Goal: Task Accomplishment & Management: Use online tool/utility

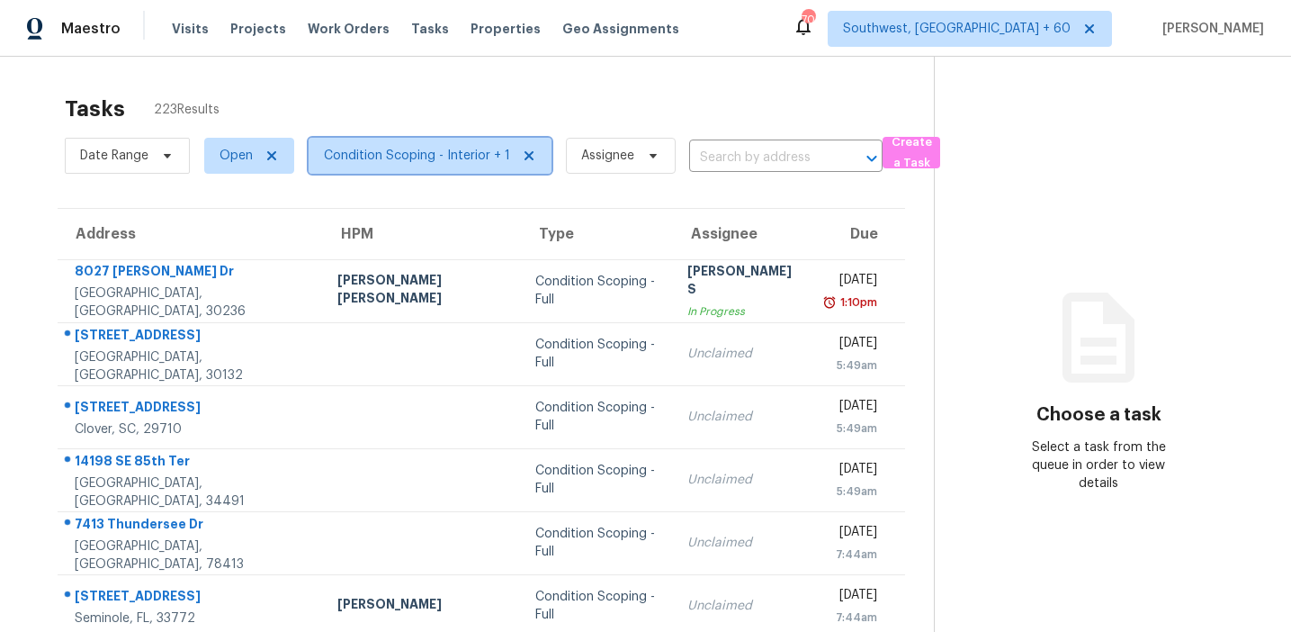
click at [409, 156] on span "Condition Scoping - Interior + 1" at bounding box center [417, 156] width 186 height 18
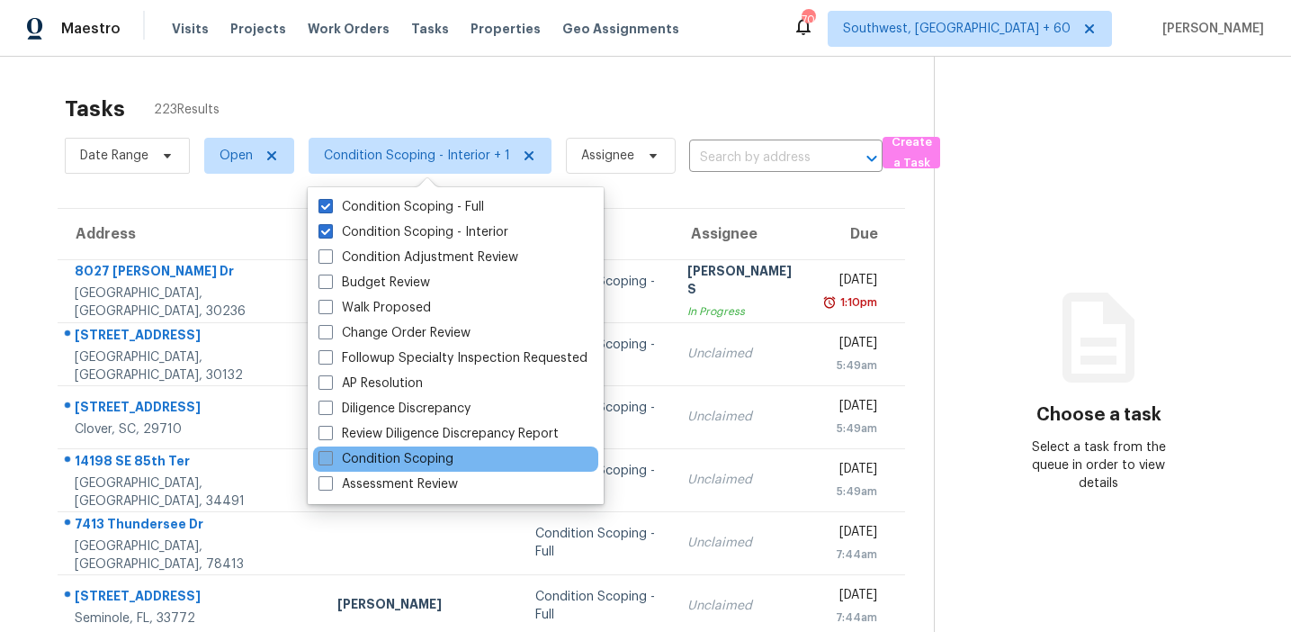
click at [398, 461] on label "Condition Scoping" at bounding box center [386, 459] width 135 height 18
click at [330, 461] on input "Condition Scoping" at bounding box center [325, 456] width 12 height 12
checkbox input "true"
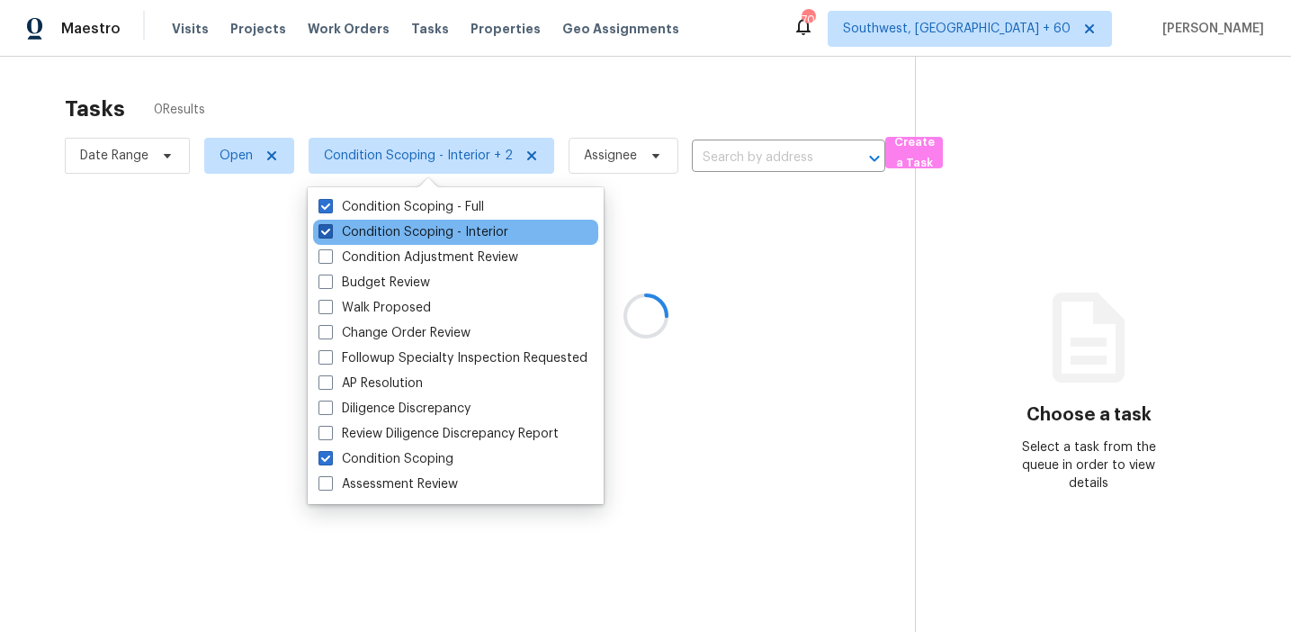
click at [394, 239] on label "Condition Scoping - Interior" at bounding box center [414, 232] width 190 height 18
click at [330, 235] on input "Condition Scoping - Interior" at bounding box center [325, 229] width 12 height 12
checkbox input "false"
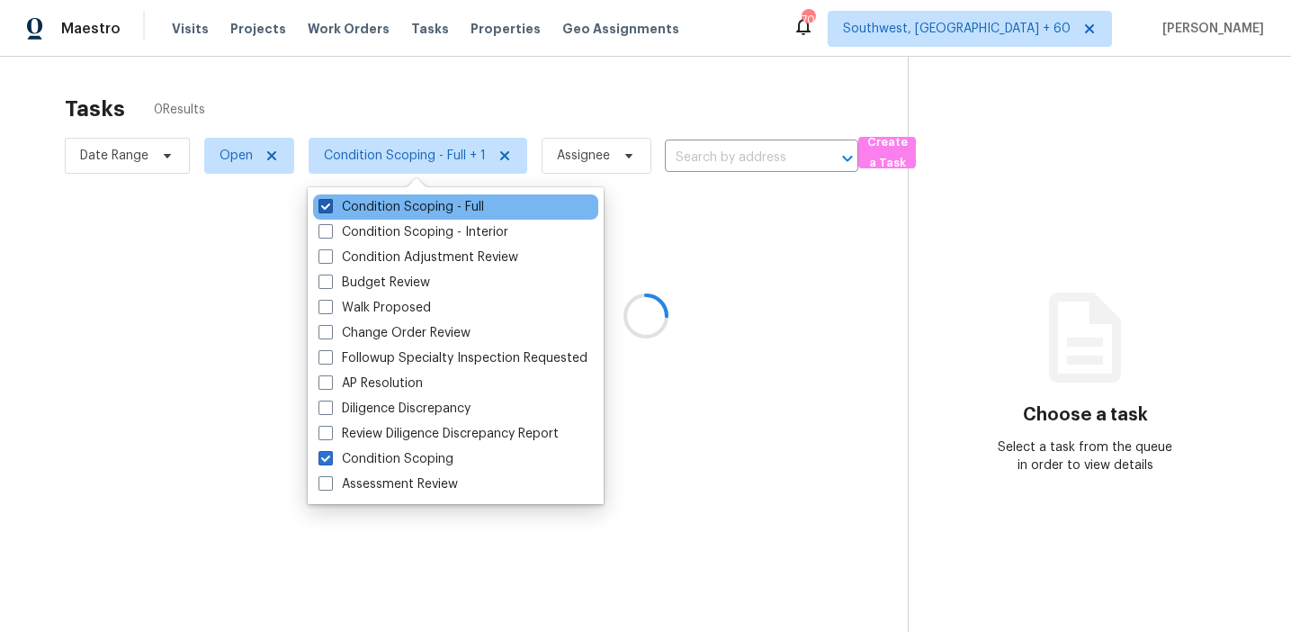
click at [395, 199] on label "Condition Scoping - Full" at bounding box center [402, 207] width 166 height 18
click at [330, 199] on input "Condition Scoping - Full" at bounding box center [325, 204] width 12 height 12
checkbox input "false"
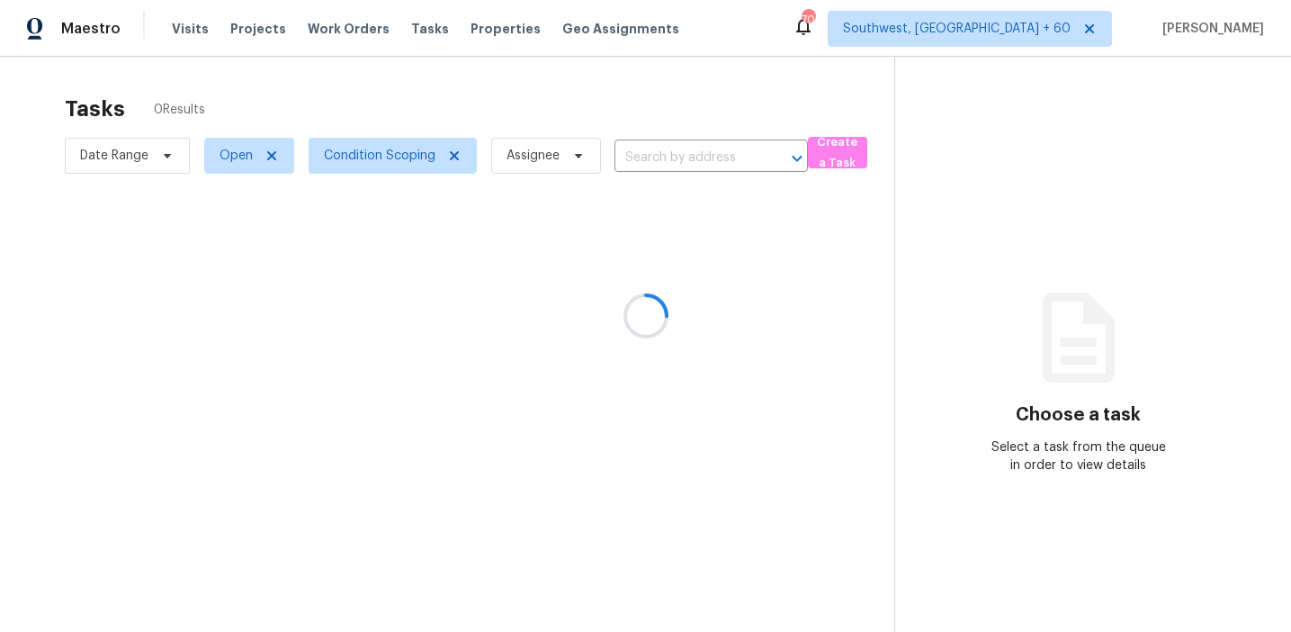
click at [405, 108] on div at bounding box center [645, 316] width 1291 height 632
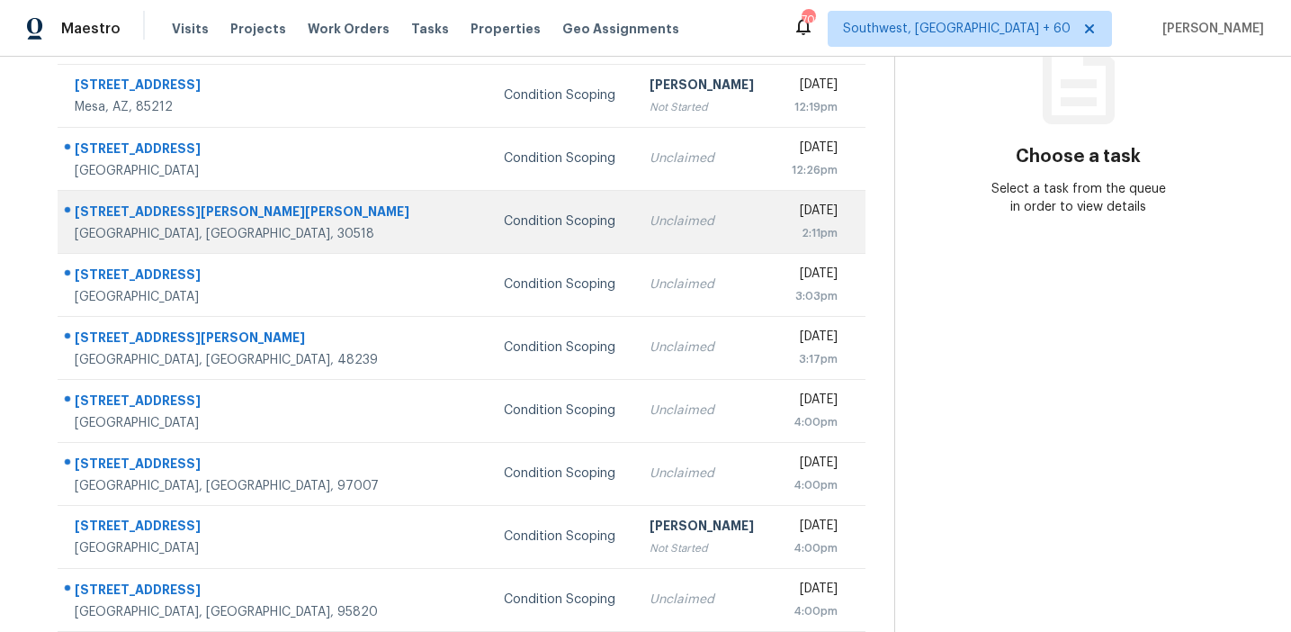
scroll to position [251, 0]
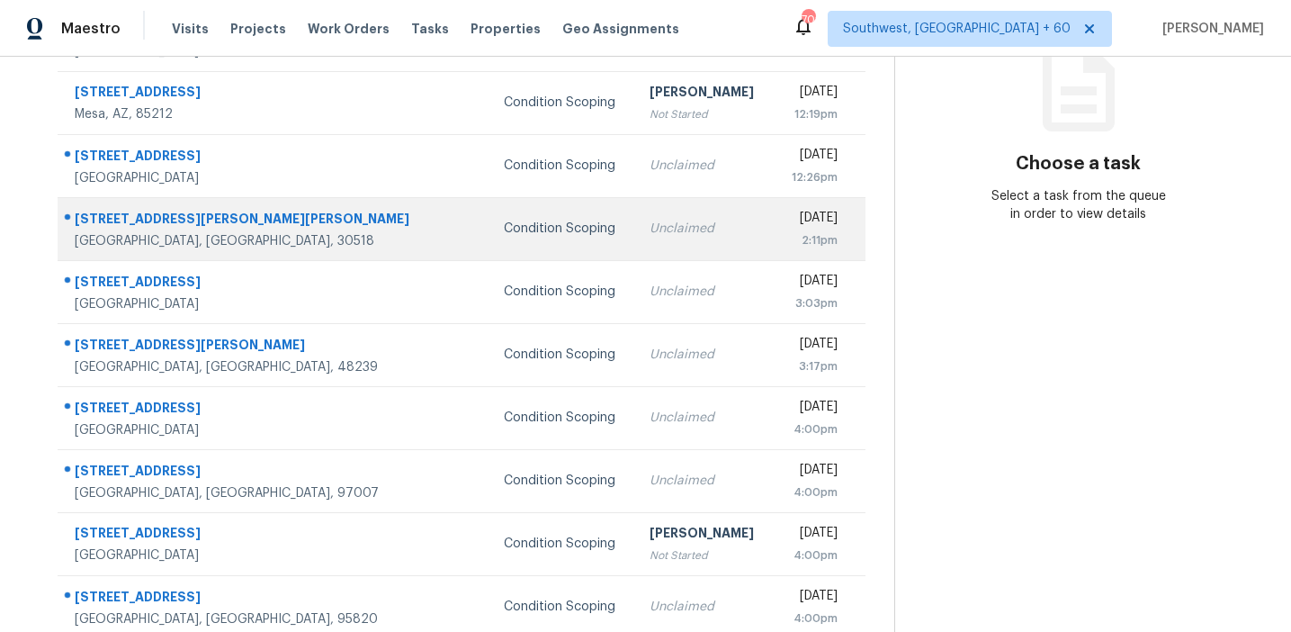
click at [650, 229] on div "Unclaimed" at bounding box center [704, 229] width 109 height 18
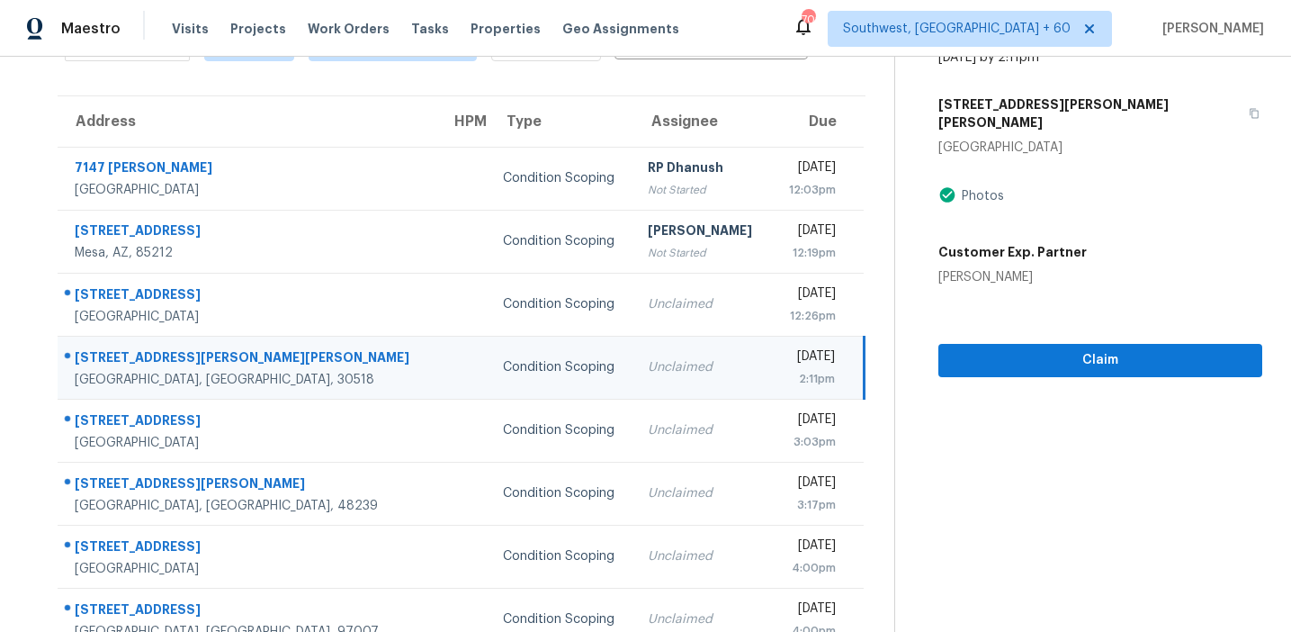
scroll to position [103, 0]
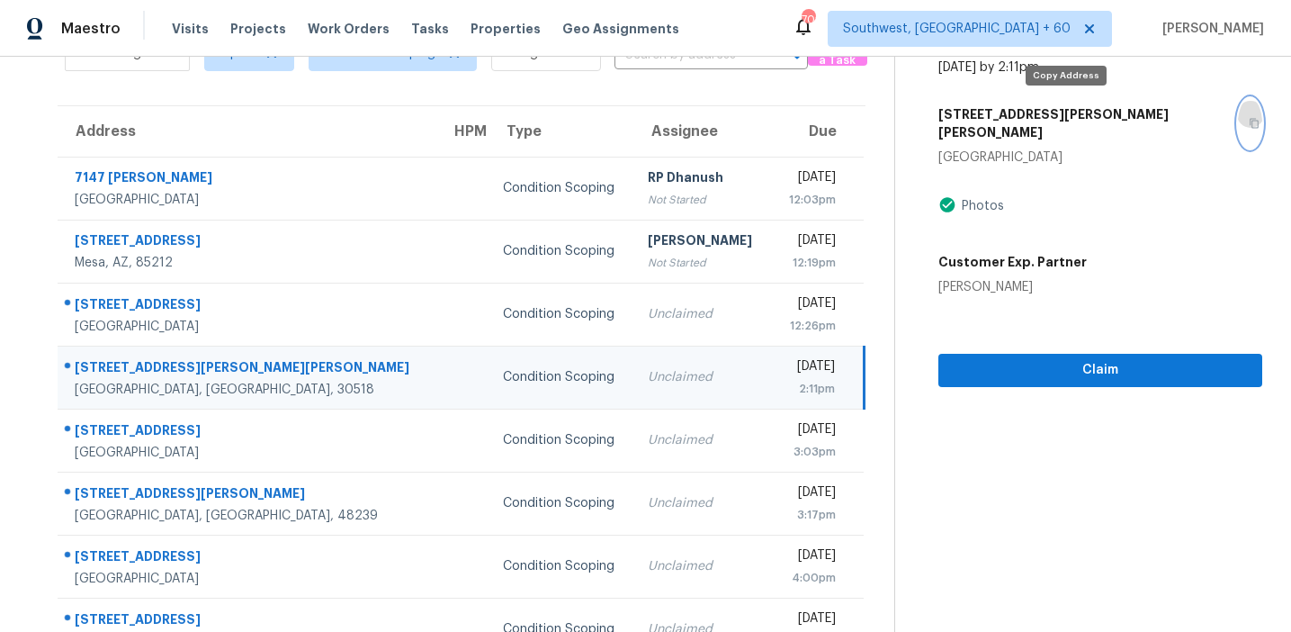
click at [1250, 119] on icon "button" at bounding box center [1254, 124] width 9 height 10
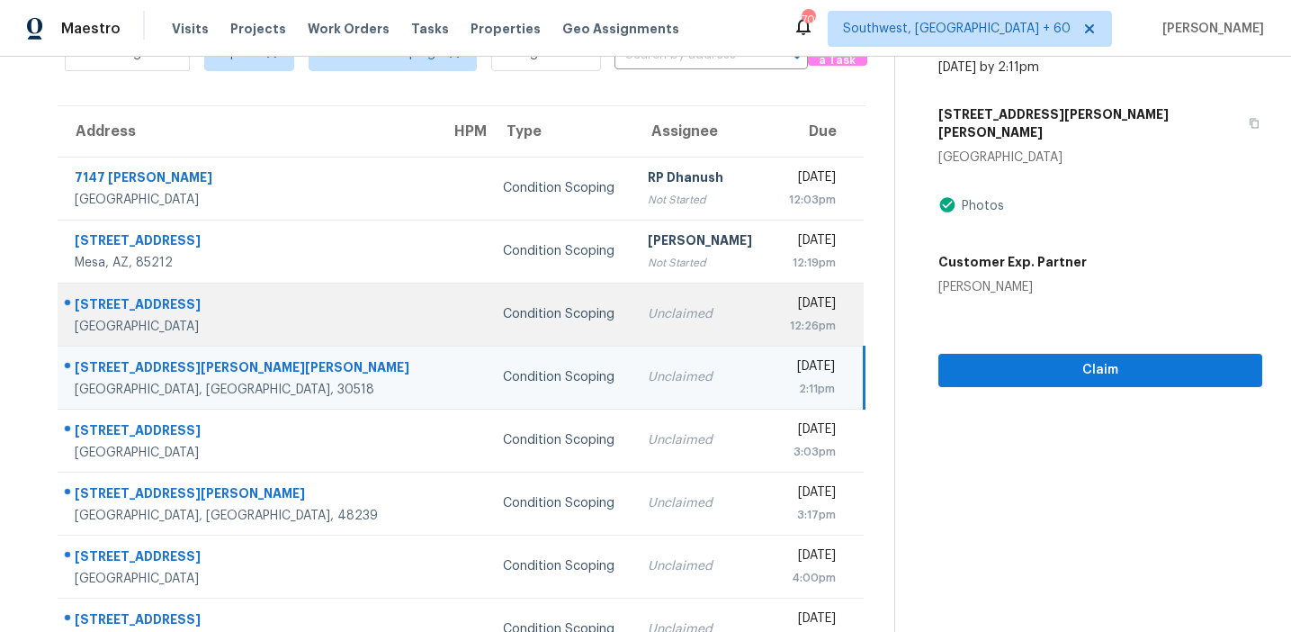
click at [503, 308] on div "Condition Scoping" at bounding box center [561, 314] width 116 height 18
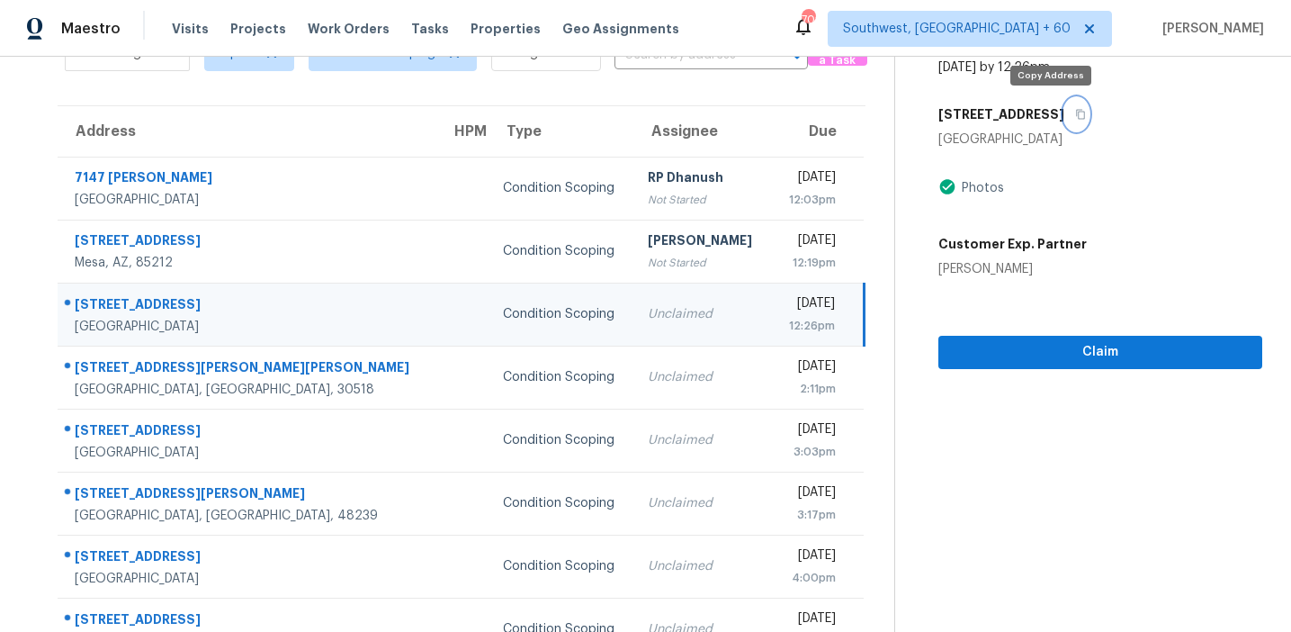
click at [1064, 114] on button "button" at bounding box center [1076, 114] width 24 height 32
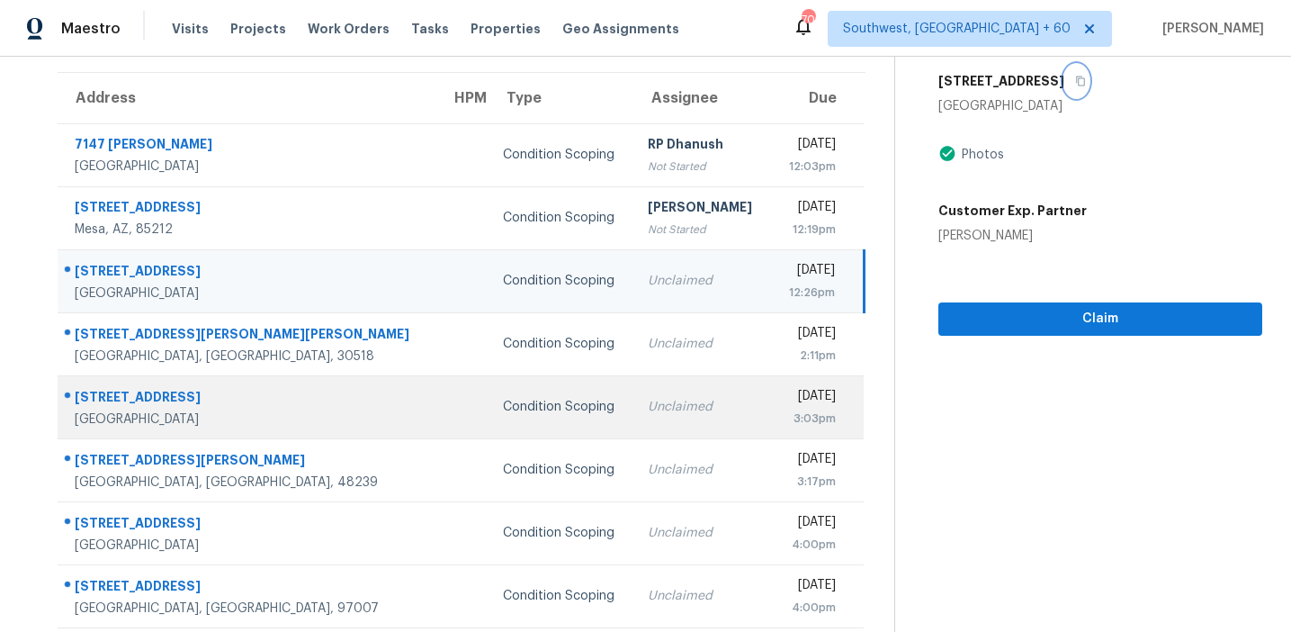
scroll to position [156, 0]
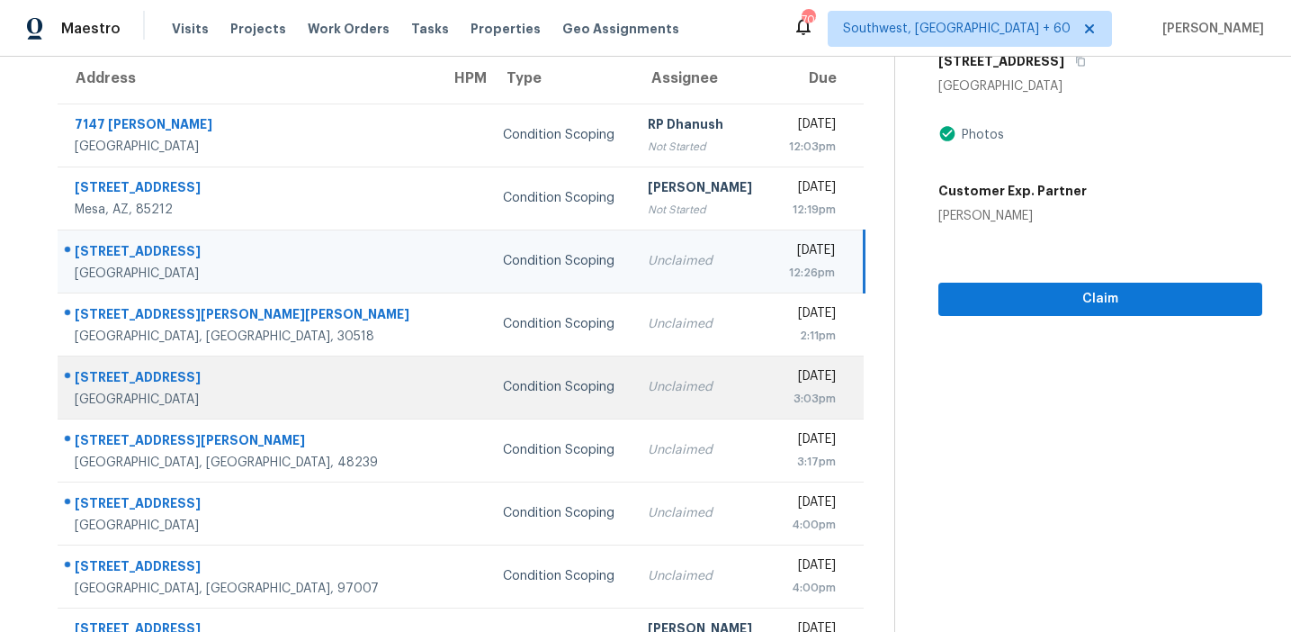
click at [503, 390] on div "Condition Scoping" at bounding box center [561, 387] width 116 height 18
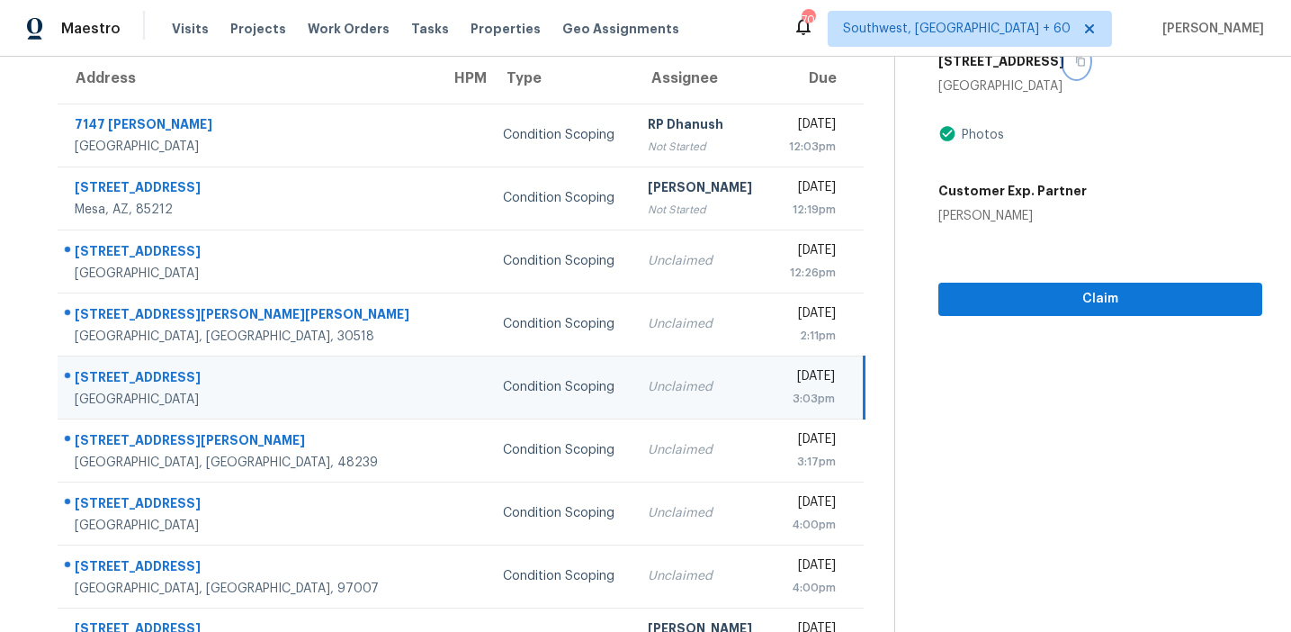
click at [1089, 65] on button "button" at bounding box center [1076, 61] width 24 height 32
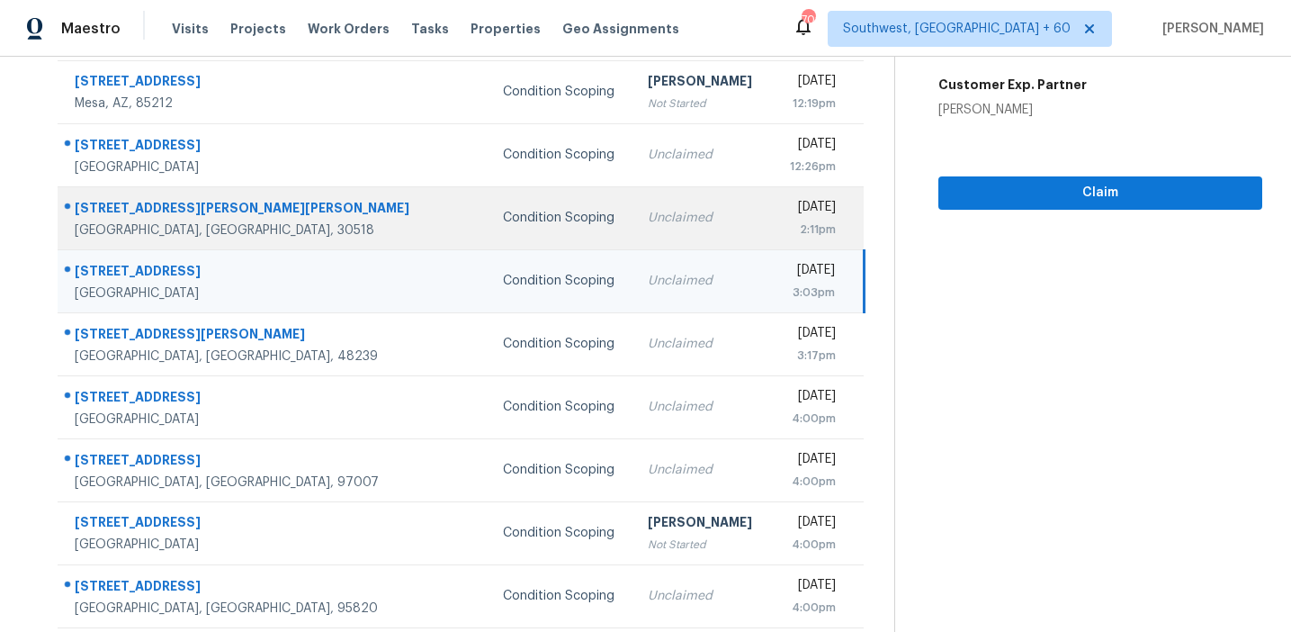
scroll to position [305, 0]
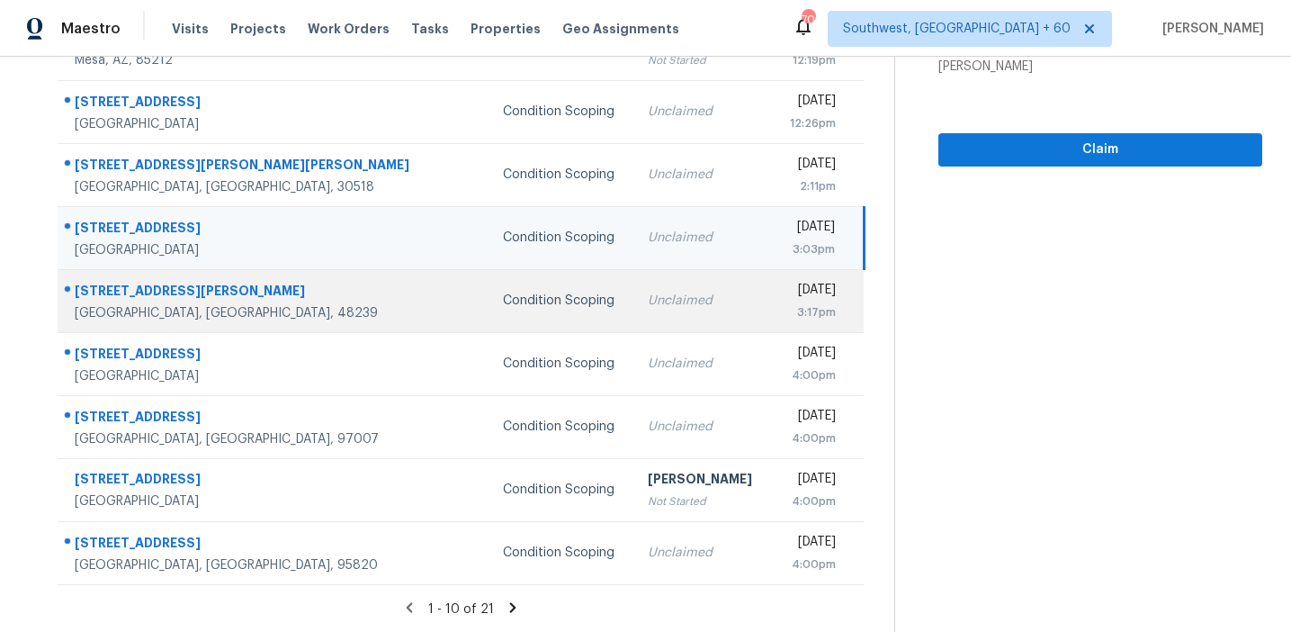
click at [489, 288] on td "Condition Scoping" at bounding box center [561, 300] width 145 height 63
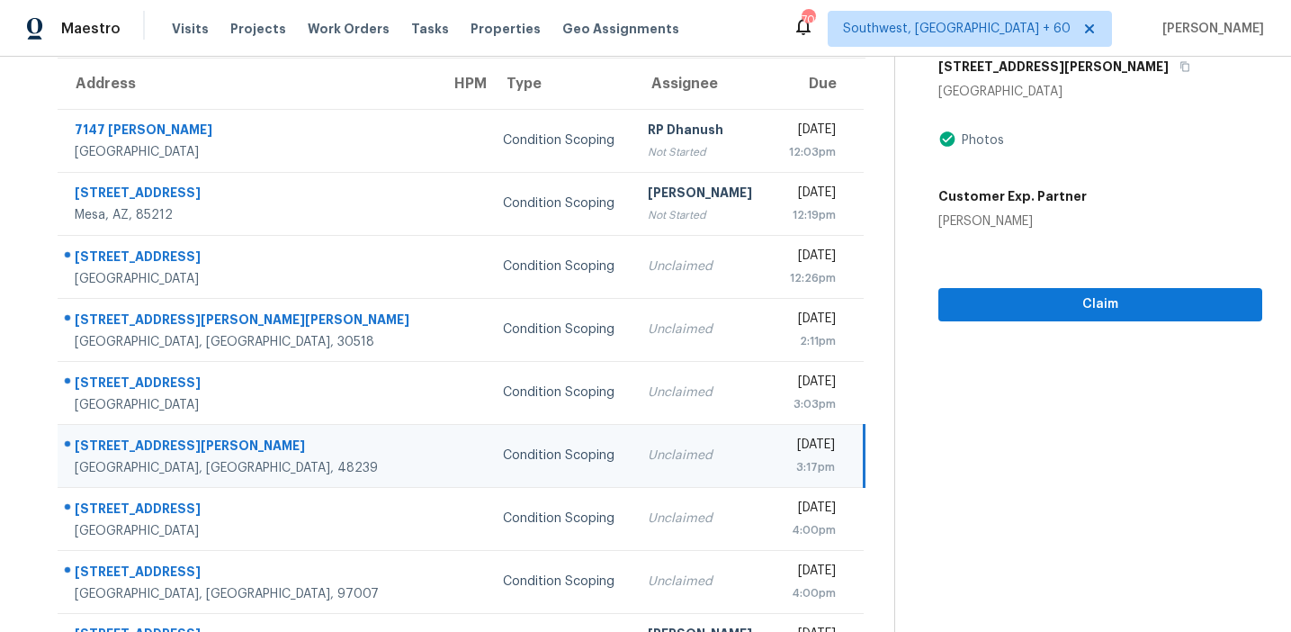
scroll to position [137, 0]
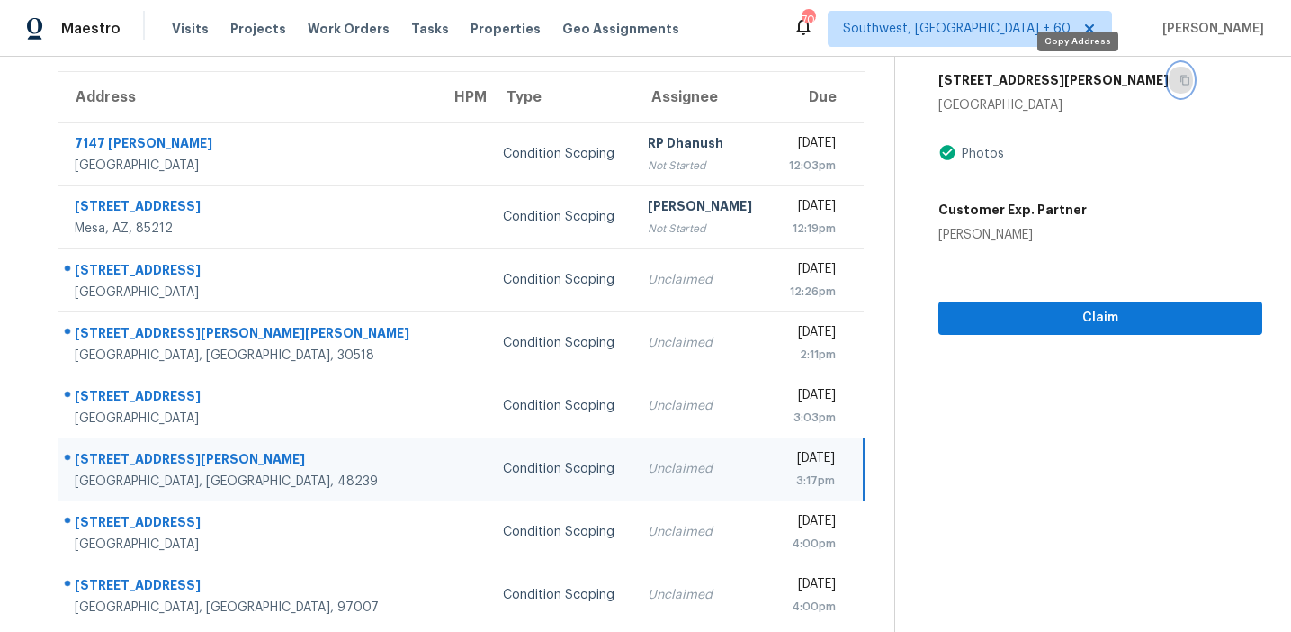
click at [1180, 76] on icon "button" at bounding box center [1184, 81] width 9 height 10
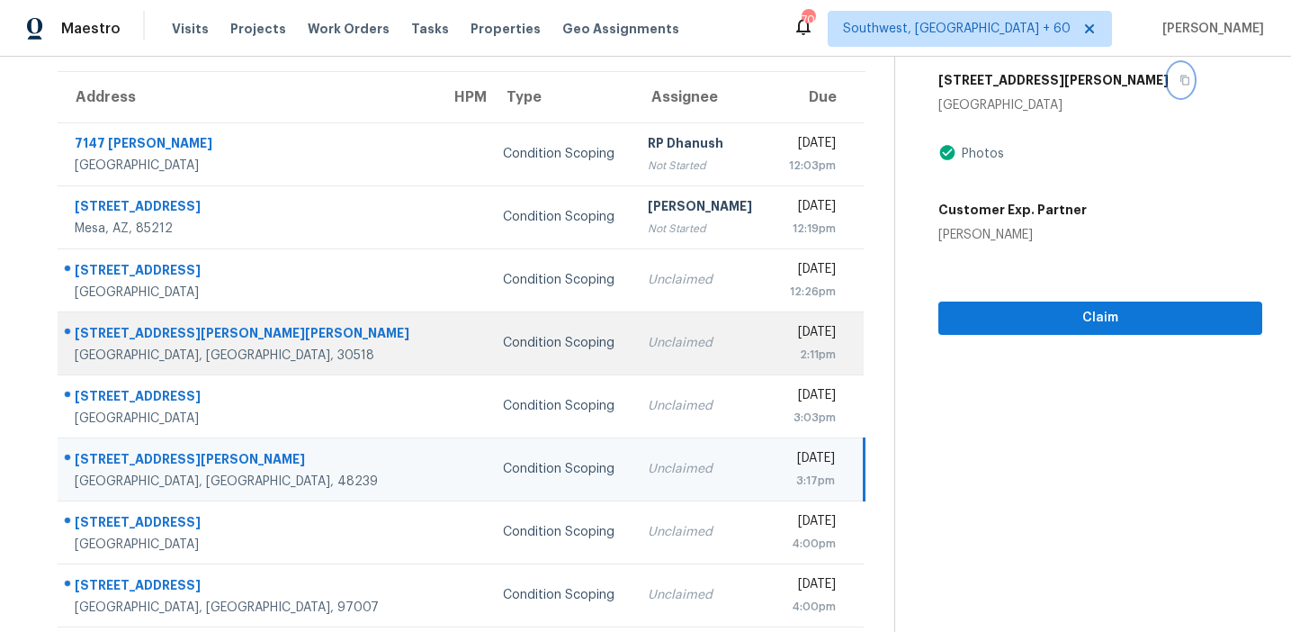
scroll to position [211, 0]
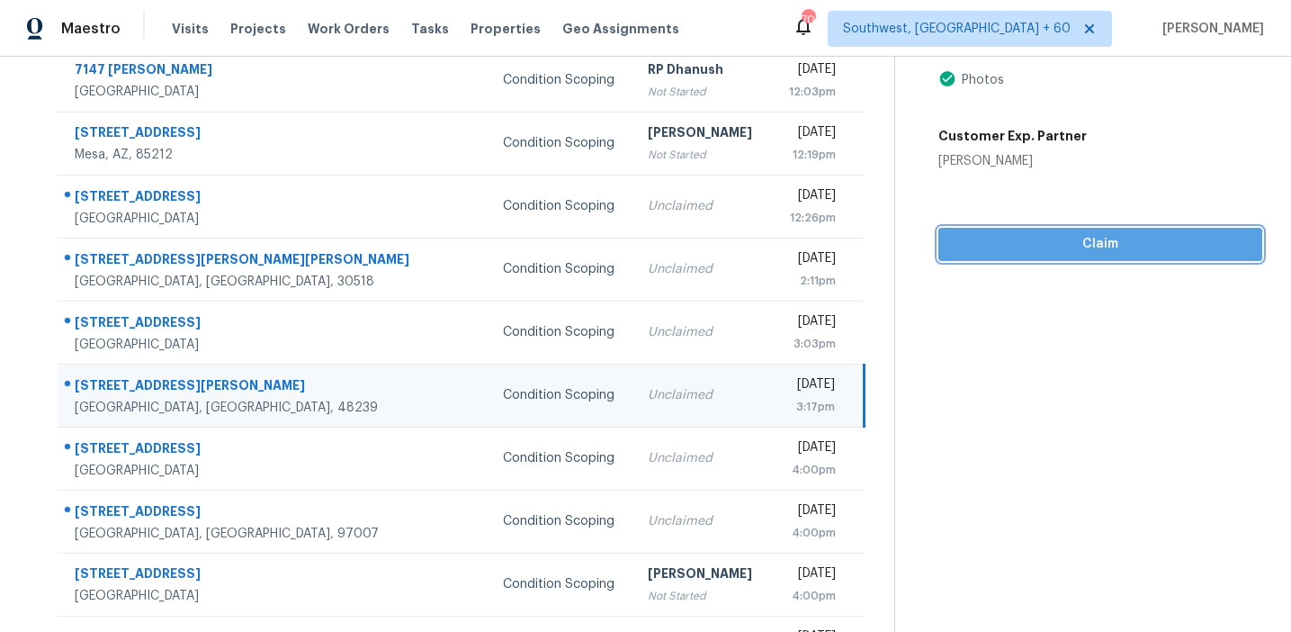
click at [1063, 231] on button "Claim" at bounding box center [1100, 244] width 324 height 33
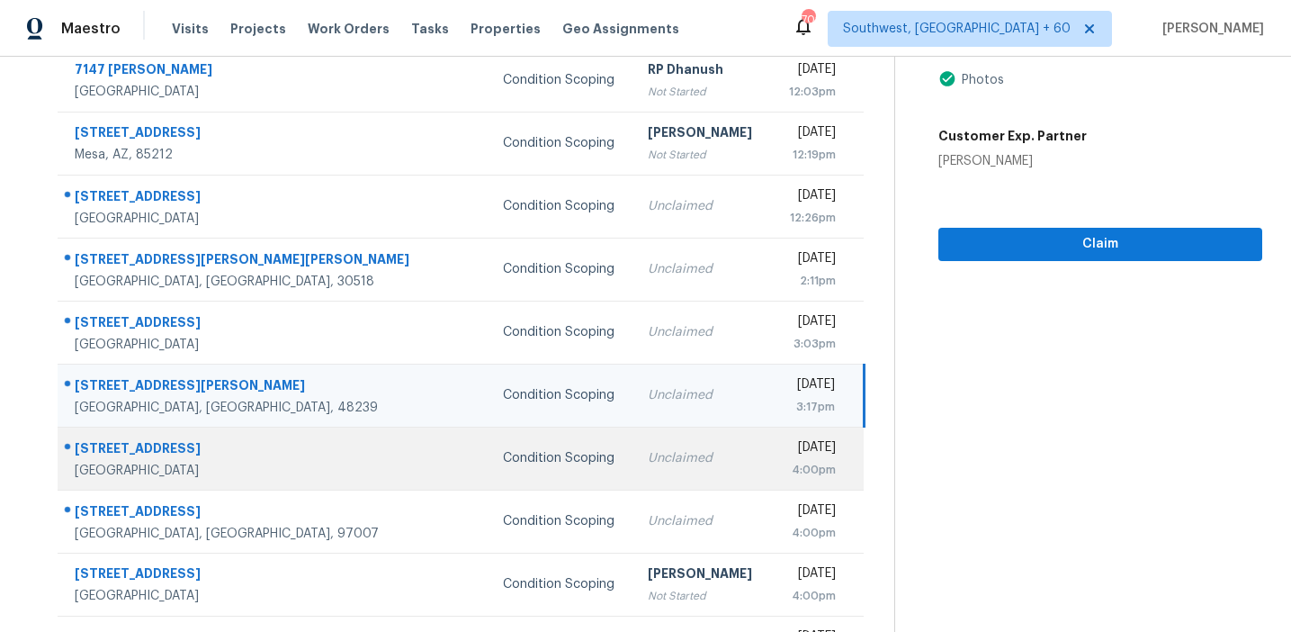
scroll to position [305, 0]
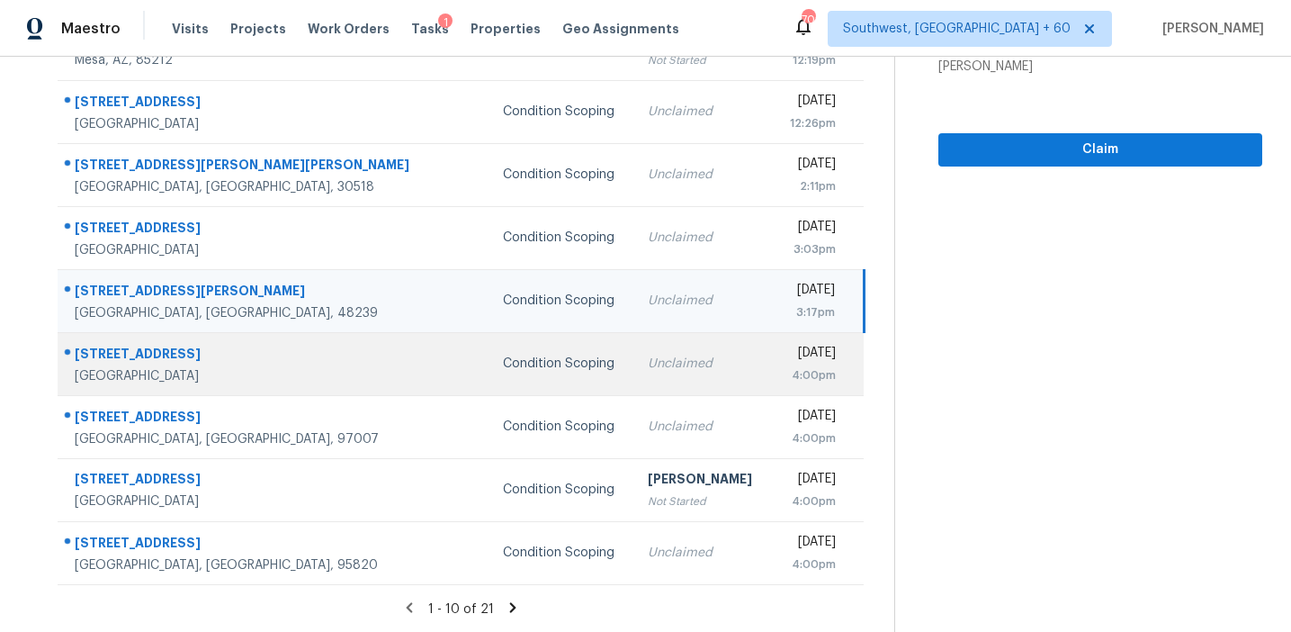
click at [489, 372] on td "Condition Scoping" at bounding box center [561, 363] width 145 height 63
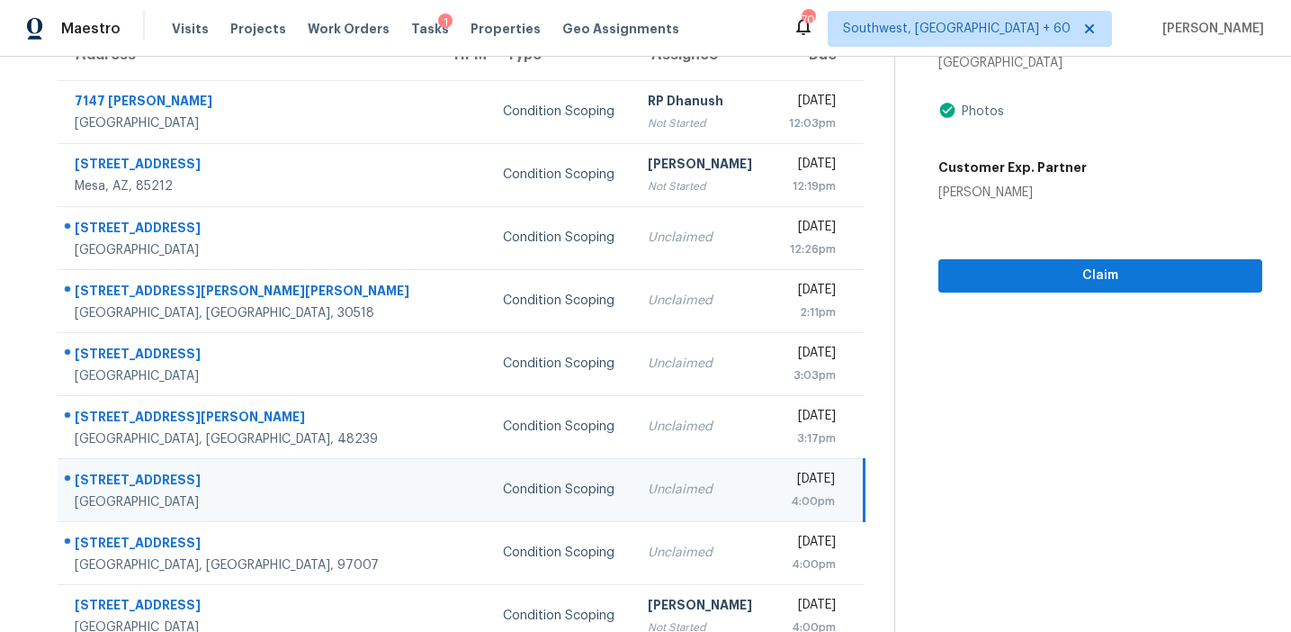
scroll to position [158, 0]
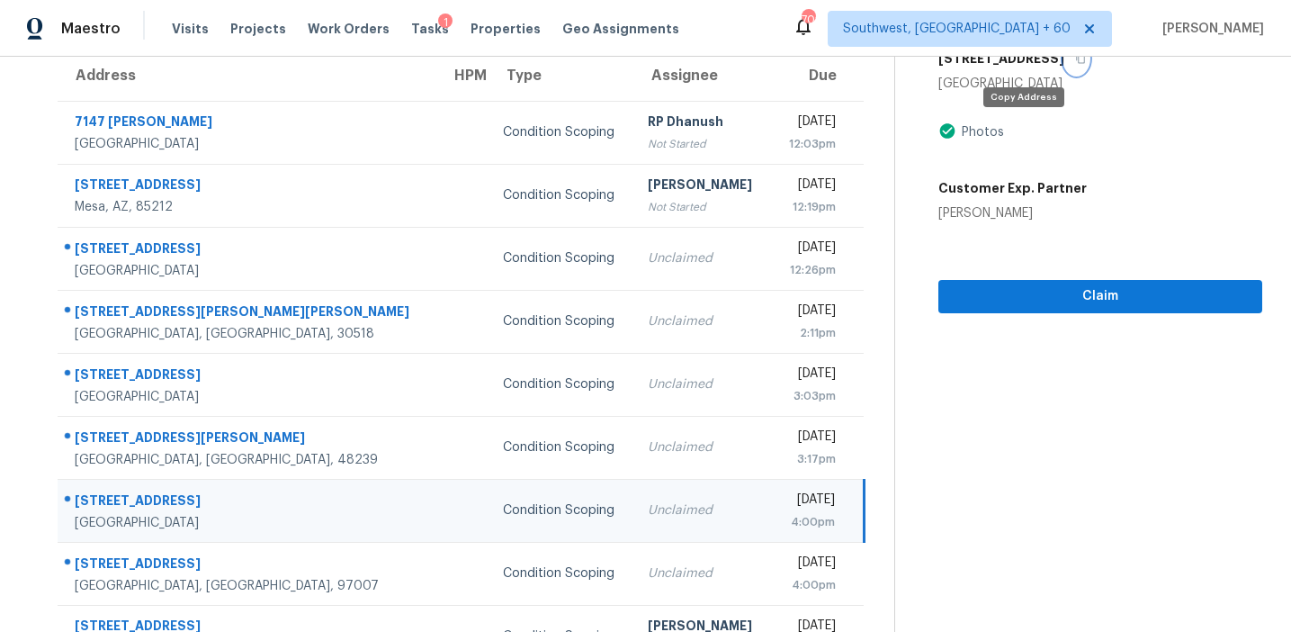
click at [1064, 64] on button "button" at bounding box center [1076, 58] width 24 height 32
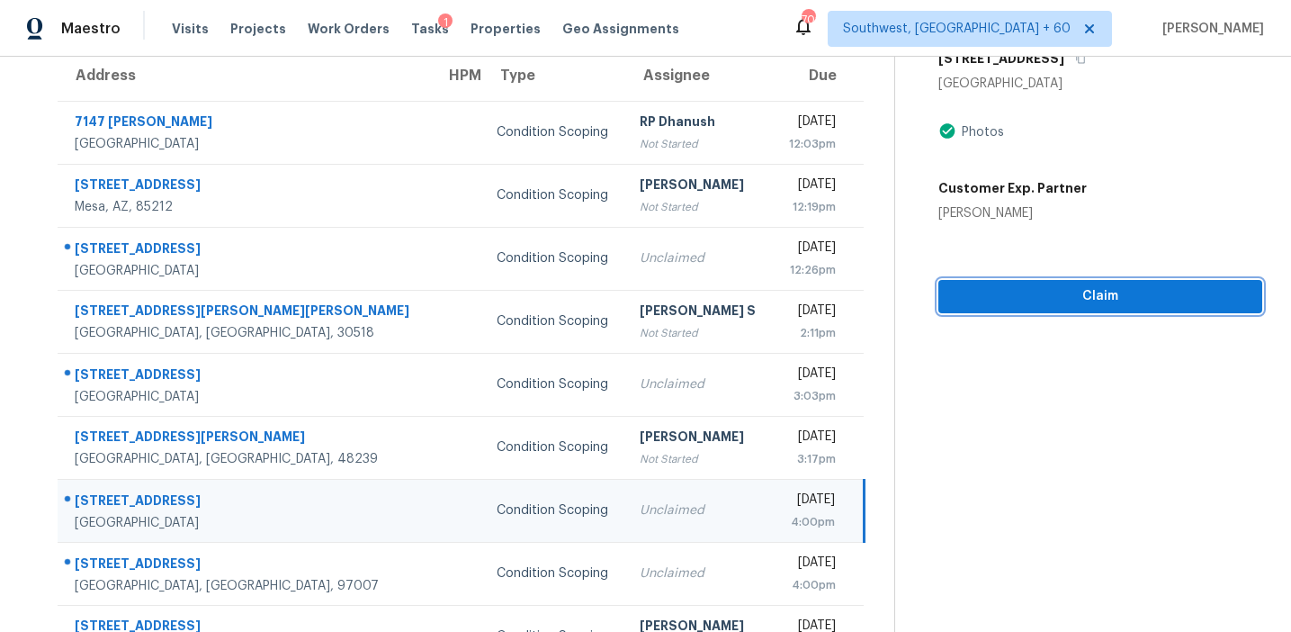
click at [1069, 297] on span "Claim" at bounding box center [1100, 296] width 295 height 22
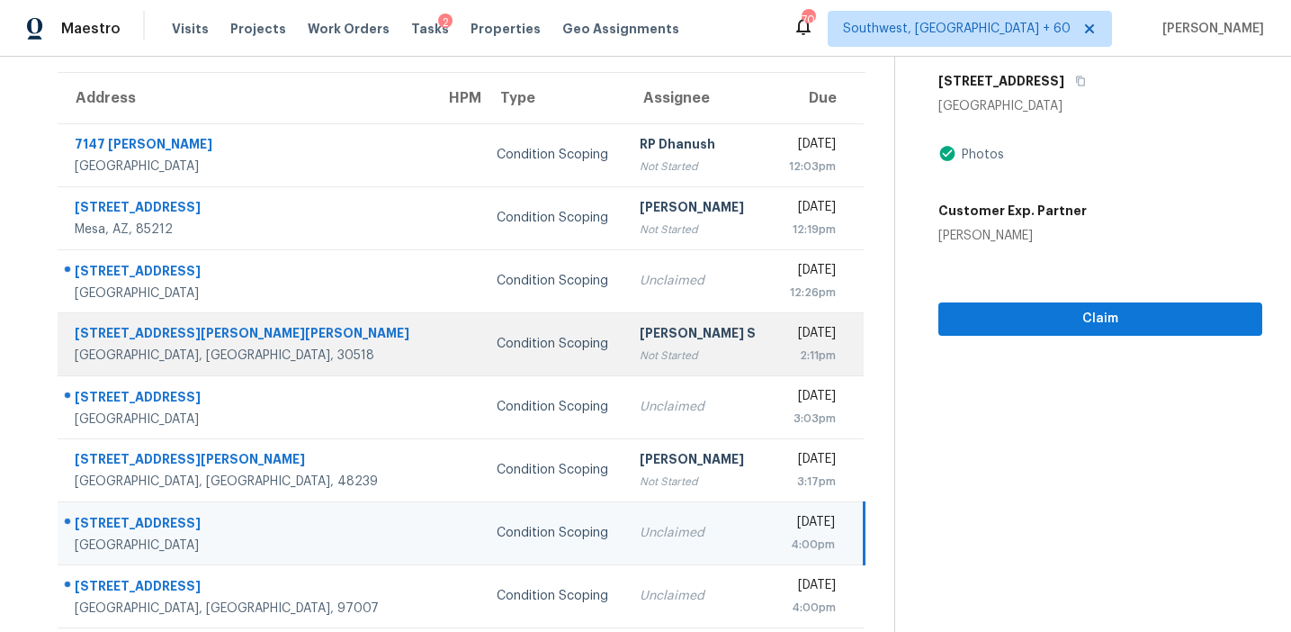
scroll to position [148, 0]
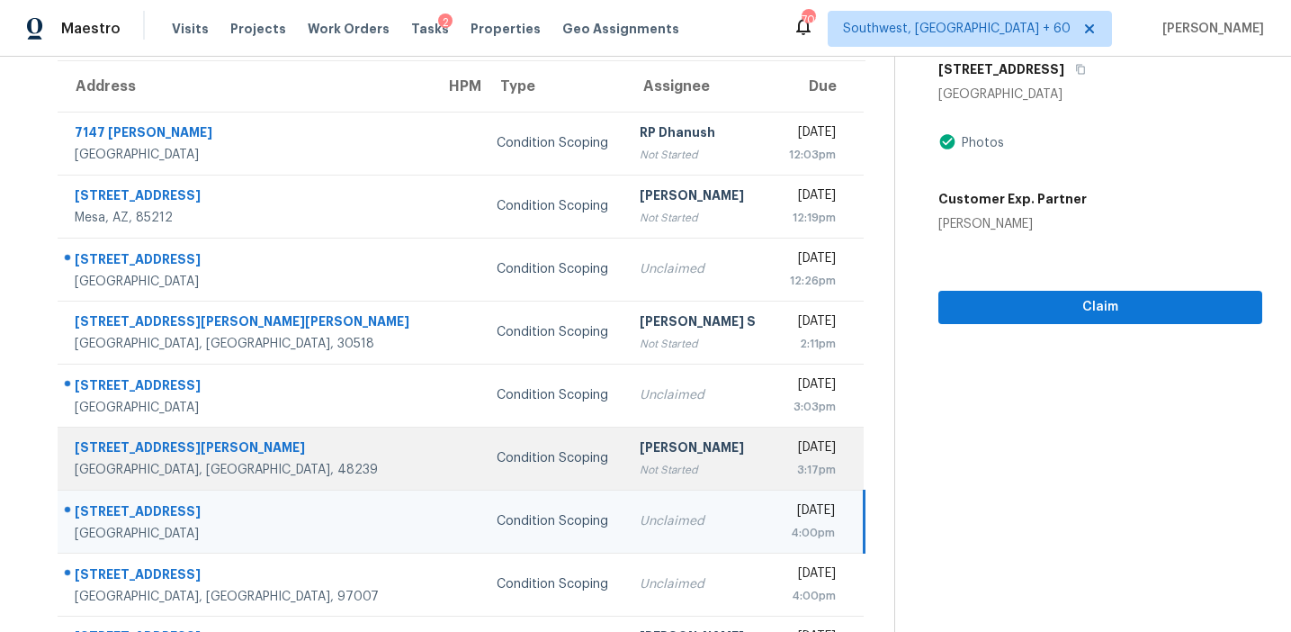
click at [787, 462] on div "3:17pm" at bounding box center [811, 470] width 49 height 18
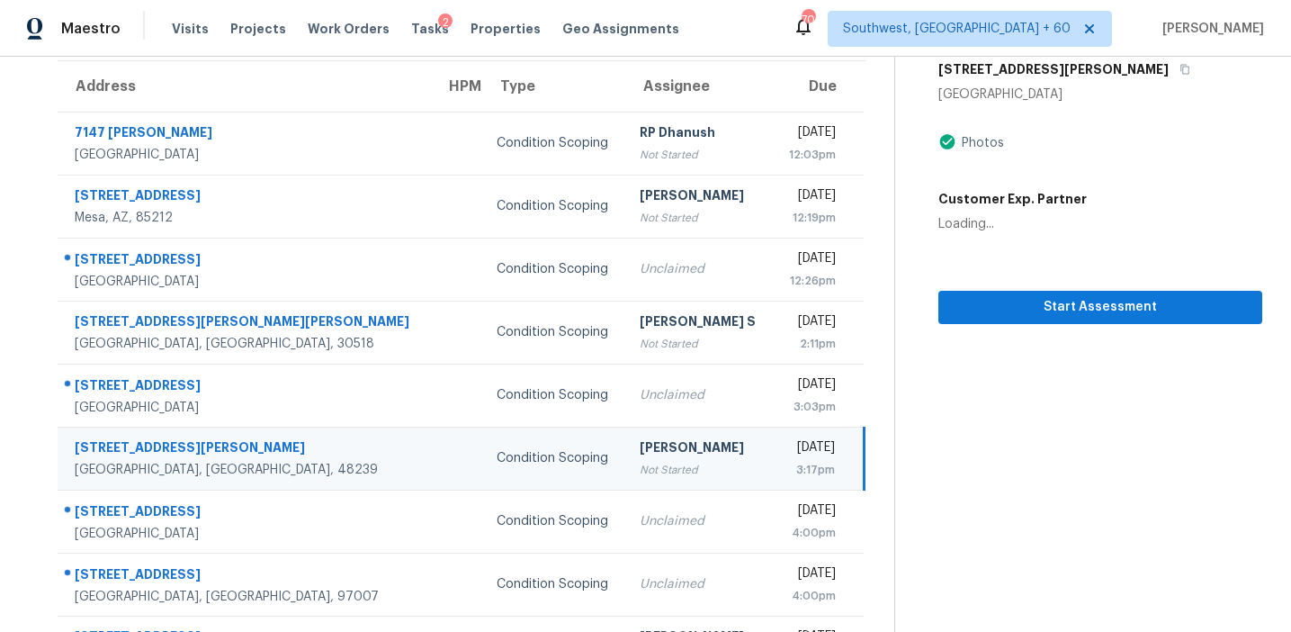
scroll to position [79, 0]
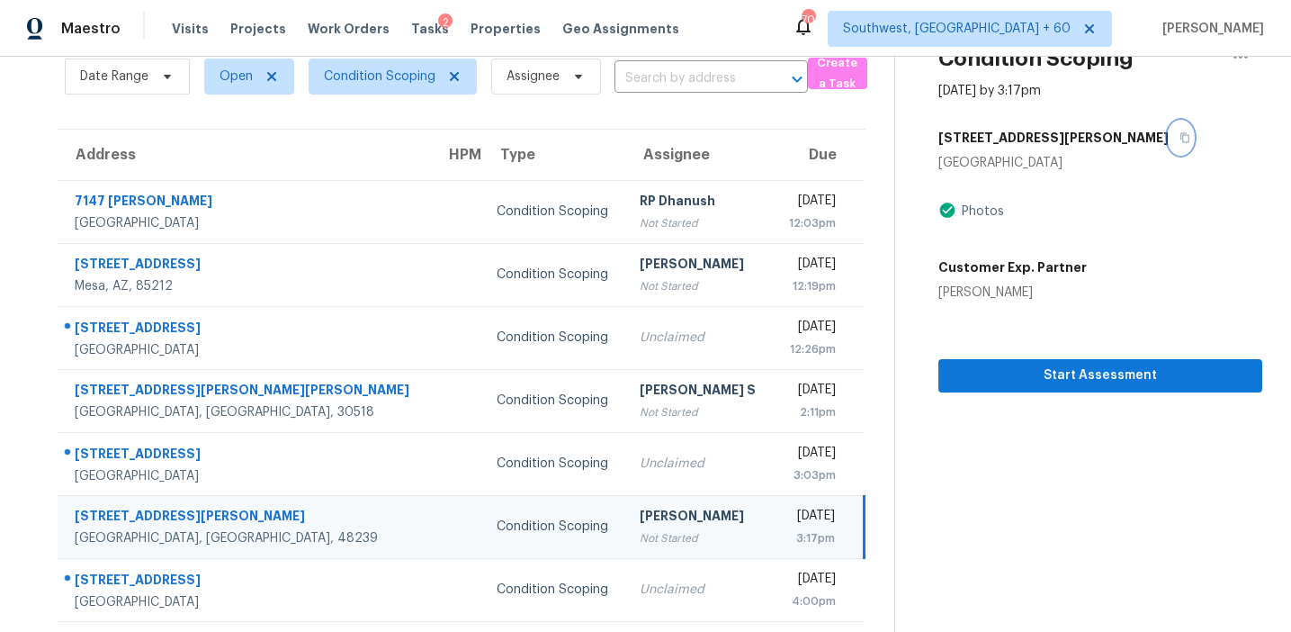
click at [1169, 135] on button "button" at bounding box center [1181, 137] width 24 height 32
click at [1169, 147] on button "button" at bounding box center [1181, 137] width 24 height 32
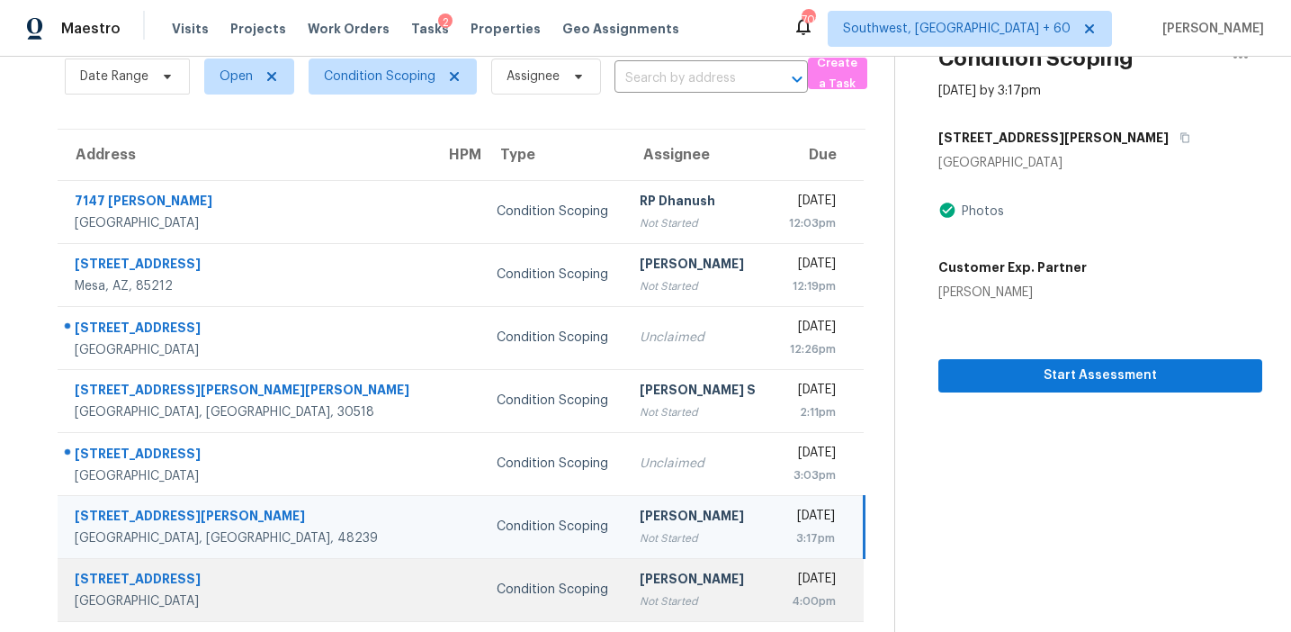
click at [640, 586] on div "[PERSON_NAME]" at bounding box center [699, 581] width 119 height 22
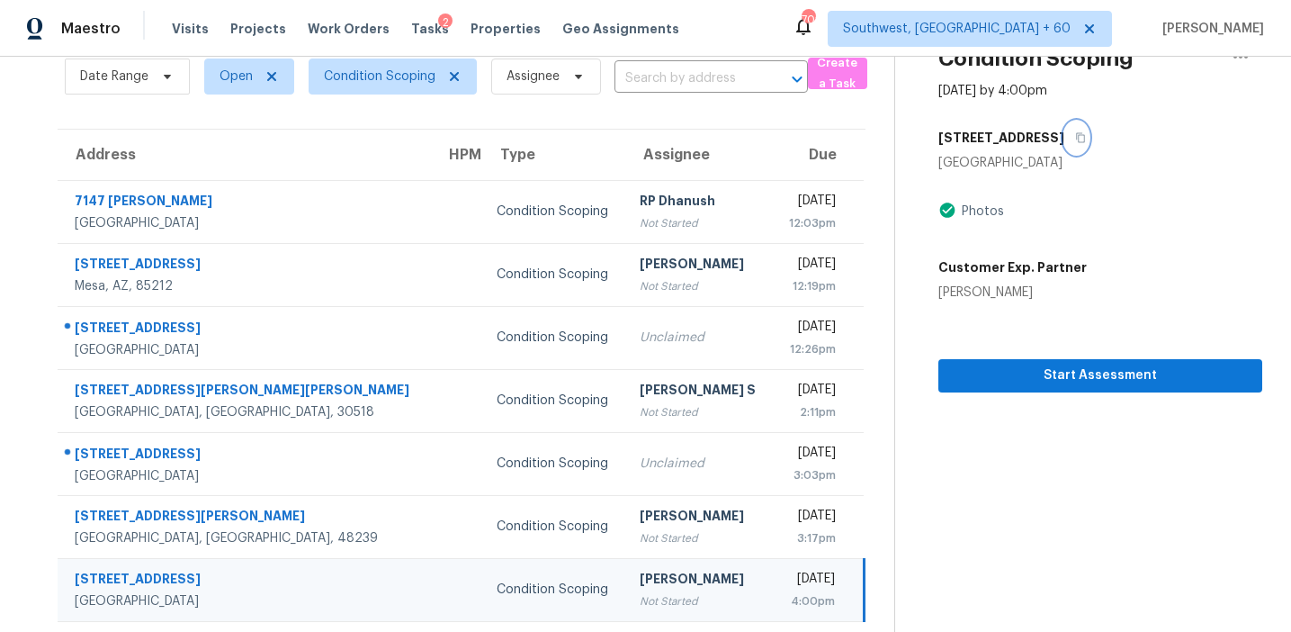
click at [1076, 136] on icon "button" at bounding box center [1080, 138] width 9 height 10
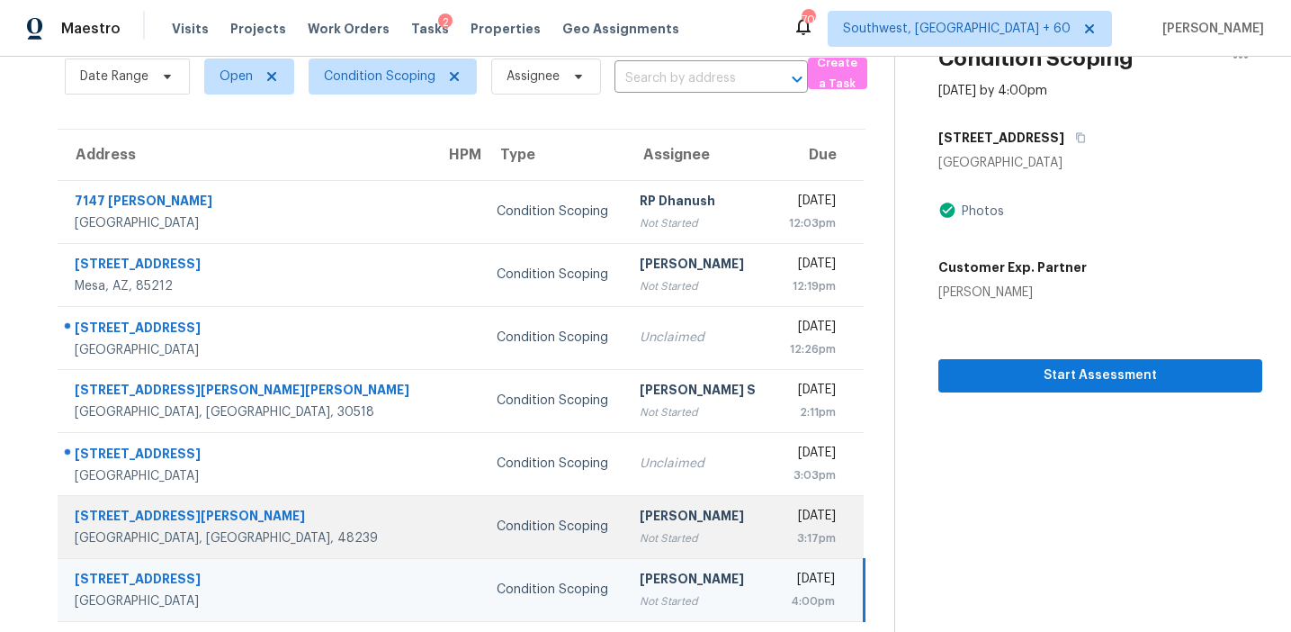
click at [803, 548] on td "[DATE] 3:17pm" at bounding box center [818, 526] width 91 height 63
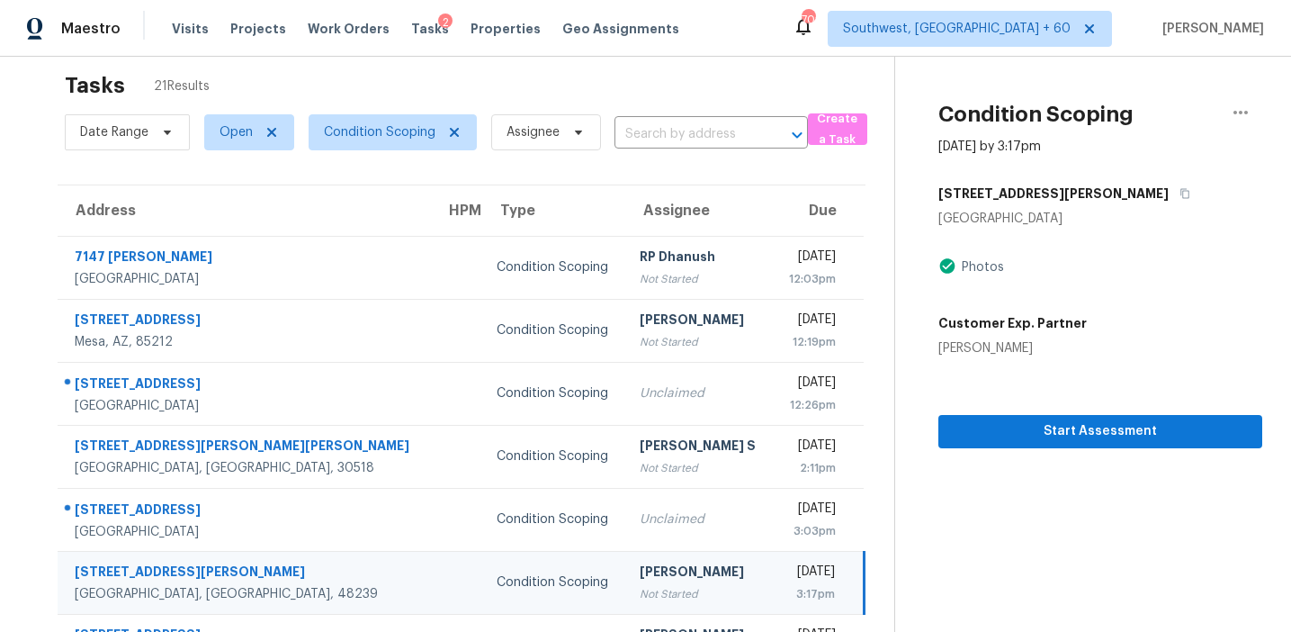
scroll to position [0, 0]
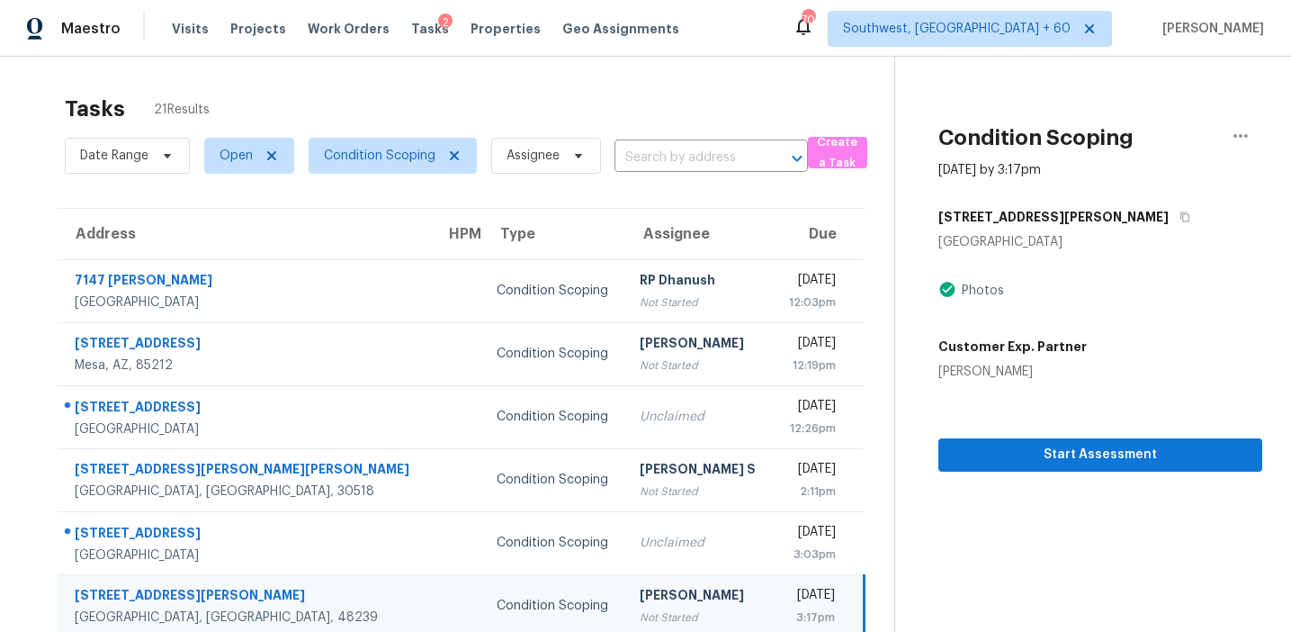
click at [657, 140] on div "Date Range Open Condition Scoping Assignee ​" at bounding box center [436, 155] width 743 height 47
click at [660, 164] on input "text" at bounding box center [686, 158] width 143 height 28
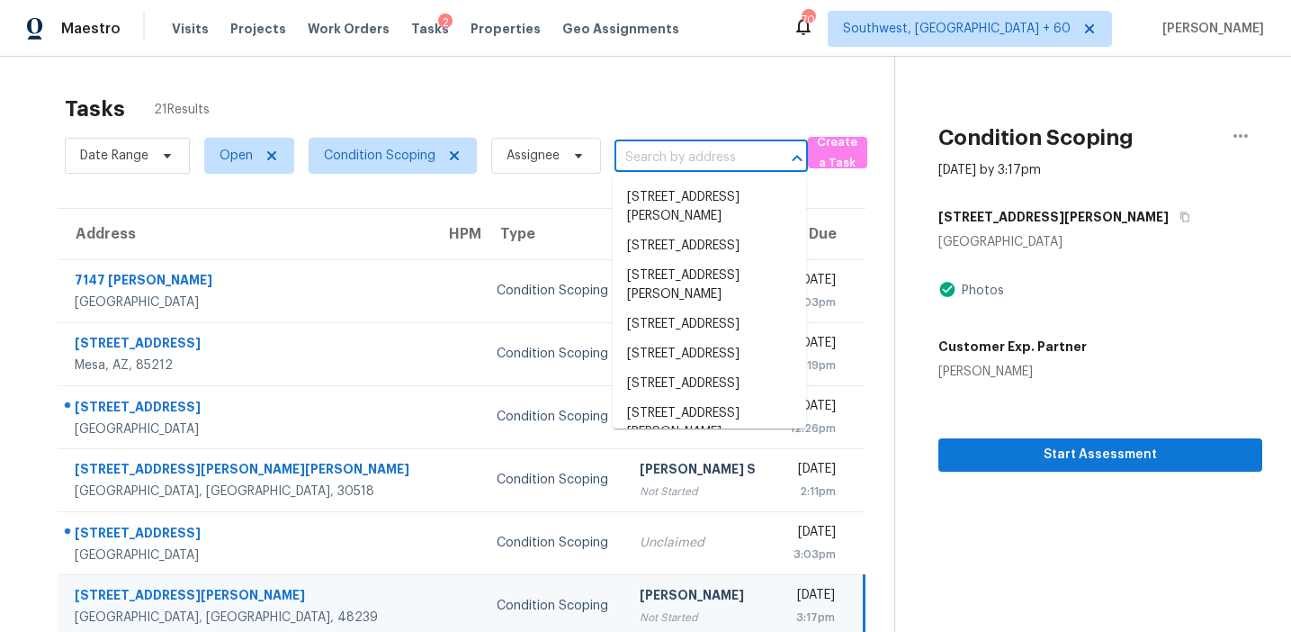
paste input "[STREET_ADDRESS]"
type input "[STREET_ADDRESS]"
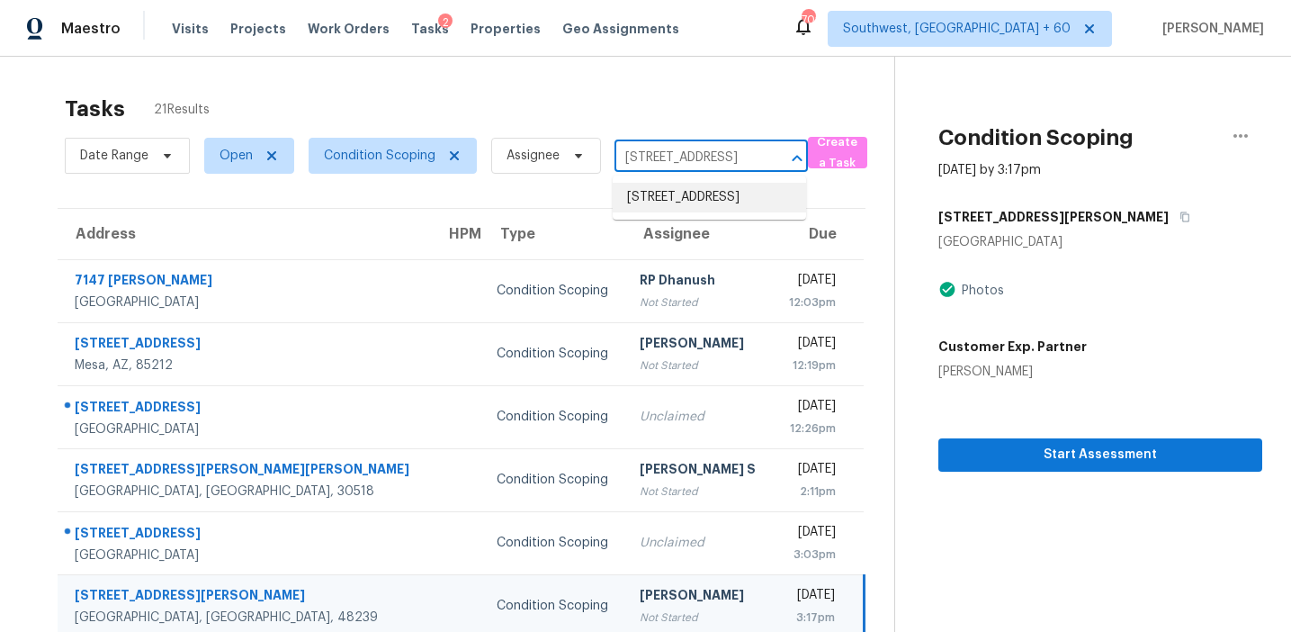
click at [678, 207] on li "[STREET_ADDRESS]" at bounding box center [709, 198] width 193 height 30
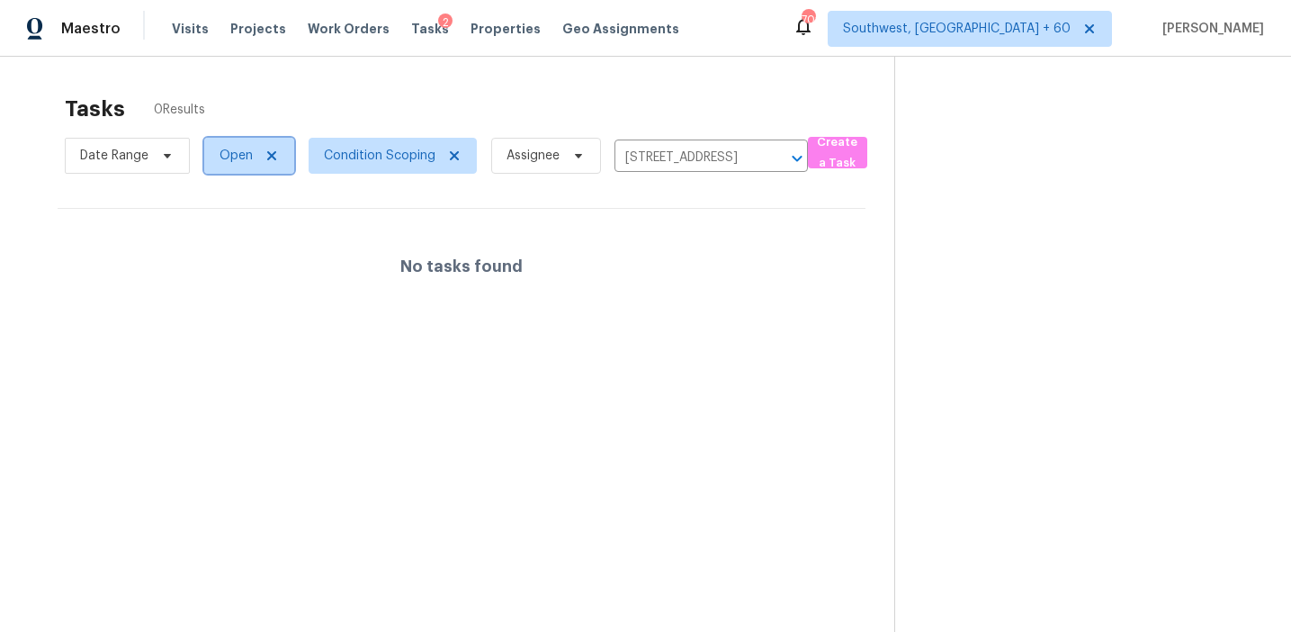
click at [247, 157] on span "Open" at bounding box center [236, 156] width 33 height 18
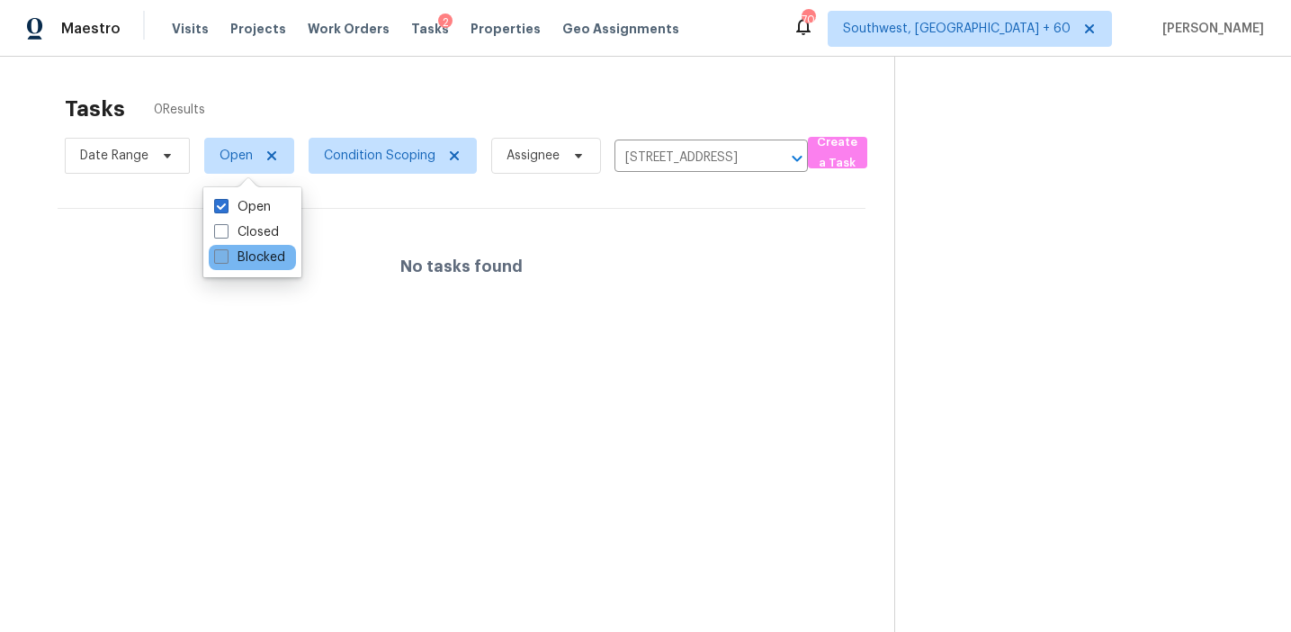
click at [256, 256] on label "Blocked" at bounding box center [249, 257] width 71 height 18
click at [226, 256] on input "Blocked" at bounding box center [220, 254] width 12 height 12
checkbox input "true"
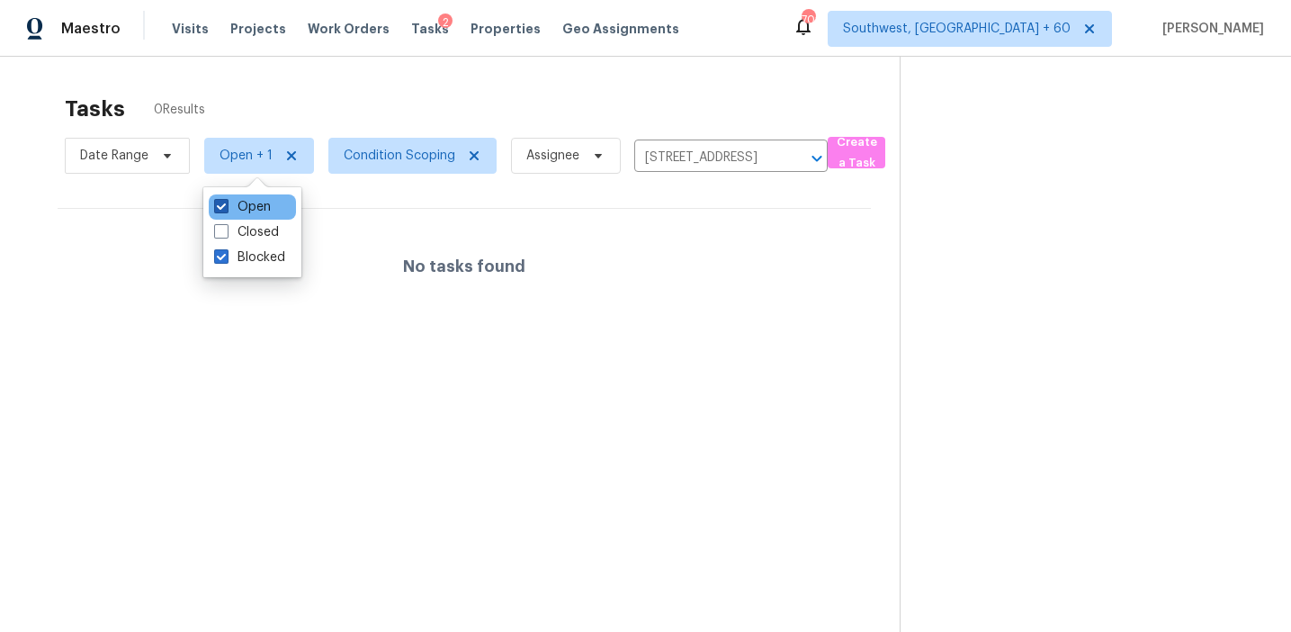
click at [263, 206] on label "Open" at bounding box center [242, 207] width 57 height 18
click at [226, 206] on input "Open" at bounding box center [220, 204] width 12 height 12
checkbox input "false"
click at [263, 248] on label "Blocked" at bounding box center [249, 257] width 71 height 18
click at [226, 248] on input "Blocked" at bounding box center [220, 254] width 12 height 12
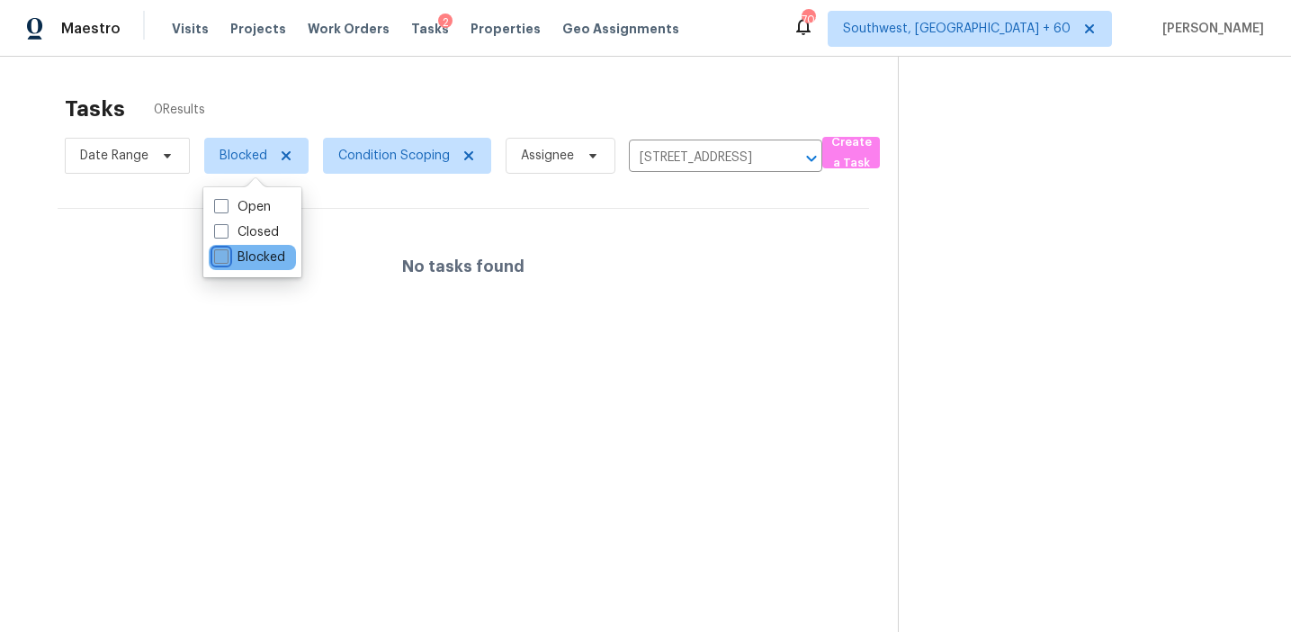
checkbox input "false"
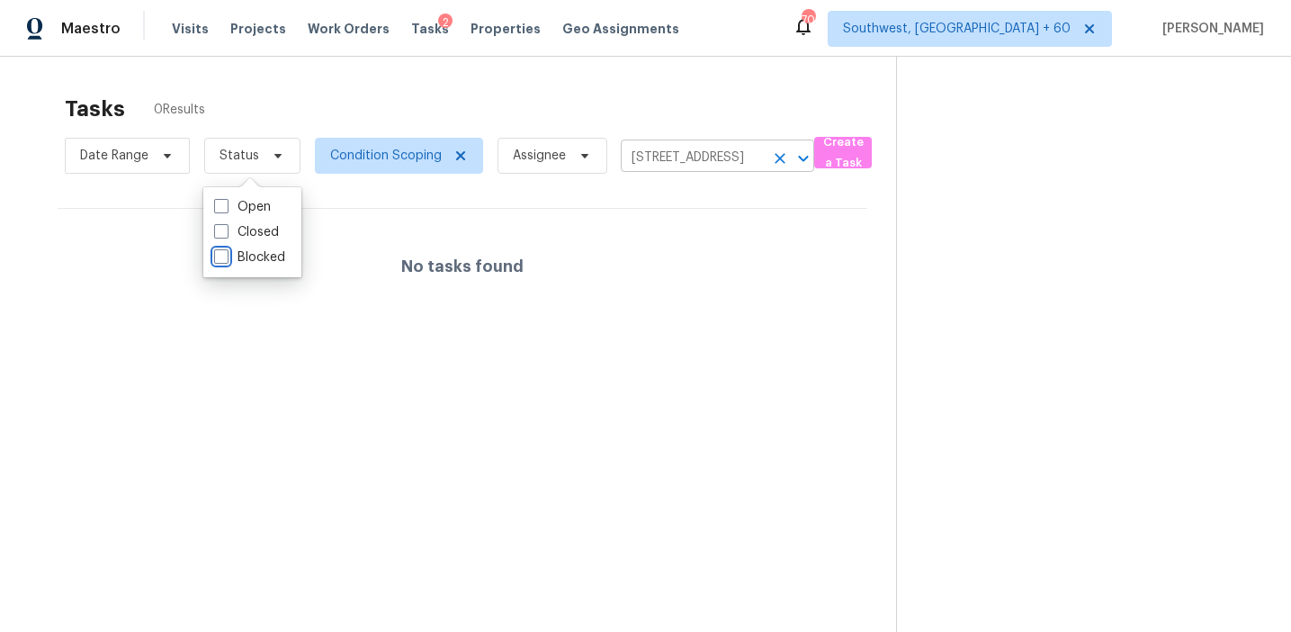
click at [778, 158] on icon "Clear" at bounding box center [780, 158] width 11 height 11
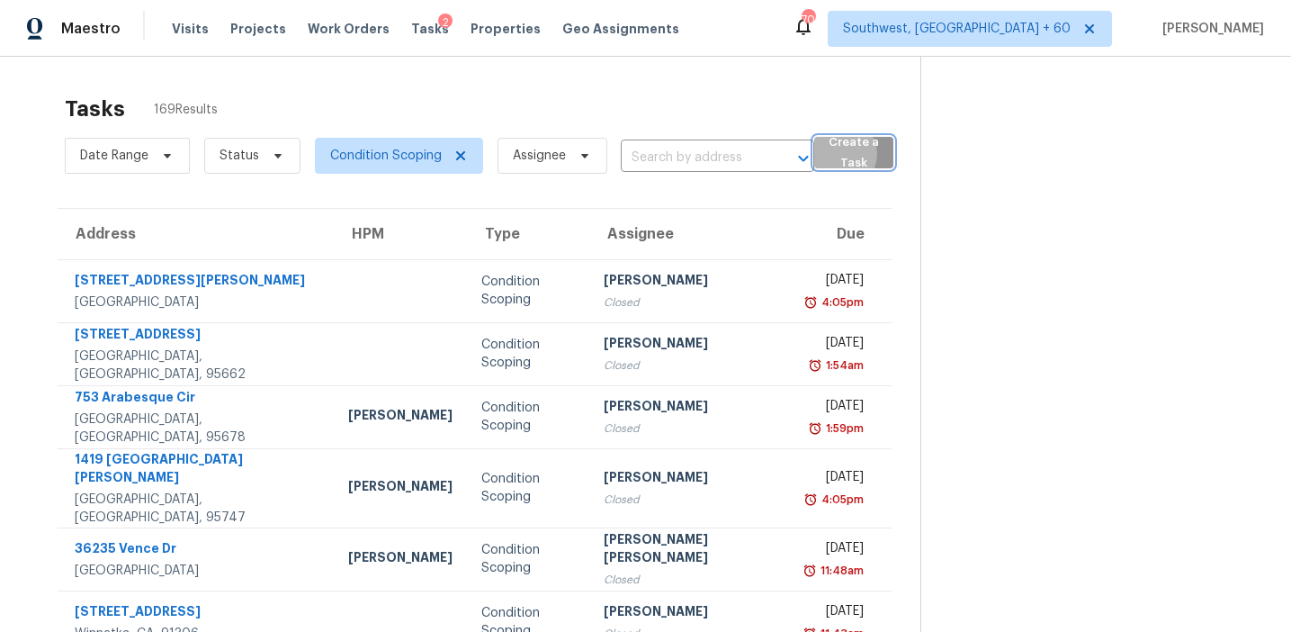
click at [838, 154] on span "Create a Task" at bounding box center [853, 152] width 60 height 41
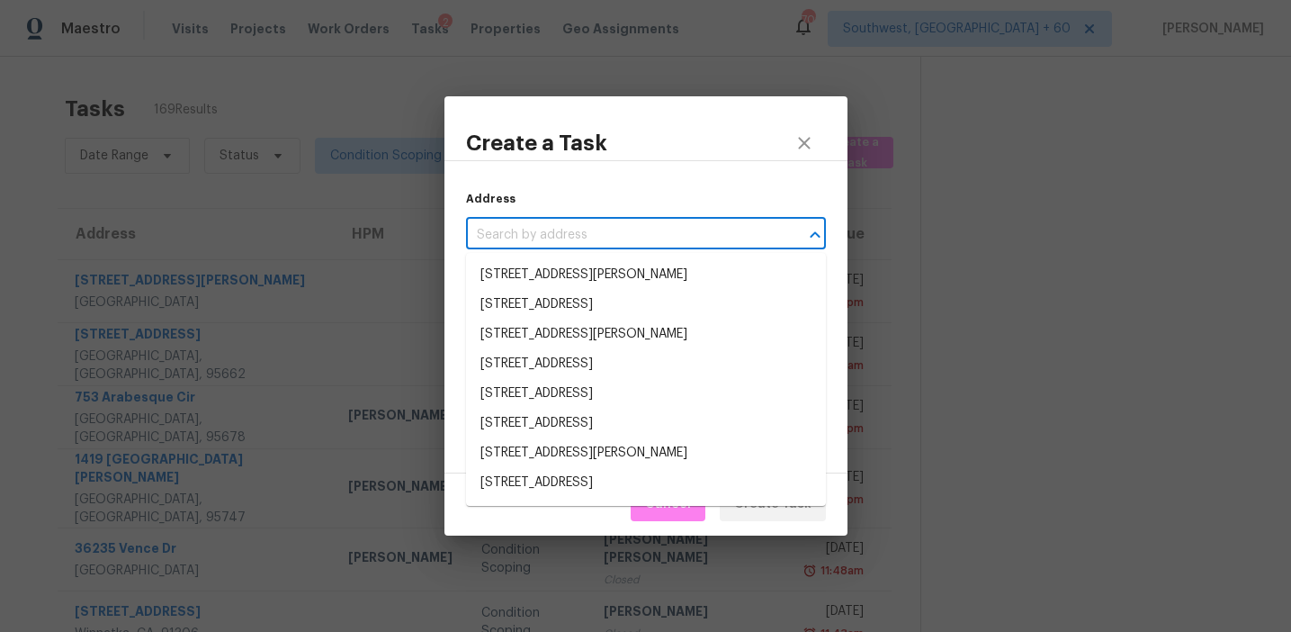
click at [675, 235] on input "text" at bounding box center [621, 235] width 310 height 28
paste input "[STREET_ADDRESS]"
type input "[STREET_ADDRESS]"
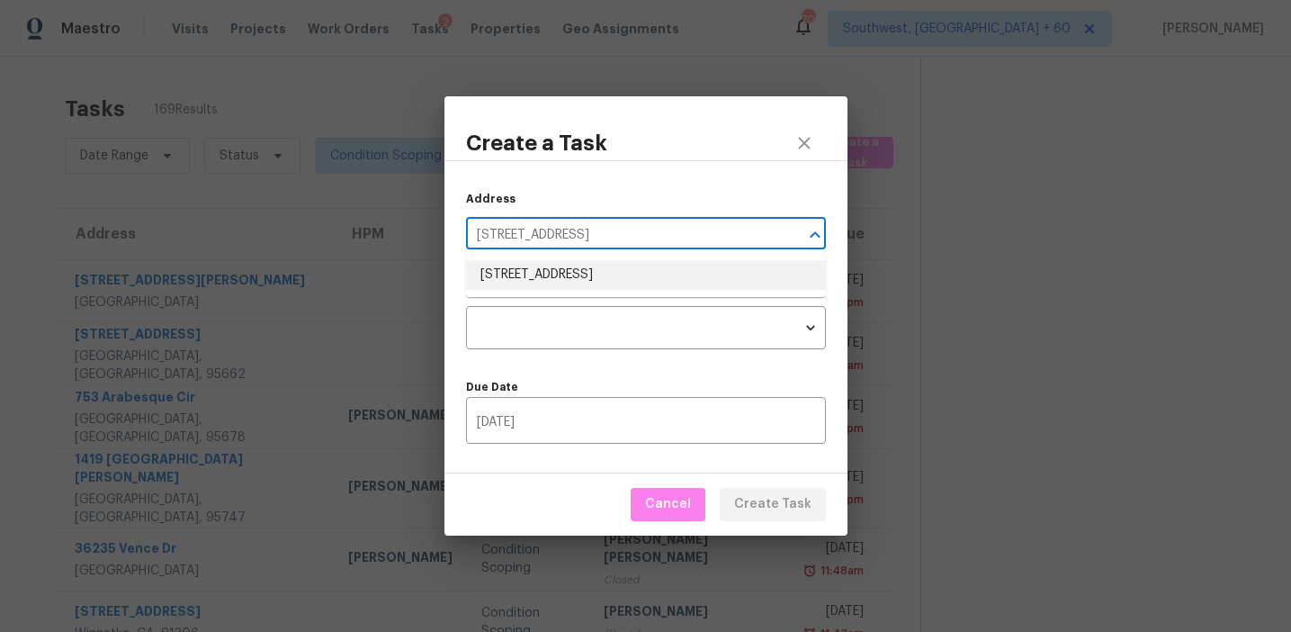
click at [675, 278] on li "[STREET_ADDRESS]" at bounding box center [646, 275] width 360 height 30
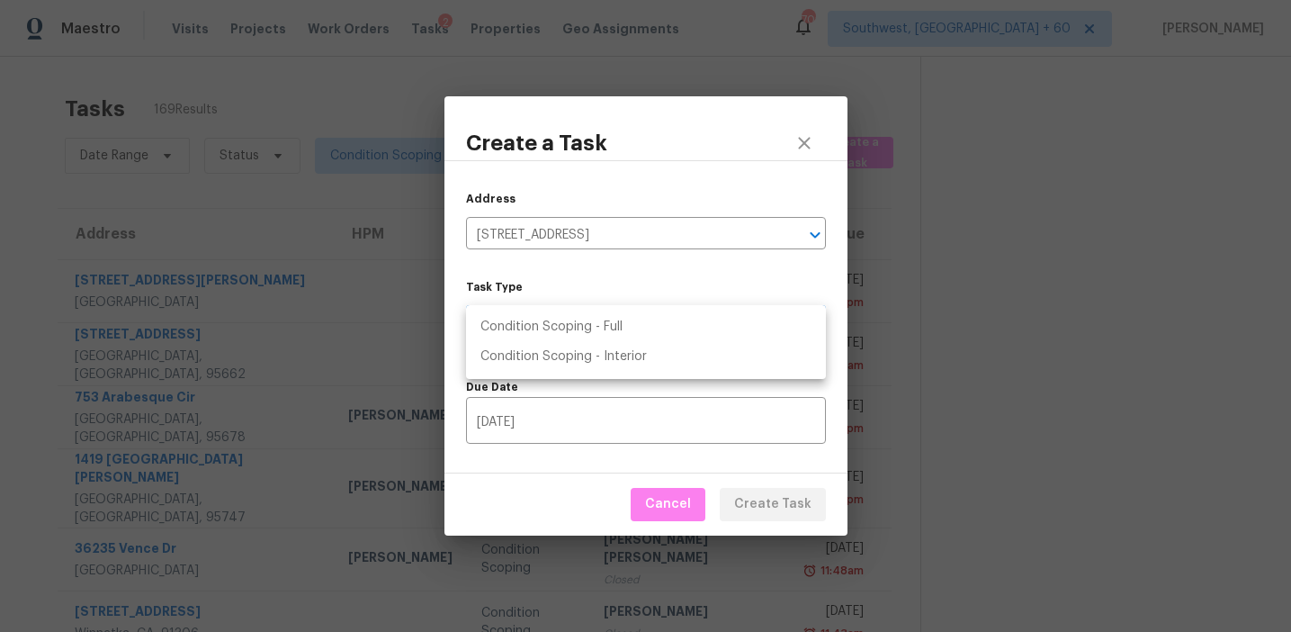
click at [674, 325] on body "Maestro Visits Projects Work Orders Tasks 2 Properties Geo Assignments [GEOGRAP…" at bounding box center [645, 316] width 1291 height 632
click at [666, 331] on li "Condition Scoping - Full" at bounding box center [646, 327] width 360 height 30
type input "virtual_full_assessment"
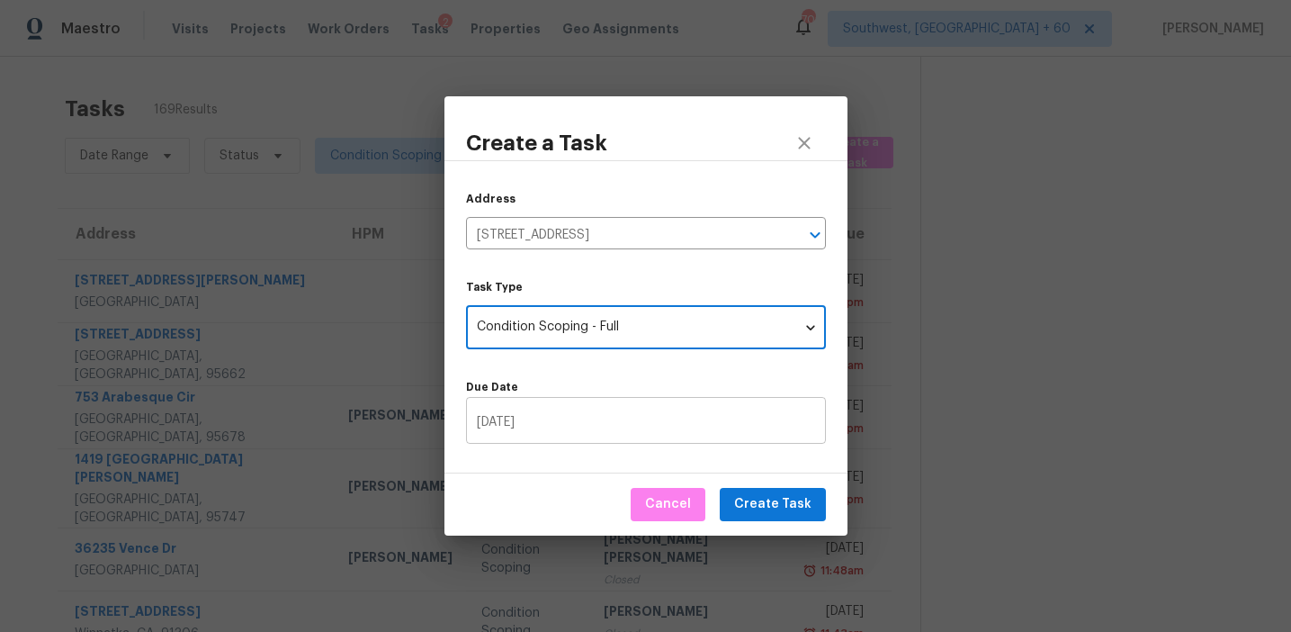
click at [510, 416] on input "[DATE]" at bounding box center [646, 422] width 360 height 42
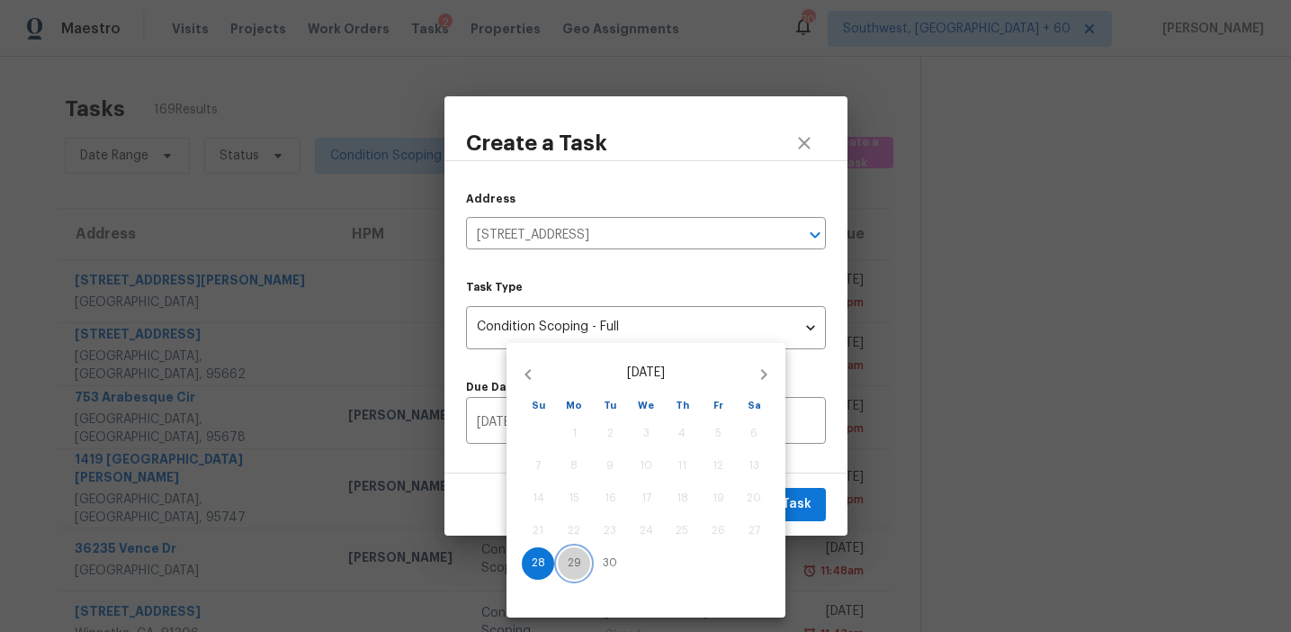
click at [572, 567] on p "29" at bounding box center [574, 562] width 13 height 15
type input "[DATE]"
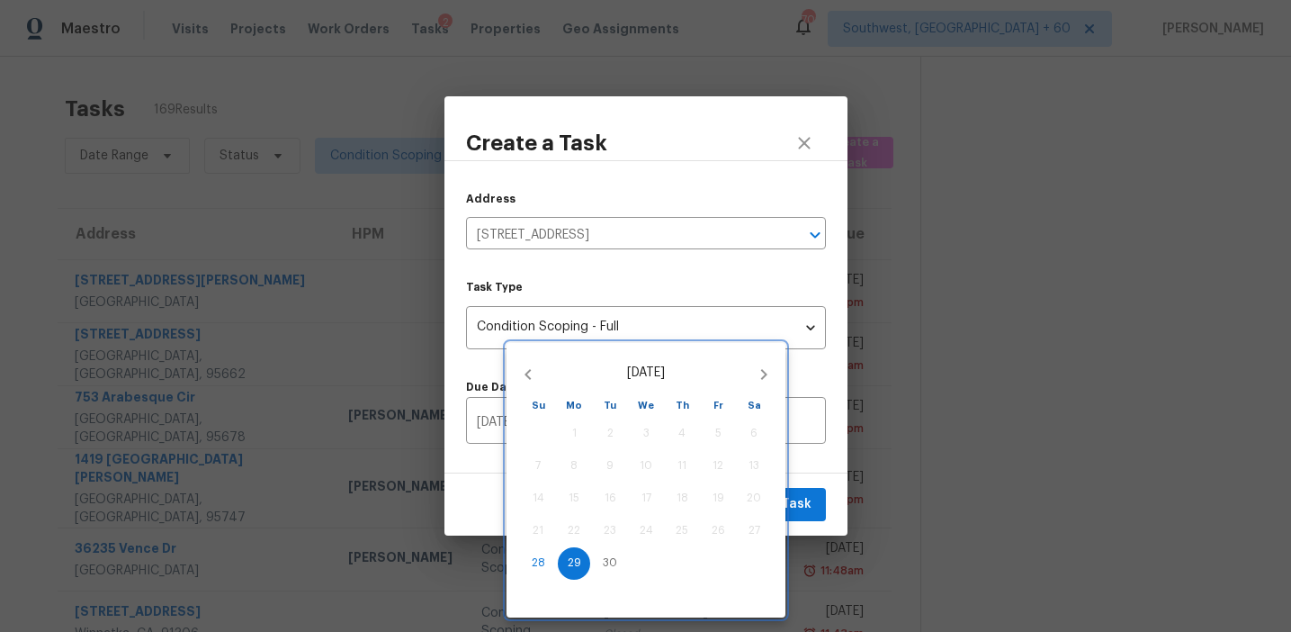
click at [798, 466] on div at bounding box center [645, 316] width 1291 height 632
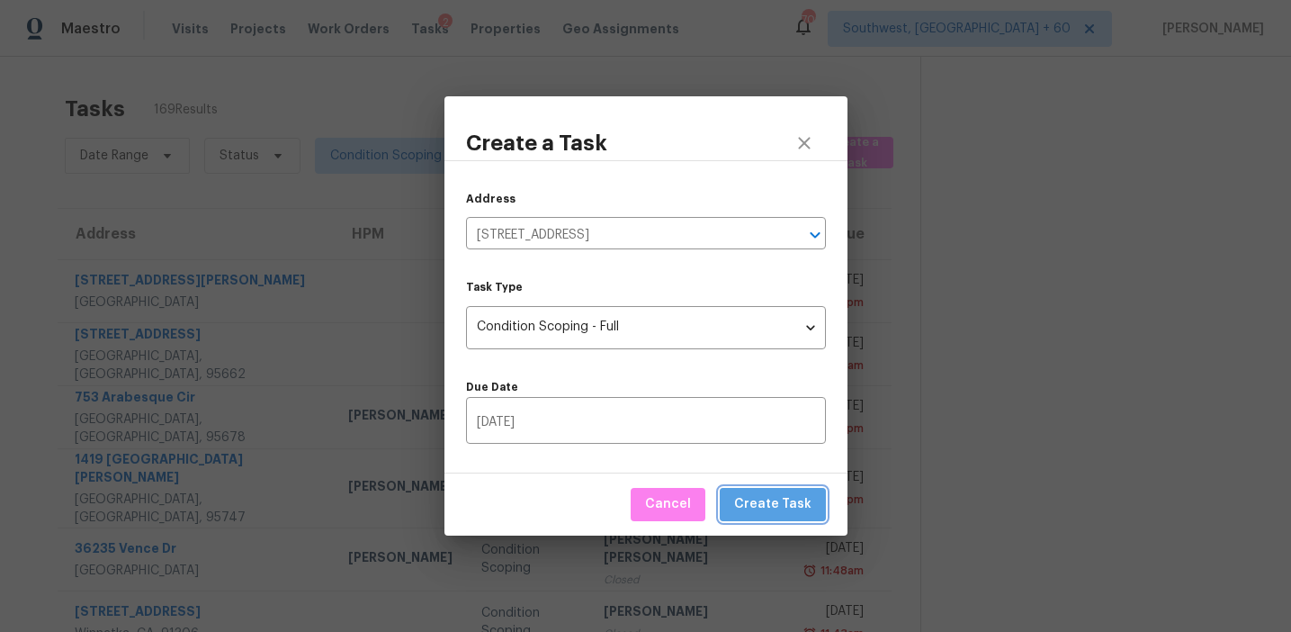
click at [796, 499] on span "Create Task" at bounding box center [772, 504] width 77 height 22
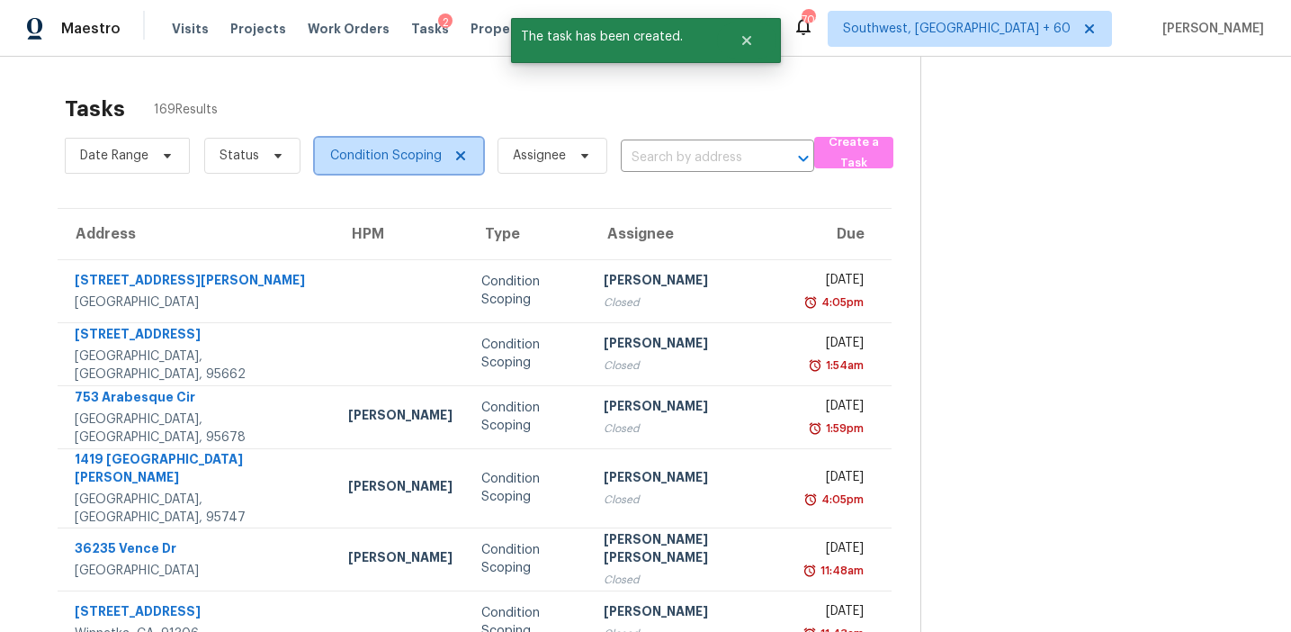
click at [384, 153] on span "Condition Scoping" at bounding box center [386, 156] width 112 height 18
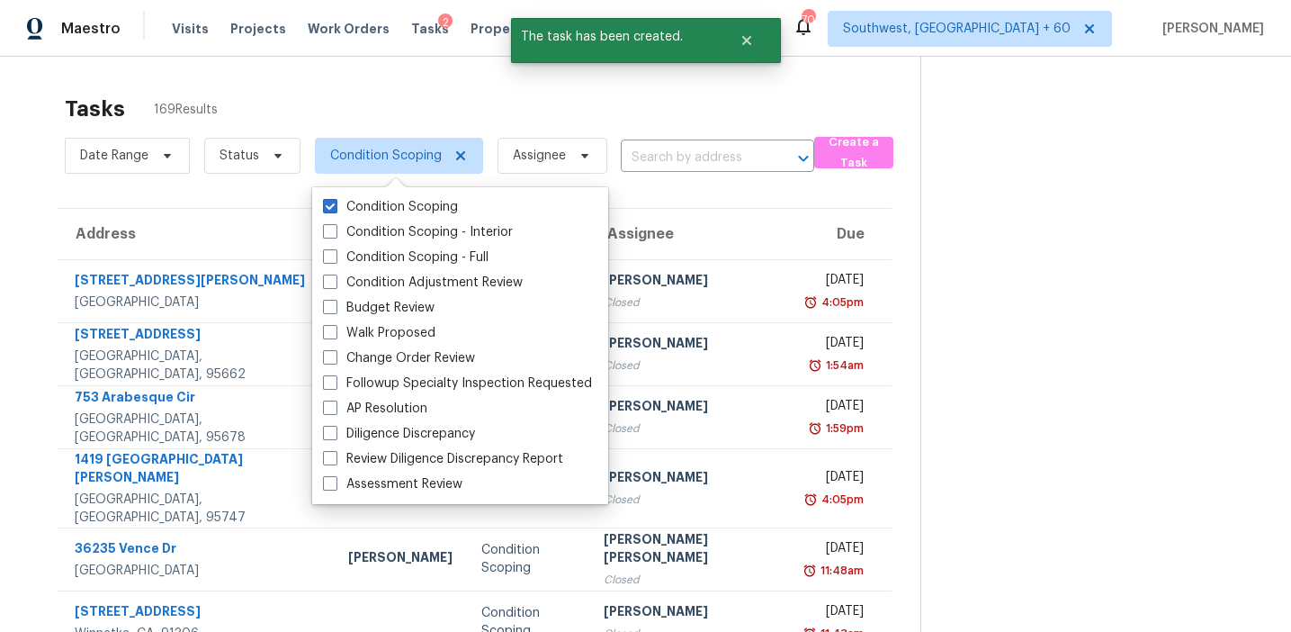
click at [387, 101] on div "Tasks 169 Results" at bounding box center [493, 108] width 856 height 47
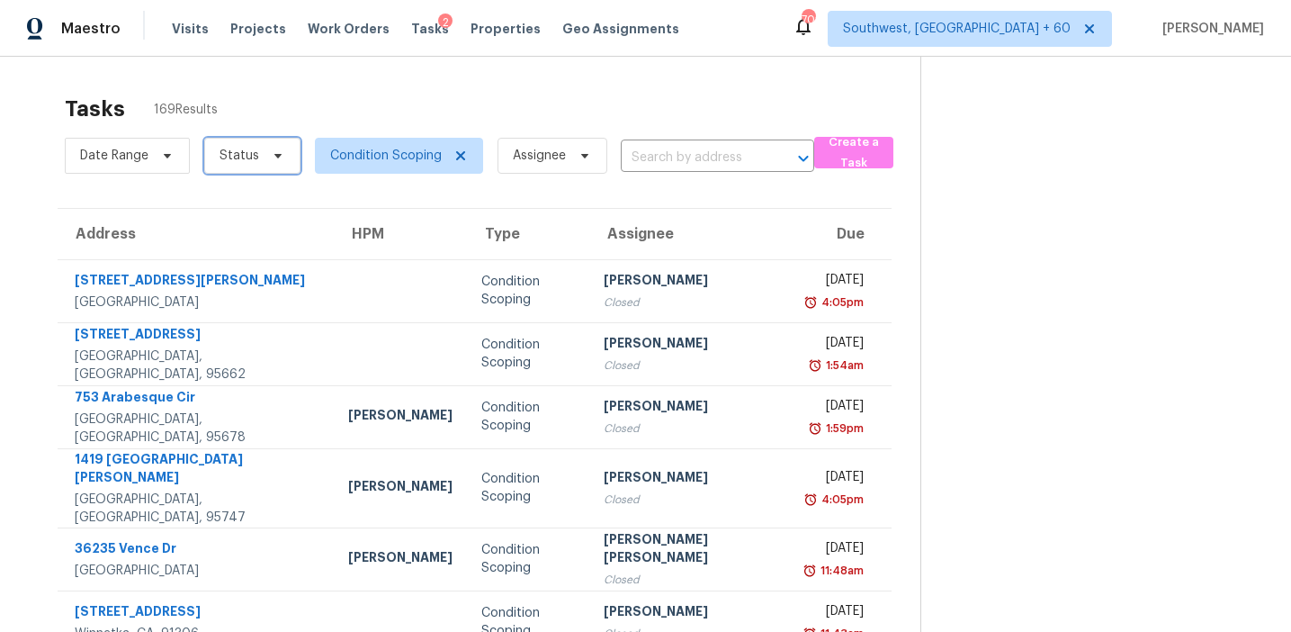
click at [257, 161] on span "Status" at bounding box center [252, 156] width 96 height 36
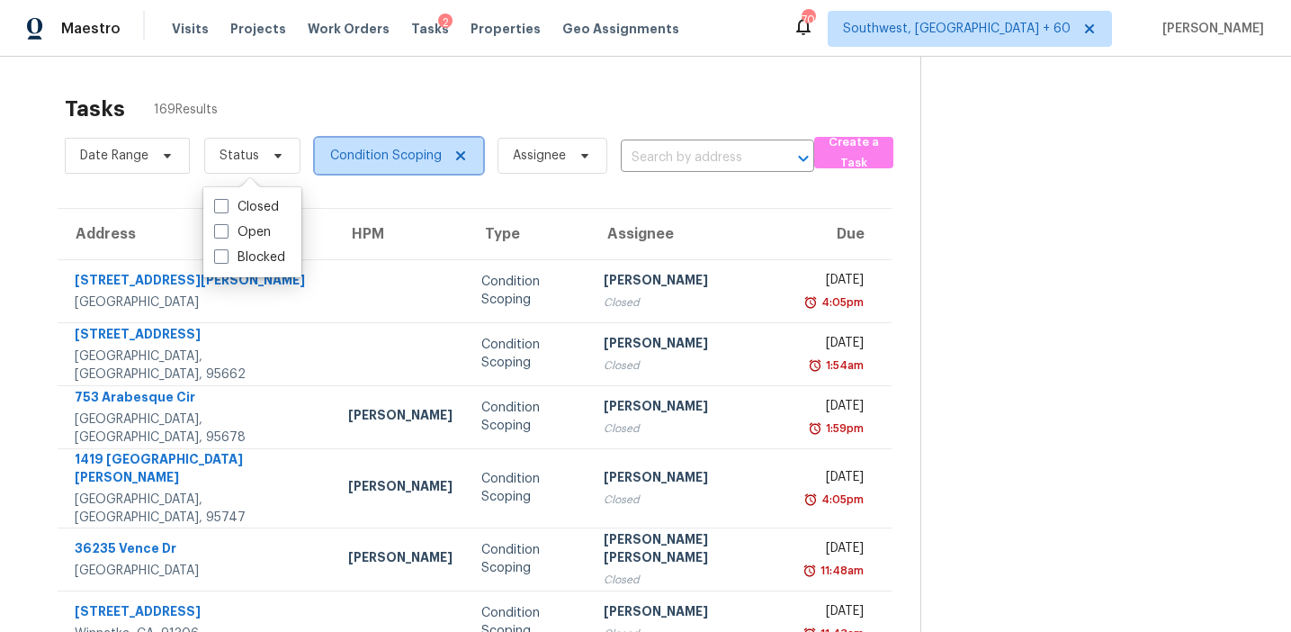
click at [373, 147] on span "Condition Scoping" at bounding box center [386, 156] width 112 height 18
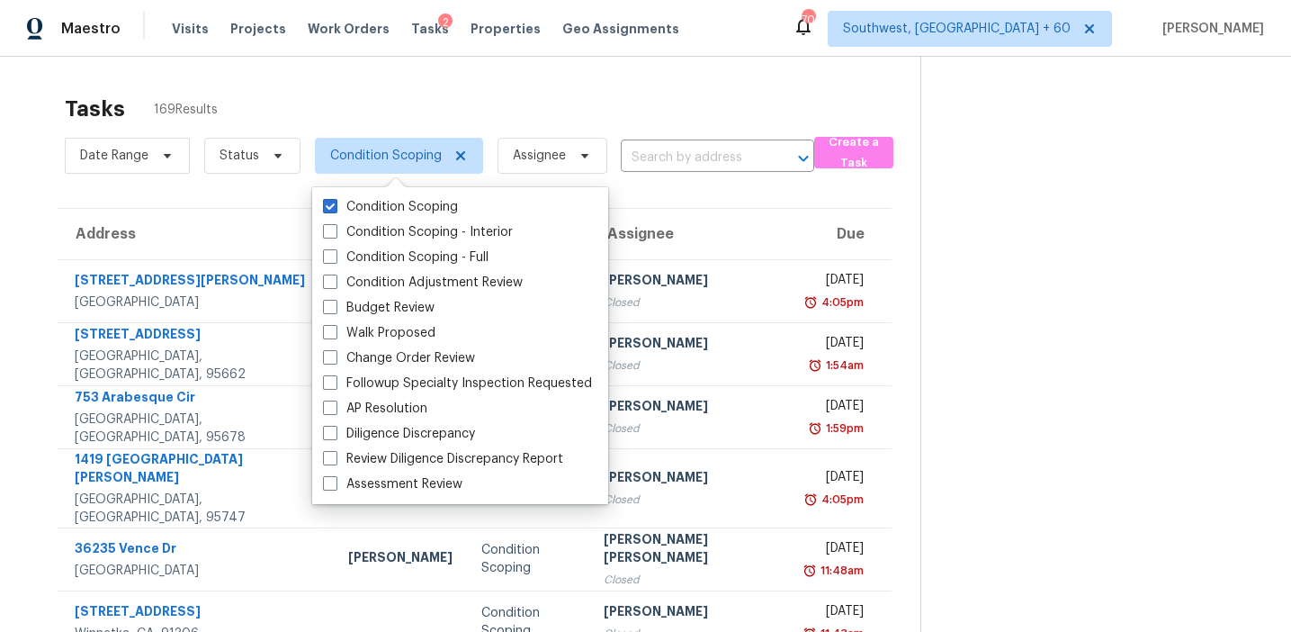
click at [388, 96] on div "Tasks 169 Results" at bounding box center [493, 108] width 856 height 47
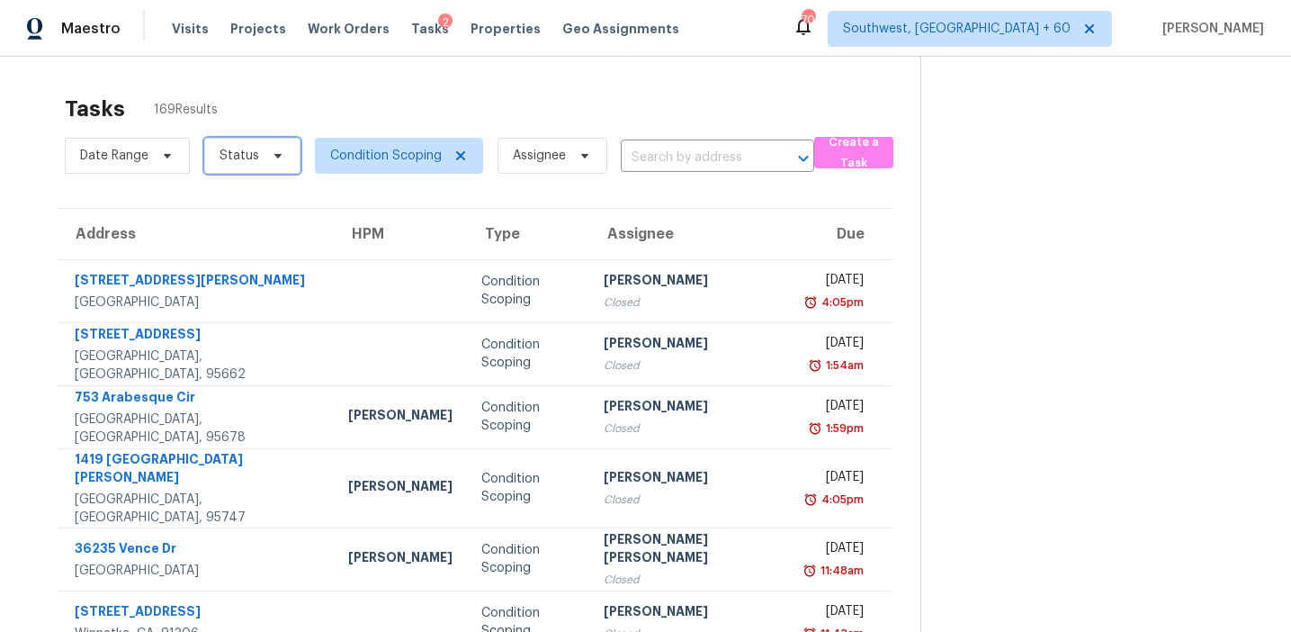
click at [258, 153] on span "Status" at bounding box center [252, 156] width 96 height 36
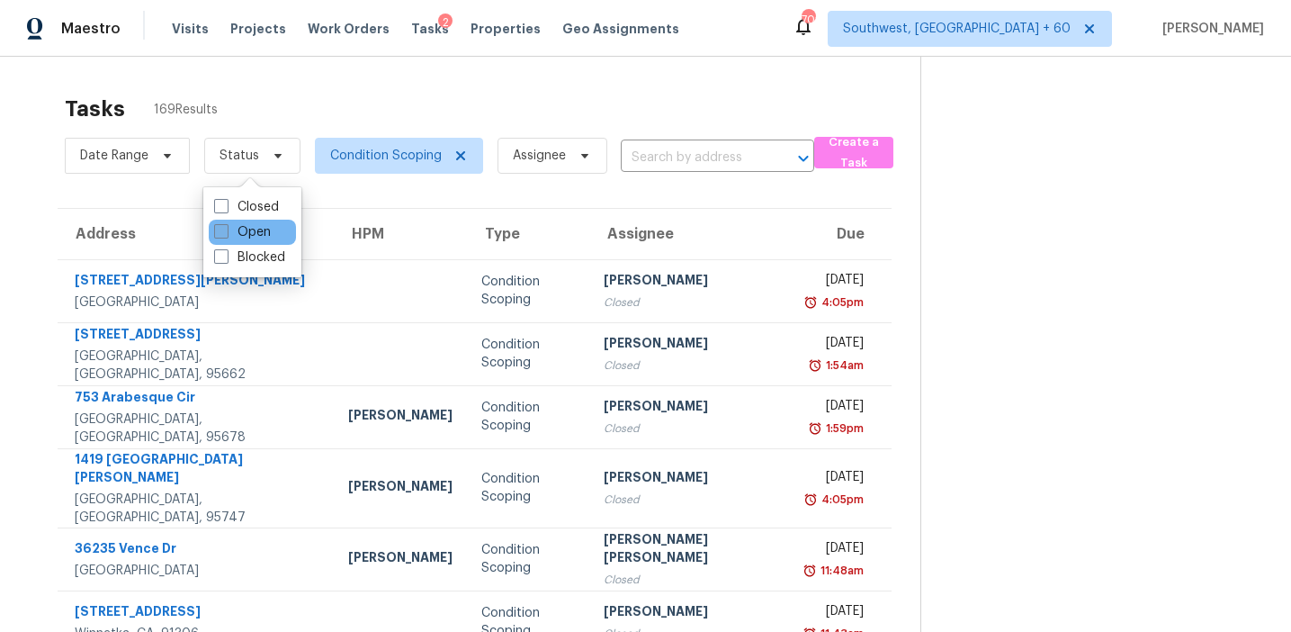
click at [258, 237] on label "Open" at bounding box center [242, 232] width 57 height 18
click at [226, 235] on input "Open" at bounding box center [220, 229] width 12 height 12
checkbox input "true"
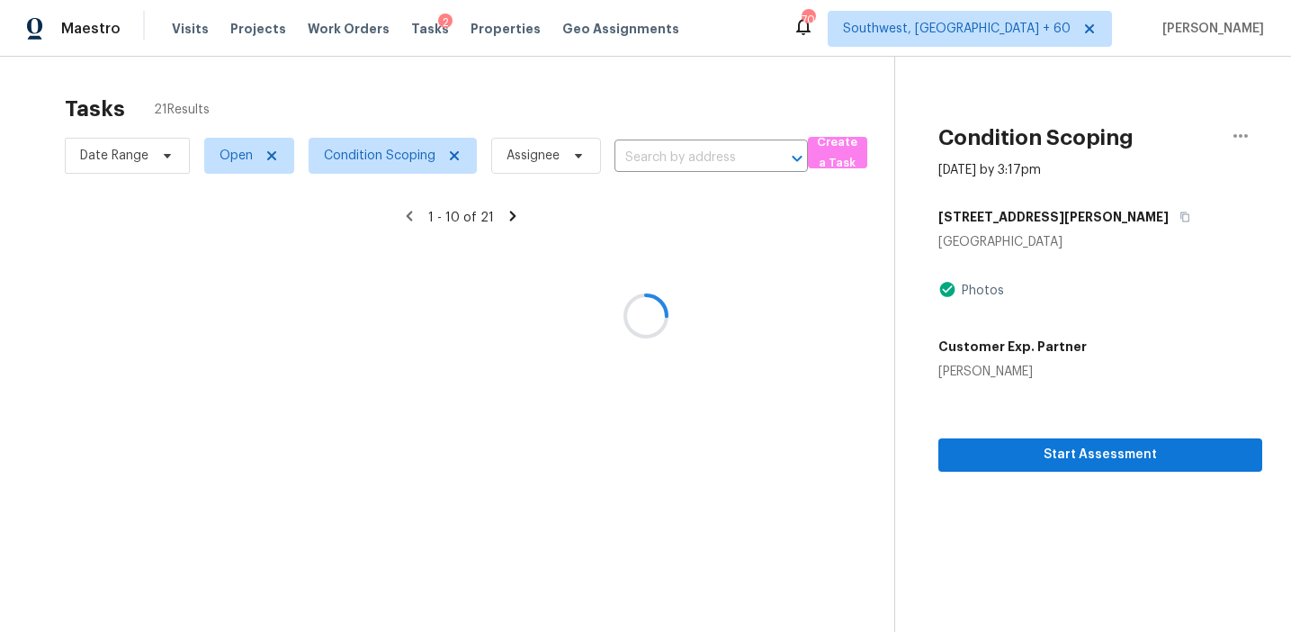
click at [420, 107] on div at bounding box center [645, 316] width 1291 height 632
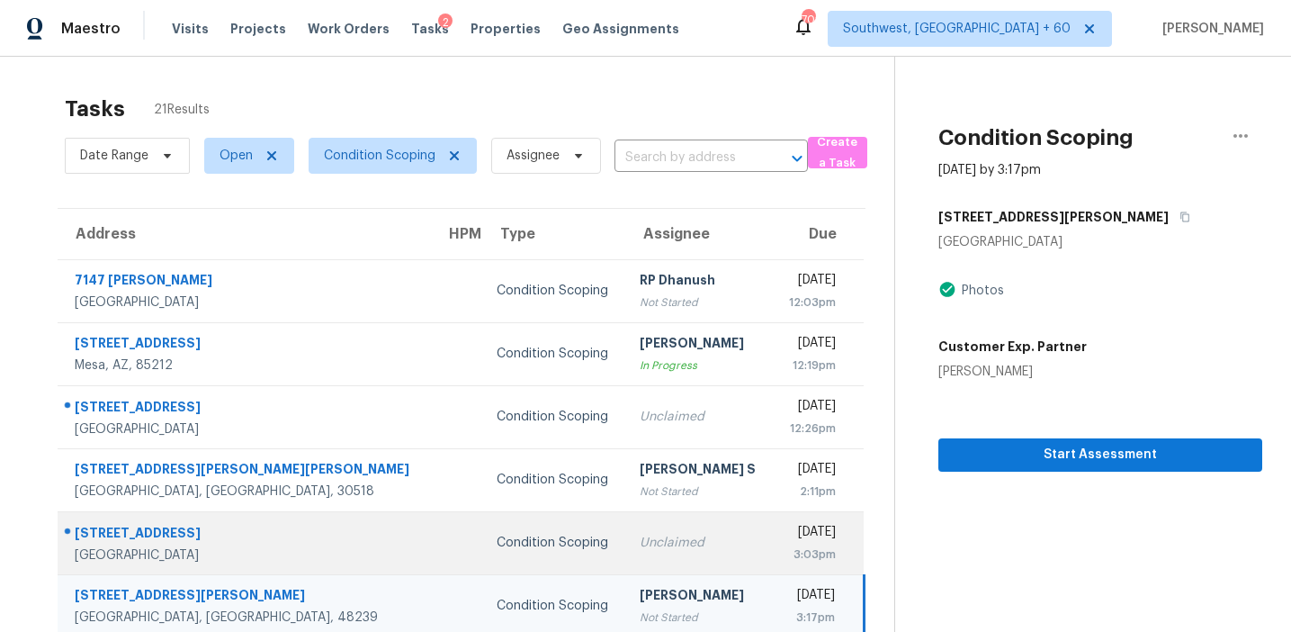
scroll to position [305, 0]
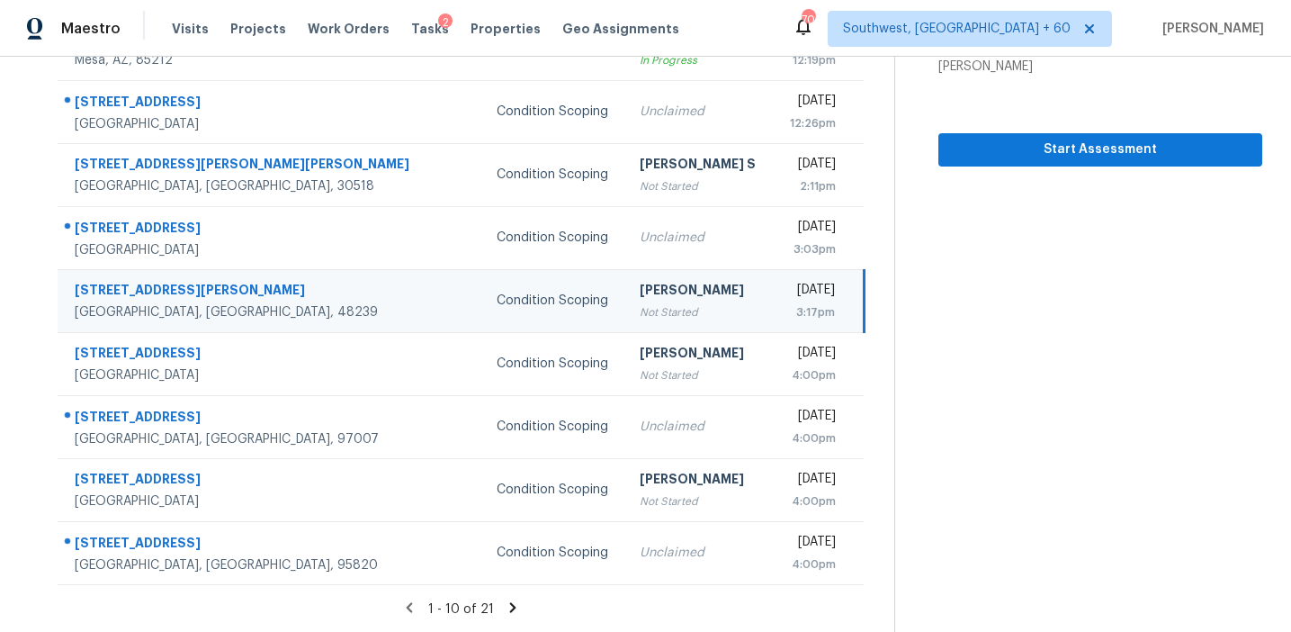
click at [640, 293] on div "[PERSON_NAME]" at bounding box center [699, 292] width 119 height 22
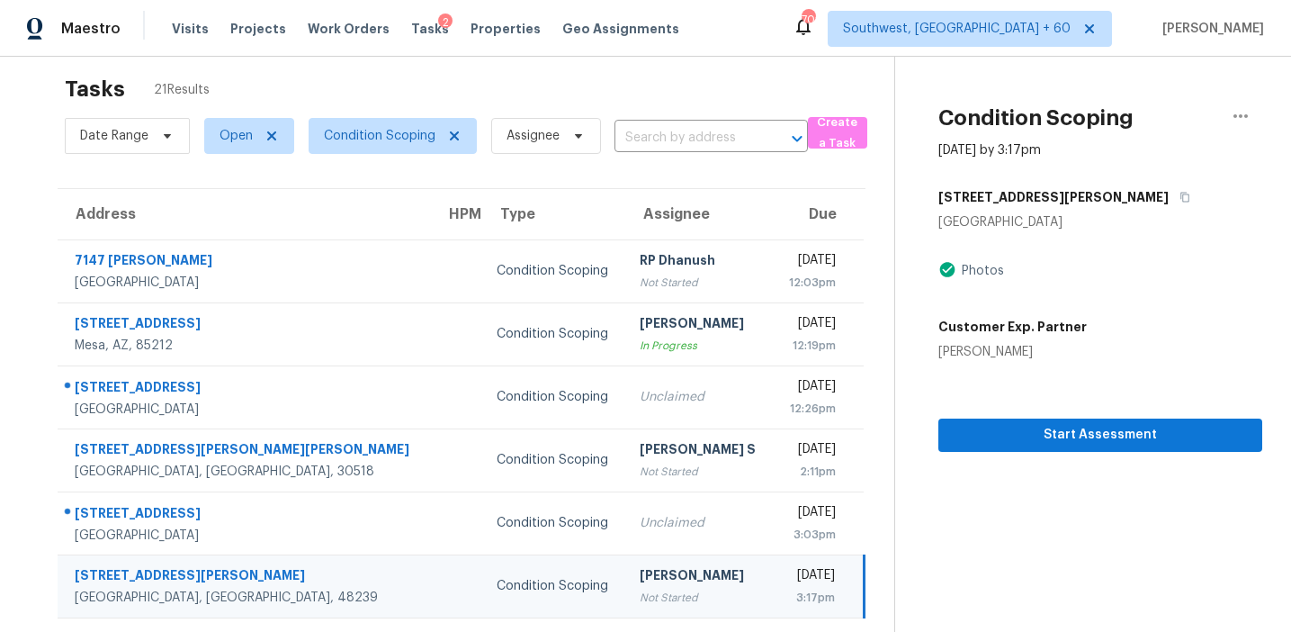
scroll to position [0, 0]
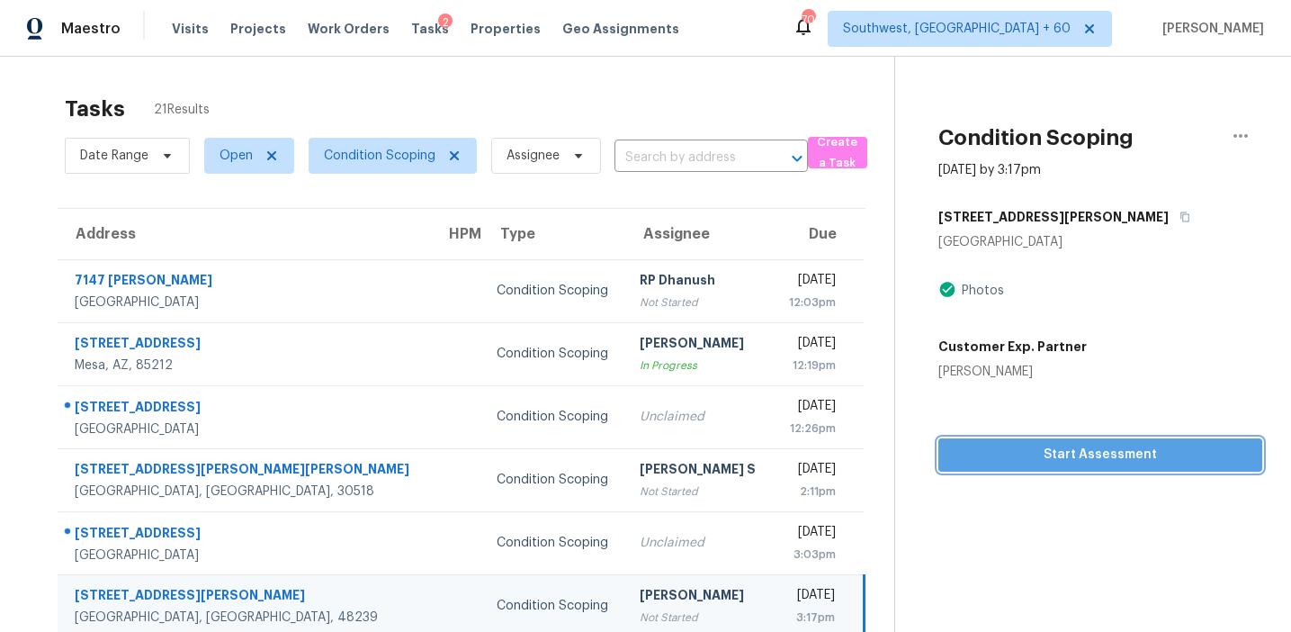
click at [1045, 462] on span "Start Assessment" at bounding box center [1100, 455] width 295 height 22
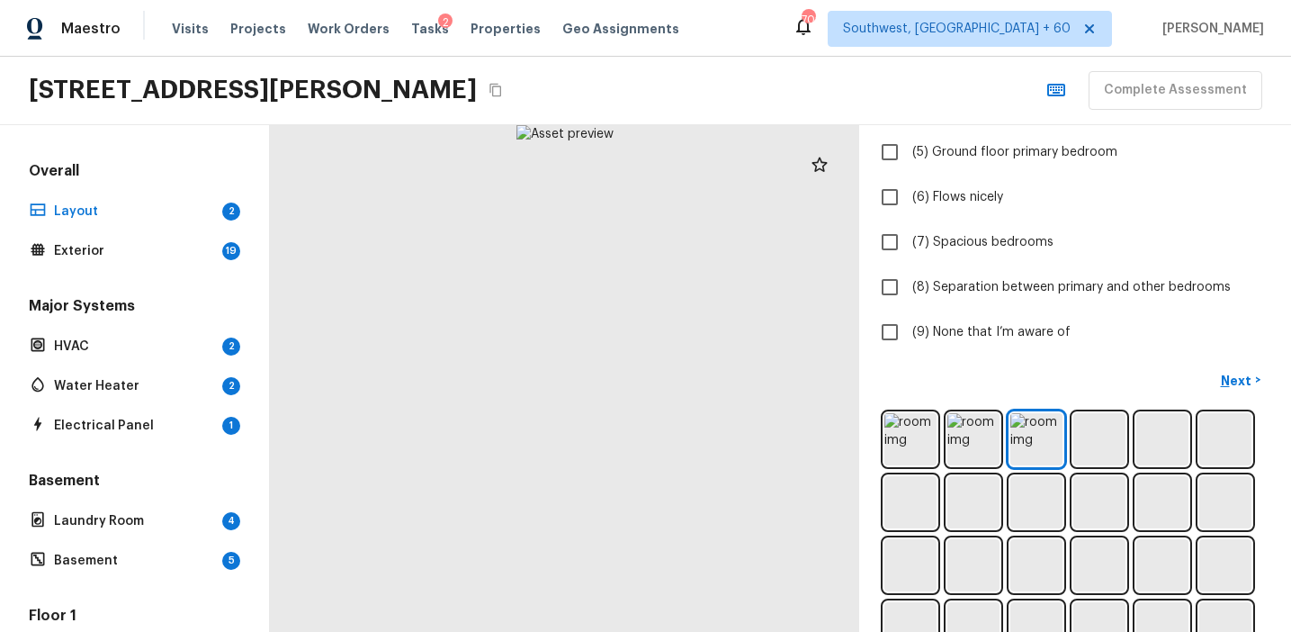
scroll to position [325, 0]
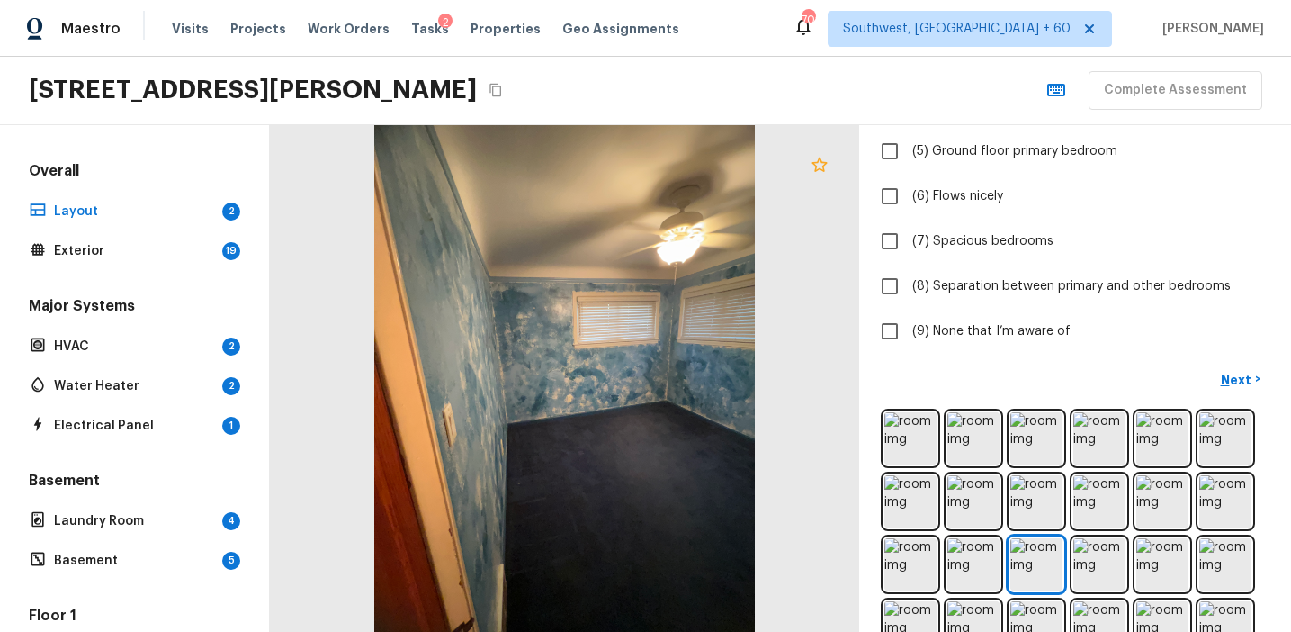
click at [815, 165] on icon at bounding box center [819, 164] width 15 height 14
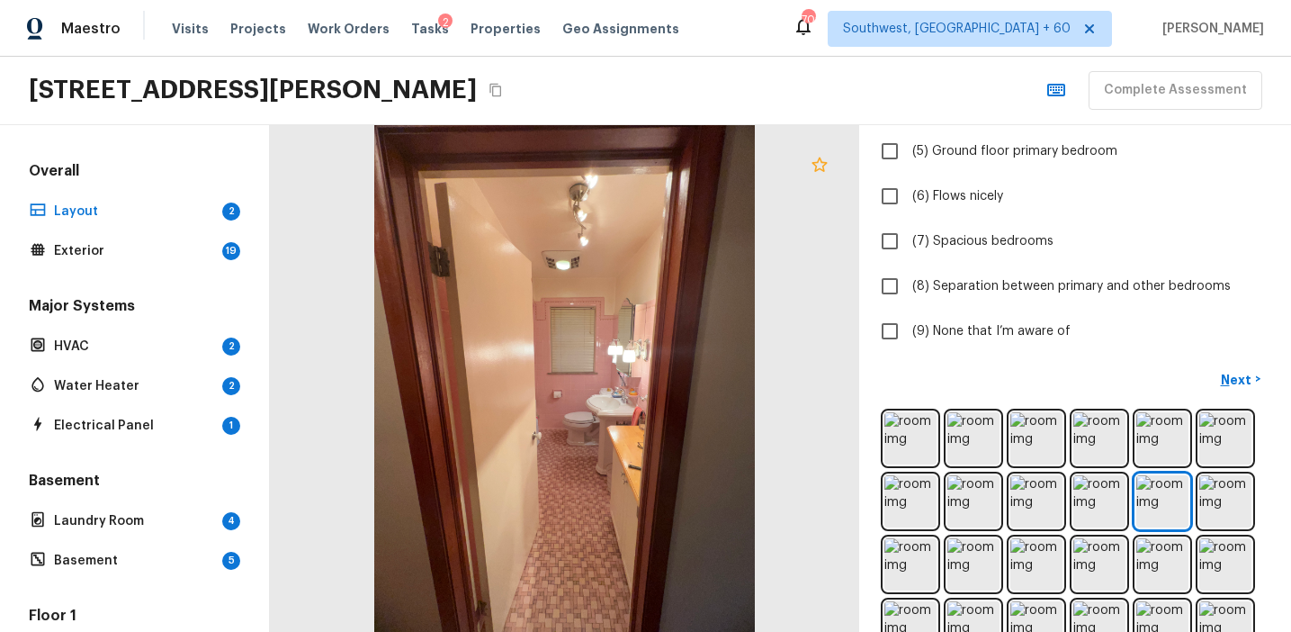
click at [819, 170] on icon at bounding box center [820, 165] width 22 height 22
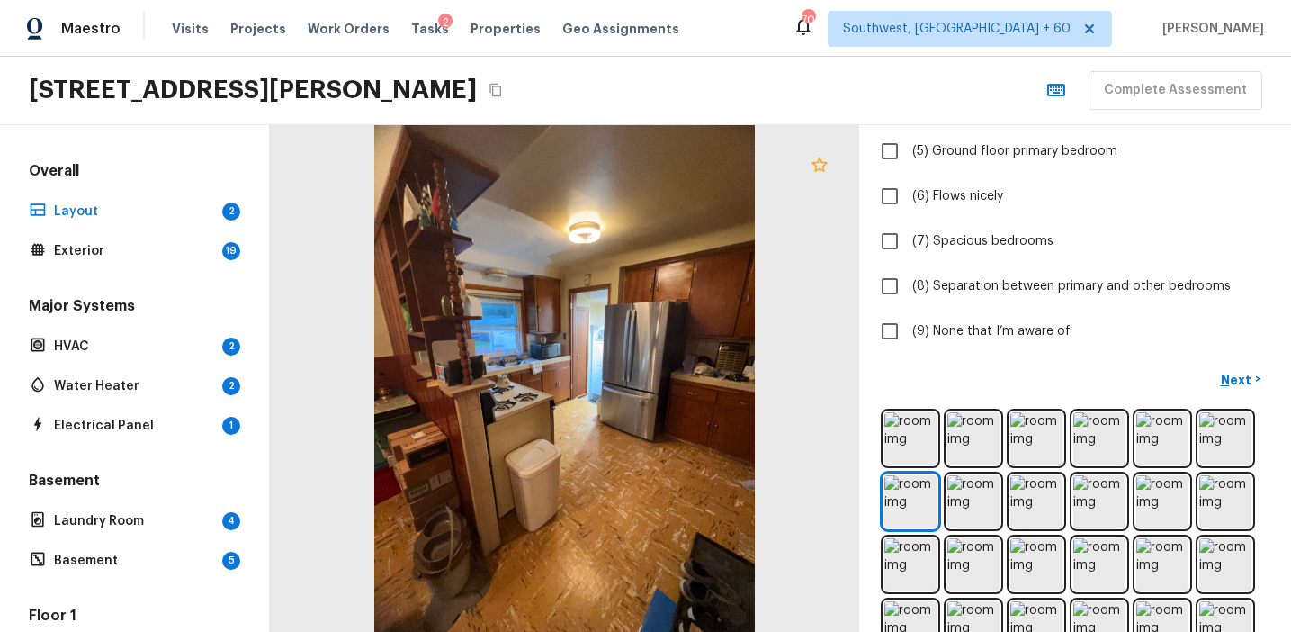
click at [820, 163] on icon at bounding box center [820, 165] width 22 height 22
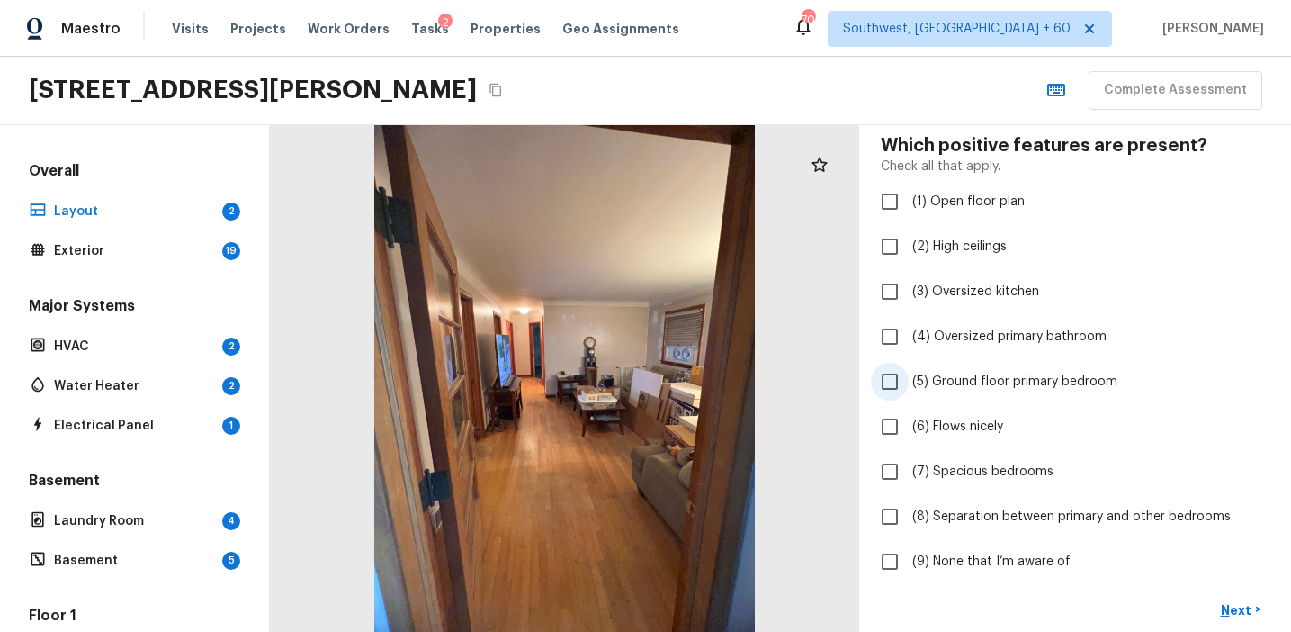
scroll to position [81, 0]
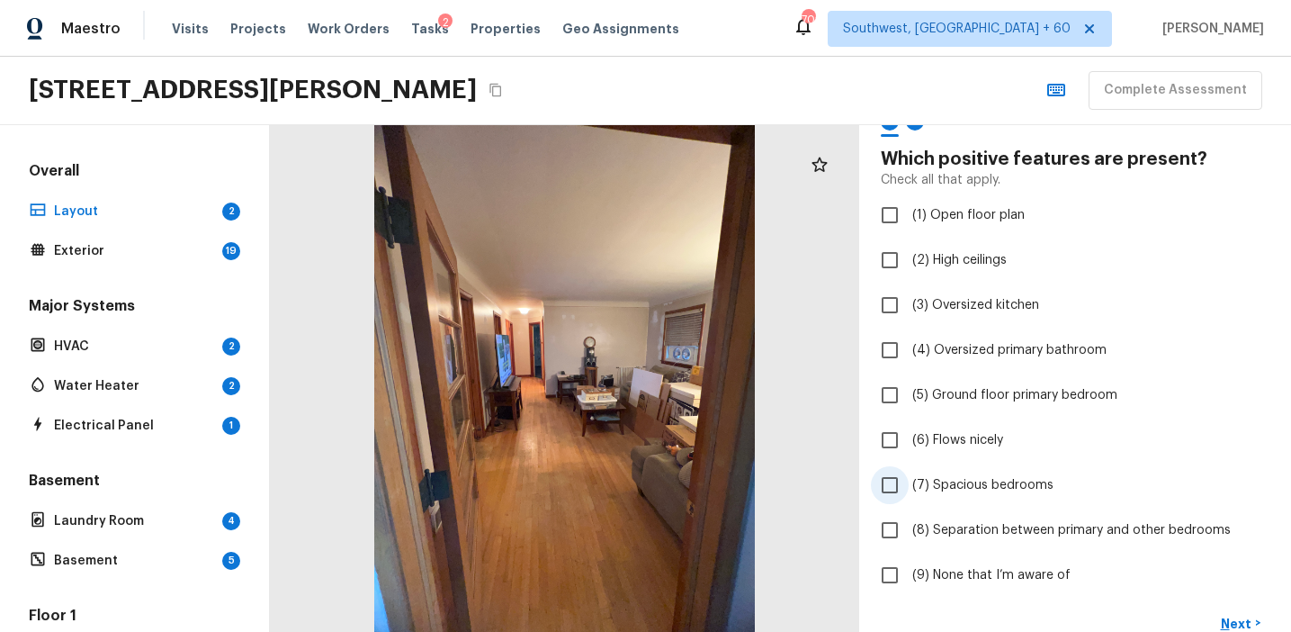
click at [979, 476] on span "(7) Spacious bedrooms" at bounding box center [982, 485] width 141 height 18
click at [909, 476] on input "(7) Spacious bedrooms" at bounding box center [890, 485] width 38 height 38
checkbox input "true"
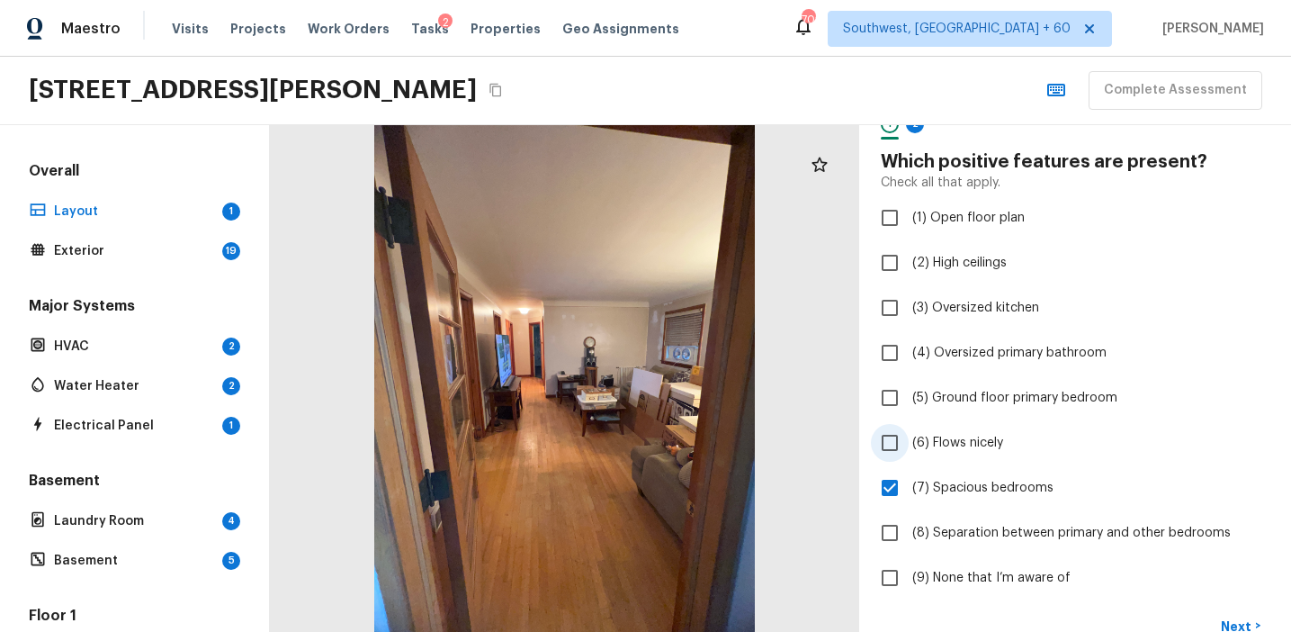
scroll to position [157, 0]
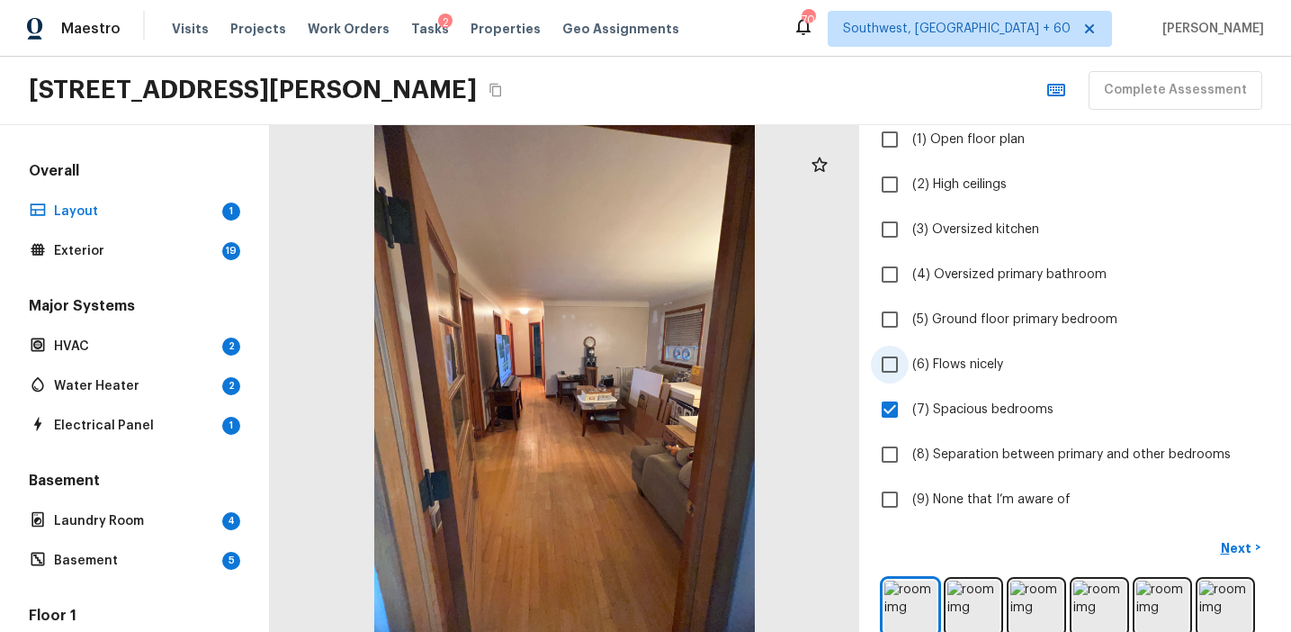
click at [983, 362] on span "(6) Flows nicely" at bounding box center [957, 364] width 91 height 18
click at [909, 362] on input "(6) Flows nicely" at bounding box center [890, 365] width 38 height 38
checkbox input "true"
click at [1223, 540] on p "Next" at bounding box center [1238, 548] width 34 height 18
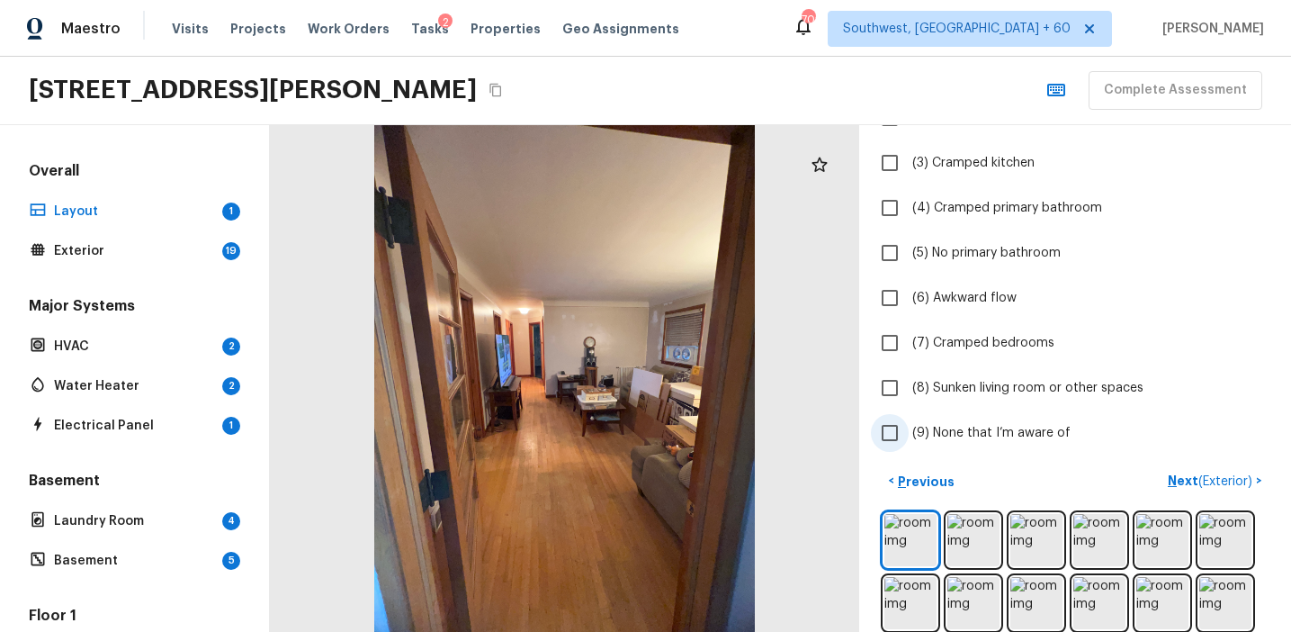
scroll to position [280, 0]
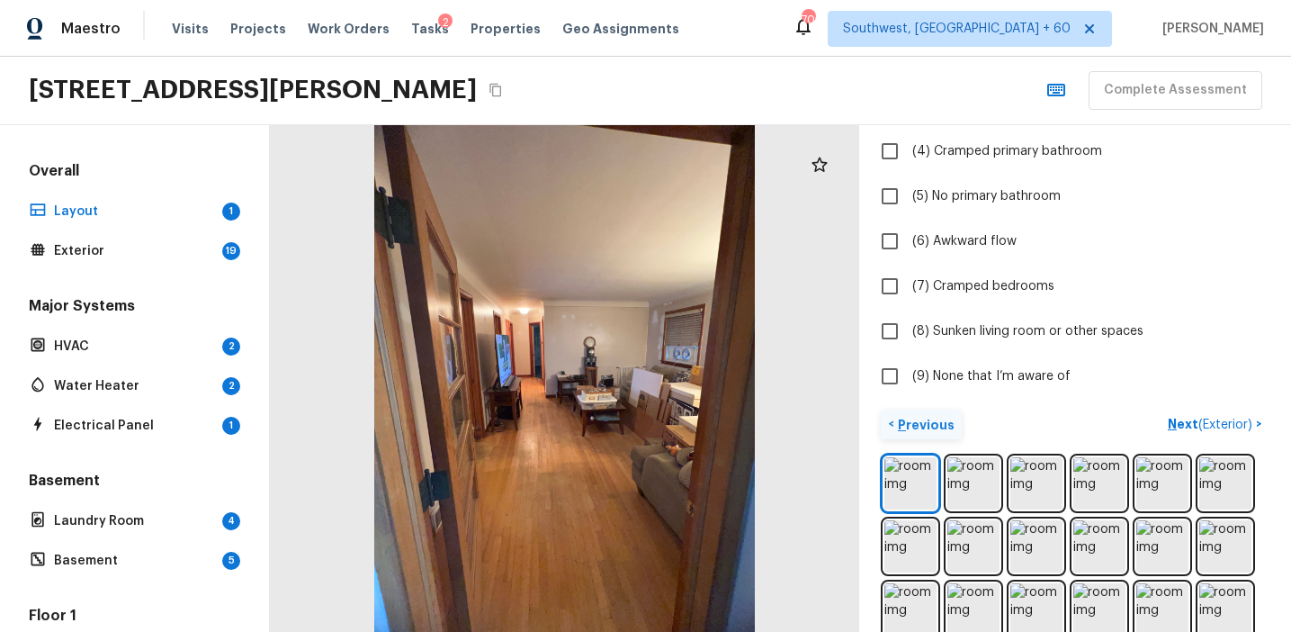
click at [929, 421] on p "Previous" at bounding box center [924, 425] width 60 height 18
click at [974, 234] on span "(6) Flows nicely" at bounding box center [957, 241] width 91 height 18
click at [909, 234] on input "(6) Flows nicely" at bounding box center [890, 241] width 38 height 38
checkbox input "false"
click at [1234, 424] on p "Next" at bounding box center [1238, 425] width 34 height 18
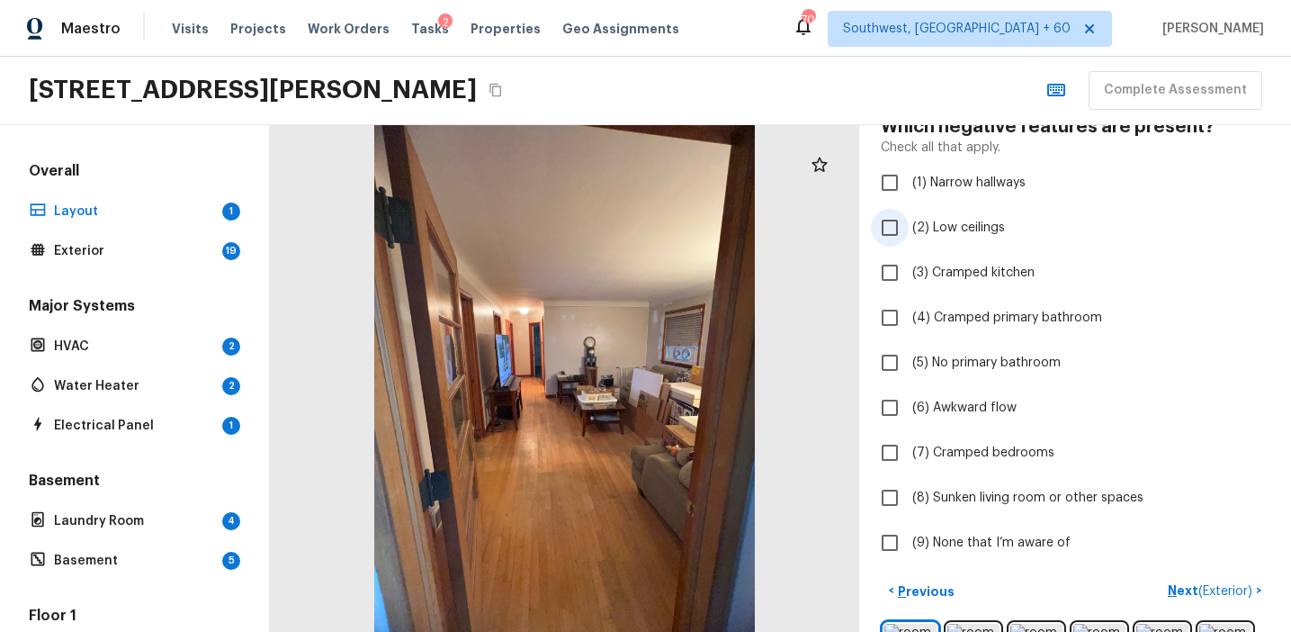
scroll to position [109, 0]
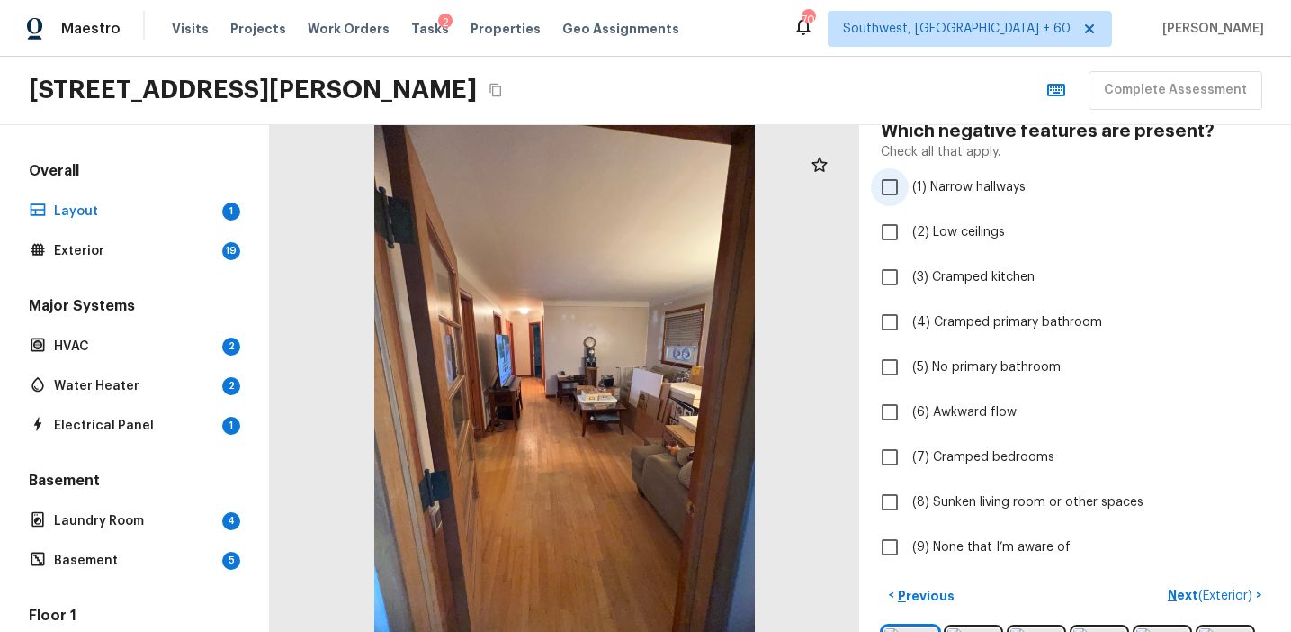
click at [967, 183] on span "(1) Narrow hallways" at bounding box center [968, 187] width 113 height 18
click at [909, 183] on input "(1) Narrow hallways" at bounding box center [890, 187] width 38 height 38
checkbox input "true"
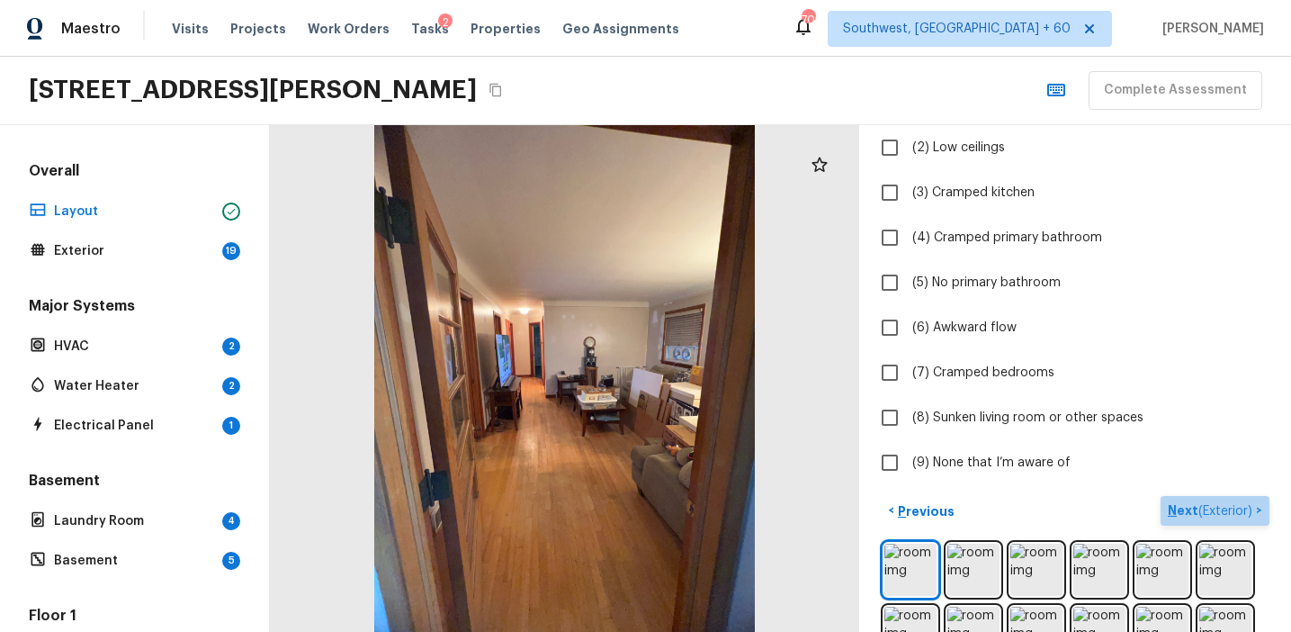
click at [1171, 507] on p "Next ( Exterior )" at bounding box center [1212, 510] width 88 height 19
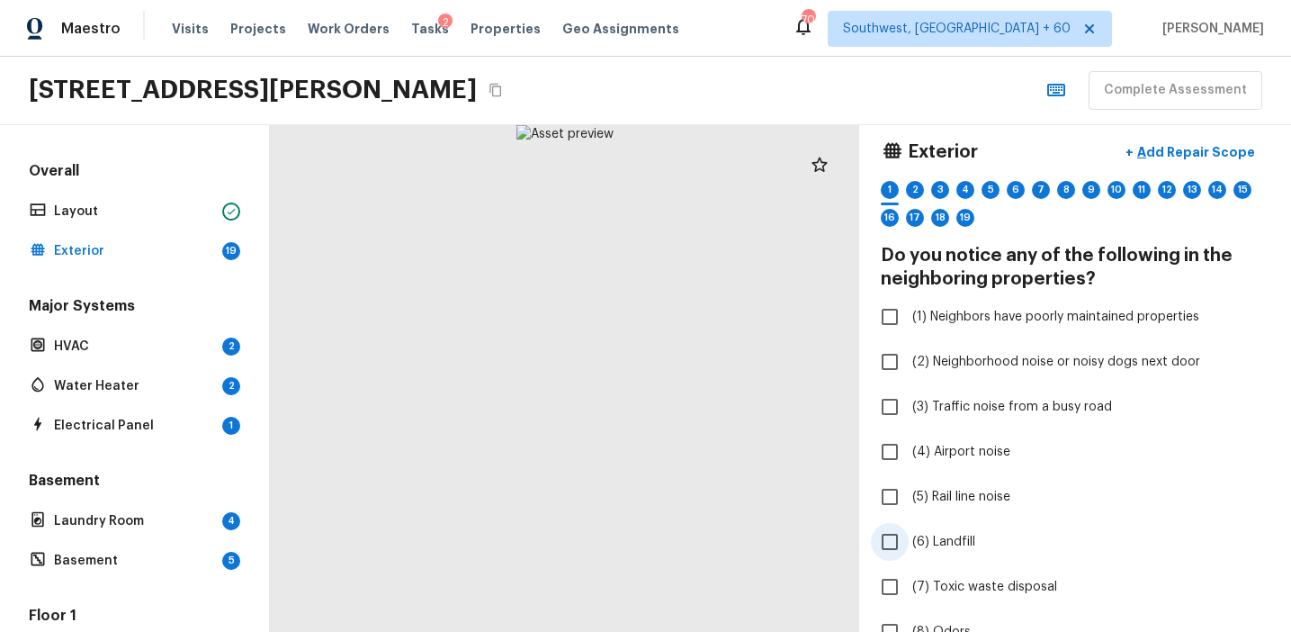
scroll to position [0, 0]
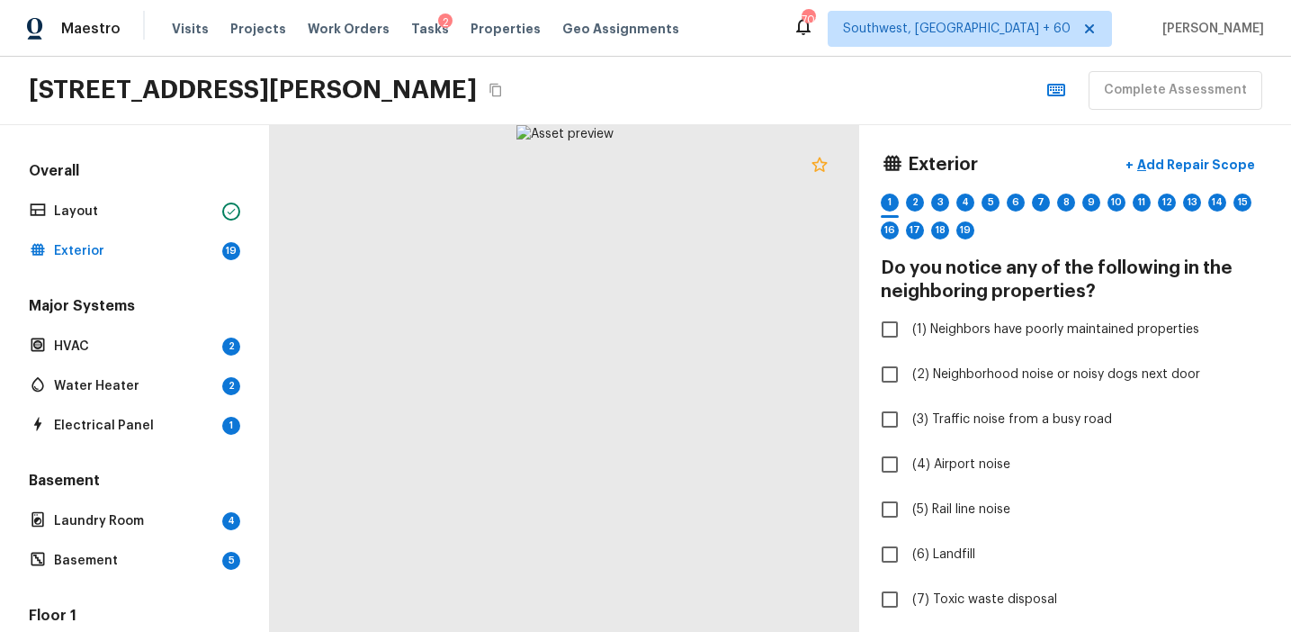
click at [817, 169] on icon at bounding box center [819, 164] width 15 height 14
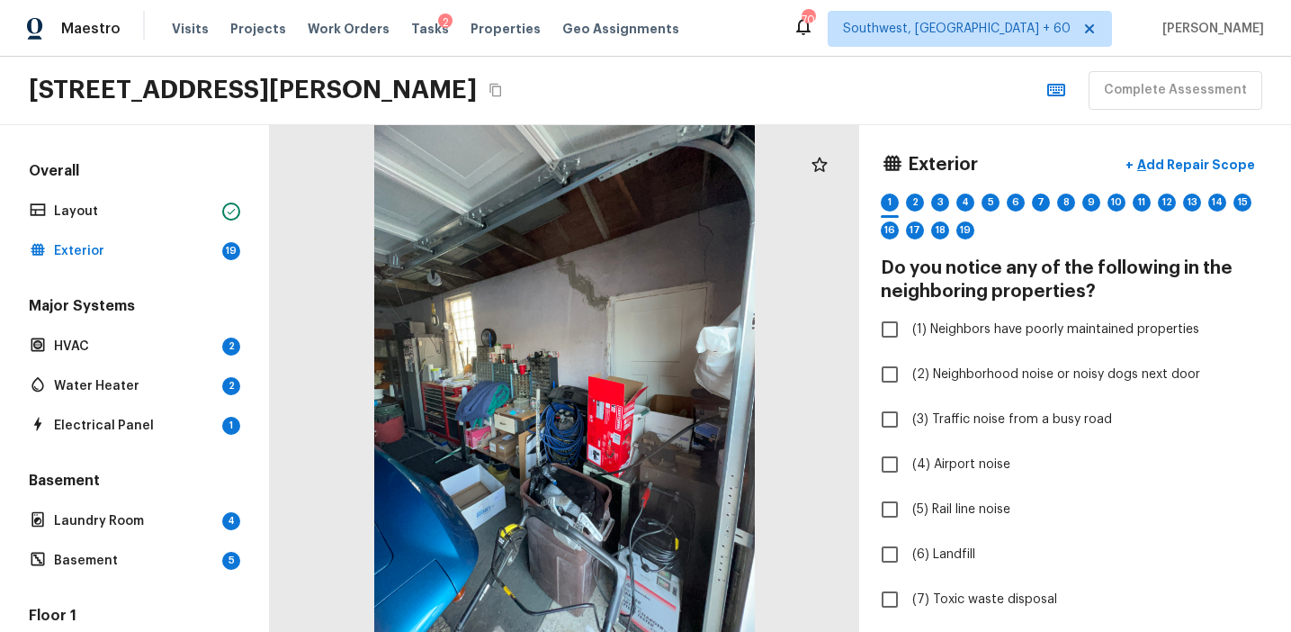
click at [816, 175] on div at bounding box center [820, 165] width 36 height 36
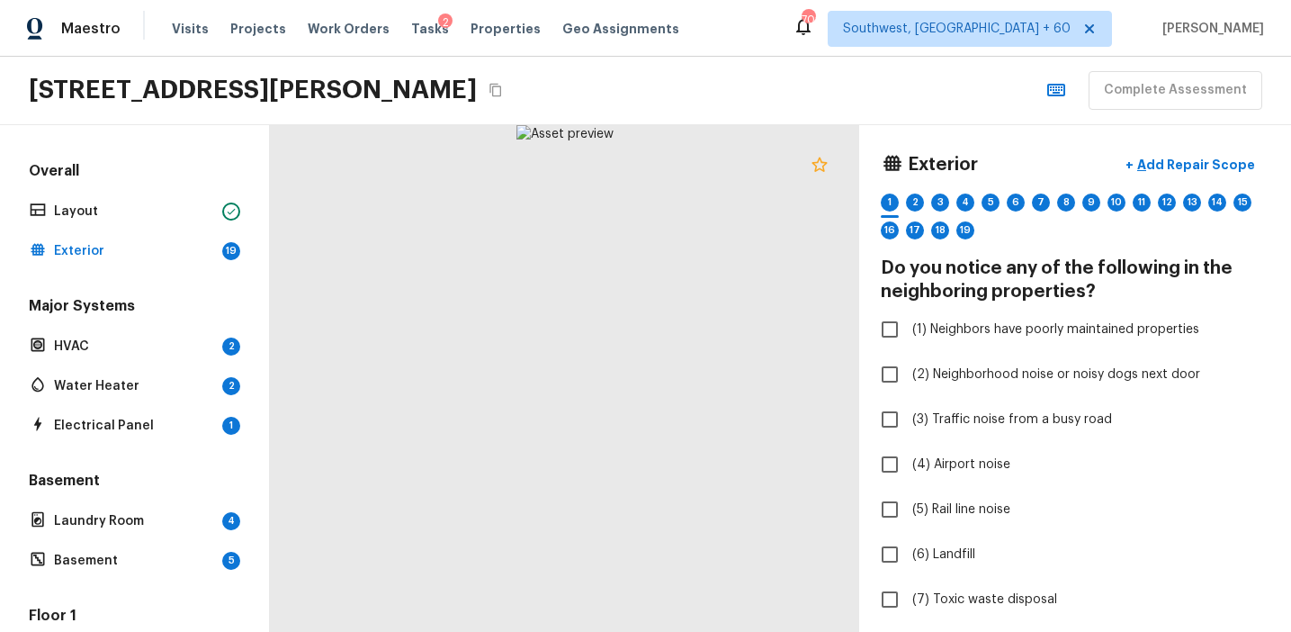
click at [817, 166] on icon at bounding box center [820, 165] width 22 height 22
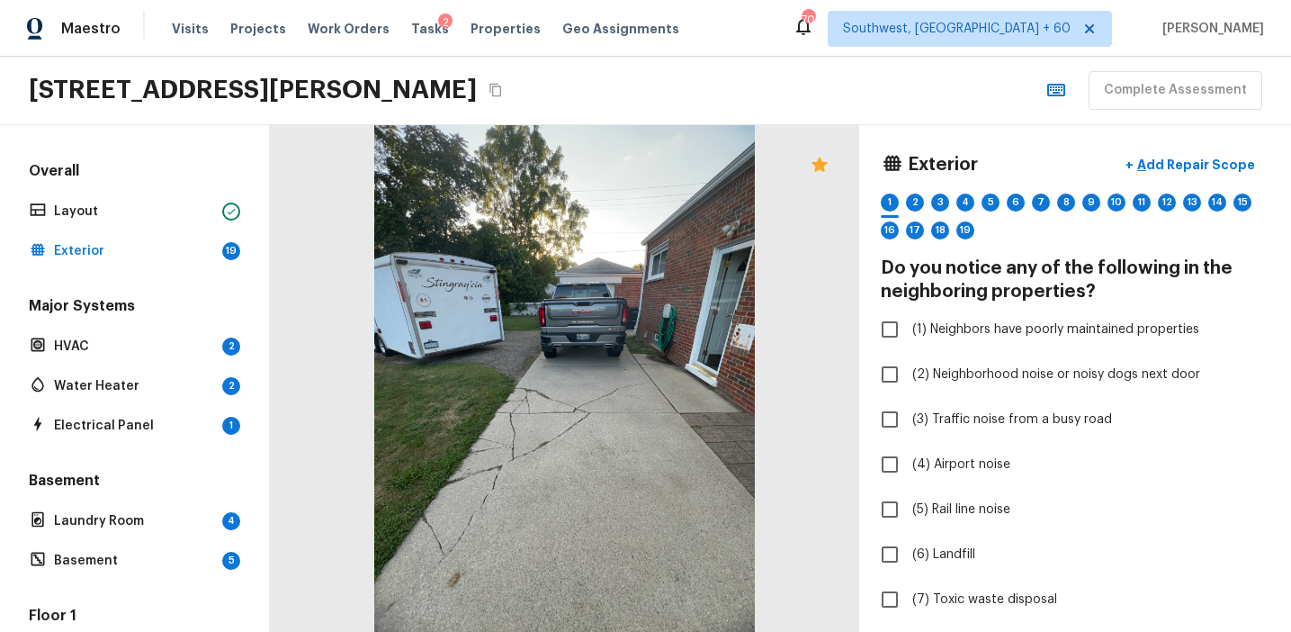
click at [822, 167] on icon at bounding box center [819, 164] width 15 height 14
click at [820, 167] on icon at bounding box center [819, 164] width 15 height 14
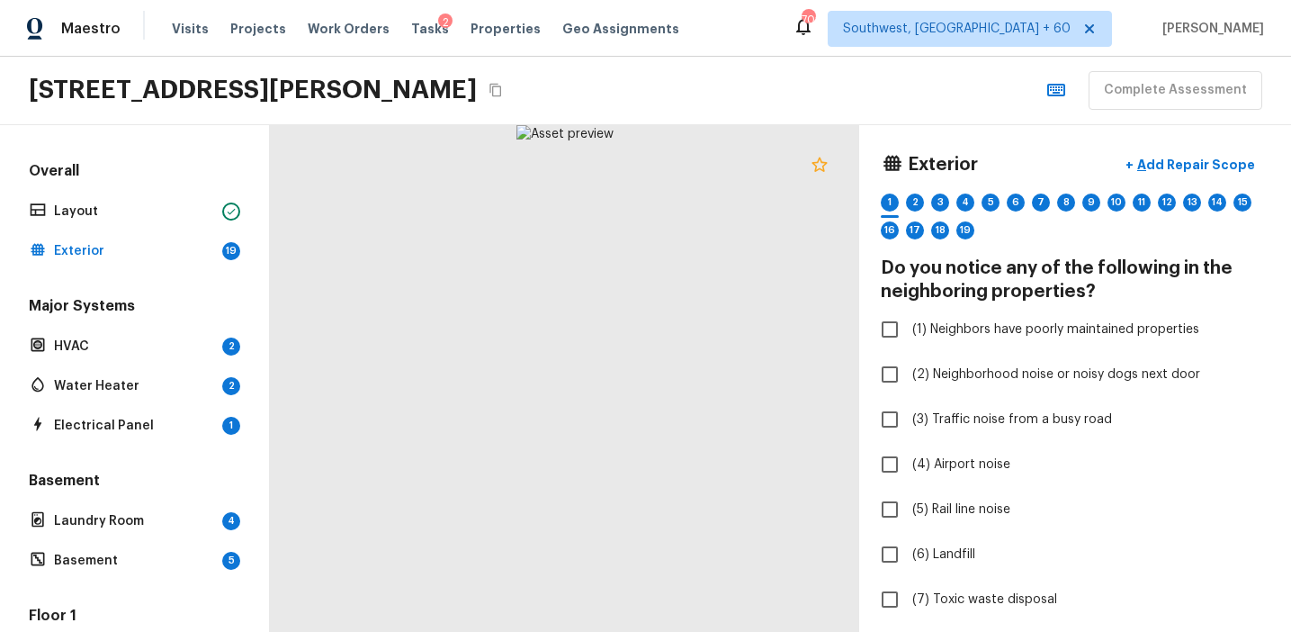
click at [812, 168] on icon at bounding box center [820, 165] width 22 height 22
click at [563, 370] on div at bounding box center [564, 378] width 589 height 507
click at [620, 400] on div at bounding box center [566, 386] width 1185 height 1019
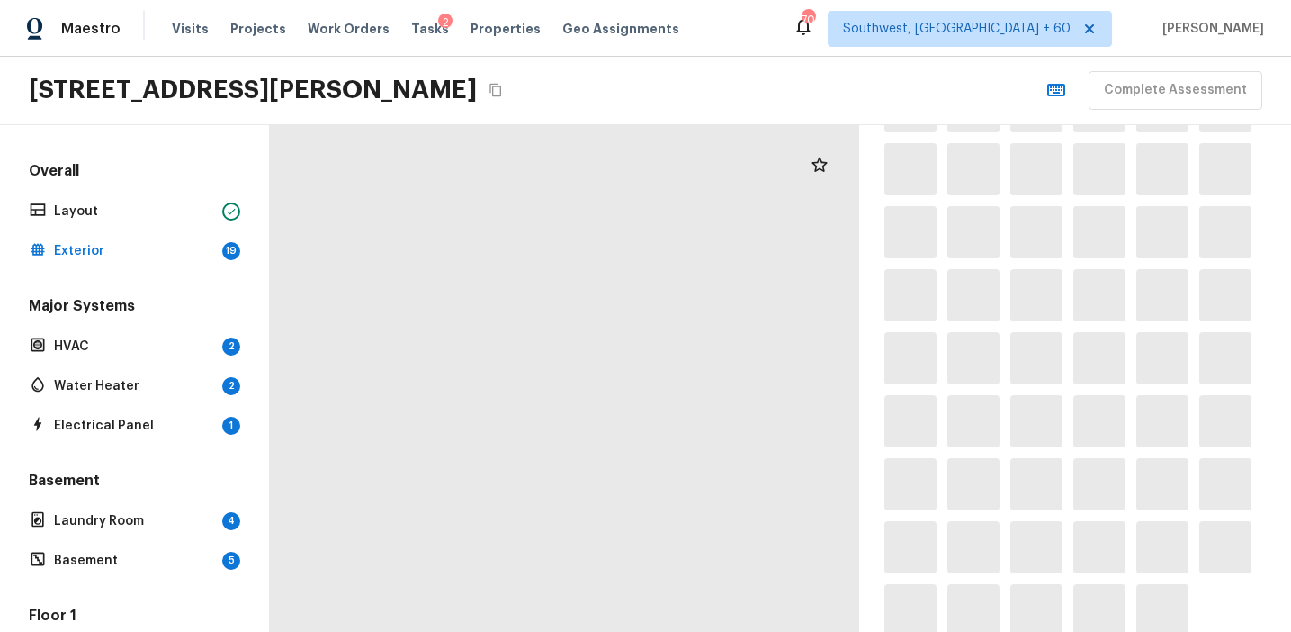
scroll to position [1485, 0]
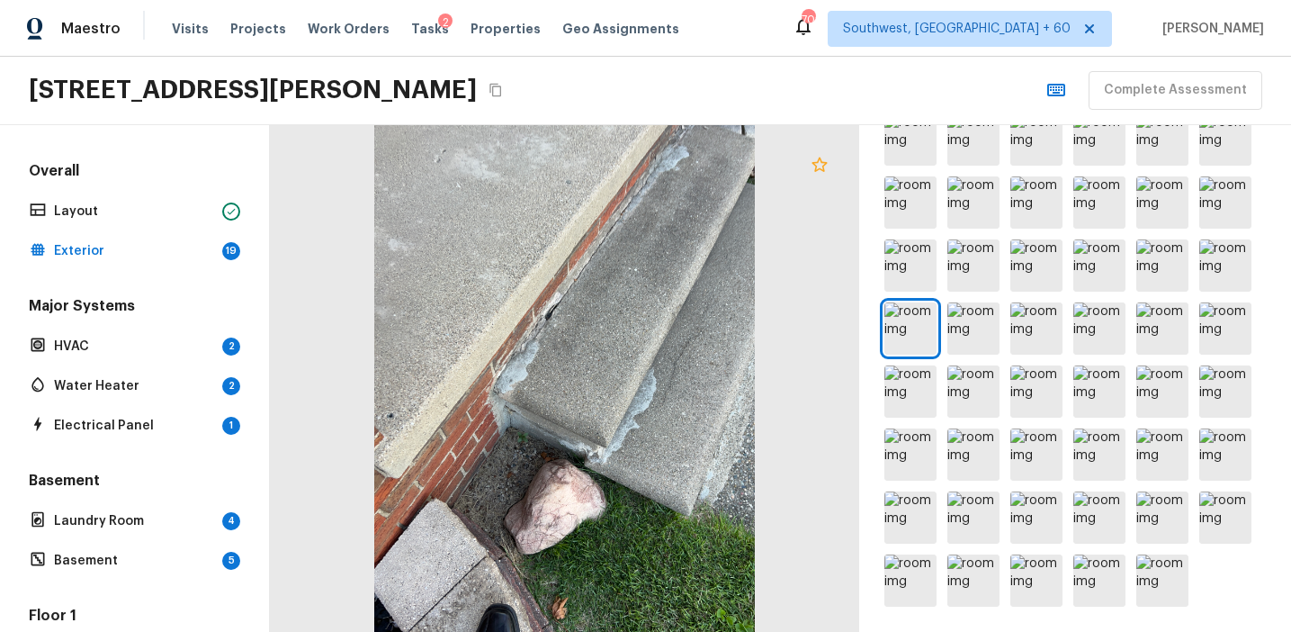
click at [818, 168] on icon at bounding box center [819, 164] width 15 height 14
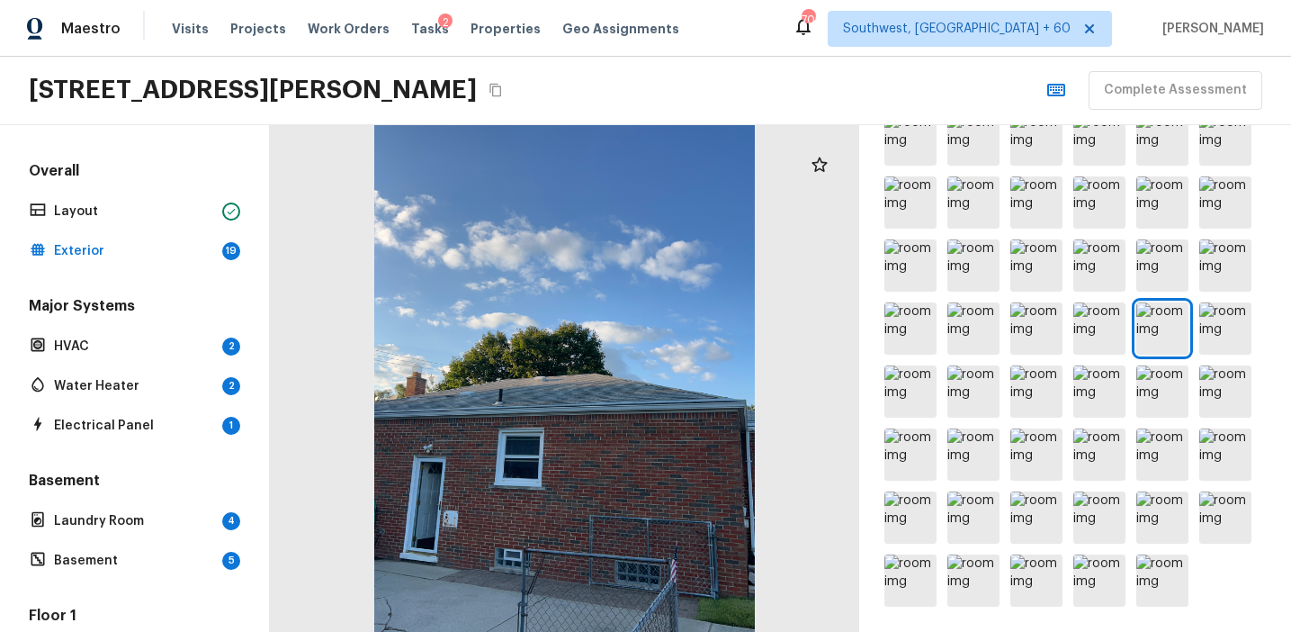
click at [513, 377] on div at bounding box center [564, 378] width 589 height 507
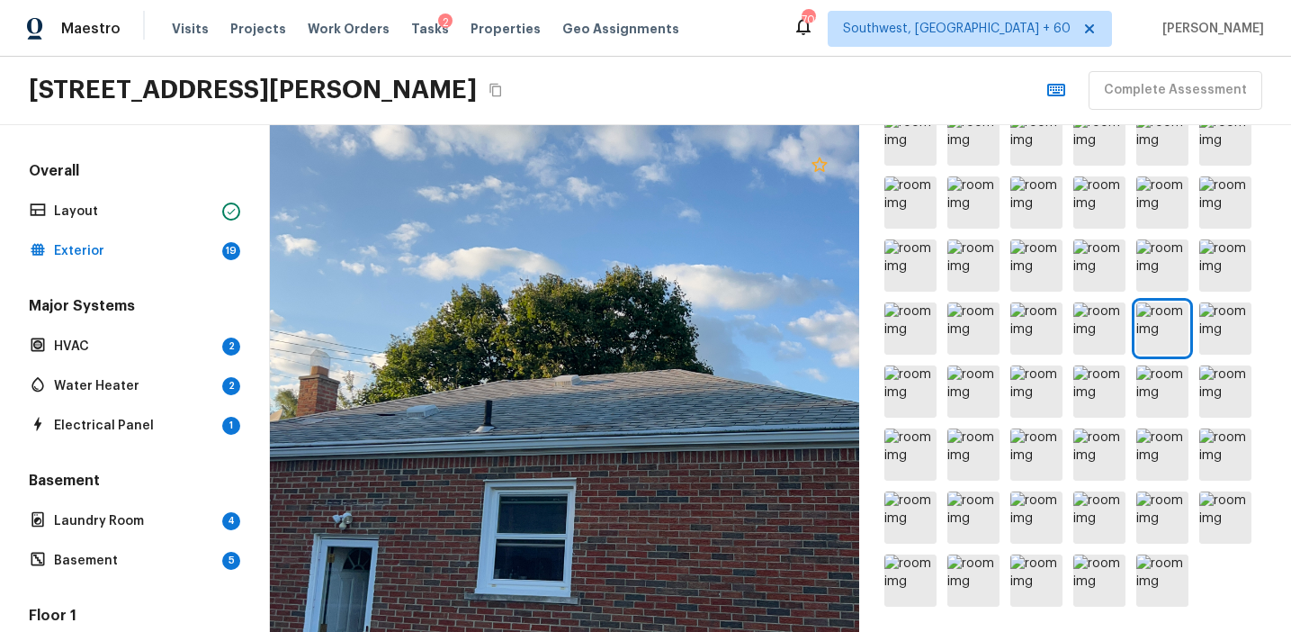
click at [816, 174] on icon at bounding box center [820, 165] width 22 height 22
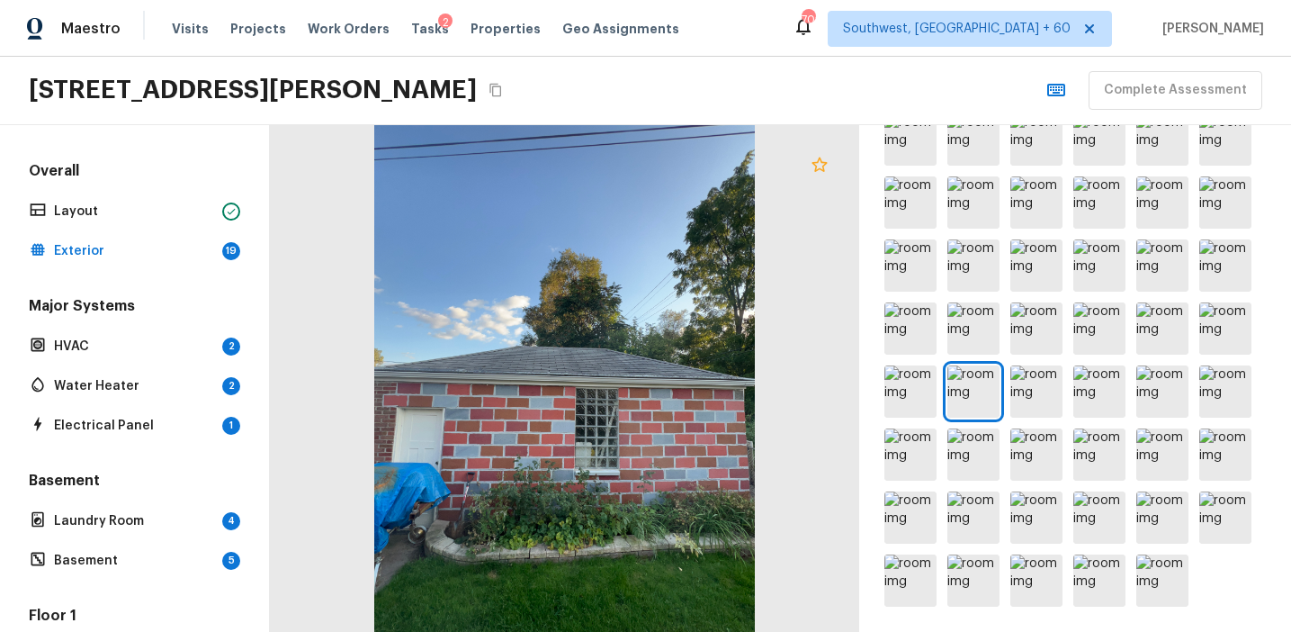
click at [820, 167] on icon at bounding box center [819, 164] width 15 height 14
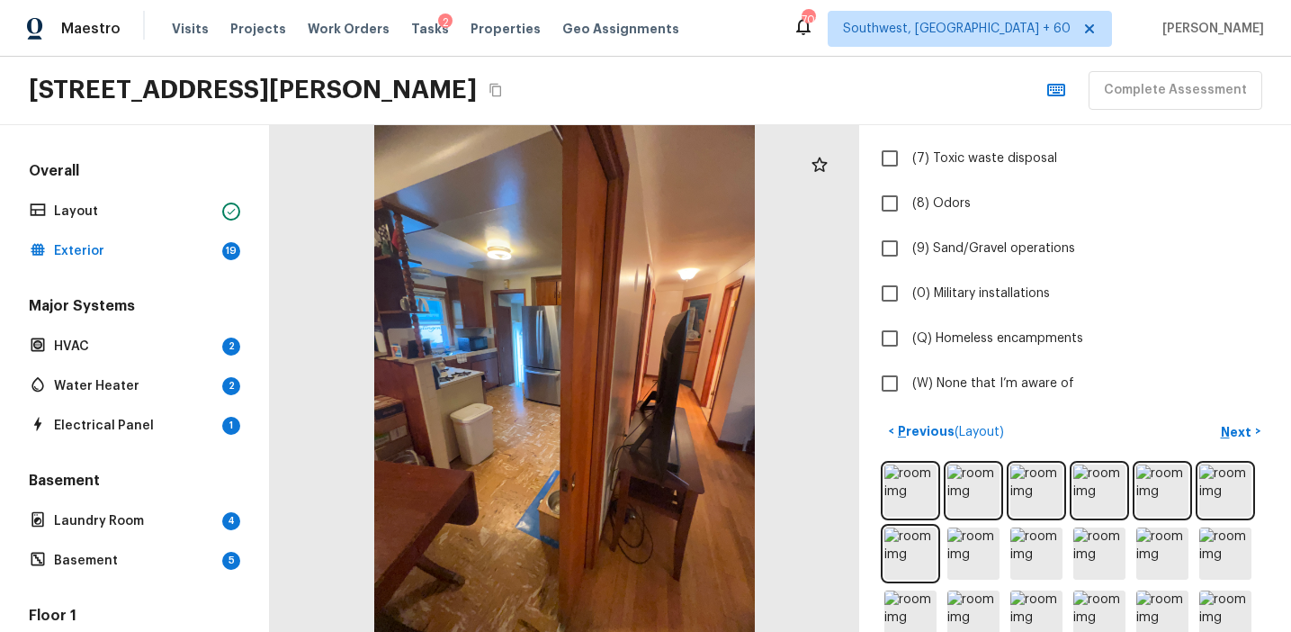
scroll to position [0, 0]
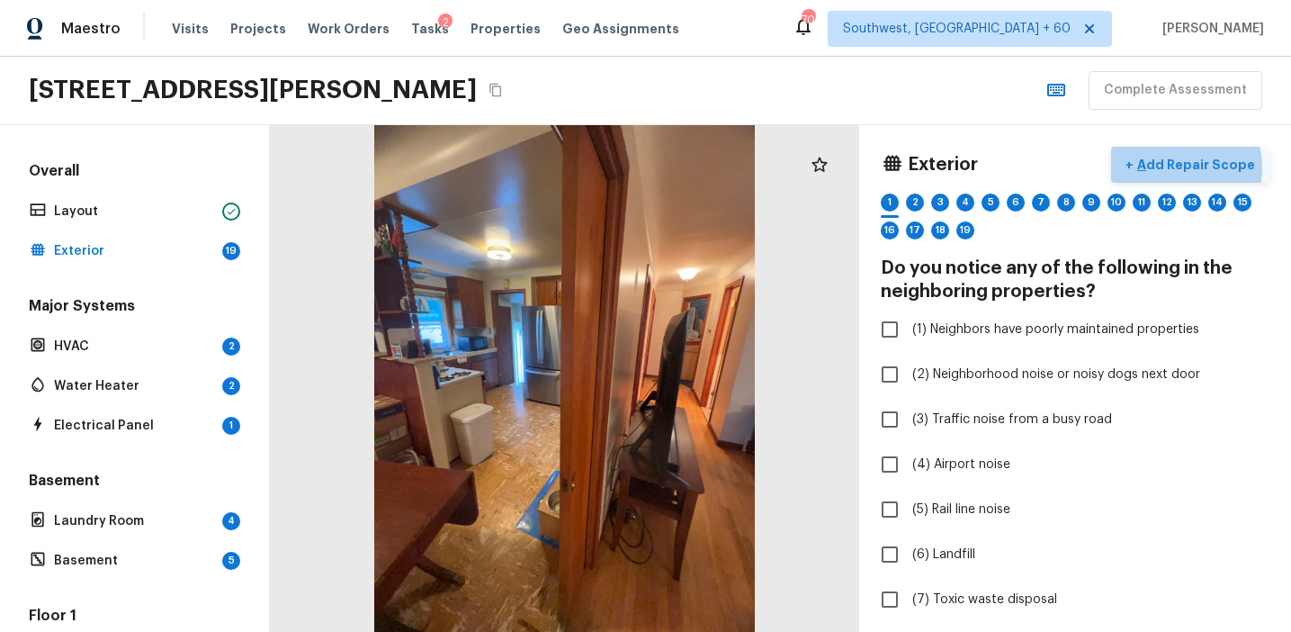
click at [1180, 167] on p "Add Repair Scope" at bounding box center [1194, 165] width 121 height 18
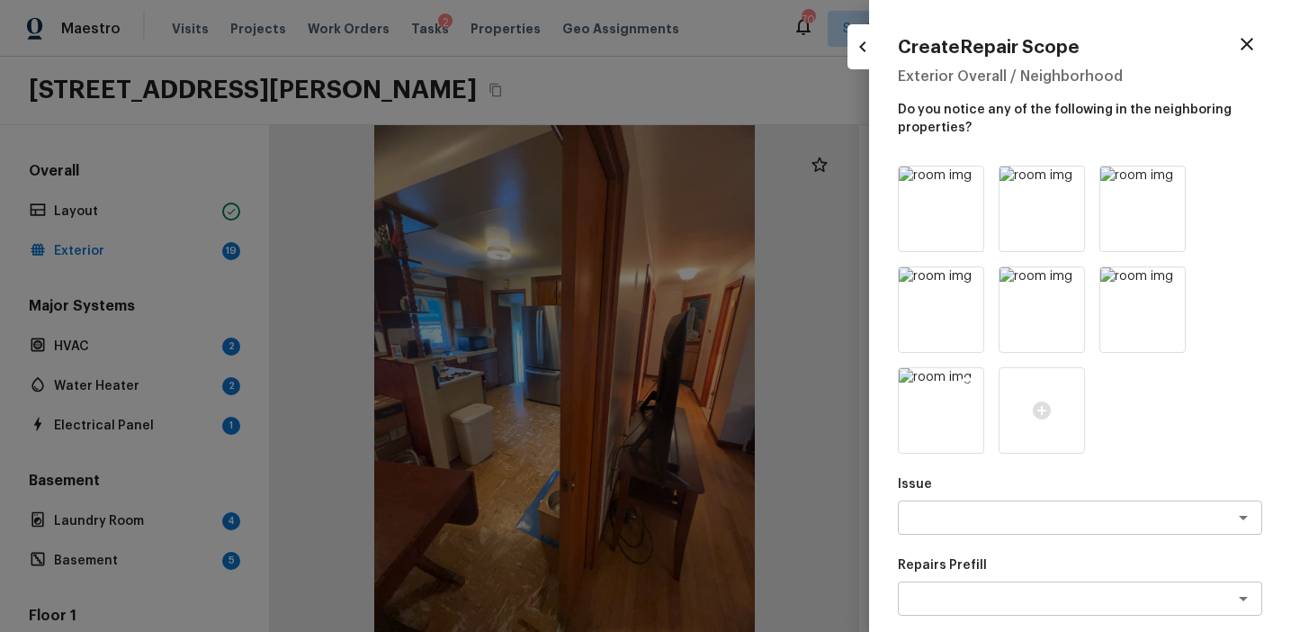
click at [973, 384] on icon at bounding box center [967, 384] width 15 height 15
click at [967, 283] on icon at bounding box center [967, 283] width 18 height 18
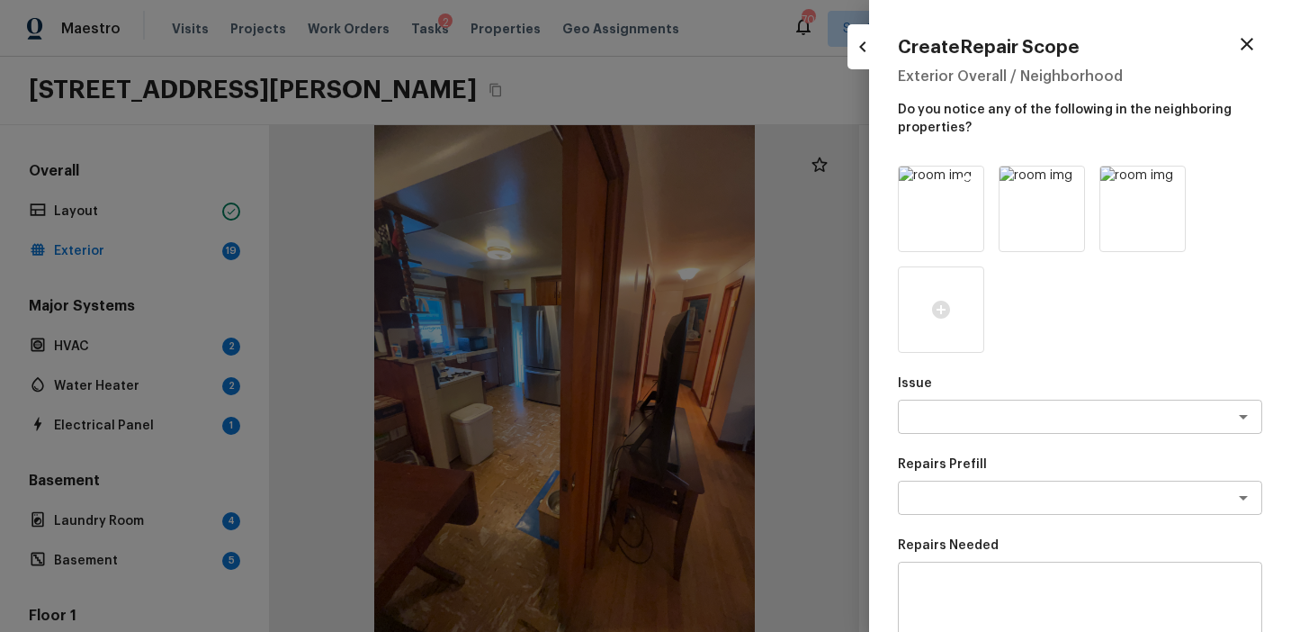
click at [965, 182] on icon at bounding box center [967, 183] width 18 height 18
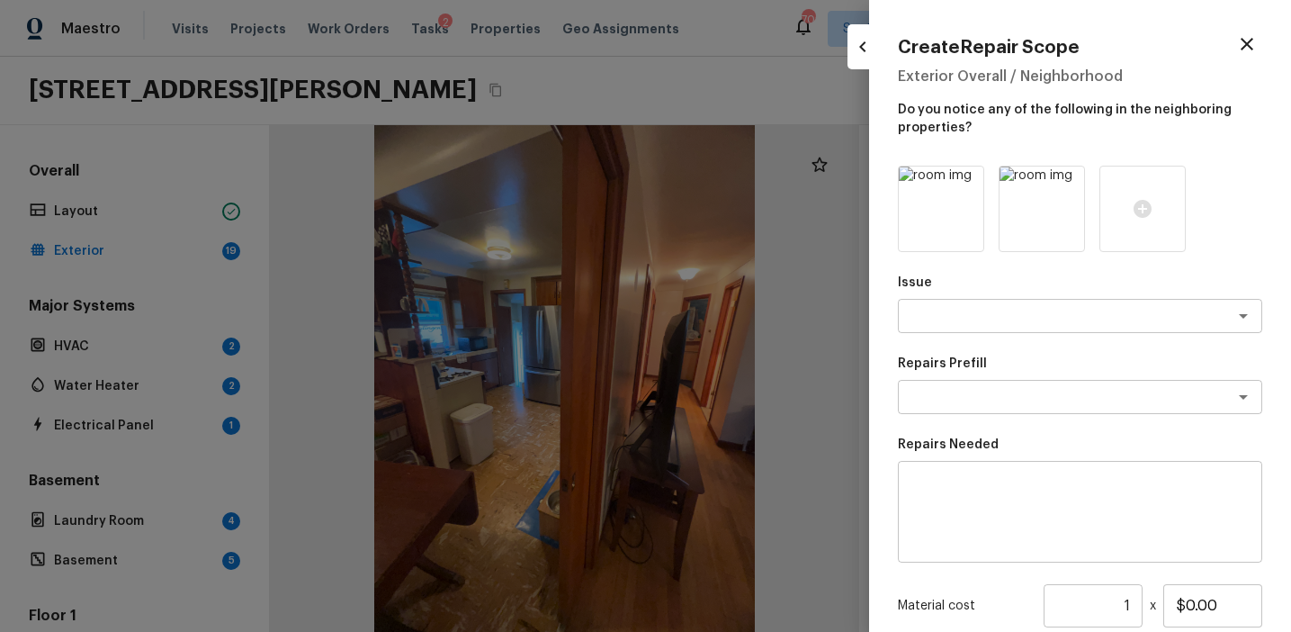
click at [965, 182] on icon at bounding box center [967, 183] width 18 height 18
click at [939, 216] on icon at bounding box center [941, 209] width 18 height 18
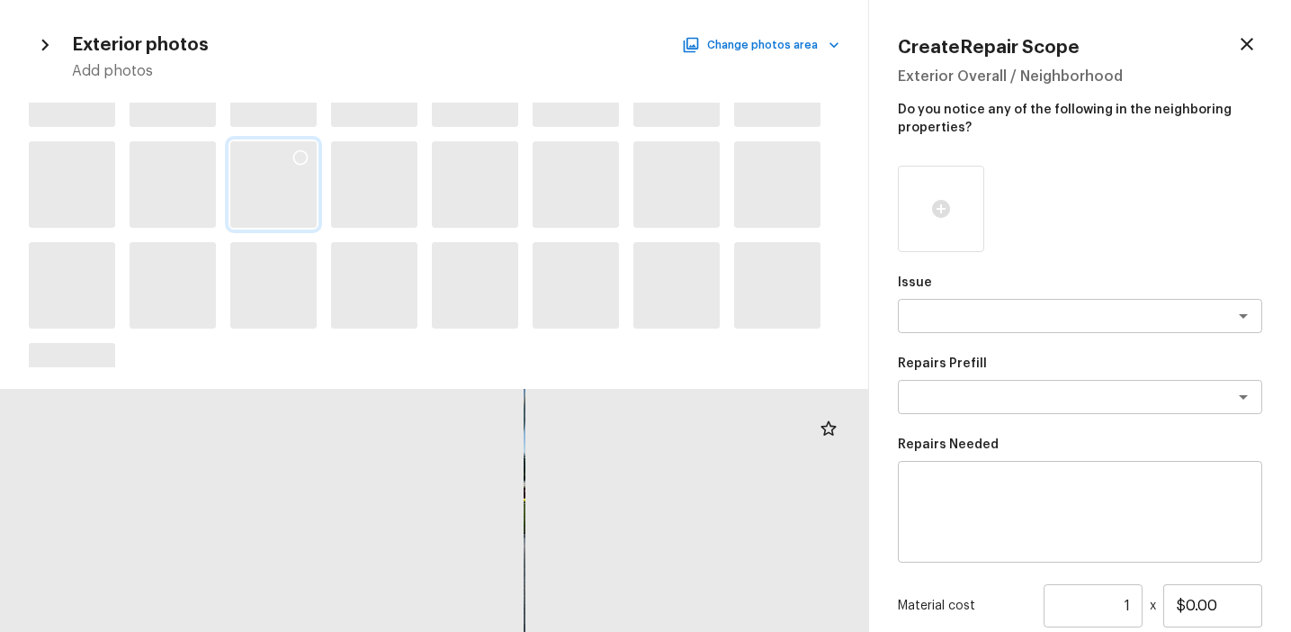
scroll to position [1174, 0]
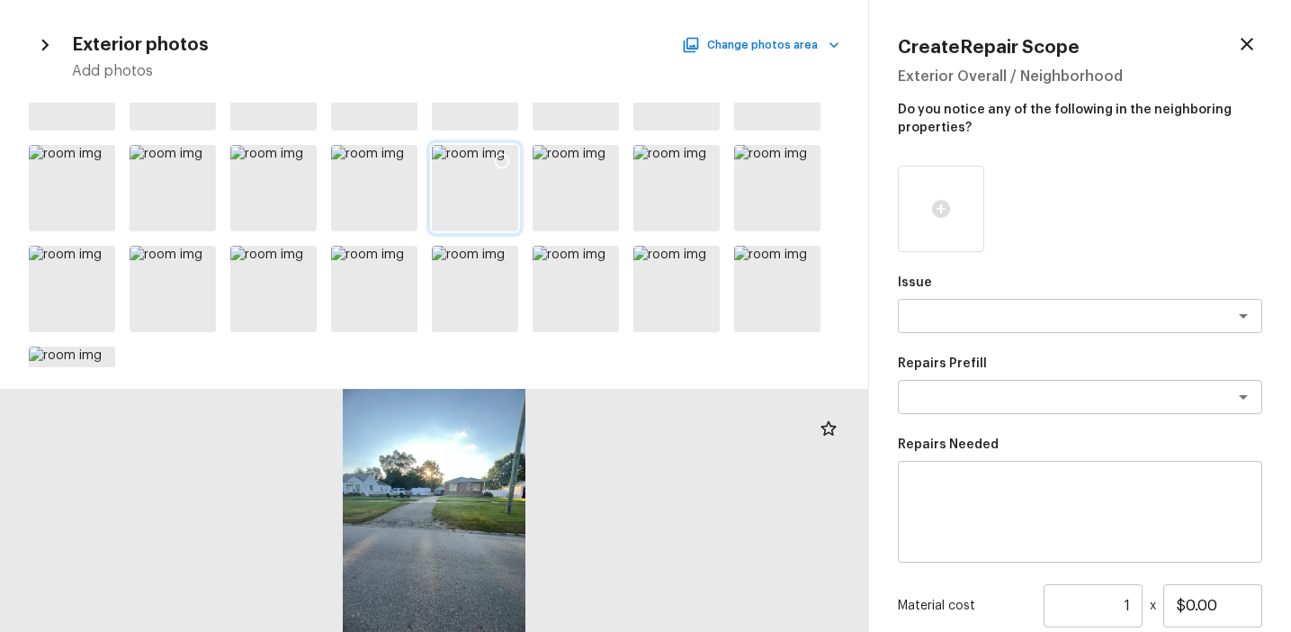
click at [500, 162] on icon at bounding box center [502, 161] width 18 height 18
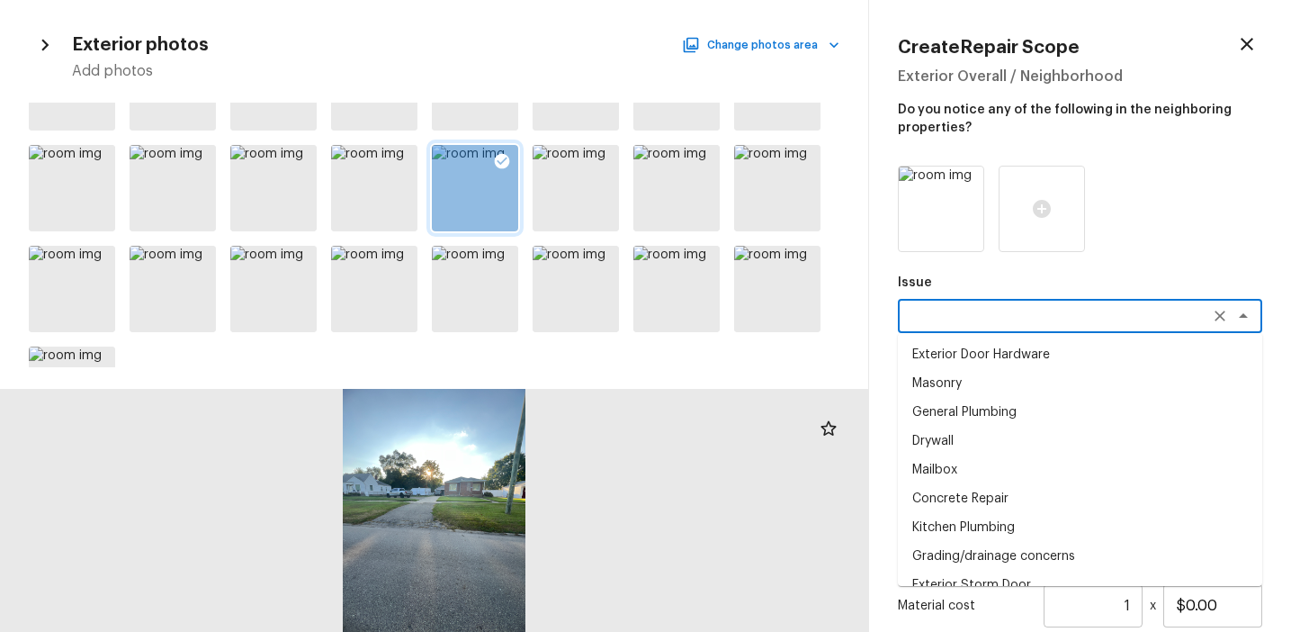
click at [941, 309] on textarea at bounding box center [1055, 316] width 298 height 18
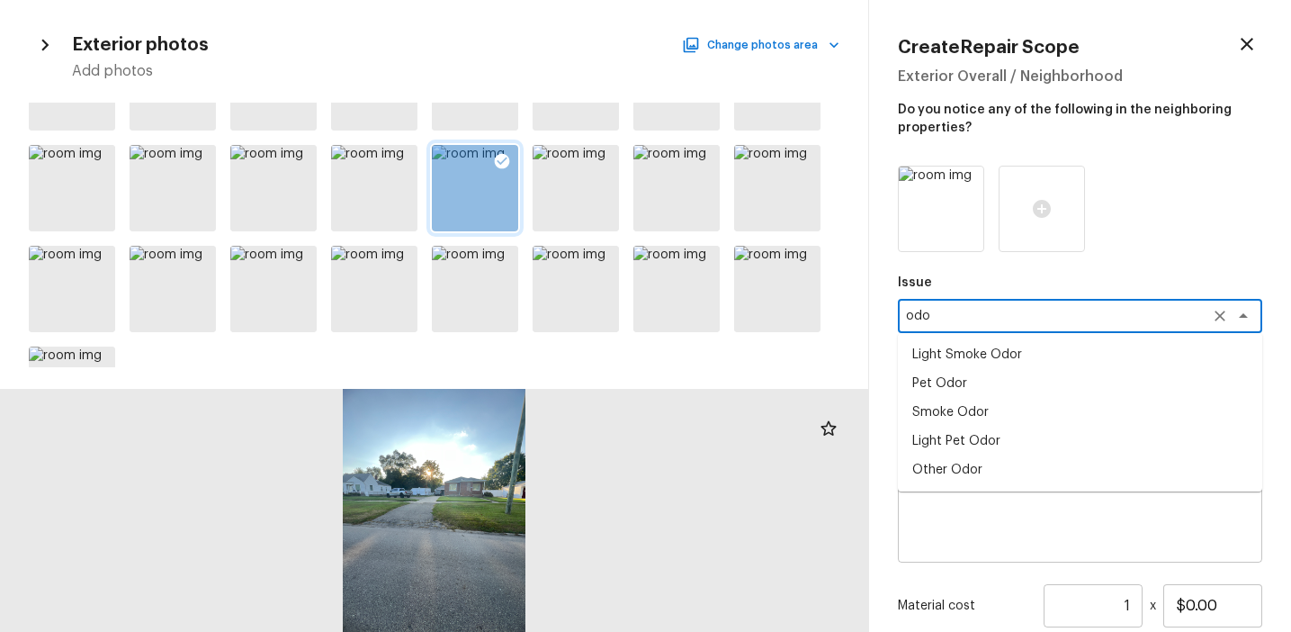
click at [953, 435] on li "Light Pet Odor" at bounding box center [1080, 440] width 364 height 29
type textarea "Light Pet Odor"
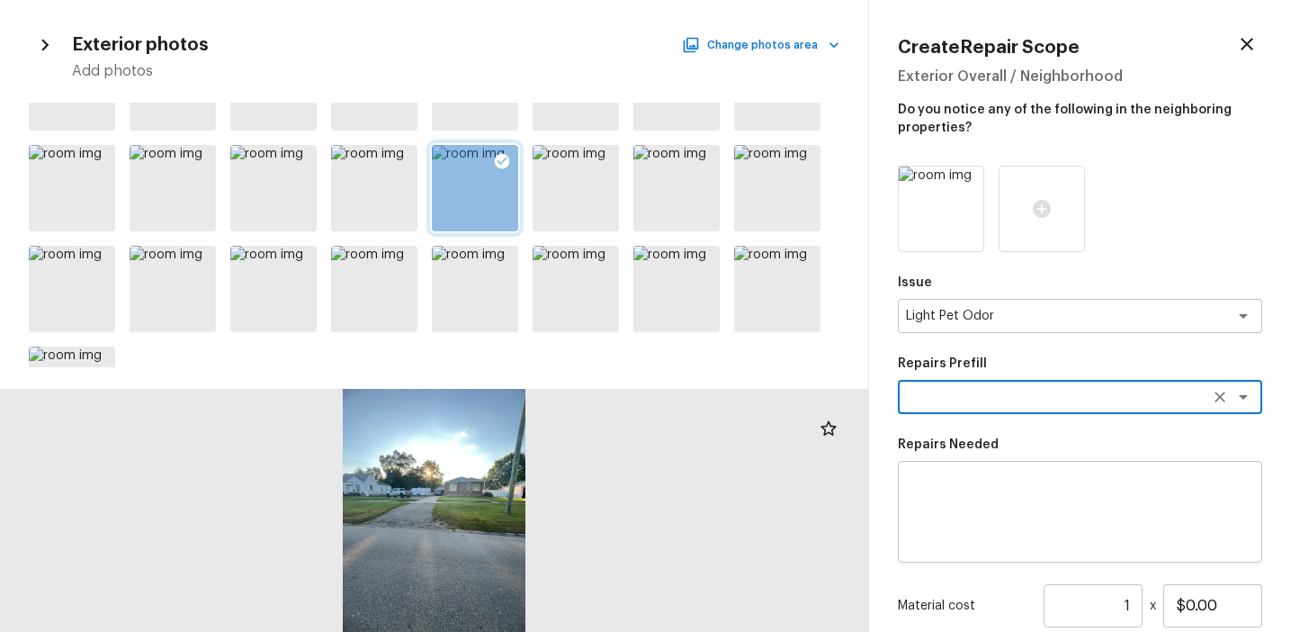
click at [956, 401] on textarea at bounding box center [1055, 397] width 298 height 18
click at [961, 436] on li "Acquisition Scope: 1-2 pets present" at bounding box center [1080, 435] width 364 height 29
type textarea "Acquisition Scope: 1-2 pets present"
type input "$575.00"
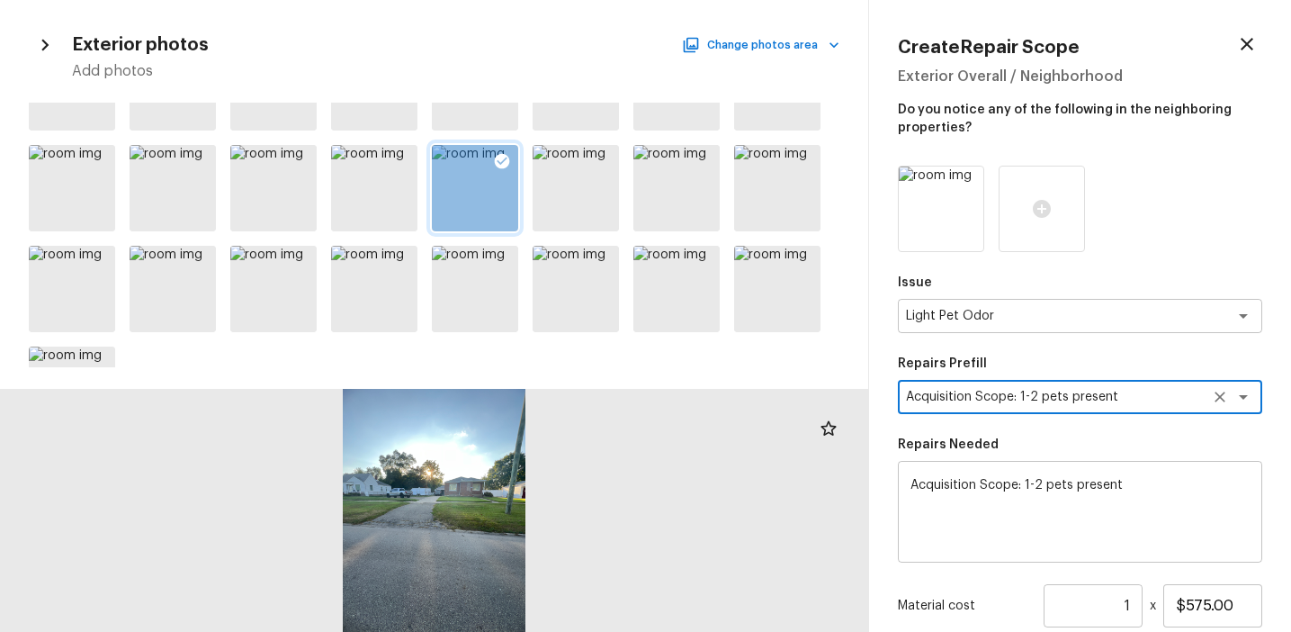
scroll to position [192, 0]
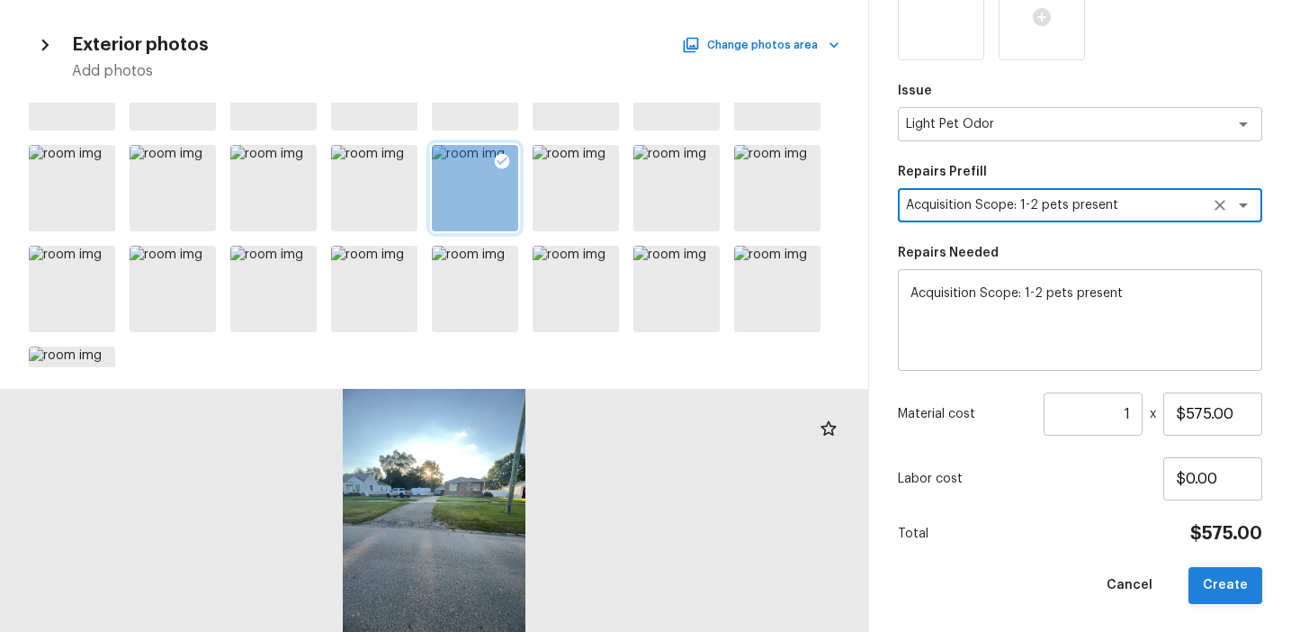
click at [1250, 587] on button "Create" at bounding box center [1226, 585] width 74 height 37
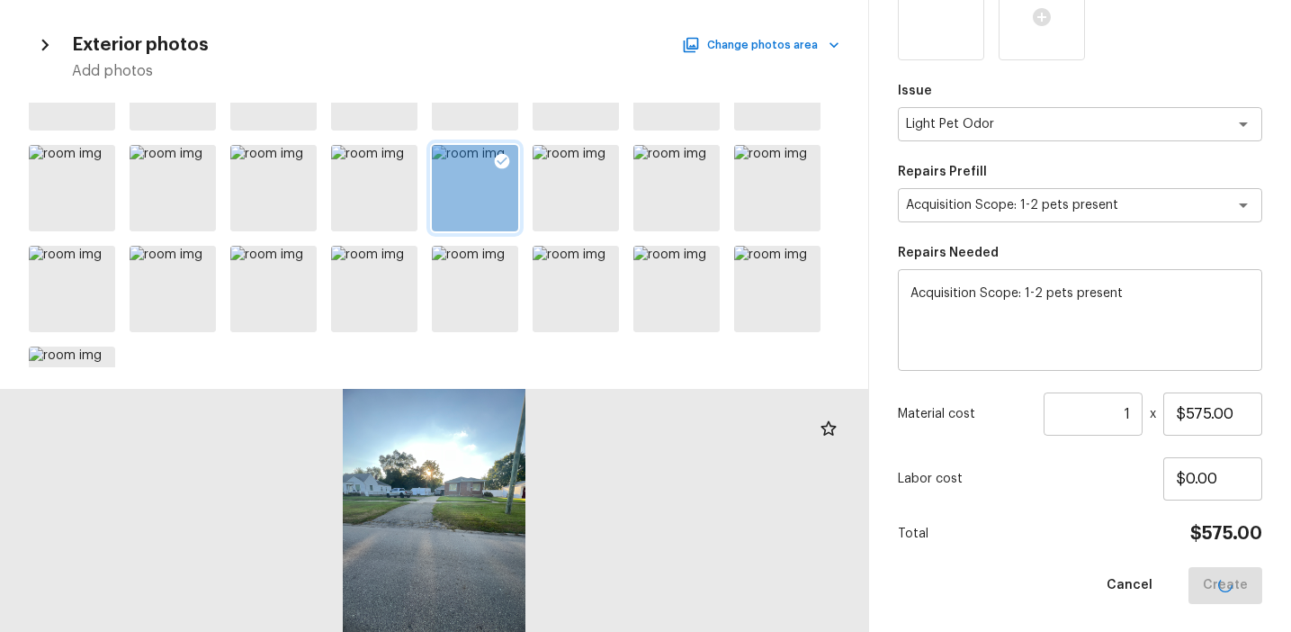
type input "$0.00"
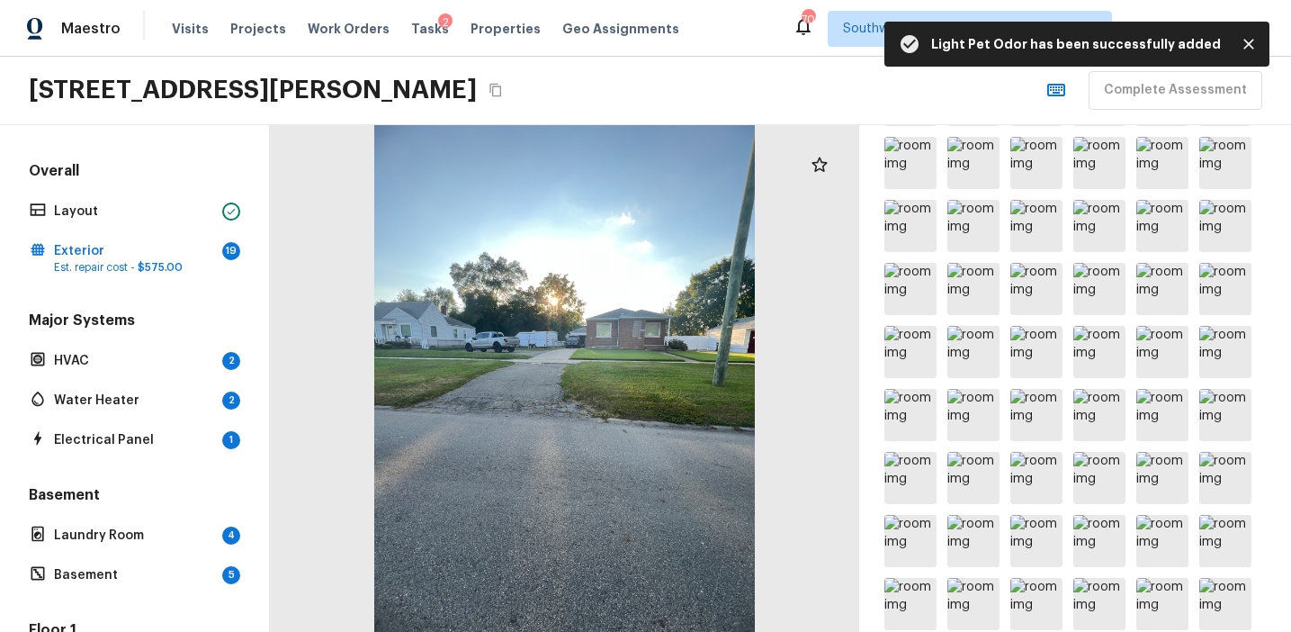
scroll to position [1521, 0]
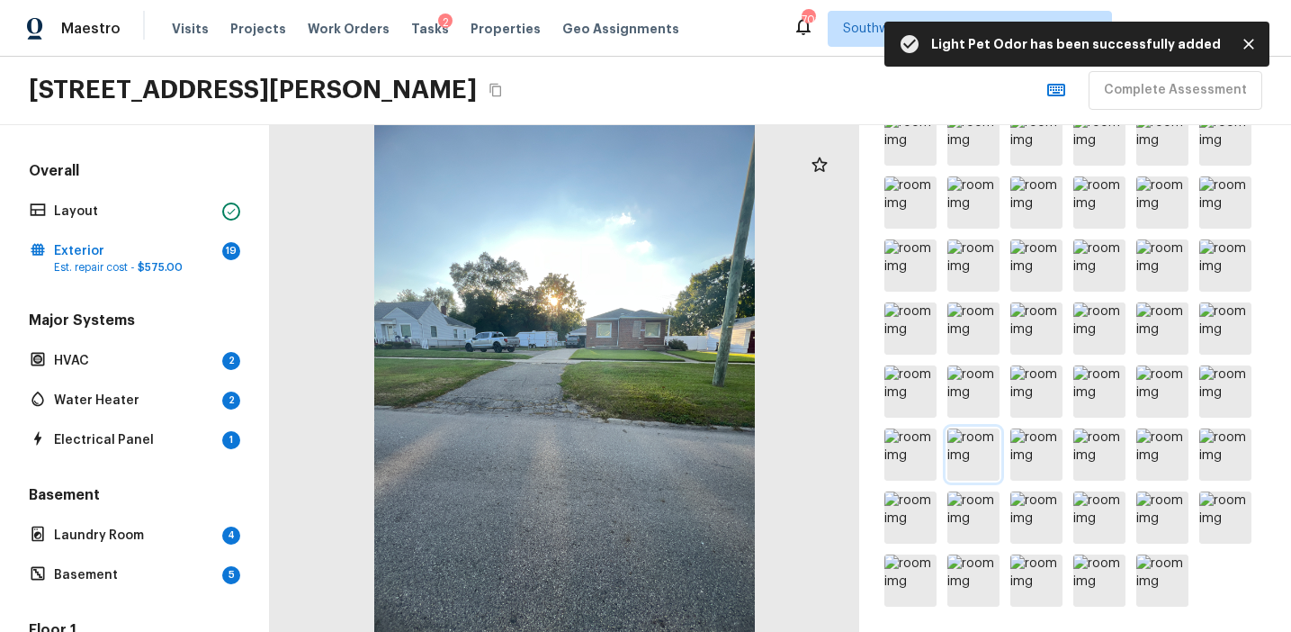
click at [974, 455] on img at bounding box center [973, 454] width 52 height 52
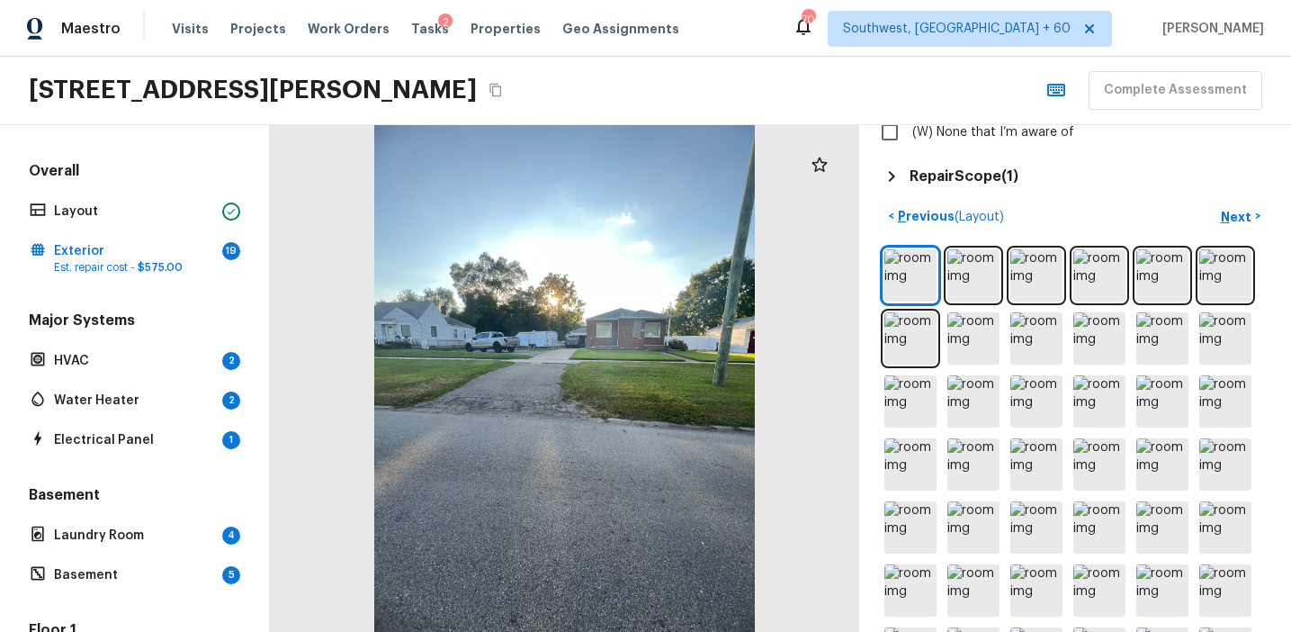
scroll to position [691, 0]
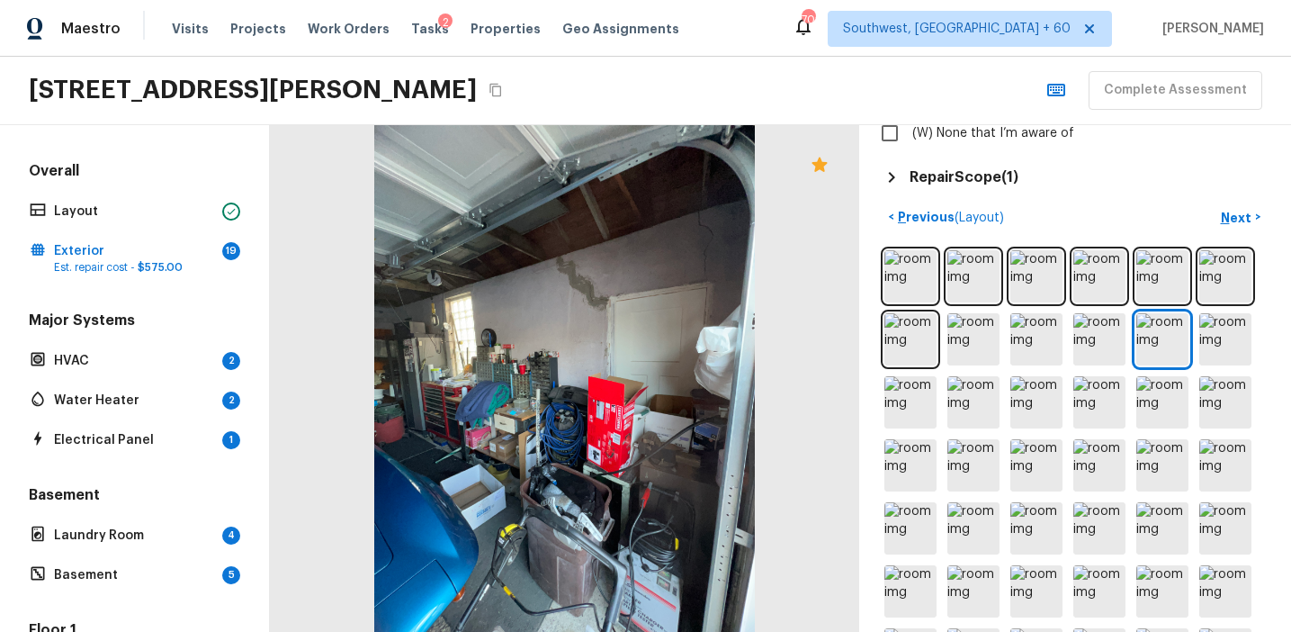
click at [1108, 197] on div "Exterior + Add Repair Scope 1 2 3 4 5 6 7 8 9 10 11 12 13 14 15 16 17 18 19 Do …" at bounding box center [1075, 378] width 432 height 507
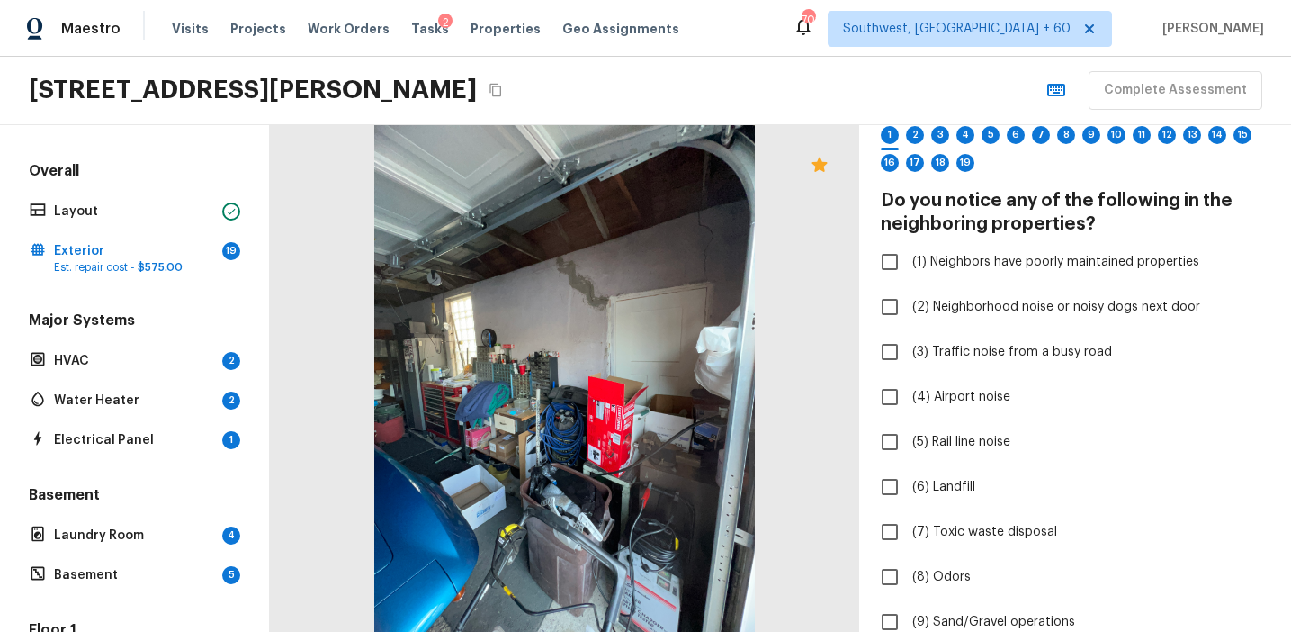
scroll to position [103, 0]
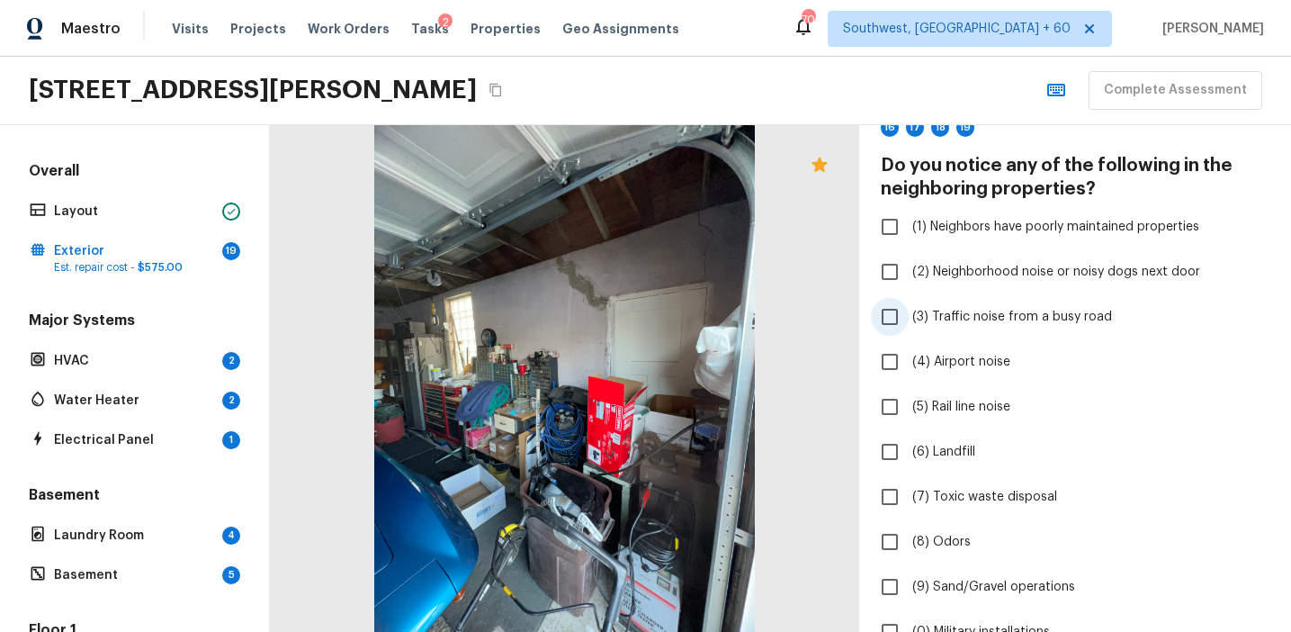
click at [957, 316] on span "(3) Traffic noise from a busy road" at bounding box center [1012, 317] width 200 height 18
click at [909, 316] on input "(3) Traffic noise from a busy road" at bounding box center [890, 317] width 38 height 38
checkbox input "true"
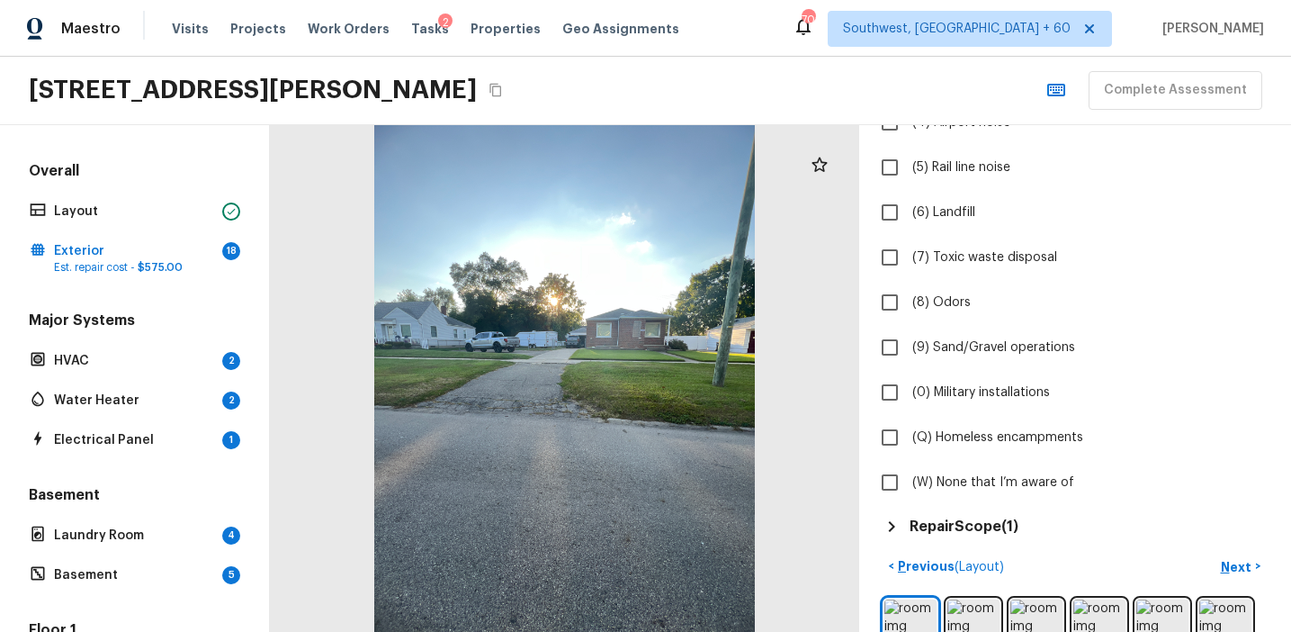
scroll to position [348, 0]
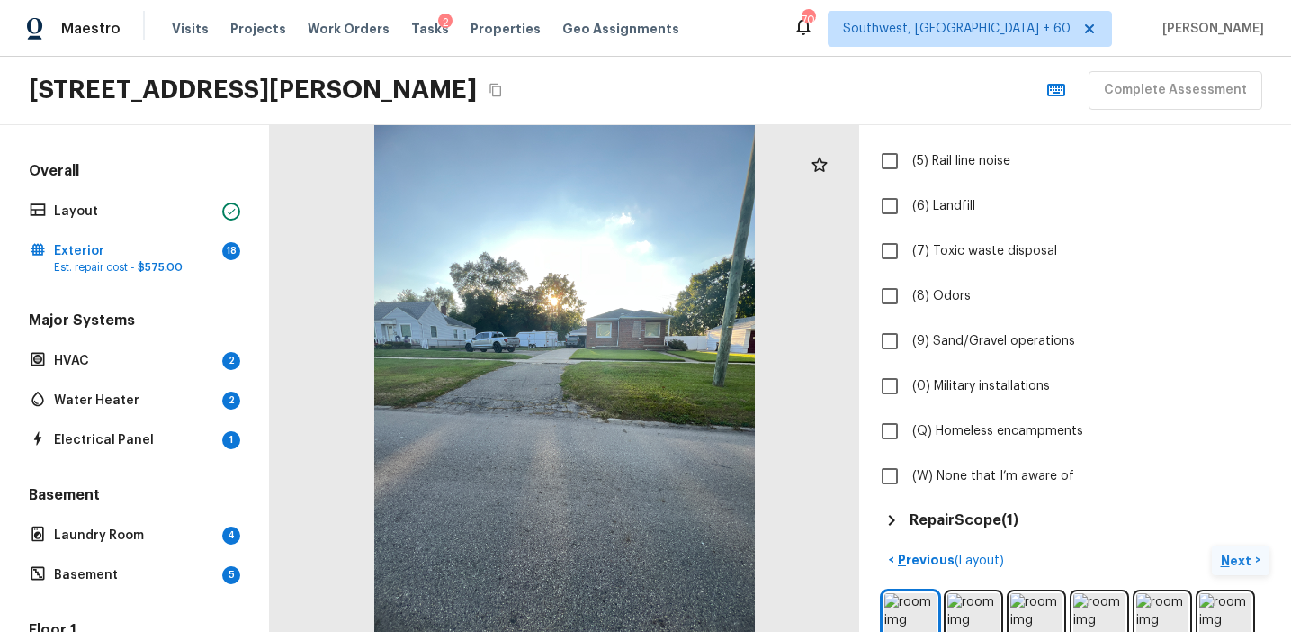
click at [1225, 552] on p "Next" at bounding box center [1238, 561] width 34 height 18
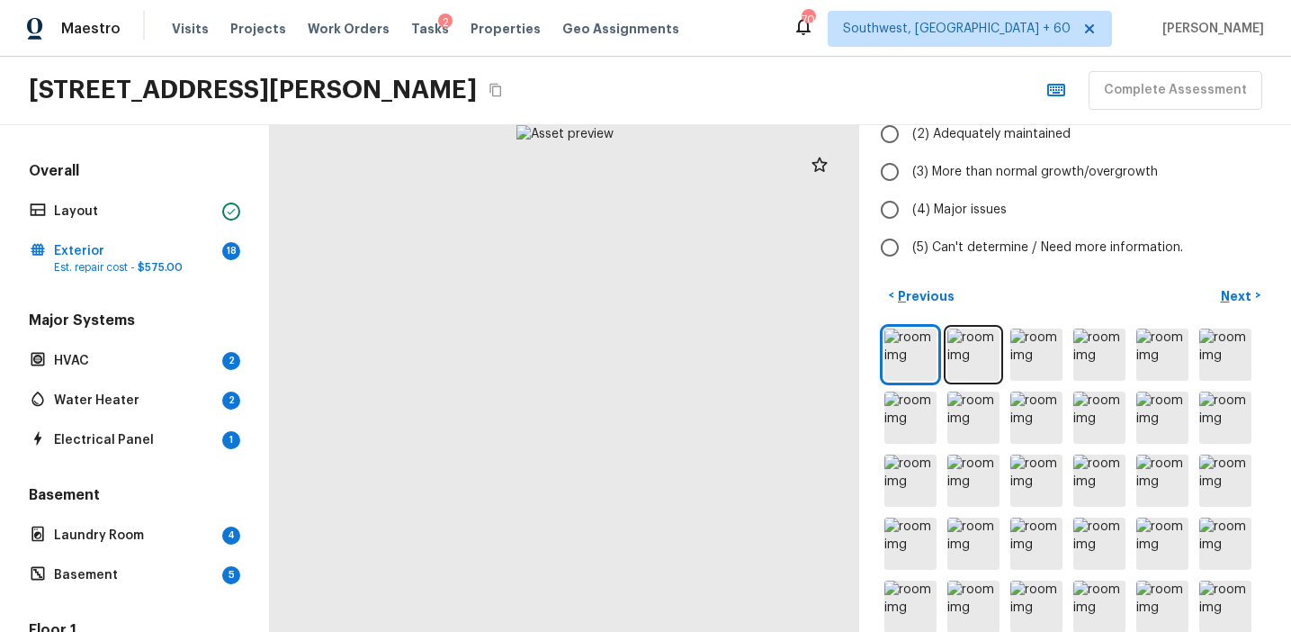
scroll to position [0, 0]
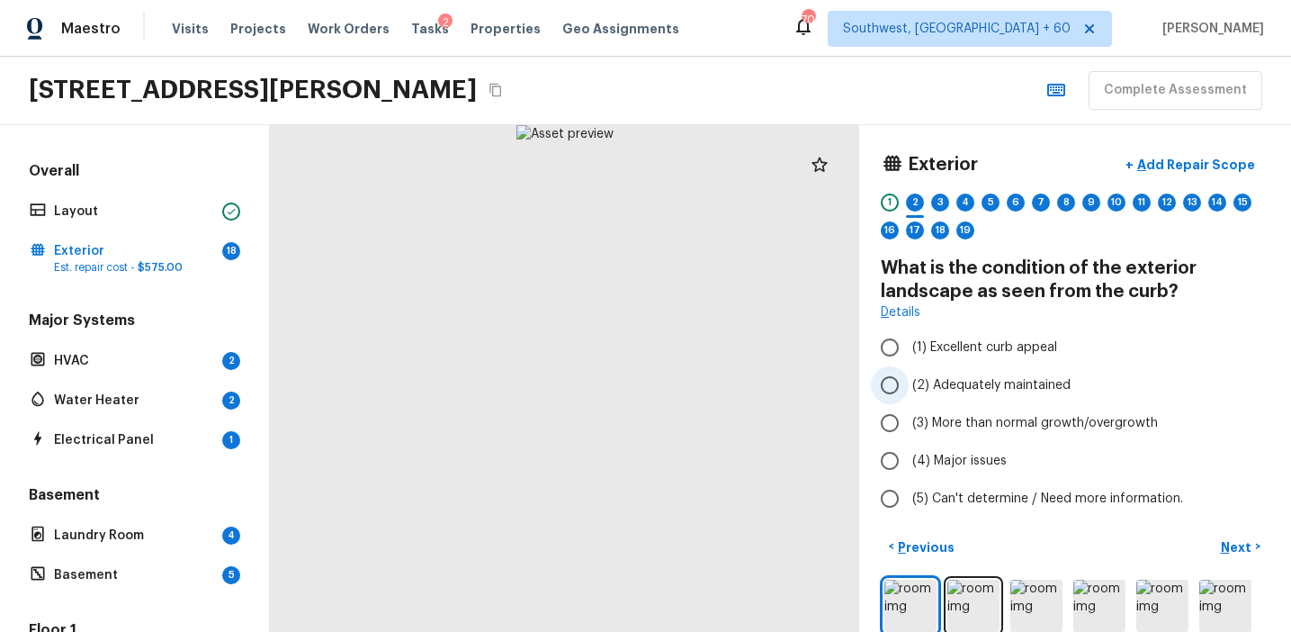
click at [985, 376] on span "(2) Adequately maintained" at bounding box center [991, 385] width 158 height 18
click at [909, 376] on input "(2) Adequately maintained" at bounding box center [890, 385] width 38 height 38
radio input "true"
click at [1226, 541] on p "Next" at bounding box center [1238, 547] width 34 height 18
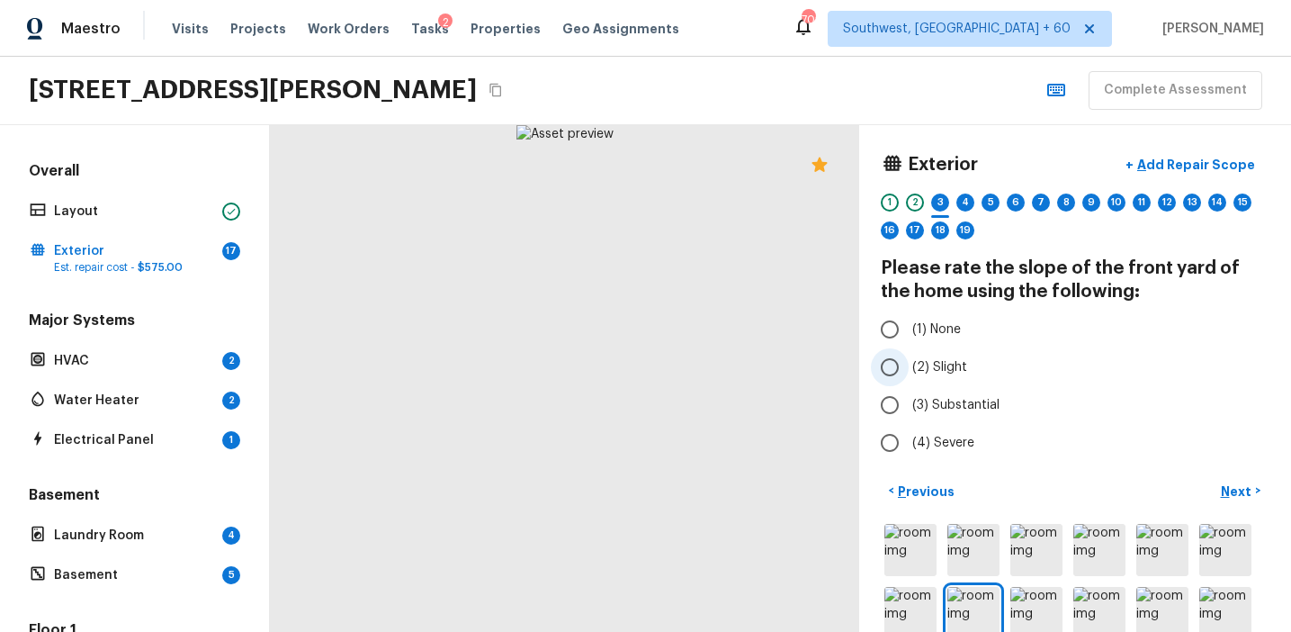
click at [956, 372] on span "(2) Slight" at bounding box center [939, 367] width 55 height 18
click at [909, 372] on input "(2) Slight" at bounding box center [890, 367] width 38 height 38
radio input "true"
click at [975, 400] on span "(3) Substantial" at bounding box center [955, 405] width 87 height 18
click at [909, 400] on input "(3) Substantial" at bounding box center [890, 405] width 38 height 38
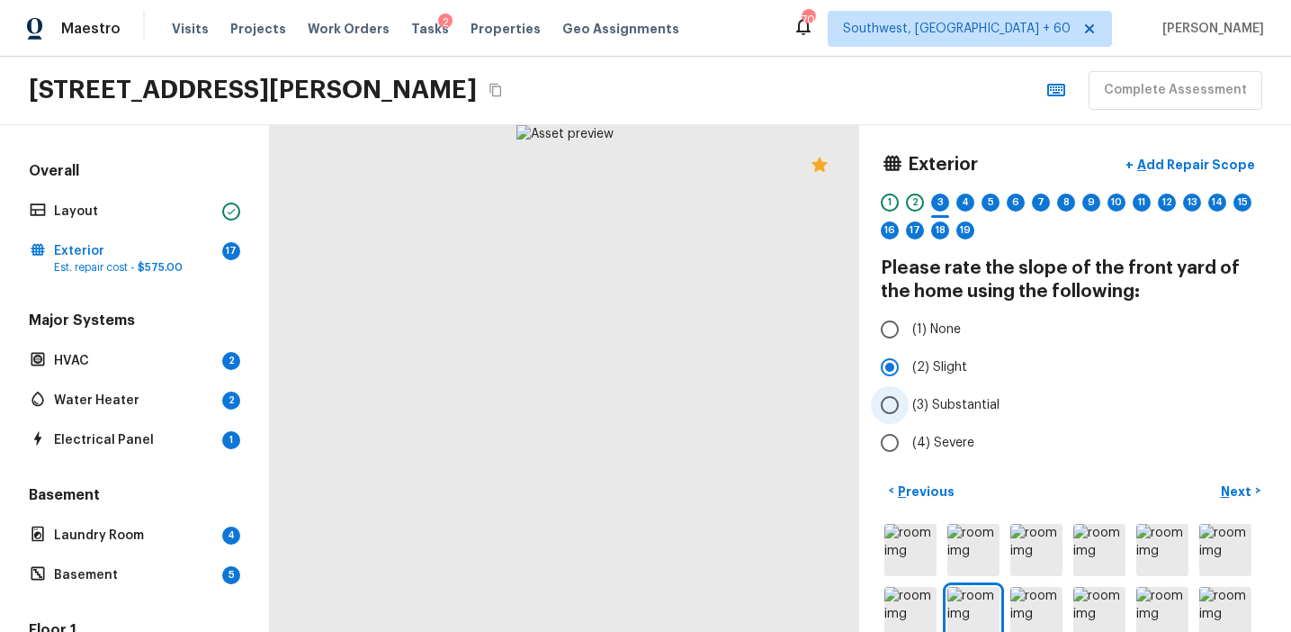
radio input "true"
click at [1225, 477] on button "Next >" at bounding box center [1241, 491] width 58 height 30
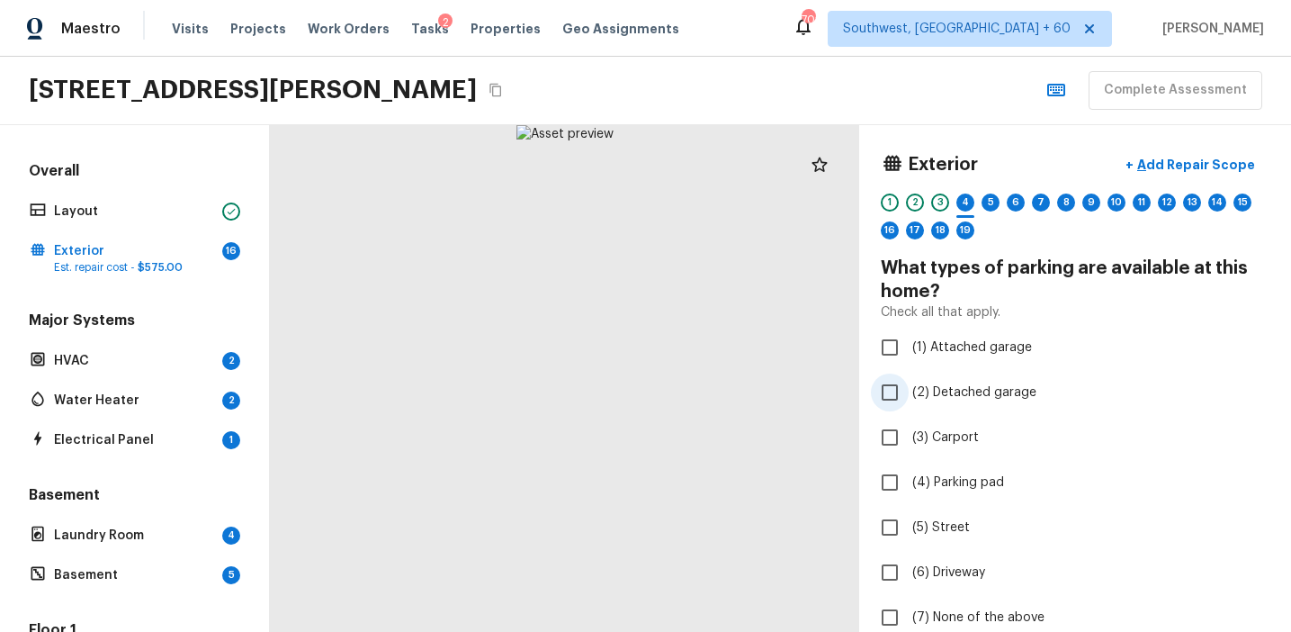
click at [950, 396] on span "(2) Detached garage" at bounding box center [974, 392] width 124 height 18
click at [909, 396] on input "(2) Detached garage" at bounding box center [890, 392] width 38 height 38
checkbox input "true"
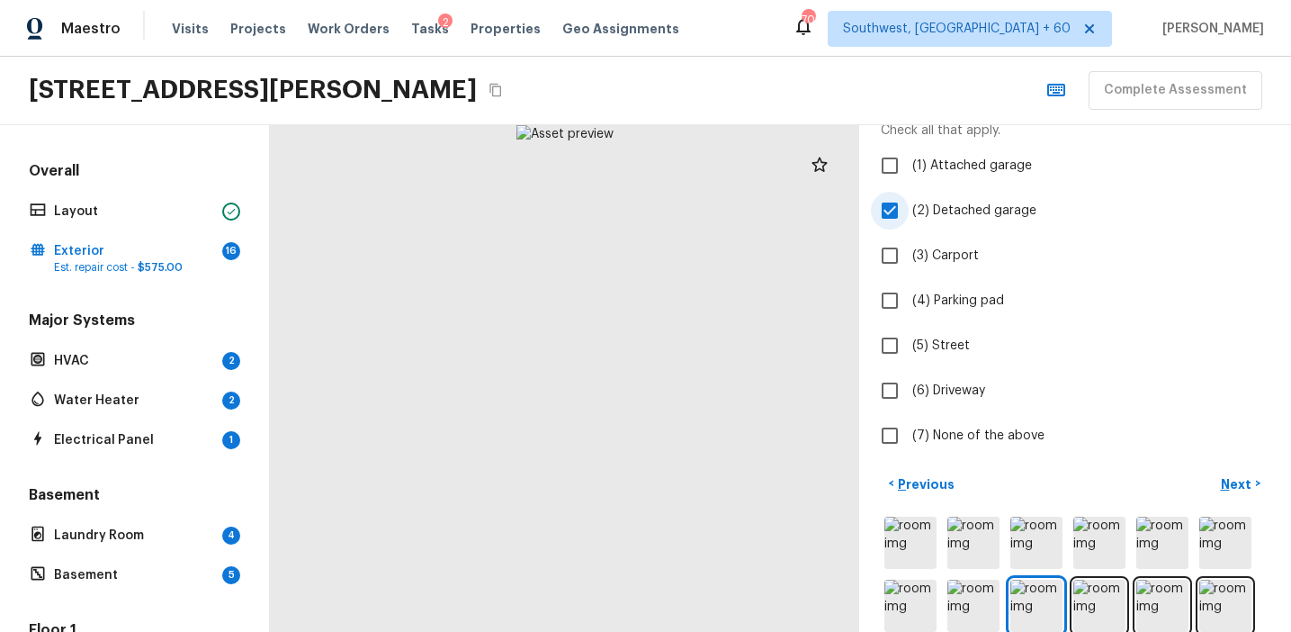
scroll to position [196, 0]
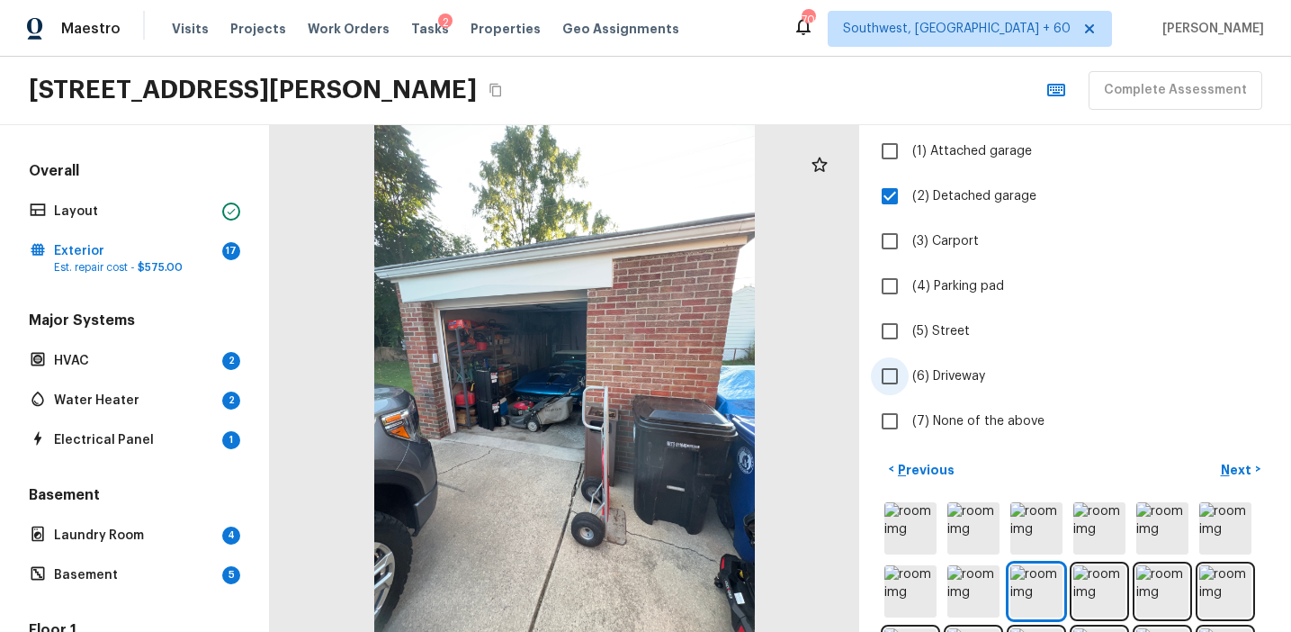
click at [941, 386] on label "(6) Driveway" at bounding box center [1063, 376] width 384 height 38
click at [909, 386] on input "(6) Driveway" at bounding box center [890, 376] width 38 height 38
checkbox input "true"
click at [1230, 467] on p "Next" at bounding box center [1238, 470] width 34 height 18
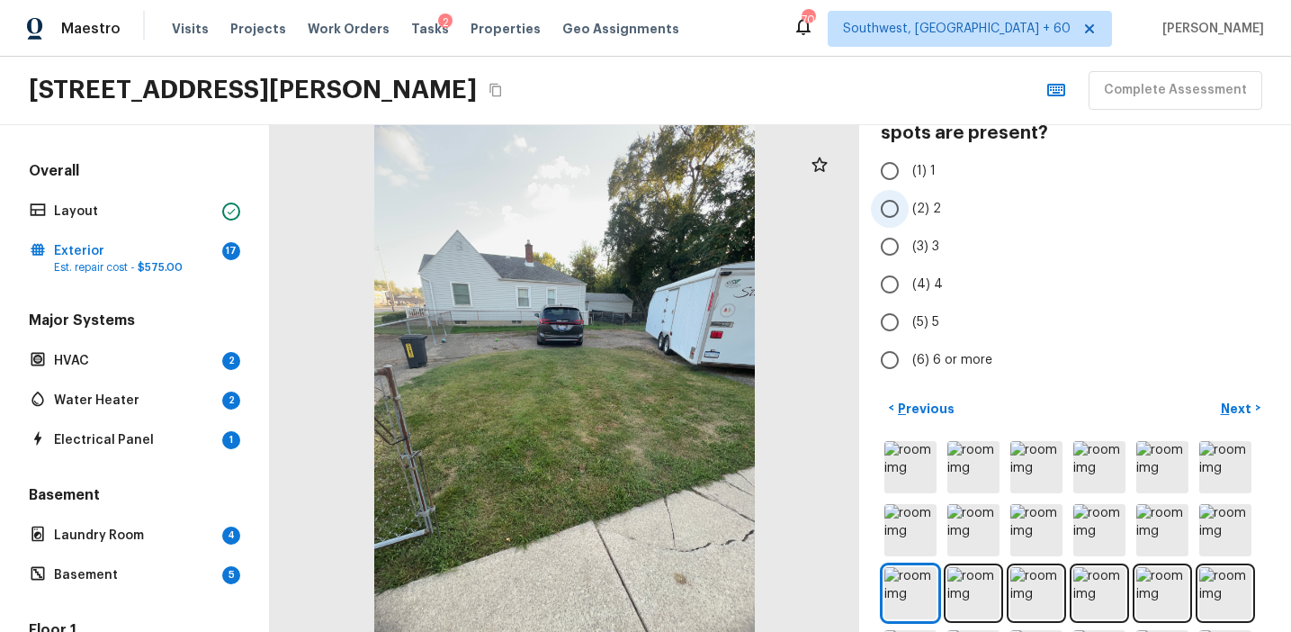
scroll to position [181, 0]
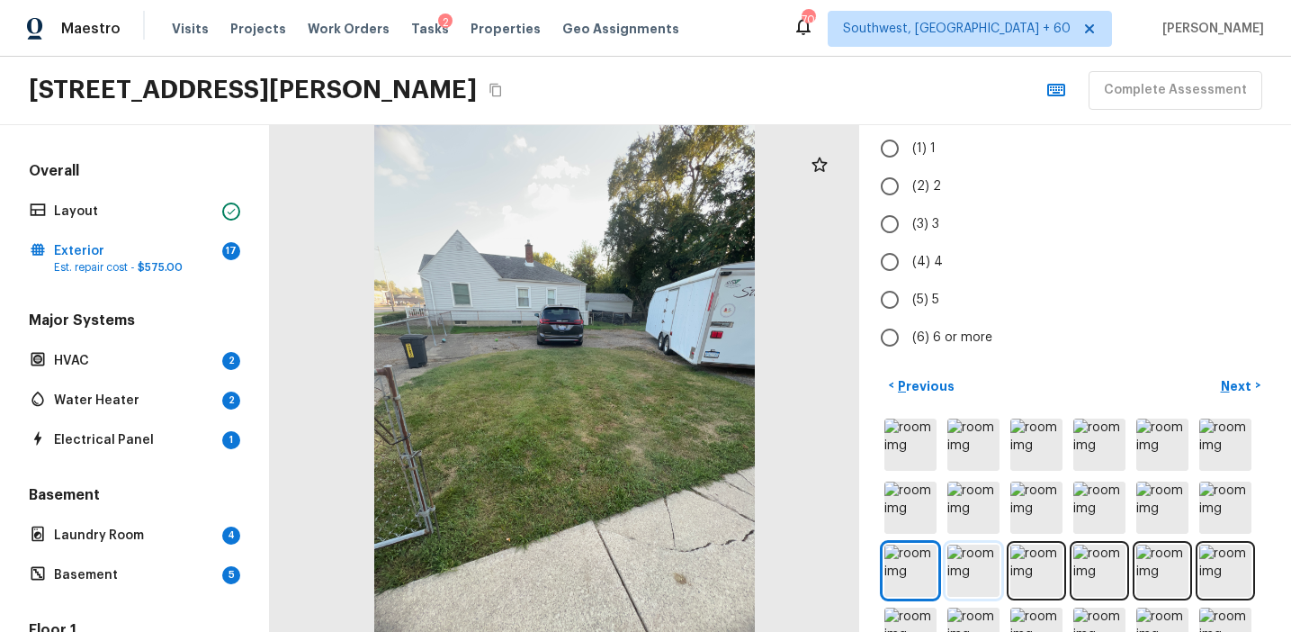
click at [949, 556] on img at bounding box center [973, 570] width 52 height 52
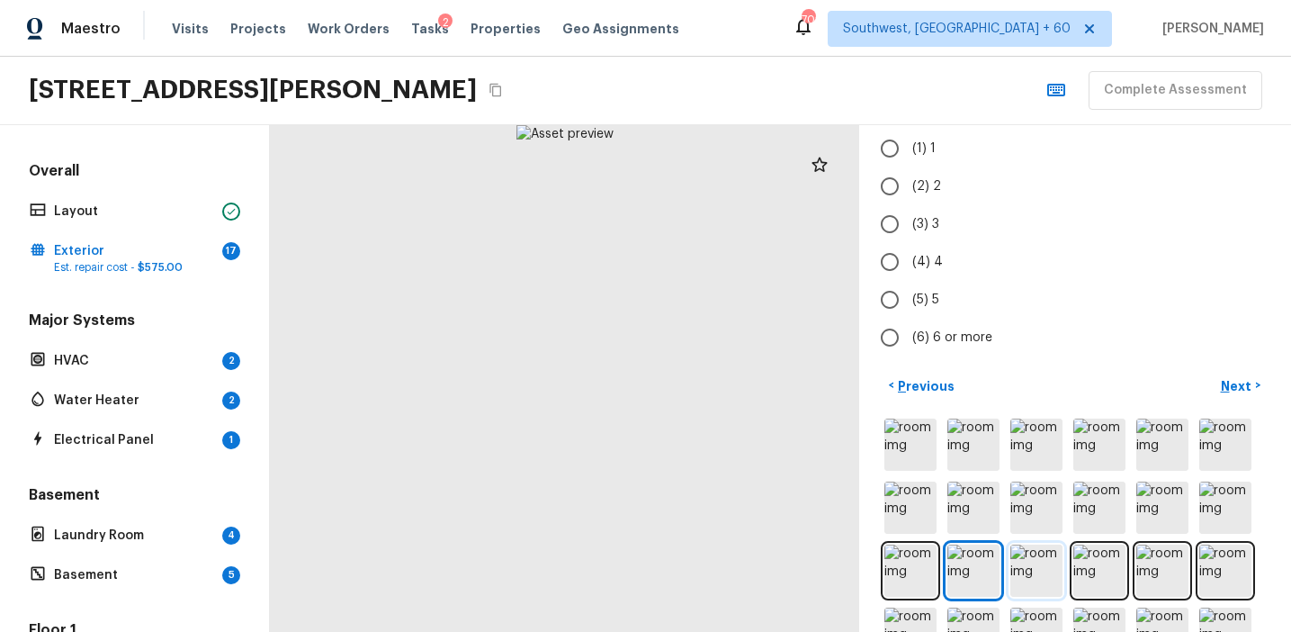
click at [1039, 565] on img at bounding box center [1036, 570] width 52 height 52
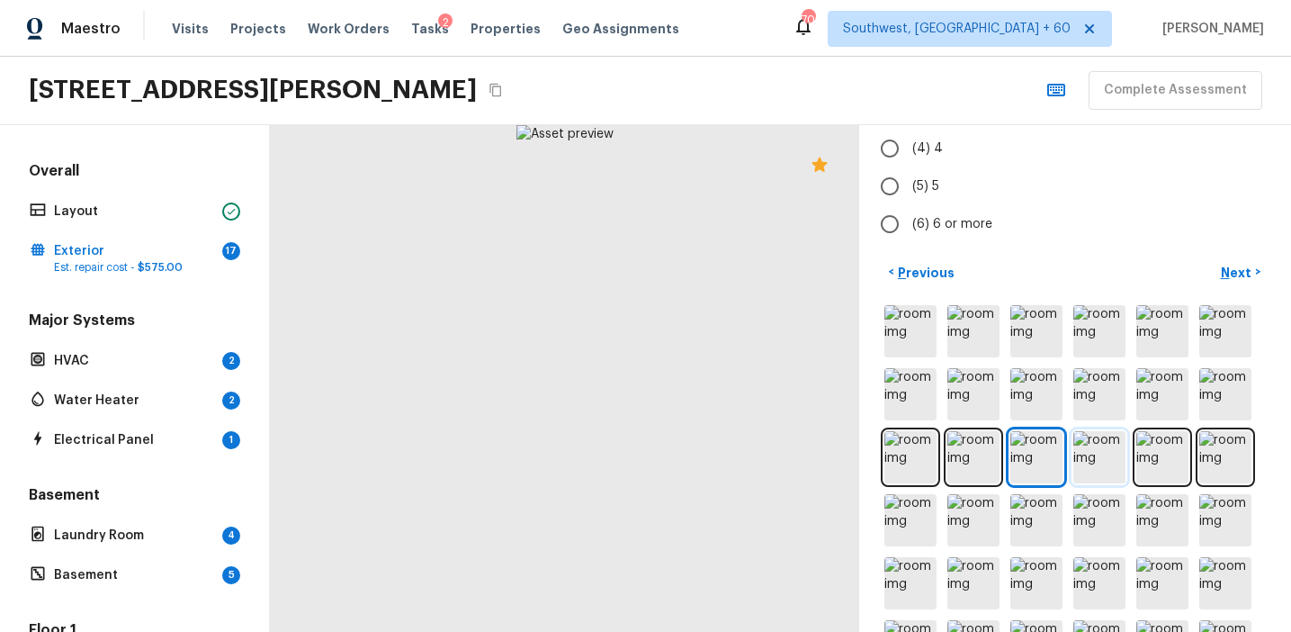
scroll to position [303, 0]
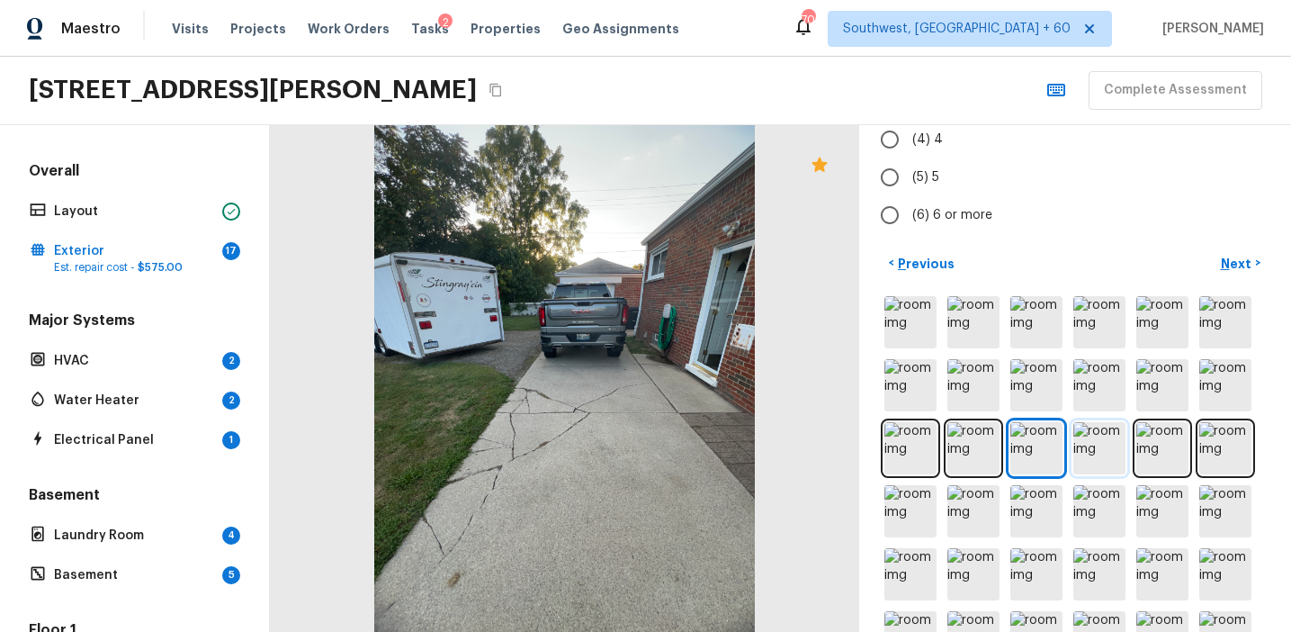
click at [1096, 433] on img at bounding box center [1099, 448] width 52 height 52
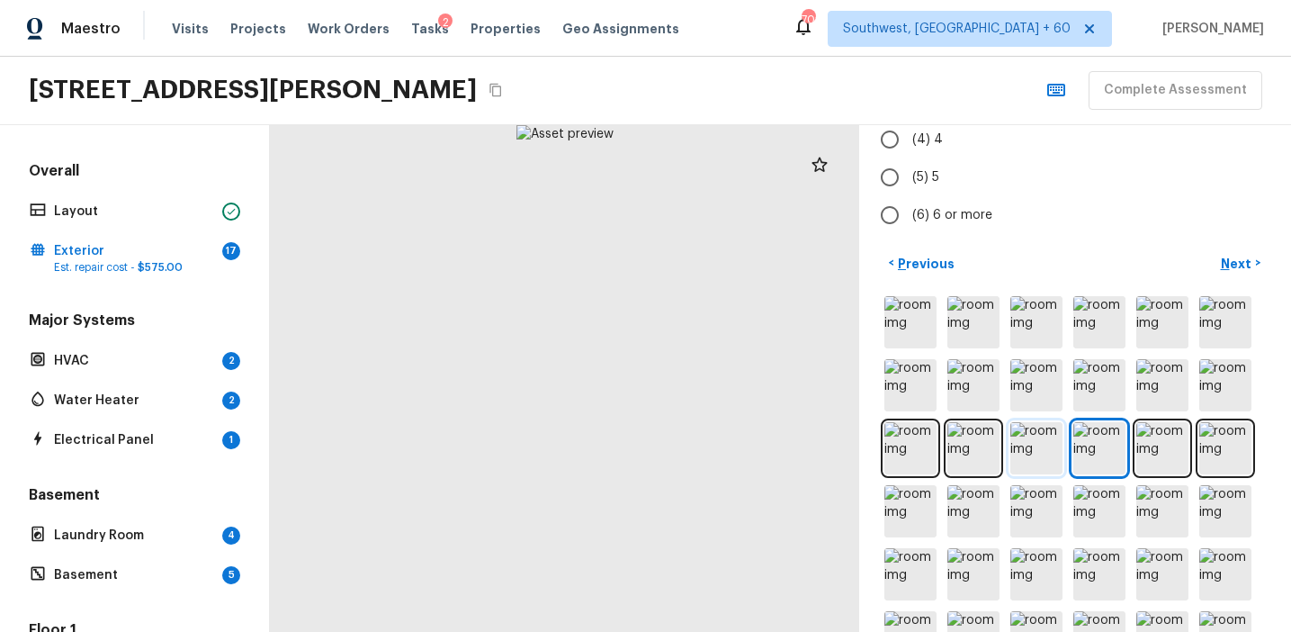
click at [1046, 446] on img at bounding box center [1036, 448] width 52 height 52
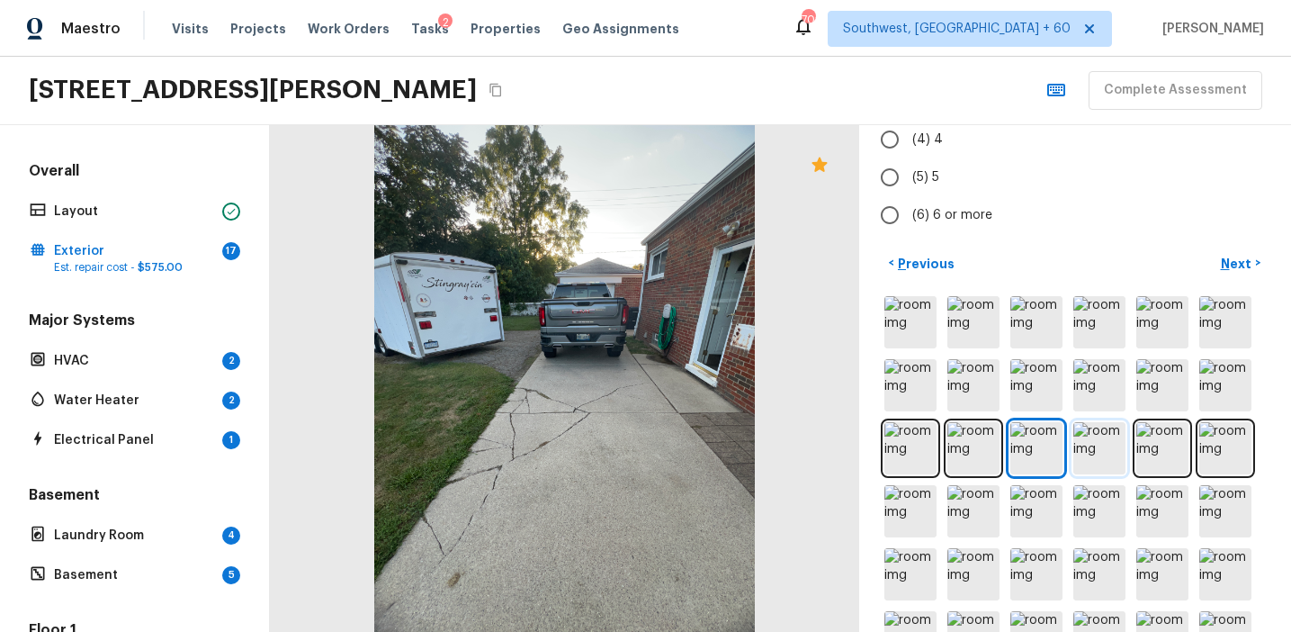
click at [1073, 457] on img at bounding box center [1099, 448] width 52 height 52
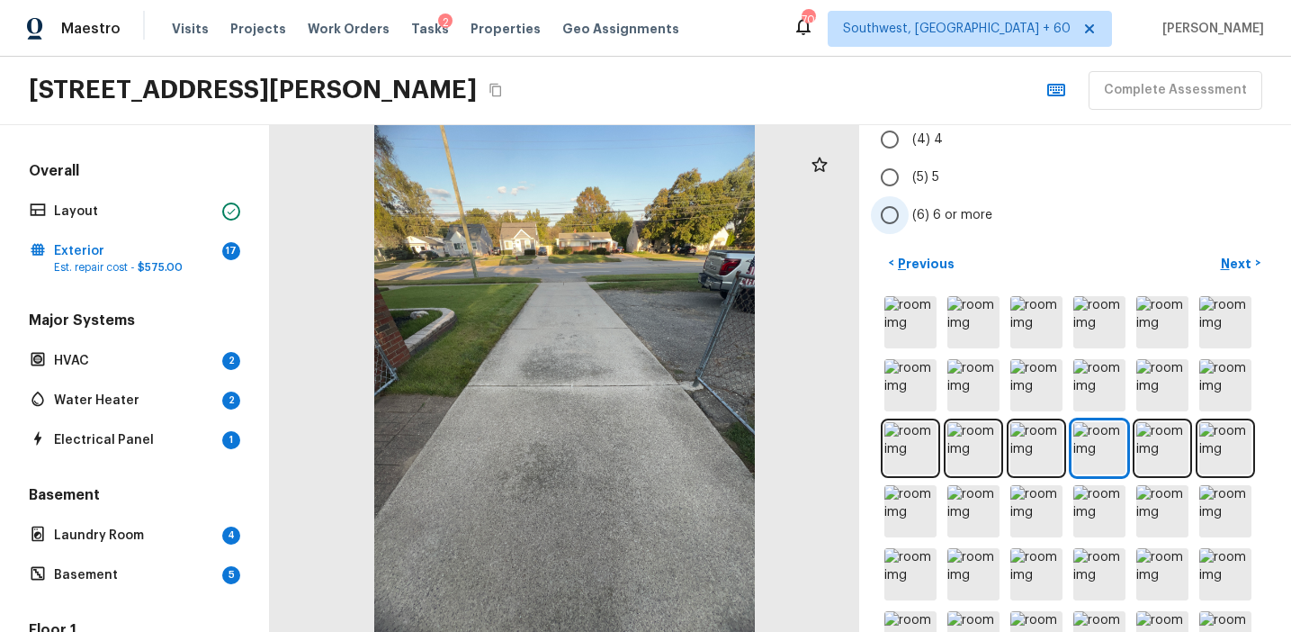
click at [916, 220] on span "(6) 6 or more" at bounding box center [952, 215] width 80 height 18
click at [909, 220] on input "(6) 6 or more" at bounding box center [890, 215] width 38 height 38
radio input "true"
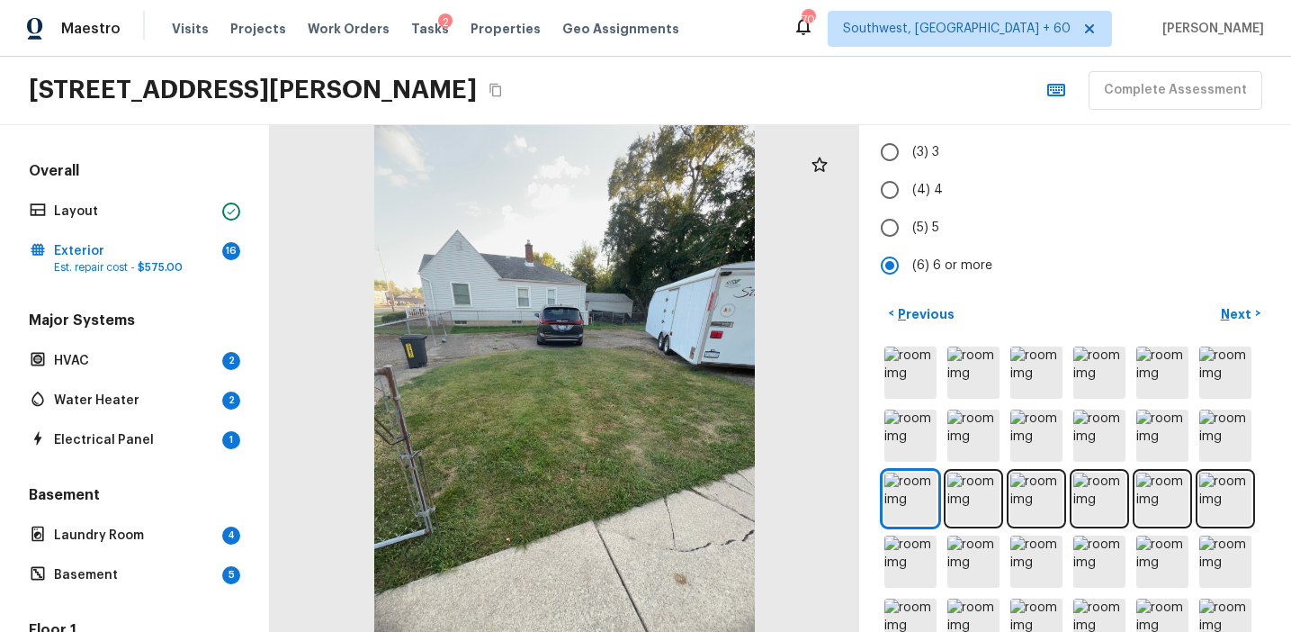
scroll to position [157, 0]
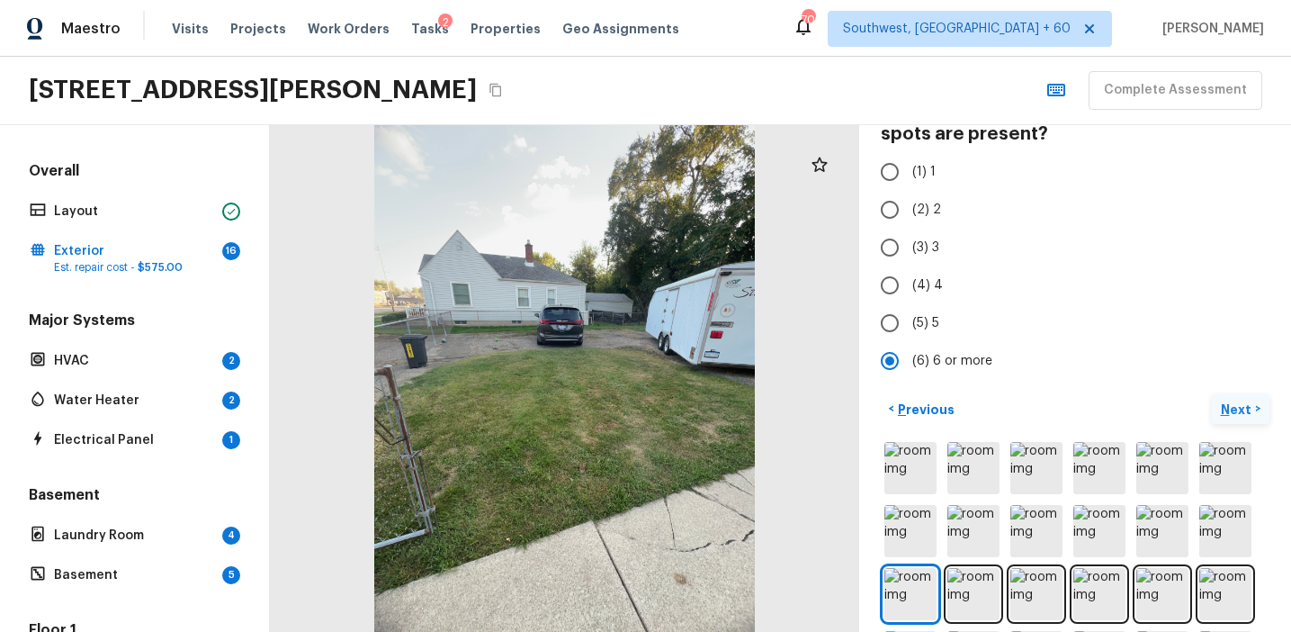
click at [1229, 407] on p "Next" at bounding box center [1238, 409] width 34 height 18
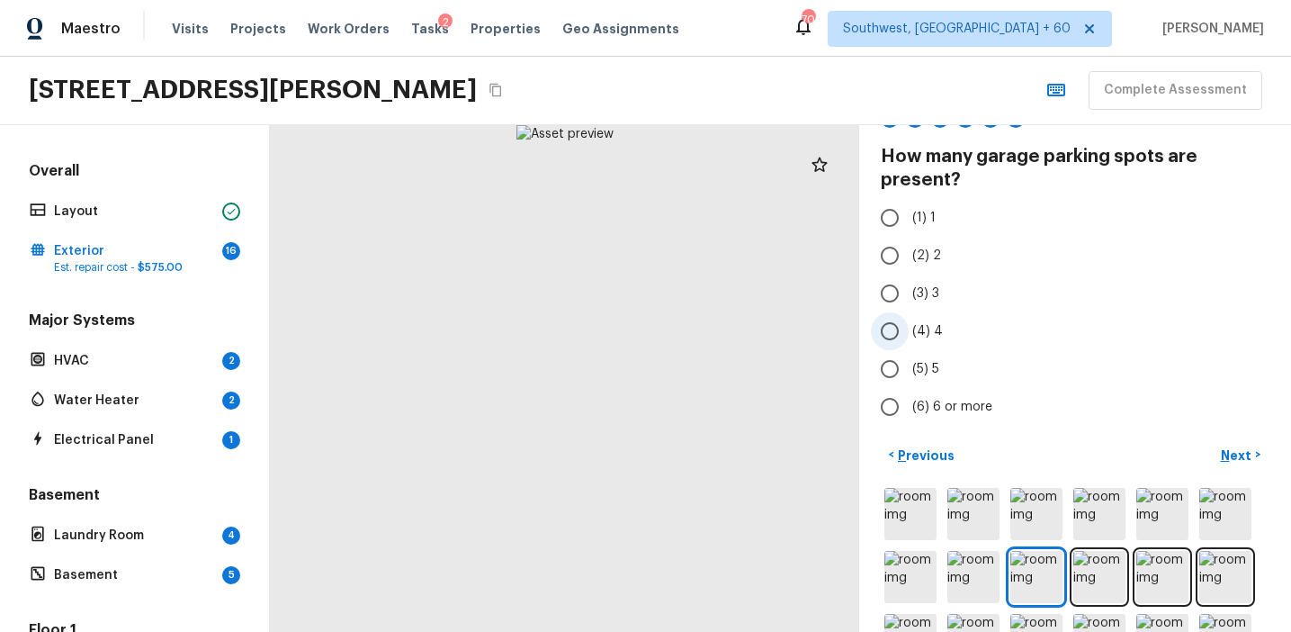
scroll to position [67, 0]
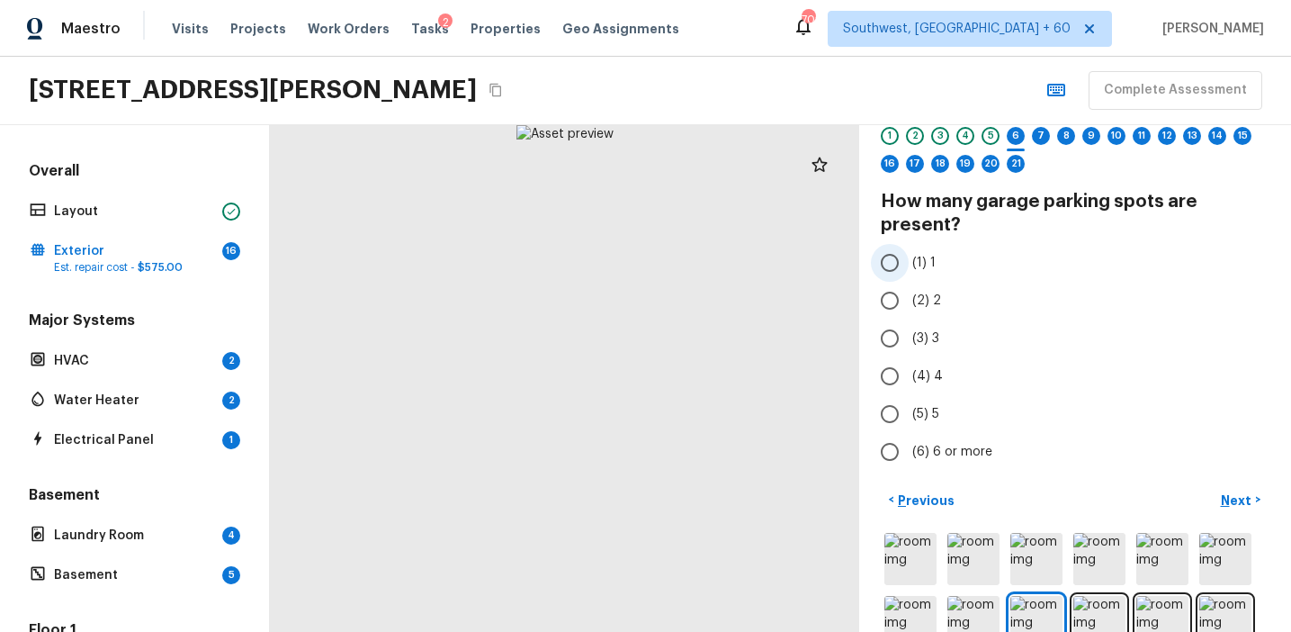
click at [918, 254] on span "(1) 1" at bounding box center [923, 263] width 23 height 18
click at [909, 253] on input "(1) 1" at bounding box center [890, 263] width 38 height 38
radio input "true"
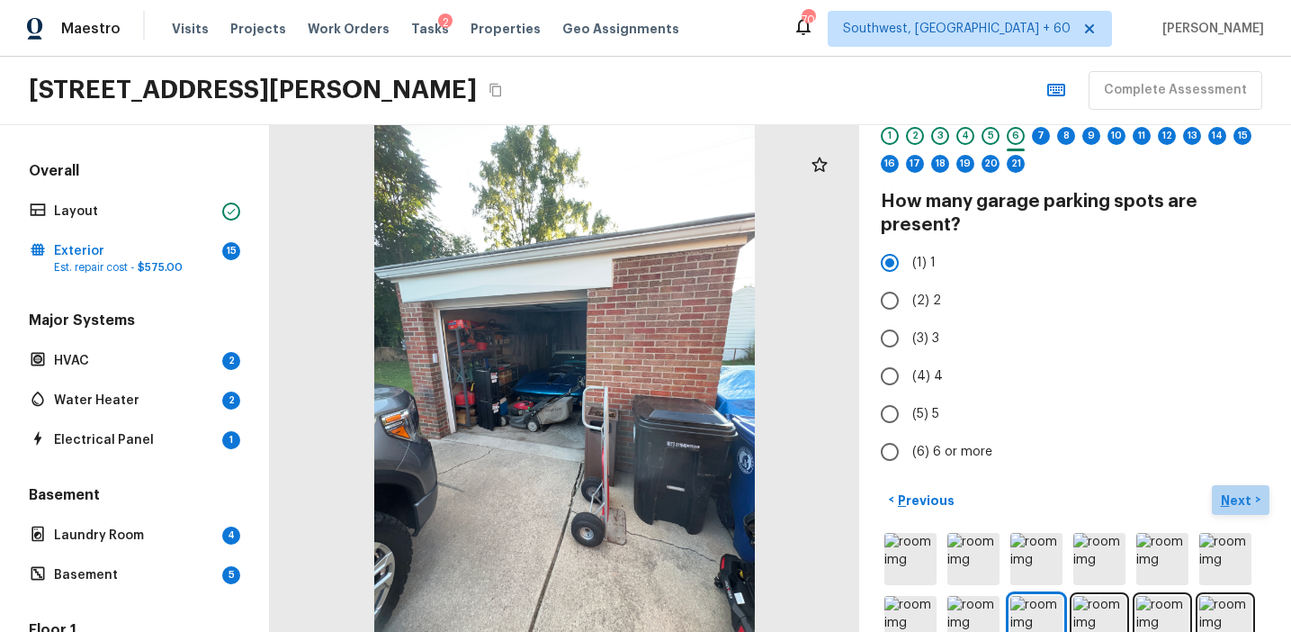
click at [1222, 496] on p "Next" at bounding box center [1238, 500] width 34 height 18
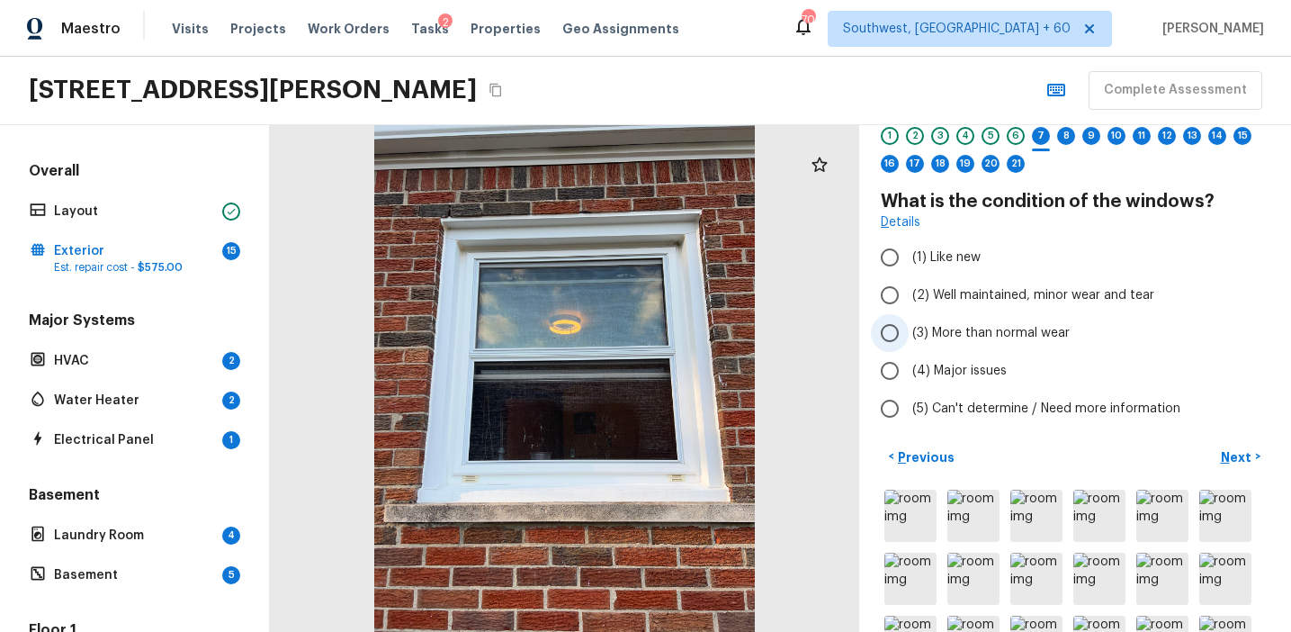
scroll to position [0, 0]
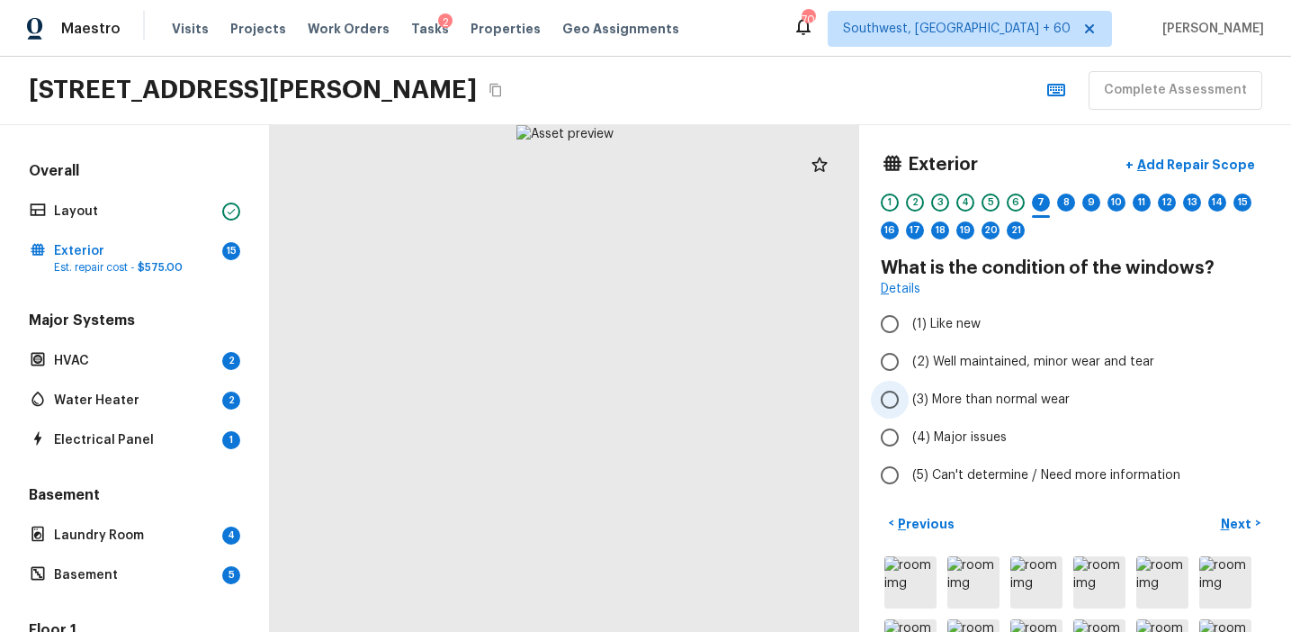
click at [974, 391] on span "(3) More than normal wear" at bounding box center [990, 399] width 157 height 18
click at [909, 391] on input "(3) More than normal wear" at bounding box center [890, 400] width 38 height 38
radio input "true"
click at [1227, 521] on p "Next" at bounding box center [1238, 524] width 34 height 18
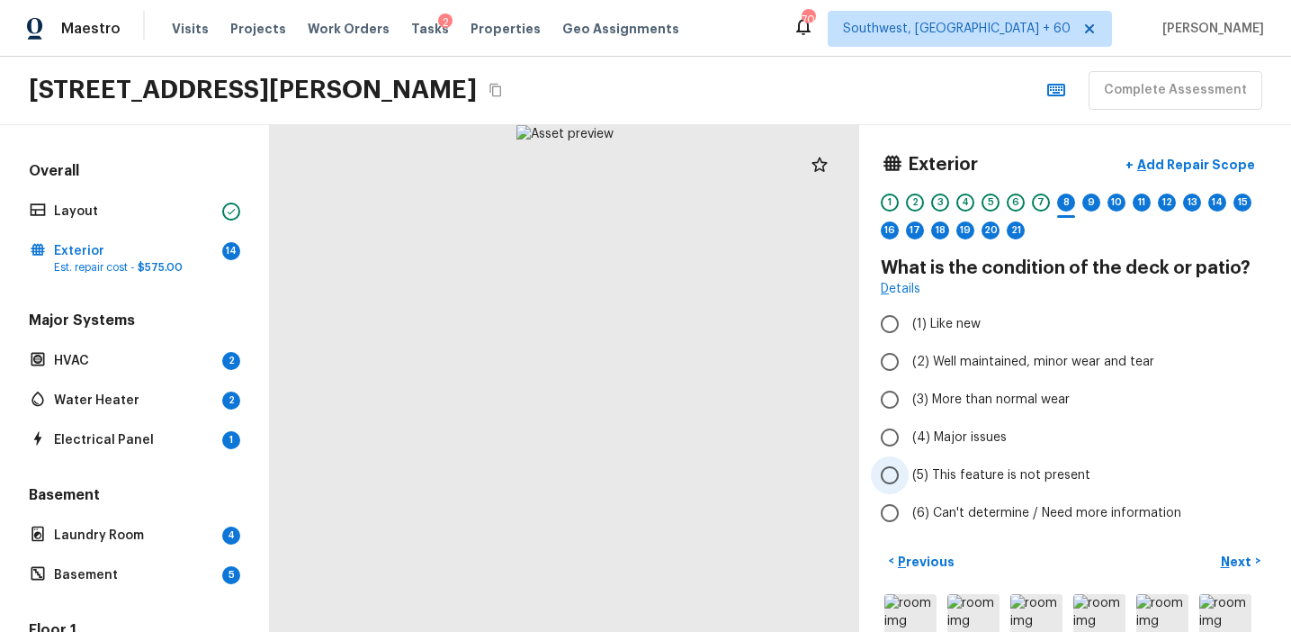
click at [963, 464] on label "(5) This feature is not present" at bounding box center [1063, 475] width 384 height 38
click at [909, 464] on input "(5) This feature is not present" at bounding box center [890, 475] width 38 height 38
radio input "true"
click at [1228, 570] on button "Next >" at bounding box center [1241, 561] width 58 height 30
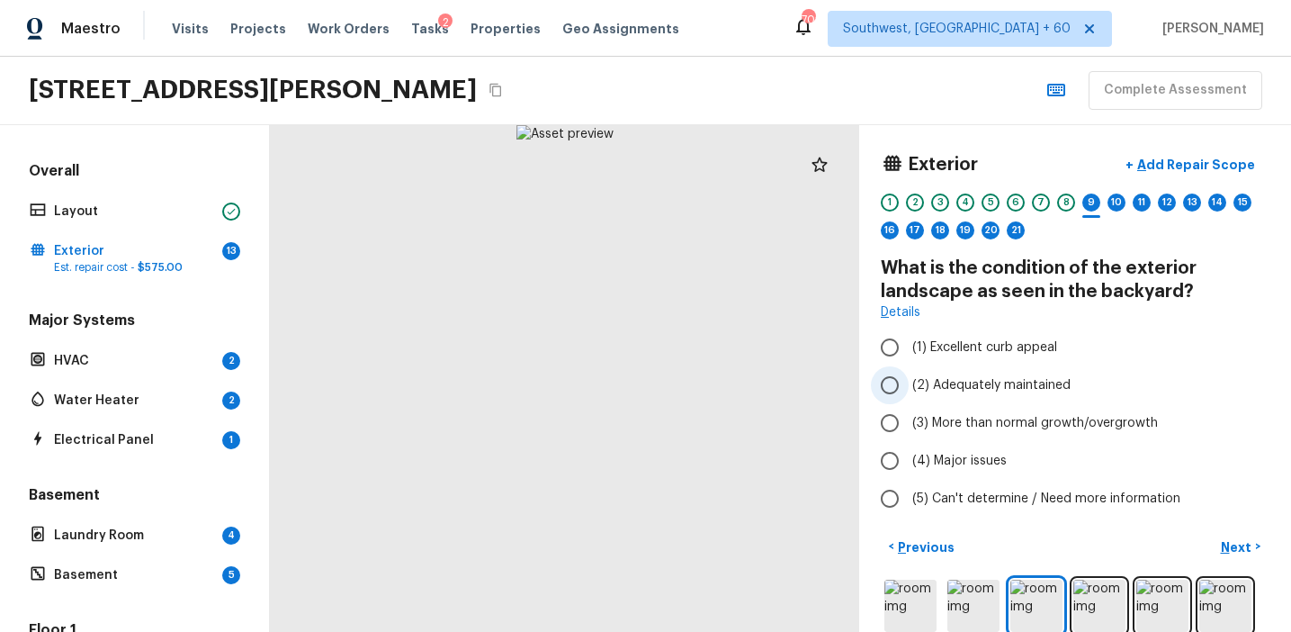
click at [969, 369] on label "(2) Adequately maintained" at bounding box center [1063, 385] width 384 height 38
click at [909, 369] on input "(2) Adequately maintained" at bounding box center [890, 385] width 38 height 38
radio input "true"
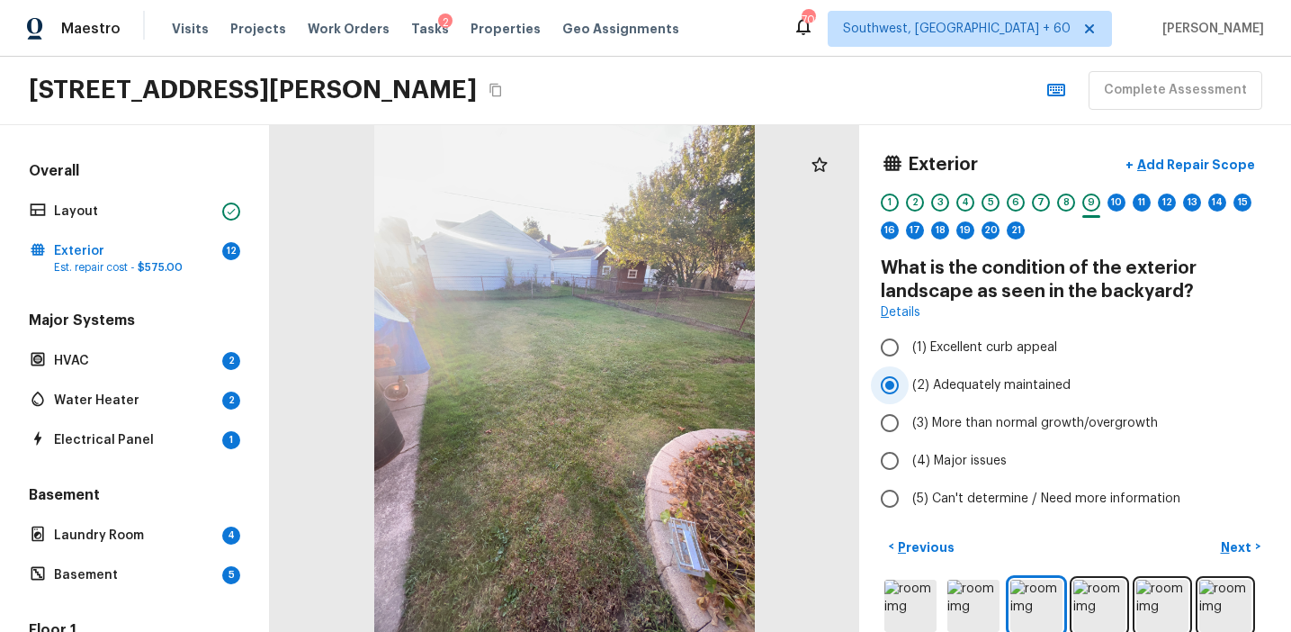
click at [1073, 384] on label "(2) Adequately maintained" at bounding box center [1063, 385] width 384 height 38
click at [909, 384] on input "(2) Adequately maintained" at bounding box center [890, 385] width 38 height 38
click at [1072, 418] on span "(3) More than normal growth/overgrowth" at bounding box center [1035, 423] width 246 height 18
click at [909, 418] on input "(3) More than normal growth/overgrowth" at bounding box center [890, 423] width 38 height 38
radio input "true"
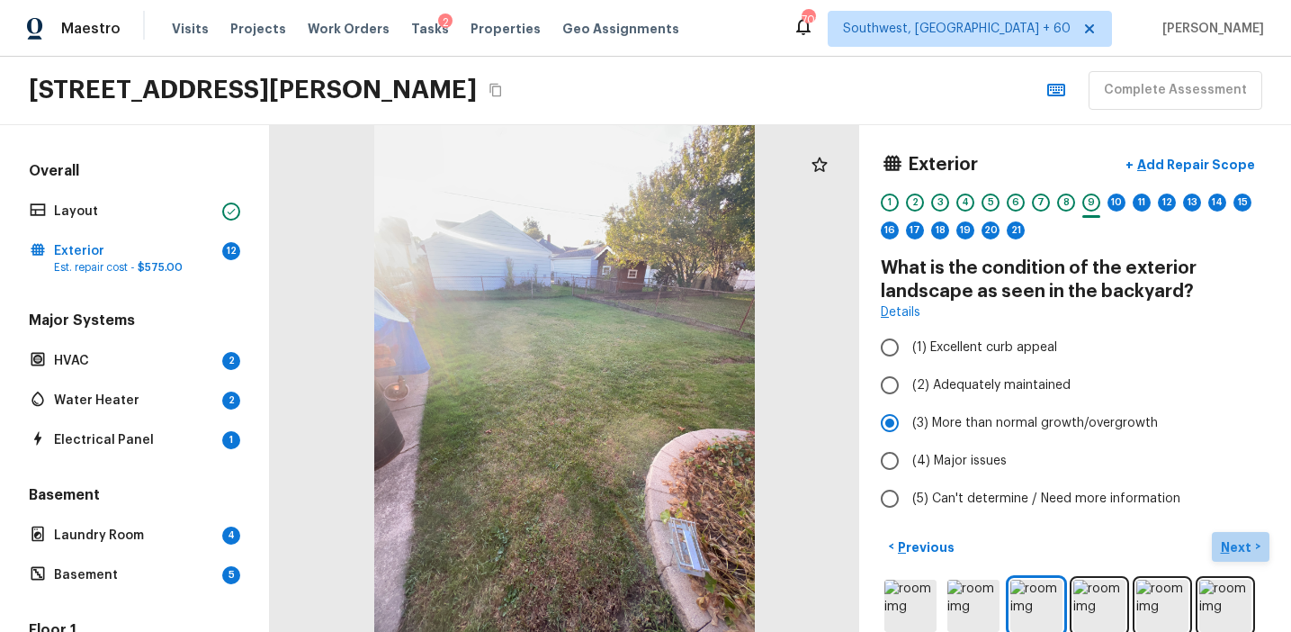
click at [1234, 551] on p "Next" at bounding box center [1238, 547] width 34 height 18
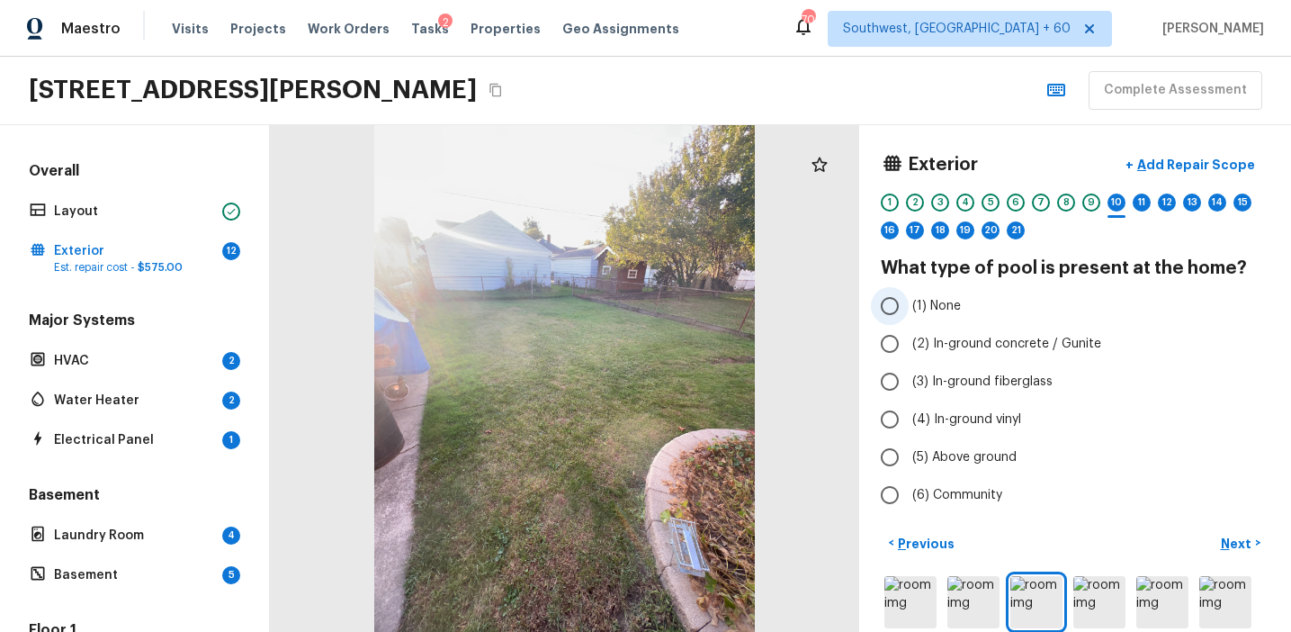
click at [965, 306] on label "(1) None" at bounding box center [1063, 306] width 384 height 38
click at [909, 306] on input "(1) None" at bounding box center [890, 306] width 38 height 38
radio input "true"
click at [1226, 543] on p "Next" at bounding box center [1238, 543] width 34 height 18
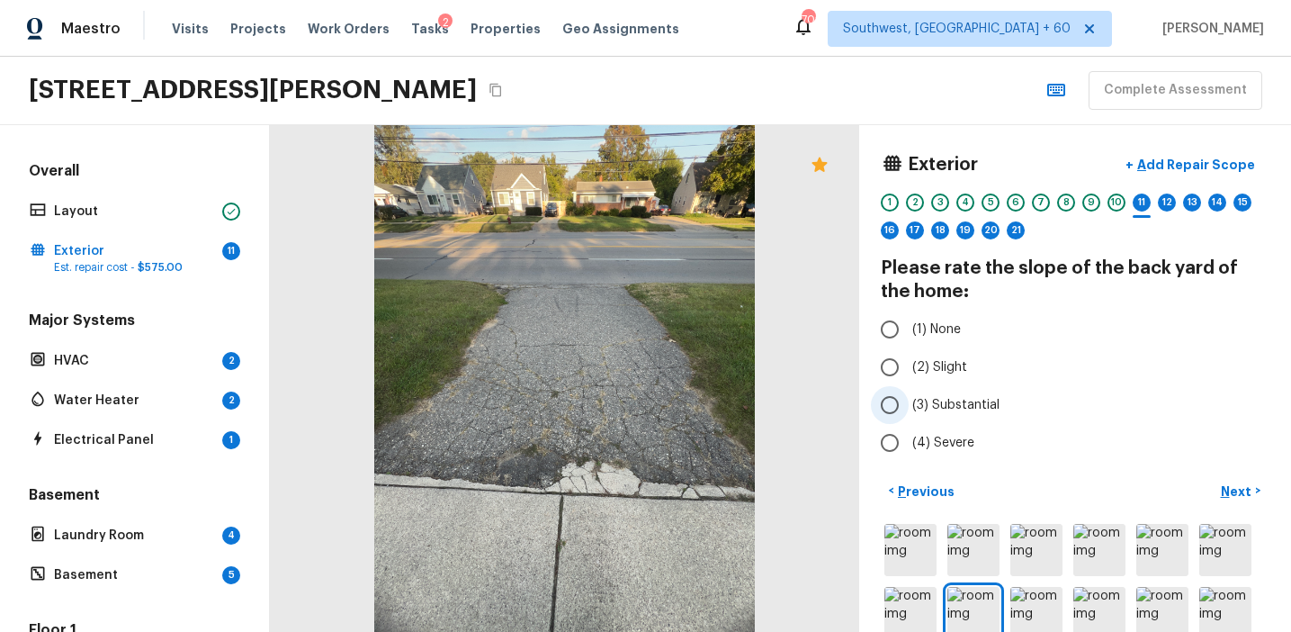
click at [939, 406] on span "(3) Substantial" at bounding box center [955, 405] width 87 height 18
click at [909, 406] on input "(3) Substantial" at bounding box center [890, 405] width 38 height 38
radio input "true"
click at [1230, 488] on p "Next" at bounding box center [1238, 491] width 34 height 18
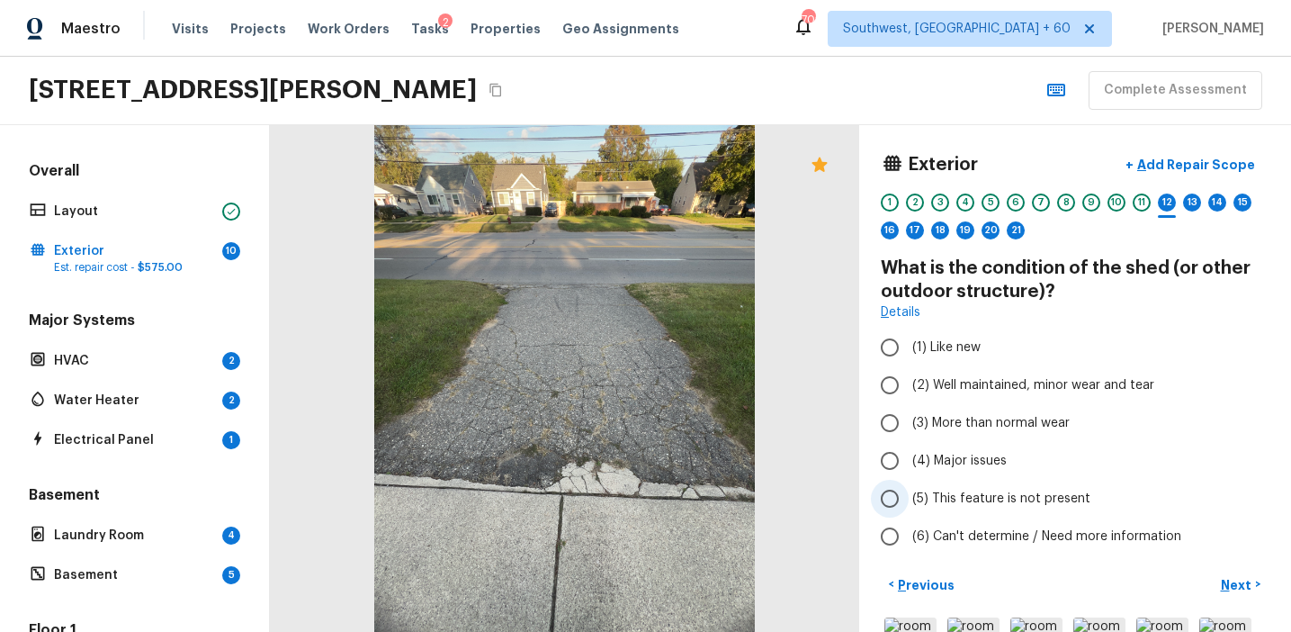
click at [974, 498] on span "(5) This feature is not present" at bounding box center [1001, 498] width 178 height 18
click at [909, 498] on input "(5) This feature is not present" at bounding box center [890, 499] width 38 height 38
radio input "true"
click at [1235, 579] on p "Next" at bounding box center [1238, 585] width 34 height 18
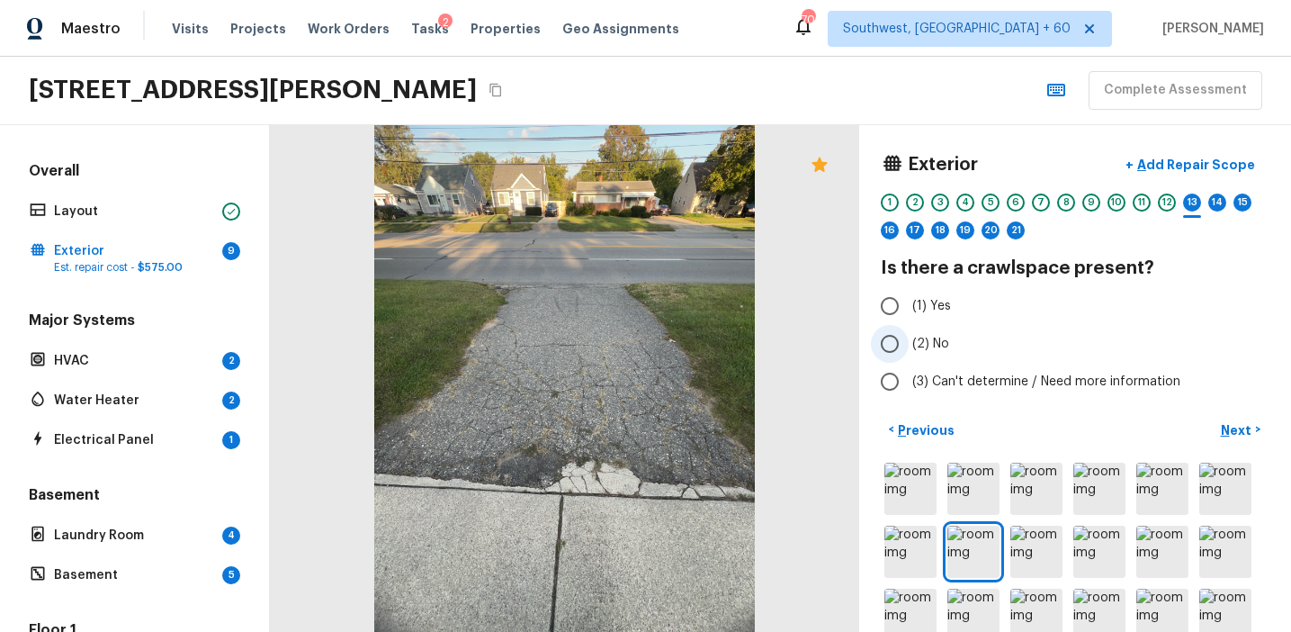
click at [946, 352] on span "(2) No" at bounding box center [930, 344] width 37 height 18
click at [909, 352] on input "(2) No" at bounding box center [890, 344] width 38 height 38
radio input "true"
click at [1231, 424] on p "Next" at bounding box center [1238, 430] width 34 height 18
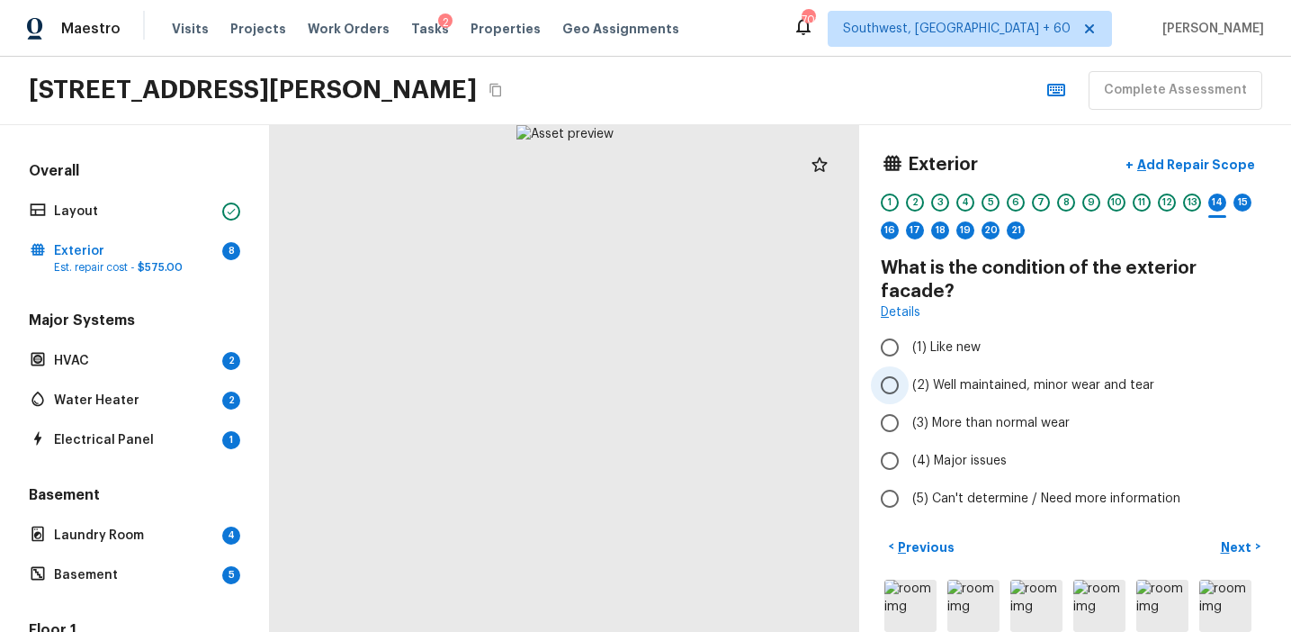
click at [976, 376] on span "(2) Well maintained, minor wear and tear" at bounding box center [1033, 385] width 242 height 18
click at [909, 366] on input "(2) Well maintained, minor wear and tear" at bounding box center [890, 385] width 38 height 38
radio input "true"
click at [1218, 532] on button "Next >" at bounding box center [1241, 547] width 58 height 30
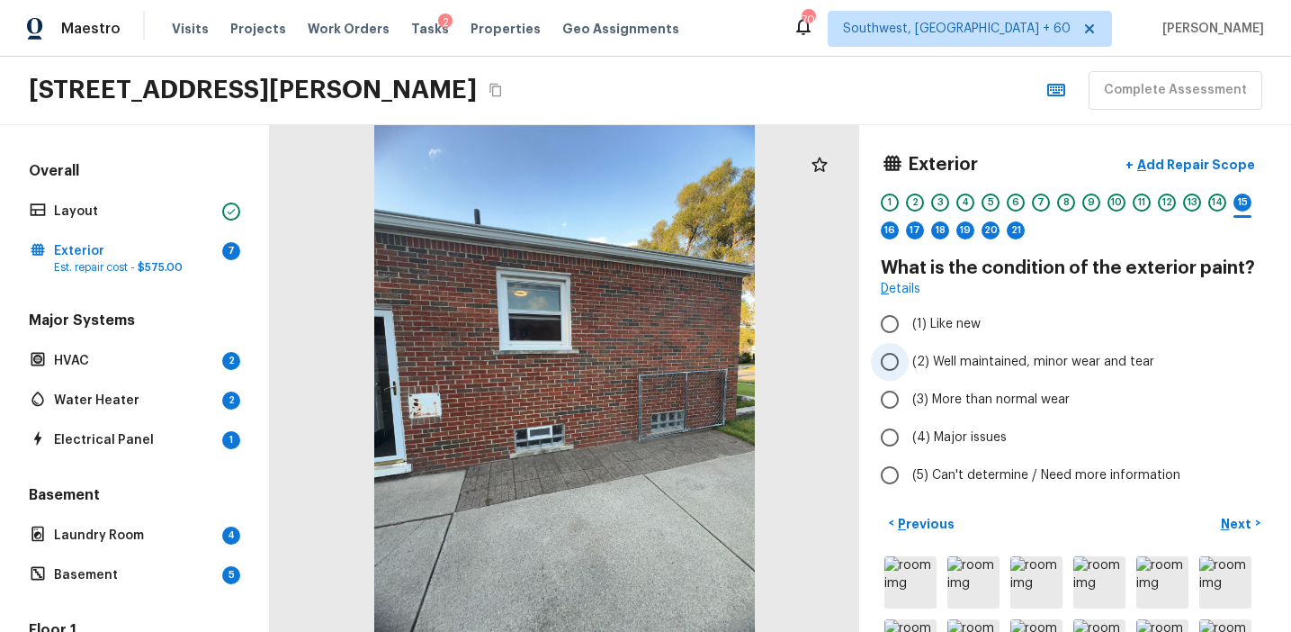
click at [997, 354] on span "(2) Well maintained, minor wear and tear" at bounding box center [1033, 362] width 242 height 18
click at [909, 354] on input "(2) Well maintained, minor wear and tear" at bounding box center [890, 362] width 38 height 38
radio input "true"
click at [1227, 516] on p "Next" at bounding box center [1238, 524] width 34 height 18
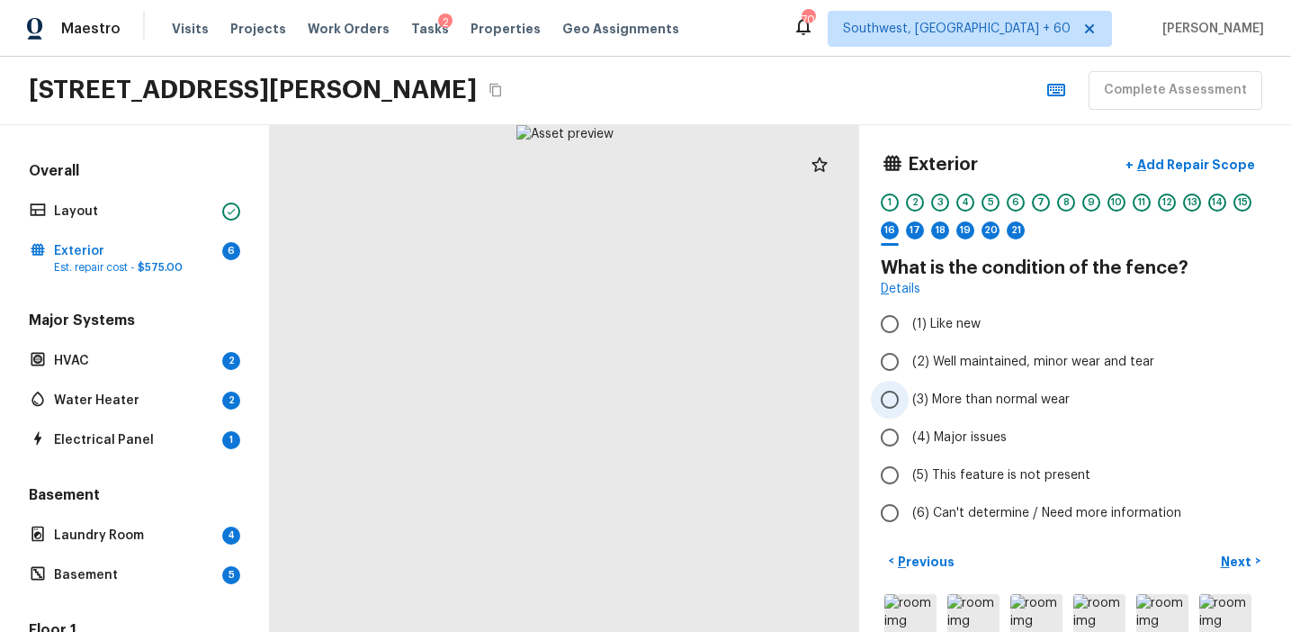
click at [985, 399] on span "(3) More than normal wear" at bounding box center [990, 399] width 157 height 18
click at [909, 399] on input "(3) More than normal wear" at bounding box center [890, 400] width 38 height 38
radio input "true"
click at [1221, 564] on button "Next >" at bounding box center [1241, 561] width 58 height 30
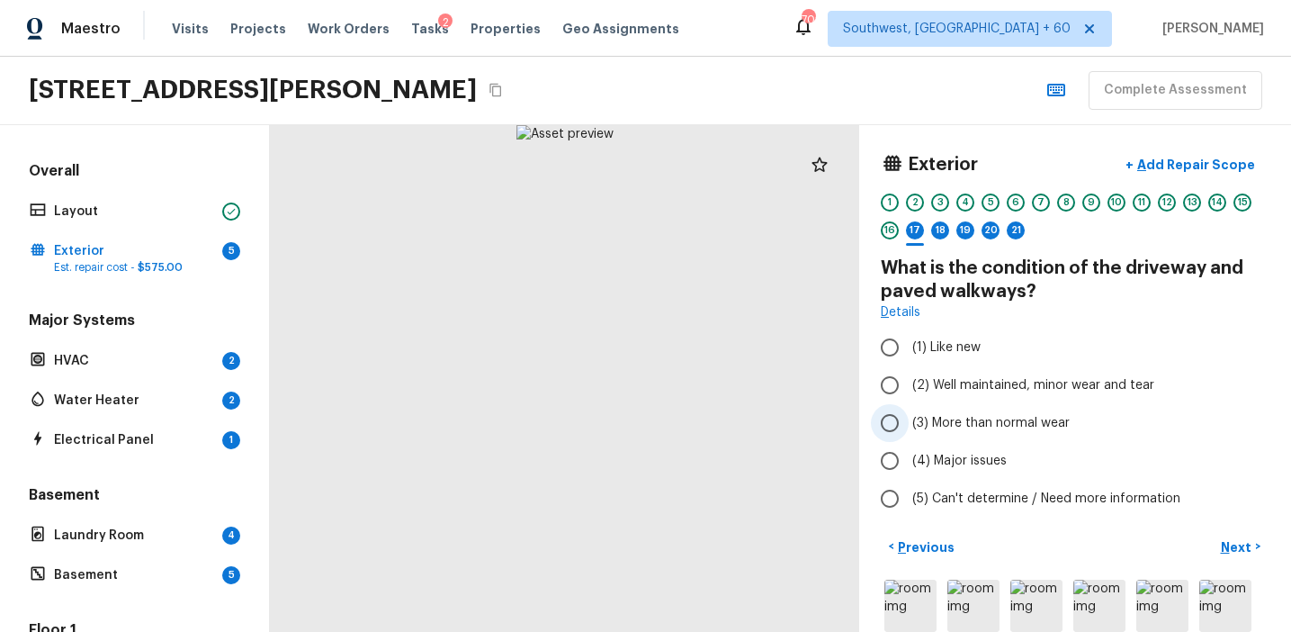
click at [986, 424] on span "(3) More than normal wear" at bounding box center [990, 423] width 157 height 18
click at [909, 424] on input "(3) More than normal wear" at bounding box center [890, 423] width 38 height 38
radio input "true"
click at [1224, 543] on p "Next" at bounding box center [1238, 547] width 34 height 18
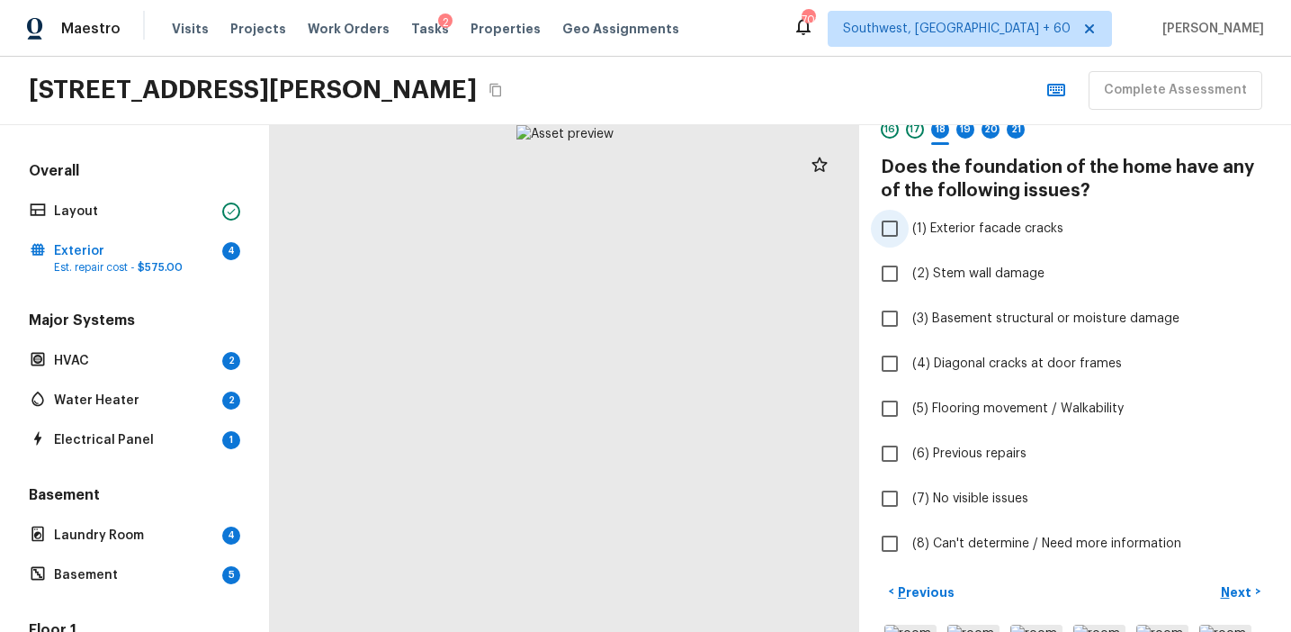
scroll to position [116, 0]
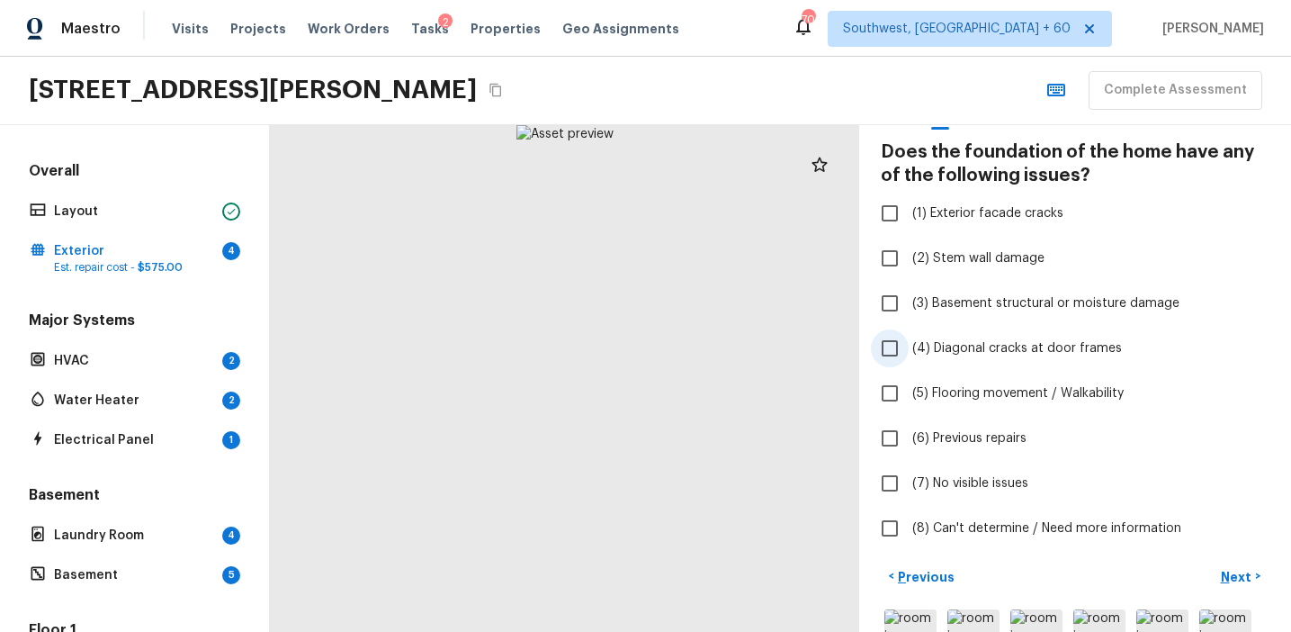
click at [985, 342] on span "(4) Diagonal cracks at door frames" at bounding box center [1017, 348] width 210 height 18
click at [909, 342] on input "(4) Diagonal cracks at door frames" at bounding box center [890, 348] width 38 height 38
checkbox input "true"
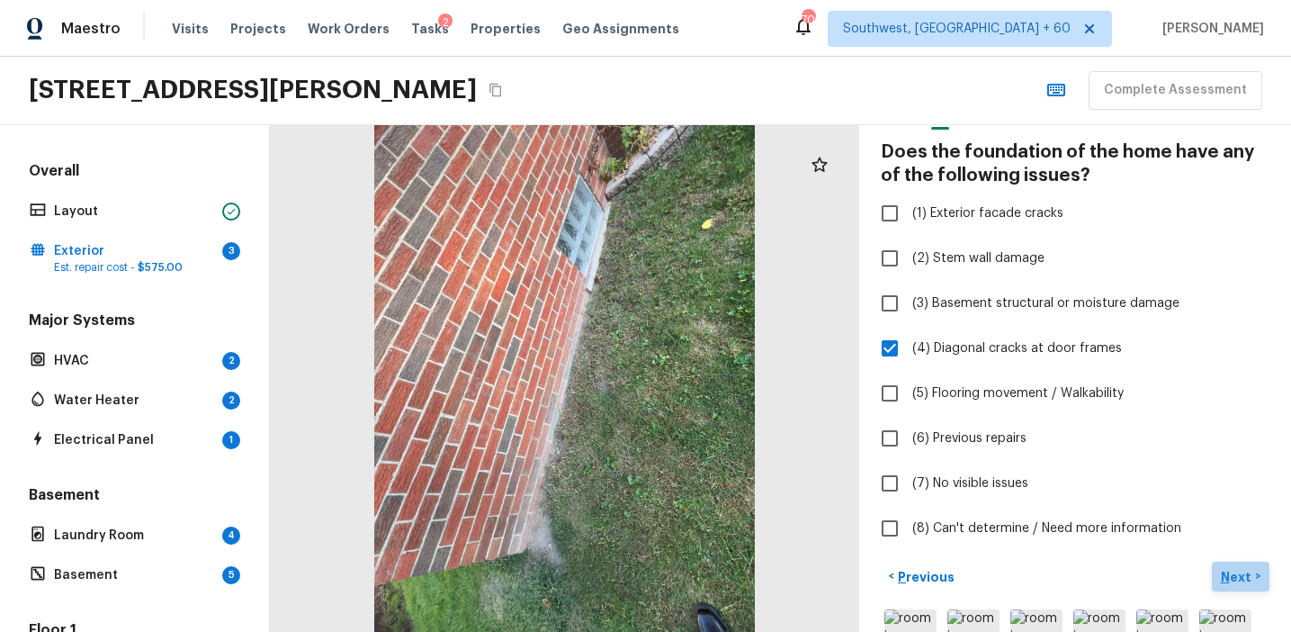
click at [1225, 573] on p "Next" at bounding box center [1238, 577] width 34 height 18
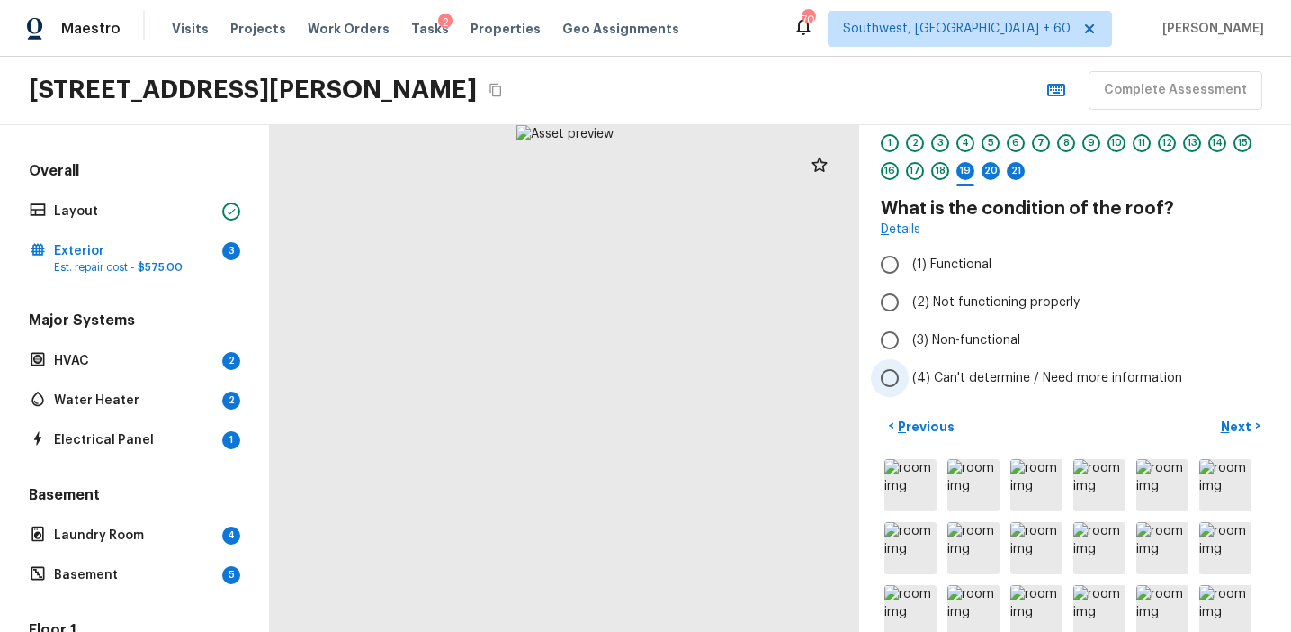
scroll to position [0, 0]
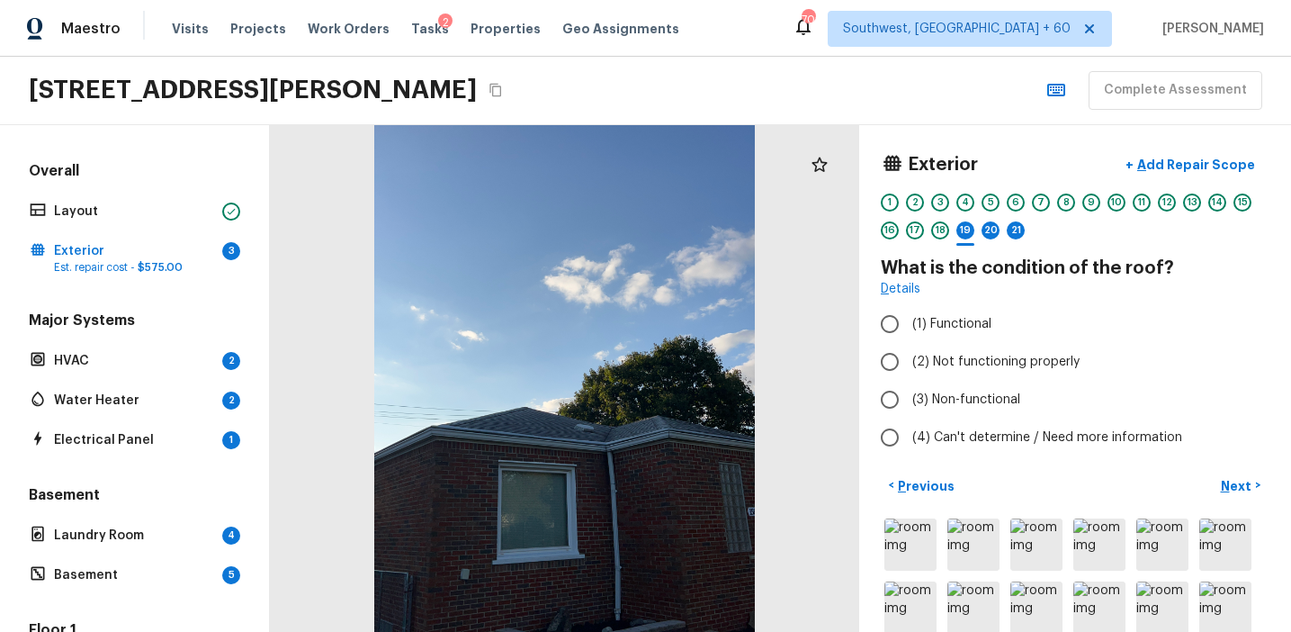
click at [587, 426] on div at bounding box center [564, 378] width 589 height 507
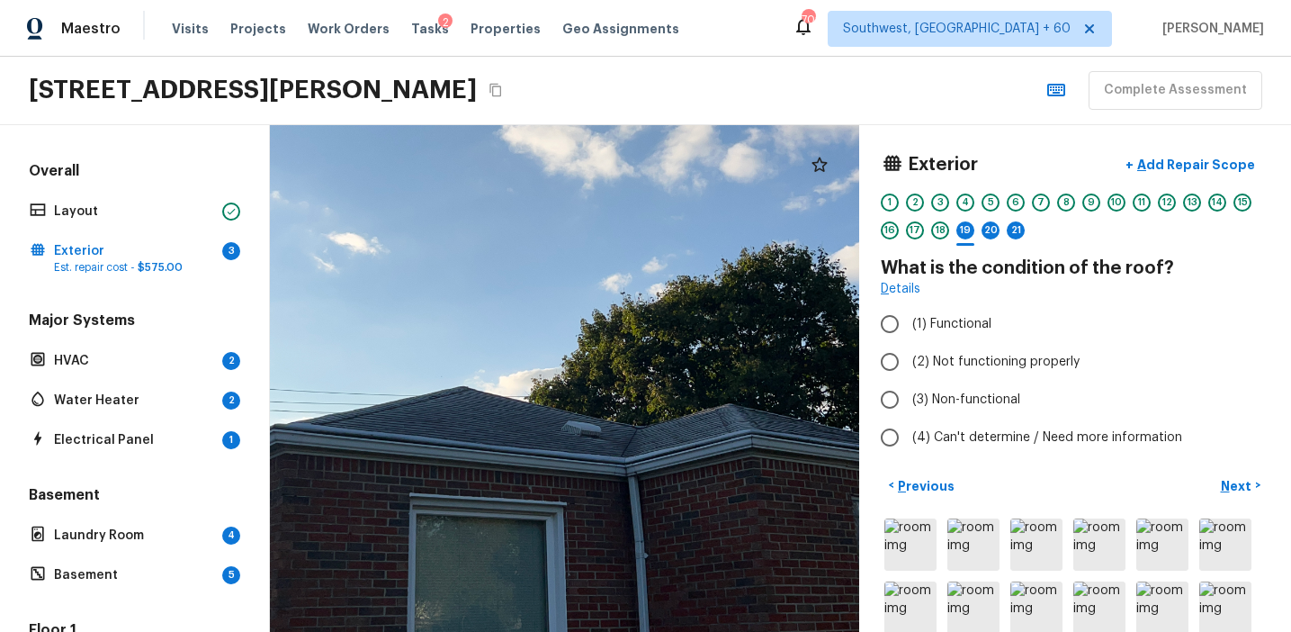
click at [689, 478] on div at bounding box center [542, 329] width 1185 height 1019
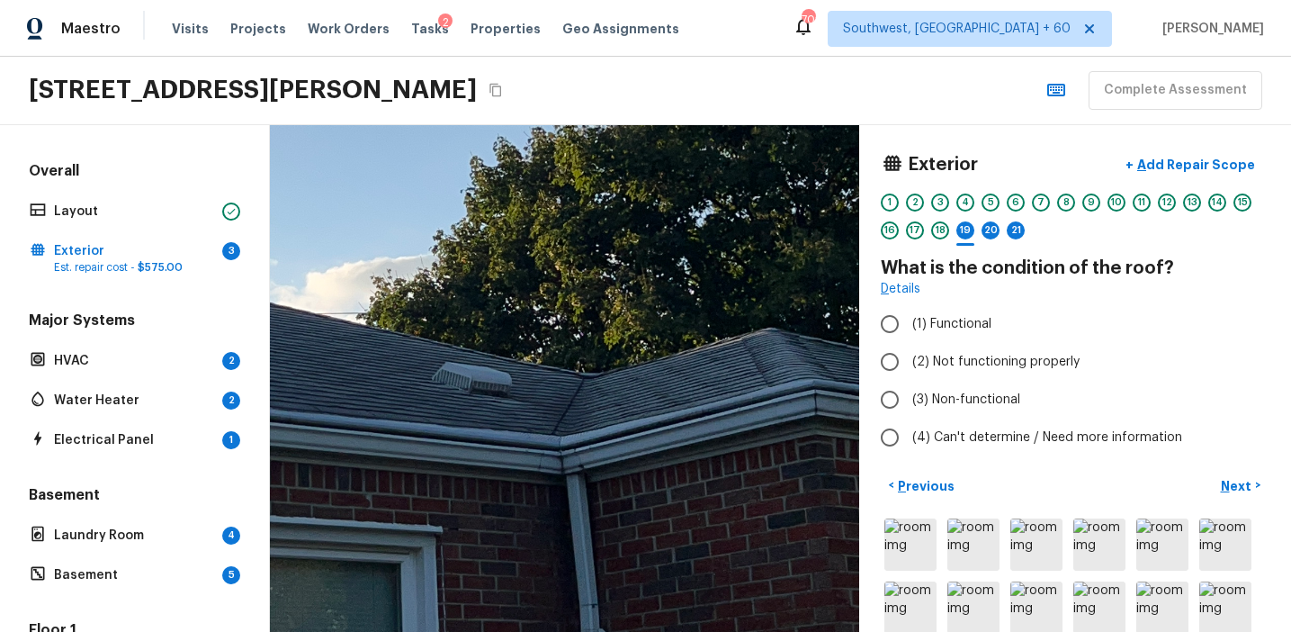
click at [713, 478] on div at bounding box center [393, 177] width 2387 height 2051
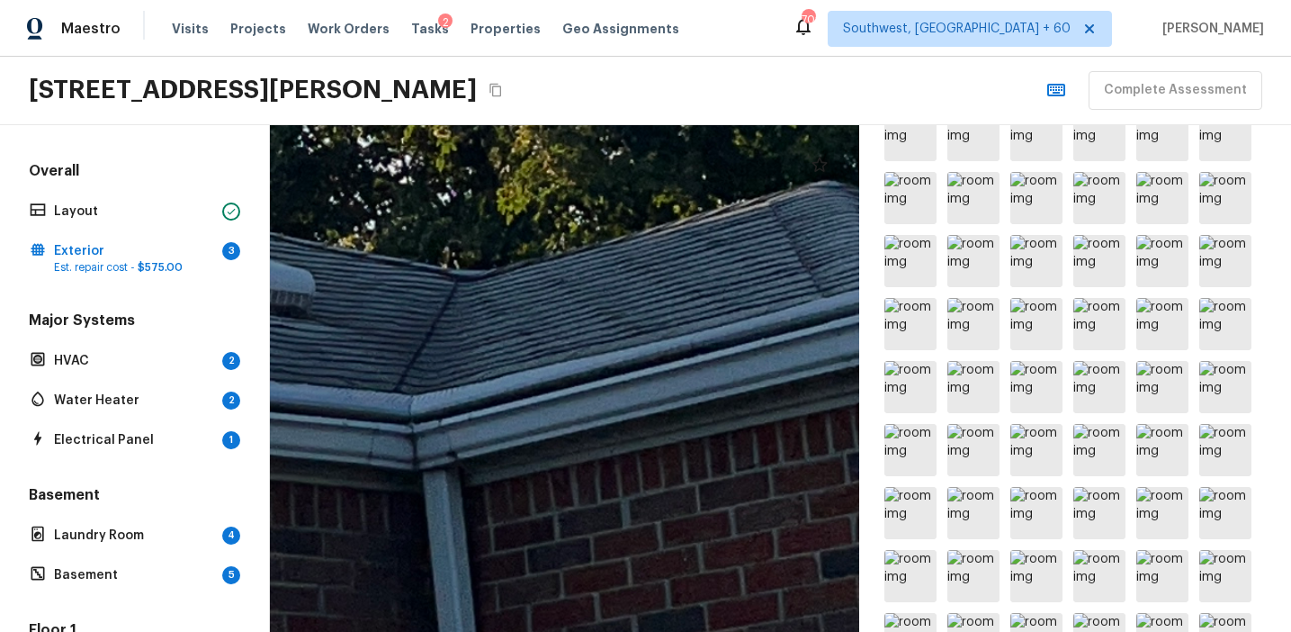
scroll to position [484, 0]
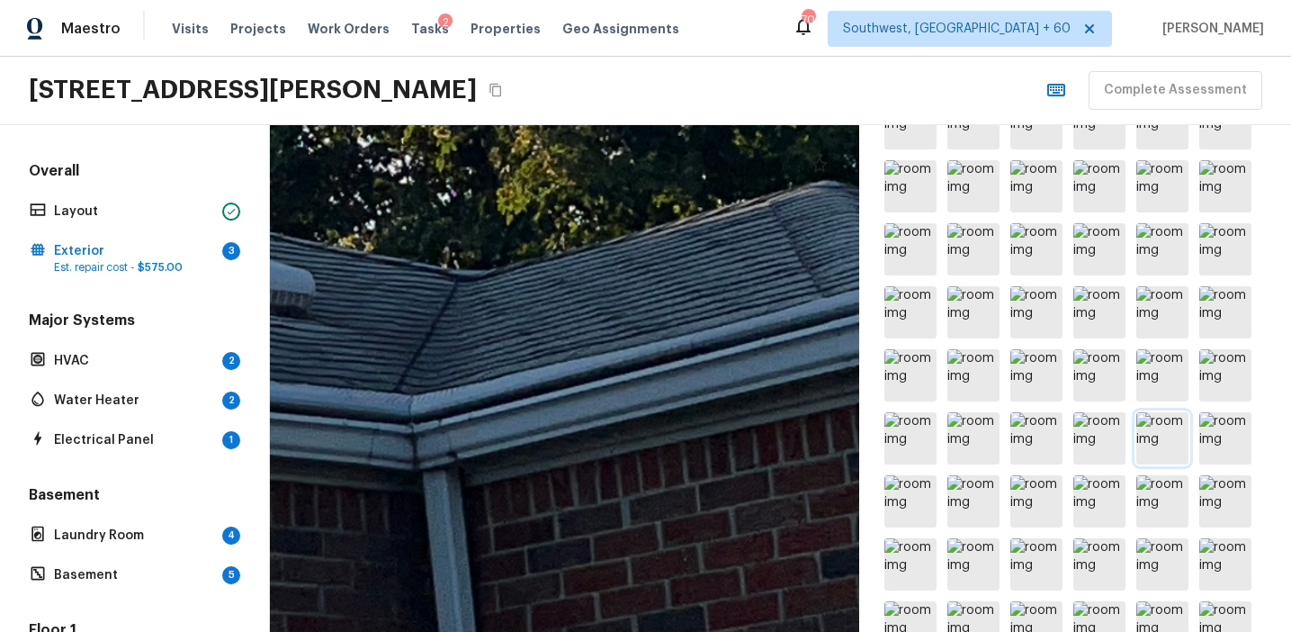
click at [1136, 437] on img at bounding box center [1162, 438] width 52 height 52
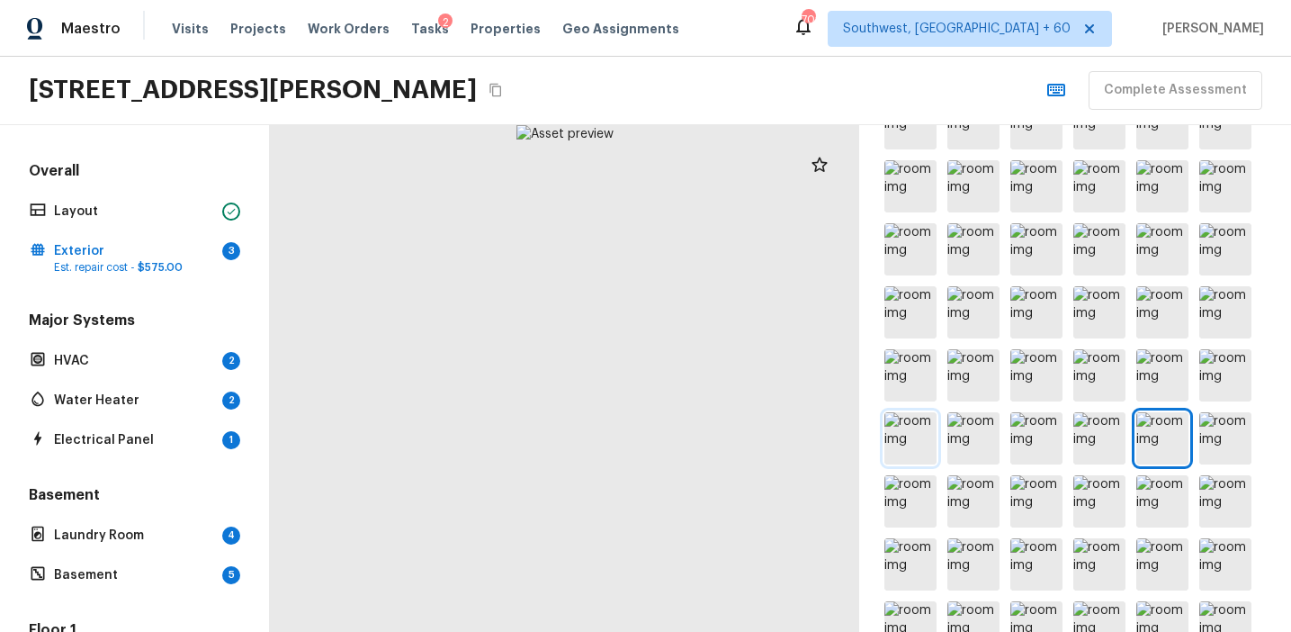
click at [892, 449] on img at bounding box center [910, 438] width 52 height 52
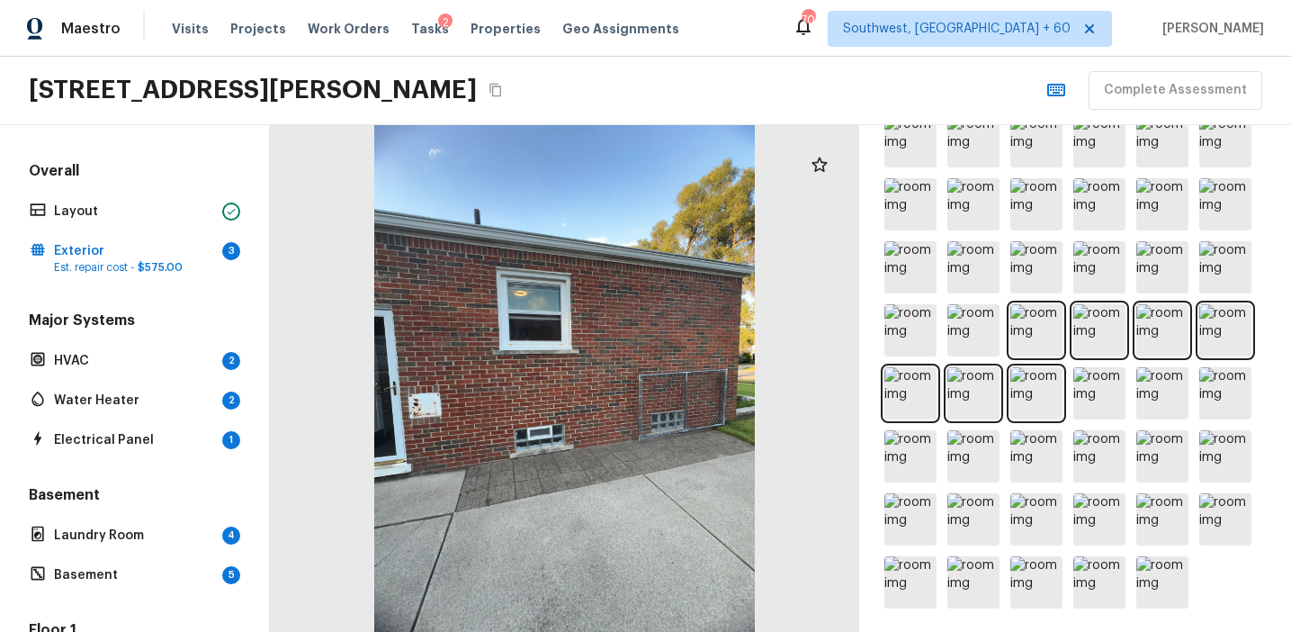
scroll to position [1098, 0]
click at [899, 372] on img at bounding box center [910, 391] width 52 height 52
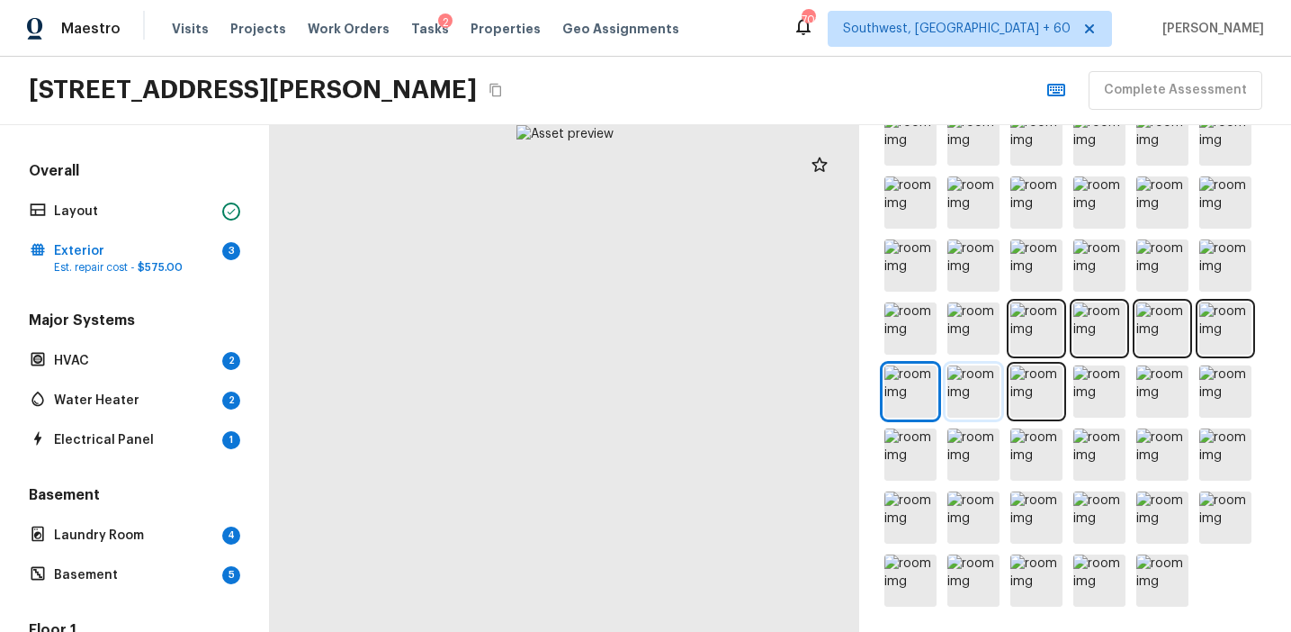
click at [980, 387] on img at bounding box center [973, 391] width 52 height 52
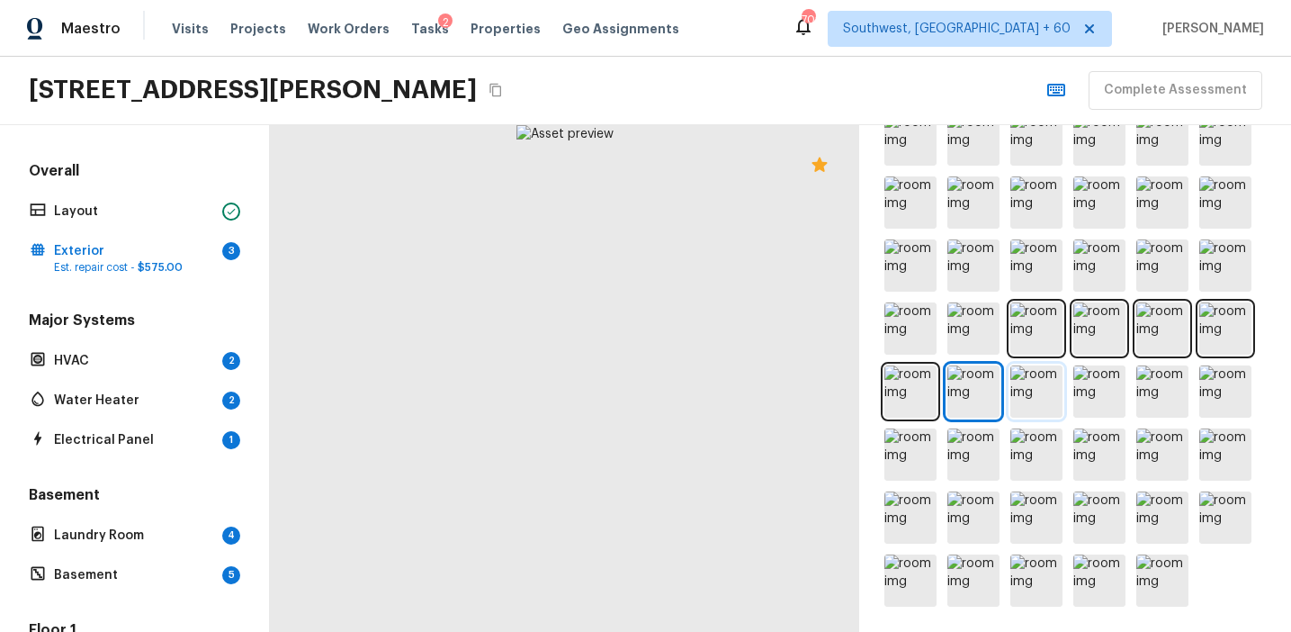
click at [1018, 392] on img at bounding box center [1036, 391] width 52 height 52
click at [971, 392] on img at bounding box center [973, 391] width 52 height 52
click at [921, 389] on img at bounding box center [910, 391] width 52 height 52
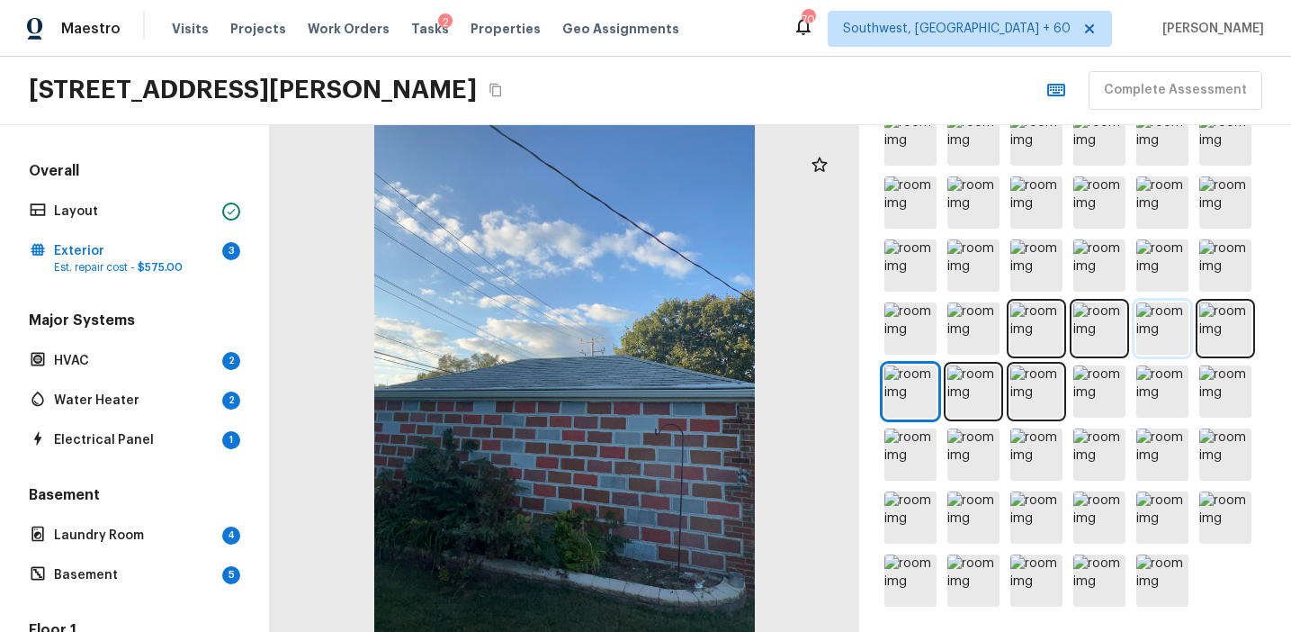
click at [1176, 320] on img at bounding box center [1162, 328] width 52 height 52
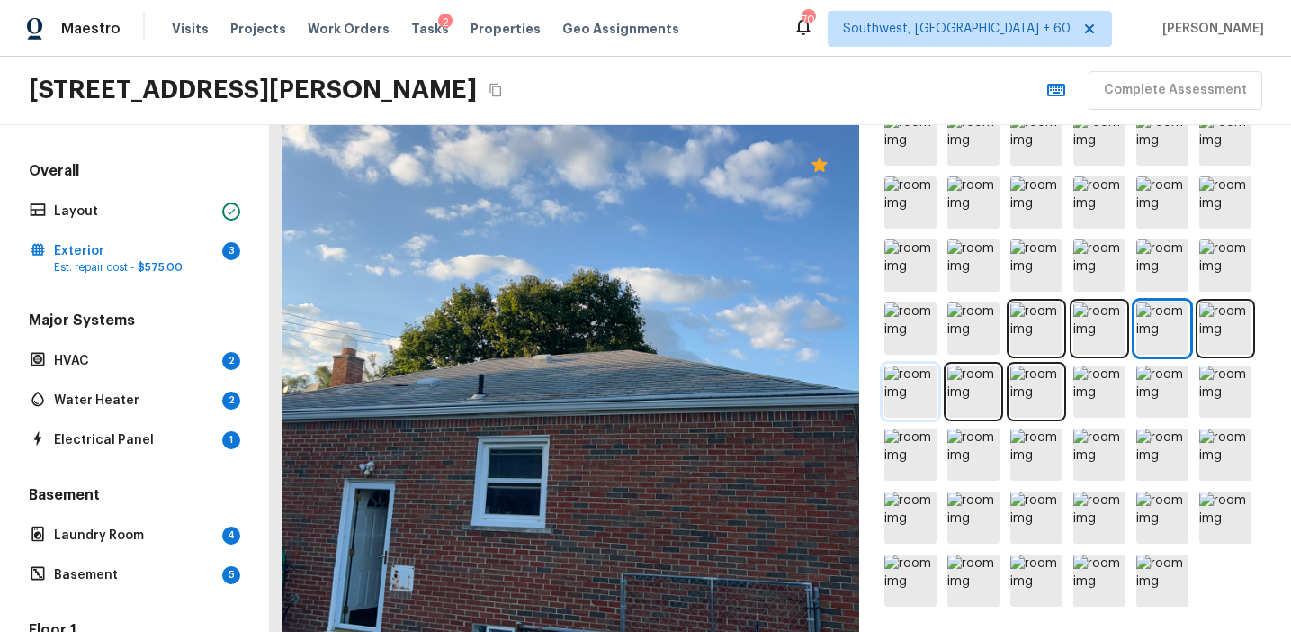
click at [909, 395] on img at bounding box center [910, 391] width 52 height 52
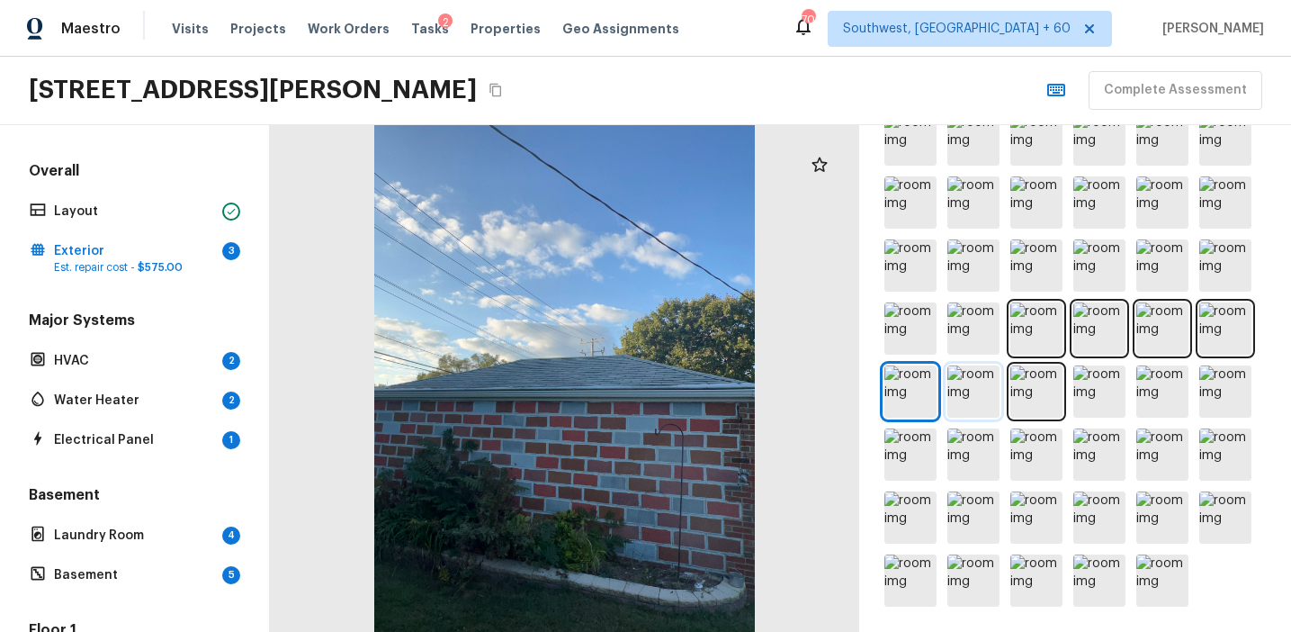
click at [951, 393] on img at bounding box center [973, 391] width 52 height 52
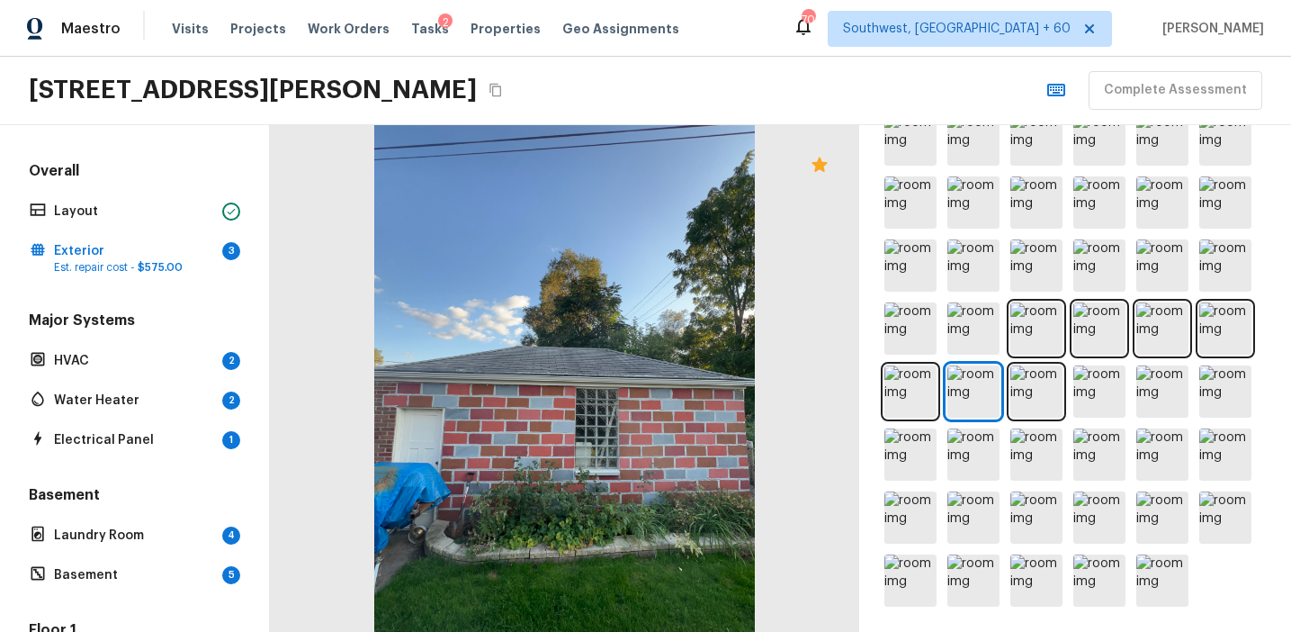
click at [874, 415] on div "Exterior + Add Repair Scope 1 2 3 4 5 6 7 8 9 10 11 12 13 14 15 16 17 18 19 20 …" at bounding box center [1075, 378] width 432 height 507
click at [899, 405] on img at bounding box center [910, 391] width 52 height 52
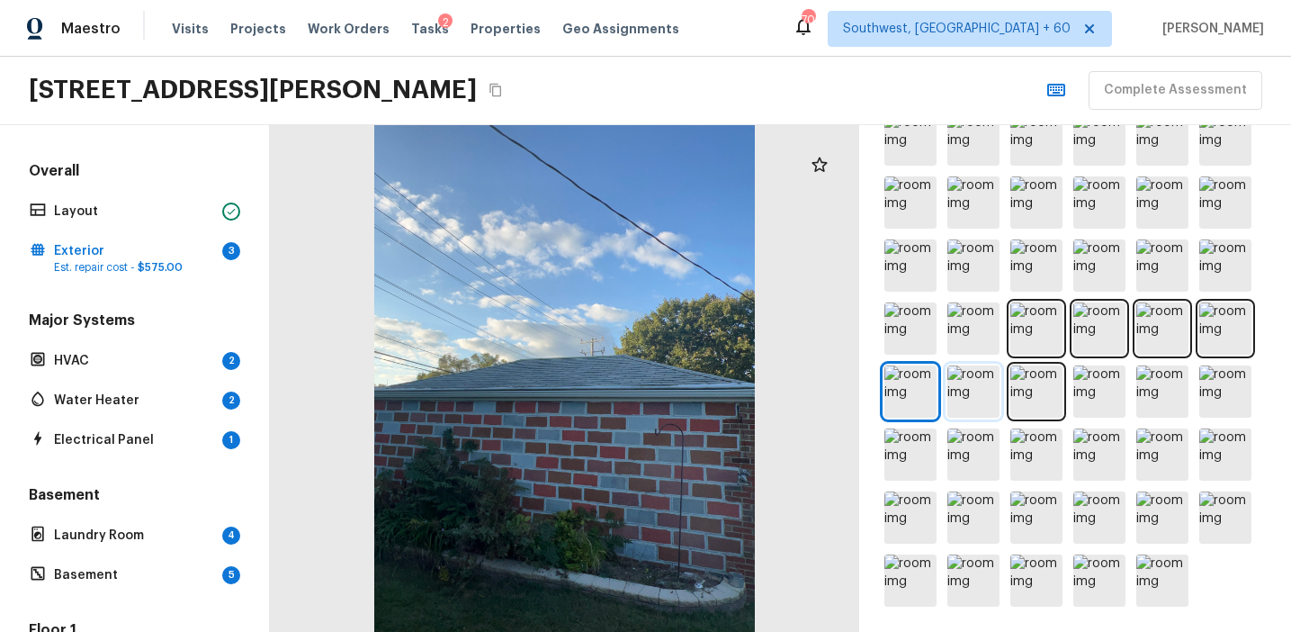
click at [958, 374] on img at bounding box center [973, 391] width 52 height 52
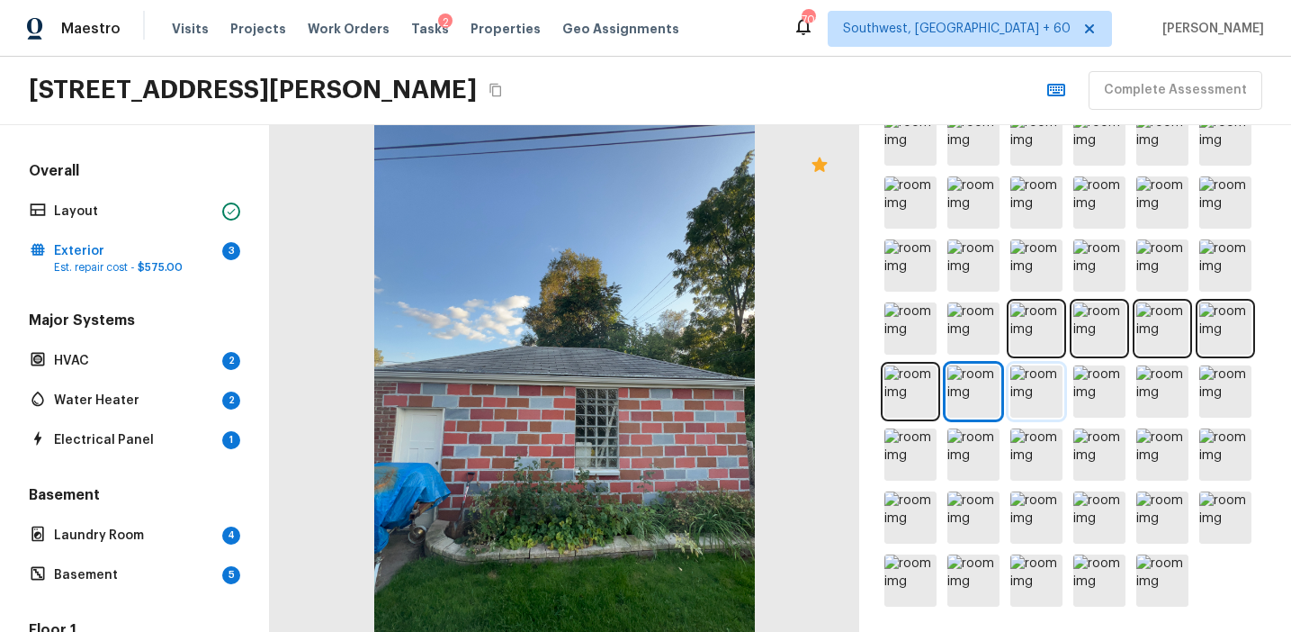
click at [1039, 377] on img at bounding box center [1036, 391] width 52 height 52
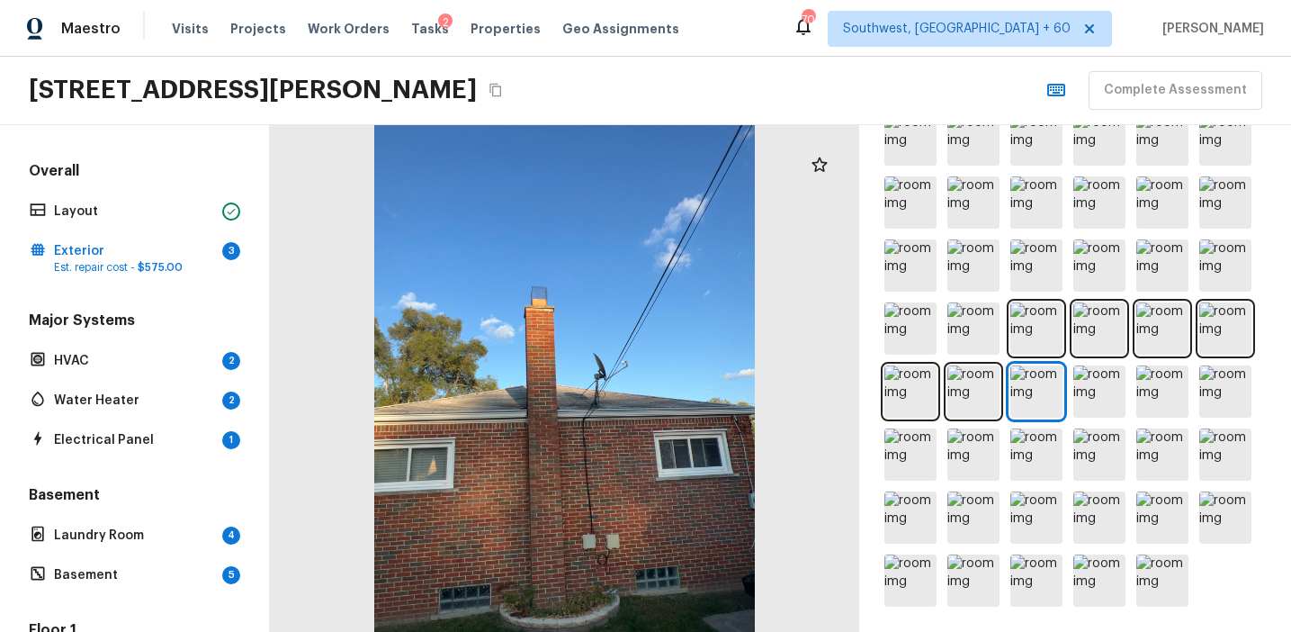
click at [575, 390] on div at bounding box center [564, 378] width 589 height 507
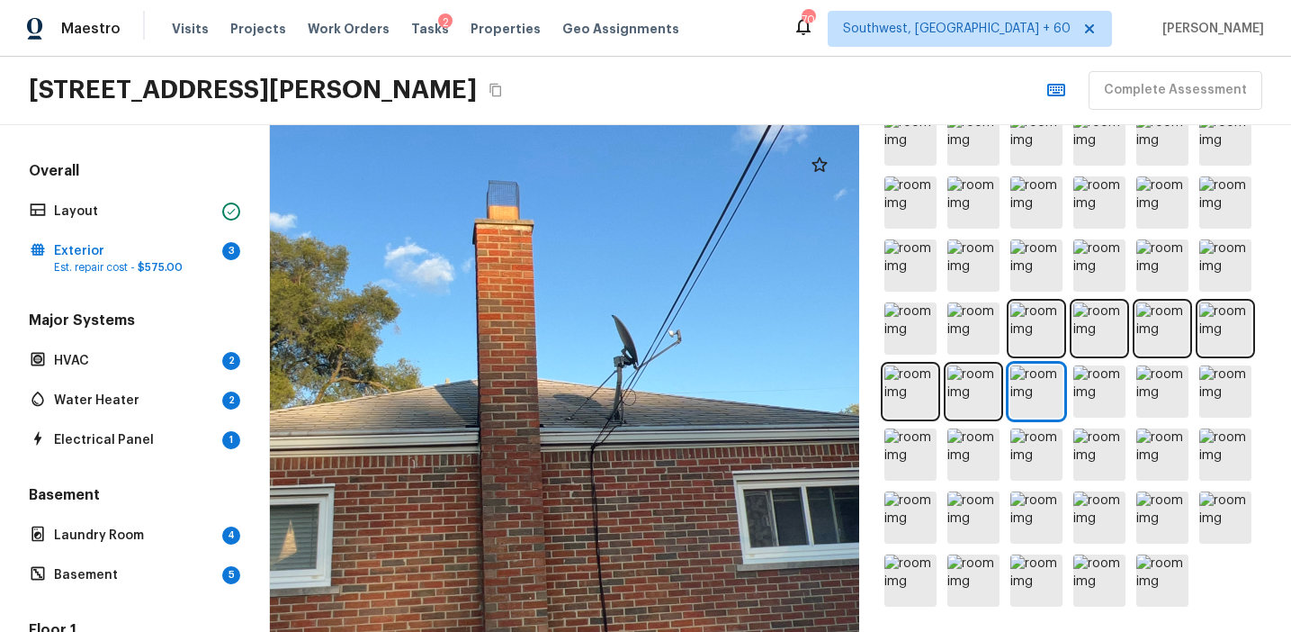
click at [627, 417] on div at bounding box center [554, 365] width 1185 height 1019
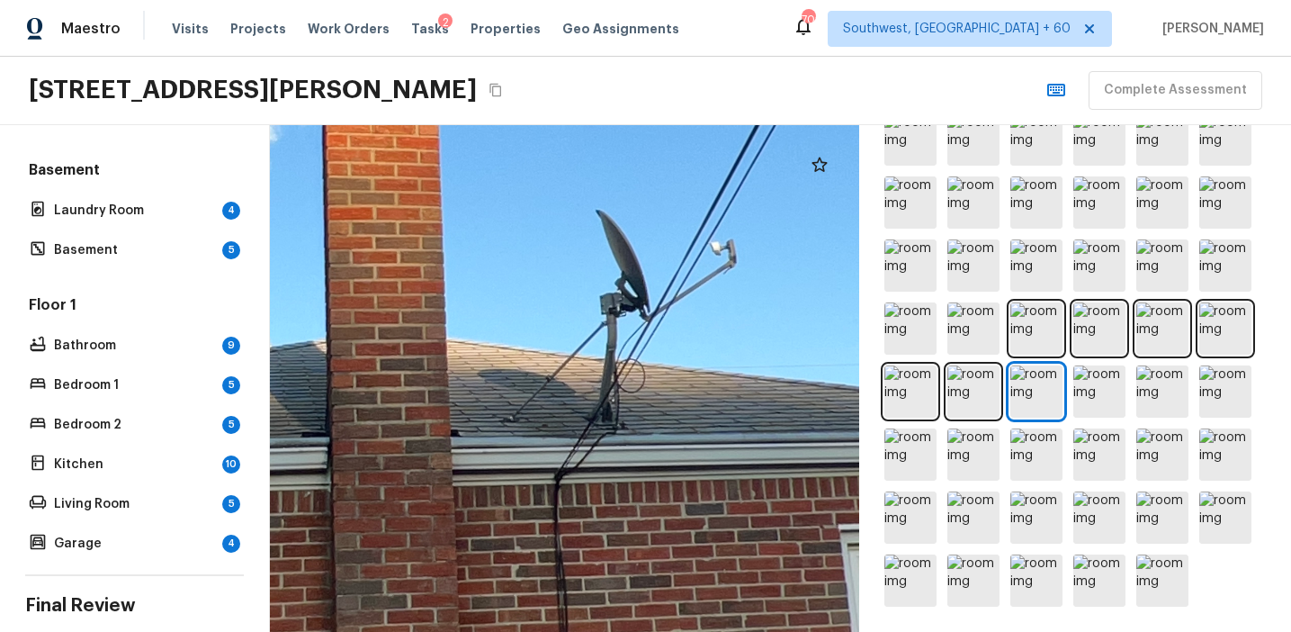
scroll to position [447, 0]
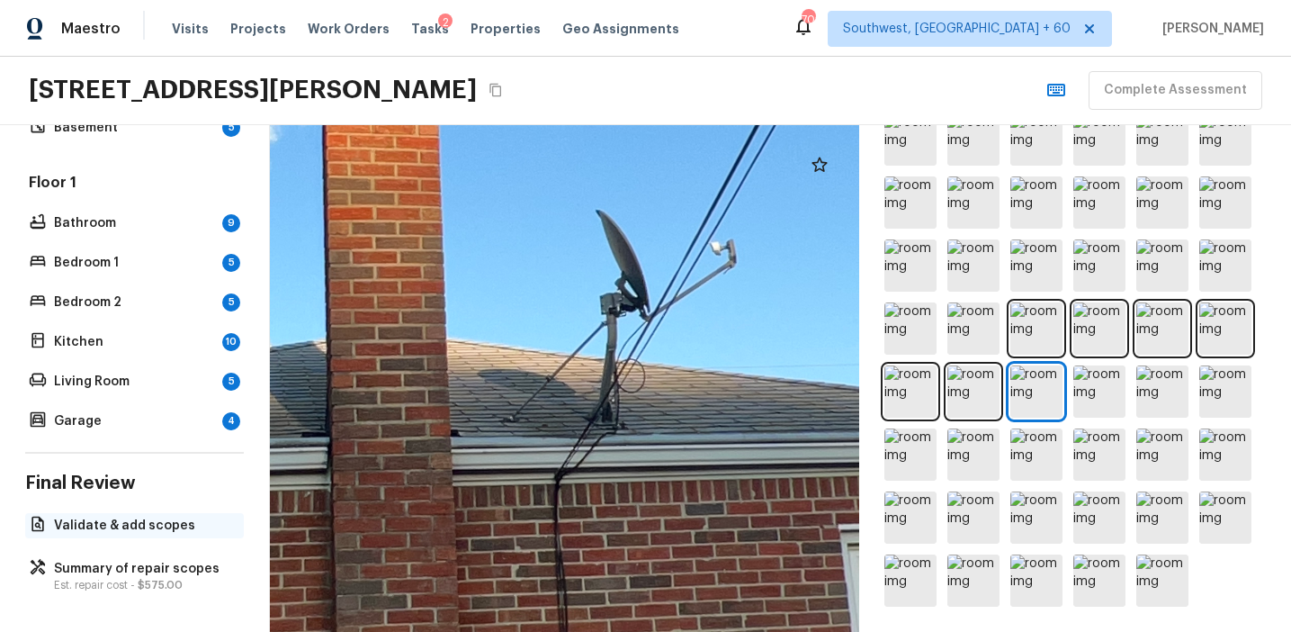
click at [112, 530] on p "Validate & add scopes" at bounding box center [143, 525] width 179 height 18
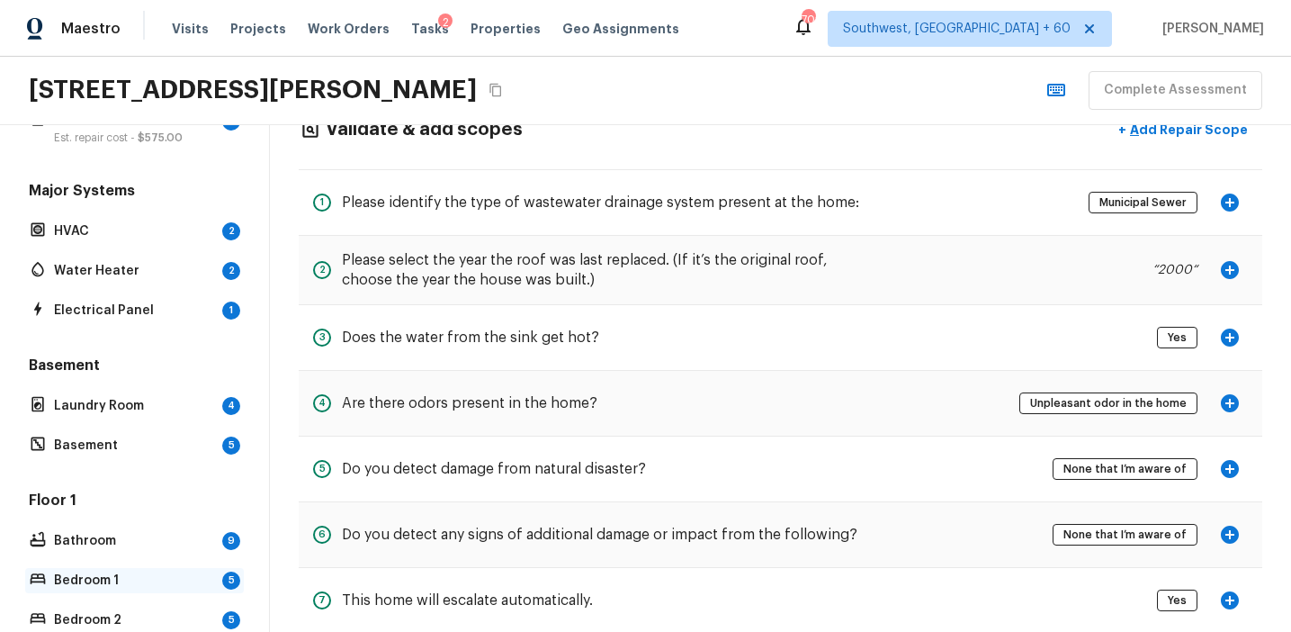
scroll to position [0, 0]
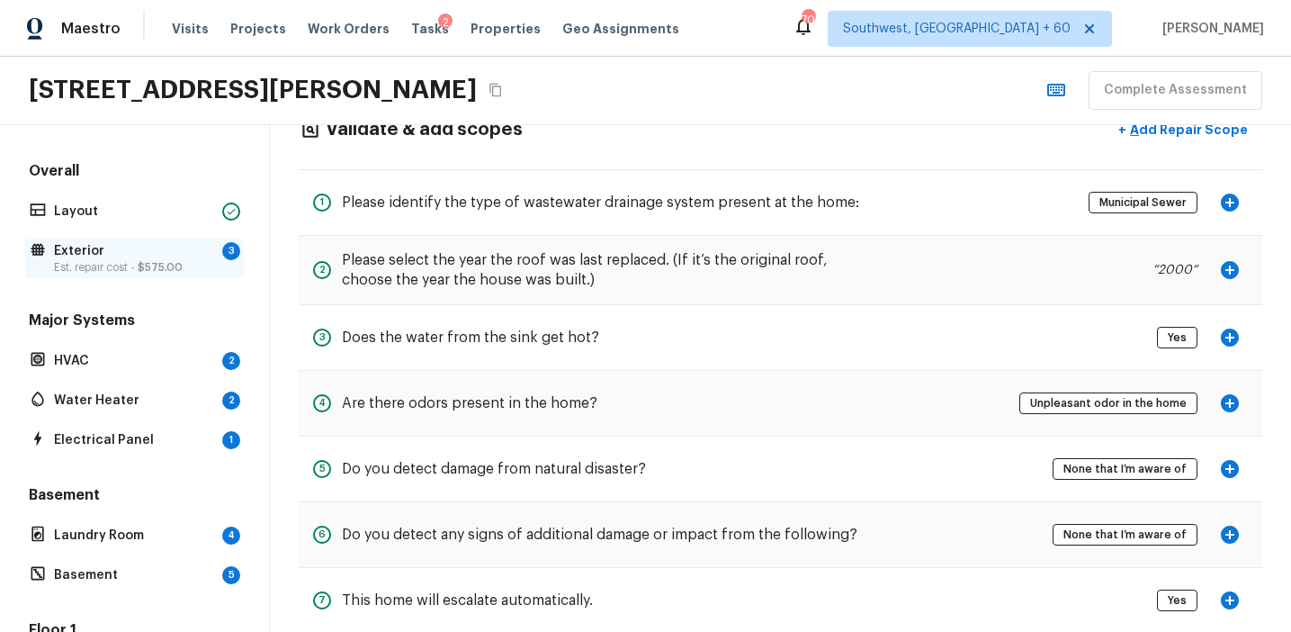
click at [148, 256] on p "Exterior" at bounding box center [134, 251] width 161 height 18
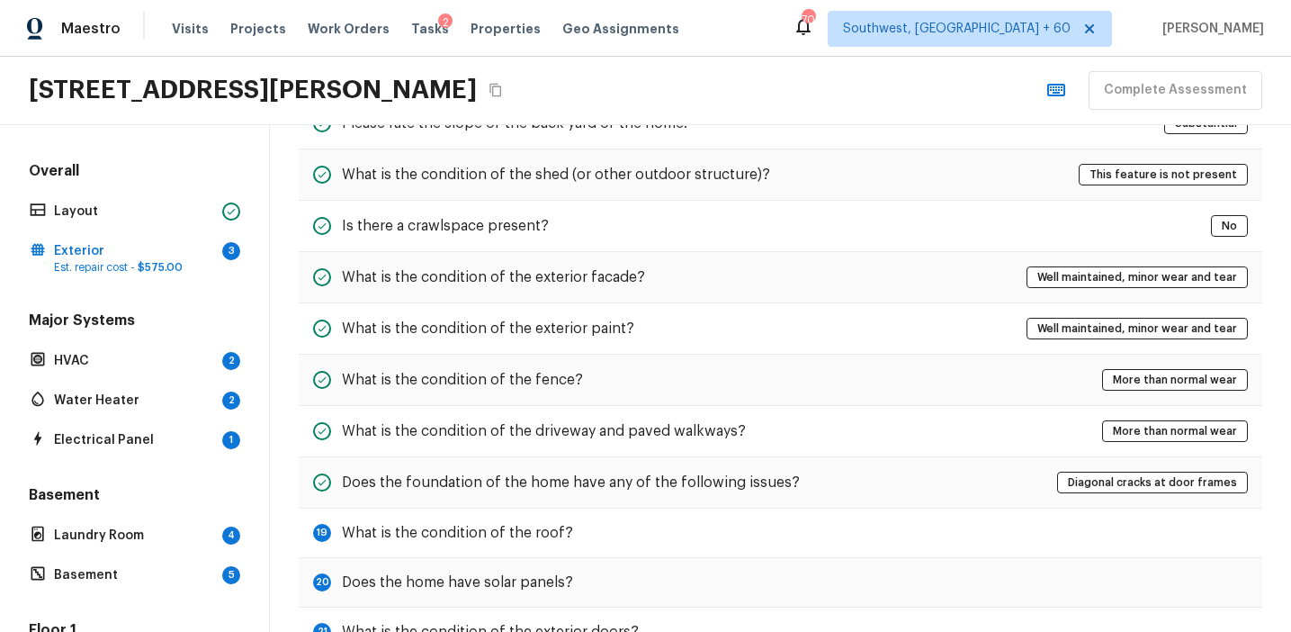
scroll to position [753, 0]
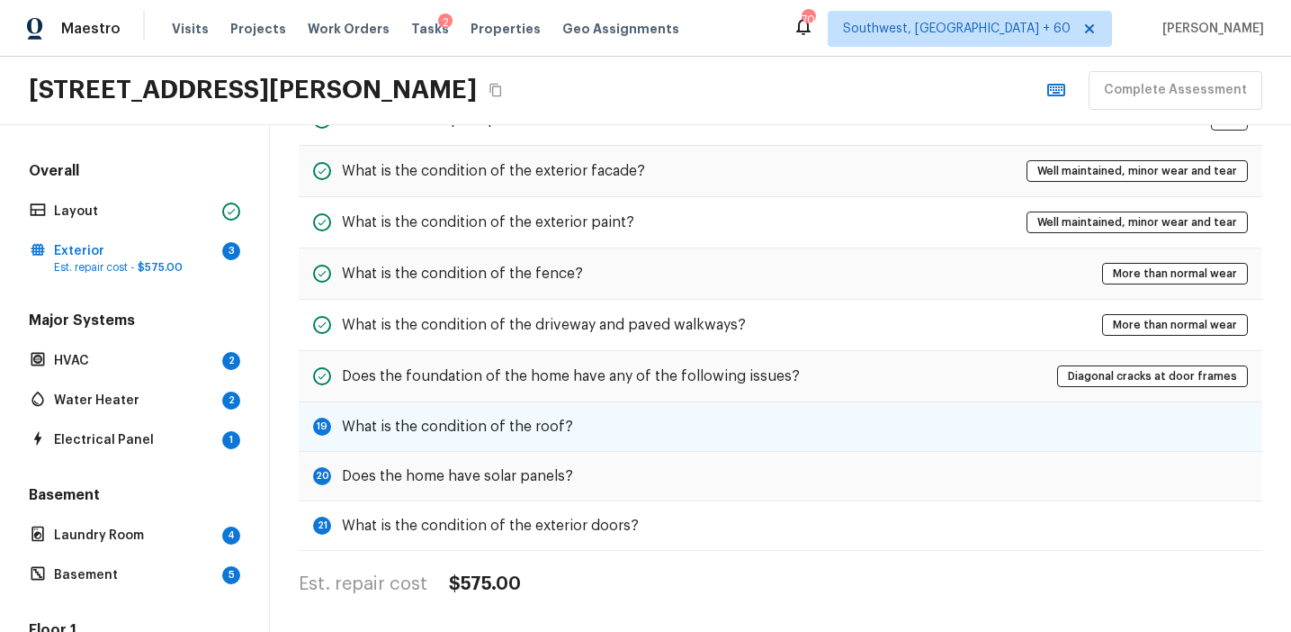
click at [811, 410] on div "19 What is the condition of the roof?" at bounding box center [781, 426] width 964 height 49
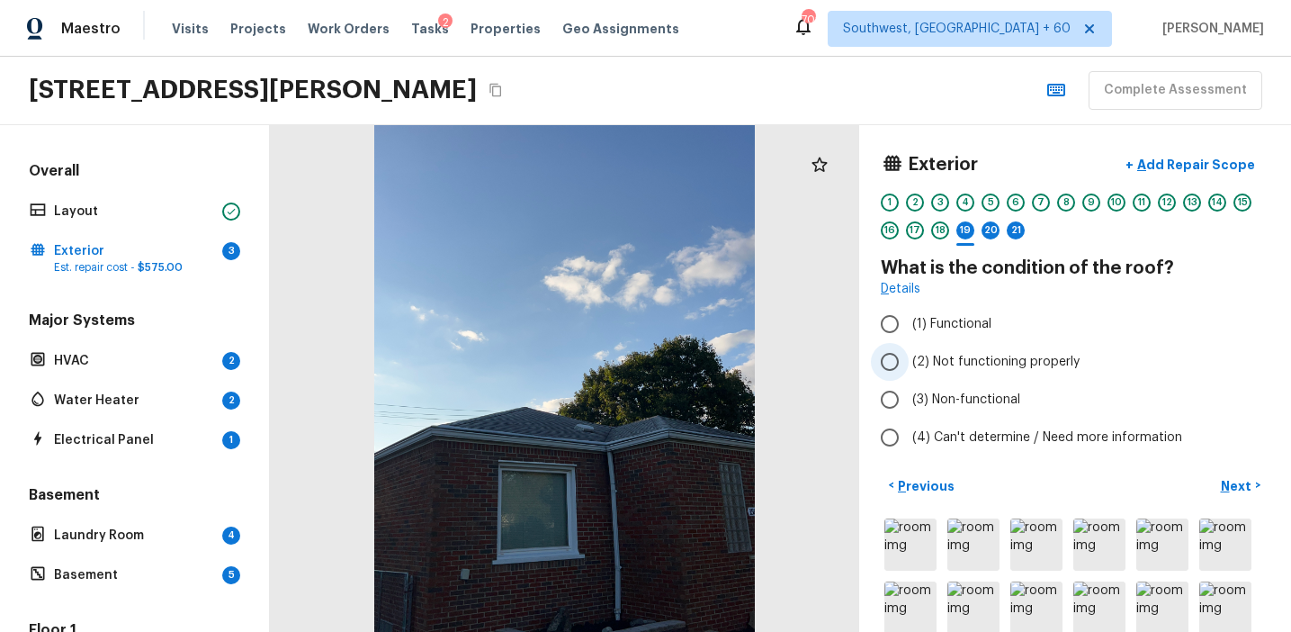
click at [983, 360] on span "(2) Not functioning properly" at bounding box center [995, 362] width 167 height 18
click at [909, 360] on input "(2) Not functioning properly" at bounding box center [890, 362] width 38 height 38
radio input "true"
click at [1238, 487] on p "Next" at bounding box center [1238, 486] width 34 height 18
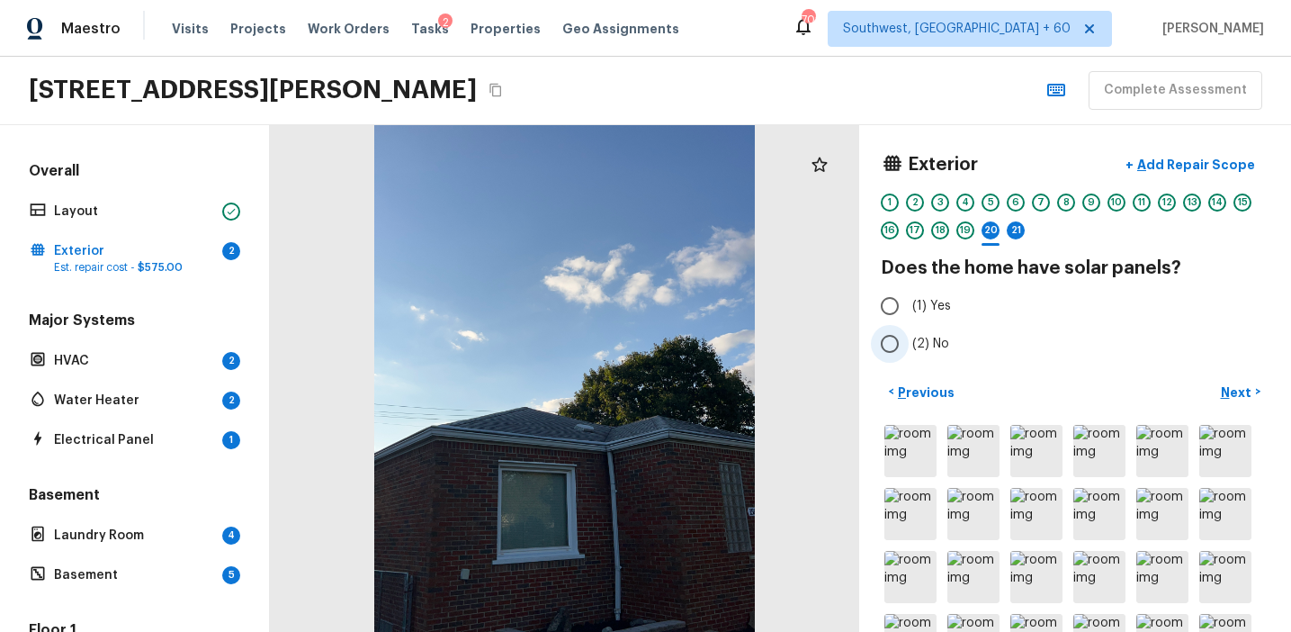
click at [927, 337] on span "(2) No" at bounding box center [930, 344] width 37 height 18
click at [909, 337] on input "(2) No" at bounding box center [890, 344] width 38 height 38
radio input "true"
click at [1230, 381] on button "Next >" at bounding box center [1241, 392] width 58 height 30
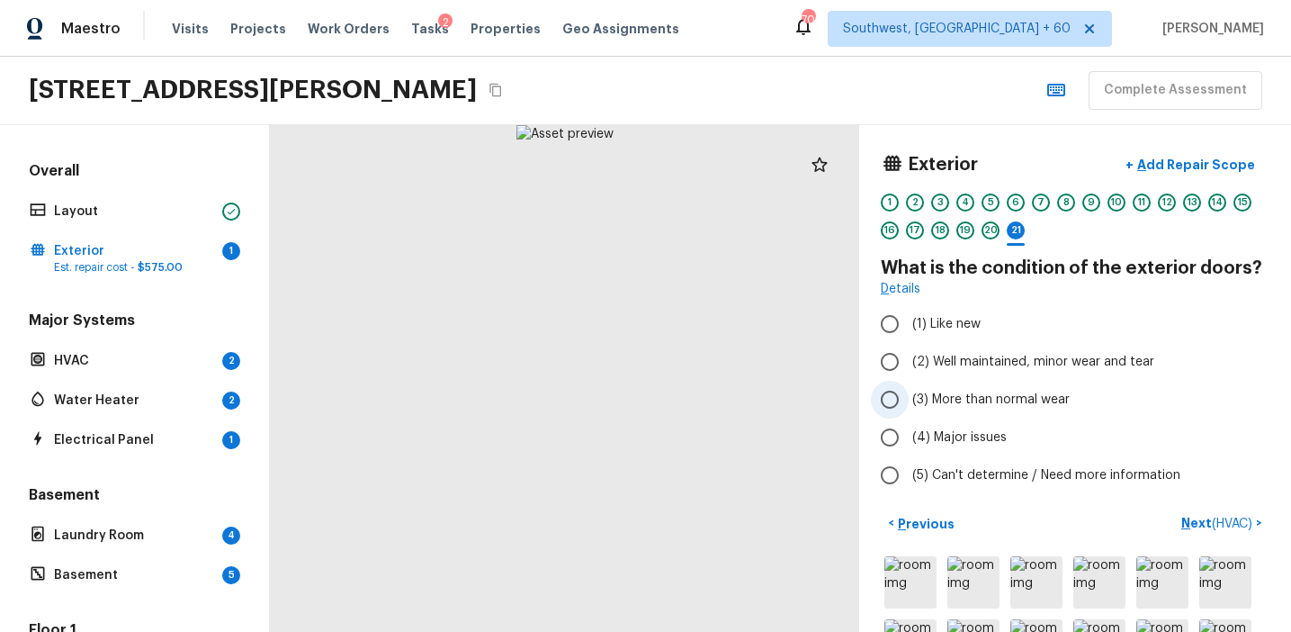
click at [949, 391] on span "(3) More than normal wear" at bounding box center [990, 399] width 157 height 18
click at [909, 391] on input "(3) More than normal wear" at bounding box center [890, 400] width 38 height 38
radio input "true"
click at [1182, 518] on p "Next ( HVAC )" at bounding box center [1218, 523] width 75 height 19
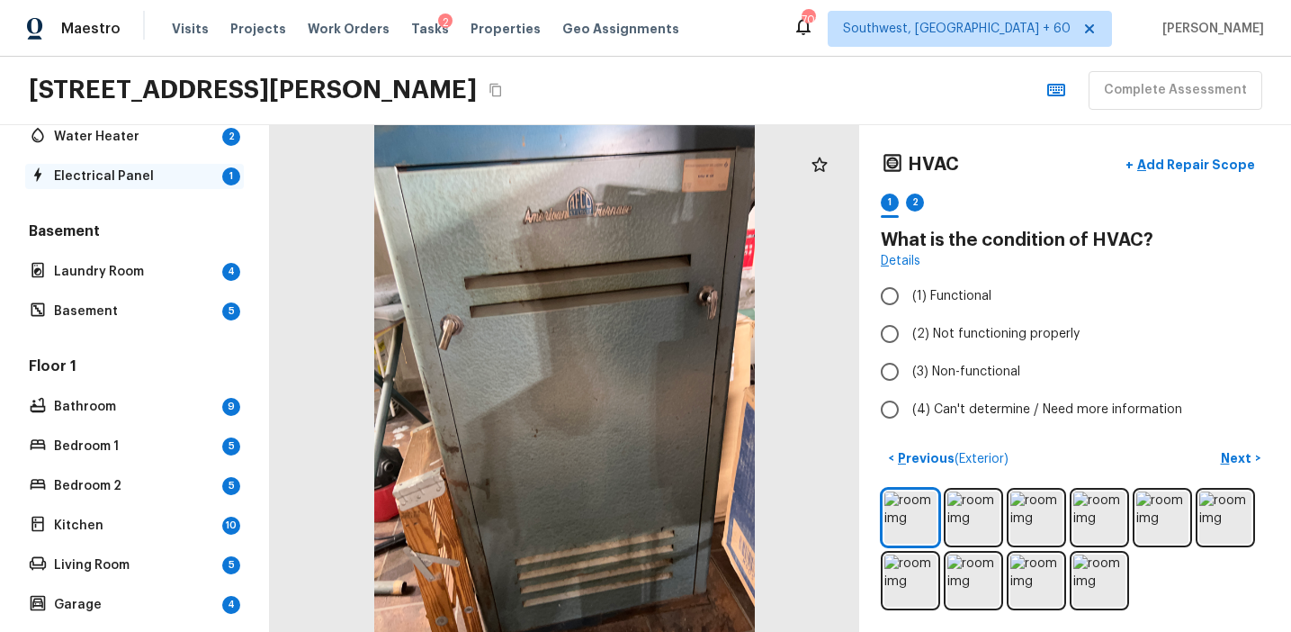
scroll to position [447, 0]
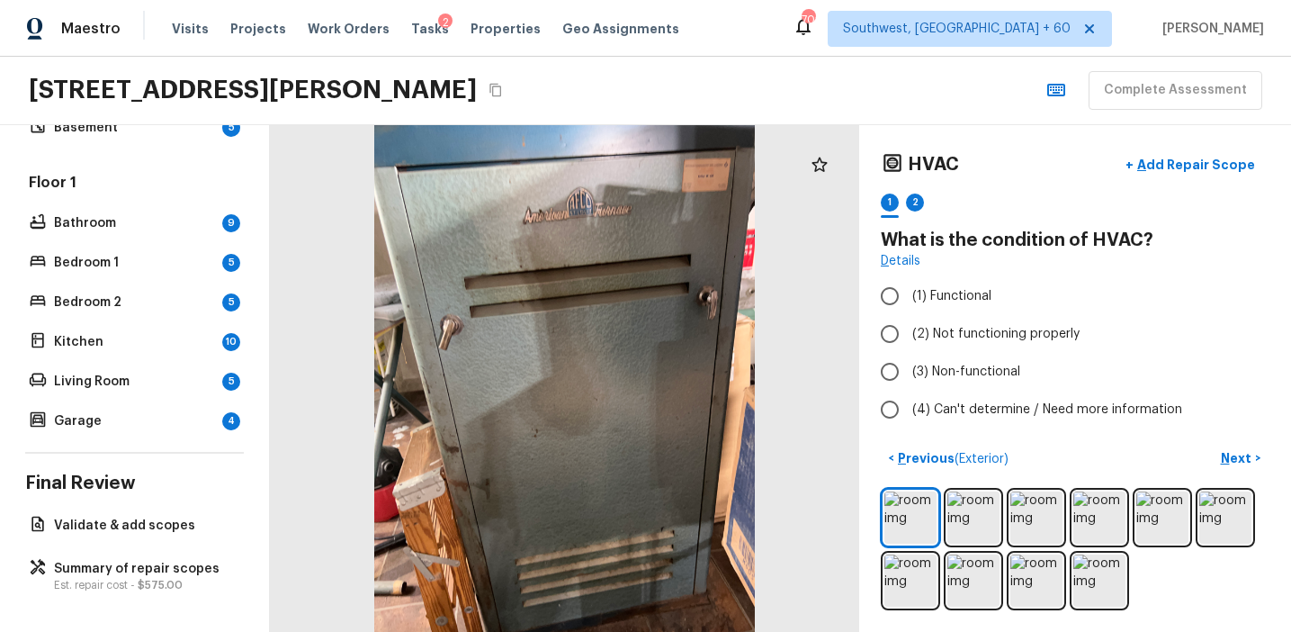
click at [133, 538] on div "Overall Layout Exterior Est. repair cost - $575.00 Major Systems HVAC 2 Water H…" at bounding box center [135, 378] width 270 height 507
click at [134, 531] on p "Validate & add scopes" at bounding box center [143, 525] width 179 height 18
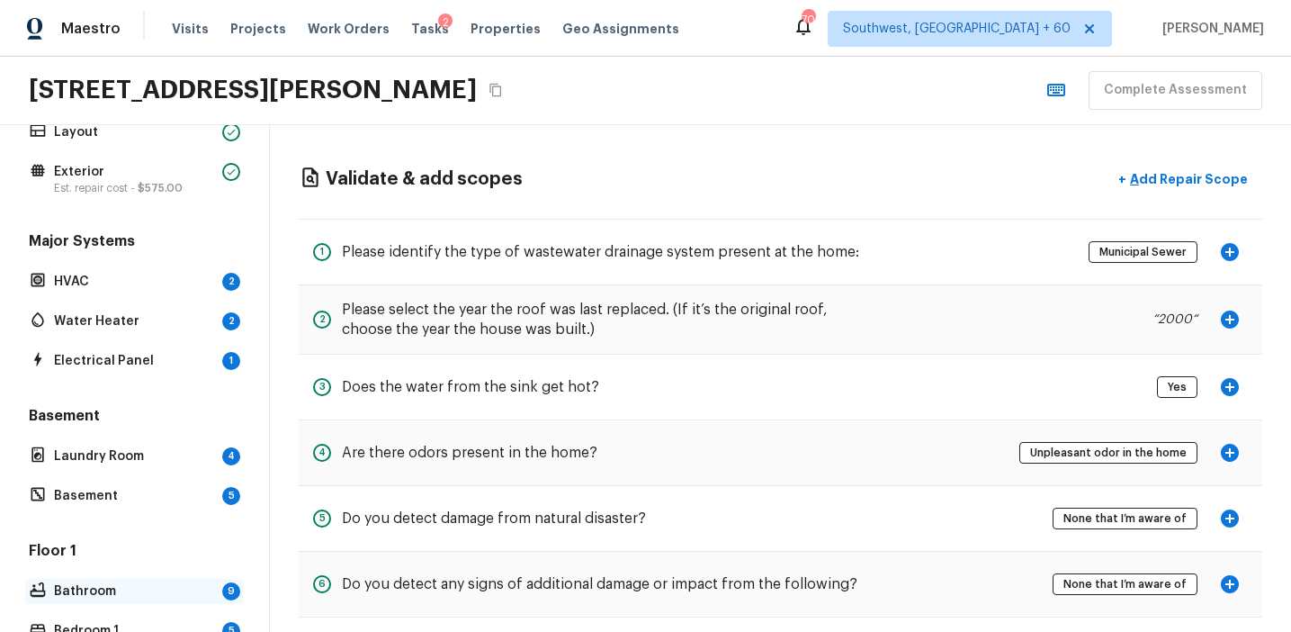
scroll to position [0, 0]
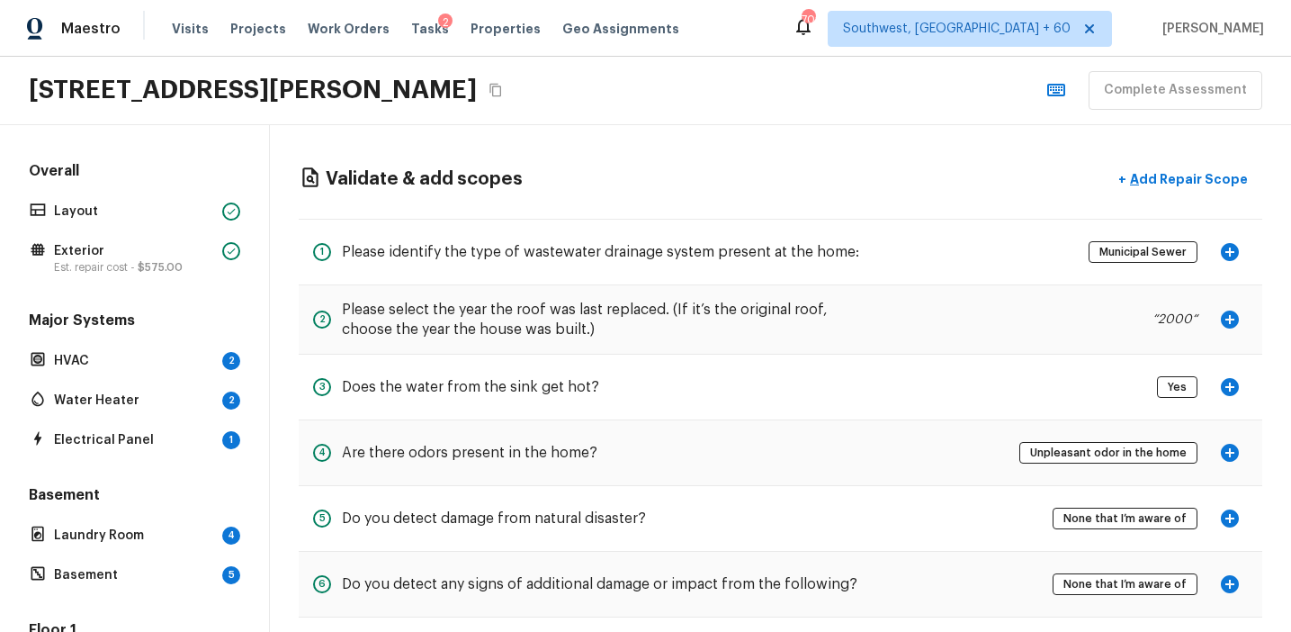
click at [165, 346] on div "Major Systems HVAC 2 Water Heater 2 Electrical Panel 1" at bounding box center [134, 381] width 219 height 142
click at [167, 360] on p "HVAC" at bounding box center [134, 361] width 161 height 18
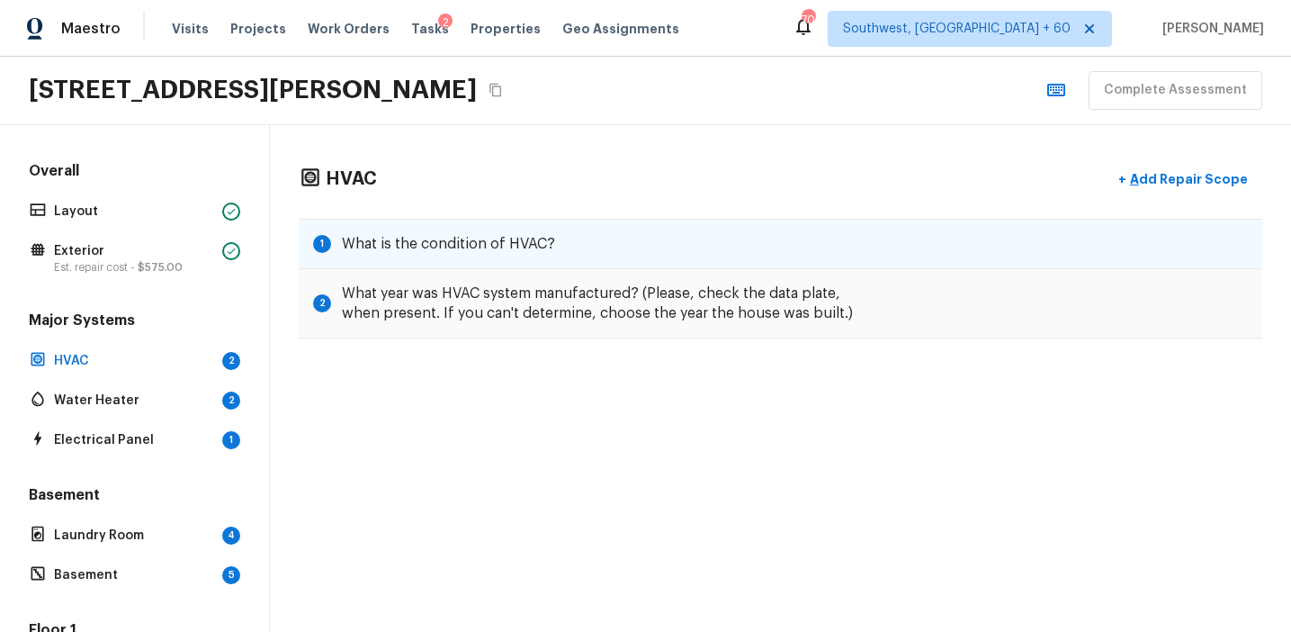
click at [686, 251] on div "1 What is the condition of HVAC?" at bounding box center [781, 244] width 964 height 50
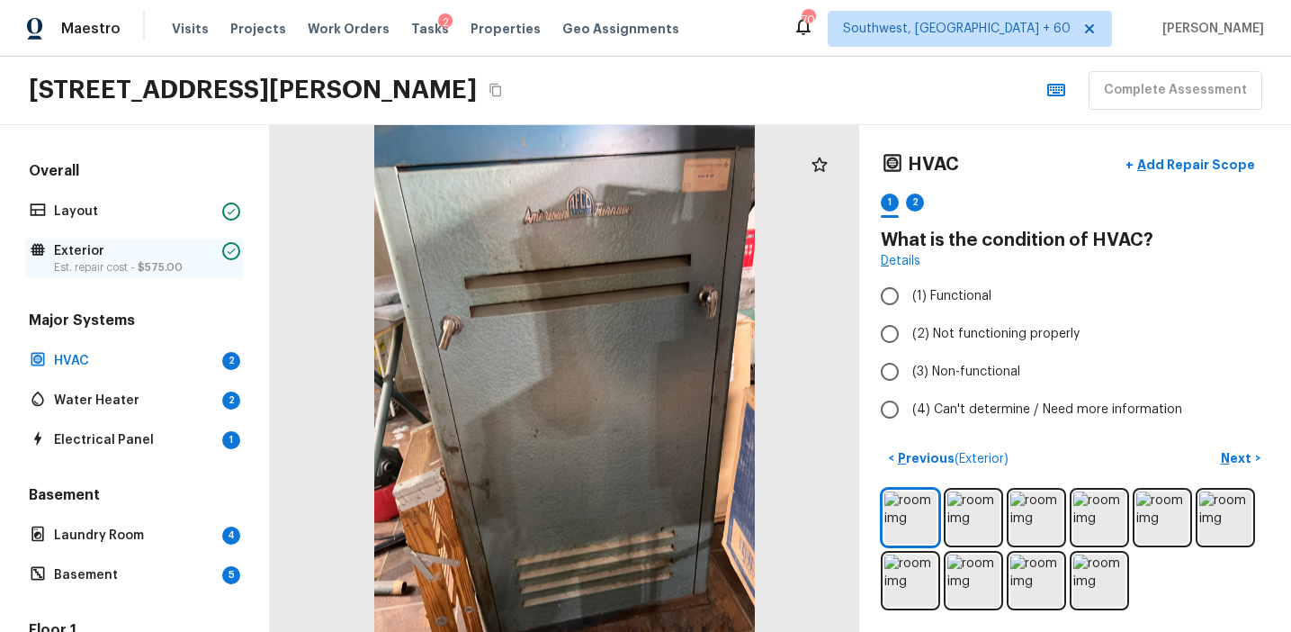
click at [188, 246] on p "Exterior" at bounding box center [134, 251] width 161 height 18
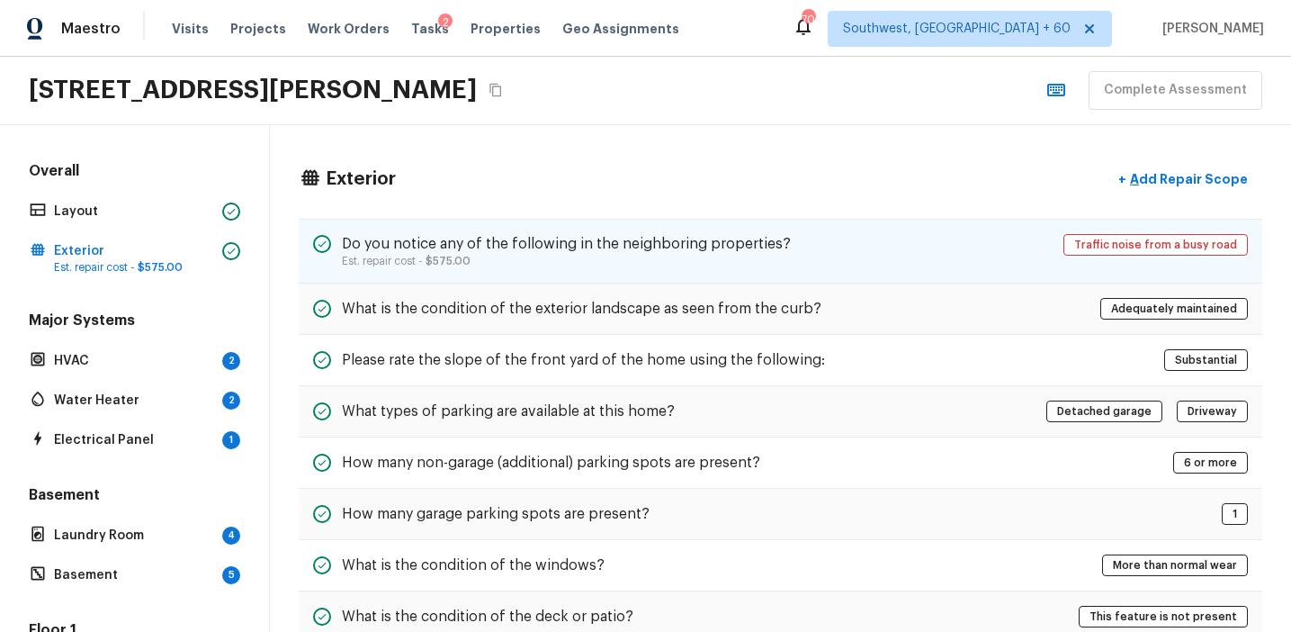
click at [700, 261] on p "Est. repair cost - $575.00" at bounding box center [566, 261] width 449 height 14
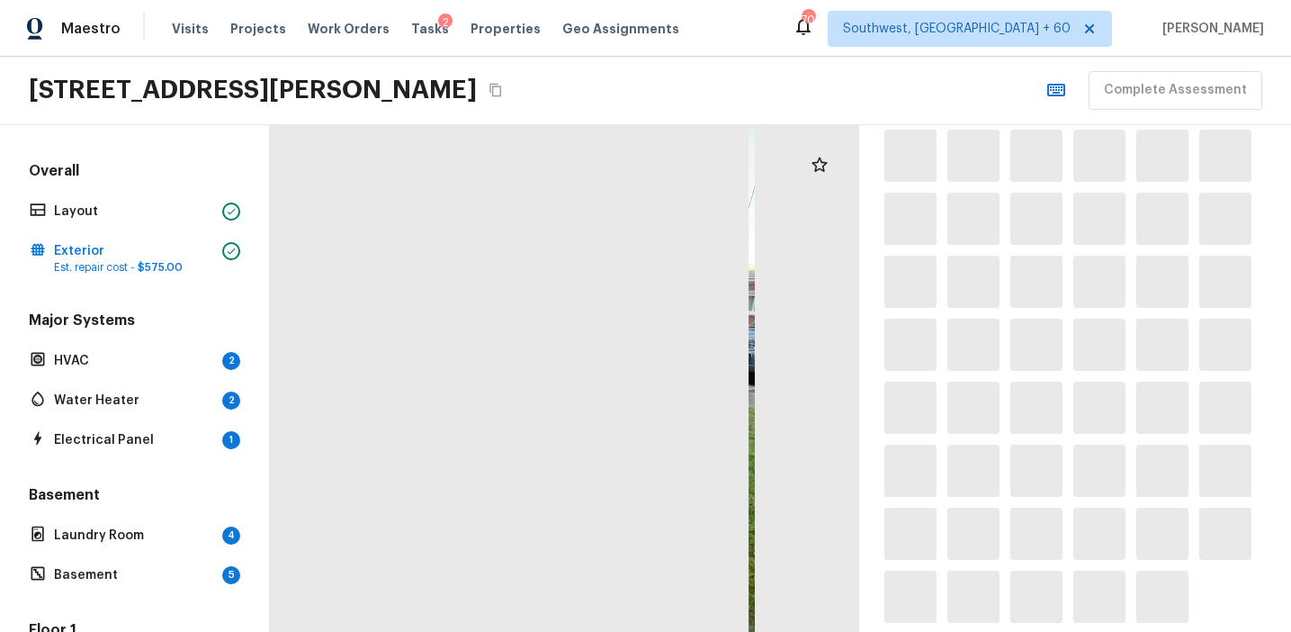
scroll to position [1521, 0]
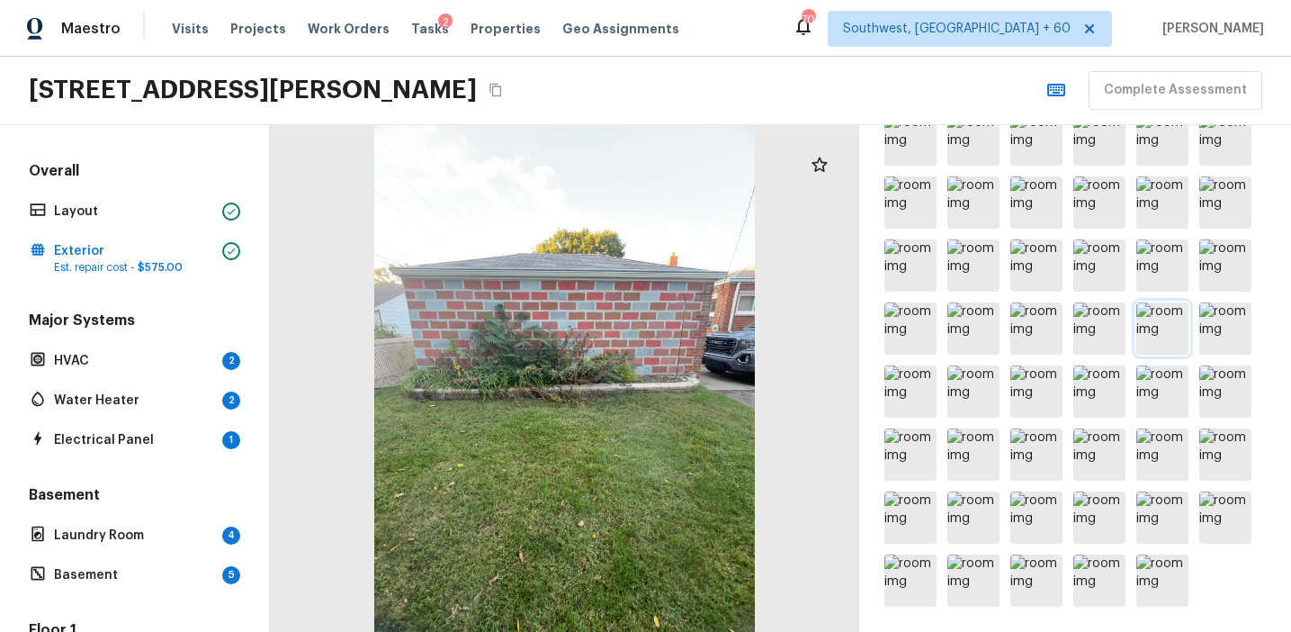
click at [1162, 329] on img at bounding box center [1162, 328] width 52 height 52
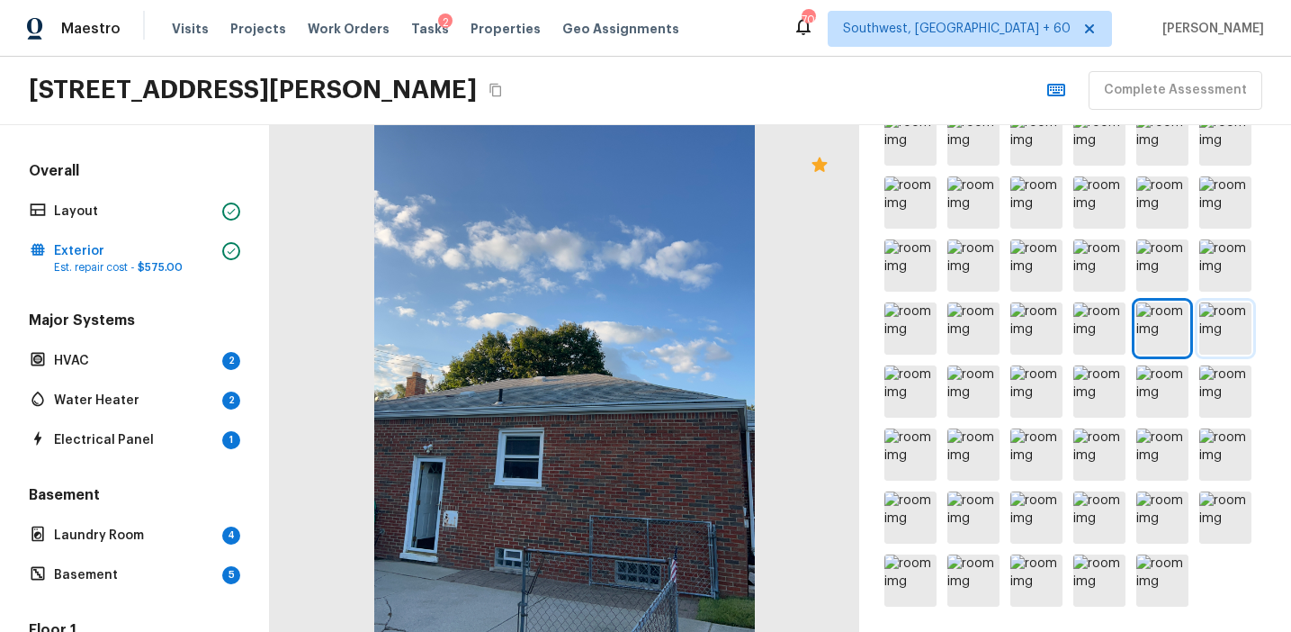
click at [1224, 332] on img at bounding box center [1225, 328] width 52 height 52
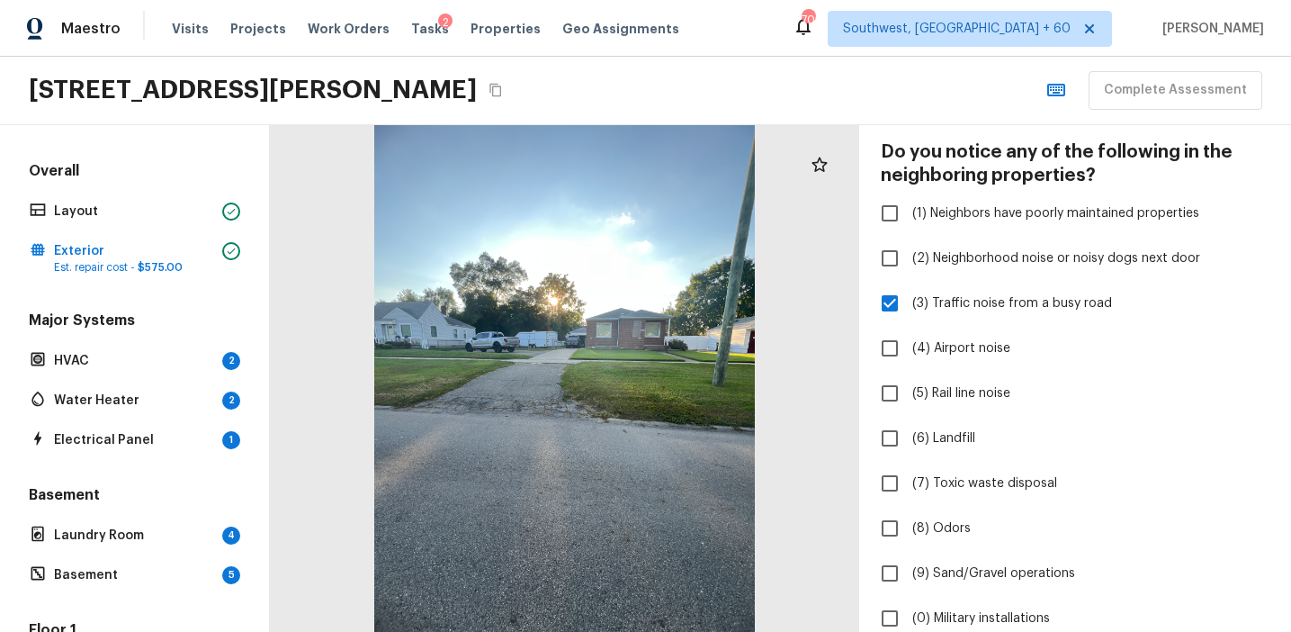
scroll to position [0, 0]
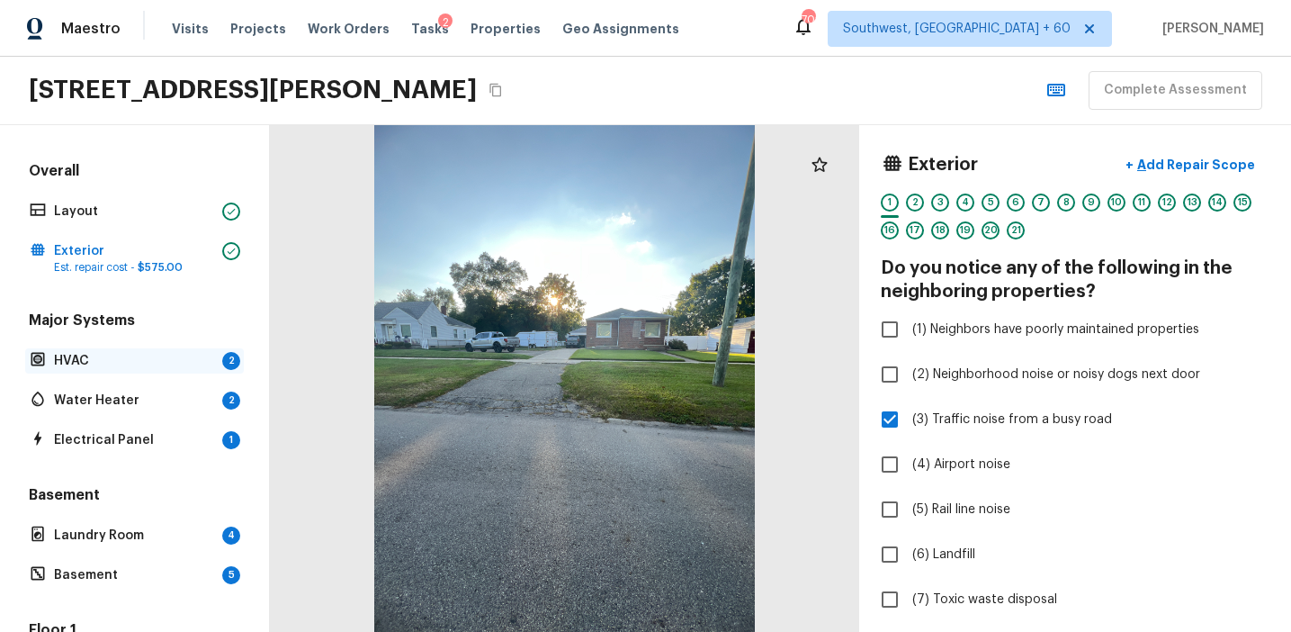
click at [199, 352] on p "HVAC" at bounding box center [134, 361] width 161 height 18
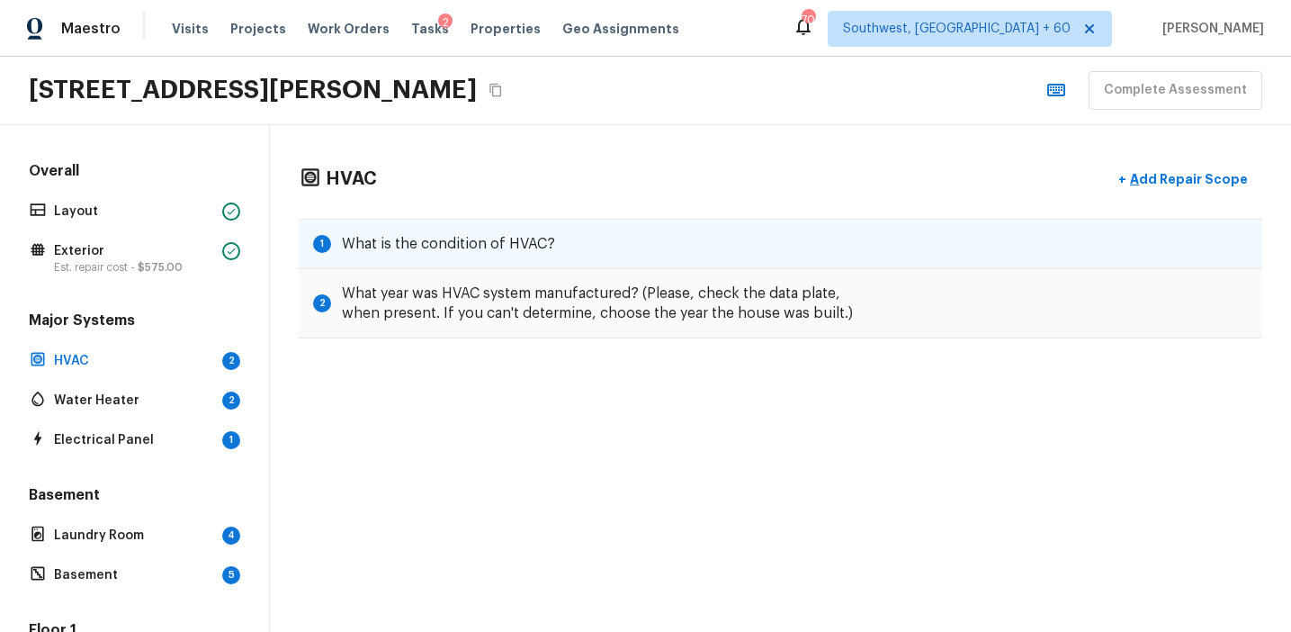
click at [641, 238] on div "1 What is the condition of HVAC?" at bounding box center [781, 244] width 964 height 50
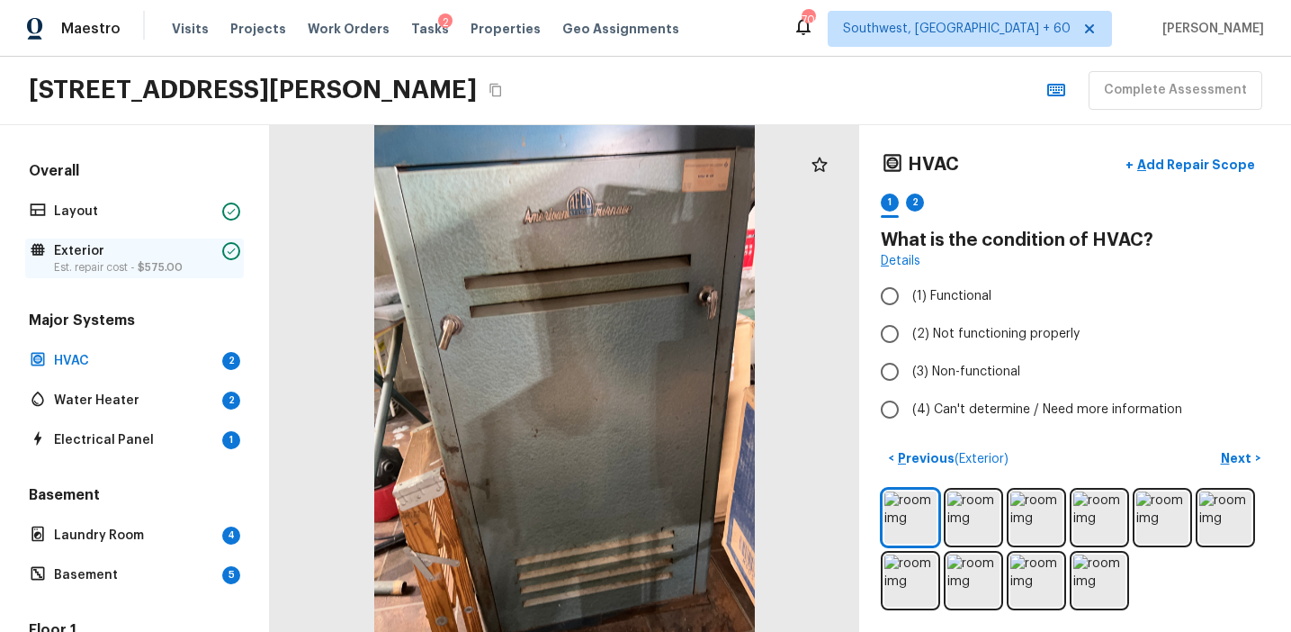
click at [204, 260] on p "Est. repair cost - $575.00" at bounding box center [134, 267] width 161 height 14
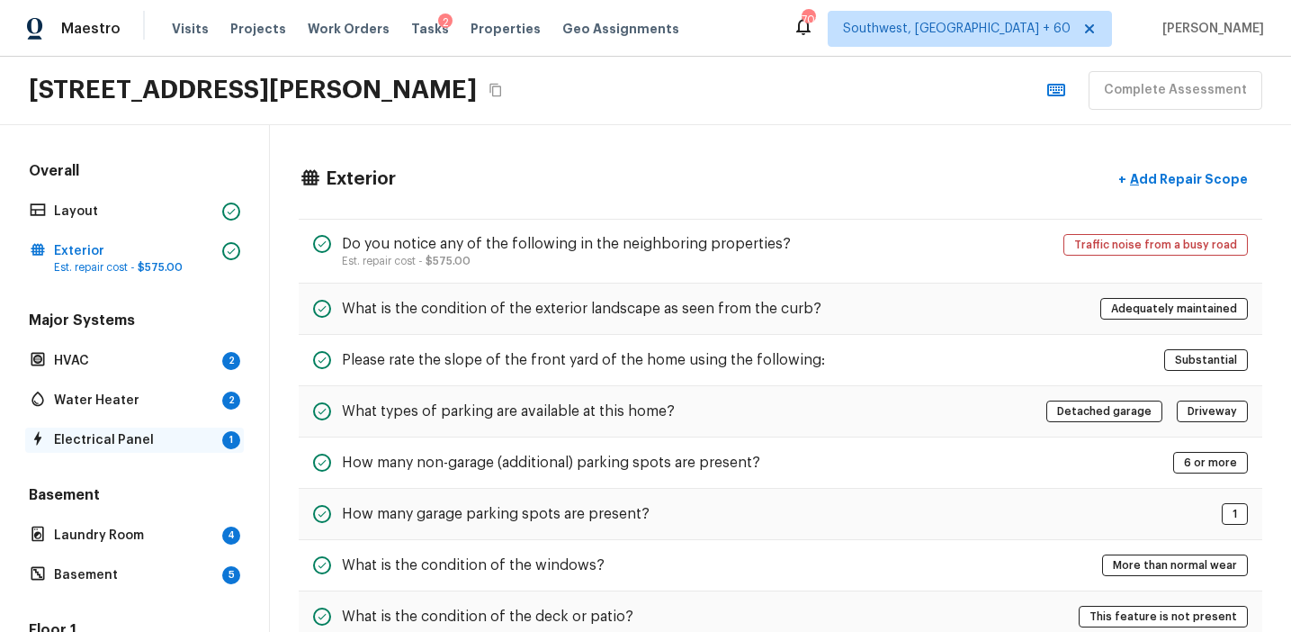
scroll to position [21, 0]
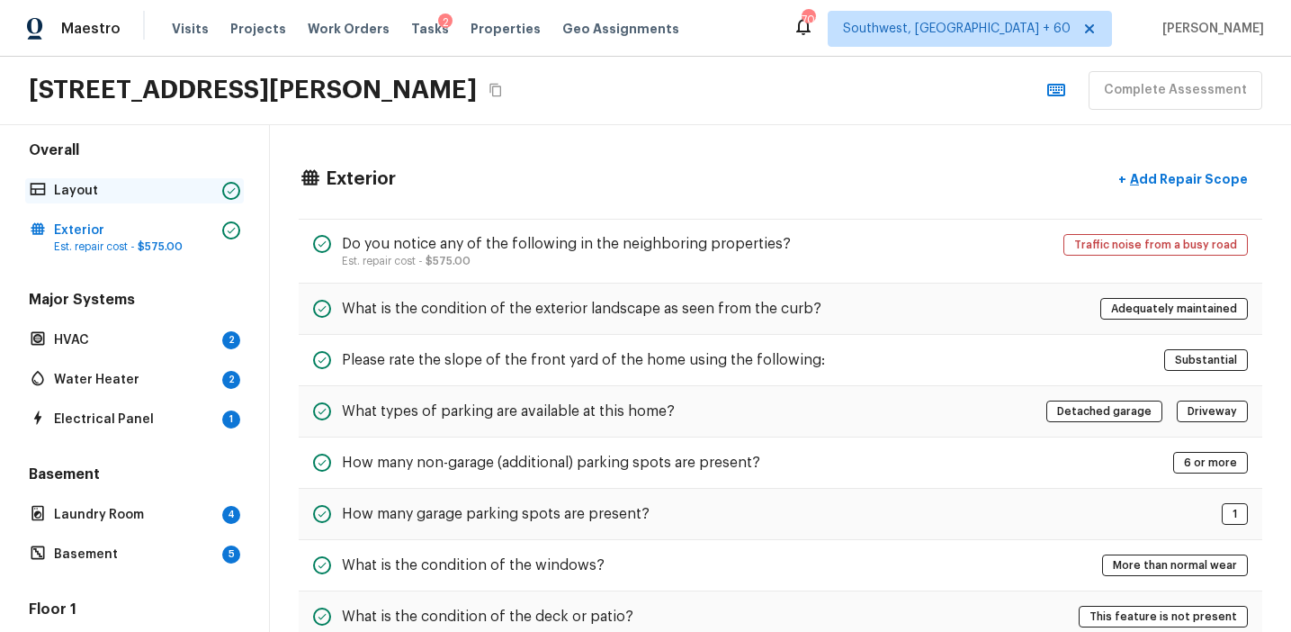
click at [222, 189] on div at bounding box center [231, 191] width 18 height 18
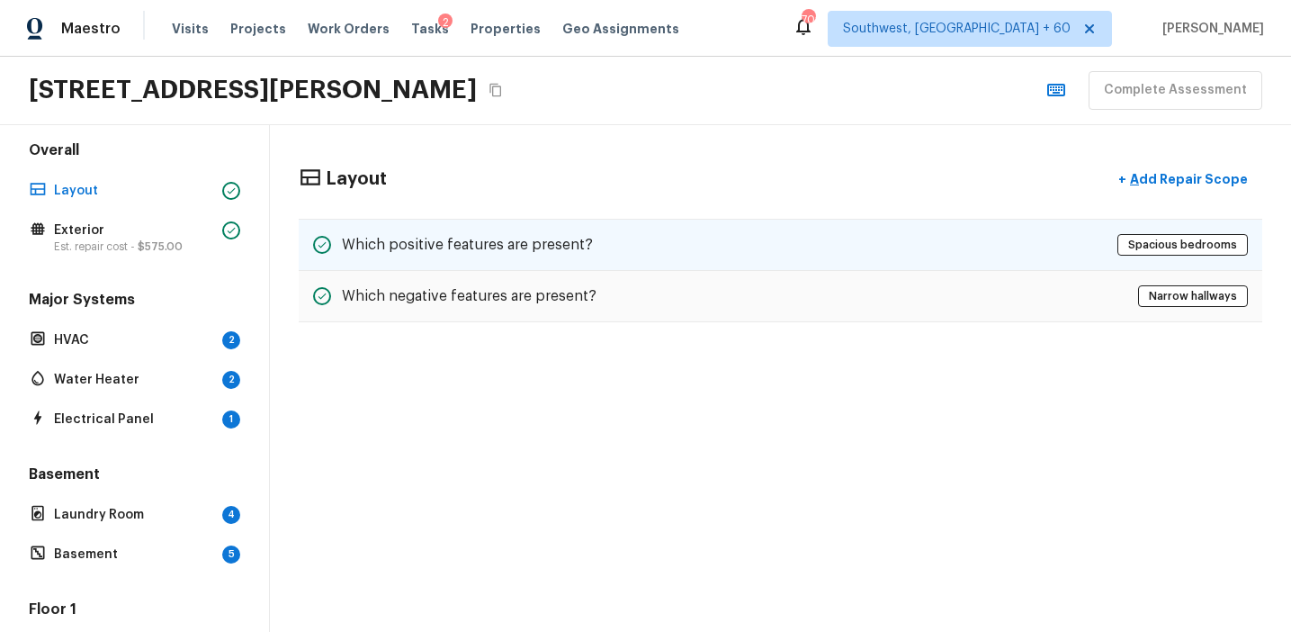
click at [559, 233] on div "Which positive features are present? Spacious bedrooms" at bounding box center [781, 245] width 964 height 52
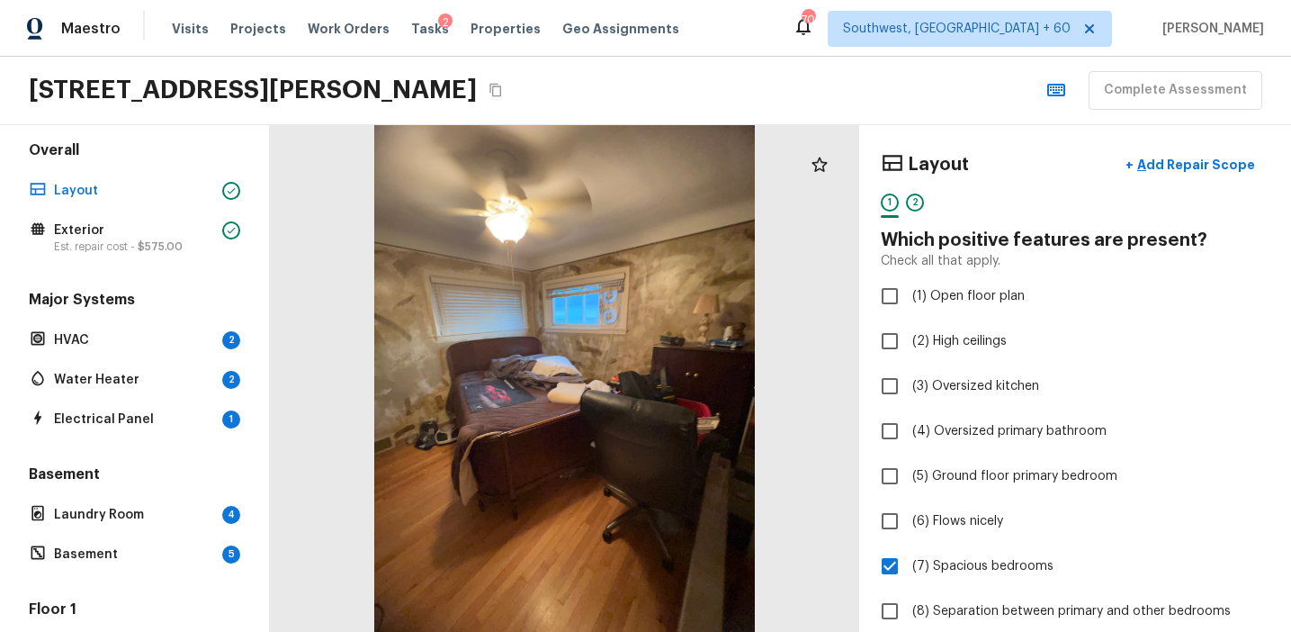
click at [552, 518] on div at bounding box center [564, 378] width 589 height 507
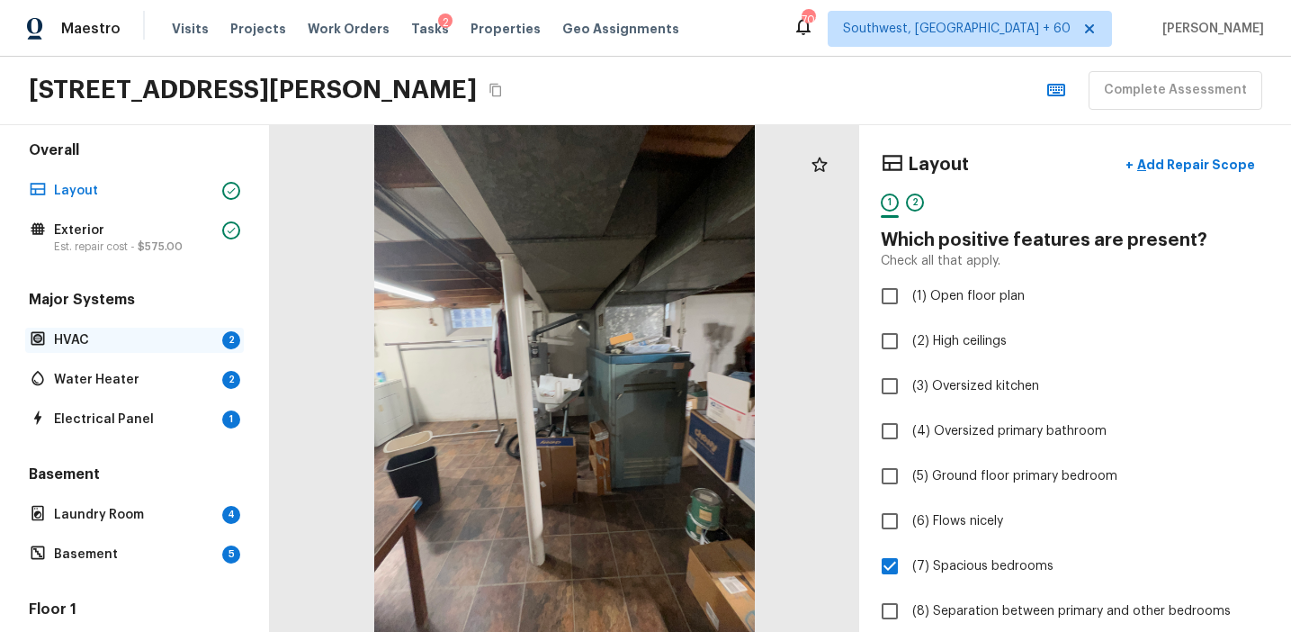
click at [222, 348] on div "2" at bounding box center [231, 340] width 18 height 18
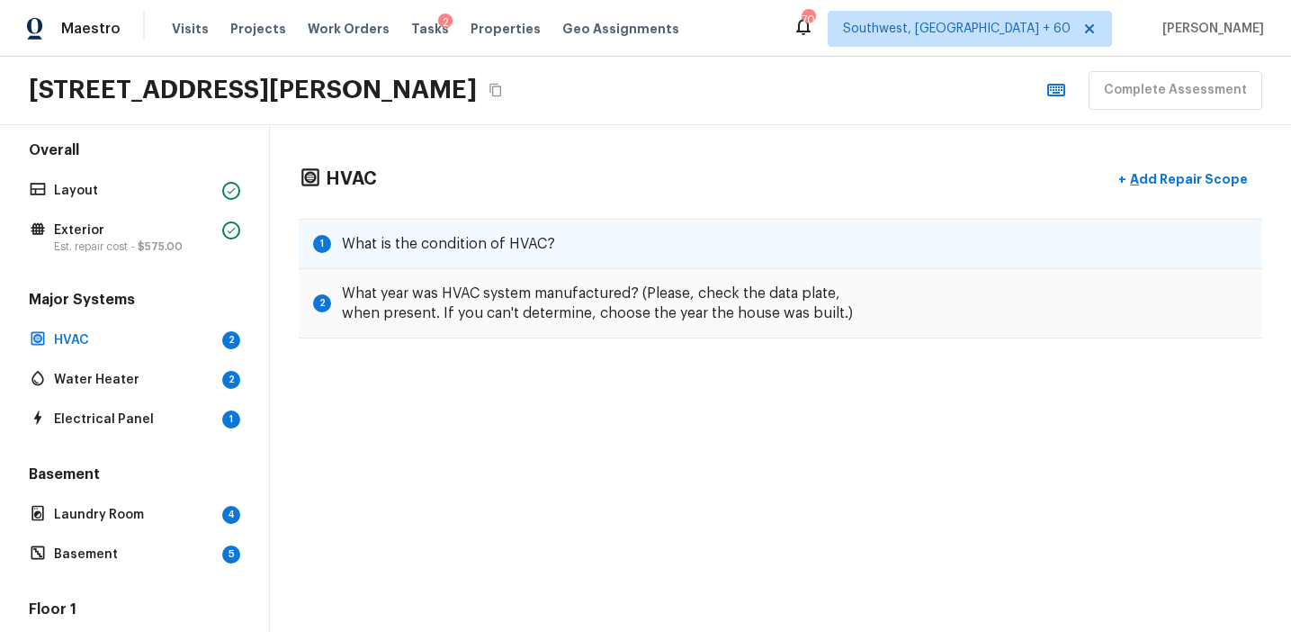
click at [622, 256] on div "1 What is the condition of HVAC?" at bounding box center [781, 244] width 964 height 50
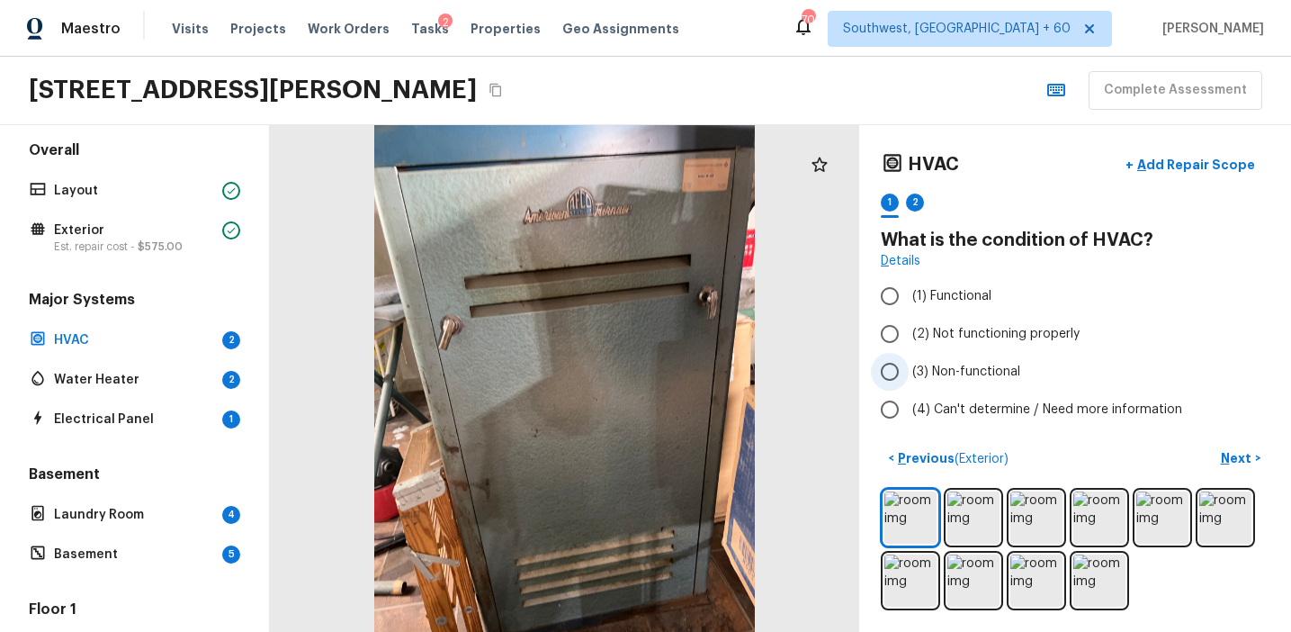
click at [949, 380] on span "(3) Non-functional" at bounding box center [966, 372] width 108 height 18
click at [909, 380] on input "(3) Non-functional" at bounding box center [890, 372] width 38 height 38
radio input "true"
click at [1225, 447] on button "Next >" at bounding box center [1241, 459] width 58 height 30
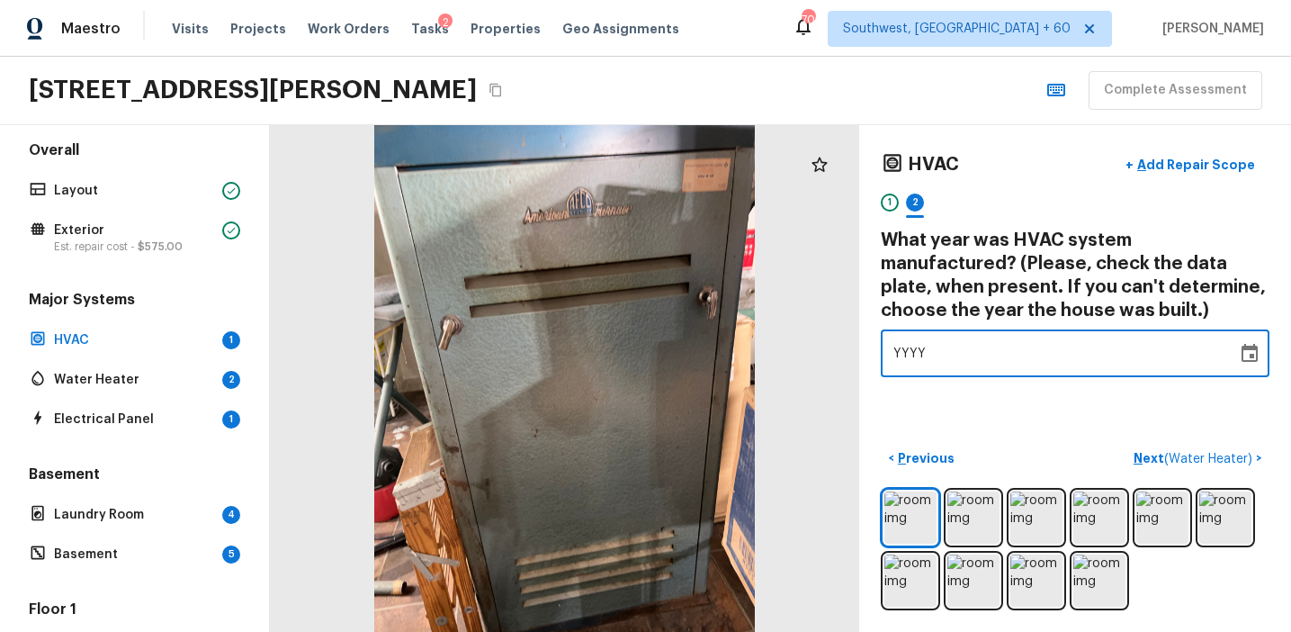
click at [951, 354] on div "YYYY" at bounding box center [1058, 353] width 331 height 48
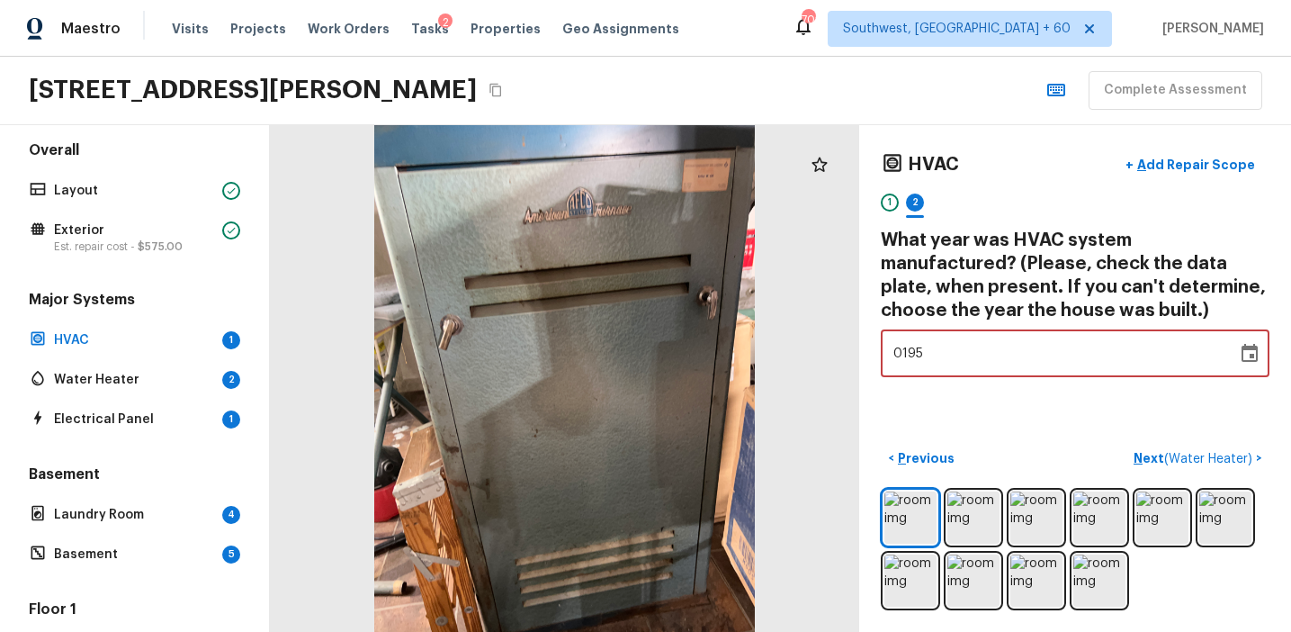
type input "1952"
type input "1953"
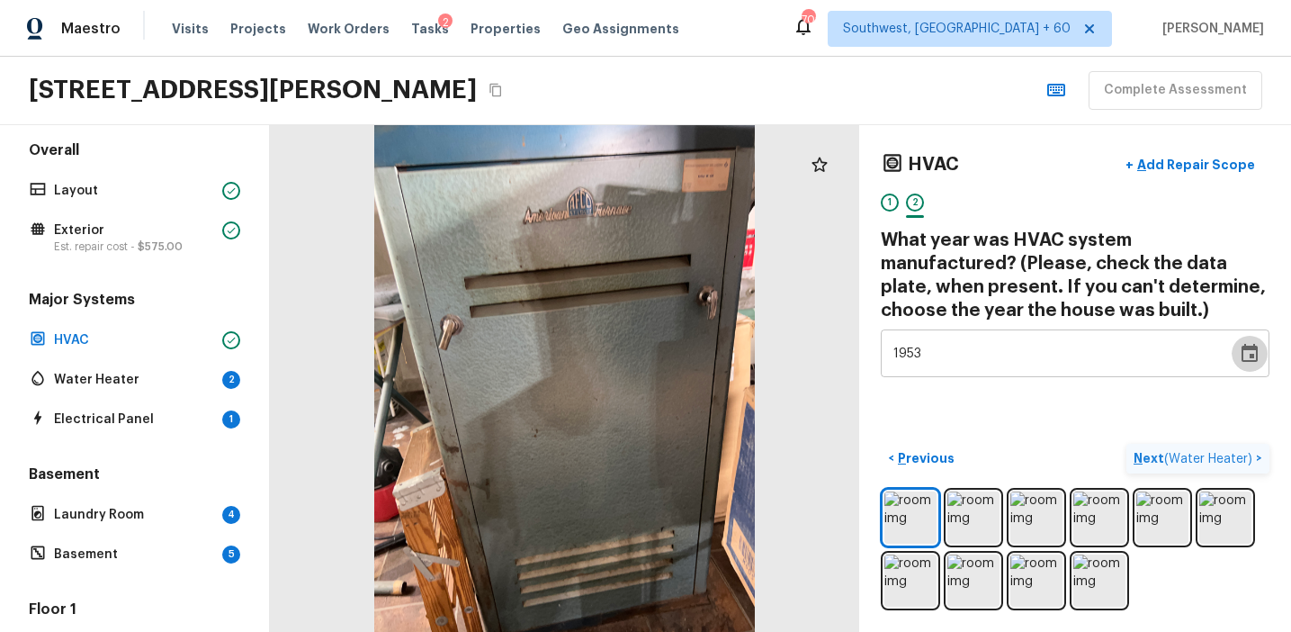
click at [1150, 455] on p "Next ( Water Heater )" at bounding box center [1195, 458] width 122 height 19
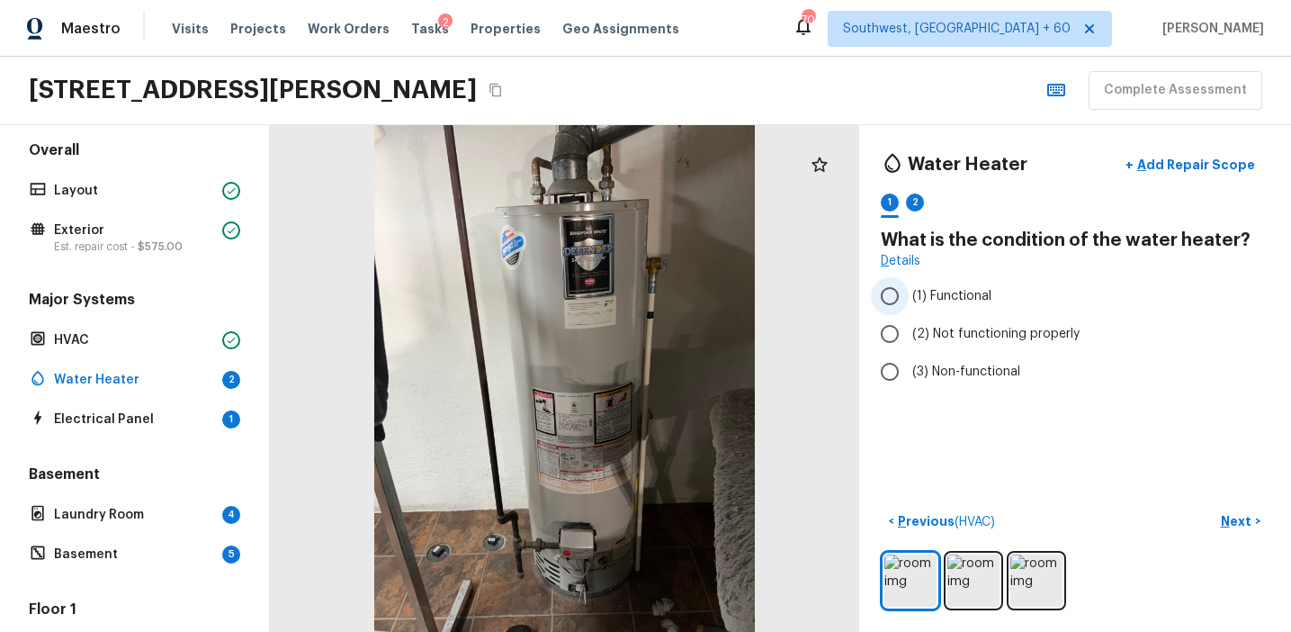
click at [1036, 286] on label "(1) Functional" at bounding box center [1063, 296] width 384 height 38
click at [909, 286] on input "(1) Functional" at bounding box center [890, 296] width 38 height 38
radio input "true"
click at [1218, 519] on button "Next >" at bounding box center [1241, 522] width 58 height 30
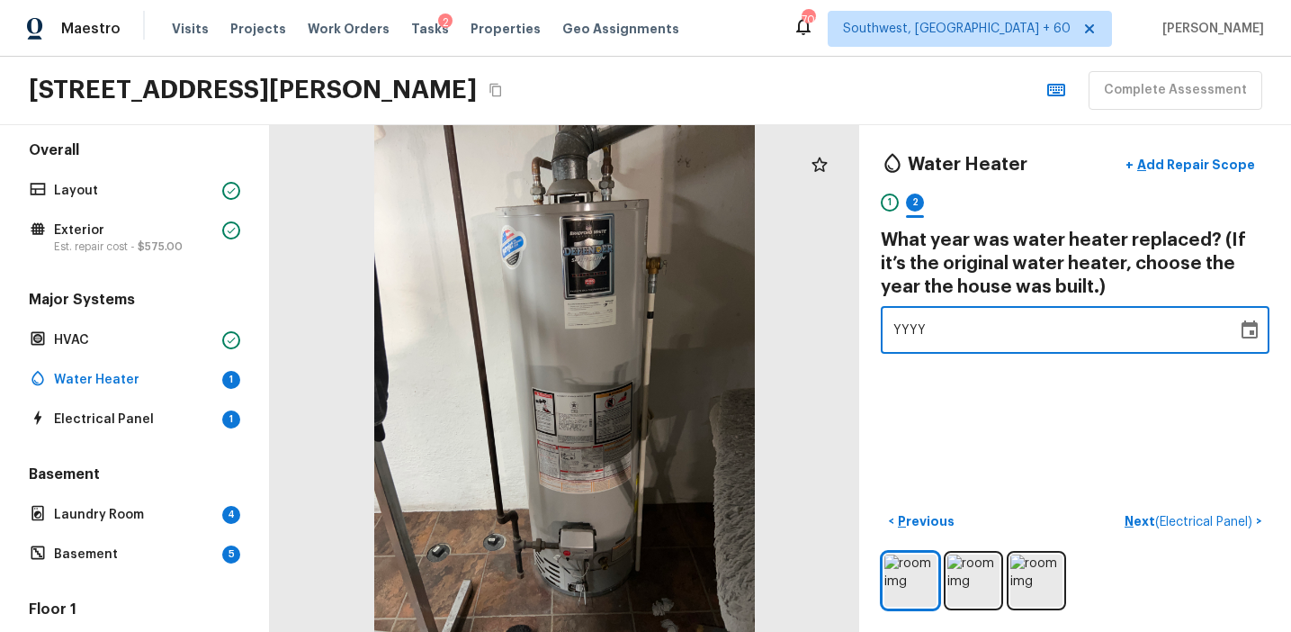
click at [1003, 335] on div "YYYY" at bounding box center [1058, 330] width 331 height 48
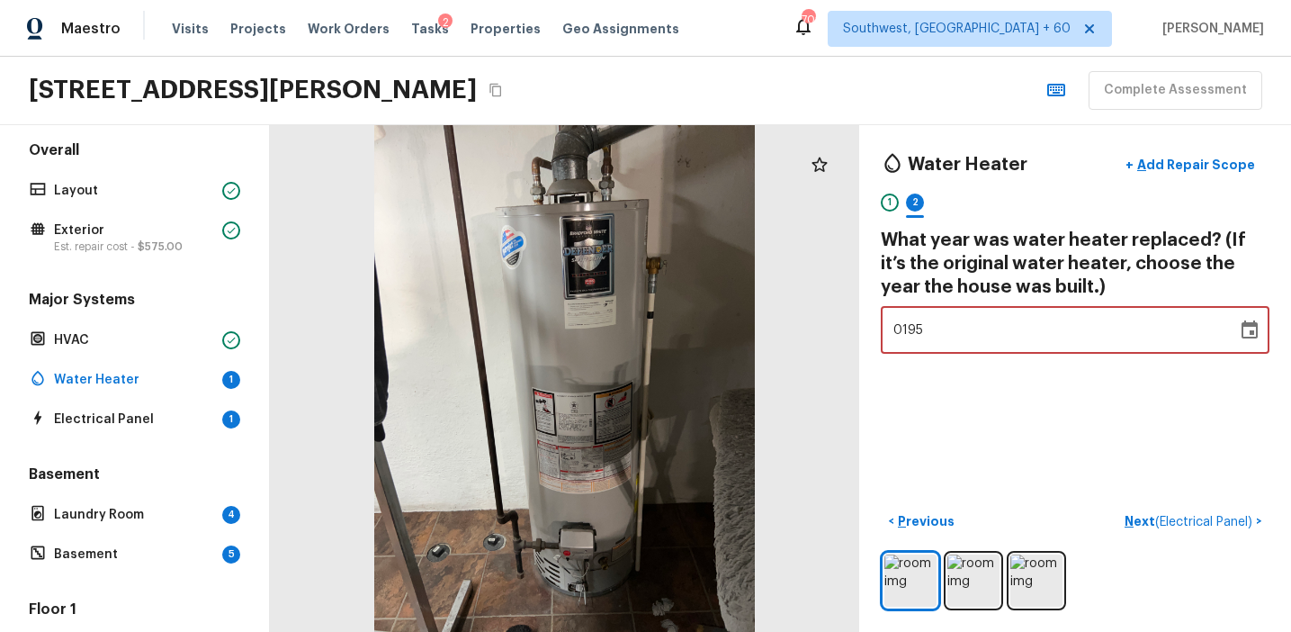
type input "1953"
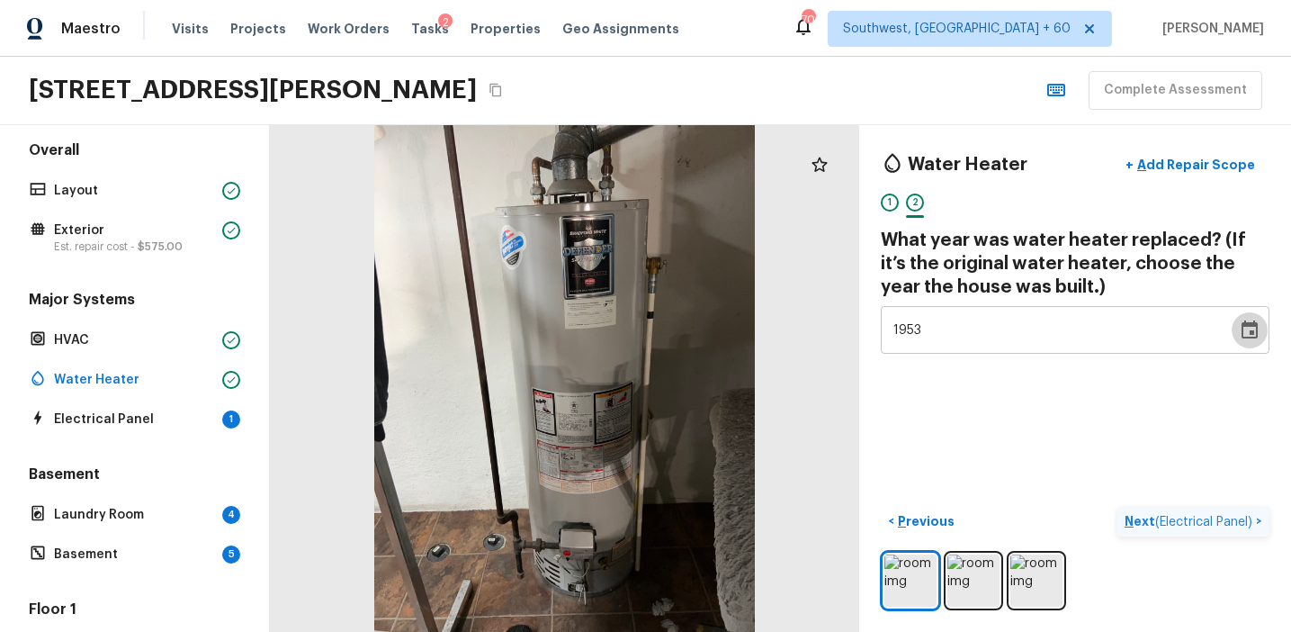
click at [1135, 515] on p "Next ( Electrical Panel )" at bounding box center [1190, 521] width 131 height 19
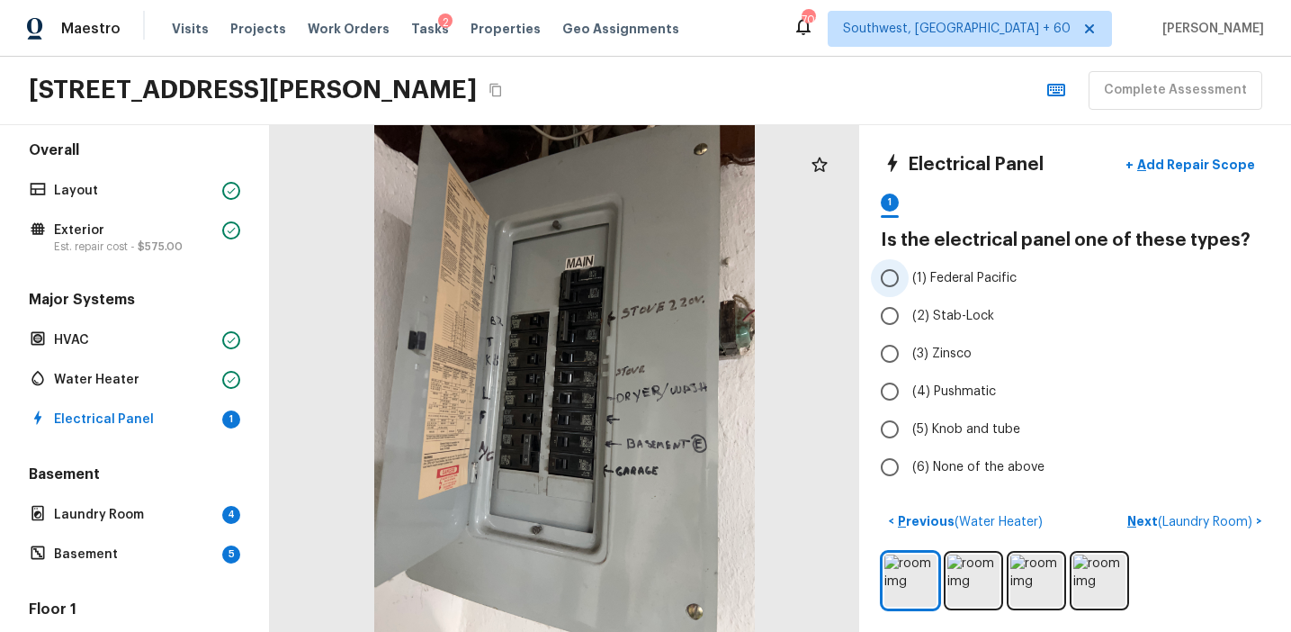
click at [970, 280] on span "(1) Federal Pacific" at bounding box center [964, 278] width 104 height 18
click at [909, 280] on input "(1) Federal Pacific" at bounding box center [890, 278] width 38 height 38
radio input "true"
click at [1141, 525] on p "Next ( Laundry Room )" at bounding box center [1191, 521] width 129 height 19
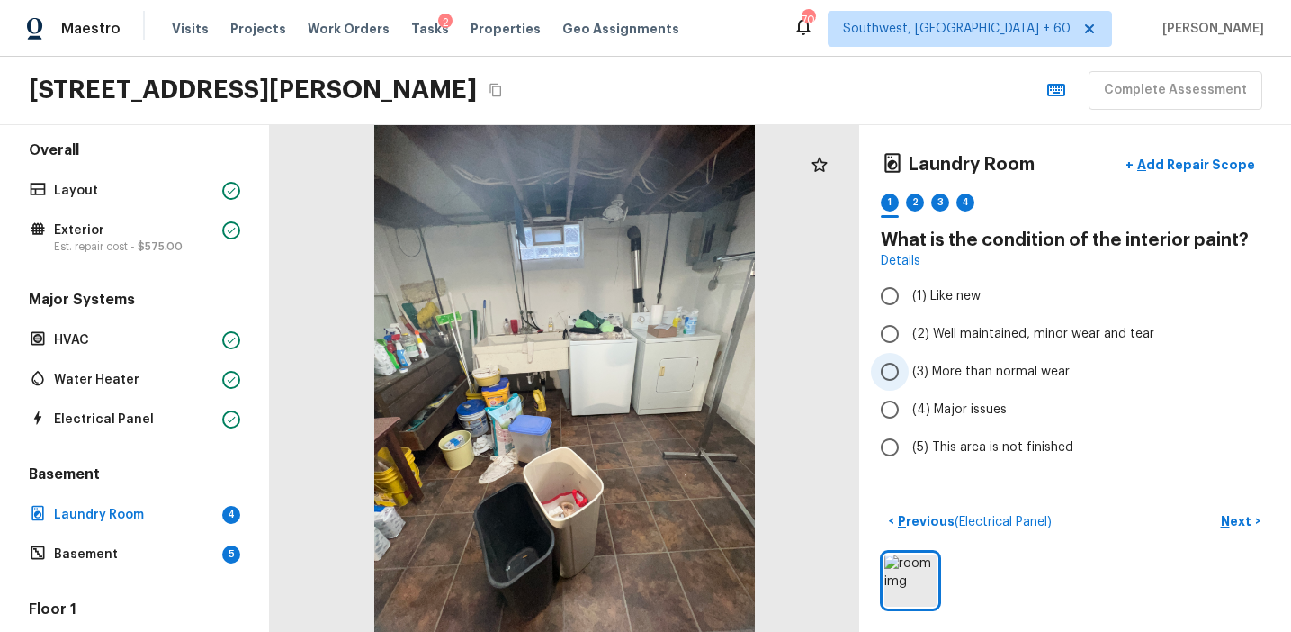
click at [957, 377] on span "(3) More than normal wear" at bounding box center [990, 372] width 157 height 18
click at [909, 377] on input "(3) More than normal wear" at bounding box center [890, 372] width 38 height 38
radio input "true"
click at [965, 327] on span "(2) Well maintained, minor wear and tear" at bounding box center [1033, 334] width 242 height 18
click at [909, 327] on input "(2) Well maintained, minor wear and tear" at bounding box center [890, 334] width 38 height 38
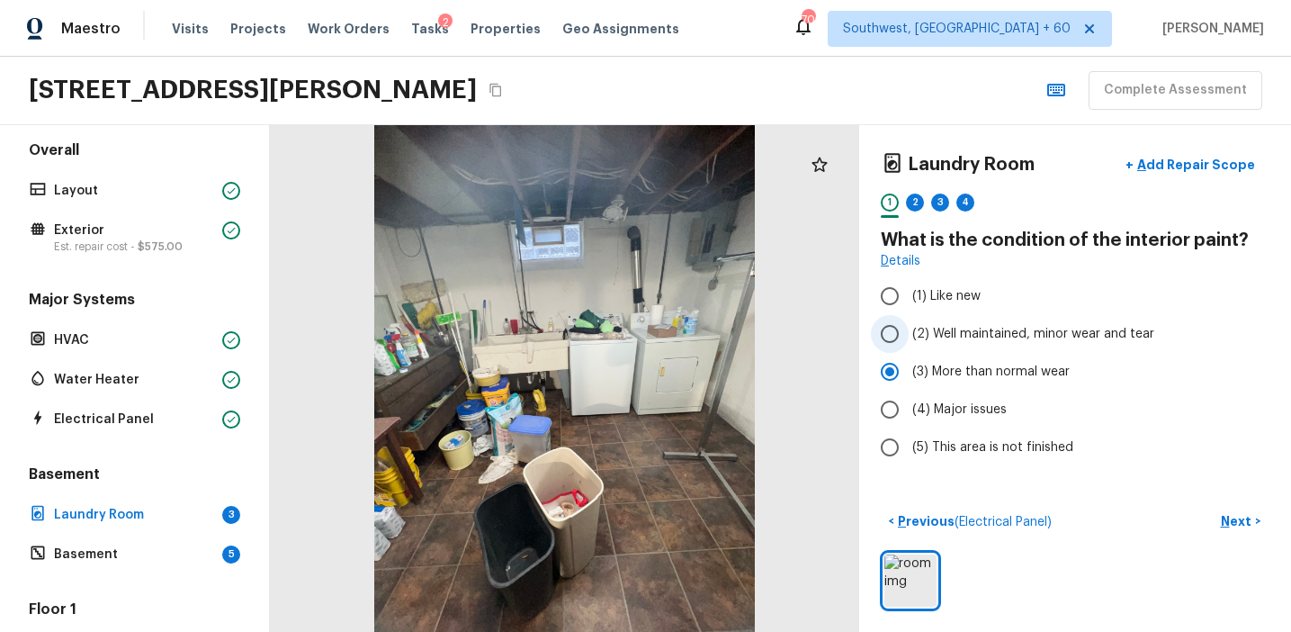
radio input "true"
click at [1225, 521] on p "Next" at bounding box center [1238, 521] width 34 height 18
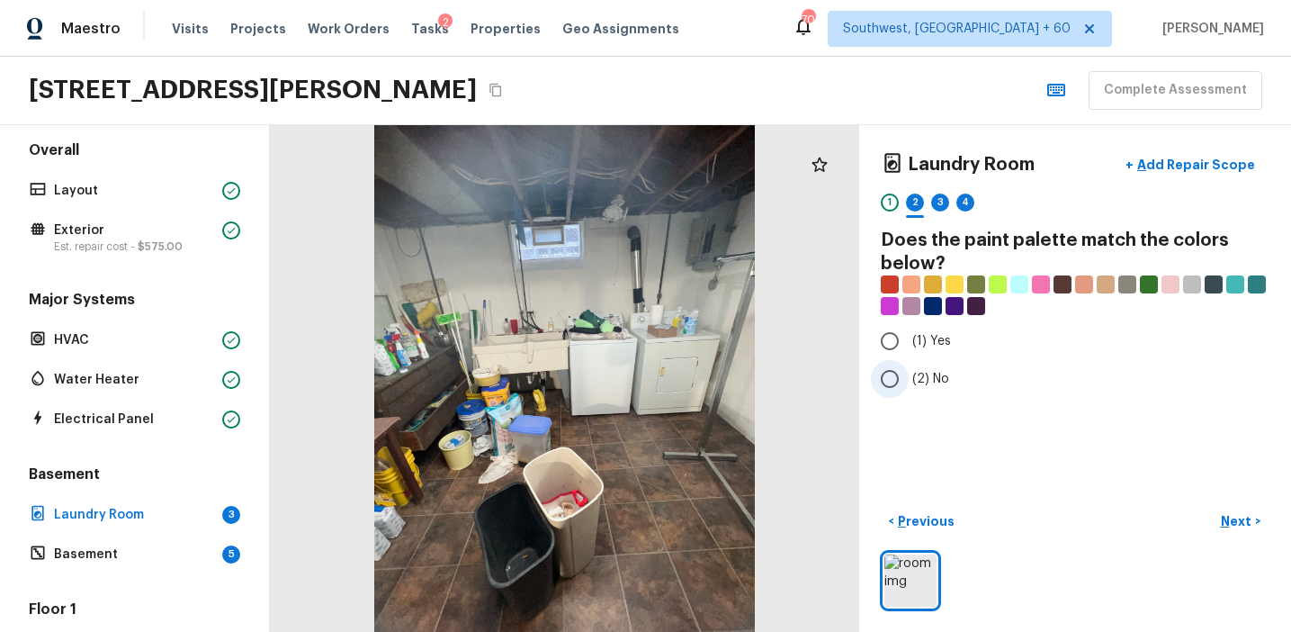
click at [938, 376] on span "(2) No" at bounding box center [930, 379] width 37 height 18
click at [909, 376] on input "(2) No" at bounding box center [890, 379] width 38 height 38
radio input "true"
click at [1235, 528] on p "Next" at bounding box center [1238, 521] width 34 height 18
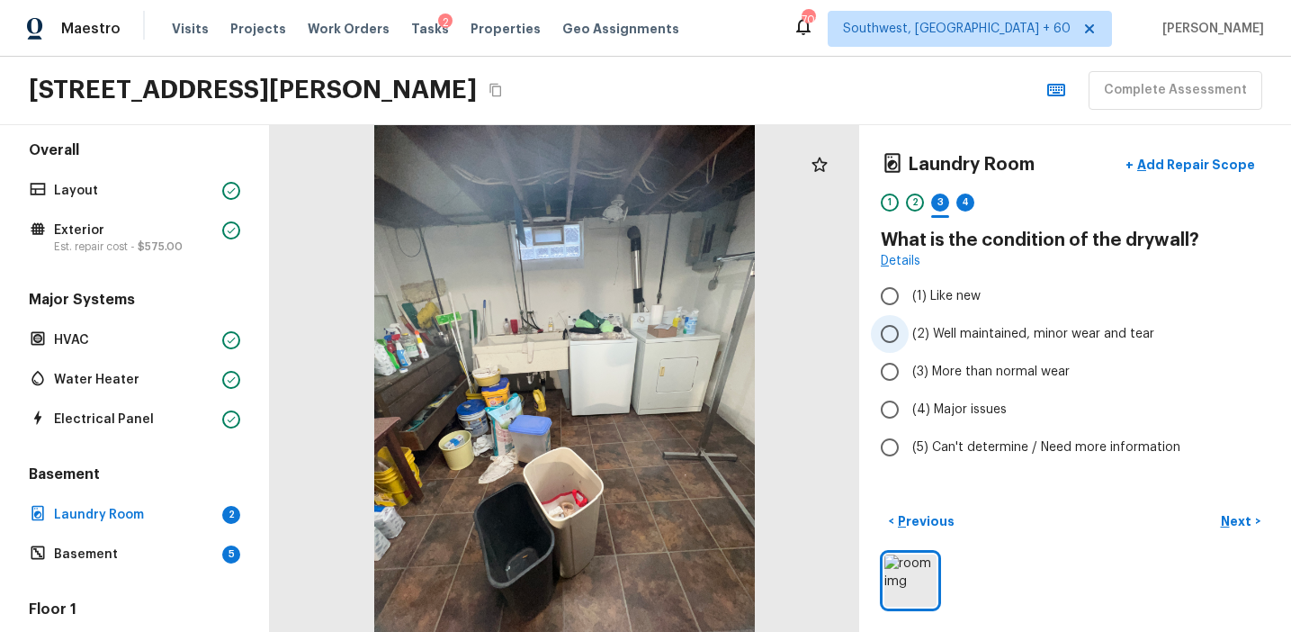
click at [978, 329] on span "(2) Well maintained, minor wear and tear" at bounding box center [1033, 334] width 242 height 18
click at [909, 329] on input "(2) Well maintained, minor wear and tear" at bounding box center [890, 334] width 38 height 38
radio input "true"
click at [961, 300] on span "(1) Like new" at bounding box center [946, 296] width 68 height 18
click at [909, 300] on input "(1) Like new" at bounding box center [890, 296] width 38 height 38
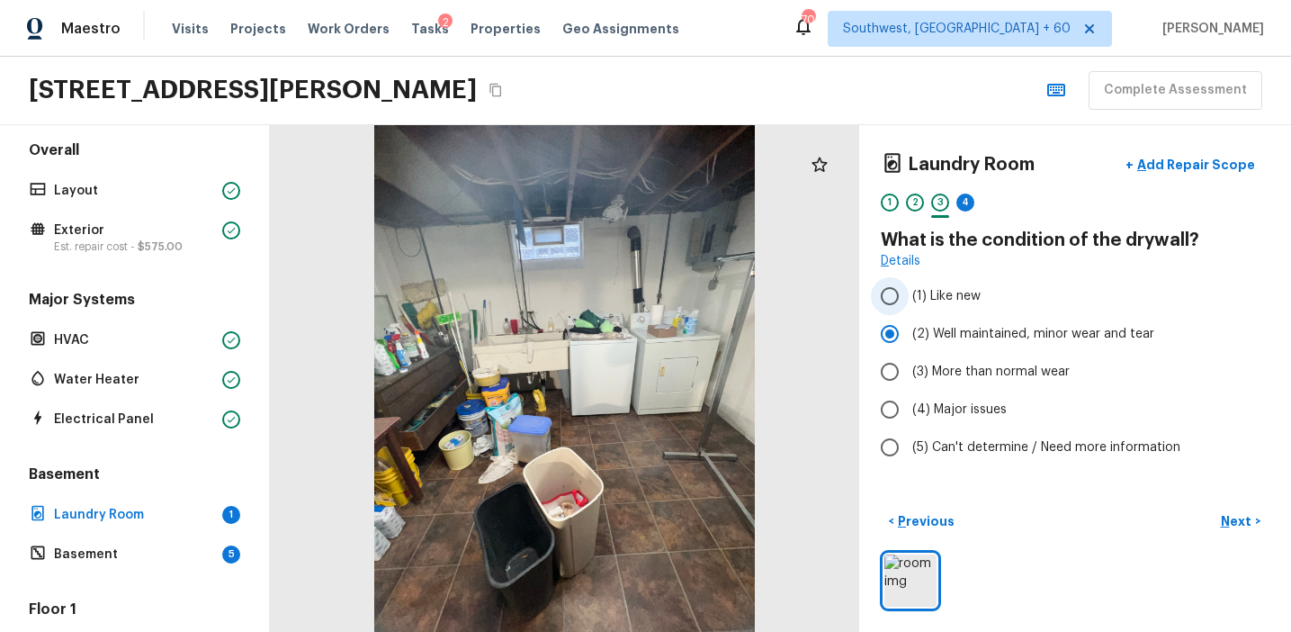
radio input "true"
click at [968, 365] on span "(3) More than normal wear" at bounding box center [990, 372] width 157 height 18
click at [909, 365] on input "(3) More than normal wear" at bounding box center [890, 372] width 38 height 38
radio input "true"
click at [1220, 510] on button "Next >" at bounding box center [1241, 522] width 58 height 30
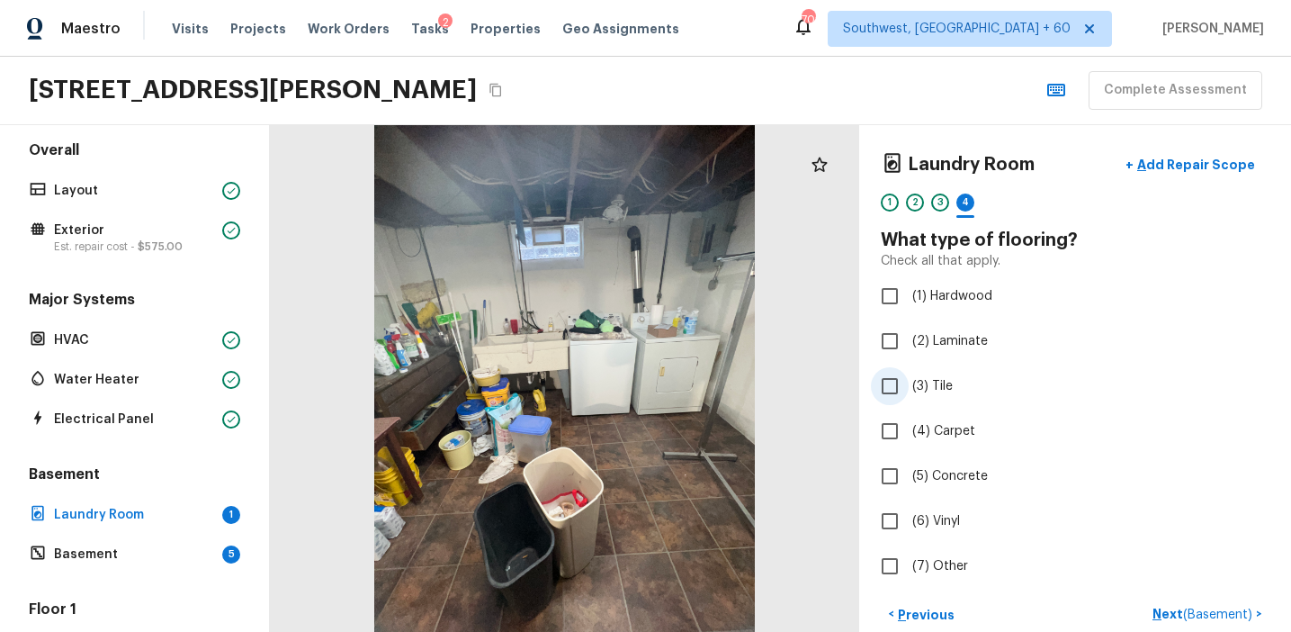
click at [934, 389] on span "(3) Tile" at bounding box center [932, 386] width 40 height 18
click at [909, 389] on input "(3) Tile" at bounding box center [890, 386] width 38 height 38
checkbox input "true"
click at [1158, 611] on div "< Previous Next >" at bounding box center [1075, 614] width 389 height 30
click at [986, 205] on div "5" at bounding box center [991, 202] width 18 height 18
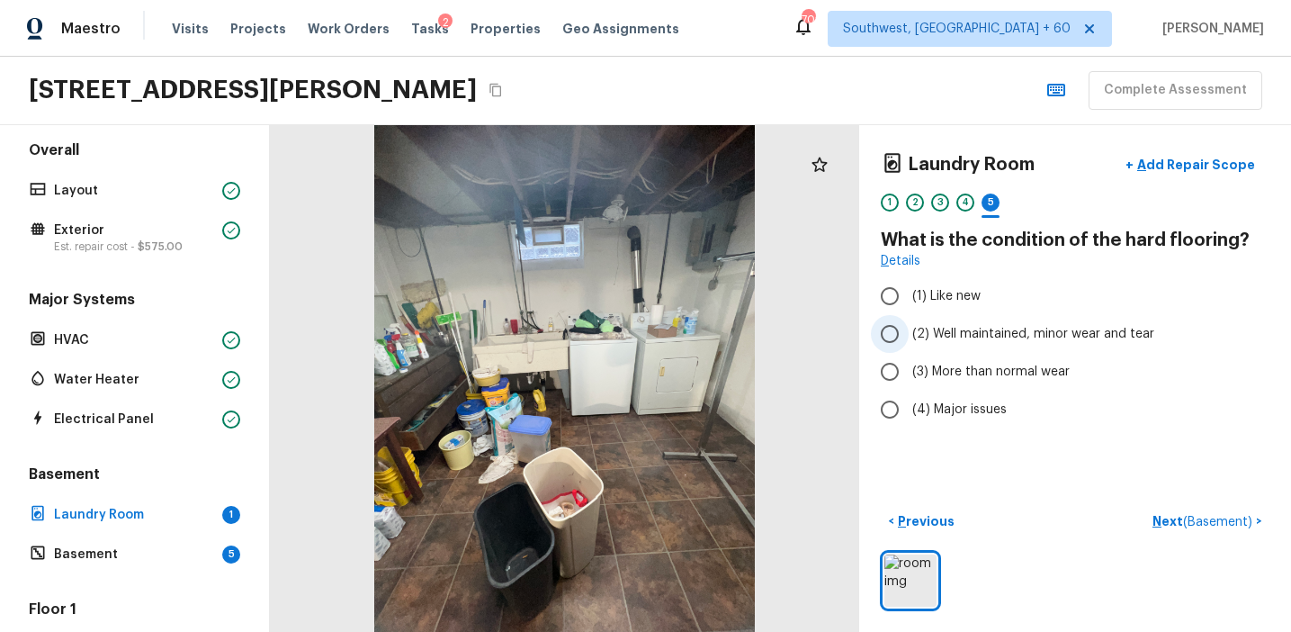
click at [967, 336] on span "(2) Well maintained, minor wear and tear" at bounding box center [1033, 334] width 242 height 18
click at [909, 336] on input "(2) Well maintained, minor wear and tear" at bounding box center [890, 334] width 38 height 38
radio input "true"
click at [1166, 521] on p "Next ( Basement )" at bounding box center [1204, 521] width 103 height 19
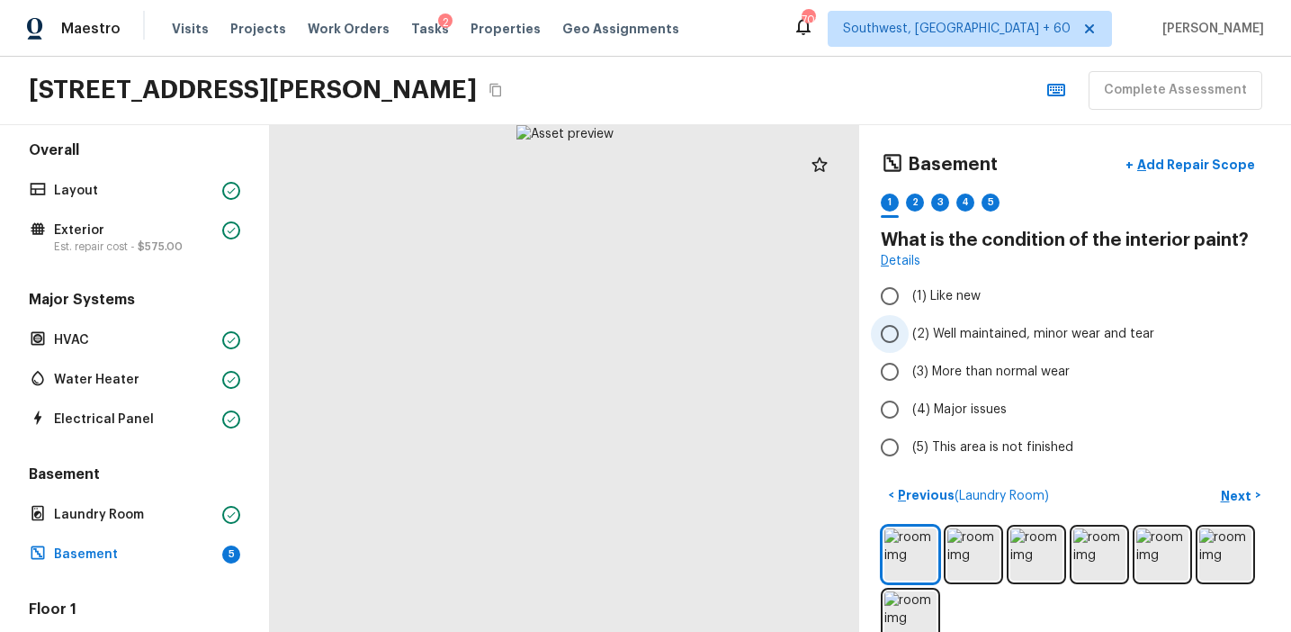
scroll to position [20, 0]
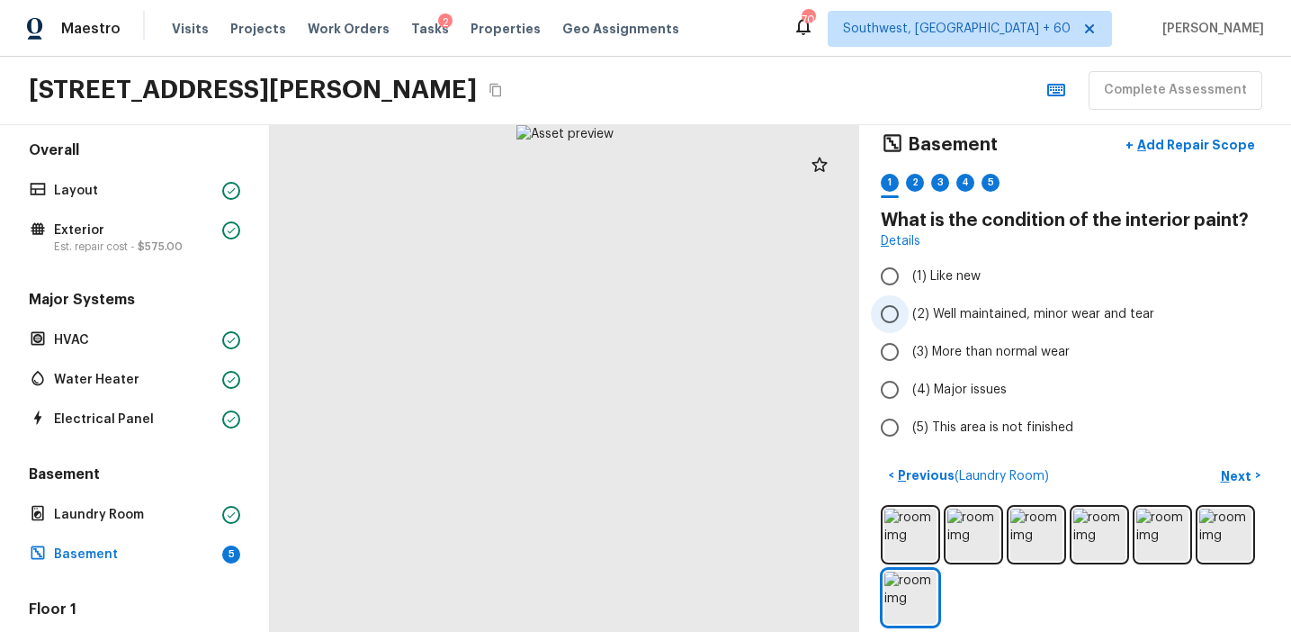
click at [962, 310] on span "(2) Well maintained, minor wear and tear" at bounding box center [1033, 314] width 242 height 18
click at [909, 310] on input "(2) Well maintained, minor wear and tear" at bounding box center [890, 314] width 38 height 38
radio input "true"
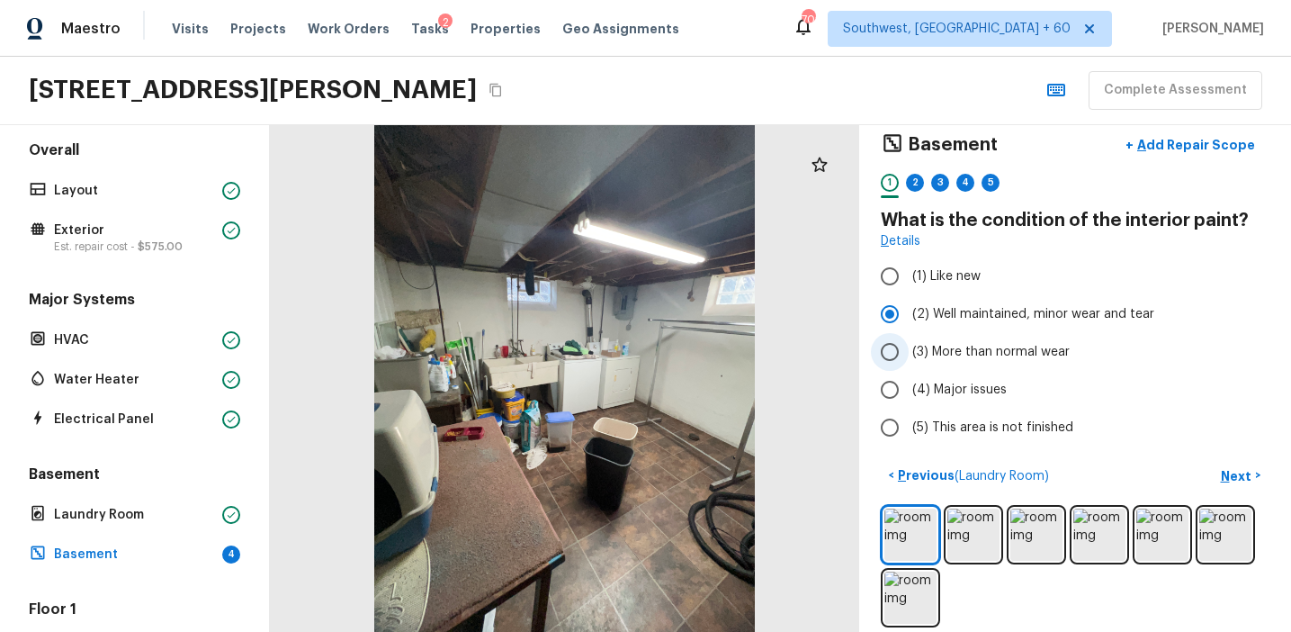
click at [993, 346] on span "(3) More than normal wear" at bounding box center [990, 352] width 157 height 18
click at [909, 346] on input "(3) More than normal wear" at bounding box center [890, 352] width 38 height 38
radio input "true"
click at [1230, 470] on p "Next" at bounding box center [1238, 476] width 34 height 18
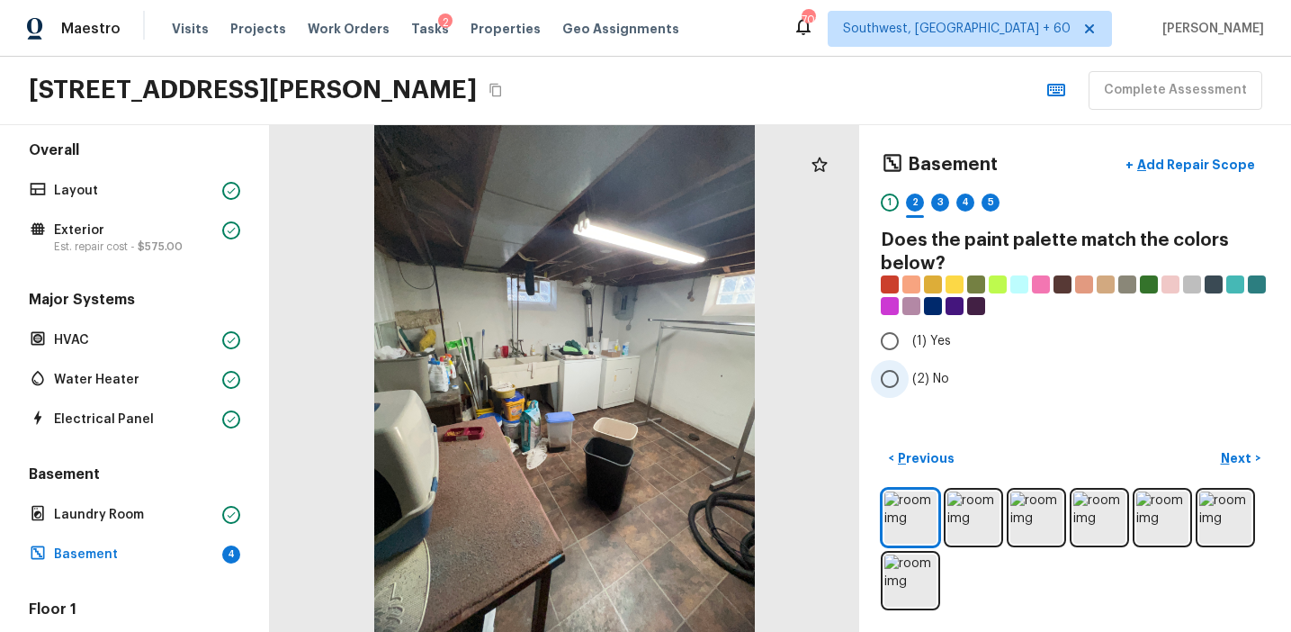
click at [924, 375] on span "(2) No" at bounding box center [930, 379] width 37 height 18
click at [909, 375] on input "(2) No" at bounding box center [890, 379] width 38 height 38
radio input "true"
click at [1218, 453] on button "Next >" at bounding box center [1241, 459] width 58 height 30
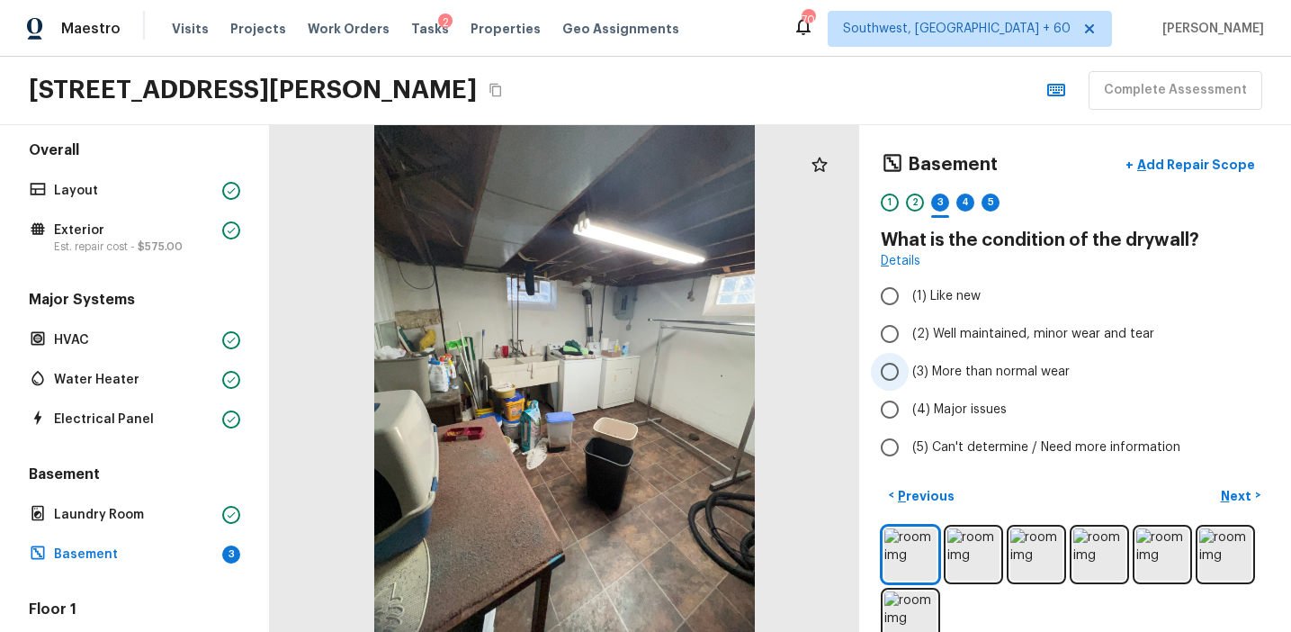
click at [973, 371] on span "(3) More than normal wear" at bounding box center [990, 372] width 157 height 18
click at [909, 371] on input "(3) More than normal wear" at bounding box center [890, 372] width 38 height 38
radio input "true"
click at [1228, 474] on div "Basement + Add Repair Scope 1 2 3 4 5 What is the condition of the drywall? Det…" at bounding box center [1075, 378] width 432 height 507
click at [1228, 505] on button "Next >" at bounding box center [1241, 495] width 58 height 30
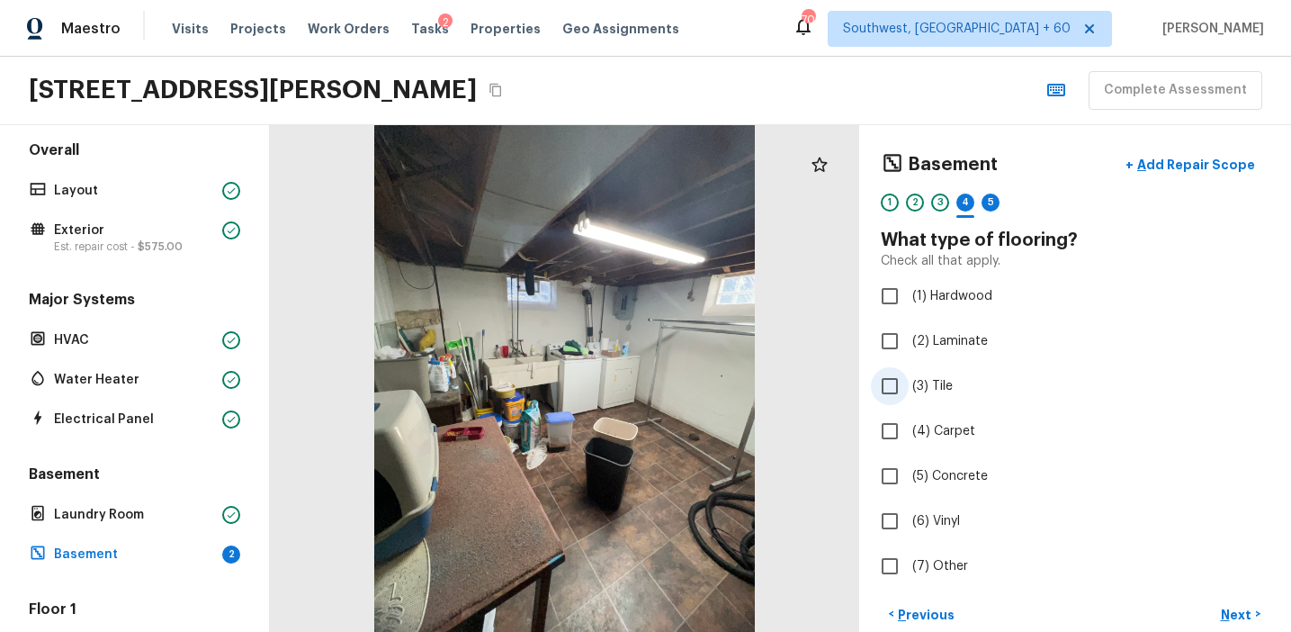
click at [947, 391] on span "(3) Tile" at bounding box center [932, 386] width 40 height 18
click at [909, 391] on input "(3) Tile" at bounding box center [890, 386] width 38 height 38
checkbox input "true"
click at [1228, 620] on p "Next" at bounding box center [1238, 615] width 34 height 18
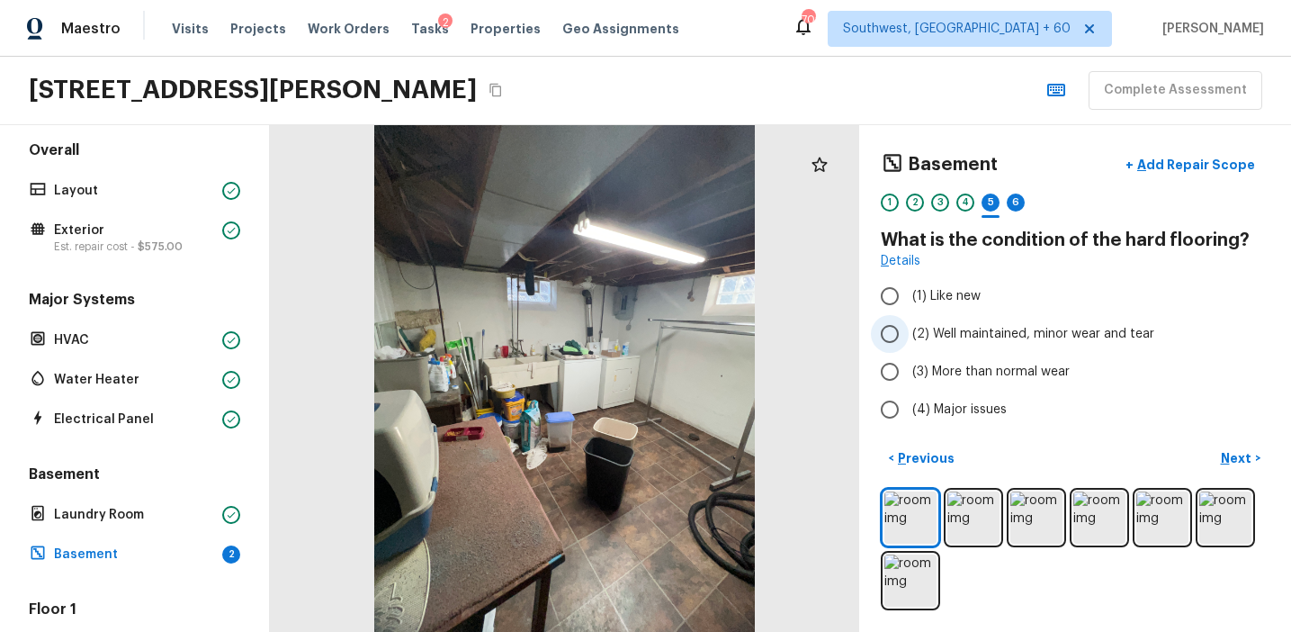
click at [981, 327] on span "(2) Well maintained, minor wear and tear" at bounding box center [1033, 334] width 242 height 18
click at [909, 327] on input "(2) Well maintained, minor wear and tear" at bounding box center [890, 334] width 38 height 38
radio input "true"
click at [1236, 454] on p "Next" at bounding box center [1238, 458] width 34 height 18
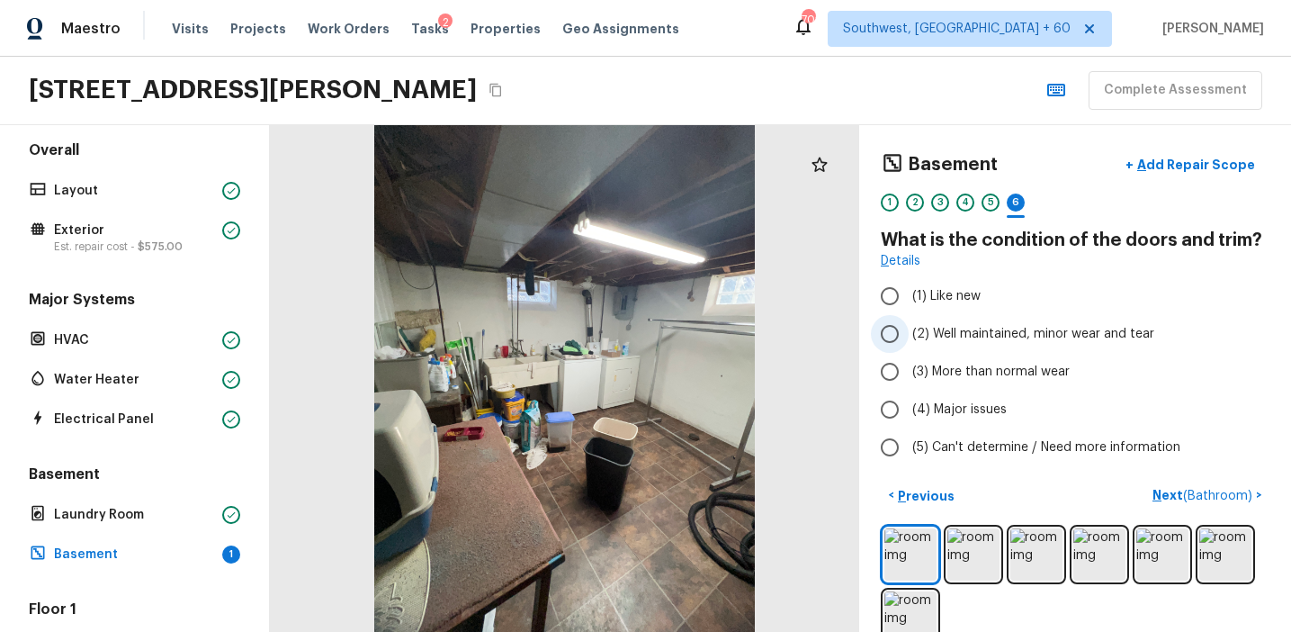
click at [974, 337] on span "(2) Well maintained, minor wear and tear" at bounding box center [1033, 334] width 242 height 18
click at [909, 337] on input "(2) Well maintained, minor wear and tear" at bounding box center [890, 334] width 38 height 38
radio input "true"
click at [1160, 490] on p "Next ( Bathroom )" at bounding box center [1204, 495] width 103 height 19
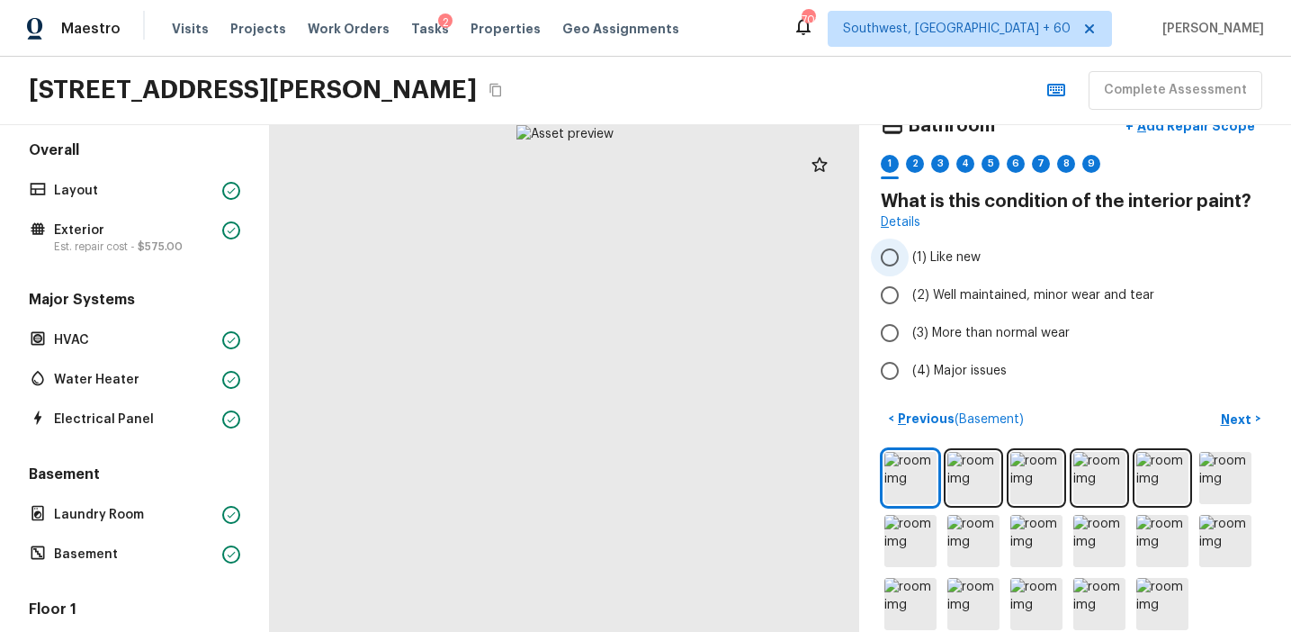
scroll to position [62, 0]
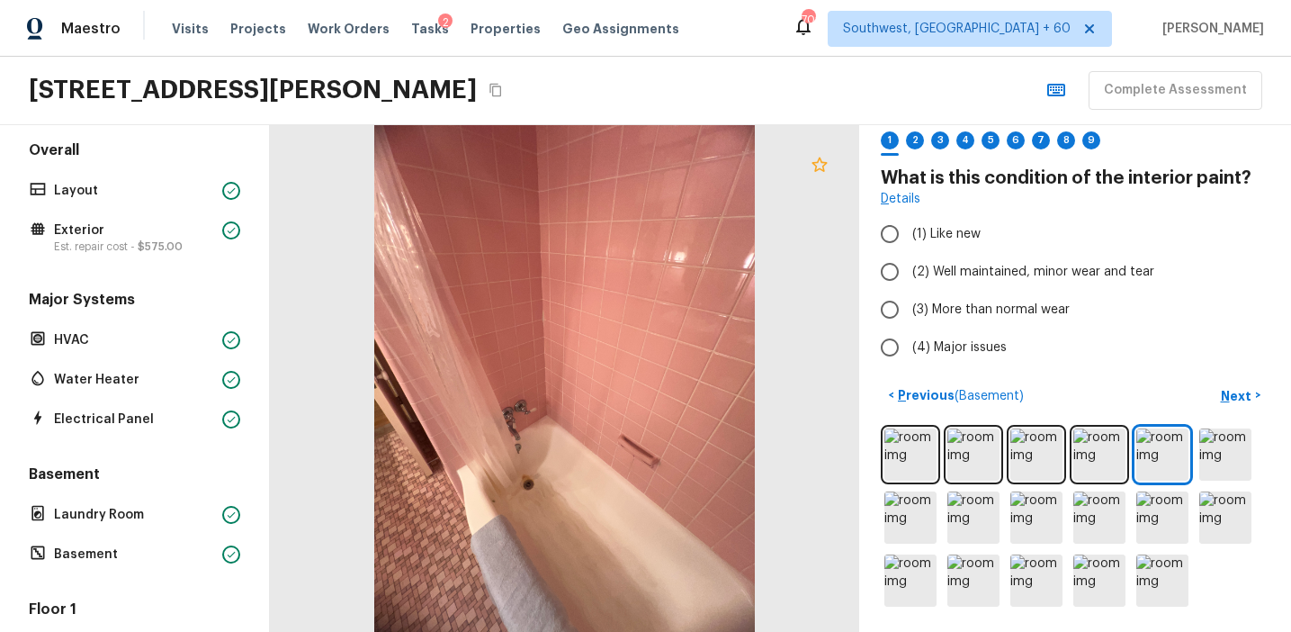
click at [826, 166] on icon at bounding box center [820, 165] width 22 height 22
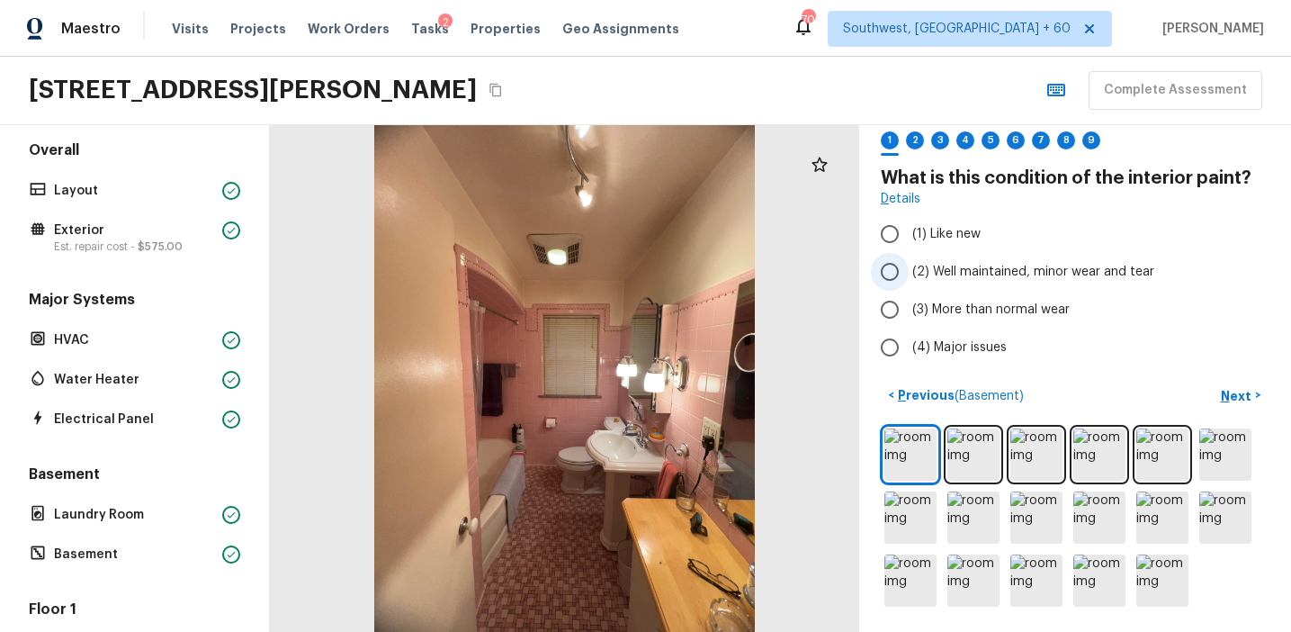
scroll to position [40, 0]
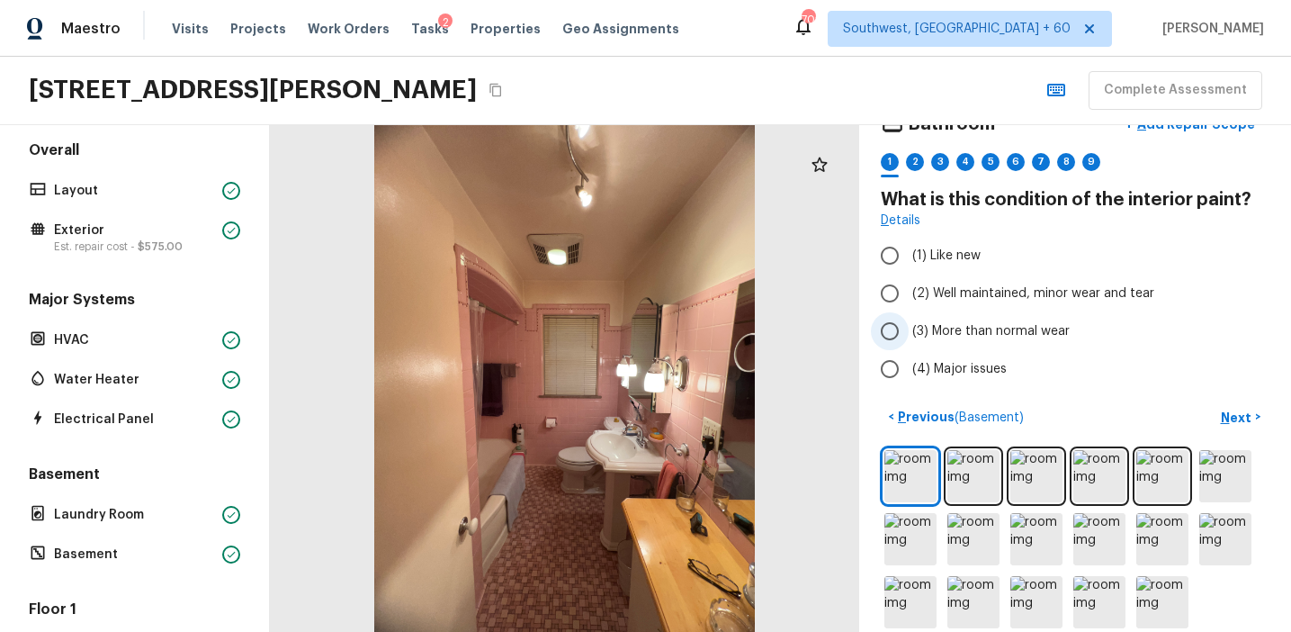
click at [956, 327] on span "(3) More than normal wear" at bounding box center [990, 331] width 157 height 18
click at [909, 327] on input "(3) More than normal wear" at bounding box center [890, 331] width 38 height 38
radio input "true"
click at [1221, 409] on button "Next >" at bounding box center [1241, 417] width 58 height 30
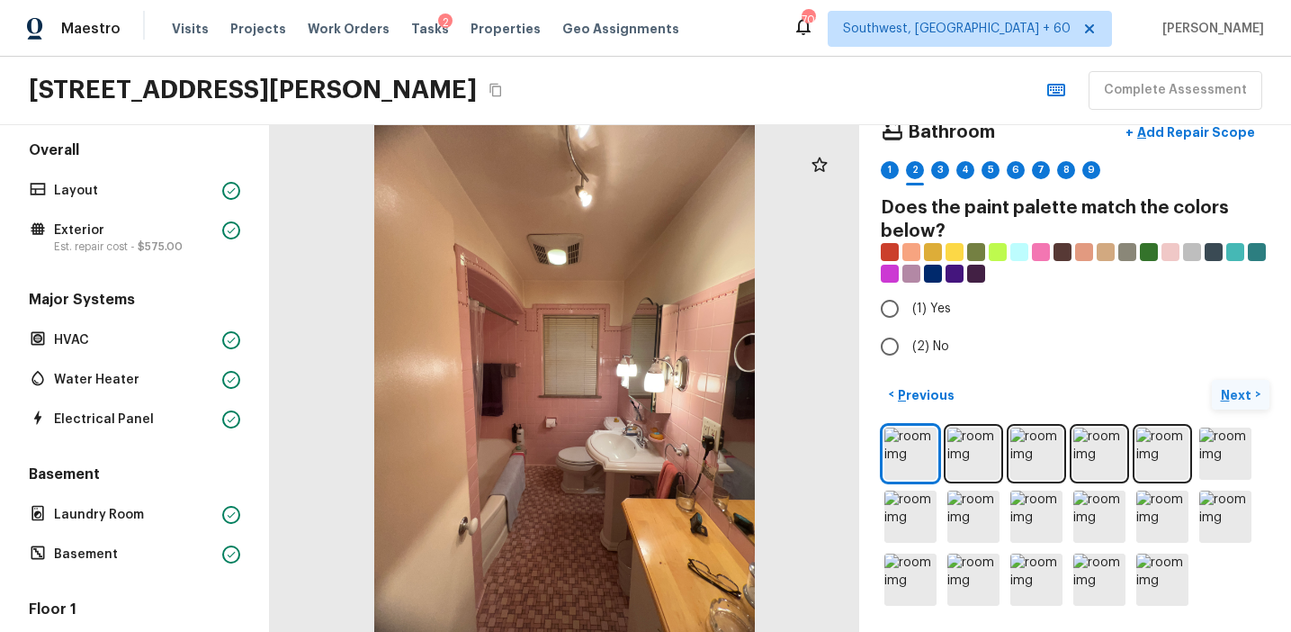
scroll to position [31, 0]
click at [923, 336] on label "(2) No" at bounding box center [1063, 347] width 384 height 38
click at [909, 336] on input "(2) No" at bounding box center [890, 347] width 38 height 38
radio input "true"
click at [926, 310] on span "(1) Yes" at bounding box center [931, 310] width 39 height 18
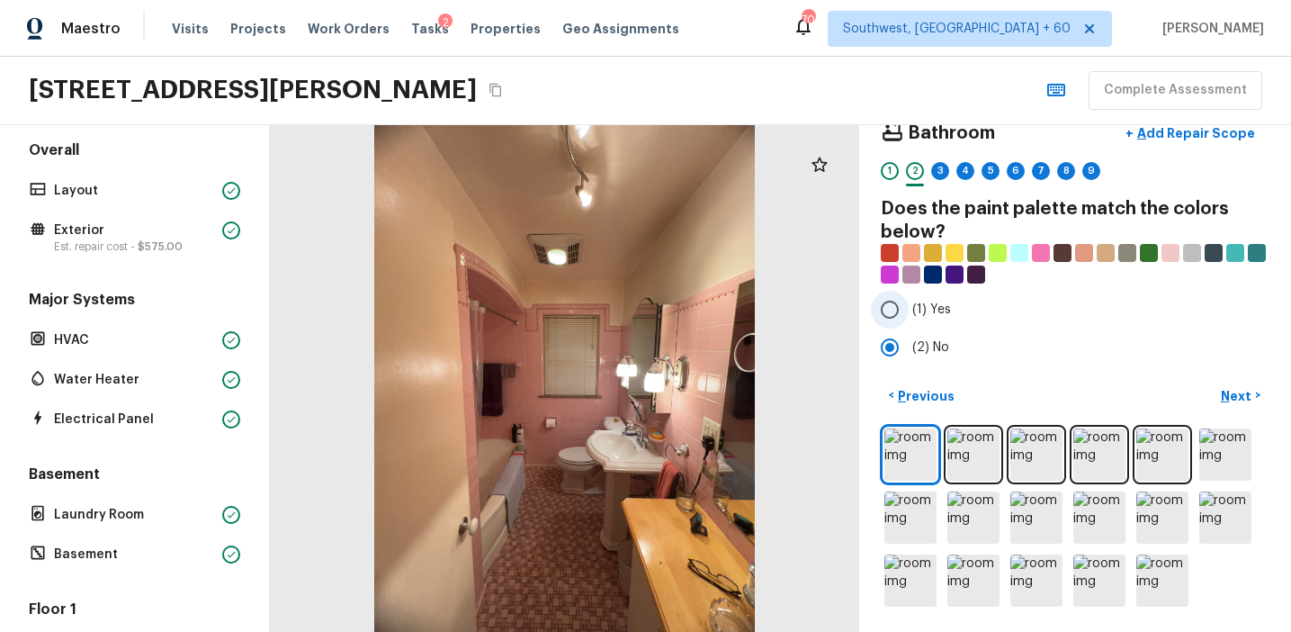
click at [909, 310] on input "(1) Yes" at bounding box center [890, 310] width 38 height 38
radio input "true"
click at [1223, 395] on p "Next" at bounding box center [1238, 396] width 34 height 18
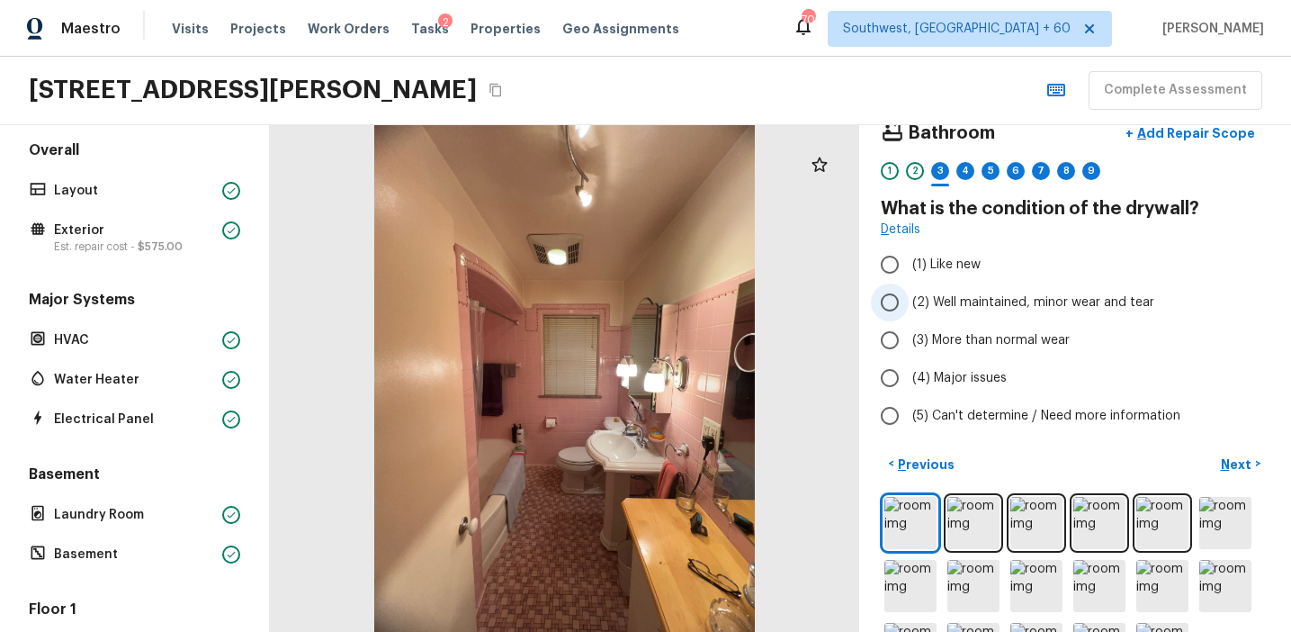
click at [941, 311] on label "(2) Well maintained, minor wear and tear" at bounding box center [1063, 302] width 384 height 38
click at [909, 311] on input "(2) Well maintained, minor wear and tear" at bounding box center [890, 302] width 38 height 38
radio input "true"
click at [1237, 459] on p "Next" at bounding box center [1238, 464] width 34 height 18
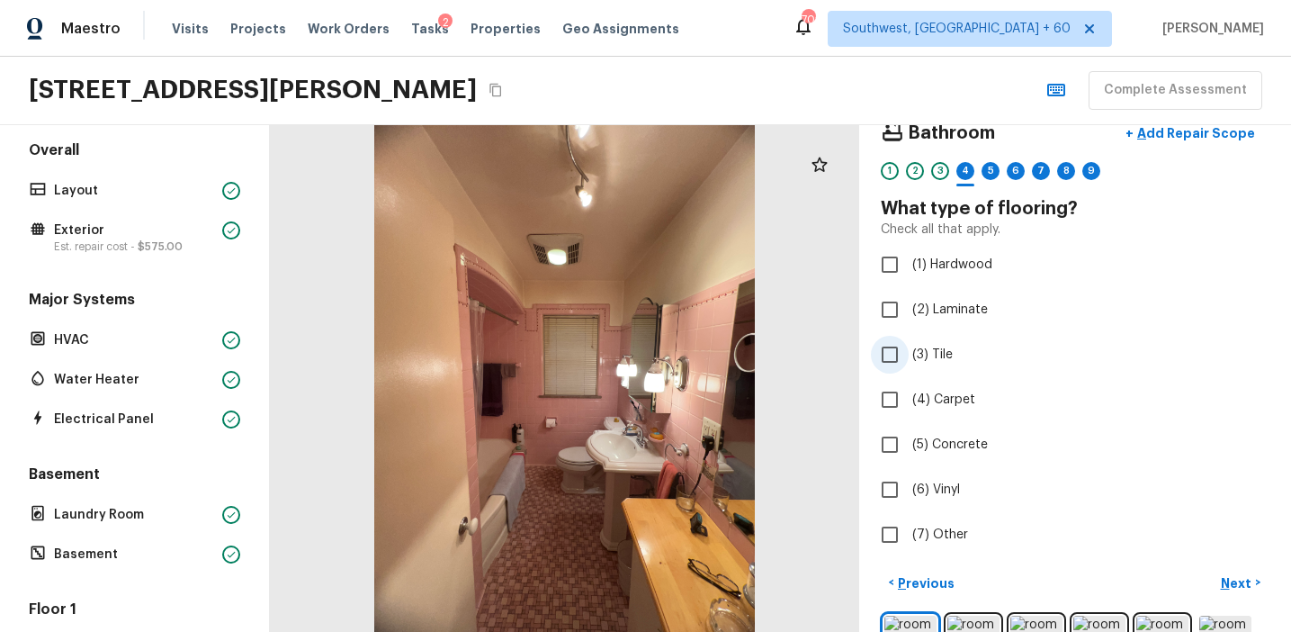
click at [927, 369] on label "(3) Tile" at bounding box center [1063, 355] width 384 height 38
click at [909, 369] on input "(3) Tile" at bounding box center [890, 355] width 38 height 38
checkbox input "true"
click at [1233, 585] on p "Next" at bounding box center [1238, 583] width 34 height 18
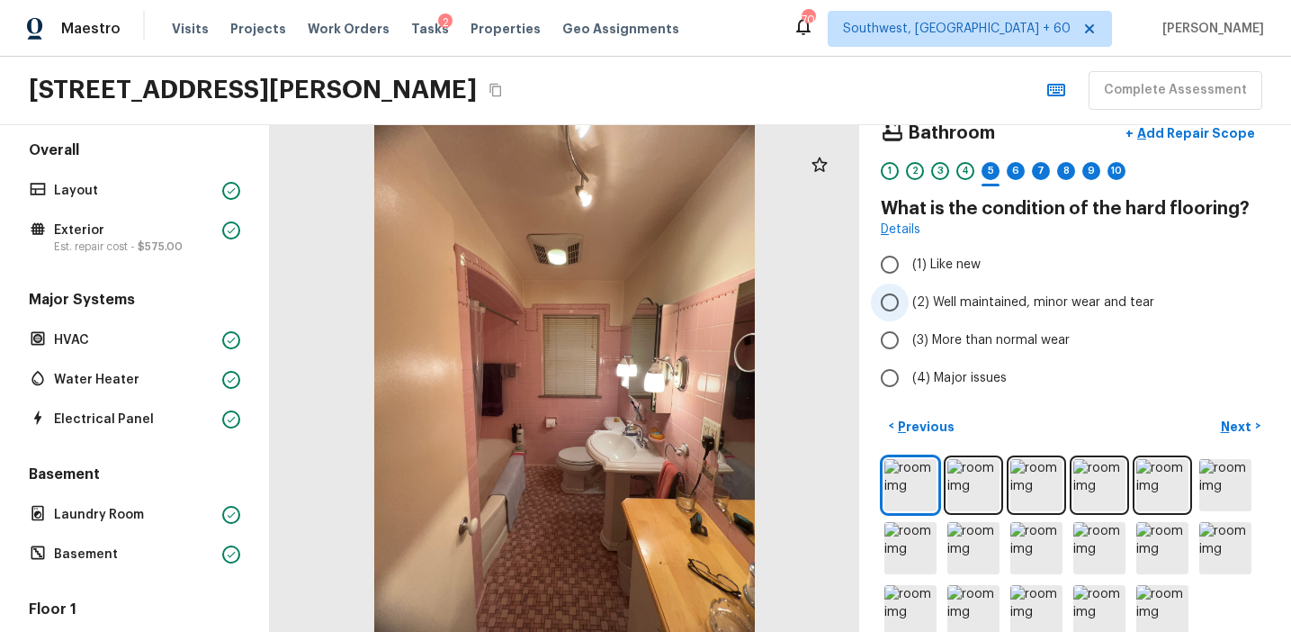
click at [970, 299] on span "(2) Well maintained, minor wear and tear" at bounding box center [1033, 302] width 242 height 18
click at [909, 299] on input "(2) Well maintained, minor wear and tear" at bounding box center [890, 302] width 38 height 38
radio input "true"
click at [1230, 422] on p "Next" at bounding box center [1238, 426] width 34 height 18
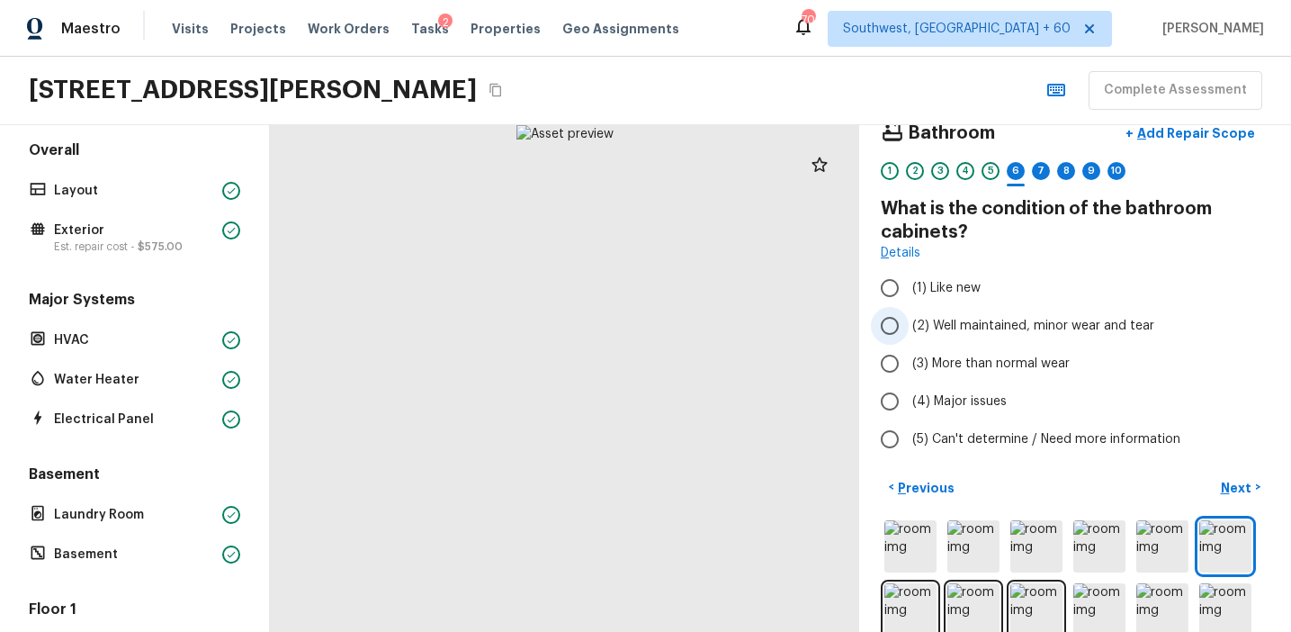
click at [944, 321] on span "(2) Well maintained, minor wear and tear" at bounding box center [1033, 326] width 242 height 18
click at [909, 321] on input "(2) Well maintained, minor wear and tear" at bounding box center [890, 326] width 38 height 38
radio input "true"
click at [1227, 485] on p "Next" at bounding box center [1238, 488] width 34 height 18
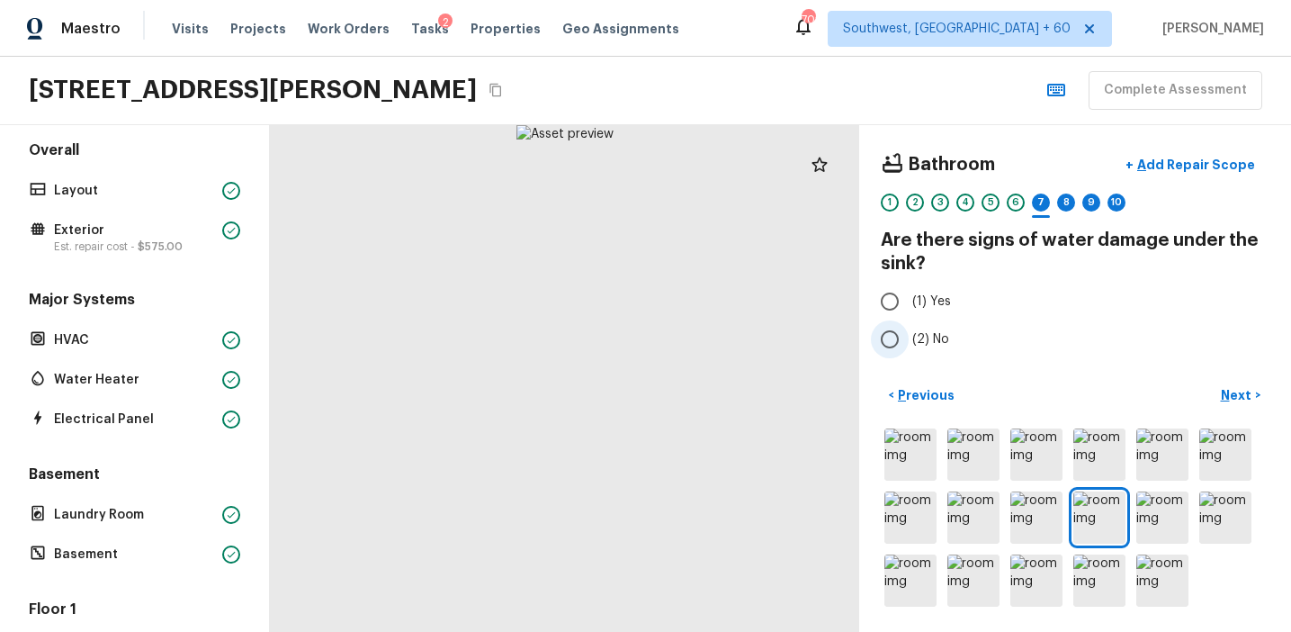
click at [938, 335] on span "(2) No" at bounding box center [930, 339] width 37 height 18
click at [909, 335] on input "(2) No" at bounding box center [890, 339] width 38 height 38
radio input "true"
click at [1221, 385] on button "Next >" at bounding box center [1241, 396] width 58 height 30
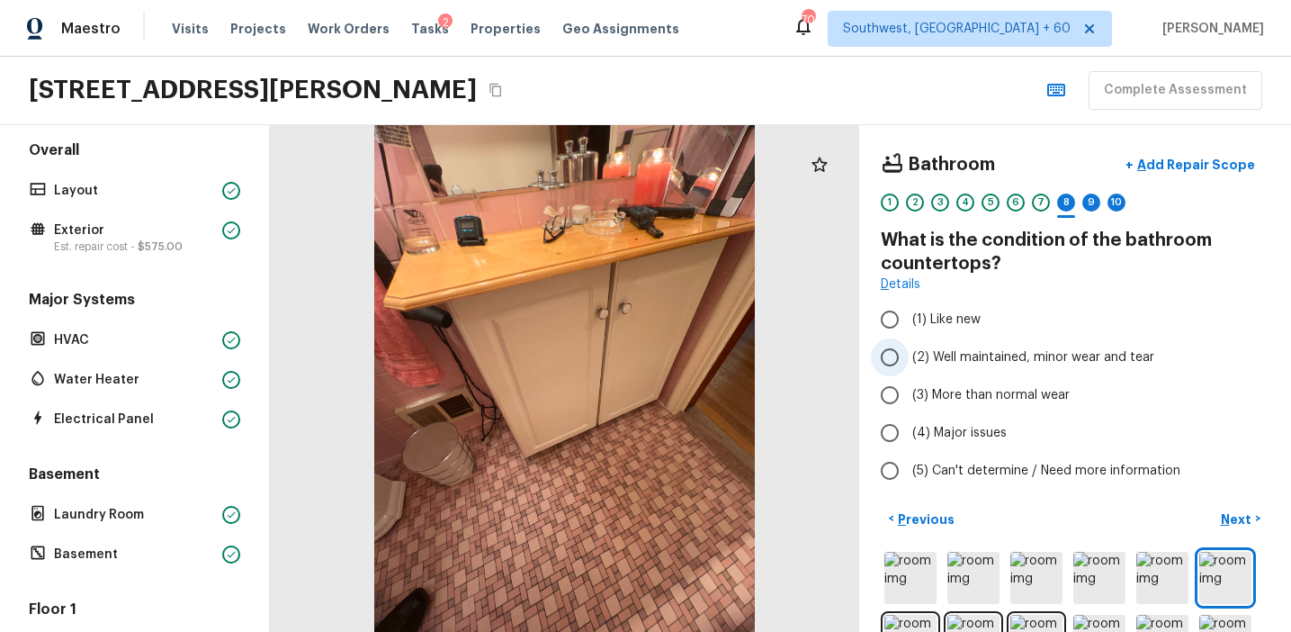
click at [962, 343] on label "(2) Well maintained, minor wear and tear" at bounding box center [1063, 357] width 384 height 38
click at [909, 343] on input "(2) Well maintained, minor wear and tear" at bounding box center [890, 357] width 38 height 38
radio input "true"
click at [1234, 511] on p "Next" at bounding box center [1238, 519] width 34 height 18
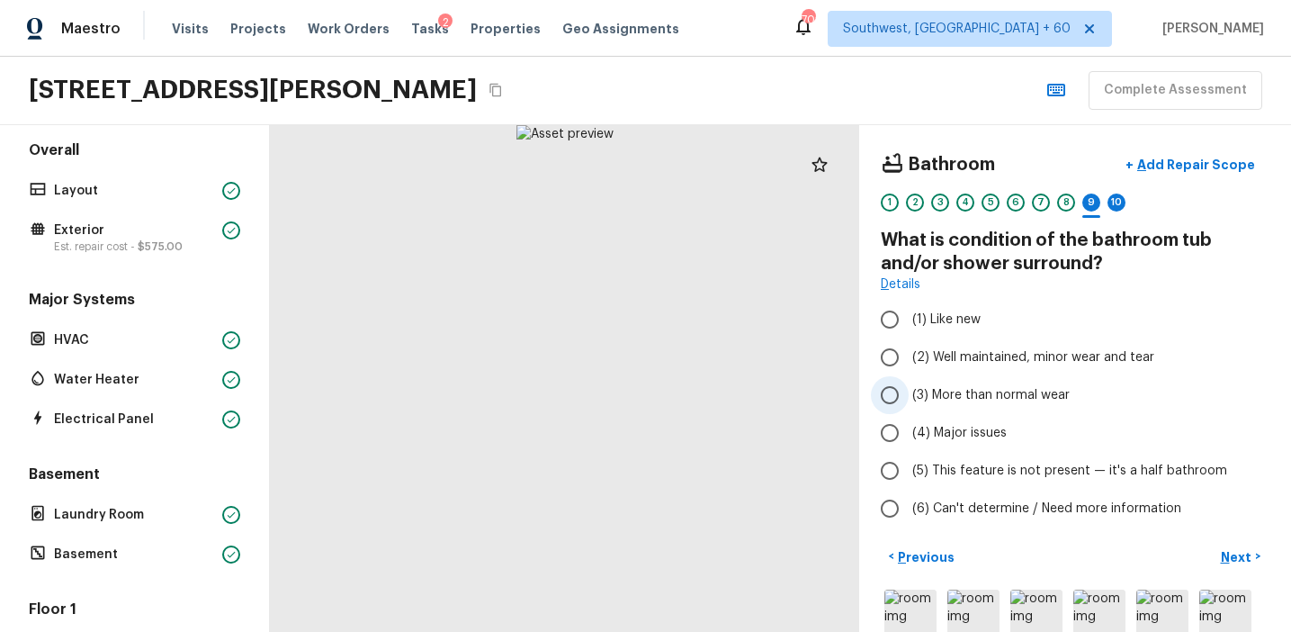
click at [962, 388] on span "(3) More than normal wear" at bounding box center [990, 395] width 157 height 18
click at [909, 388] on input "(3) More than normal wear" at bounding box center [890, 395] width 38 height 38
radio input "true"
click at [1225, 548] on p "Next" at bounding box center [1238, 557] width 34 height 18
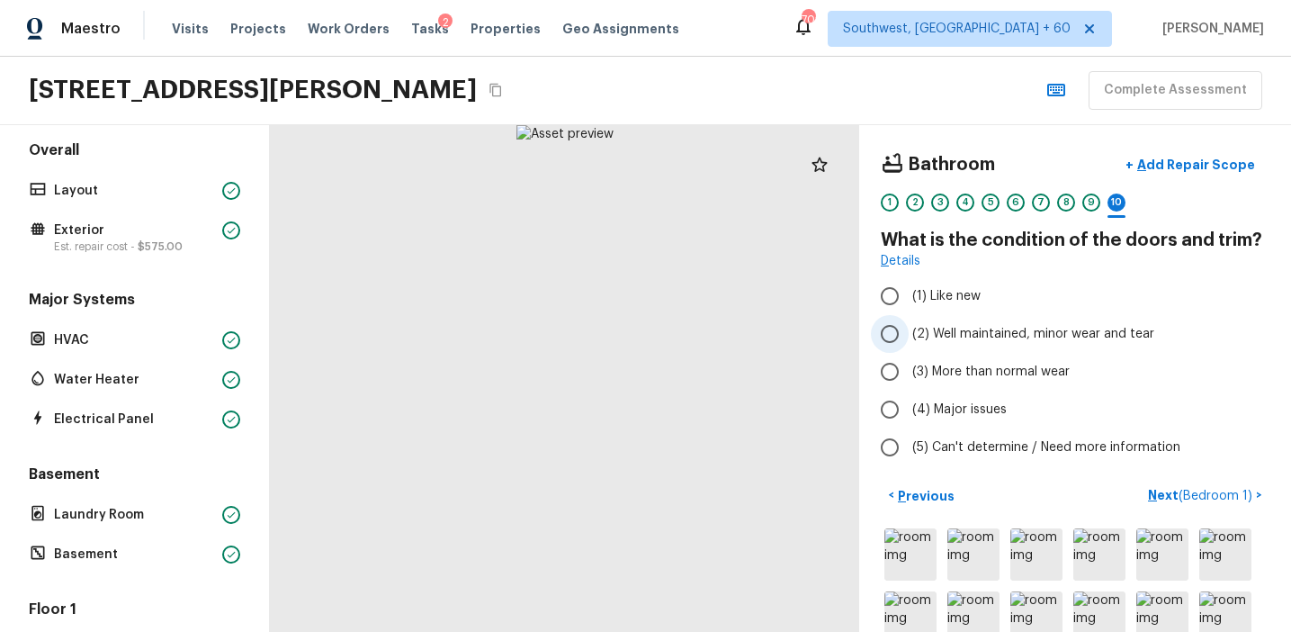
click at [1010, 328] on span "(2) Well maintained, minor wear and tear" at bounding box center [1033, 334] width 242 height 18
click at [909, 328] on input "(2) Well maintained, minor wear and tear" at bounding box center [890, 334] width 38 height 38
radio input "true"
click at [1009, 365] on span "(3) More than normal wear" at bounding box center [990, 372] width 157 height 18
click at [909, 365] on input "(3) More than normal wear" at bounding box center [890, 372] width 38 height 38
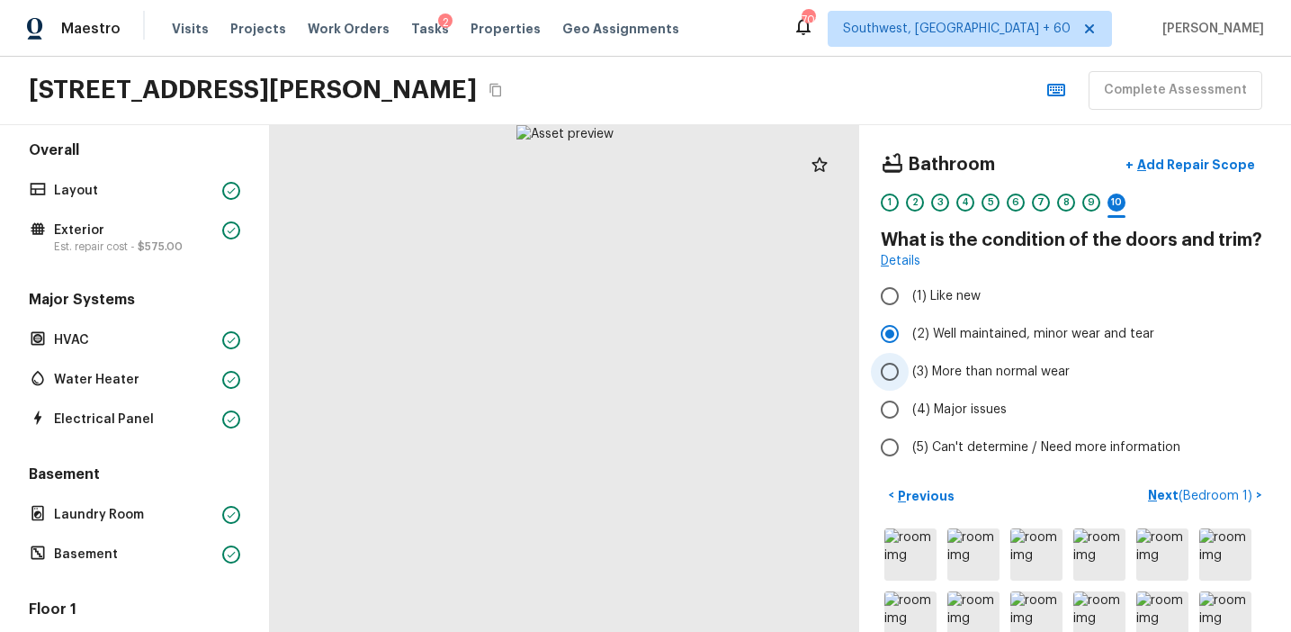
radio input "true"
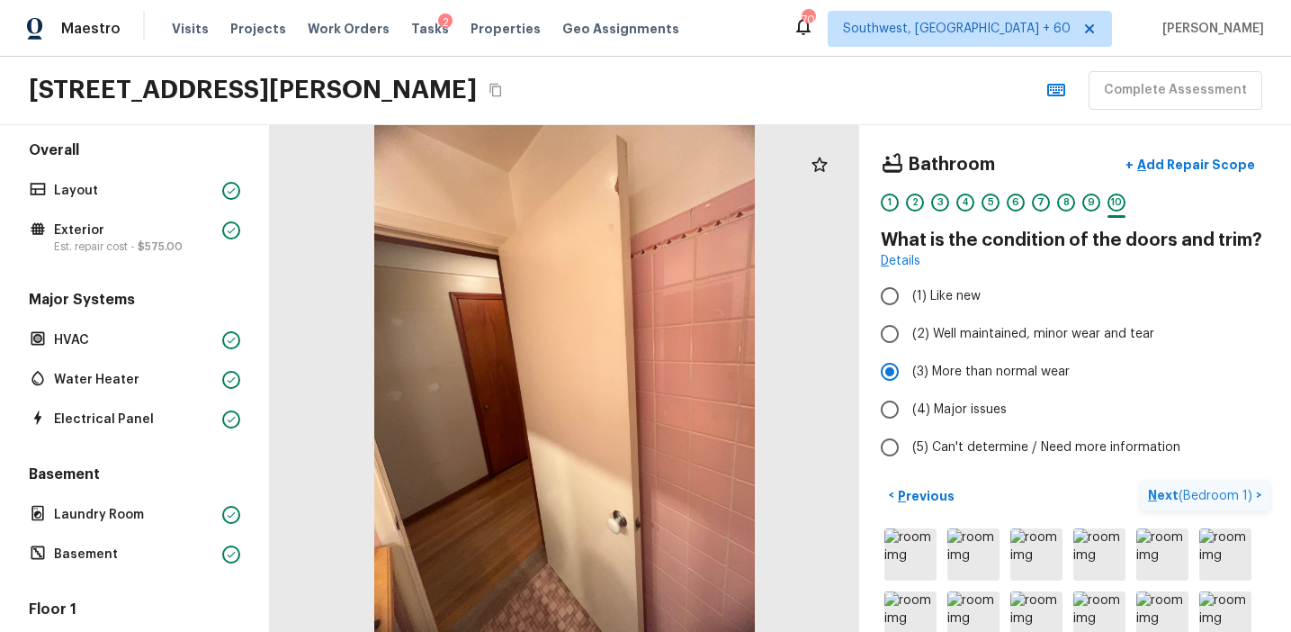
click at [1163, 492] on p "Next ( Bedroom 1 )" at bounding box center [1202, 495] width 108 height 19
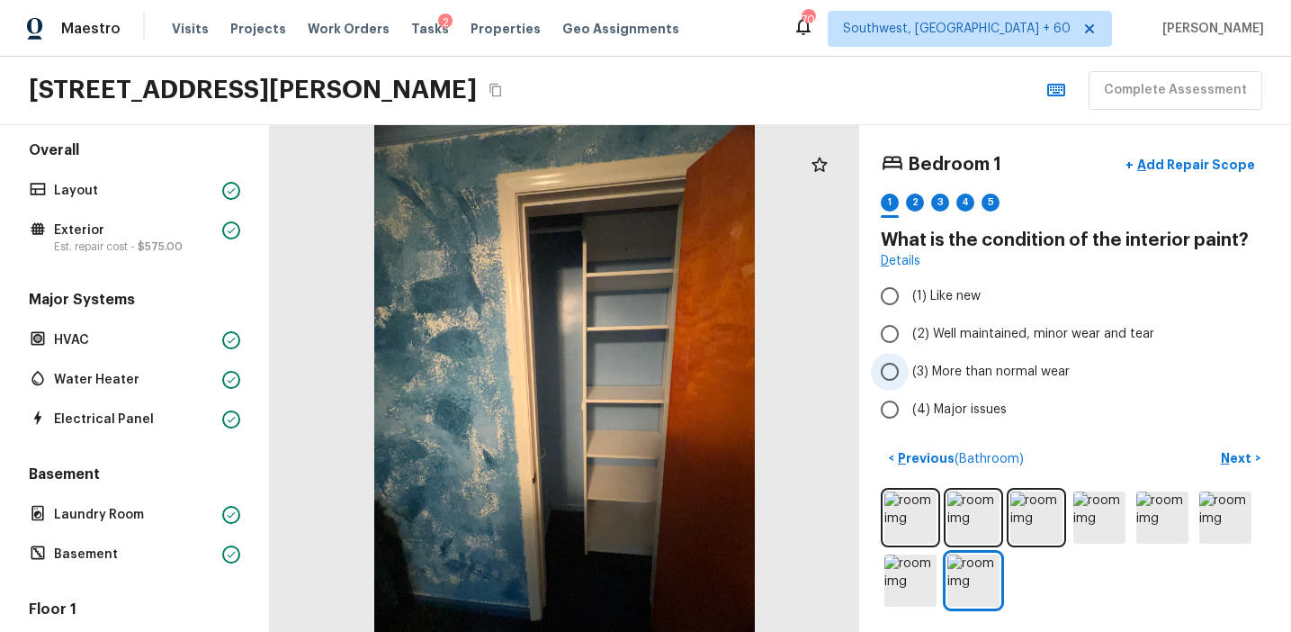
click at [958, 364] on span "(3) More than normal wear" at bounding box center [990, 372] width 157 height 18
click at [909, 364] on input "(3) More than normal wear" at bounding box center [890, 372] width 38 height 38
radio input "true"
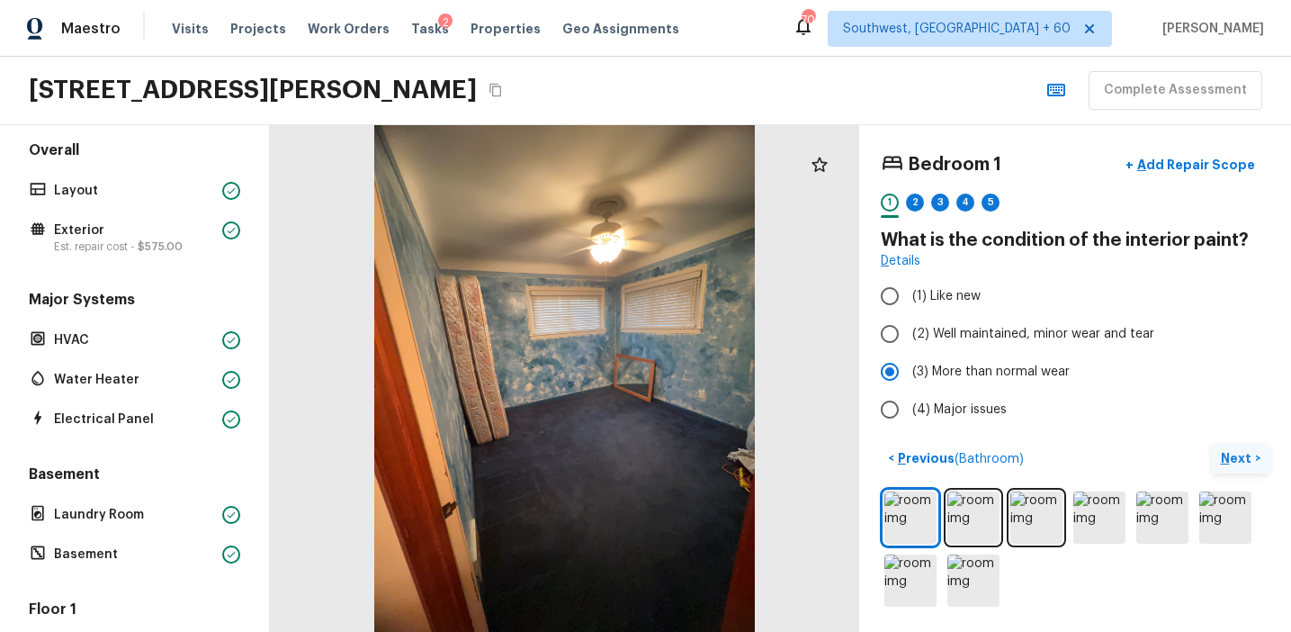
click at [1220, 450] on button "Next >" at bounding box center [1241, 459] width 58 height 30
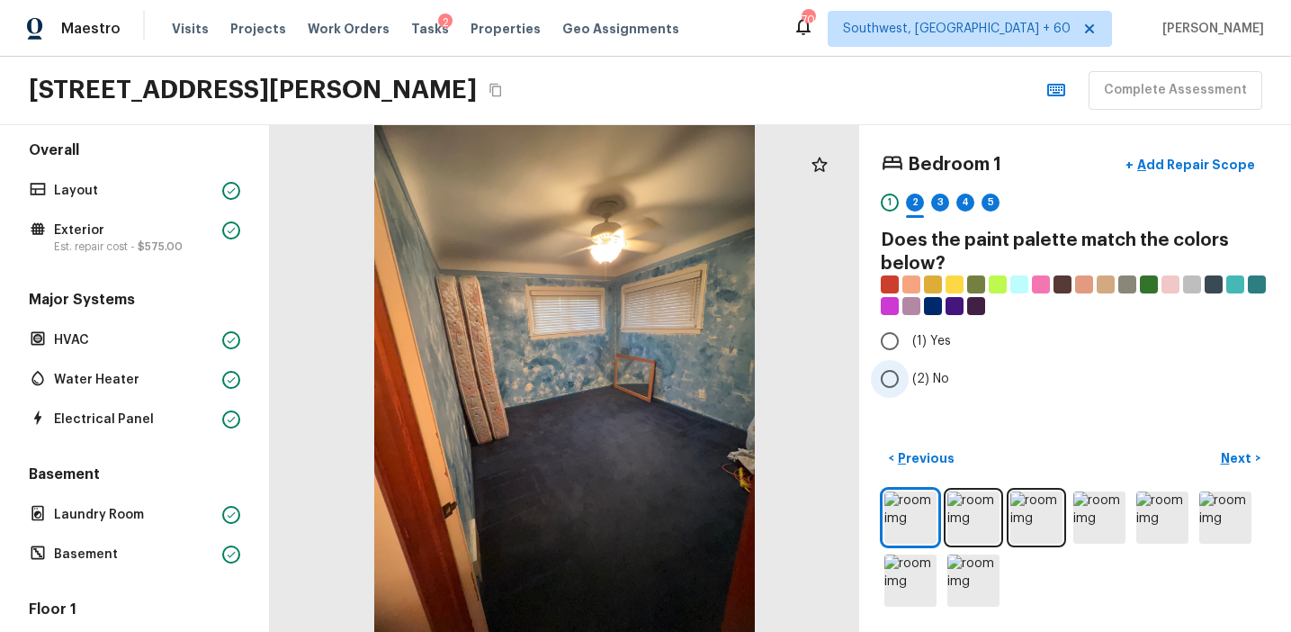
click at [918, 371] on span "(2) No" at bounding box center [930, 379] width 37 height 18
click at [909, 371] on input "(2) No" at bounding box center [890, 379] width 38 height 38
radio input "true"
click at [920, 333] on span "(1) Yes" at bounding box center [931, 341] width 39 height 18
click at [909, 333] on input "(1) Yes" at bounding box center [890, 341] width 38 height 38
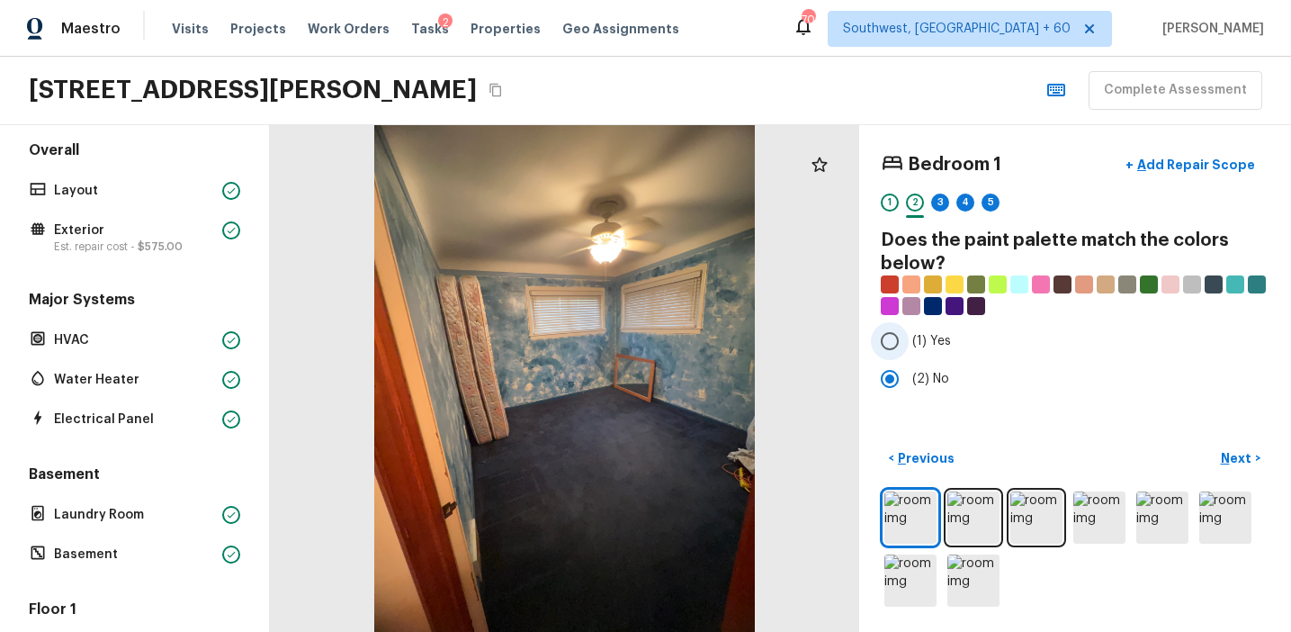
radio input "true"
click at [1238, 464] on p "Next" at bounding box center [1238, 458] width 34 height 18
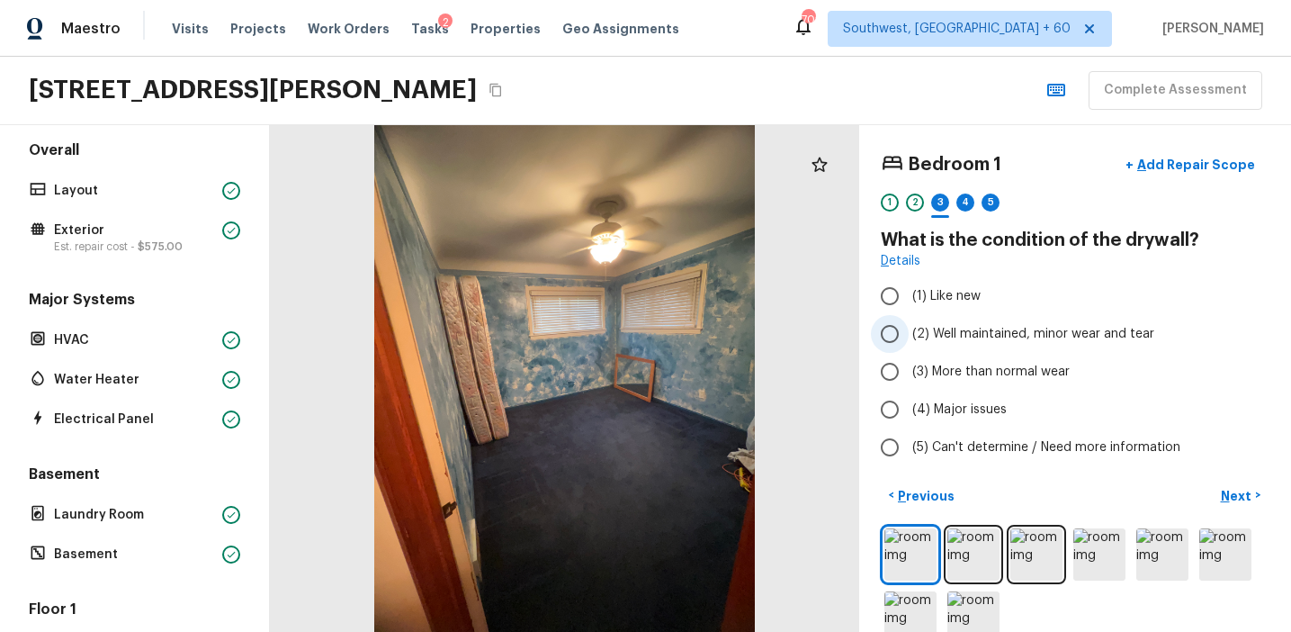
click at [996, 336] on span "(2) Well maintained, minor wear and tear" at bounding box center [1033, 334] width 242 height 18
click at [909, 336] on input "(2) Well maintained, minor wear and tear" at bounding box center [890, 334] width 38 height 38
radio input "true"
click at [1232, 496] on p "Next" at bounding box center [1238, 496] width 34 height 18
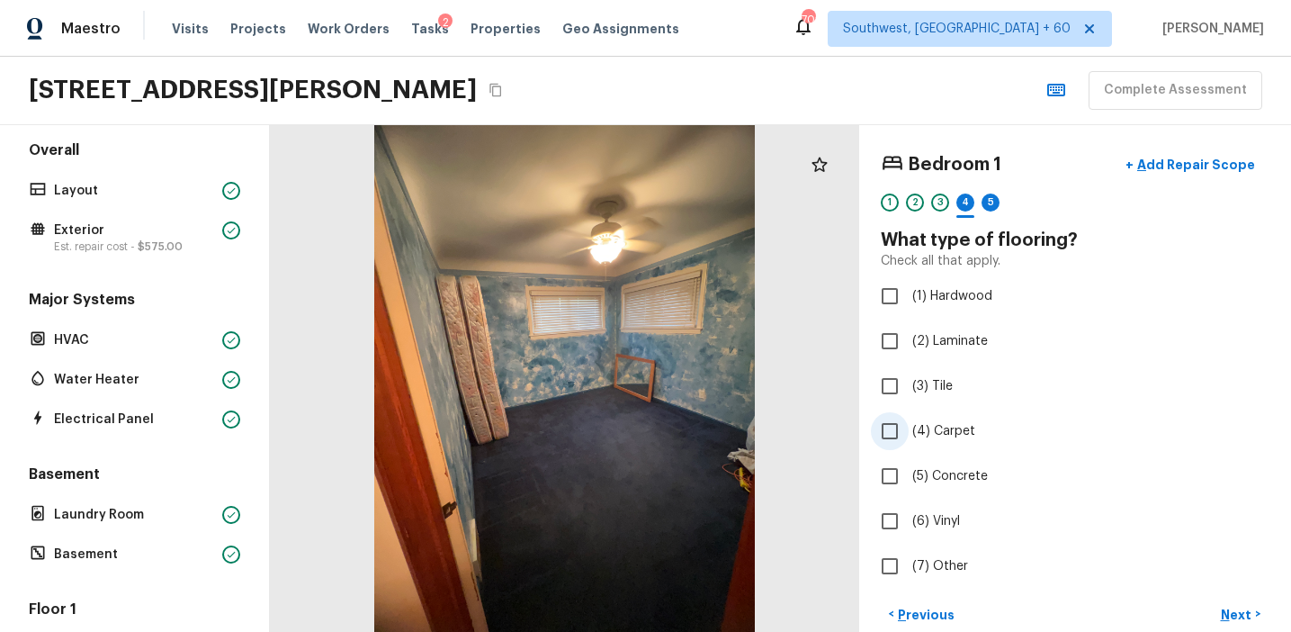
click at [914, 424] on span "(4) Carpet" at bounding box center [943, 431] width 63 height 18
click at [909, 424] on input "(4) Carpet" at bounding box center [890, 431] width 38 height 38
checkbox input "true"
click at [1222, 603] on button "Next >" at bounding box center [1241, 614] width 58 height 30
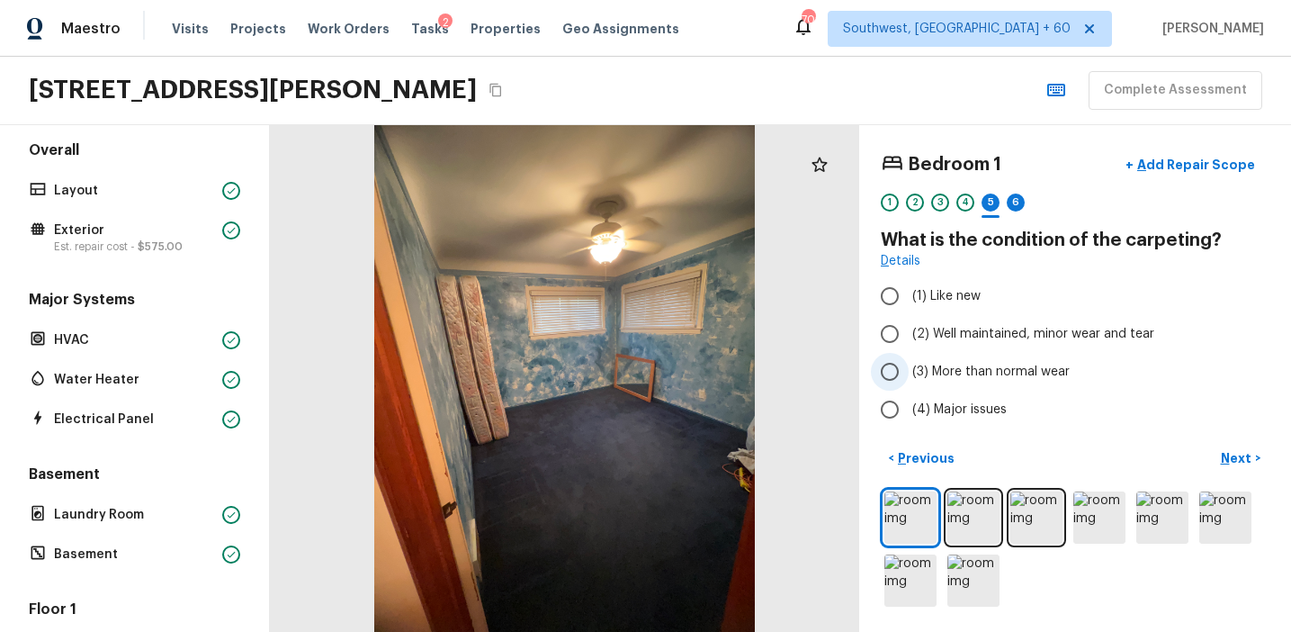
click at [975, 372] on span "(3) More than normal wear" at bounding box center [990, 372] width 157 height 18
click at [909, 372] on input "(3) More than normal wear" at bounding box center [890, 372] width 38 height 38
radio input "true"
click at [1229, 460] on p "Next" at bounding box center [1238, 458] width 34 height 18
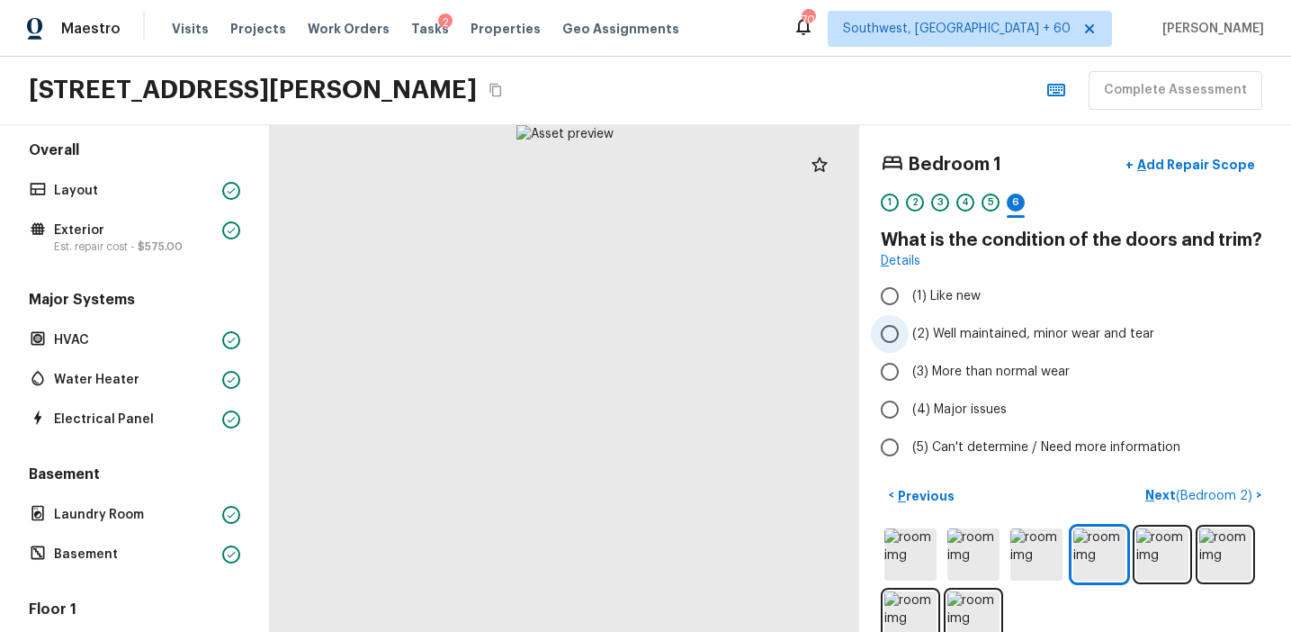
click at [1012, 341] on span "(2) Well maintained, minor wear and tear" at bounding box center [1033, 334] width 242 height 18
click at [909, 341] on input "(2) Well maintained, minor wear and tear" at bounding box center [890, 334] width 38 height 38
radio input "true"
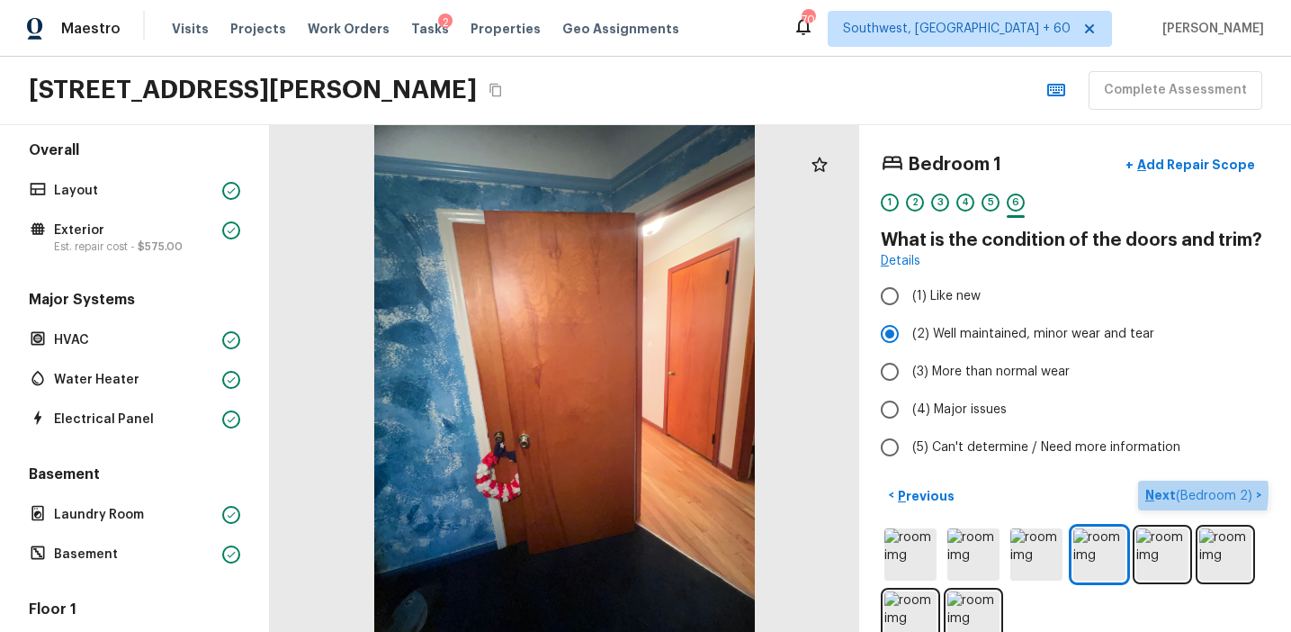
click at [1163, 492] on p "Next ( Bedroom 2 )" at bounding box center [1200, 495] width 111 height 19
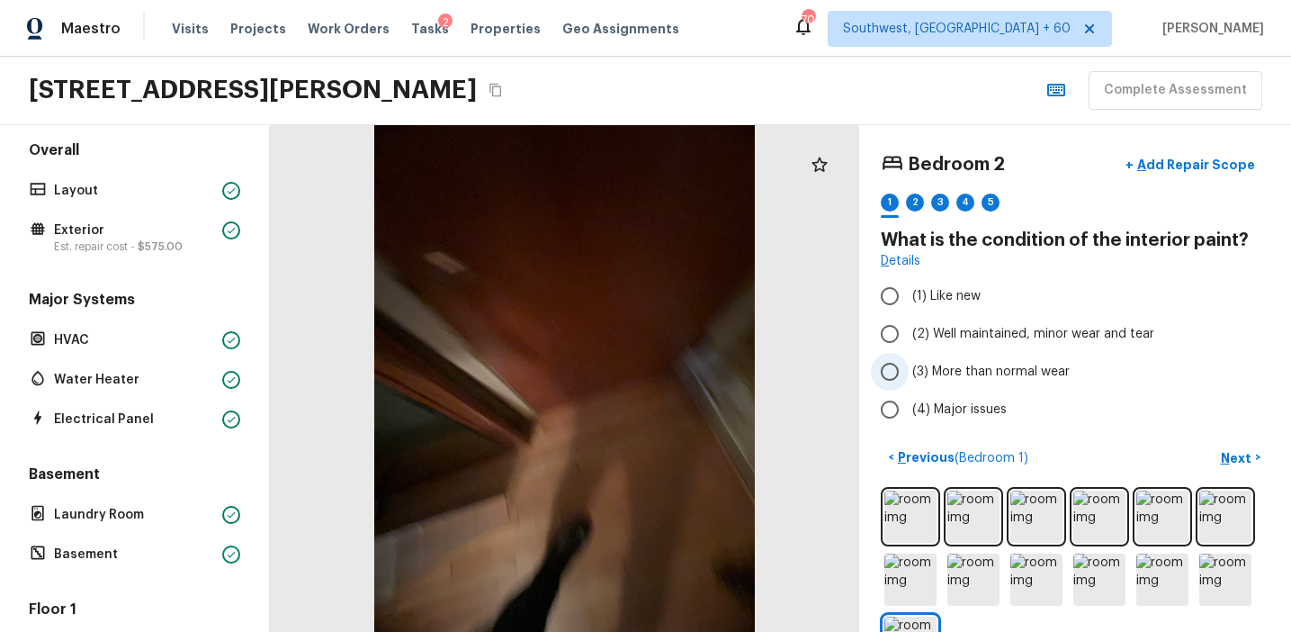
click at [1004, 362] on label "(3) More than normal wear" at bounding box center [1063, 372] width 384 height 38
click at [909, 362] on input "(3) More than normal wear" at bounding box center [890, 372] width 38 height 38
radio input "true"
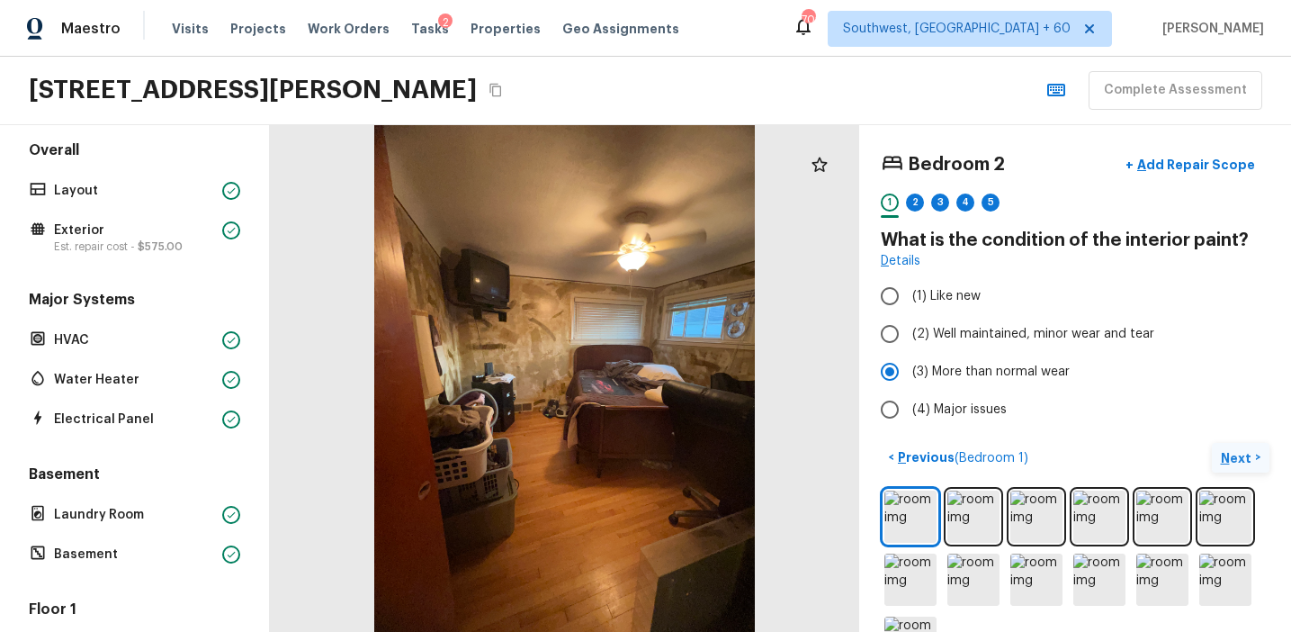
click at [1227, 458] on p "Next" at bounding box center [1238, 458] width 34 height 18
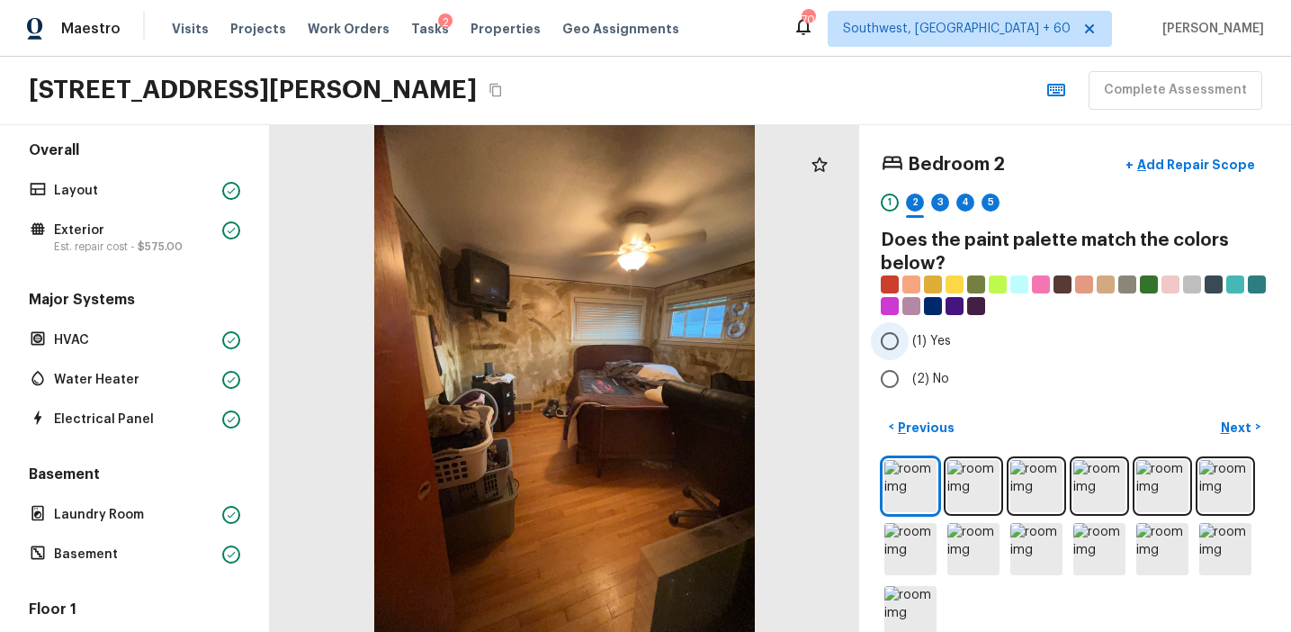
click at [922, 336] on span "(1) Yes" at bounding box center [931, 341] width 39 height 18
click at [909, 336] on input "(1) Yes" at bounding box center [890, 341] width 38 height 38
radio input "true"
click at [1242, 423] on p "Next" at bounding box center [1238, 427] width 34 height 18
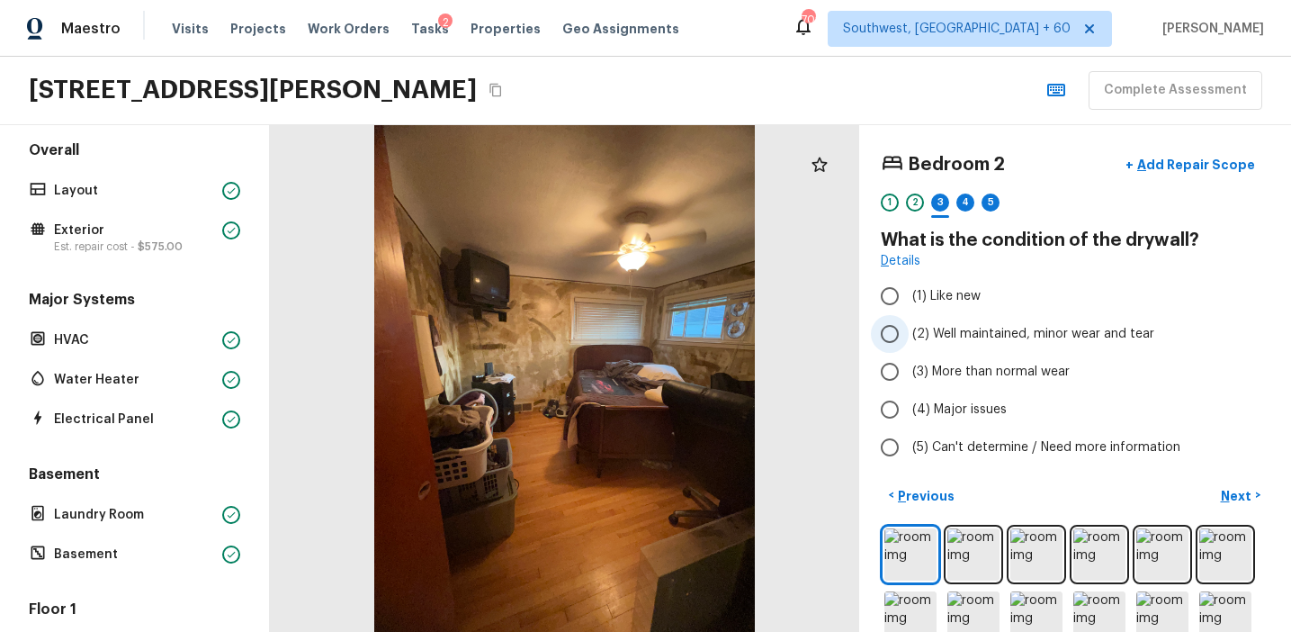
click at [959, 340] on span "(2) Well maintained, minor wear and tear" at bounding box center [1033, 334] width 242 height 18
click at [909, 340] on input "(2) Well maintained, minor wear and tear" at bounding box center [890, 334] width 38 height 38
radio input "true"
click at [1241, 492] on p "Next" at bounding box center [1238, 496] width 34 height 18
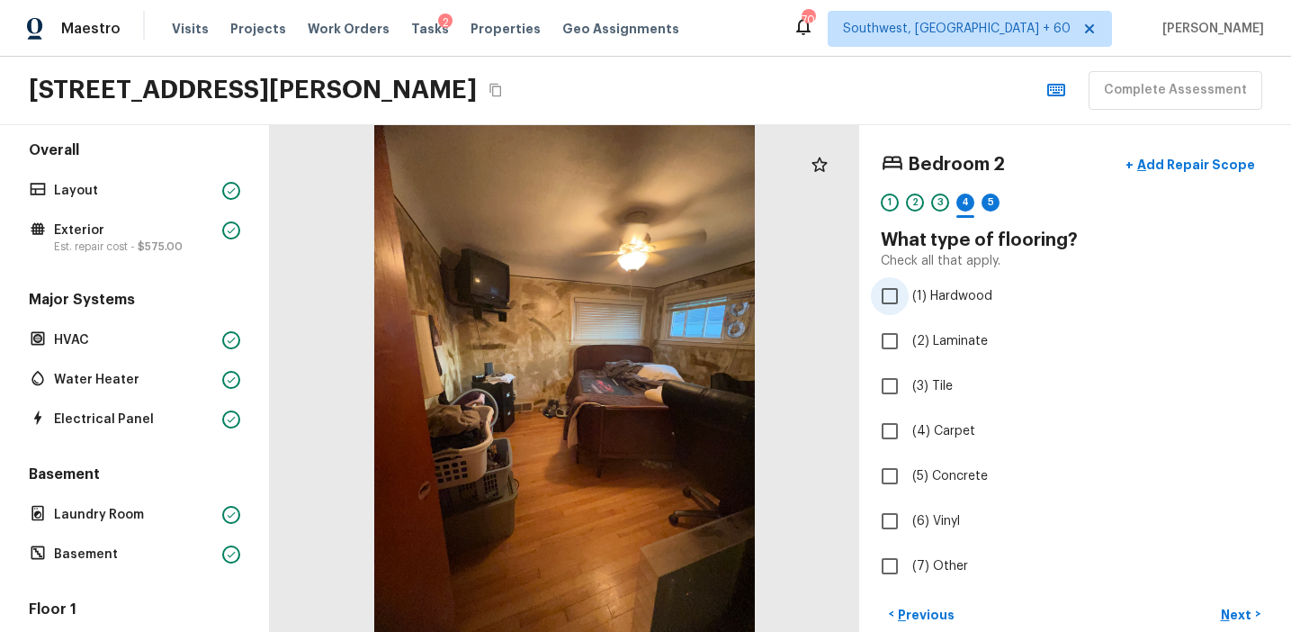
click at [931, 294] on span "(1) Hardwood" at bounding box center [952, 296] width 80 height 18
click at [909, 294] on input "(1) Hardwood" at bounding box center [890, 296] width 38 height 38
checkbox input "true"
click at [1231, 616] on p "Next" at bounding box center [1238, 615] width 34 height 18
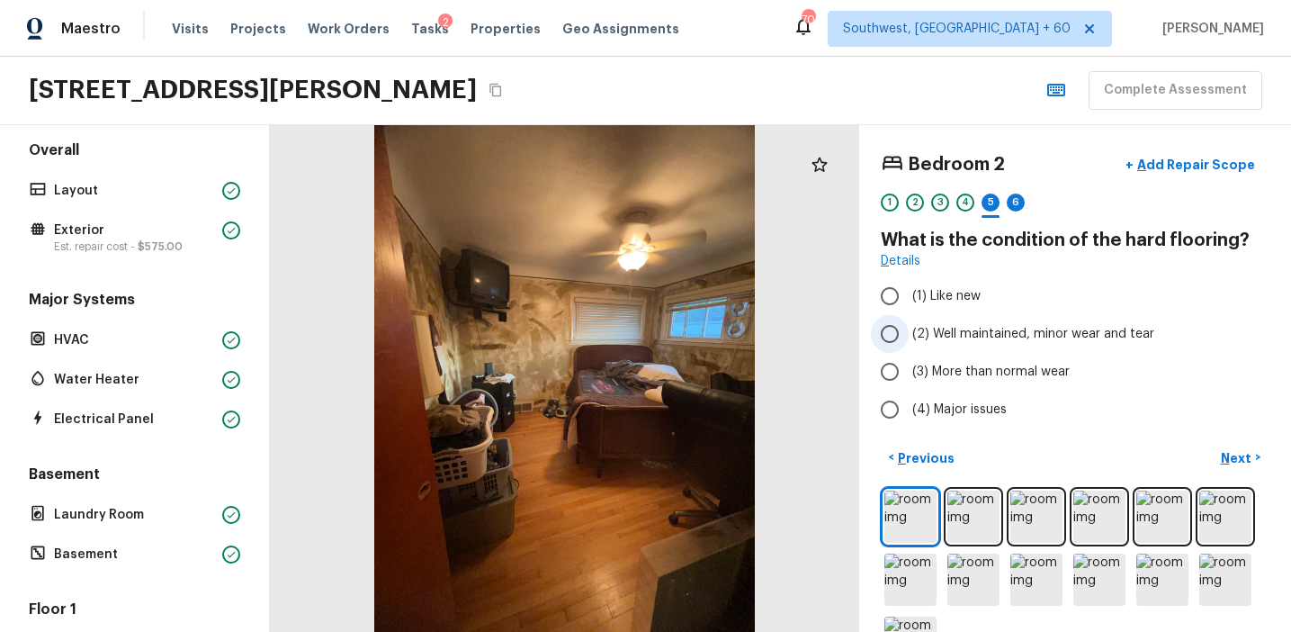
click at [978, 328] on span "(2) Well maintained, minor wear and tear" at bounding box center [1033, 334] width 242 height 18
click at [909, 328] on input "(2) Well maintained, minor wear and tear" at bounding box center [890, 334] width 38 height 38
radio input "true"
click at [963, 377] on span "(3) More than normal wear" at bounding box center [990, 372] width 157 height 18
click at [909, 377] on input "(3) More than normal wear" at bounding box center [890, 372] width 38 height 38
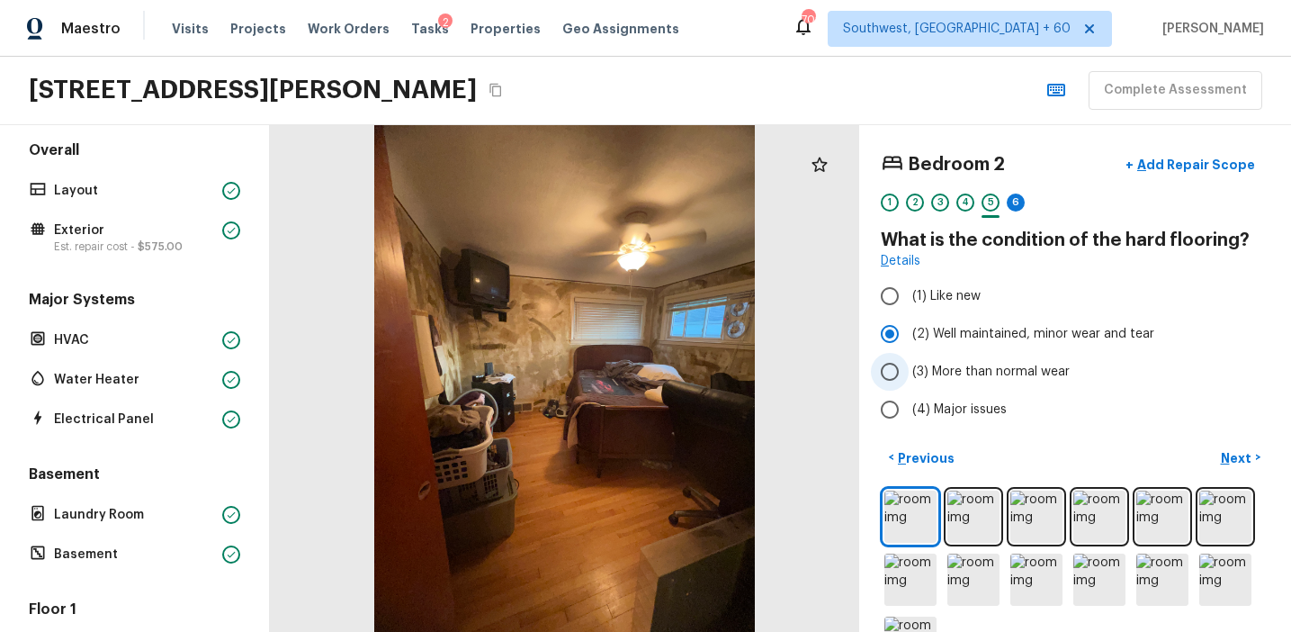
radio input "true"
click at [1231, 451] on p "Next" at bounding box center [1238, 458] width 34 height 18
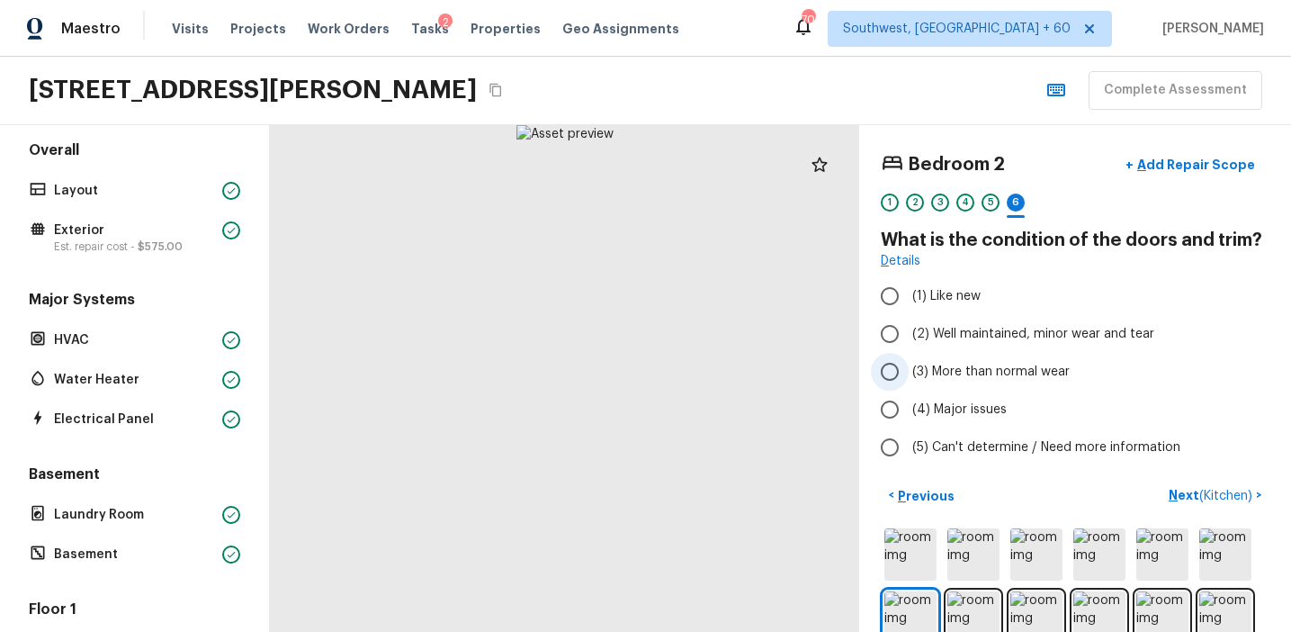
click at [976, 372] on span "(3) More than normal wear" at bounding box center [990, 372] width 157 height 18
click at [909, 372] on input "(3) More than normal wear" at bounding box center [890, 372] width 38 height 38
radio input "true"
click at [1181, 491] on p "Next ( Kitchen )" at bounding box center [1212, 495] width 87 height 19
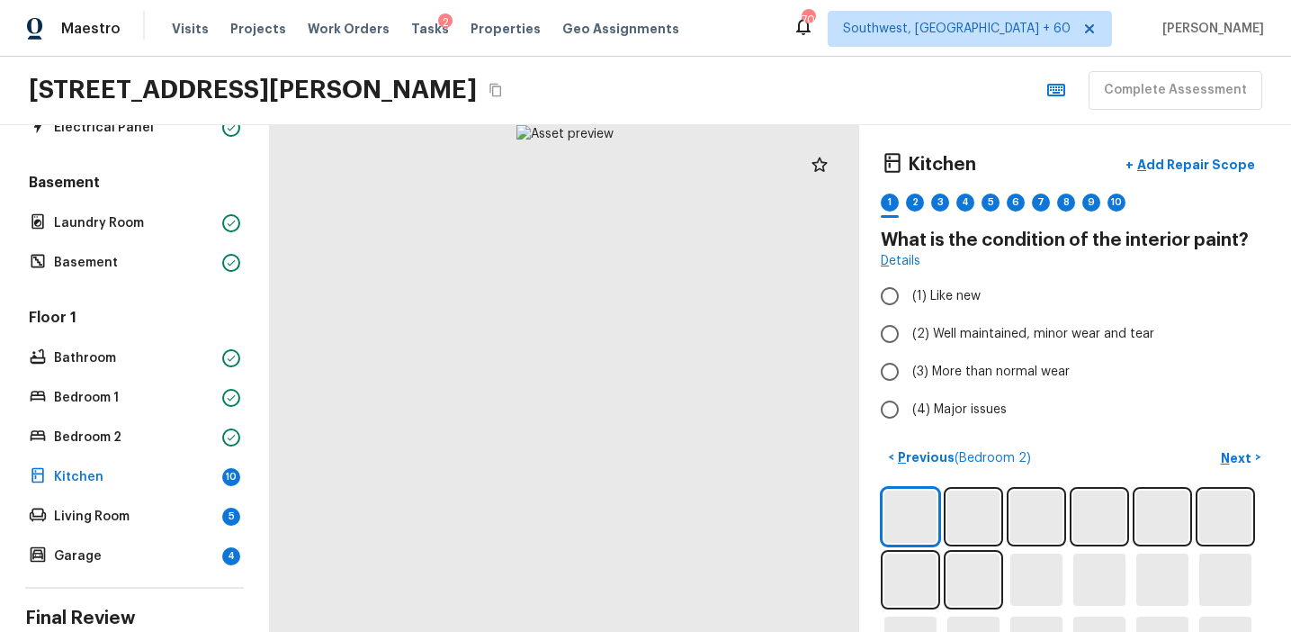
scroll to position [447, 0]
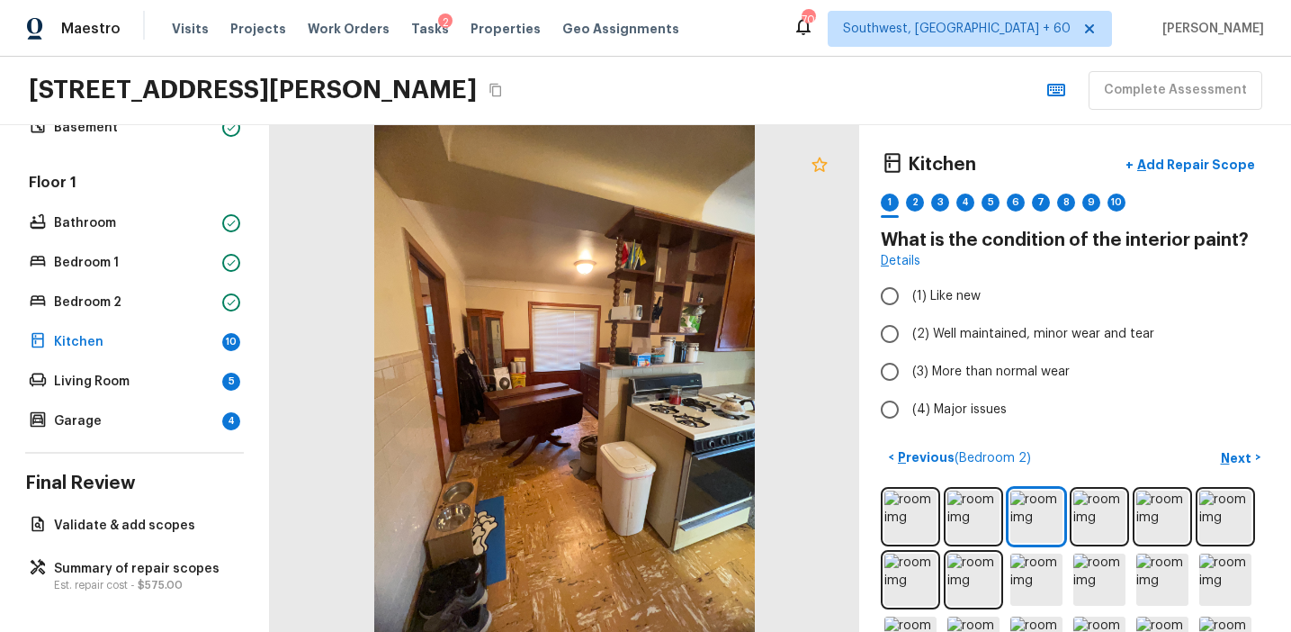
click at [822, 166] on icon at bounding box center [819, 164] width 15 height 14
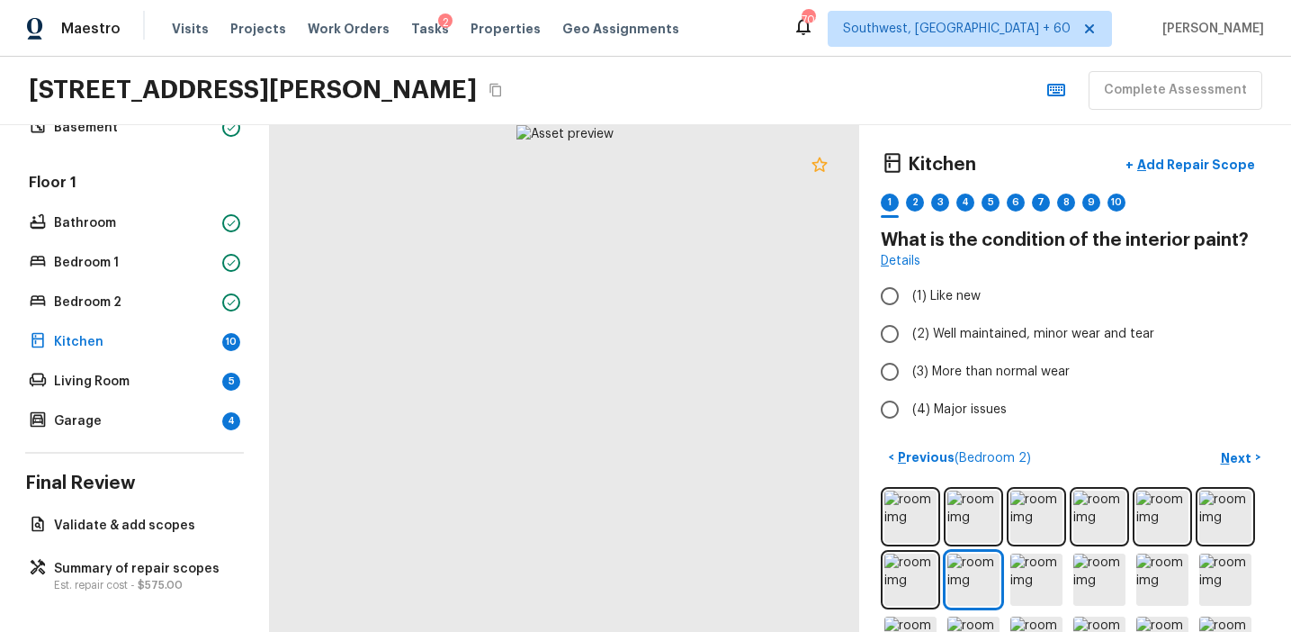
click at [812, 168] on icon at bounding box center [820, 165] width 22 height 22
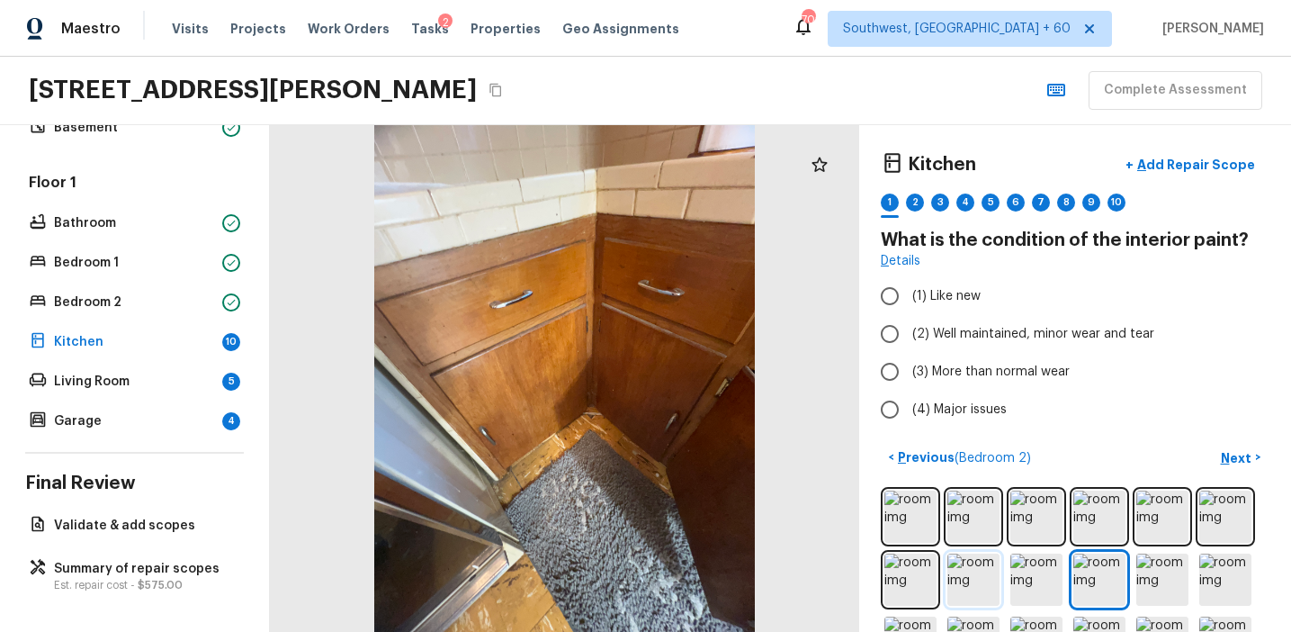
click at [972, 575] on img at bounding box center [973, 579] width 52 height 52
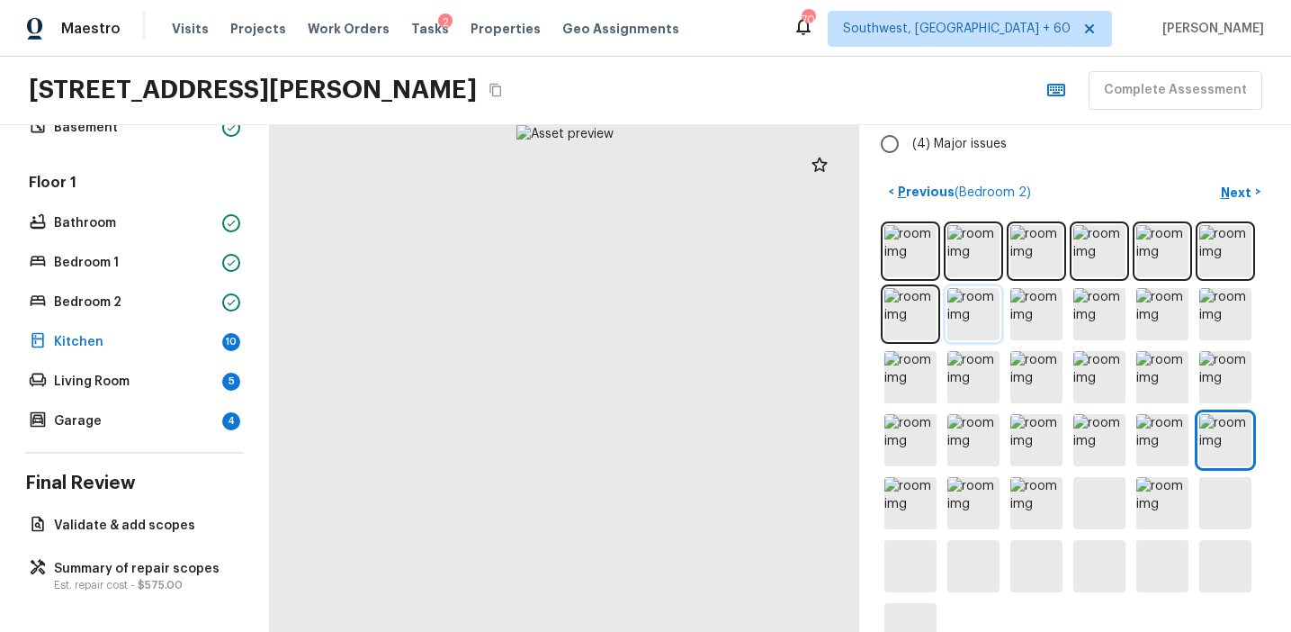
scroll to position [314, 0]
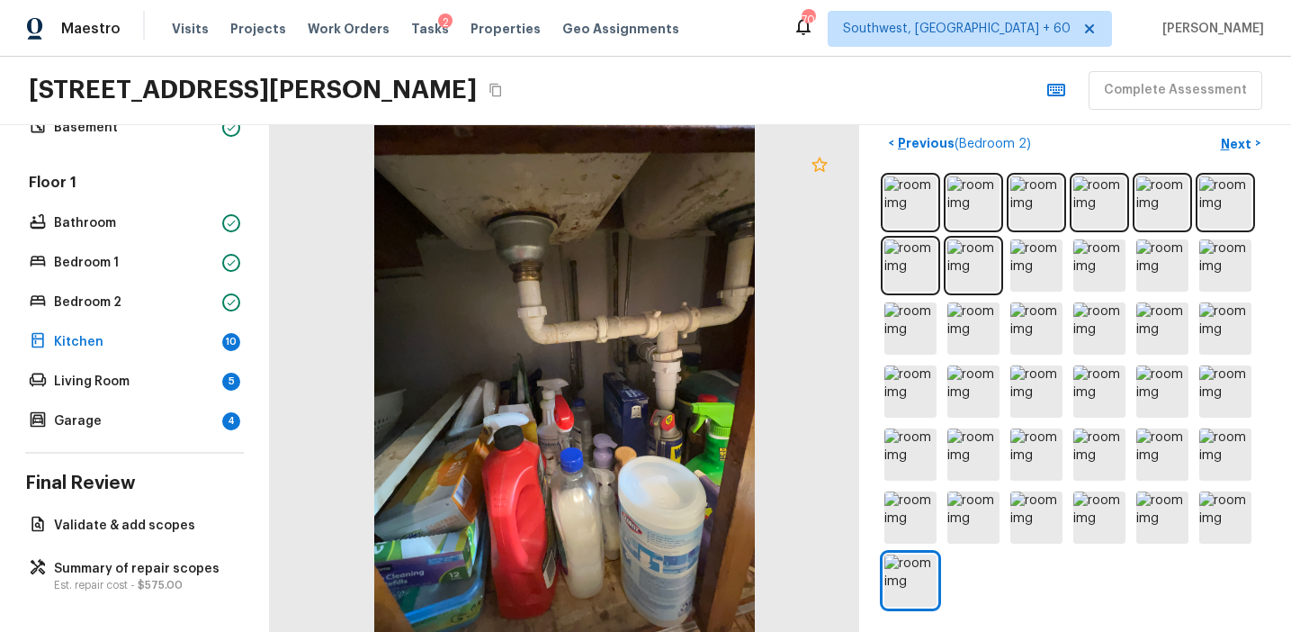
click at [811, 167] on icon at bounding box center [820, 165] width 22 height 22
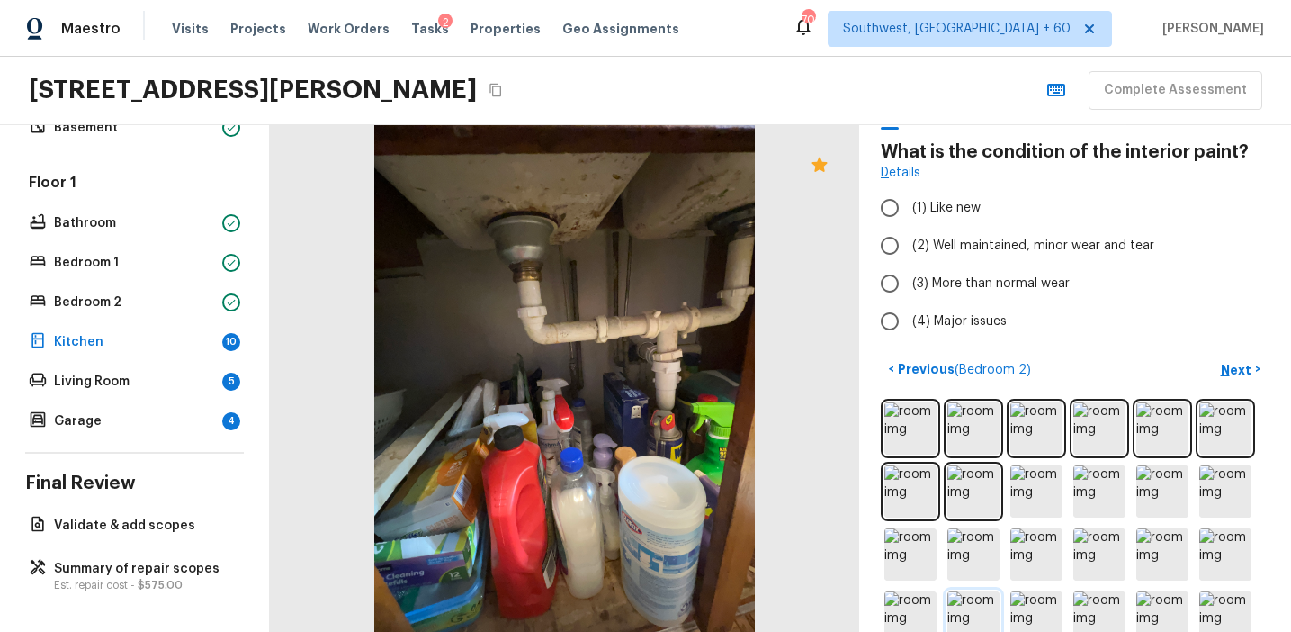
scroll to position [0, 0]
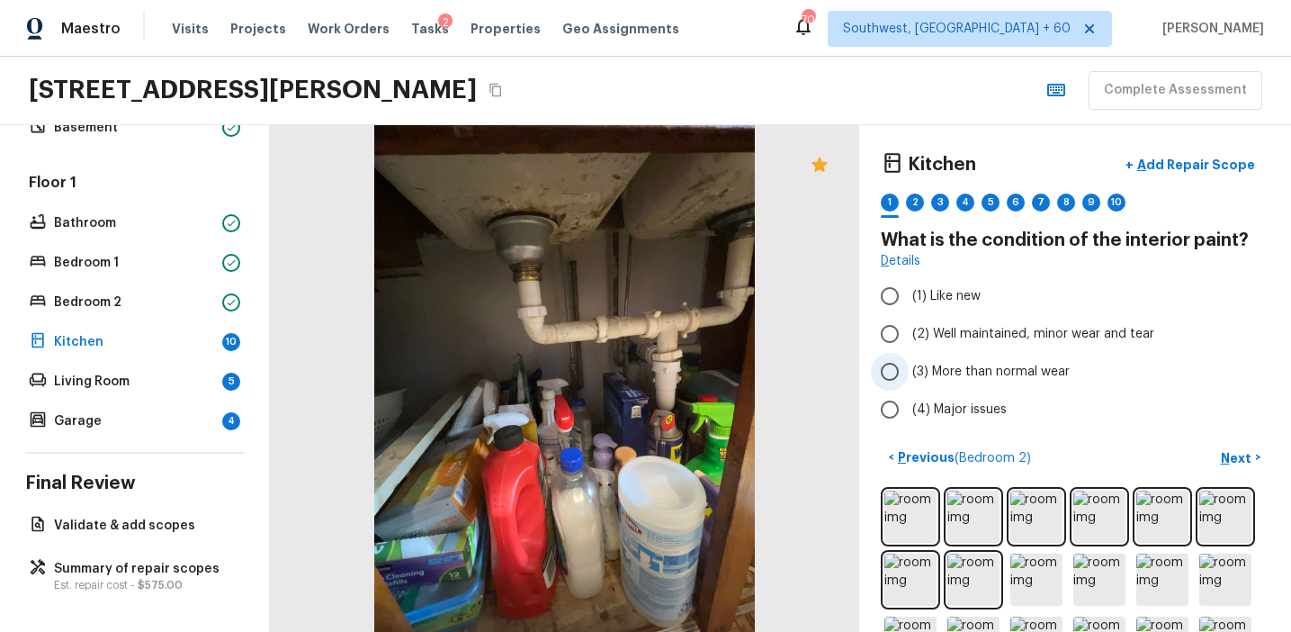
click at [961, 370] on span "(3) More than normal wear" at bounding box center [990, 372] width 157 height 18
click at [909, 370] on input "(3) More than normal wear" at bounding box center [890, 372] width 38 height 38
radio input "true"
click at [1233, 455] on p "Next" at bounding box center [1238, 458] width 34 height 18
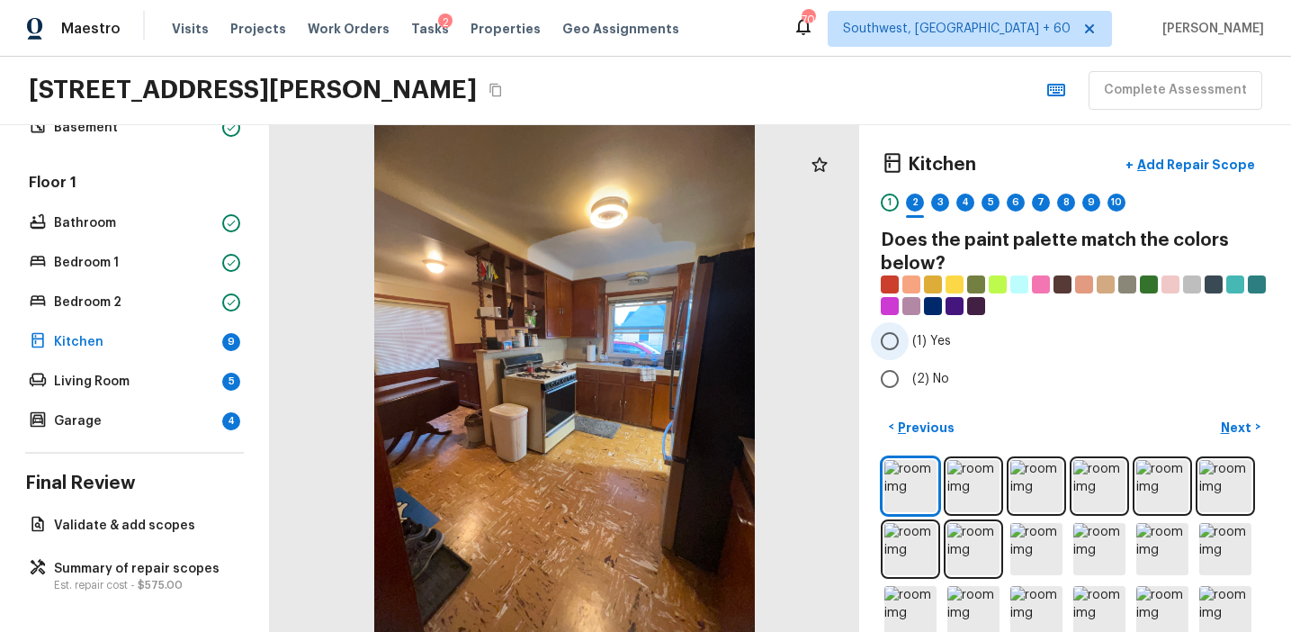
click at [922, 342] on span "(1) Yes" at bounding box center [931, 341] width 39 height 18
click at [909, 342] on input "(1) Yes" at bounding box center [890, 341] width 38 height 38
radio input "true"
click at [1234, 418] on p "Next" at bounding box center [1238, 427] width 34 height 18
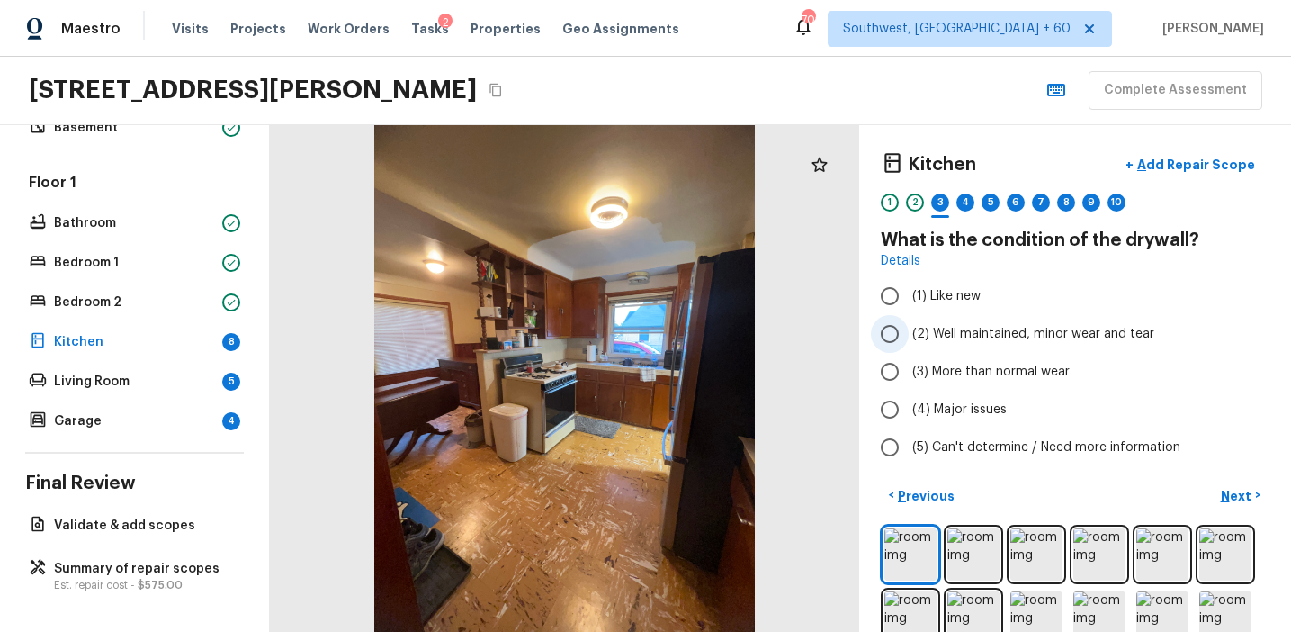
click at [978, 346] on label "(2) Well maintained, minor wear and tear" at bounding box center [1063, 334] width 384 height 38
click at [909, 346] on input "(2) Well maintained, minor wear and tear" at bounding box center [890, 334] width 38 height 38
radio input "true"
click at [1223, 499] on p "Next" at bounding box center [1238, 496] width 34 height 18
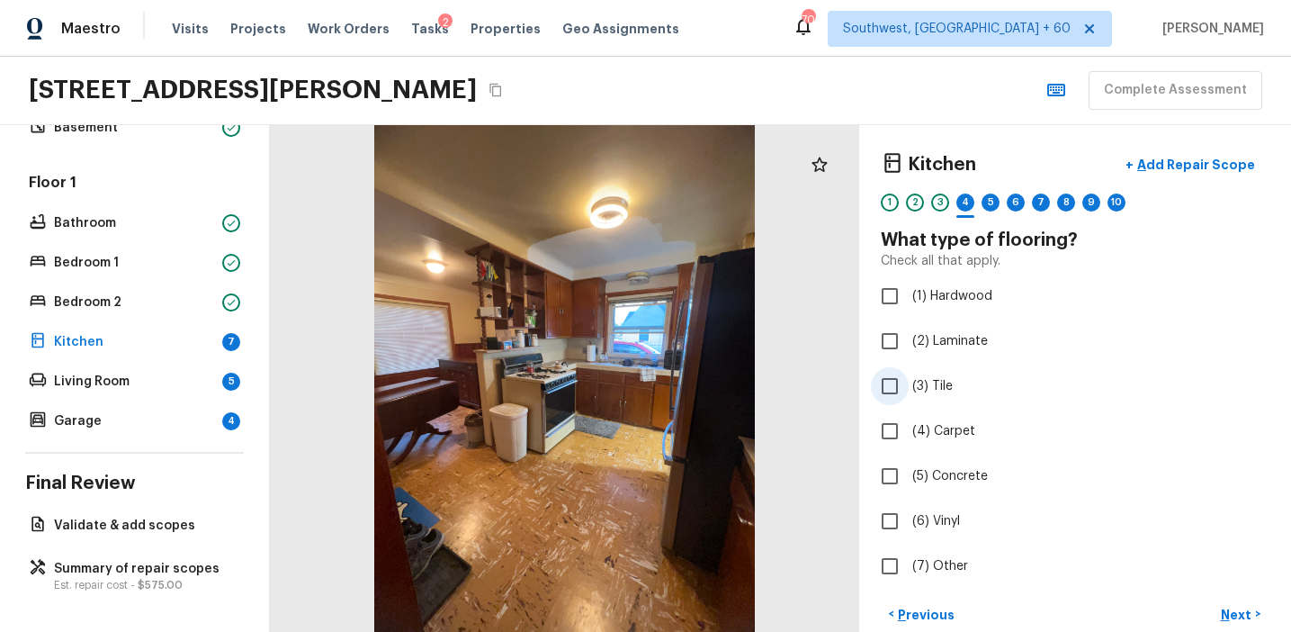
click at [921, 395] on label "(3) Tile" at bounding box center [1063, 386] width 384 height 38
click at [909, 395] on input "(3) Tile" at bounding box center [890, 386] width 38 height 38
checkbox input "true"
click at [1224, 615] on p "Next" at bounding box center [1238, 615] width 34 height 18
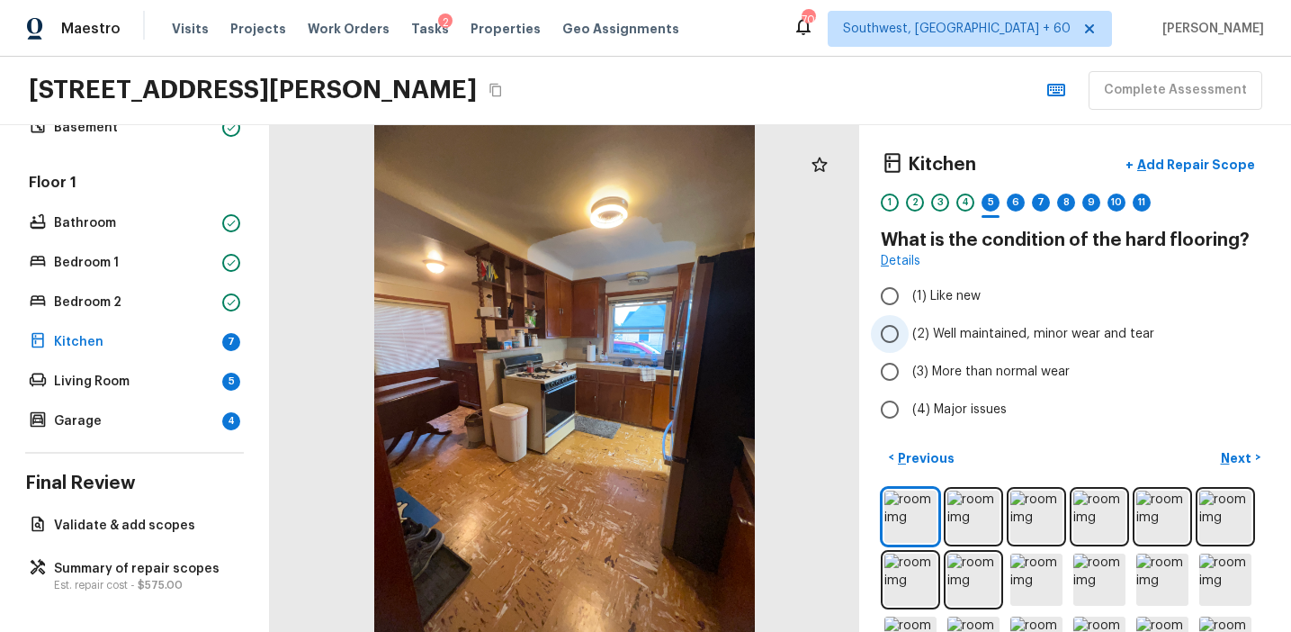
click at [986, 334] on span "(2) Well maintained, minor wear and tear" at bounding box center [1033, 334] width 242 height 18
click at [909, 334] on input "(2) Well maintained, minor wear and tear" at bounding box center [890, 334] width 38 height 38
radio input "true"
click at [1028, 367] on span "(3) More than normal wear" at bounding box center [990, 372] width 157 height 18
click at [909, 367] on input "(3) More than normal wear" at bounding box center [890, 372] width 38 height 38
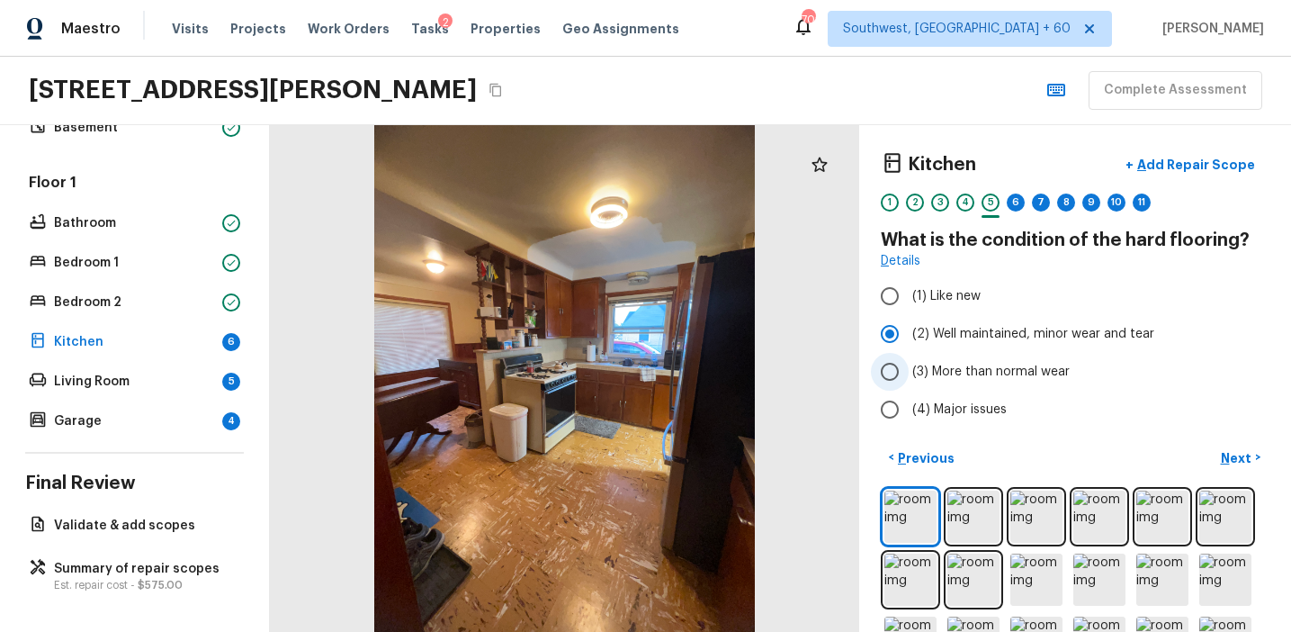
radio input "true"
click at [1228, 460] on p "Next" at bounding box center [1238, 458] width 34 height 18
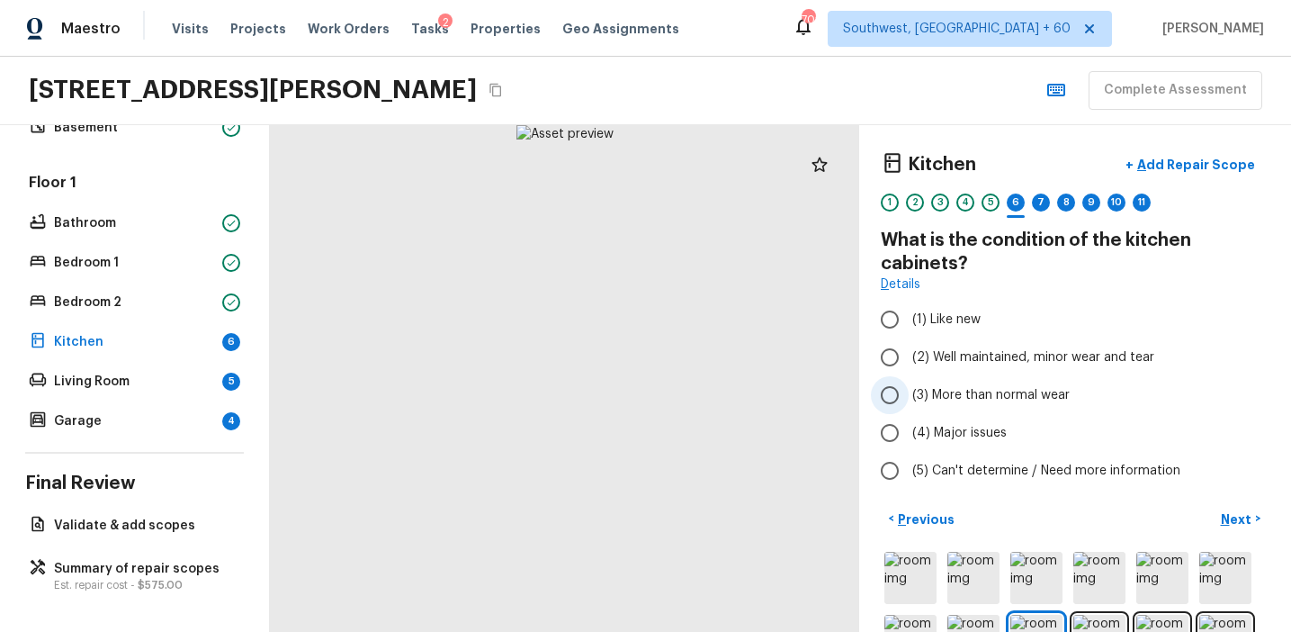
click at [975, 381] on label "(3) More than normal wear" at bounding box center [1063, 395] width 384 height 38
click at [909, 381] on input "(3) More than normal wear" at bounding box center [890, 395] width 38 height 38
radio input "true"
click at [1225, 516] on p "Next" at bounding box center [1238, 519] width 34 height 18
click at [992, 382] on label "(3) More than normal wear" at bounding box center [1063, 395] width 384 height 38
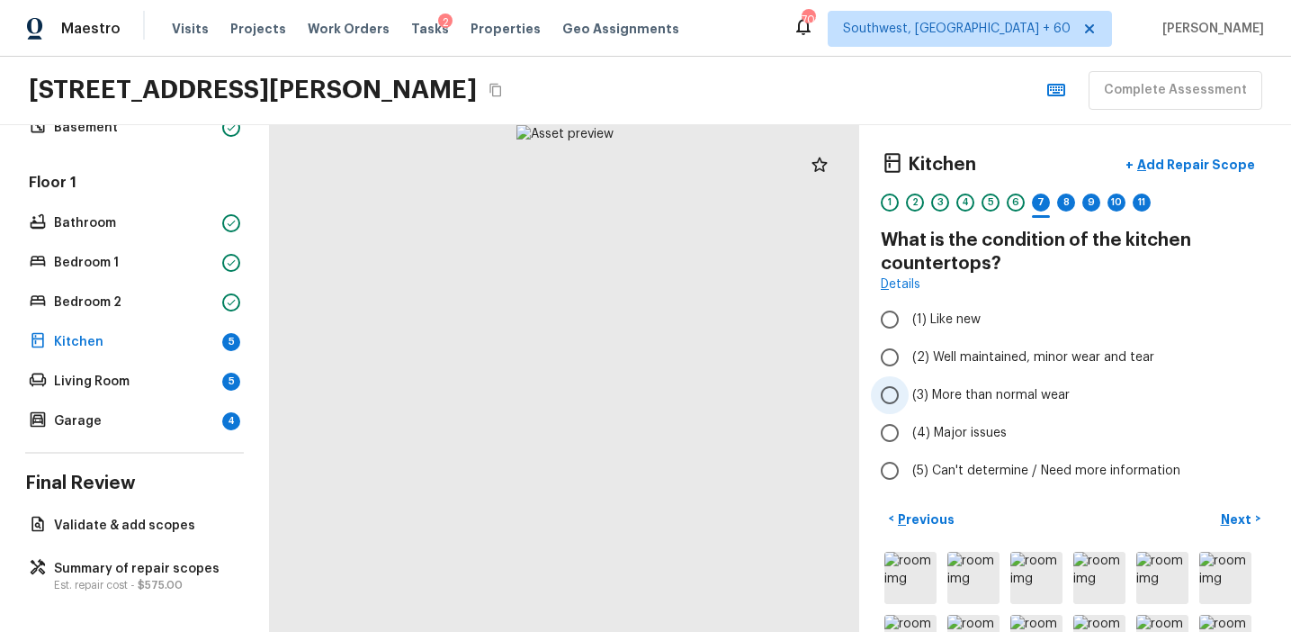
click at [909, 382] on input "(3) More than normal wear" at bounding box center [890, 395] width 38 height 38
radio input "true"
click at [1224, 517] on p "Next" at bounding box center [1238, 519] width 34 height 18
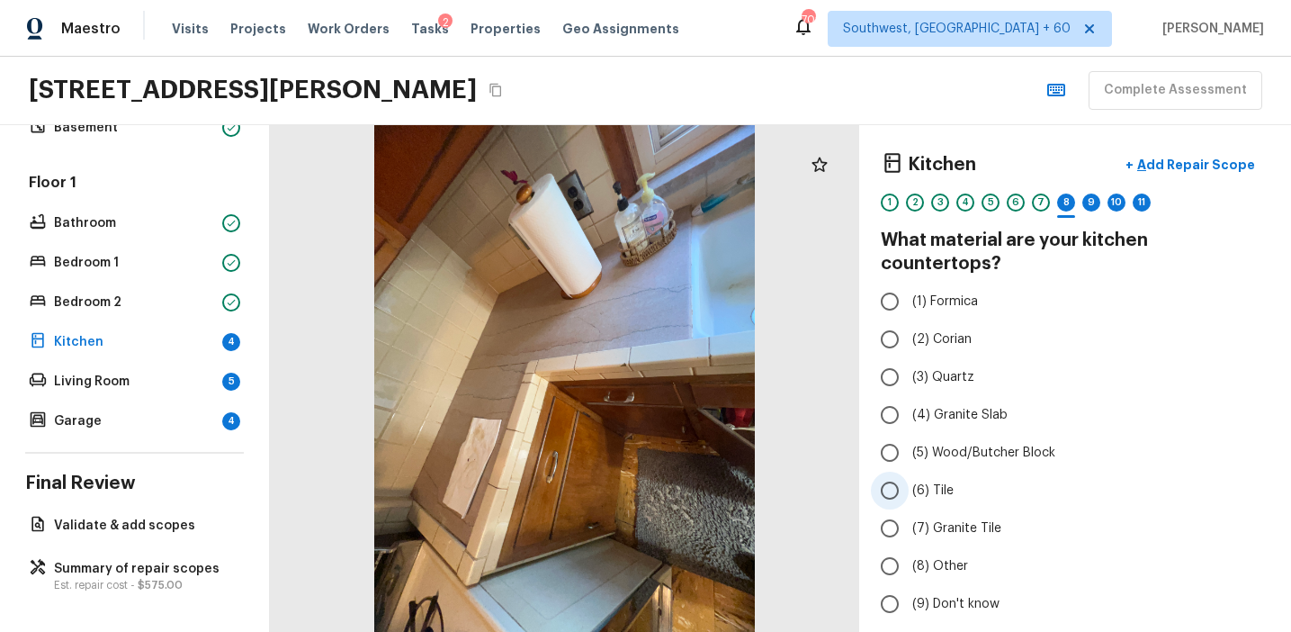
click at [941, 481] on span "(6) Tile" at bounding box center [932, 490] width 41 height 18
click at [909, 471] on input "(6) Tile" at bounding box center [890, 490] width 38 height 38
radio input "true"
click at [1028, 509] on label "(7) Granite Tile" at bounding box center [1063, 528] width 384 height 38
click at [909, 509] on input "(7) Granite Tile" at bounding box center [890, 528] width 38 height 38
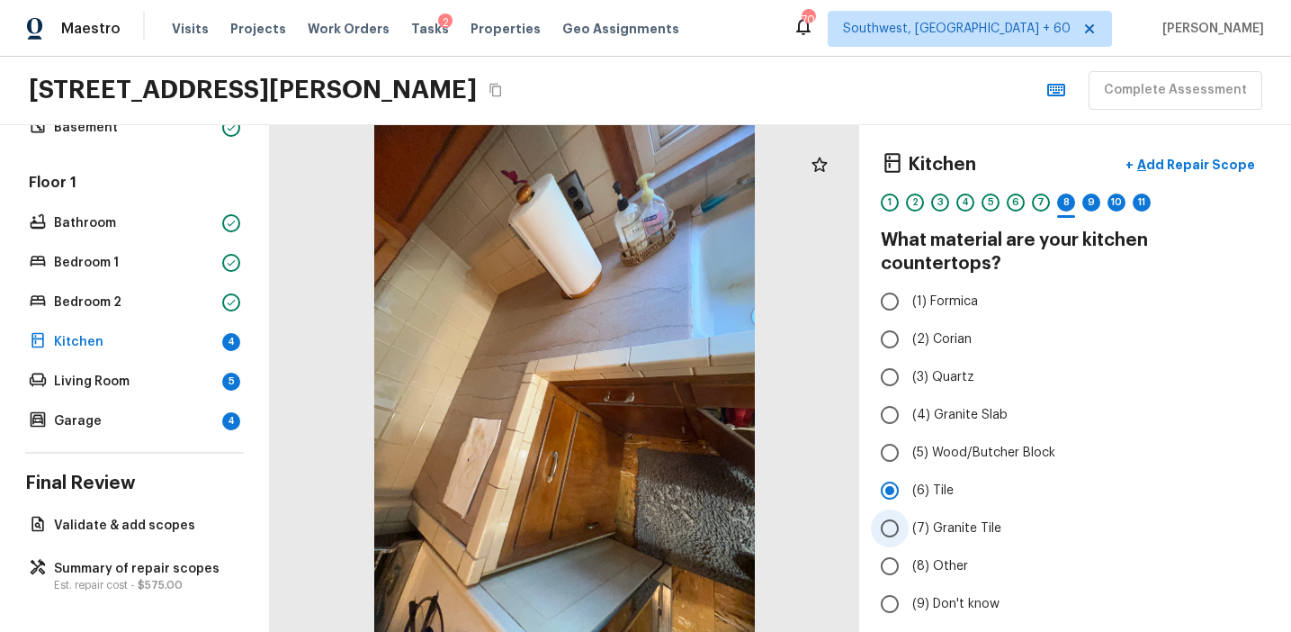
radio input "true"
click at [937, 481] on span "(6) Tile" at bounding box center [932, 490] width 41 height 18
click at [909, 471] on input "(6) Tile" at bounding box center [890, 490] width 38 height 38
radio input "true"
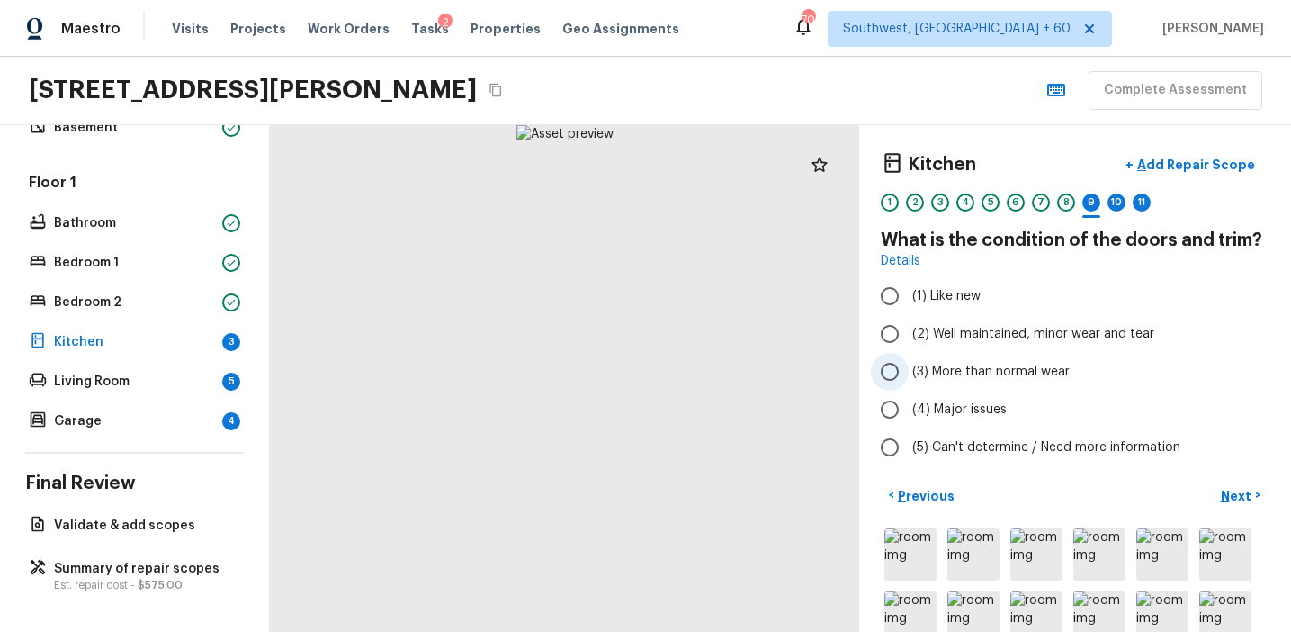
click at [956, 358] on label "(3) More than normal wear" at bounding box center [1063, 372] width 384 height 38
click at [909, 358] on input "(3) More than normal wear" at bounding box center [890, 372] width 38 height 38
radio input "true"
click at [1230, 493] on p "Next" at bounding box center [1238, 496] width 34 height 18
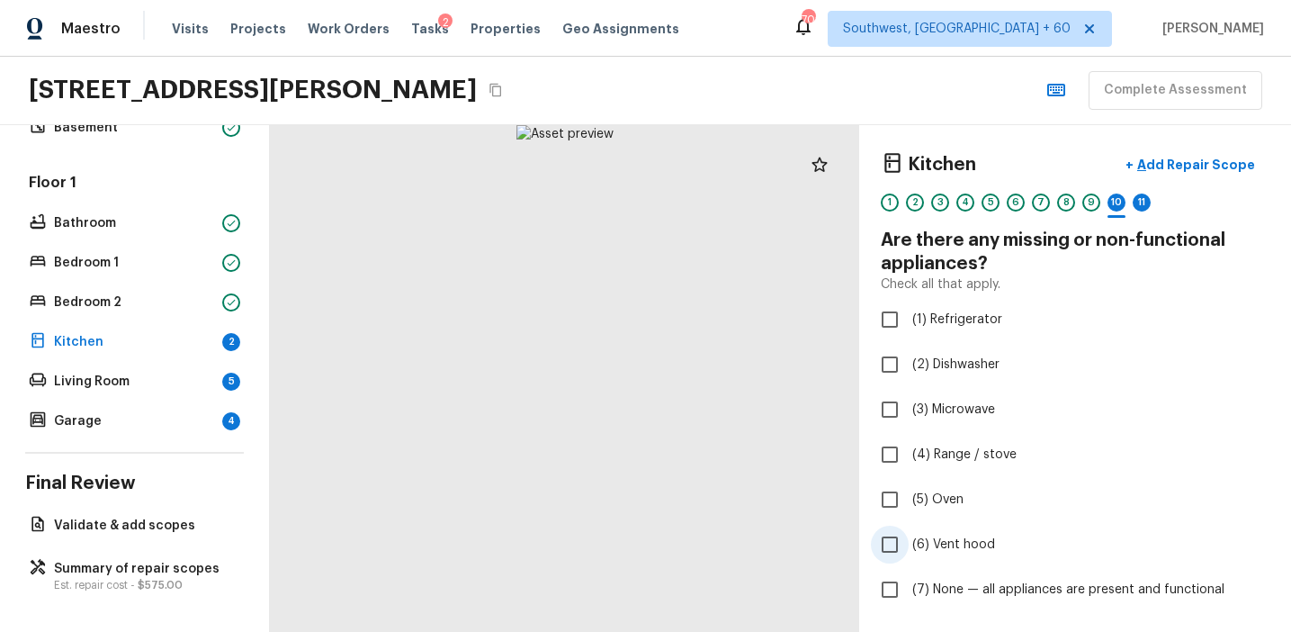
click at [935, 544] on span "(6) Vent hood" at bounding box center [953, 544] width 83 height 18
click at [909, 544] on input "(6) Vent hood" at bounding box center [890, 544] width 38 height 38
checkbox input "true"
click at [940, 462] on span "(4) Range / stove" at bounding box center [964, 454] width 104 height 18
click at [909, 462] on input "(4) Range / stove" at bounding box center [890, 454] width 38 height 38
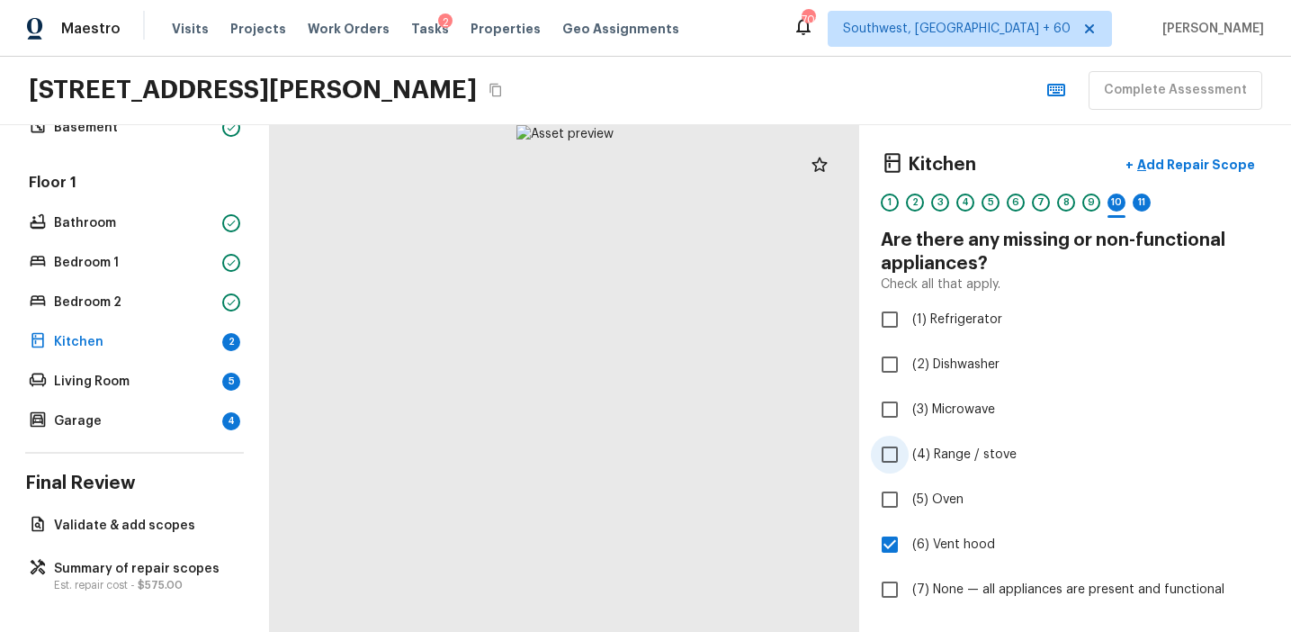
checkbox input "true"
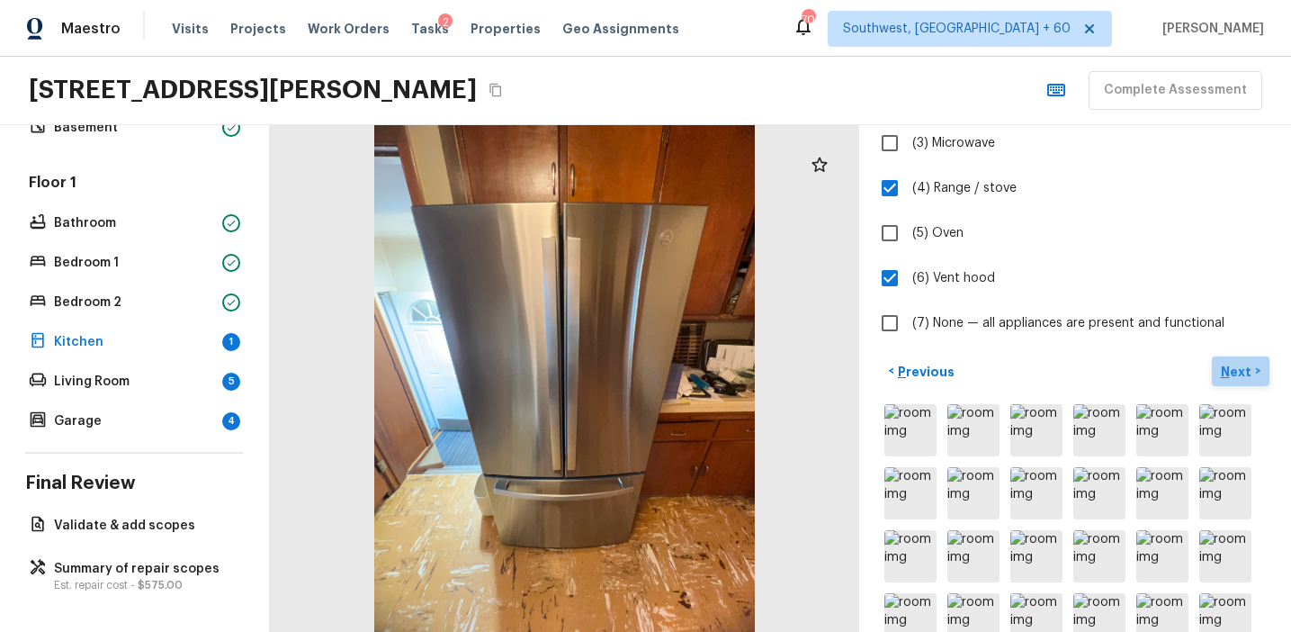
click at [1235, 366] on p "Next" at bounding box center [1238, 372] width 34 height 18
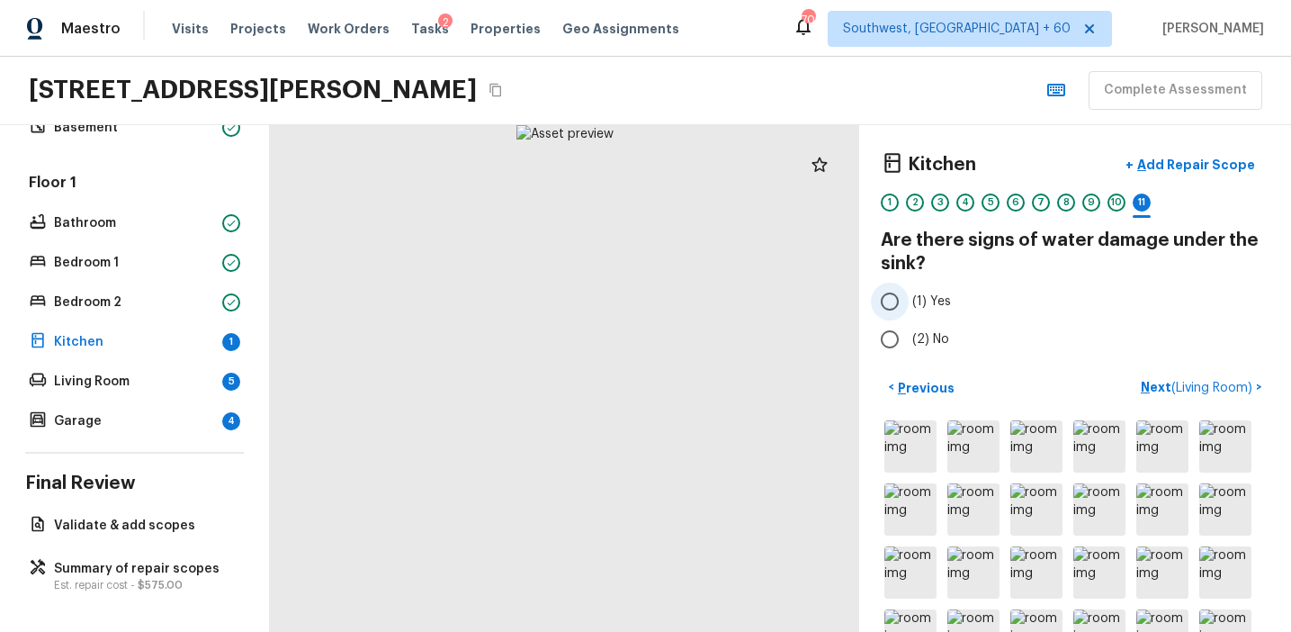
click at [941, 298] on span "(1) Yes" at bounding box center [931, 301] width 39 height 18
click at [909, 298] on input "(1) Yes" at bounding box center [890, 302] width 38 height 38
radio input "true"
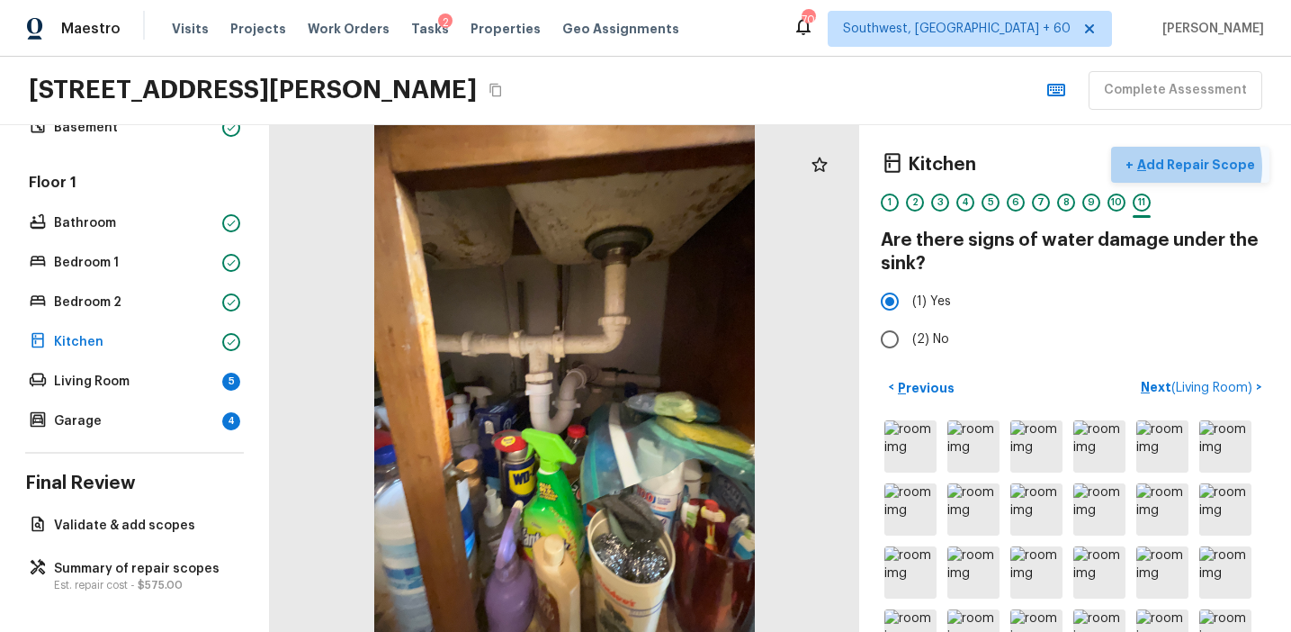
click at [1190, 166] on p "Add Repair Scope" at bounding box center [1194, 165] width 121 height 18
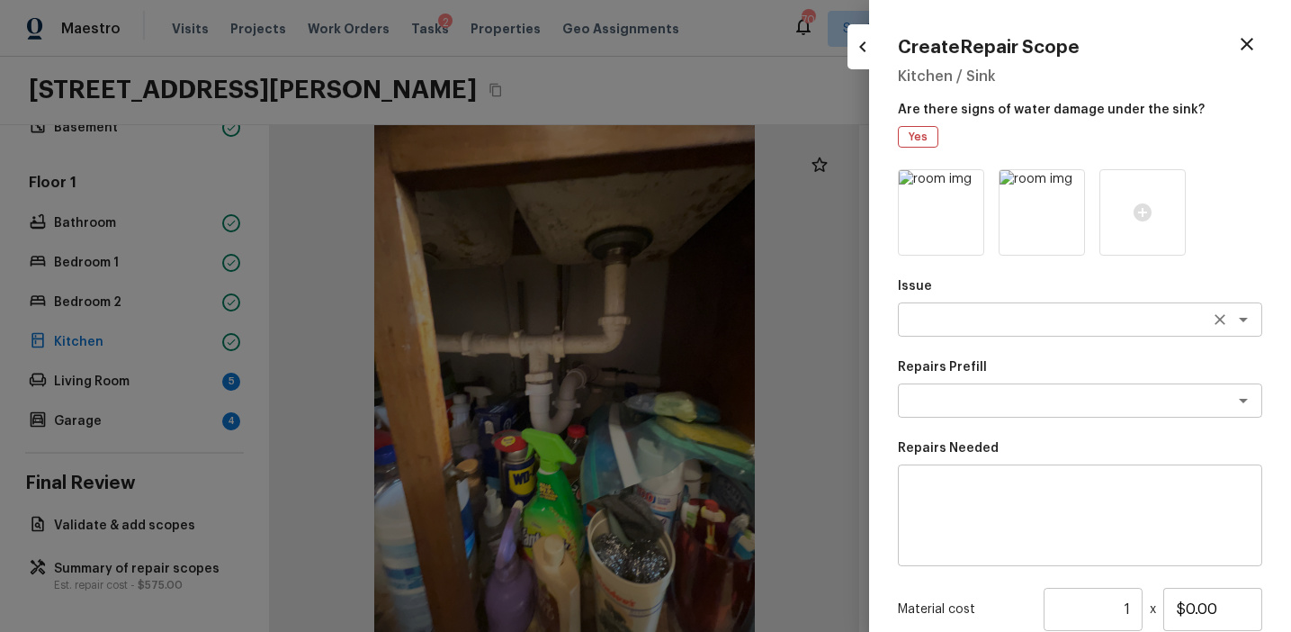
click at [938, 315] on textarea at bounding box center [1055, 319] width 298 height 18
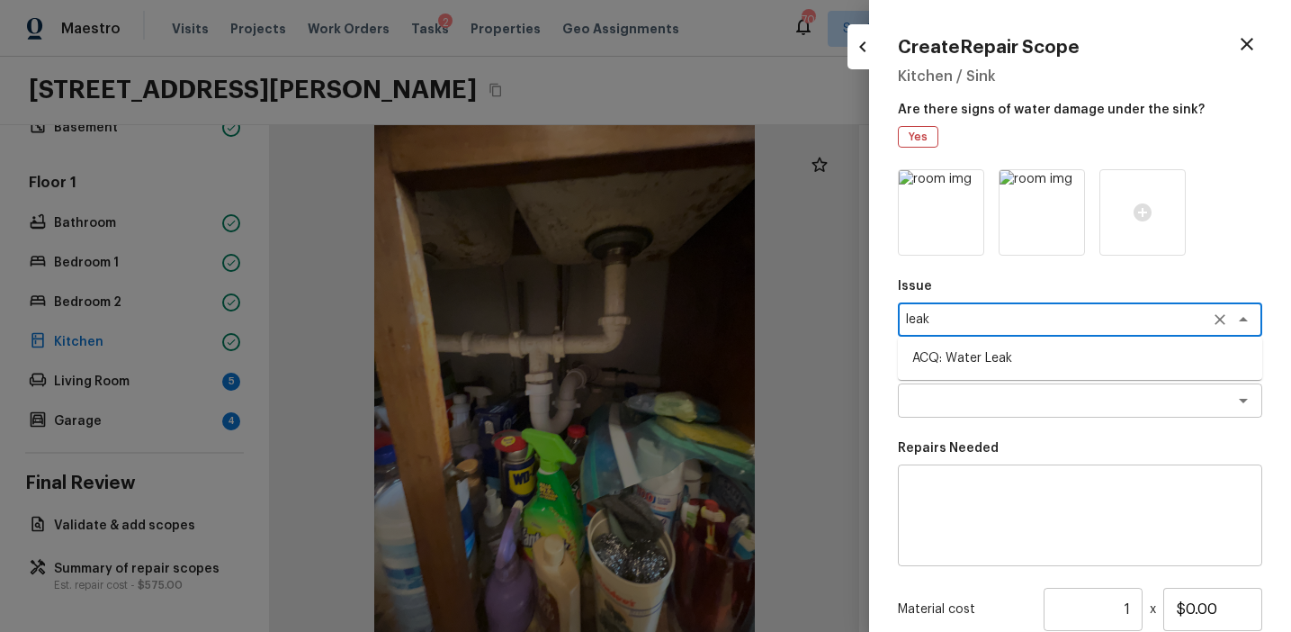
click at [963, 347] on li "ACQ: Water Leak" at bounding box center [1080, 358] width 364 height 29
type textarea "ACQ: Water Leak"
click at [971, 392] on textarea at bounding box center [1055, 400] width 298 height 18
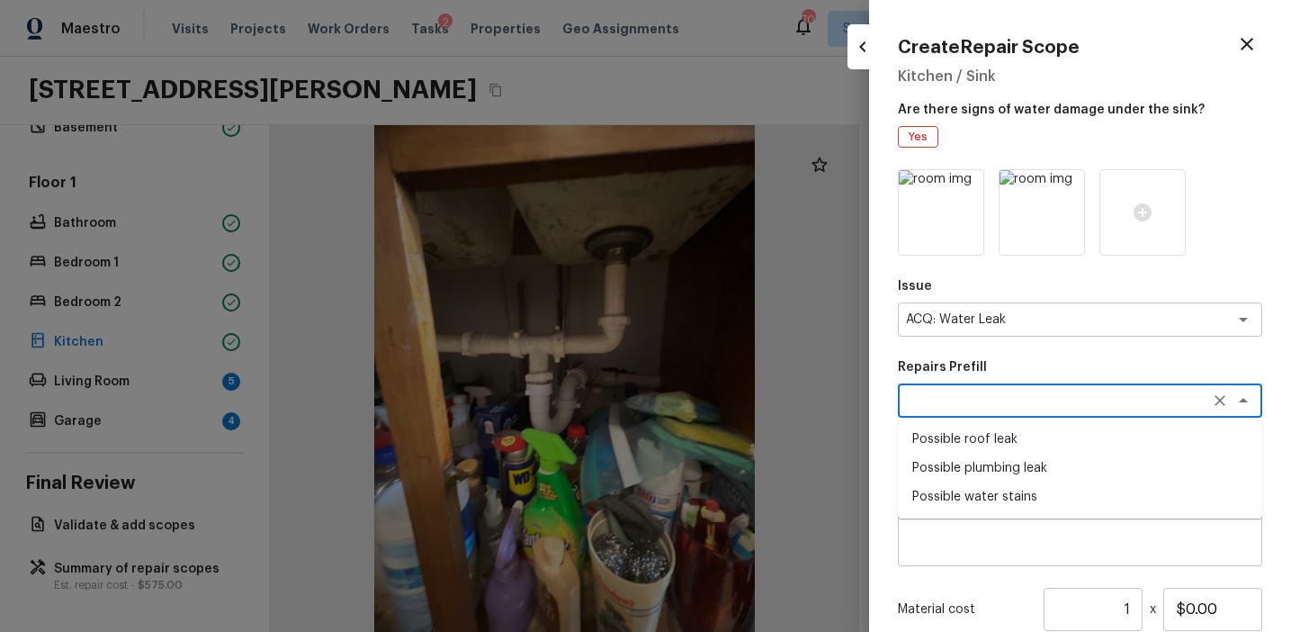
click at [977, 464] on li "Possible plumbing leak" at bounding box center [1080, 467] width 364 height 29
type textarea "Possible plumbing leak"
type textarea "Acquisition Scope: Possible plumbing leak"
type input "$2,500.00"
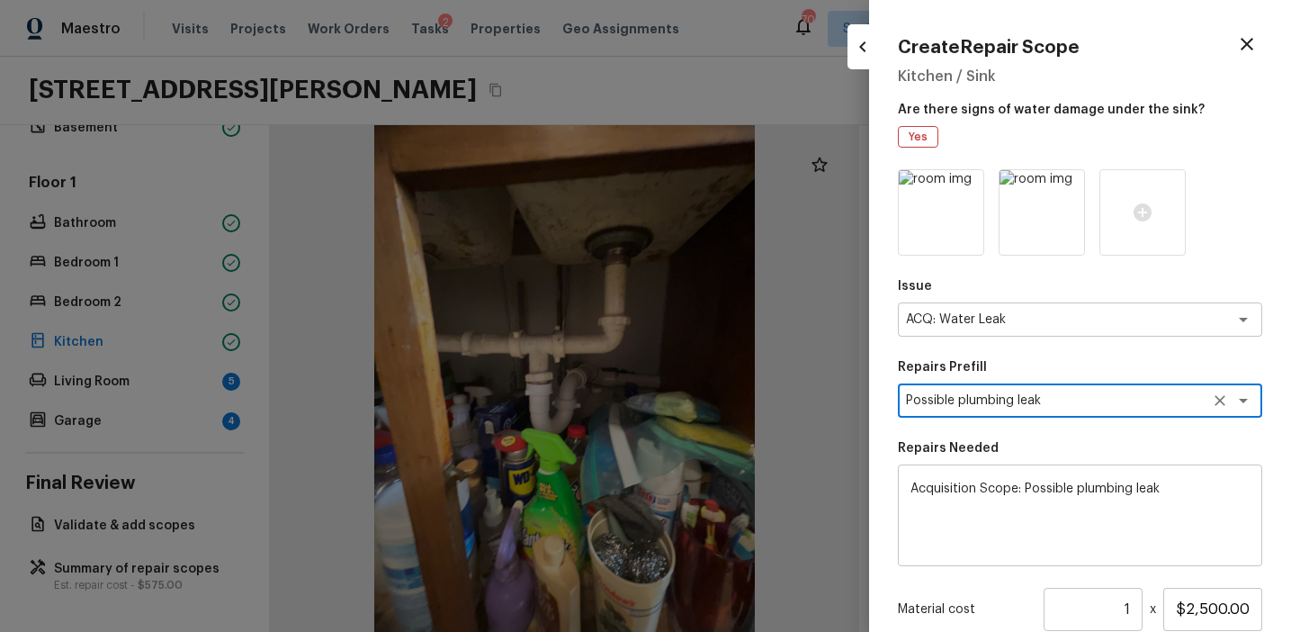
scroll to position [195, 0]
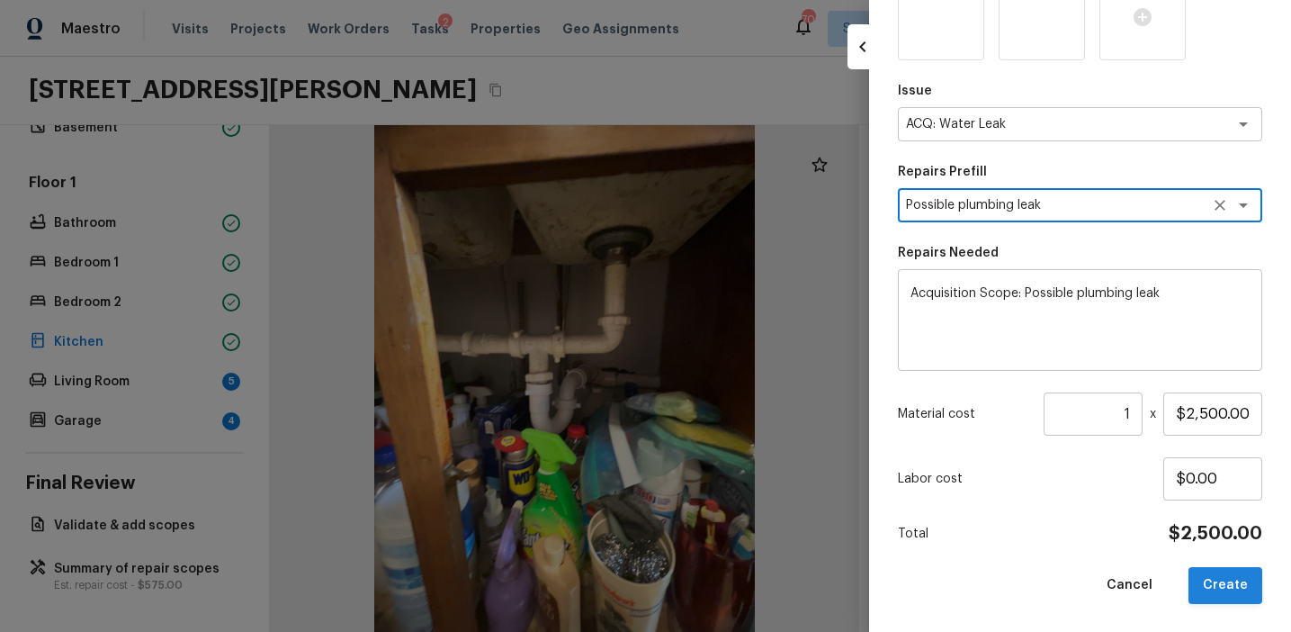
click at [1207, 584] on button "Create" at bounding box center [1226, 585] width 74 height 37
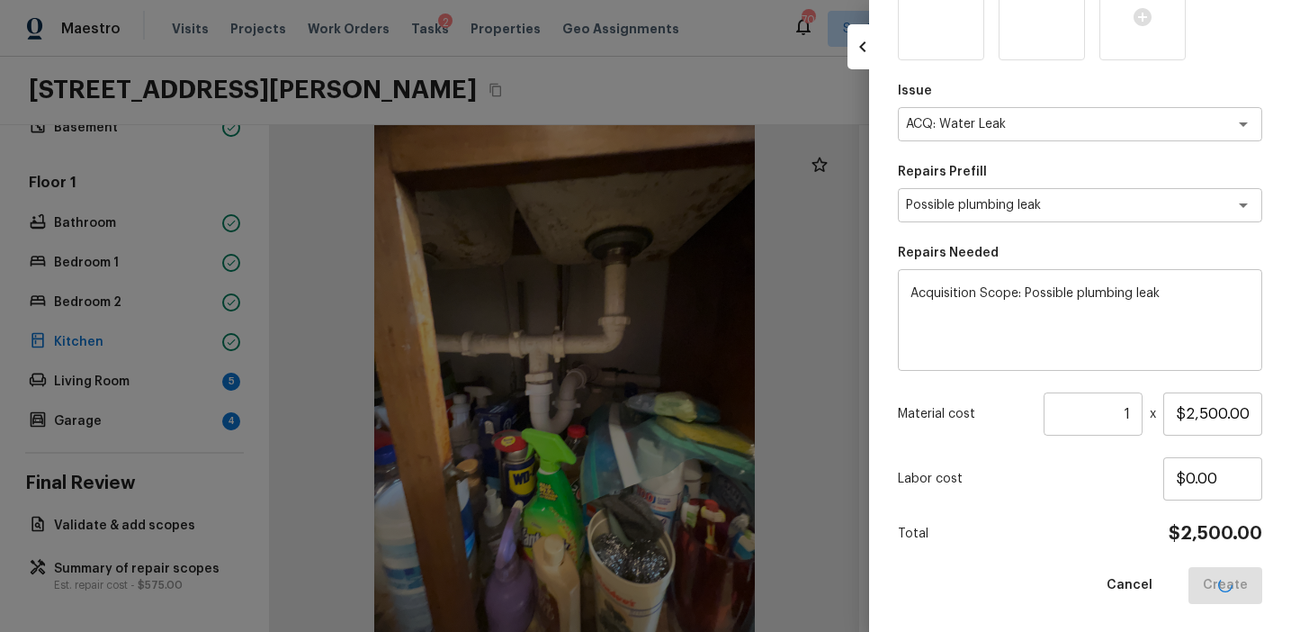
type input "$0.00"
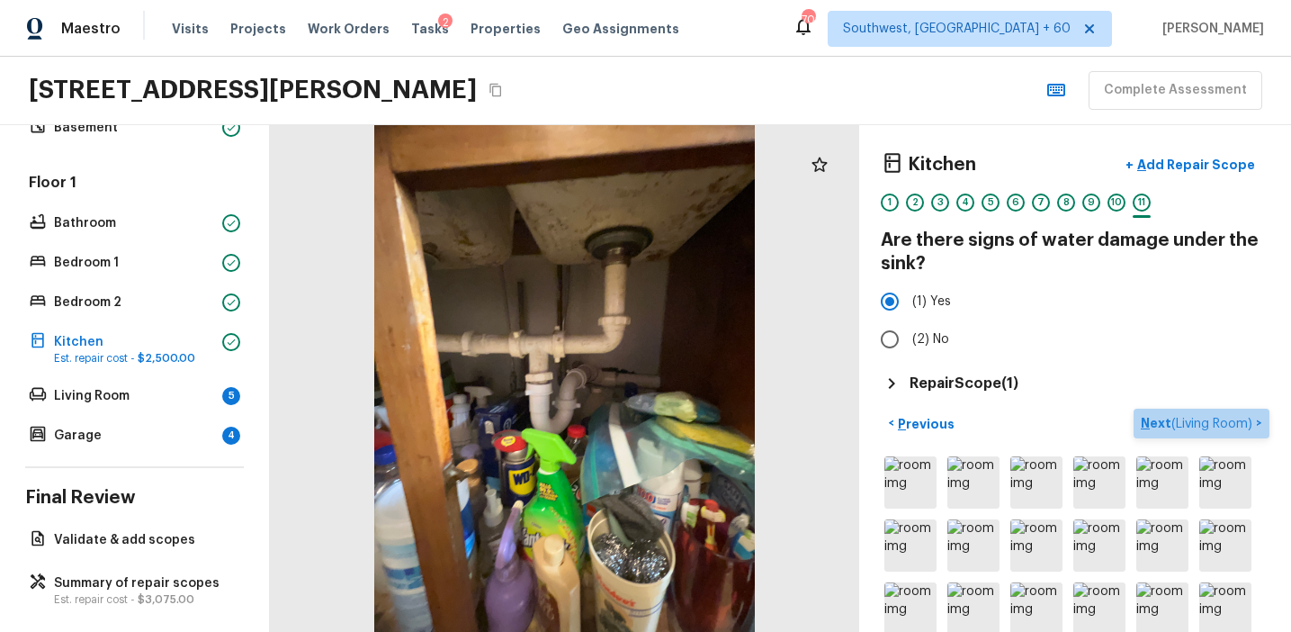
click at [1151, 419] on p "Next ( Living Room )" at bounding box center [1198, 423] width 115 height 19
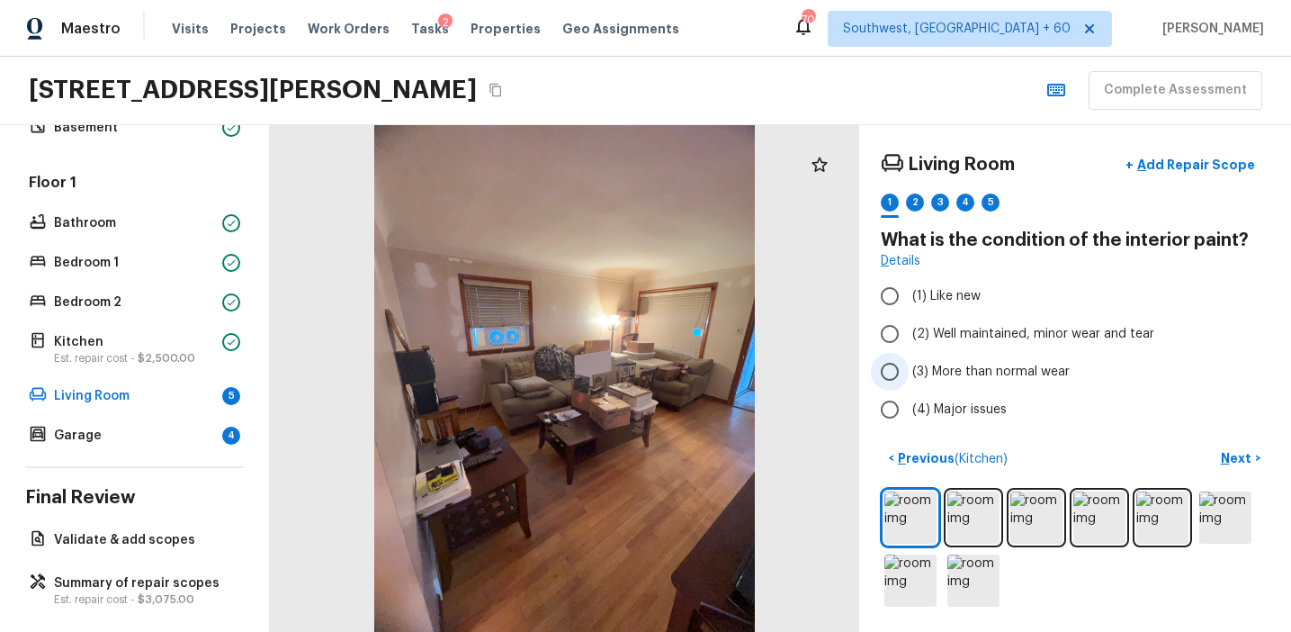
click at [979, 369] on span "(3) More than normal wear" at bounding box center [990, 372] width 157 height 18
click at [909, 369] on input "(3) More than normal wear" at bounding box center [890, 372] width 38 height 38
radio input "true"
click at [1226, 453] on p "Next" at bounding box center [1238, 458] width 34 height 18
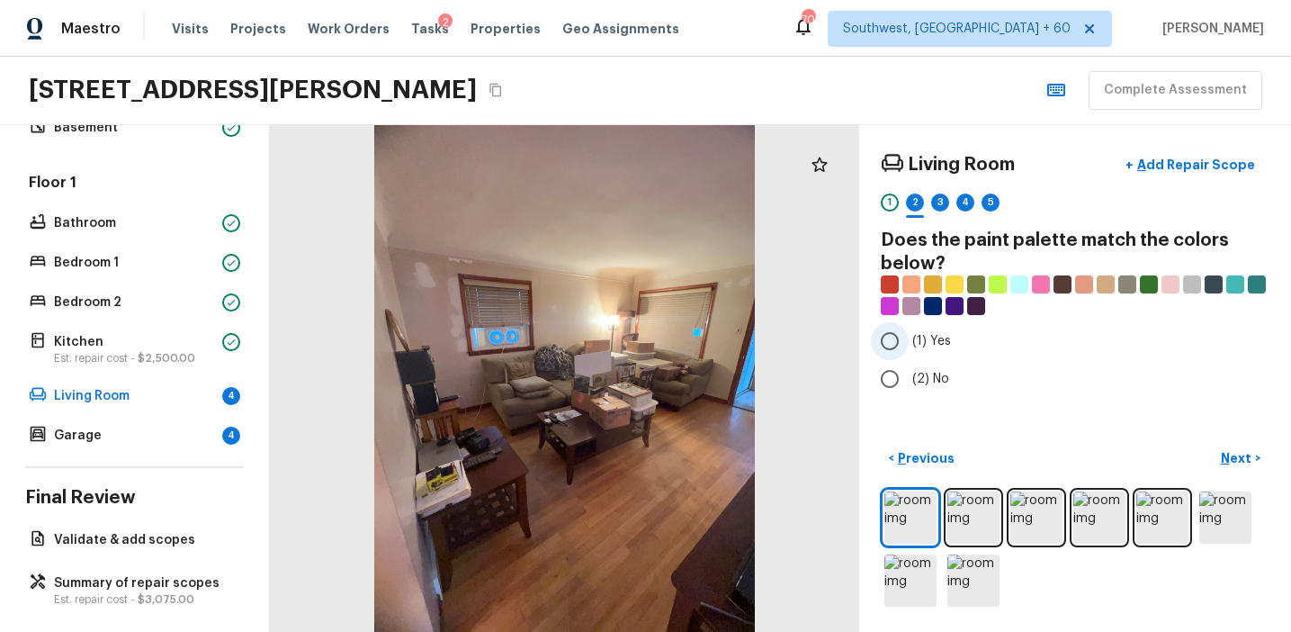
click at [939, 343] on span "(1) Yes" at bounding box center [931, 341] width 39 height 18
click at [909, 343] on input "(1) Yes" at bounding box center [890, 341] width 38 height 38
radio input "true"
click at [1238, 455] on p "Next" at bounding box center [1238, 458] width 34 height 18
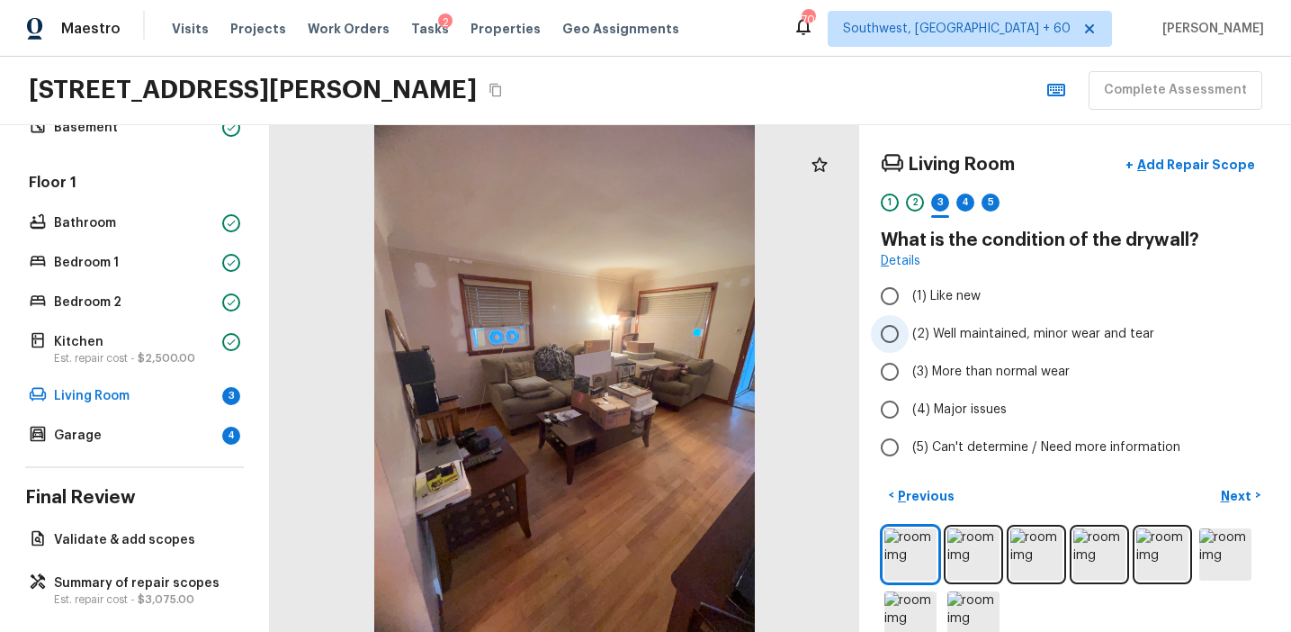
click at [979, 333] on span "(2) Well maintained, minor wear and tear" at bounding box center [1033, 334] width 242 height 18
click at [909, 333] on input "(2) Well maintained, minor wear and tear" at bounding box center [890, 334] width 38 height 38
radio input "true"
click at [1232, 488] on p "Next" at bounding box center [1238, 496] width 34 height 18
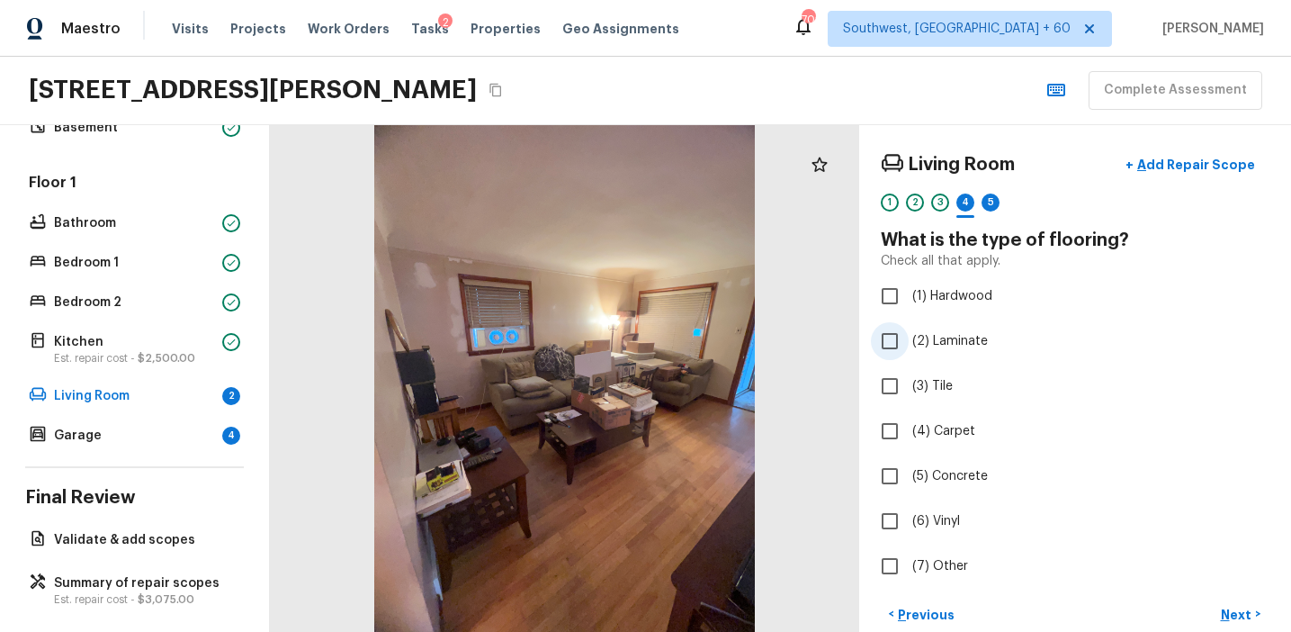
click at [938, 336] on span "(2) Laminate" at bounding box center [950, 341] width 76 height 18
click at [909, 336] on input "(2) Laminate" at bounding box center [890, 341] width 38 height 38
checkbox input "true"
click at [938, 302] on span "(1) Hardwood" at bounding box center [952, 296] width 80 height 18
click at [909, 302] on input "(1) Hardwood" at bounding box center [890, 296] width 38 height 38
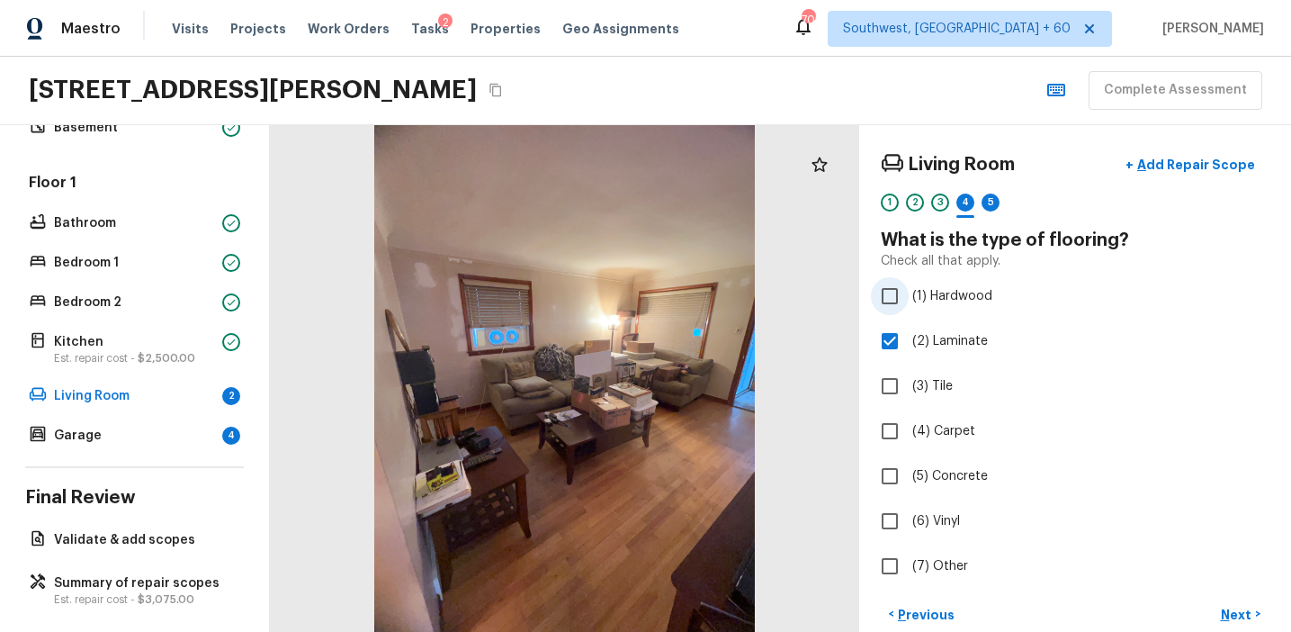
checkbox input "true"
click at [939, 341] on span "(2) Laminate" at bounding box center [950, 341] width 76 height 18
click at [909, 341] on input "(2) Laminate" at bounding box center [890, 341] width 38 height 38
checkbox input "false"
click at [1231, 615] on p "Next" at bounding box center [1238, 615] width 34 height 18
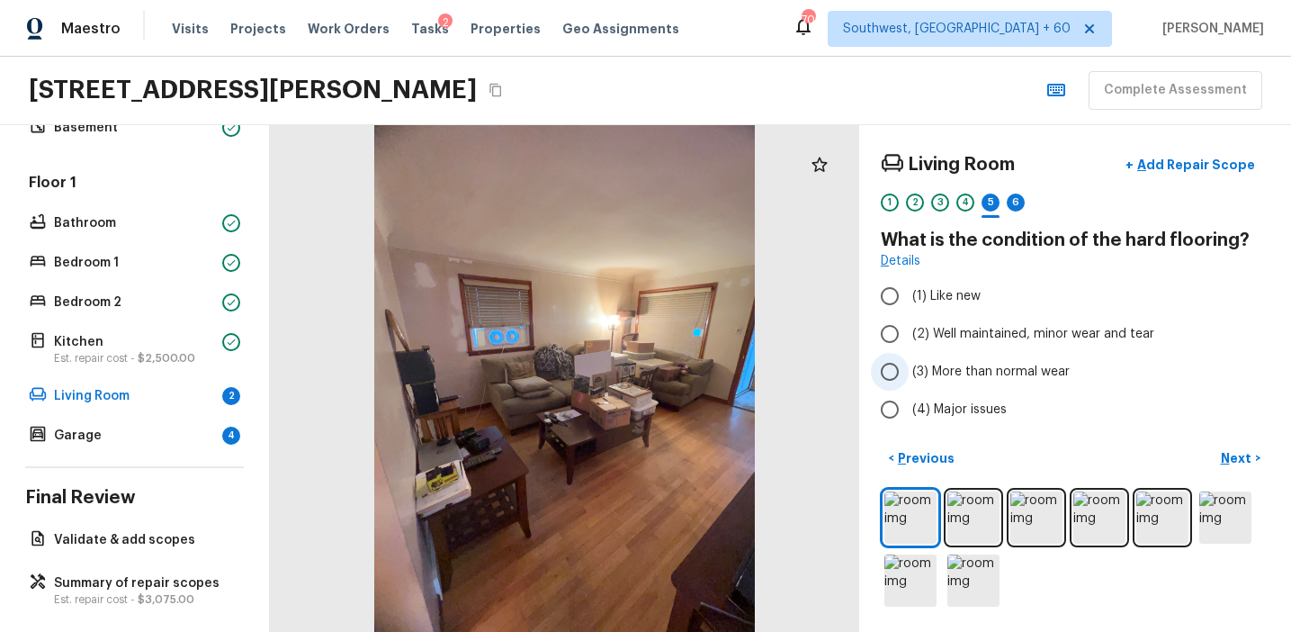
click at [983, 369] on span "(3) More than normal wear" at bounding box center [990, 372] width 157 height 18
click at [909, 369] on input "(3) More than normal wear" at bounding box center [890, 372] width 38 height 38
radio input "true"
click at [1225, 454] on p "Next" at bounding box center [1238, 458] width 34 height 18
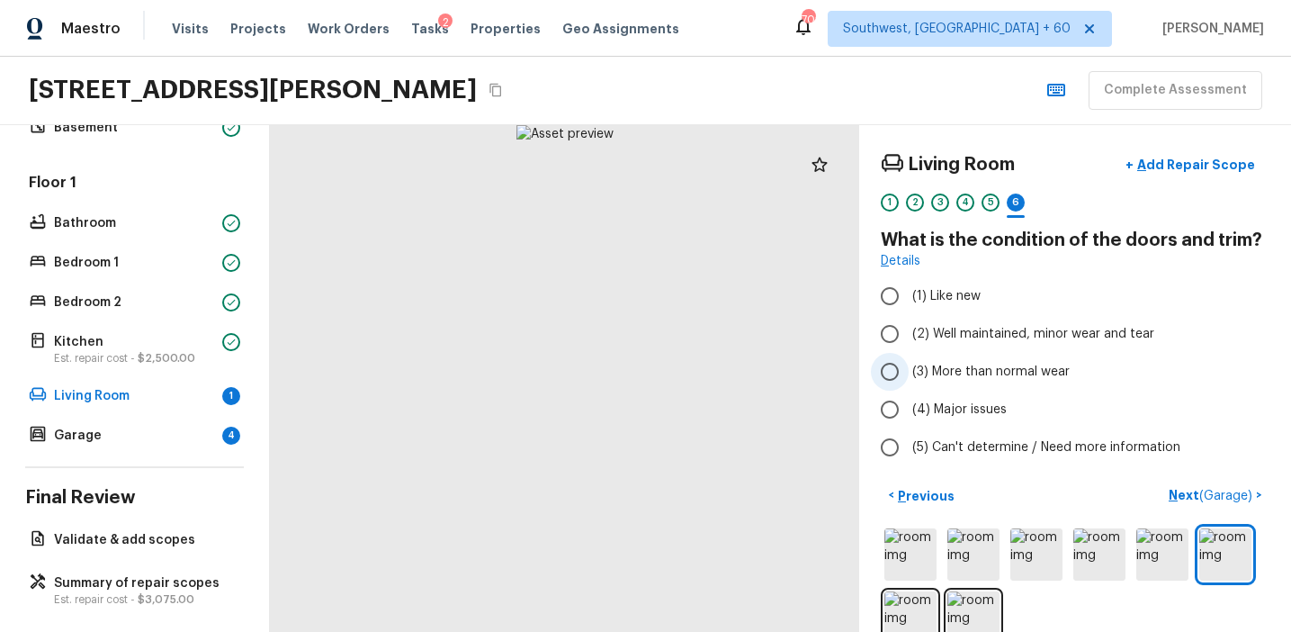
click at [995, 370] on span "(3) More than normal wear" at bounding box center [990, 372] width 157 height 18
click at [909, 370] on input "(3) More than normal wear" at bounding box center [890, 372] width 38 height 38
radio input "true"
click at [1180, 493] on p "Next ( Garage )" at bounding box center [1212, 495] width 87 height 19
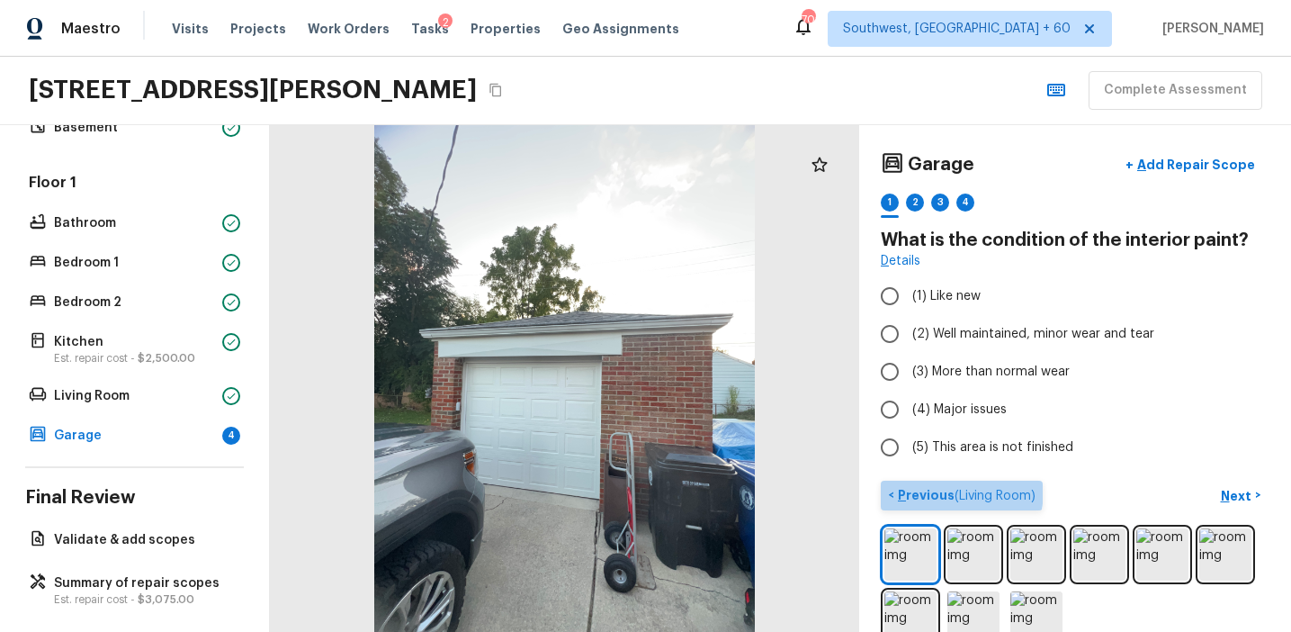
click at [915, 488] on p "Previous ( Living Room )" at bounding box center [964, 495] width 141 height 19
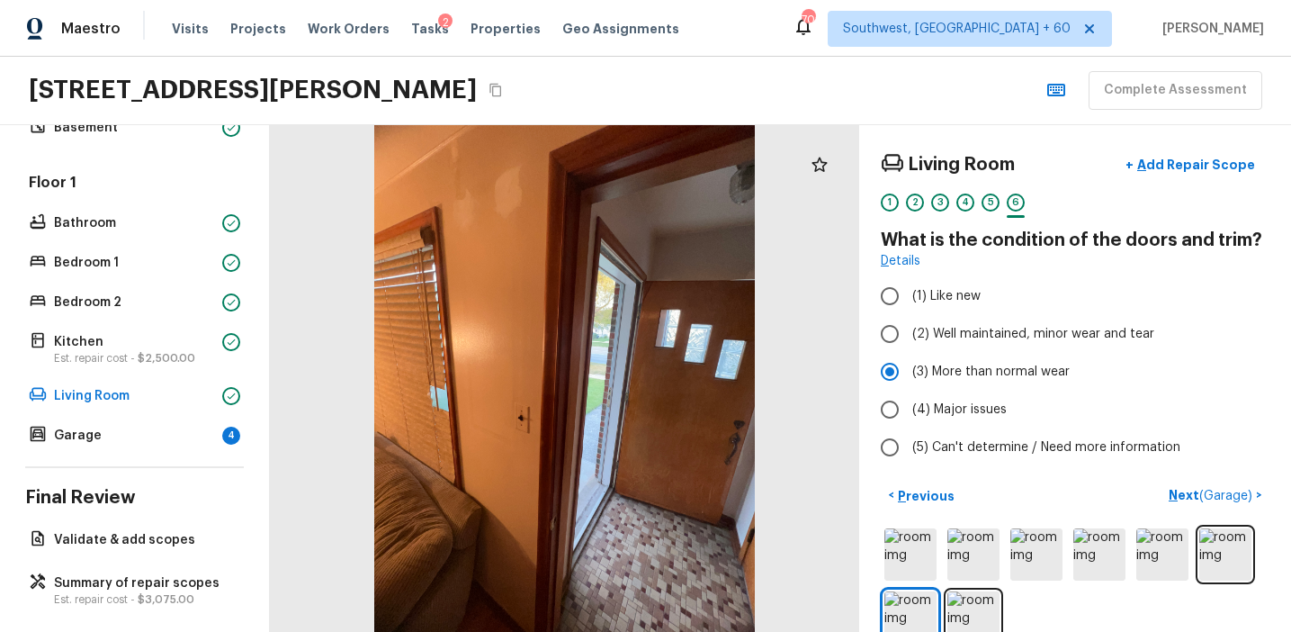
click at [1011, 214] on div "6" at bounding box center [1016, 207] width 18 height 28
click at [995, 207] on div "5" at bounding box center [991, 202] width 18 height 18
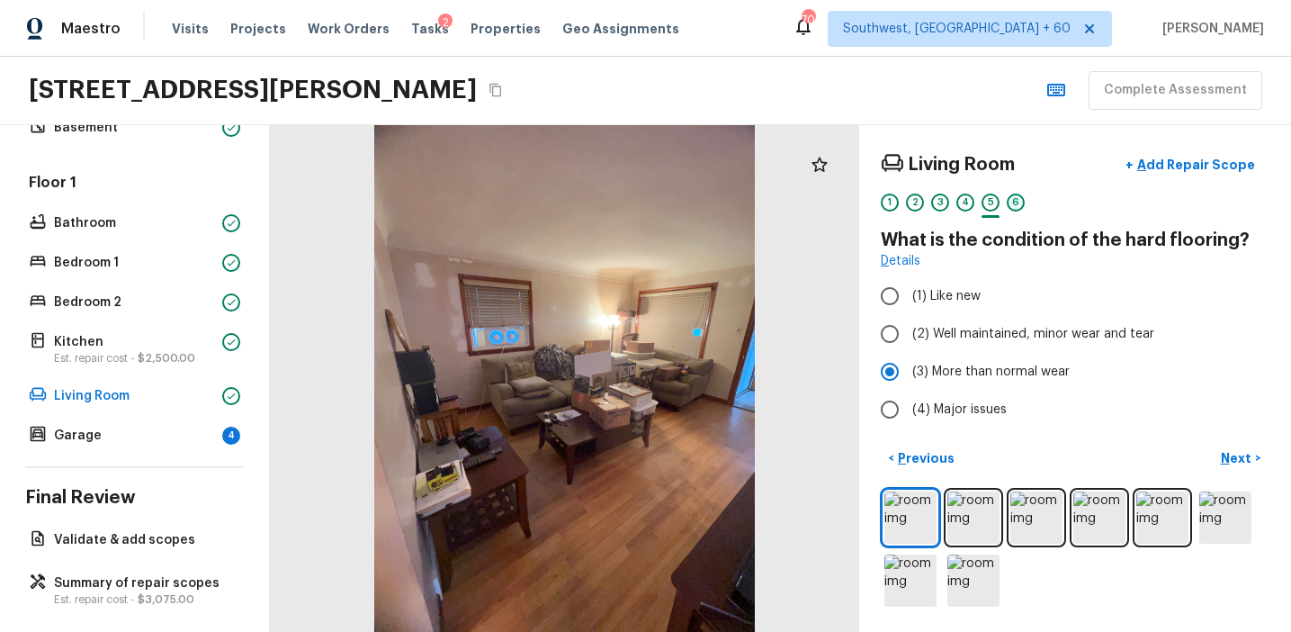
click at [1014, 207] on div "6" at bounding box center [1016, 202] width 18 height 18
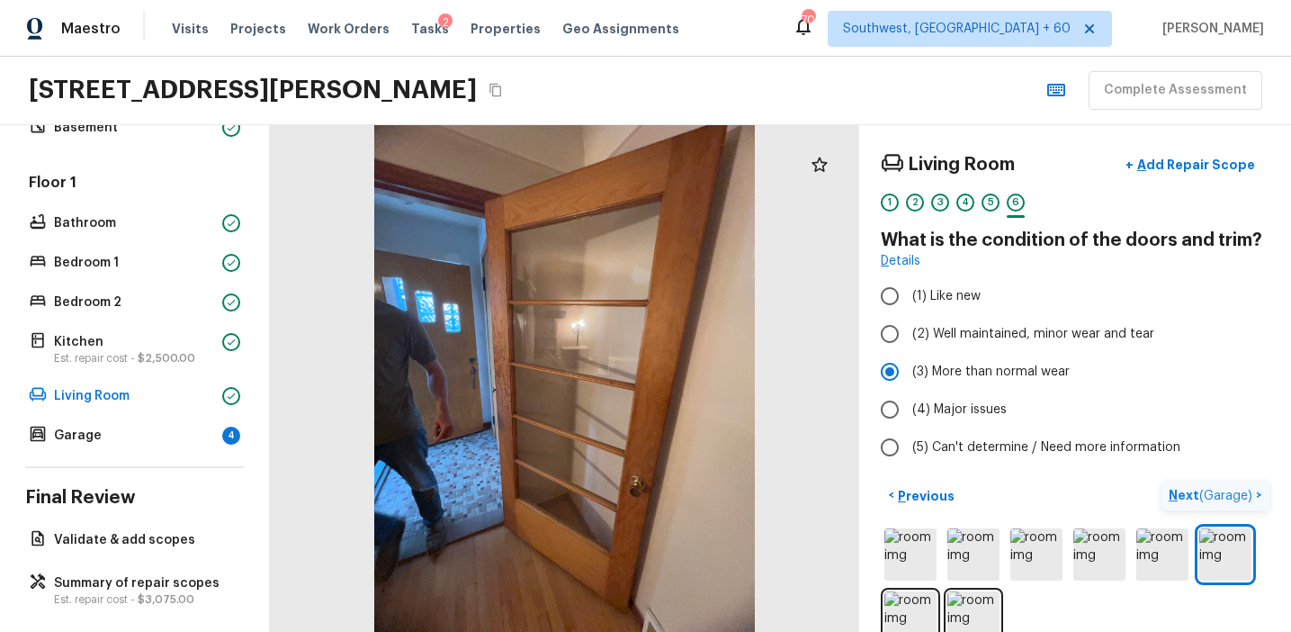
click at [1179, 494] on p "Next ( Garage )" at bounding box center [1212, 495] width 87 height 19
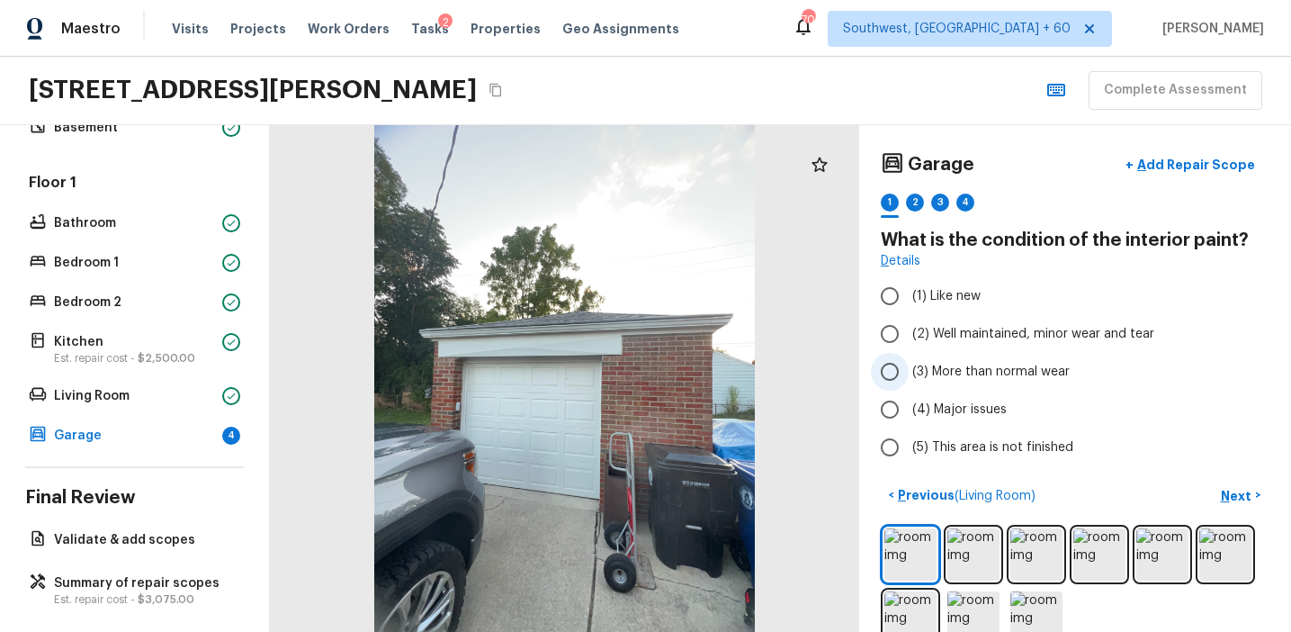
scroll to position [37, 0]
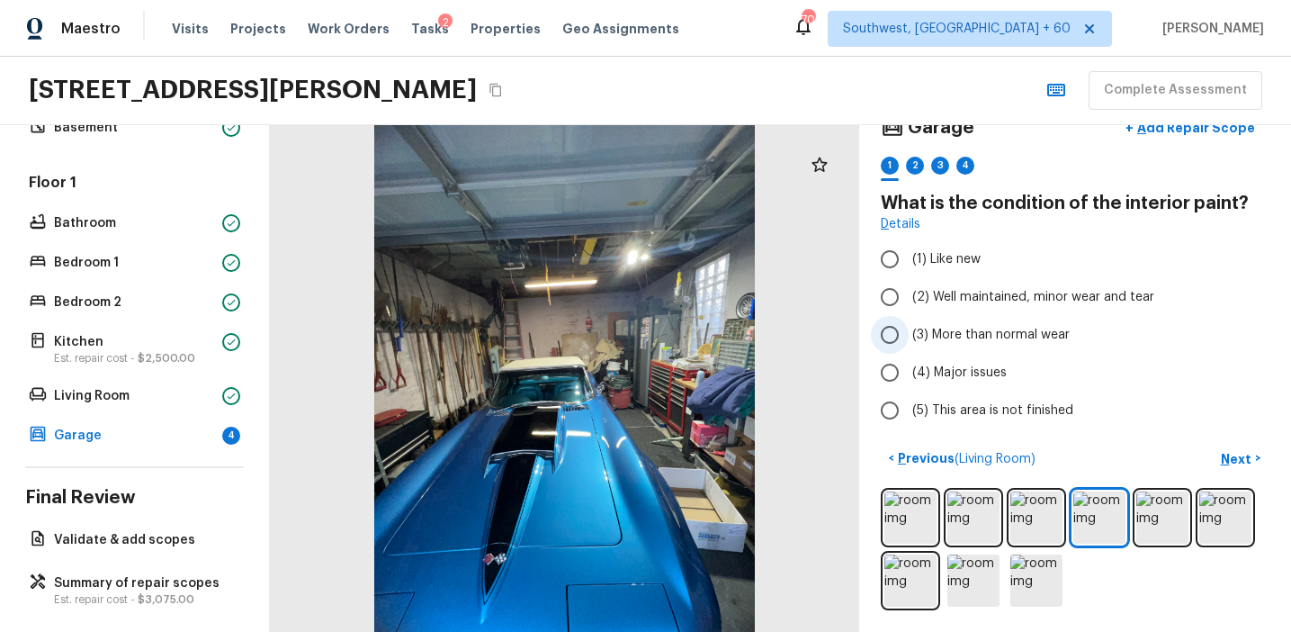
click at [959, 331] on span "(3) More than normal wear" at bounding box center [990, 335] width 157 height 18
click at [909, 331] on input "(3) More than normal wear" at bounding box center [890, 335] width 38 height 38
radio input "true"
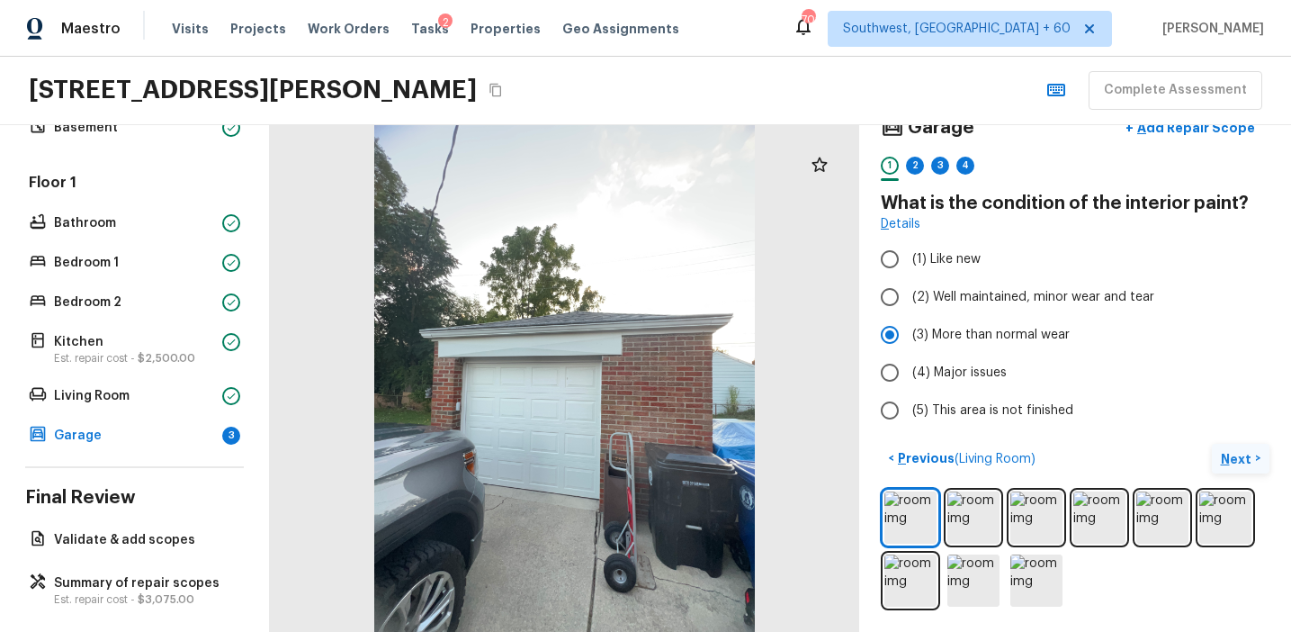
click at [1221, 451] on p "Next" at bounding box center [1238, 459] width 34 height 18
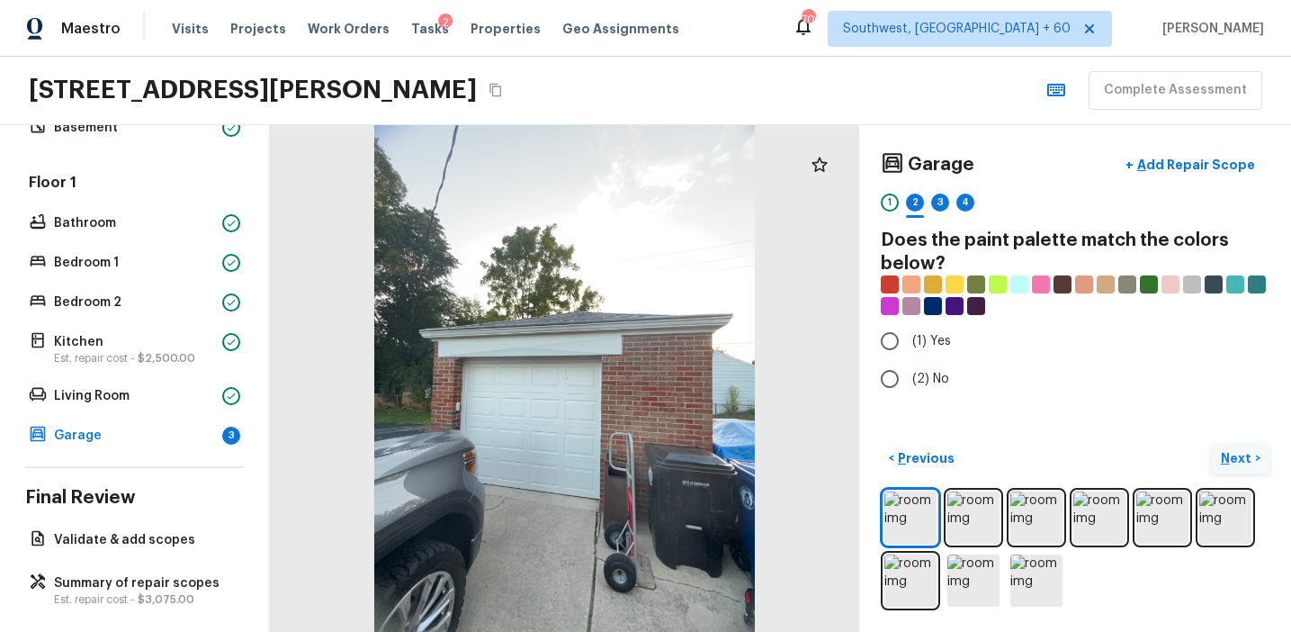
scroll to position [0, 0]
click at [934, 373] on span "(2) No" at bounding box center [930, 379] width 37 height 18
click at [909, 373] on input "(2) No" at bounding box center [890, 379] width 38 height 38
radio input "true"
click at [932, 345] on span "(1) Yes" at bounding box center [931, 341] width 39 height 18
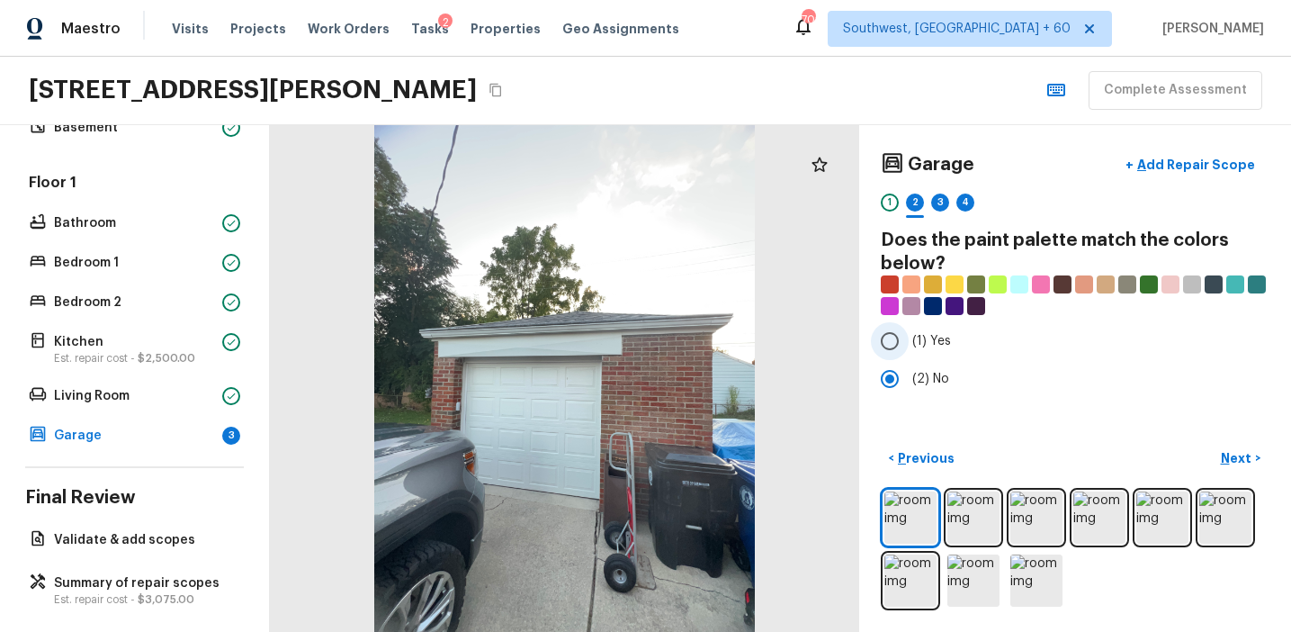
click at [909, 345] on input "(1) Yes" at bounding box center [890, 341] width 38 height 38
radio input "true"
click at [938, 370] on span "(2) No" at bounding box center [930, 379] width 37 height 18
click at [909, 369] on input "(2) No" at bounding box center [890, 379] width 38 height 38
radio input "true"
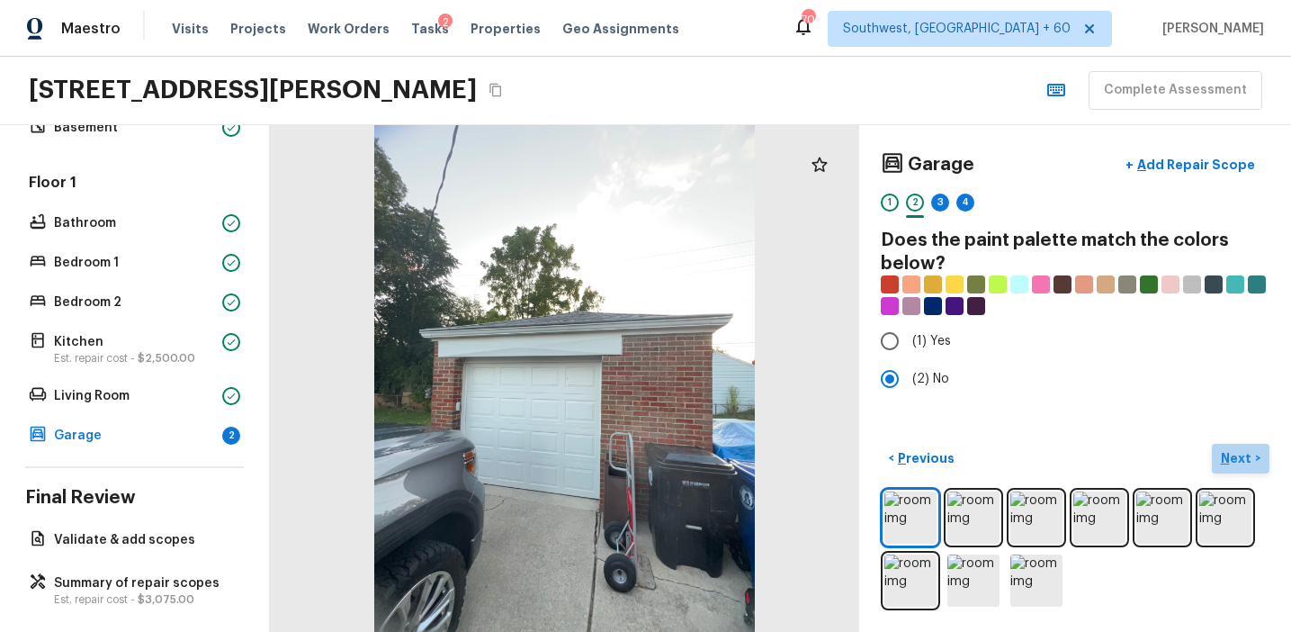
click at [1223, 460] on p "Next" at bounding box center [1238, 458] width 34 height 18
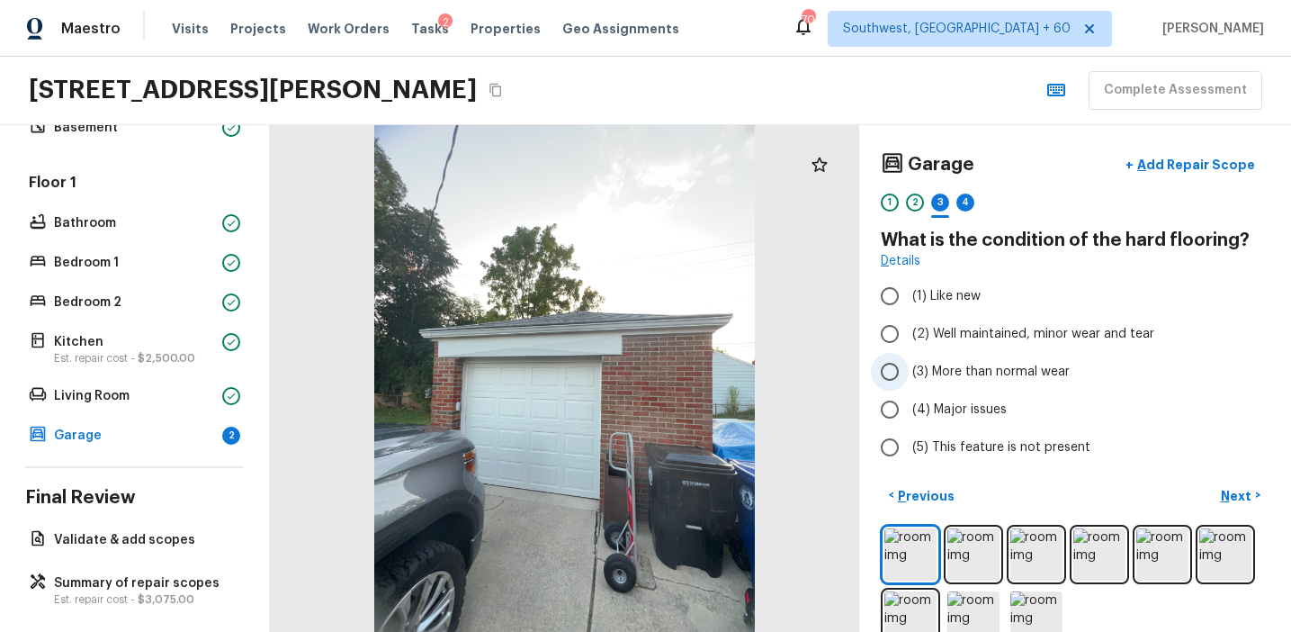
click at [975, 372] on span "(3) More than normal wear" at bounding box center [990, 372] width 157 height 18
click at [909, 372] on input "(3) More than normal wear" at bounding box center [890, 372] width 38 height 38
radio input "true"
click at [1033, 560] on img at bounding box center [1036, 554] width 52 height 52
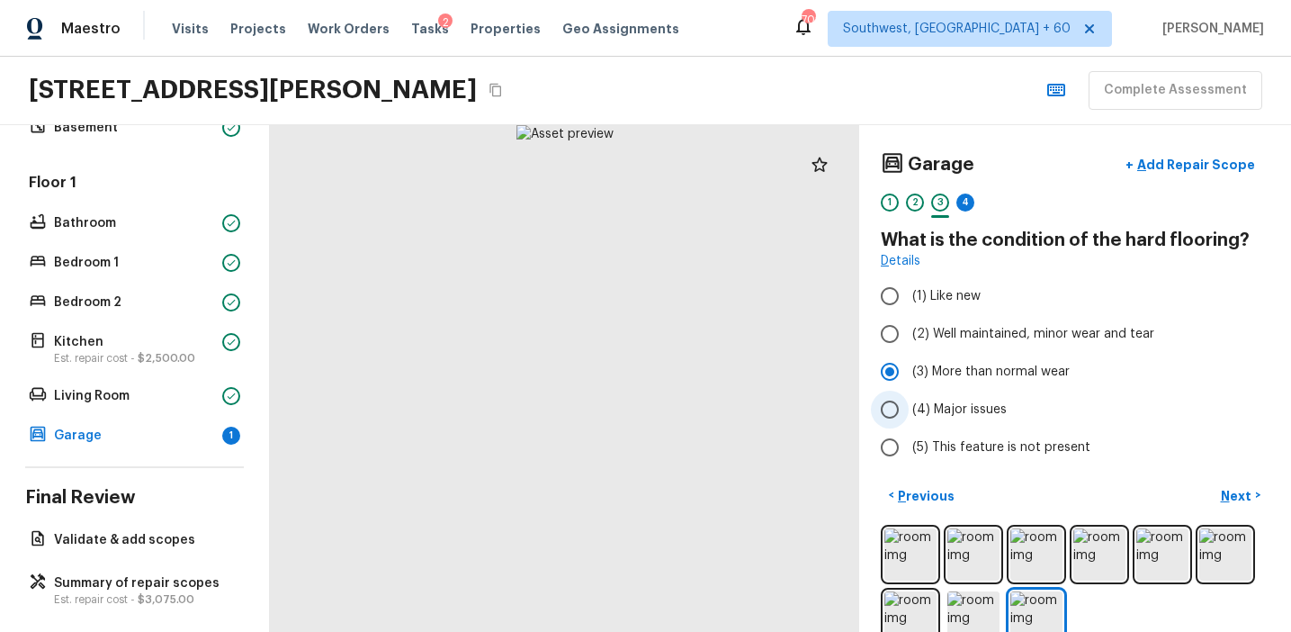
click at [1010, 399] on label "(4) Major issues" at bounding box center [1063, 409] width 384 height 38
click at [909, 399] on input "(4) Major issues" at bounding box center [890, 409] width 38 height 38
radio input "true"
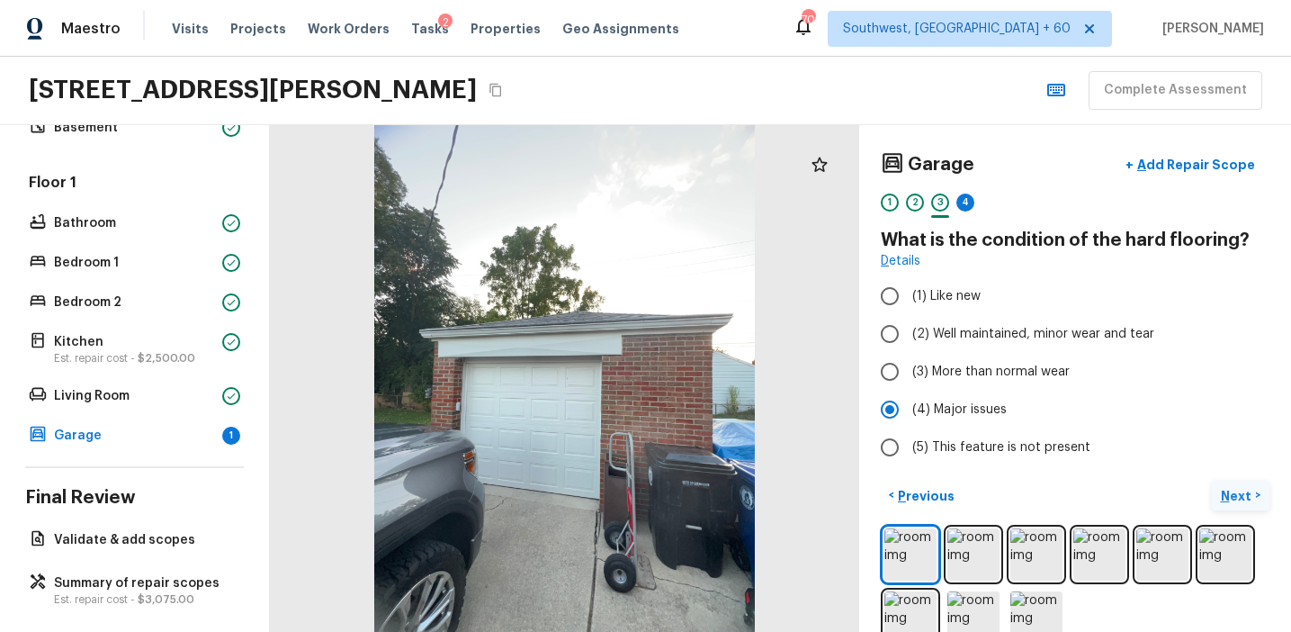
click at [1224, 499] on p "Next" at bounding box center [1238, 496] width 34 height 18
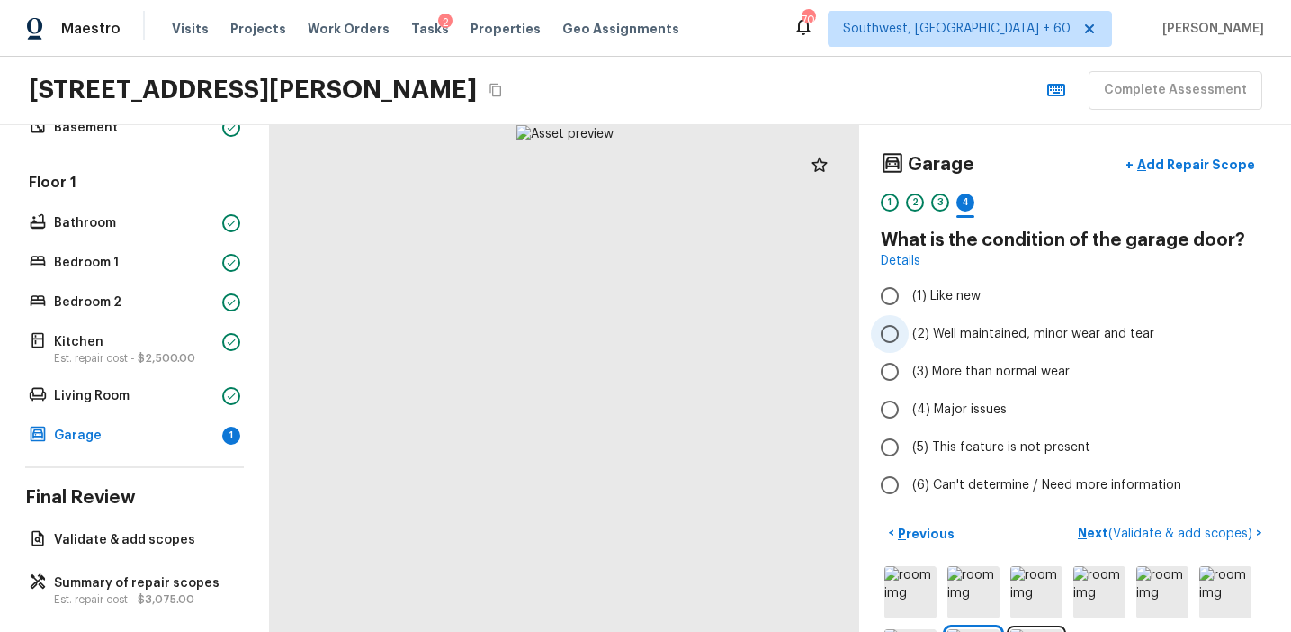
click at [983, 334] on span "(2) Well maintained, minor wear and tear" at bounding box center [1033, 334] width 242 height 18
click at [909, 334] on input "(2) Well maintained, minor wear and tear" at bounding box center [890, 334] width 38 height 38
radio input "true"
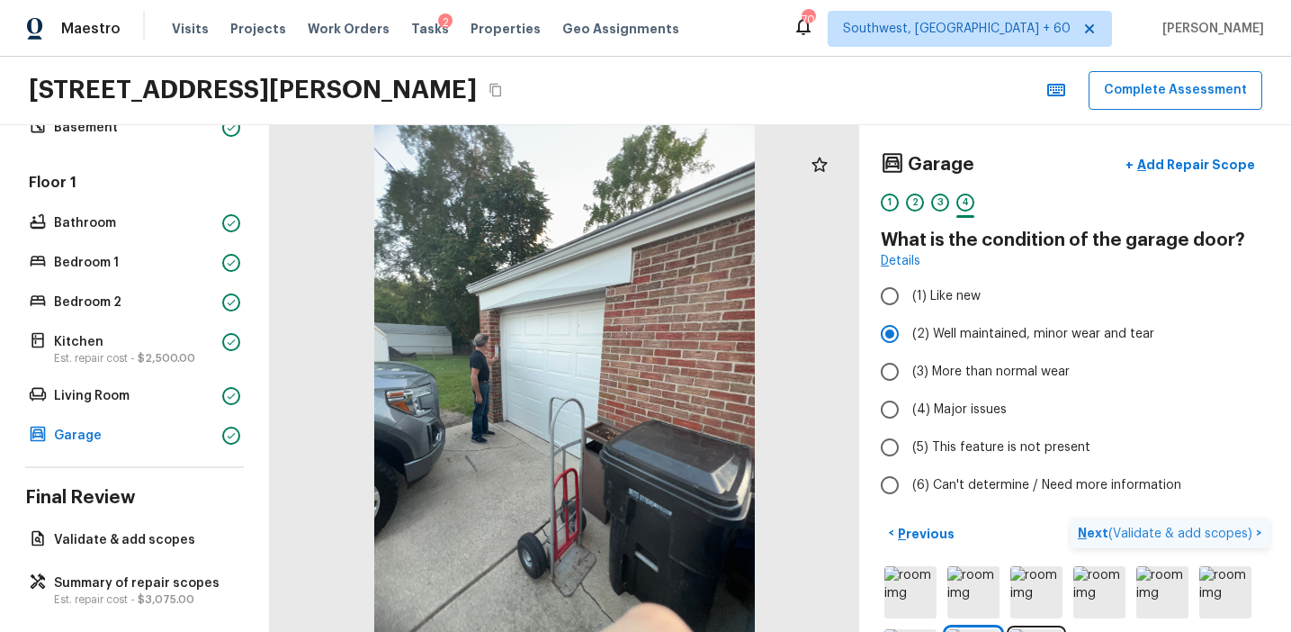
click at [1089, 526] on p "Next ( Validate & add scopes )" at bounding box center [1167, 533] width 178 height 19
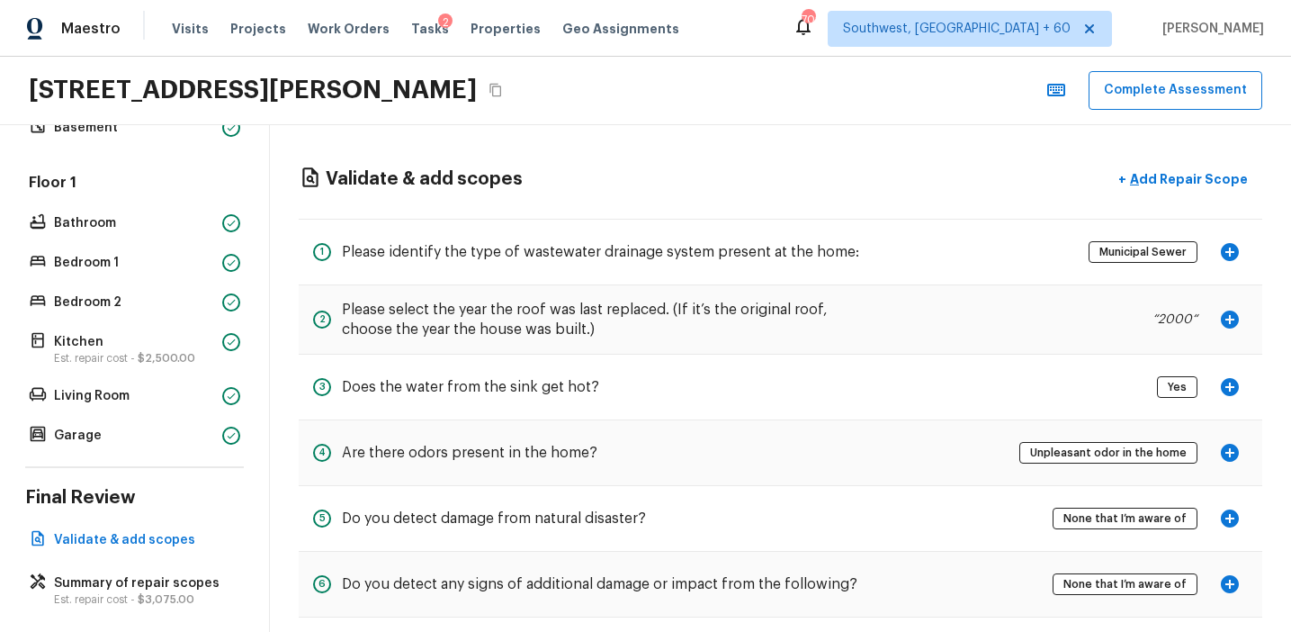
scroll to position [87, 0]
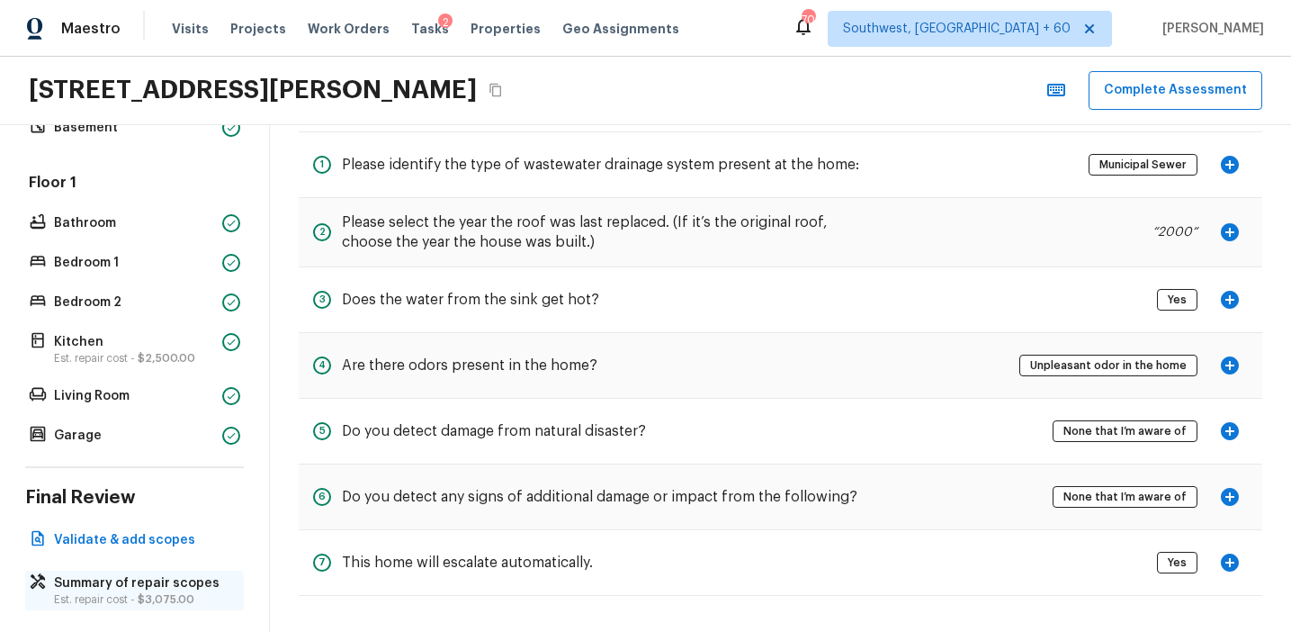
click at [164, 583] on p "Summary of repair scopes" at bounding box center [143, 583] width 179 height 18
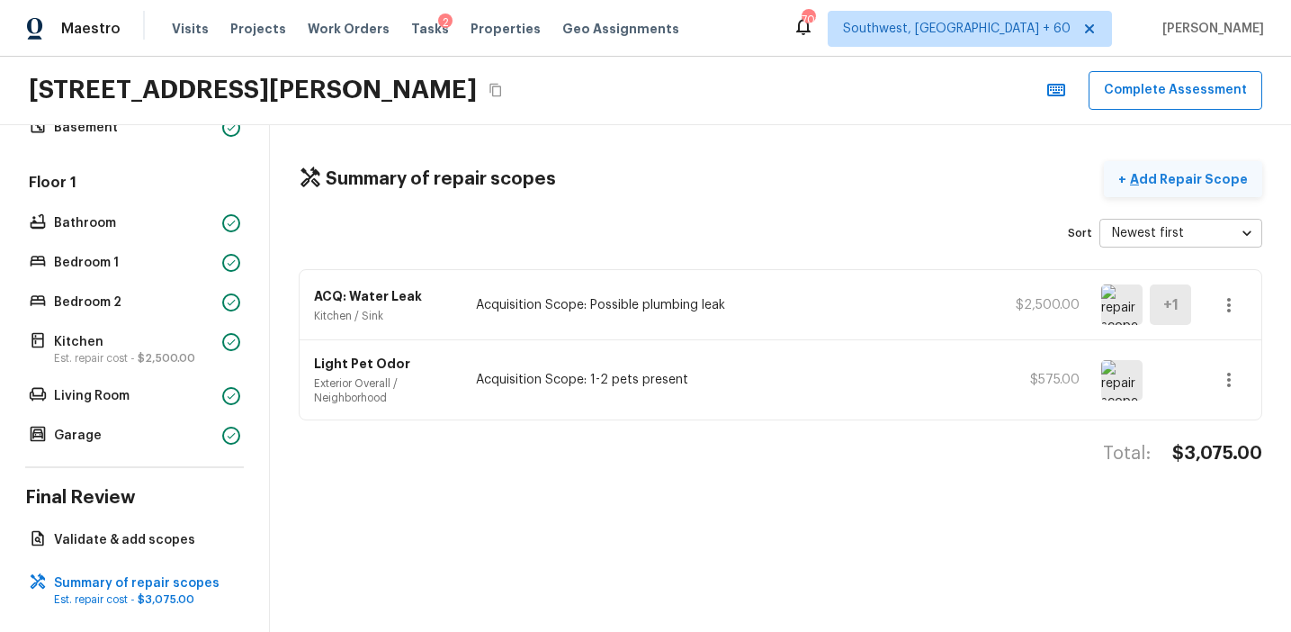
click at [1173, 182] on p "Add Repair Scope" at bounding box center [1186, 179] width 121 height 18
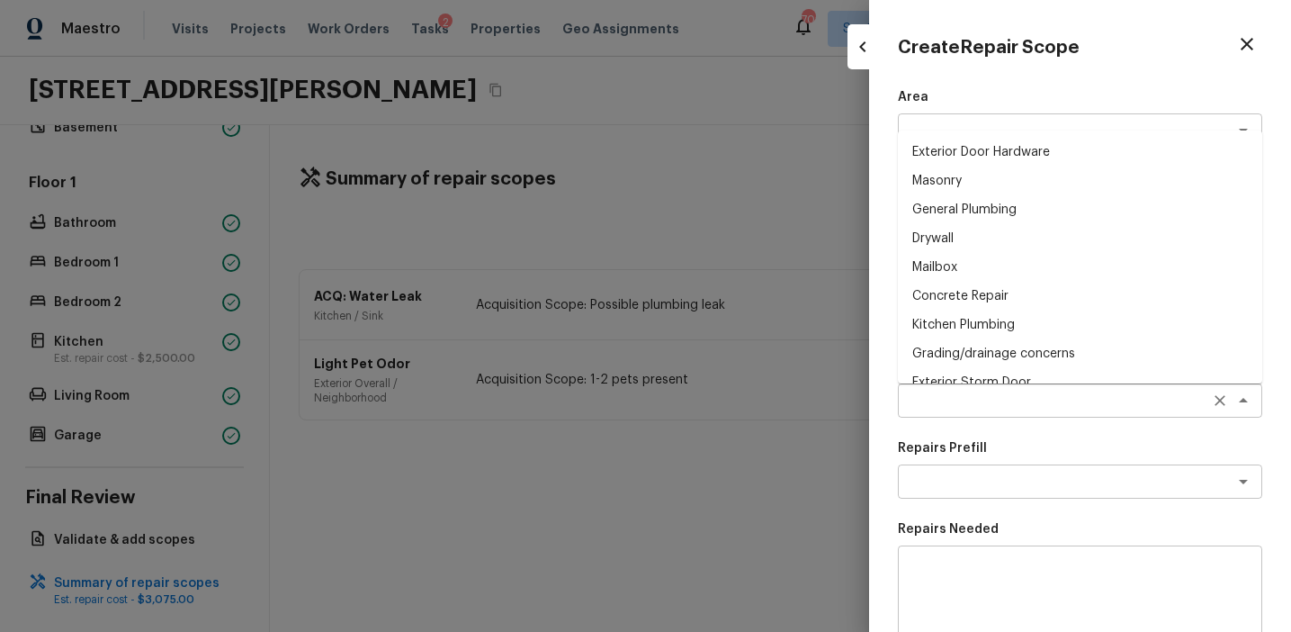
click at [943, 386] on div "x ​" at bounding box center [1080, 400] width 364 height 34
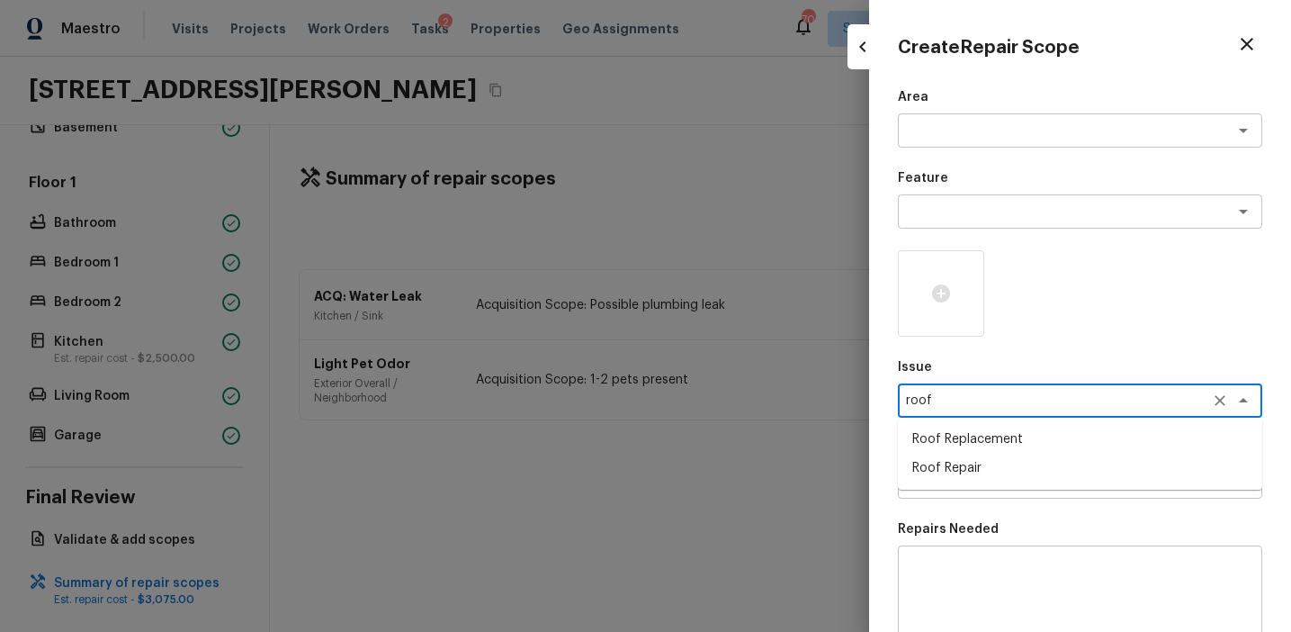
click at [998, 434] on li "Roof Replacement" at bounding box center [1080, 439] width 364 height 29
type textarea "Roof Replacement"
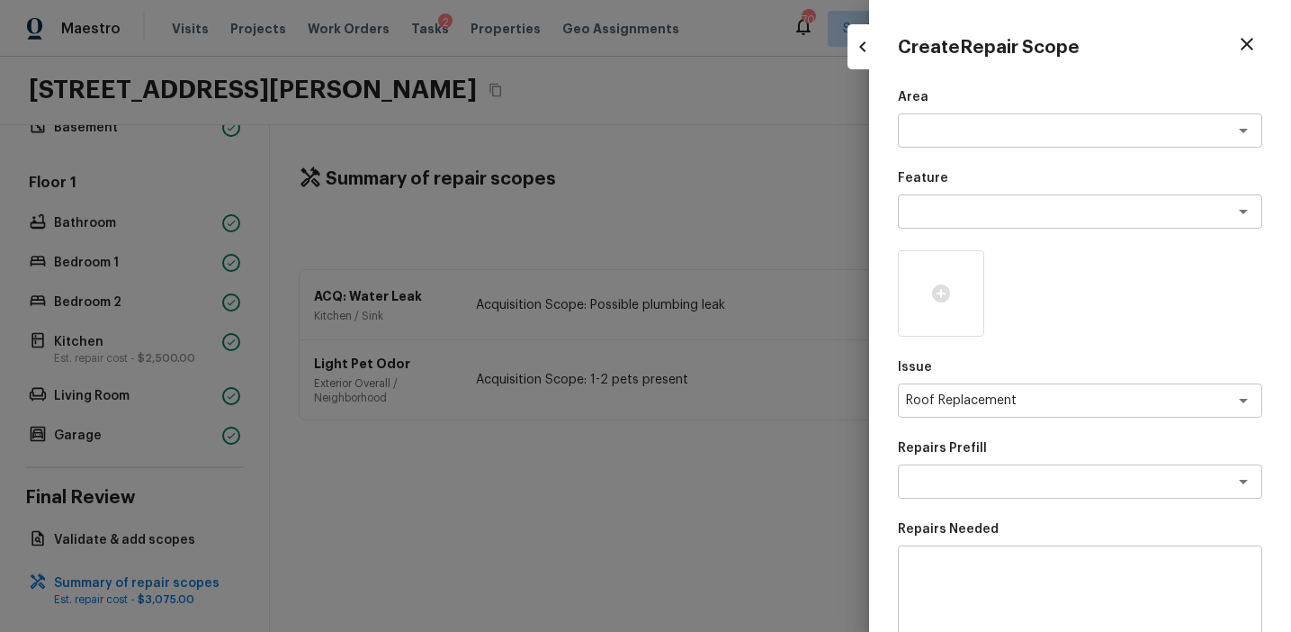
click at [997, 461] on div "Repairs Prefill x ​" at bounding box center [1080, 468] width 364 height 59
click at [997, 471] on div "x ​" at bounding box center [1080, 481] width 364 height 34
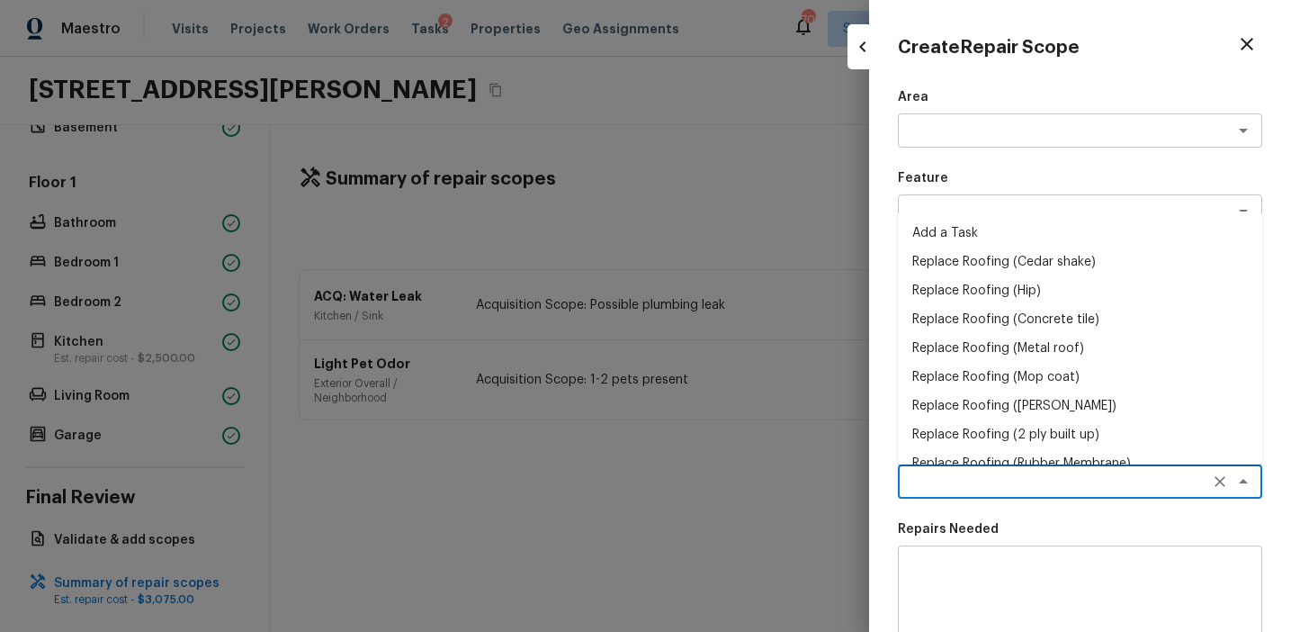
click at [819, 473] on div at bounding box center [645, 316] width 1291 height 632
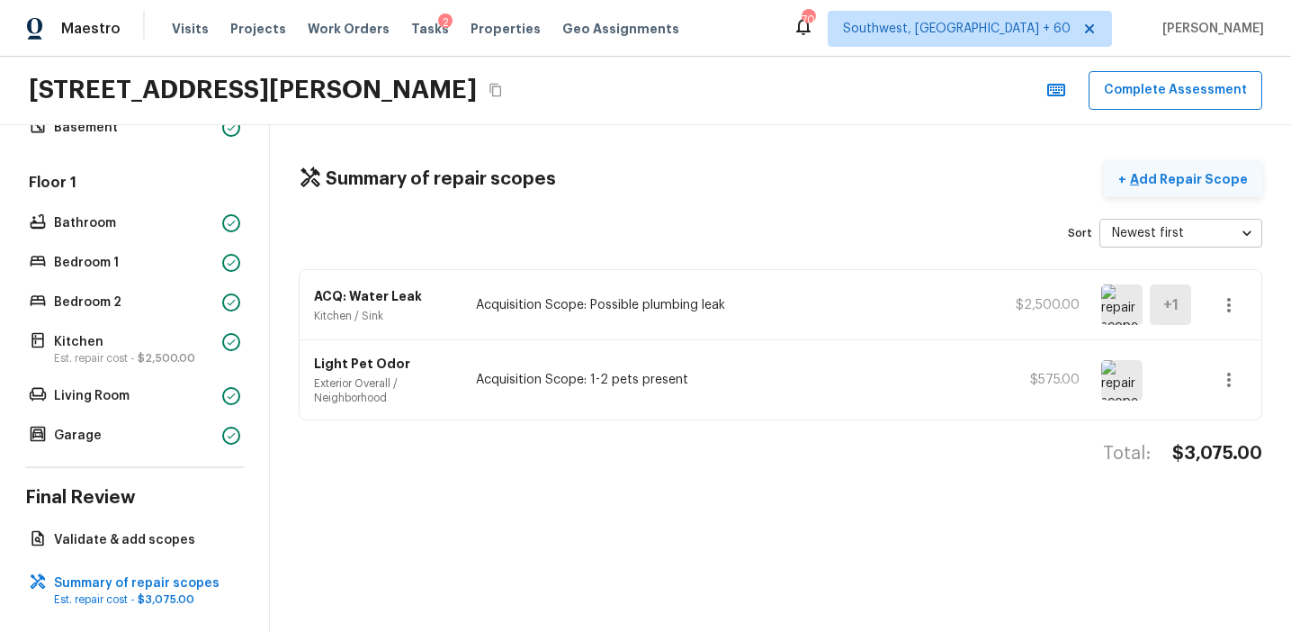
click at [1175, 180] on p "Add Repair Scope" at bounding box center [1186, 179] width 121 height 18
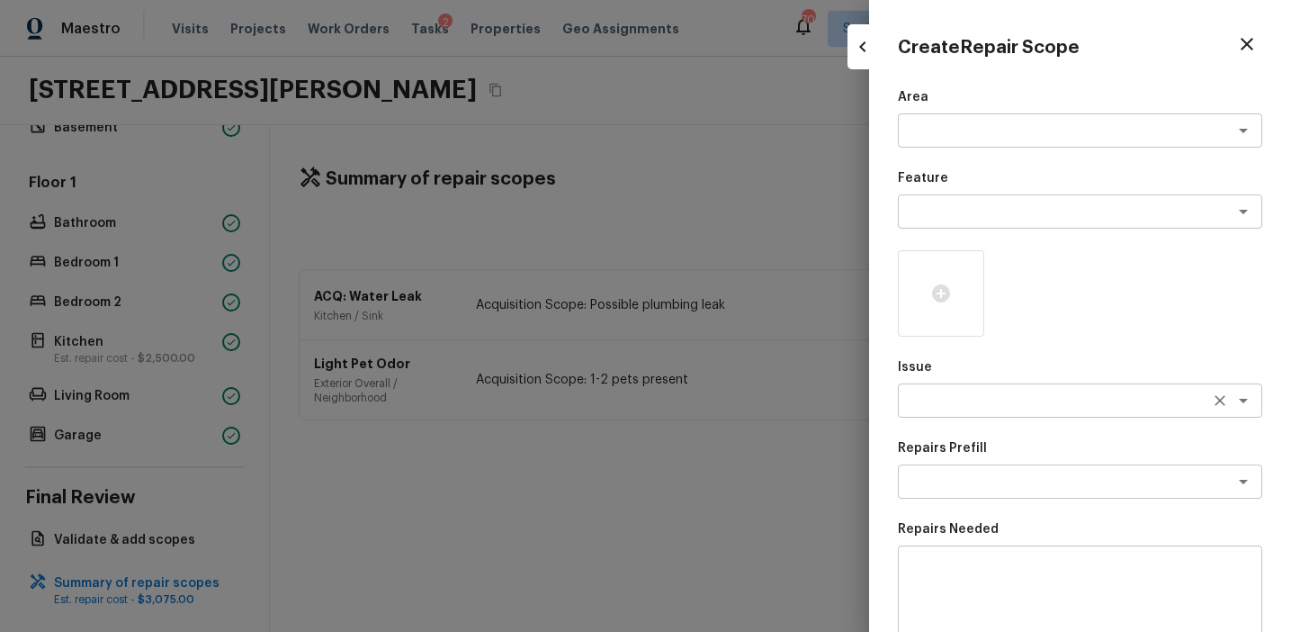
click at [929, 398] on textarea at bounding box center [1055, 400] width 298 height 18
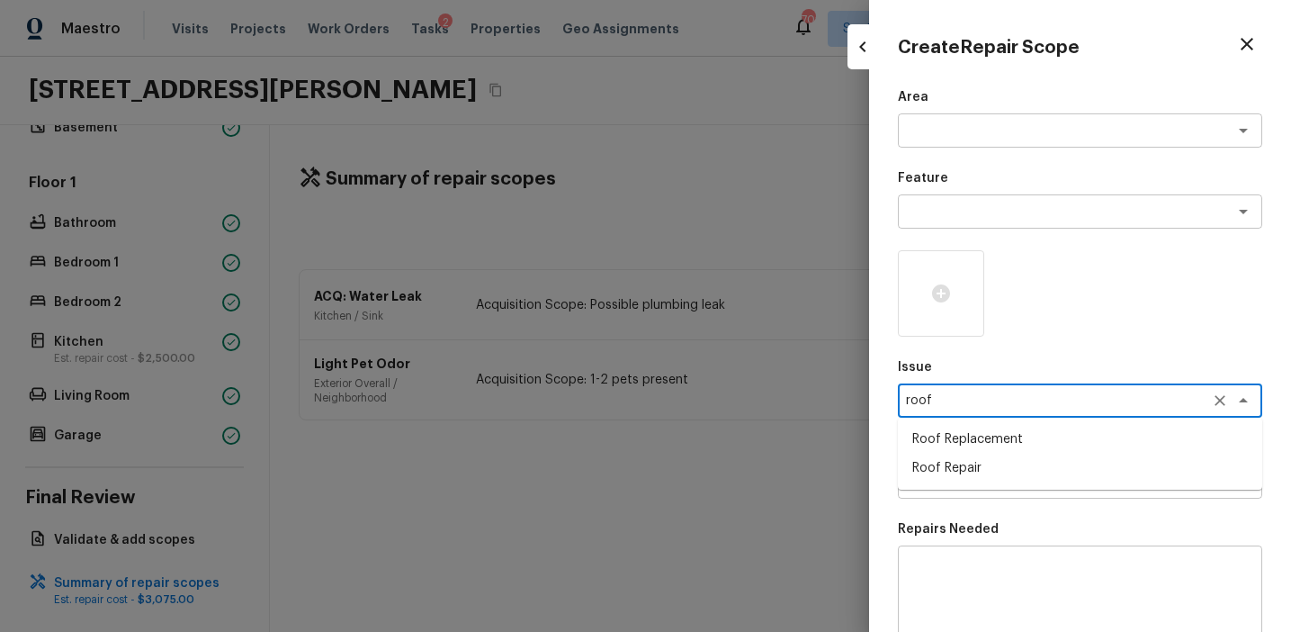
click at [949, 444] on li "Roof Replacement" at bounding box center [1080, 439] width 364 height 29
type textarea "Roof Replacement"
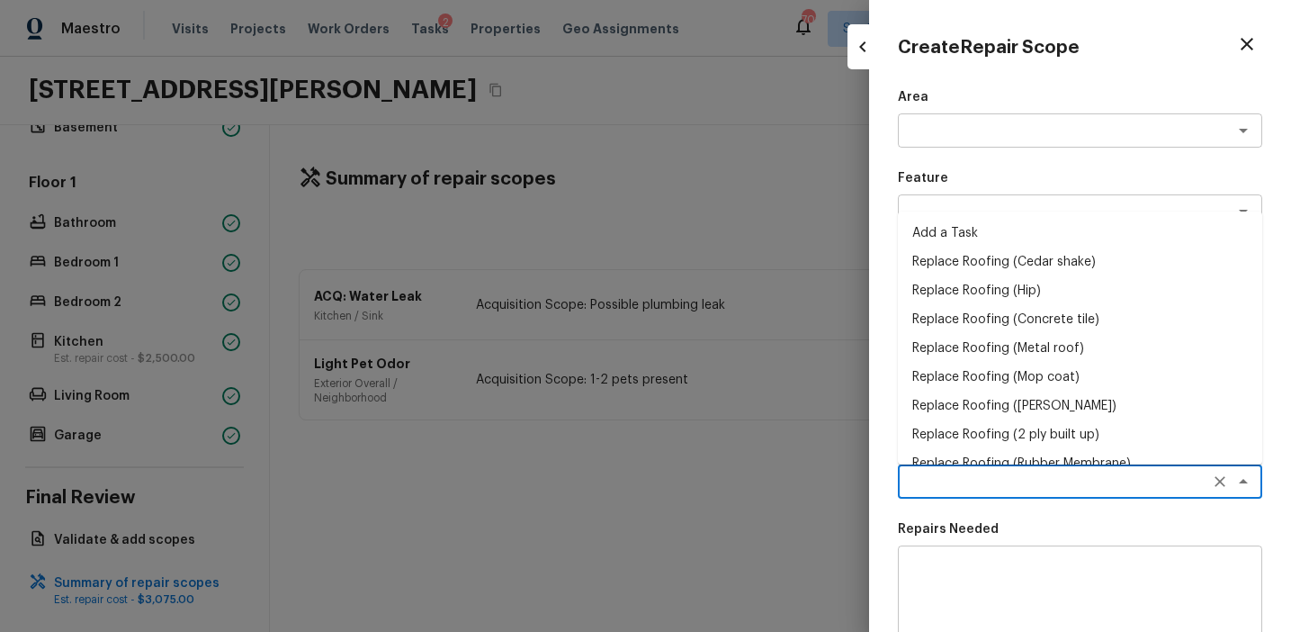
click at [948, 481] on textarea at bounding box center [1055, 481] width 298 height 18
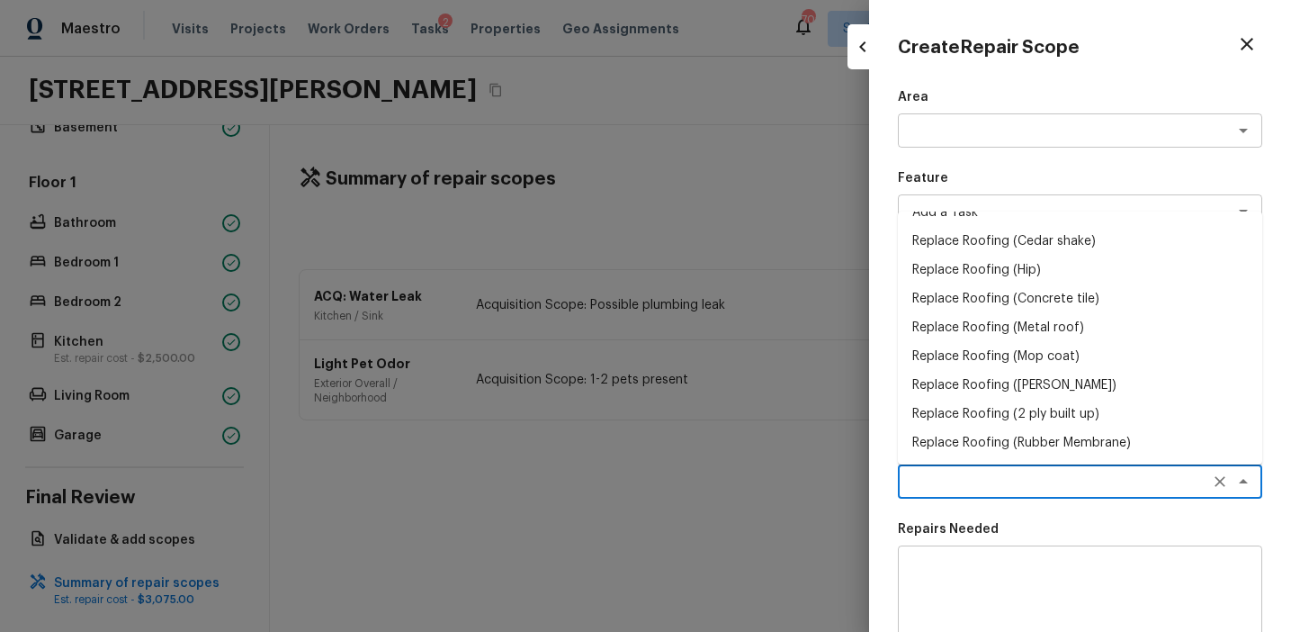
click at [1025, 237] on li "Replace Roofing (Cedar shake)" at bounding box center [1080, 241] width 364 height 29
type textarea "Replace Roofing (Cedar shake)"
type textarea "Cedar Shake Roof: Remove the existing roof covering, prep the substrate and ins…"
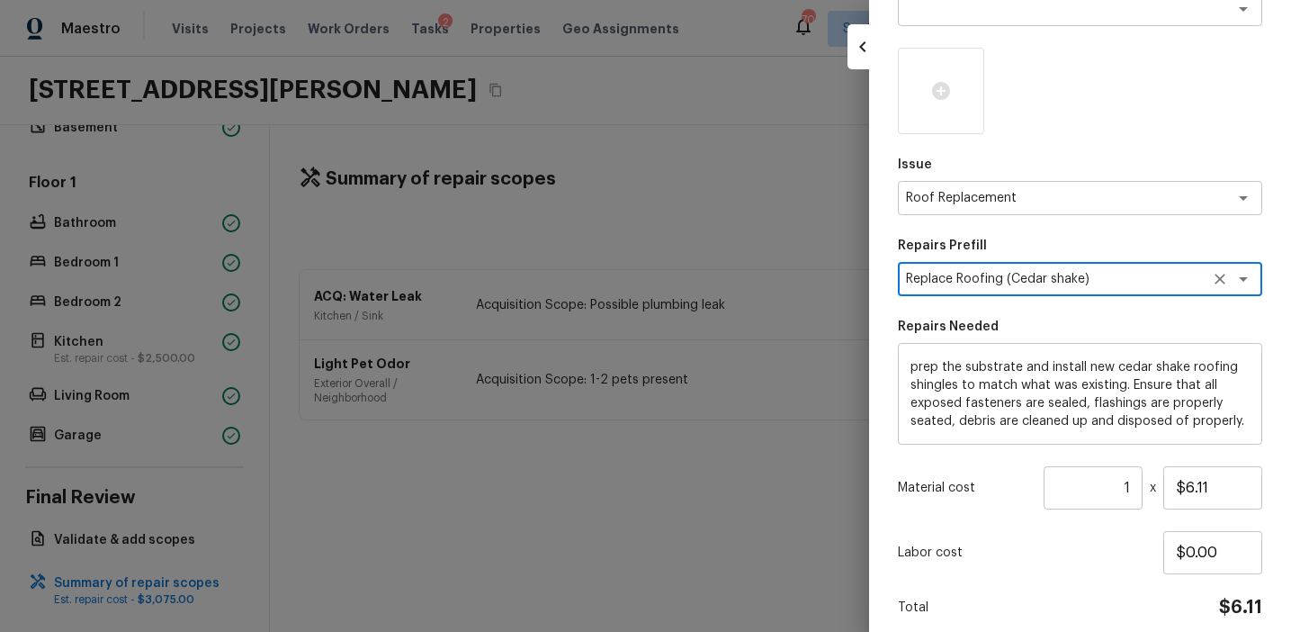
scroll to position [214, 0]
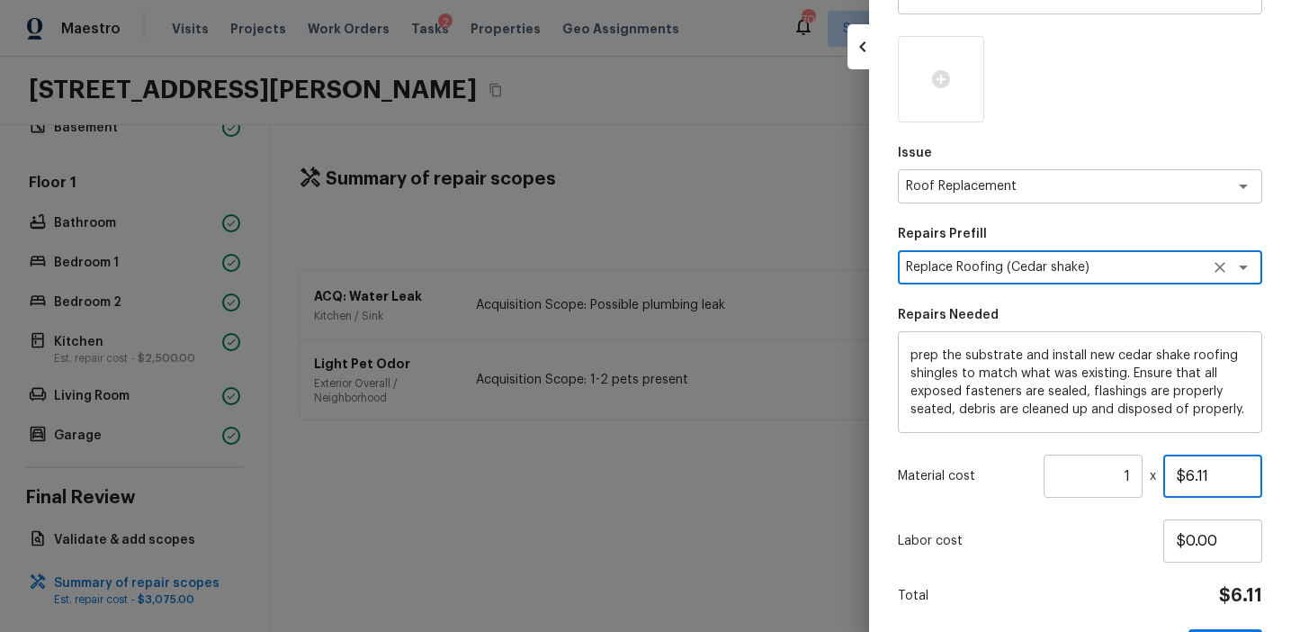
click at [1215, 471] on input "$6.11" at bounding box center [1212, 475] width 99 height 43
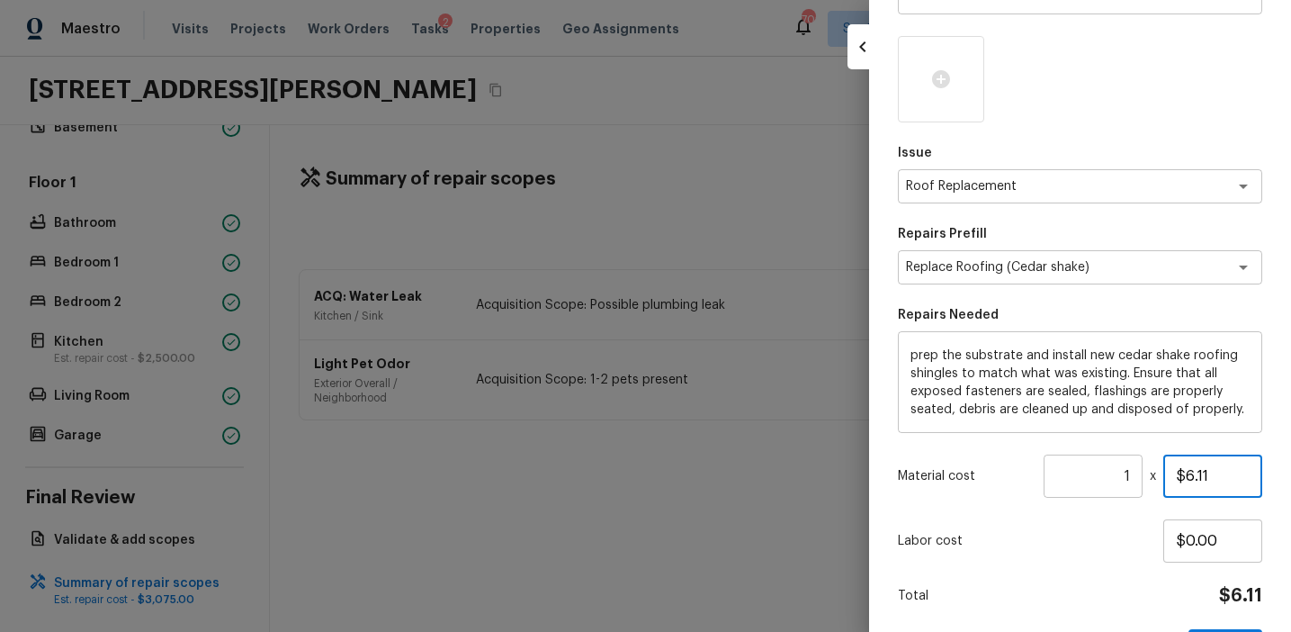
click at [1215, 471] on input "$6.11" at bounding box center [1212, 475] width 99 height 43
paste input "4,140.00"
type input "$4,140.00"
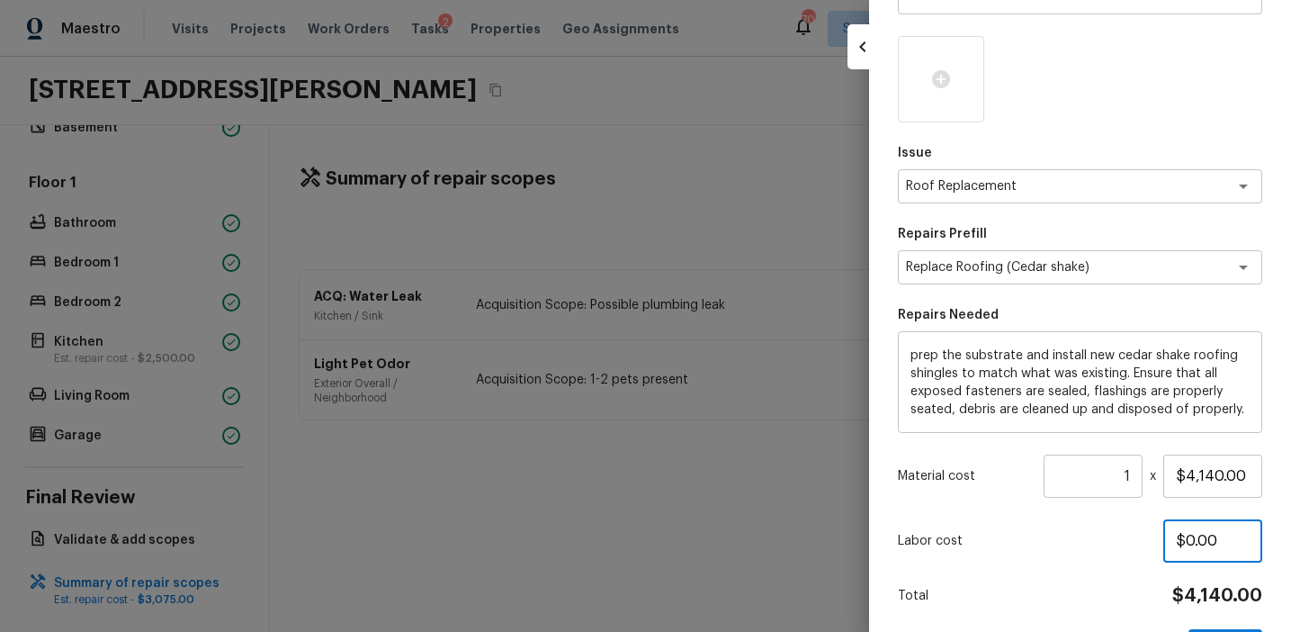
scroll to position [276, 0]
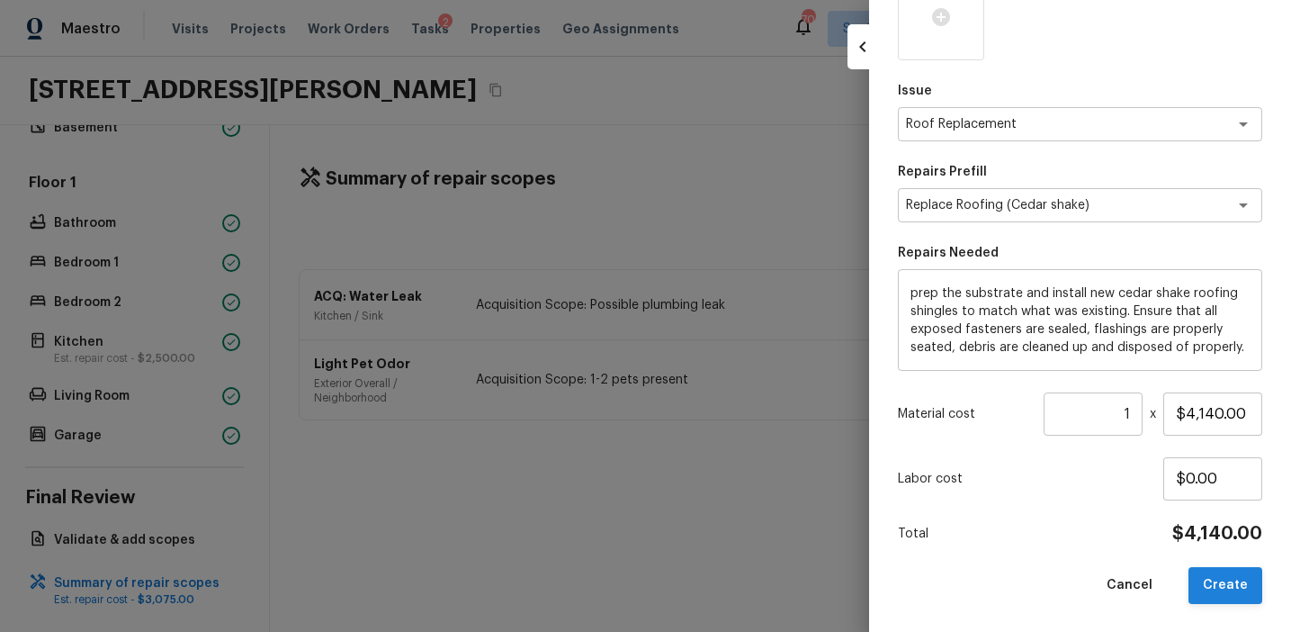
click at [1228, 587] on button "Create" at bounding box center [1226, 585] width 74 height 37
type input "$0.00"
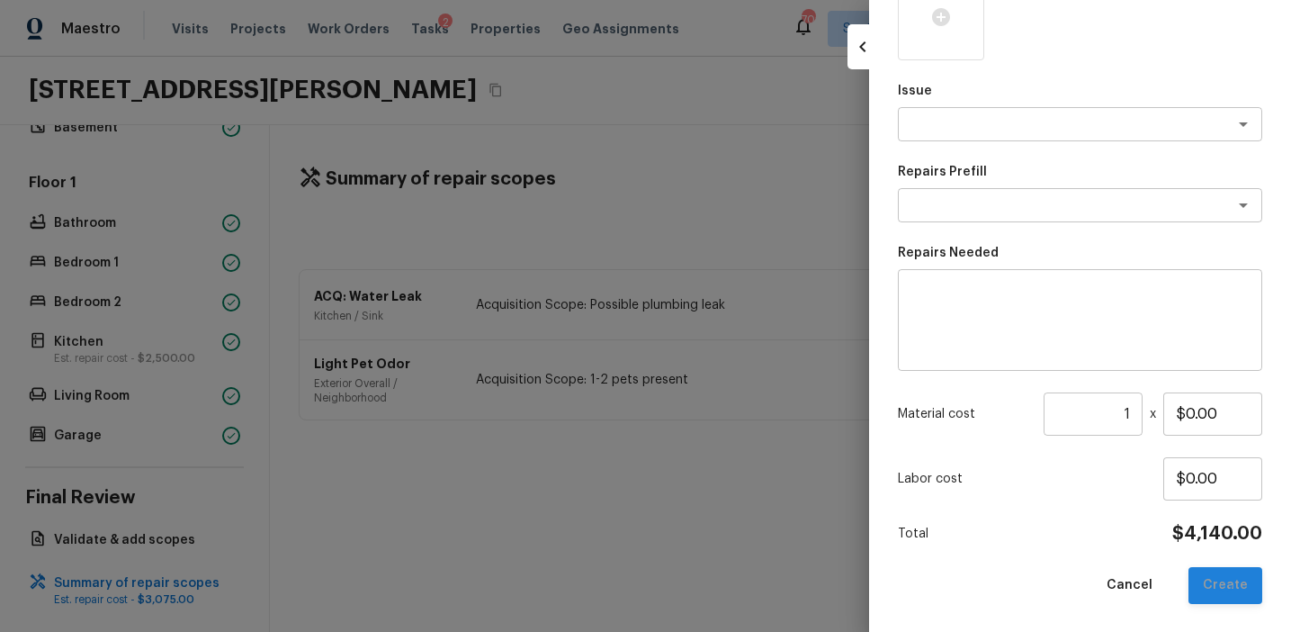
scroll to position [0, 0]
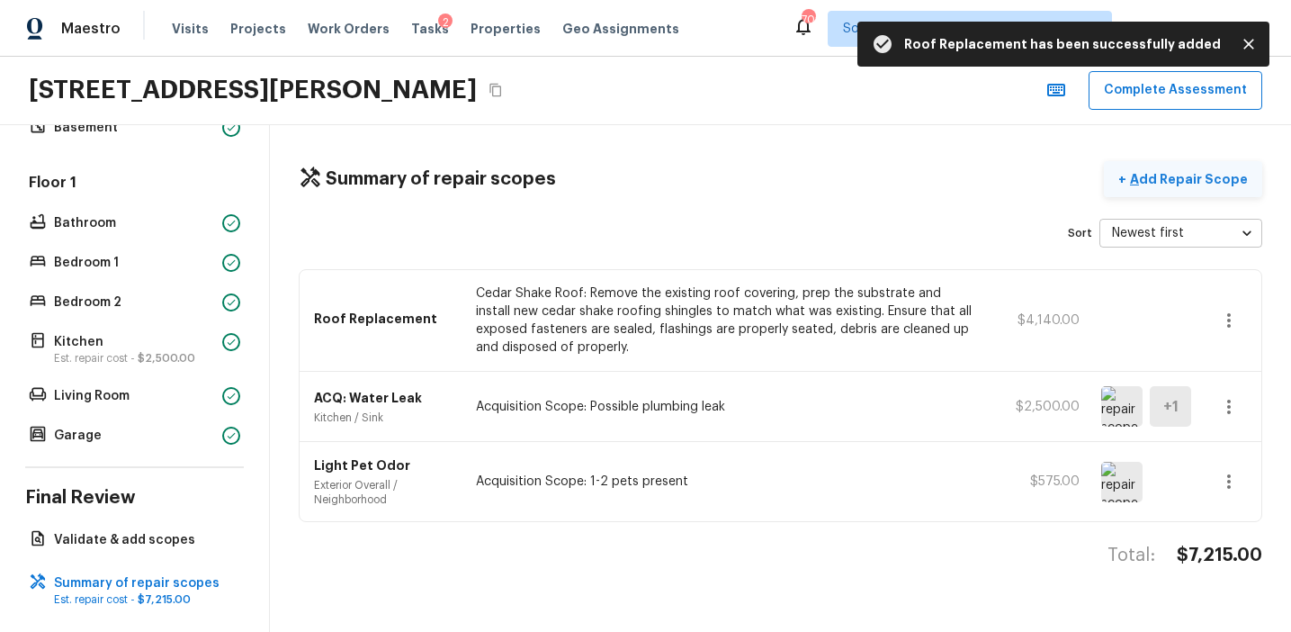
click at [1177, 190] on button "+ Add Repair Scope" at bounding box center [1183, 179] width 158 height 37
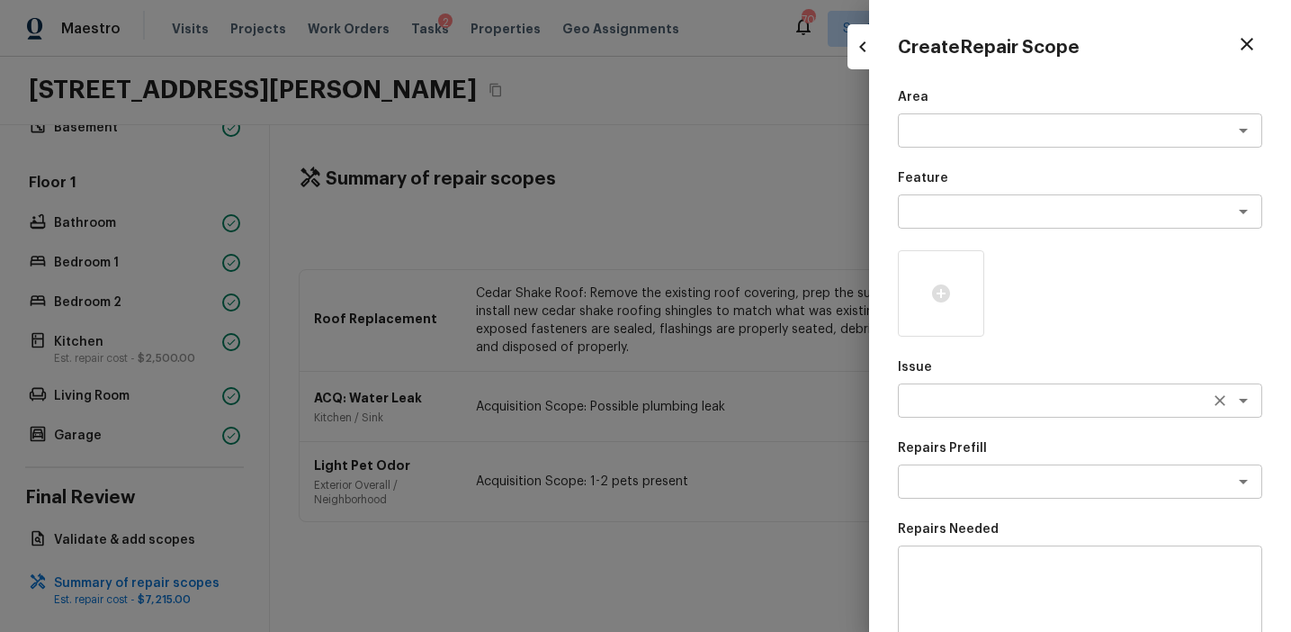
click at [921, 405] on textarea at bounding box center [1055, 400] width 298 height 18
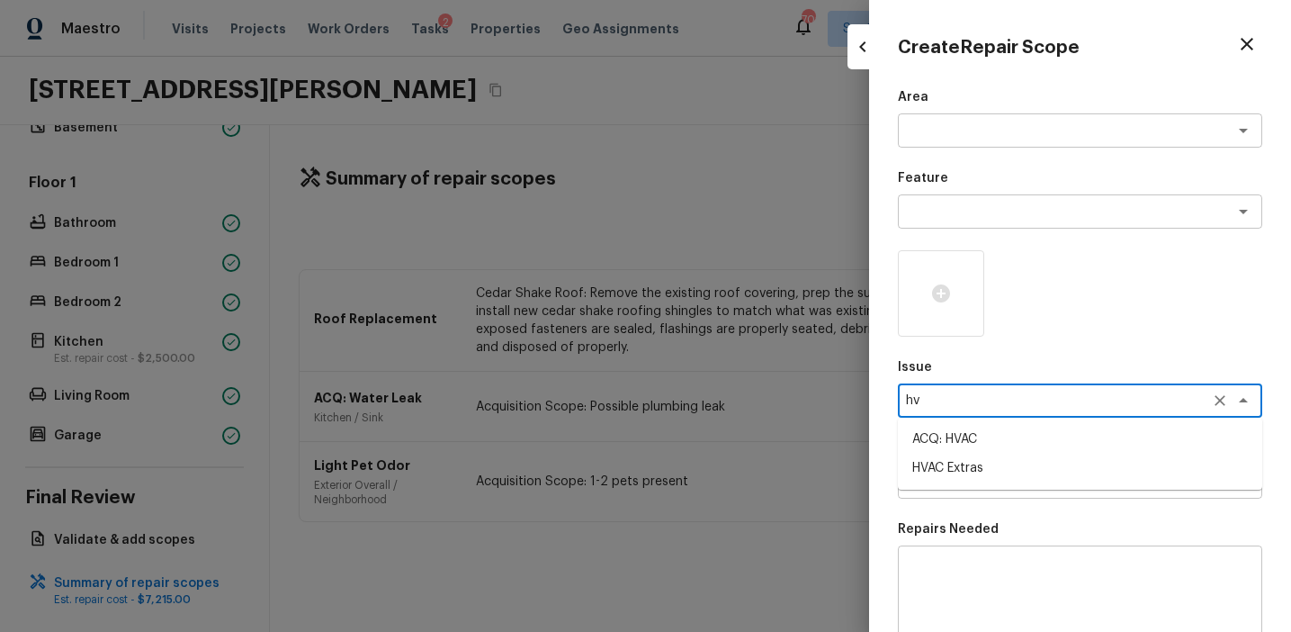
click at [951, 438] on li "ACQ: HVAC" at bounding box center [1080, 439] width 364 height 29
type textarea "ACQ: HVAC"
click at [951, 474] on textarea at bounding box center [1055, 481] width 298 height 18
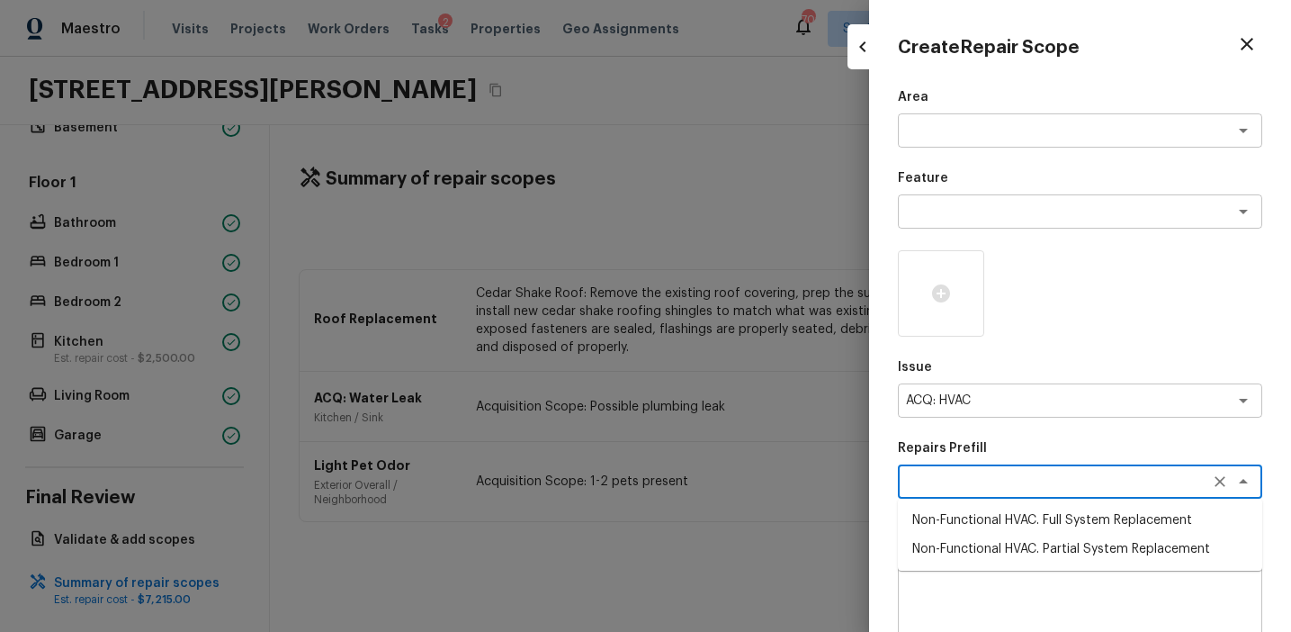
click at [962, 513] on li "Non-Functional HVAC. Full System Replacement" at bounding box center [1080, 520] width 364 height 29
type textarea "Non-Functional HVAC. Full System Replacement"
type textarea "Acquisition Scope: Full System Replacement"
type input "$6,900.00"
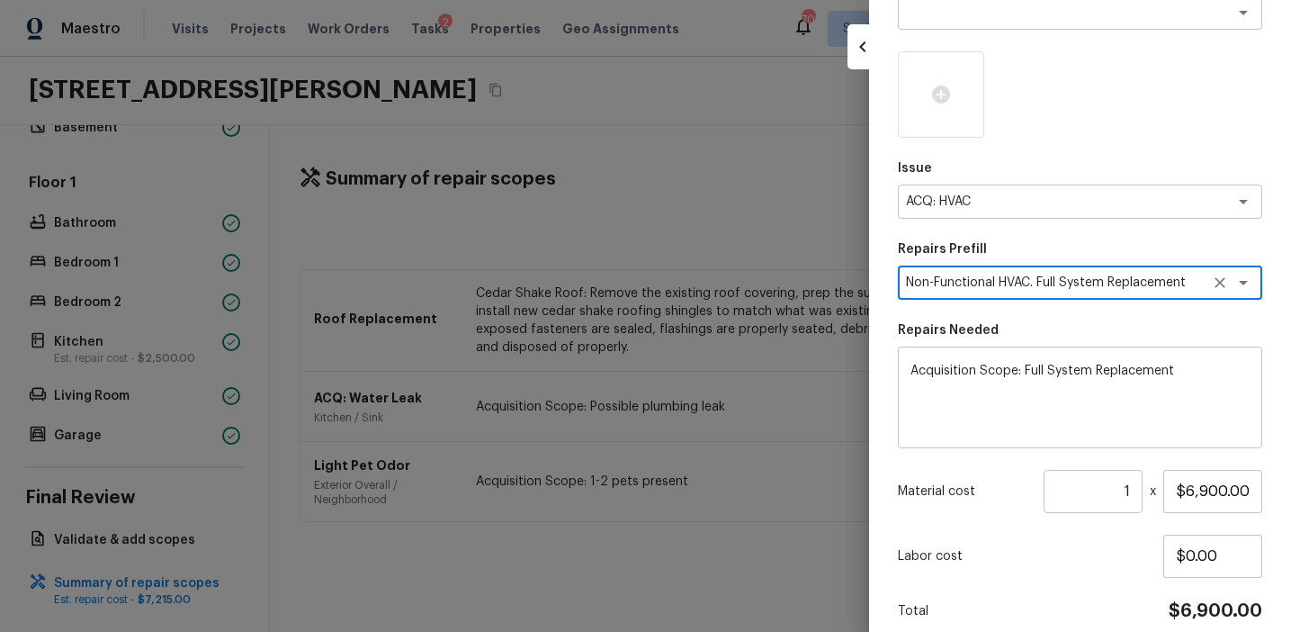
scroll to position [276, 0]
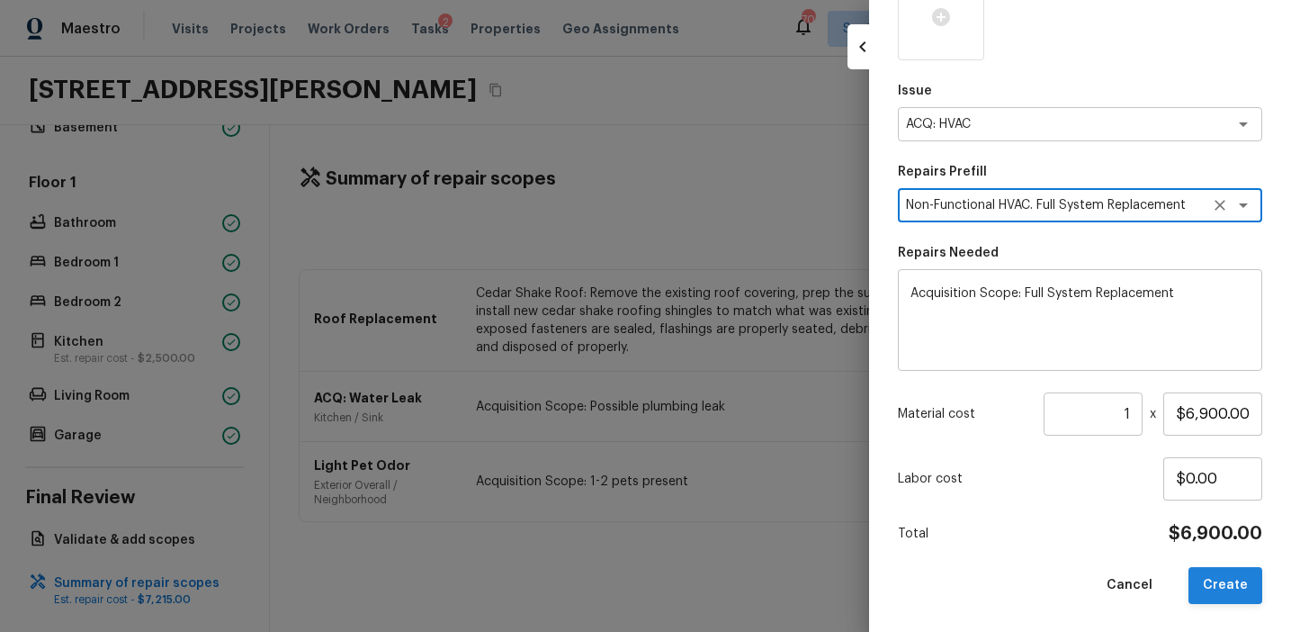
click at [1210, 581] on button "Create" at bounding box center [1226, 585] width 74 height 37
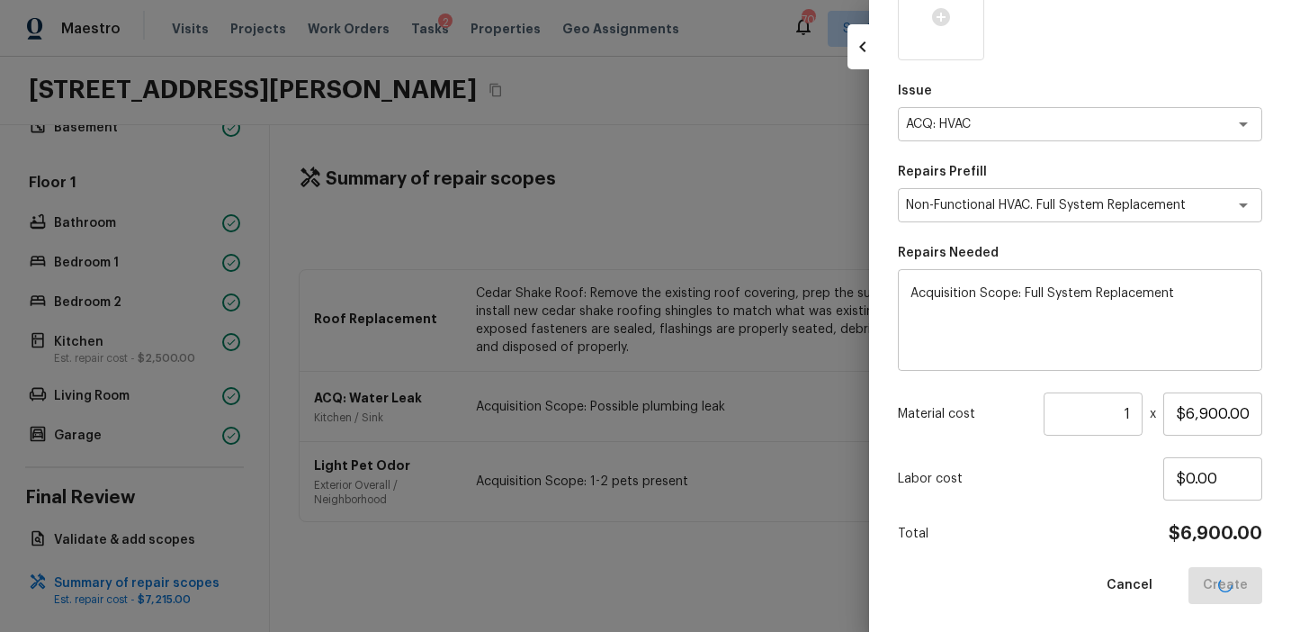
type input "$0.00"
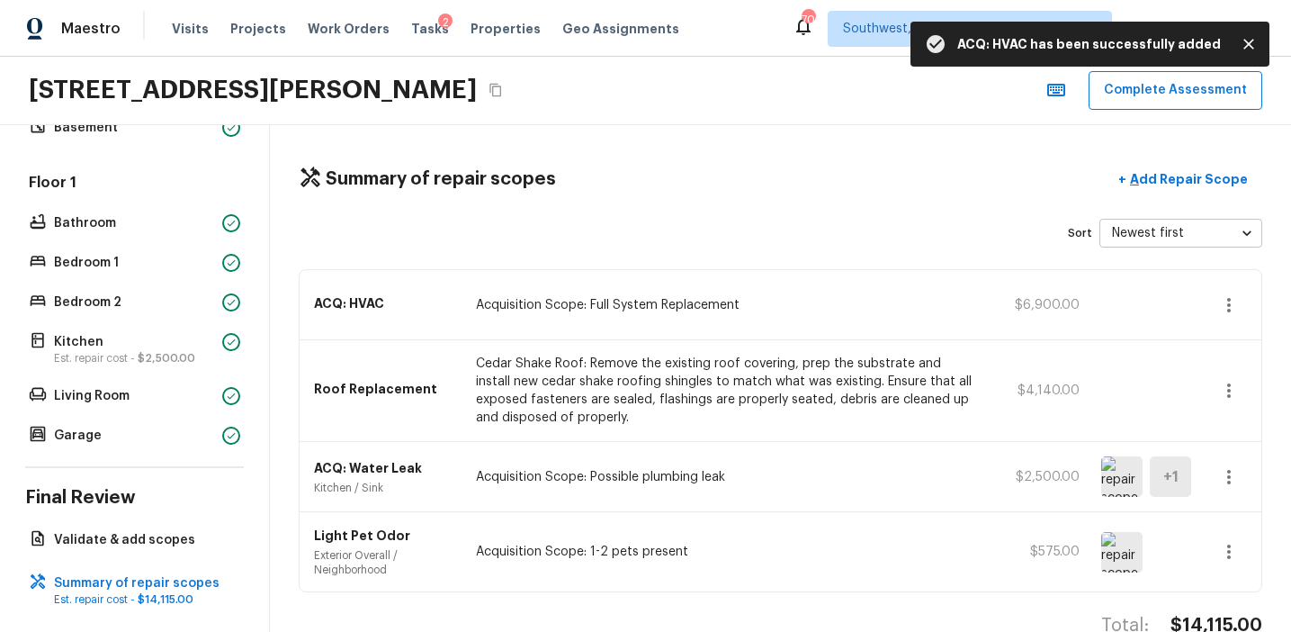
click at [865, 230] on div "Sort Newest first newestFirst ​" at bounding box center [781, 233] width 964 height 29
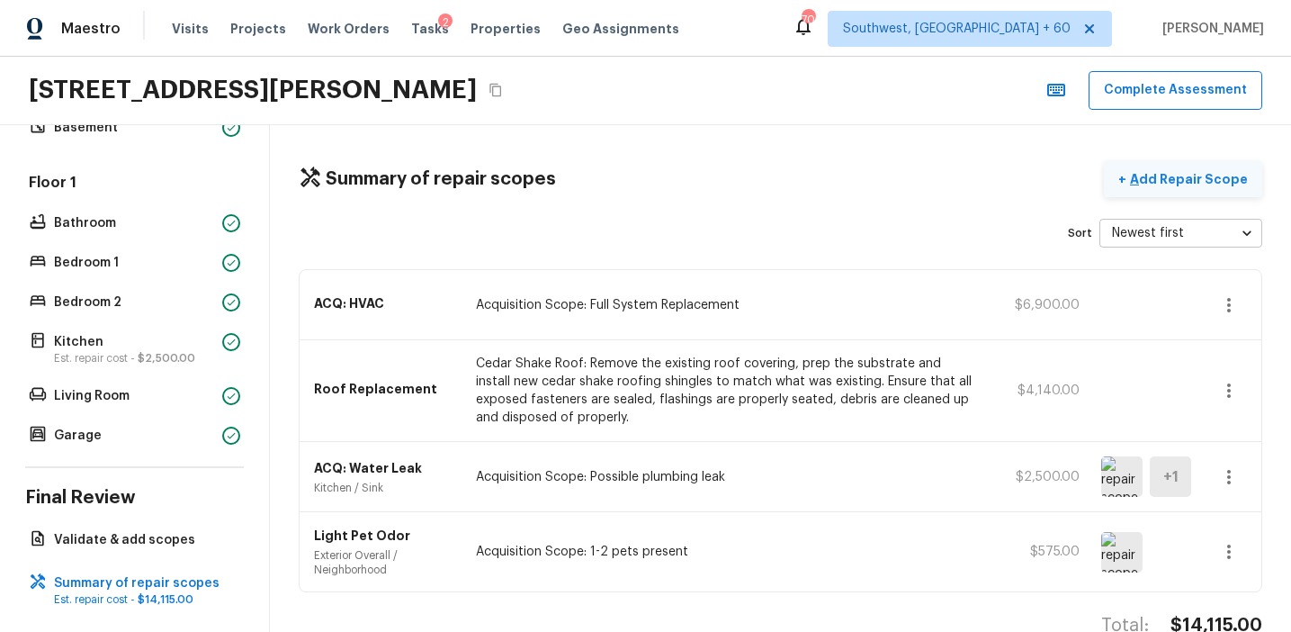
click at [1165, 187] on p "Add Repair Scope" at bounding box center [1186, 179] width 121 height 18
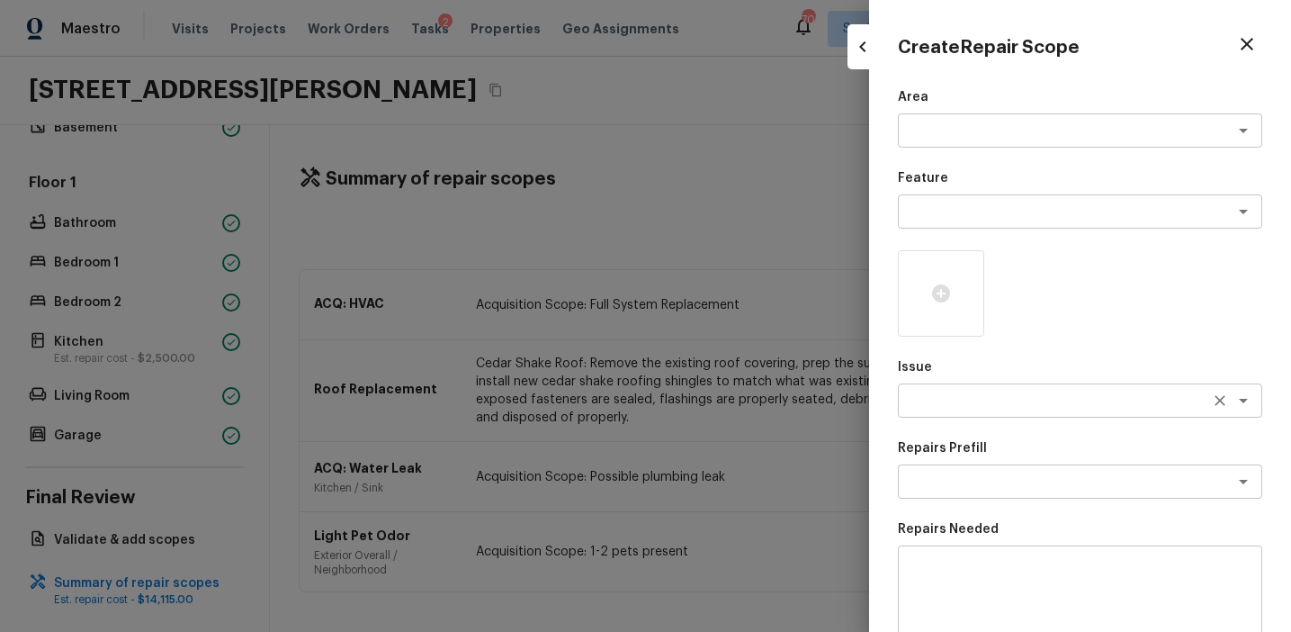
click at [950, 405] on textarea at bounding box center [1055, 400] width 298 height 18
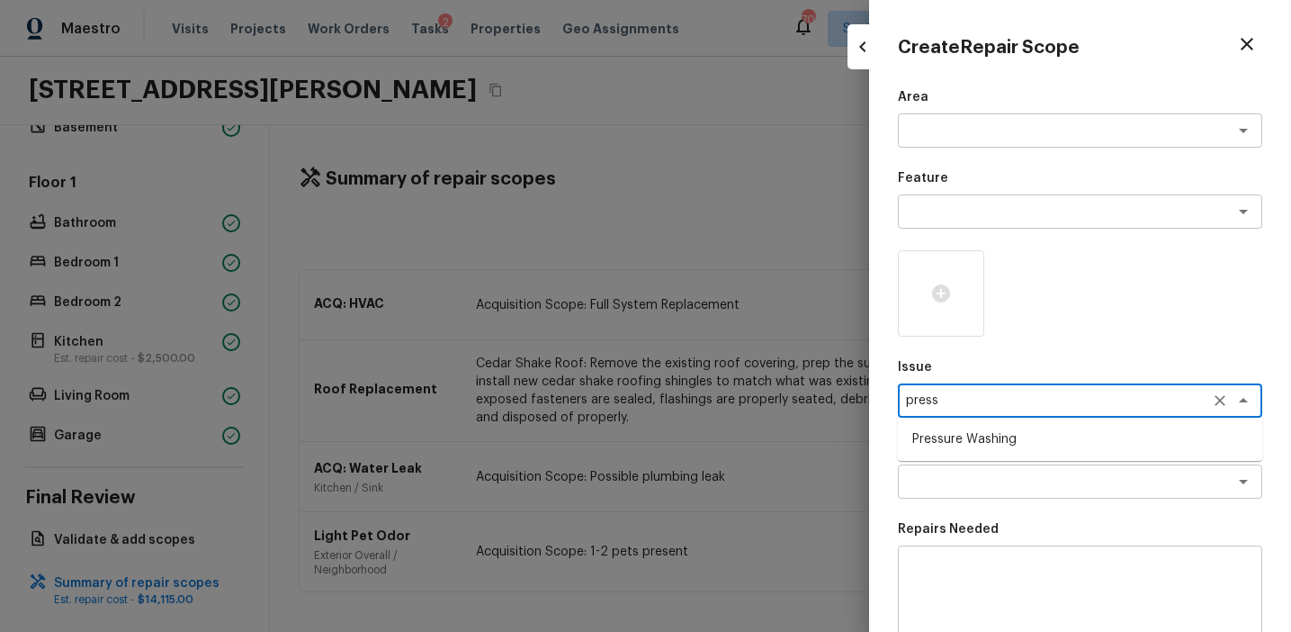
click at [991, 437] on li "Pressure Washing" at bounding box center [1080, 439] width 364 height 29
type textarea "Pressure Washing"
click at [1000, 480] on textarea at bounding box center [1055, 481] width 298 height 18
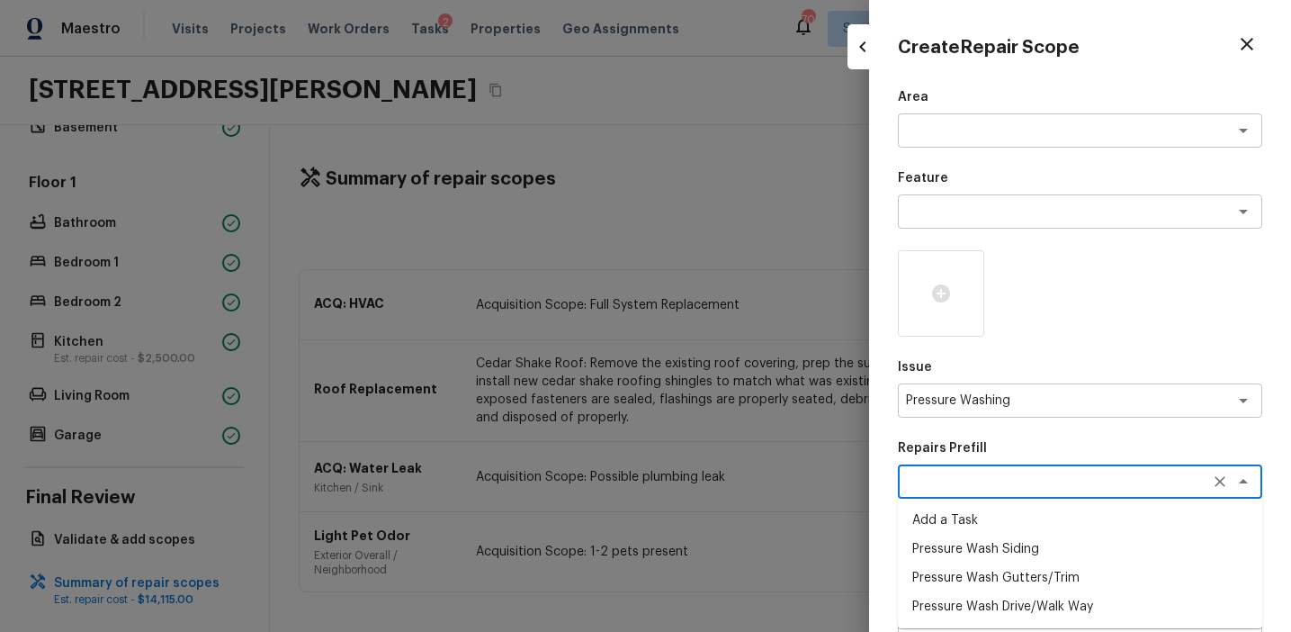
click at [1006, 552] on li "Pressure Wash Siding" at bounding box center [1080, 548] width 364 height 29
type textarea "Pressure Wash Siding"
type textarea "Protect areas as needed for pressure washing. Pressure wash the siding on the h…"
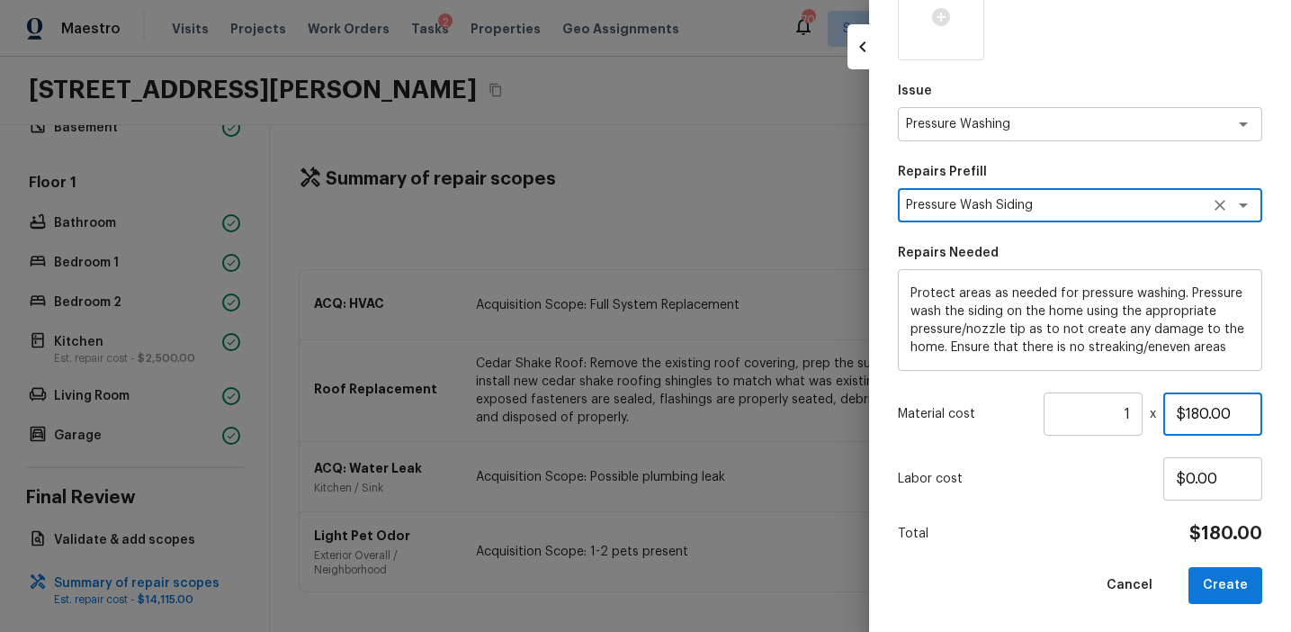
click at [1197, 416] on input "$180.00" at bounding box center [1212, 413] width 99 height 43
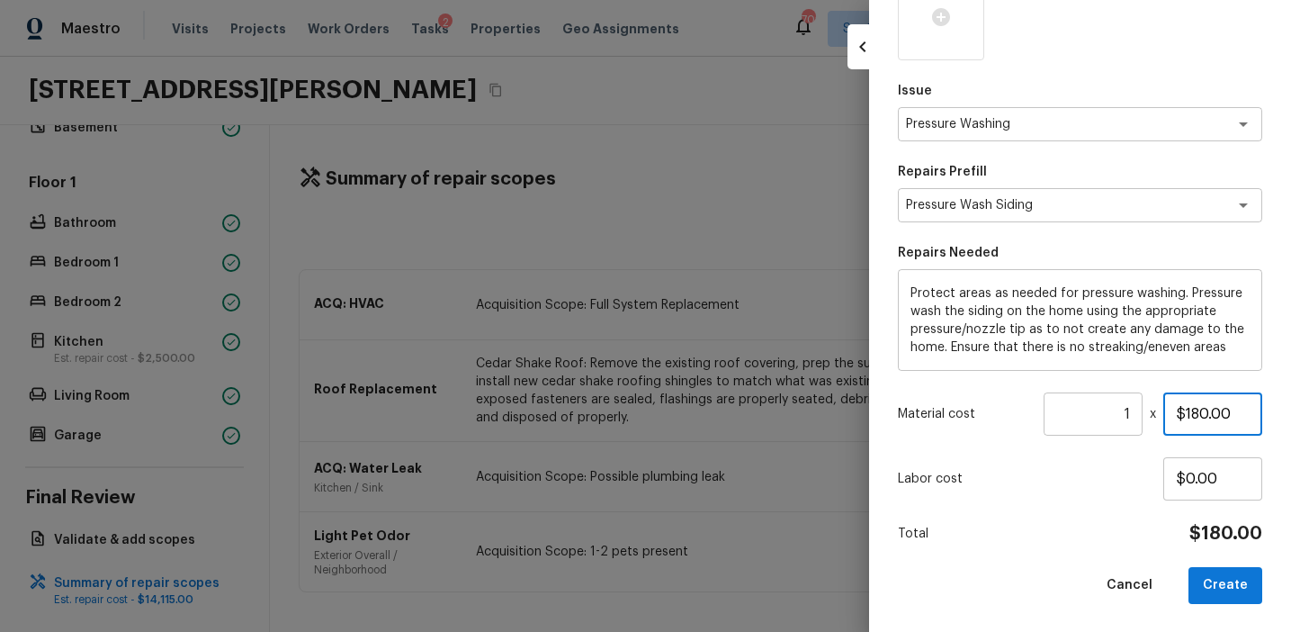
click at [1197, 416] on input "$180.00" at bounding box center [1212, 413] width 99 height 43
type input "$350.00"
click at [1225, 586] on button "Create" at bounding box center [1226, 585] width 74 height 37
type input "$0.00"
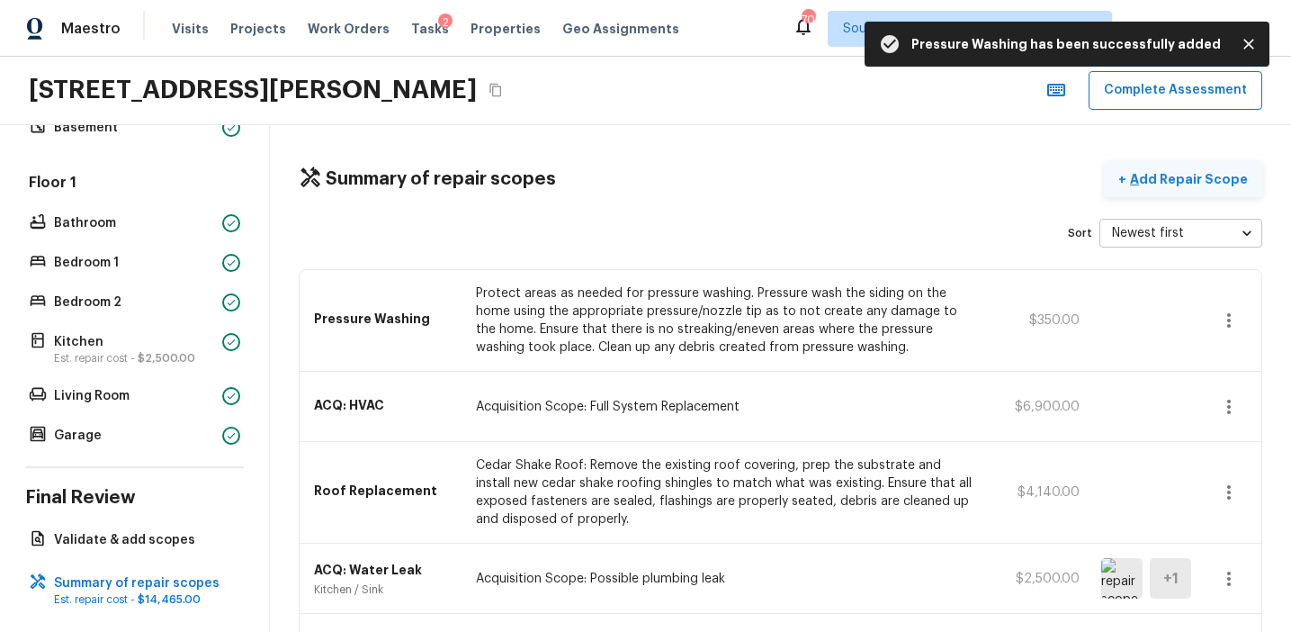
click at [1209, 176] on p "Add Repair Scope" at bounding box center [1186, 179] width 121 height 18
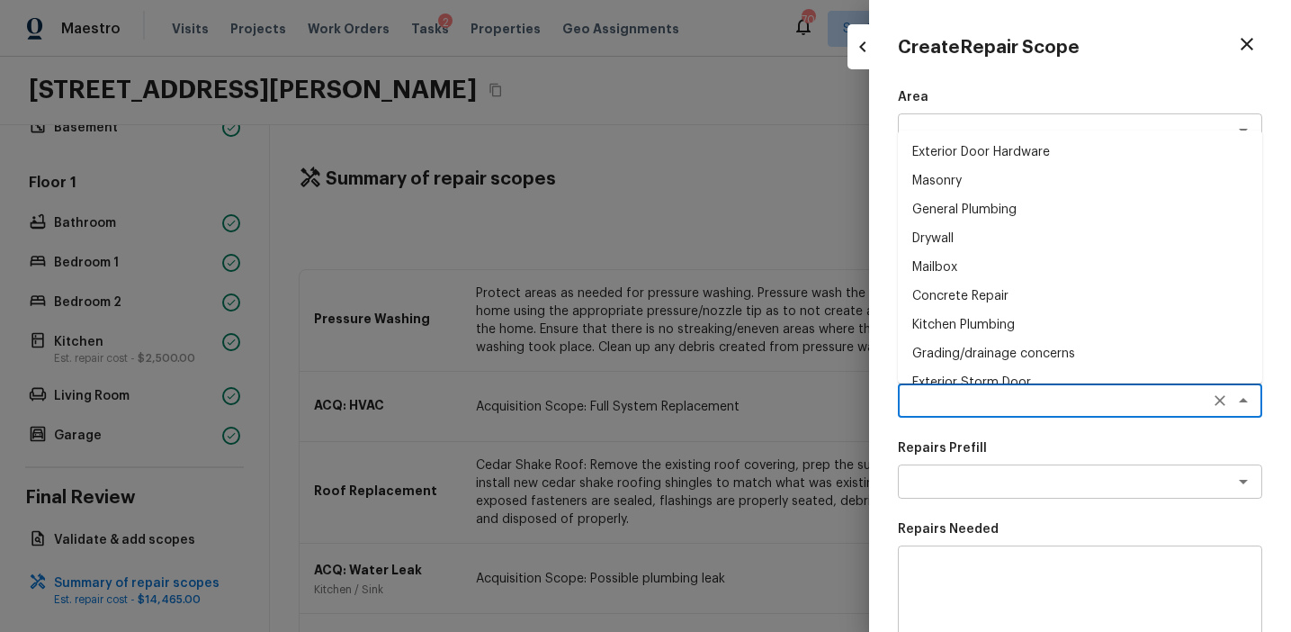
click at [936, 399] on textarea at bounding box center [1055, 400] width 298 height 18
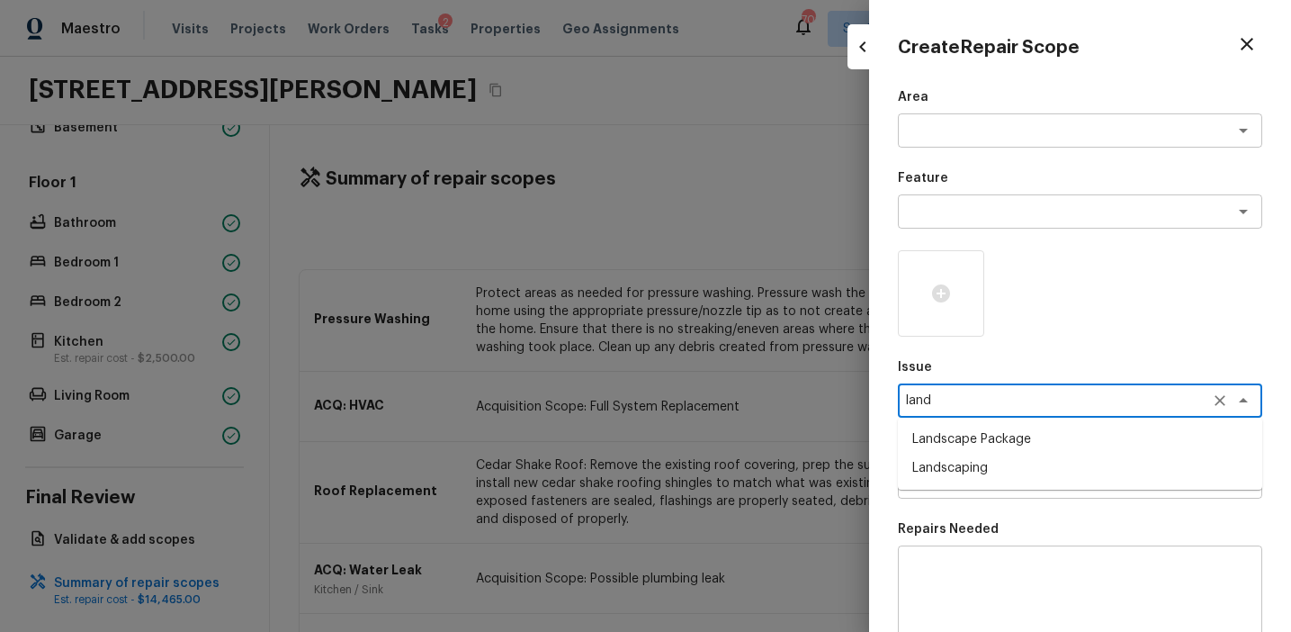
click at [1001, 426] on li "Landscape Package" at bounding box center [1080, 439] width 364 height 29
type textarea "Landscape Package"
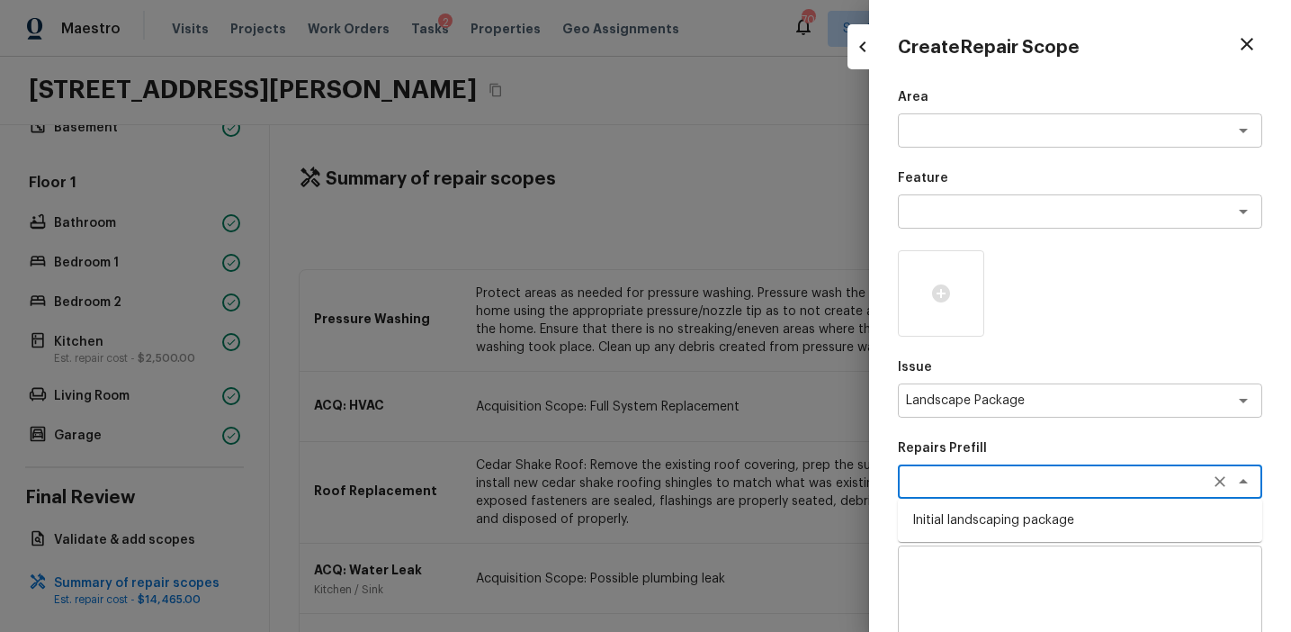
click at [1004, 474] on textarea at bounding box center [1055, 481] width 298 height 18
click at [1021, 525] on li "Initial landscaping package" at bounding box center [1080, 520] width 364 height 29
type textarea "Initial landscaping package"
type textarea "Mowing of grass up to 6" in height. Mow, edge along driveways & sidewalks, trim…"
type input "$120.00"
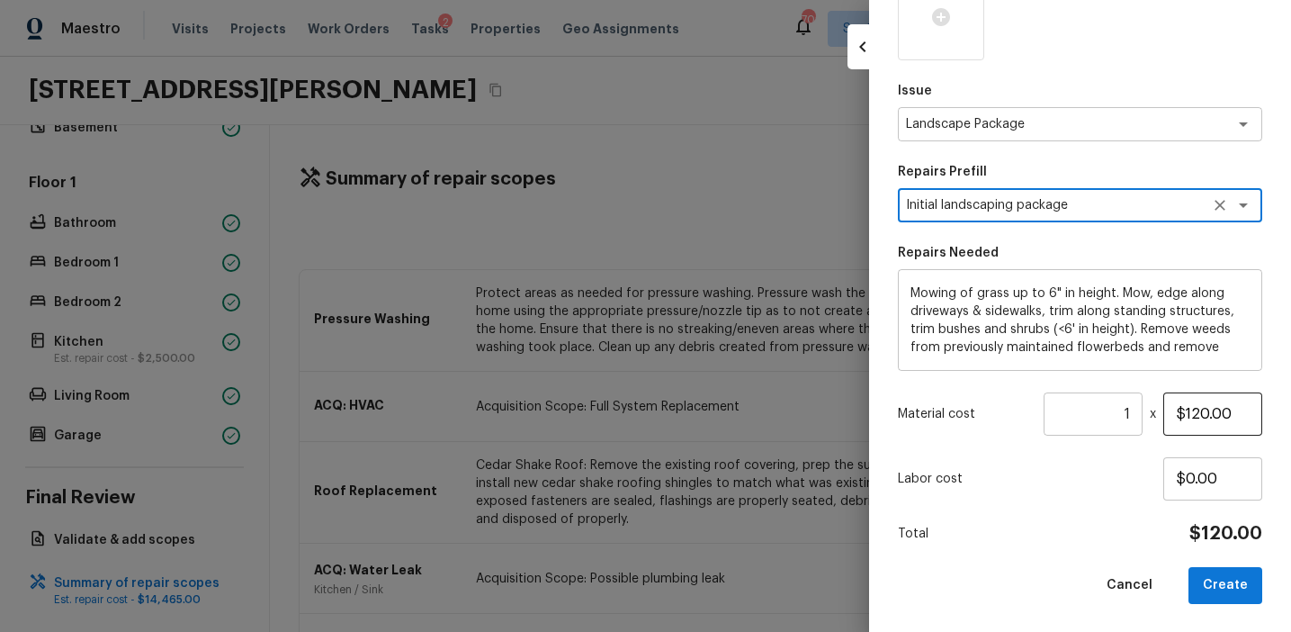
type textarea "Initial landscaping package"
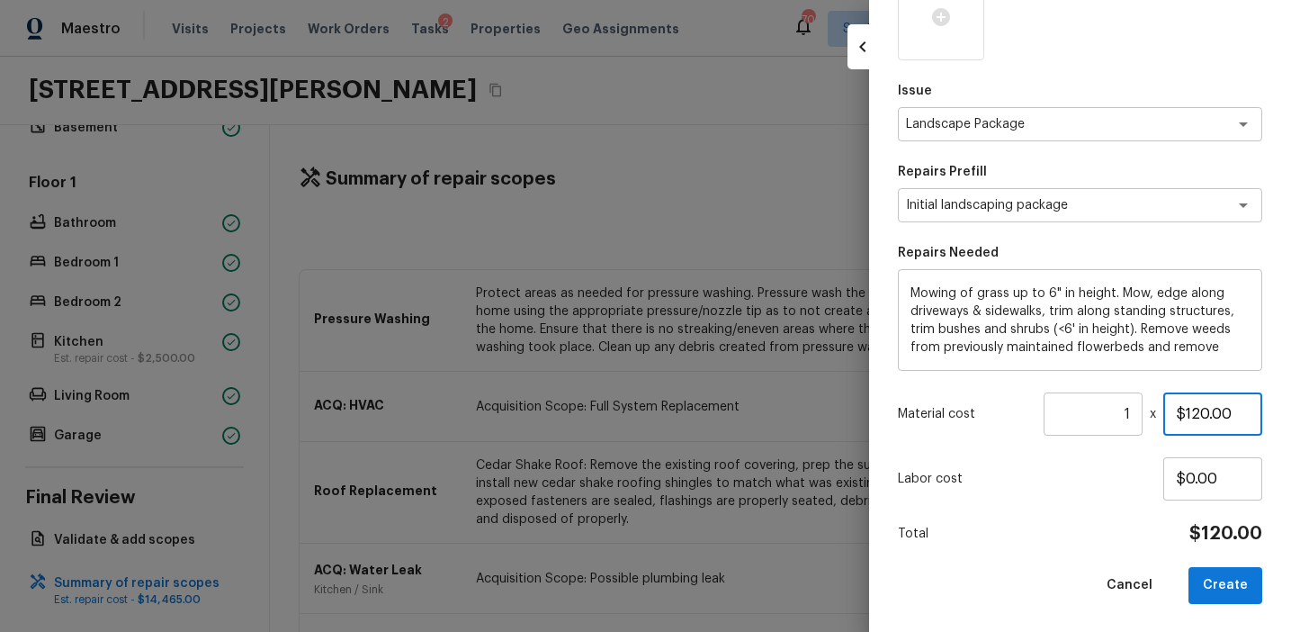
click at [1197, 412] on input "$120.00" at bounding box center [1212, 413] width 99 height 43
type input "$400.00"
click at [1225, 585] on button "Create" at bounding box center [1226, 585] width 74 height 37
type input "$0.00"
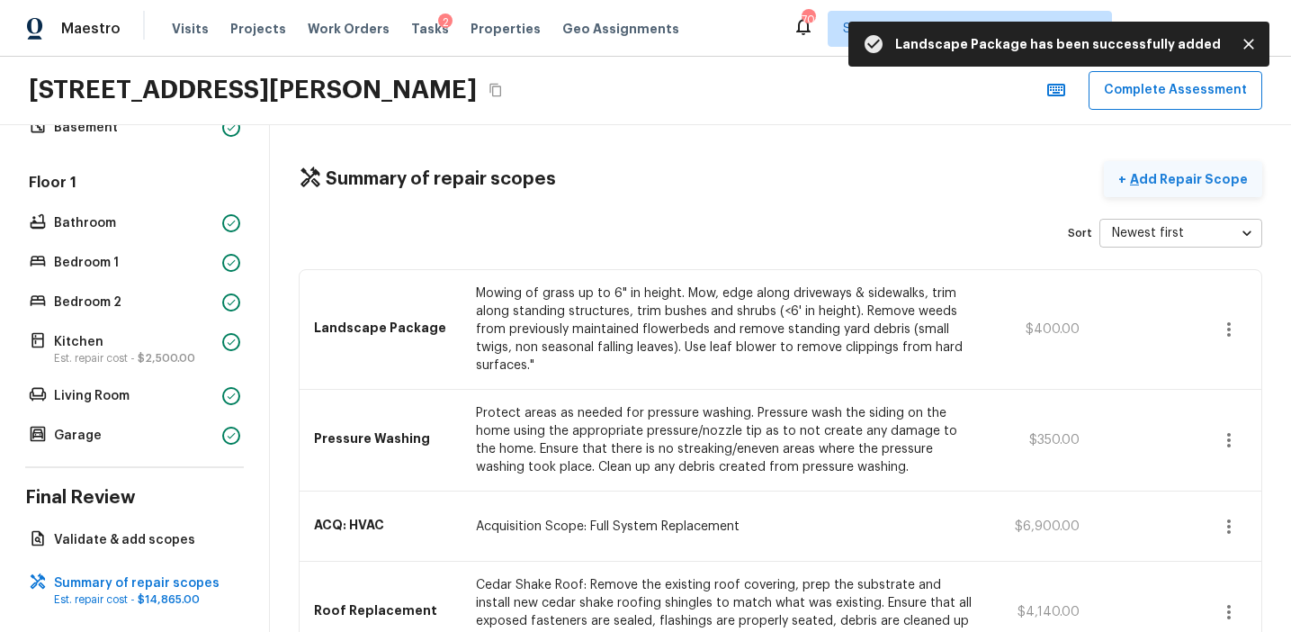
click at [1179, 179] on p "Add Repair Scope" at bounding box center [1186, 179] width 121 height 18
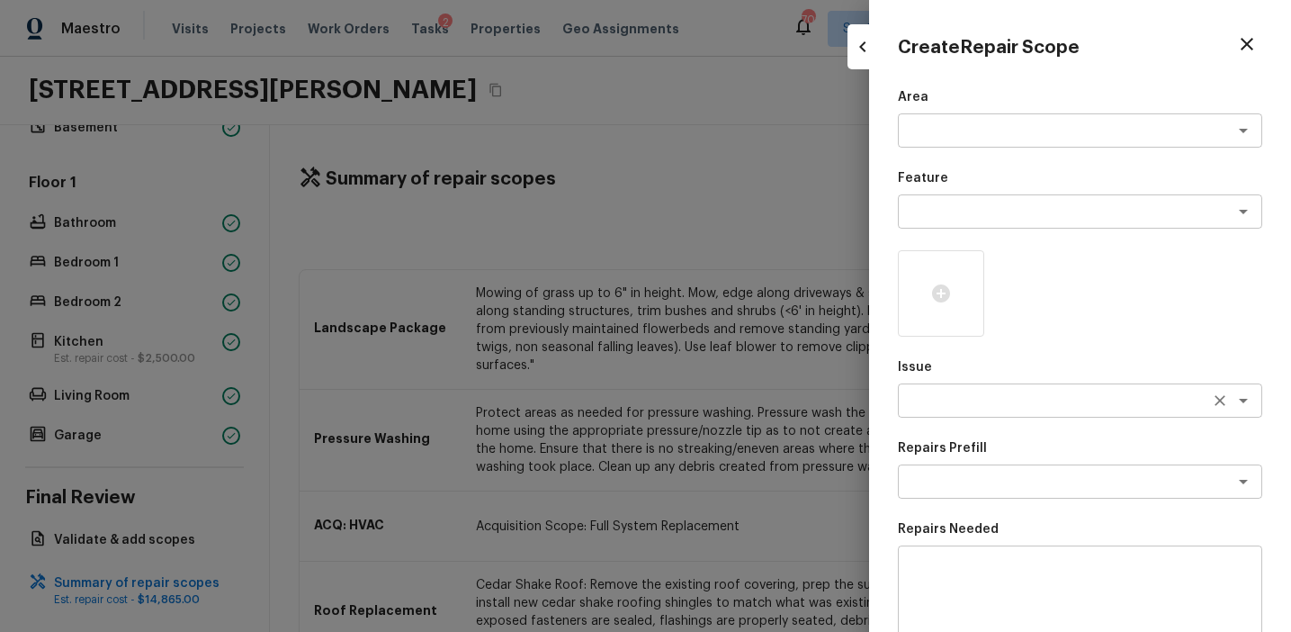
click at [938, 394] on textarea at bounding box center [1055, 400] width 298 height 18
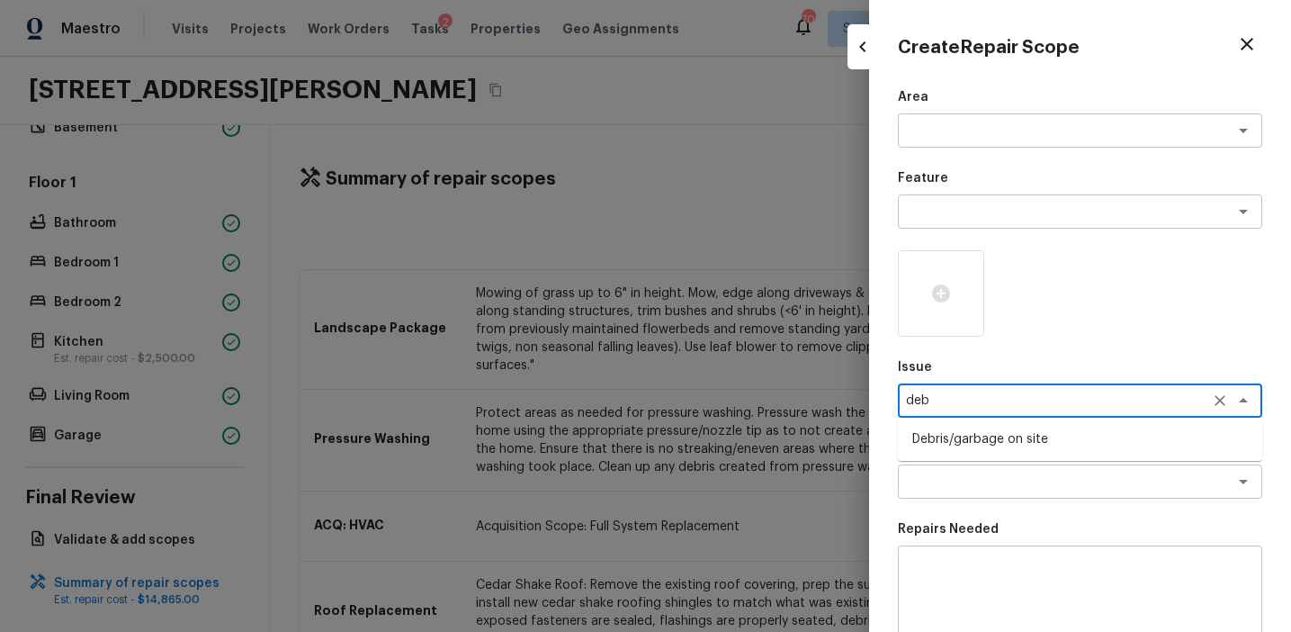
click at [979, 441] on li "Debris/garbage on site" at bounding box center [1080, 439] width 364 height 29
type textarea "Debris/garbage on site"
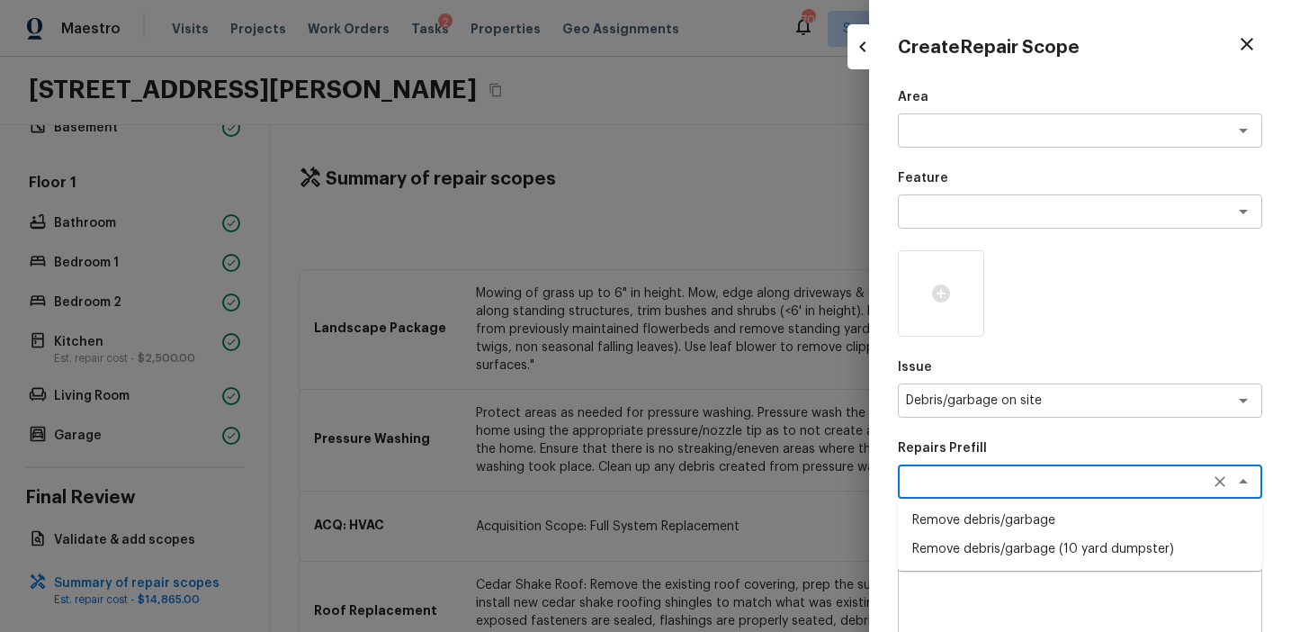
click at [1035, 472] on textarea at bounding box center [1055, 481] width 298 height 18
click at [1035, 516] on li "Remove debris/garbage" at bounding box center [1080, 520] width 364 height 29
type textarea "Remove debris/garbage"
type textarea "Remove, haul off, and properly dispose of any debris left by seller to offsite …"
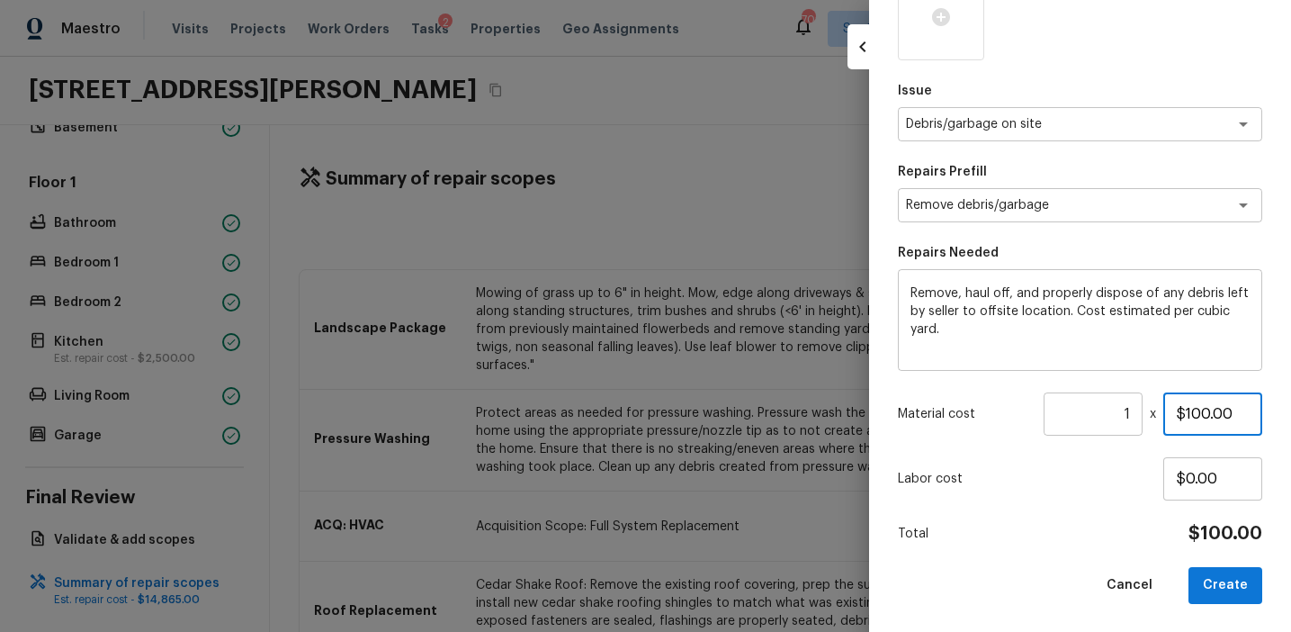
click at [1190, 416] on input "$100.00" at bounding box center [1212, 413] width 99 height 43
type input "$250.00"
click at [1222, 586] on button "Create" at bounding box center [1226, 585] width 74 height 37
type input "$0.00"
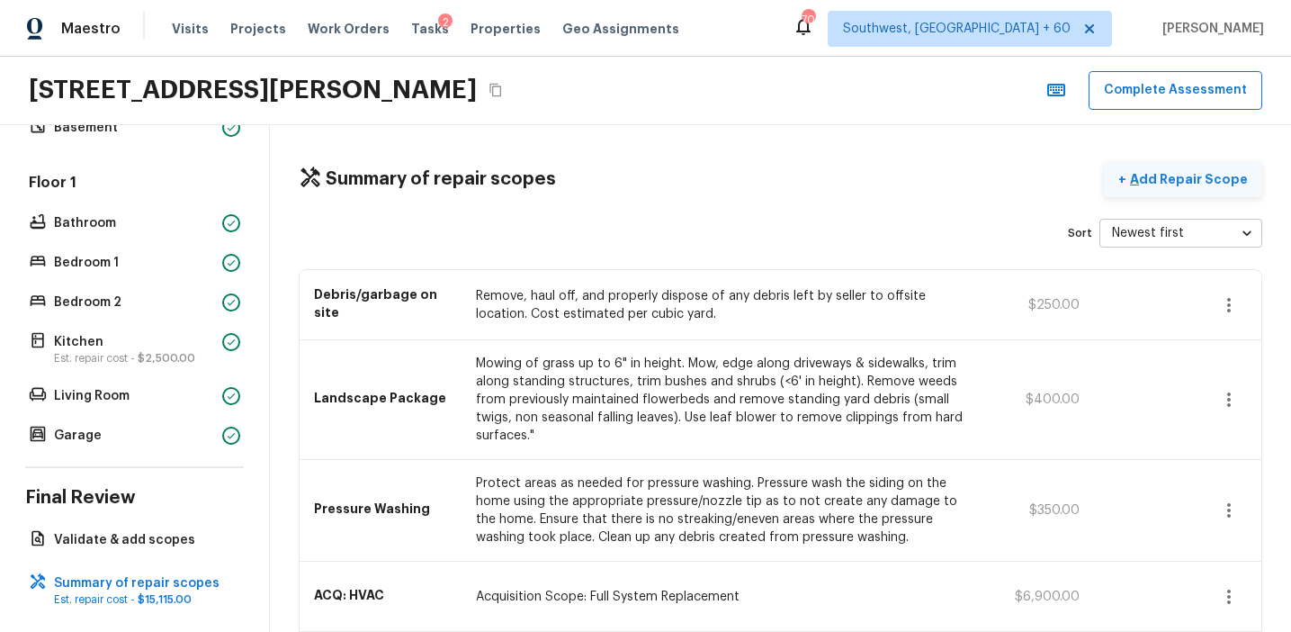
click at [1182, 176] on p "Add Repair Scope" at bounding box center [1186, 179] width 121 height 18
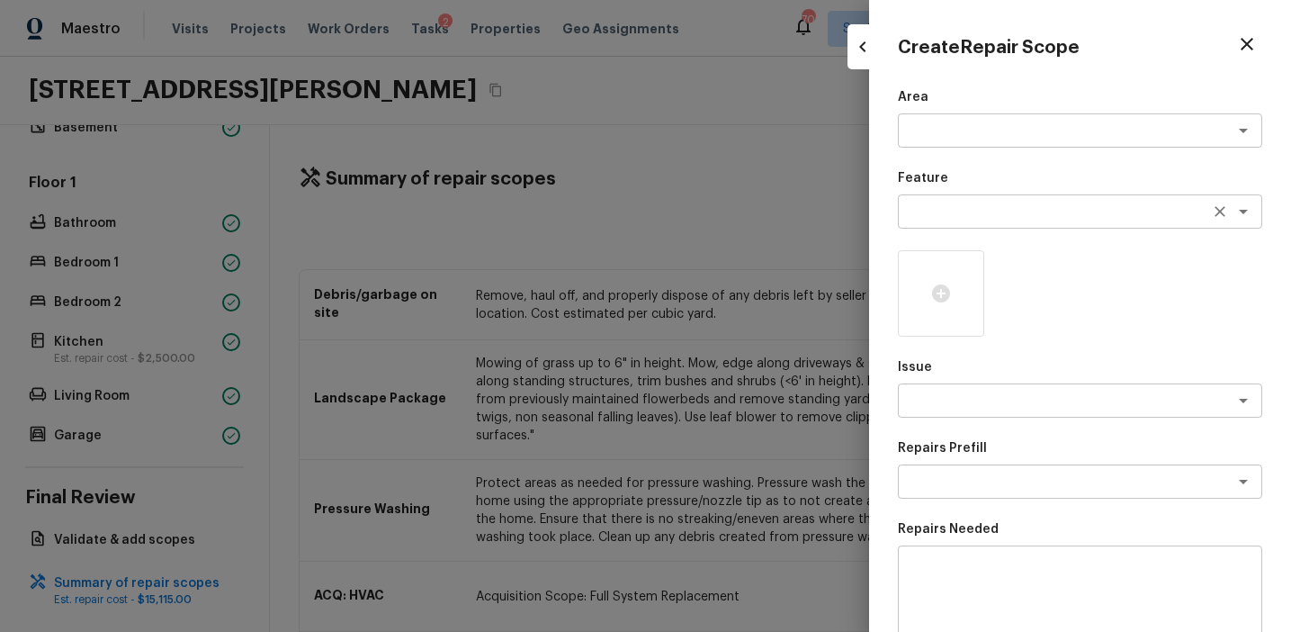
click at [945, 209] on textarea at bounding box center [1055, 211] width 298 height 18
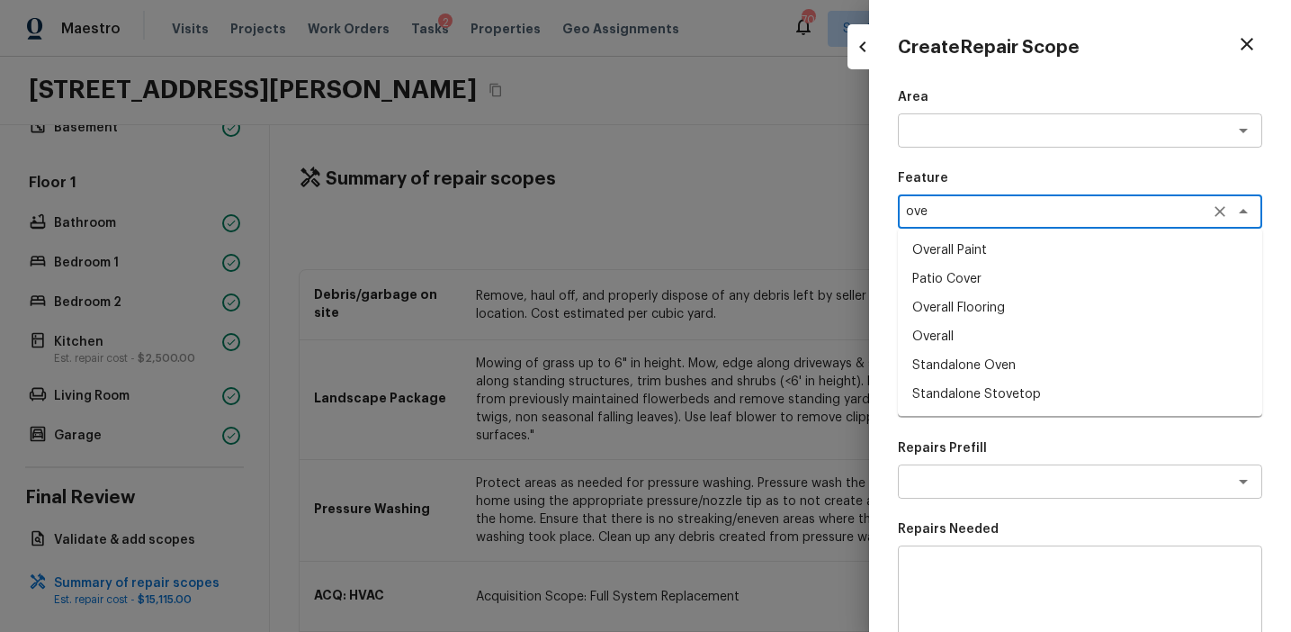
click at [941, 334] on li "Overall" at bounding box center [1080, 336] width 364 height 29
type textarea "Overall"
click at [928, 406] on textarea at bounding box center [1055, 400] width 298 height 18
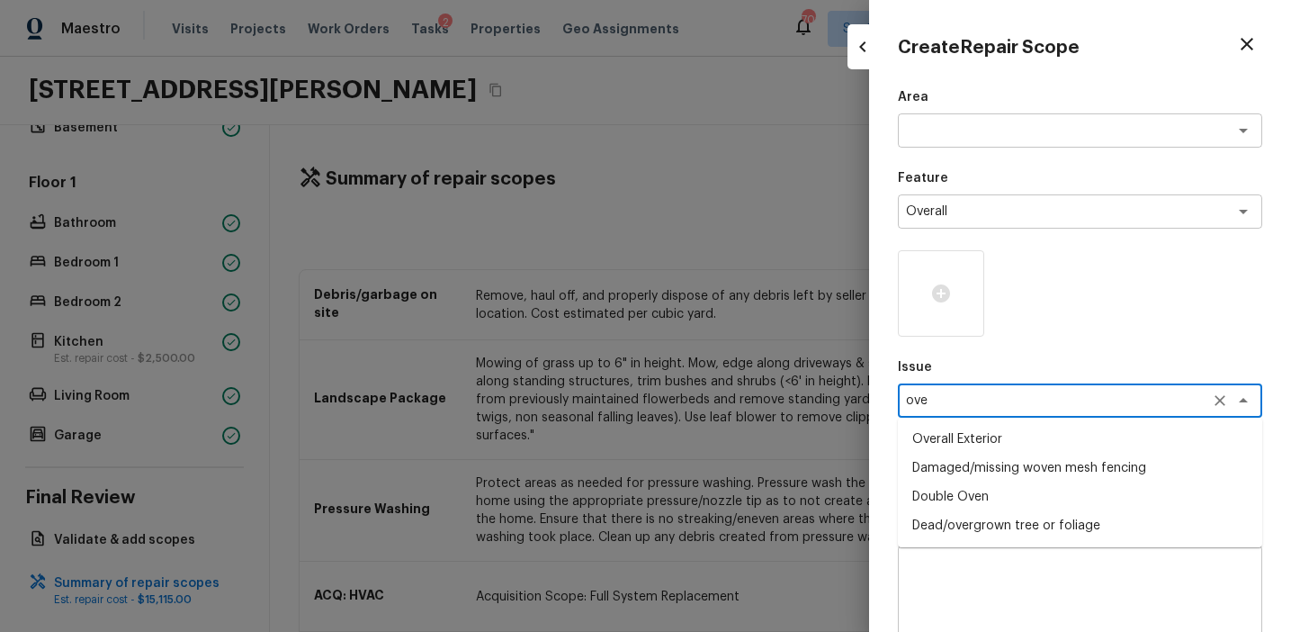
click at [972, 436] on li "Overall Exterior" at bounding box center [1080, 439] width 364 height 29
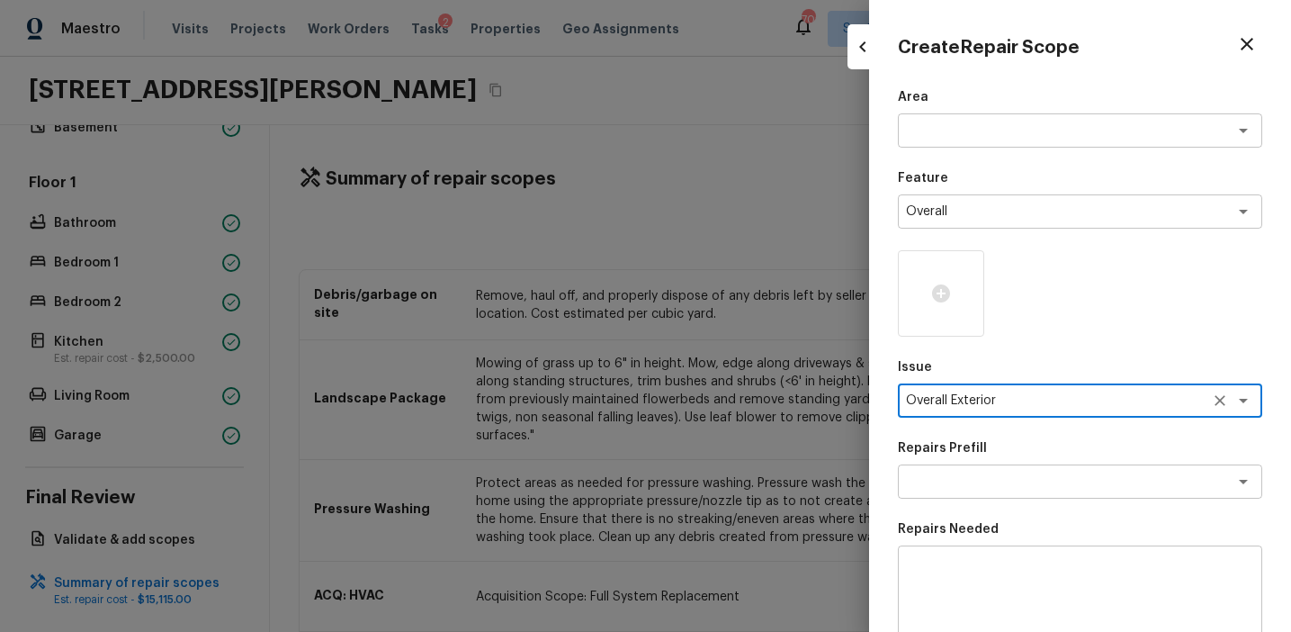
type textarea "Overall Exterior"
click at [949, 567] on textarea at bounding box center [1080, 597] width 339 height 72
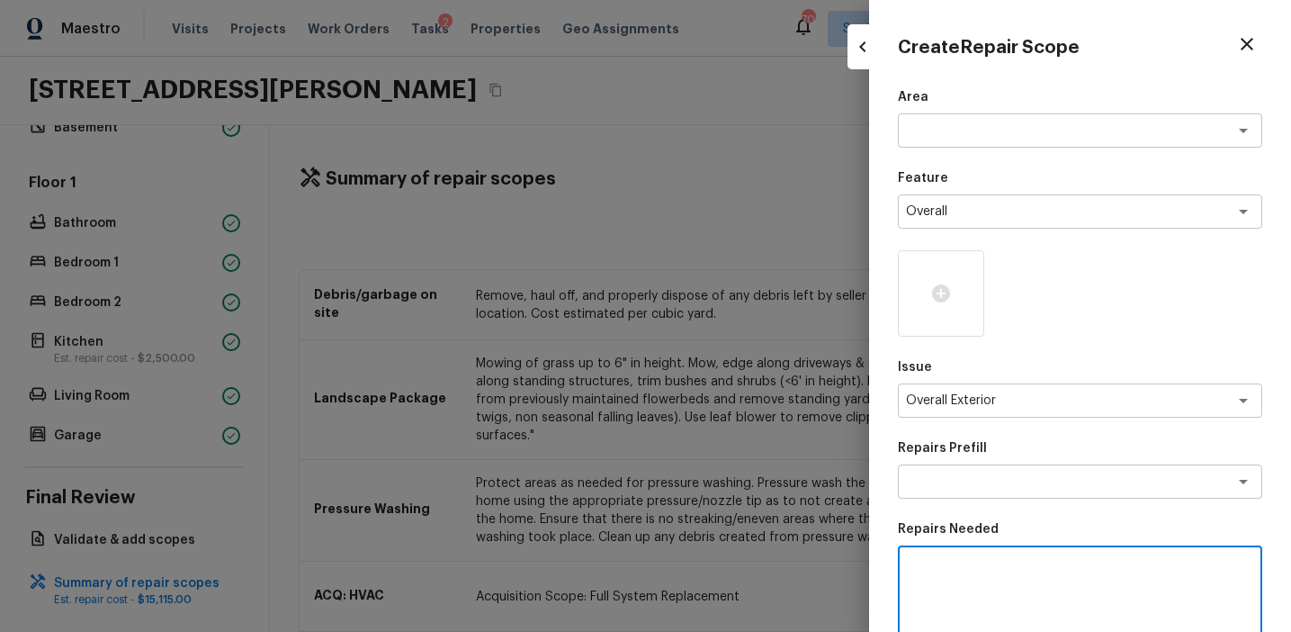
paste textarea "Overall exterior repairs (siding, stucco, fencing, soffit, [PERSON_NAME], trims…"
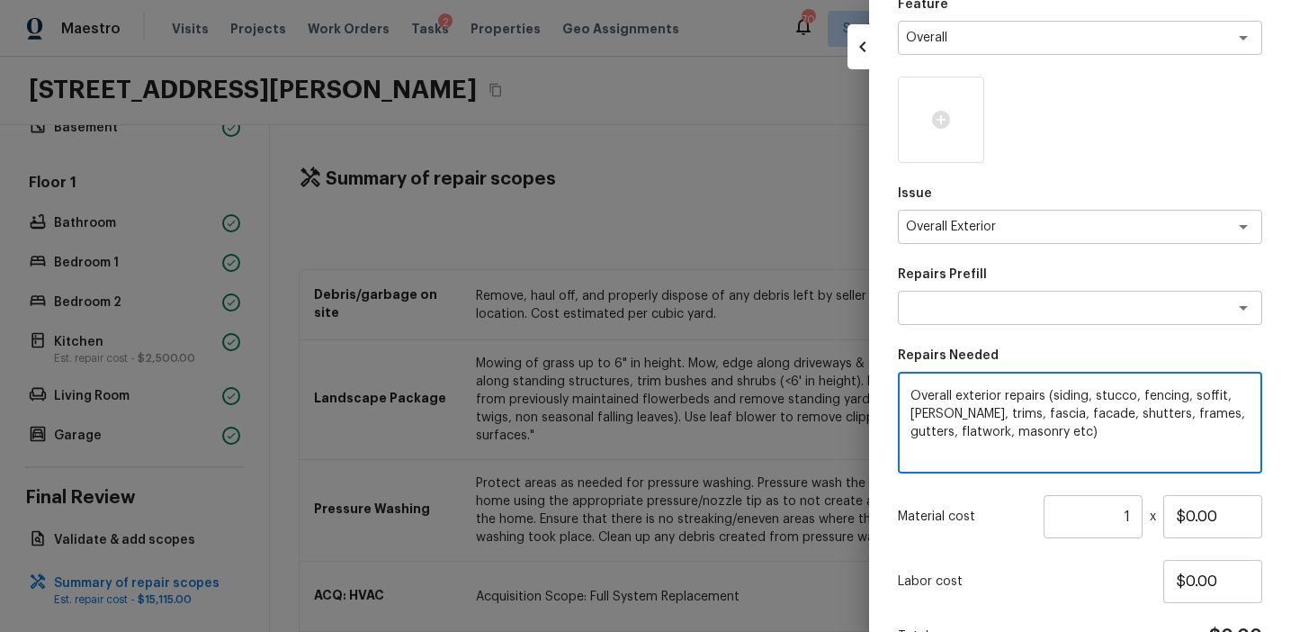
scroll to position [235, 0]
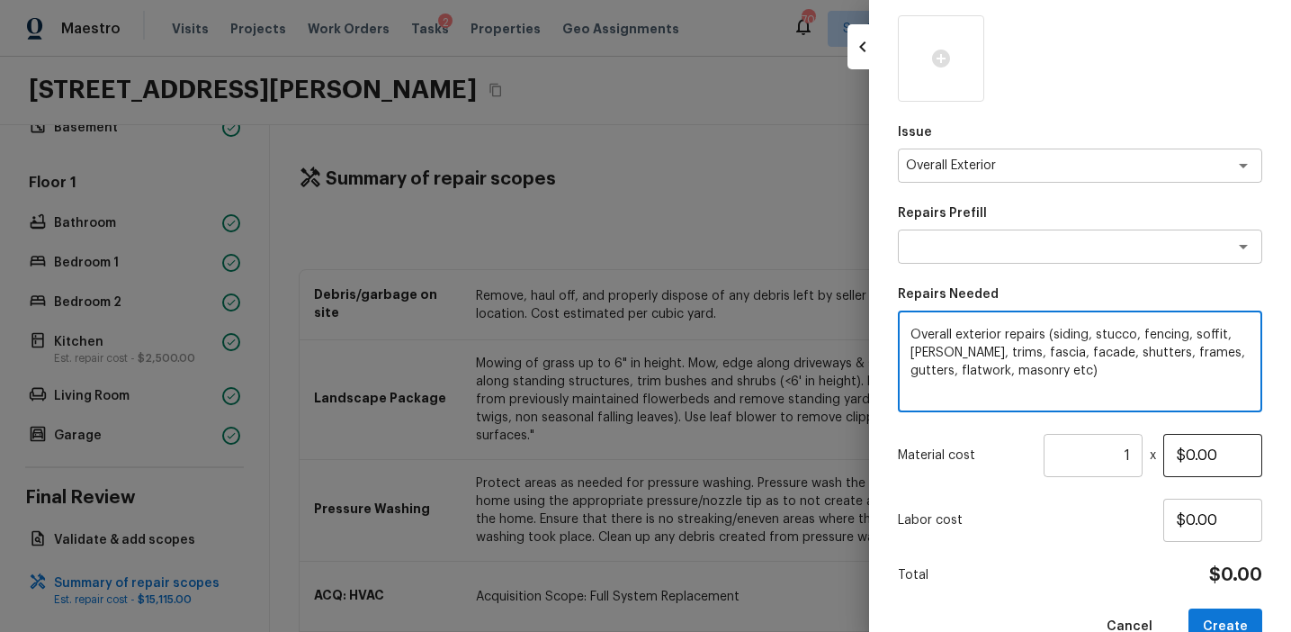
type textarea "Overall exterior repairs (siding, stucco, fencing, soffit, [PERSON_NAME], trims…"
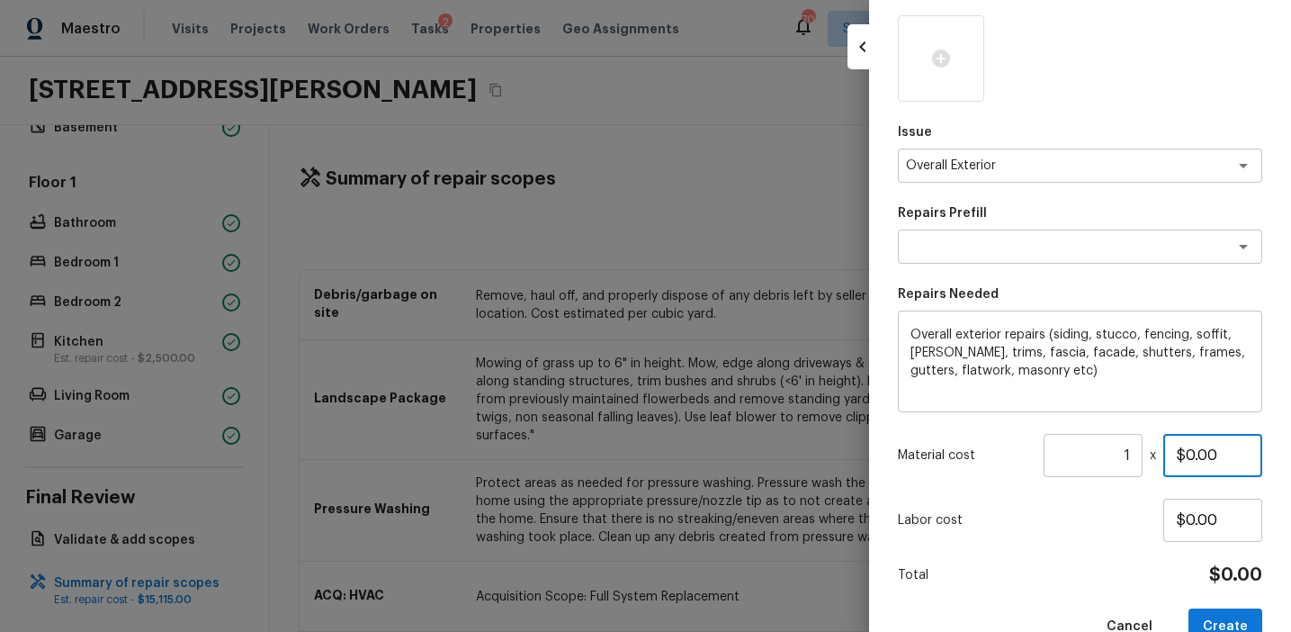
click at [1193, 453] on input "$0.00" at bounding box center [1212, 455] width 99 height 43
click at [1130, 452] on input "1" at bounding box center [1093, 455] width 99 height 43
type input "1950"
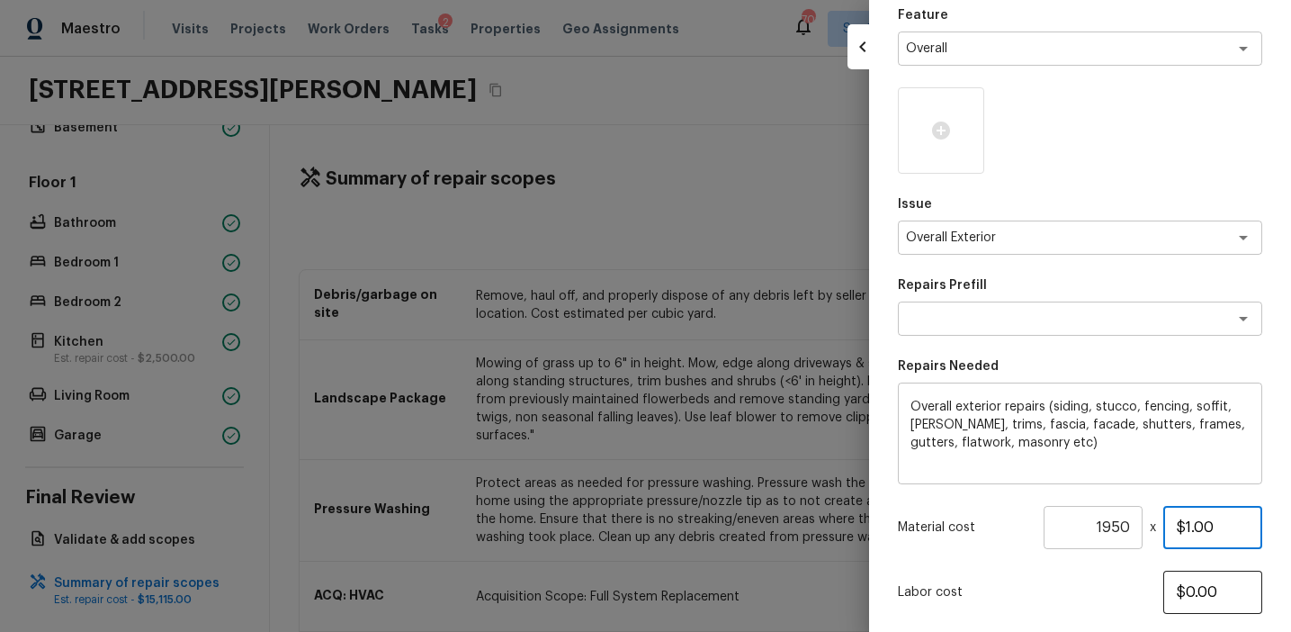
scroll to position [157, 0]
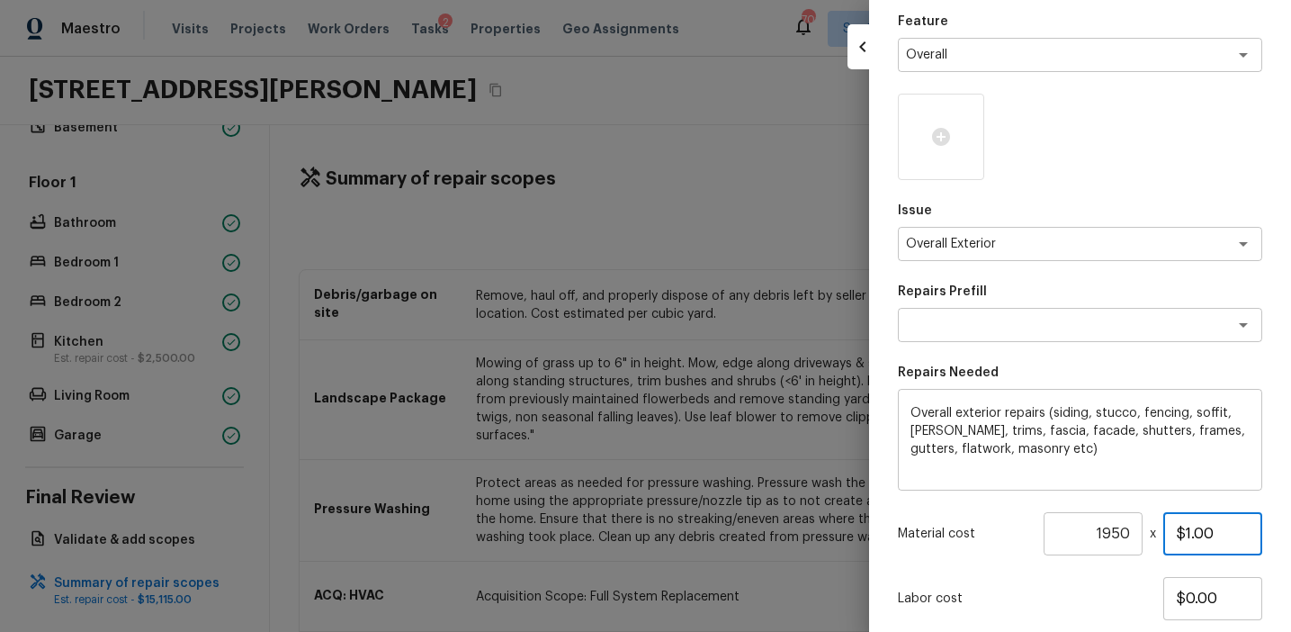
type input "$1.00"
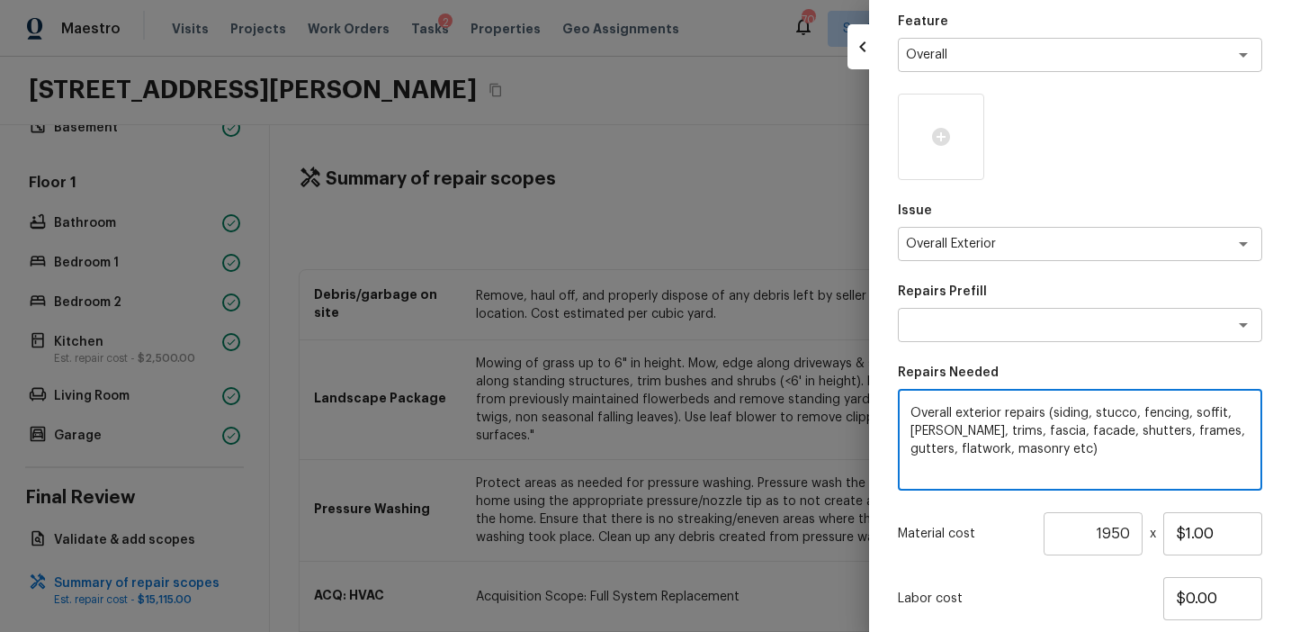
click at [939, 449] on textarea "Overall exterior repairs (siding, stucco, fencing, soffit, [PERSON_NAME], trims…" at bounding box center [1080, 440] width 339 height 72
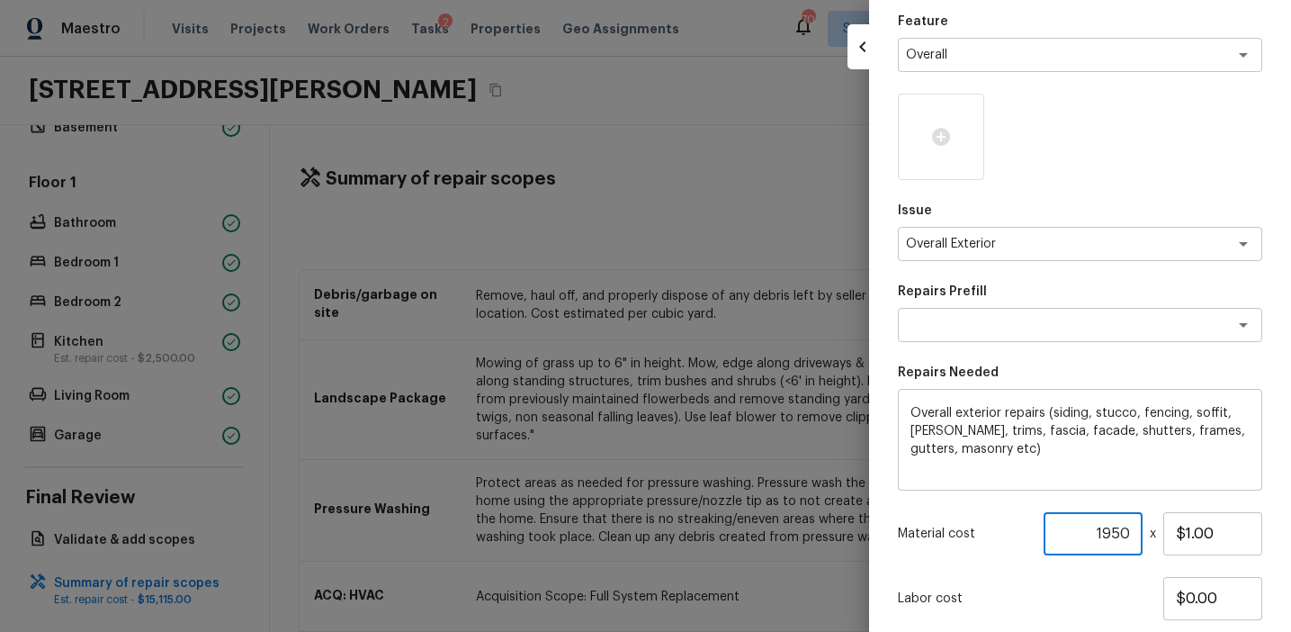
scroll to position [276, 0]
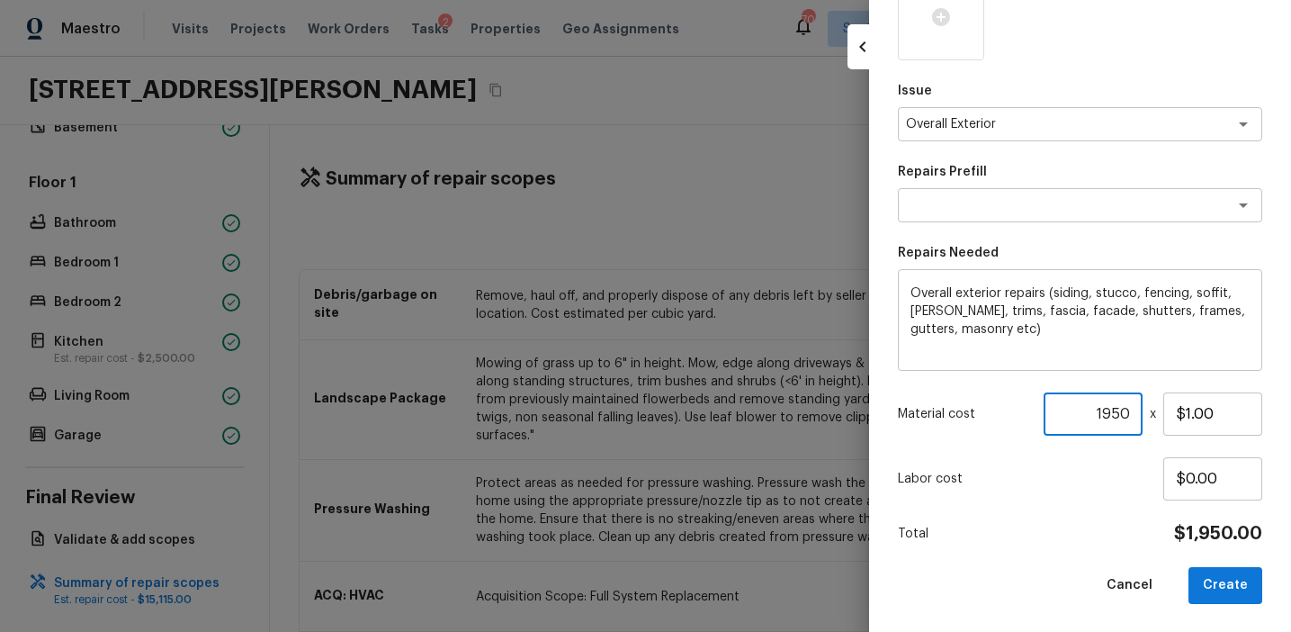
click at [1154, 297] on textarea "Overall exterior repairs (siding, stucco, fencing, soffit, [PERSON_NAME], trims…" at bounding box center [1080, 320] width 339 height 72
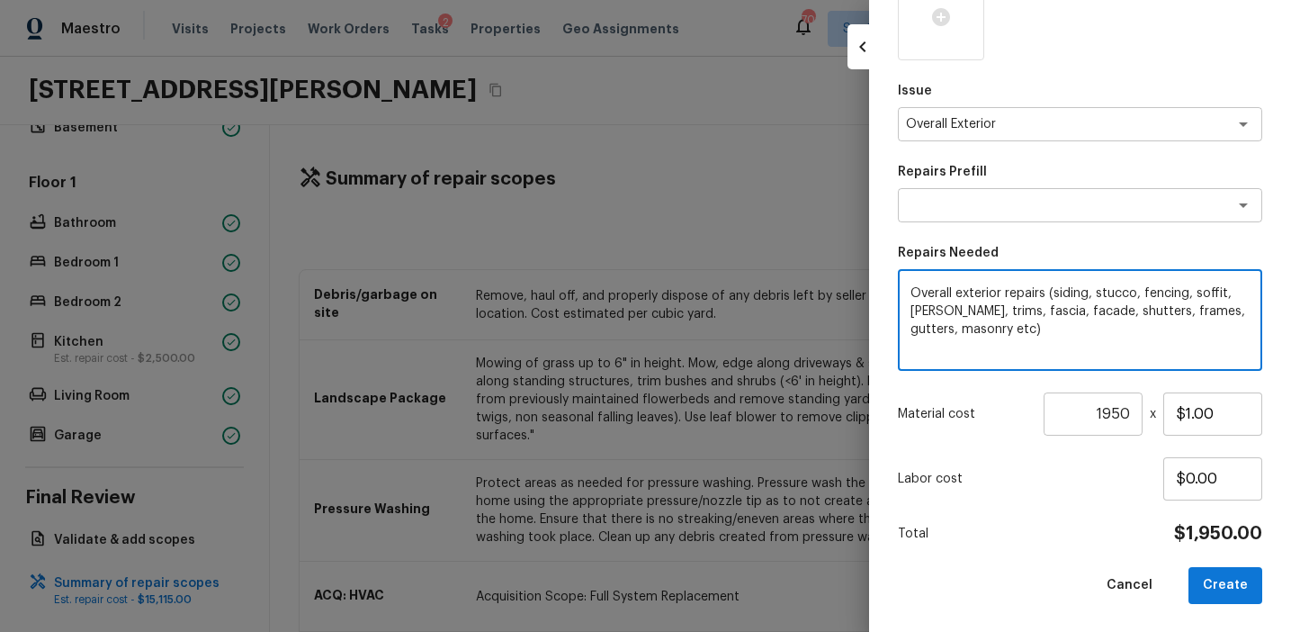
click at [1154, 297] on textarea "Overall exterior repairs (siding, stucco, fencing, soffit, [PERSON_NAME], trims…" at bounding box center [1080, 320] width 339 height 72
type textarea "Overall exterior repairs (siding, stucco, soffit, [PERSON_NAME], trims, fascia,…"
click at [1229, 583] on button "Create" at bounding box center [1226, 585] width 74 height 37
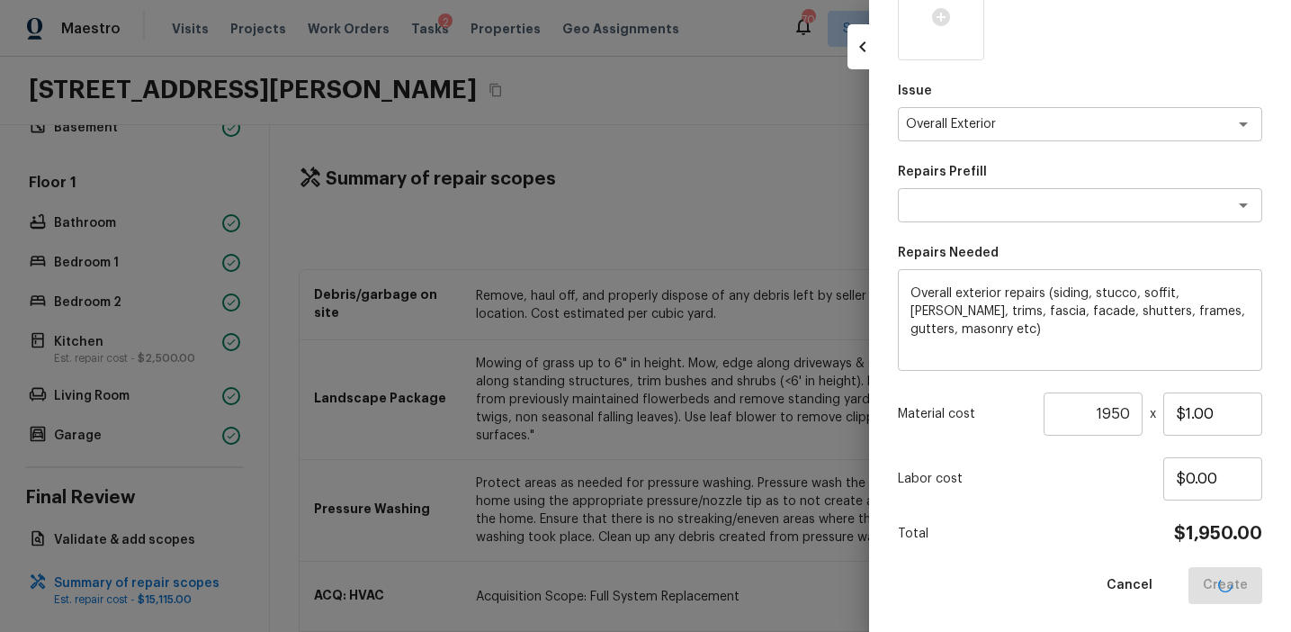
type input "1"
type input "$0.00"
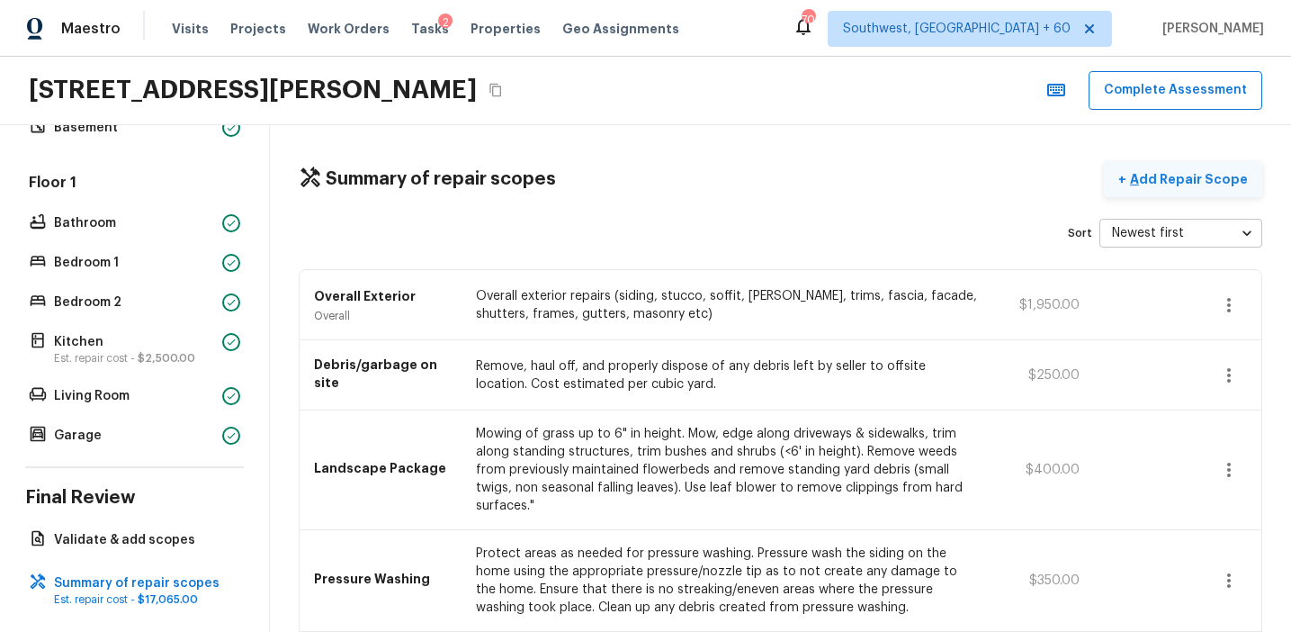
click at [1201, 183] on p "Add Repair Scope" at bounding box center [1186, 179] width 121 height 18
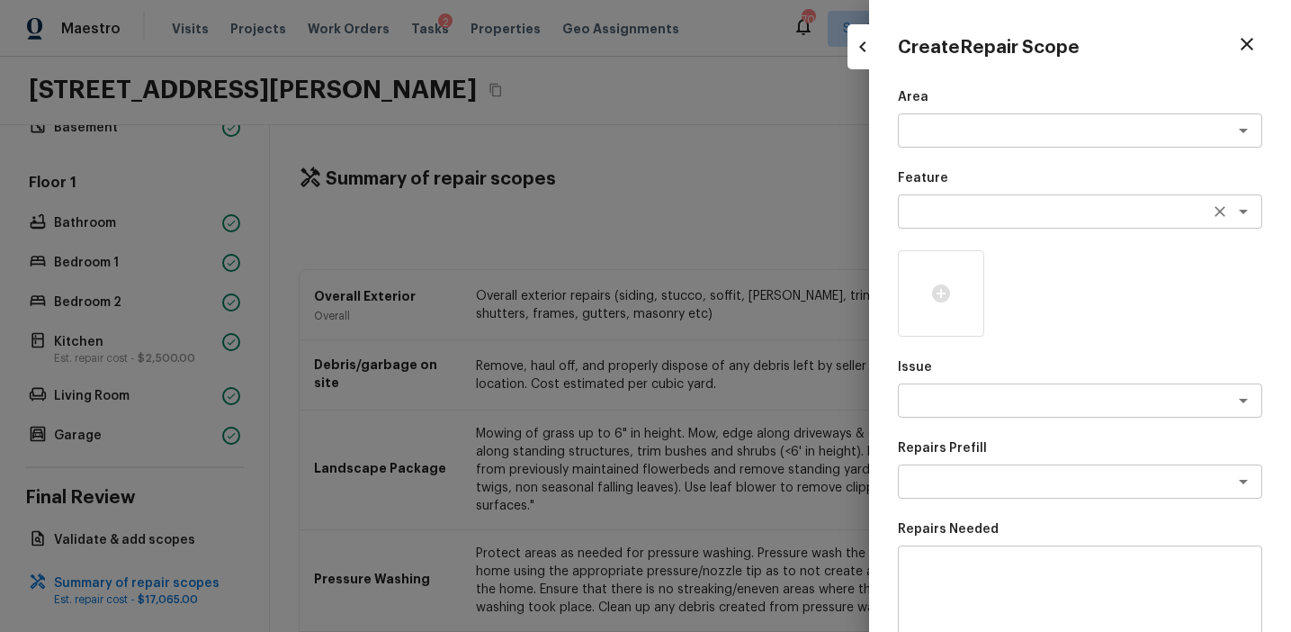
click at [954, 202] on textarea at bounding box center [1055, 211] width 298 height 18
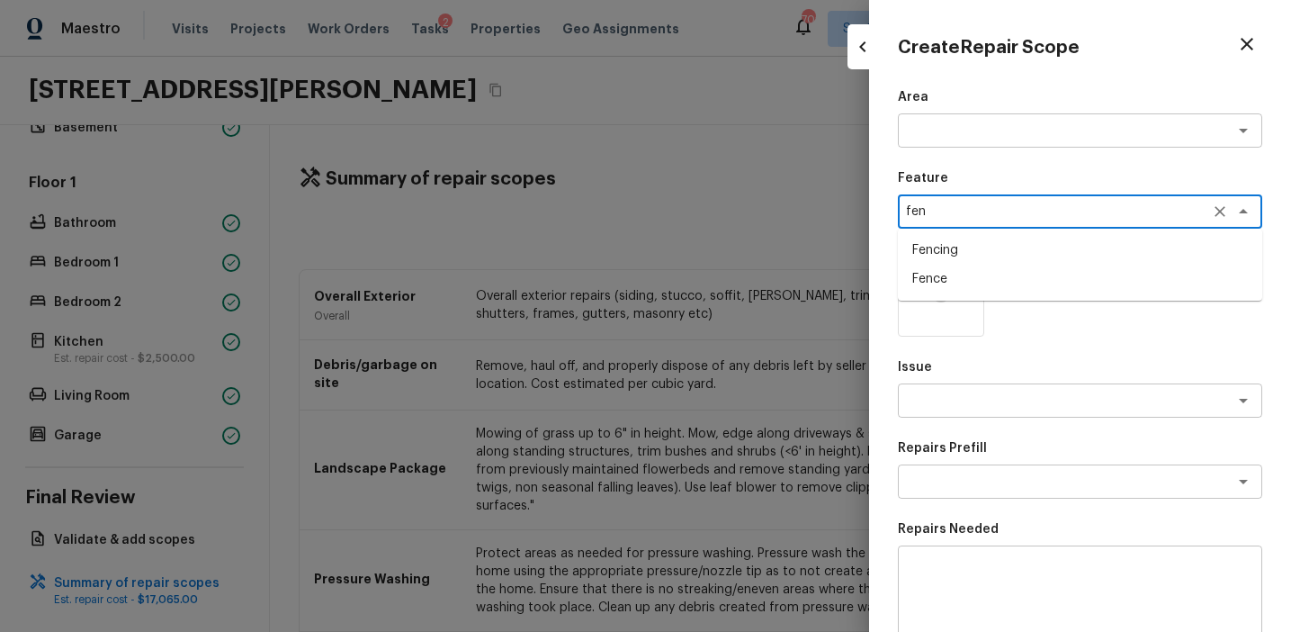
click at [969, 245] on li "Fencing" at bounding box center [1080, 250] width 364 height 29
click at [955, 416] on div "x ​" at bounding box center [1080, 400] width 364 height 34
type textarea "Fencing"
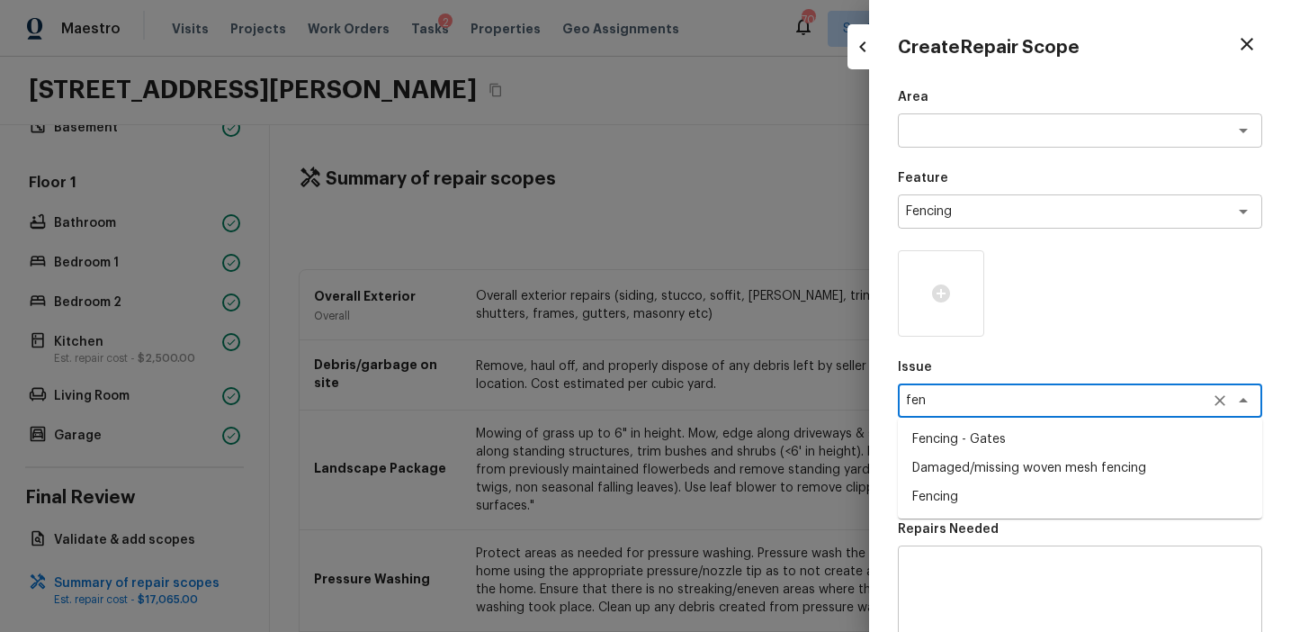
click at [948, 440] on li "Fencing - Gates" at bounding box center [1080, 439] width 364 height 29
click at [976, 403] on textarea "Fencing - Gates" at bounding box center [1055, 400] width 298 height 18
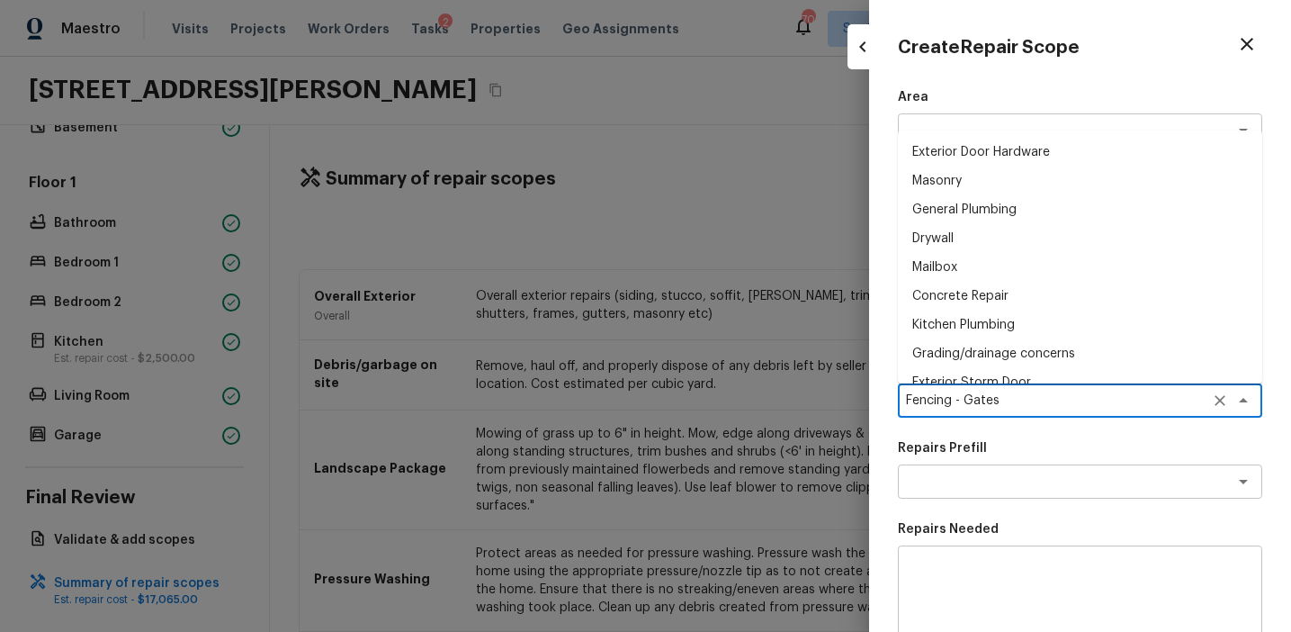
click at [976, 403] on textarea "Fencing - Gates" at bounding box center [1055, 400] width 298 height 18
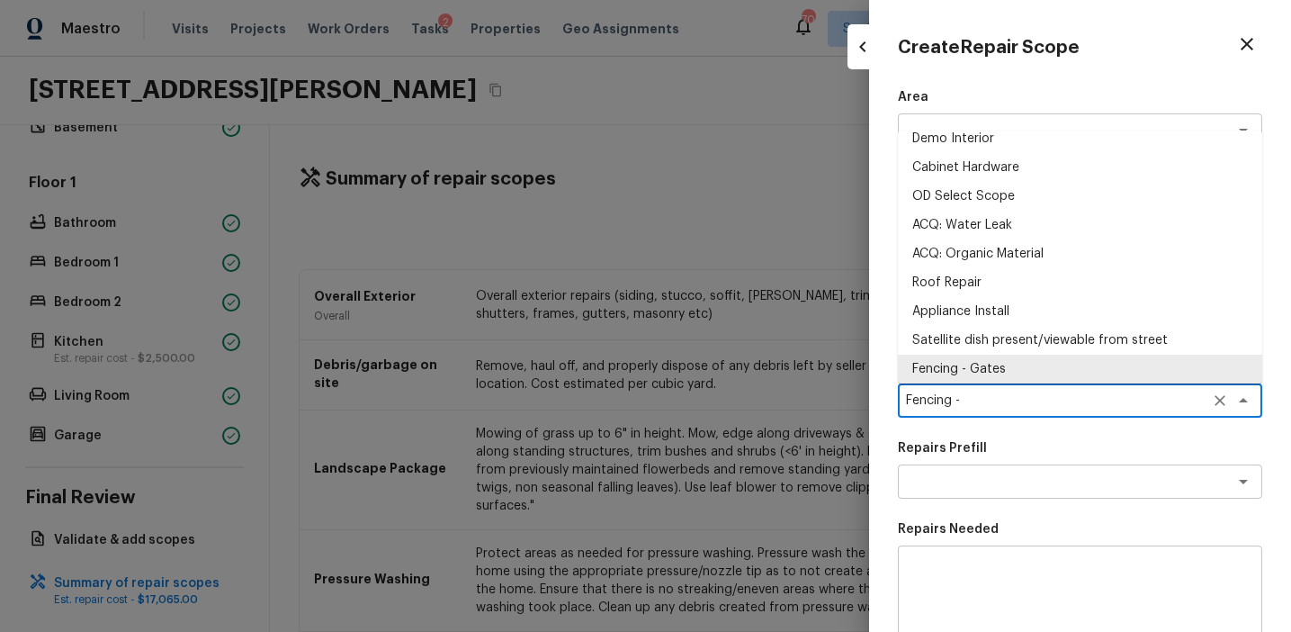
scroll to position [0, 0]
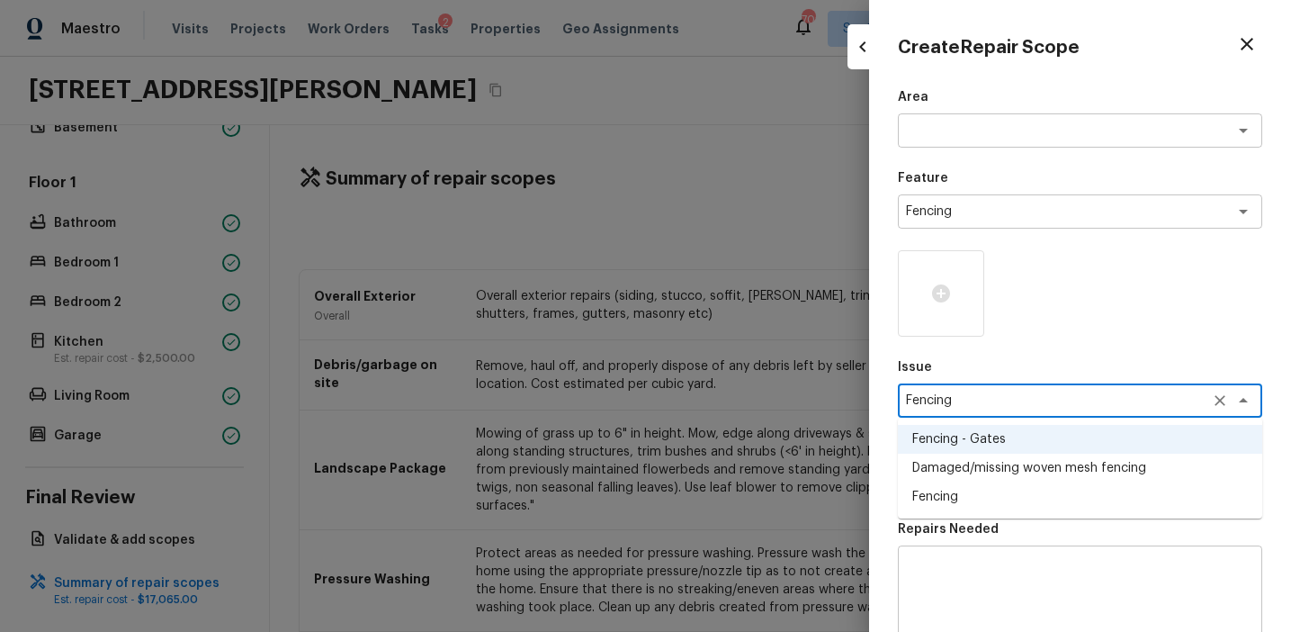
click at [956, 493] on li "Fencing" at bounding box center [1080, 496] width 364 height 29
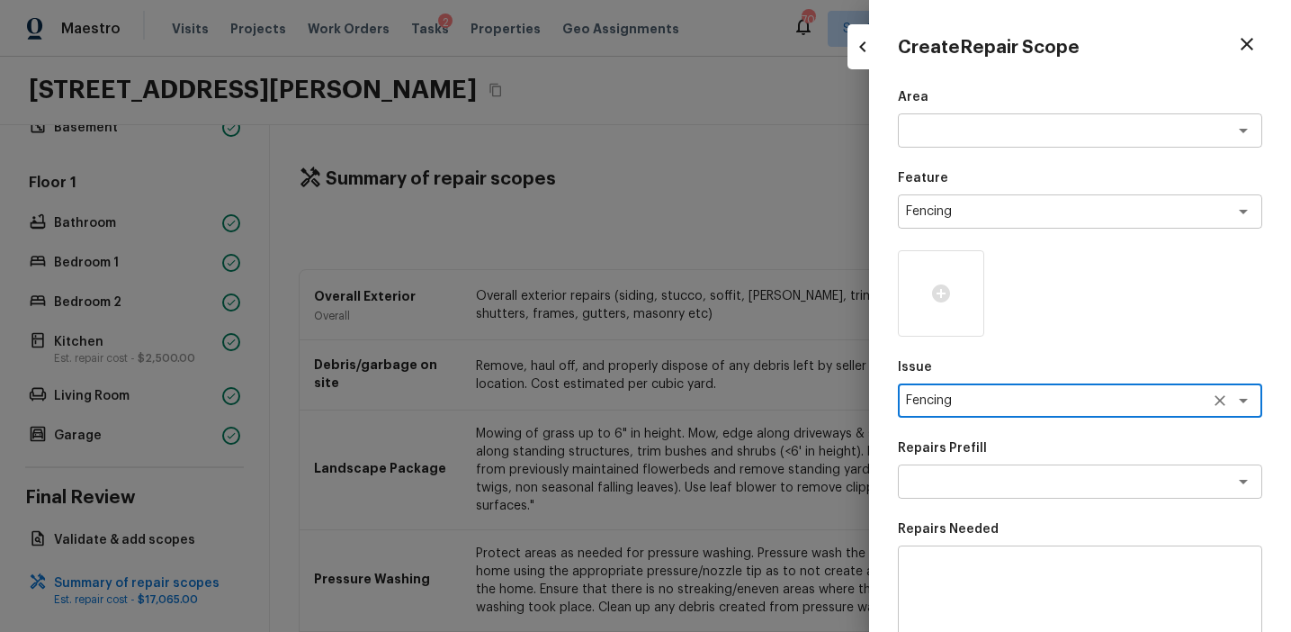
scroll to position [111, 0]
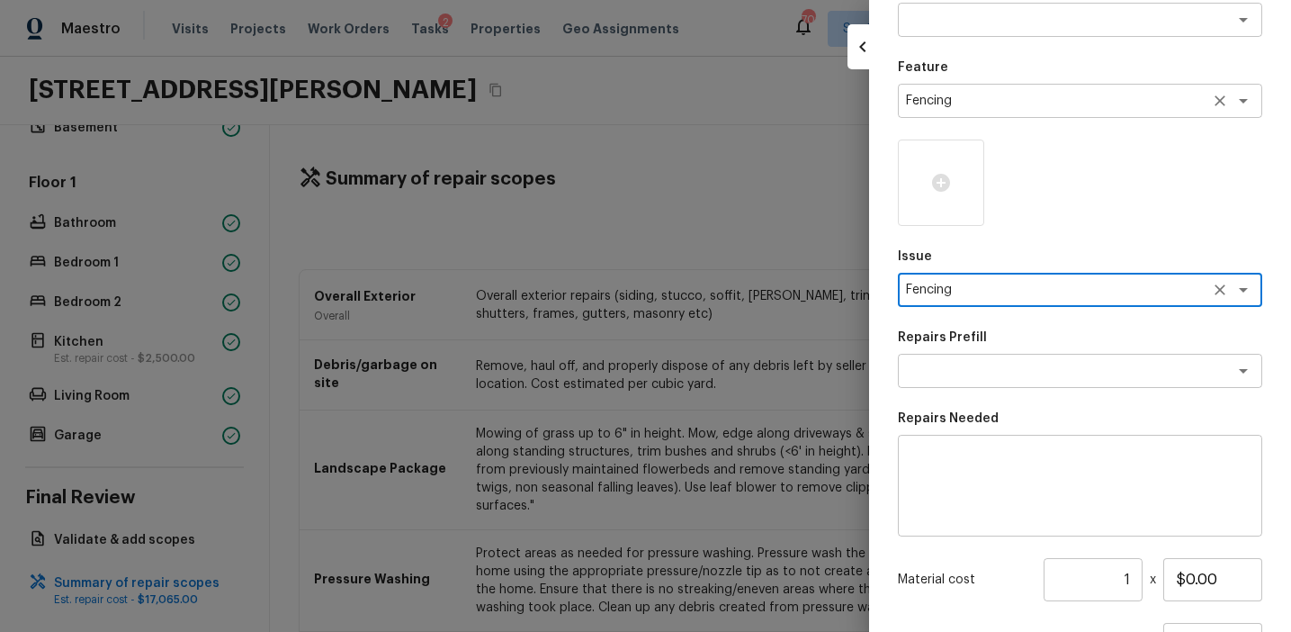
type textarea "Fencing"
click at [920, 95] on textarea "Fencing" at bounding box center [1055, 101] width 298 height 18
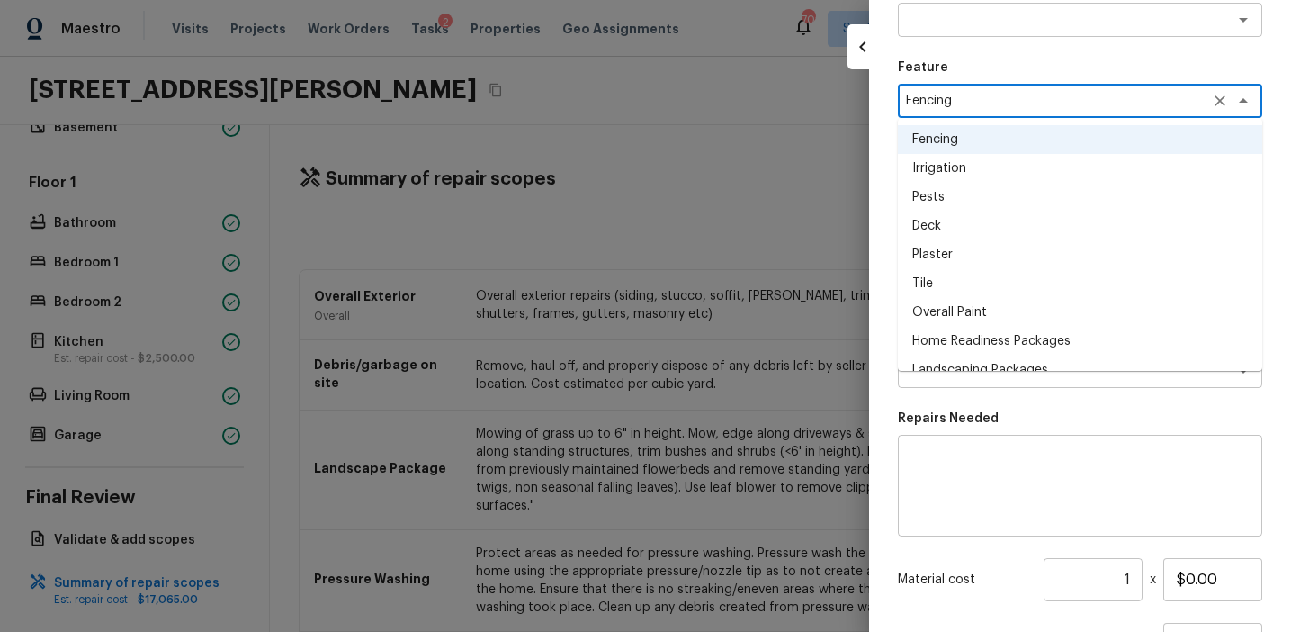
click at [960, 458] on textarea at bounding box center [1080, 486] width 339 height 72
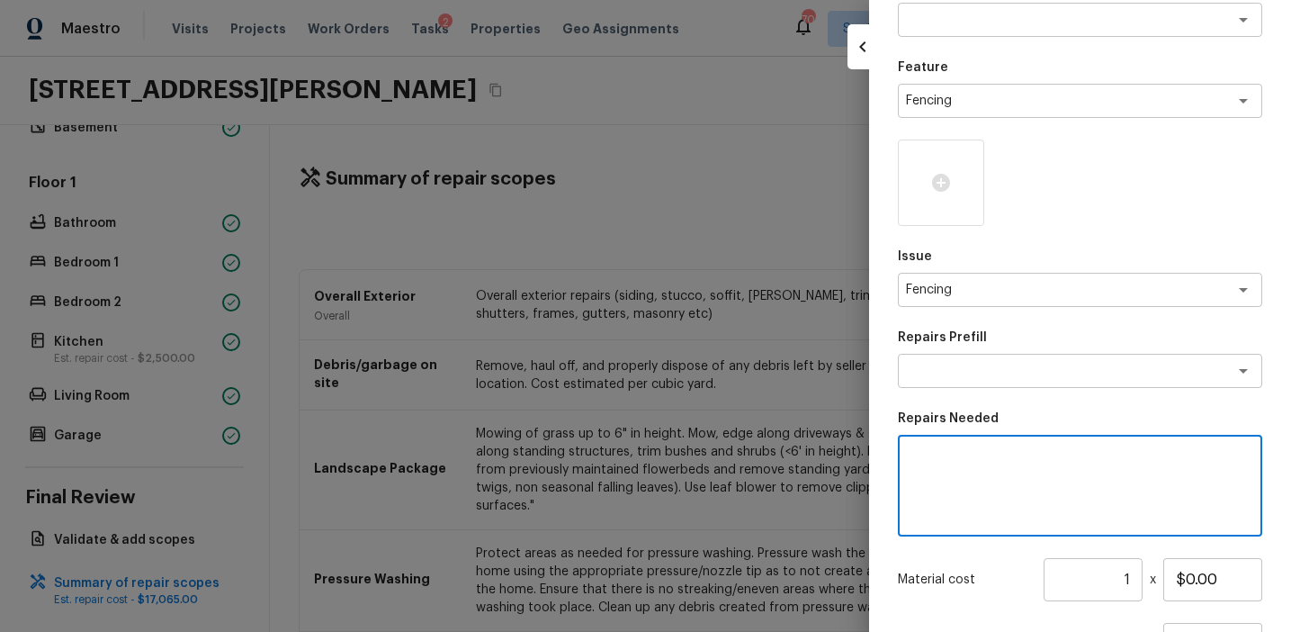
paste textarea "Fencing"
type textarea "Fencing repairs"
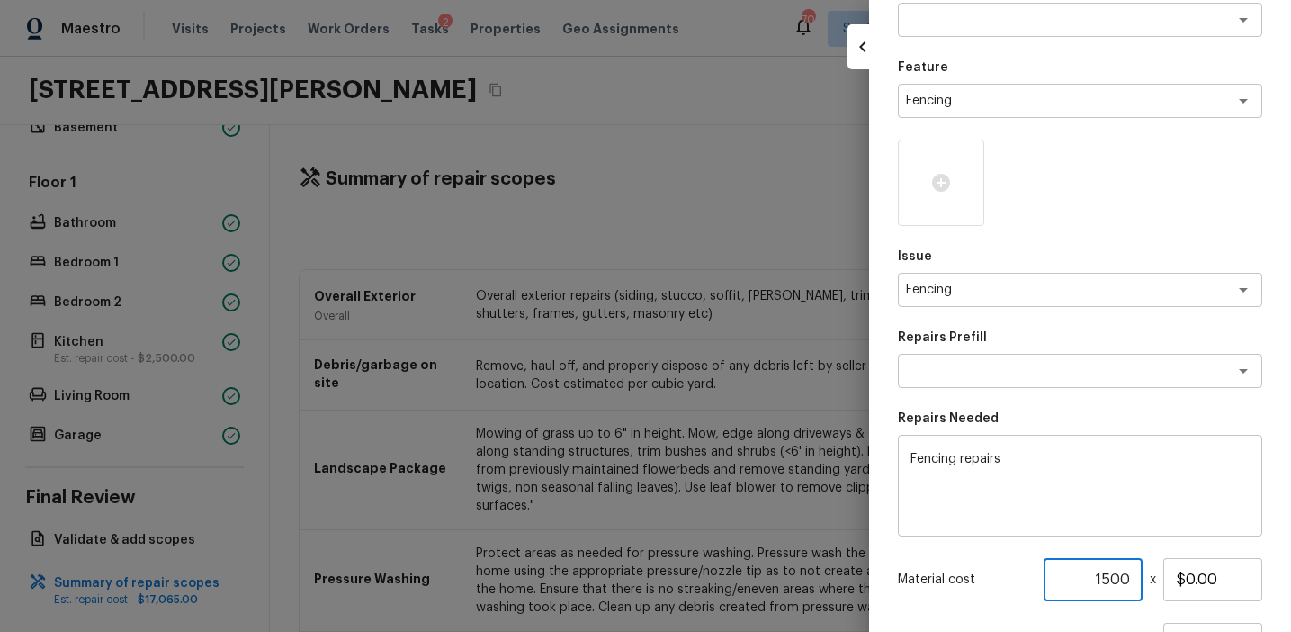
type input "1500"
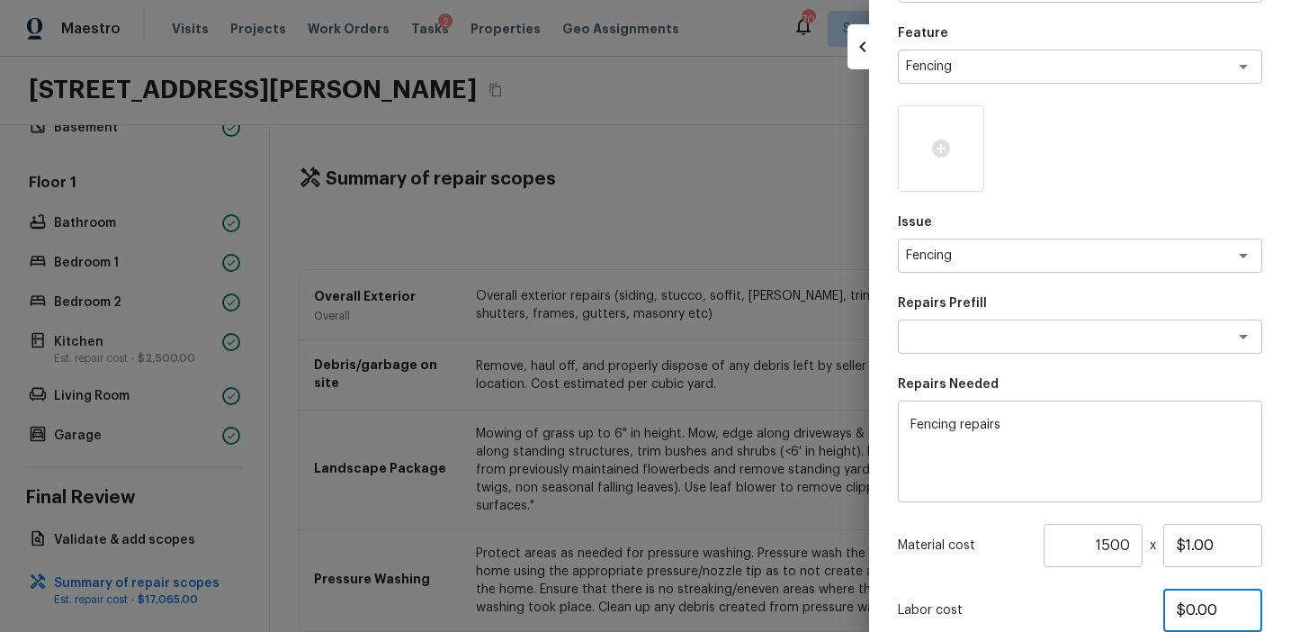
scroll to position [276, 0]
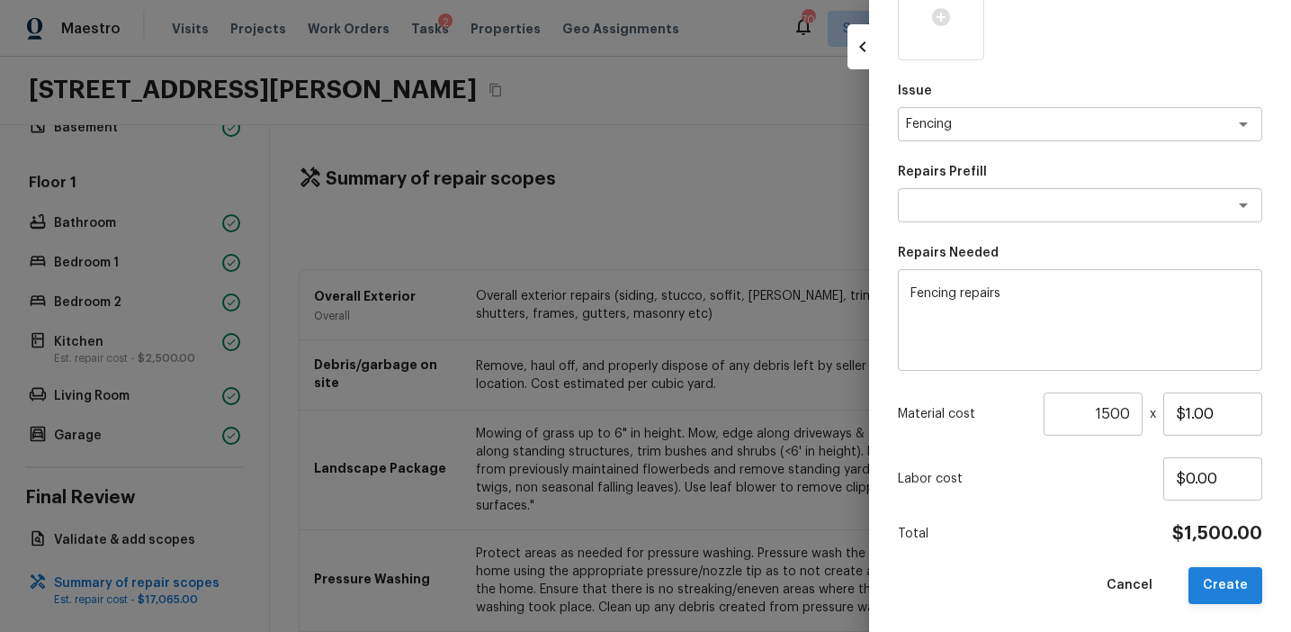
click at [1222, 585] on button "Create" at bounding box center [1226, 585] width 74 height 37
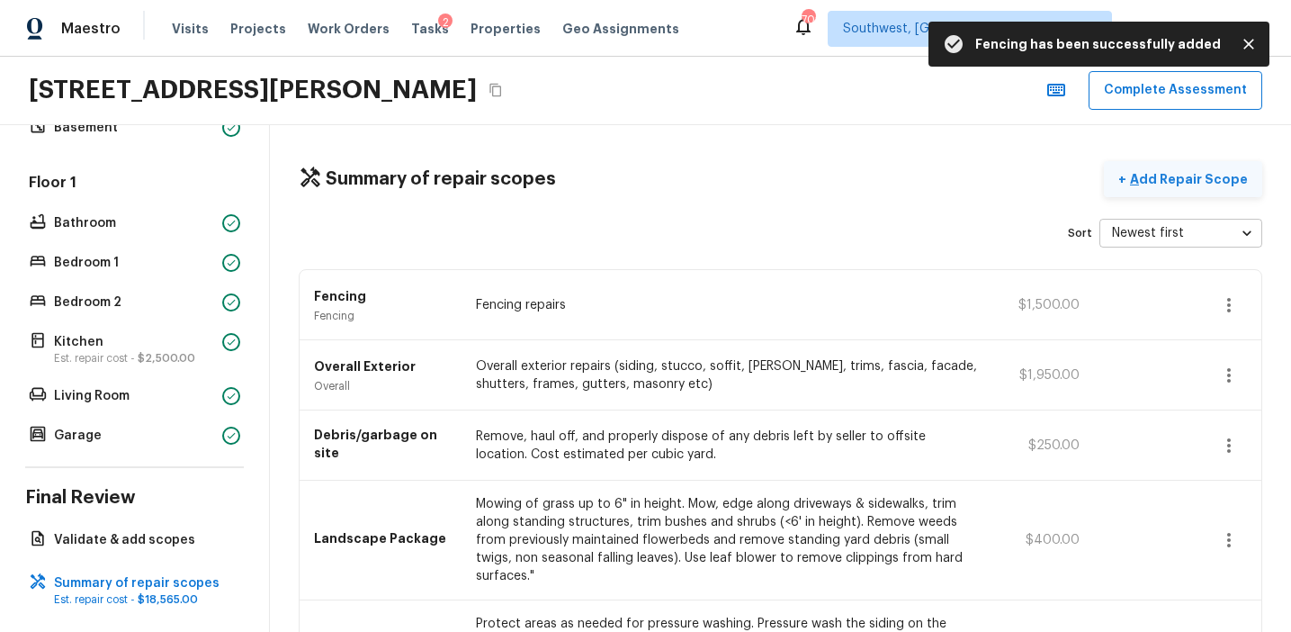
click at [1180, 181] on p "Add Repair Scope" at bounding box center [1186, 179] width 121 height 18
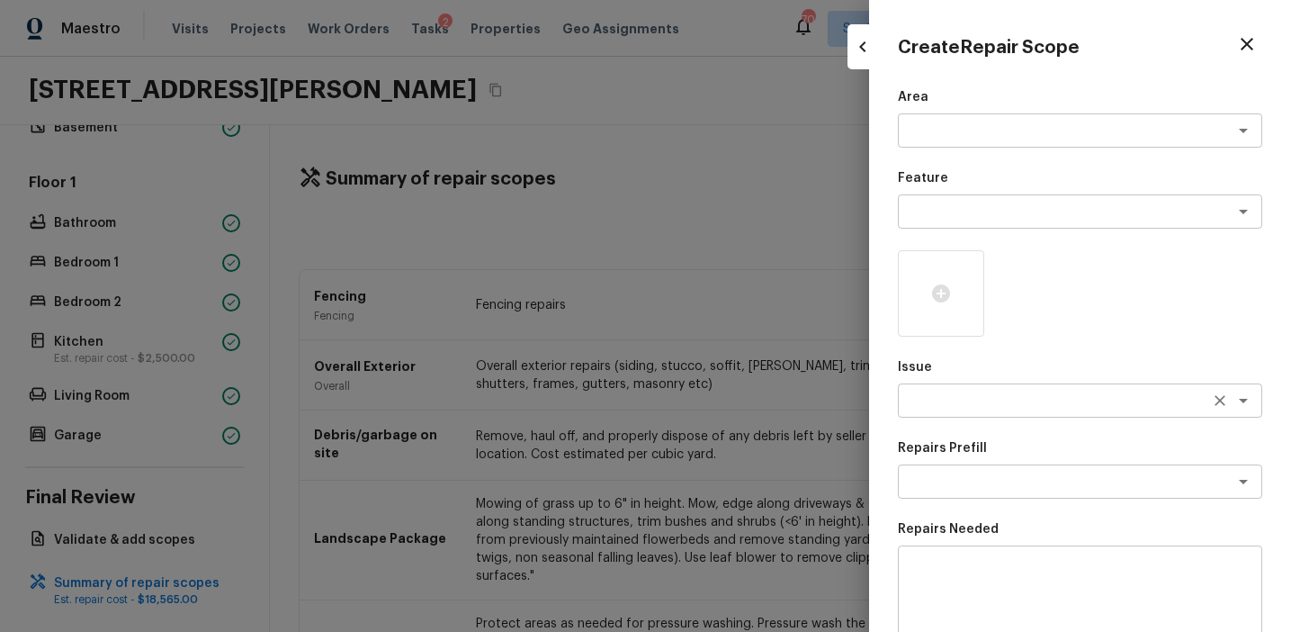
click at [919, 408] on textarea at bounding box center [1055, 400] width 298 height 18
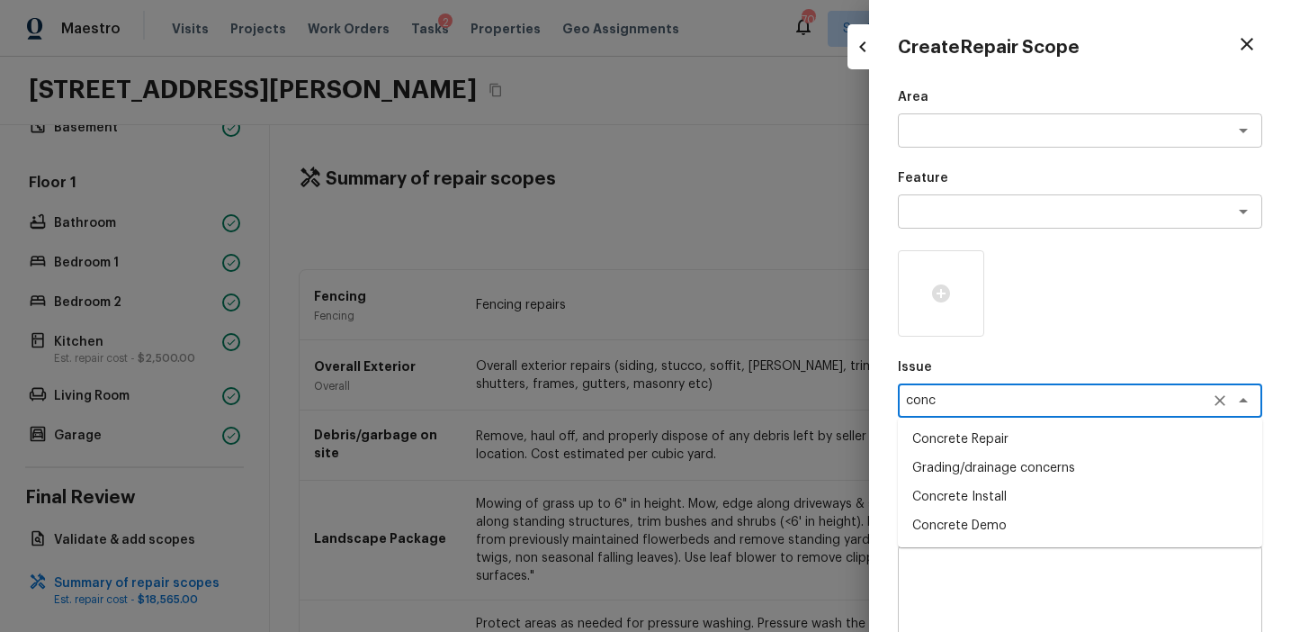
click at [973, 434] on li "Concrete Repair" at bounding box center [1080, 439] width 364 height 29
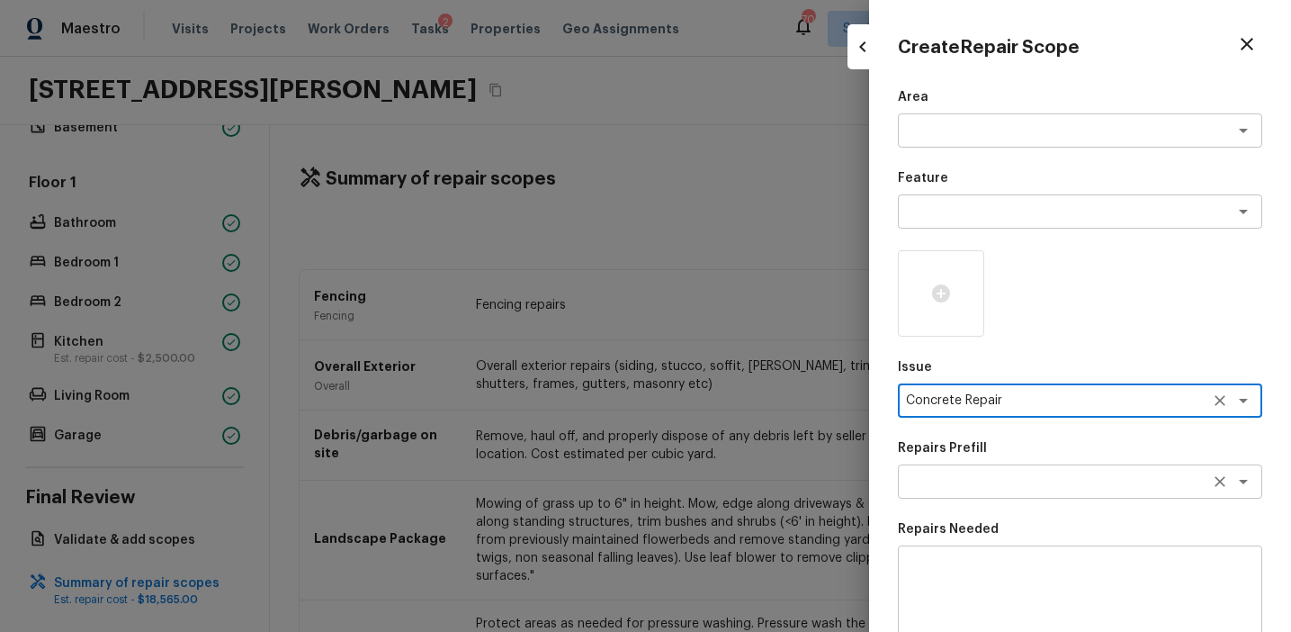
click at [949, 482] on textarea at bounding box center [1055, 481] width 298 height 18
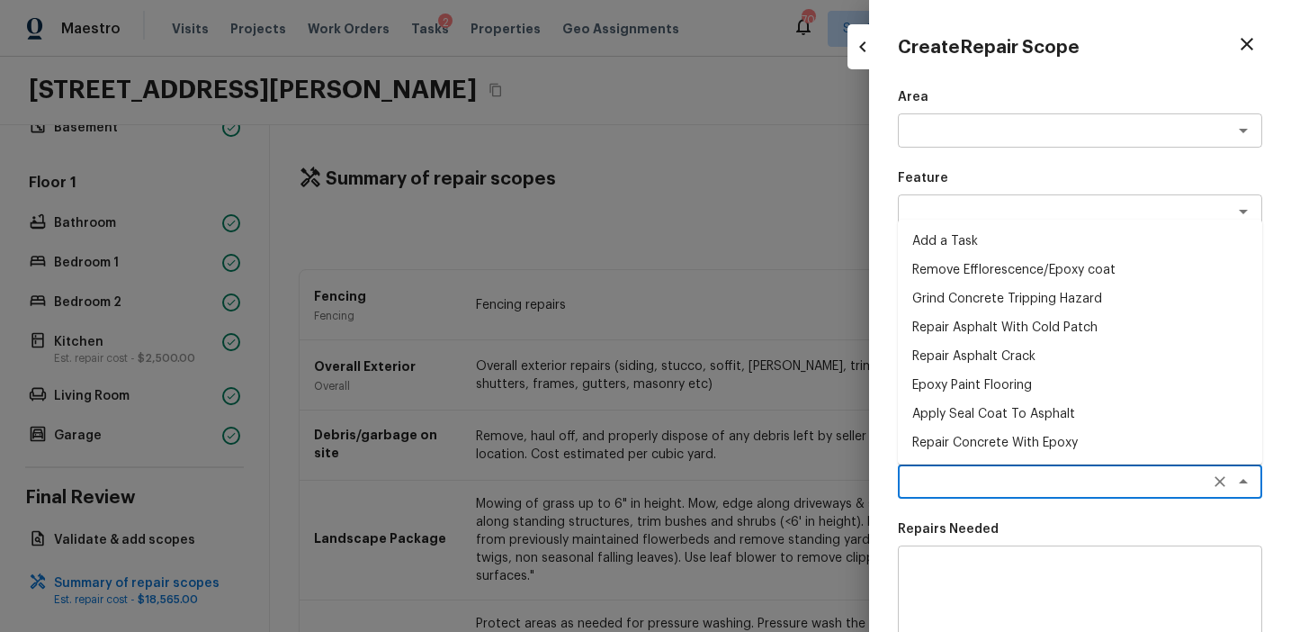
click at [994, 414] on li "Apply Seal Coat To Asphalt" at bounding box center [1080, 413] width 364 height 29
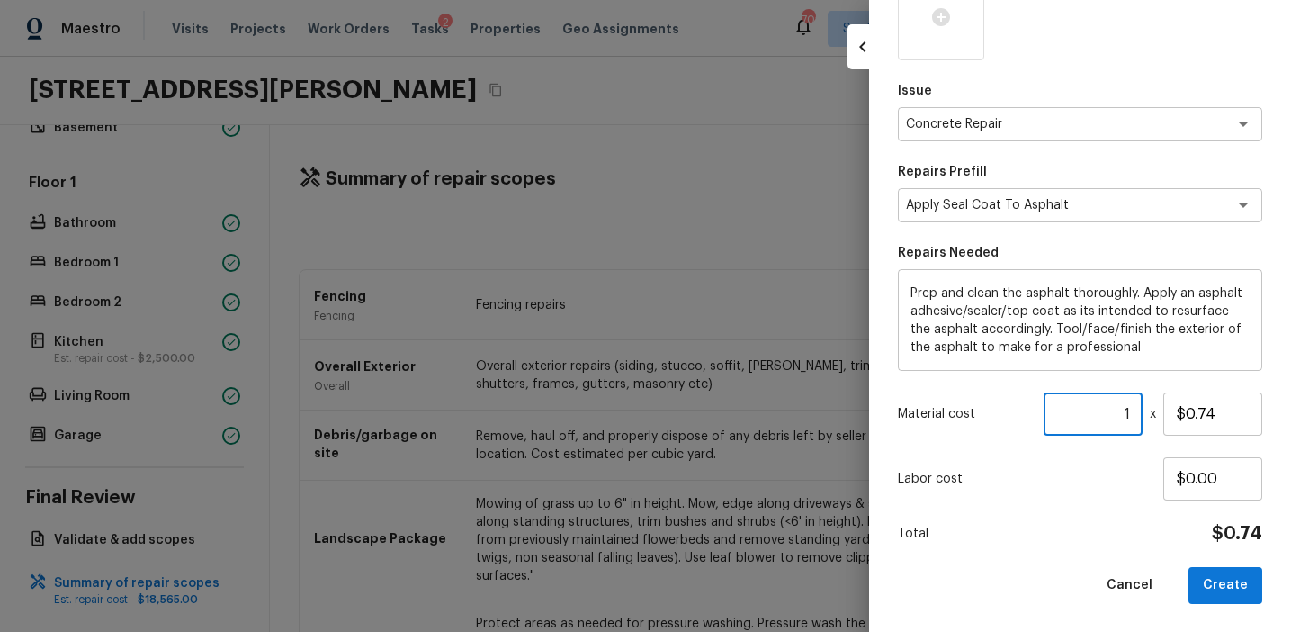
click at [1132, 413] on input "1" at bounding box center [1093, 413] width 99 height 43
click at [1104, 412] on input "1800" at bounding box center [1093, 413] width 99 height 43
click at [1234, 585] on button "Create" at bounding box center [1226, 585] width 74 height 37
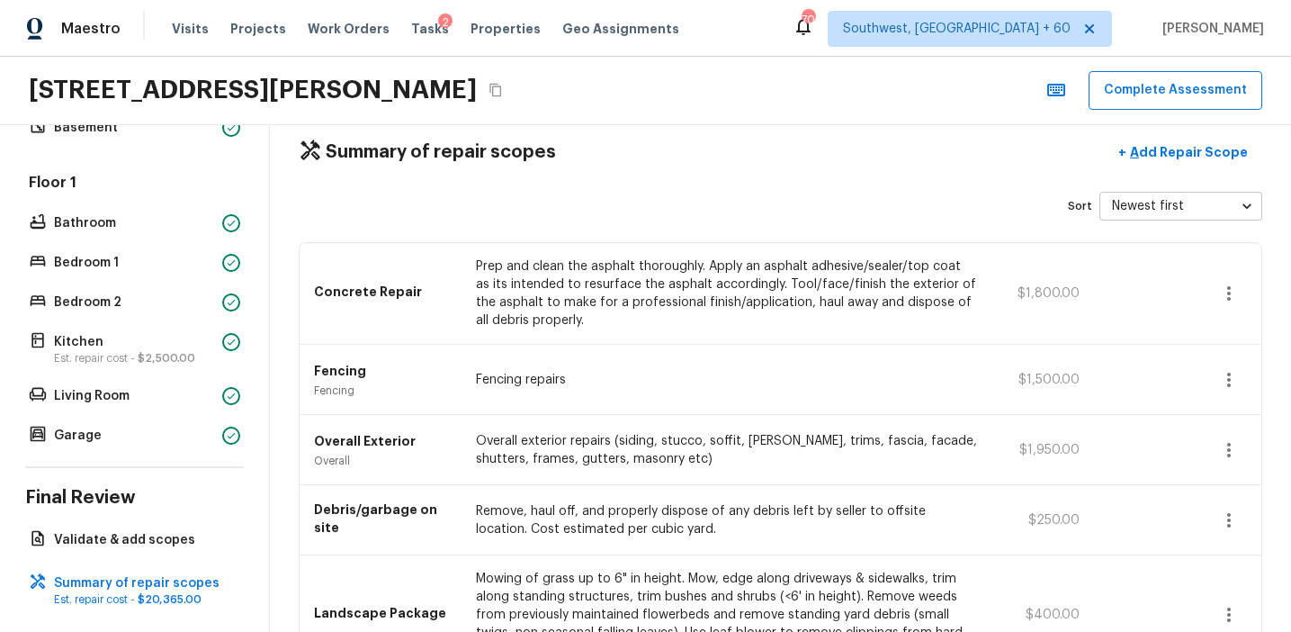
scroll to position [0, 0]
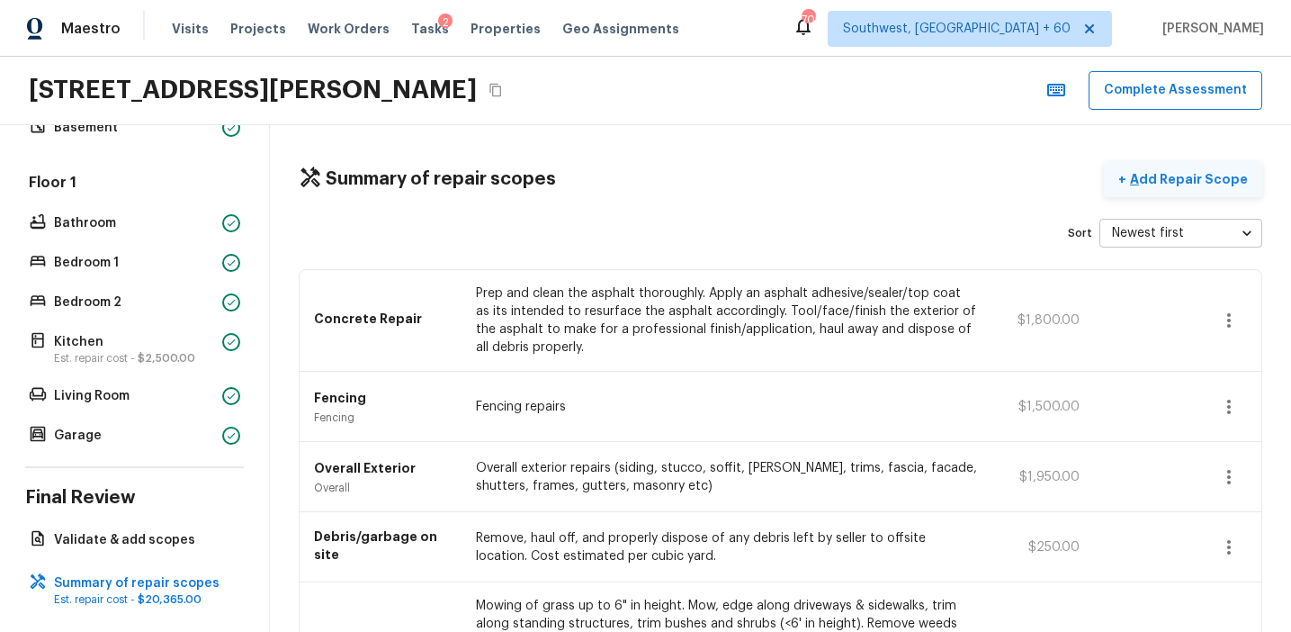
click at [1180, 176] on p "Add Repair Scope" at bounding box center [1186, 179] width 121 height 18
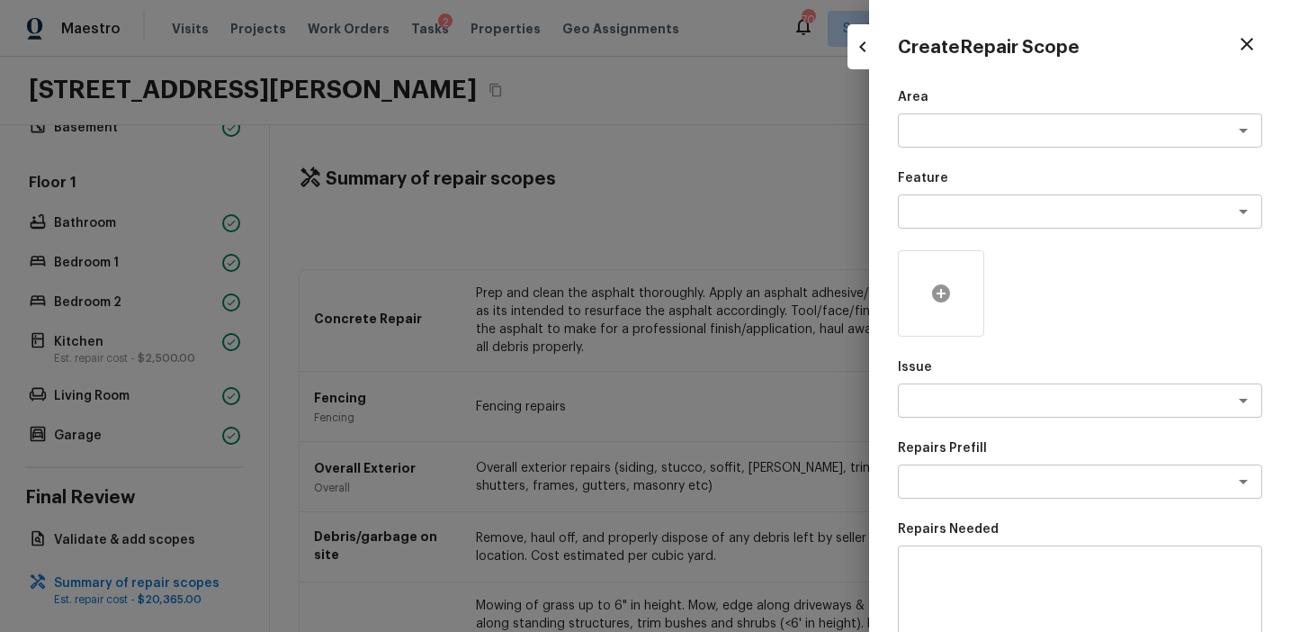
click at [948, 298] on icon at bounding box center [941, 294] width 22 height 22
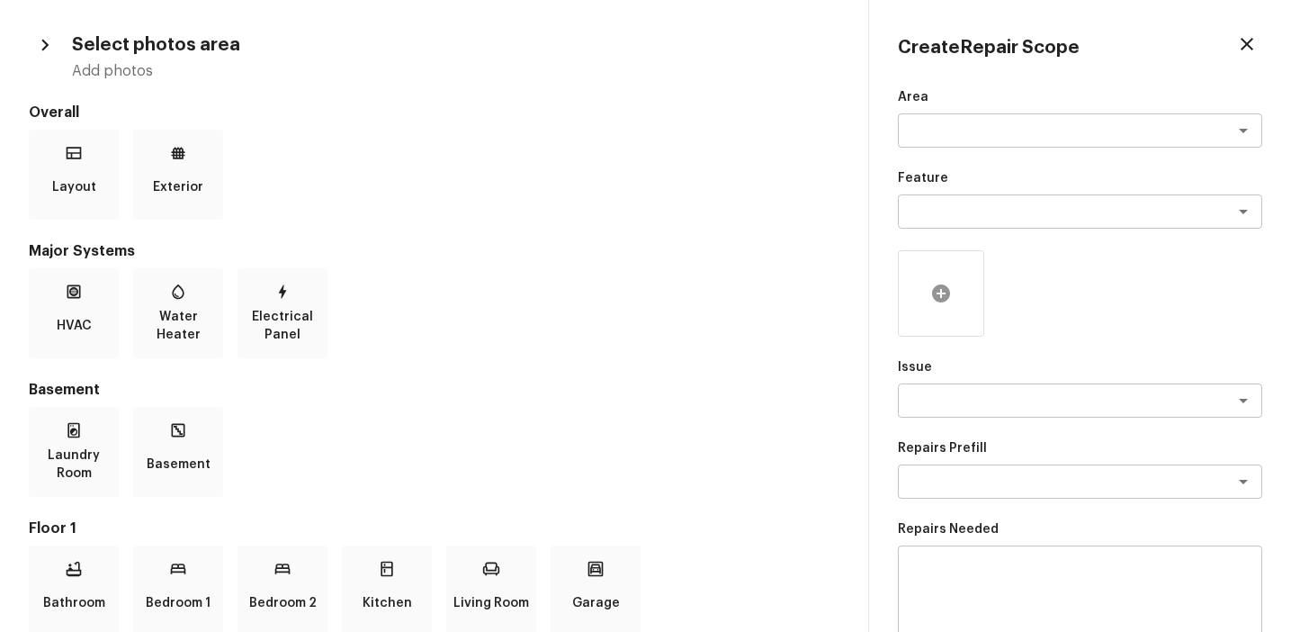
click at [947, 292] on icon at bounding box center [941, 293] width 18 height 18
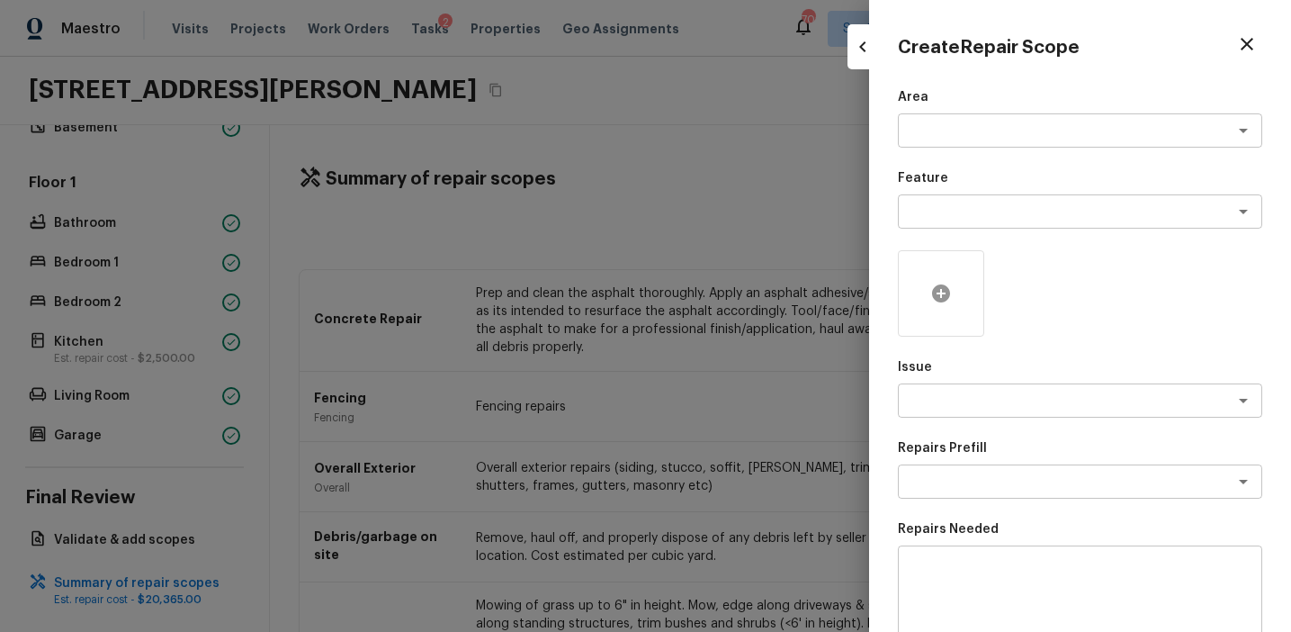
click at [938, 289] on icon at bounding box center [941, 293] width 18 height 18
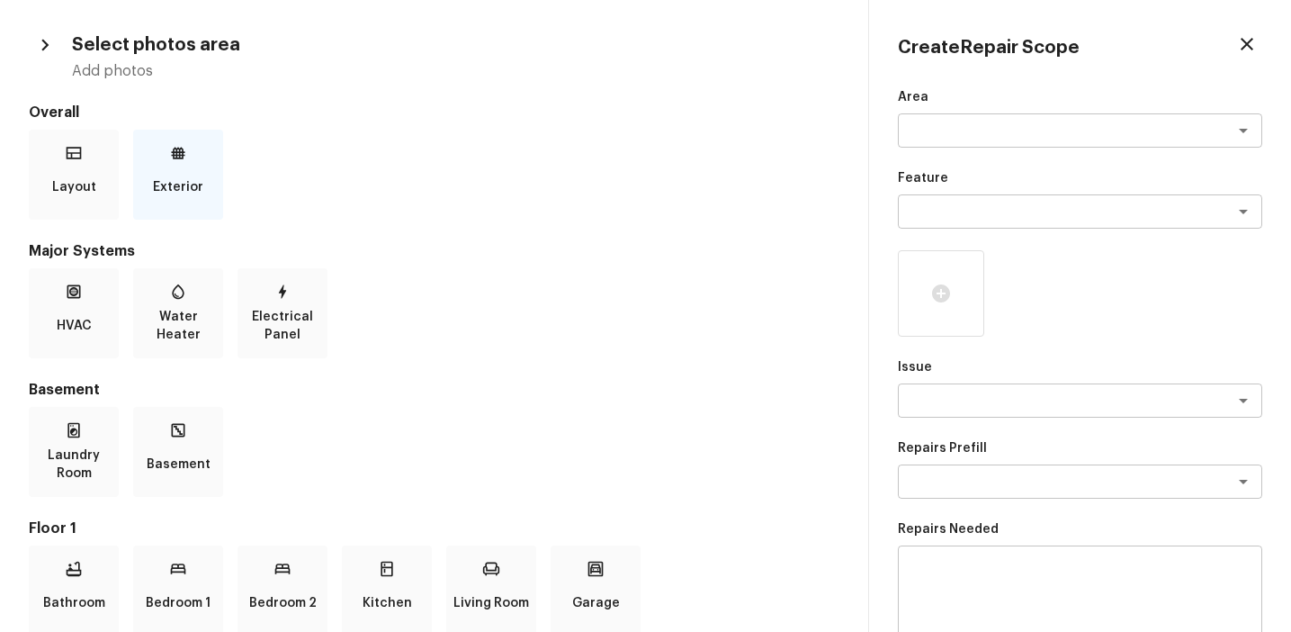
click at [192, 170] on p "Exterior" at bounding box center [178, 187] width 50 height 36
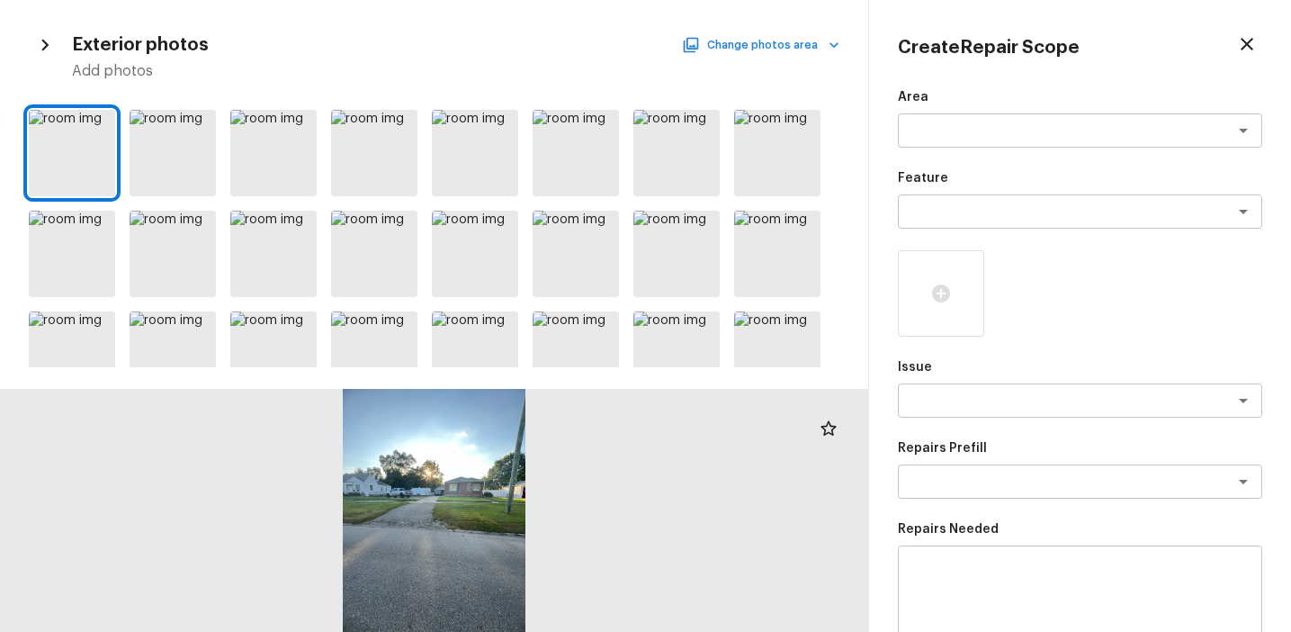
click at [765, 46] on button "Change photos area" at bounding box center [763, 44] width 154 height 23
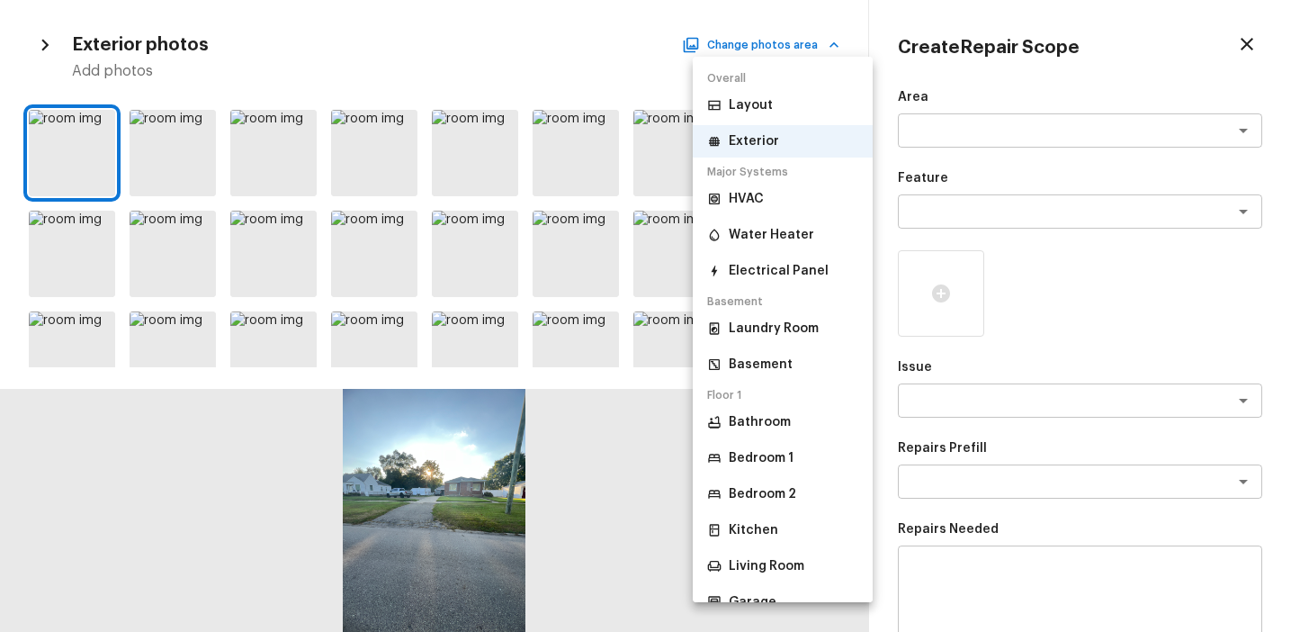
scroll to position [81, 0]
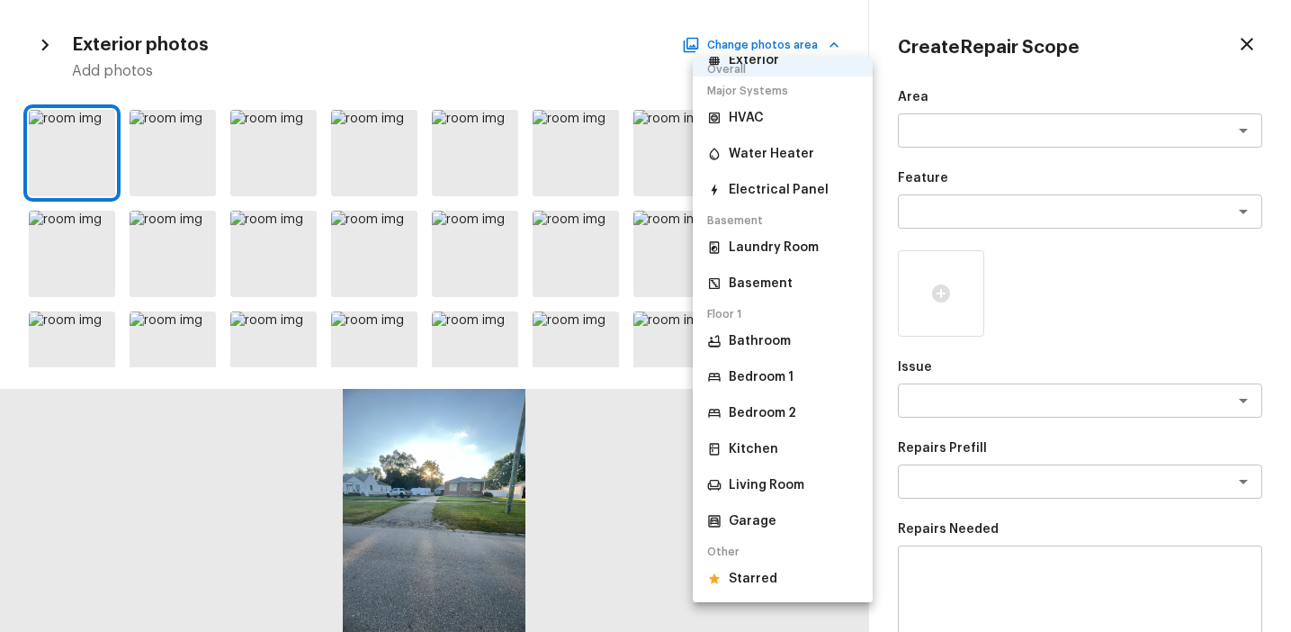
click at [761, 585] on p "Starred" at bounding box center [753, 579] width 49 height 18
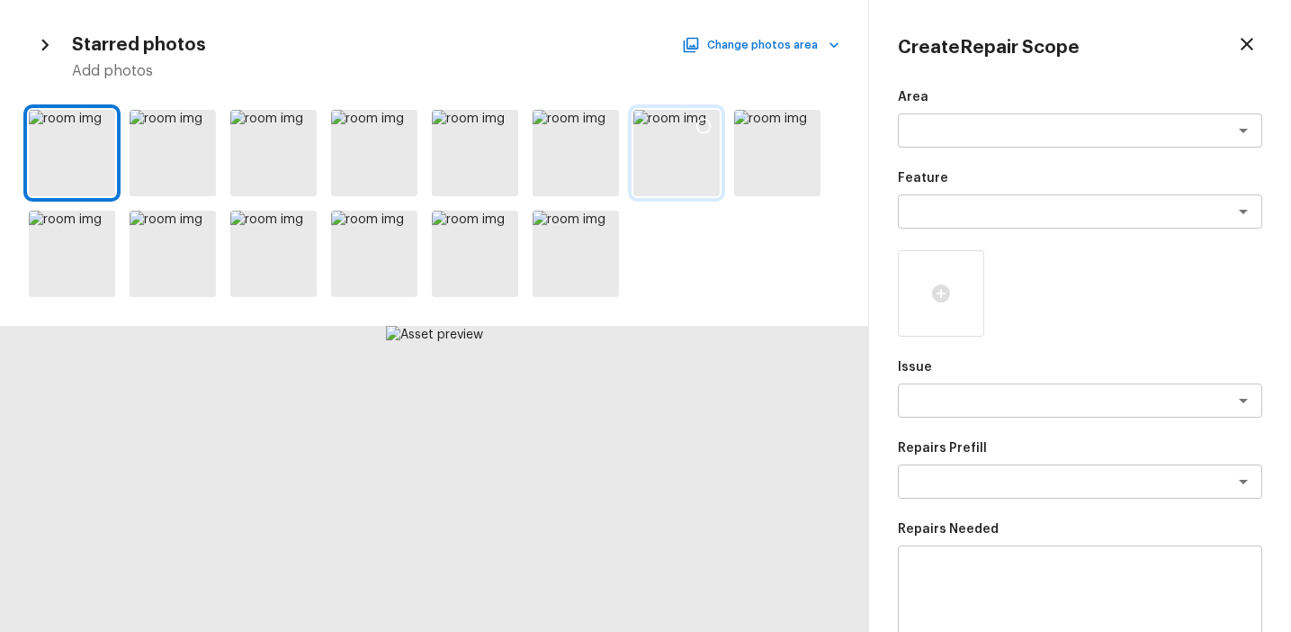
click at [644, 166] on div at bounding box center [676, 153] width 86 height 86
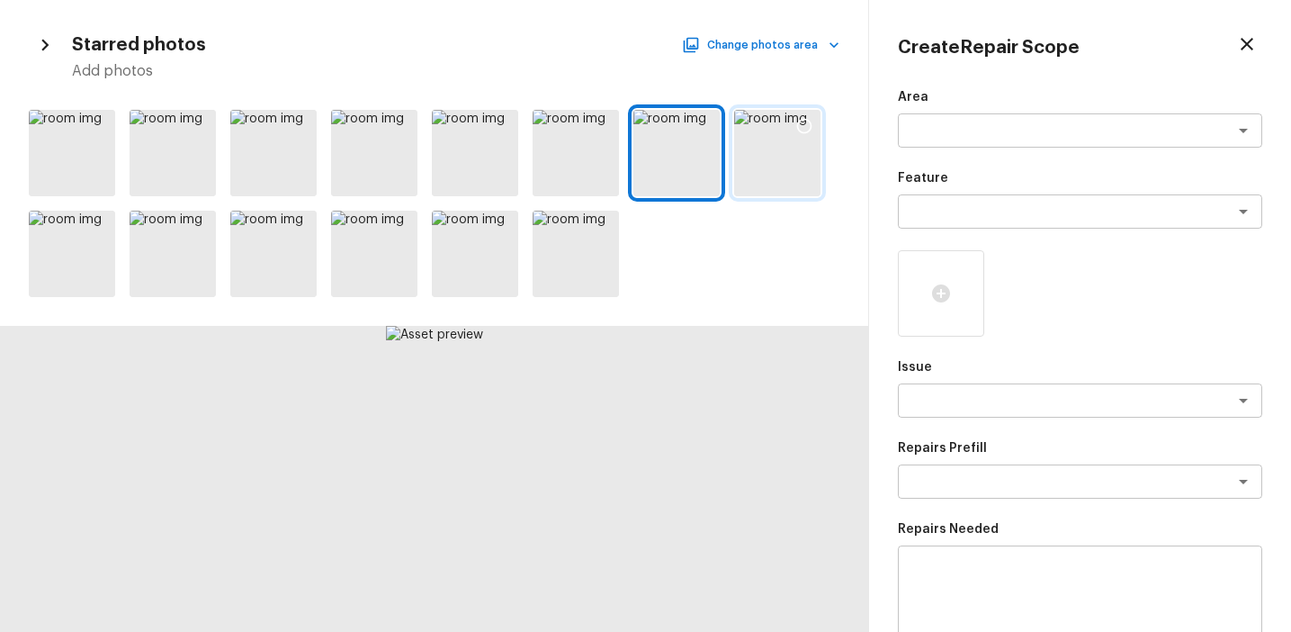
click at [761, 145] on div at bounding box center [777, 153] width 86 height 86
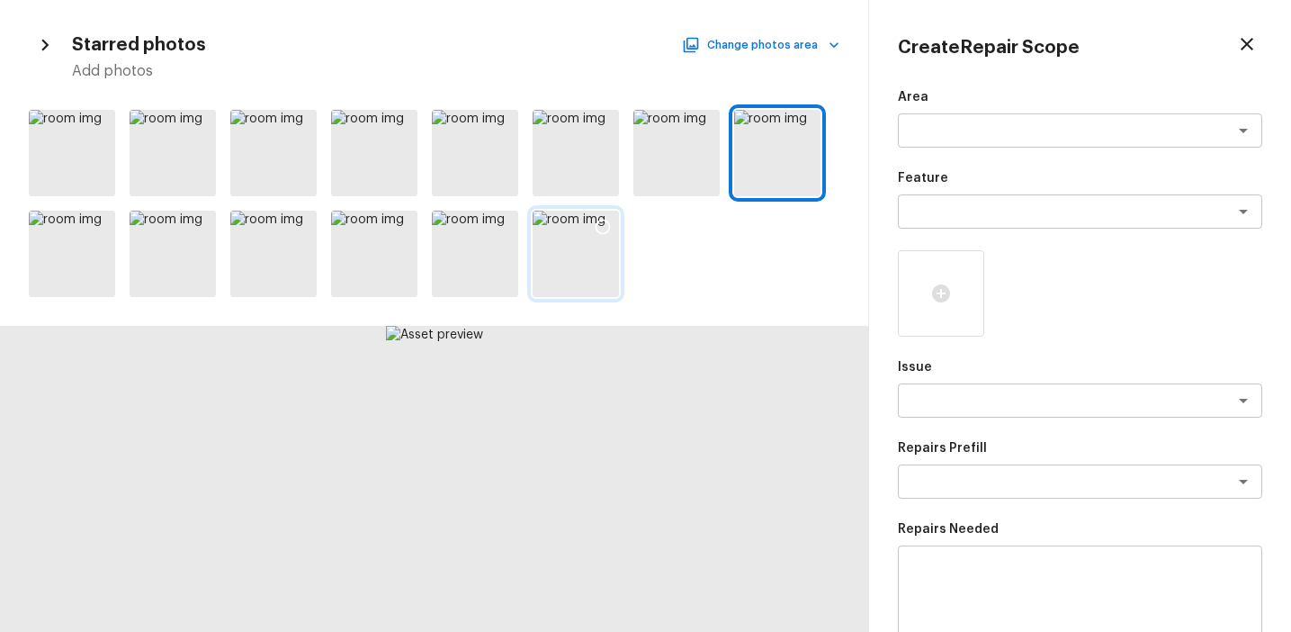
click at [588, 236] on div at bounding box center [603, 230] width 32 height 38
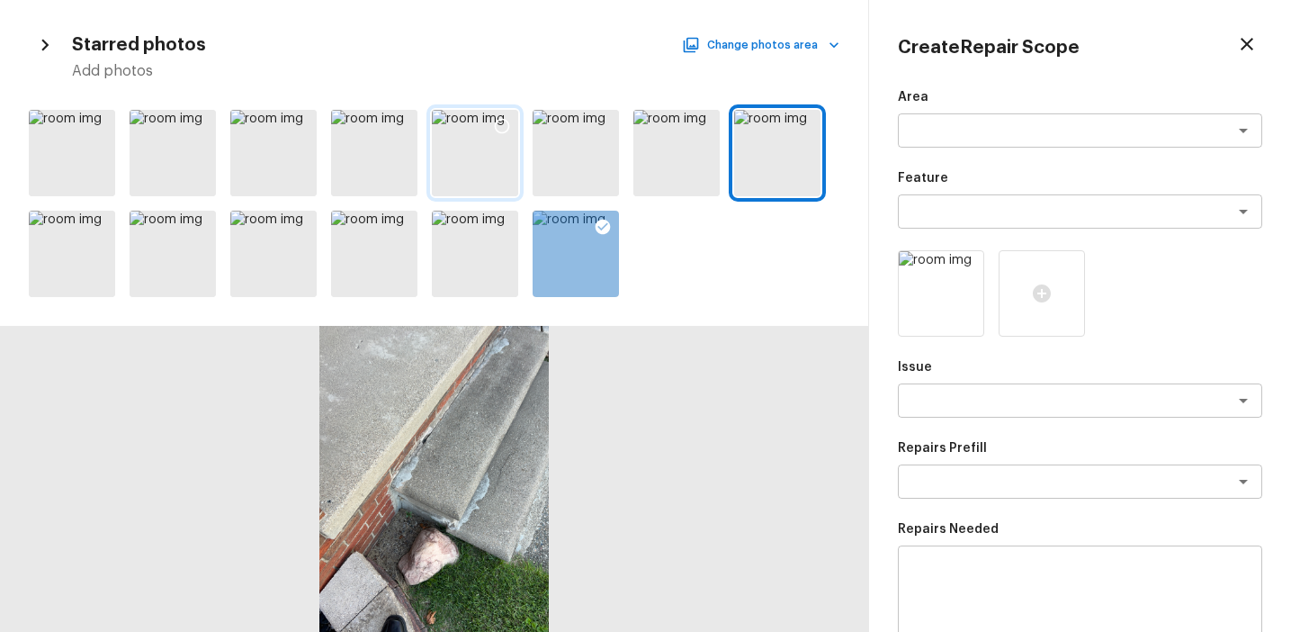
click at [501, 128] on icon at bounding box center [502, 126] width 18 height 18
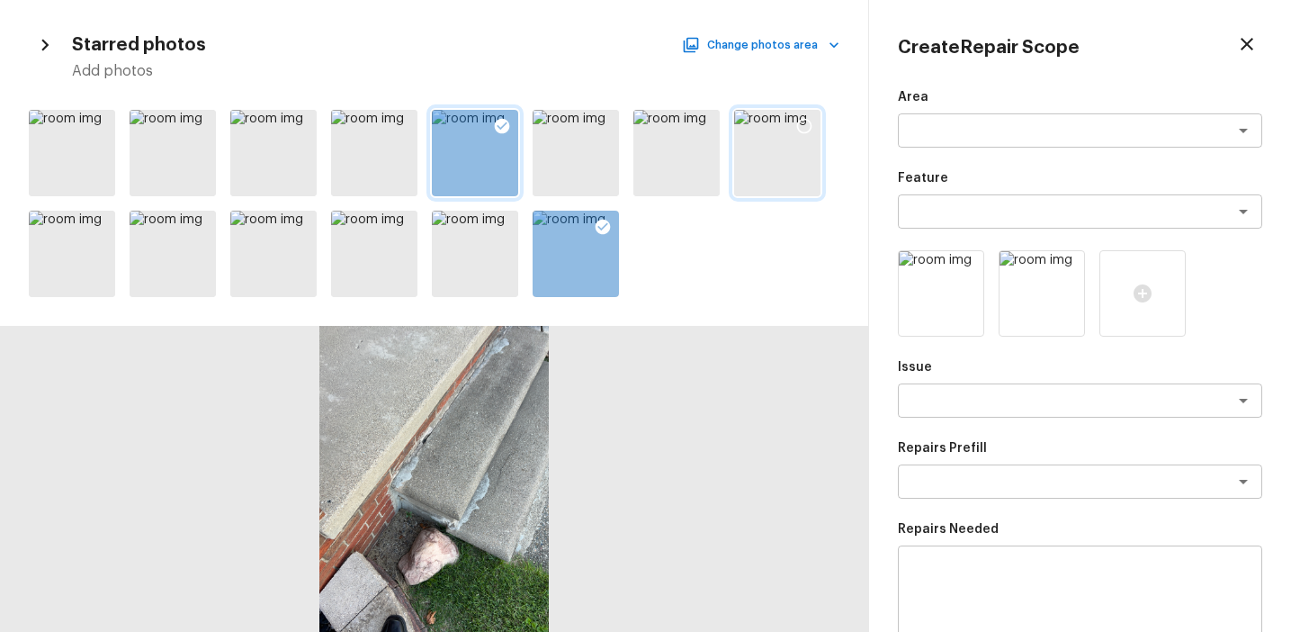
click at [807, 124] on icon at bounding box center [804, 126] width 18 height 18
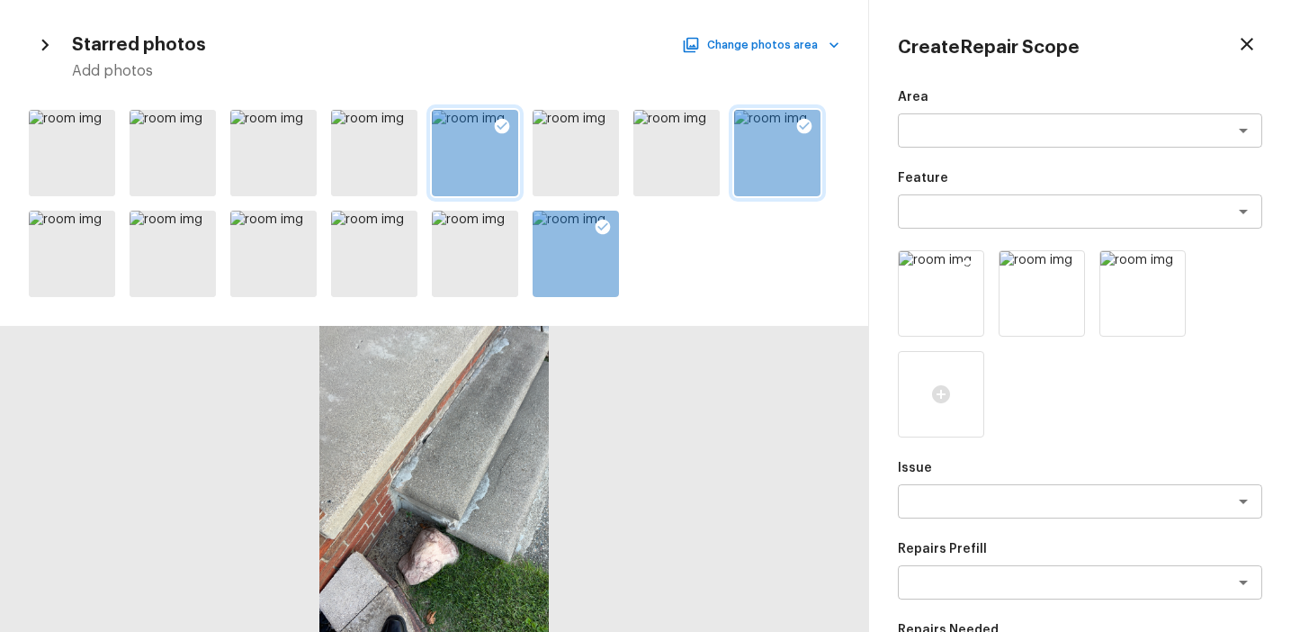
click at [973, 262] on icon at bounding box center [967, 267] width 18 height 18
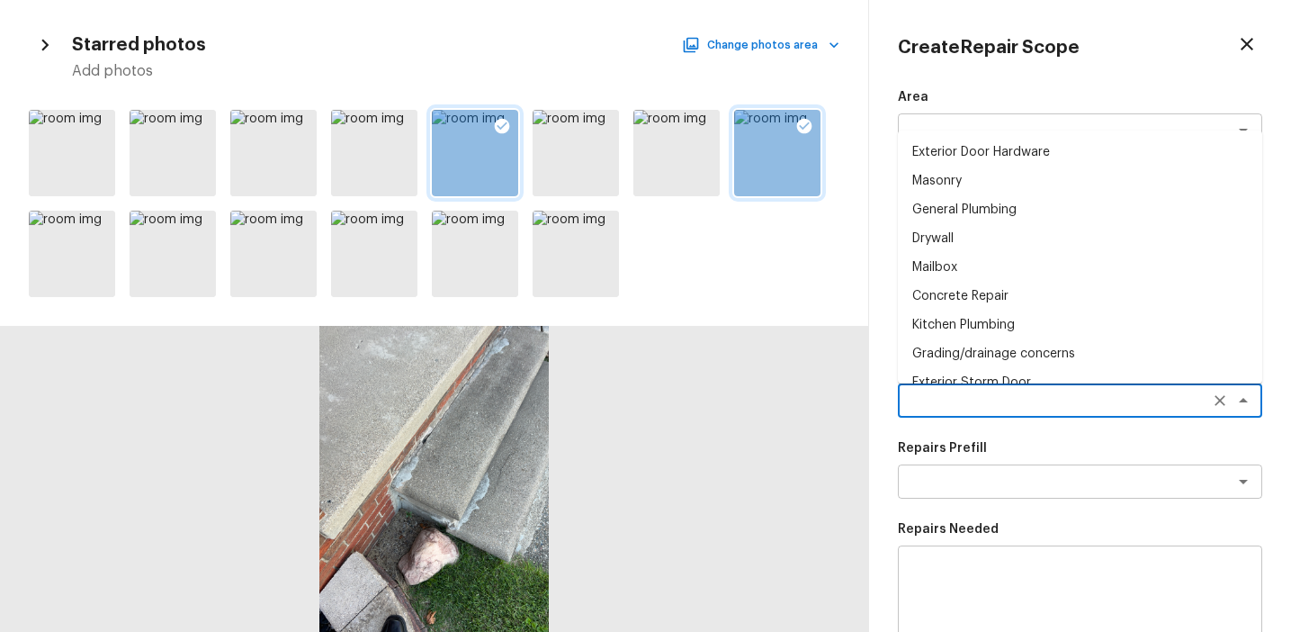
click at [925, 395] on textarea at bounding box center [1055, 400] width 298 height 18
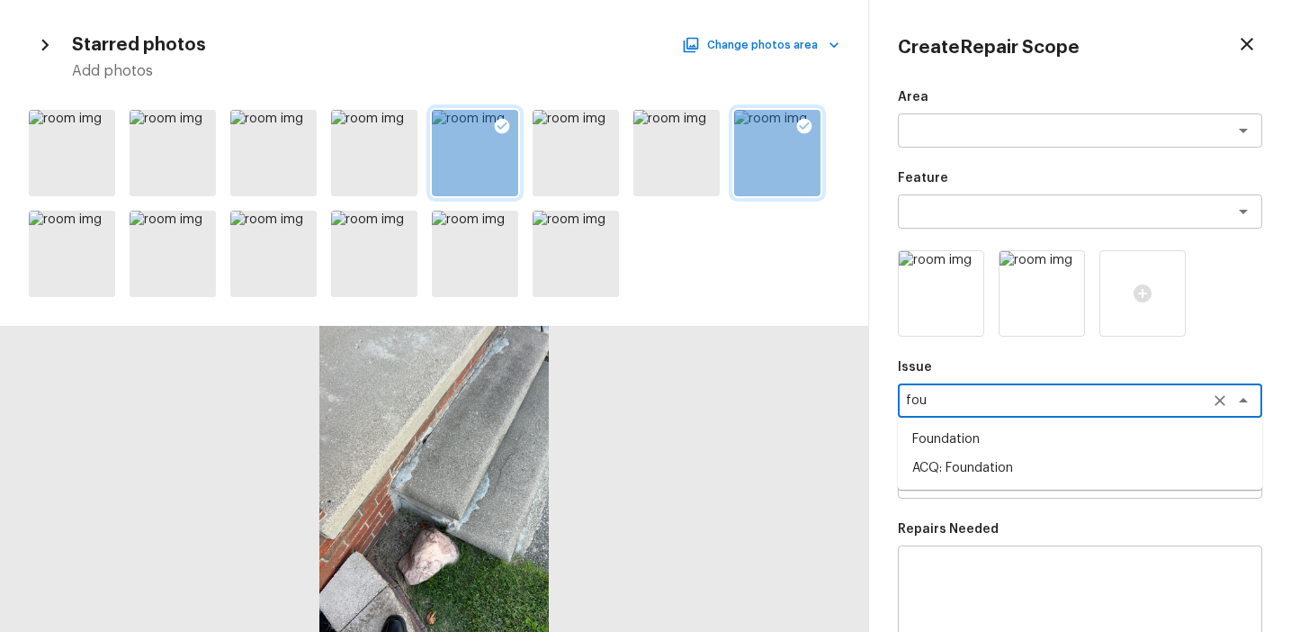
click at [963, 438] on li "Foundation" at bounding box center [1080, 439] width 364 height 29
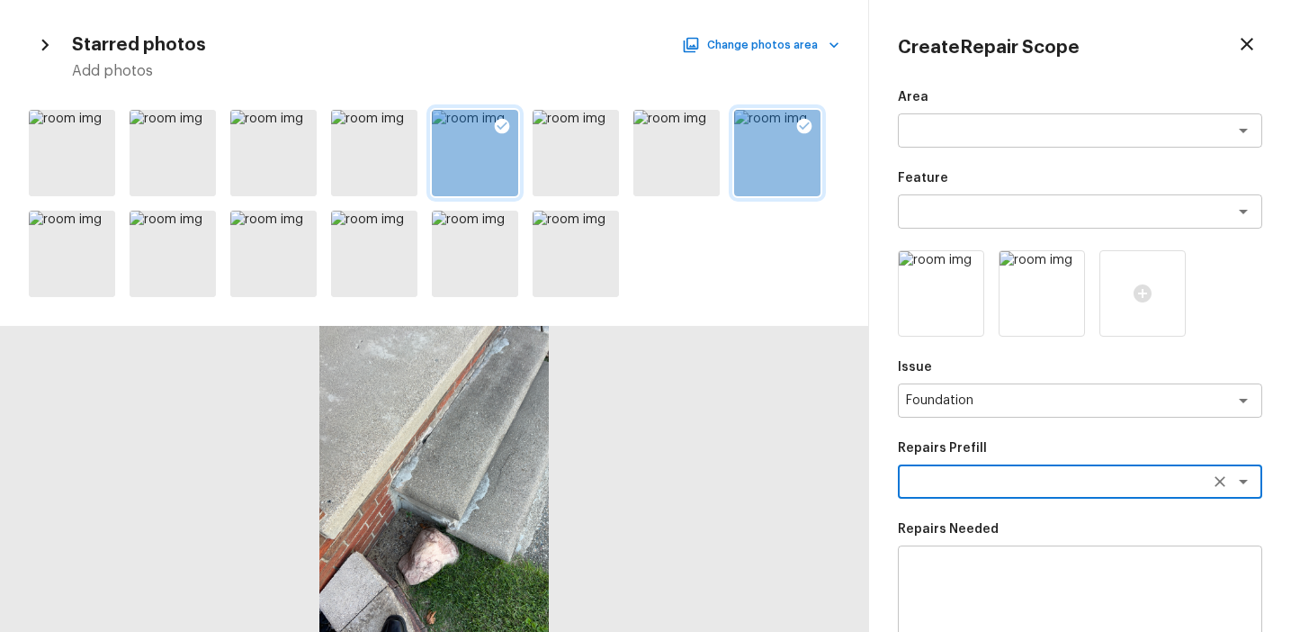
click at [970, 480] on textarea at bounding box center [1055, 481] width 298 height 18
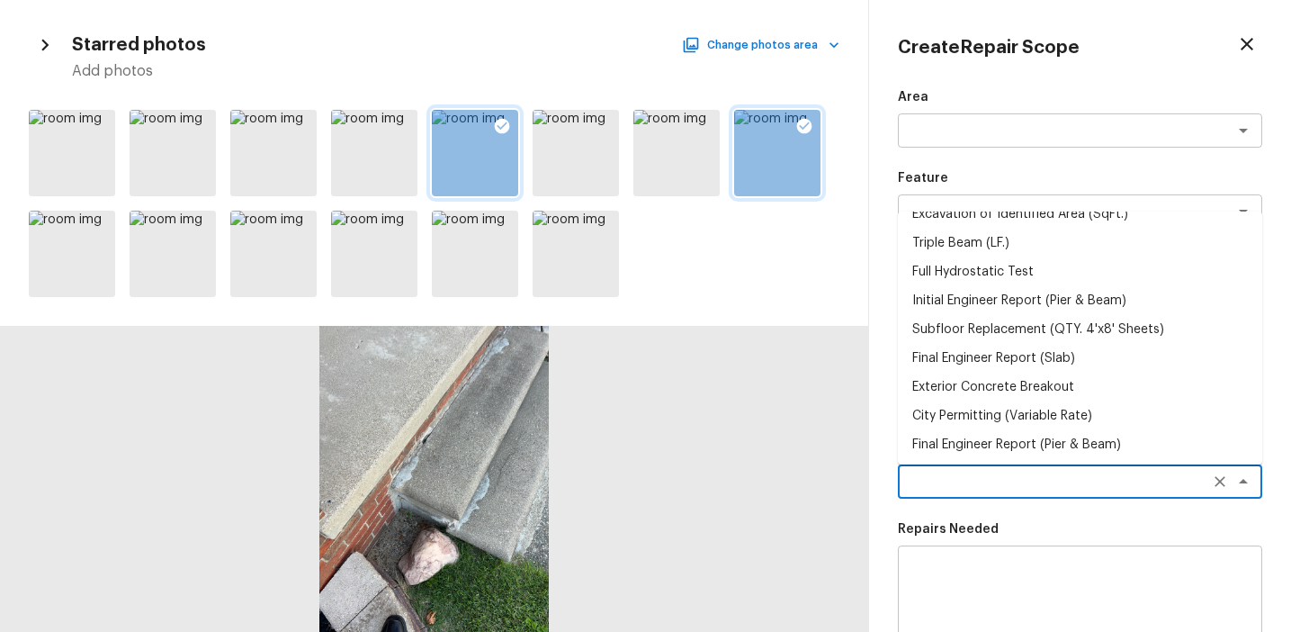
scroll to position [280, 0]
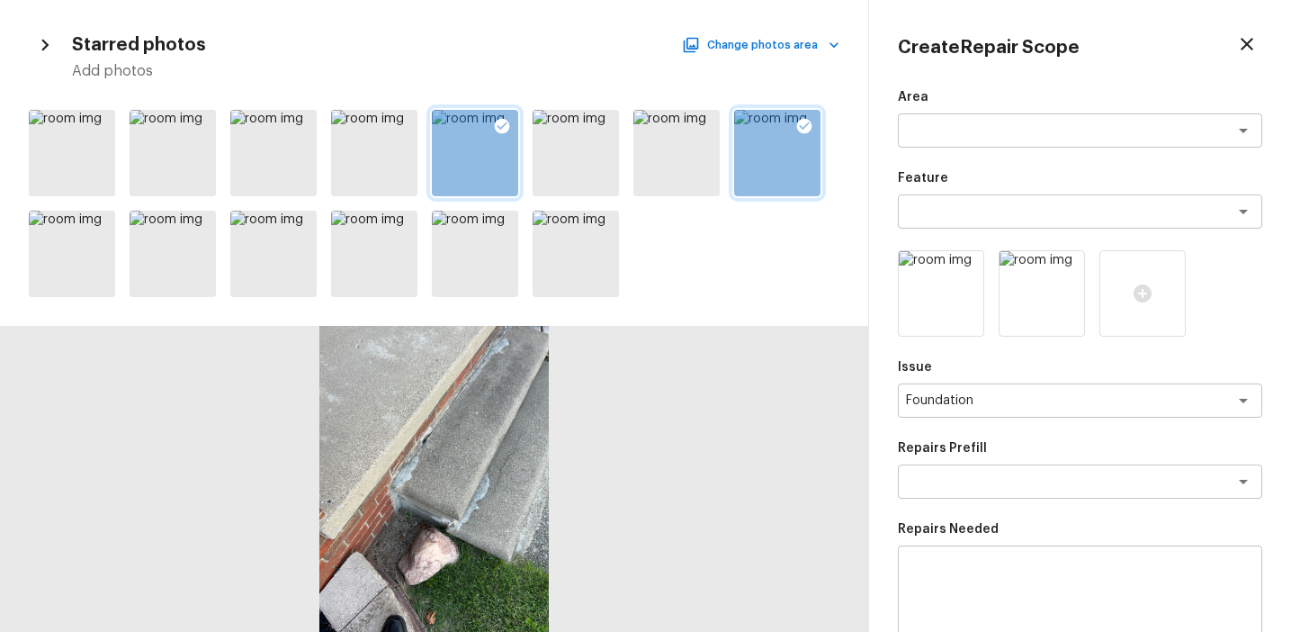
click at [878, 426] on div "Create Repair Scope Area x ​ Feature x ​ Issue Foundation x ​ Repairs Prefill x…" at bounding box center [1080, 316] width 422 height 632
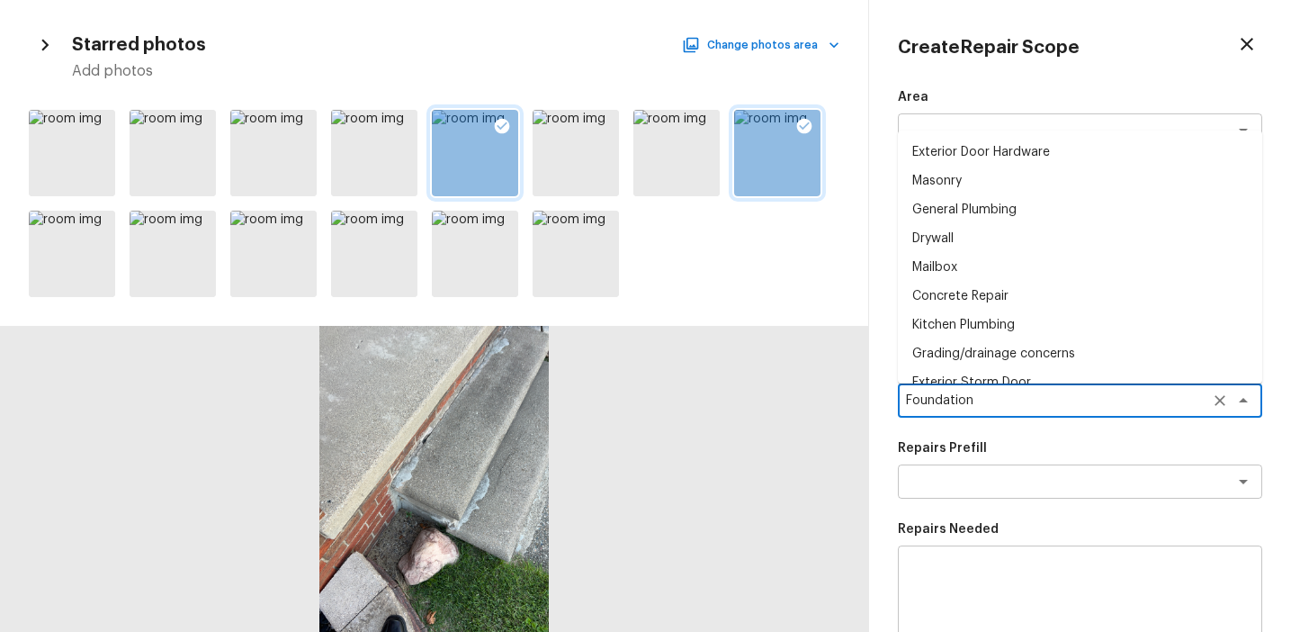
click at [1001, 399] on textarea "Foundation" at bounding box center [1055, 400] width 298 height 18
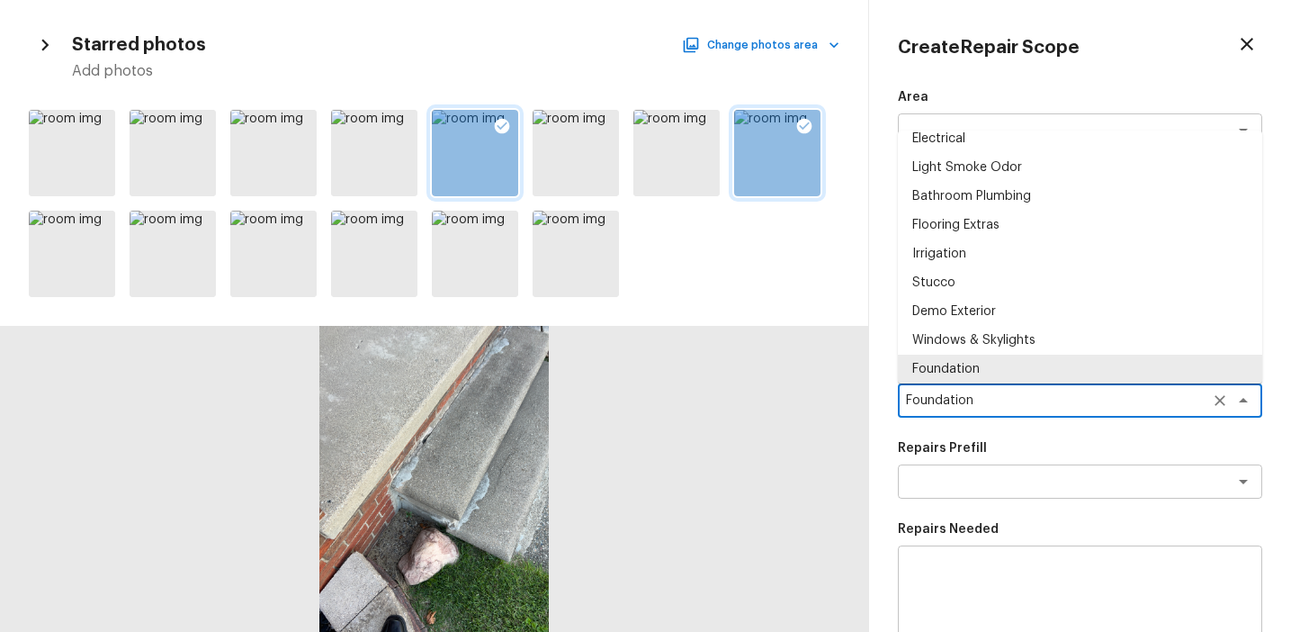
click at [1001, 399] on textarea "Foundation" at bounding box center [1055, 400] width 298 height 18
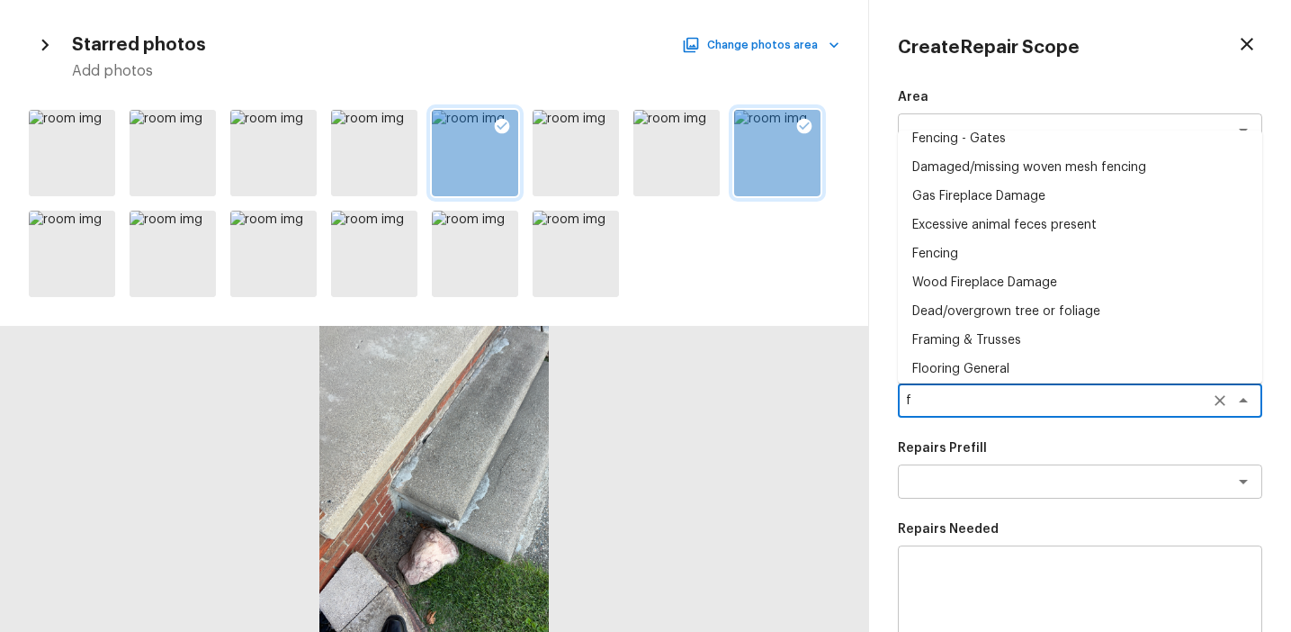
scroll to position [0, 0]
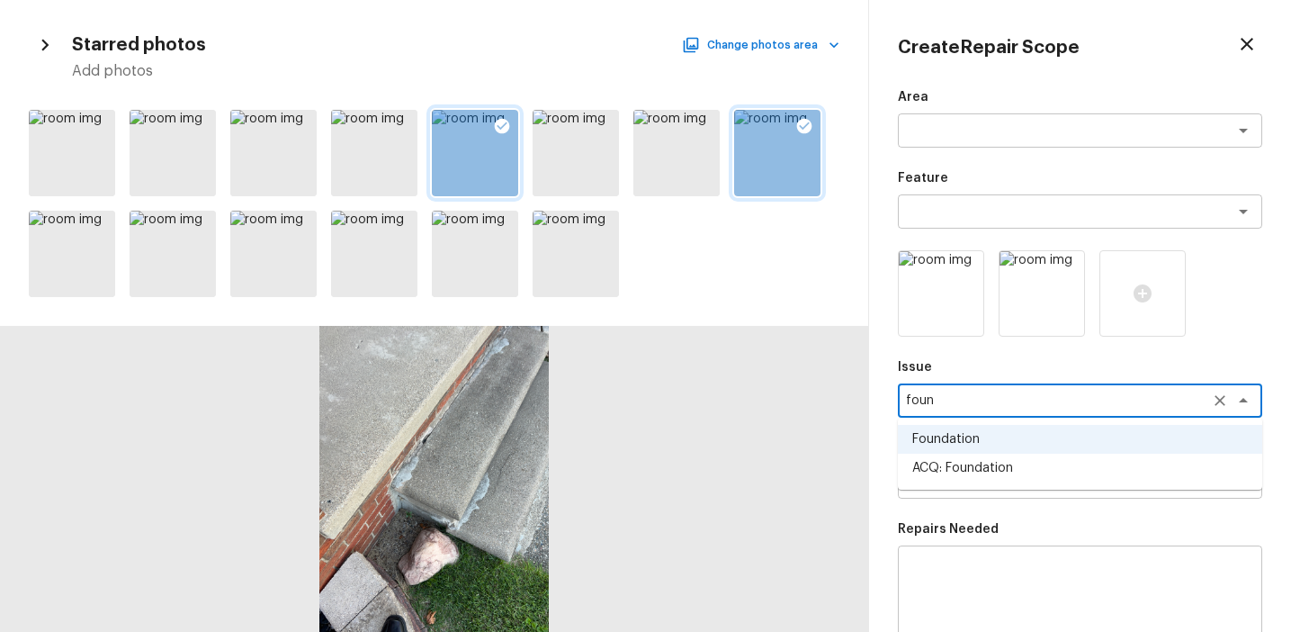
click at [1028, 461] on li "ACQ: Foundation" at bounding box center [1080, 467] width 364 height 29
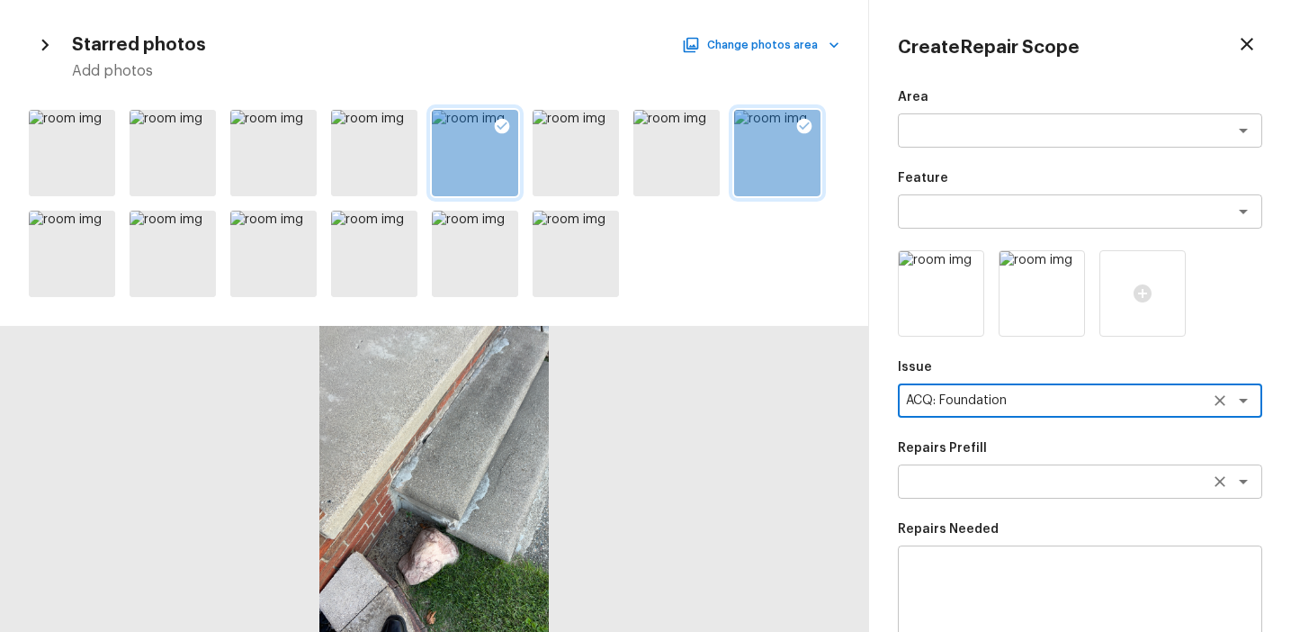
click at [1000, 464] on div "x ​" at bounding box center [1080, 481] width 364 height 34
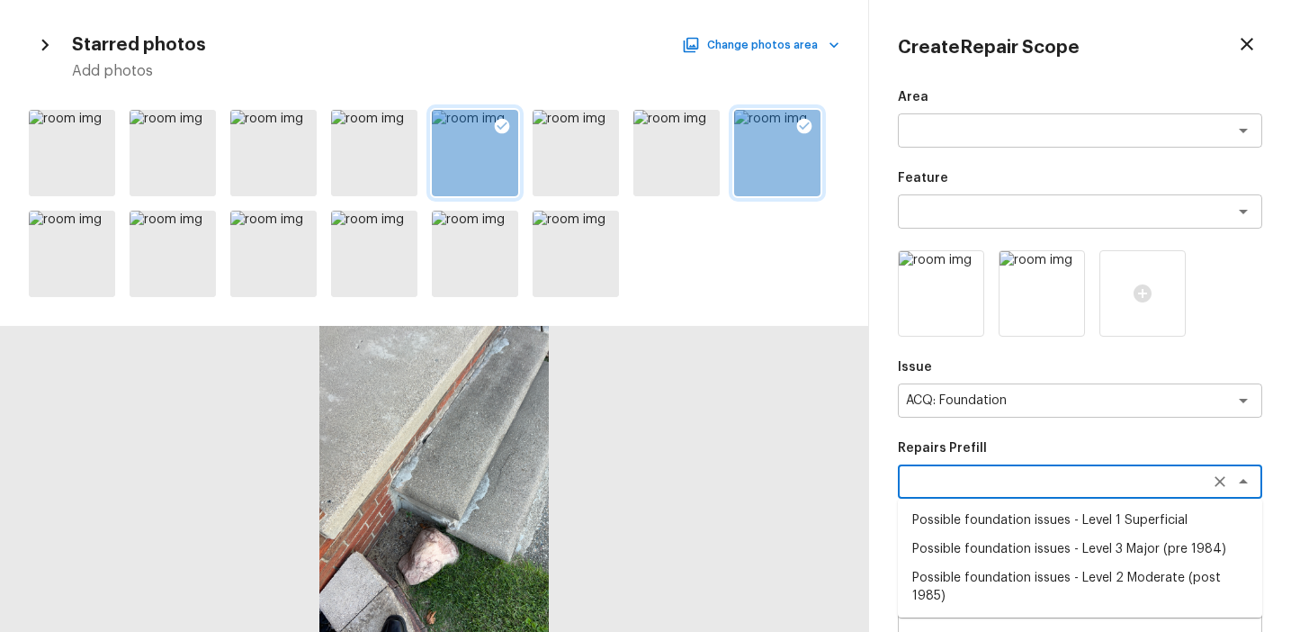
click at [1010, 569] on li "Possible foundation issues - Level 2 Moderate (post 1985)" at bounding box center [1080, 586] width 364 height 47
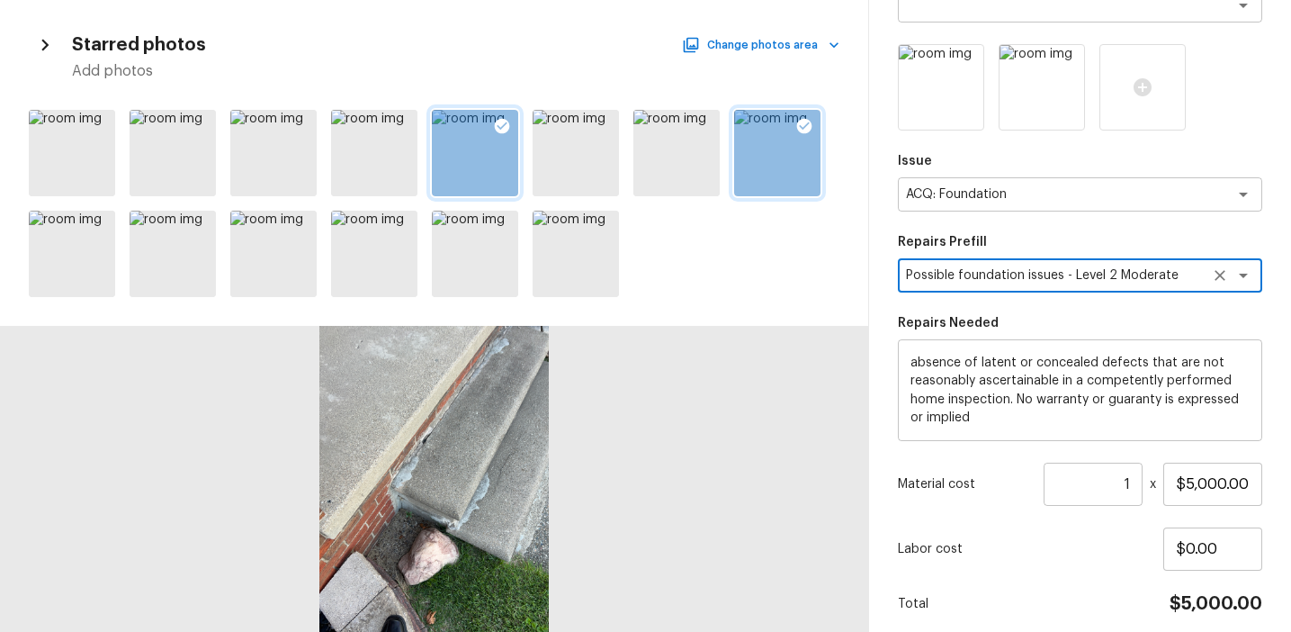
scroll to position [276, 0]
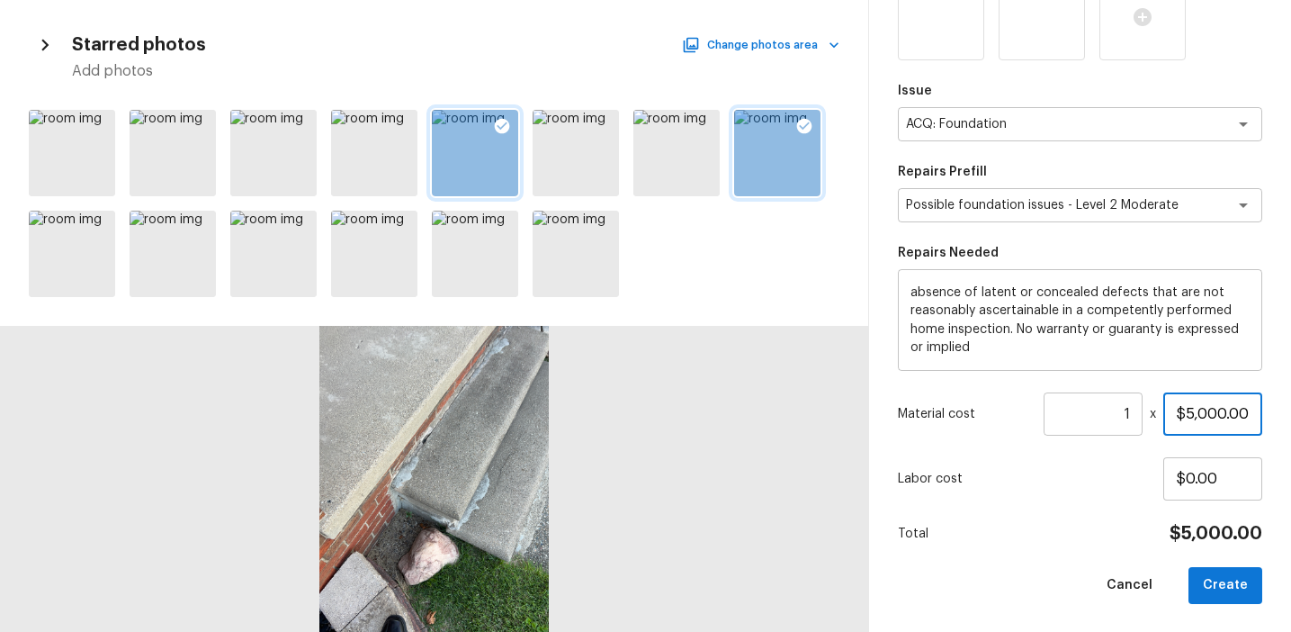
click at [1185, 410] on input "$5,000.00" at bounding box center [1212, 413] width 99 height 43
click at [1209, 575] on button "Create" at bounding box center [1226, 585] width 74 height 37
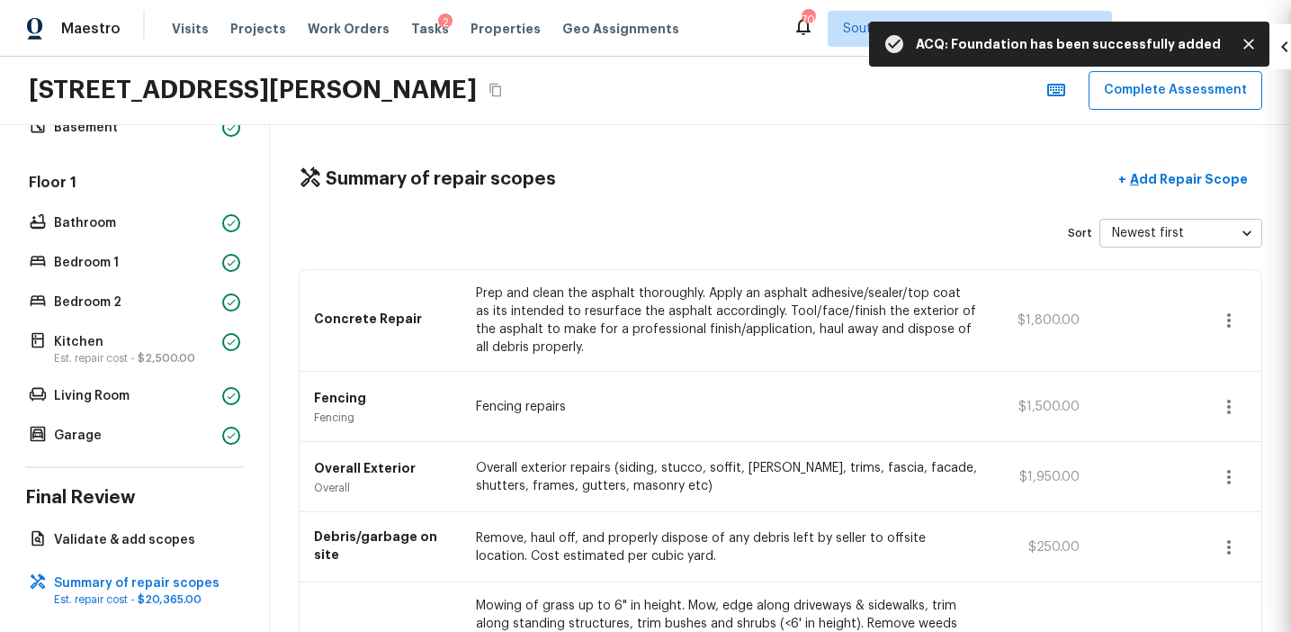
scroll to position [0, 0]
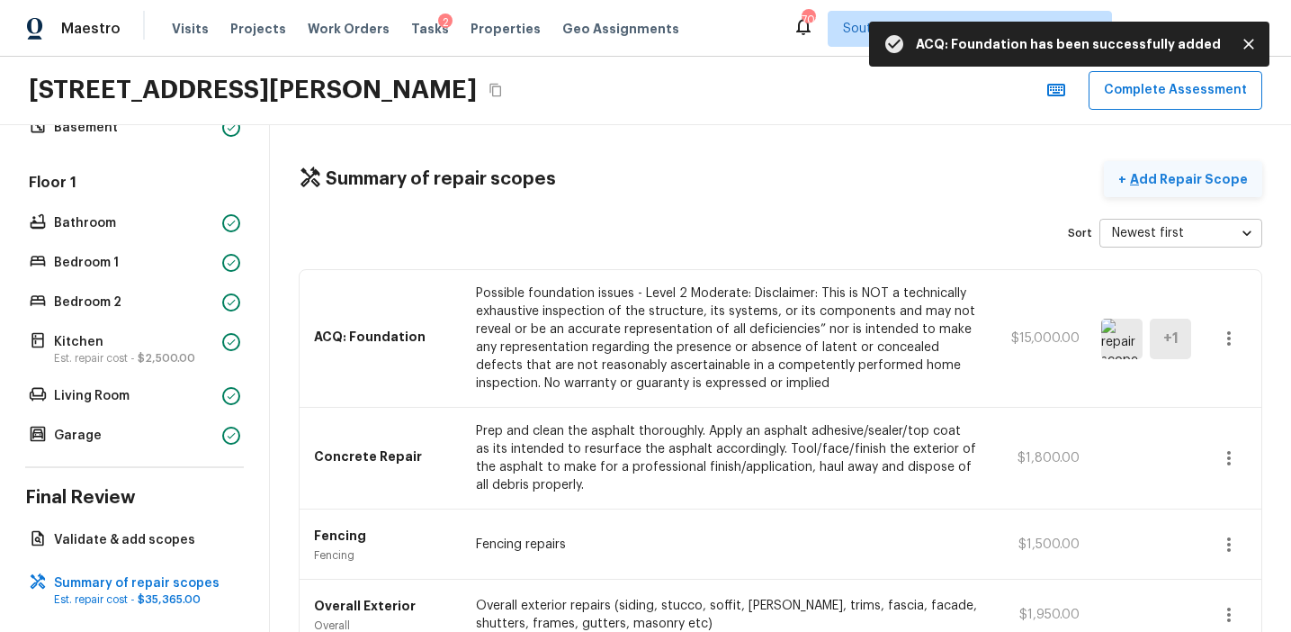
click at [1171, 181] on p "Add Repair Scope" at bounding box center [1186, 179] width 121 height 18
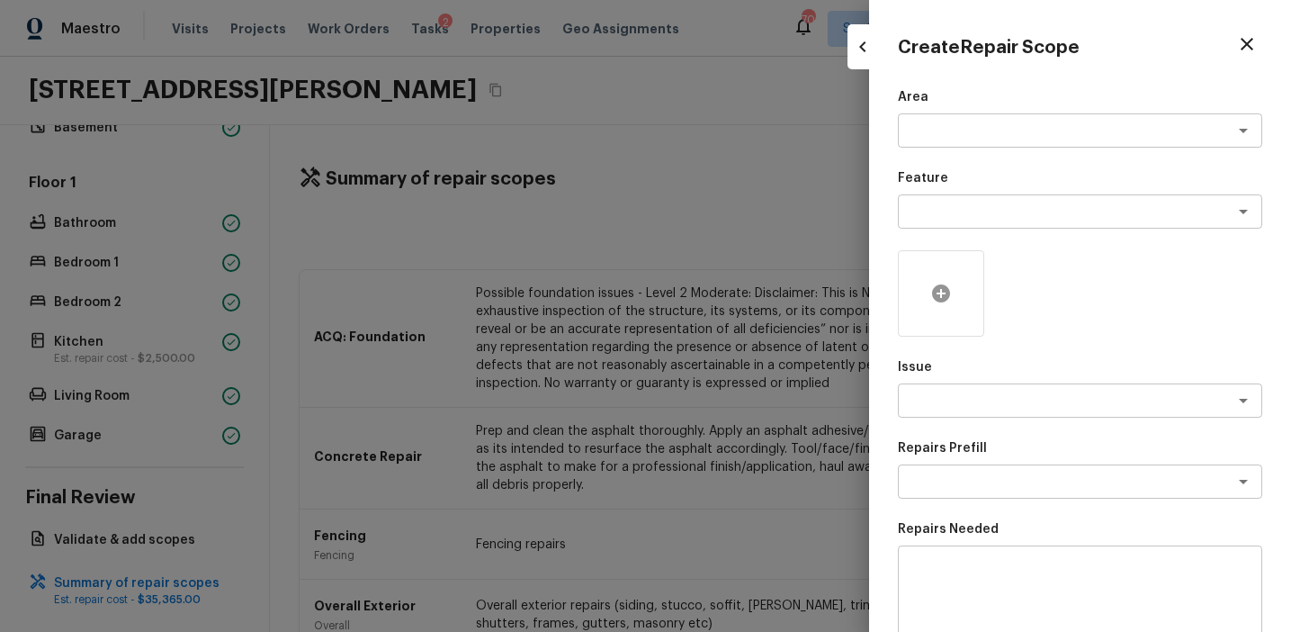
click at [937, 291] on icon at bounding box center [941, 293] width 18 height 18
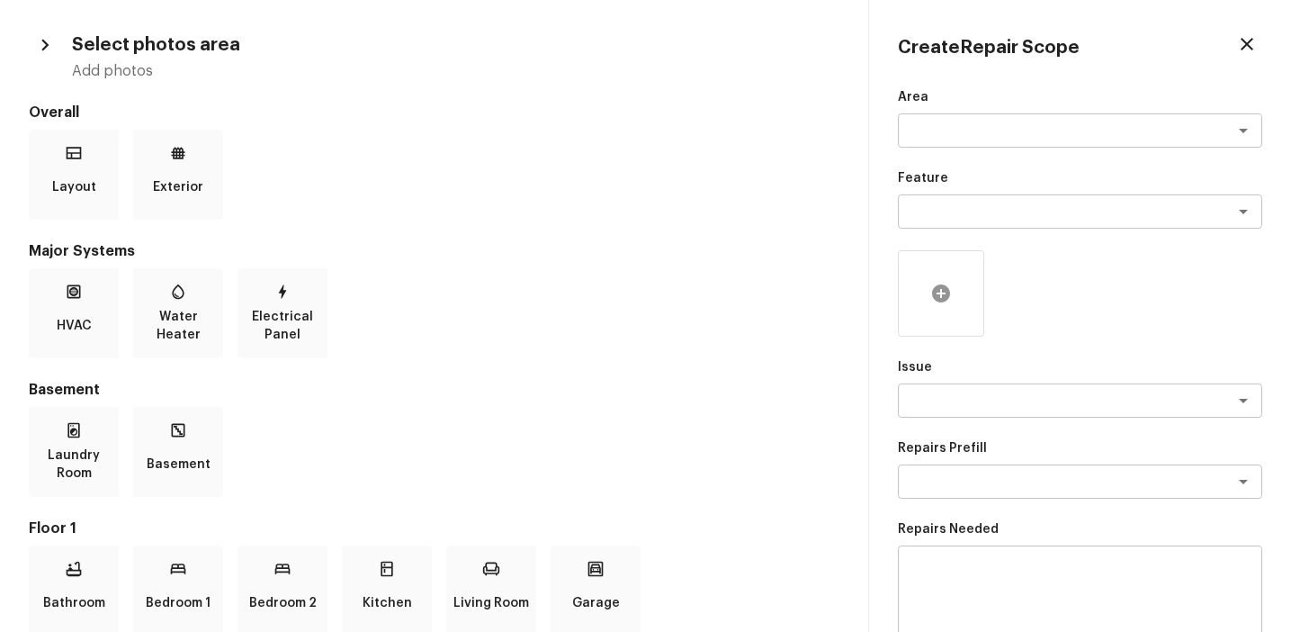
click at [940, 298] on icon at bounding box center [941, 293] width 18 height 18
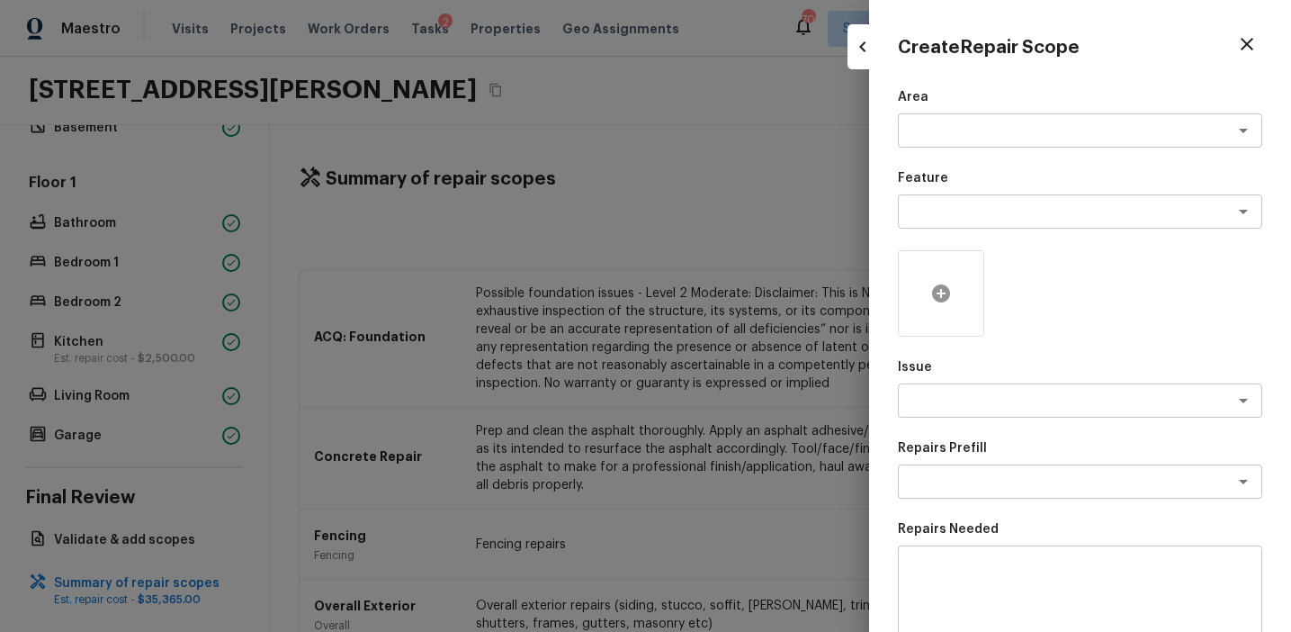
click at [932, 297] on icon at bounding box center [941, 294] width 22 height 22
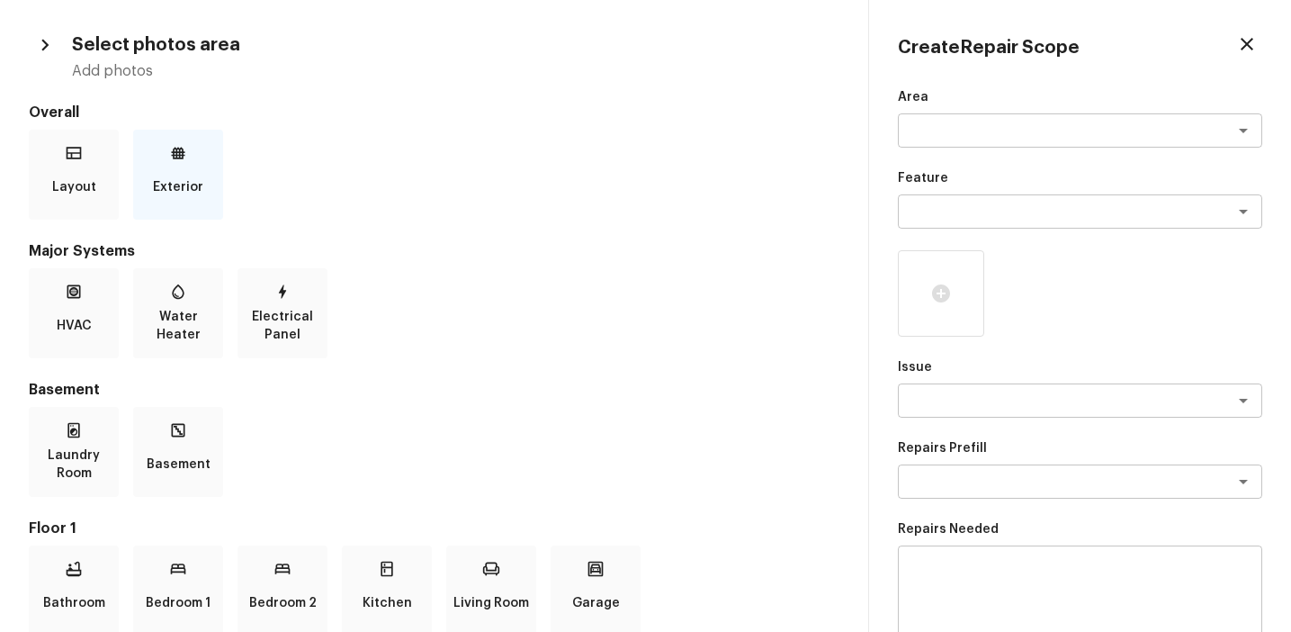
click at [200, 184] on p "Exterior" at bounding box center [178, 187] width 50 height 36
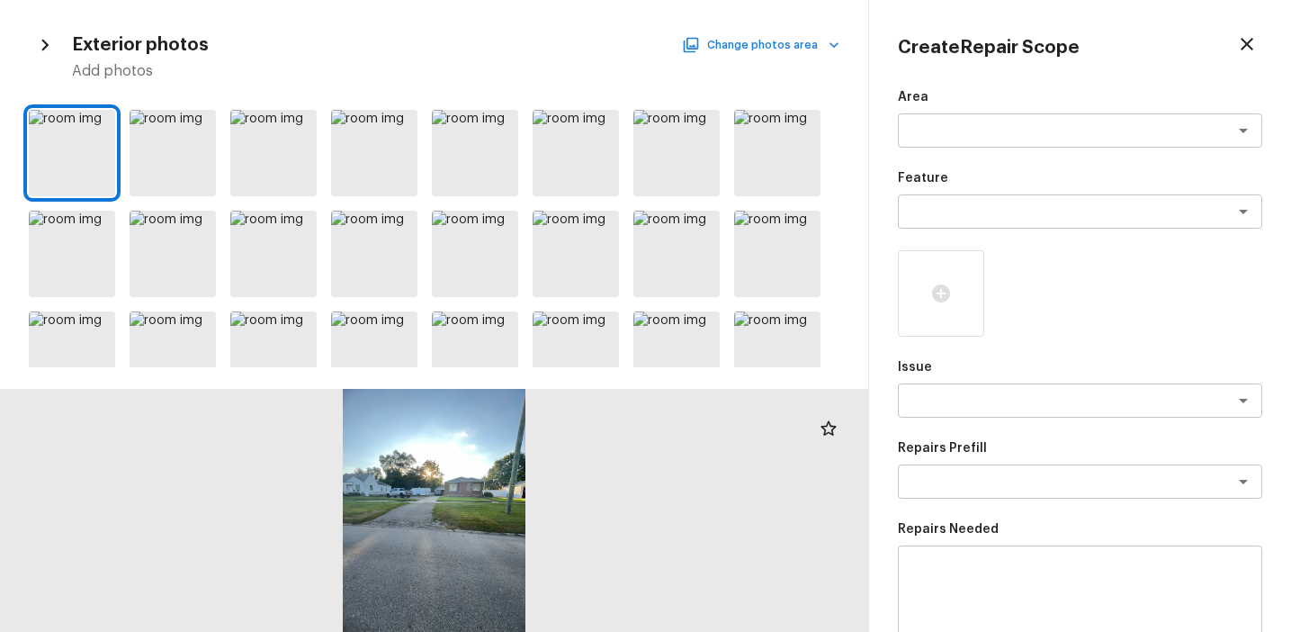
click at [723, 53] on button "Change photos area" at bounding box center [763, 44] width 154 height 23
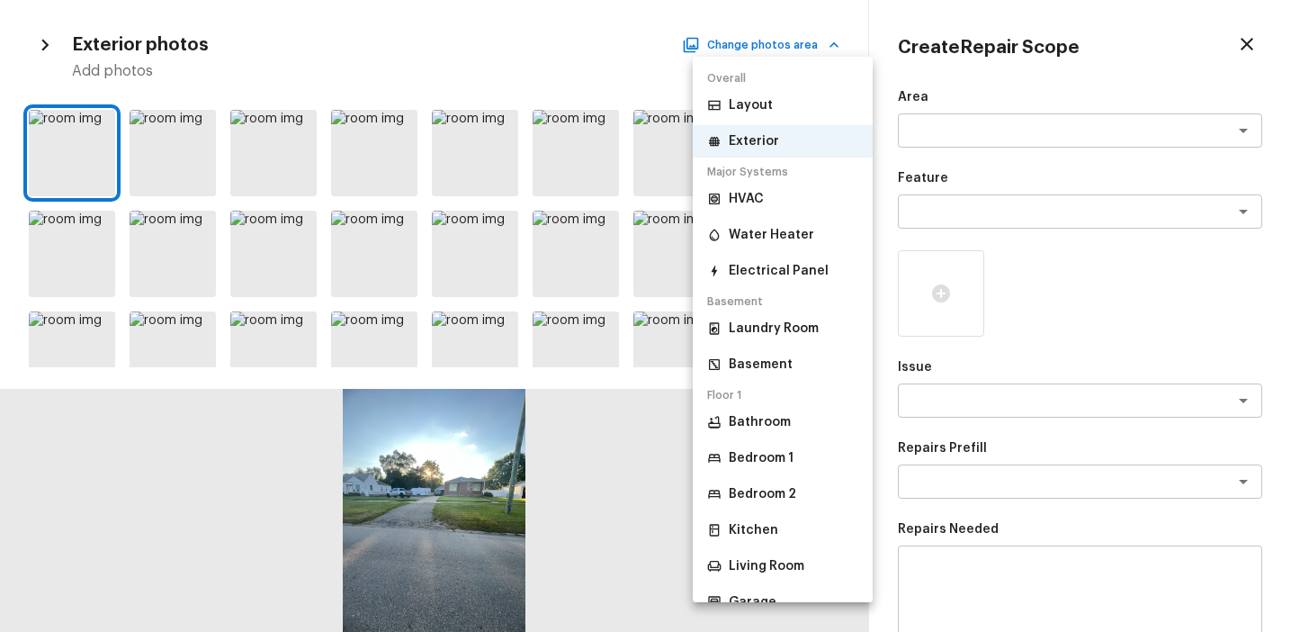
scroll to position [81, 0]
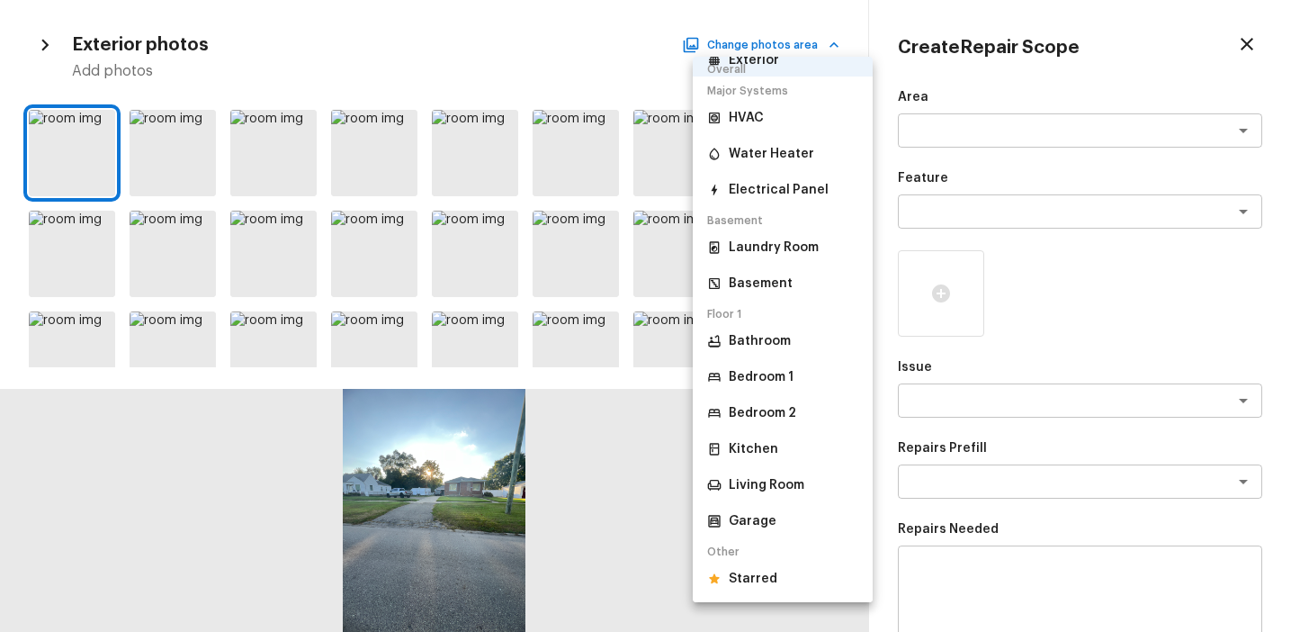
click at [772, 588] on li "Starred" at bounding box center [783, 578] width 180 height 32
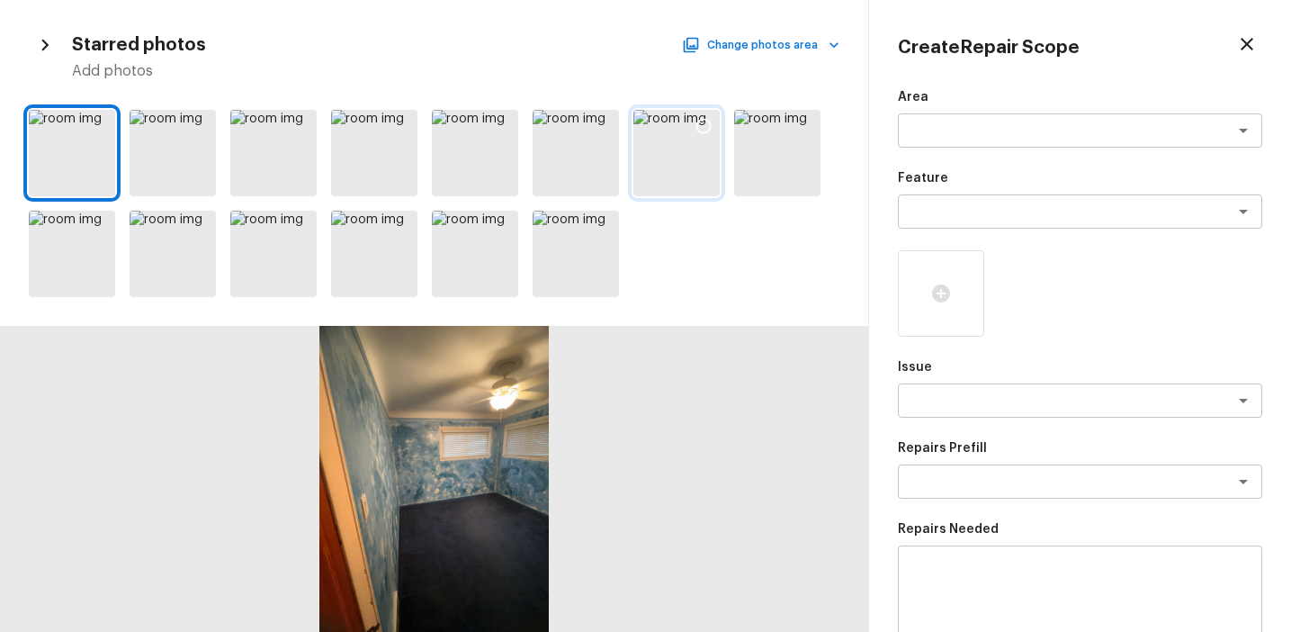
click at [703, 124] on icon at bounding box center [704, 126] width 18 height 18
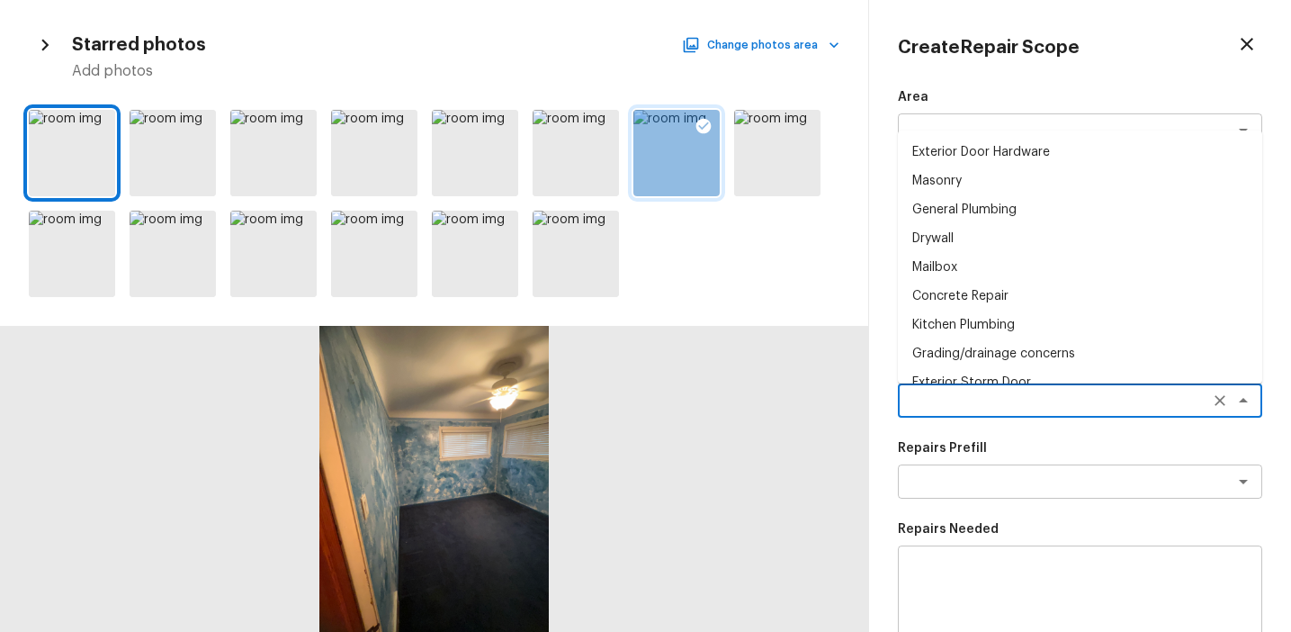
click at [941, 395] on textarea at bounding box center [1055, 400] width 298 height 18
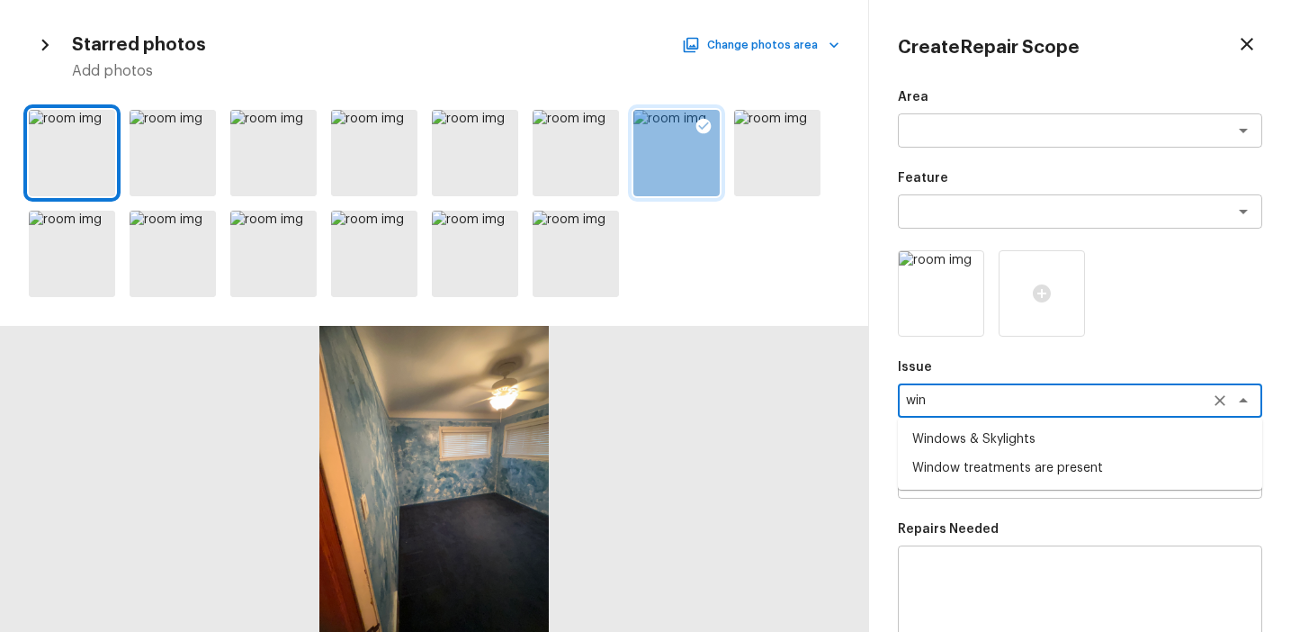
click at [989, 443] on li "Windows & Skylights" at bounding box center [1080, 439] width 364 height 29
click at [1225, 397] on icon "Clear" at bounding box center [1220, 400] width 18 height 18
click at [1081, 465] on li "Window treatments are present" at bounding box center [1080, 467] width 364 height 29
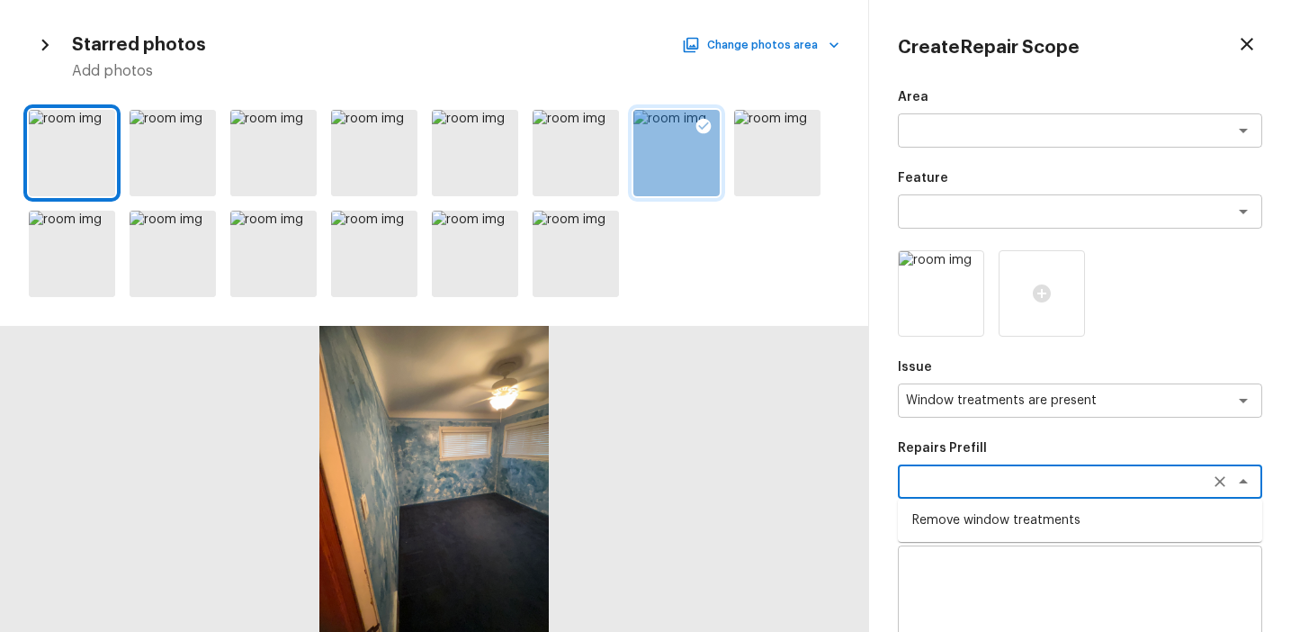
click at [1080, 477] on textarea at bounding box center [1055, 481] width 298 height 18
click at [1063, 522] on li "Remove window treatments" at bounding box center [1080, 520] width 364 height 29
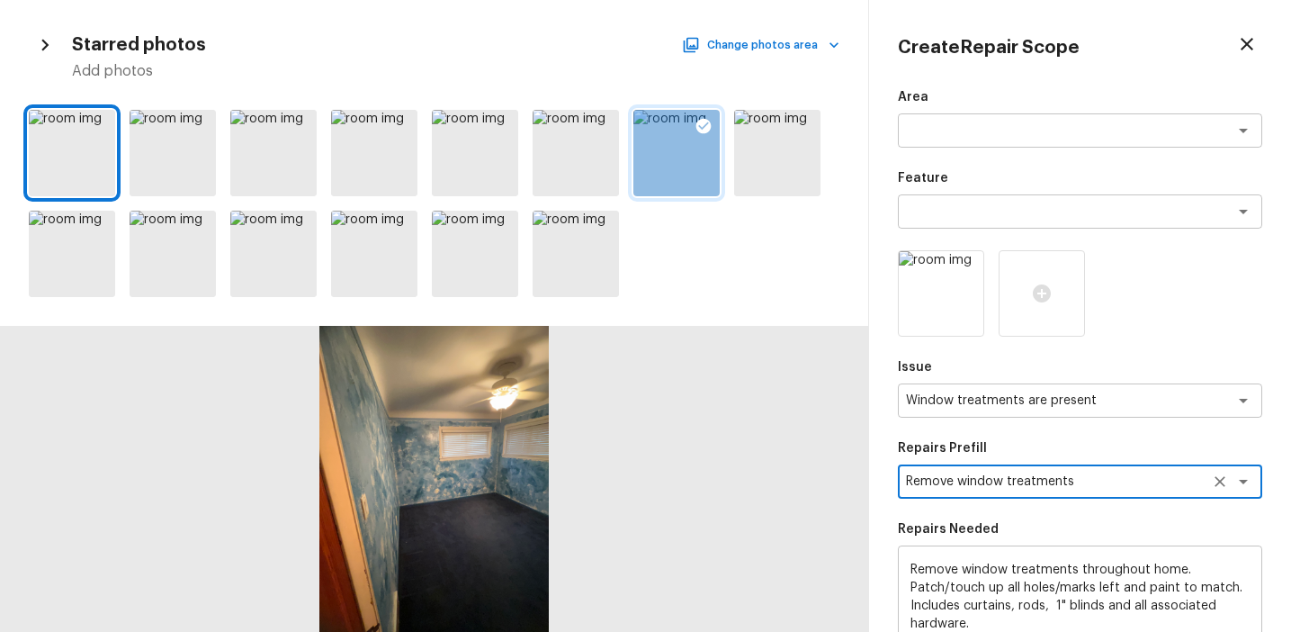
scroll to position [258, 0]
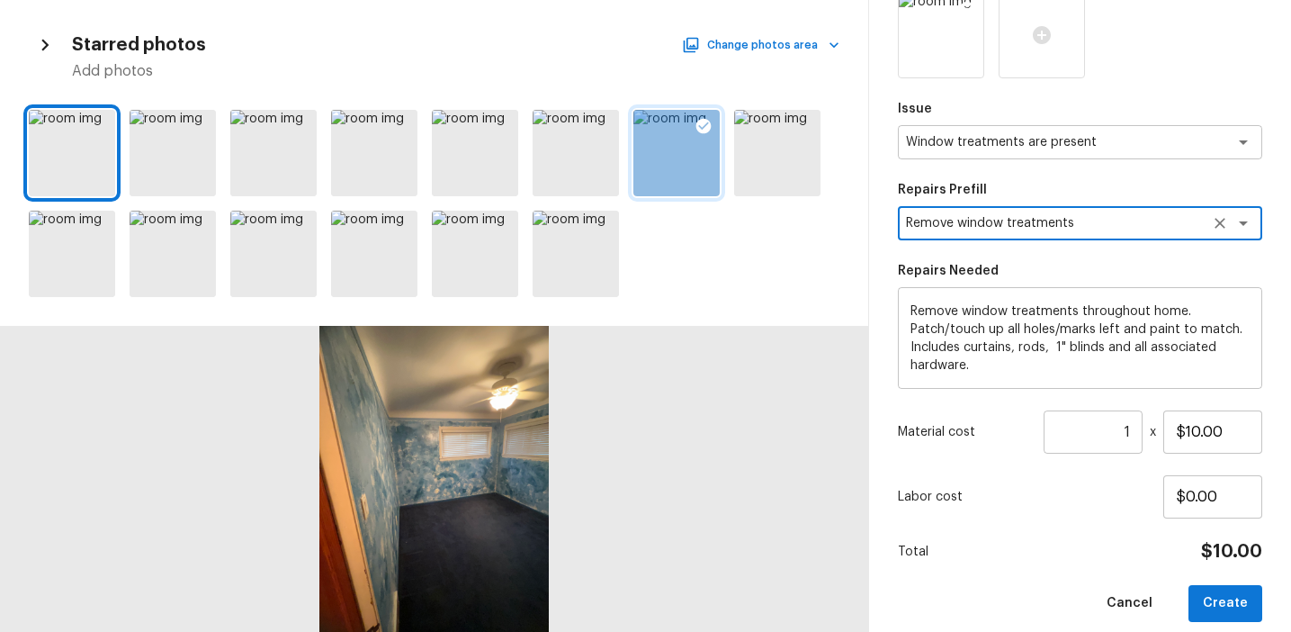
click at [930, 46] on img at bounding box center [941, 35] width 85 height 85
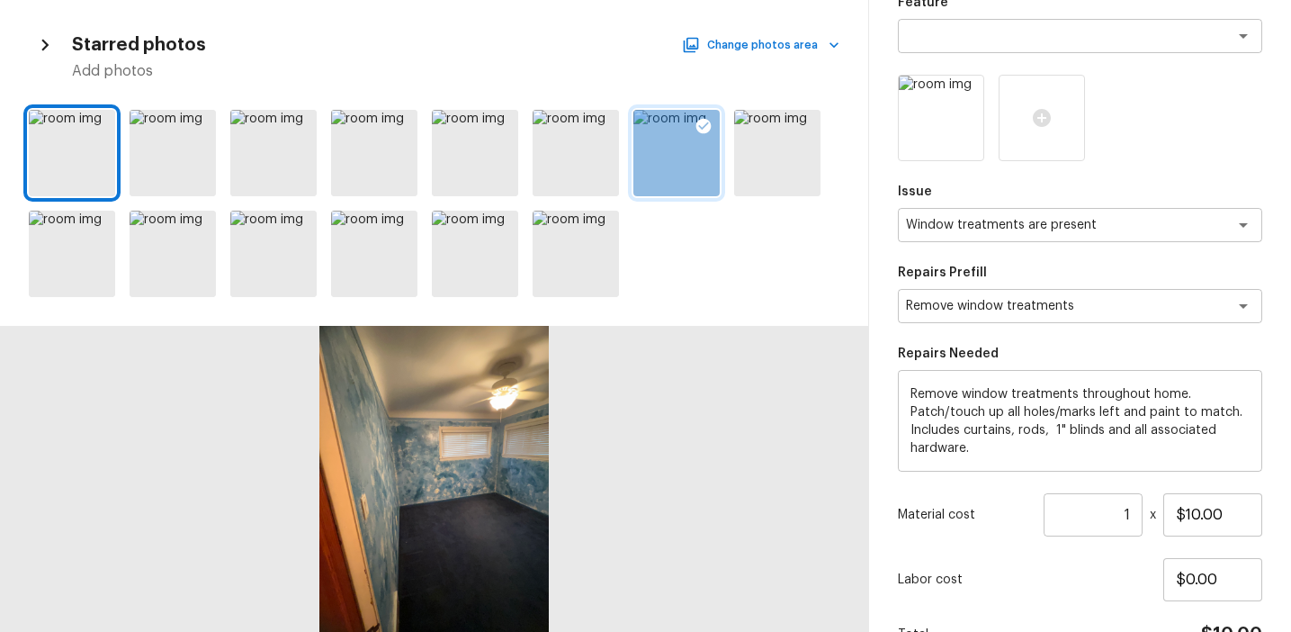
scroll to position [0, 0]
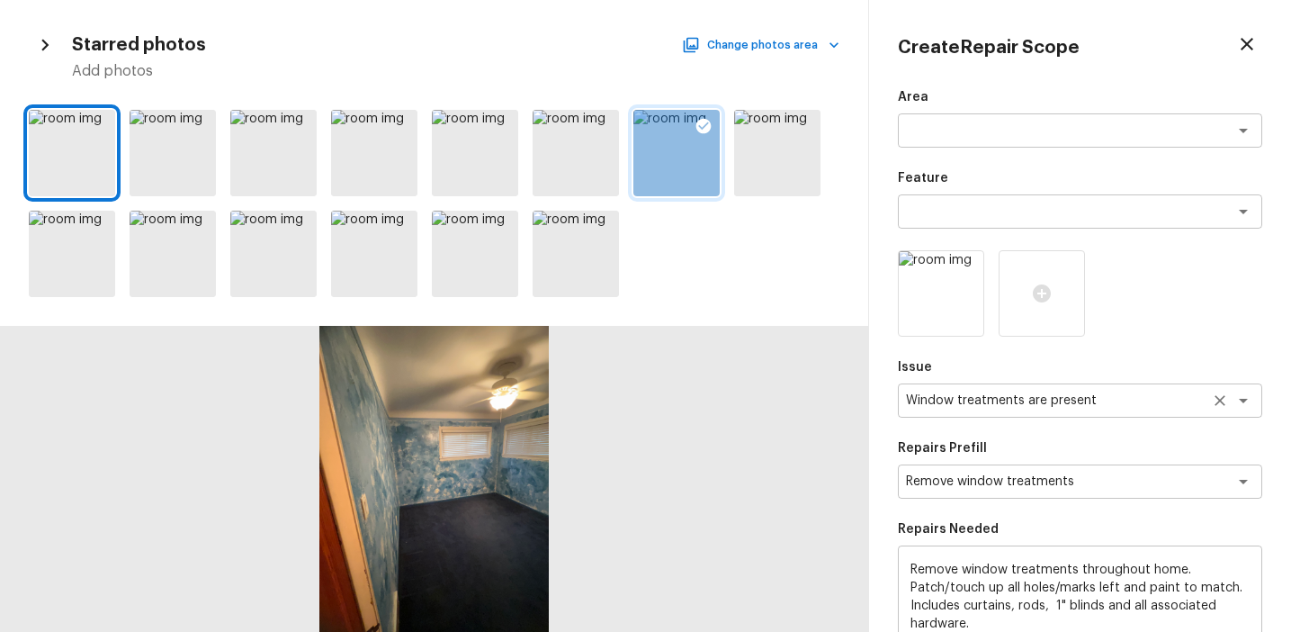
click at [1221, 399] on icon "Clear" at bounding box center [1220, 400] width 11 height 11
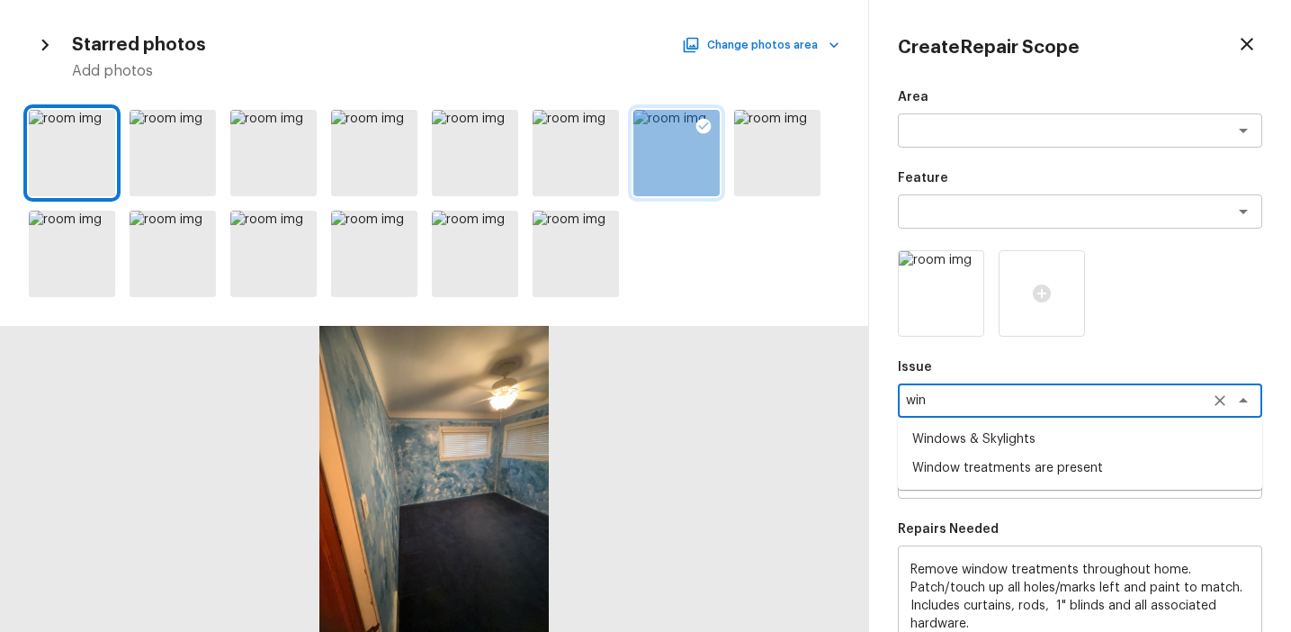
click at [1192, 450] on li "Windows & Skylights" at bounding box center [1080, 439] width 364 height 29
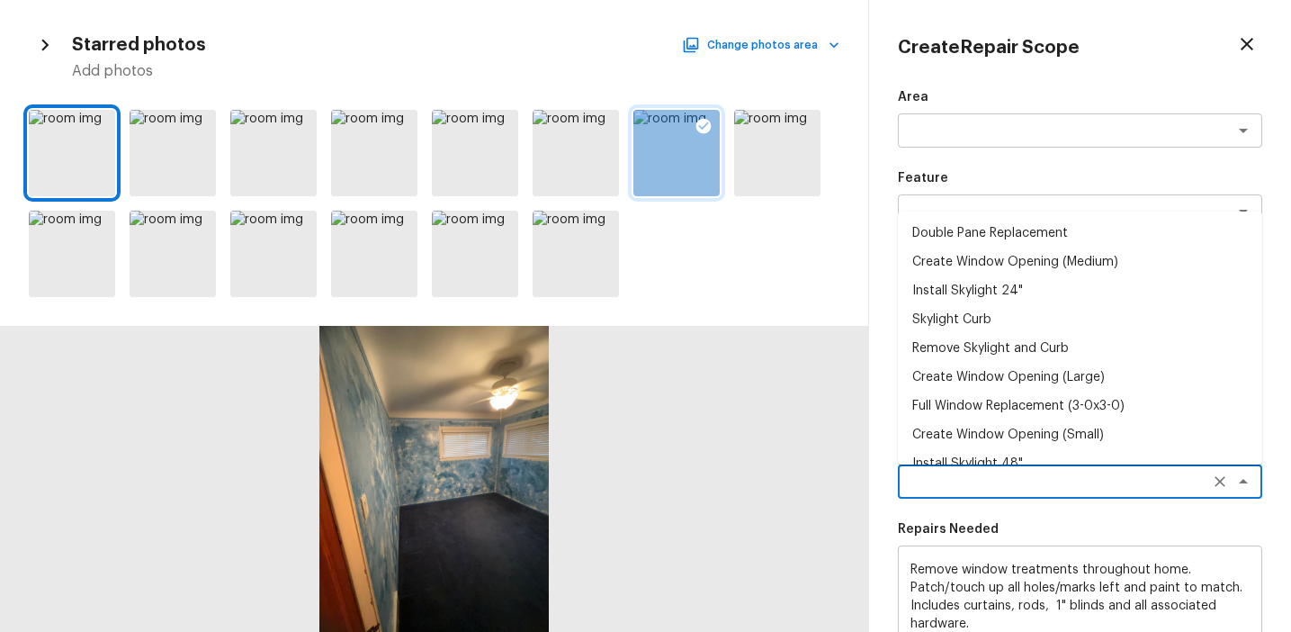
click at [1081, 481] on textarea at bounding box center [1055, 481] width 298 height 18
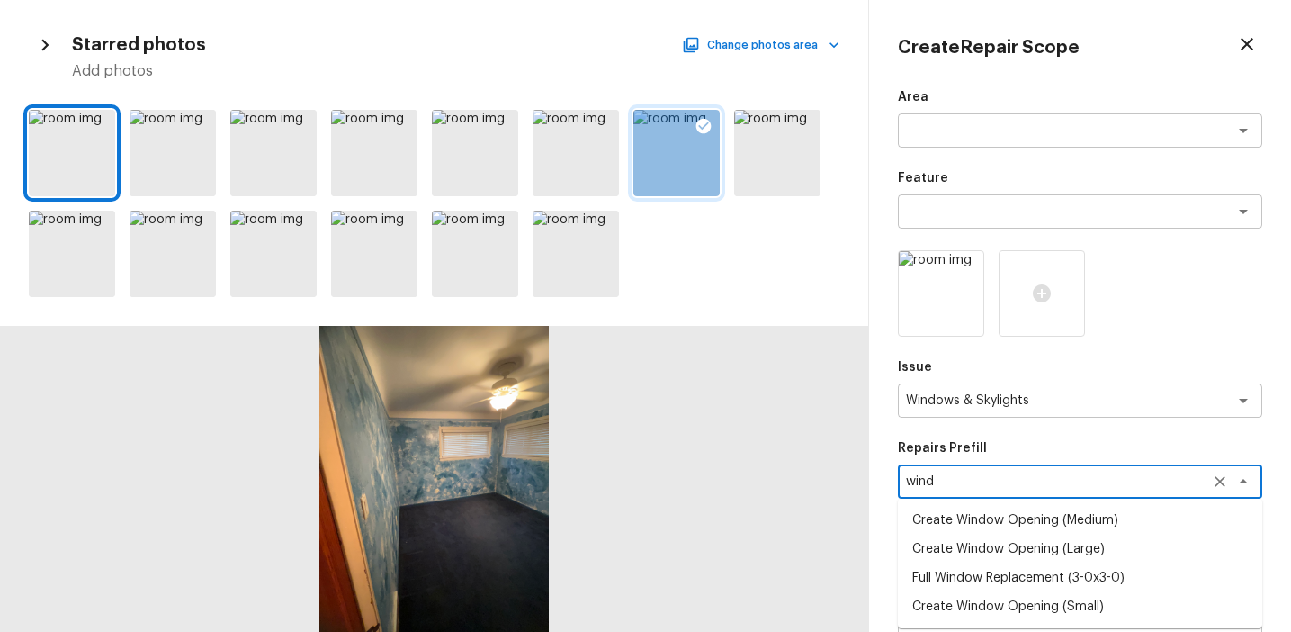
click at [1004, 578] on li "Full Window Replacement (3-0x3-0)" at bounding box center [1080, 577] width 364 height 29
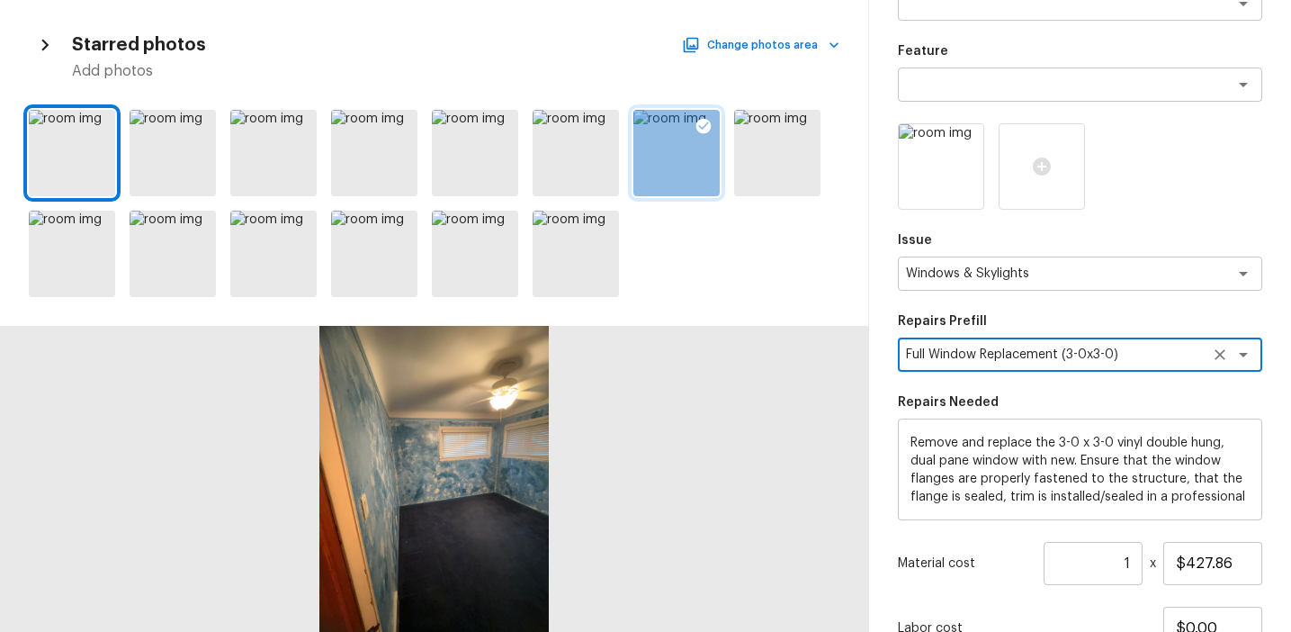
scroll to position [276, 0]
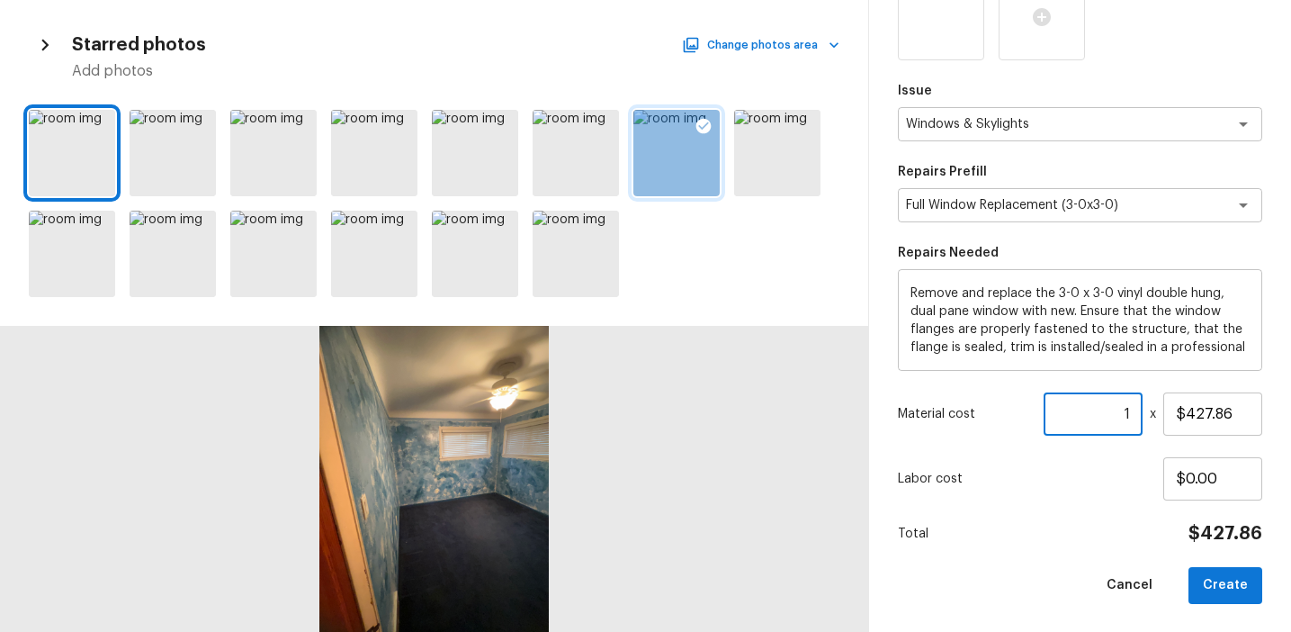
click at [1128, 408] on input "1" at bounding box center [1093, 413] width 99 height 43
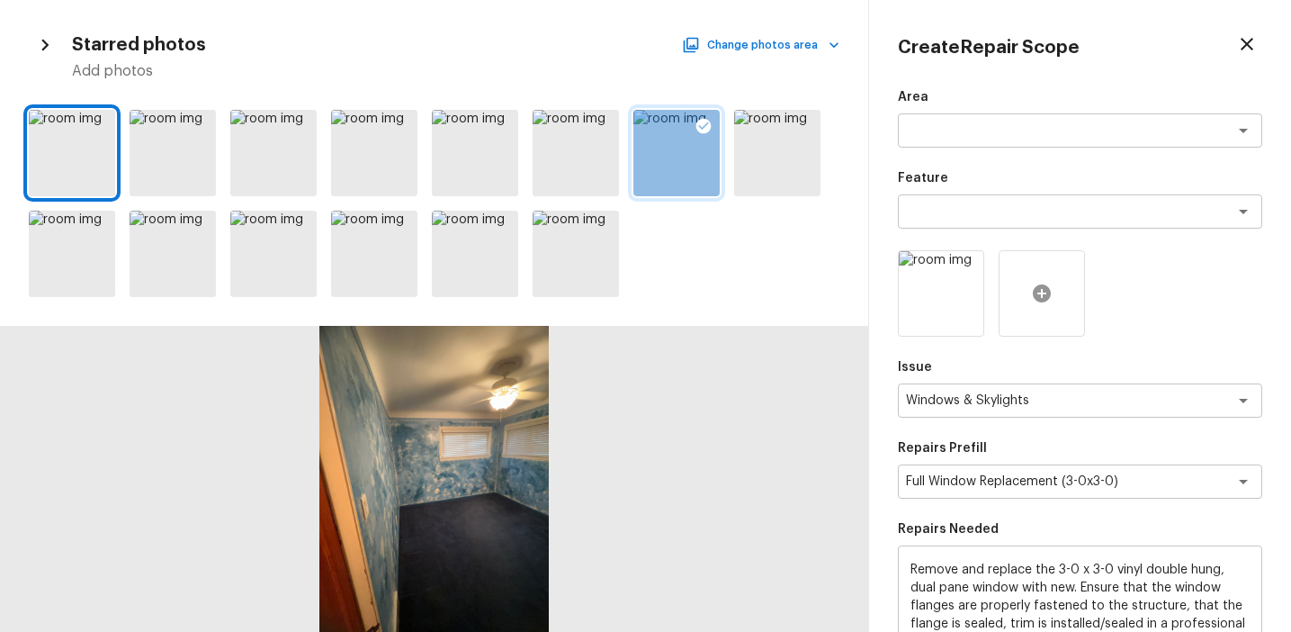
click at [1038, 288] on icon at bounding box center [1042, 293] width 18 height 18
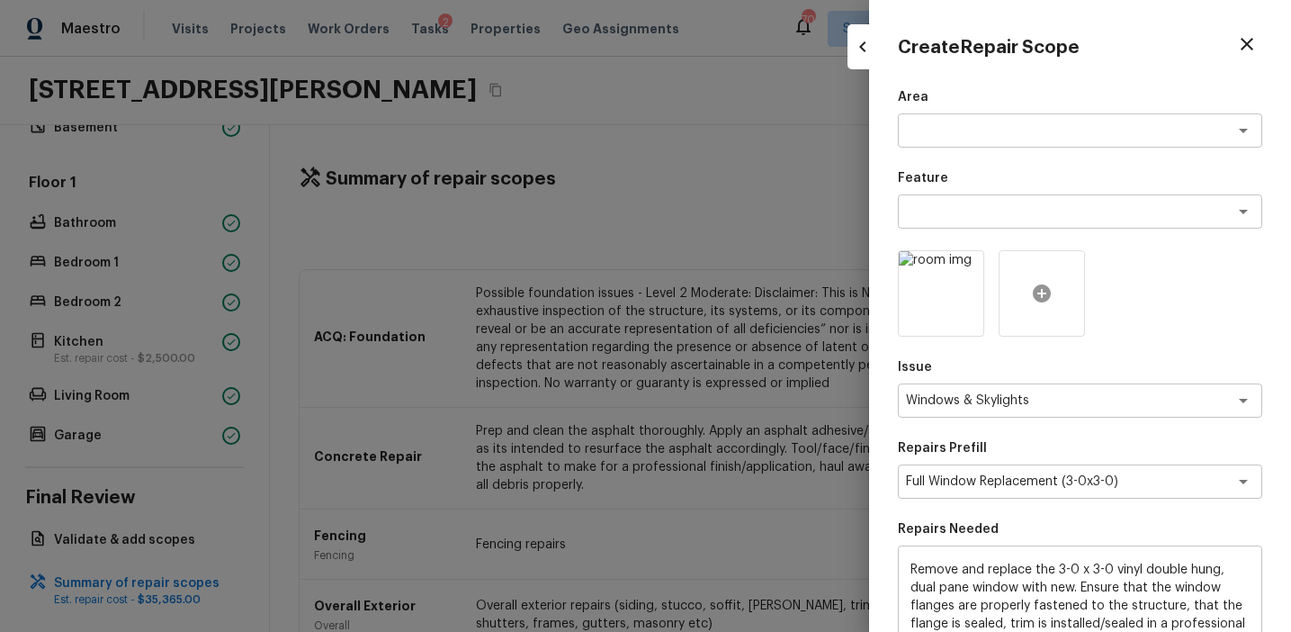
click at [1031, 289] on icon at bounding box center [1042, 294] width 22 height 22
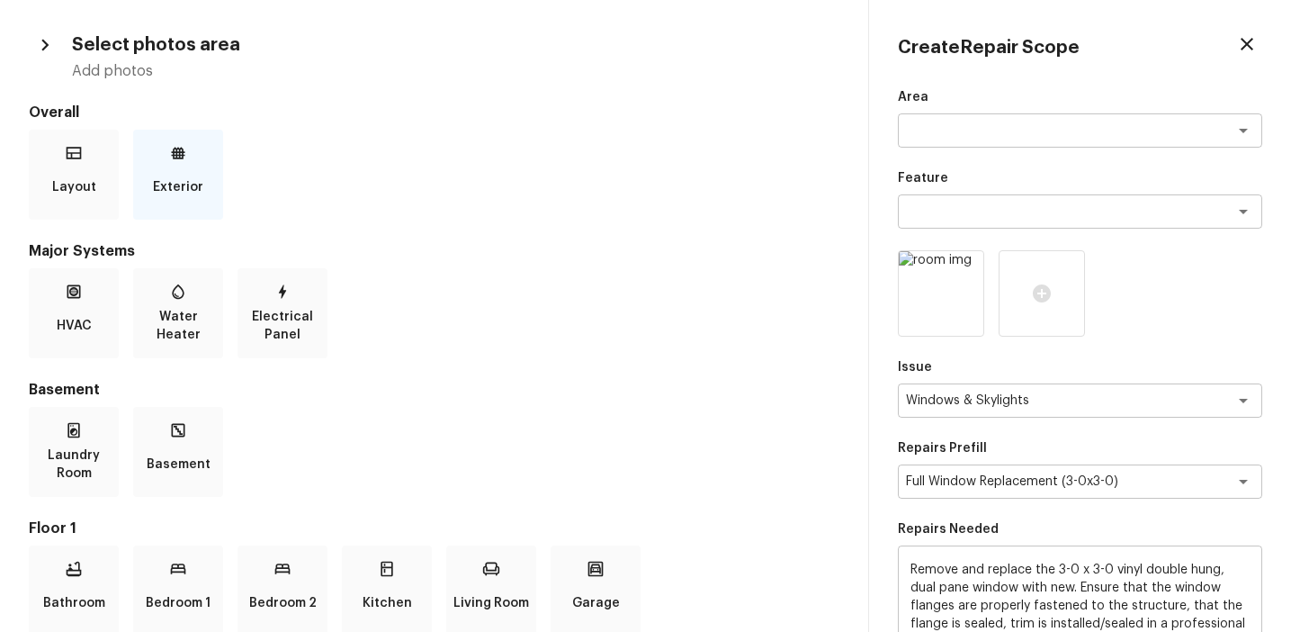
click at [178, 161] on icon at bounding box center [178, 153] width 18 height 18
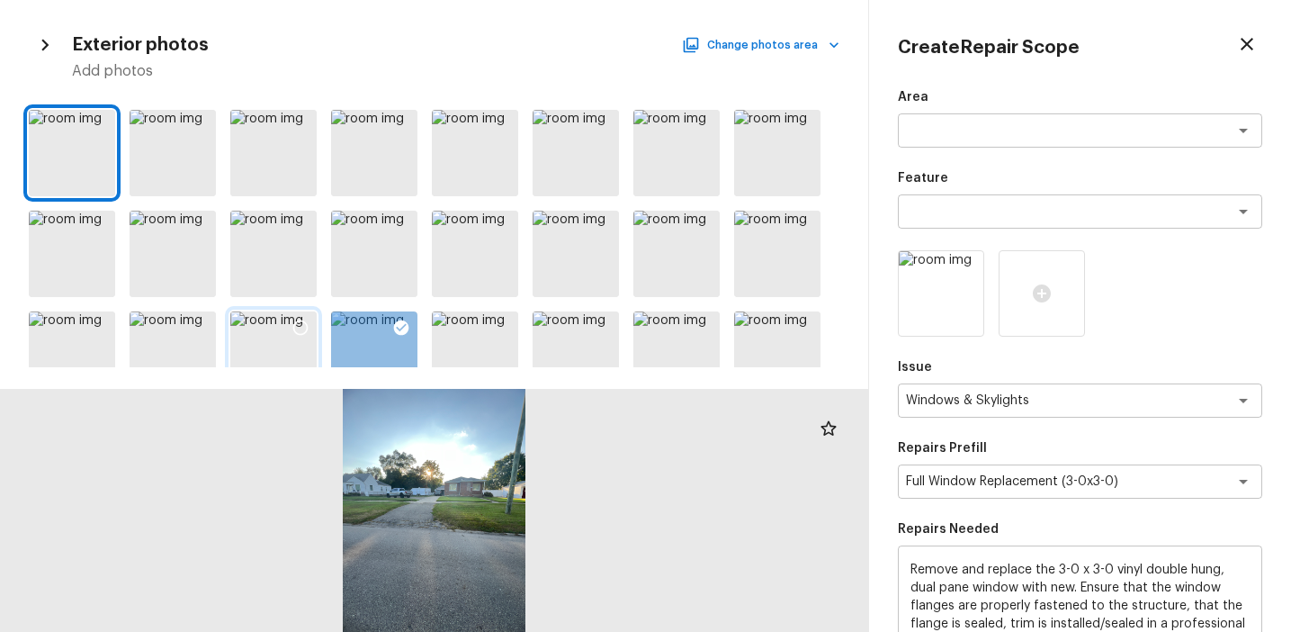
click at [299, 328] on icon at bounding box center [301, 328] width 18 height 18
click at [504, 322] on icon at bounding box center [502, 328] width 18 height 18
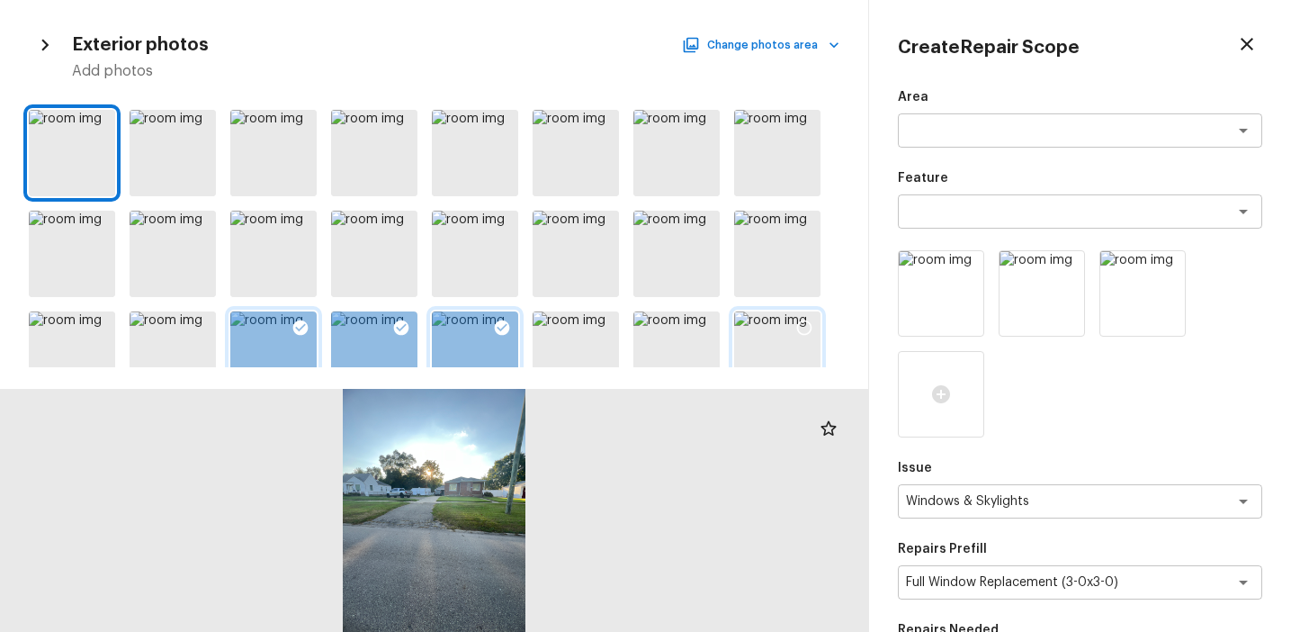
click at [812, 327] on icon at bounding box center [804, 328] width 18 height 18
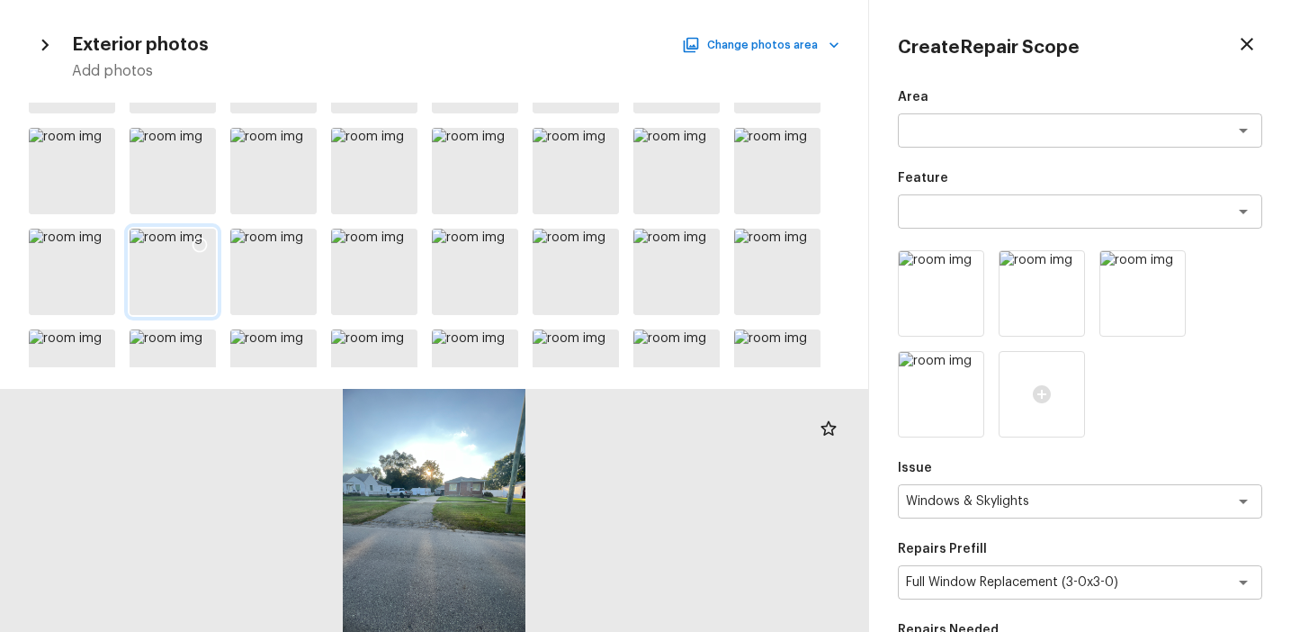
scroll to position [379, 0]
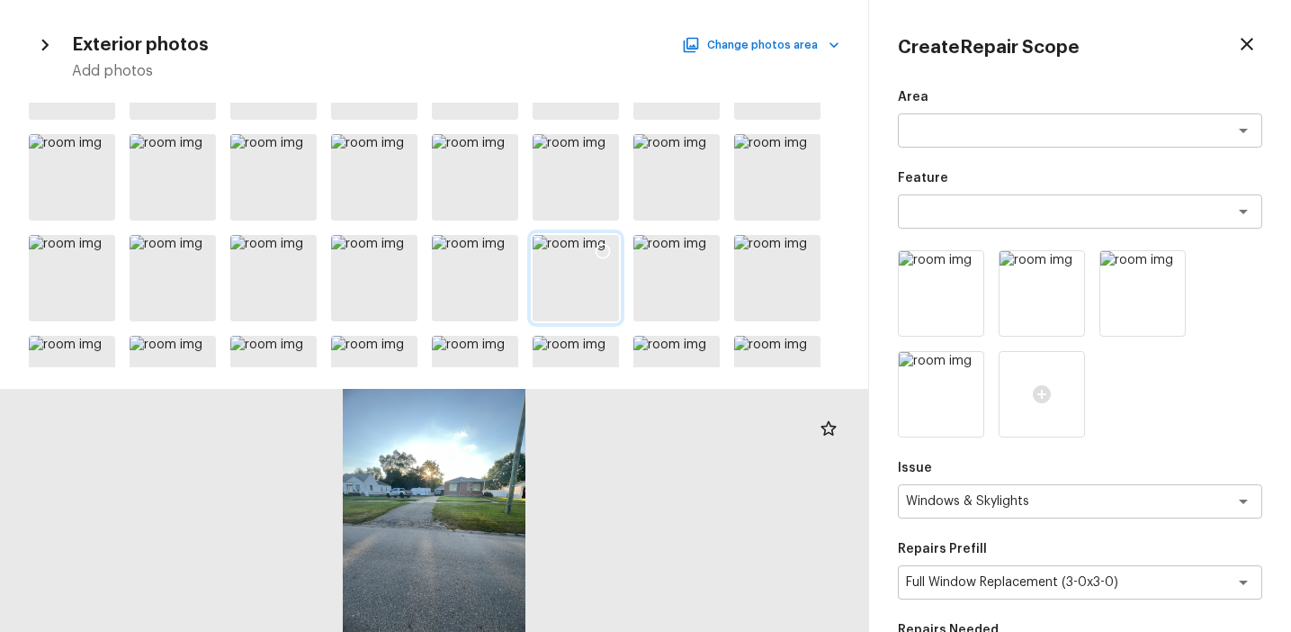
click at [598, 256] on icon at bounding box center [603, 251] width 15 height 15
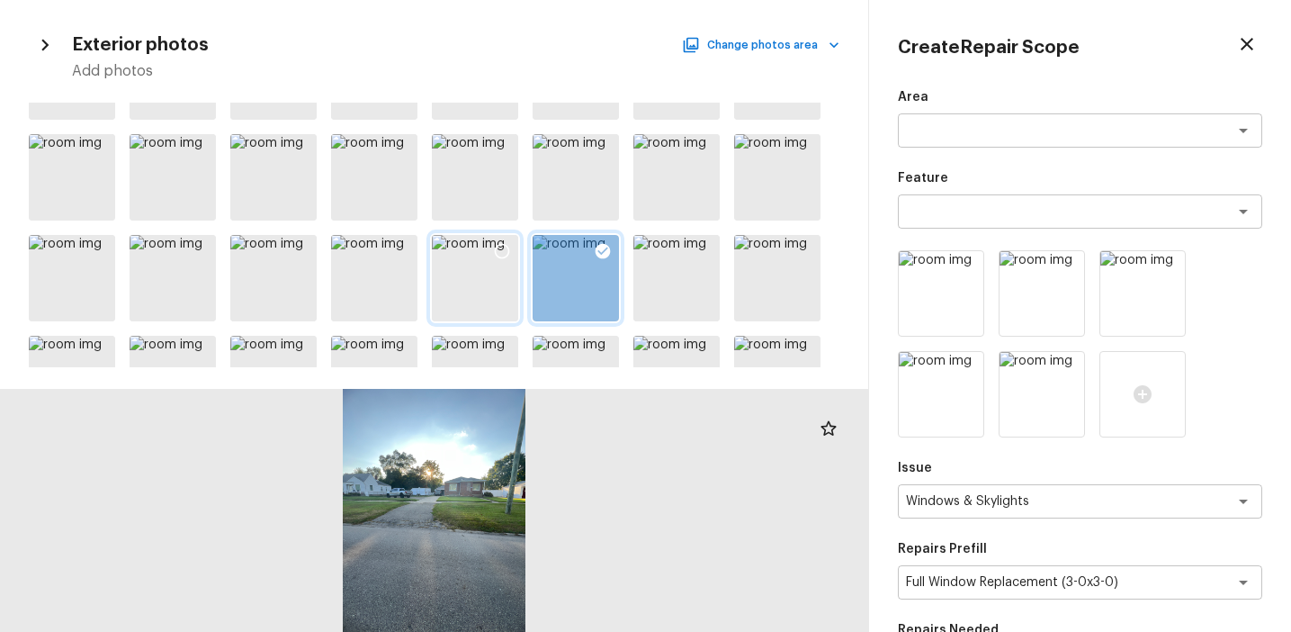
click at [502, 246] on icon at bounding box center [502, 251] width 18 height 18
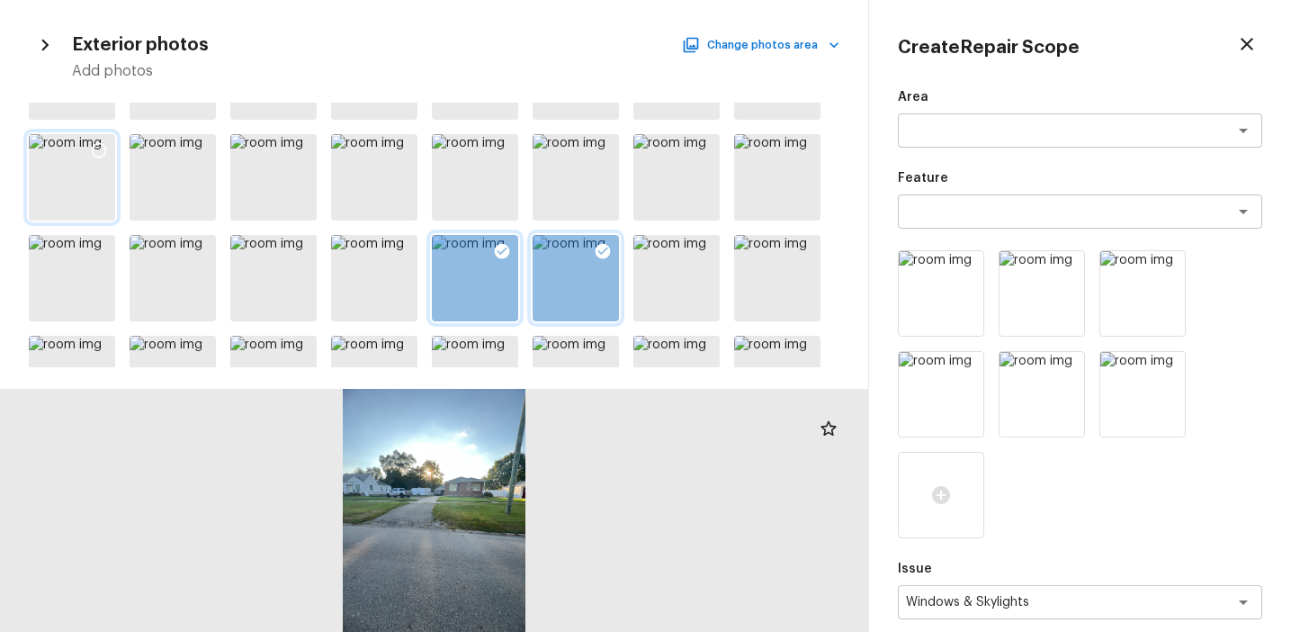
click at [97, 150] on icon at bounding box center [99, 150] width 18 height 18
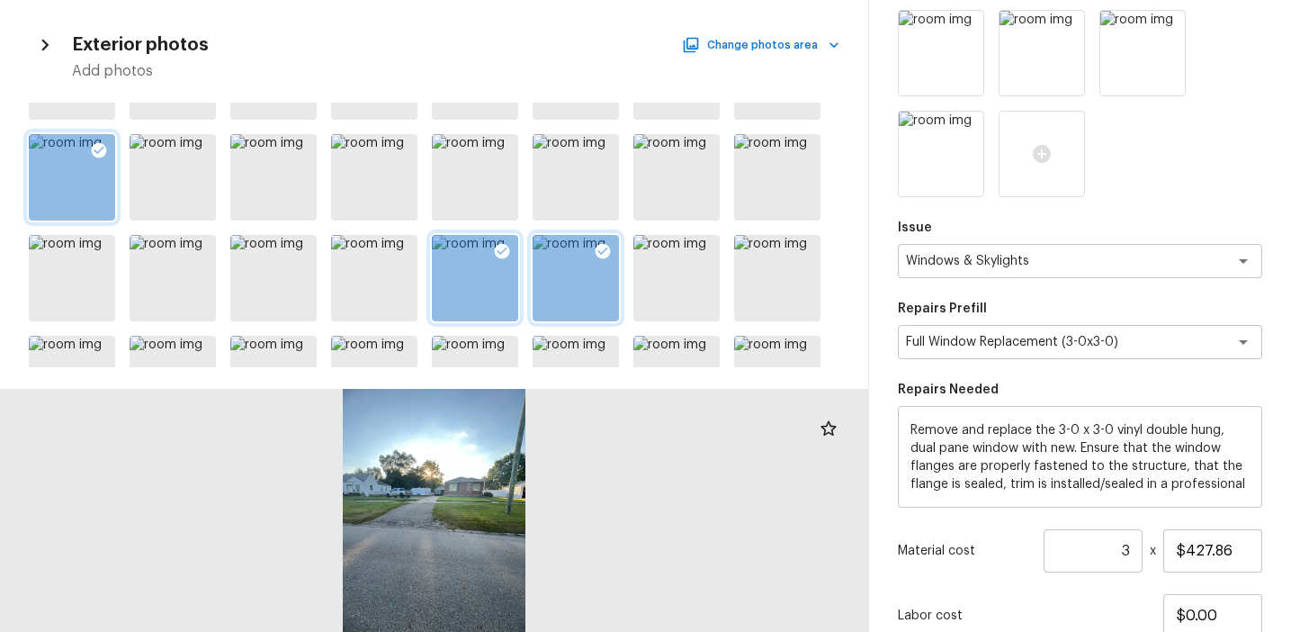
scroll to position [478, 0]
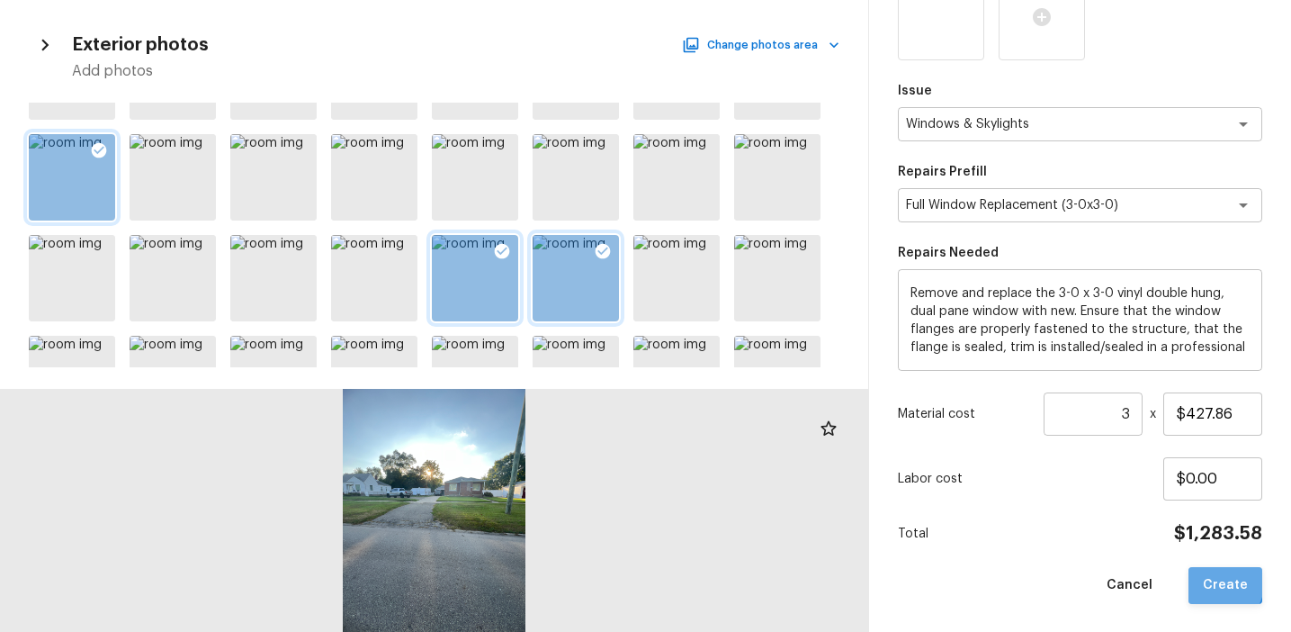
click at [1205, 577] on button "Create" at bounding box center [1226, 585] width 74 height 37
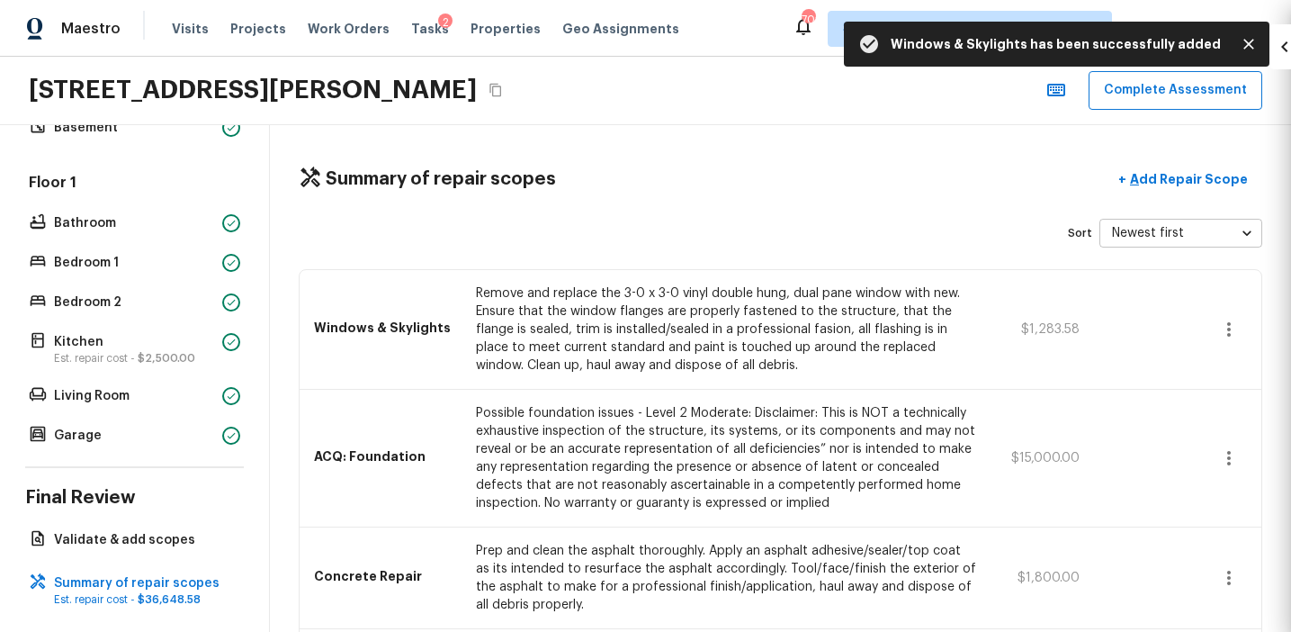
scroll to position [276, 0]
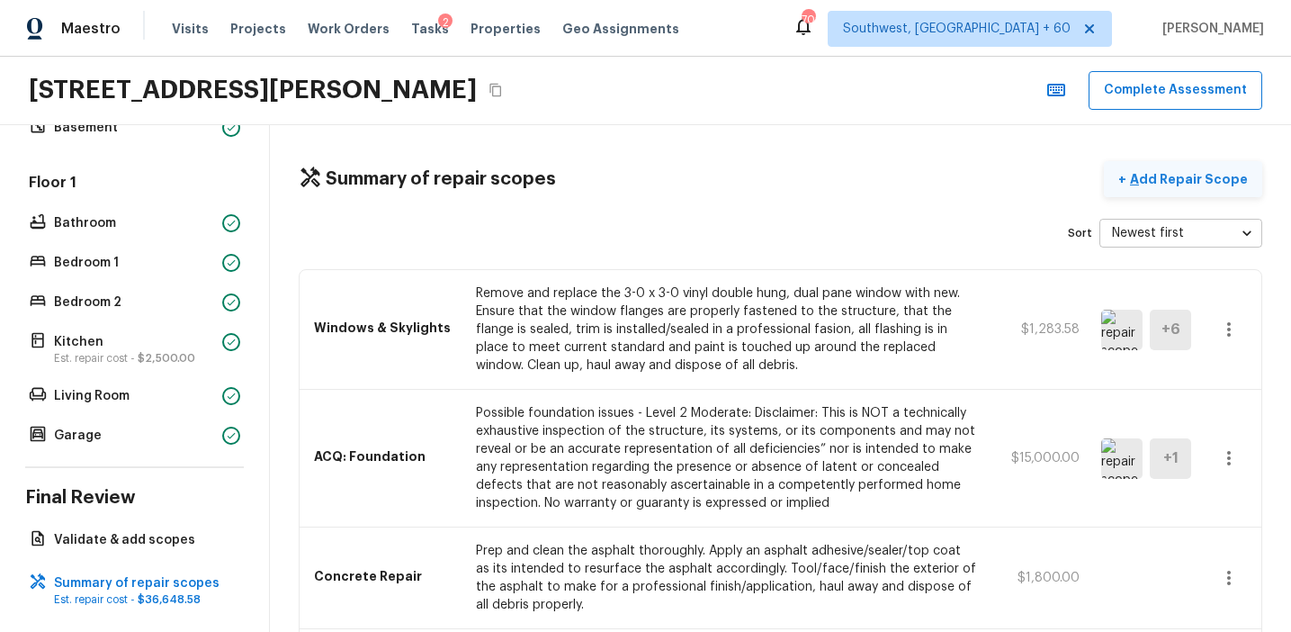
click at [1156, 175] on p "Add Repair Scope" at bounding box center [1186, 179] width 121 height 18
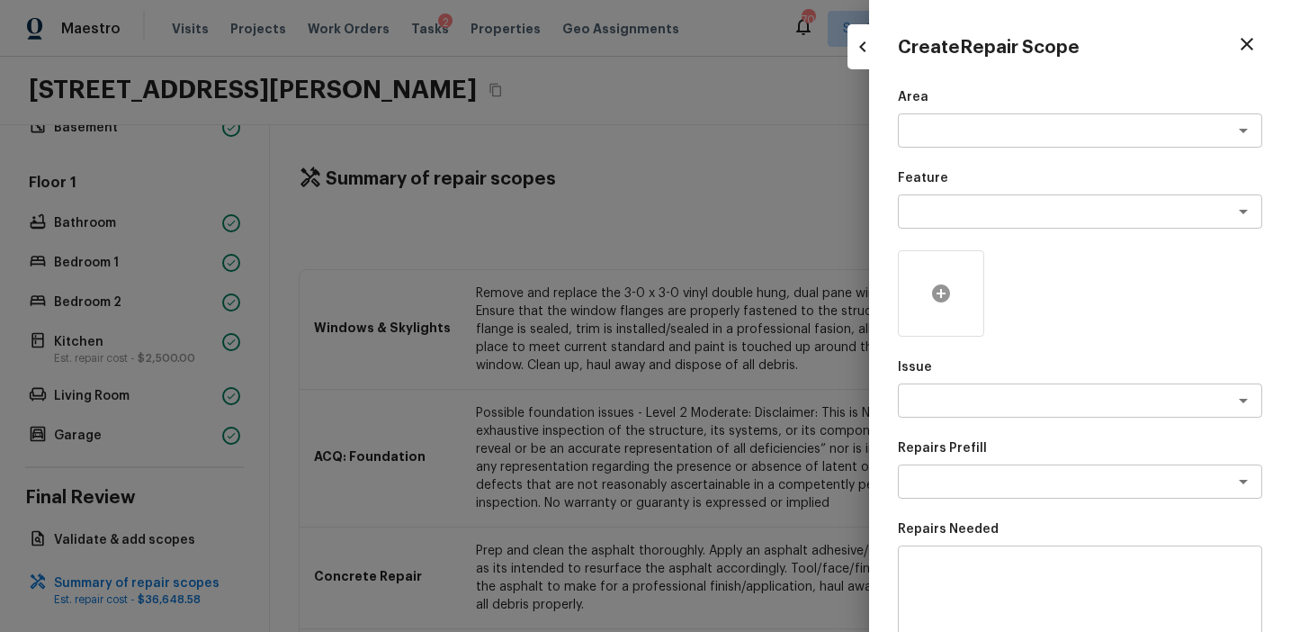
click at [931, 289] on icon at bounding box center [941, 294] width 22 height 22
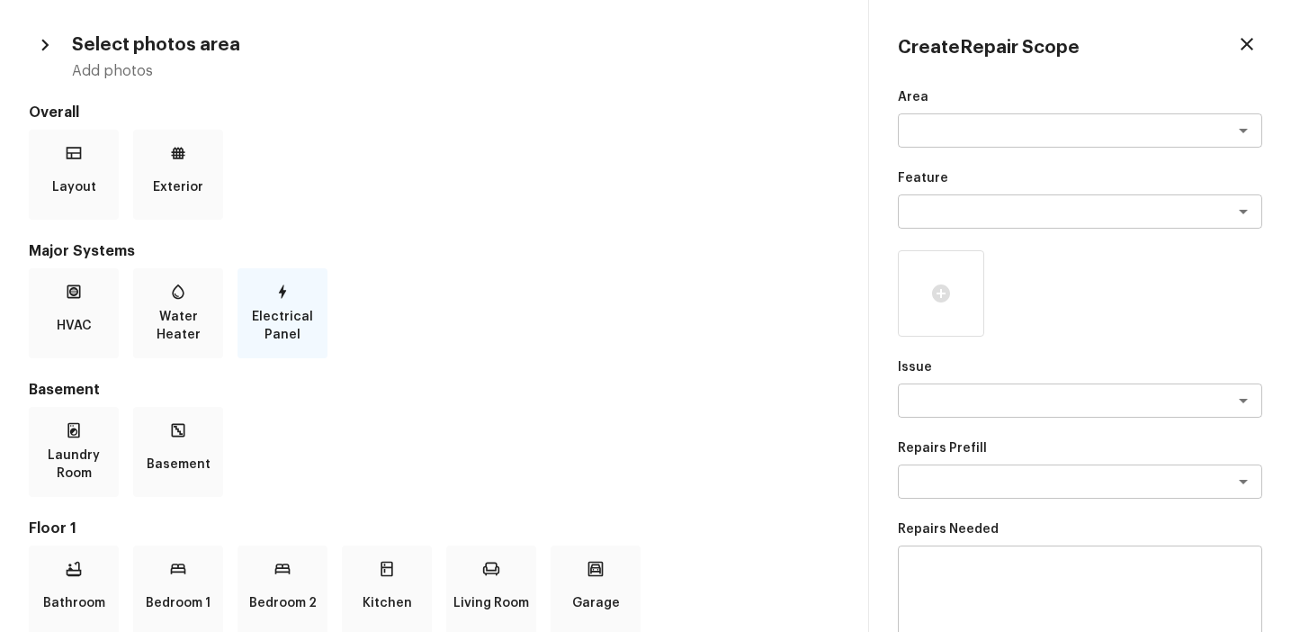
click at [274, 290] on icon at bounding box center [283, 292] width 18 height 18
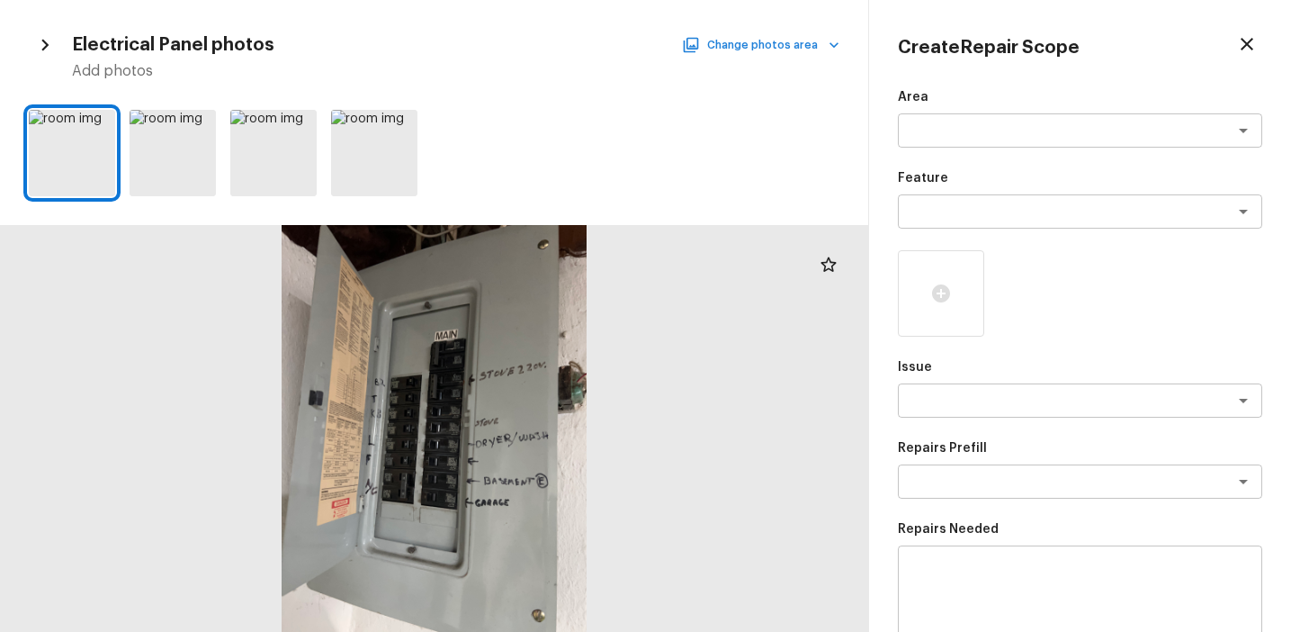
click at [830, 46] on icon "button" at bounding box center [834, 45] width 18 height 18
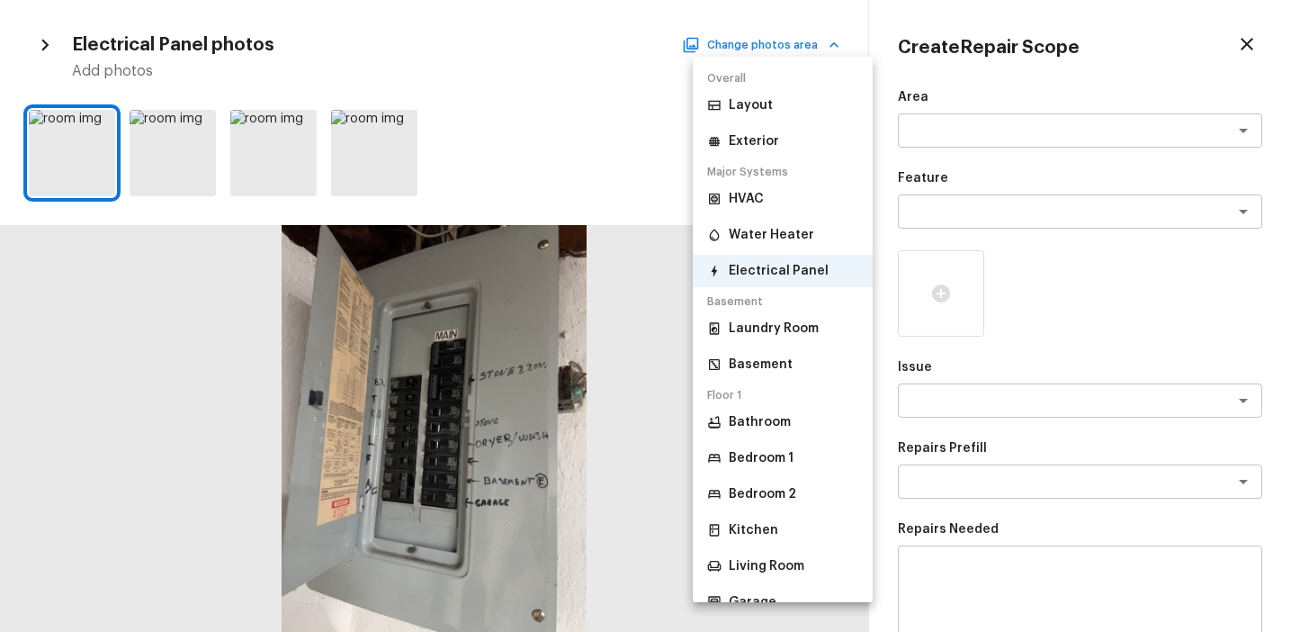
scroll to position [81, 0]
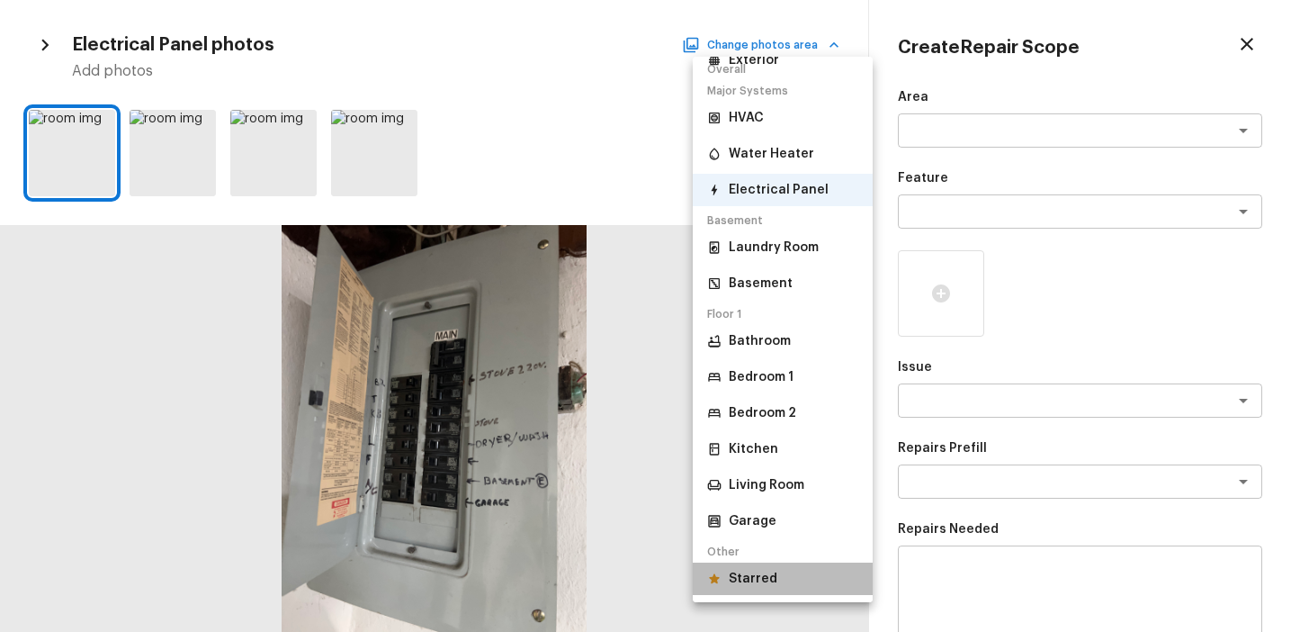
click at [772, 587] on p "Starred" at bounding box center [753, 579] width 49 height 18
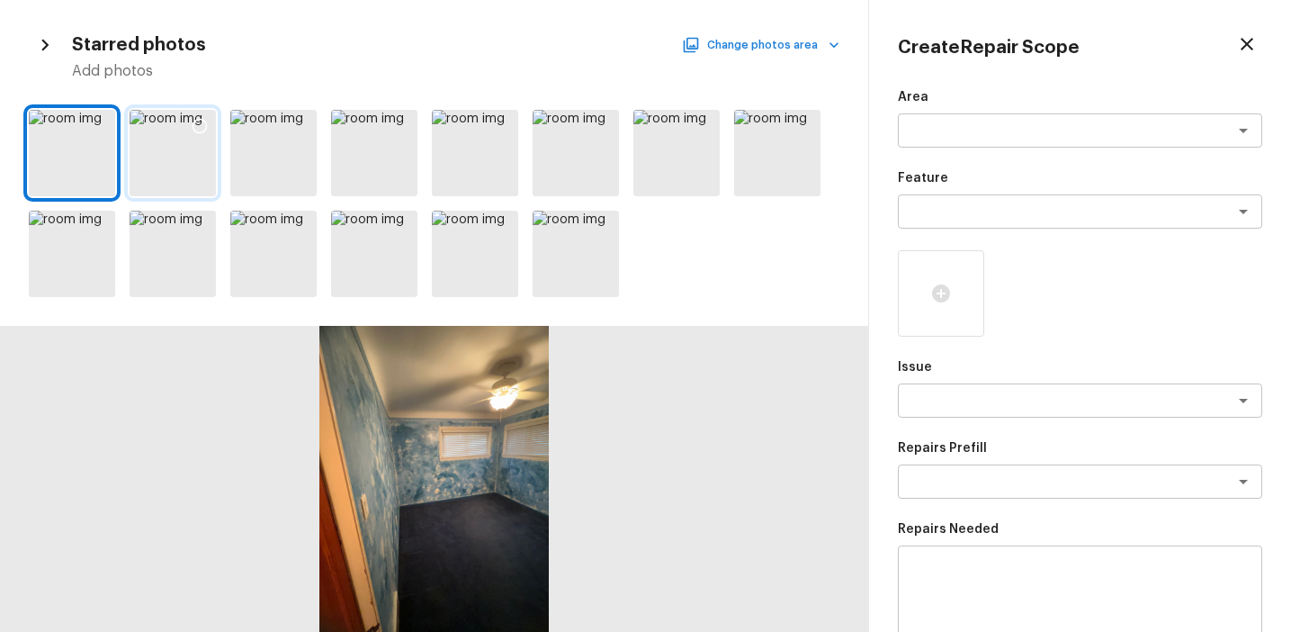
click at [201, 130] on icon at bounding box center [200, 126] width 18 height 18
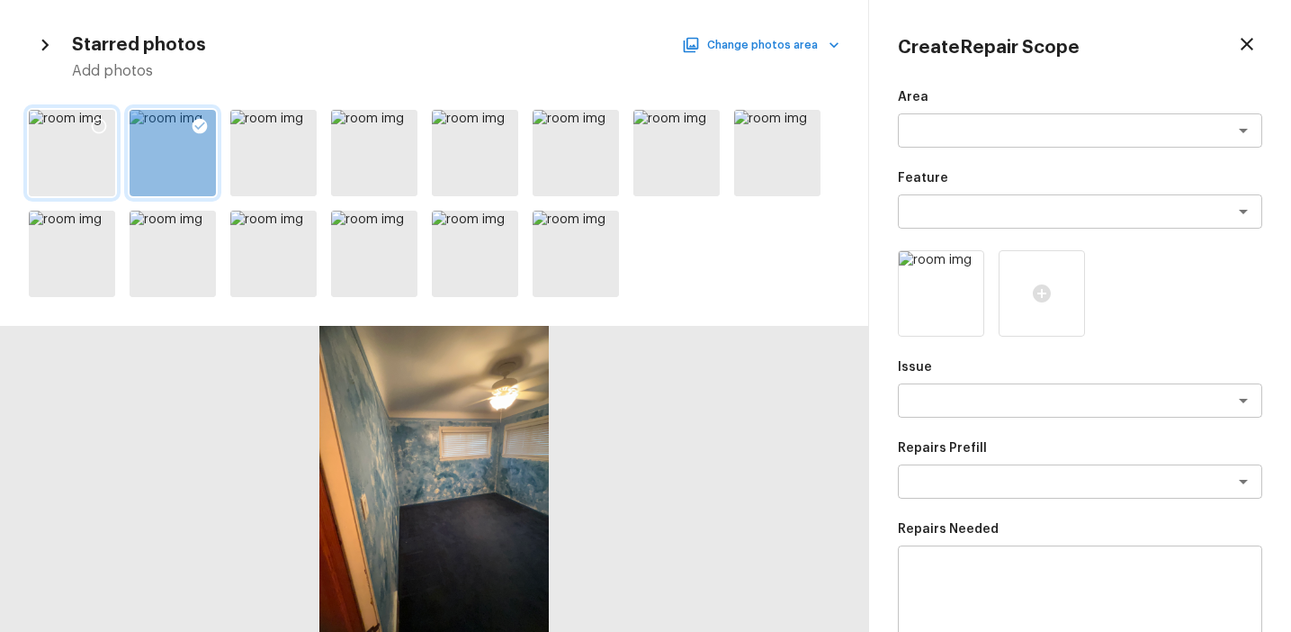
click at [103, 123] on icon at bounding box center [99, 126] width 18 height 18
click at [301, 126] on icon at bounding box center [301, 126] width 18 height 18
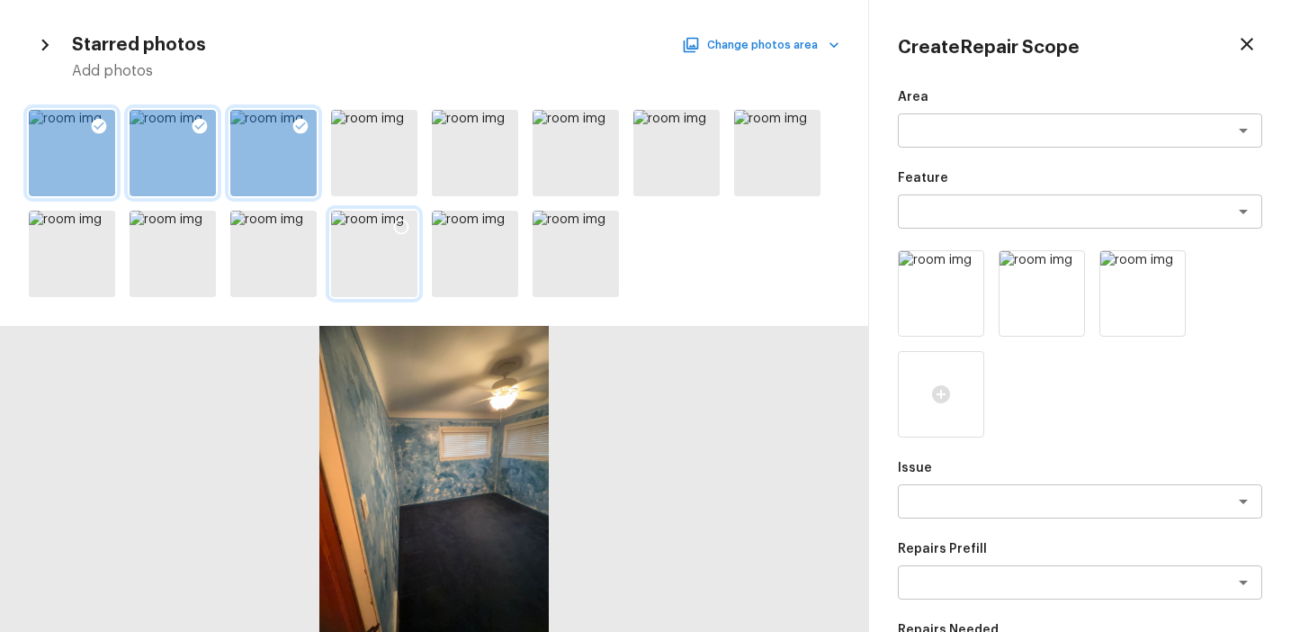
click at [404, 222] on icon at bounding box center [401, 227] width 18 height 18
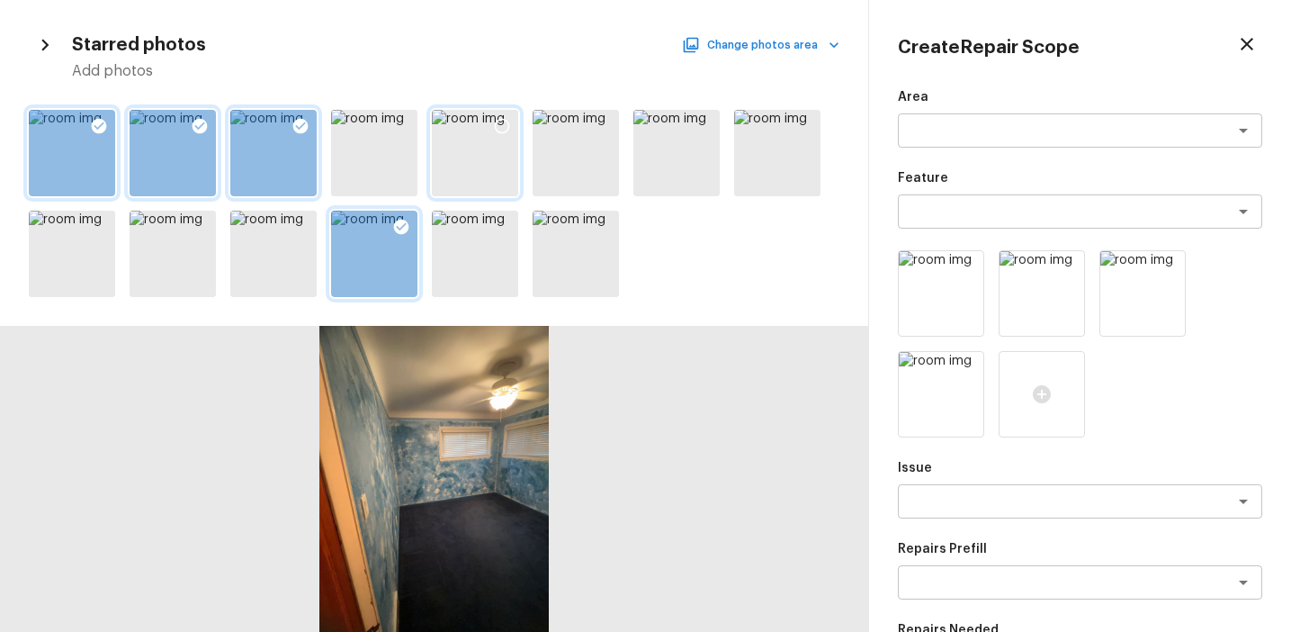
click at [507, 129] on icon at bounding box center [502, 126] width 18 height 18
click at [938, 504] on textarea at bounding box center [1055, 501] width 298 height 18
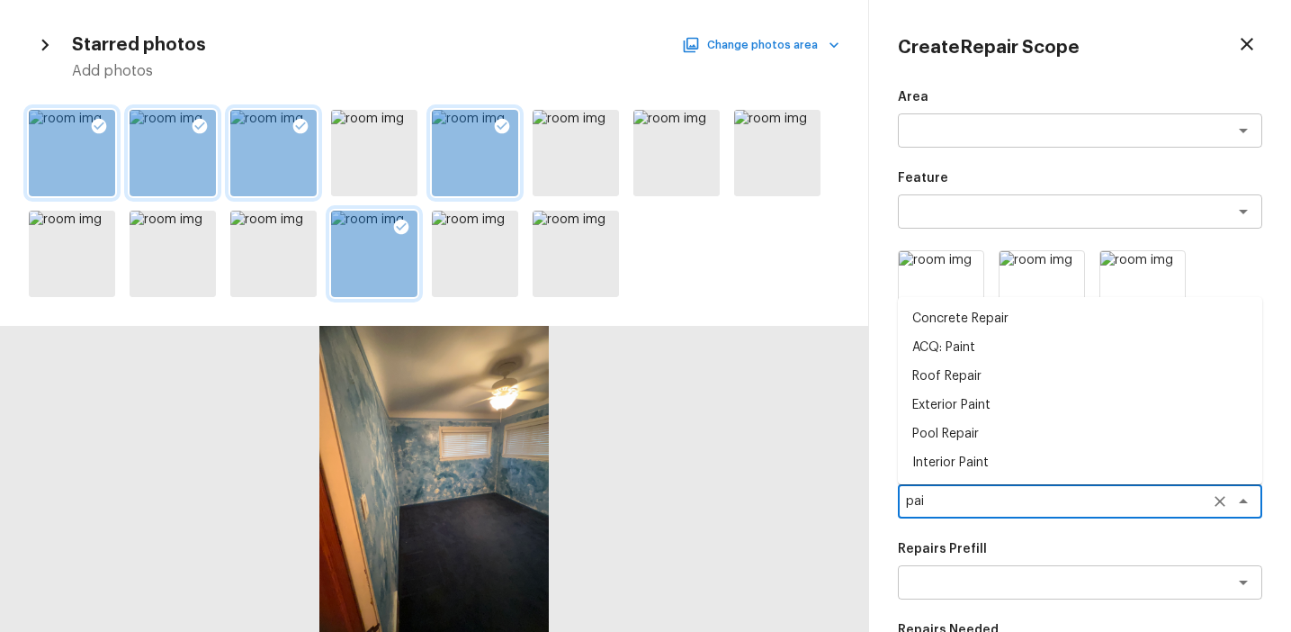
click at [977, 454] on li "Interior Paint" at bounding box center [1080, 462] width 364 height 29
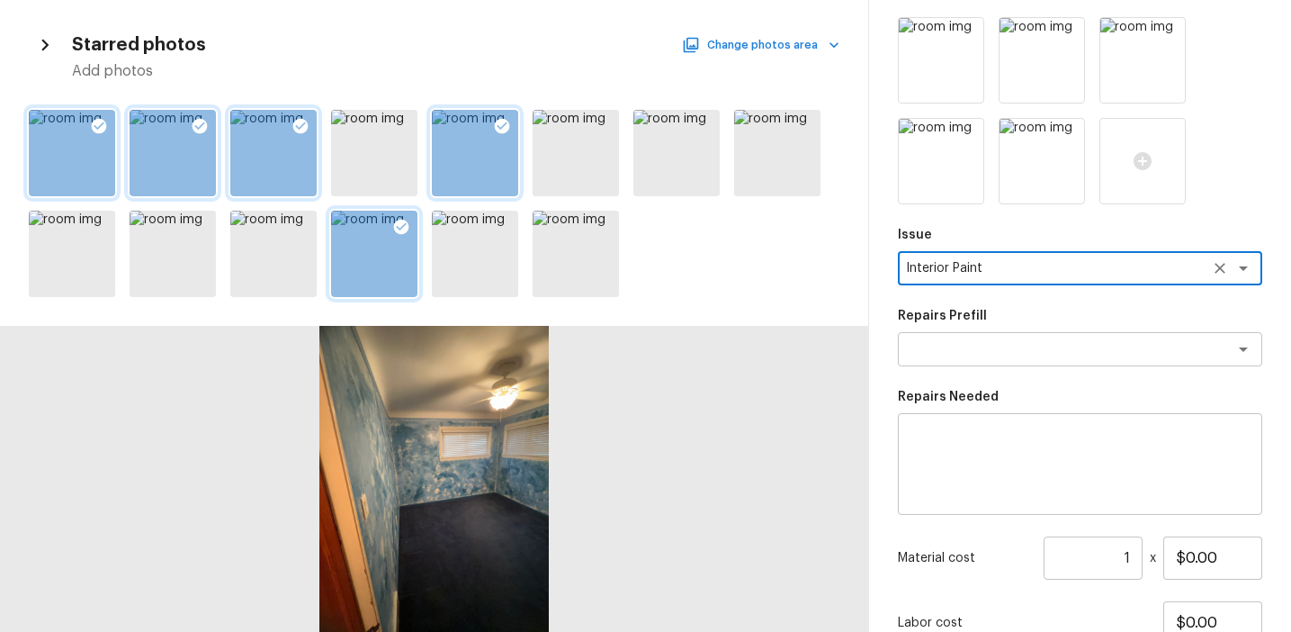
scroll to position [377, 0]
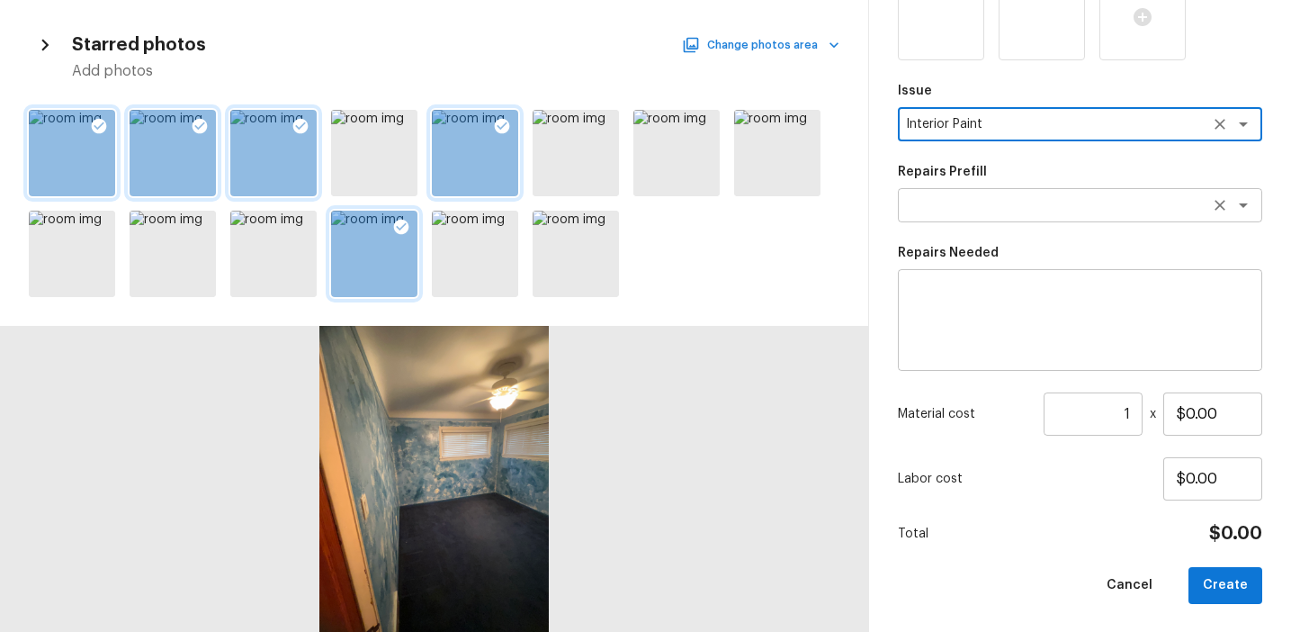
click at [1011, 206] on textarea at bounding box center [1055, 205] width 298 height 18
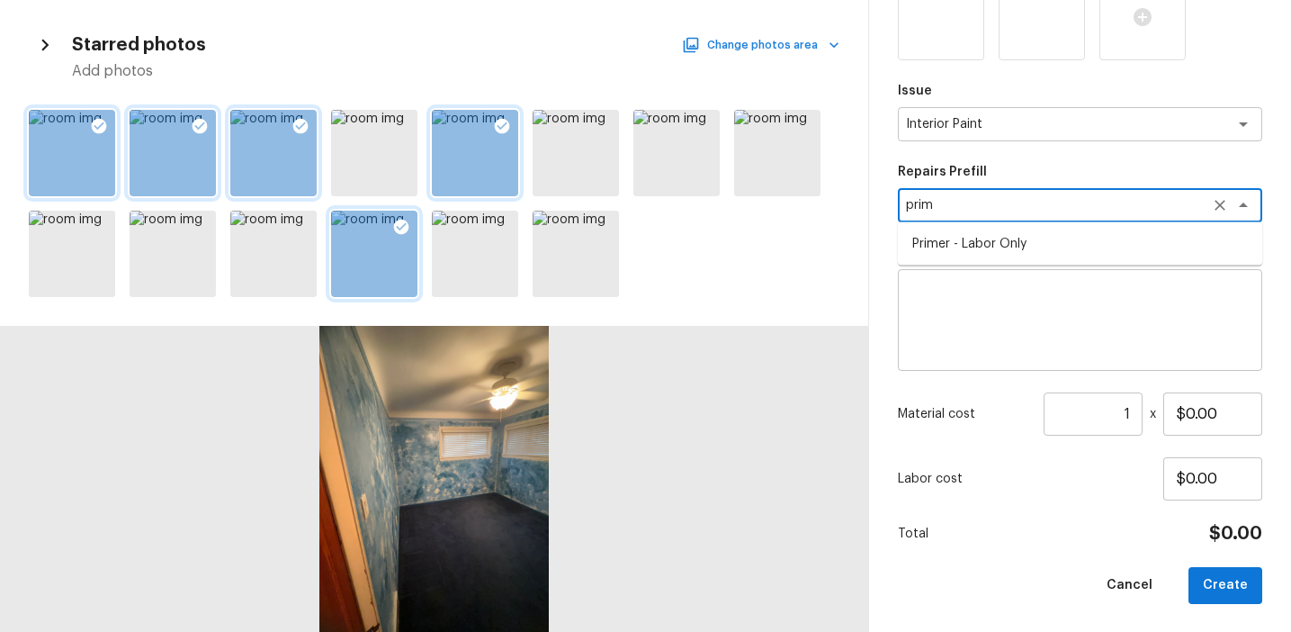
click at [984, 240] on li "Primer - Labor Only" at bounding box center [1080, 243] width 364 height 29
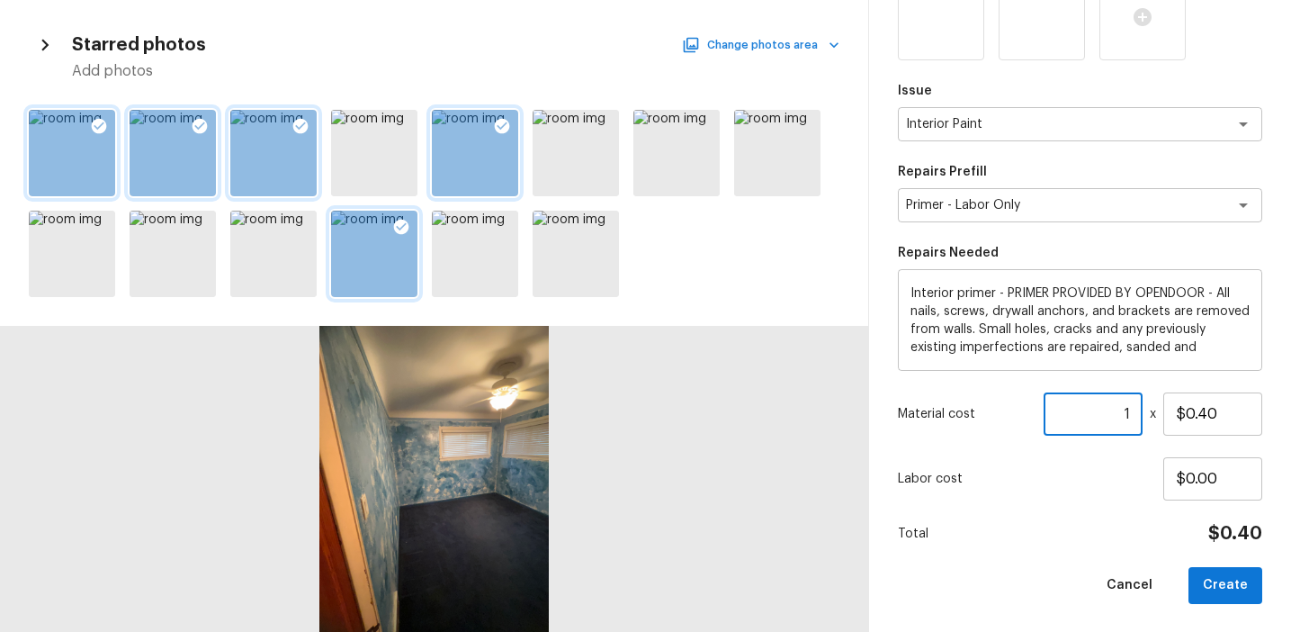
click at [1131, 412] on input "1" at bounding box center [1093, 413] width 99 height 43
click at [1221, 588] on button "Create" at bounding box center [1226, 585] width 74 height 37
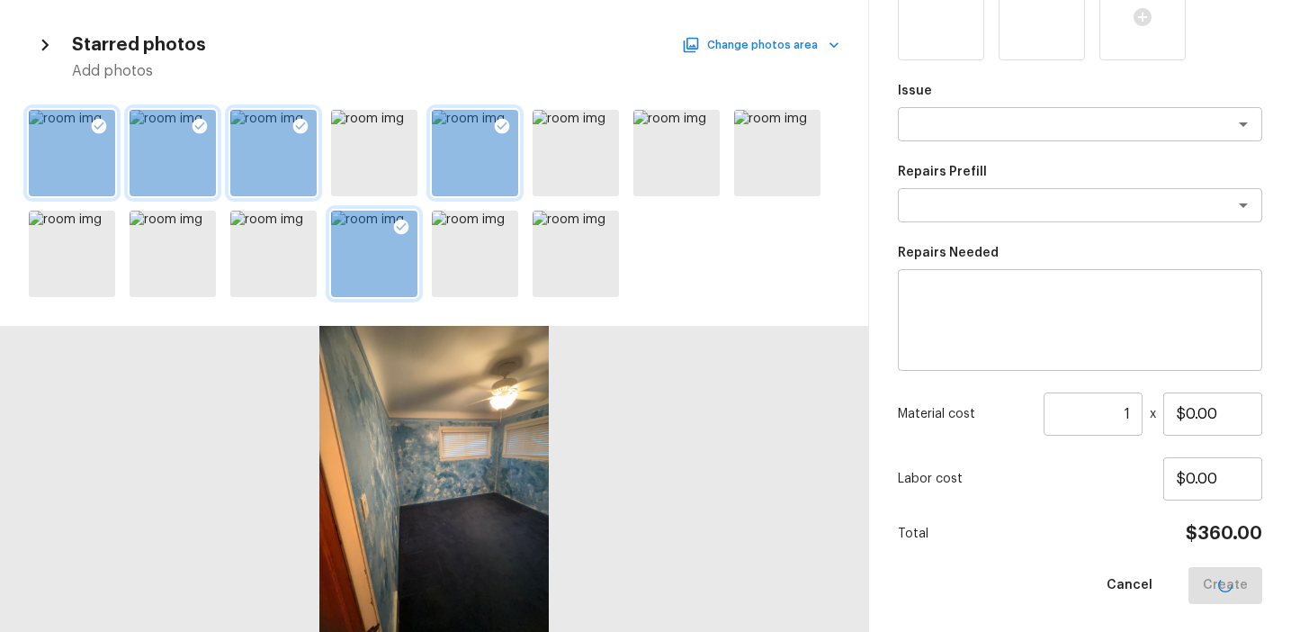
scroll to position [276, 0]
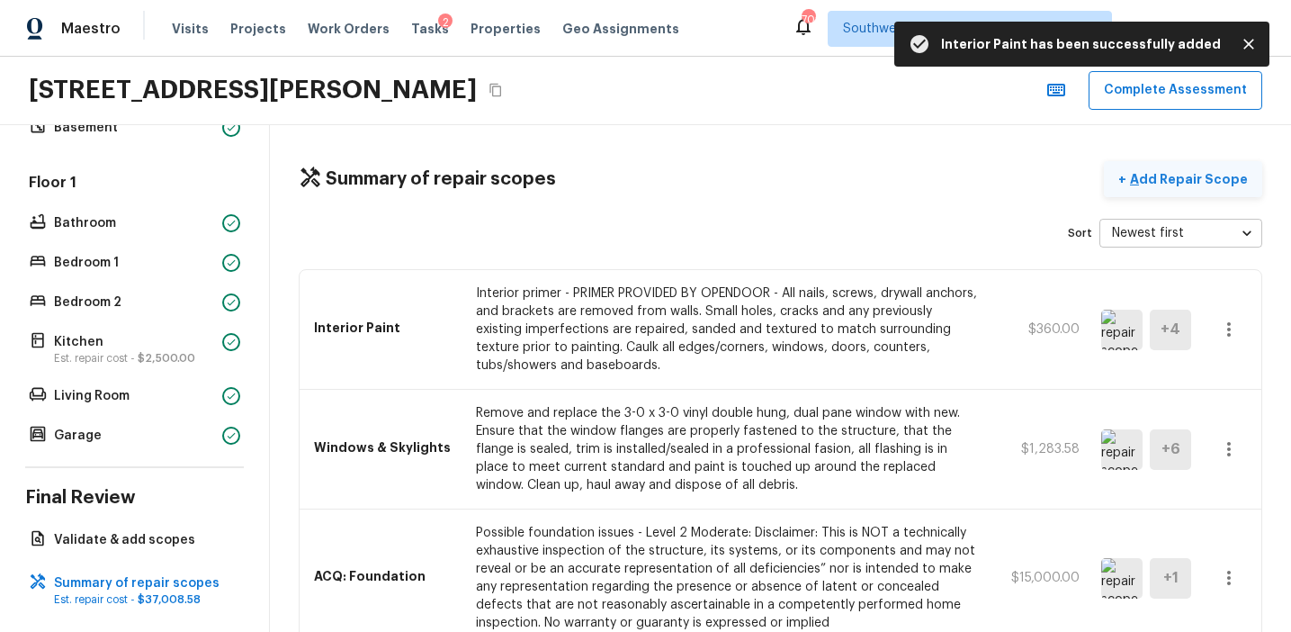
click at [1182, 175] on p "Add Repair Scope" at bounding box center [1186, 179] width 121 height 18
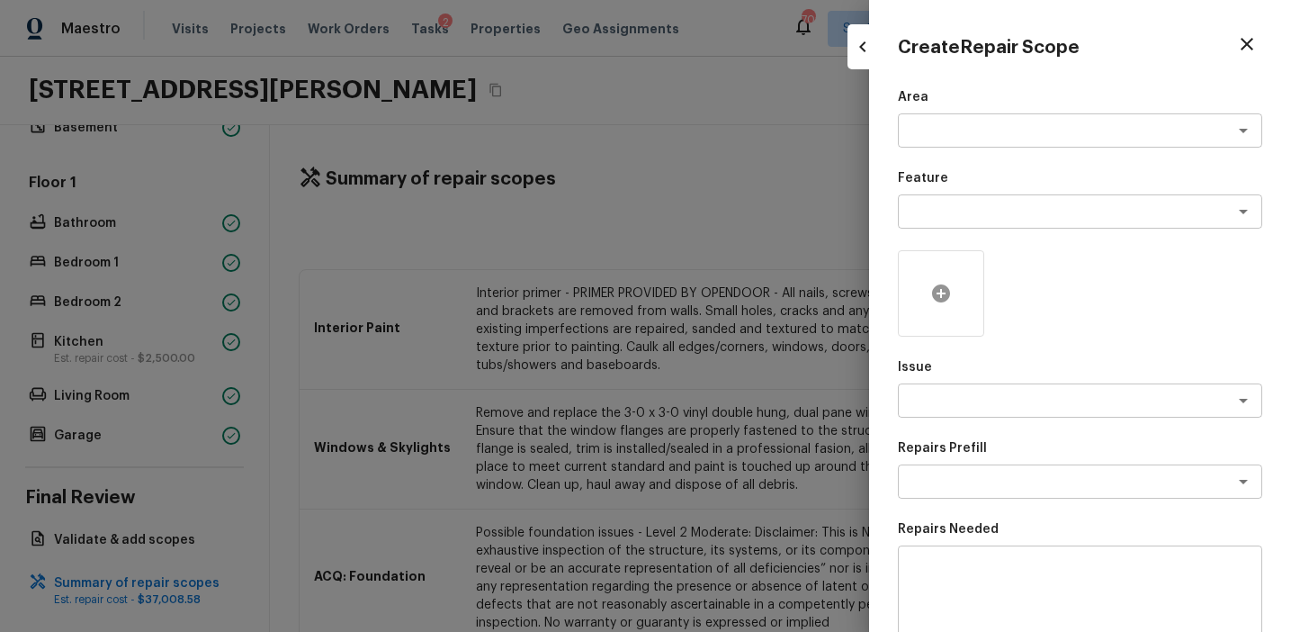
click at [941, 291] on icon at bounding box center [941, 294] width 22 height 22
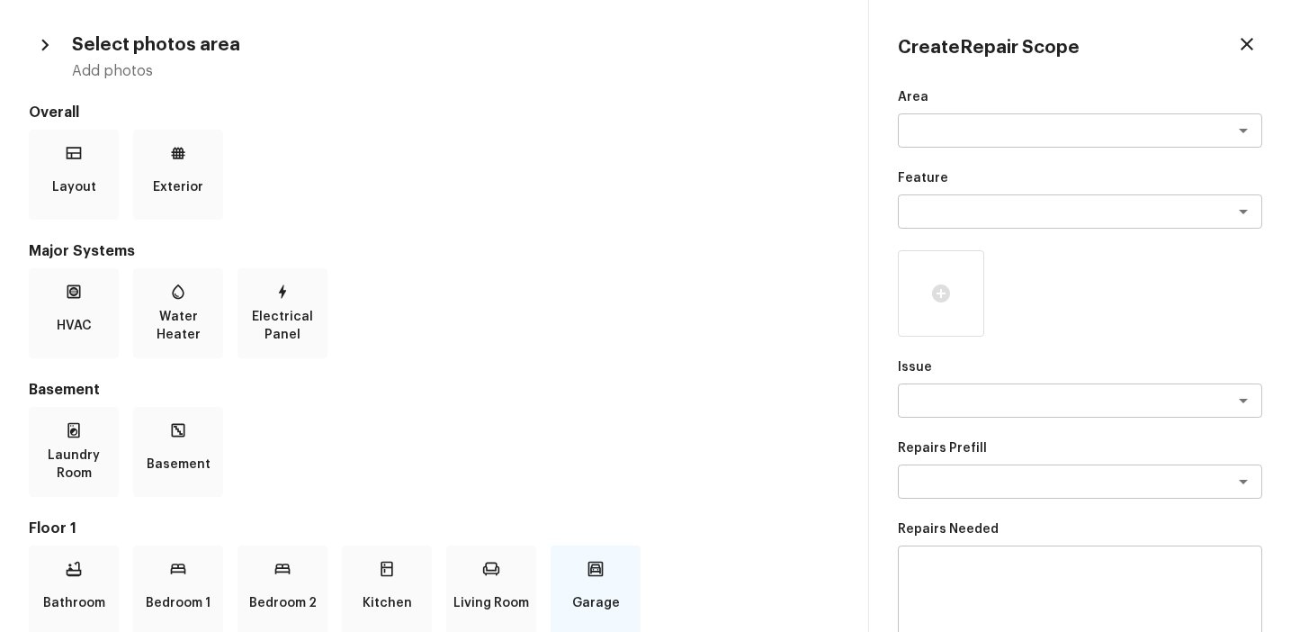
click at [580, 561] on div "Garage" at bounding box center [596, 590] width 90 height 90
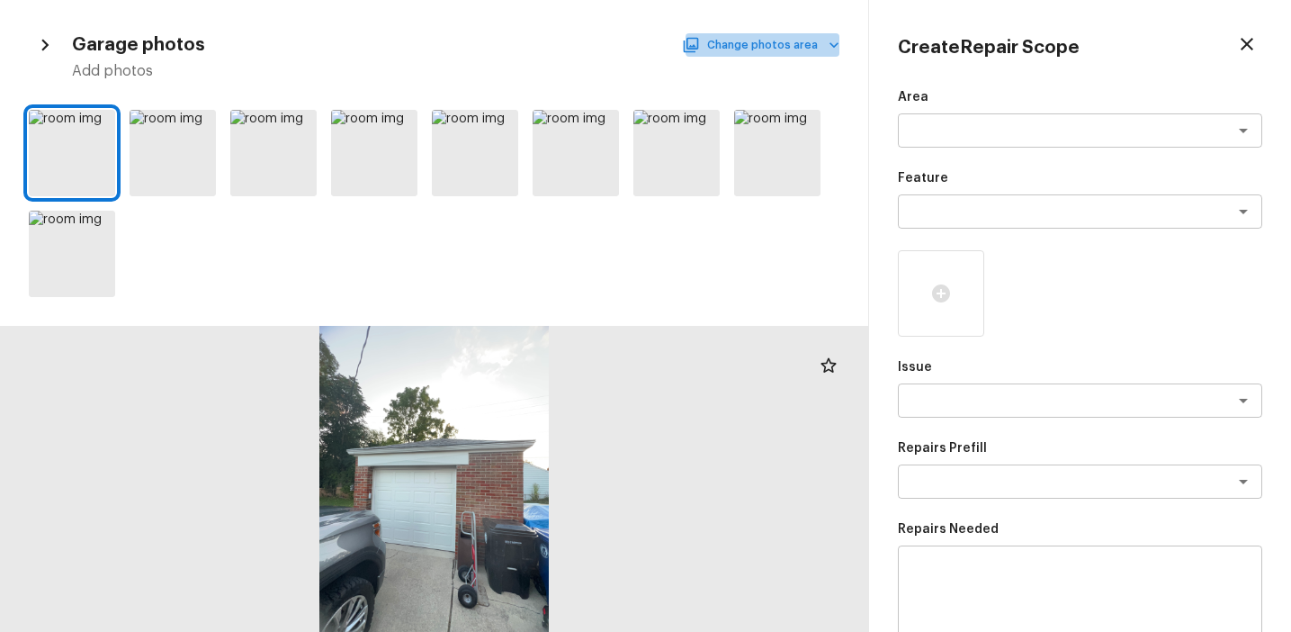
click at [775, 44] on button "Change photos area" at bounding box center [763, 44] width 154 height 23
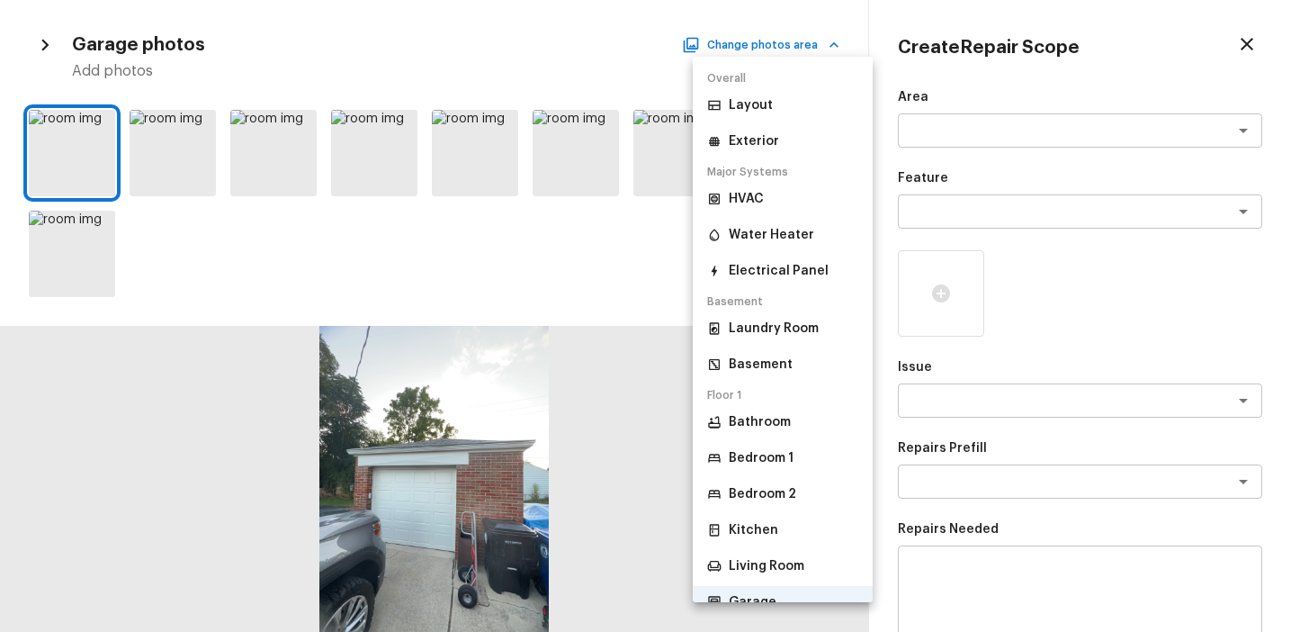
scroll to position [81, 0]
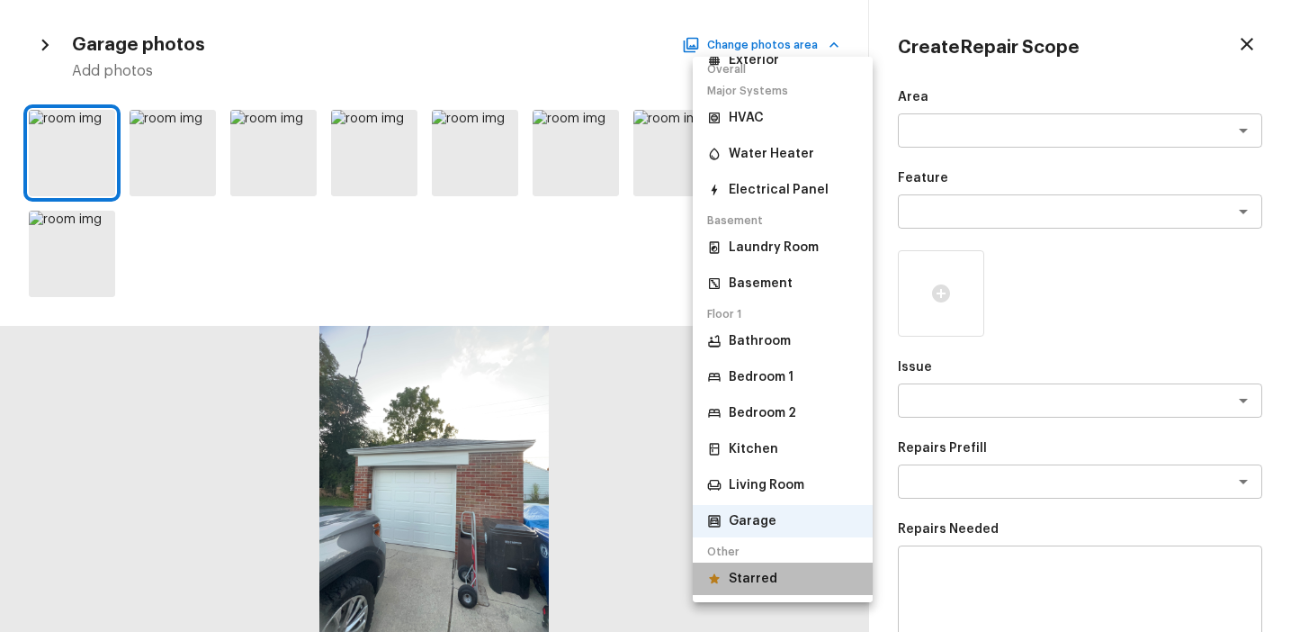
click at [757, 584] on p "Starred" at bounding box center [753, 579] width 49 height 18
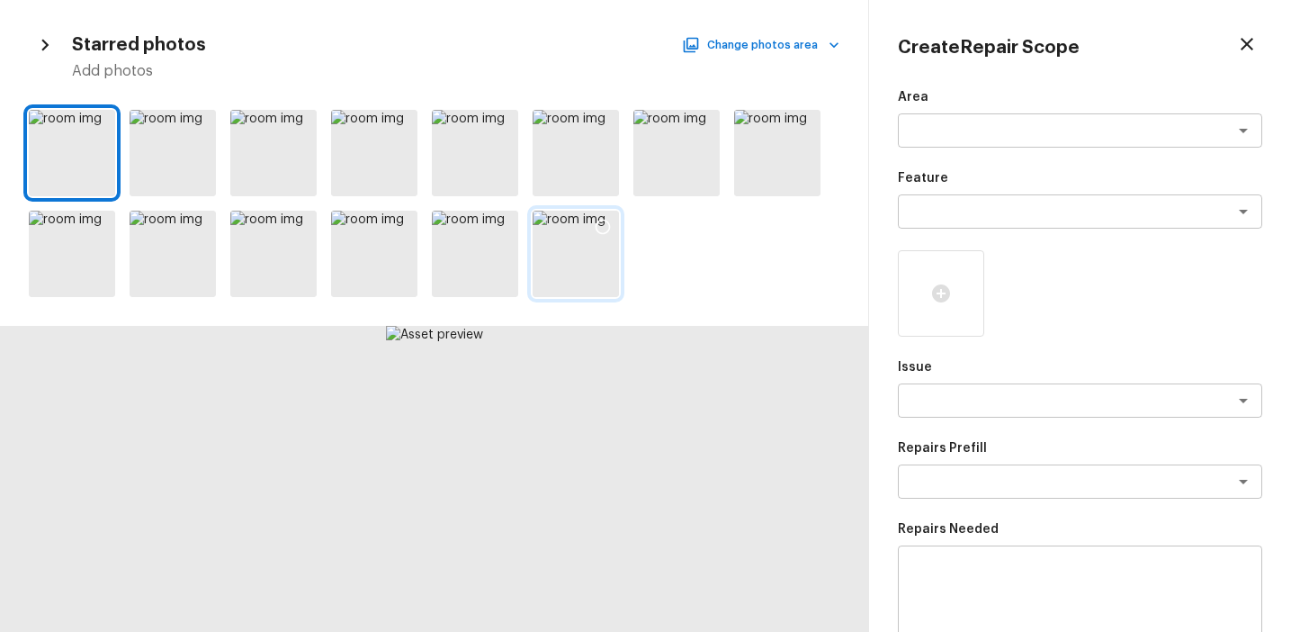
click at [565, 270] on div at bounding box center [576, 254] width 86 height 86
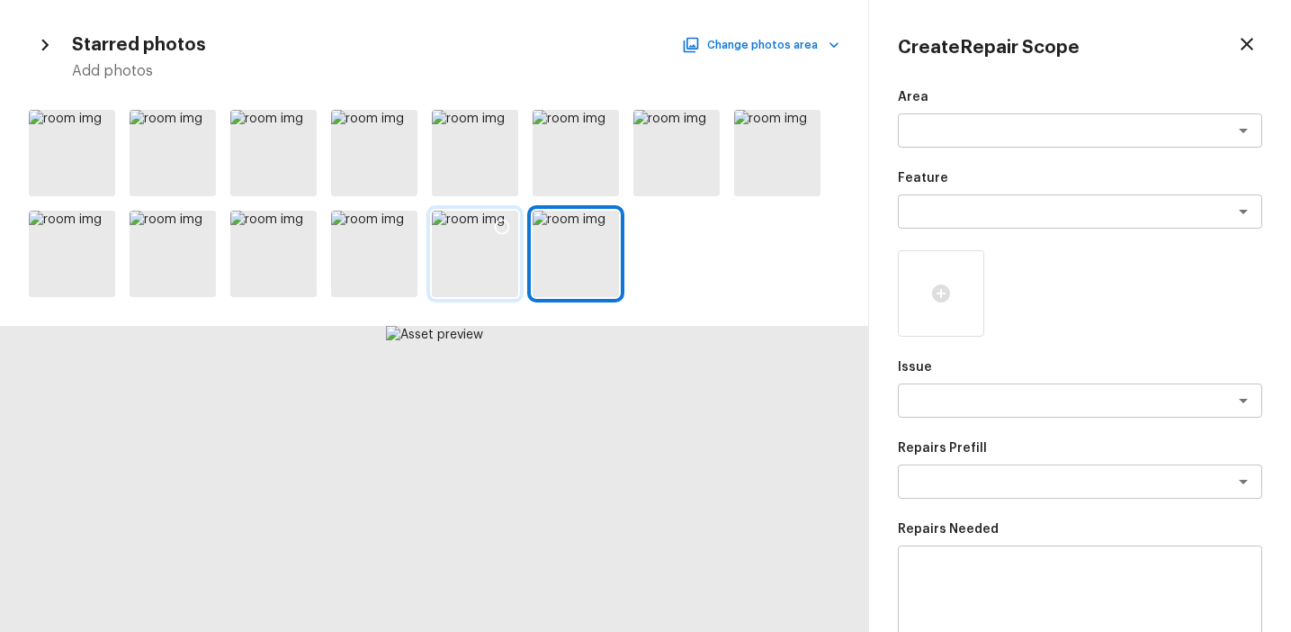
click at [492, 244] on div at bounding box center [502, 230] width 32 height 38
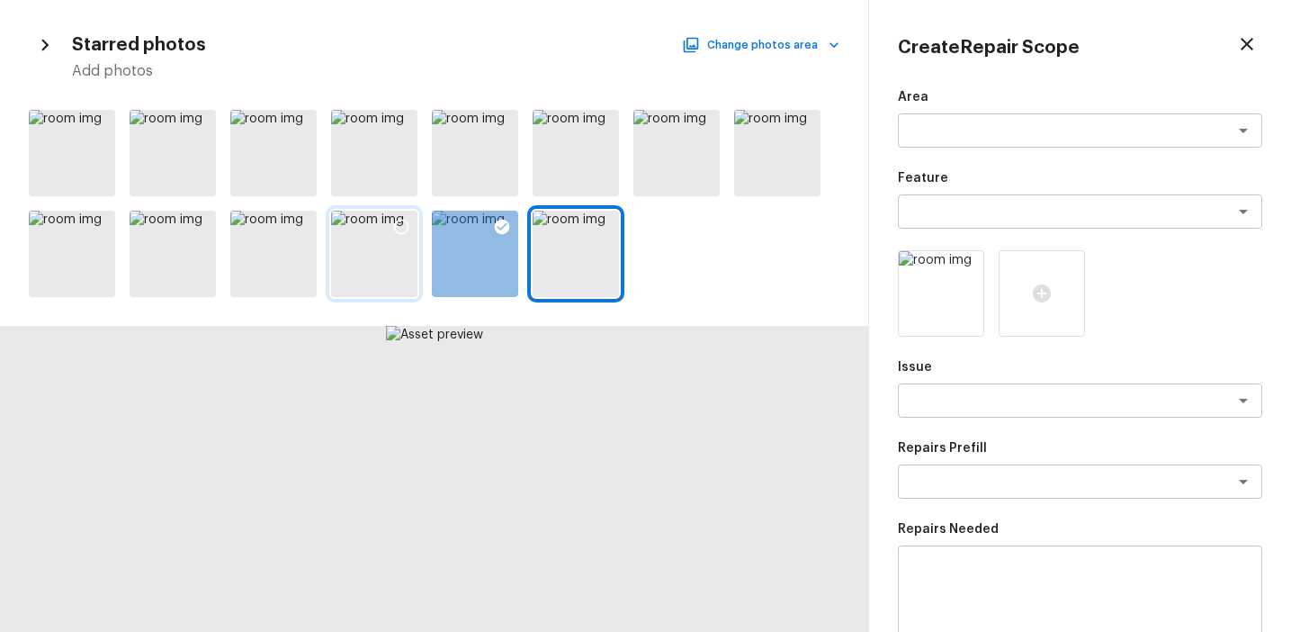
click at [404, 226] on icon at bounding box center [401, 227] width 18 height 18
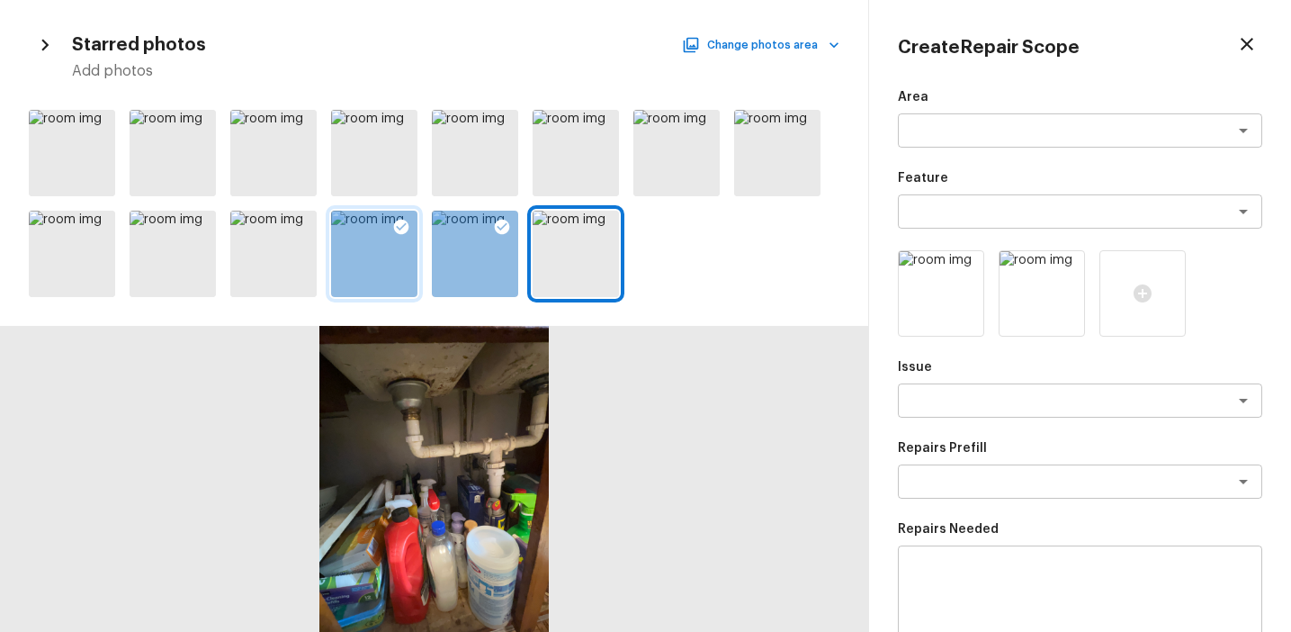
click at [399, 232] on icon at bounding box center [401, 227] width 15 height 15
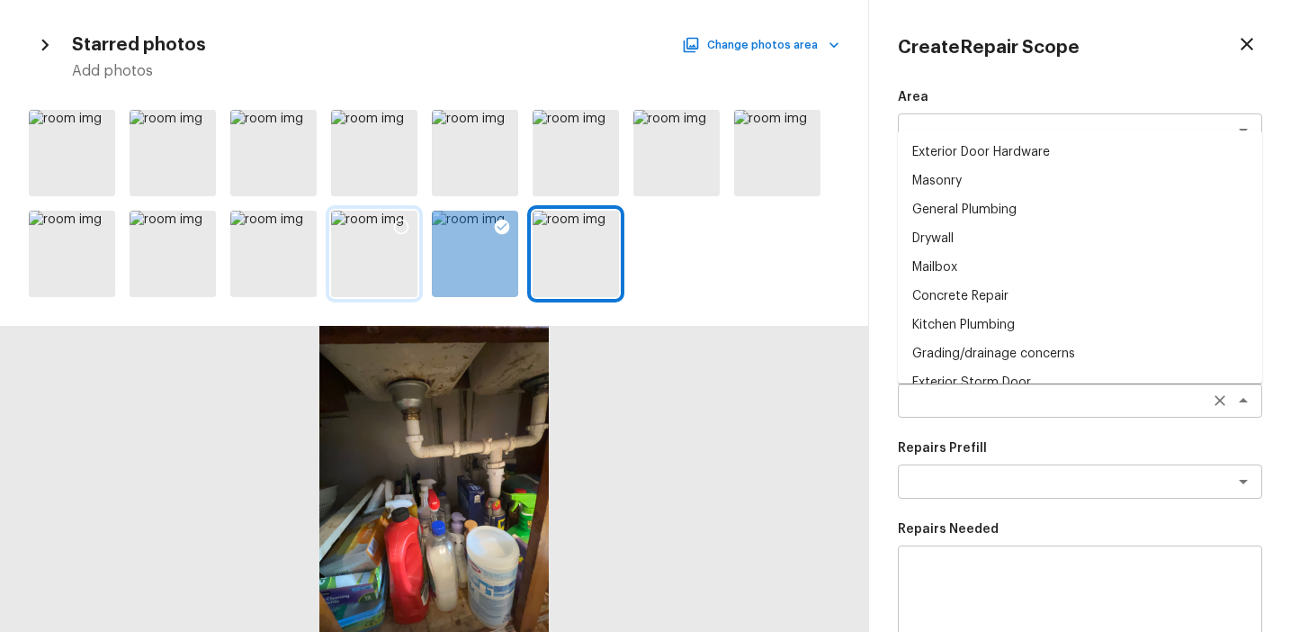
click at [947, 410] on div "x ​" at bounding box center [1080, 400] width 364 height 34
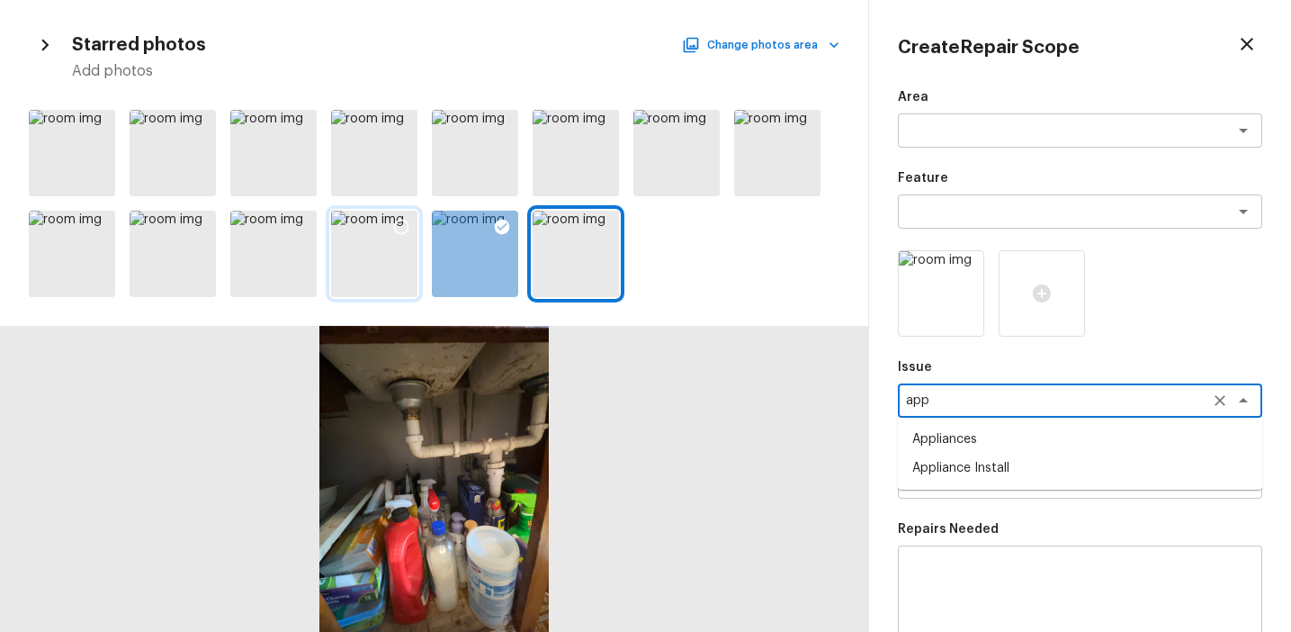
click at [967, 444] on li "Appliances" at bounding box center [1080, 439] width 364 height 29
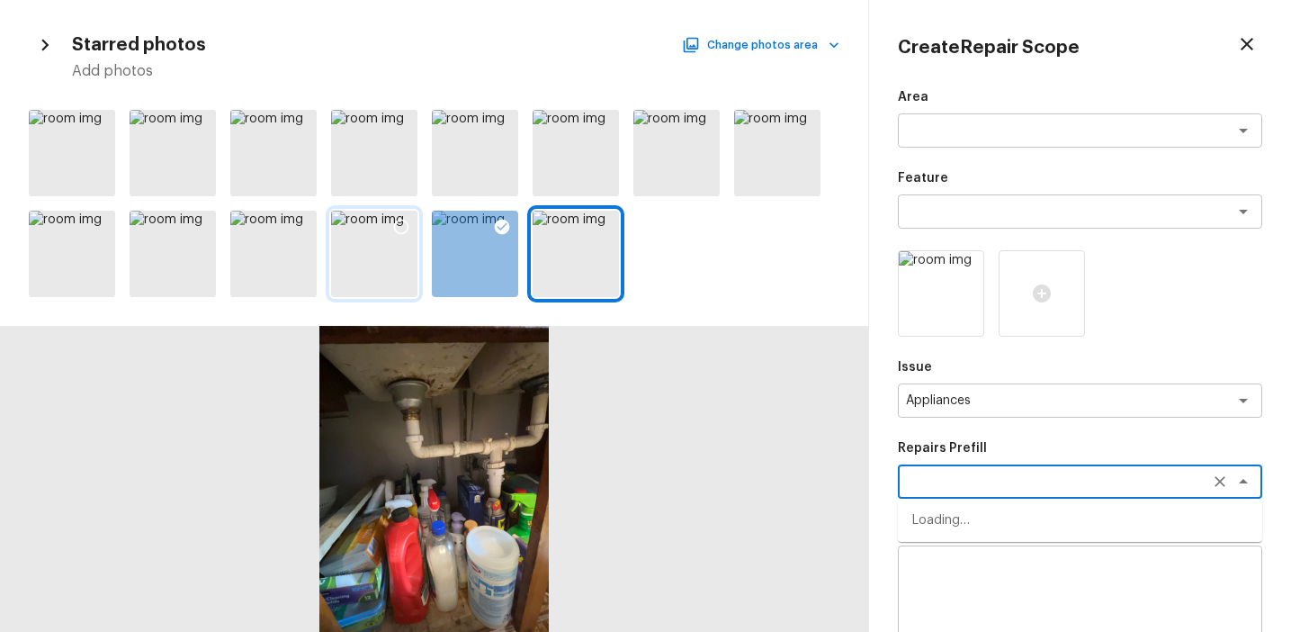
click at [958, 474] on textarea at bounding box center [1055, 481] width 298 height 18
click at [992, 517] on li "Gas Range/Cooktop" at bounding box center [1080, 520] width 364 height 29
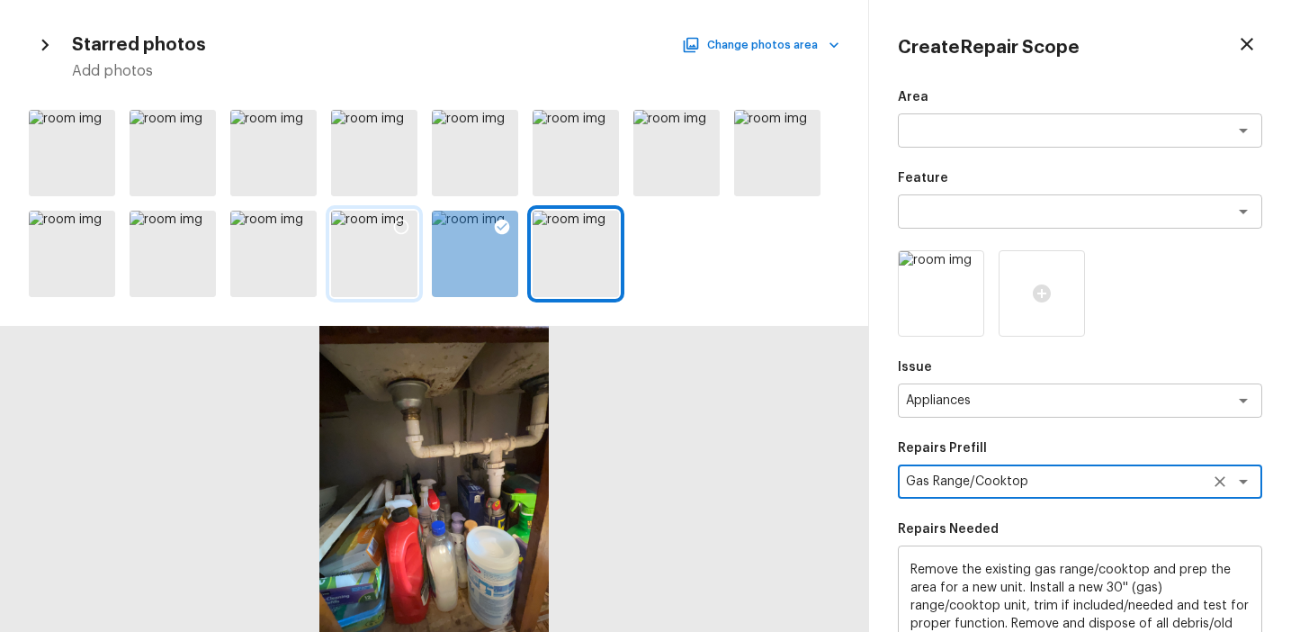
scroll to position [276, 0]
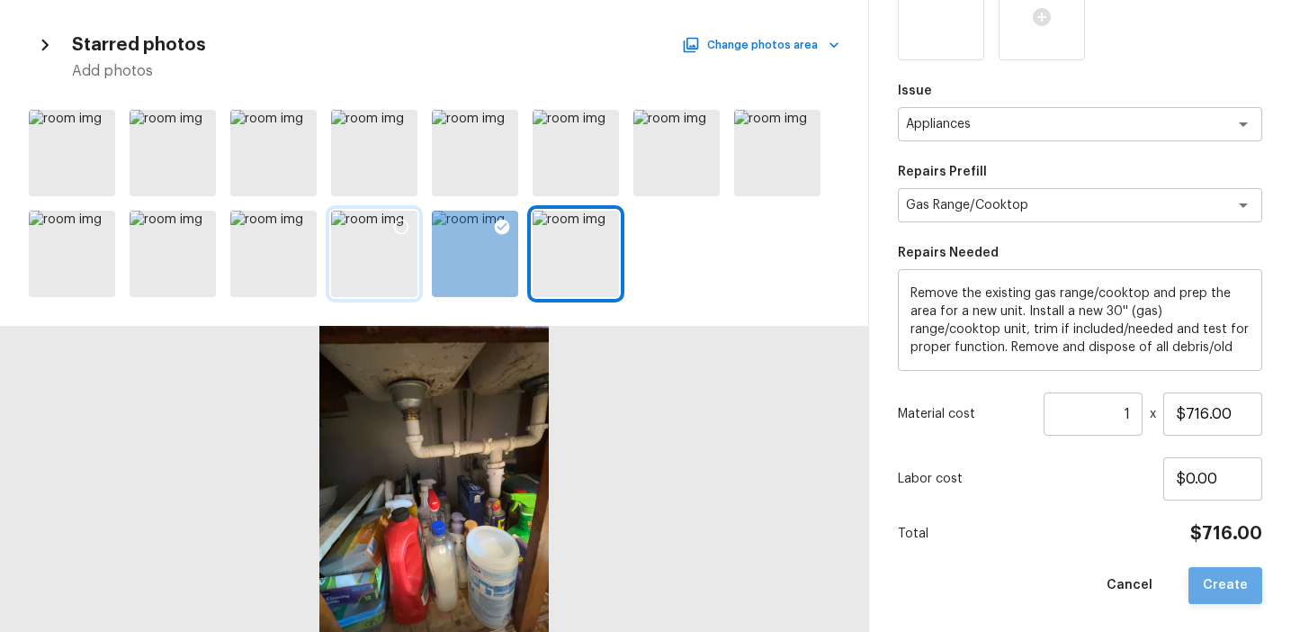
click at [1234, 597] on button "Create" at bounding box center [1226, 585] width 74 height 37
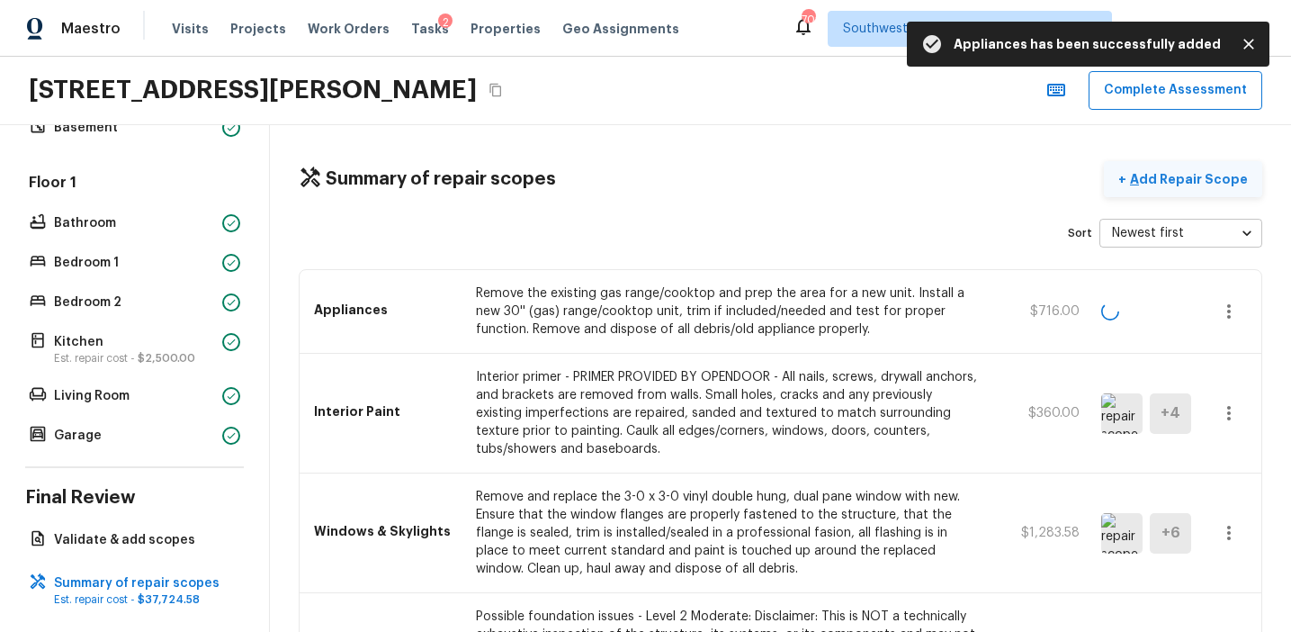
click at [1171, 183] on p "Add Repair Scope" at bounding box center [1186, 179] width 121 height 18
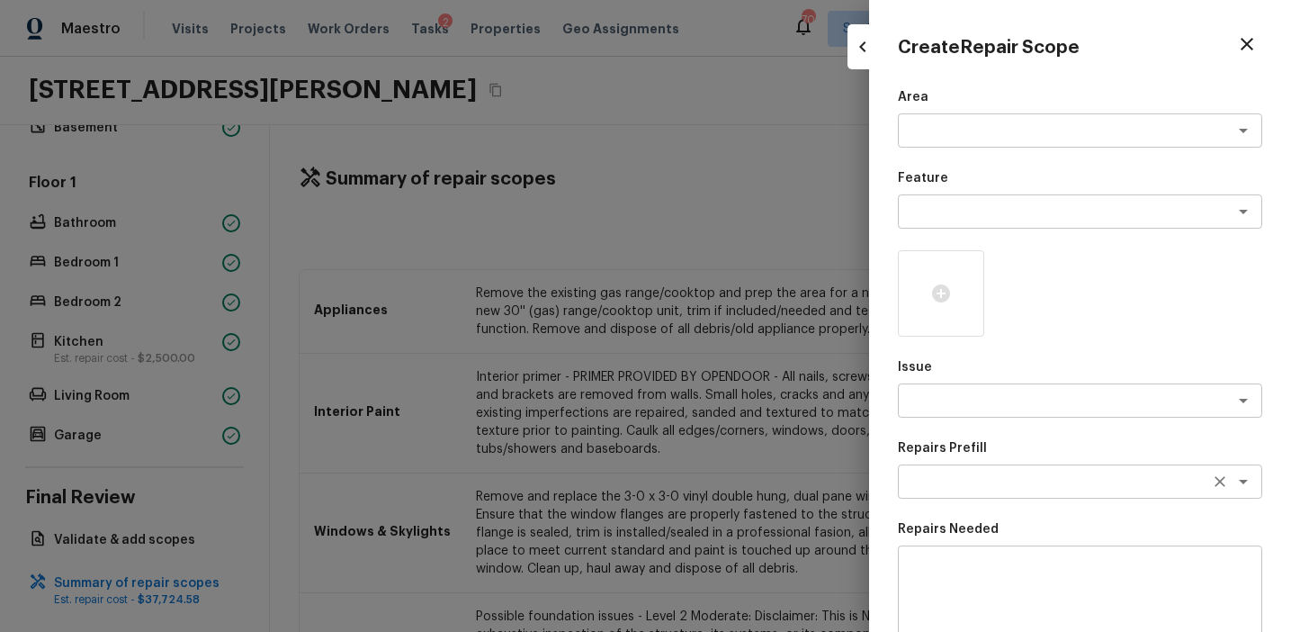
click at [949, 478] on textarea at bounding box center [1055, 481] width 298 height 18
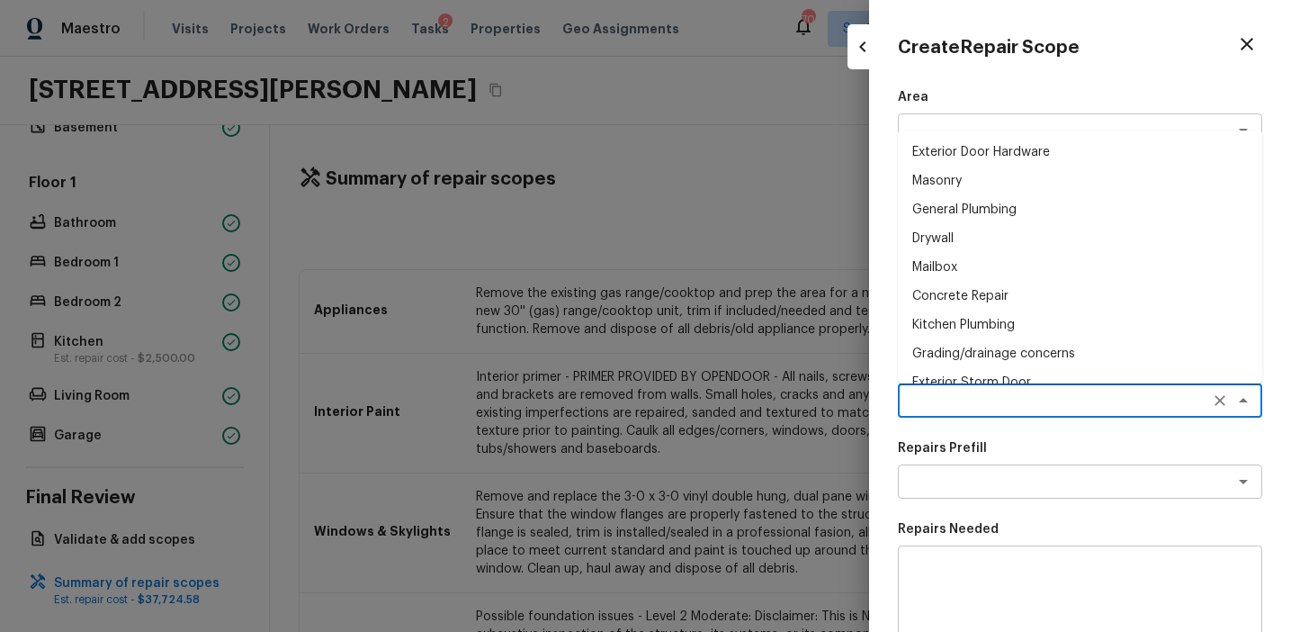
click at [937, 394] on textarea at bounding box center [1055, 400] width 298 height 18
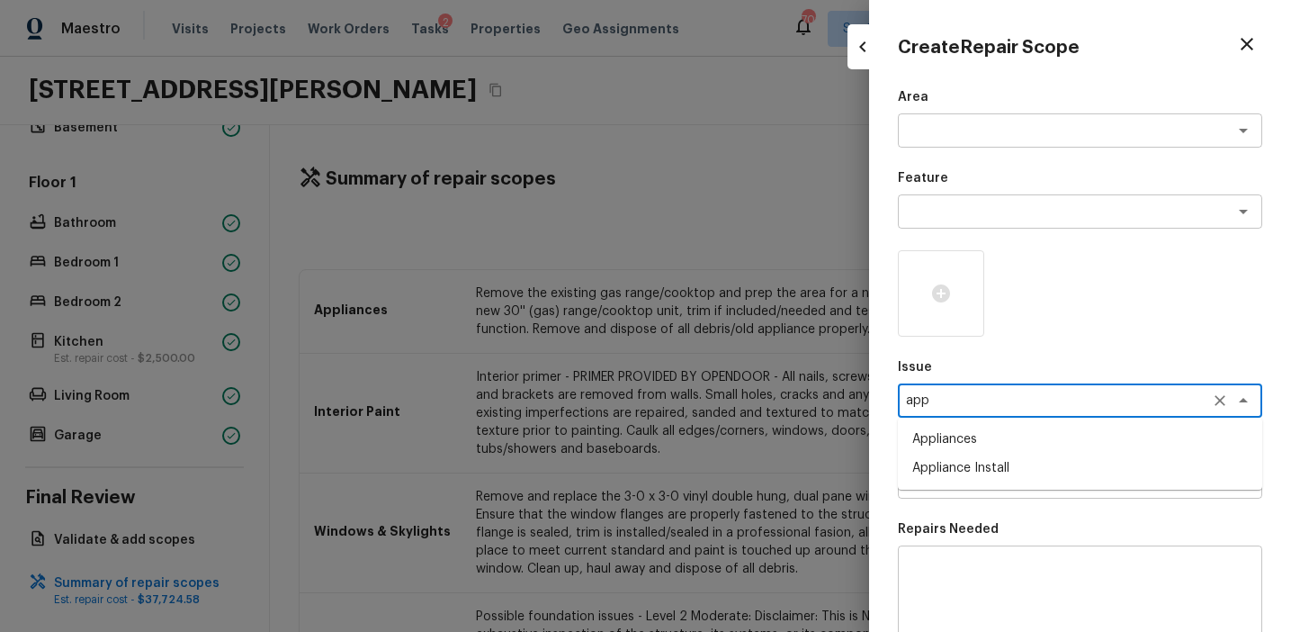
click at [963, 441] on li "Appliances" at bounding box center [1080, 439] width 364 height 29
click at [943, 476] on textarea at bounding box center [1055, 481] width 298 height 18
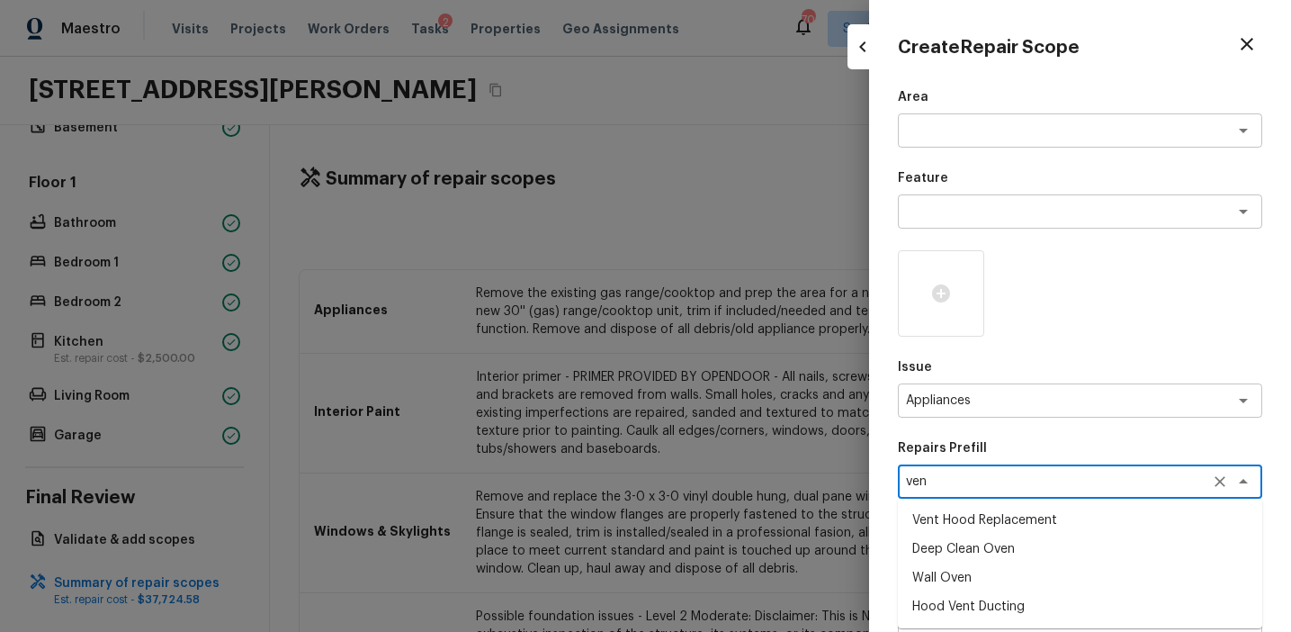
click at [1003, 516] on li "Vent Hood Replacement" at bounding box center [1080, 520] width 364 height 29
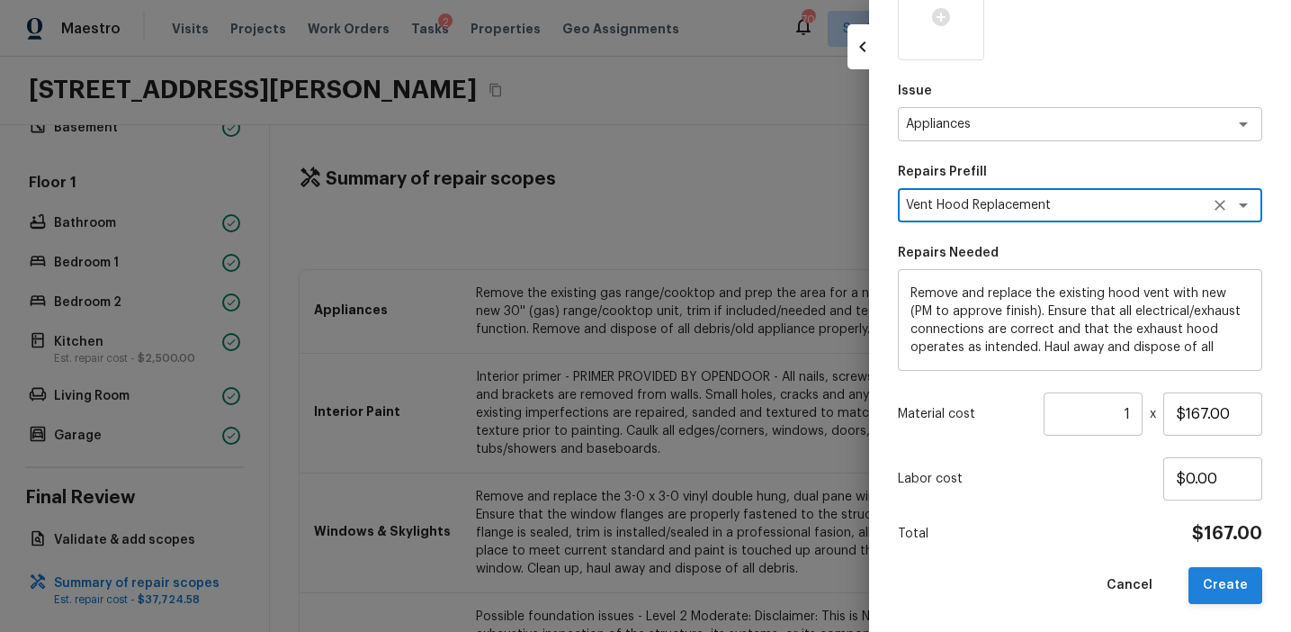
click at [1210, 590] on button "Create" at bounding box center [1226, 585] width 74 height 37
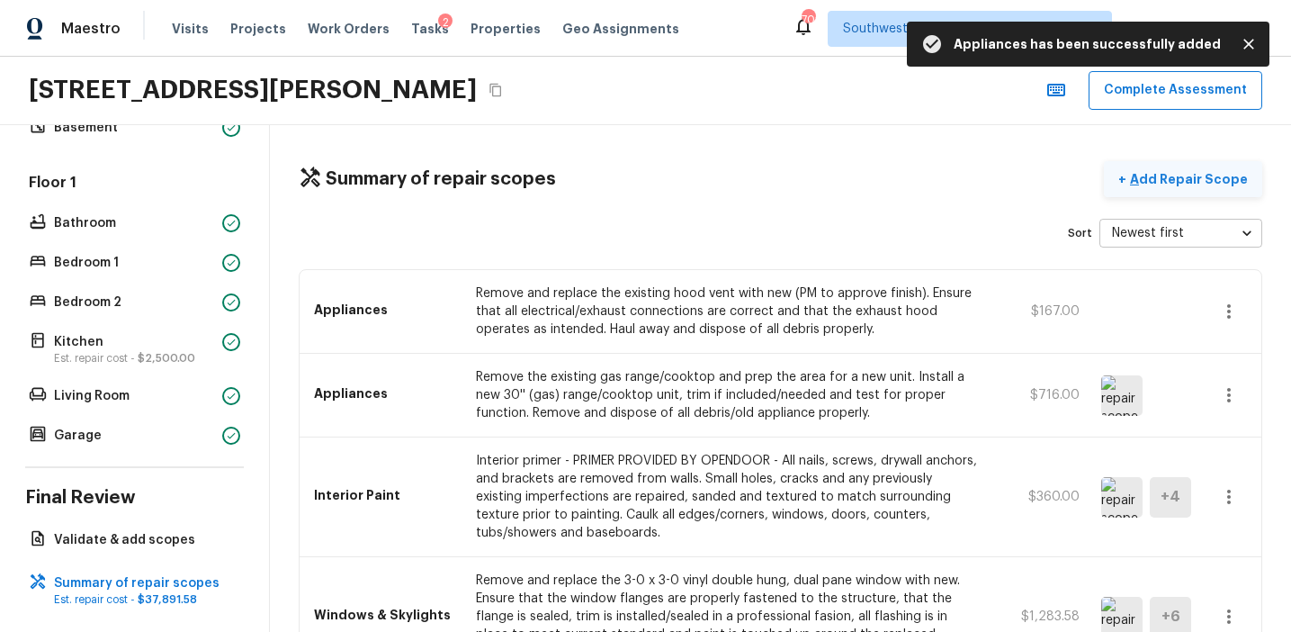
click at [1194, 174] on p "Add Repair Scope" at bounding box center [1186, 179] width 121 height 18
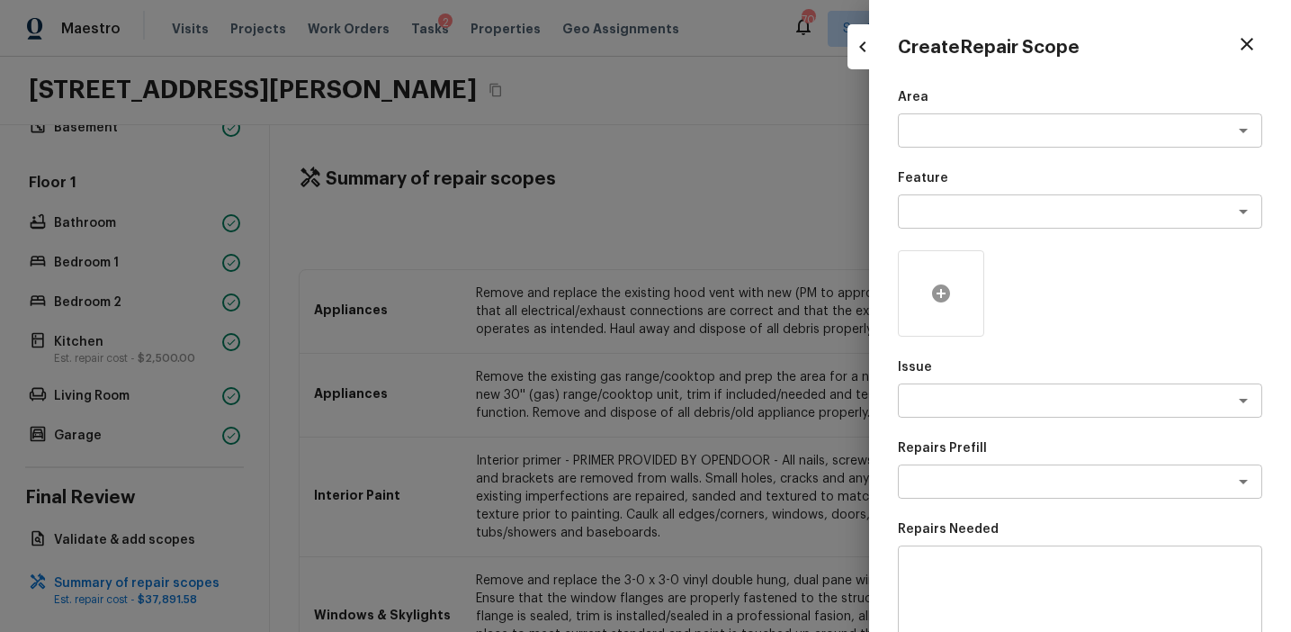
click at [944, 301] on icon at bounding box center [941, 293] width 18 height 18
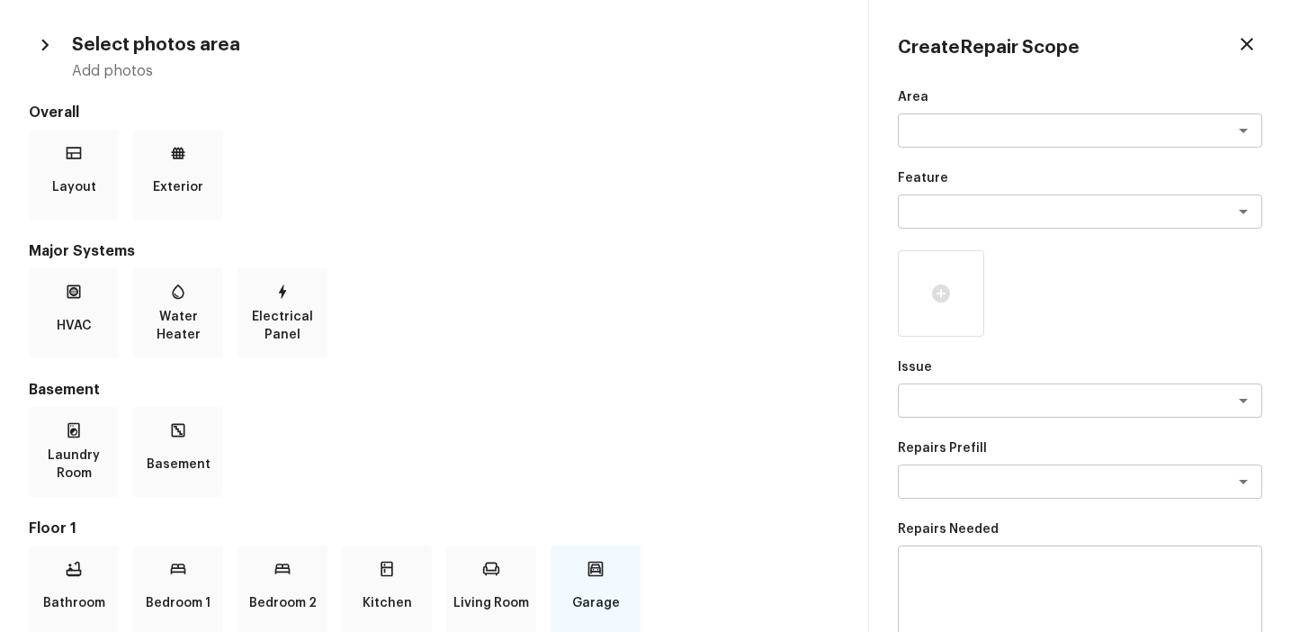
click at [585, 574] on div "Garage" at bounding box center [596, 590] width 90 height 90
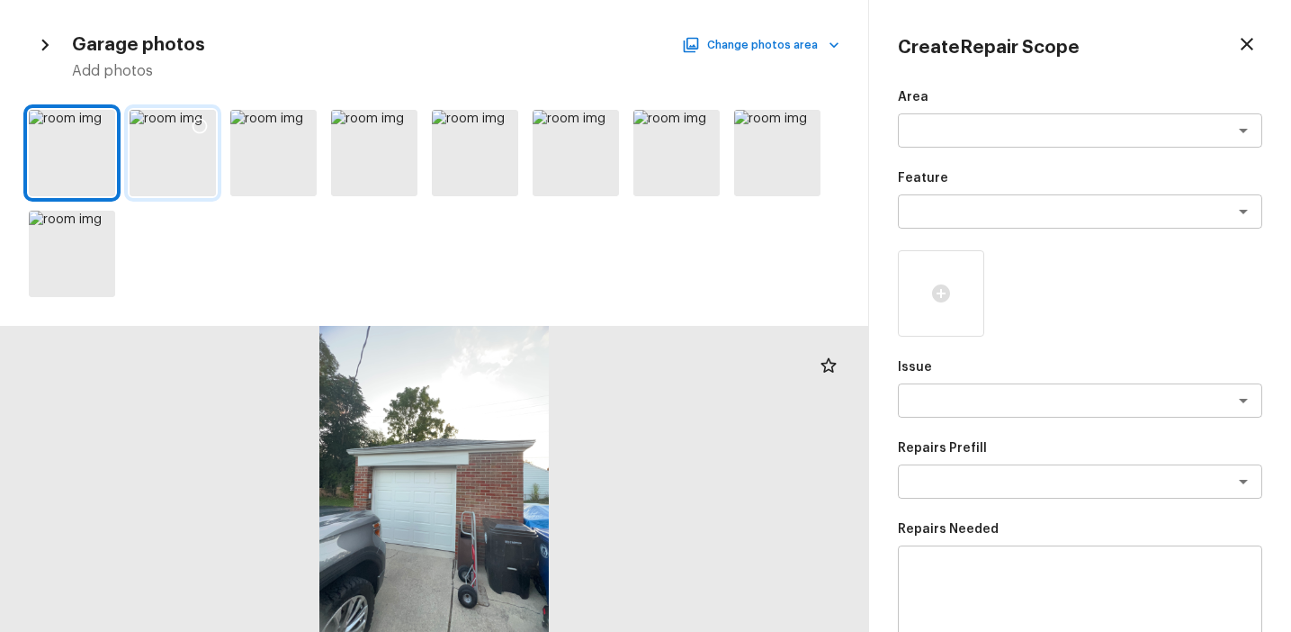
click at [163, 152] on div at bounding box center [173, 153] width 86 height 86
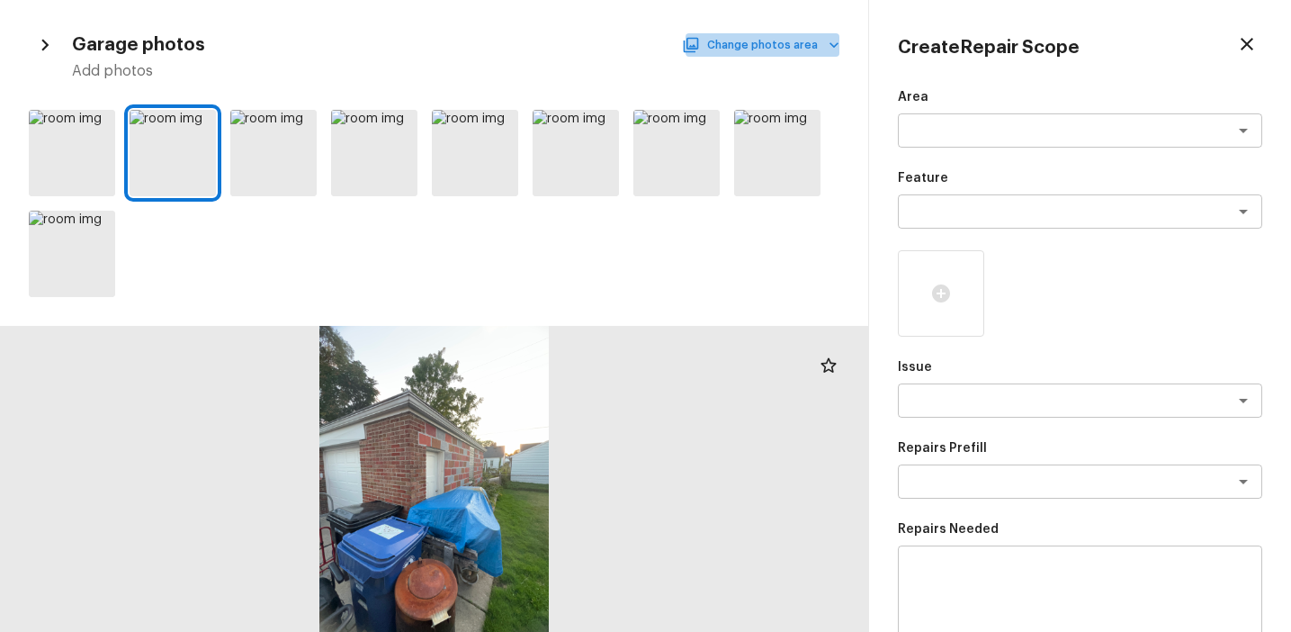
click at [783, 38] on button "Change photos area" at bounding box center [763, 44] width 154 height 23
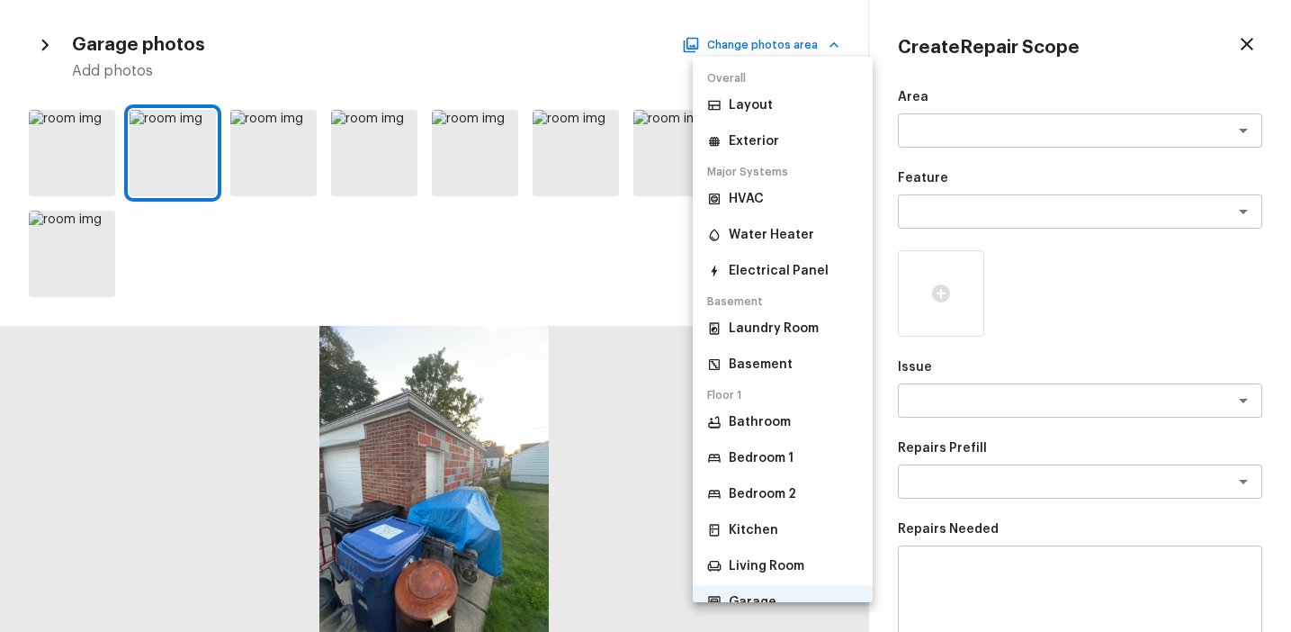
scroll to position [81, 0]
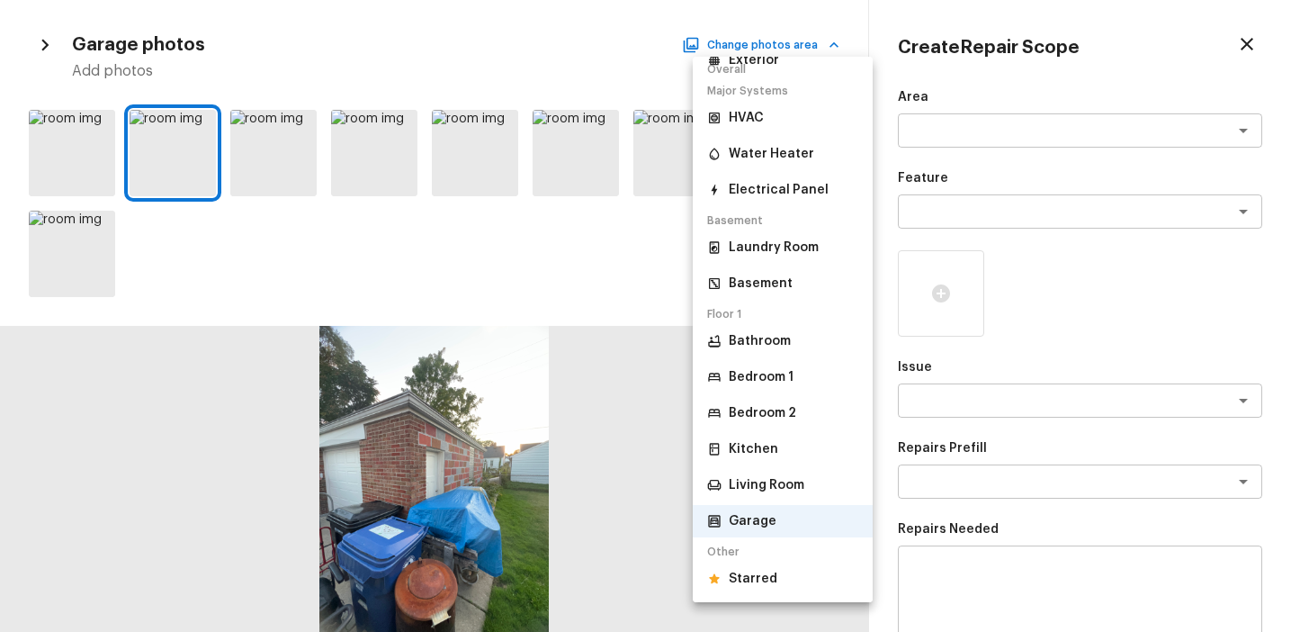
click at [750, 574] on p "Starred" at bounding box center [753, 579] width 49 height 18
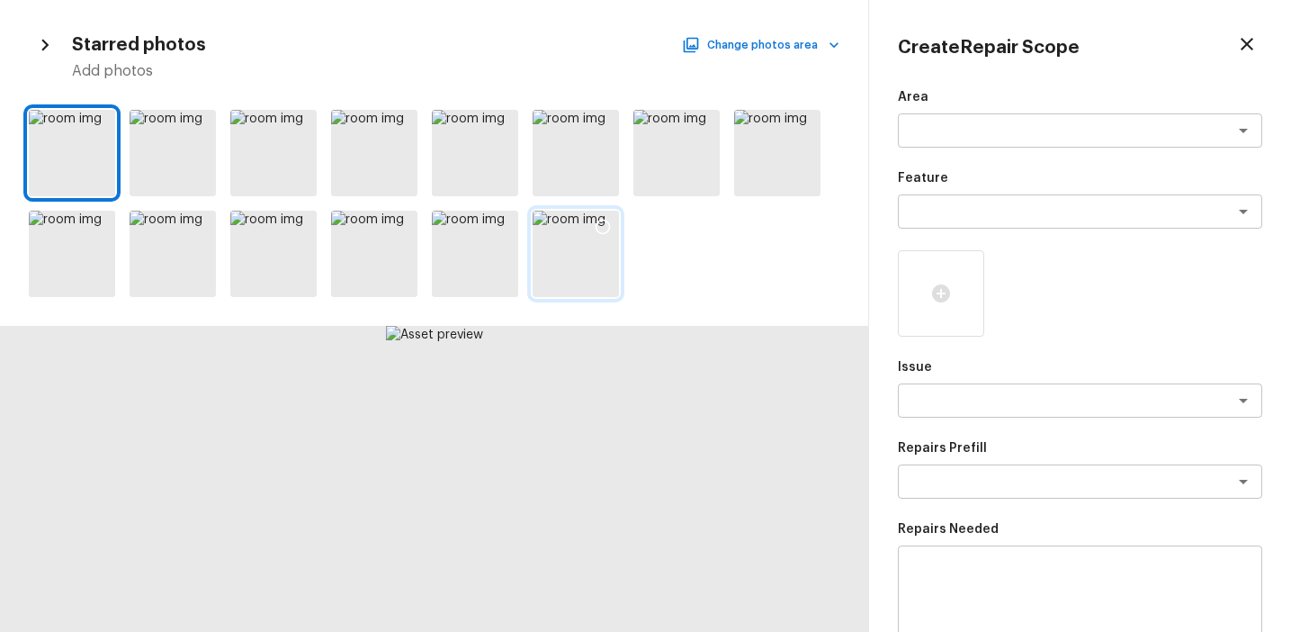
click at [578, 260] on div at bounding box center [576, 254] width 86 height 86
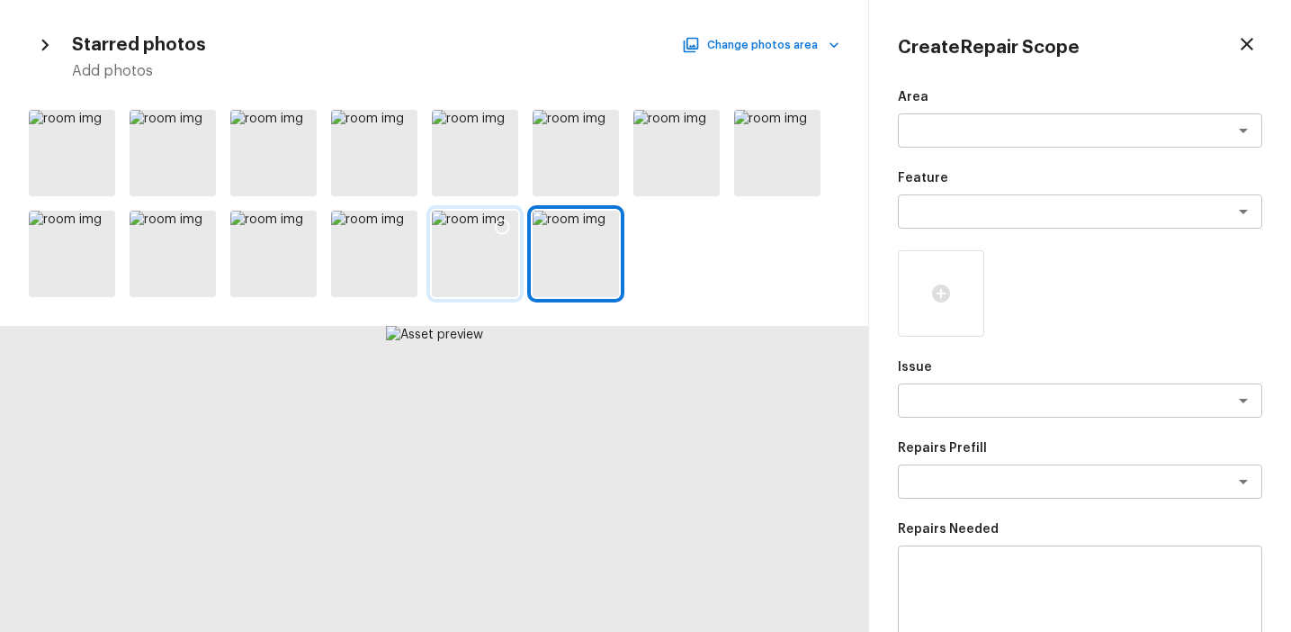
click at [500, 229] on icon at bounding box center [502, 227] width 18 height 18
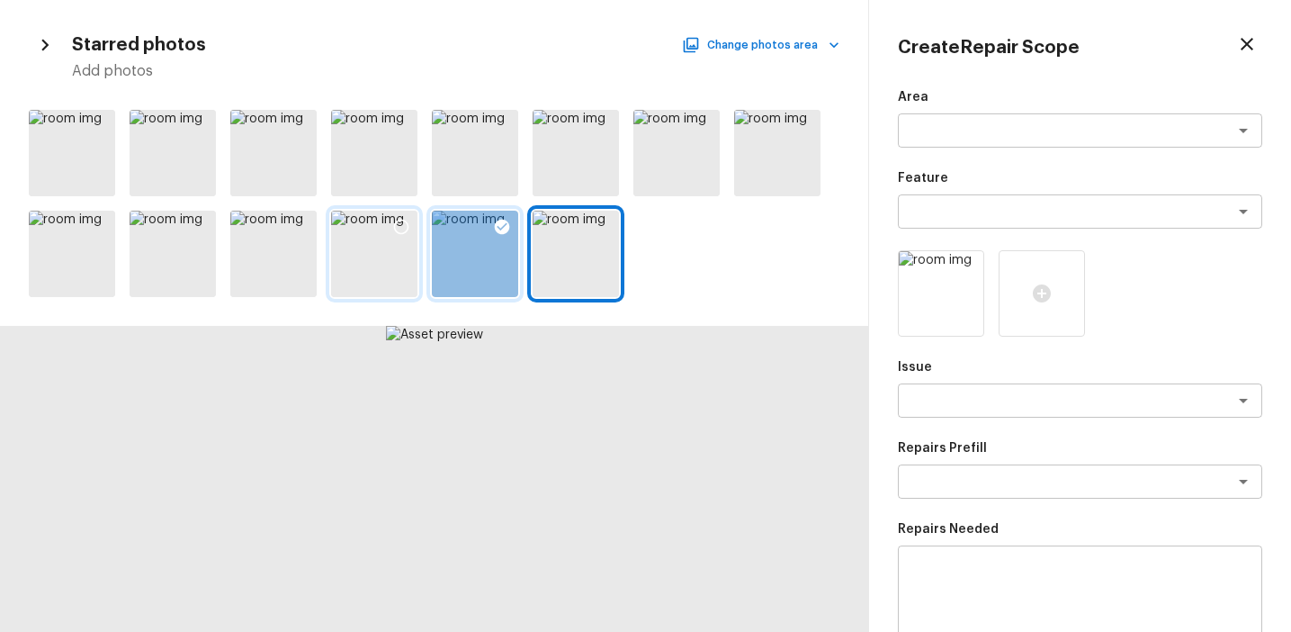
click at [376, 229] on div at bounding box center [374, 254] width 86 height 86
click at [405, 231] on icon at bounding box center [401, 227] width 18 height 18
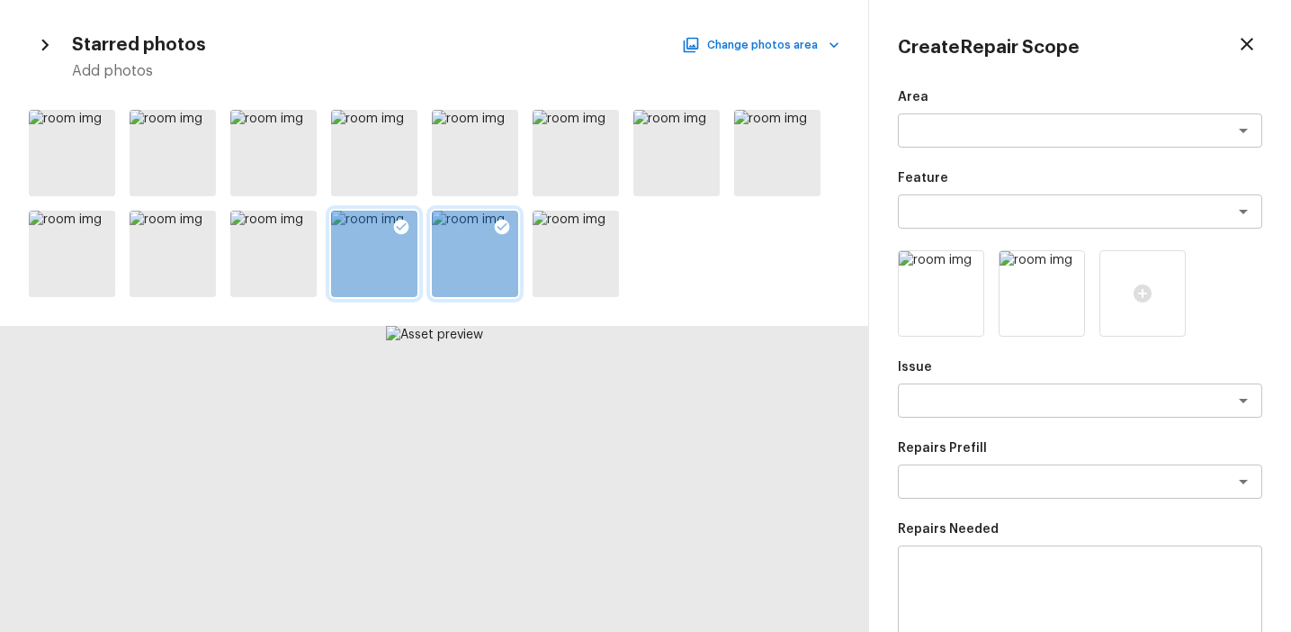
click at [500, 230] on icon at bounding box center [502, 227] width 15 height 15
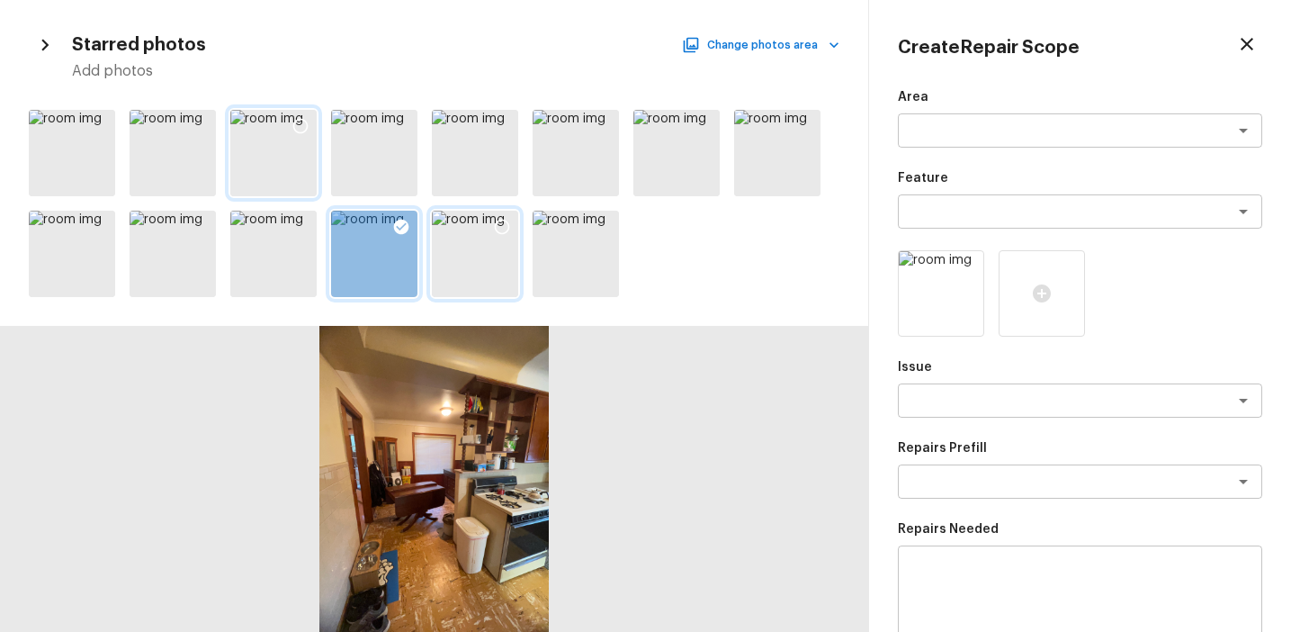
click at [297, 131] on icon at bounding box center [300, 126] width 15 height 15
click at [502, 229] on icon at bounding box center [502, 227] width 18 height 18
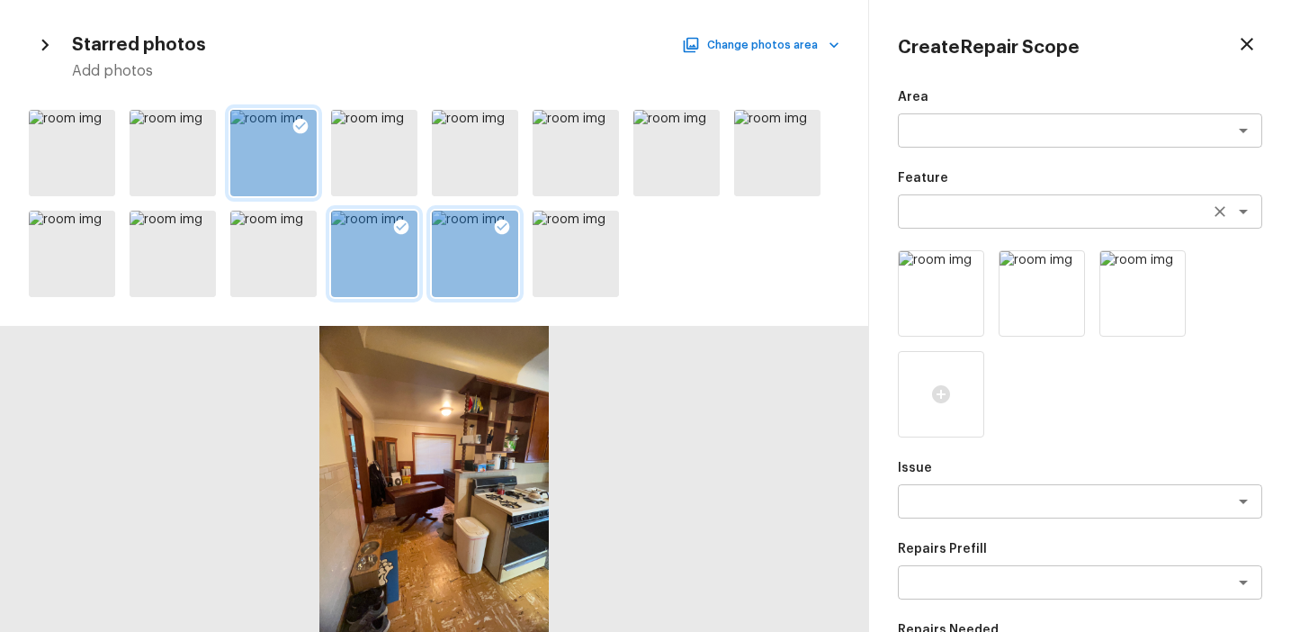
click at [947, 208] on textarea at bounding box center [1055, 211] width 298 height 18
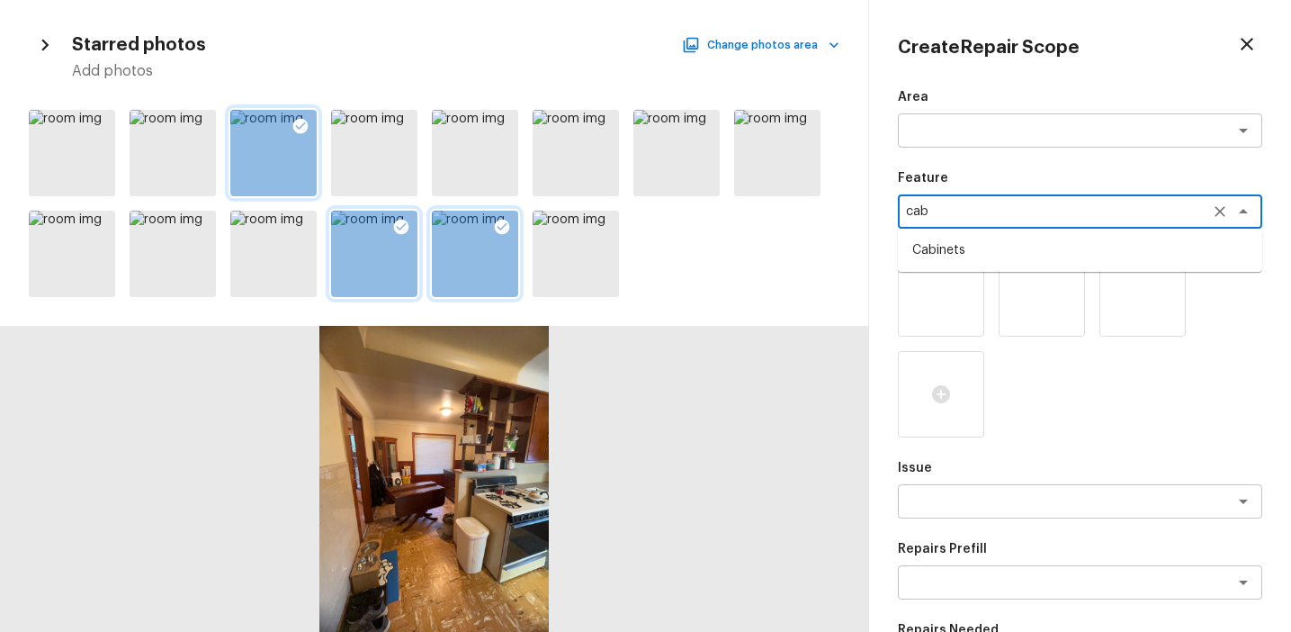
click at [980, 248] on li "Cabinets" at bounding box center [1080, 250] width 364 height 29
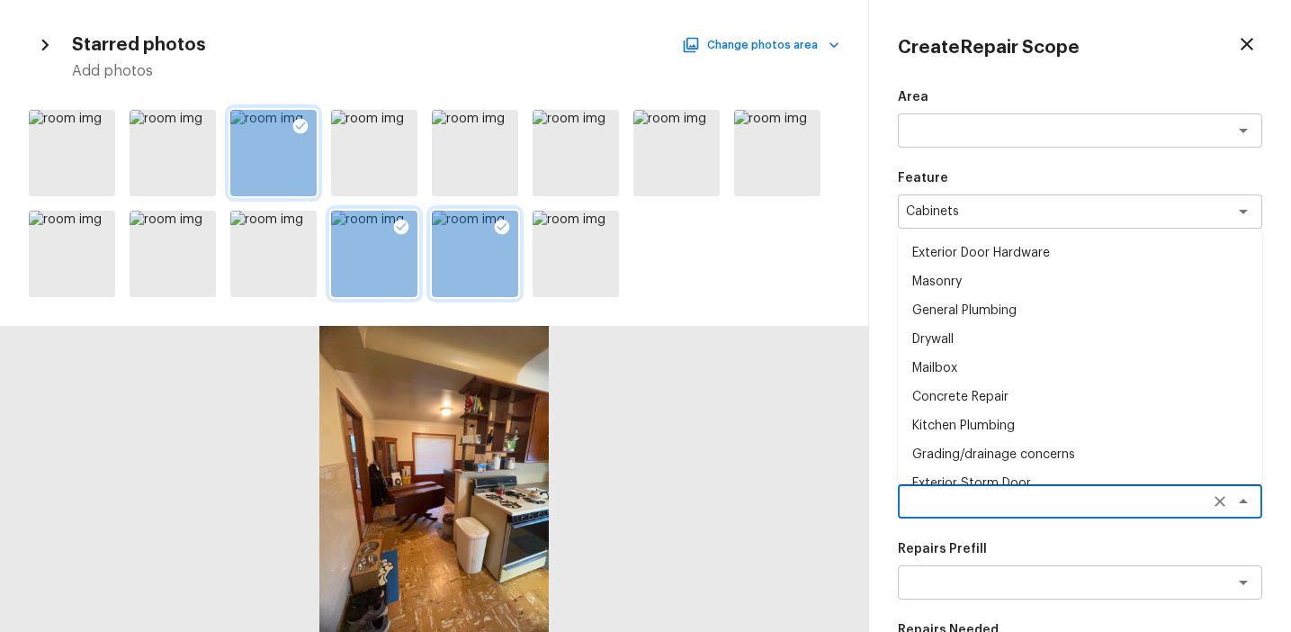
click at [956, 502] on textarea at bounding box center [1055, 501] width 298 height 18
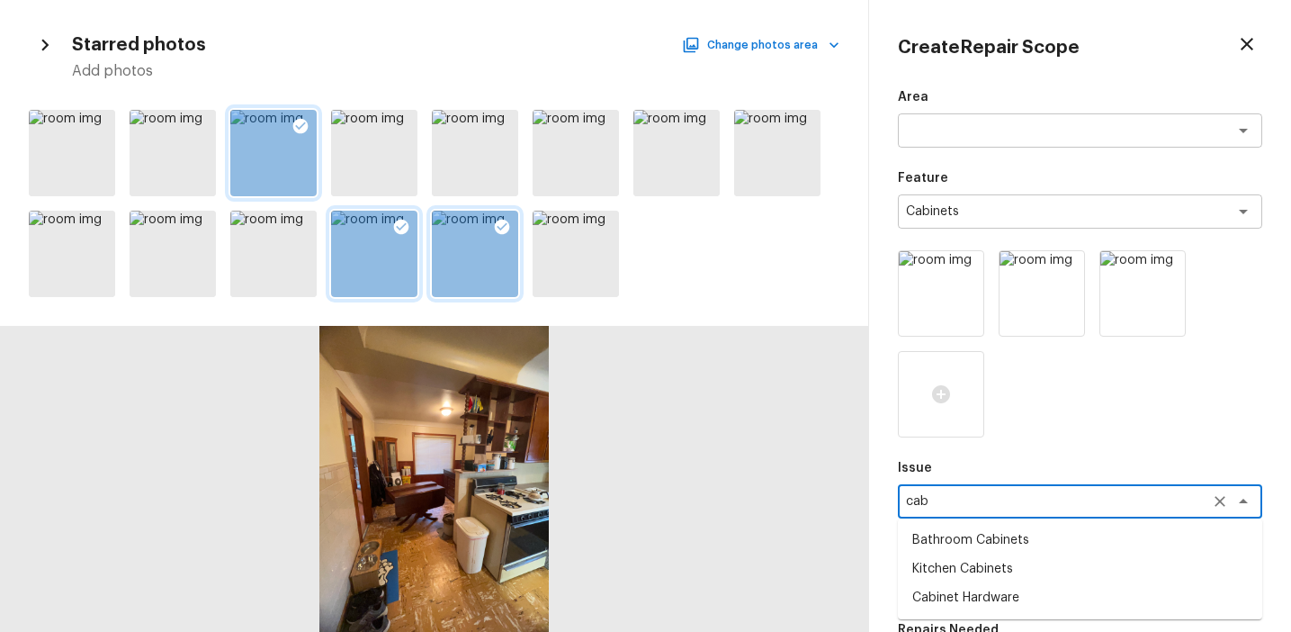
click at [979, 596] on li "Cabinet Hardware" at bounding box center [1080, 597] width 364 height 29
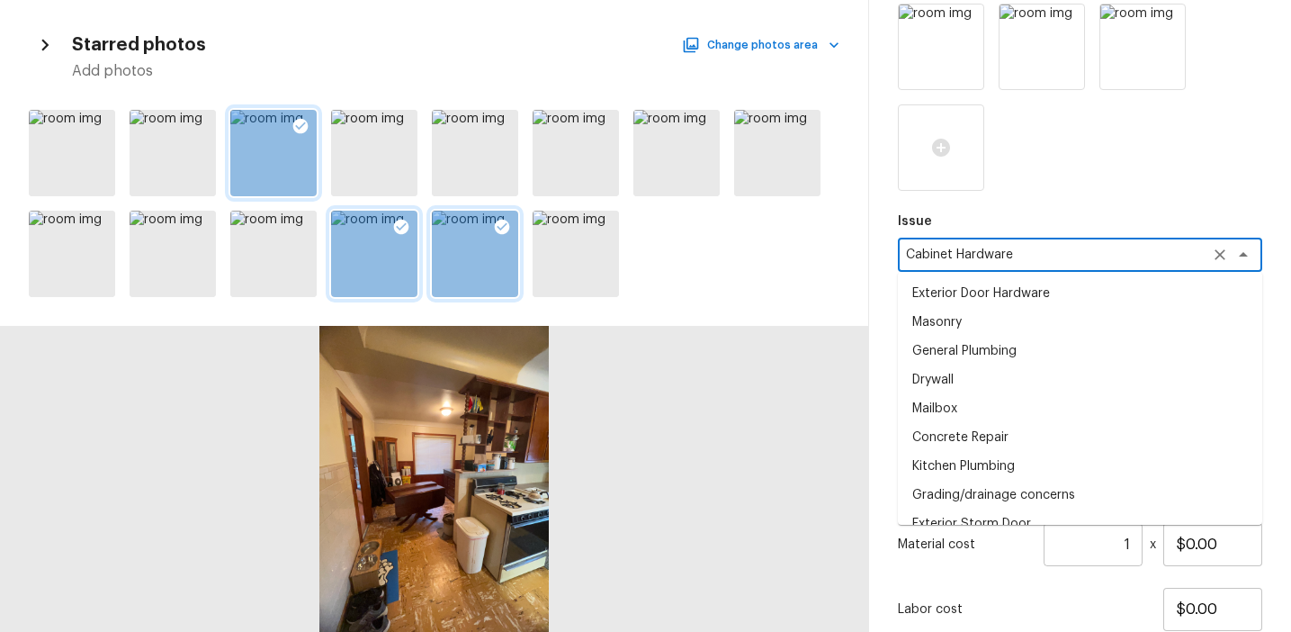
click at [926, 251] on textarea "Cabinet Hardware" at bounding box center [1055, 255] width 298 height 18
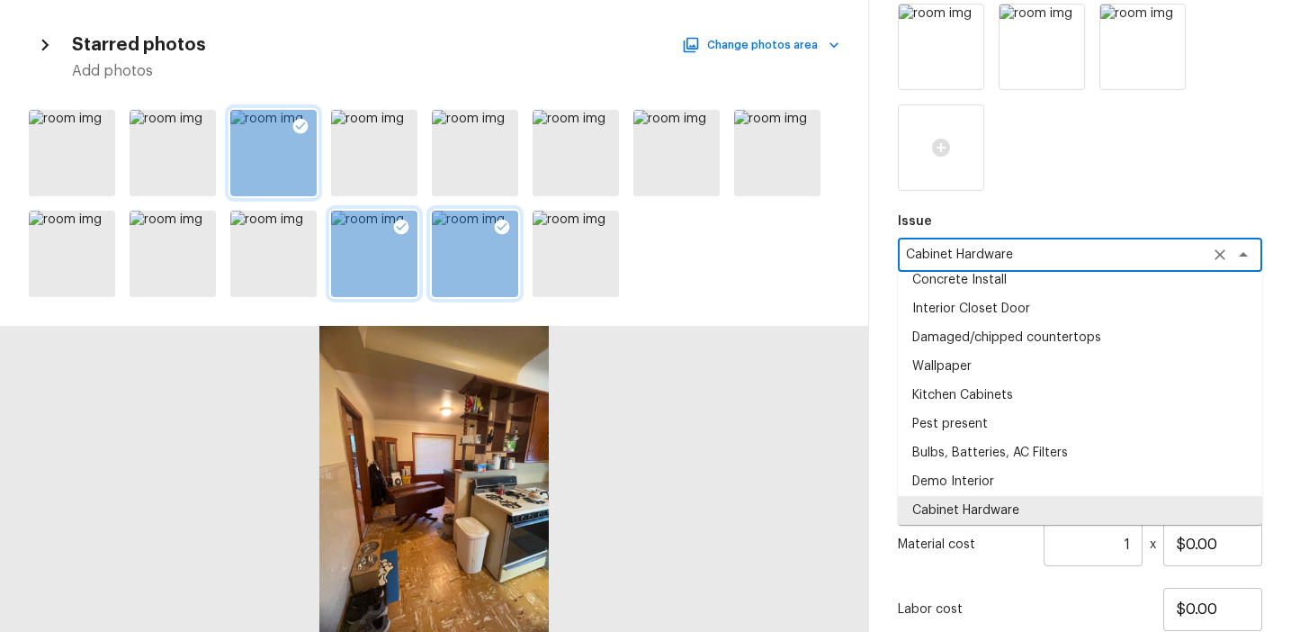
click at [926, 251] on textarea "Cabinet Hardware" at bounding box center [1055, 255] width 298 height 18
click at [875, 462] on div "Create Repair Scope Area x ​ Feature Cabinets x ​ Issue Cabinet Hardware x ​ Ex…" at bounding box center [1080, 316] width 422 height 632
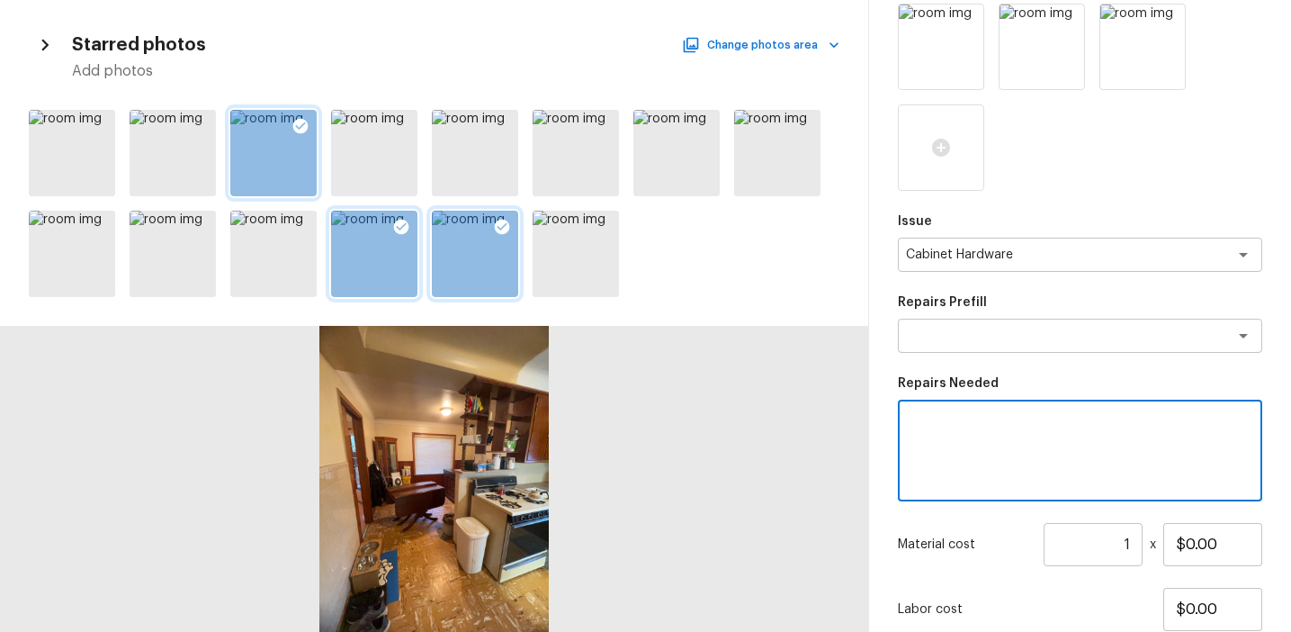
click at [955, 432] on textarea at bounding box center [1080, 451] width 339 height 72
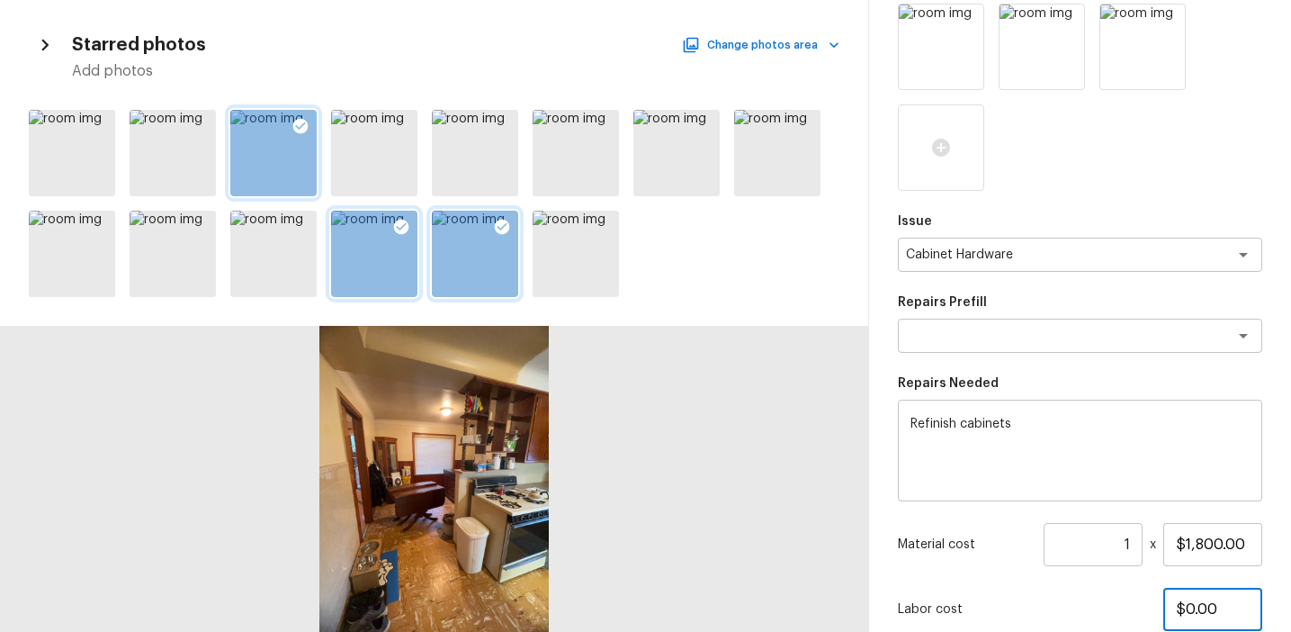
scroll to position [377, 0]
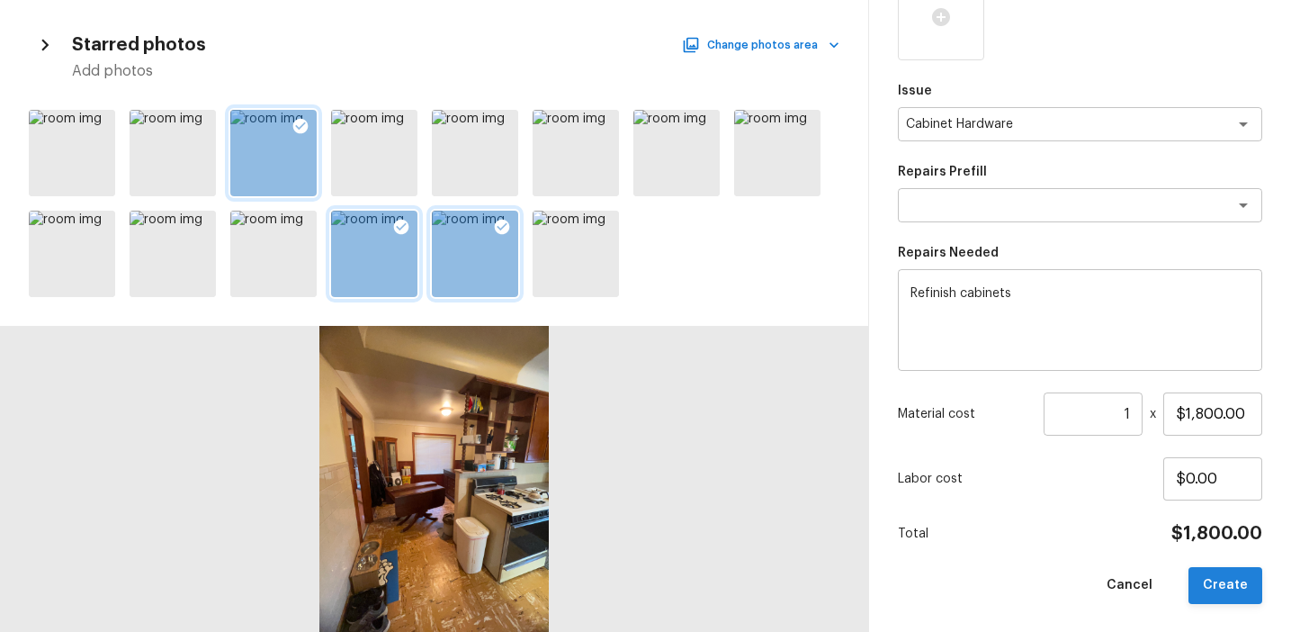
click at [1216, 589] on button "Create" at bounding box center [1226, 585] width 74 height 37
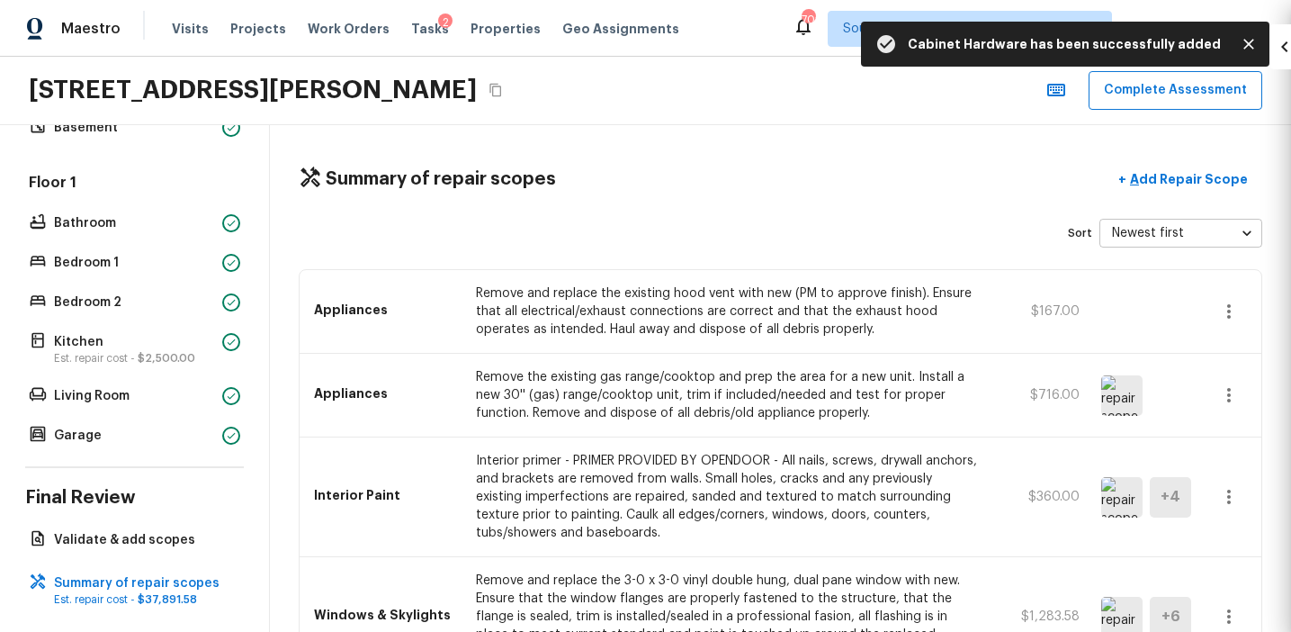
scroll to position [276, 0]
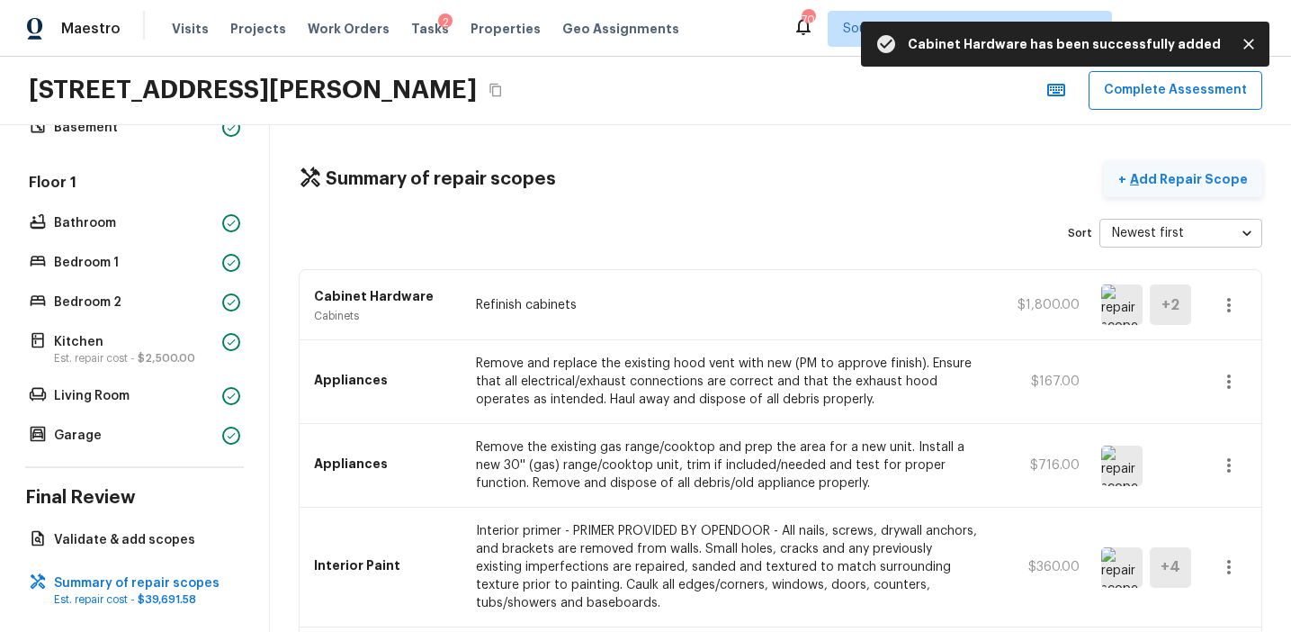
click at [1159, 187] on p "Add Repair Scope" at bounding box center [1186, 179] width 121 height 18
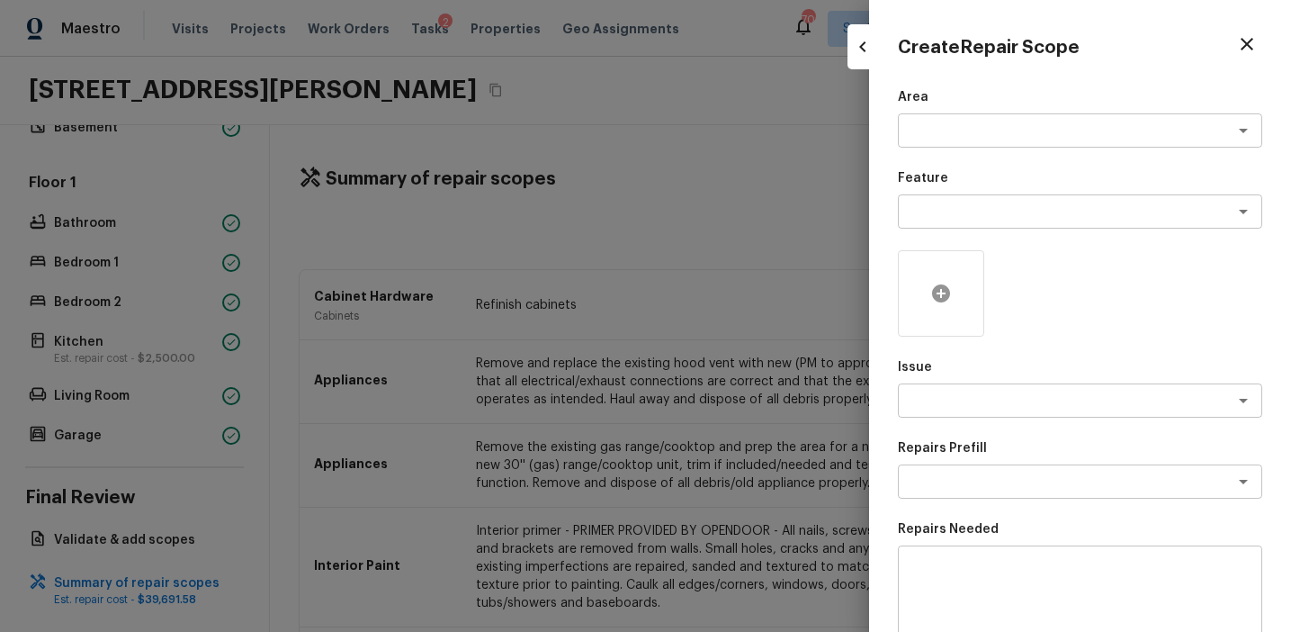
click at [943, 295] on icon at bounding box center [941, 293] width 18 height 18
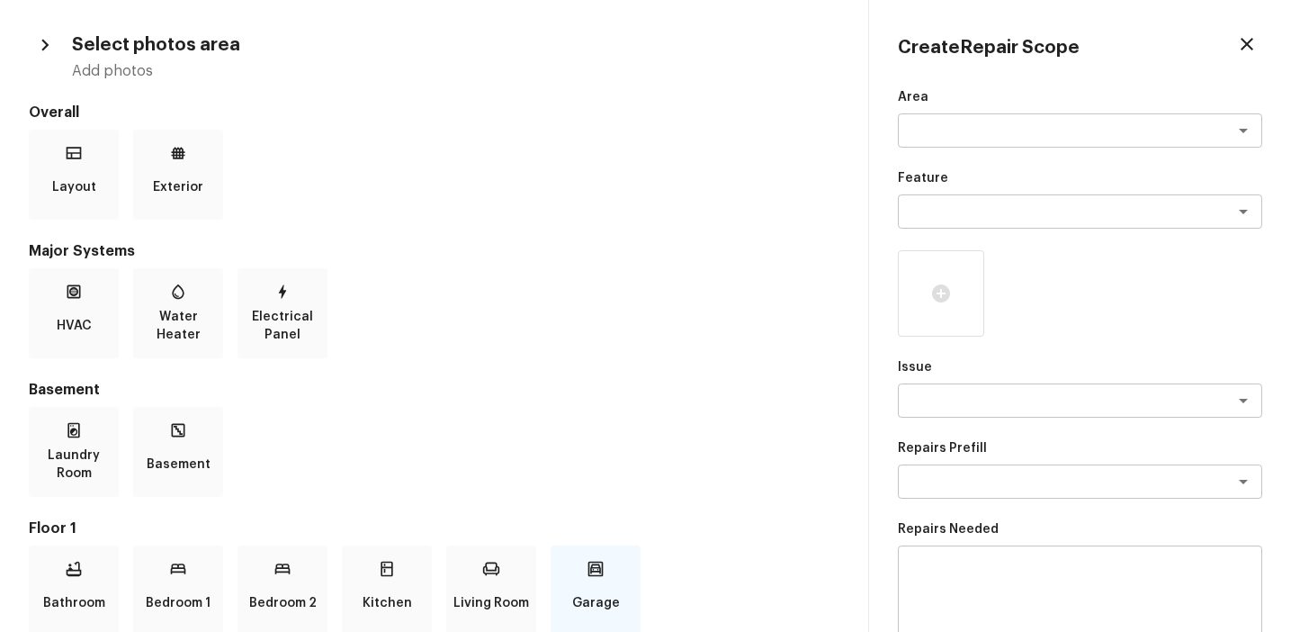
click at [597, 589] on p "Garage" at bounding box center [596, 603] width 48 height 36
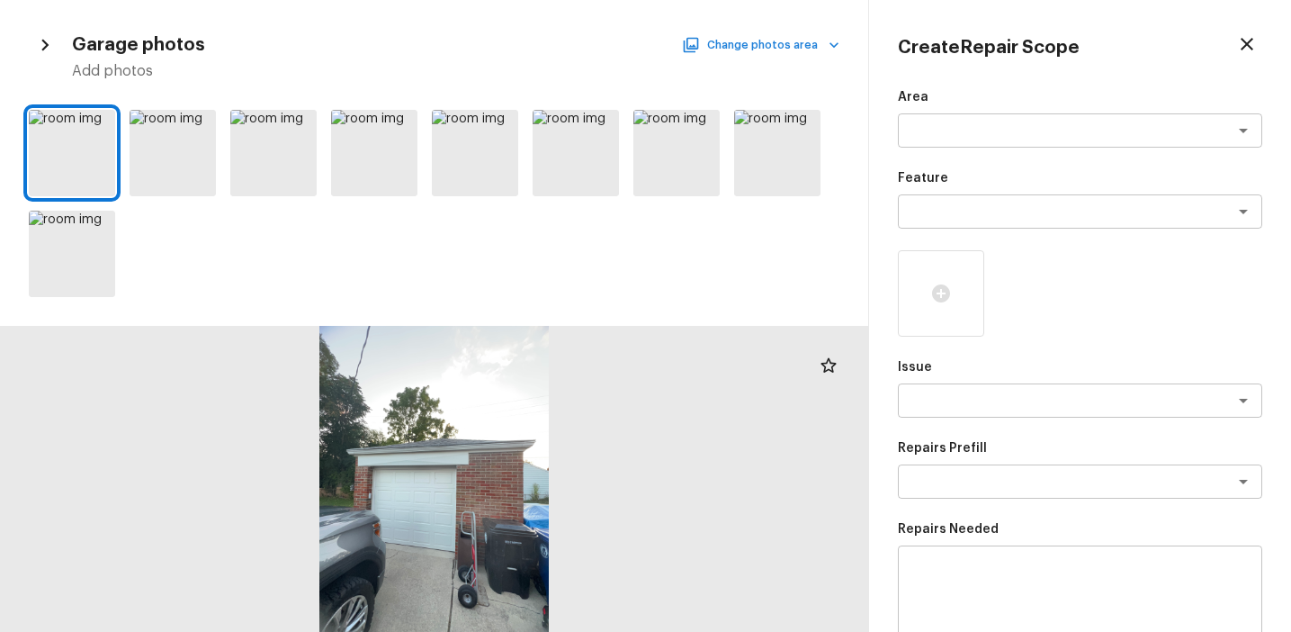
click at [812, 40] on button "Change photos area" at bounding box center [763, 44] width 154 height 23
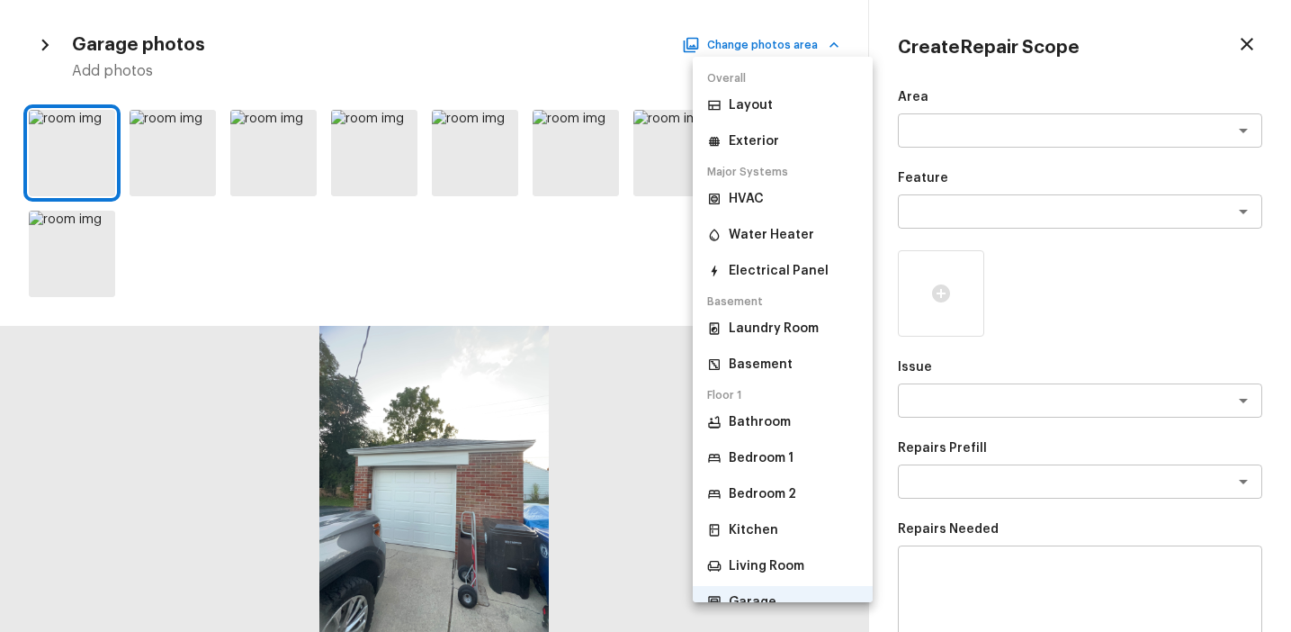
scroll to position [81, 0]
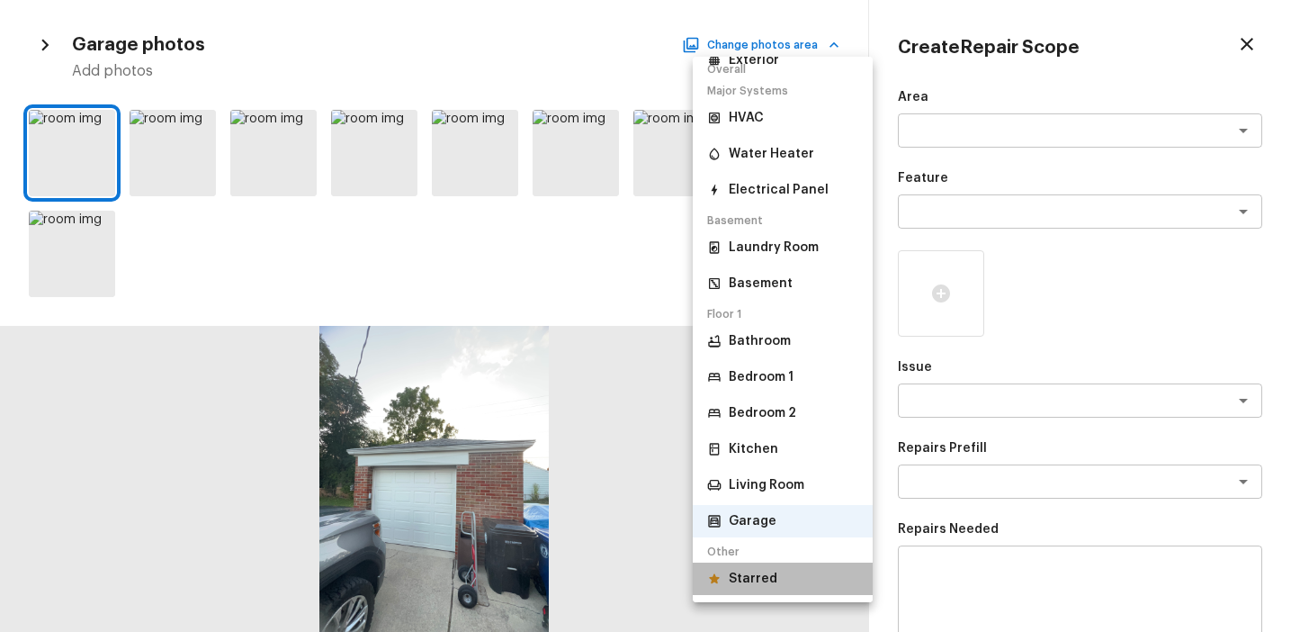
click at [754, 588] on li "Starred" at bounding box center [783, 578] width 180 height 32
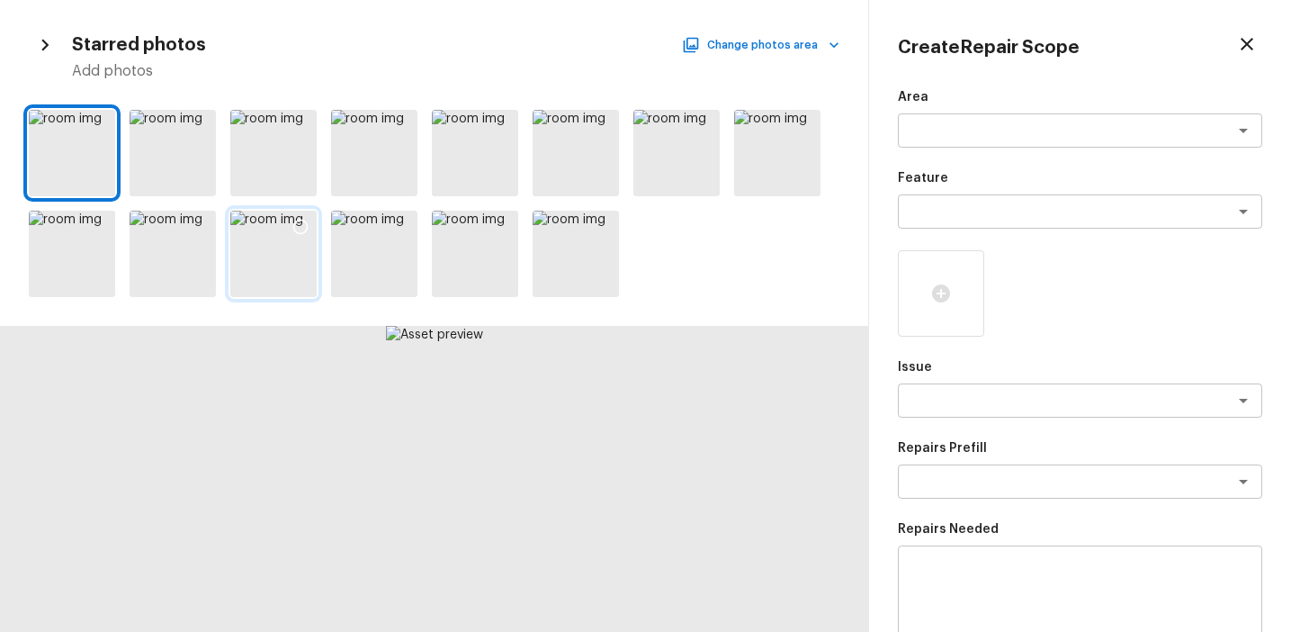
click at [301, 229] on icon at bounding box center [301, 227] width 18 height 18
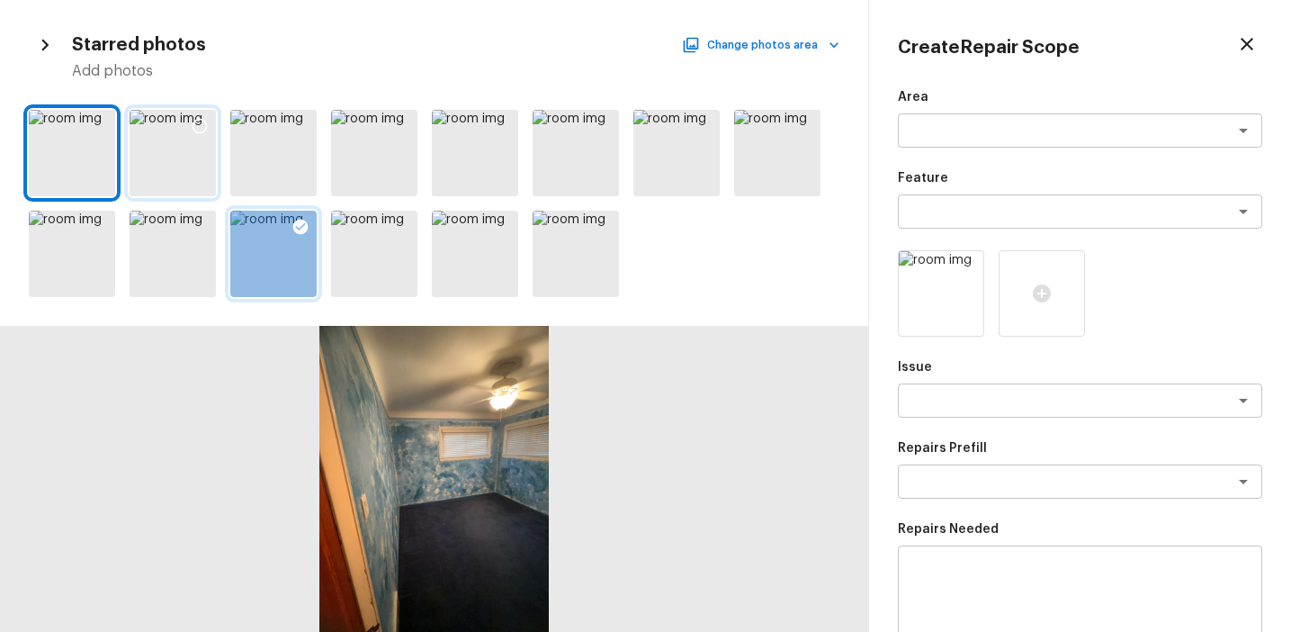
click at [202, 125] on icon at bounding box center [200, 126] width 18 height 18
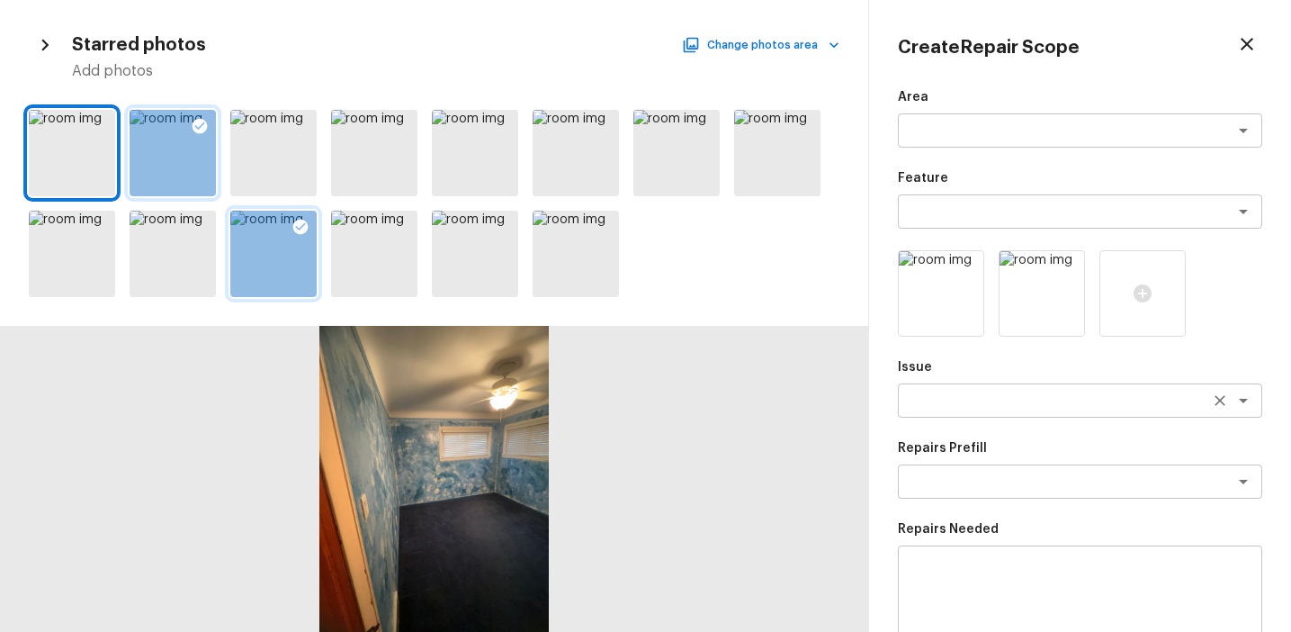
click at [971, 401] on textarea at bounding box center [1055, 400] width 298 height 18
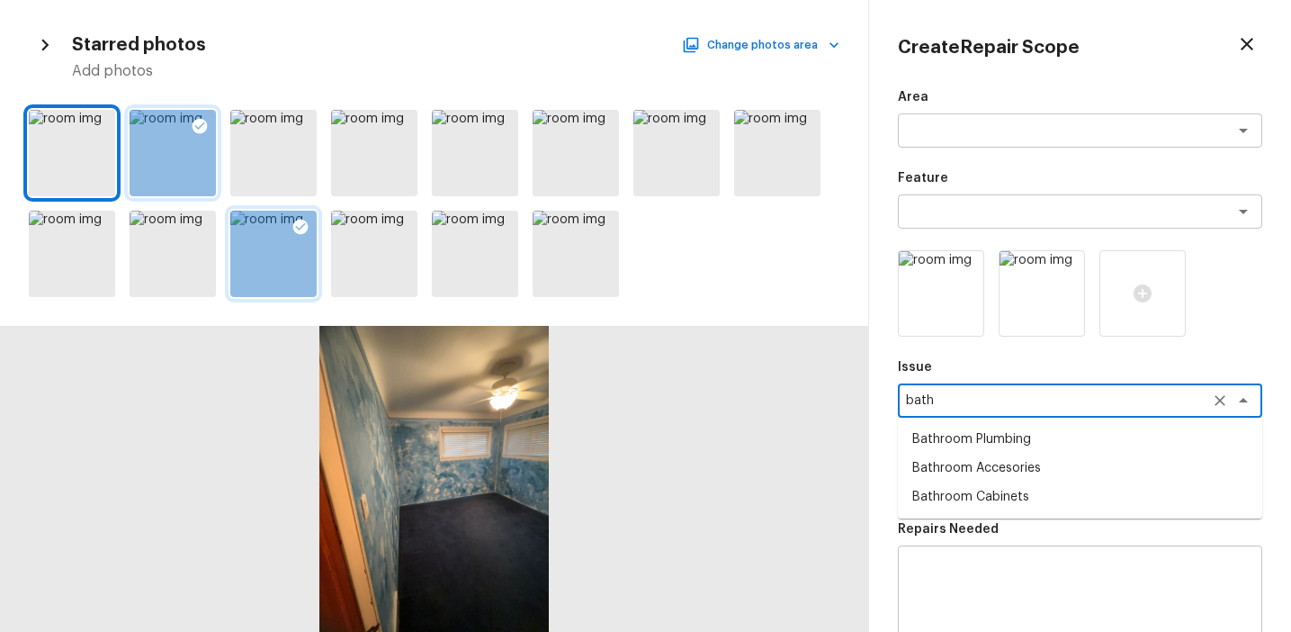
click at [1010, 428] on li "Bathroom Plumbing" at bounding box center [1080, 439] width 364 height 29
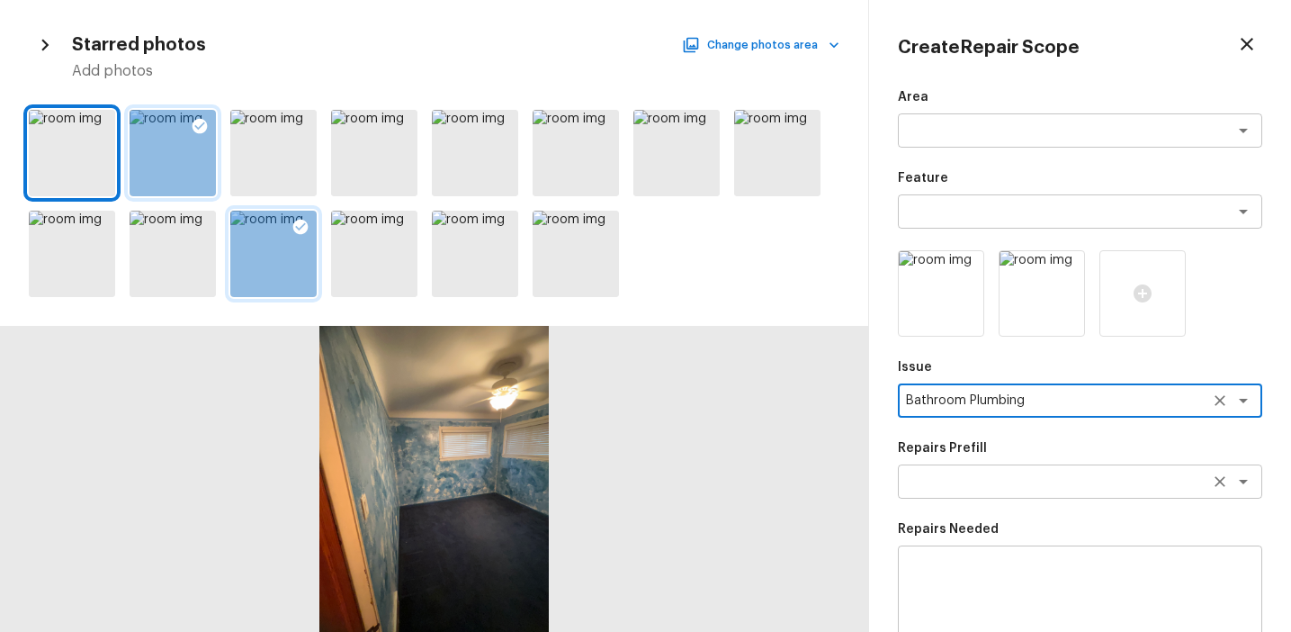
click at [978, 482] on textarea at bounding box center [1055, 481] width 298 height 18
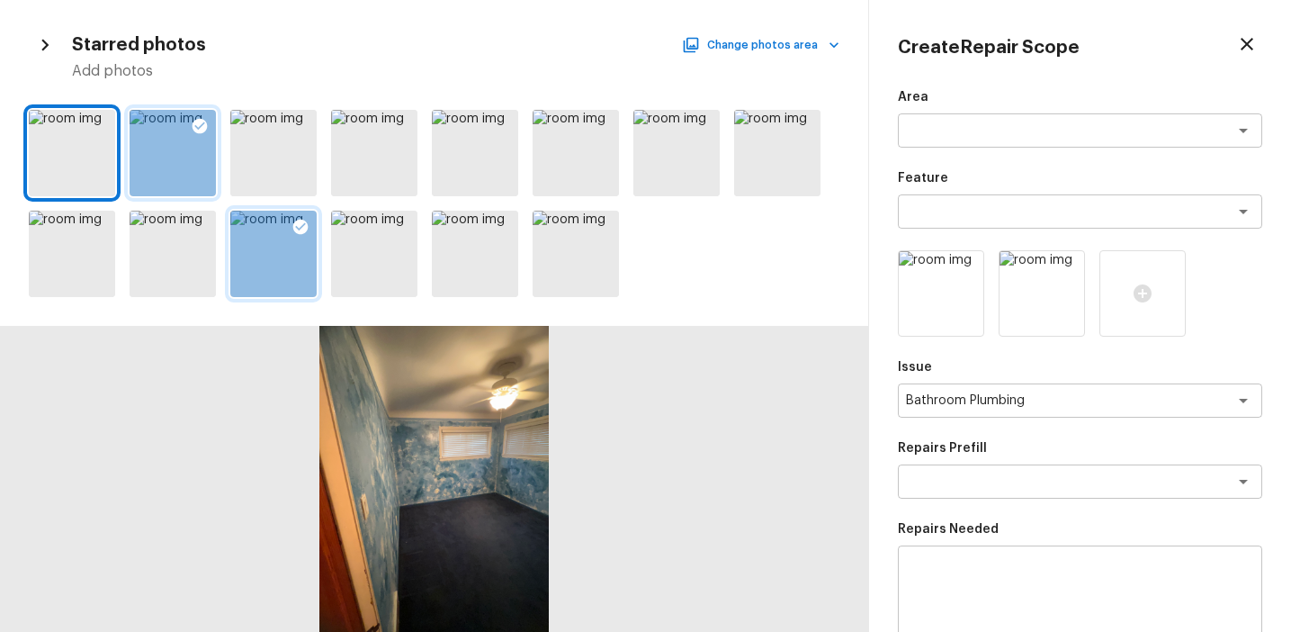
click at [880, 510] on div "Create Repair Scope Area x ​ Feature x ​ Issue Bathroom Plumbing x ​ Repairs Pr…" at bounding box center [1080, 316] width 422 height 632
click at [924, 487] on textarea at bounding box center [1055, 481] width 298 height 18
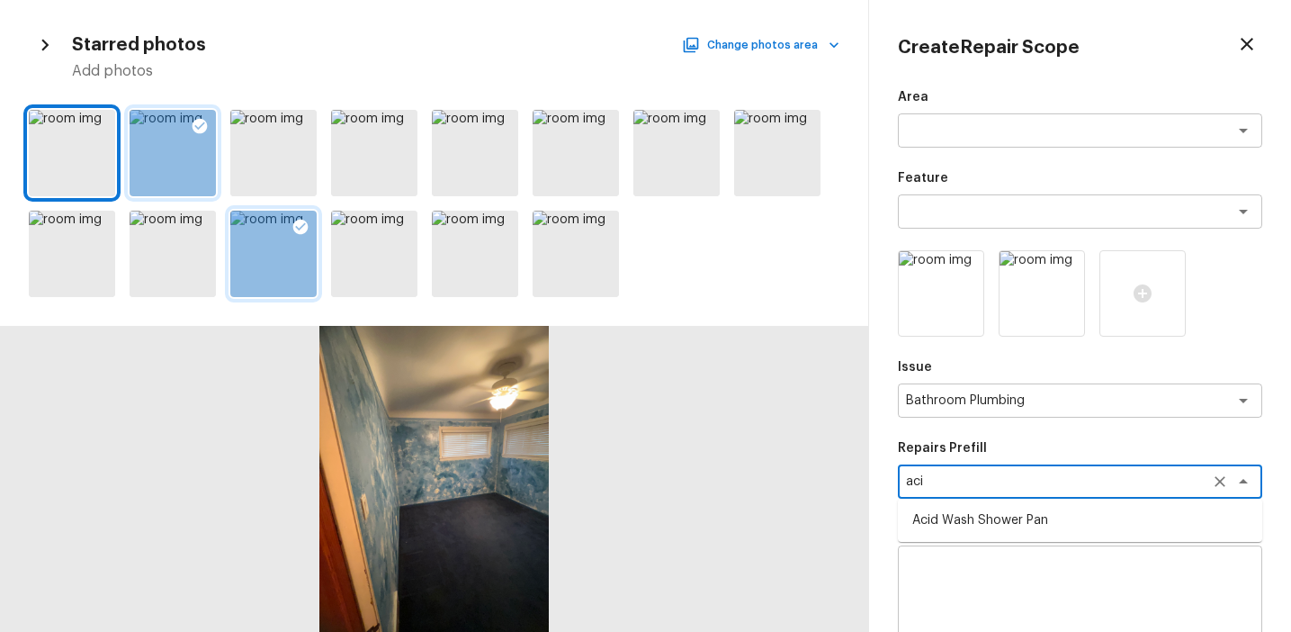
click at [971, 514] on li "Acid Wash Shower Pan" at bounding box center [1080, 520] width 364 height 29
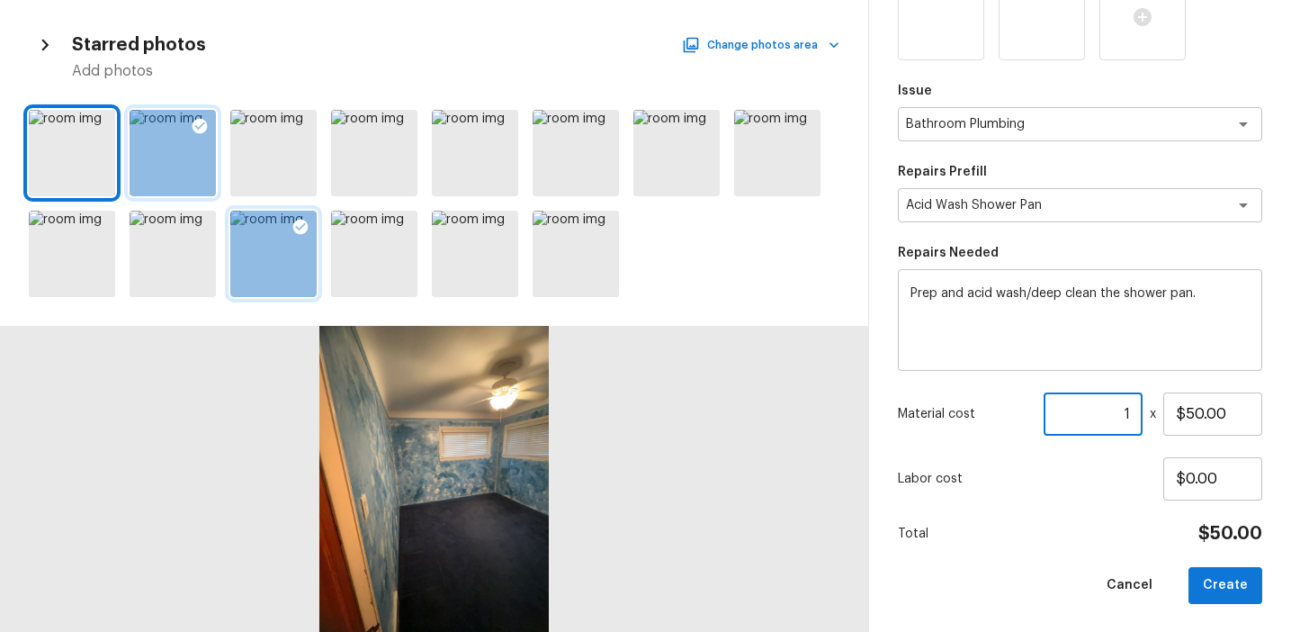
click at [1128, 413] on input "1" at bounding box center [1093, 413] width 99 height 43
click at [1104, 411] on input "1200" at bounding box center [1093, 413] width 99 height 43
click at [1212, 584] on button "Create" at bounding box center [1226, 585] width 74 height 37
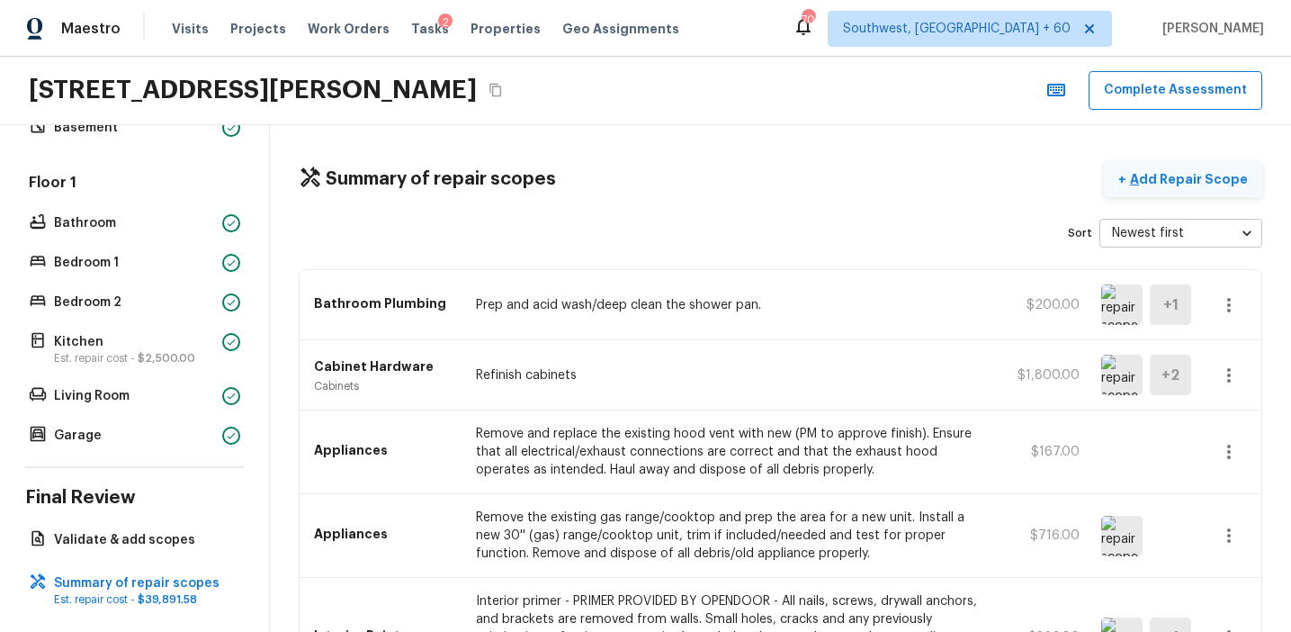
click at [1195, 167] on button "+ Add Repair Scope" at bounding box center [1183, 179] width 158 height 37
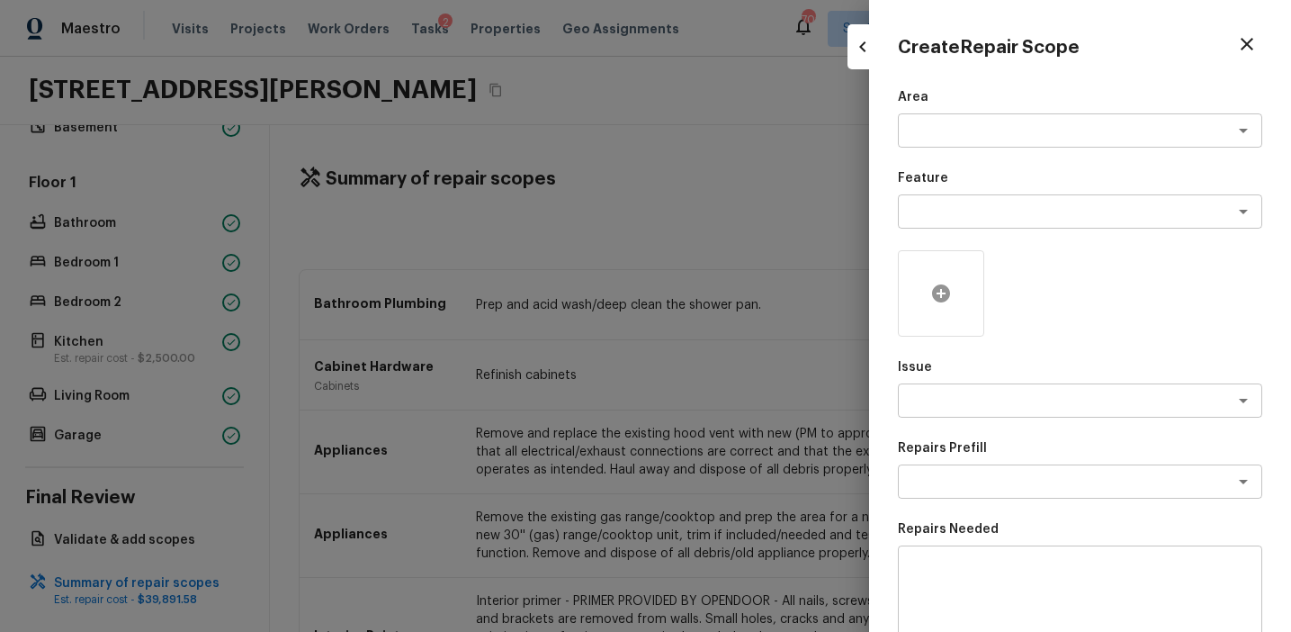
click at [938, 275] on div at bounding box center [941, 293] width 86 height 86
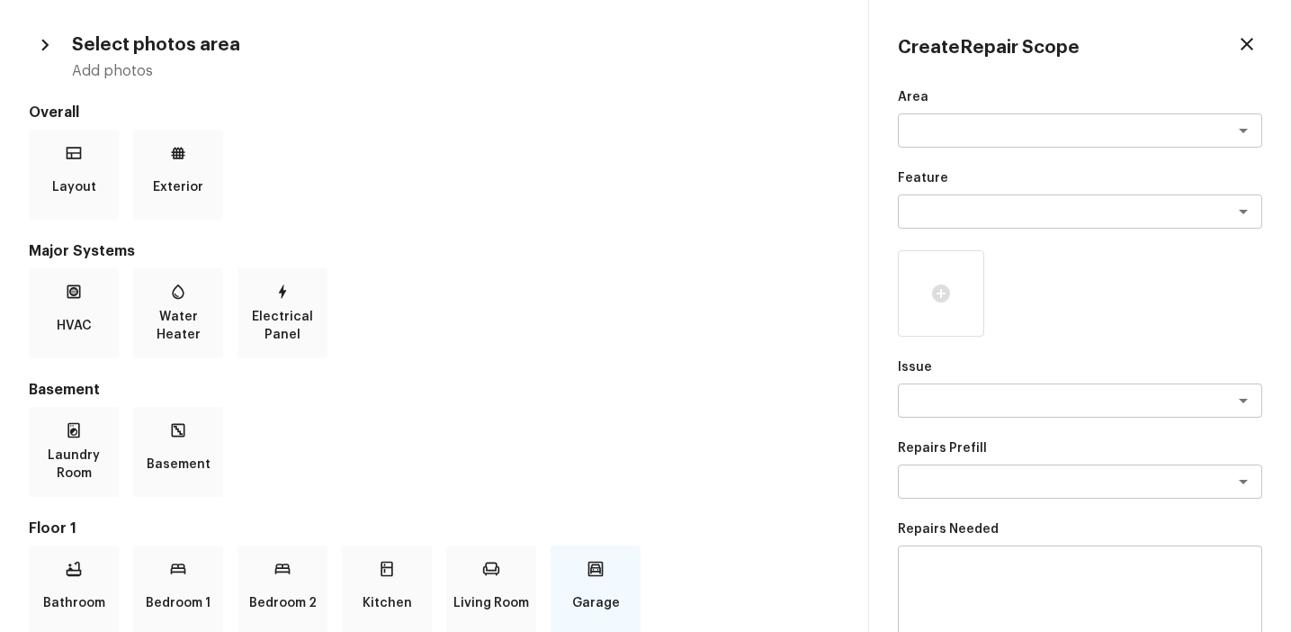
click at [589, 564] on icon at bounding box center [596, 569] width 18 height 18
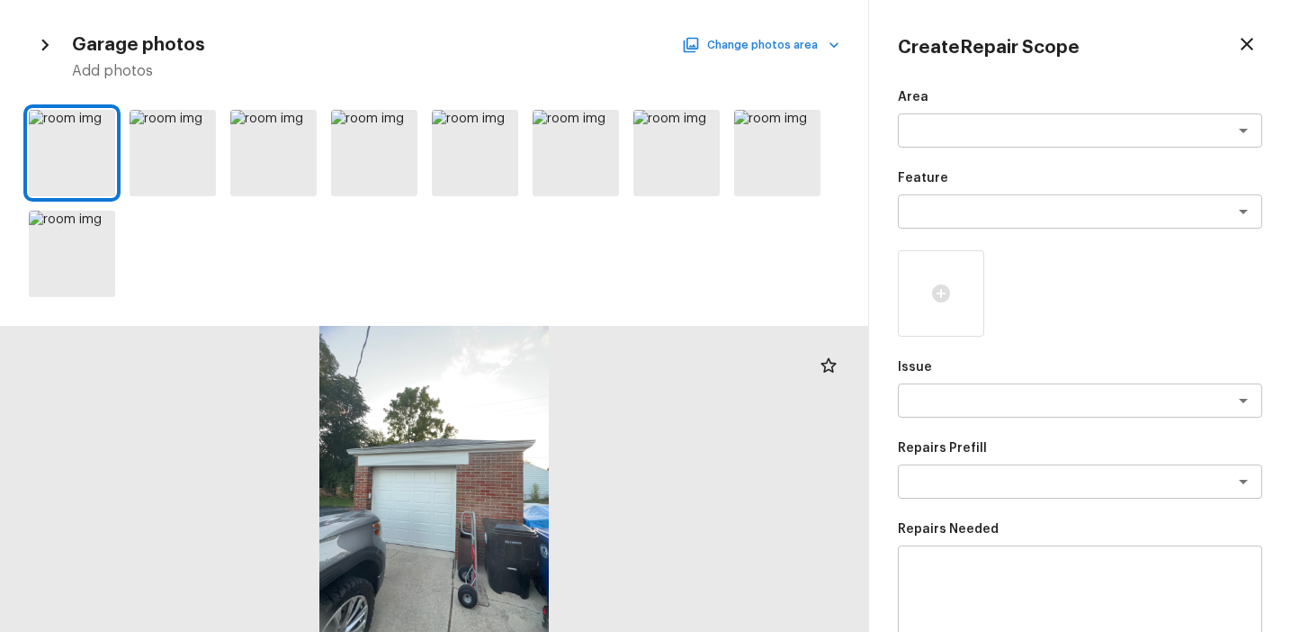
click at [771, 47] on button "Change photos area" at bounding box center [763, 44] width 154 height 23
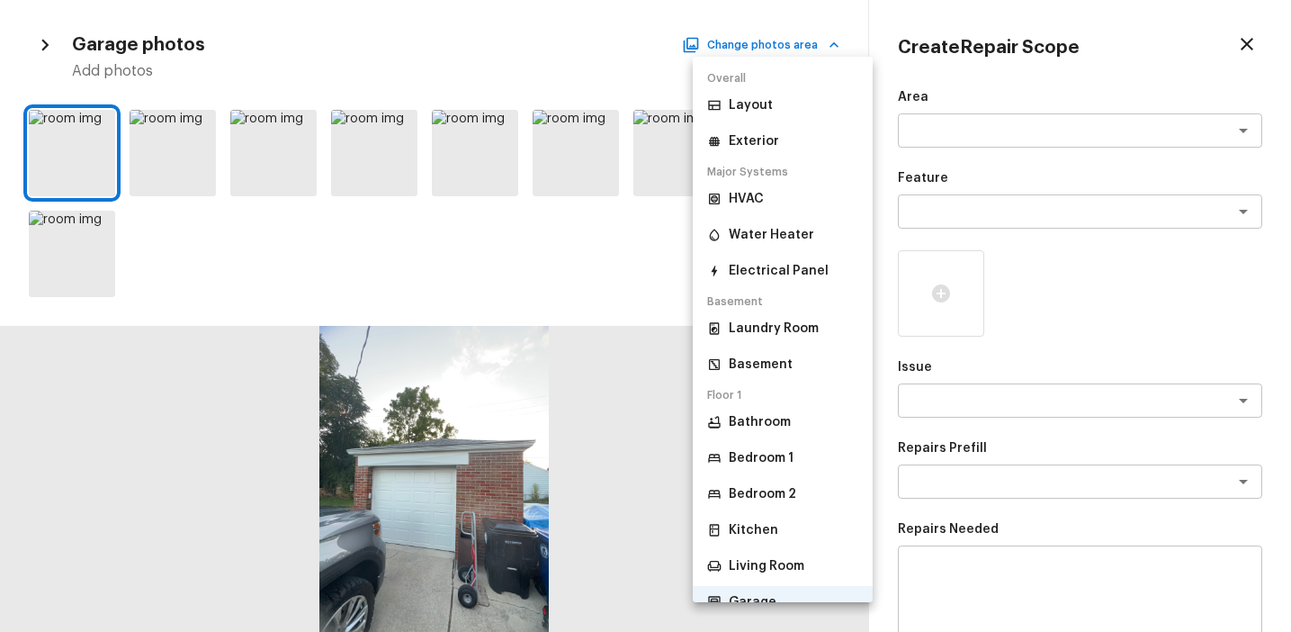
scroll to position [81, 0]
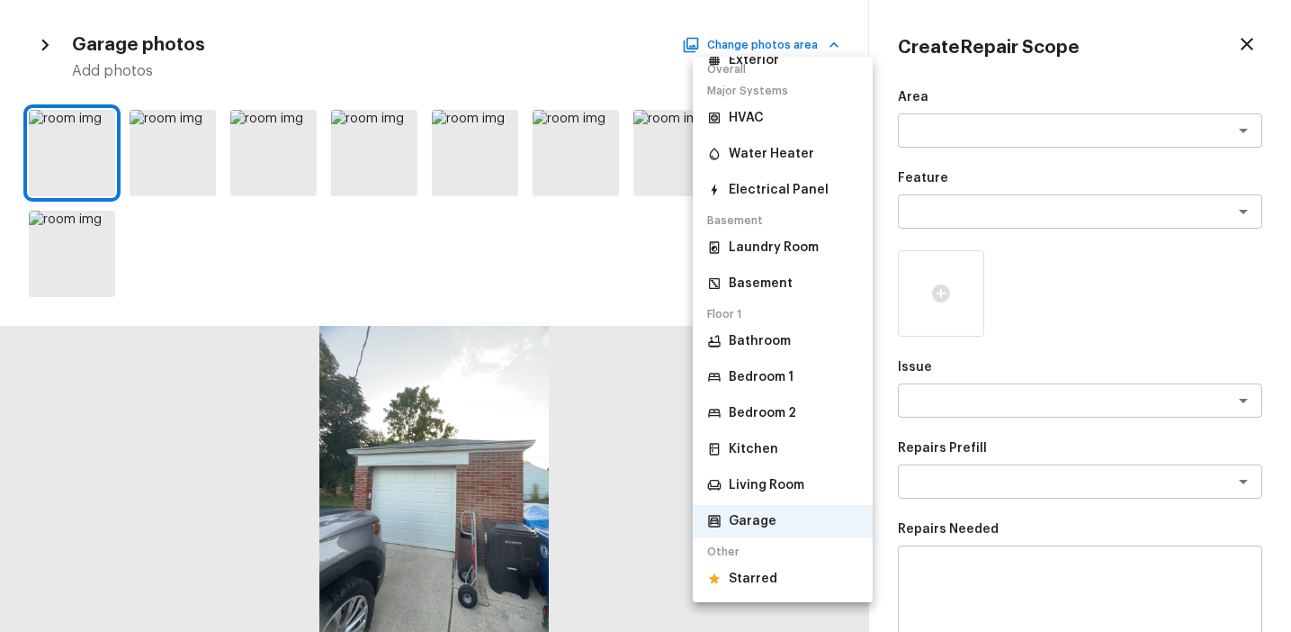
click at [767, 578] on p "Starred" at bounding box center [753, 579] width 49 height 18
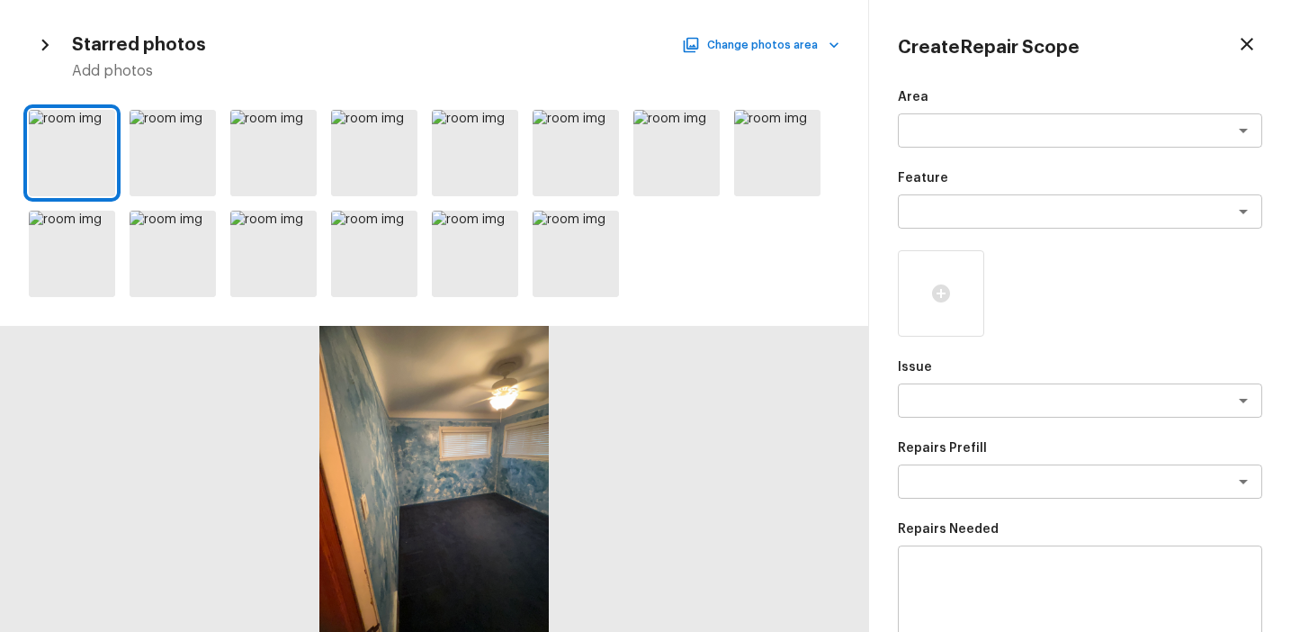
click at [796, 304] on div at bounding box center [434, 367] width 868 height 529
click at [1245, 47] on icon "button" at bounding box center [1247, 44] width 22 height 22
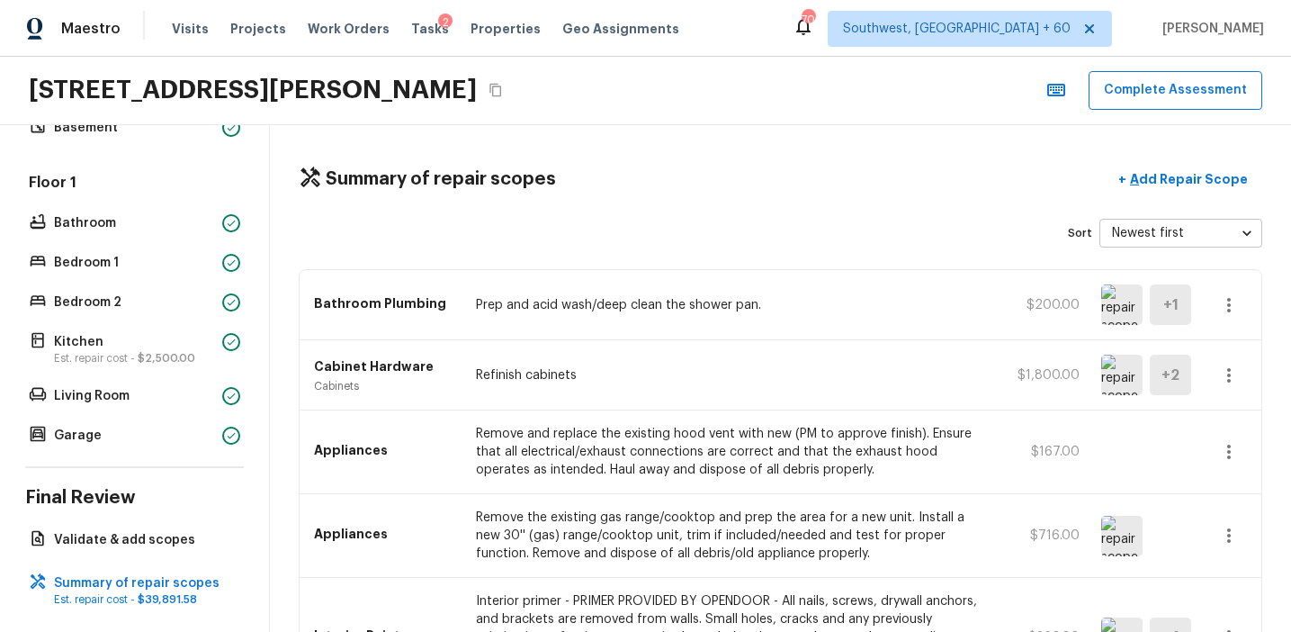
click at [1053, 206] on div "Summary of repair scopes + Add Repair Scope Sort Newest first newestFirst ​ Bat…" at bounding box center [780, 378] width 1021 height 507
click at [1152, 171] on p "Add Repair Scope" at bounding box center [1186, 179] width 121 height 18
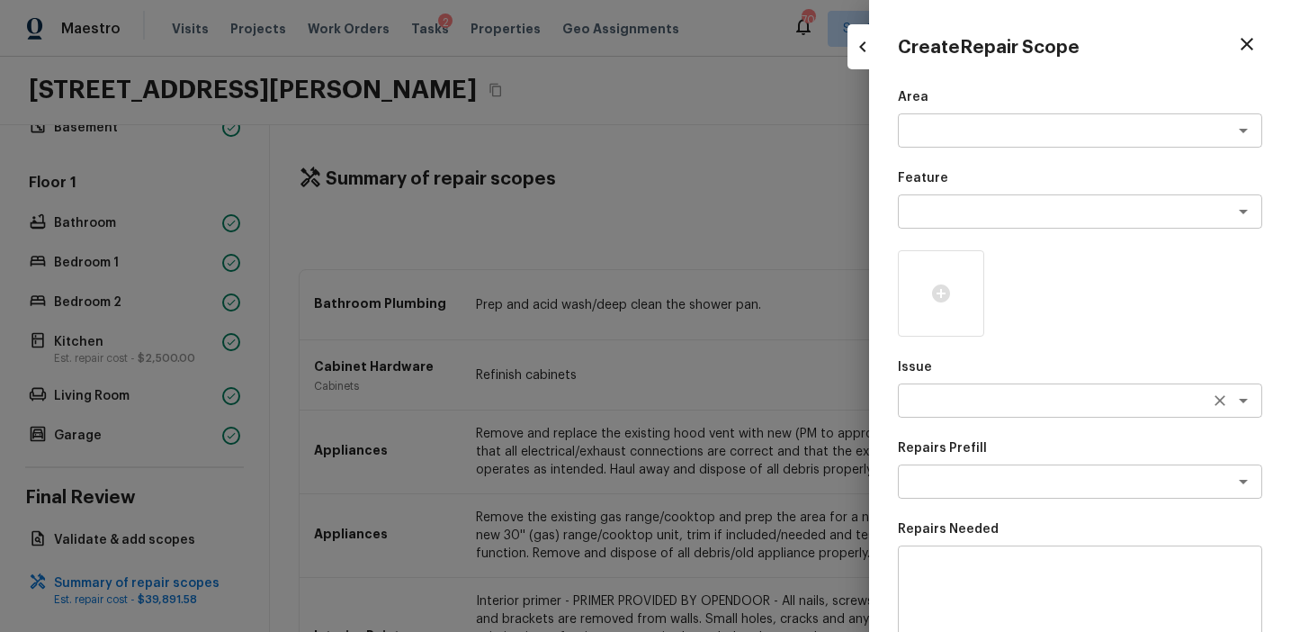
click at [935, 407] on textarea at bounding box center [1055, 400] width 298 height 18
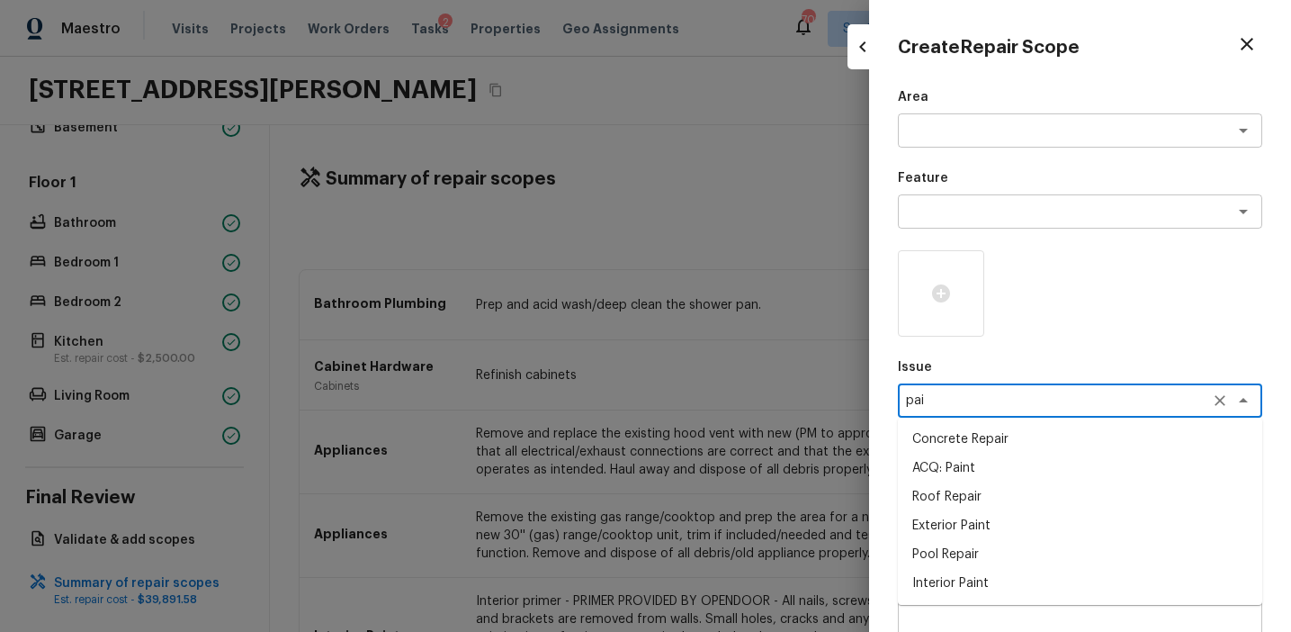
click at [959, 473] on li "ACQ: Paint" at bounding box center [1080, 467] width 364 height 29
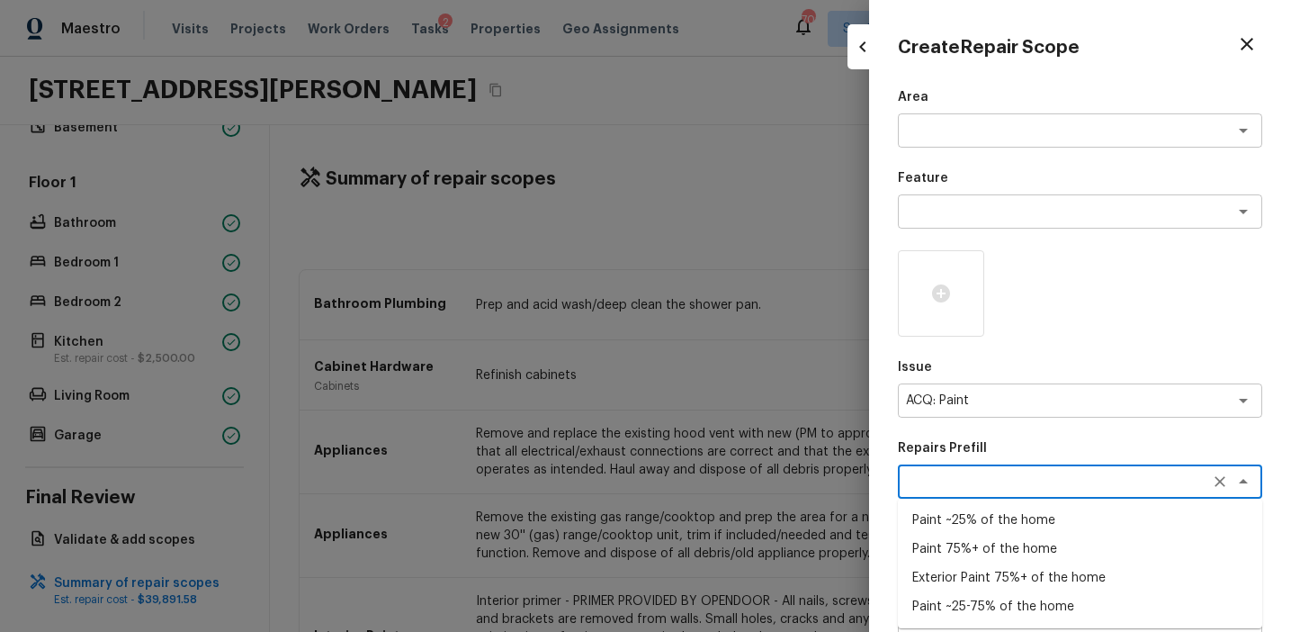
click at [994, 489] on textarea at bounding box center [1055, 481] width 298 height 18
click at [990, 554] on li "Paint 75%+ of the home" at bounding box center [1080, 548] width 364 height 29
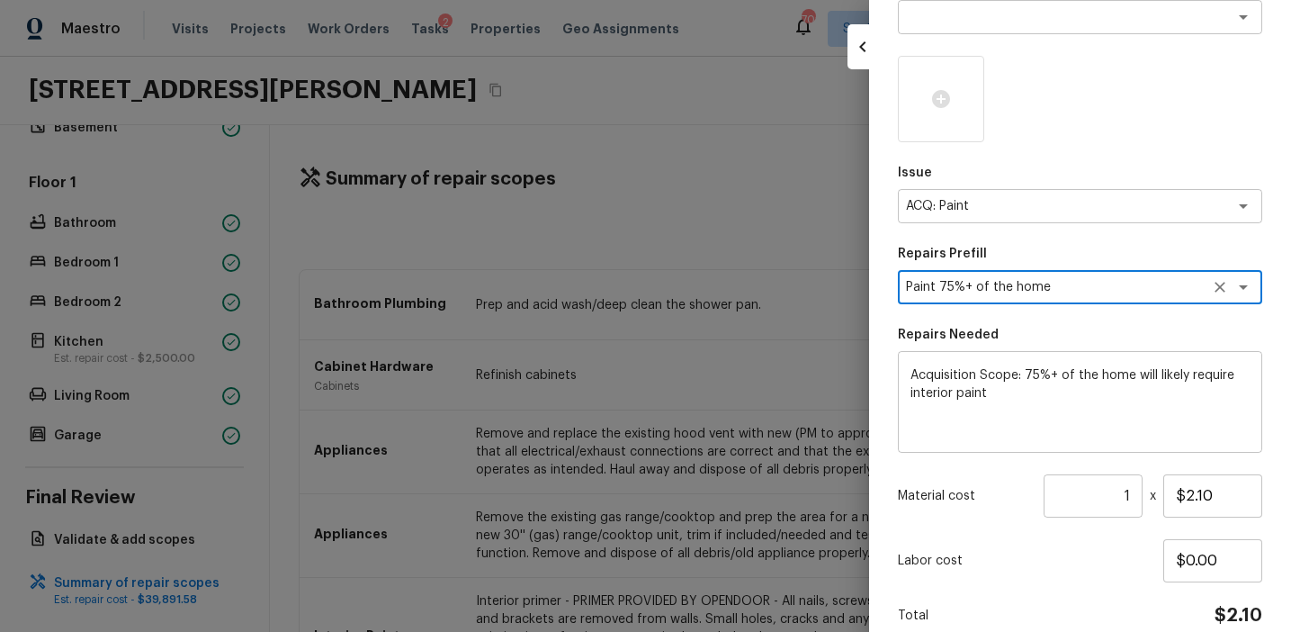
scroll to position [276, 0]
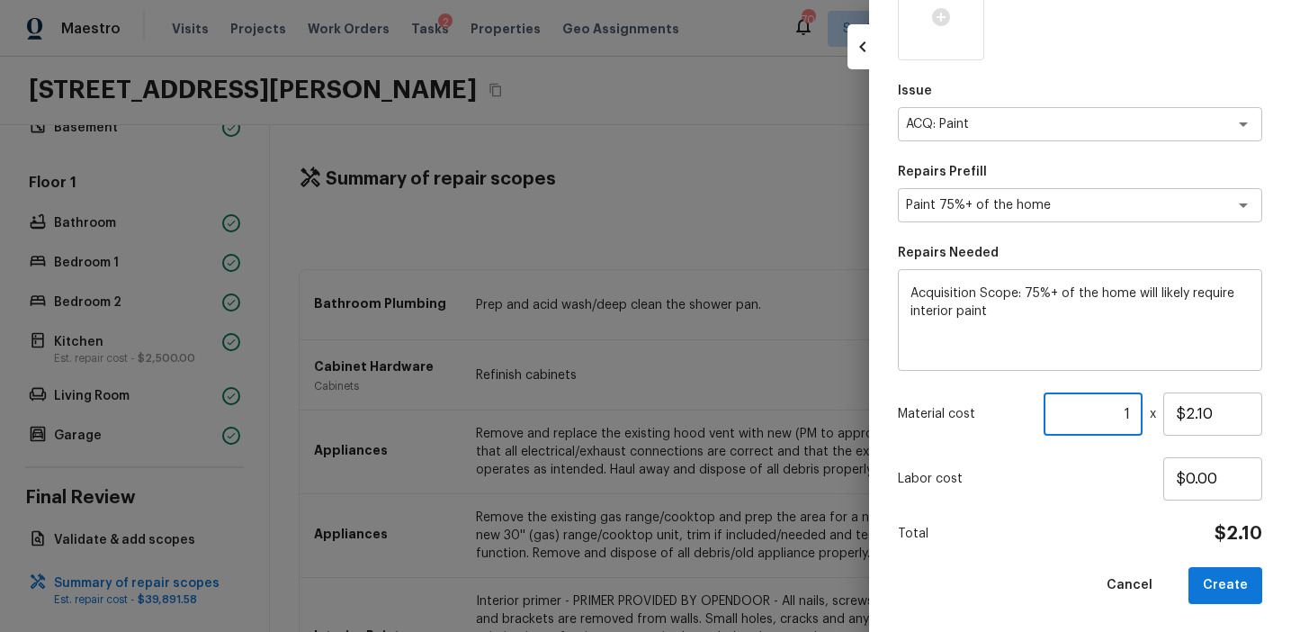
click at [1128, 414] on input "1" at bounding box center [1093, 413] width 99 height 43
click at [1112, 411] on input "900" at bounding box center [1093, 413] width 99 height 43
click at [1230, 578] on button "Create" at bounding box center [1226, 585] width 74 height 37
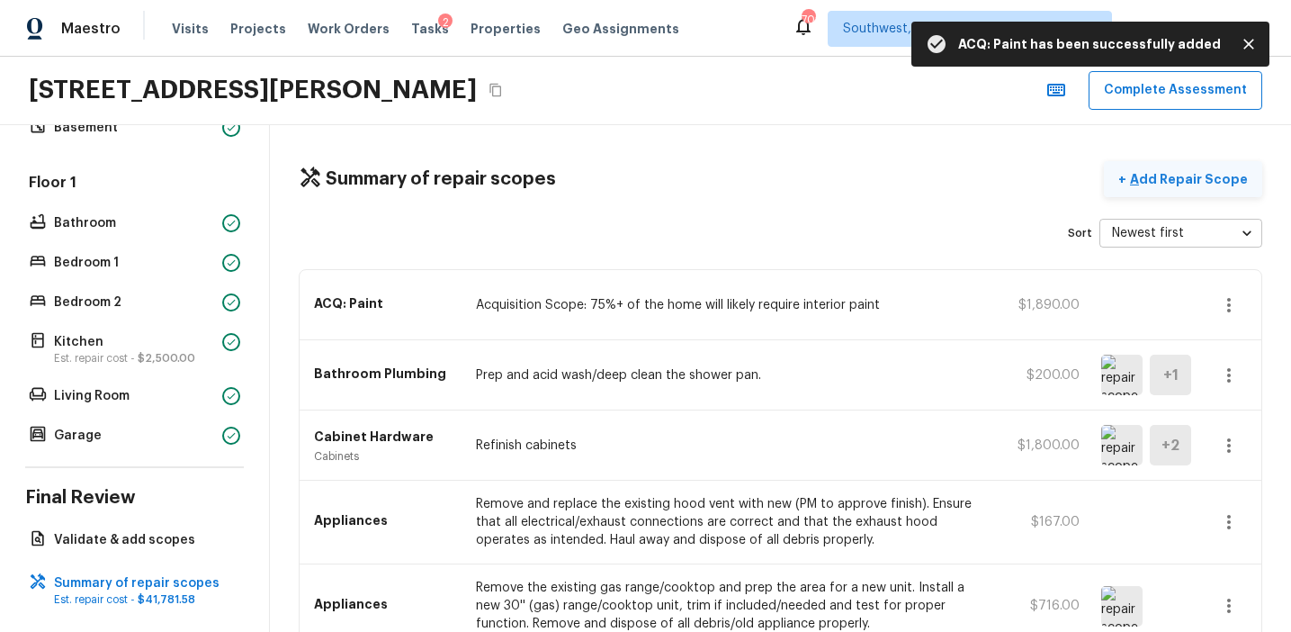
click at [1203, 180] on p "Add Repair Scope" at bounding box center [1186, 179] width 121 height 18
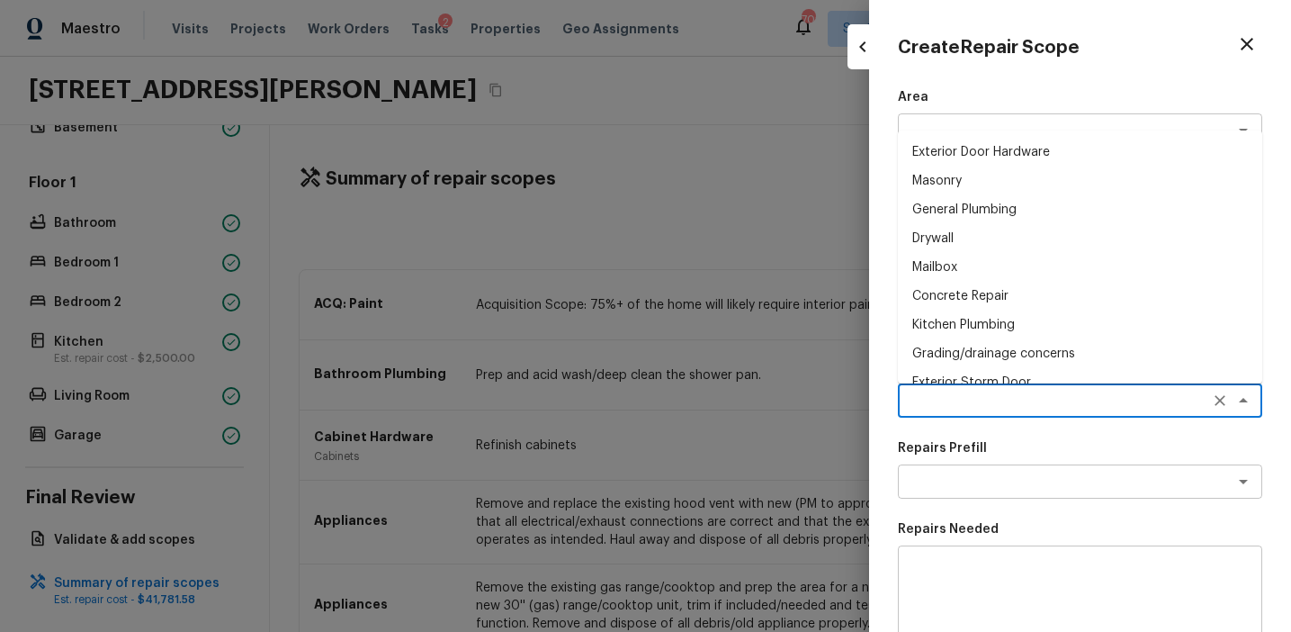
click at [924, 405] on textarea at bounding box center [1055, 400] width 298 height 18
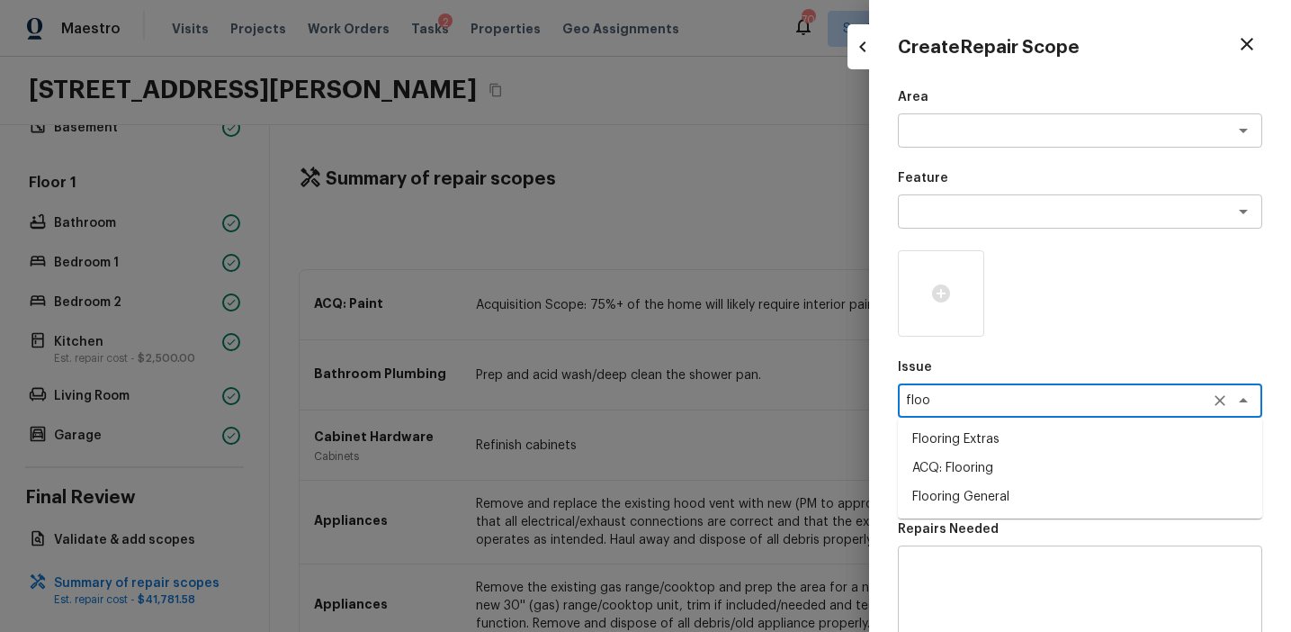
click at [973, 439] on li "Flooring Extras" at bounding box center [1080, 439] width 364 height 29
click at [980, 476] on textarea at bounding box center [1055, 481] width 298 height 18
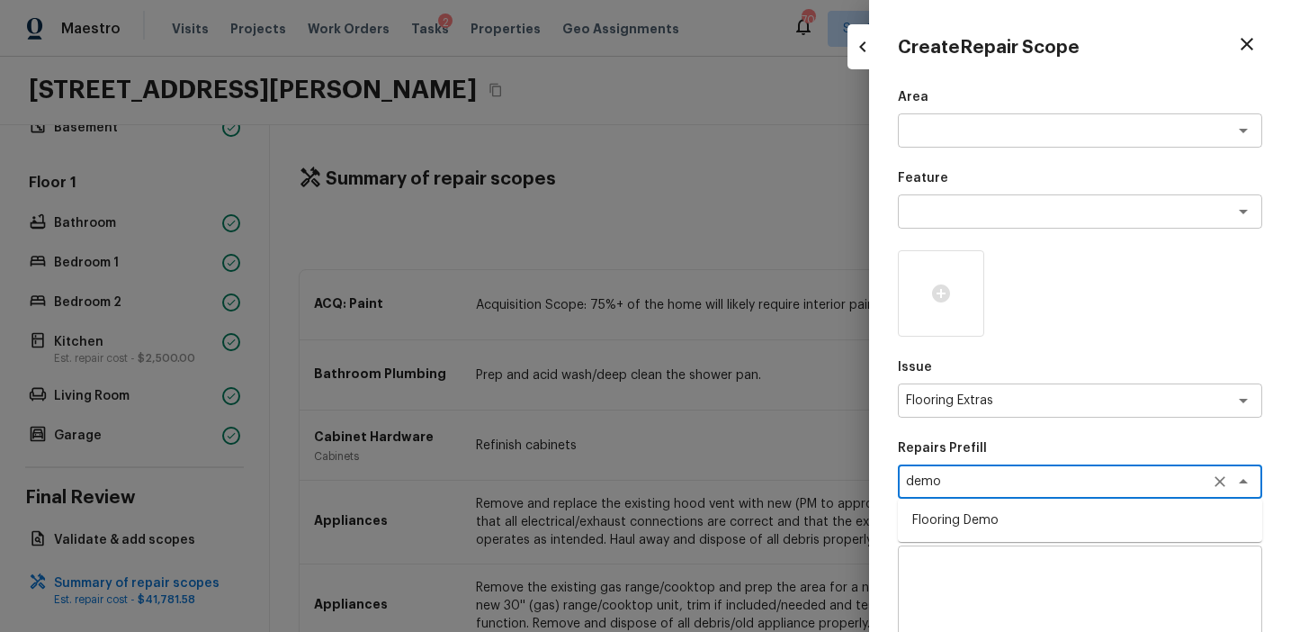
click at [1024, 522] on li "Flooring Demo" at bounding box center [1080, 520] width 364 height 29
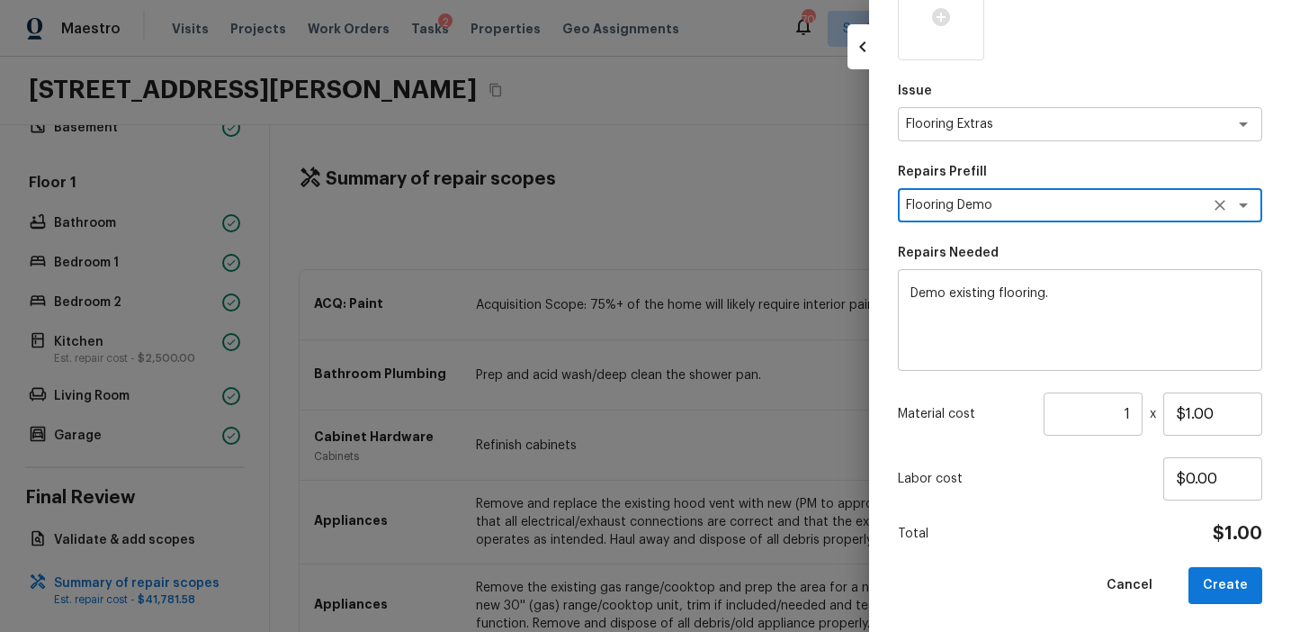
click at [1130, 408] on input "1" at bounding box center [1093, 413] width 99 height 43
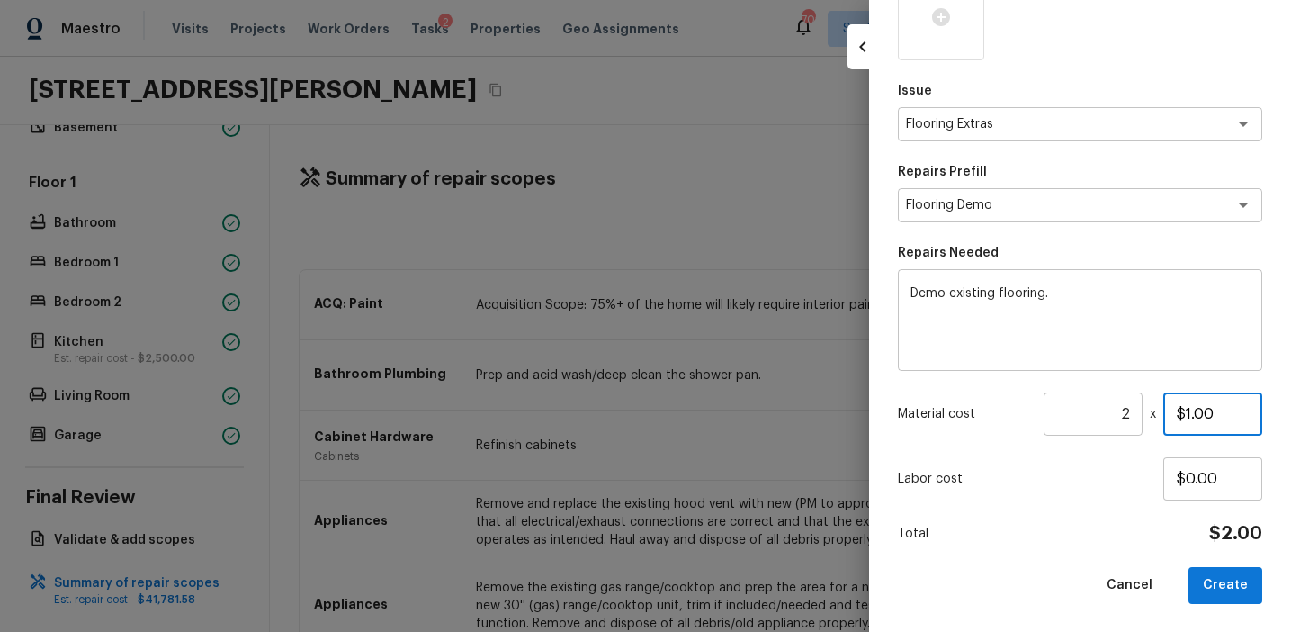
paste input "450"
click at [1219, 583] on button "Create" at bounding box center [1226, 585] width 74 height 37
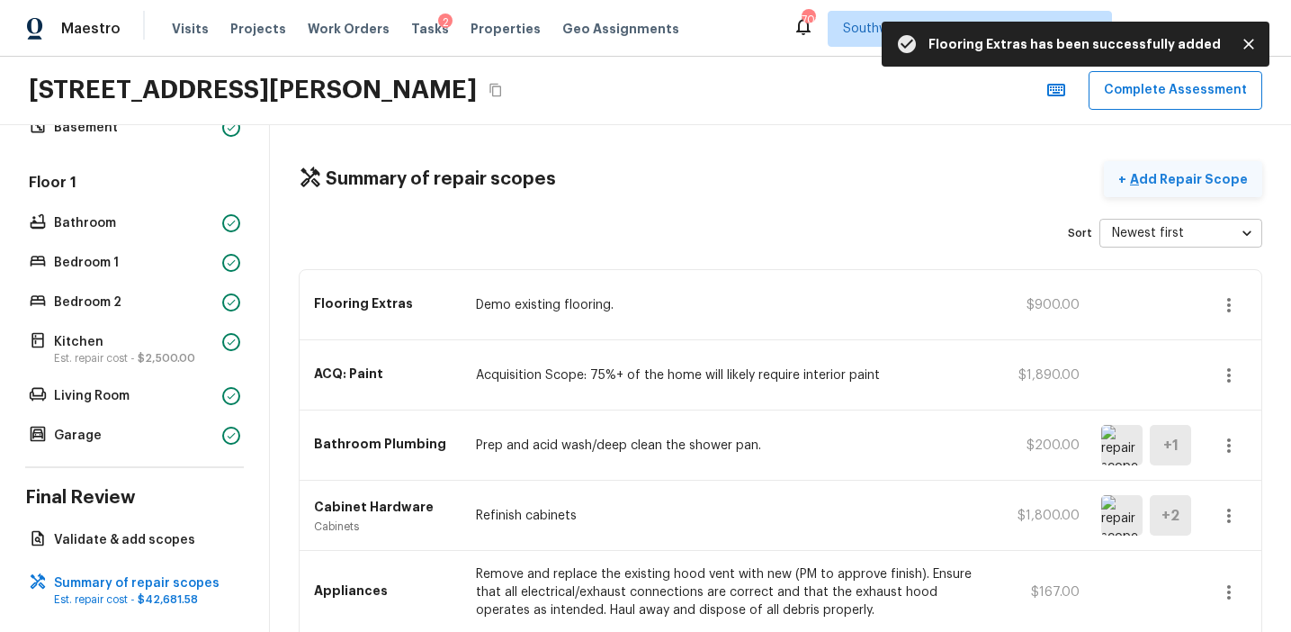
click at [1172, 179] on p "Add Repair Scope" at bounding box center [1186, 179] width 121 height 18
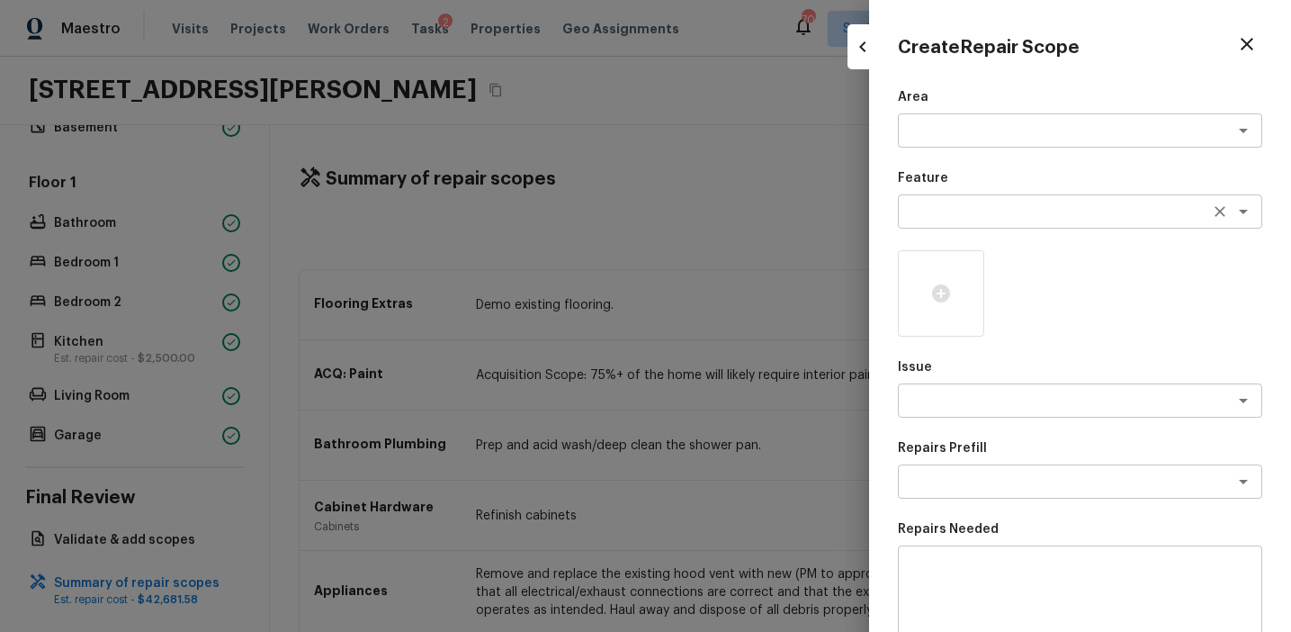
click at [938, 211] on textarea at bounding box center [1055, 211] width 298 height 18
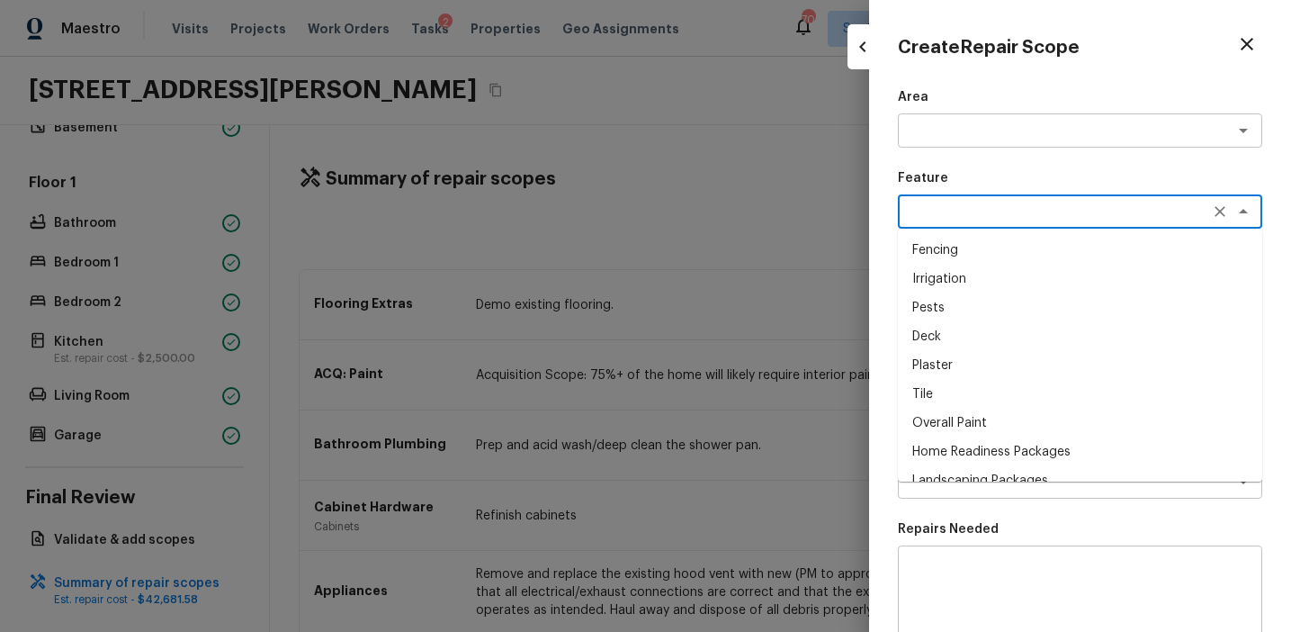
click at [872, 416] on div "Create Repair Scope Area x ​ Feature x ​ Fencing Irrigation Pests Deck Plaster …" at bounding box center [1080, 316] width 422 height 632
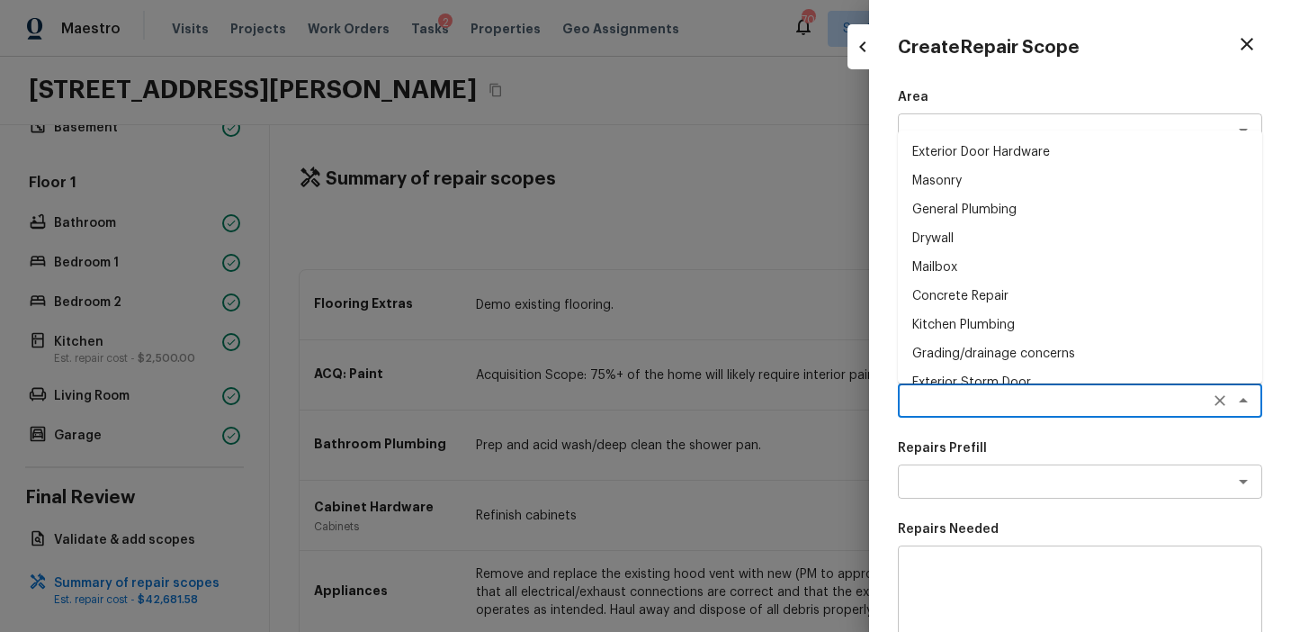
click at [929, 408] on textarea at bounding box center [1055, 400] width 298 height 18
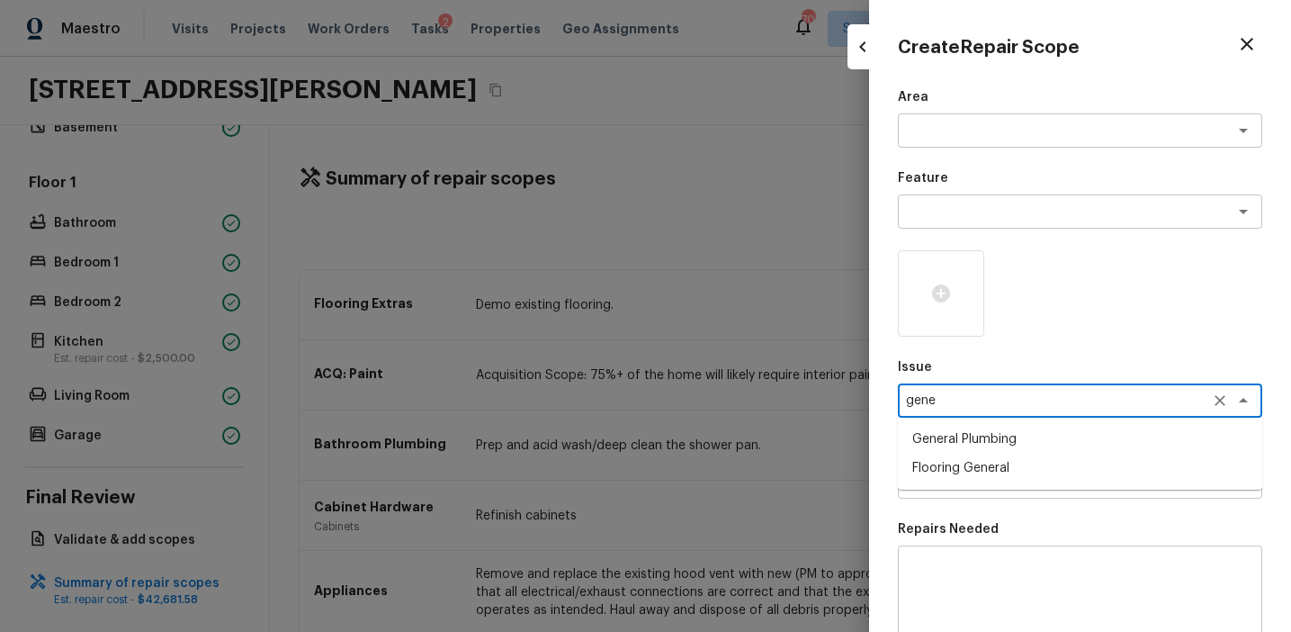
click at [971, 462] on li "Flooring General" at bounding box center [1080, 467] width 364 height 29
click at [954, 506] on div "Area x ​ Feature x ​ Issue Flooring General x ​ Repairs Prefill x ​ Repairs Nee…" at bounding box center [1080, 484] width 364 height 792
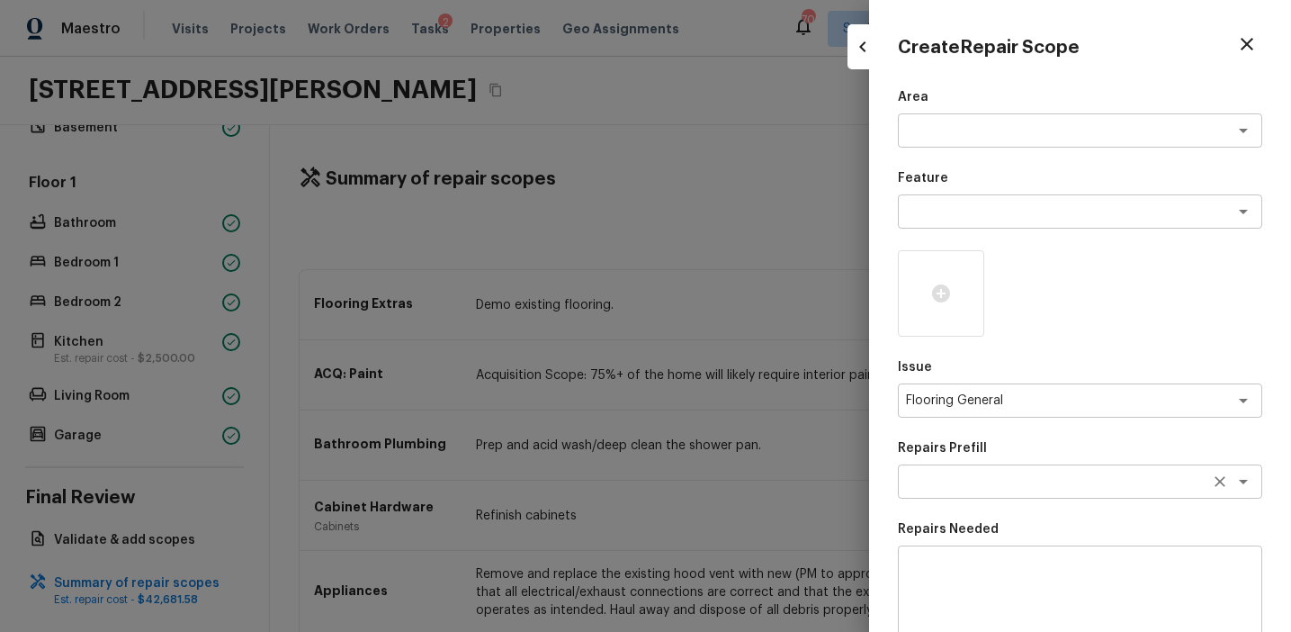
click at [953, 496] on div "x ​" at bounding box center [1080, 481] width 364 height 34
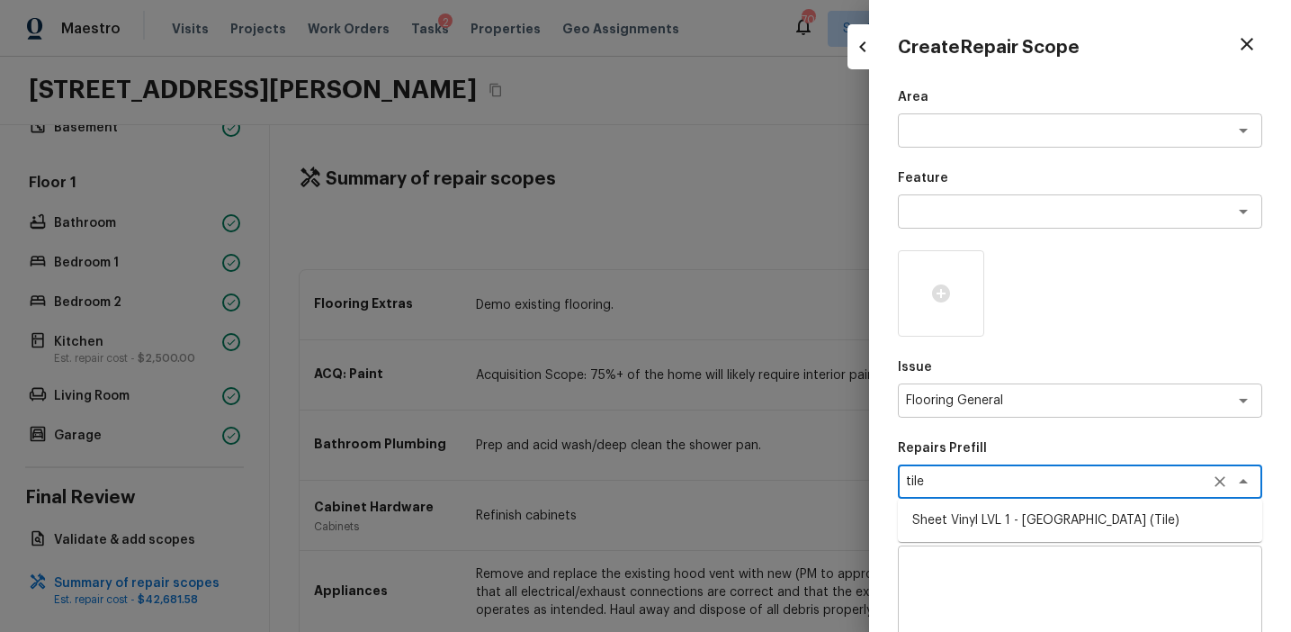
click at [996, 517] on li "Sheet Vinyl LVL 1 - [GEOGRAPHIC_DATA] (Tile)" at bounding box center [1080, 520] width 364 height 29
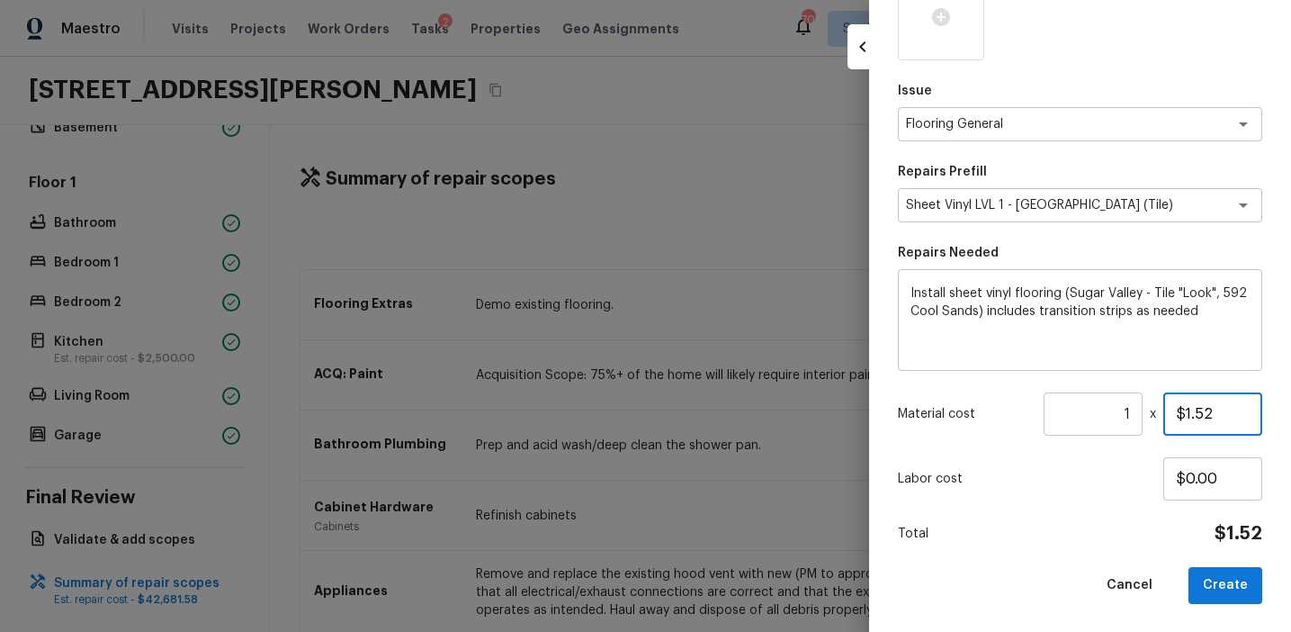
click at [1203, 414] on input "$1.52" at bounding box center [1212, 413] width 99 height 43
click at [1125, 413] on input "1" at bounding box center [1093, 413] width 99 height 43
paste input "450.0"
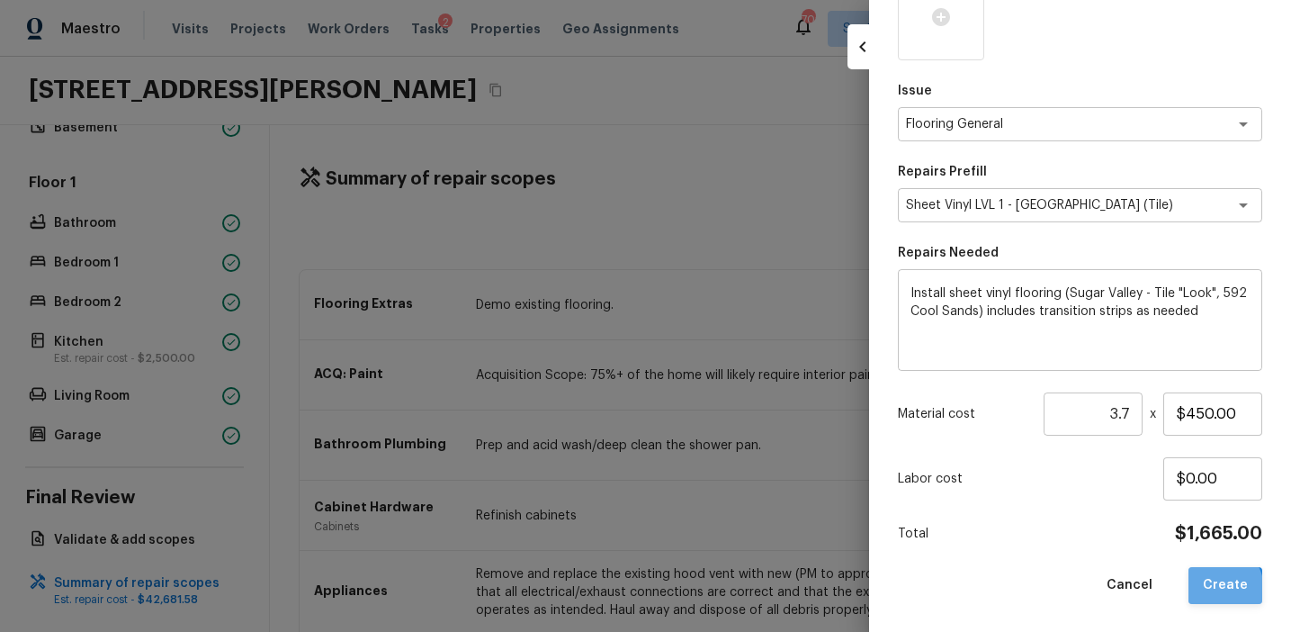
click at [1221, 588] on button "Create" at bounding box center [1226, 585] width 74 height 37
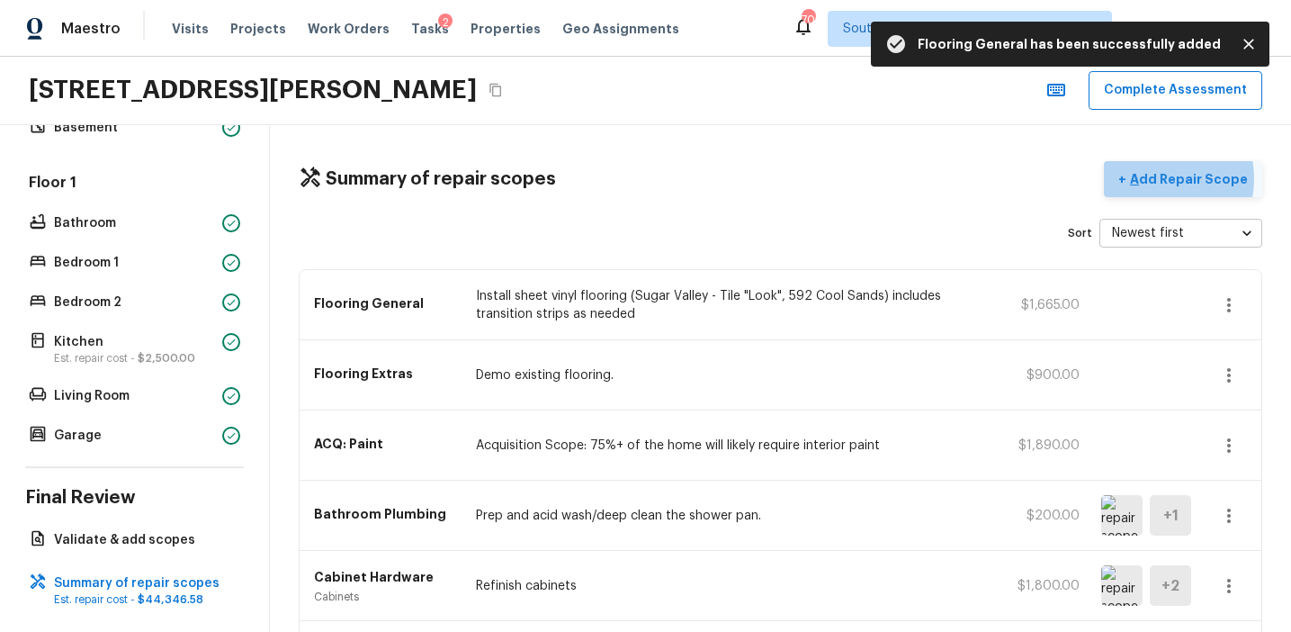
click at [1164, 178] on p "Add Repair Scope" at bounding box center [1186, 179] width 121 height 18
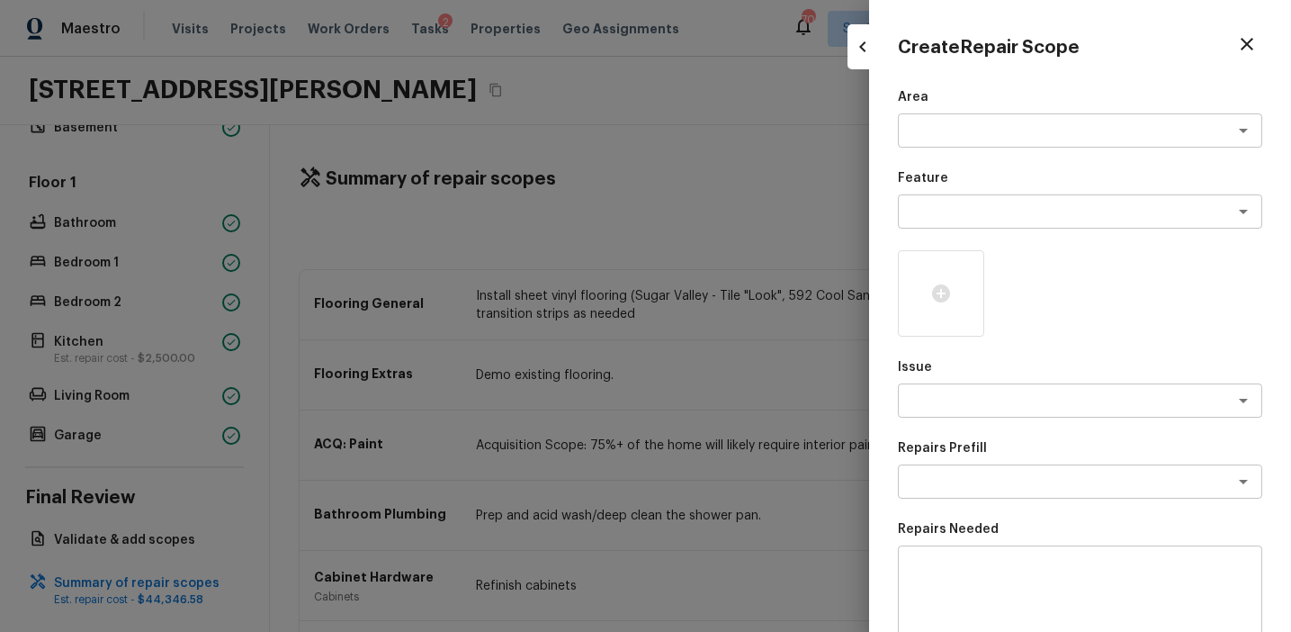
click at [756, 390] on div at bounding box center [645, 316] width 1291 height 632
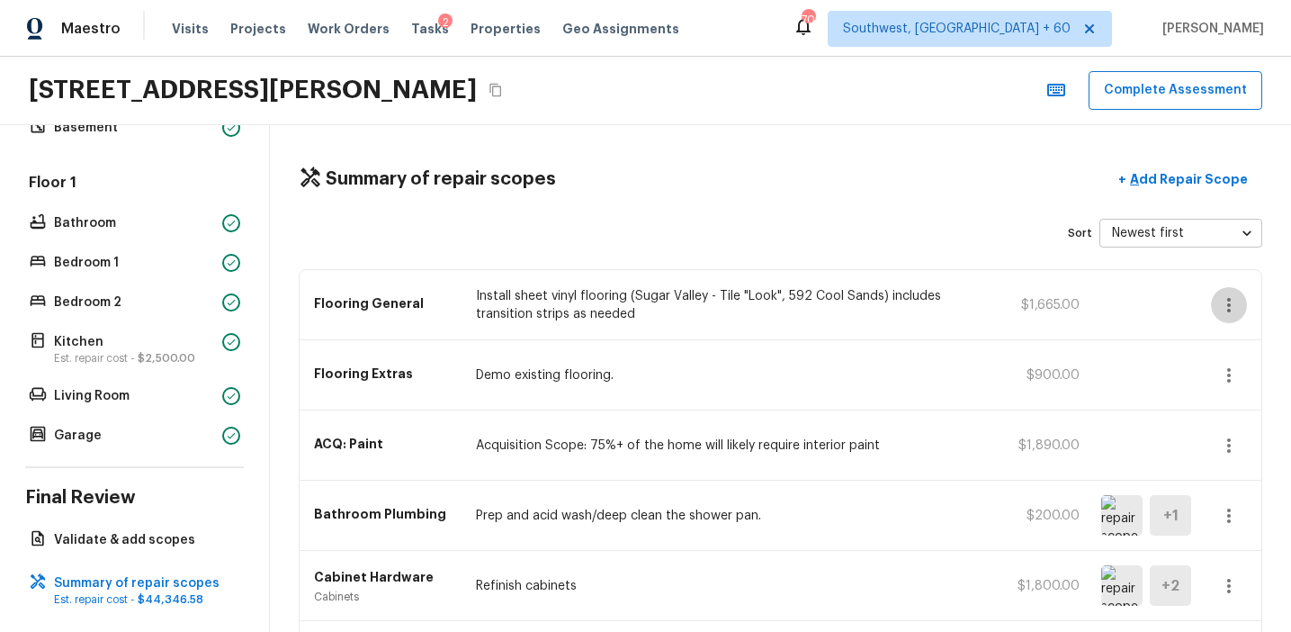
click at [1215, 302] on button "button" at bounding box center [1229, 305] width 36 height 36
click at [1232, 354] on li "Edit" at bounding box center [1235, 357] width 84 height 54
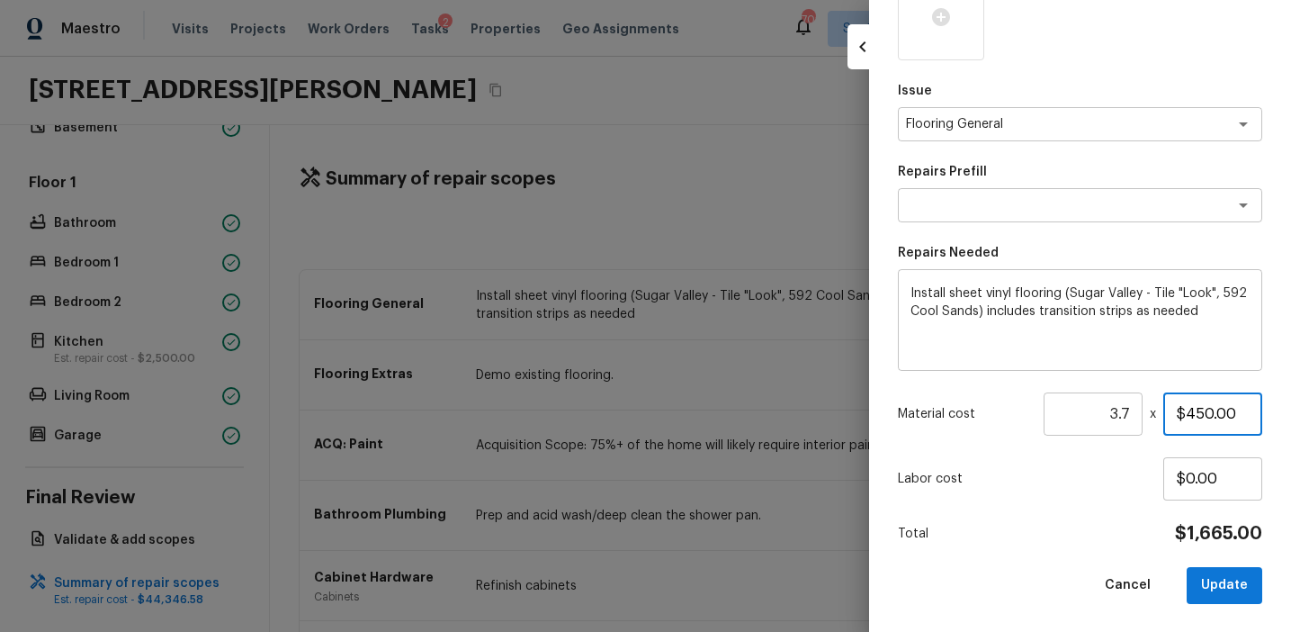
click at [1189, 415] on input "$450.00" at bounding box center [1212, 413] width 99 height 43
paste input "30"
click at [1228, 574] on button "Update" at bounding box center [1225, 585] width 76 height 37
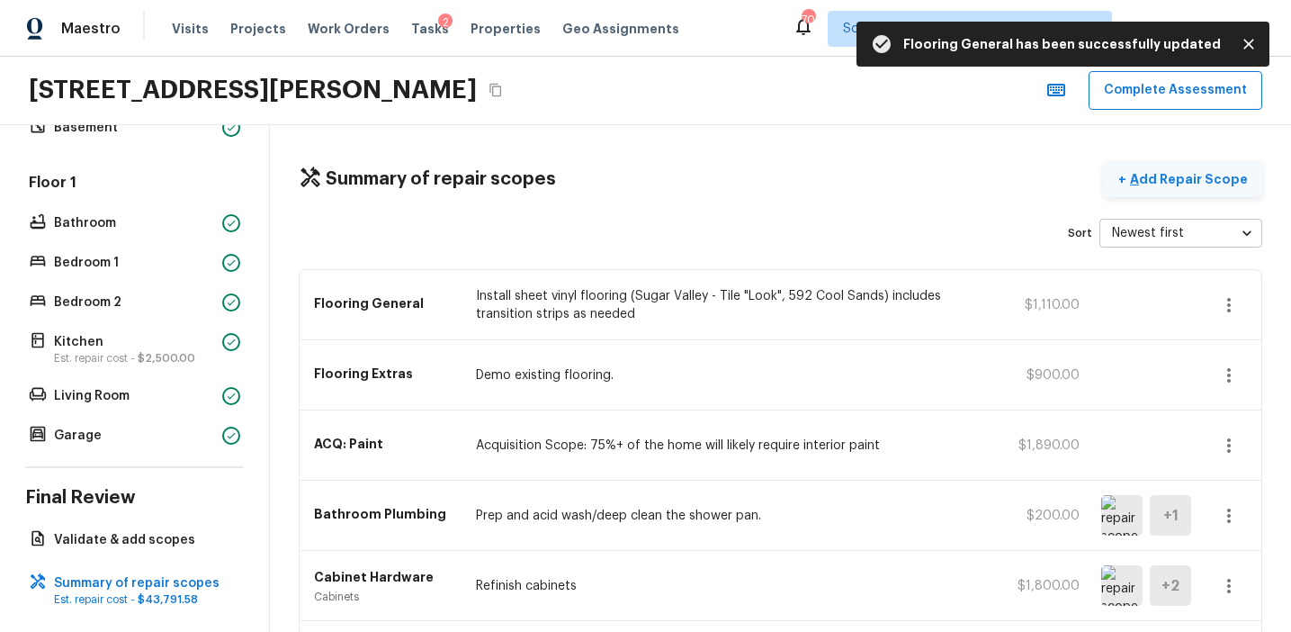
click at [1175, 188] on button "+ Add Repair Scope" at bounding box center [1183, 179] width 158 height 37
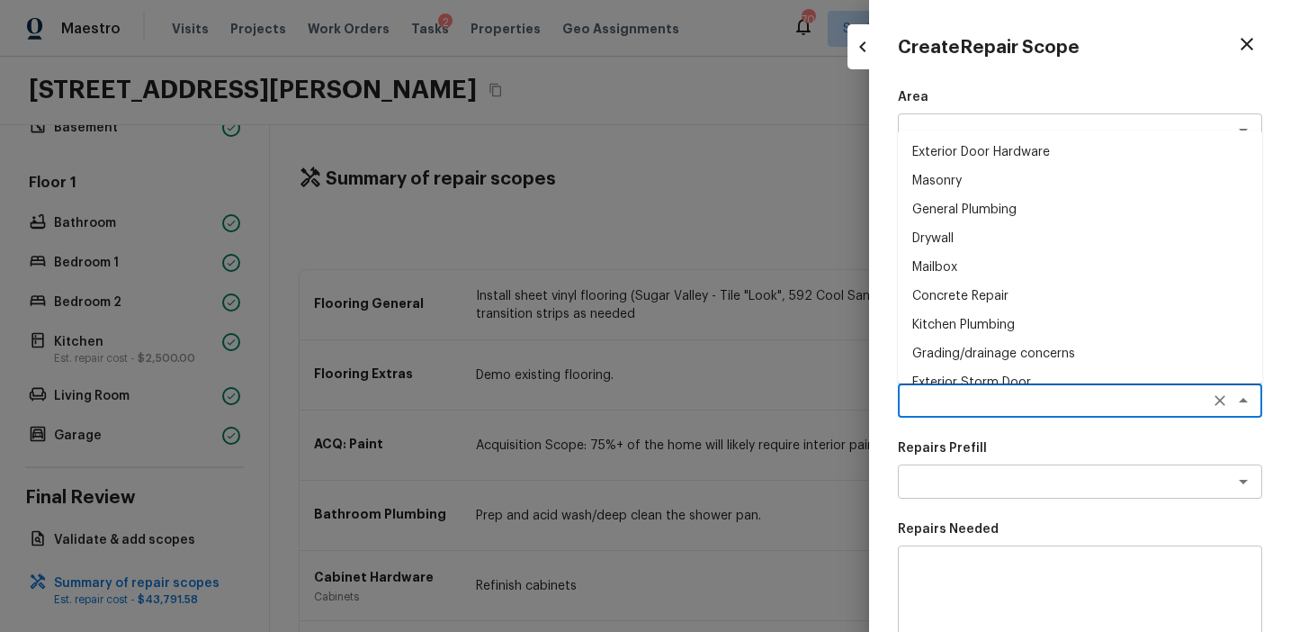
click at [915, 404] on textarea at bounding box center [1055, 400] width 298 height 18
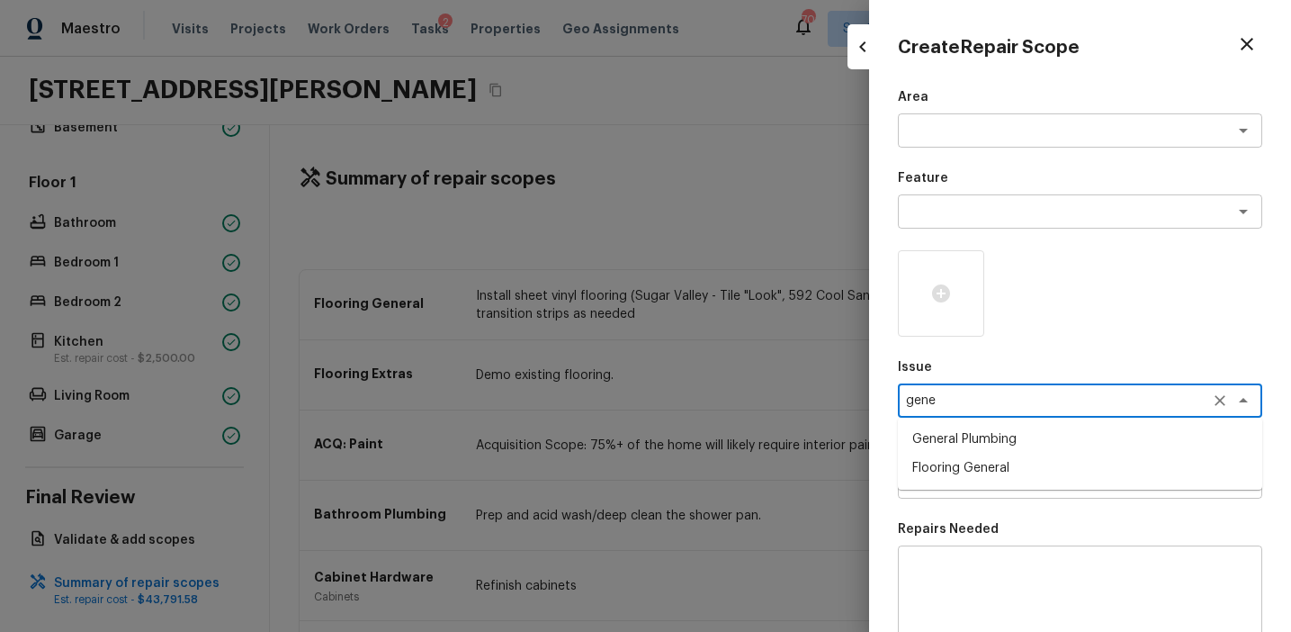
click at [983, 460] on li "Flooring General" at bounding box center [1080, 467] width 364 height 29
click at [974, 482] on textarea at bounding box center [1055, 481] width 298 height 18
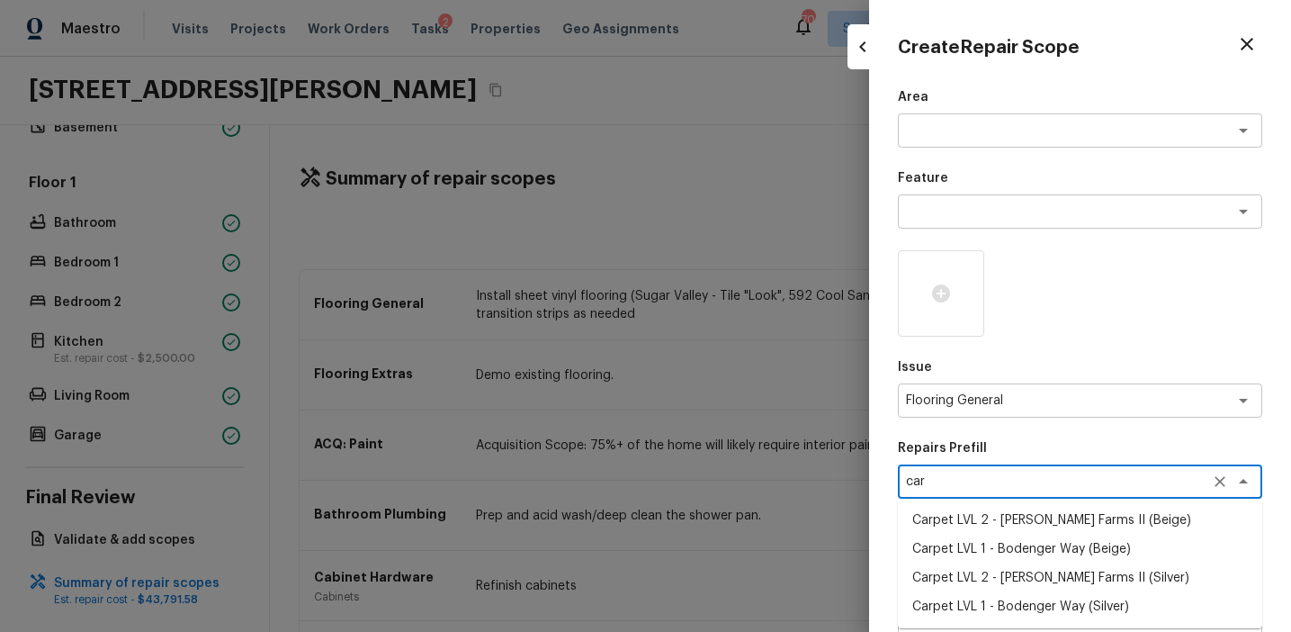
click at [1013, 559] on li "Carpet LVL 1 - Bodenger Way (Beige)" at bounding box center [1080, 548] width 364 height 29
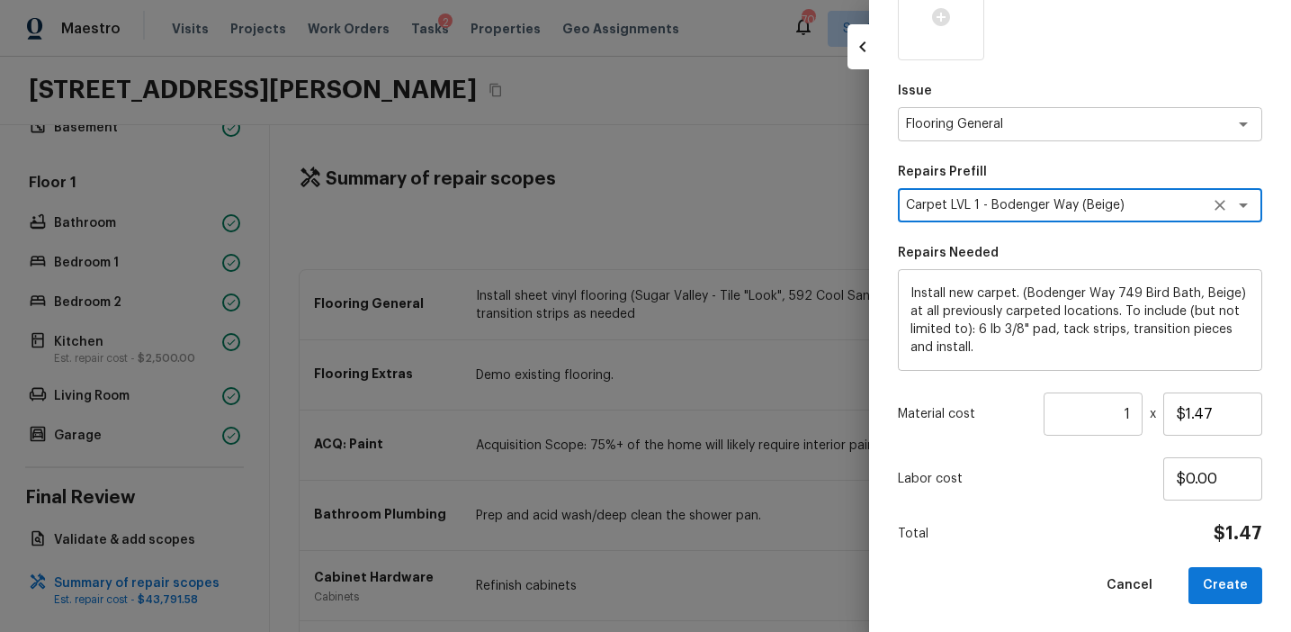
click at [1118, 205] on textarea "Carpet LVL 1 - Bodenger Way (Beige)" at bounding box center [1055, 205] width 298 height 18
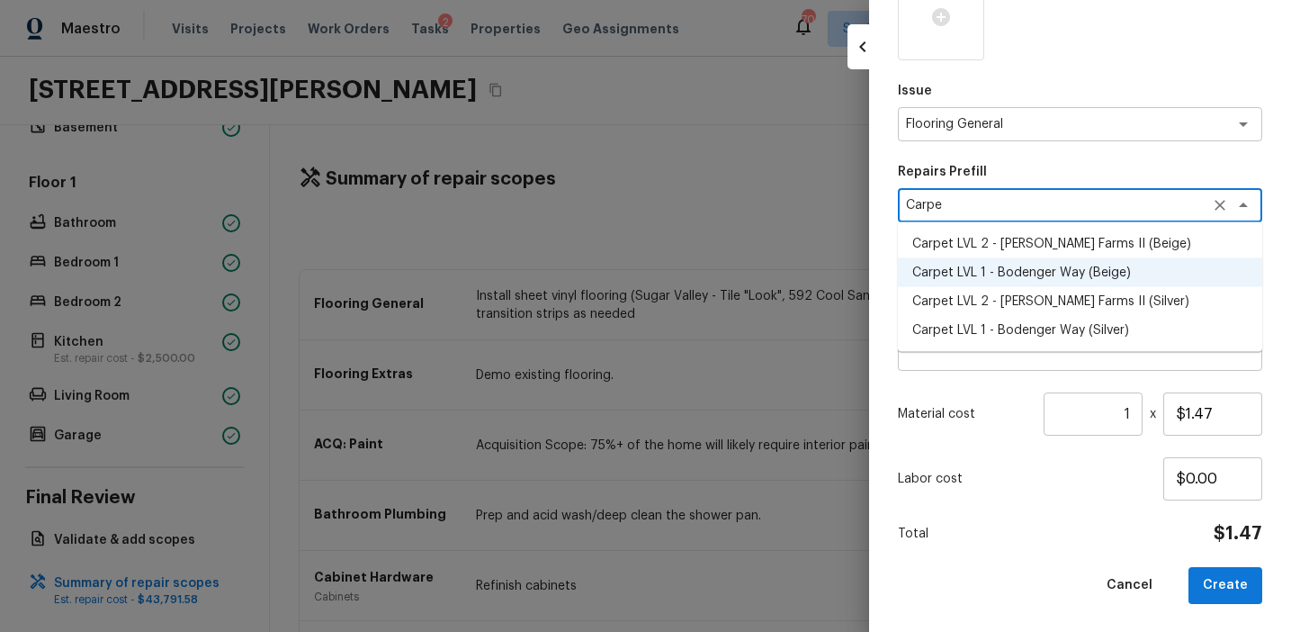
click at [1143, 300] on li "Carpet LVL 2 - [PERSON_NAME] Farms II (Silver)" at bounding box center [1080, 301] width 364 height 29
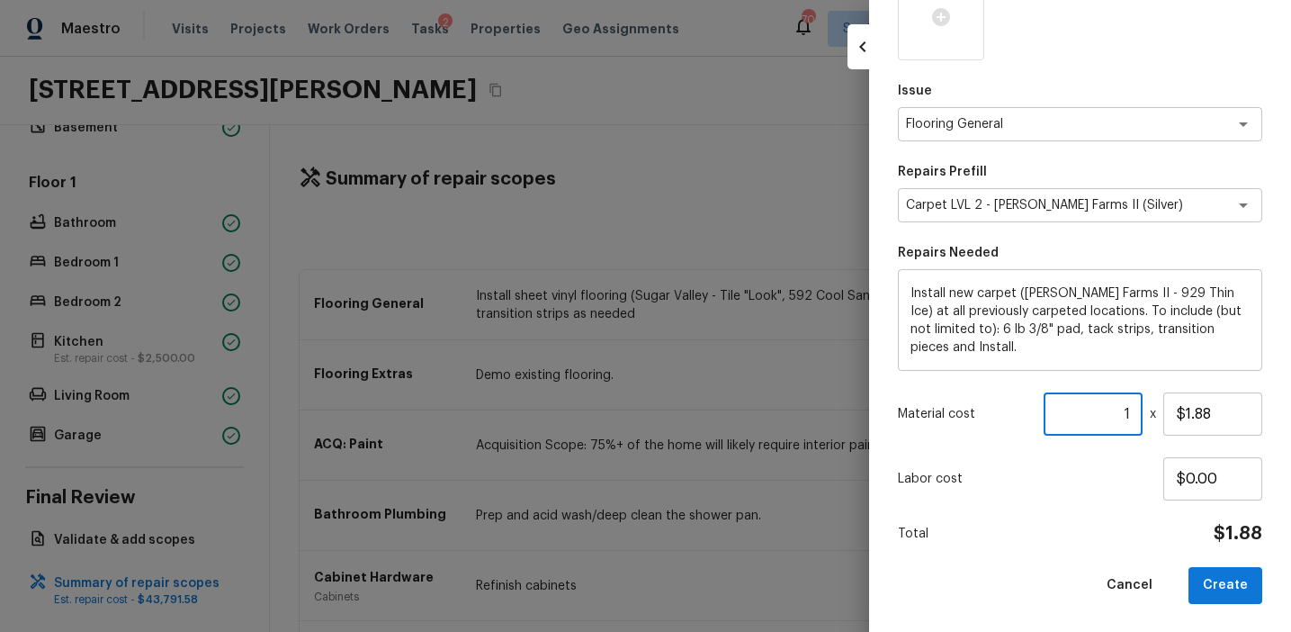
click at [1132, 412] on input "1" at bounding box center [1093, 413] width 99 height 43
click at [1227, 584] on button "Create" at bounding box center [1226, 585] width 74 height 37
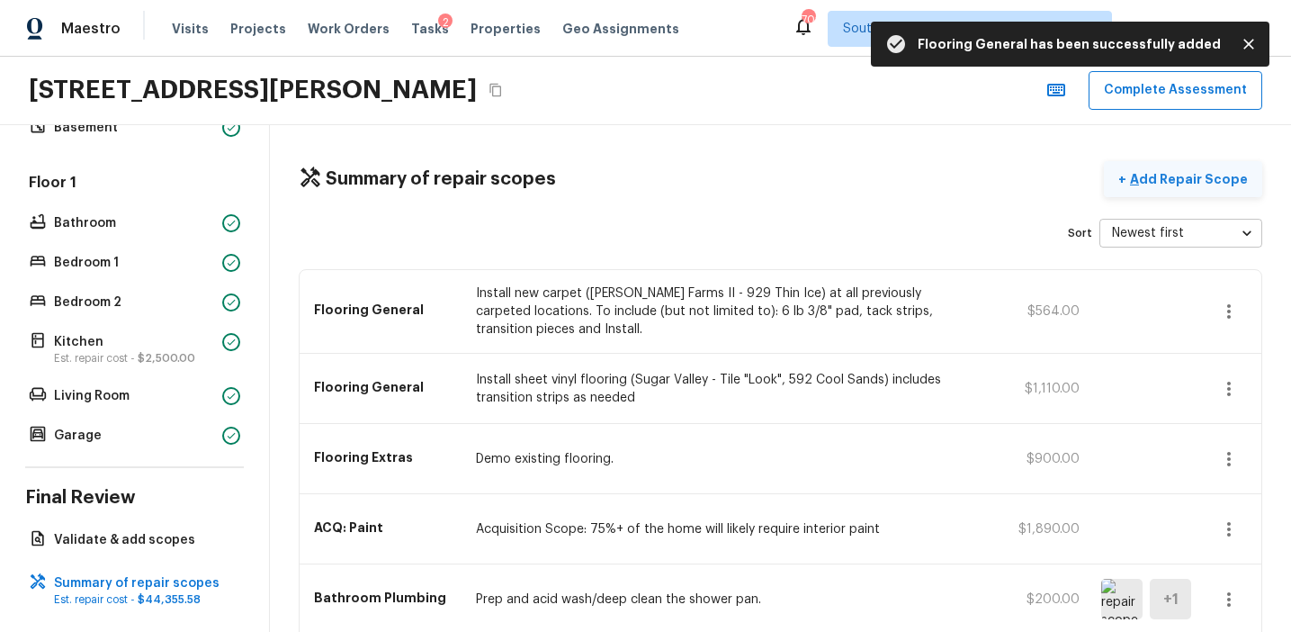
click at [1167, 181] on p "Add Repair Scope" at bounding box center [1186, 179] width 121 height 18
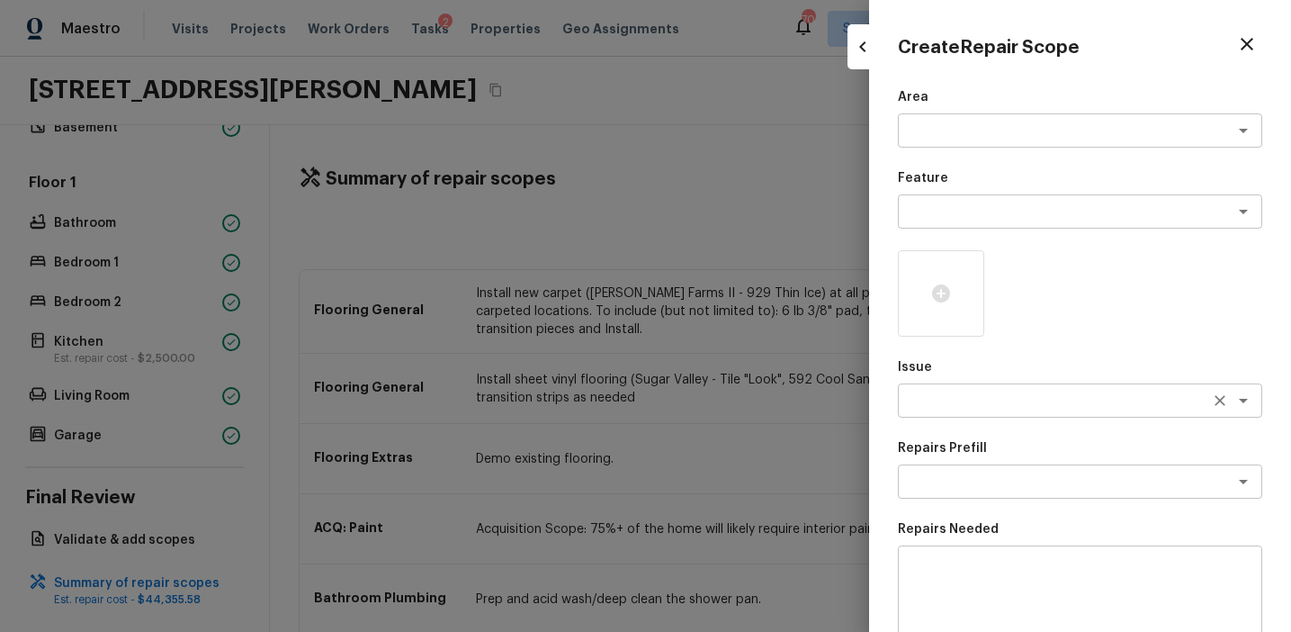
click at [938, 390] on div "x ​" at bounding box center [1080, 400] width 364 height 34
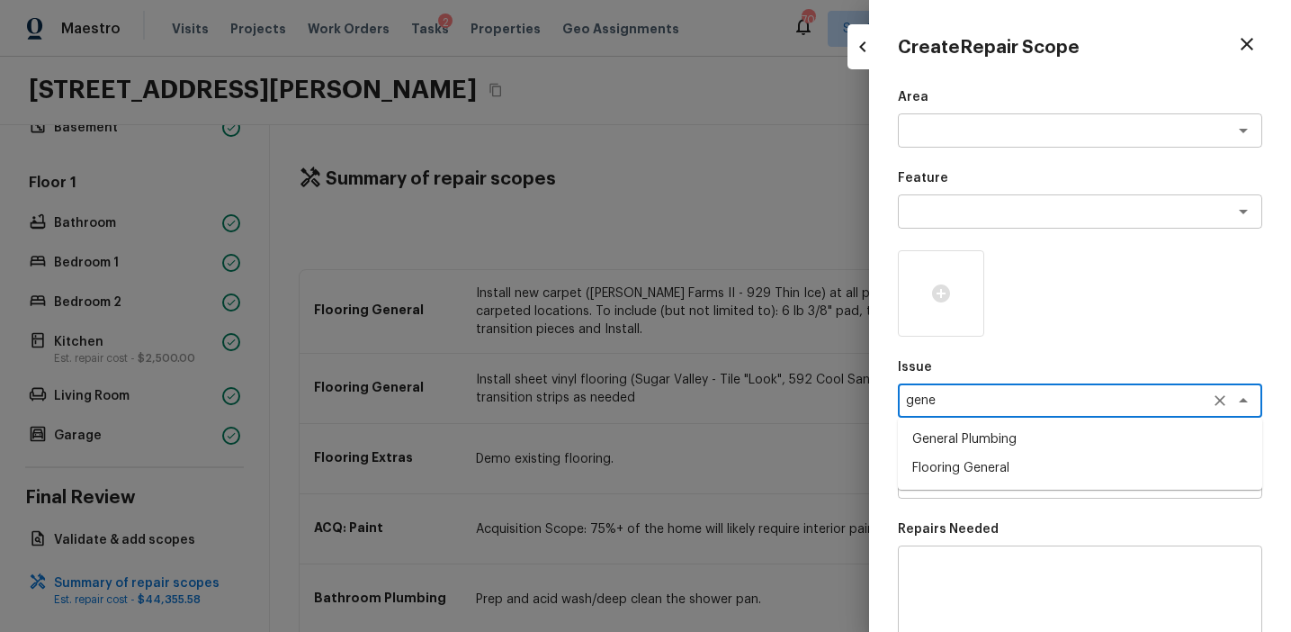
click at [978, 473] on li "Flooring General" at bounding box center [1080, 467] width 364 height 29
click at [932, 462] on div "Repairs Prefill x ​" at bounding box center [1080, 468] width 364 height 59
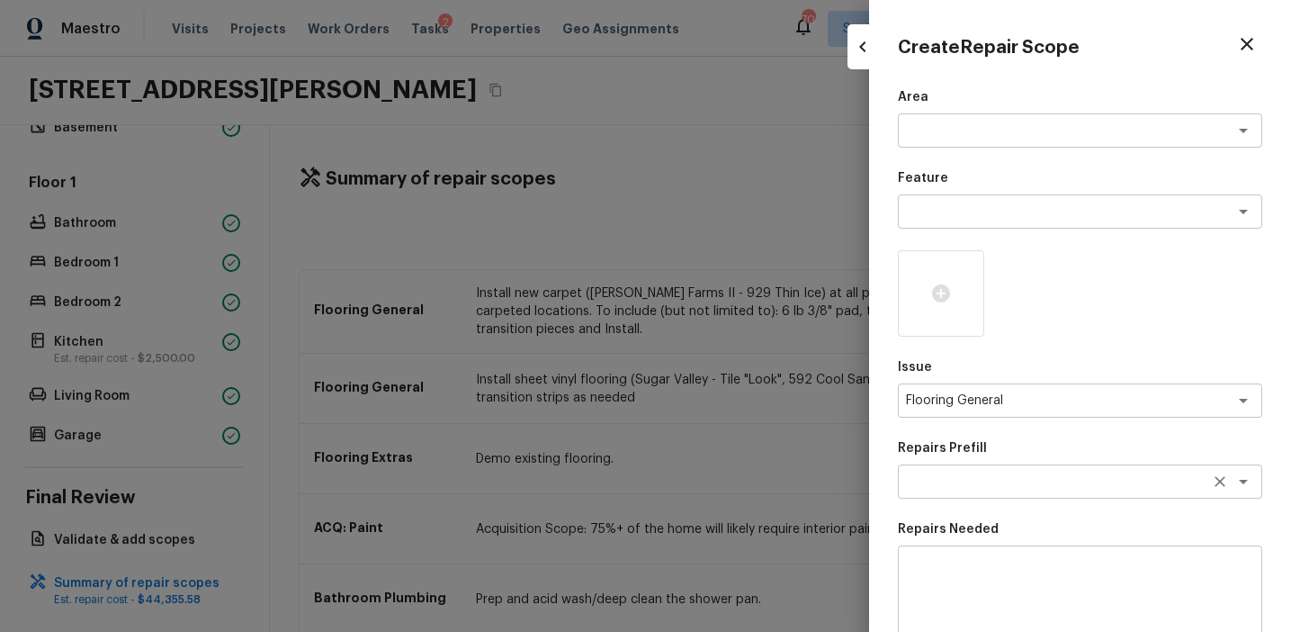
click at [932, 477] on textarea at bounding box center [1055, 481] width 298 height 18
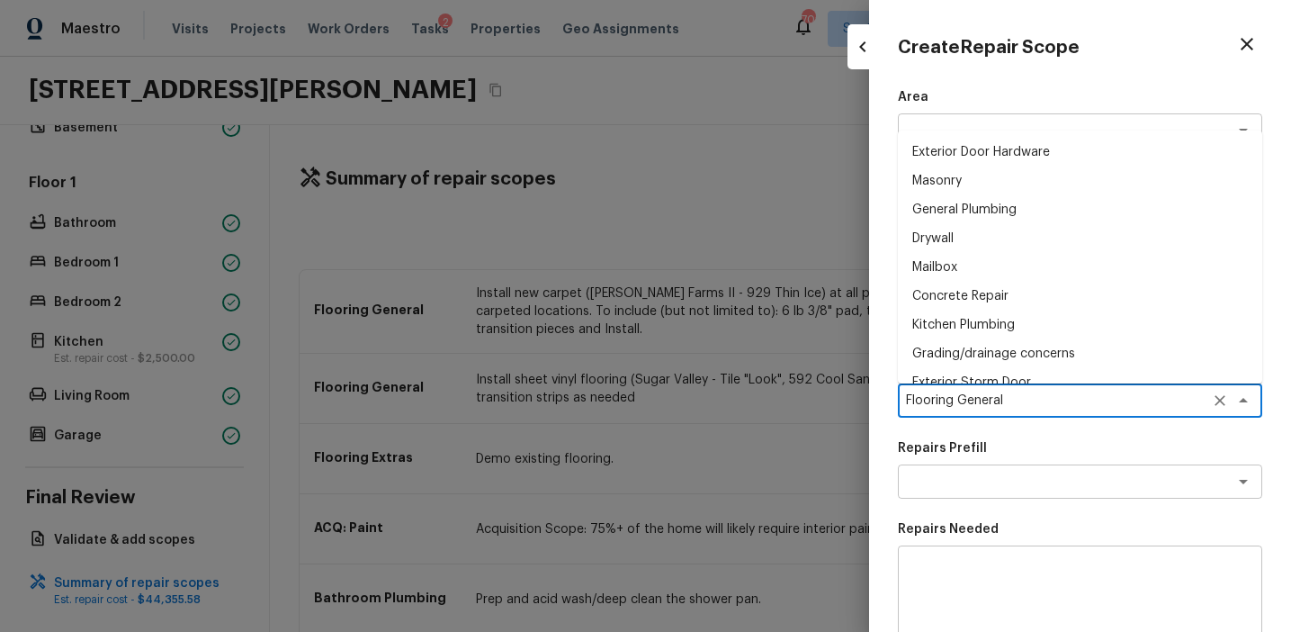
click at [1037, 404] on textarea "Flooring General" at bounding box center [1055, 400] width 298 height 18
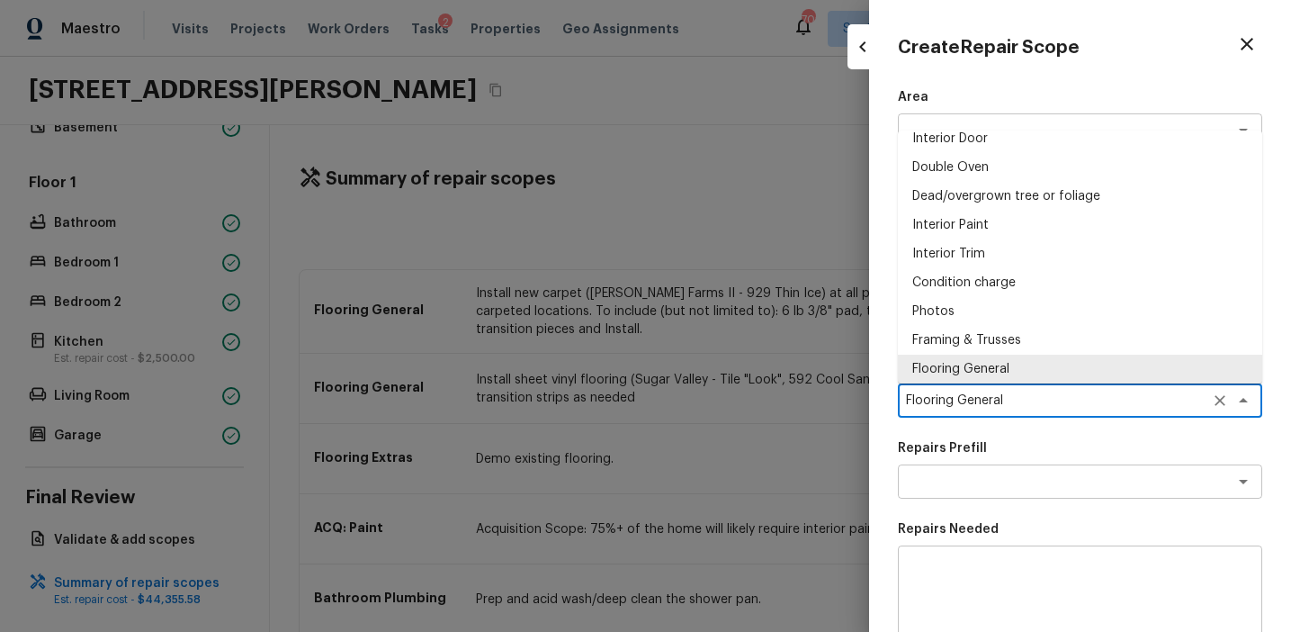
click at [1037, 404] on textarea "Flooring General" at bounding box center [1055, 400] width 298 height 18
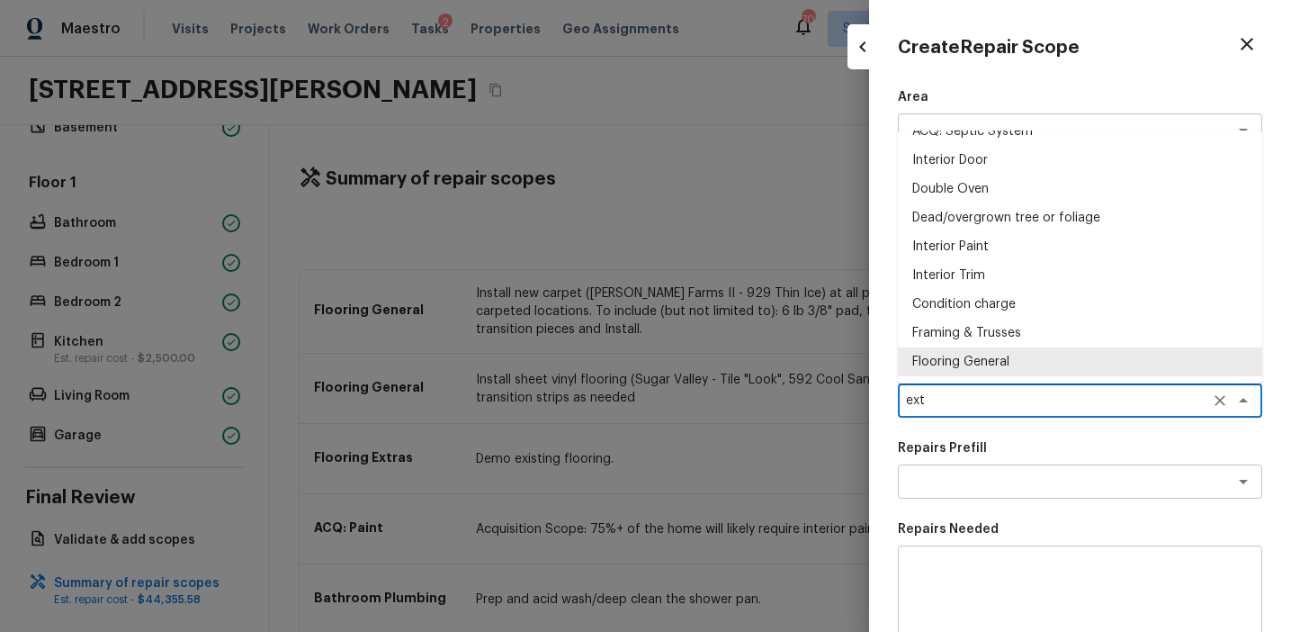
scroll to position [0, 0]
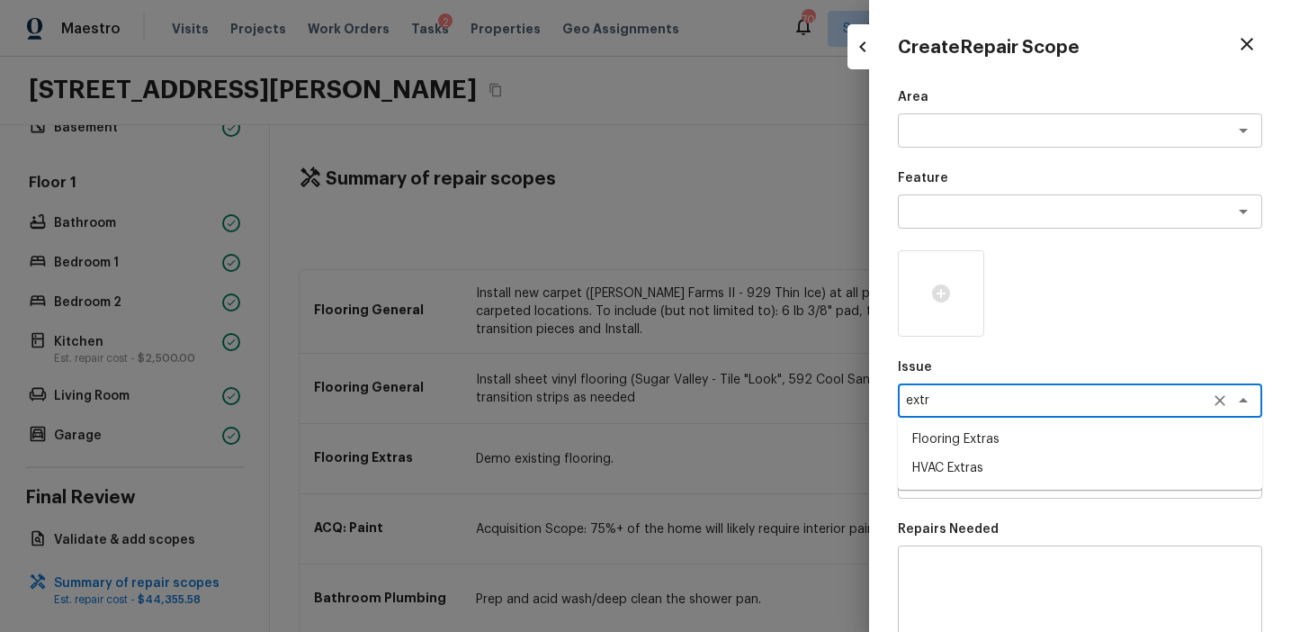
click at [1046, 435] on li "Flooring Extras" at bounding box center [1080, 439] width 364 height 29
click at [984, 478] on textarea at bounding box center [1055, 481] width 298 height 18
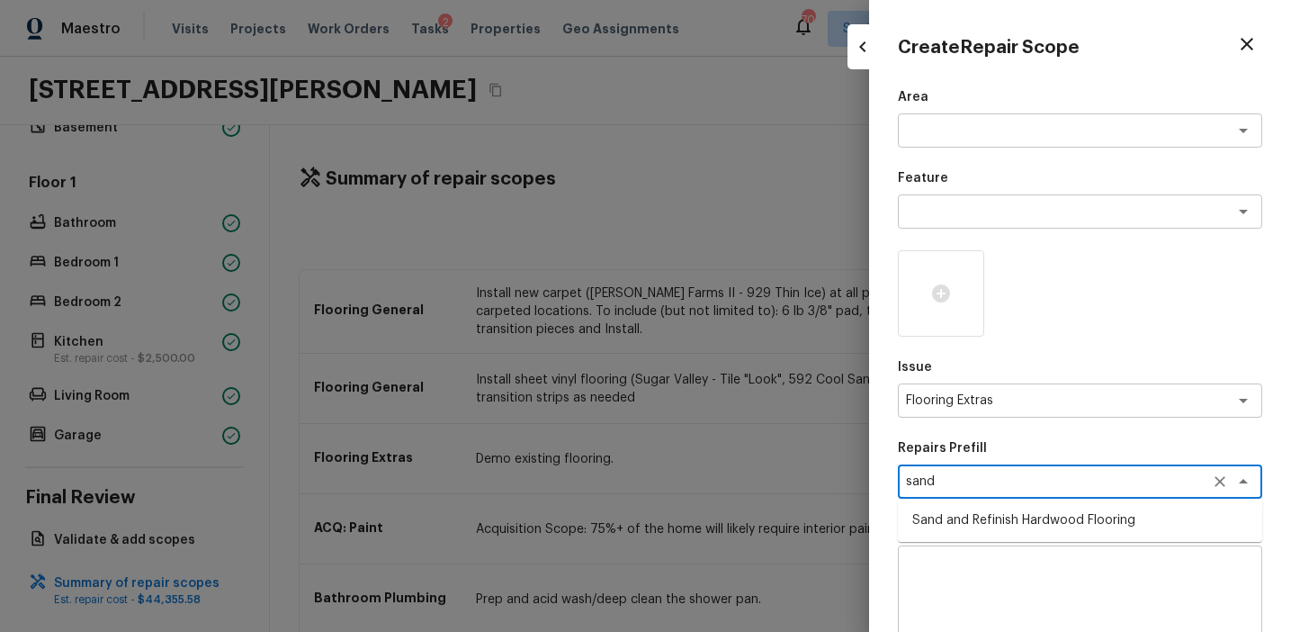
click at [1049, 514] on li "Sand and Refinish Hardwood Flooring" at bounding box center [1080, 520] width 364 height 29
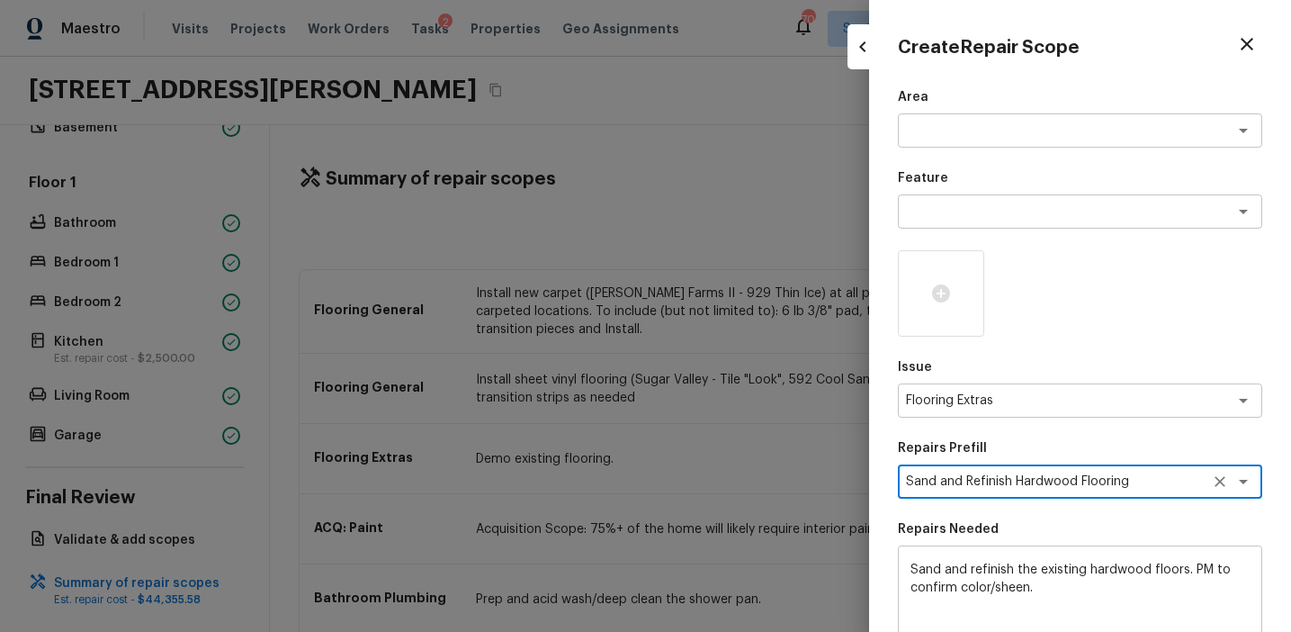
scroll to position [276, 0]
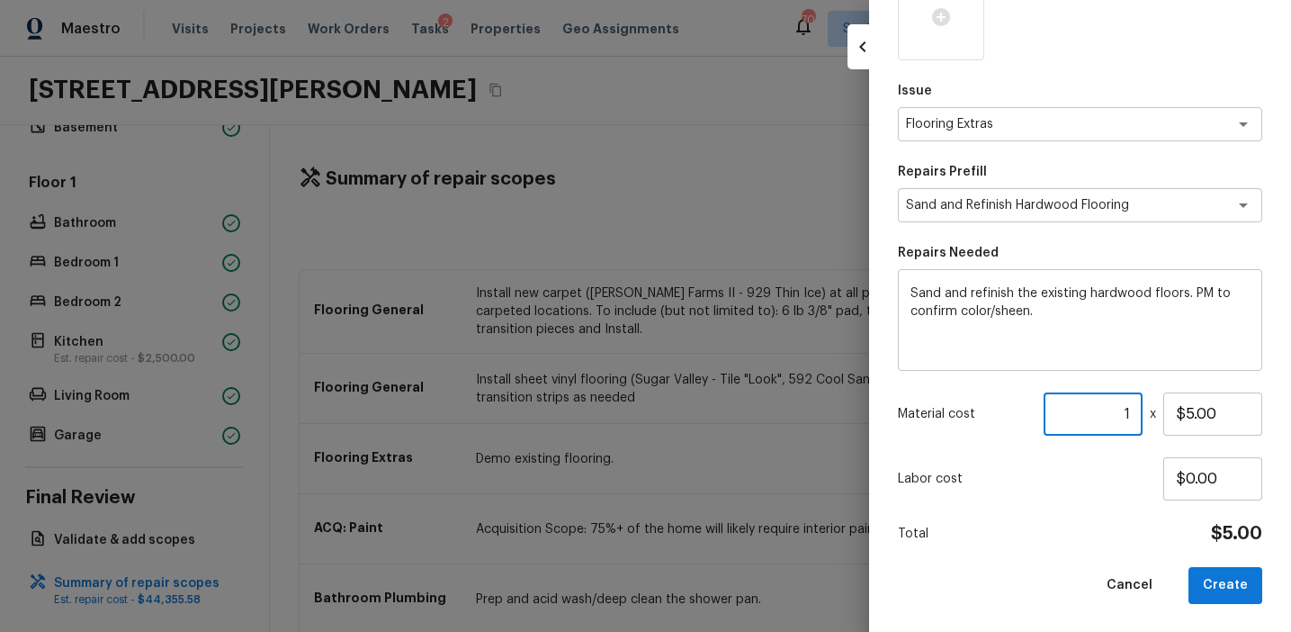
click at [1133, 412] on input "1" at bounding box center [1093, 413] width 99 height 43
paste input "300"
click at [1103, 413] on input "1300" at bounding box center [1093, 413] width 99 height 43
click at [1207, 588] on button "Create" at bounding box center [1226, 585] width 74 height 37
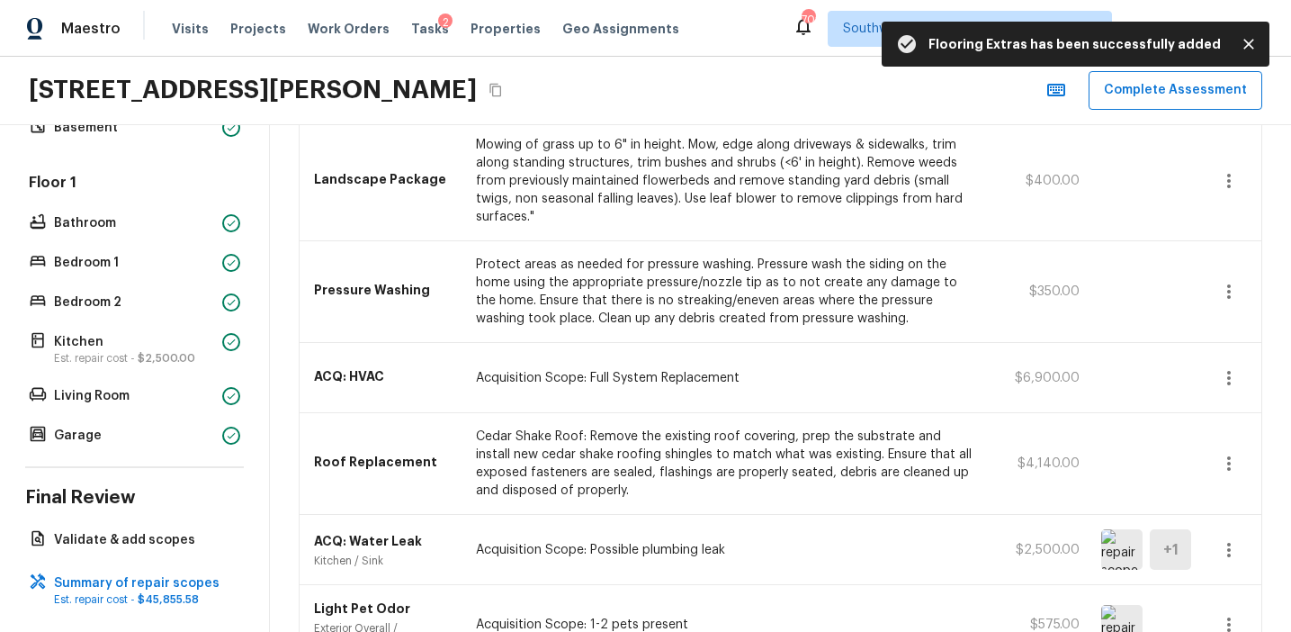
scroll to position [1624, 0]
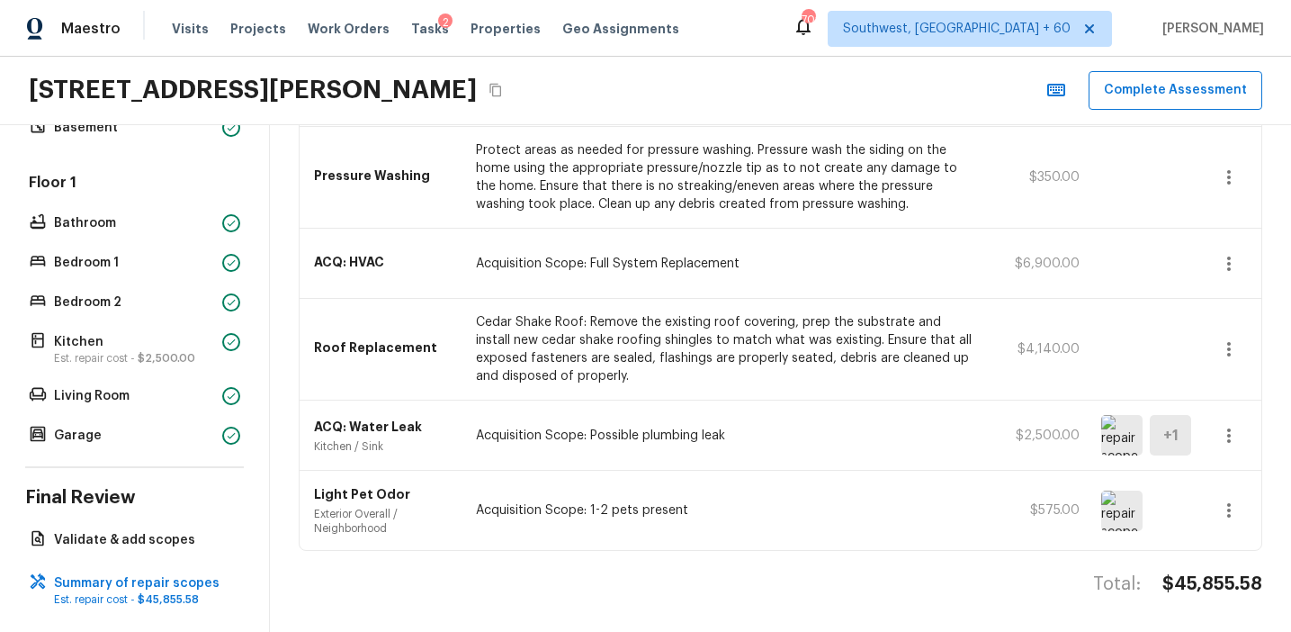
click at [961, 274] on div "ACQ: HVAC Acquisition Scope: Full System Replacement $6,900.00" at bounding box center [781, 264] width 962 height 70
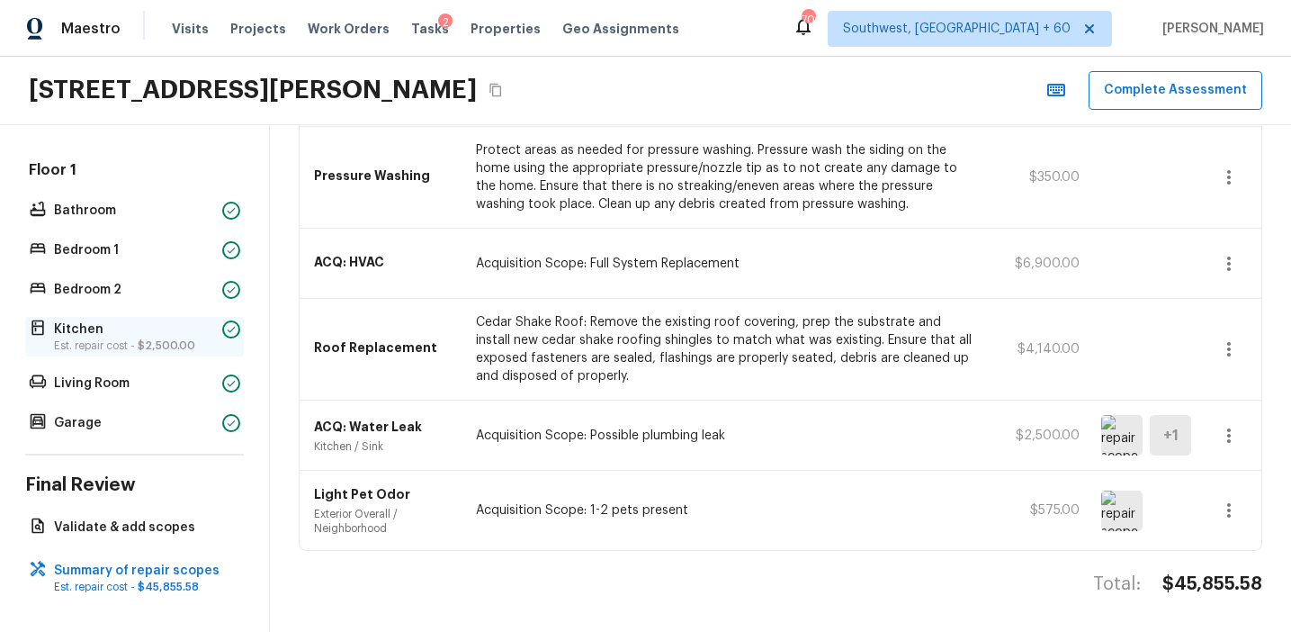
scroll to position [462, 0]
click at [490, 409] on div "ACQ: Water Leak Kitchen / Sink Acquisition Scope: Possible plumbing leak $2,500…" at bounding box center [781, 435] width 962 height 70
click at [635, 512] on p "Acquisition Scope: 1-2 pets present" at bounding box center [726, 510] width 501 height 18
click at [1132, 444] on img at bounding box center [1121, 435] width 41 height 40
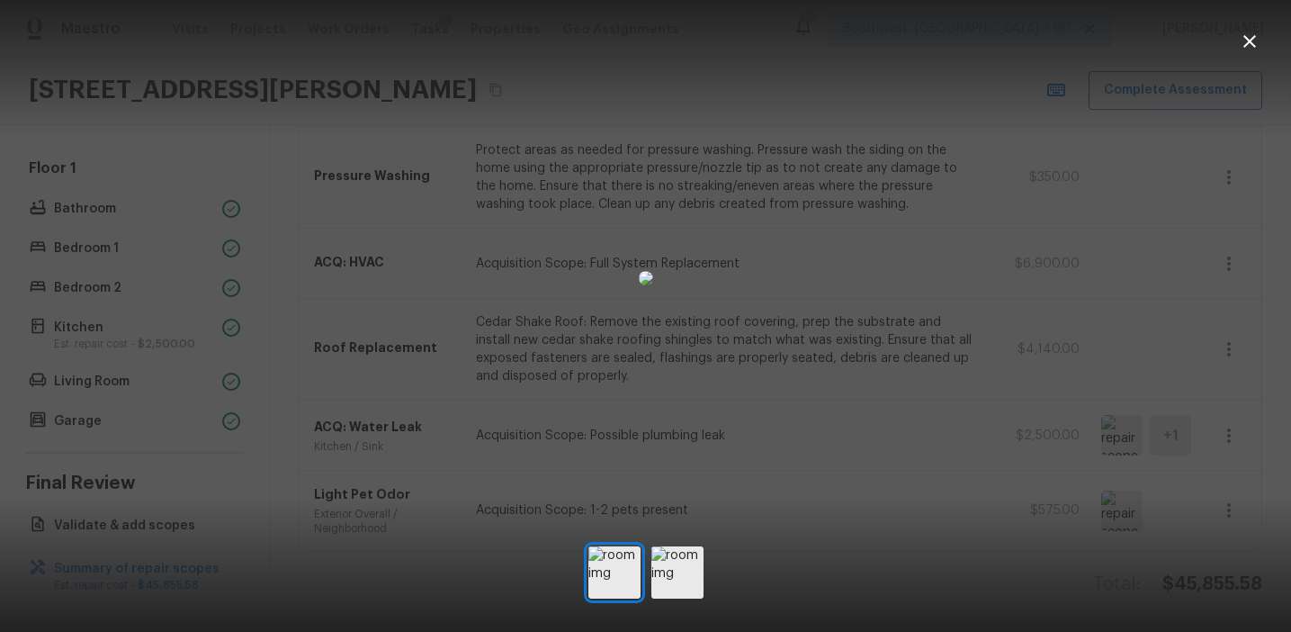
click at [1095, 368] on div at bounding box center [645, 278] width 1291 height 498
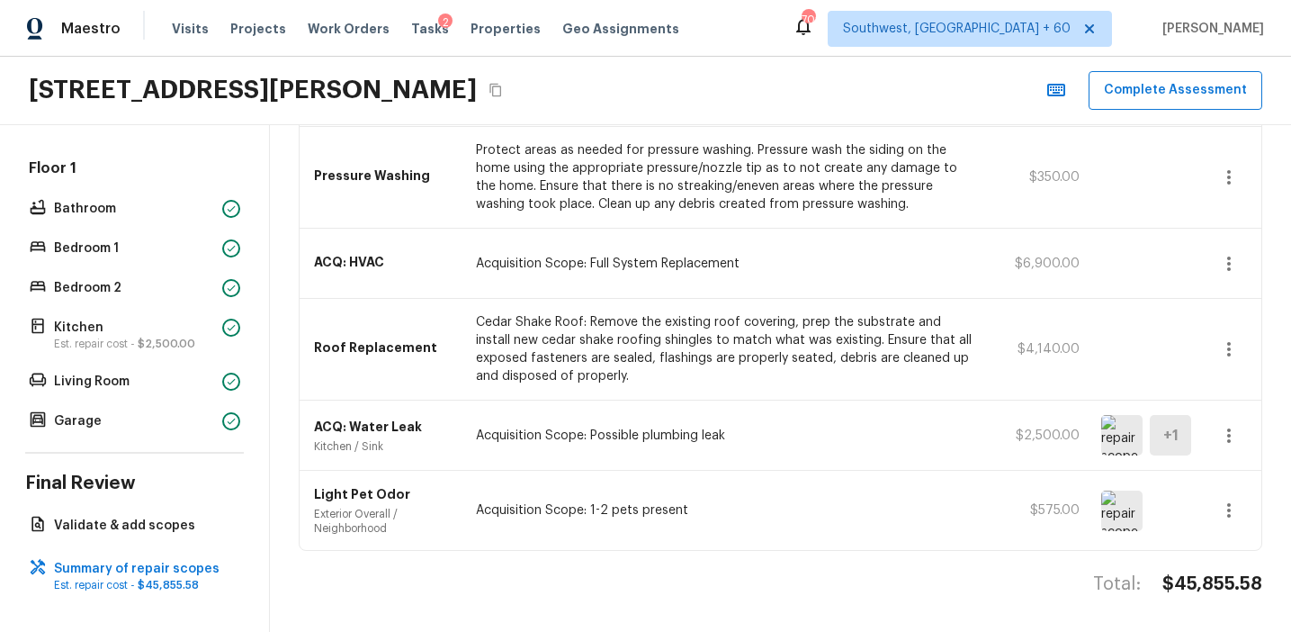
click at [1125, 437] on img at bounding box center [1121, 435] width 41 height 40
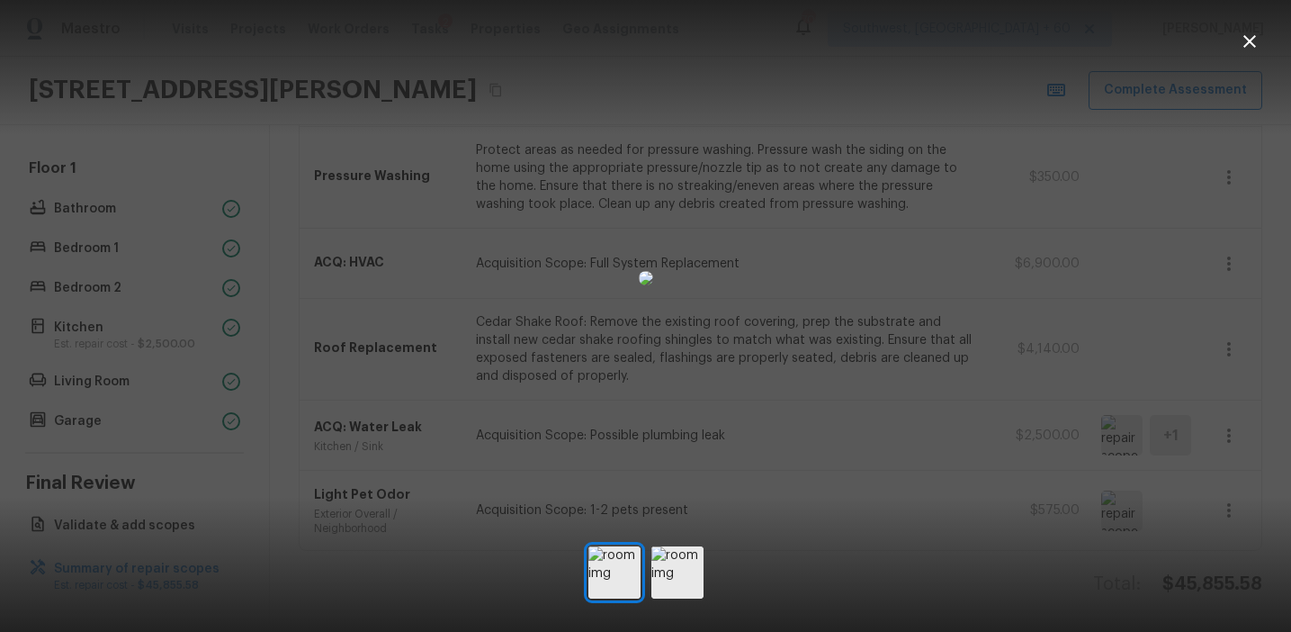
click at [1163, 437] on div at bounding box center [645, 278] width 1291 height 498
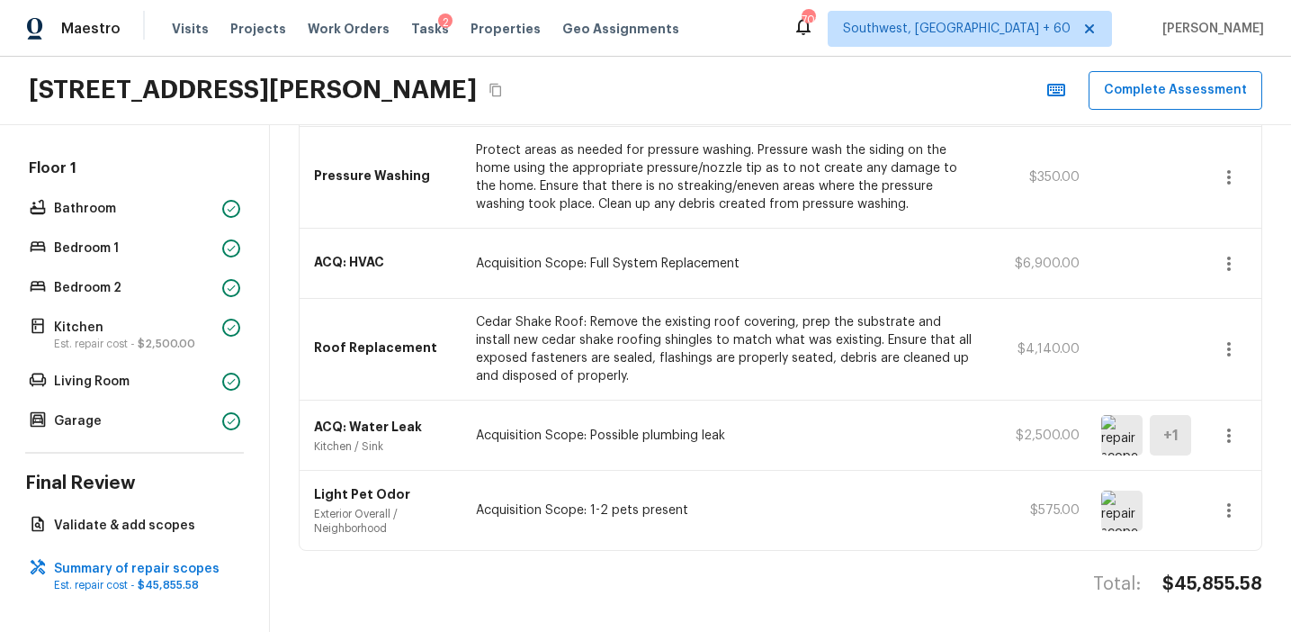
click at [1113, 417] on img at bounding box center [1121, 435] width 41 height 40
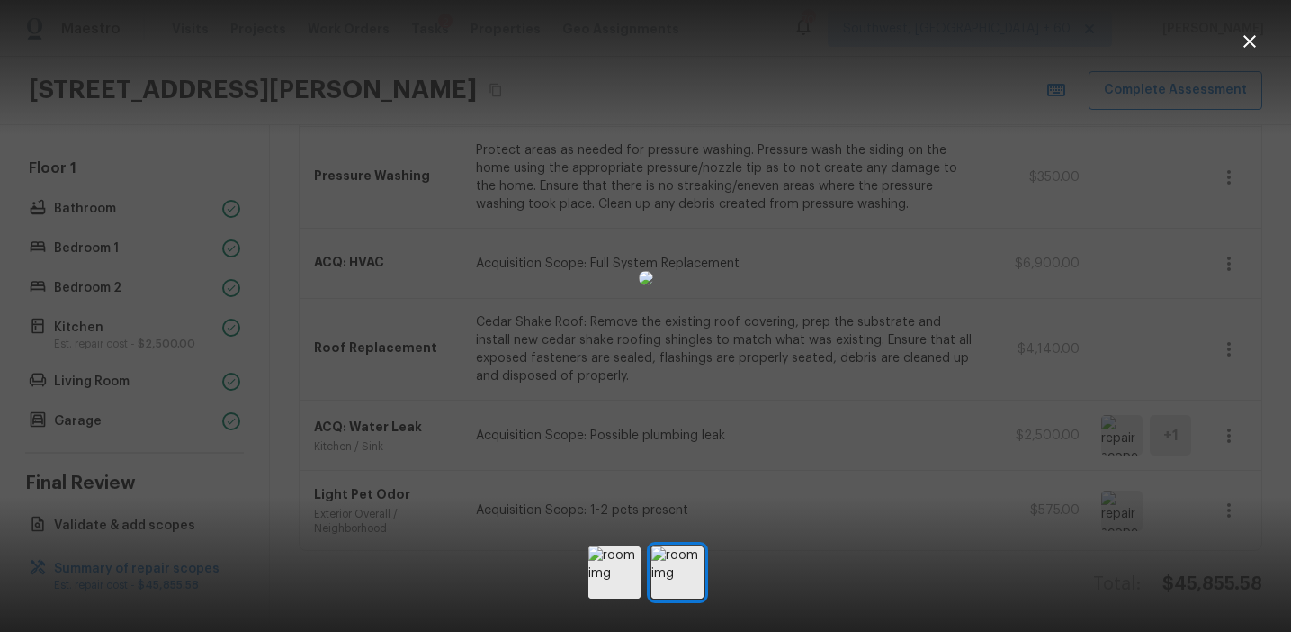
click at [980, 409] on div at bounding box center [645, 278] width 1291 height 498
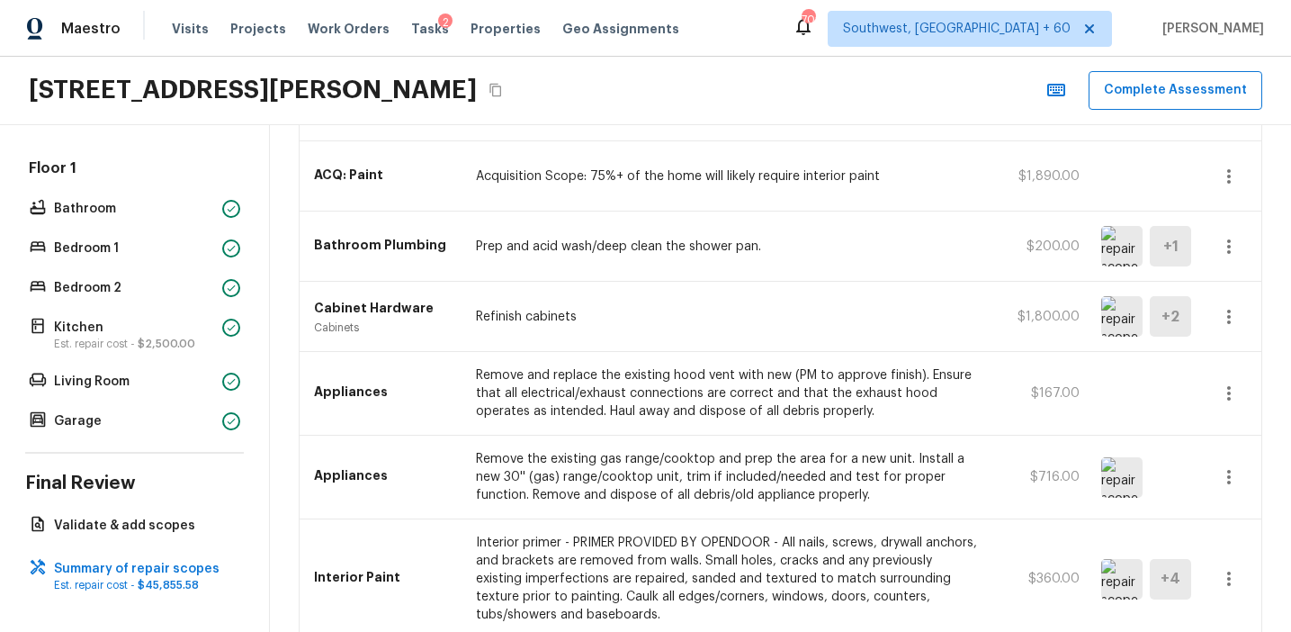
scroll to position [409, 0]
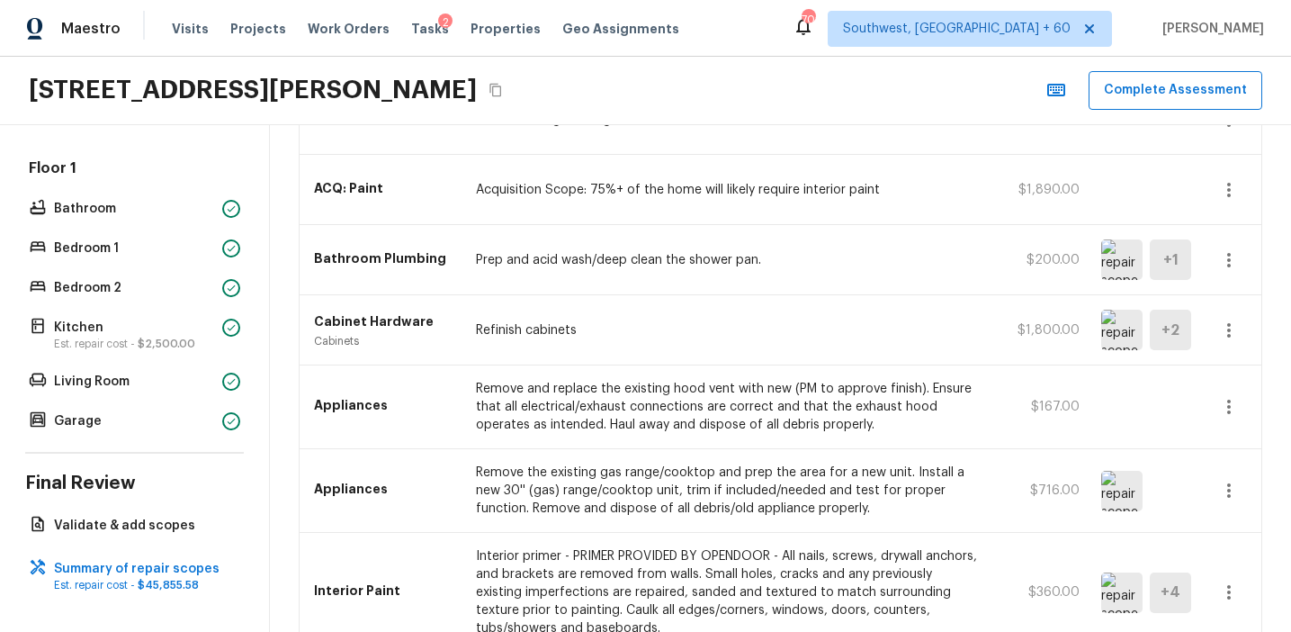
click at [1029, 331] on p "$1,800.00" at bounding box center [1039, 330] width 81 height 18
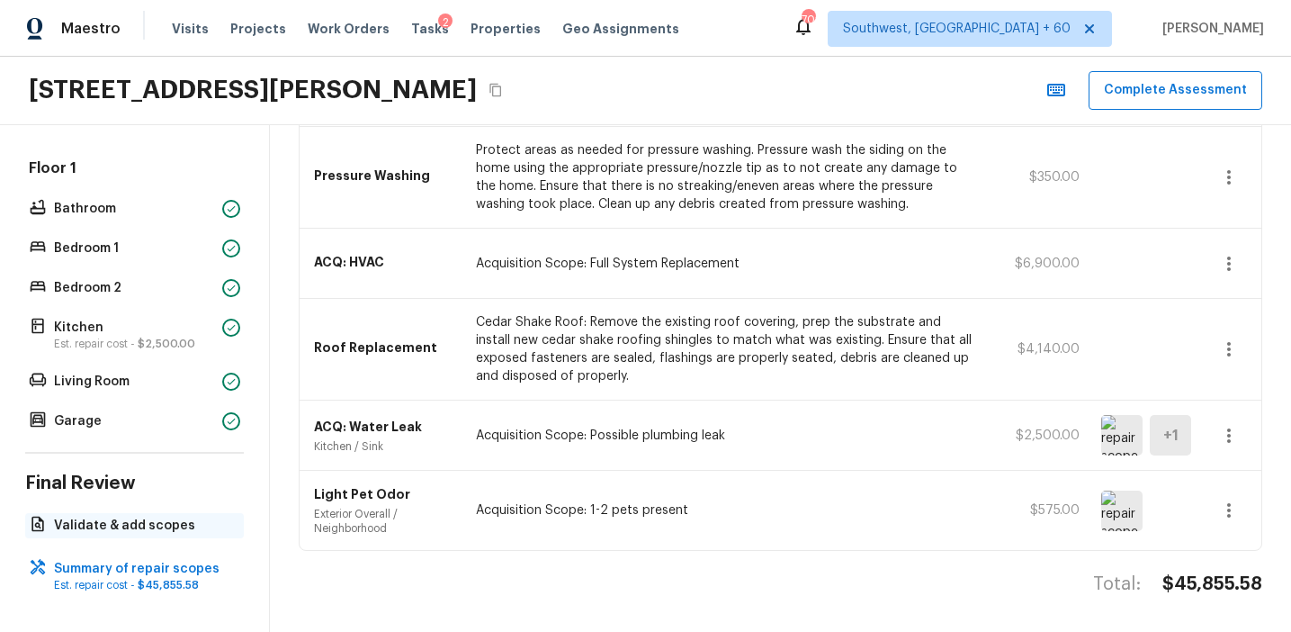
click at [194, 528] on p "Validate & add scopes" at bounding box center [143, 525] width 179 height 18
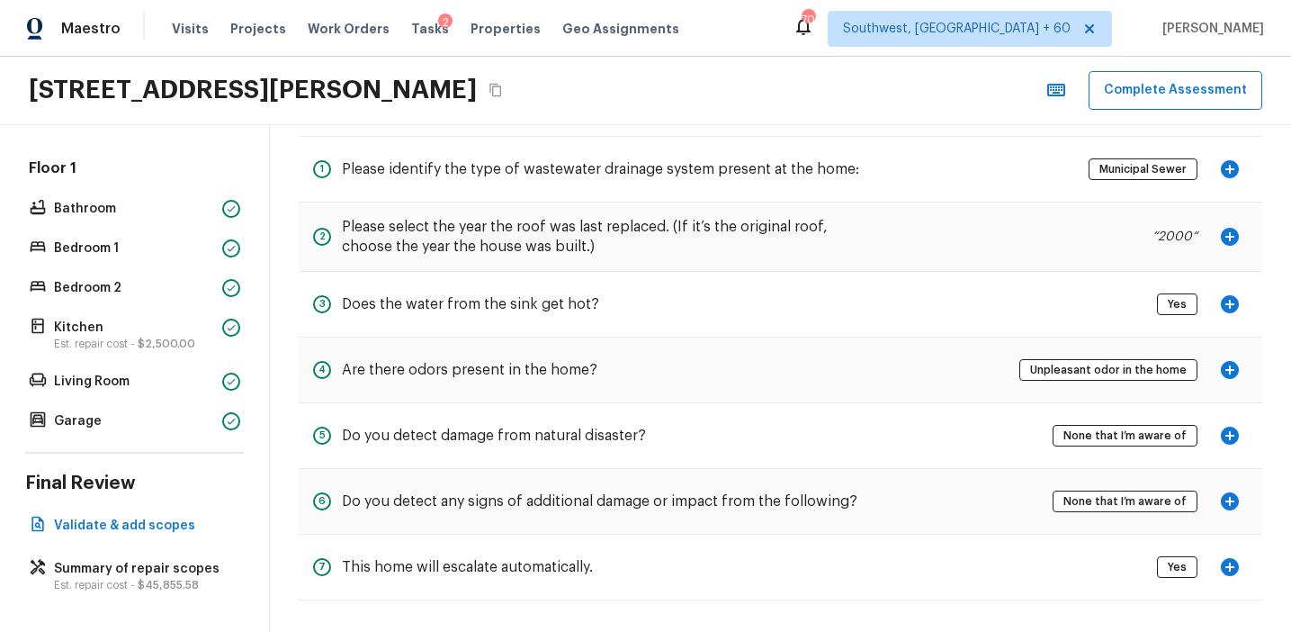
scroll to position [0, 0]
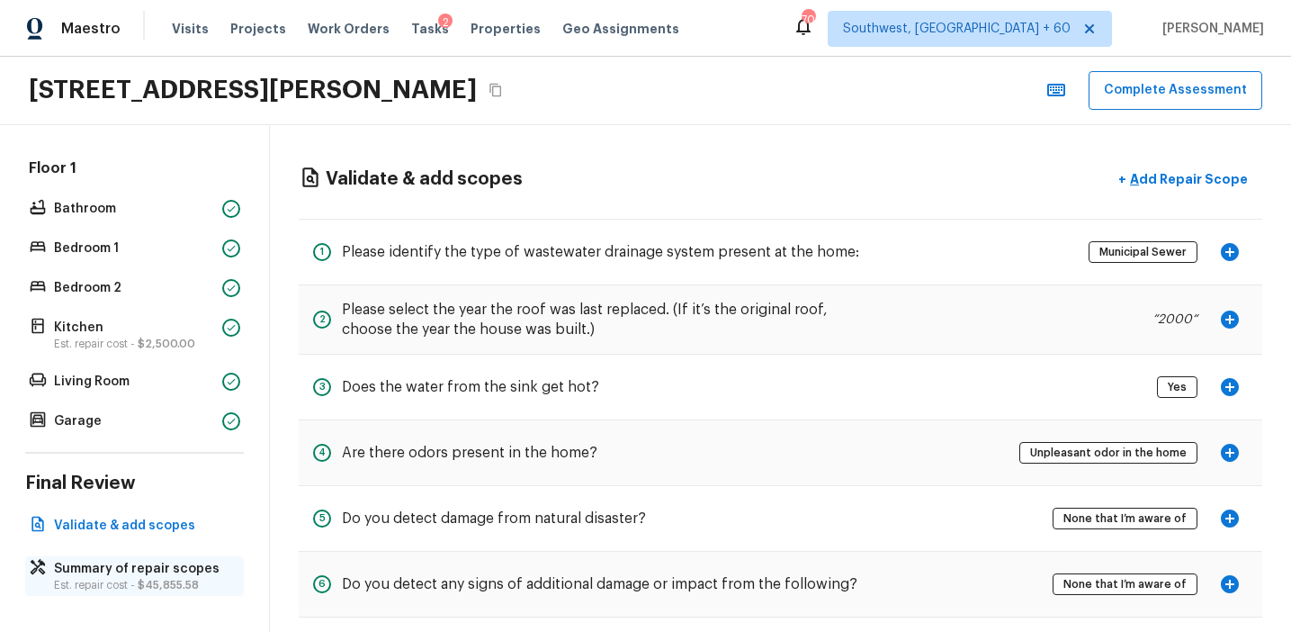
click at [171, 562] on p "Summary of repair scopes" at bounding box center [143, 569] width 179 height 18
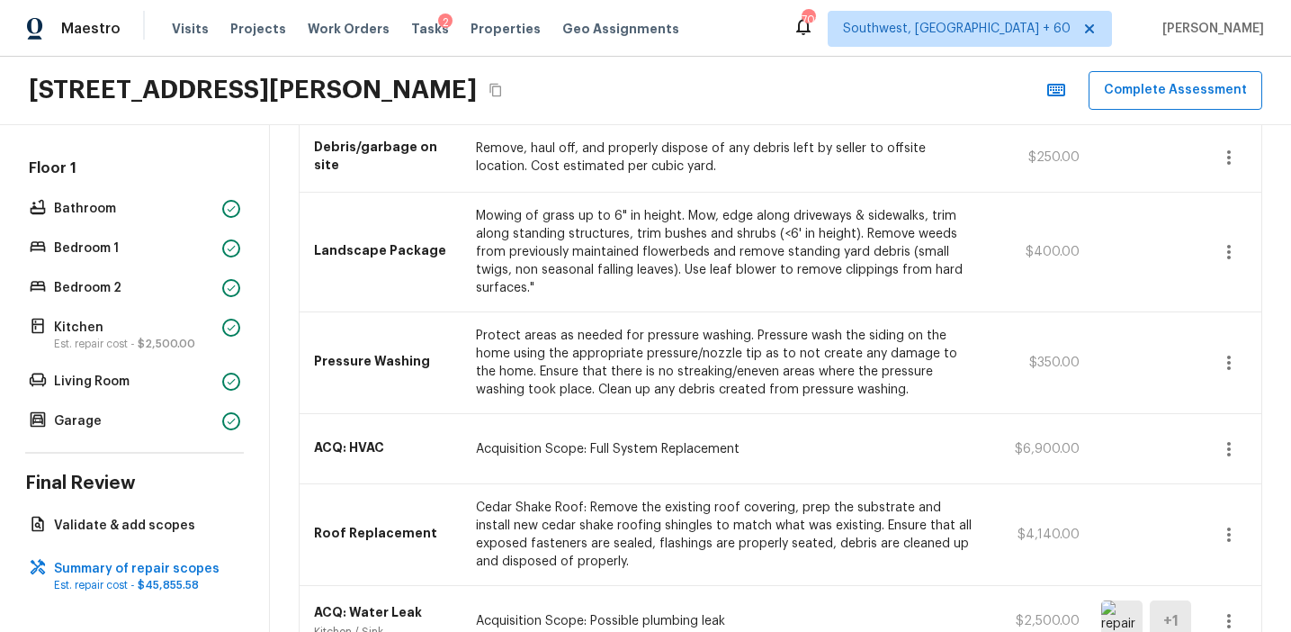
scroll to position [1624, 0]
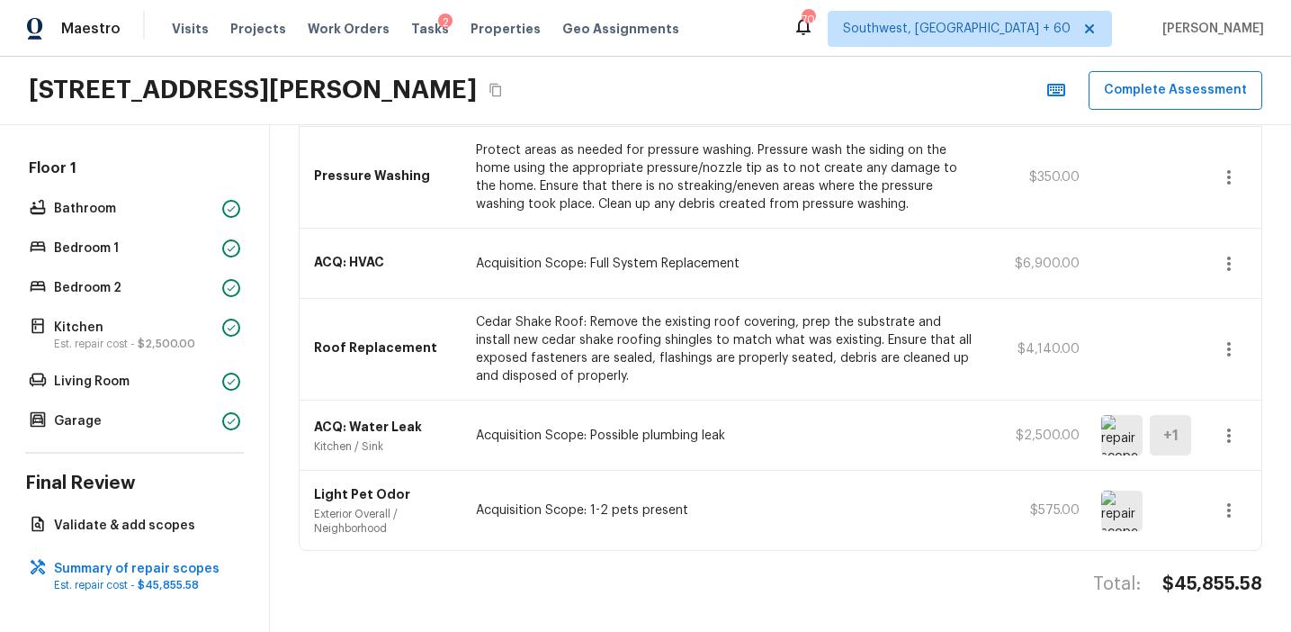
click at [611, 463] on div "ACQ: Water Leak Kitchen / Sink Acquisition Scope: Possible plumbing leak $2,500…" at bounding box center [781, 435] width 962 height 70
click at [1130, 510] on img at bounding box center [1121, 510] width 41 height 40
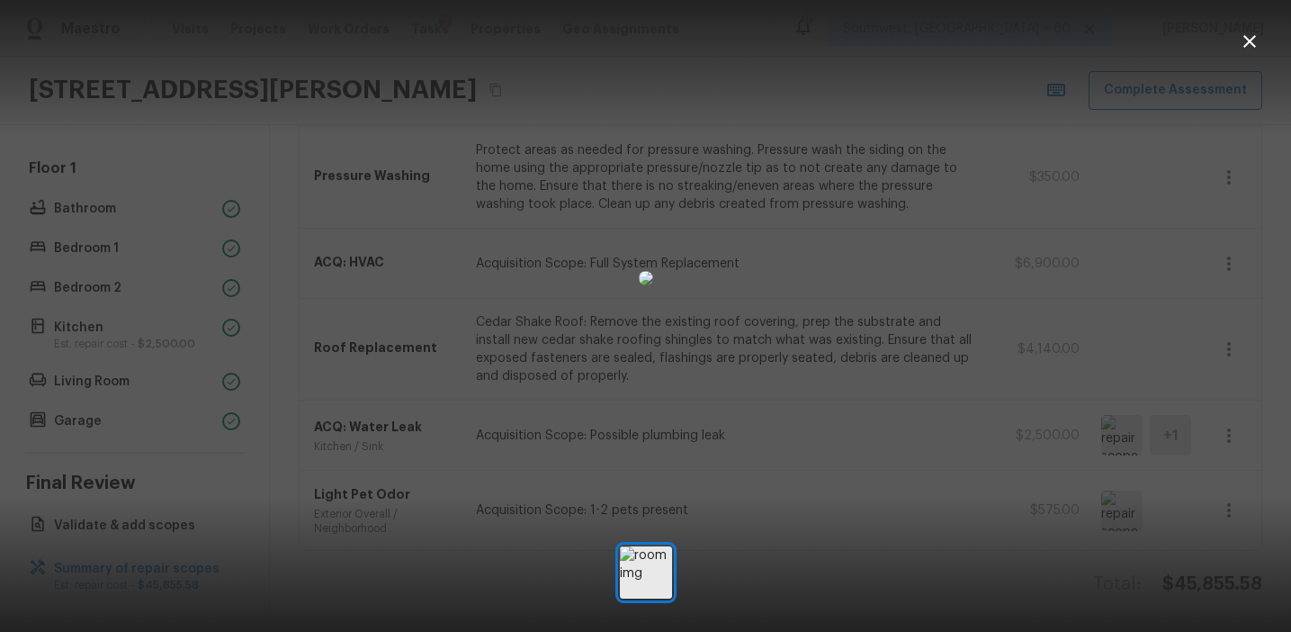
click at [1109, 336] on div at bounding box center [645, 278] width 1291 height 498
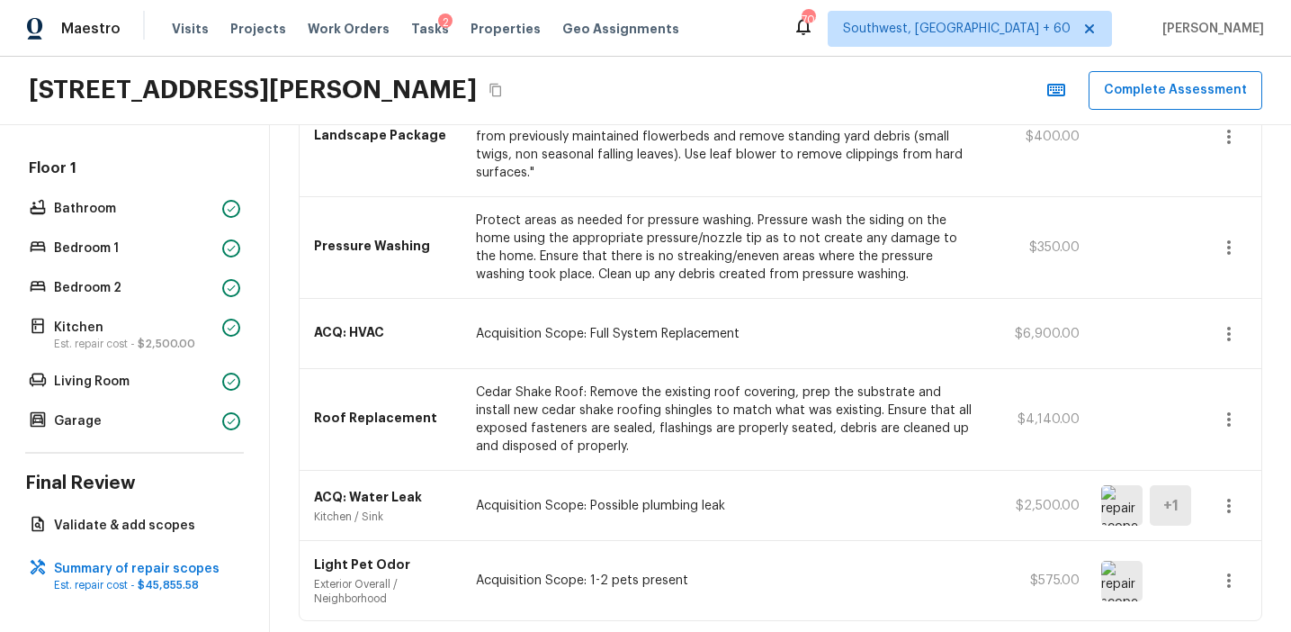
scroll to position [1548, 0]
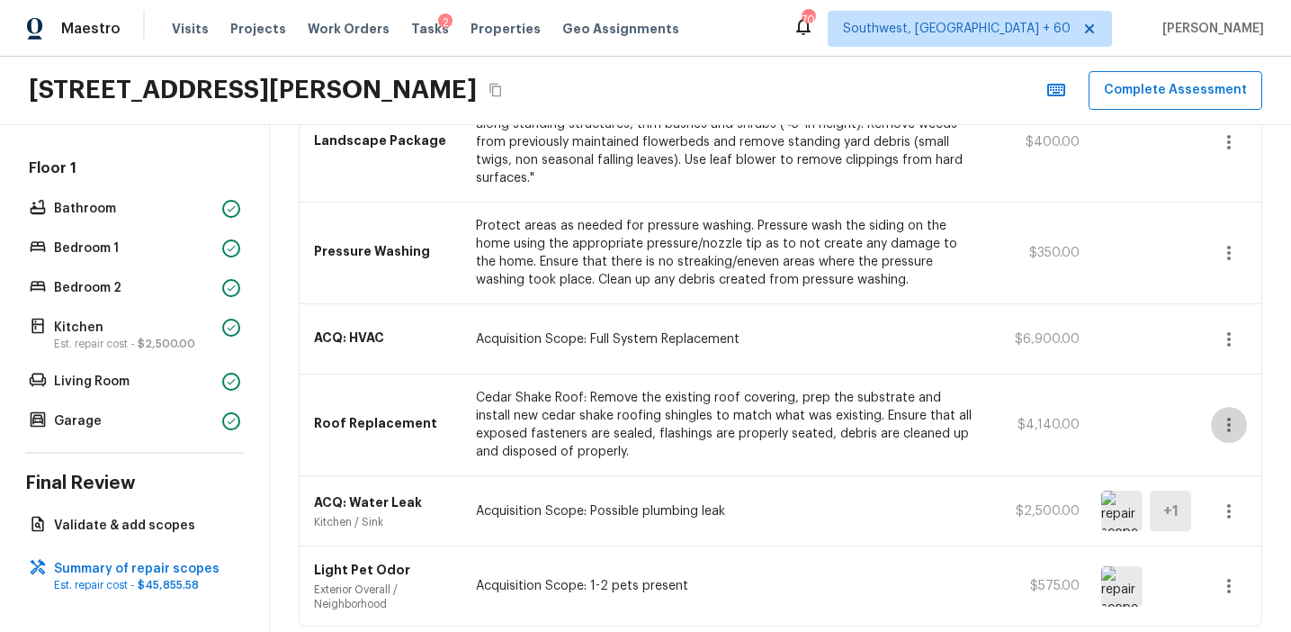
click at [1231, 429] on icon "button" at bounding box center [1229, 425] width 22 height 22
click at [1240, 473] on li "Edit" at bounding box center [1235, 477] width 84 height 54
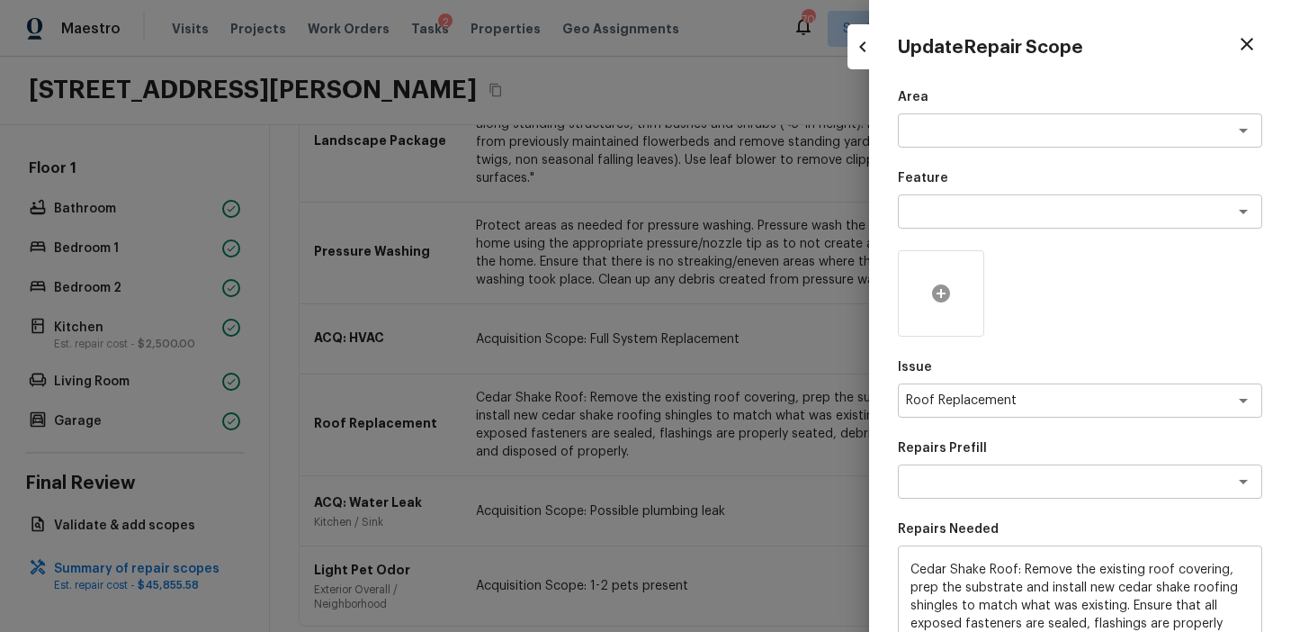
click at [938, 284] on icon at bounding box center [941, 294] width 22 height 22
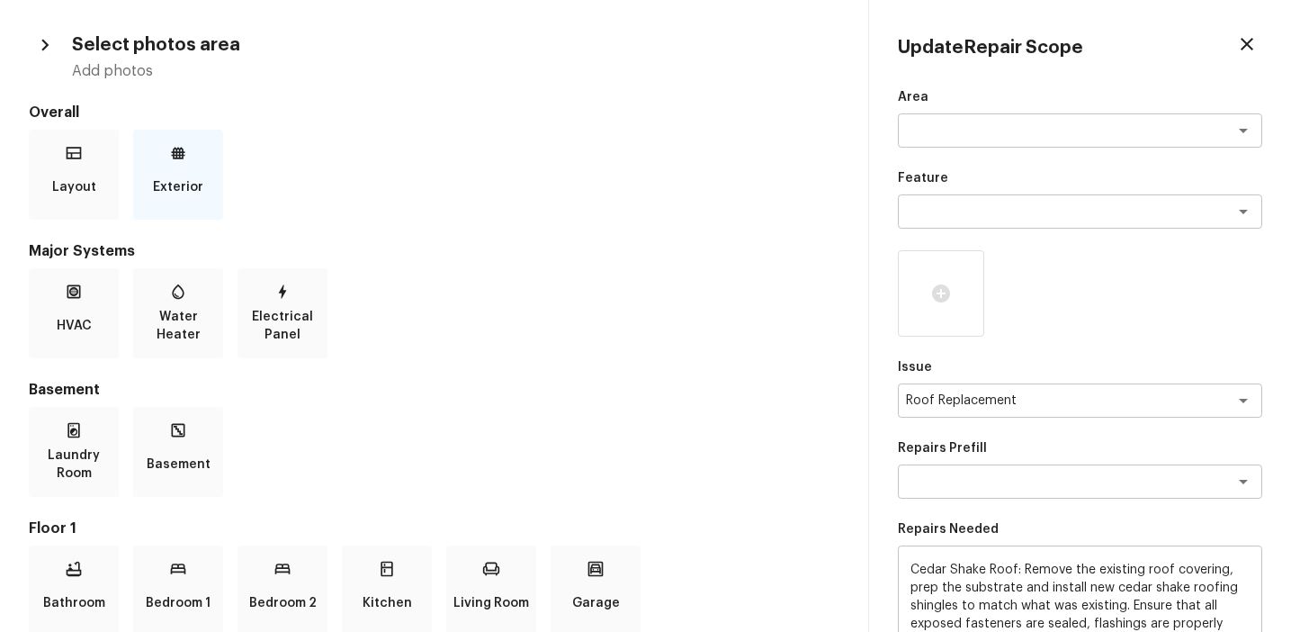
click at [163, 179] on p "Exterior" at bounding box center [178, 187] width 50 height 36
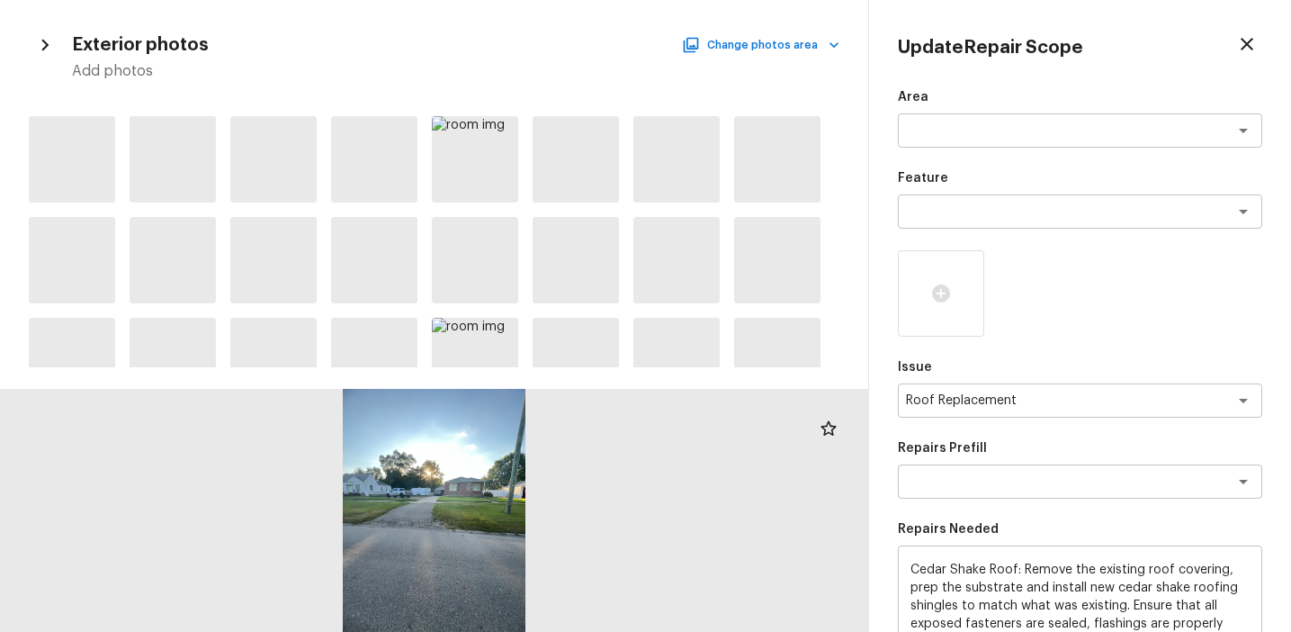
scroll to position [966, 0]
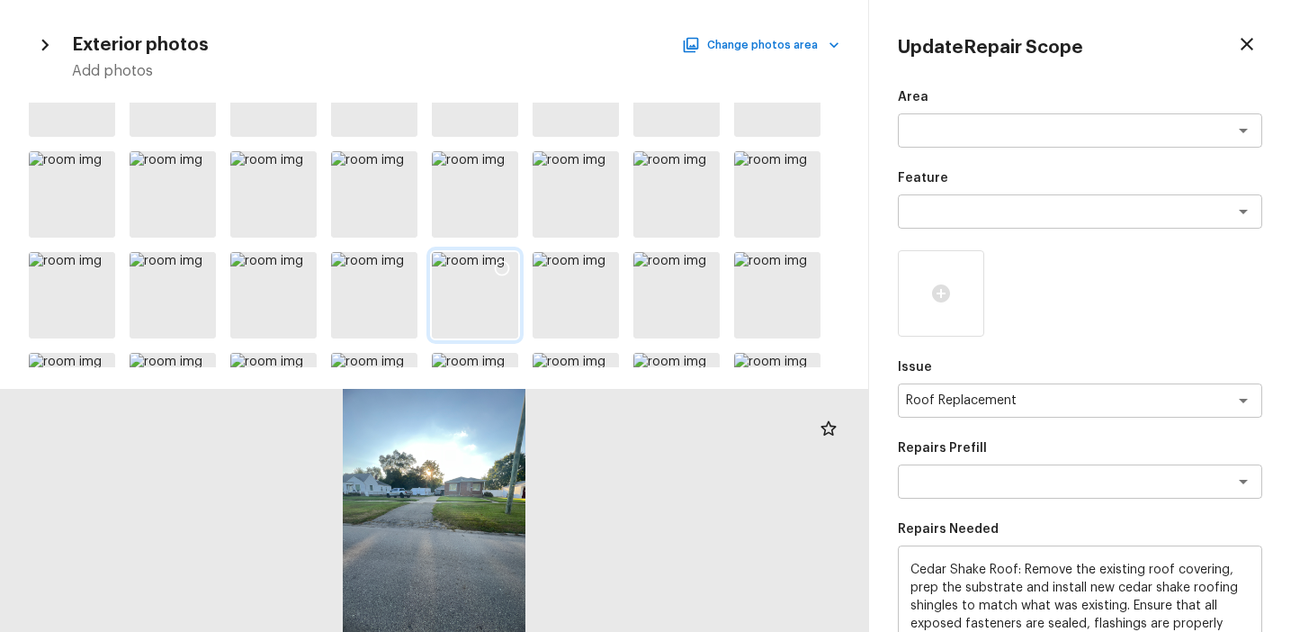
click at [502, 271] on icon at bounding box center [502, 268] width 18 height 18
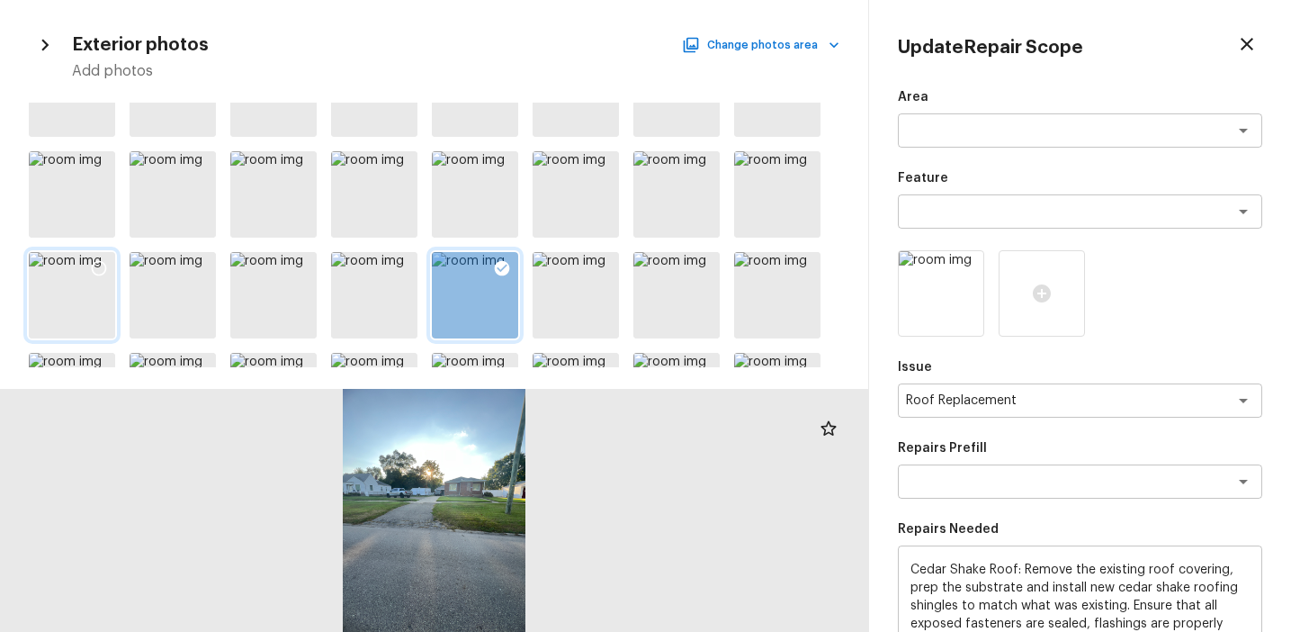
click at [93, 269] on icon at bounding box center [99, 268] width 18 height 18
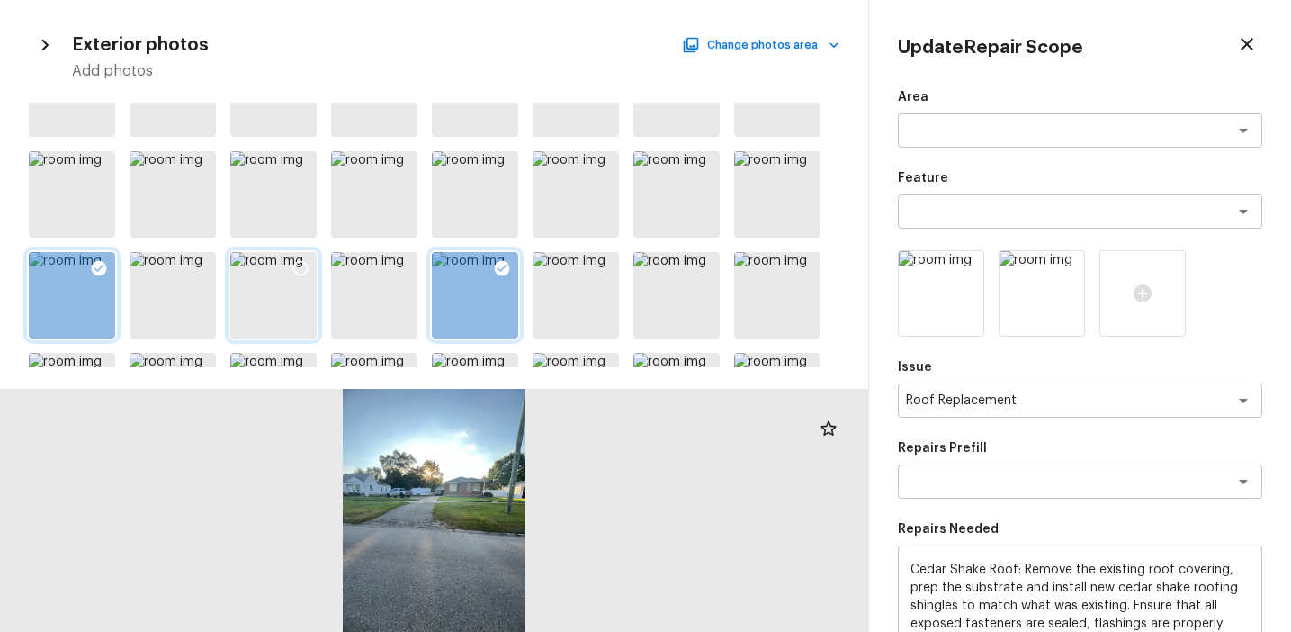
click at [301, 265] on icon at bounding box center [301, 268] width 18 height 18
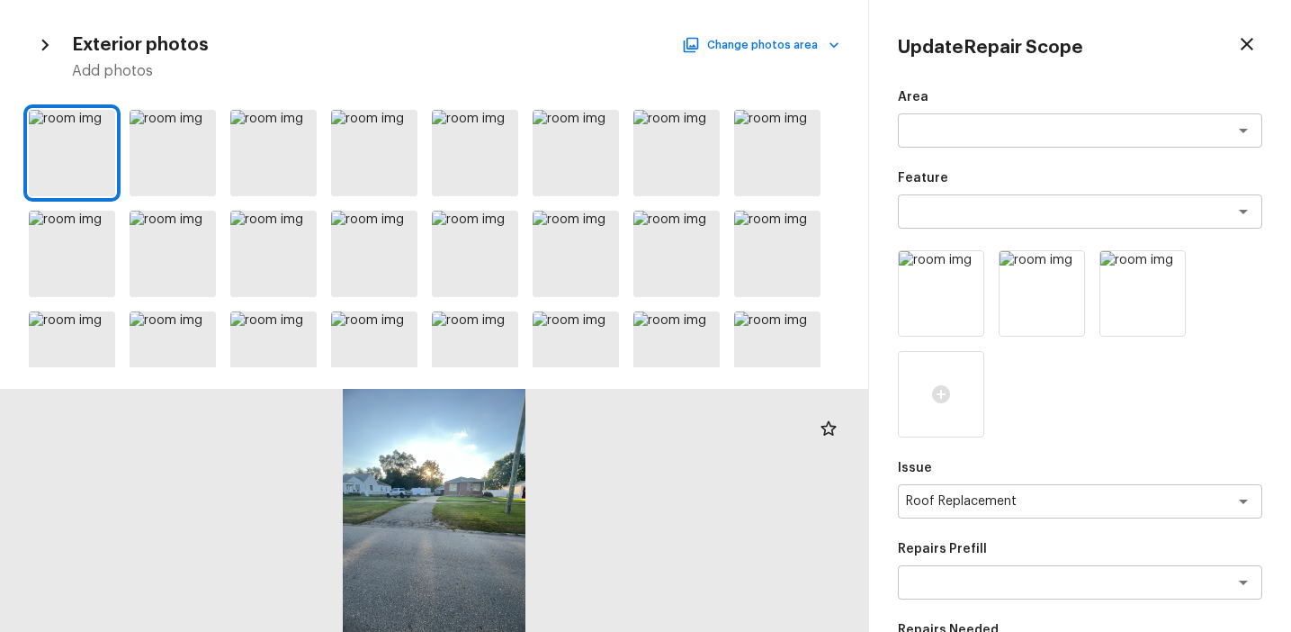
scroll to position [377, 0]
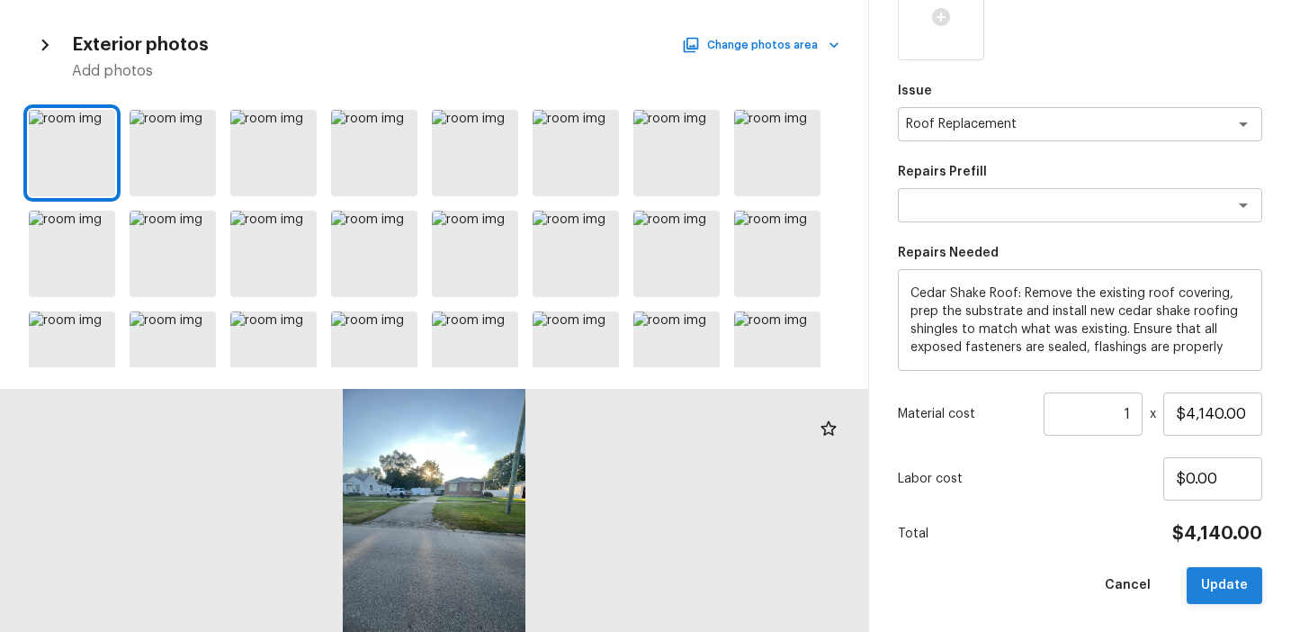
click at [1215, 579] on button "Update" at bounding box center [1225, 585] width 76 height 37
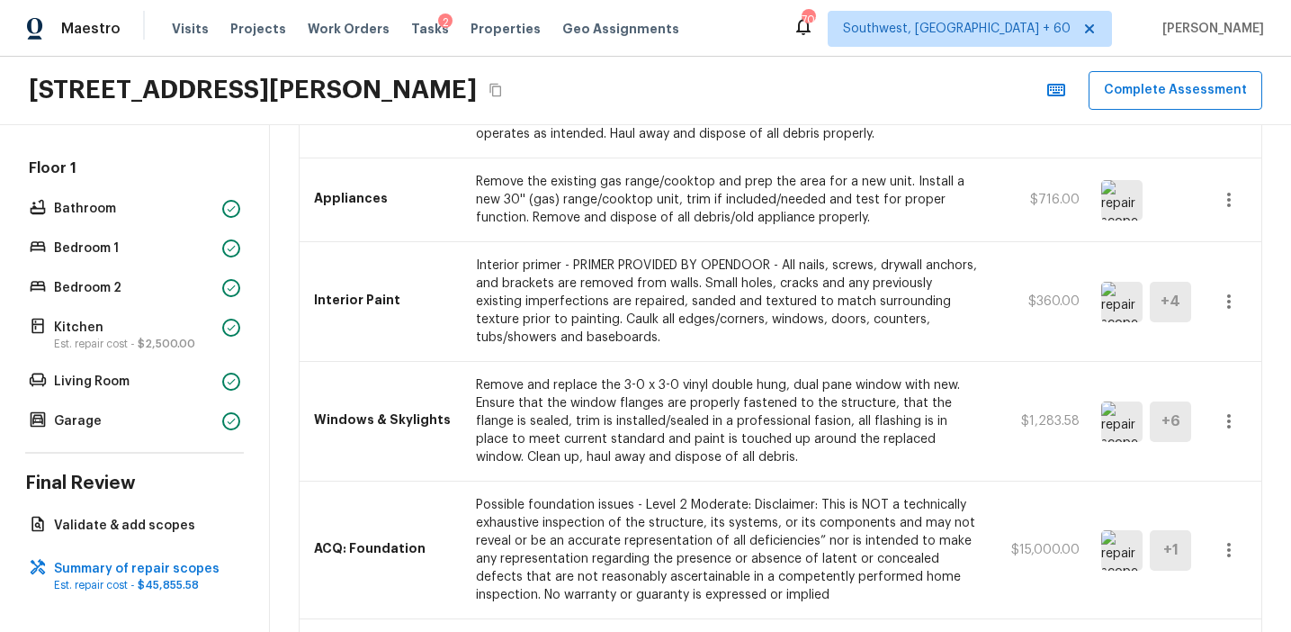
scroll to position [705, 0]
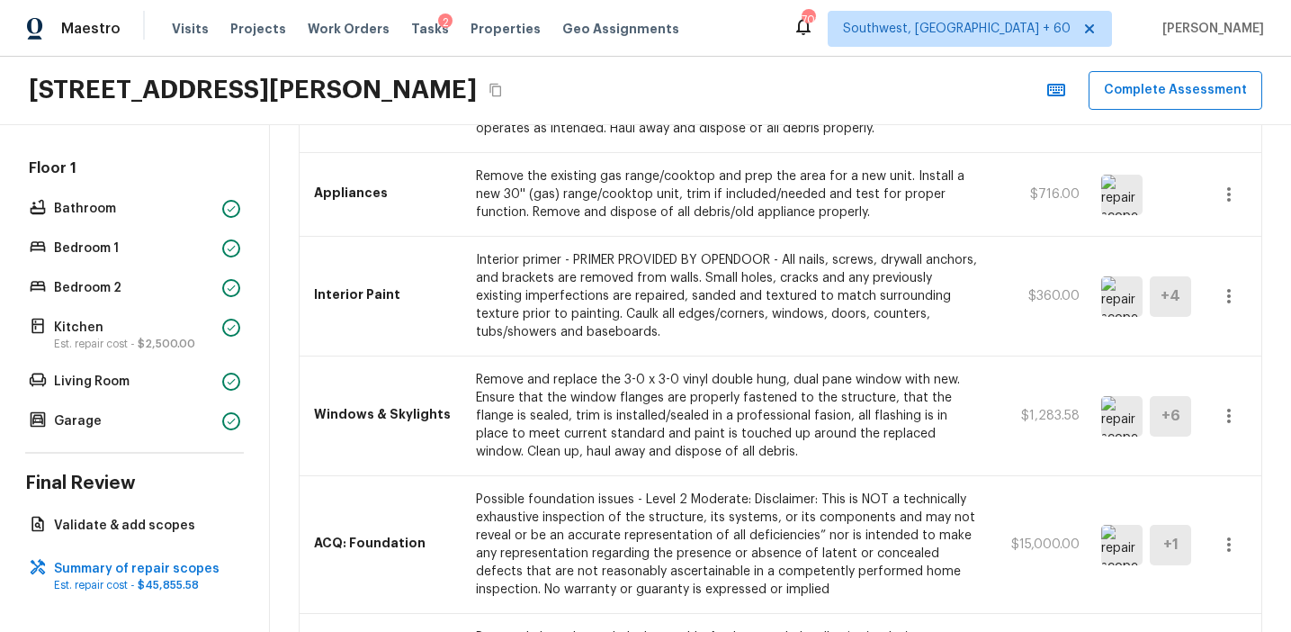
click at [1133, 541] on img at bounding box center [1121, 545] width 41 height 40
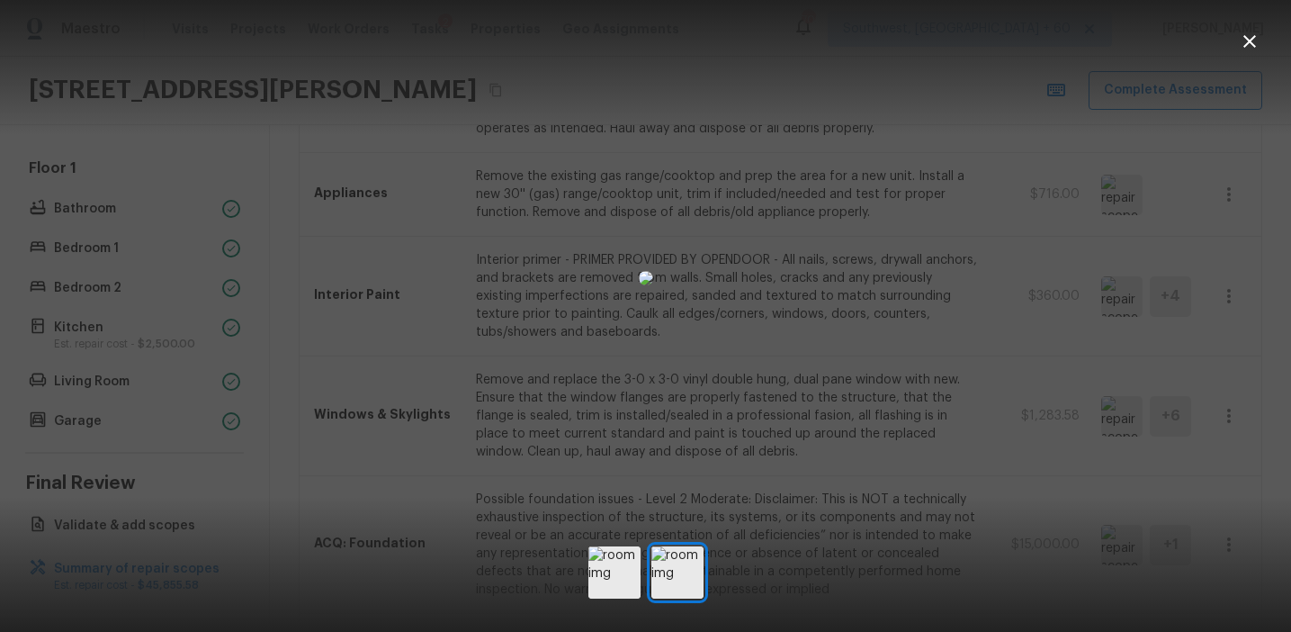
click at [1170, 437] on div at bounding box center [645, 278] width 1291 height 498
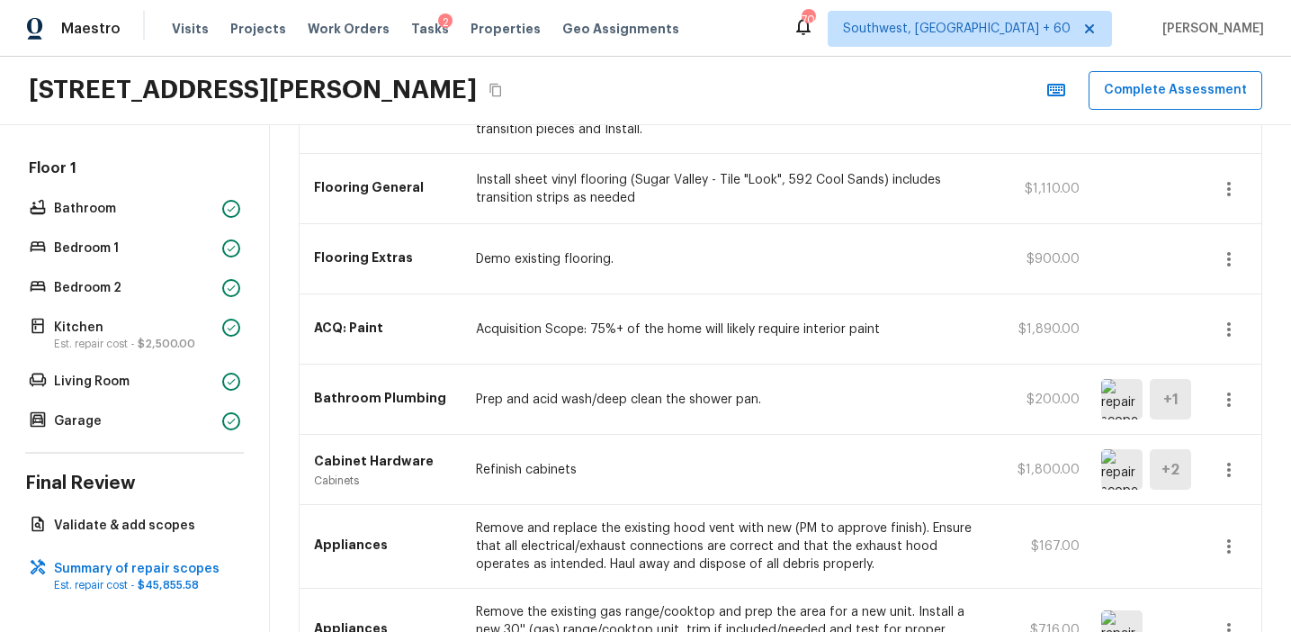
scroll to position [265, 0]
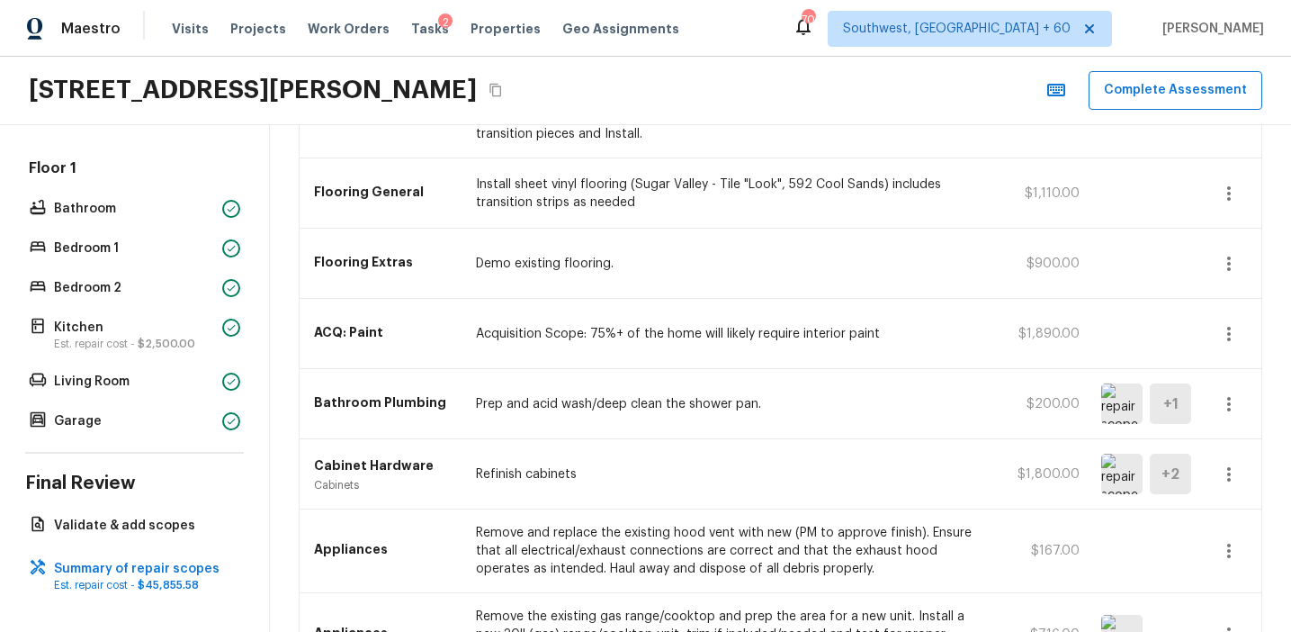
click at [1130, 465] on img at bounding box center [1121, 473] width 41 height 40
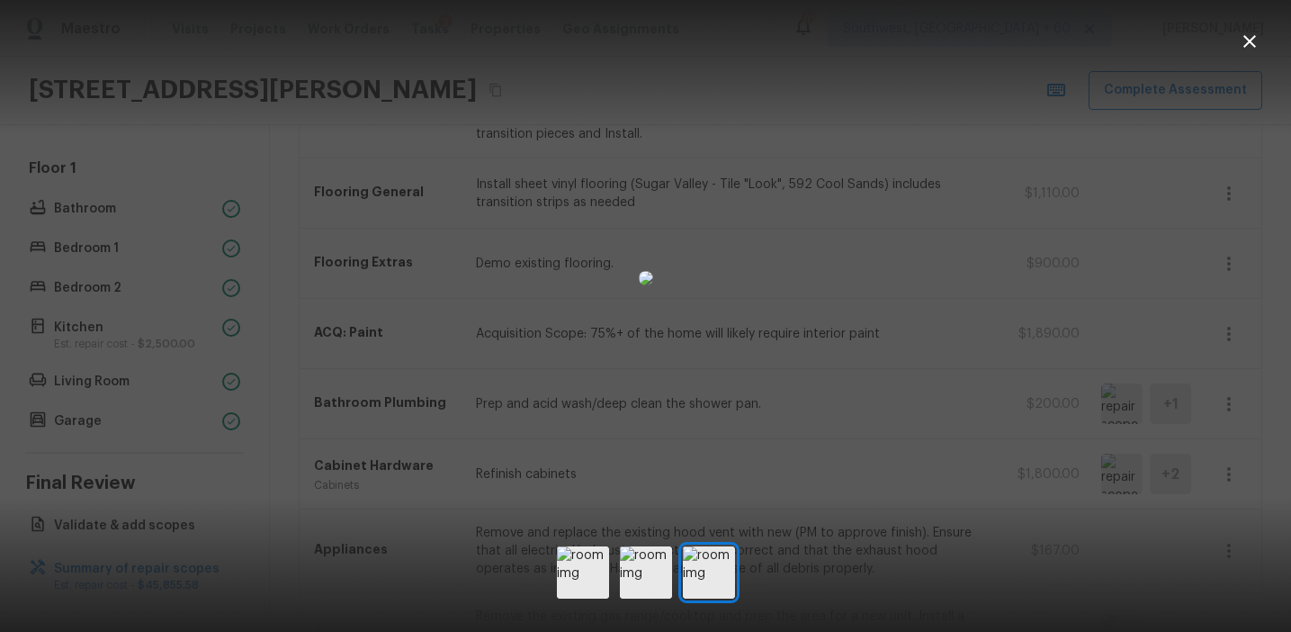
click at [1128, 348] on div at bounding box center [645, 278] width 1291 height 498
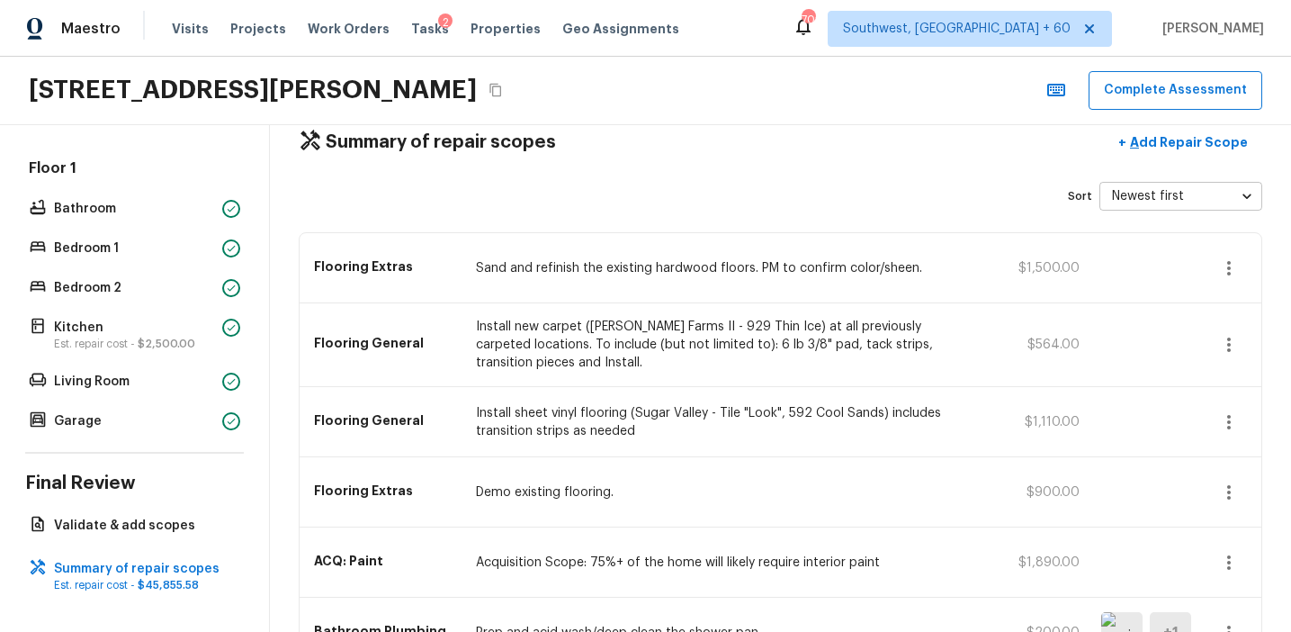
scroll to position [0, 0]
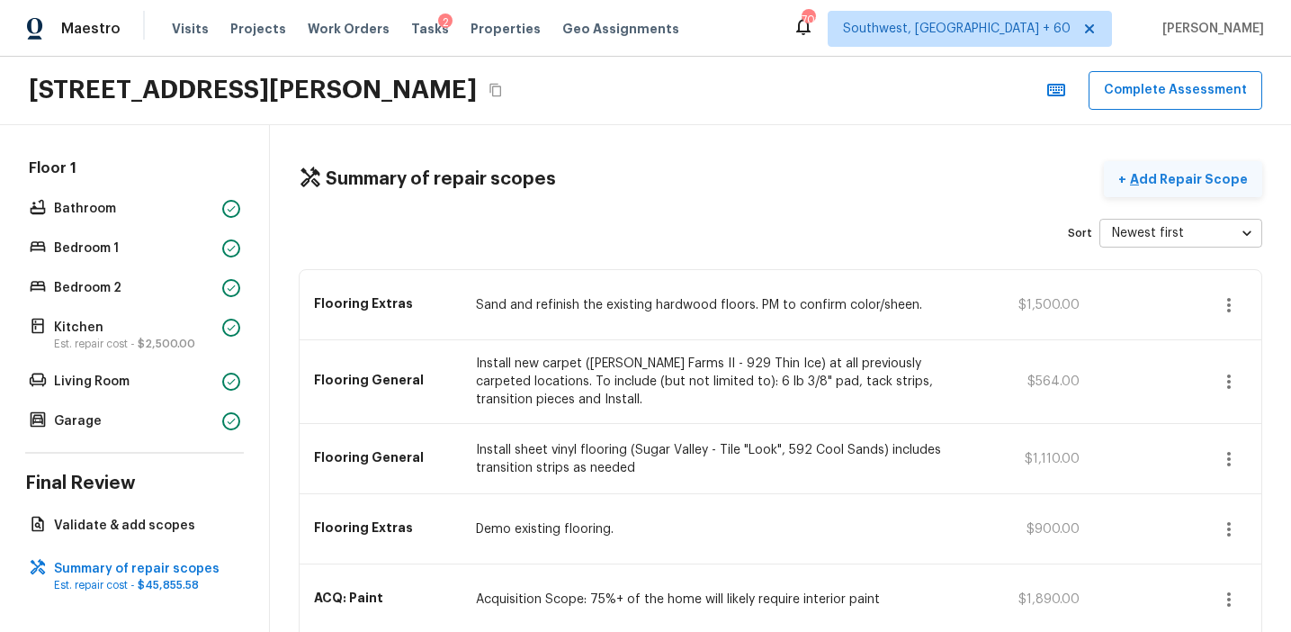
click at [1158, 171] on p "Add Repair Scope" at bounding box center [1186, 179] width 121 height 18
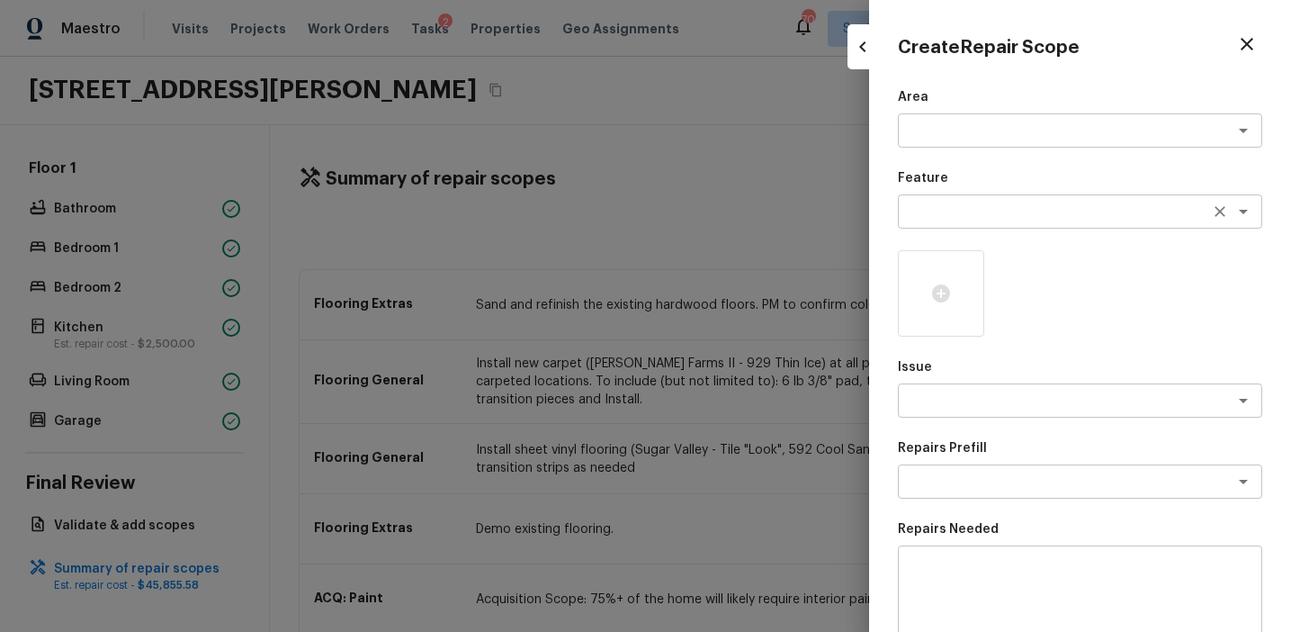
click at [951, 202] on textarea at bounding box center [1055, 211] width 298 height 18
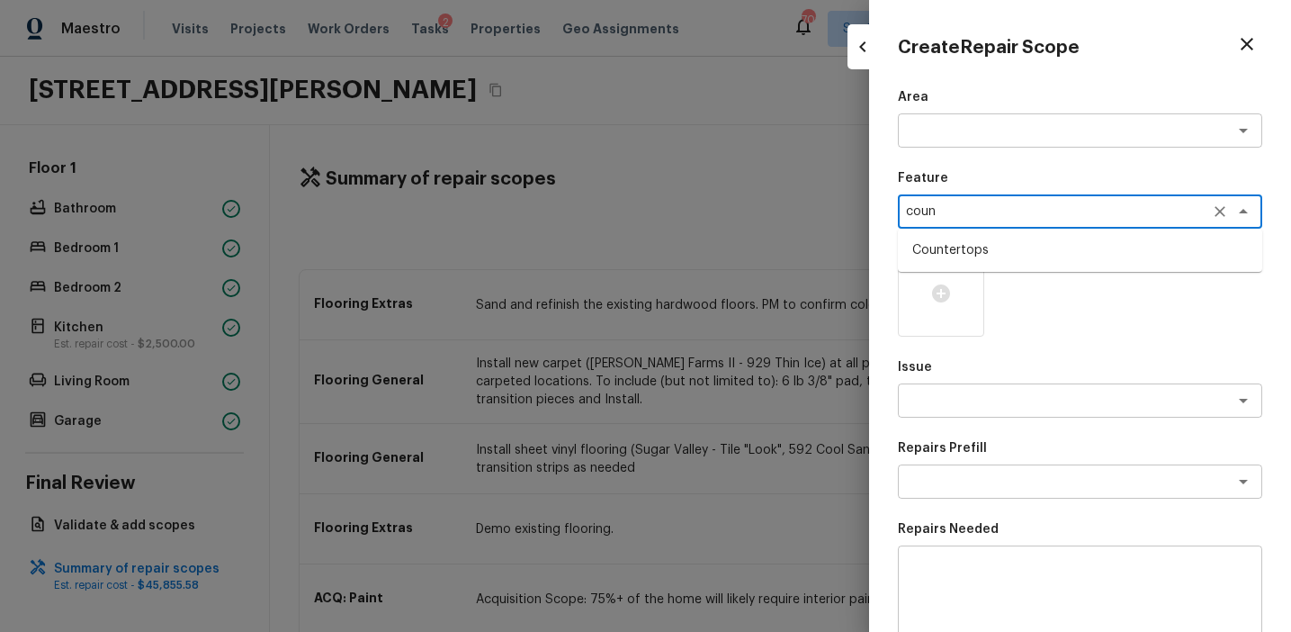
click at [950, 252] on li "Countertops" at bounding box center [1080, 250] width 364 height 29
click at [938, 216] on textarea "Countertops" at bounding box center [1055, 211] width 298 height 18
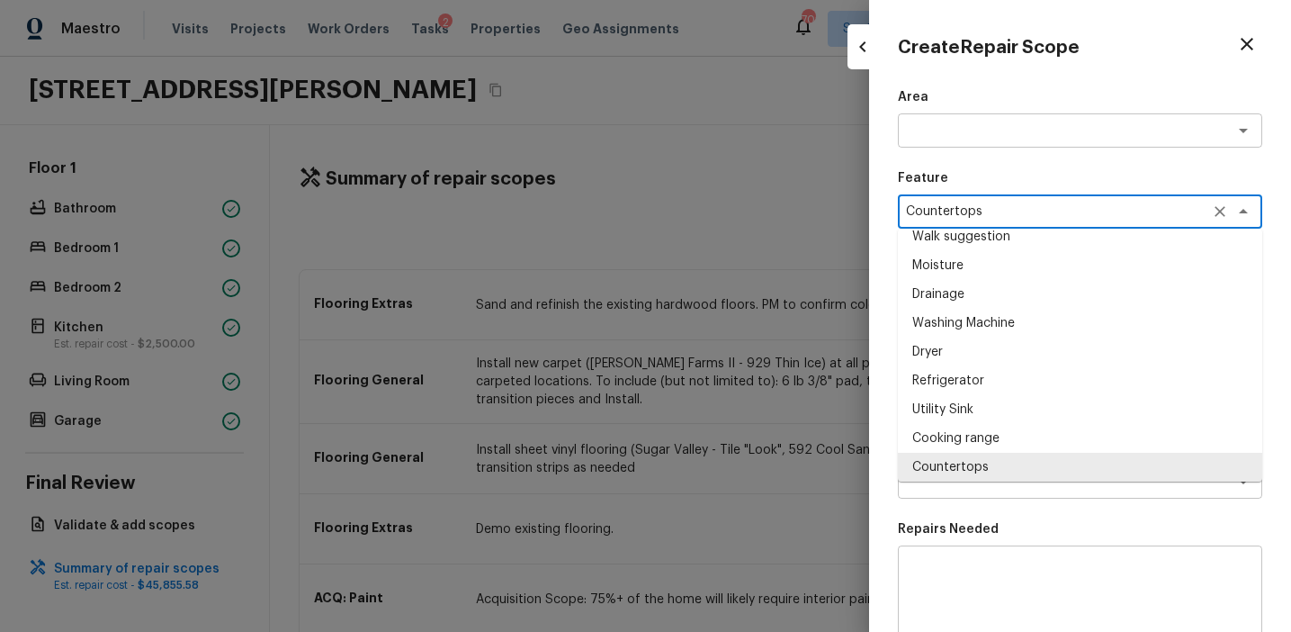
click at [938, 216] on textarea "Countertops" at bounding box center [1055, 211] width 298 height 18
click at [884, 439] on div "Create Repair Scope Area x ​ Feature Countertops x ​ Fencing Irrigation Pests D…" at bounding box center [1080, 316] width 422 height 632
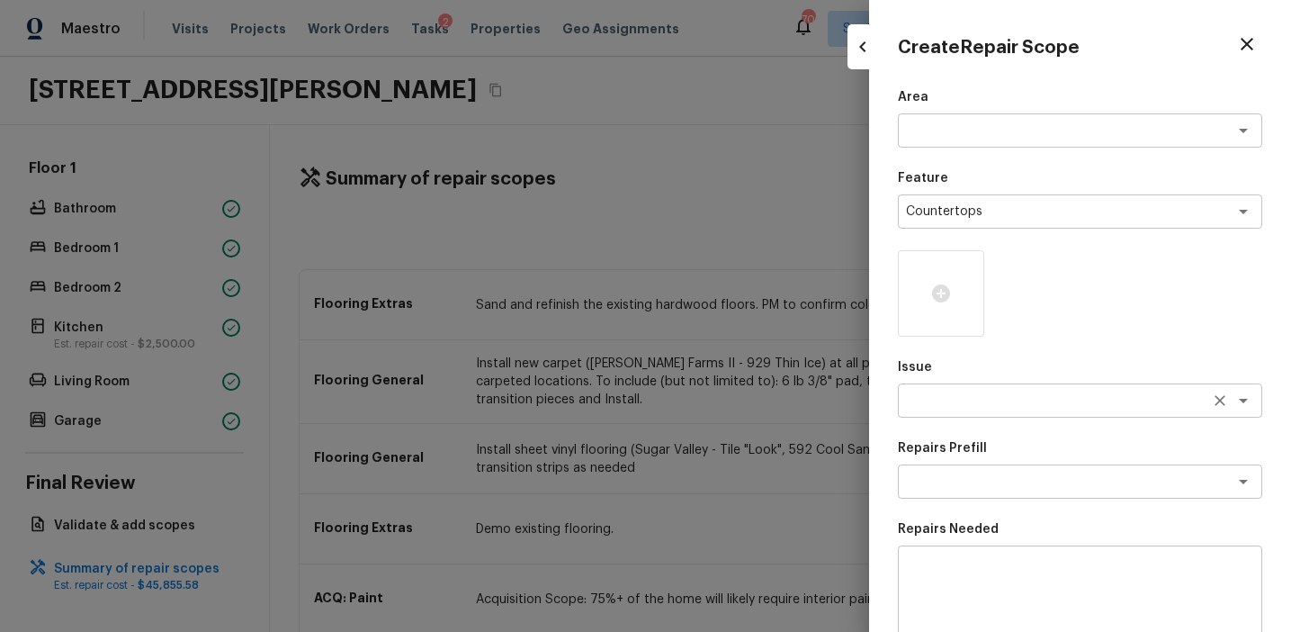
click at [964, 395] on textarea at bounding box center [1055, 400] width 298 height 18
paste textarea "Countertops"
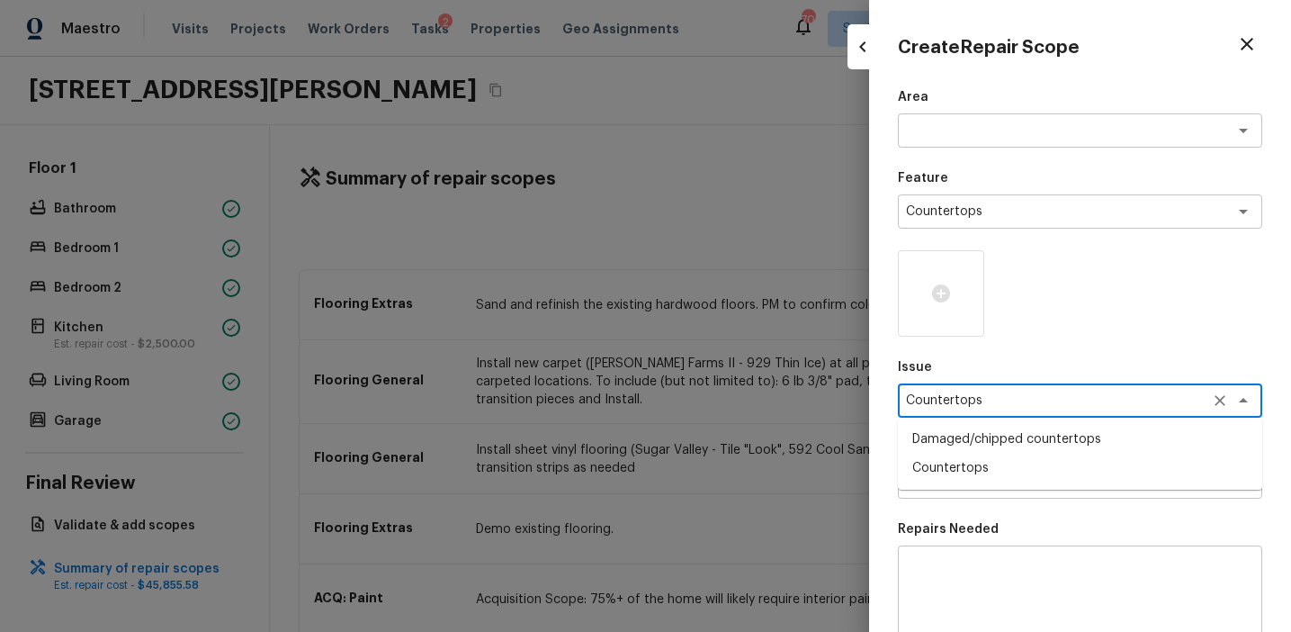
click at [960, 462] on li "Countertops" at bounding box center [1080, 467] width 364 height 29
click at [945, 567] on textarea at bounding box center [1080, 597] width 339 height 72
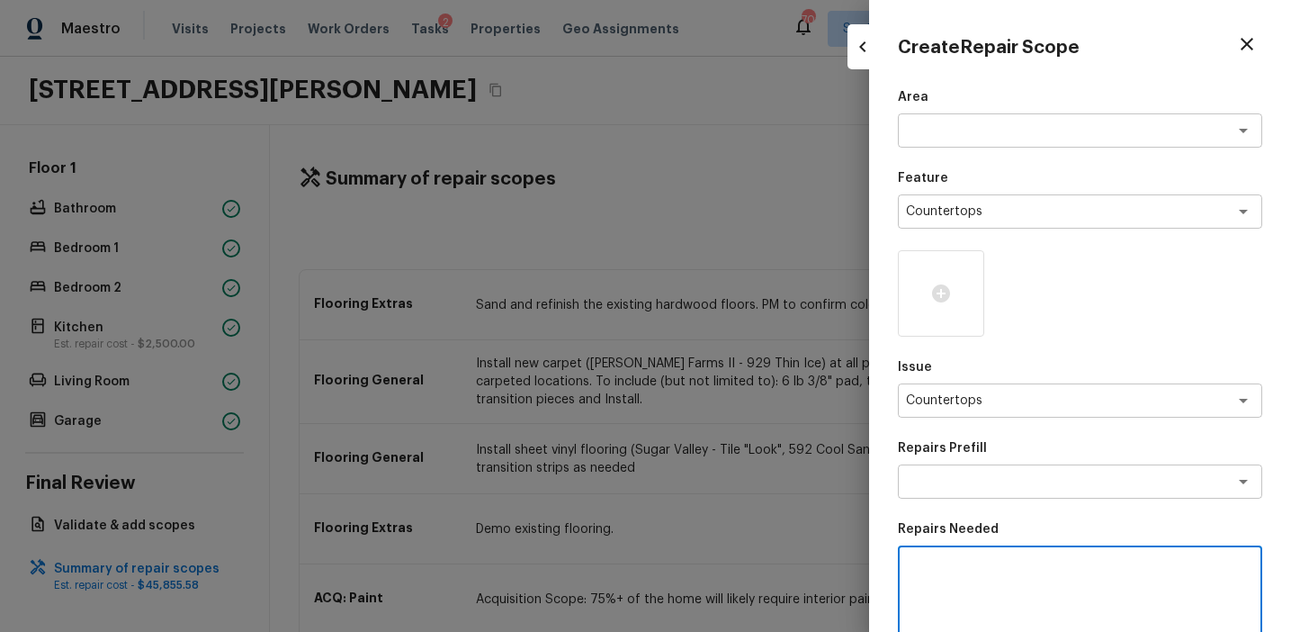
paste textarea "Countertops"
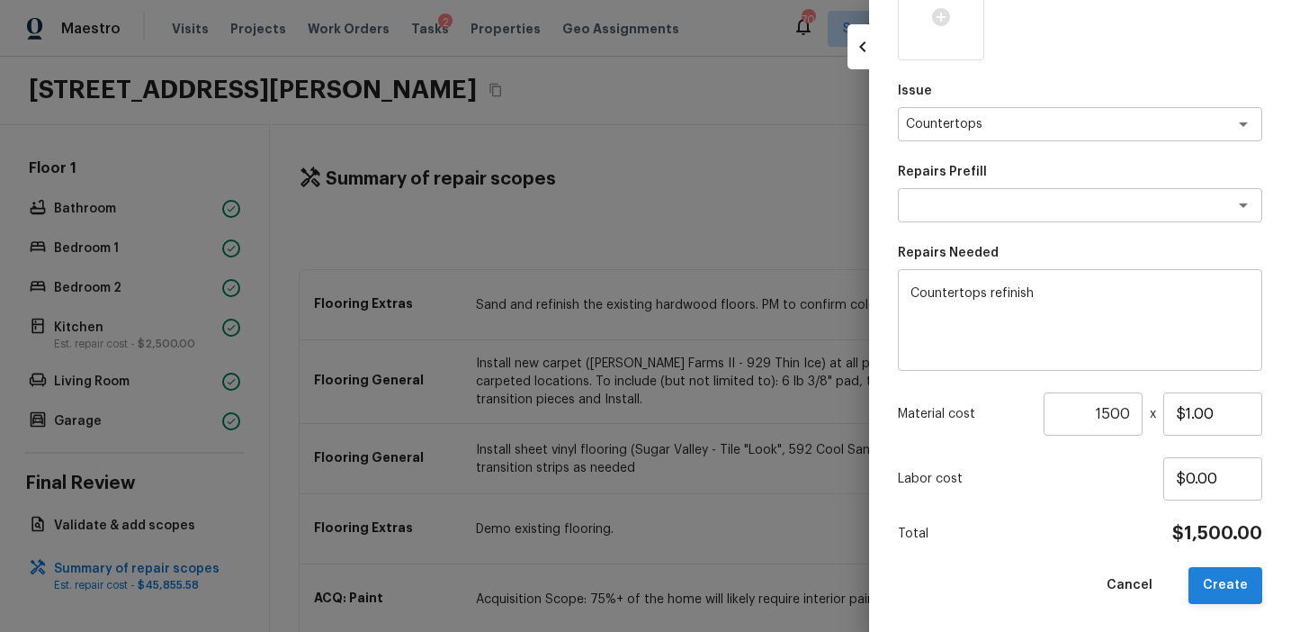
click at [1235, 585] on button "Create" at bounding box center [1226, 585] width 74 height 37
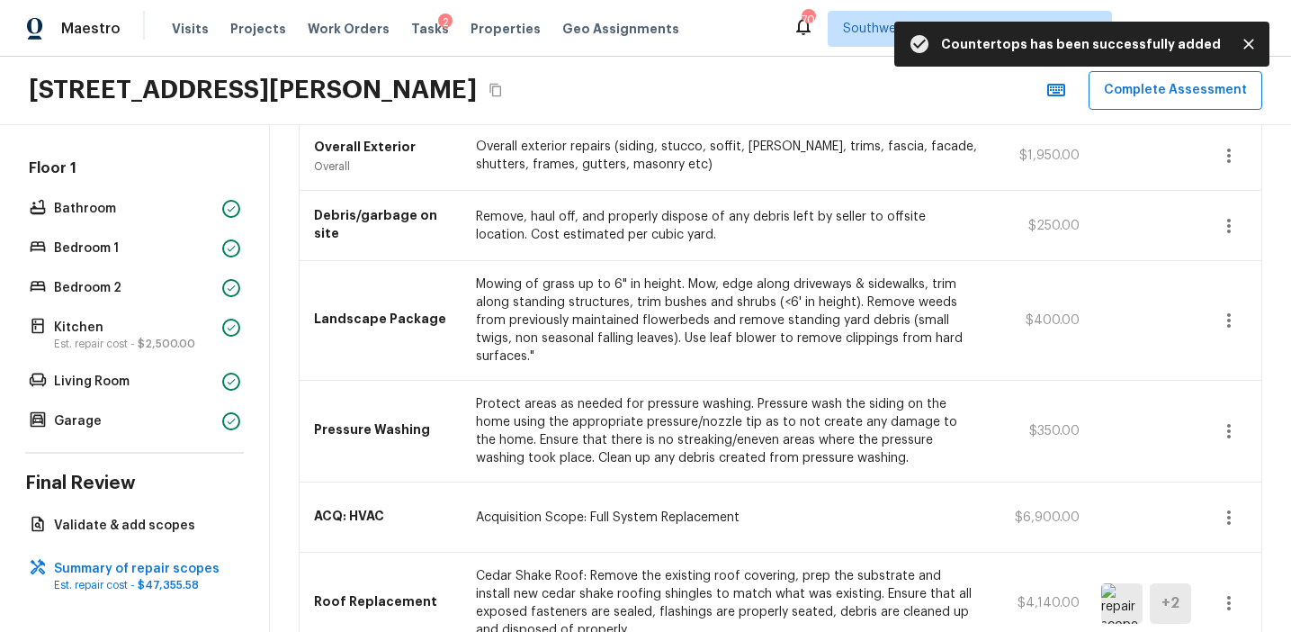
scroll to position [1694, 0]
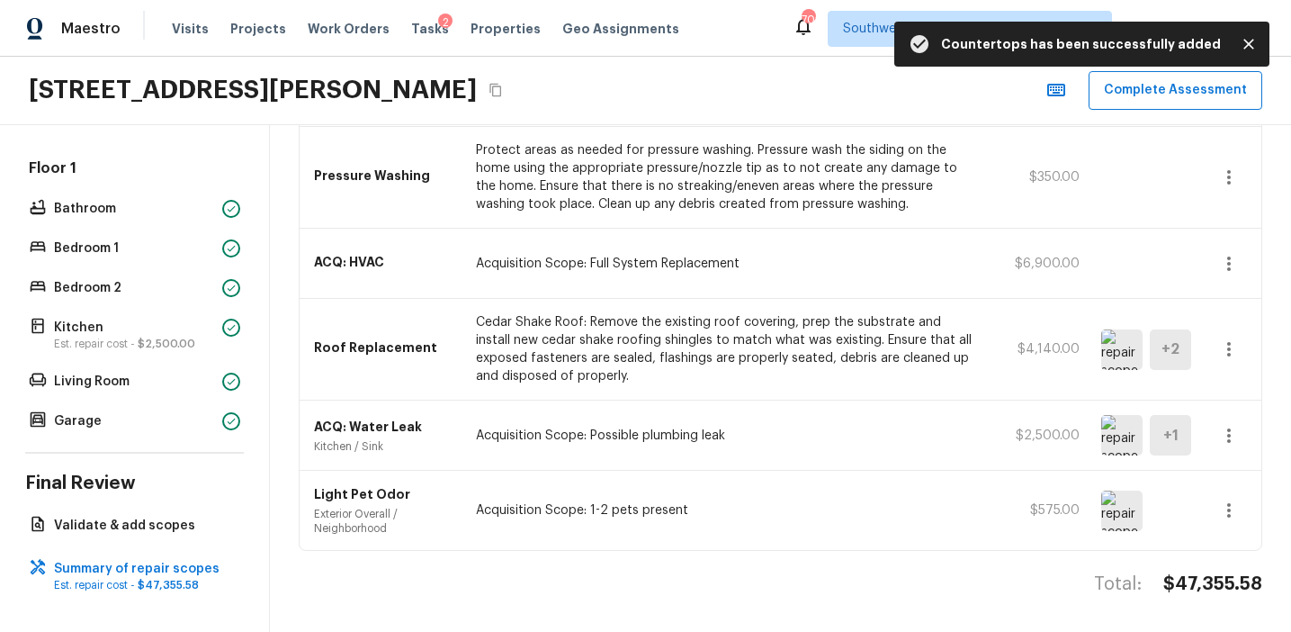
click at [1205, 589] on h4 "$47,355.58" at bounding box center [1212, 583] width 99 height 23
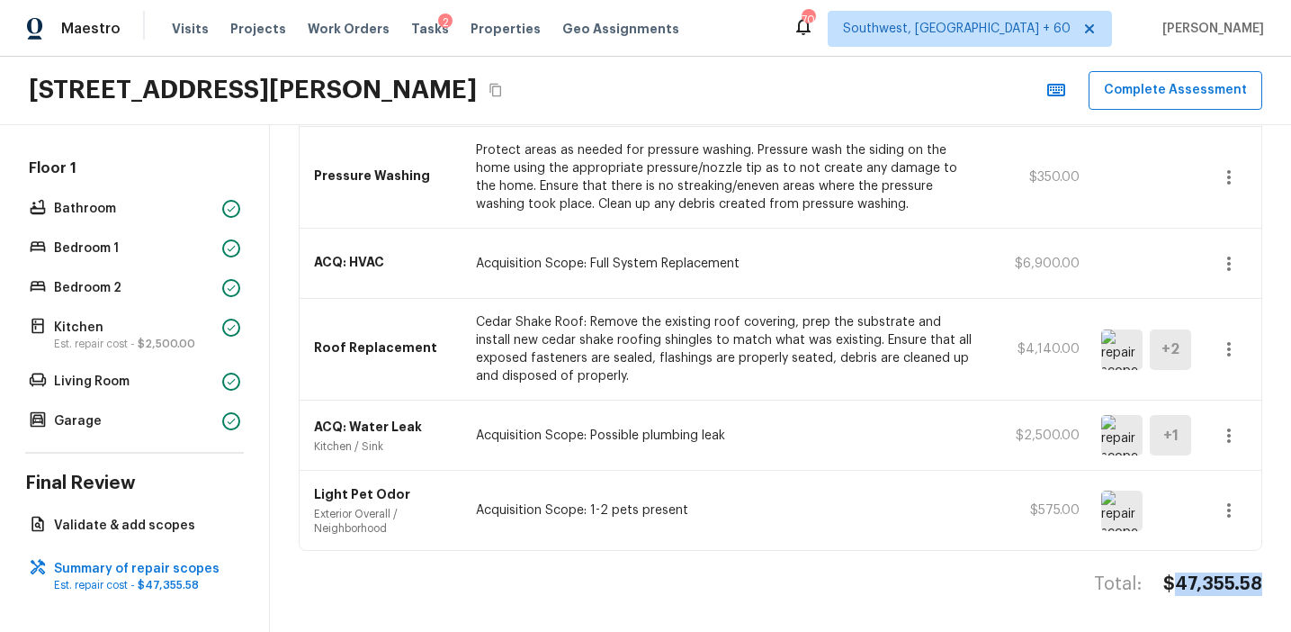
click at [1205, 589] on h4 "$47,355.58" at bounding box center [1212, 583] width 99 height 23
copy h4 "47,355.58"
click at [388, 179] on p "Pressure Washing" at bounding box center [384, 175] width 140 height 18
click at [575, 588] on div "Total: $47,355.58" at bounding box center [781, 601] width 964 height 59
click at [138, 532] on p "Validate & add scopes" at bounding box center [143, 525] width 179 height 18
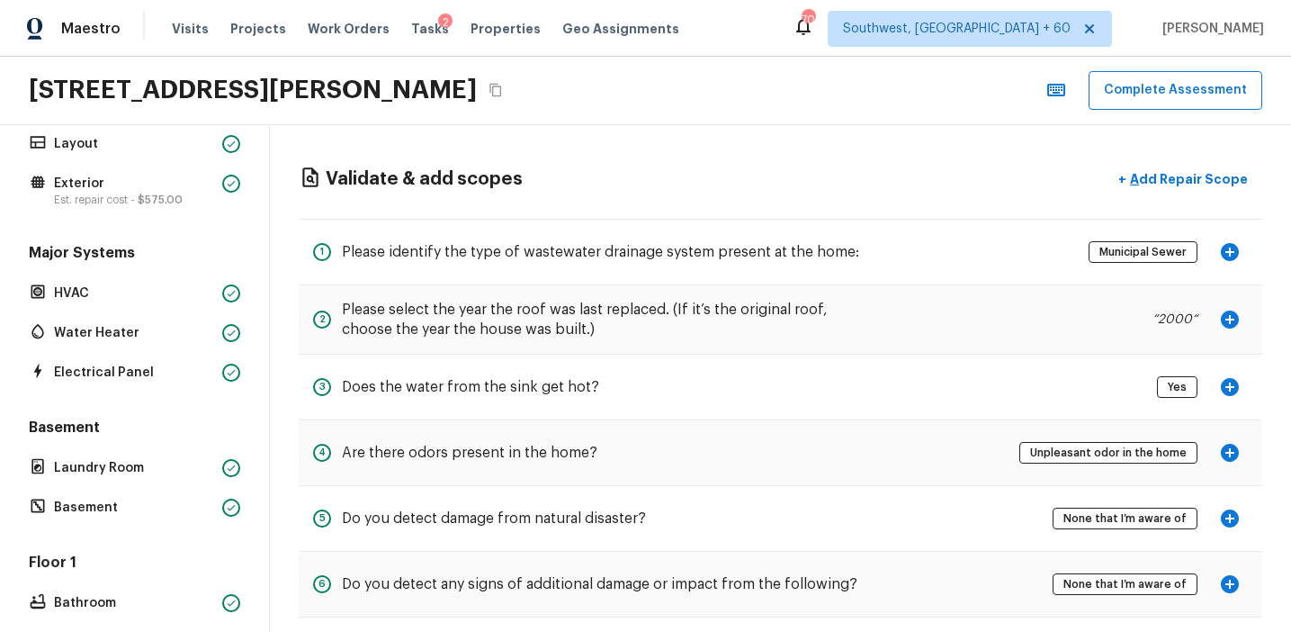
scroll to position [0, 0]
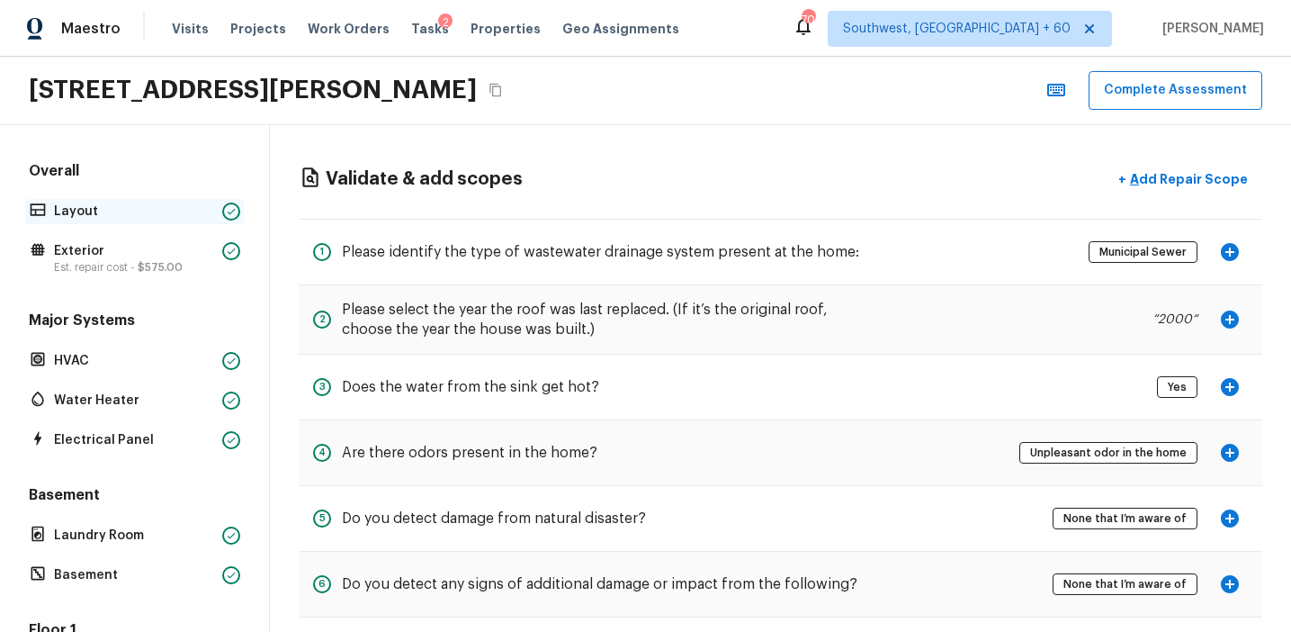
click at [182, 201] on div "Layout" at bounding box center [134, 211] width 219 height 25
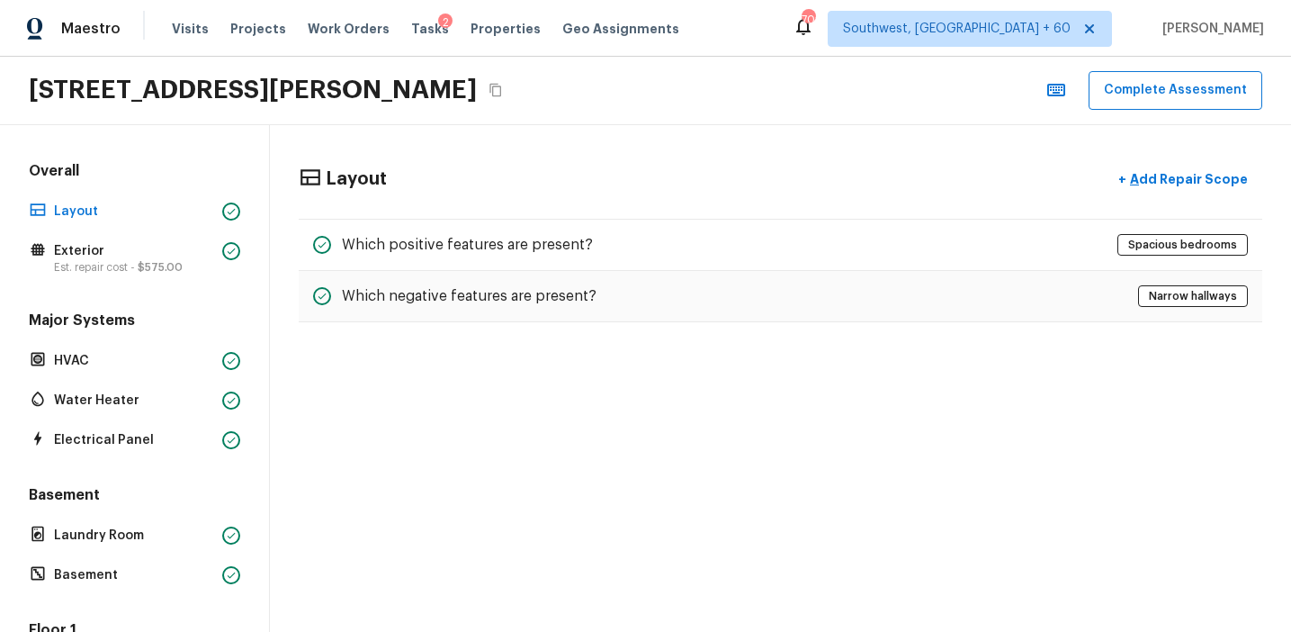
click at [194, 283] on div "Overall Layout Exterior Est. repair cost - $575.00 Major Systems HVAC Water Hea…" at bounding box center [134, 528] width 219 height 734
click at [221, 348] on div "HVAC" at bounding box center [134, 360] width 219 height 25
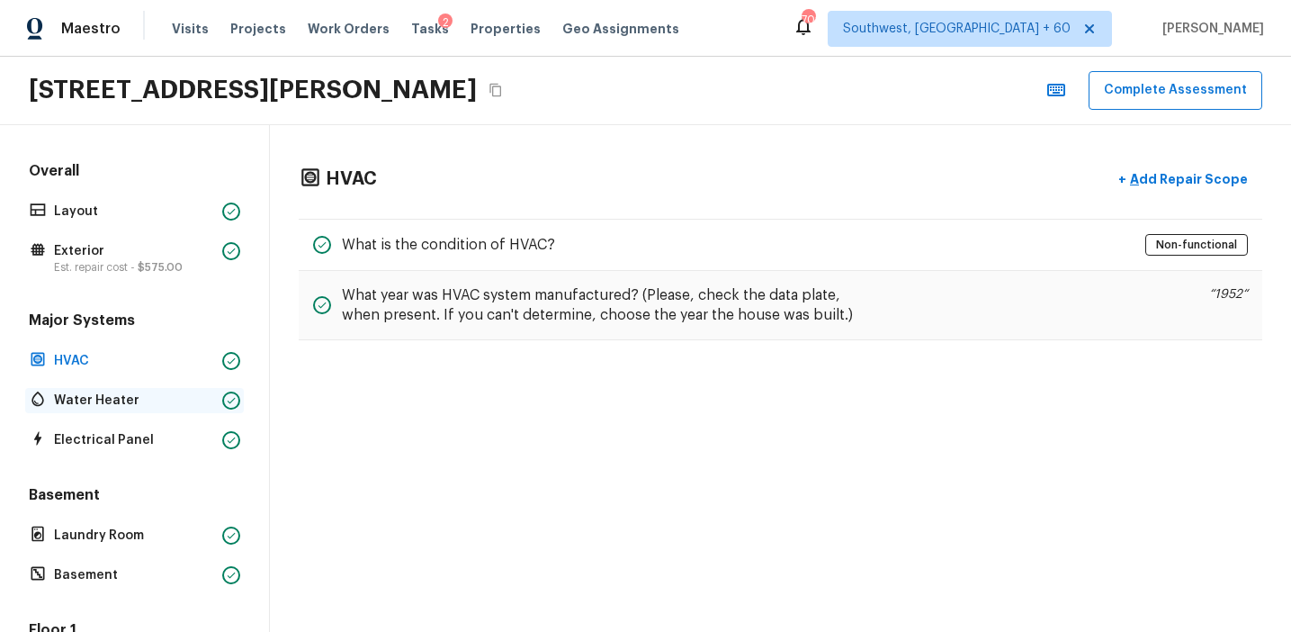
click at [218, 391] on div "Water Heater" at bounding box center [134, 400] width 219 height 25
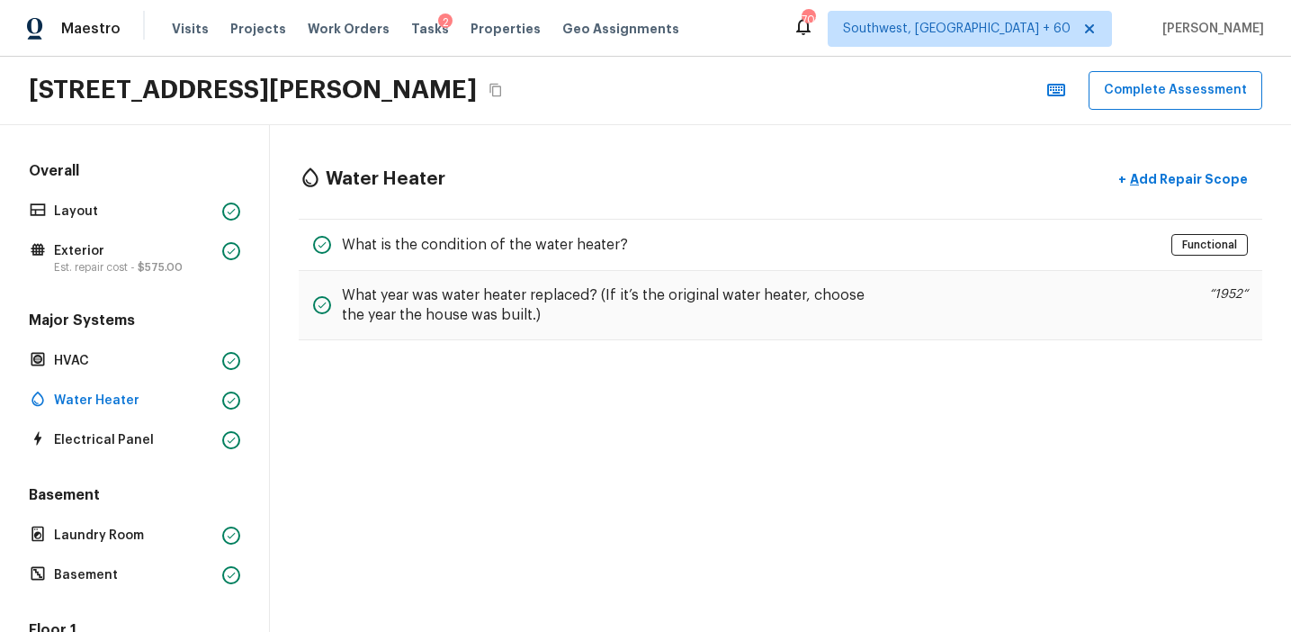
click at [219, 425] on div "Major Systems HVAC Water Heater Electrical Panel" at bounding box center [134, 381] width 219 height 142
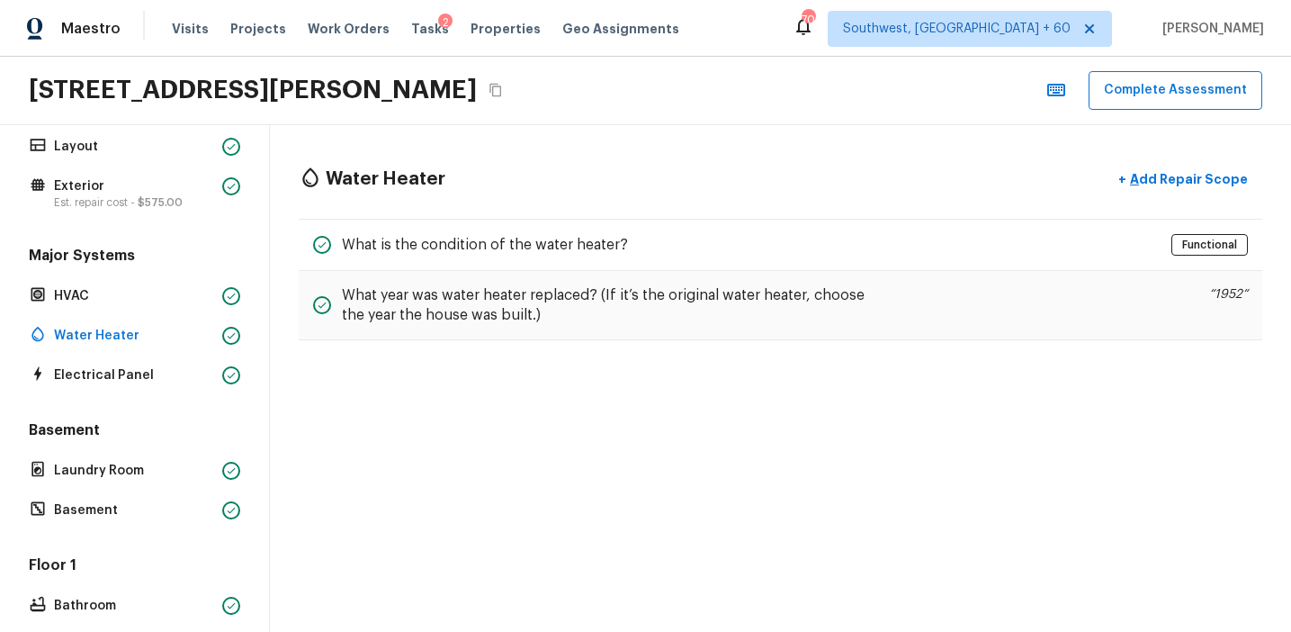
scroll to position [89, 0]
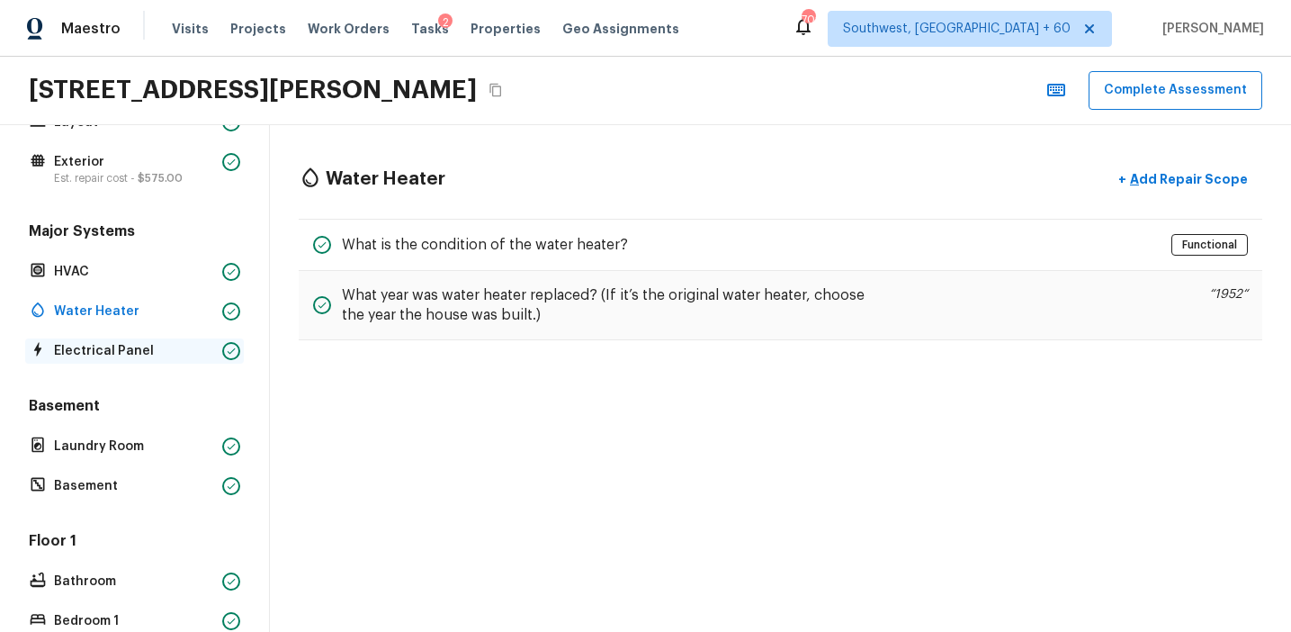
click at [214, 357] on p "Electrical Panel" at bounding box center [134, 351] width 161 height 18
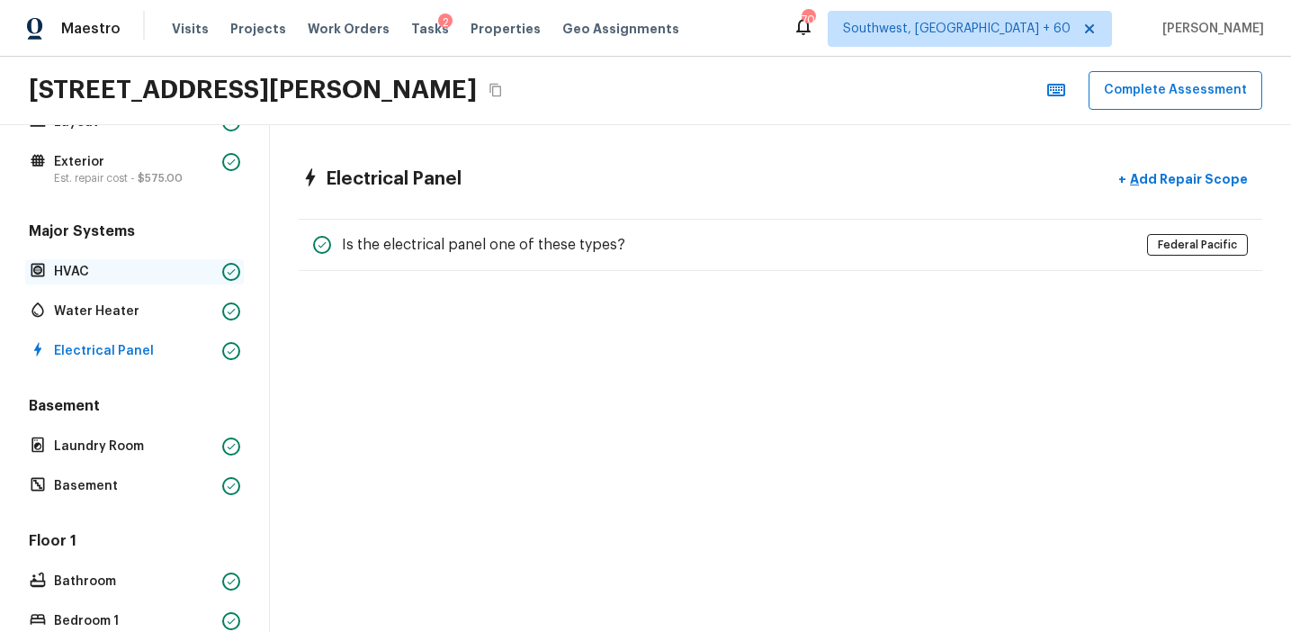
click at [220, 280] on div "HVAC" at bounding box center [134, 271] width 219 height 25
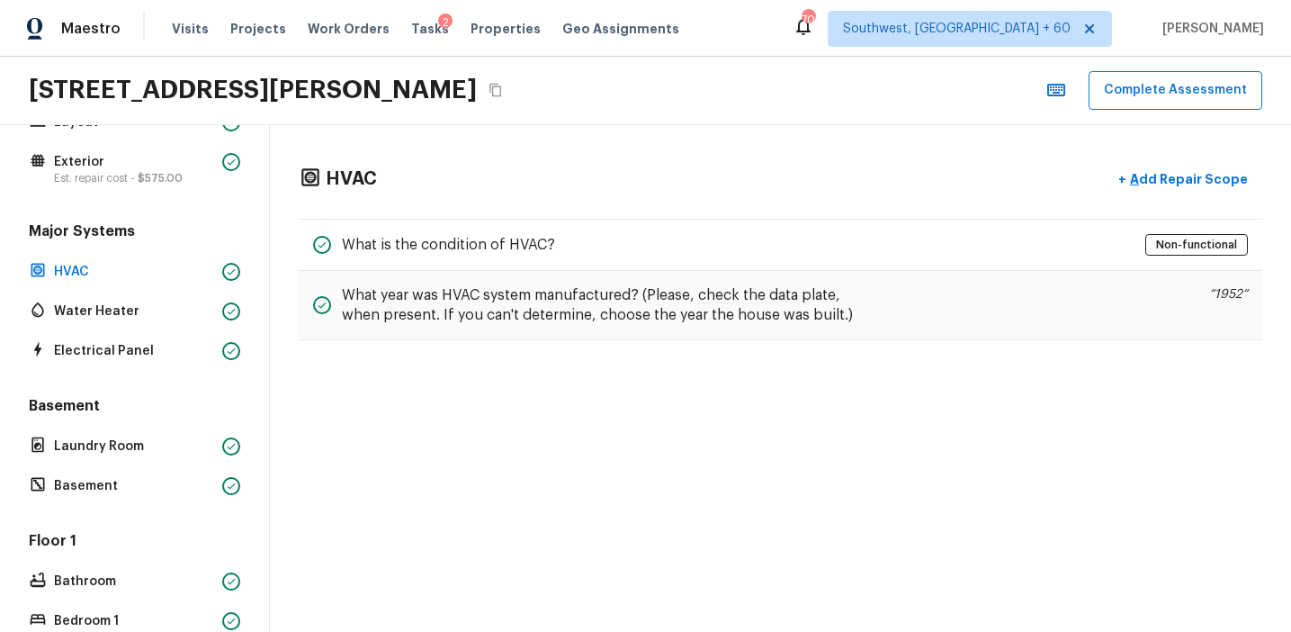
click at [225, 328] on div "Major Systems HVAC Water Heater Electrical Panel" at bounding box center [134, 292] width 219 height 142
click at [222, 309] on div at bounding box center [231, 311] width 18 height 18
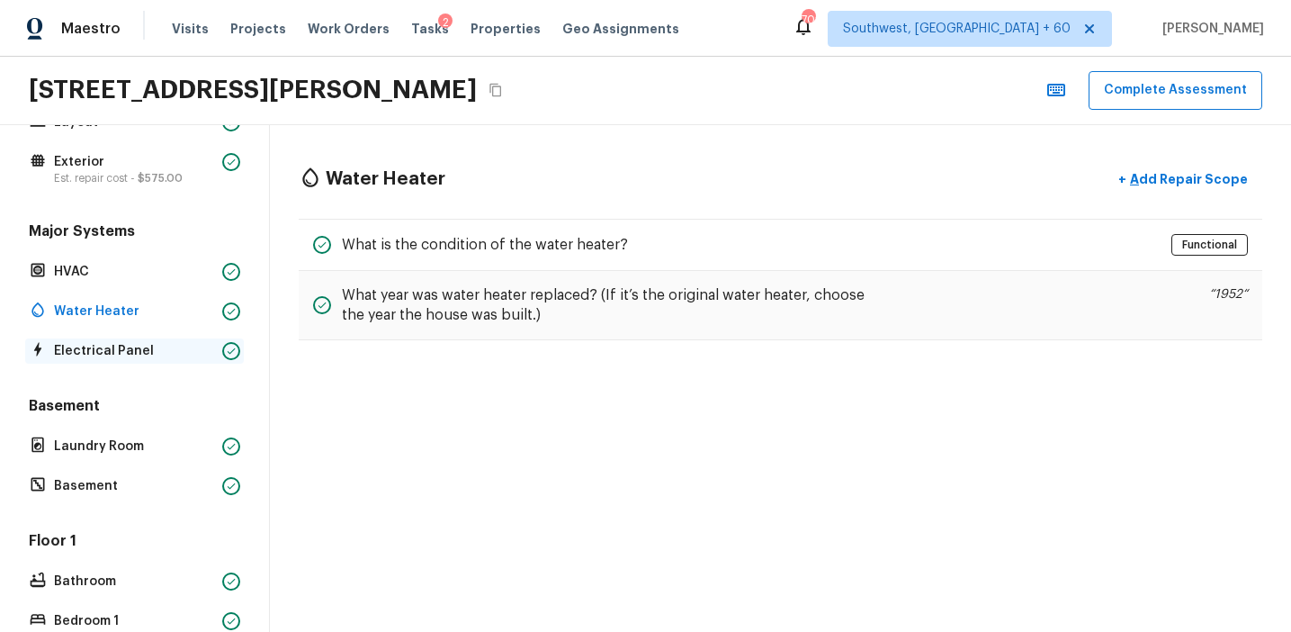
click at [222, 350] on div at bounding box center [231, 351] width 18 height 18
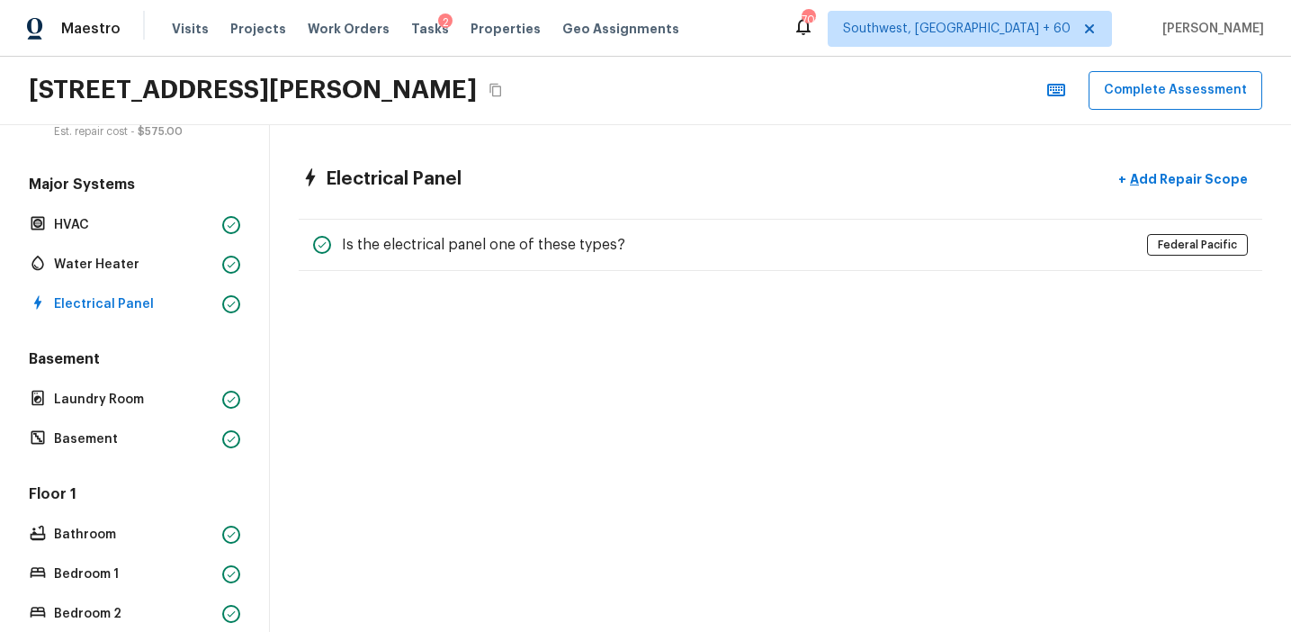
scroll to position [218, 0]
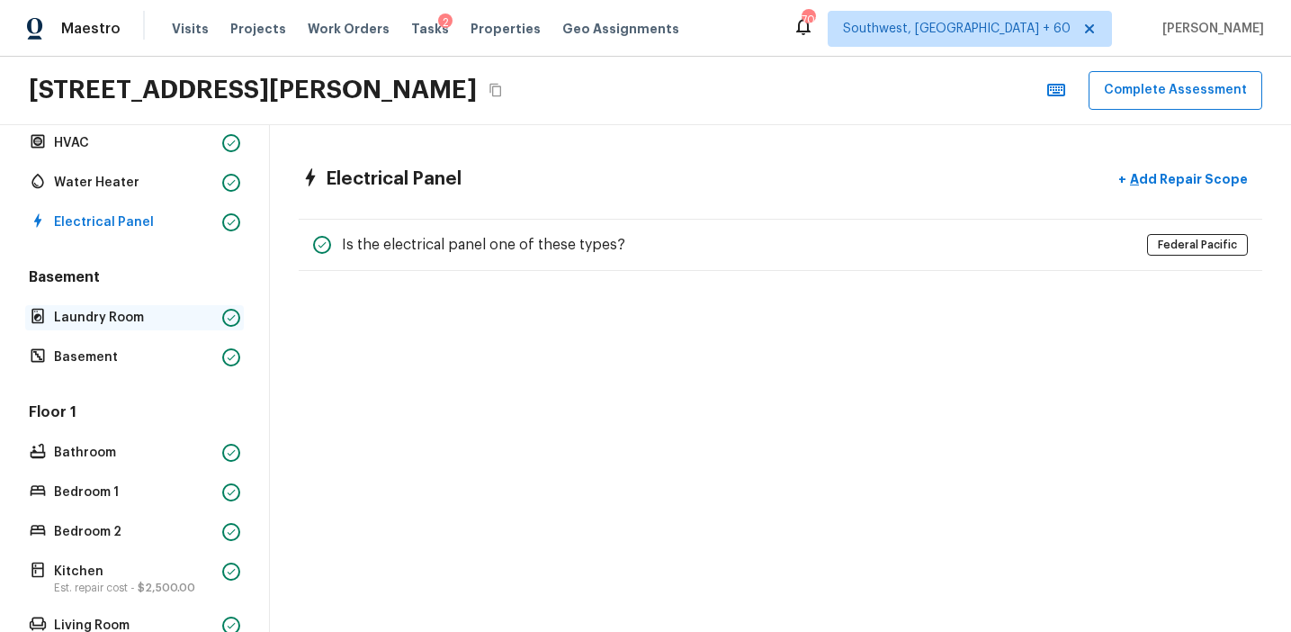
click at [217, 319] on div "Laundry Room" at bounding box center [134, 317] width 219 height 25
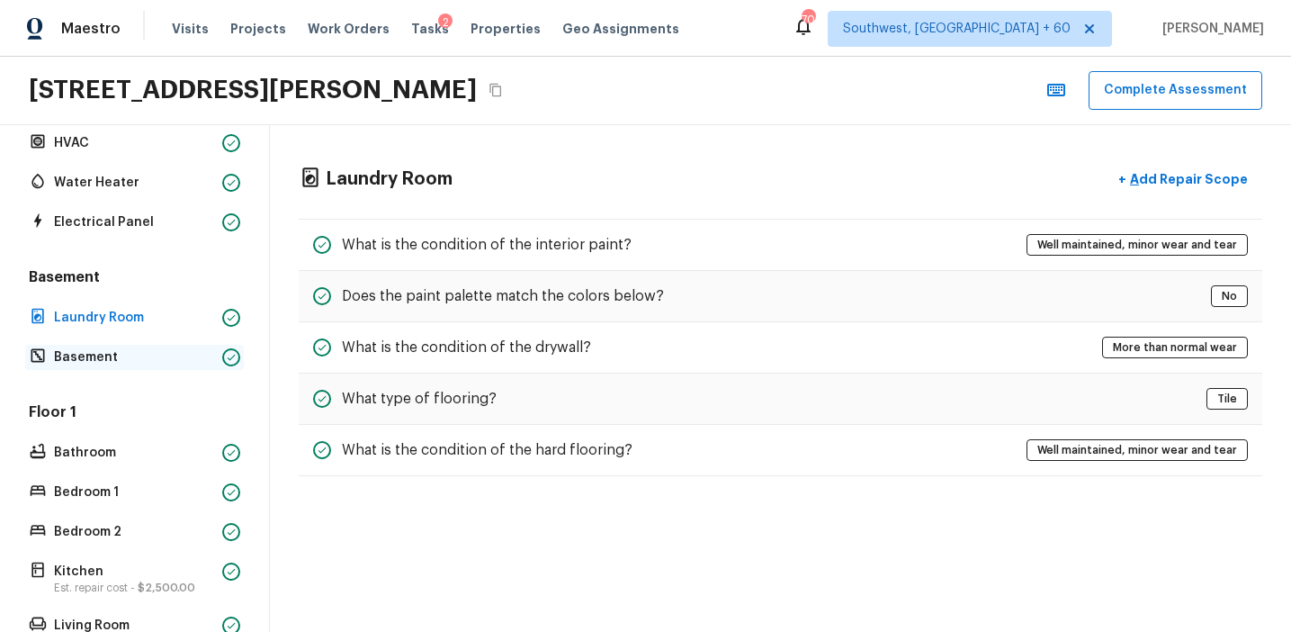
click at [220, 356] on div "Basement" at bounding box center [134, 357] width 219 height 25
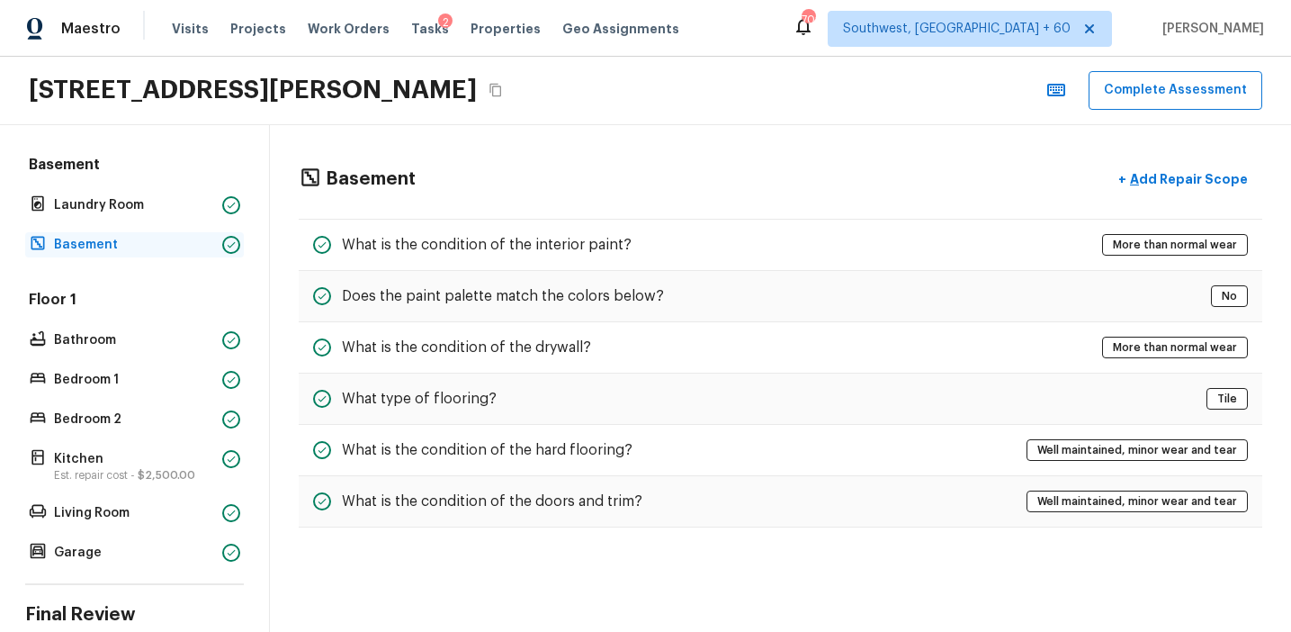
scroll to position [354, 0]
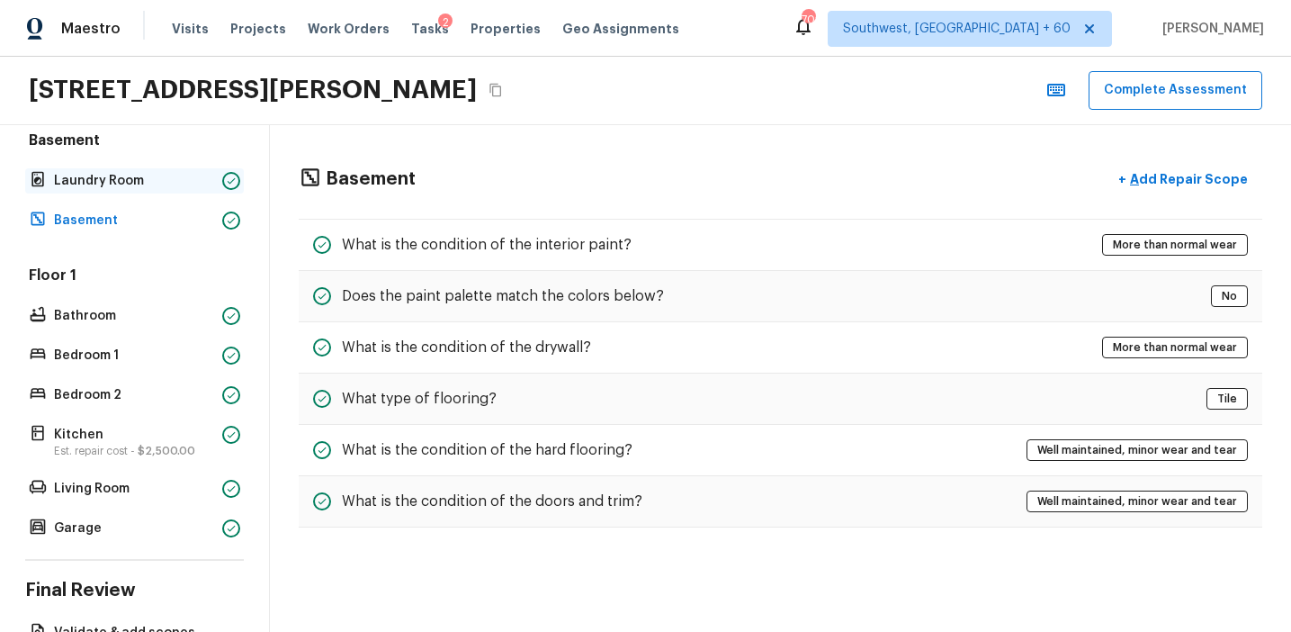
click at [226, 184] on icon at bounding box center [231, 180] width 11 height 11
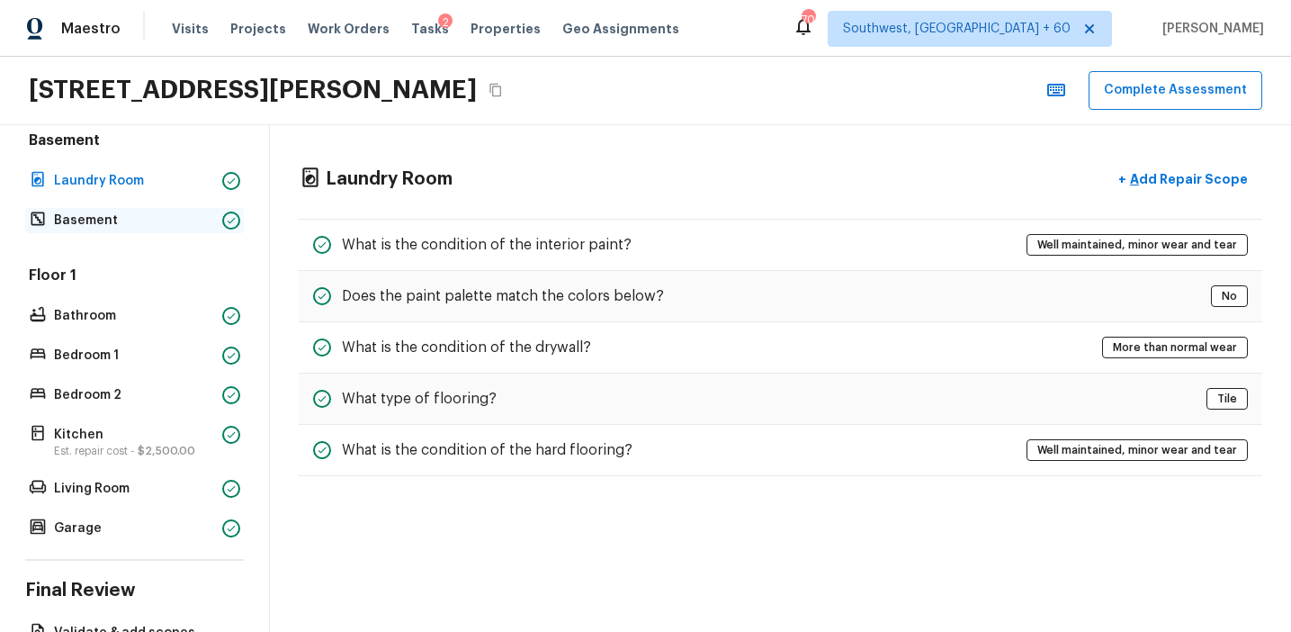
click at [227, 226] on div at bounding box center [231, 220] width 18 height 18
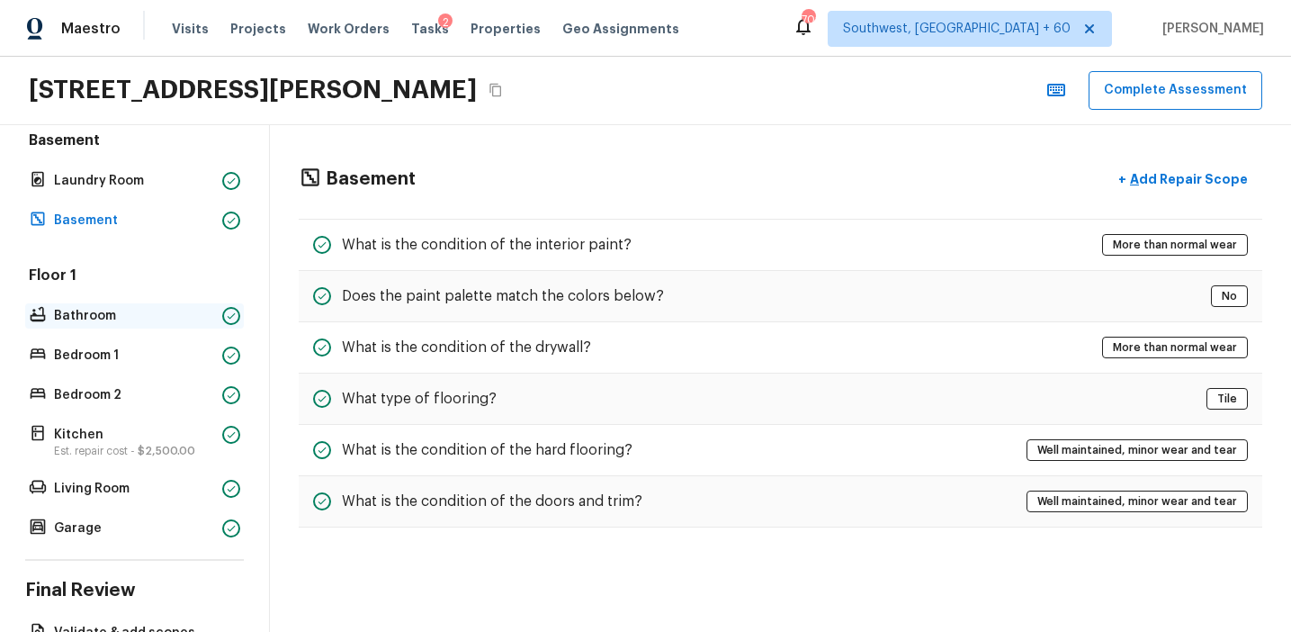
click at [215, 325] on div "Bathroom" at bounding box center [134, 315] width 219 height 25
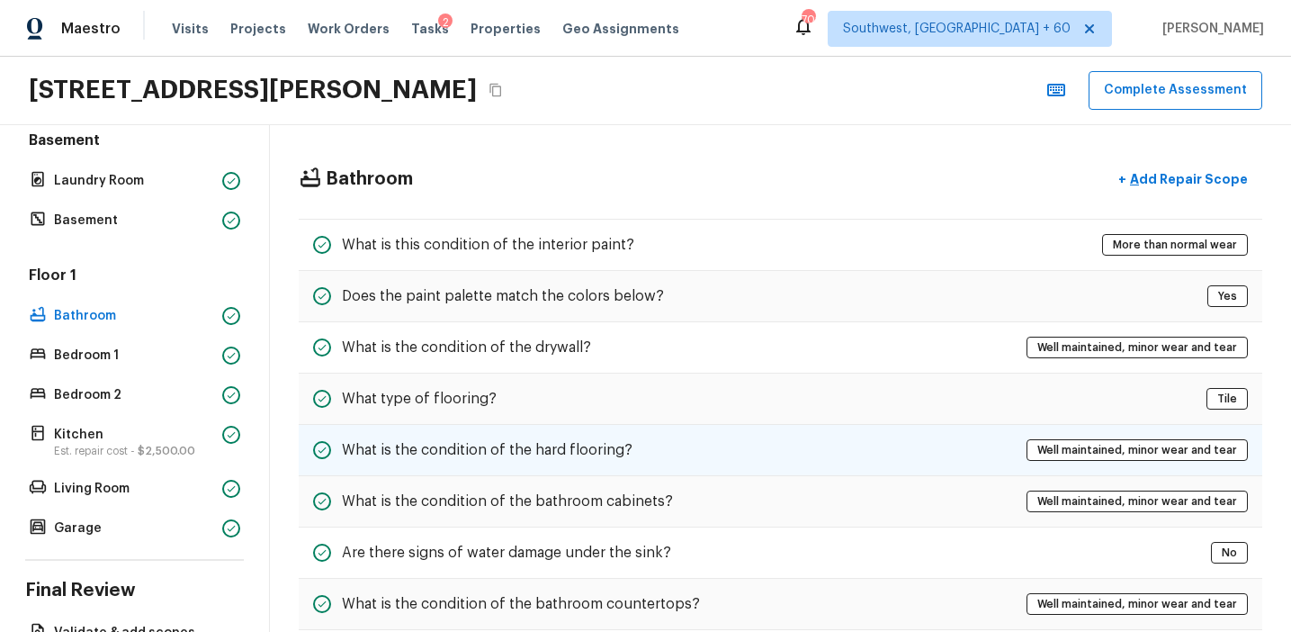
scroll to position [137, 0]
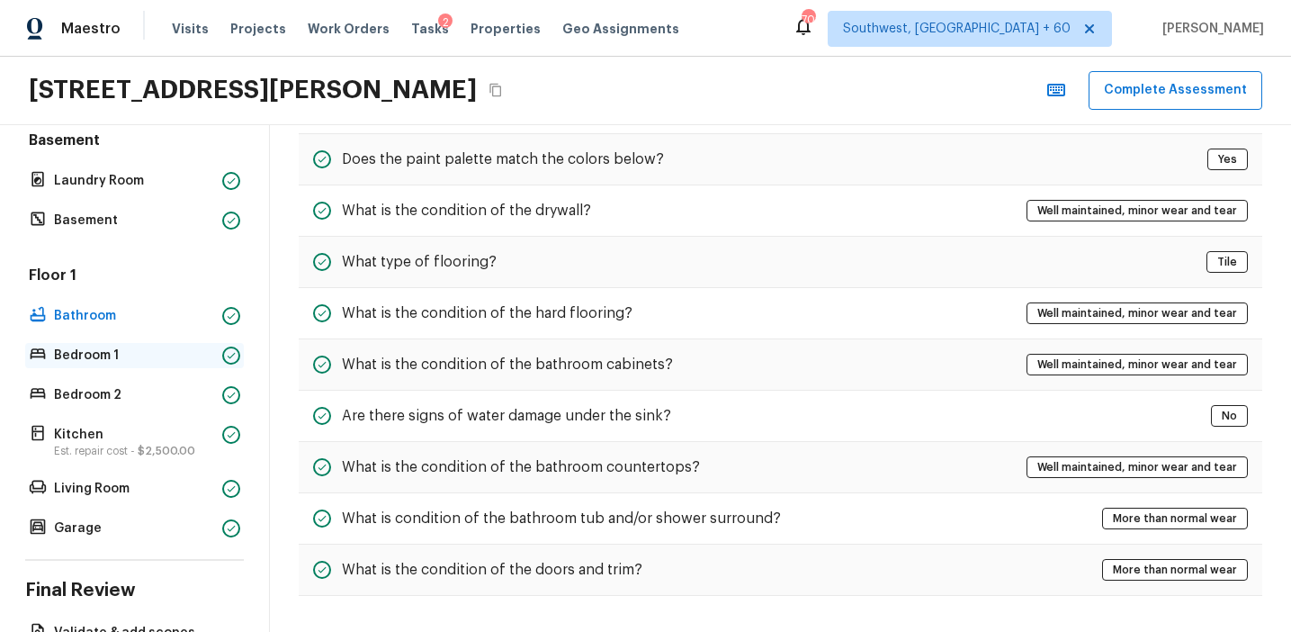
click at [214, 362] on p "Bedroom 1" at bounding box center [134, 355] width 161 height 18
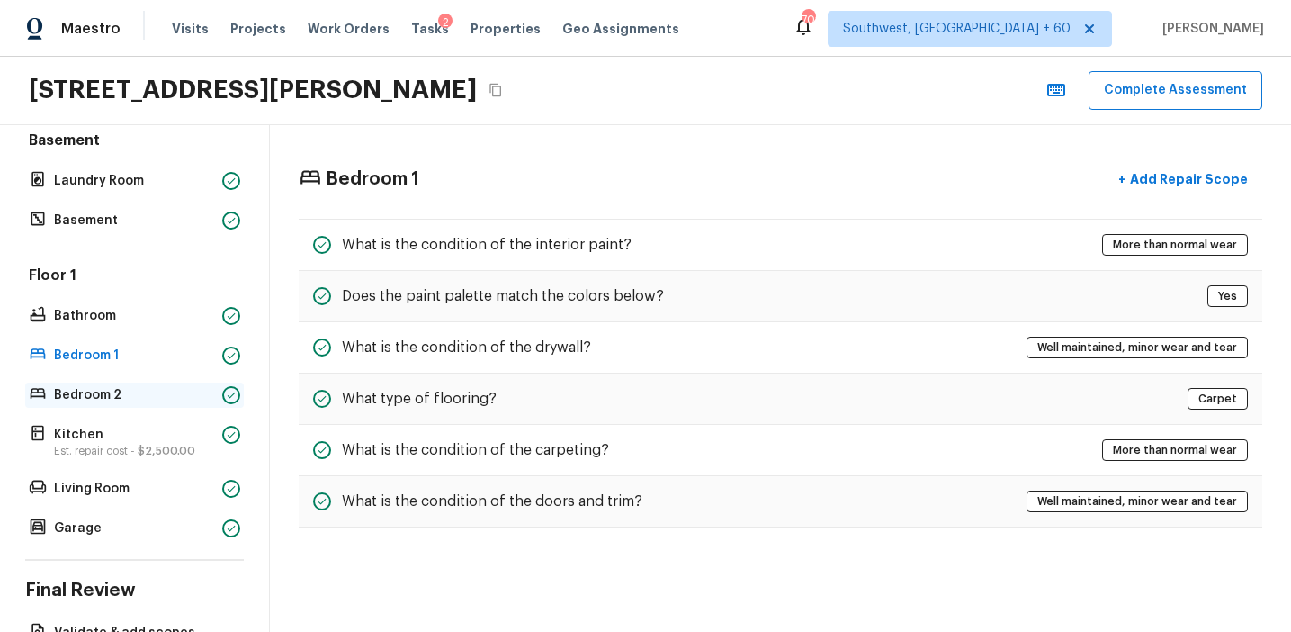
click at [215, 396] on div "Bedroom 2" at bounding box center [134, 394] width 219 height 25
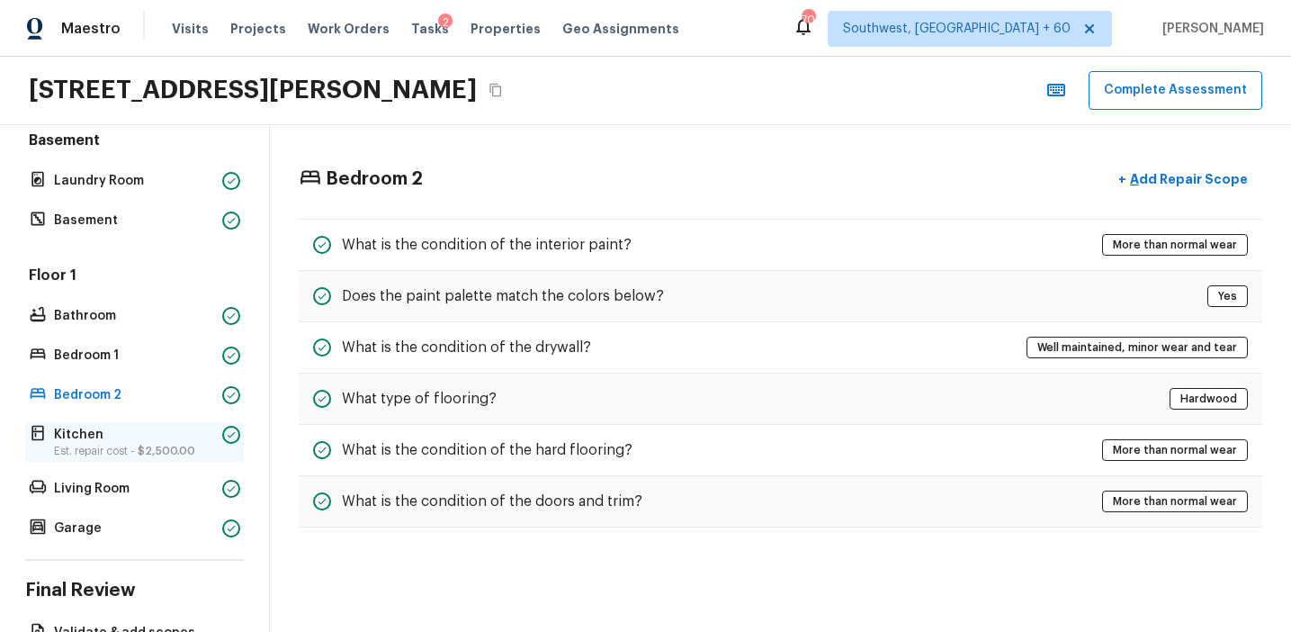
click at [215, 433] on div "Kitchen Est. repair cost - $2,500.00" at bounding box center [134, 442] width 219 height 40
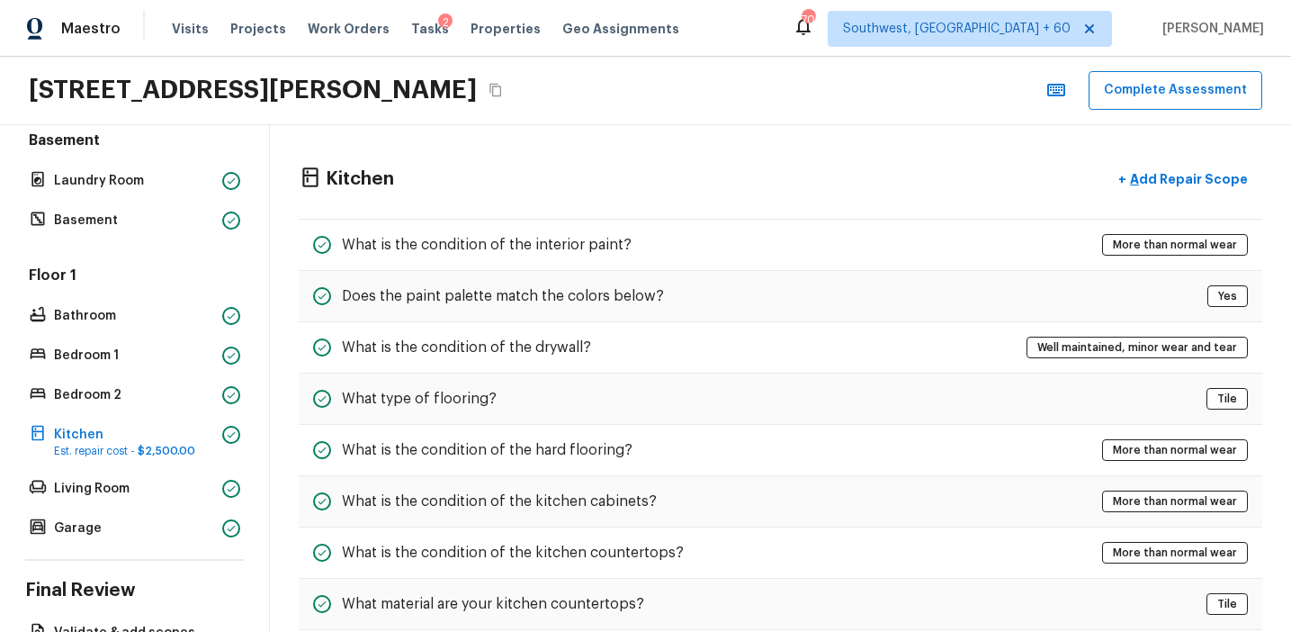
click at [217, 466] on div "Floor 1 Bathroom Bedroom 1 Bedroom 2 Kitchen Est. repair cost - $2,500.00 Livin…" at bounding box center [134, 402] width 219 height 275
click at [213, 484] on p "Living Room" at bounding box center [134, 489] width 161 height 18
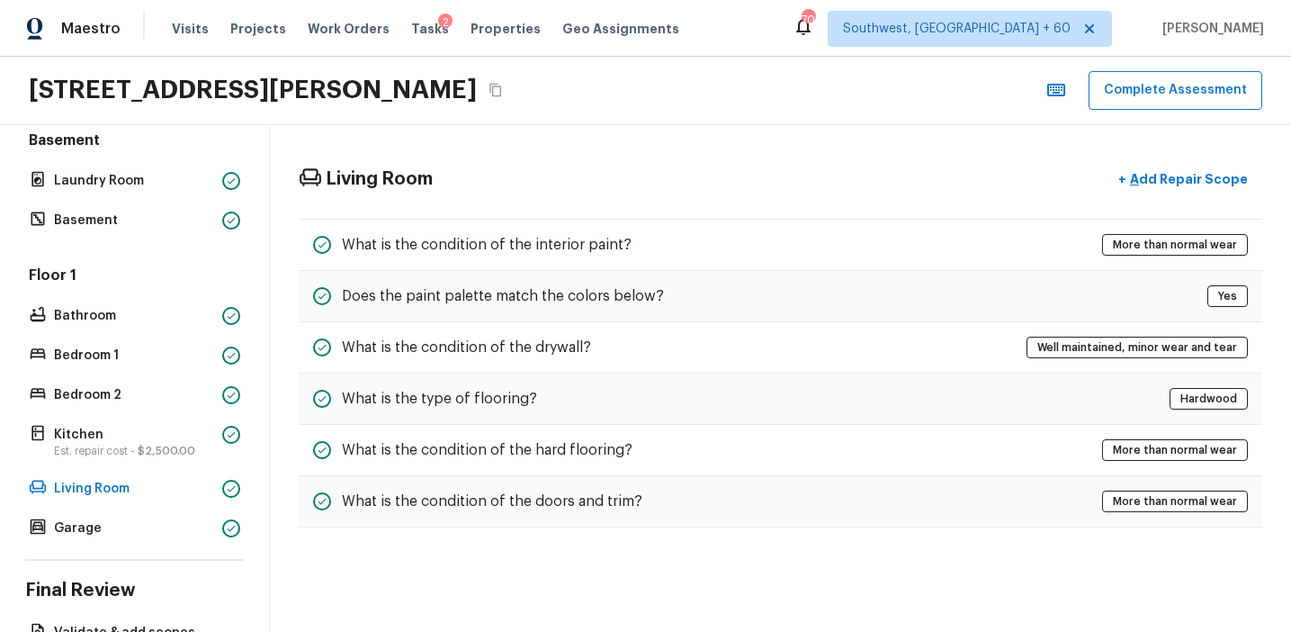
click at [213, 508] on div "Floor 1 Bathroom Bedroom 1 Bedroom 2 Kitchen Est. repair cost - $2,500.00 Livin…" at bounding box center [134, 402] width 219 height 275
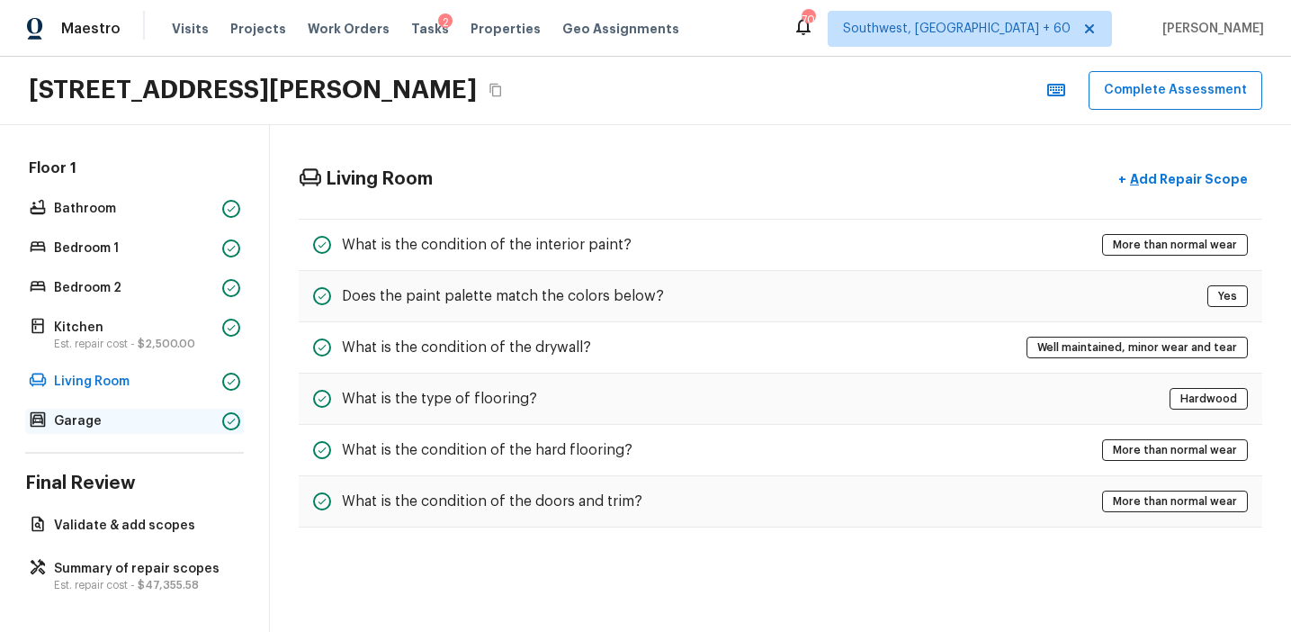
click at [226, 420] on icon at bounding box center [231, 421] width 11 height 11
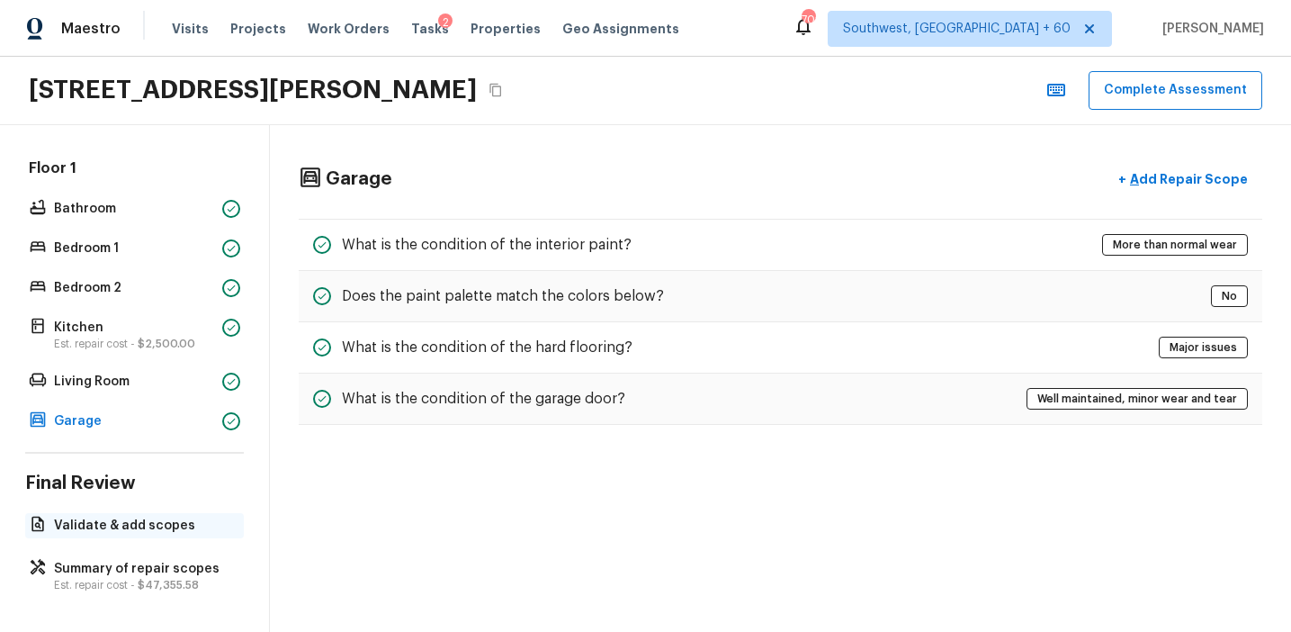
click at [209, 530] on p "Validate & add scopes" at bounding box center [143, 525] width 179 height 18
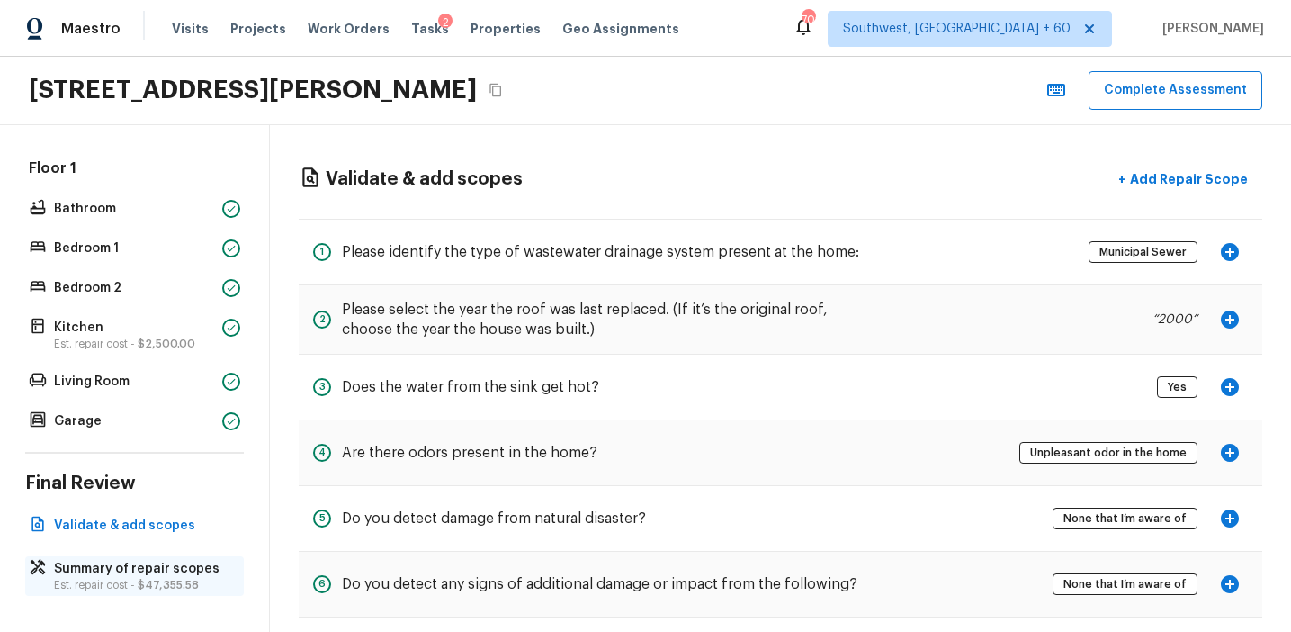
click at [193, 582] on span "$47,355.58" at bounding box center [168, 584] width 61 height 11
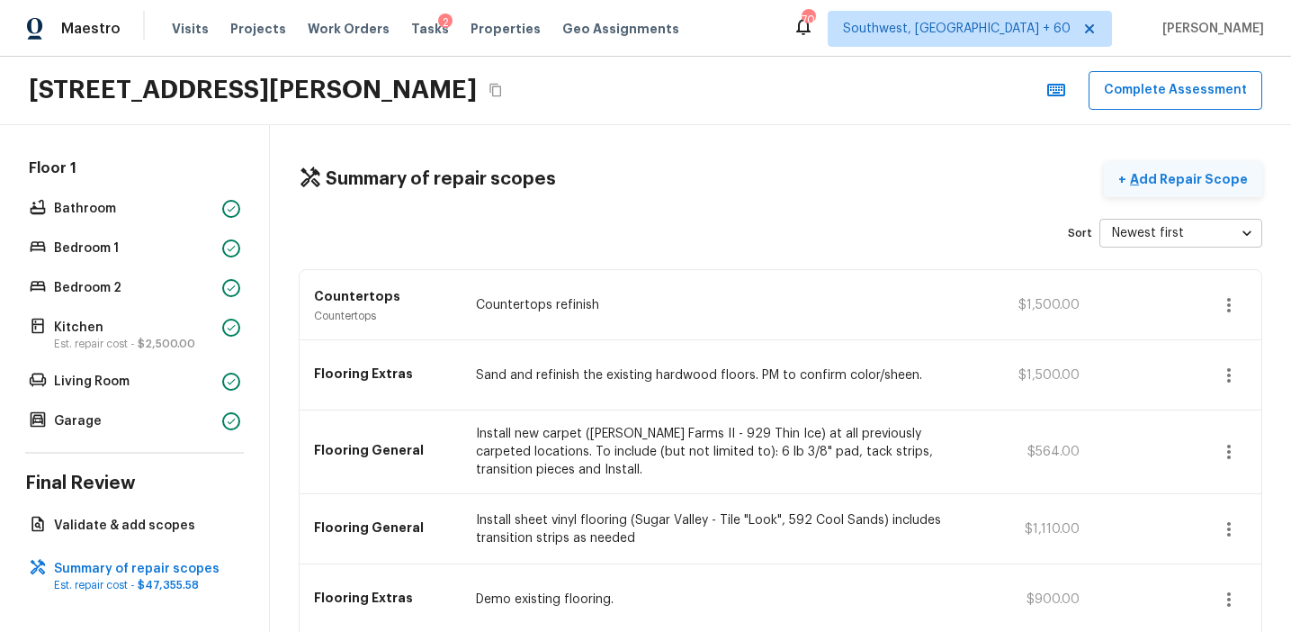
click at [1157, 183] on p "Add Repair Scope" at bounding box center [1186, 179] width 121 height 18
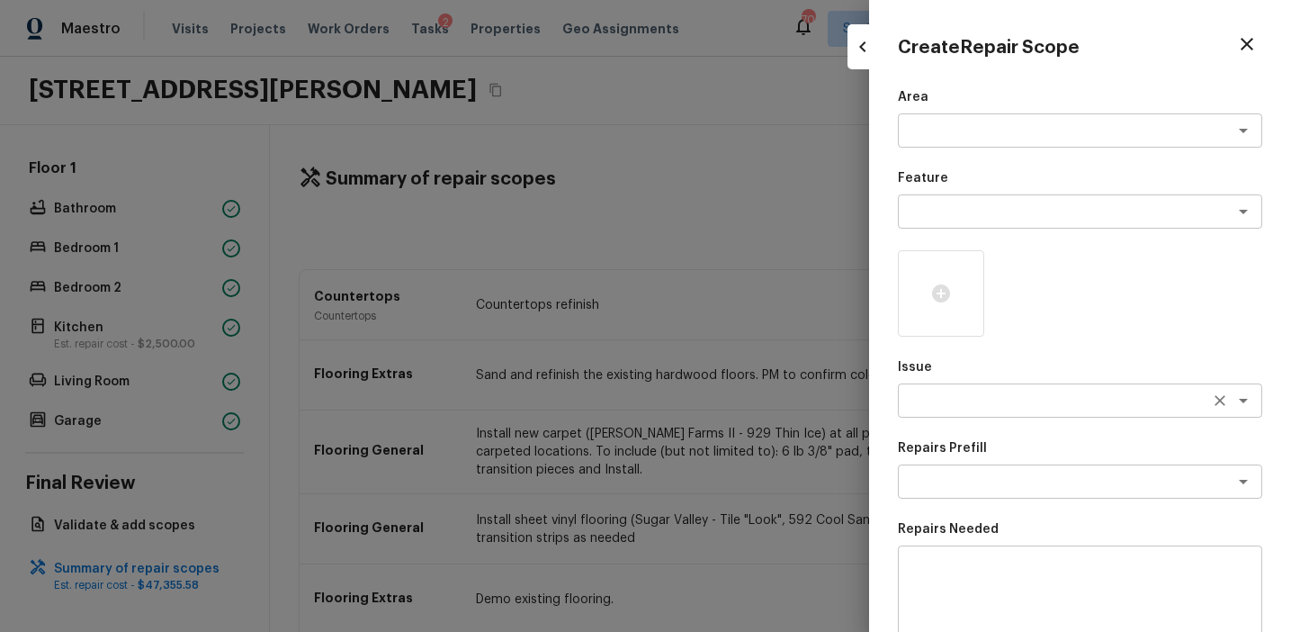
click at [924, 413] on div "x ​" at bounding box center [1080, 400] width 364 height 34
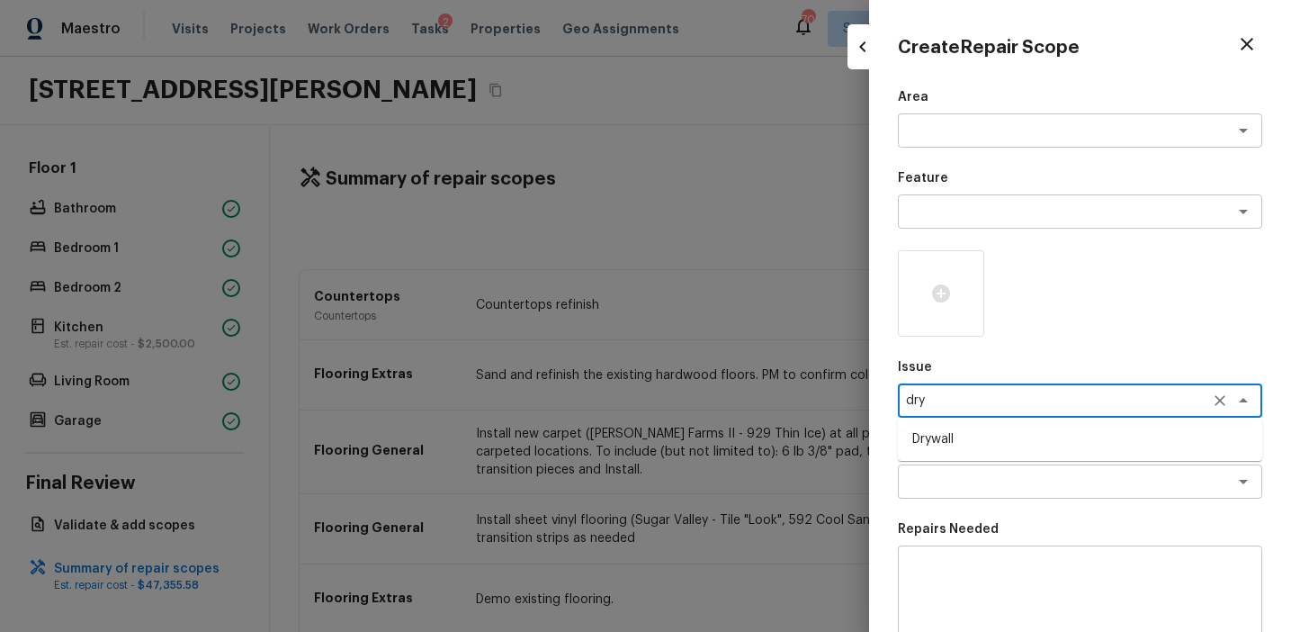
click at [951, 433] on li "Drywall" at bounding box center [1080, 439] width 364 height 29
click at [951, 475] on textarea at bounding box center [1055, 481] width 298 height 18
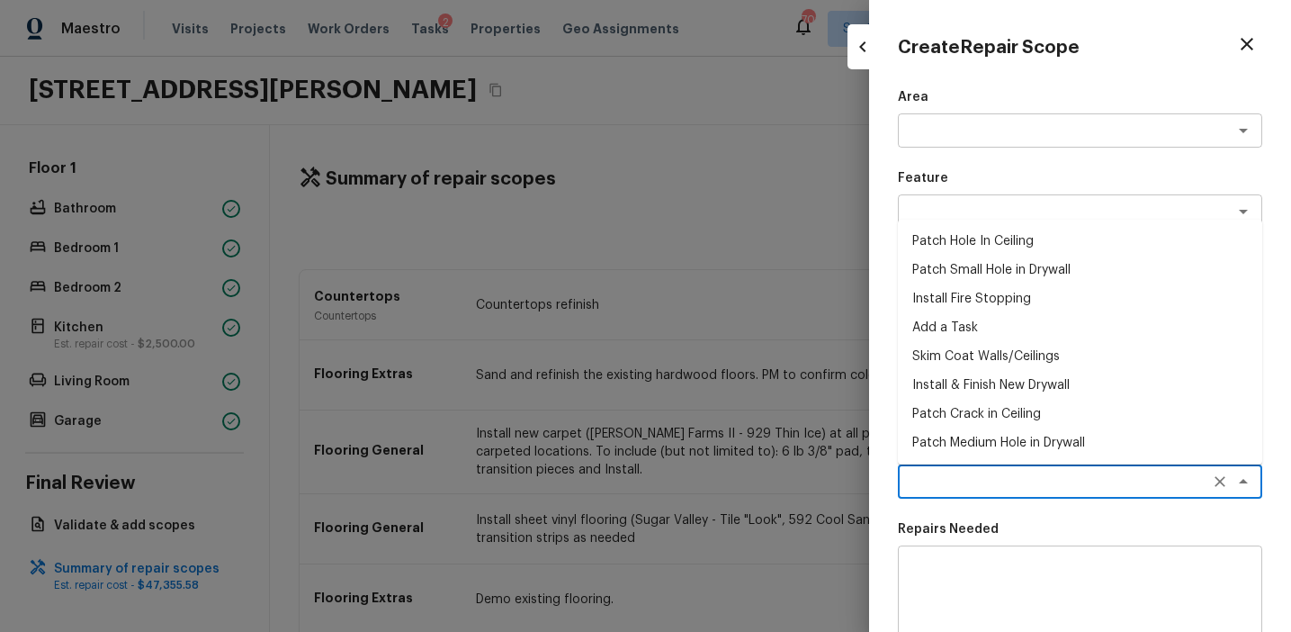
click at [974, 377] on li "Install & Finish New Drywall" at bounding box center [1080, 385] width 364 height 29
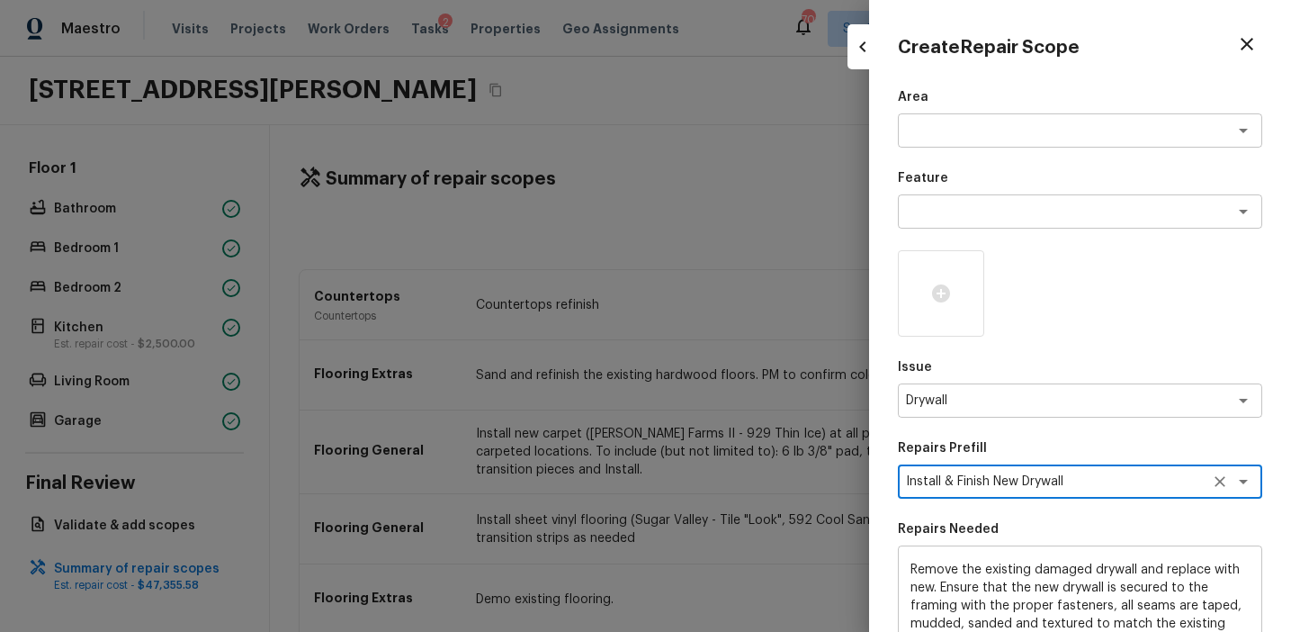
scroll to position [276, 0]
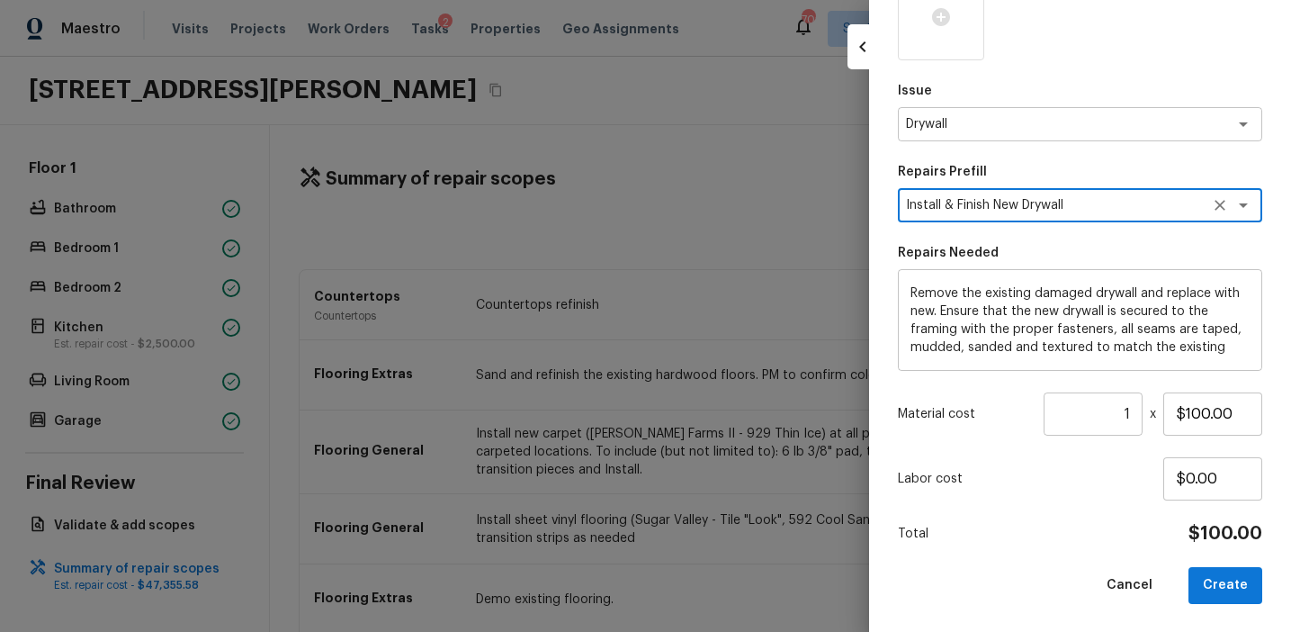
click at [1131, 408] on input "1" at bounding box center [1093, 413] width 99 height 43
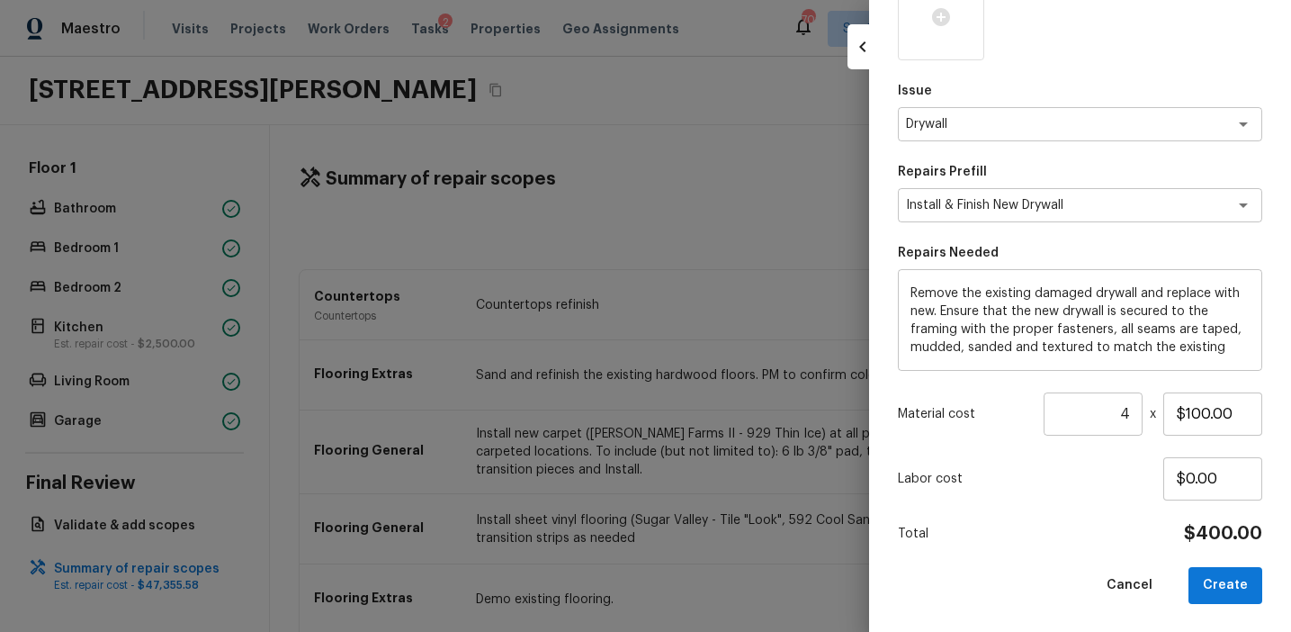
click at [1130, 412] on input "4" at bounding box center [1093, 413] width 99 height 43
click at [1126, 412] on input "47" at bounding box center [1093, 413] width 99 height 43
click at [1200, 570] on button "Create" at bounding box center [1226, 585] width 74 height 37
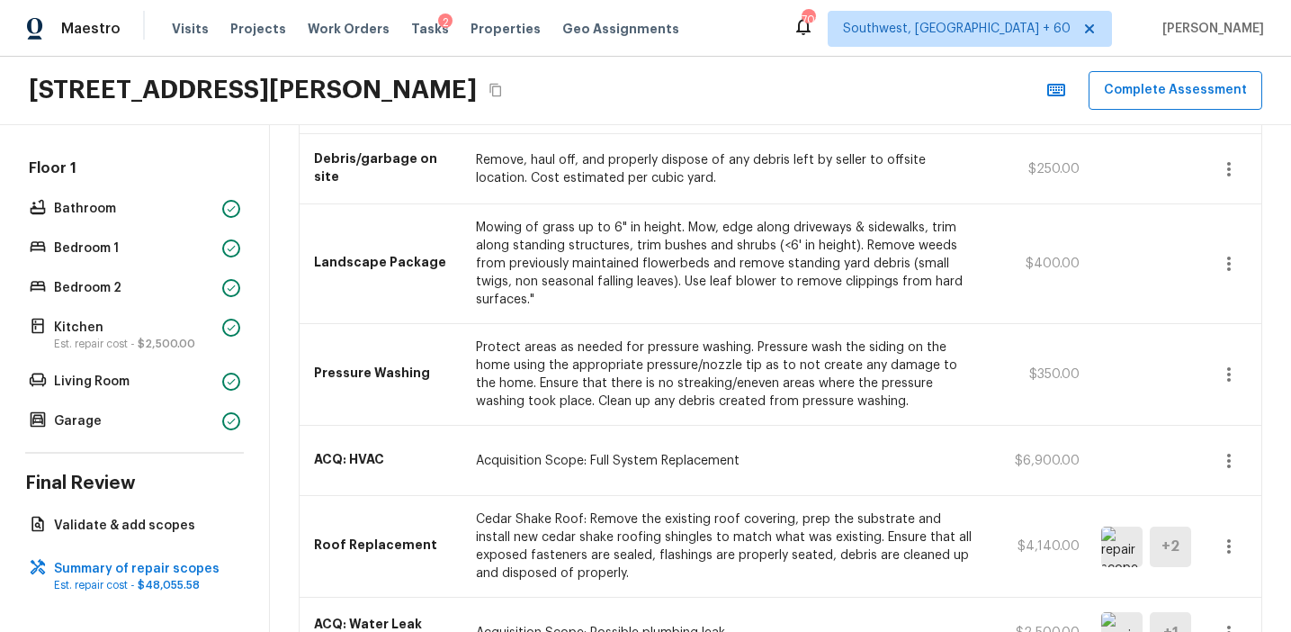
scroll to position [1796, 0]
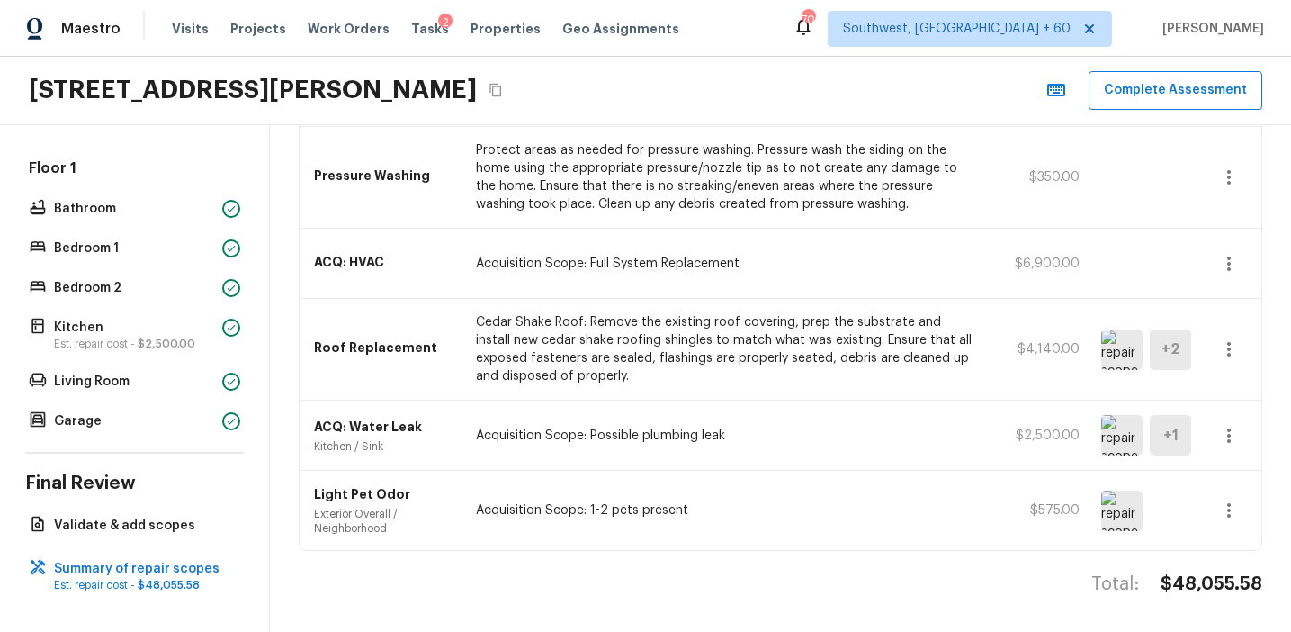
click at [1185, 584] on h4 "$48,055.58" at bounding box center [1212, 583] width 102 height 23
copy h4 "48,055.58"
click at [607, 237] on div "ACQ: HVAC Acquisition Scope: Full System Replacement $6,900.00" at bounding box center [781, 264] width 962 height 70
click at [645, 378] on p "Cedar Shake Roof: Remove the existing roof covering, prep the substrate and ins…" at bounding box center [726, 349] width 501 height 72
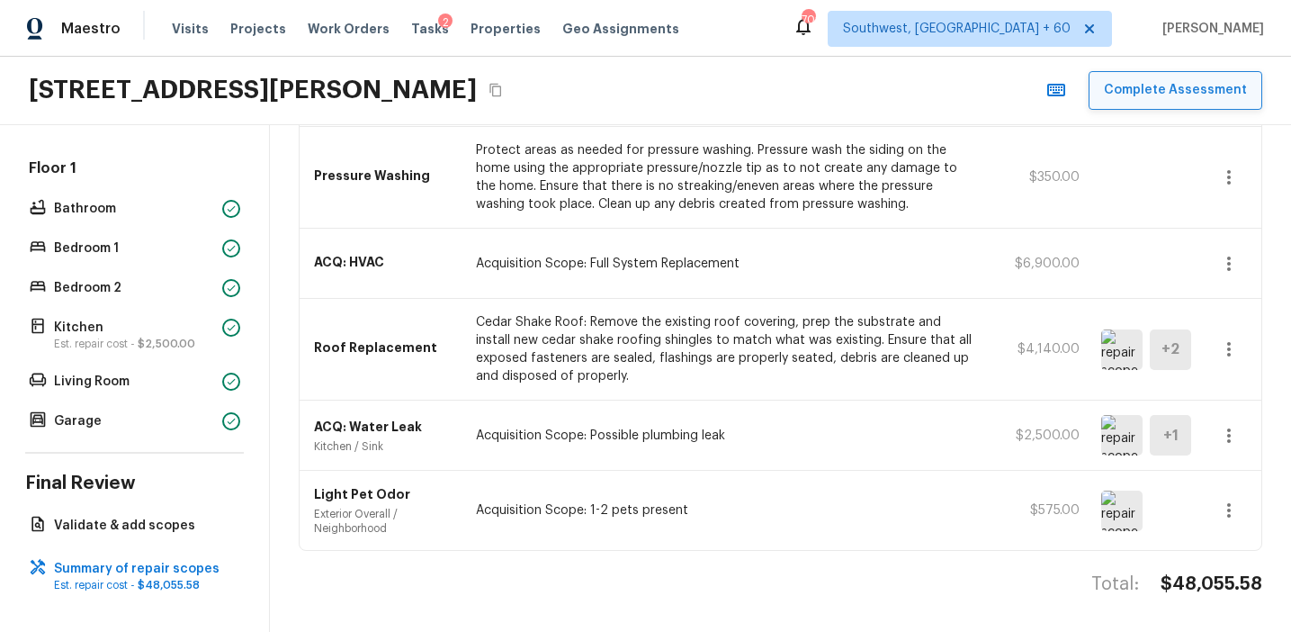
click at [1150, 85] on button "Complete Assessment" at bounding box center [1176, 90] width 174 height 39
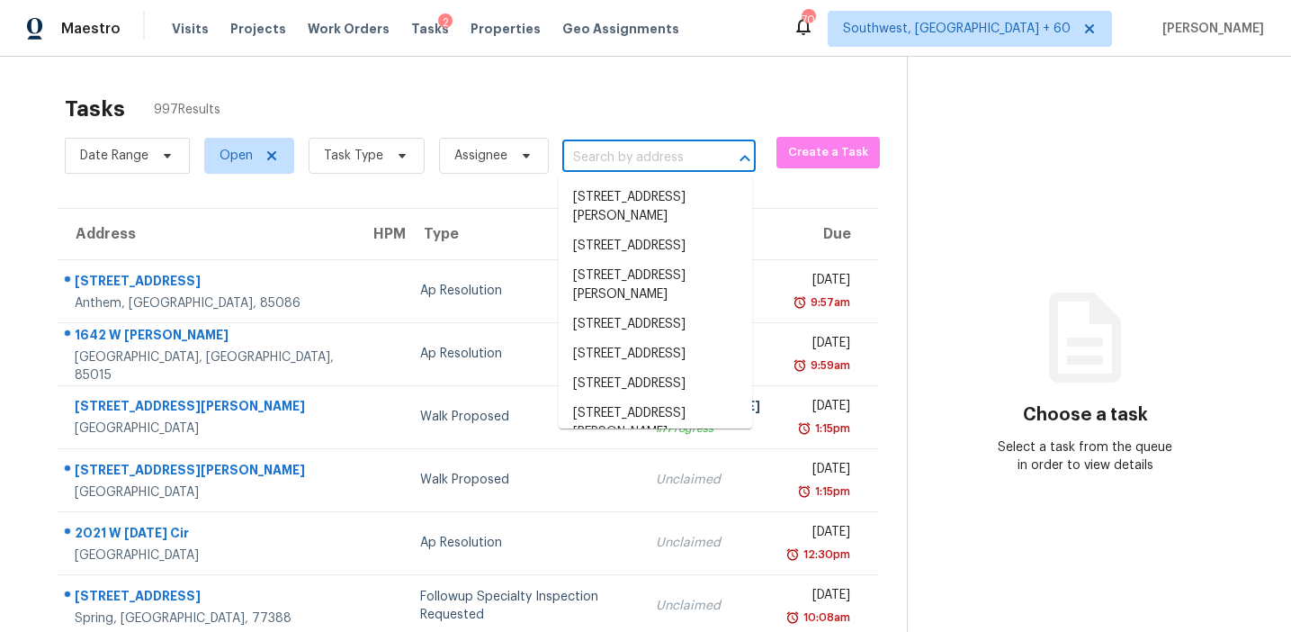
click at [670, 158] on input "text" at bounding box center [633, 158] width 143 height 28
paste input "[STREET_ADDRESS]"
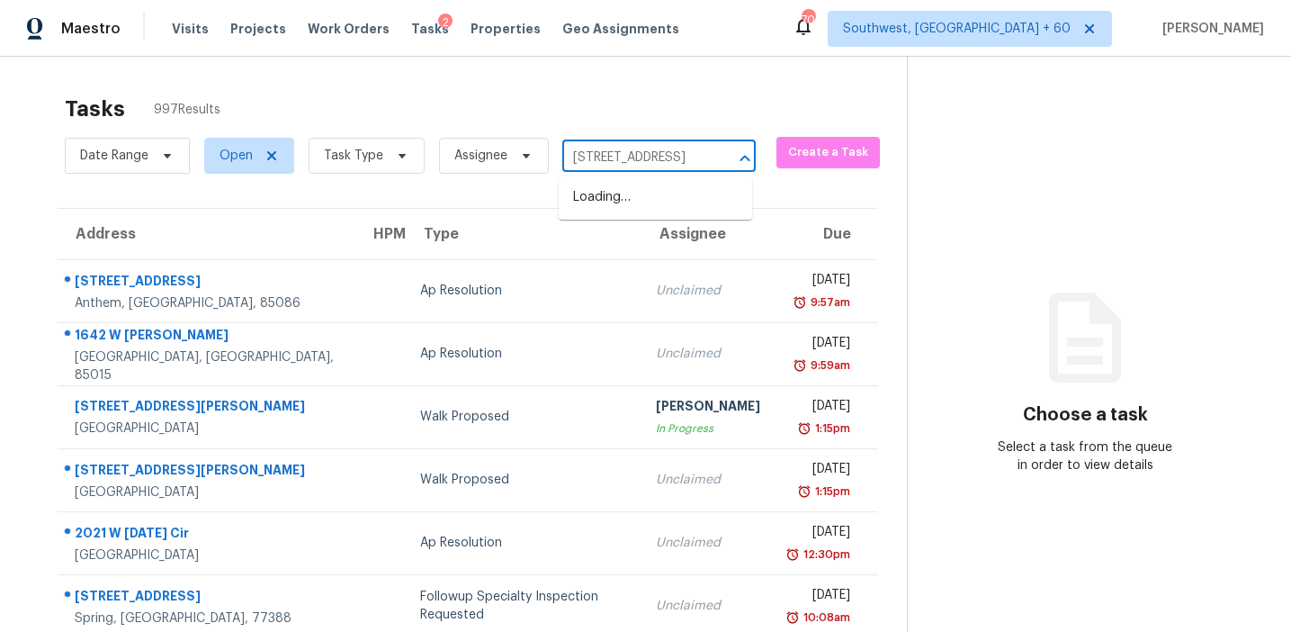
scroll to position [0, 76]
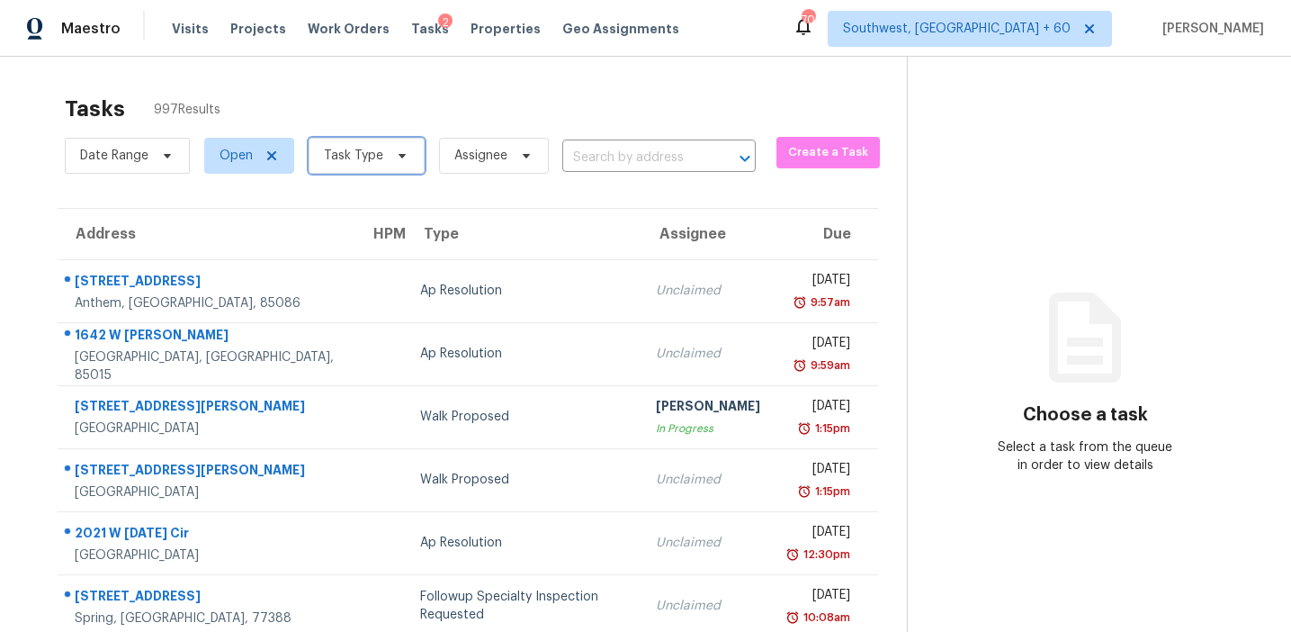
click at [368, 162] on span "Task Type" at bounding box center [353, 156] width 59 height 18
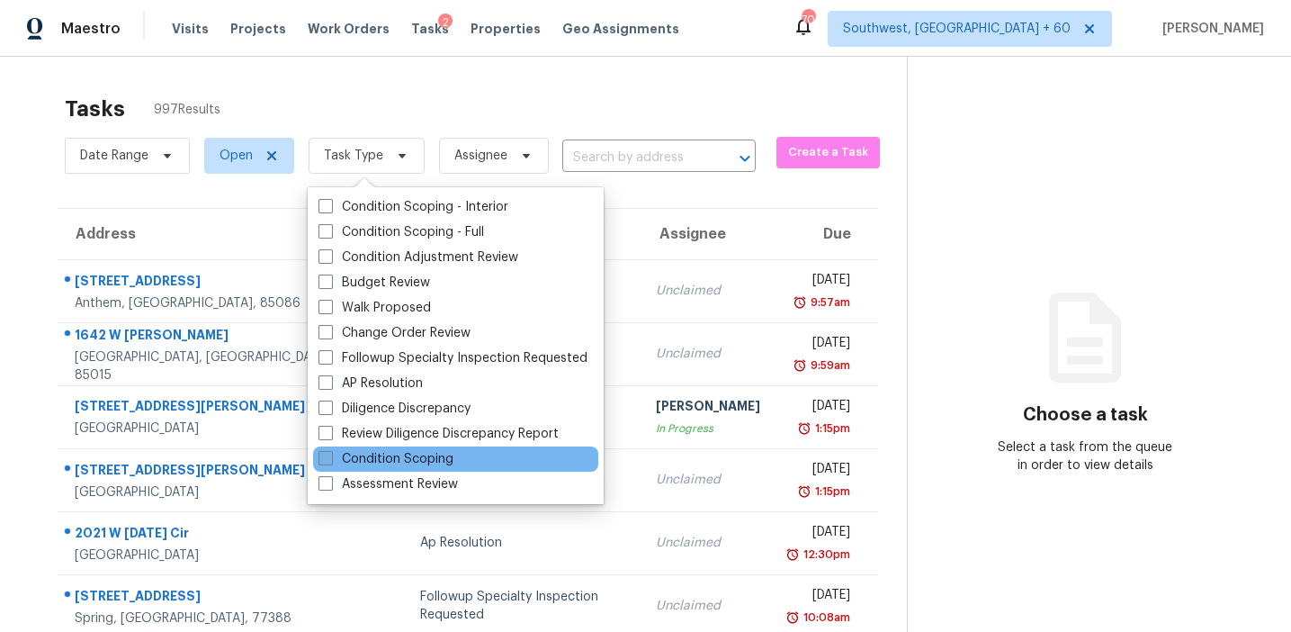
click at [421, 459] on label "Condition Scoping" at bounding box center [386, 459] width 135 height 18
click at [330, 459] on input "Condition Scoping" at bounding box center [325, 456] width 12 height 12
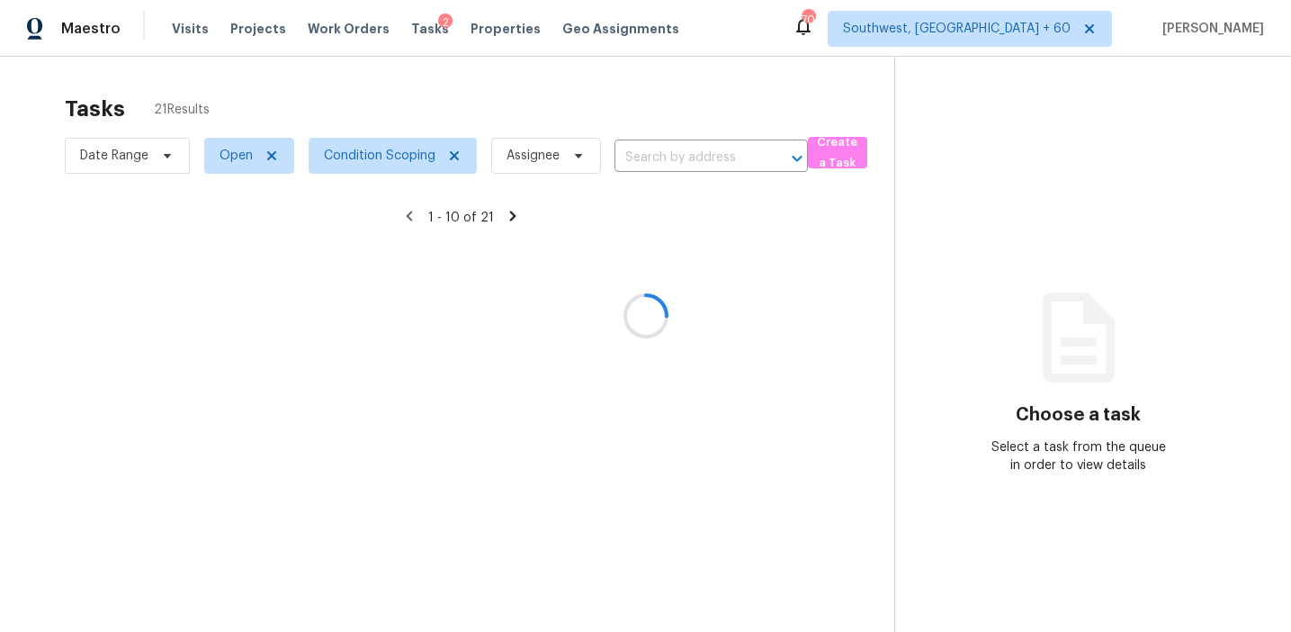
click at [610, 103] on div at bounding box center [645, 316] width 1291 height 632
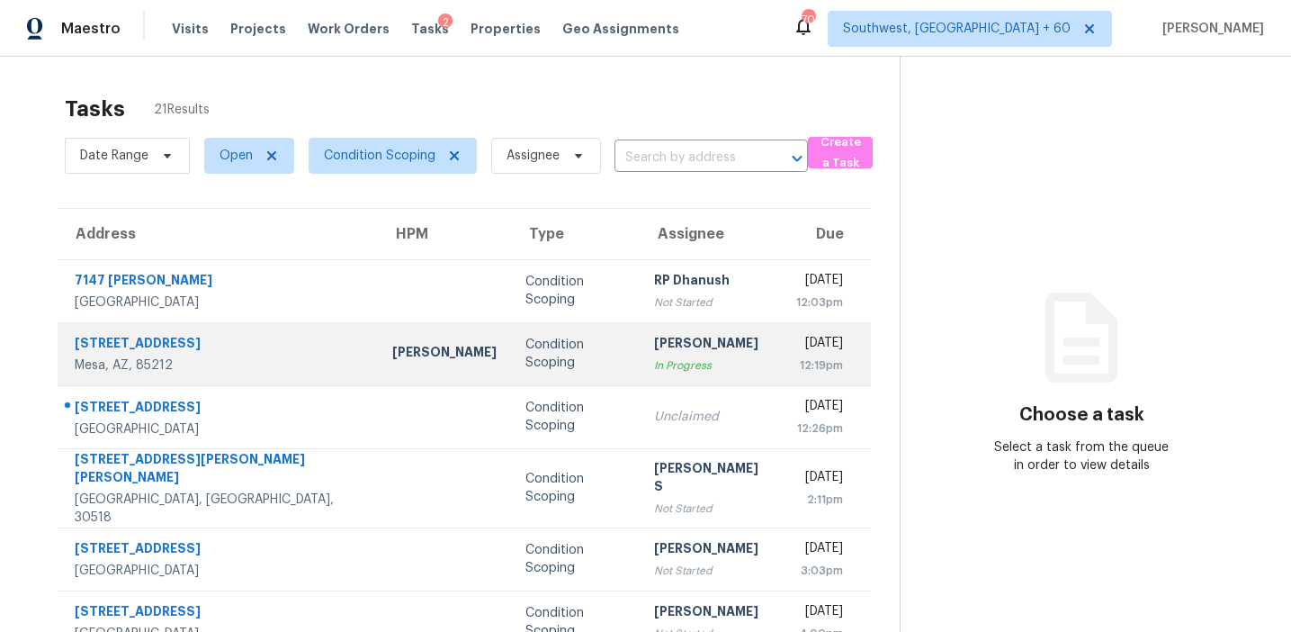
scroll to position [305, 0]
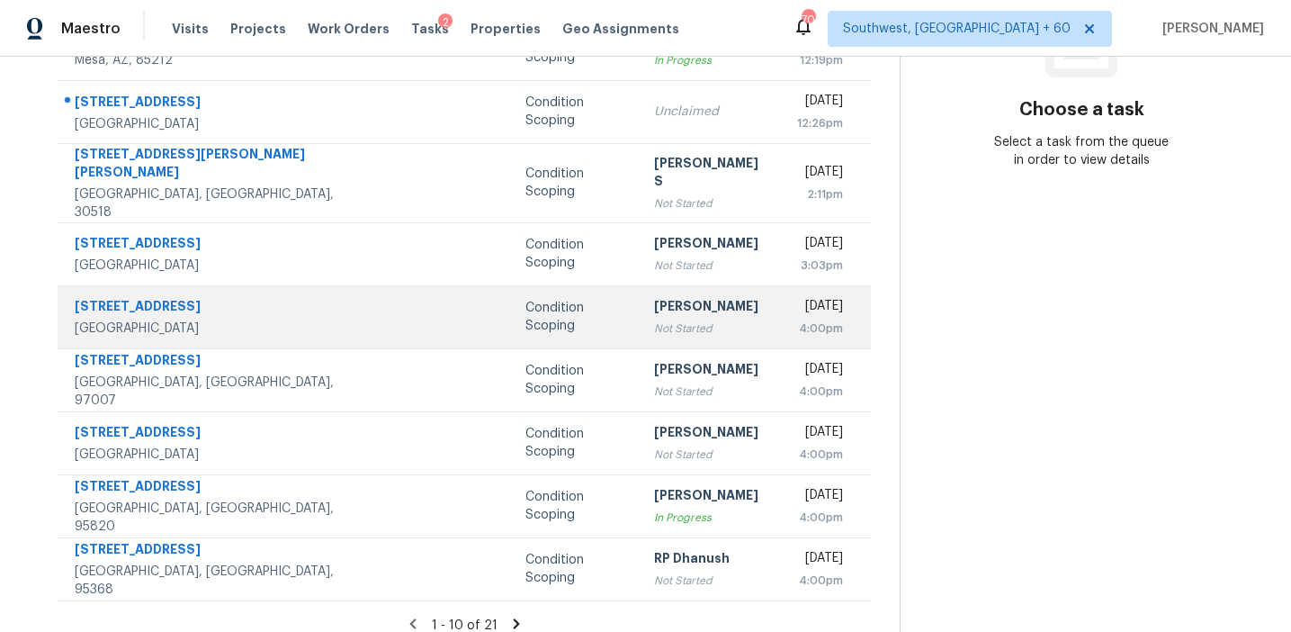
click at [654, 319] on div "Not Started" at bounding box center [710, 328] width 113 height 18
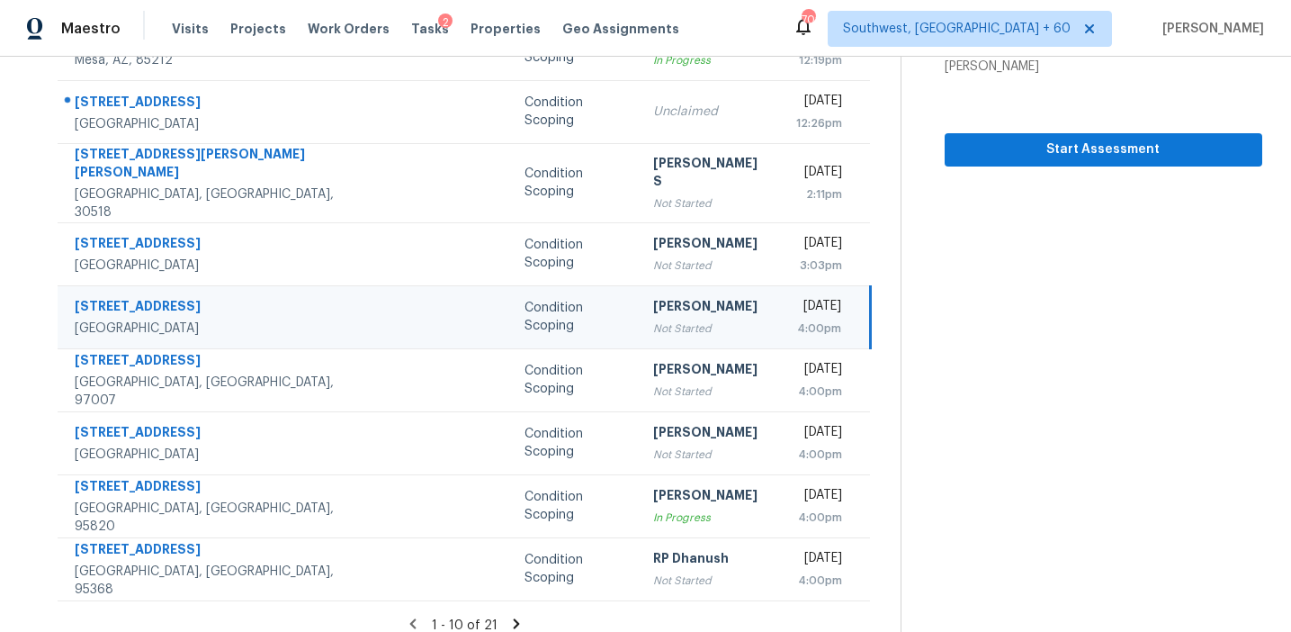
scroll to position [0, 0]
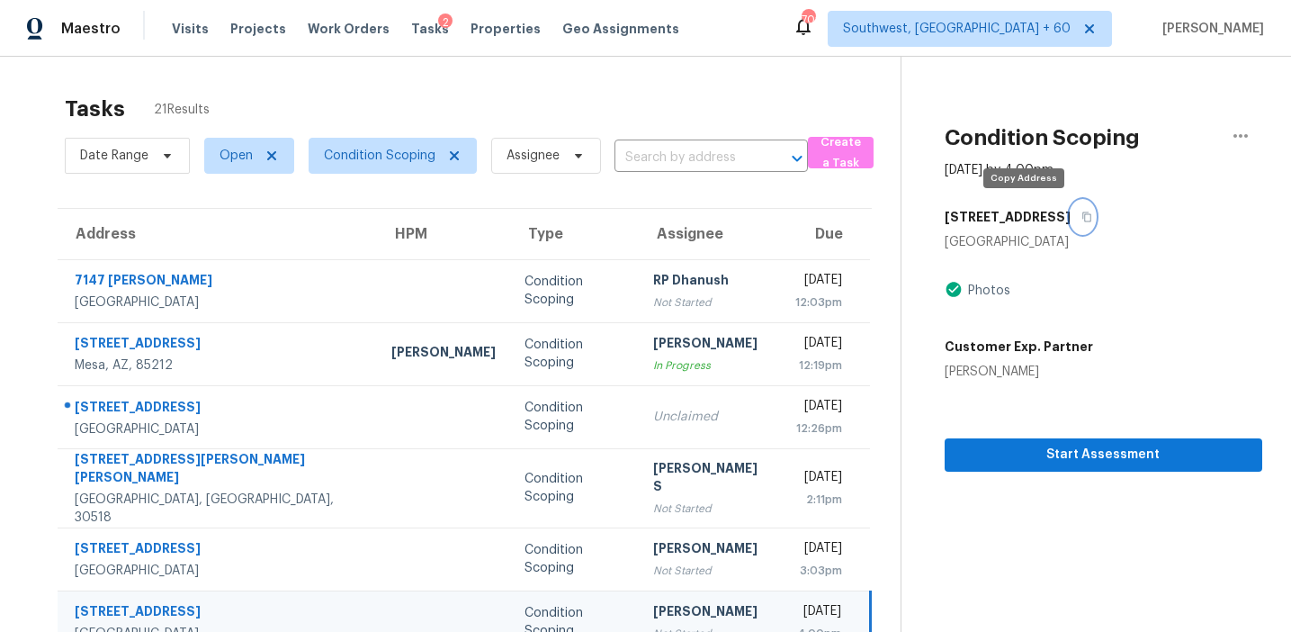
click at [1081, 212] on icon "button" at bounding box center [1086, 216] width 11 height 11
click at [1090, 290] on div "Photos" at bounding box center [1104, 291] width 318 height 22
click at [1071, 224] on button "button" at bounding box center [1083, 217] width 24 height 32
click at [1008, 290] on div "Photos" at bounding box center [1104, 291] width 318 height 22
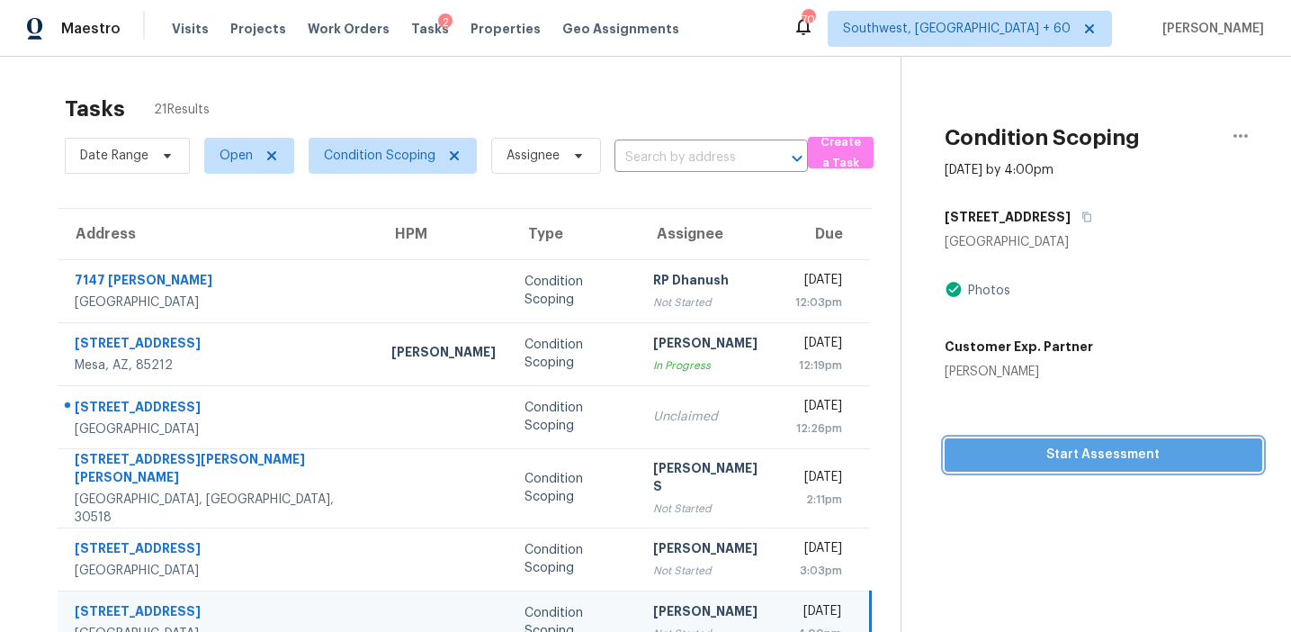
click at [977, 447] on span "Start Assessment" at bounding box center [1103, 455] width 289 height 22
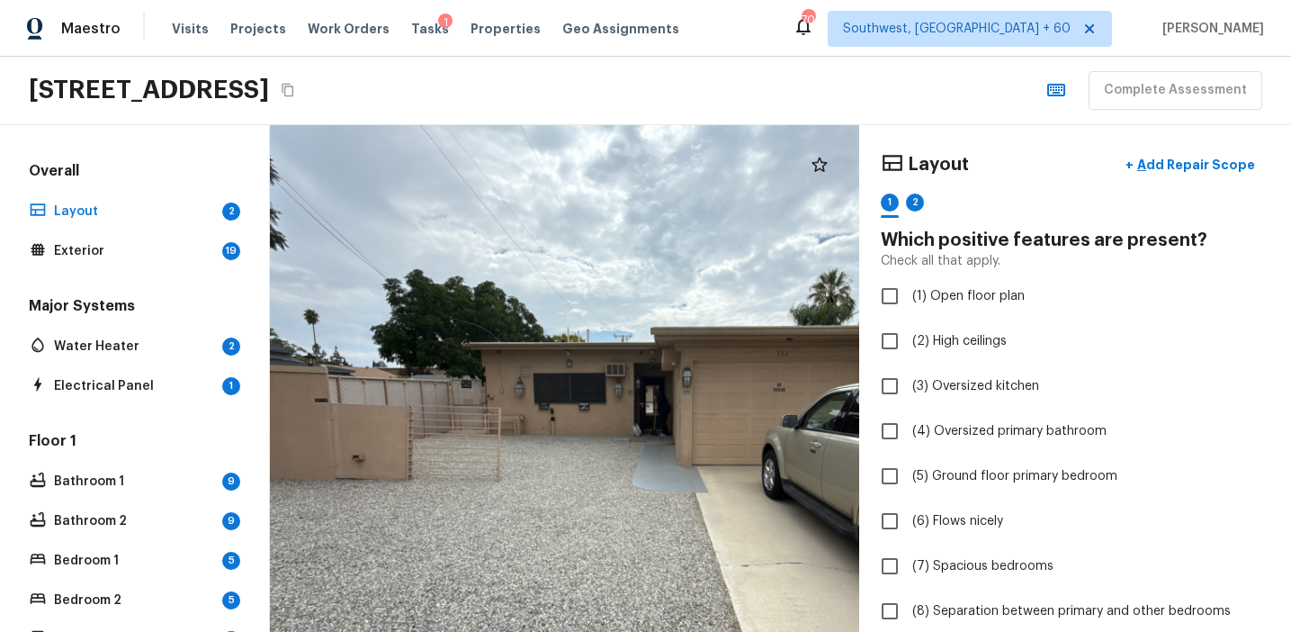
click at [606, 377] on div at bounding box center [655, 441] width 855 height 734
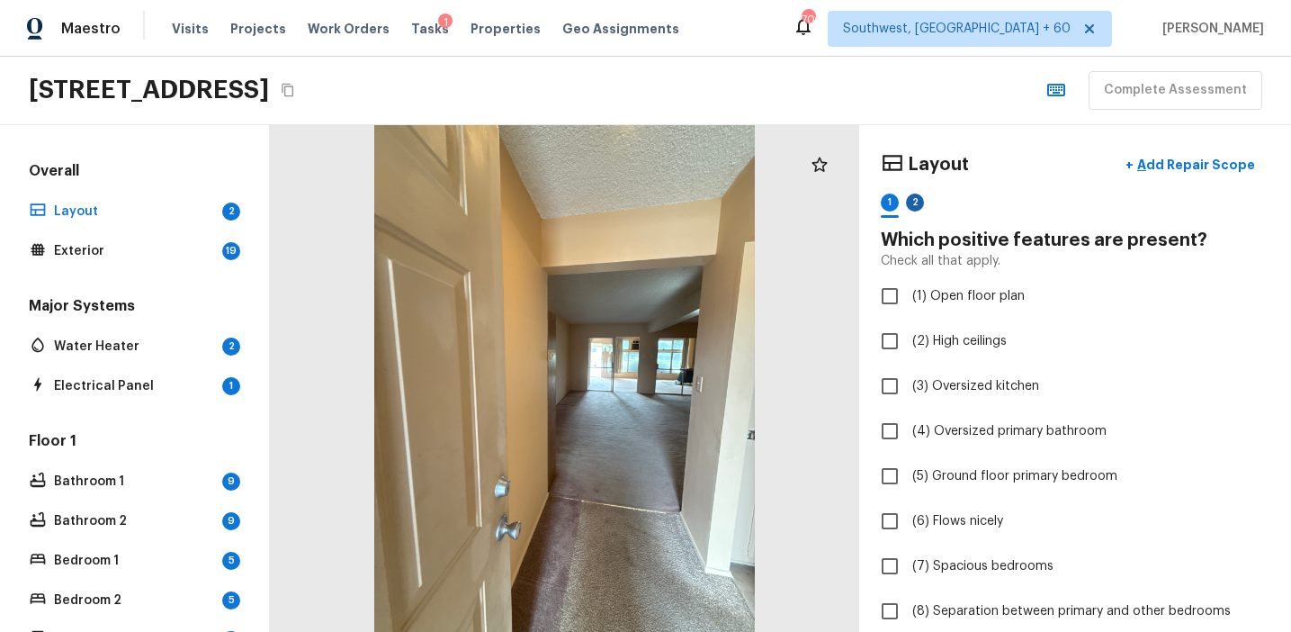
click at [916, 193] on div "2" at bounding box center [915, 202] width 18 height 18
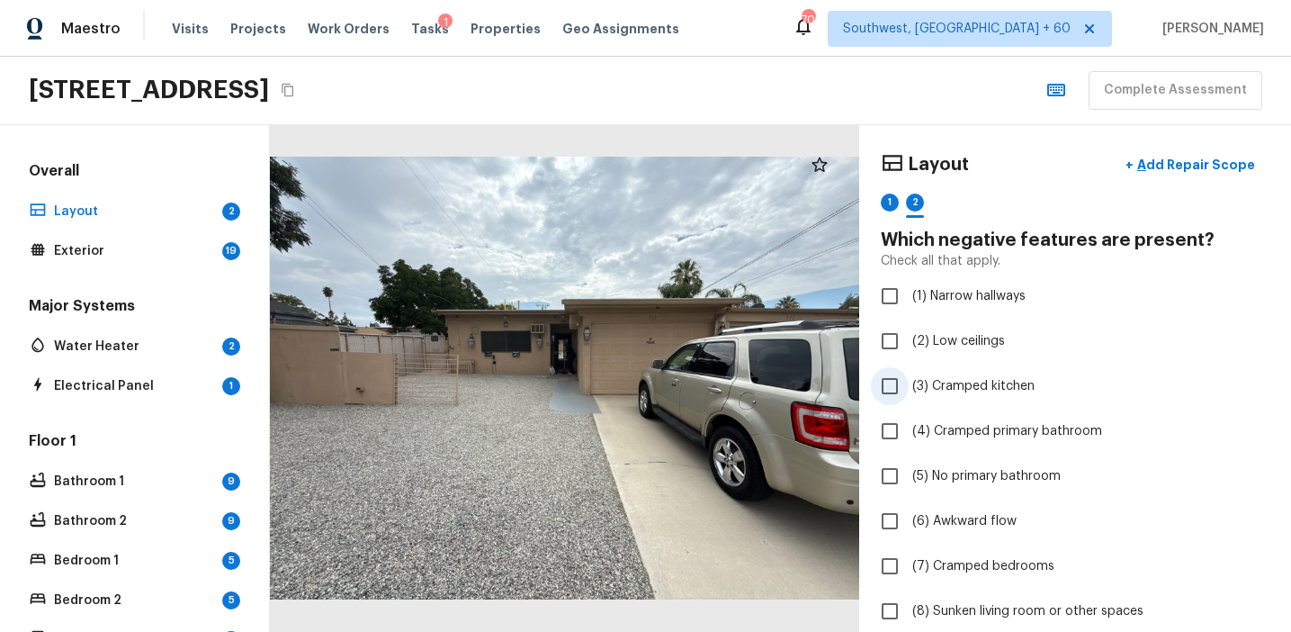
click at [953, 372] on label "(3) Cramped kitchen" at bounding box center [1063, 386] width 384 height 38
click at [909, 372] on input "(3) Cramped kitchen" at bounding box center [890, 386] width 38 height 38
click at [892, 211] on div "1" at bounding box center [890, 202] width 18 height 18
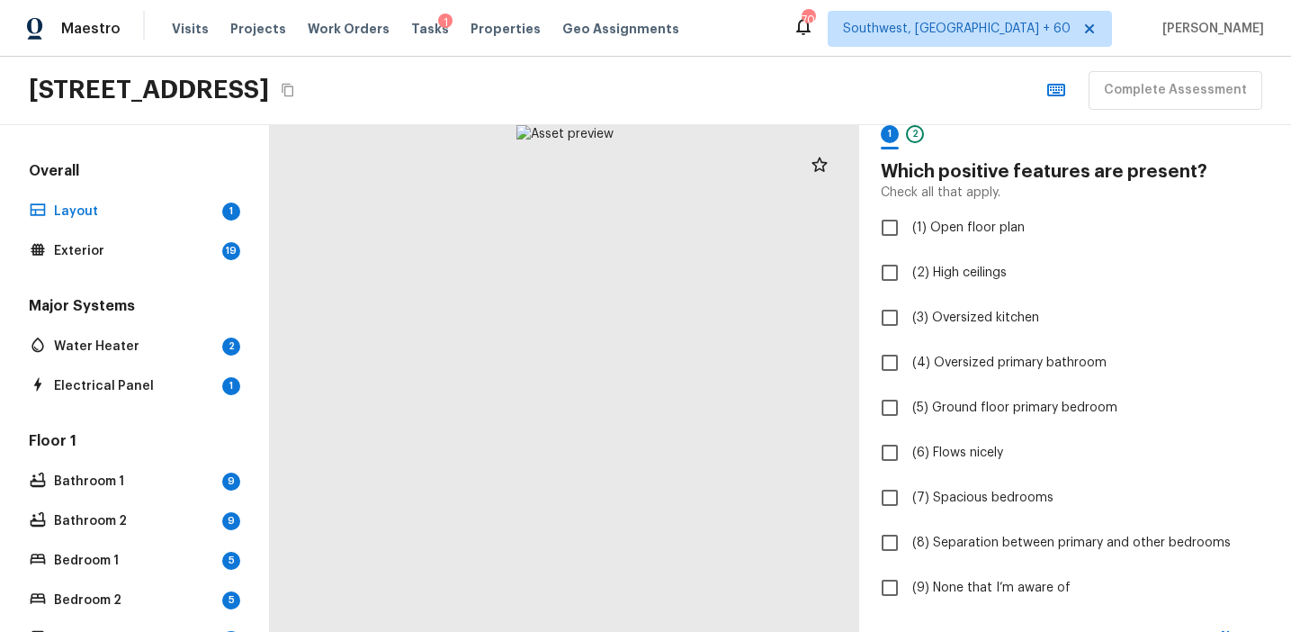
scroll to position [80, 0]
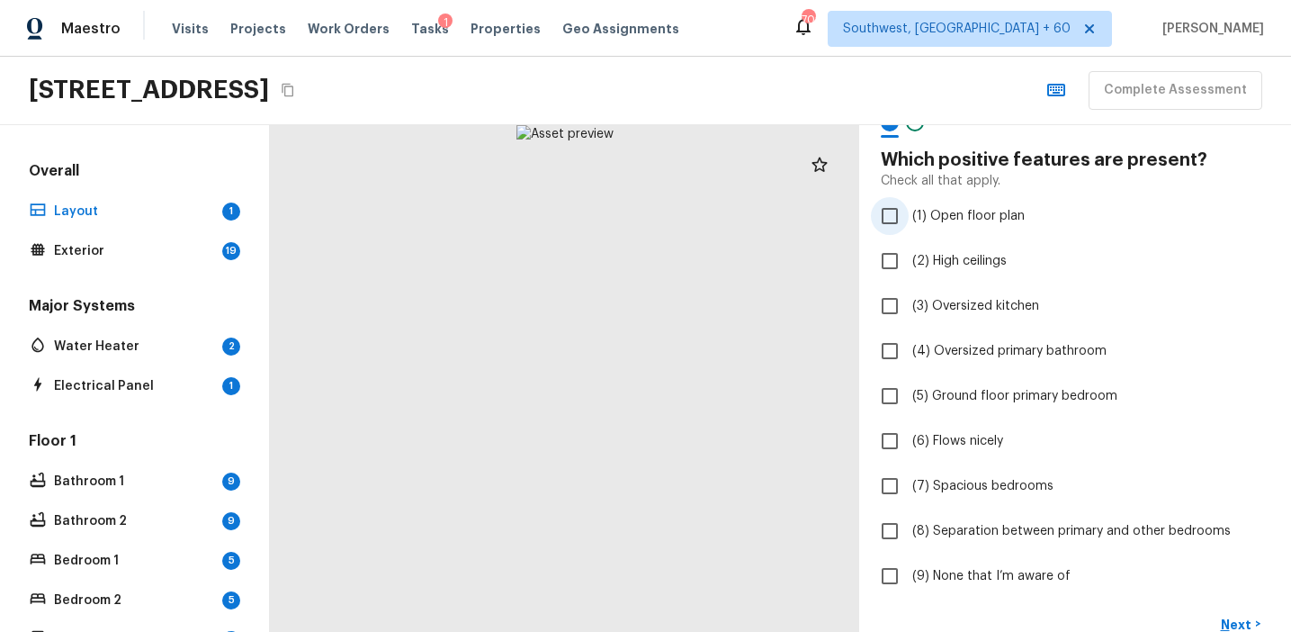
click at [983, 218] on span "(1) Open floor plan" at bounding box center [968, 216] width 112 height 18
click at [909, 218] on input "(1) Open floor plan" at bounding box center [890, 216] width 38 height 38
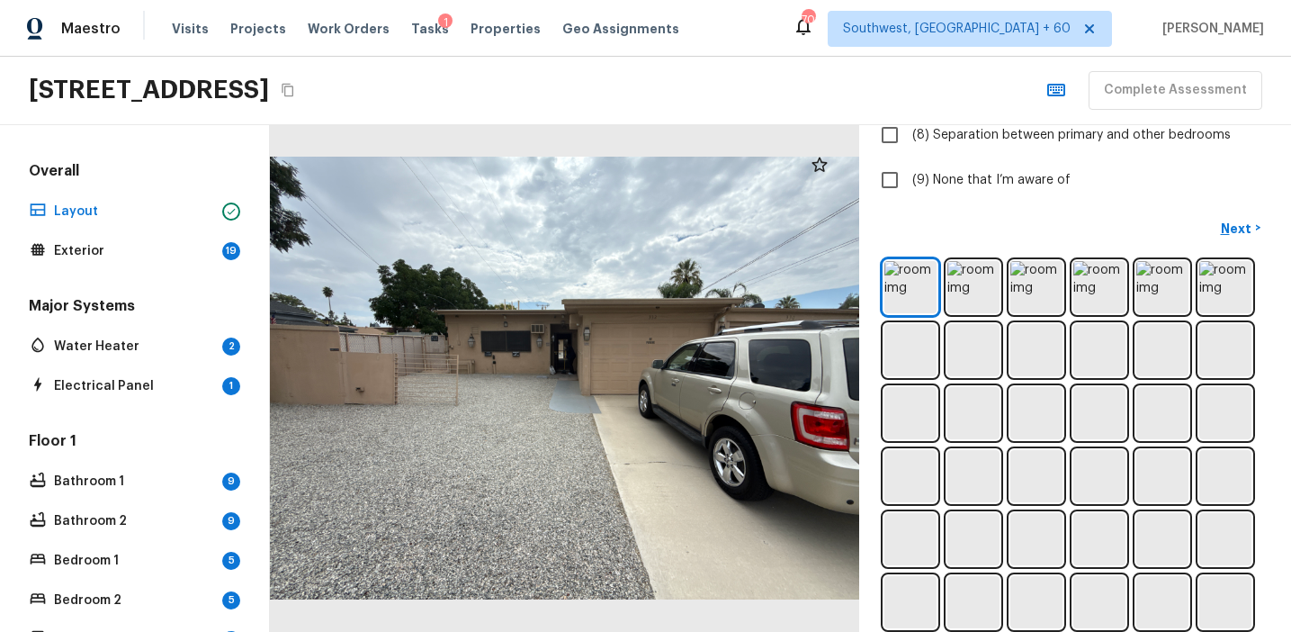
scroll to position [459, 0]
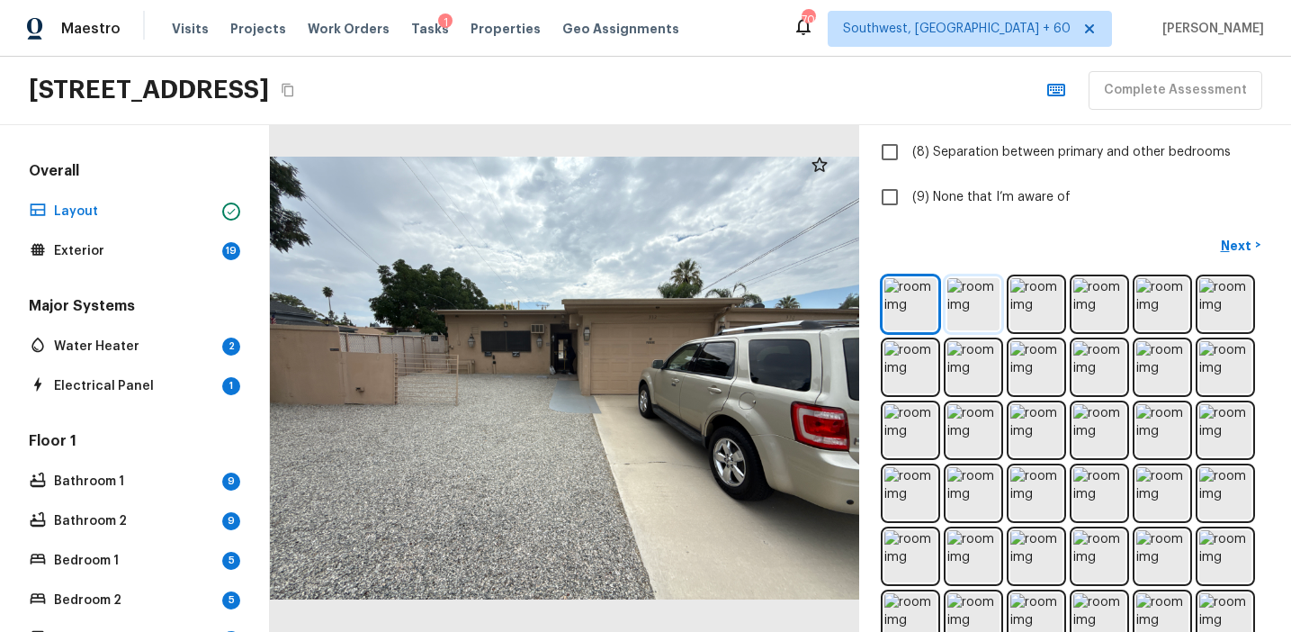
click at [960, 305] on img at bounding box center [973, 304] width 52 height 52
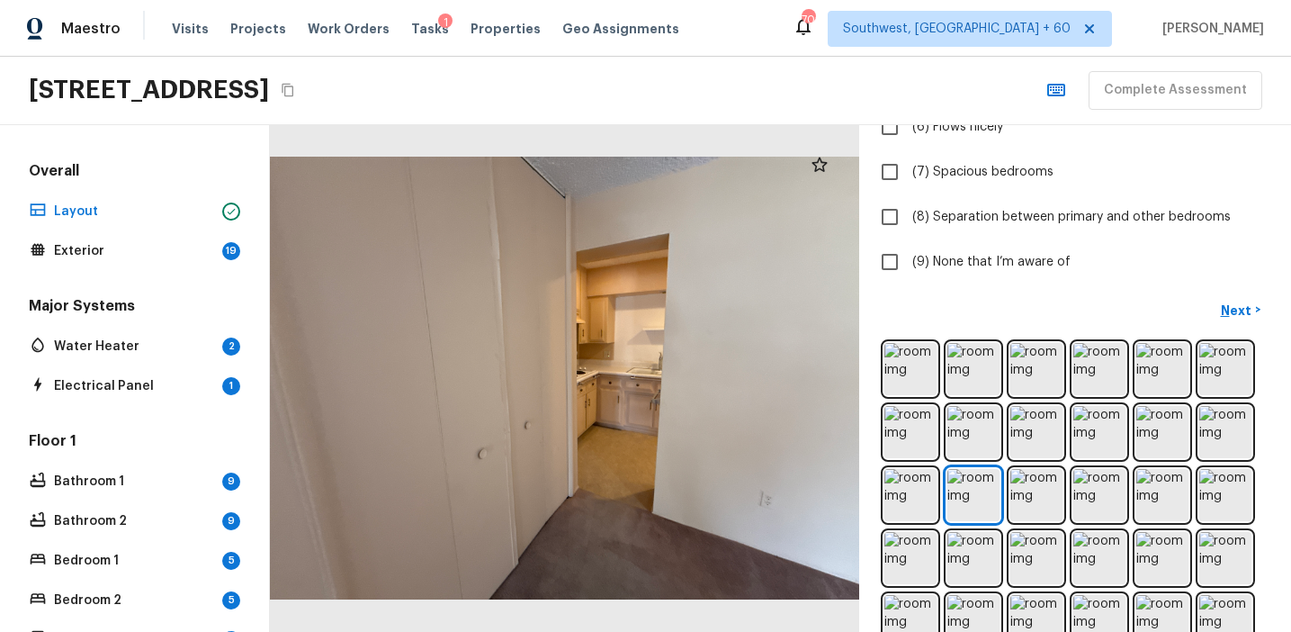
scroll to position [498, 0]
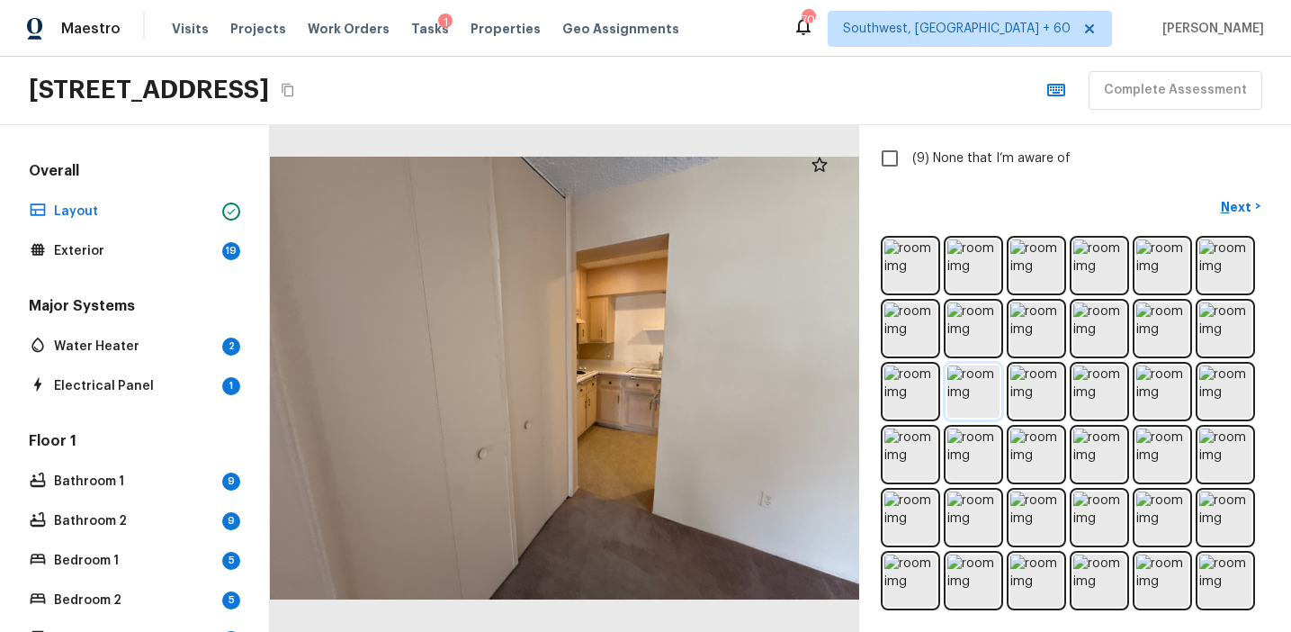
click at [970, 398] on img at bounding box center [973, 391] width 52 height 52
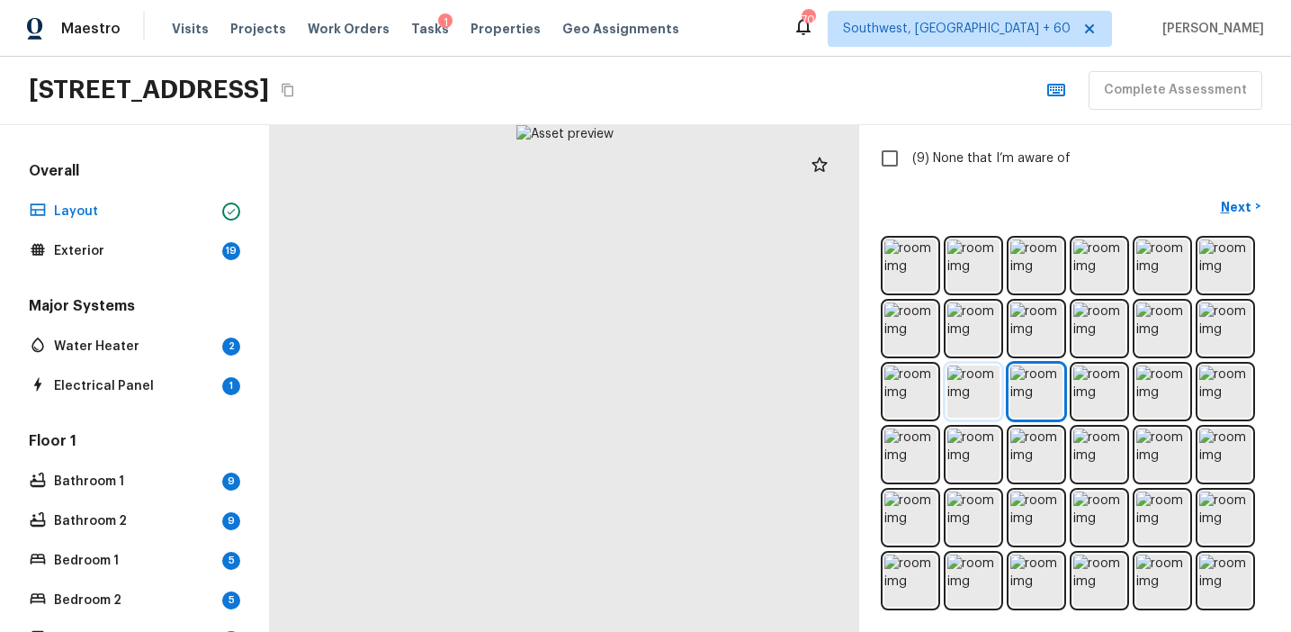
click at [970, 398] on img at bounding box center [973, 391] width 52 height 52
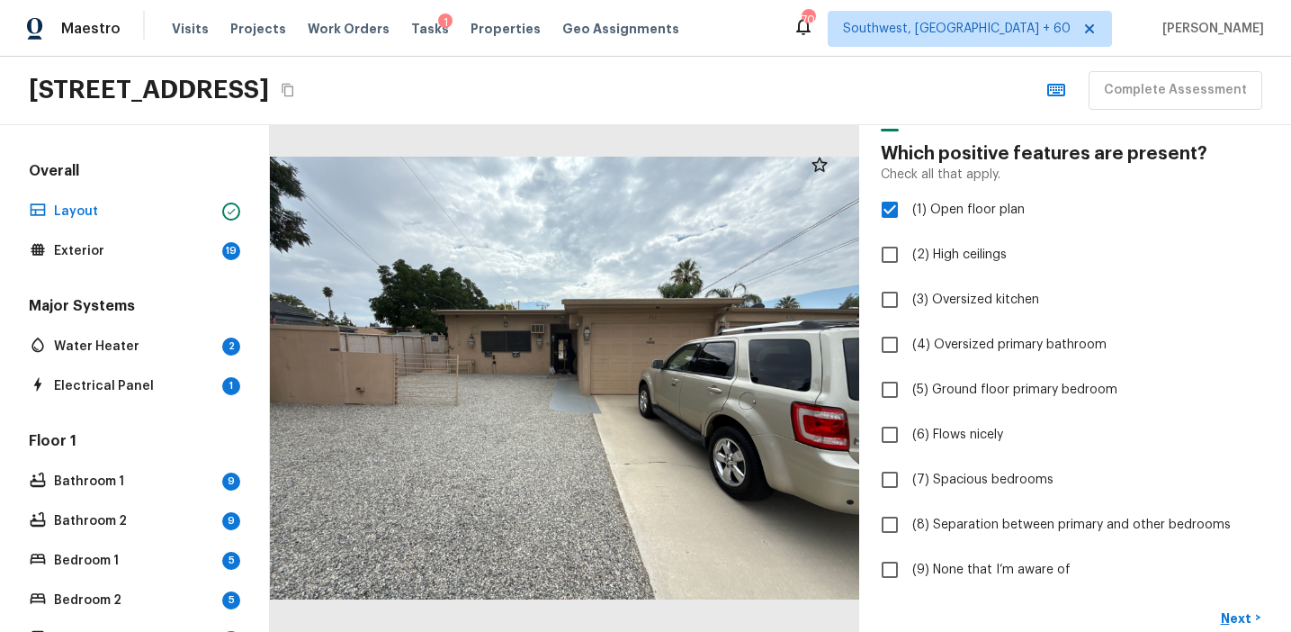
scroll to position [0, 0]
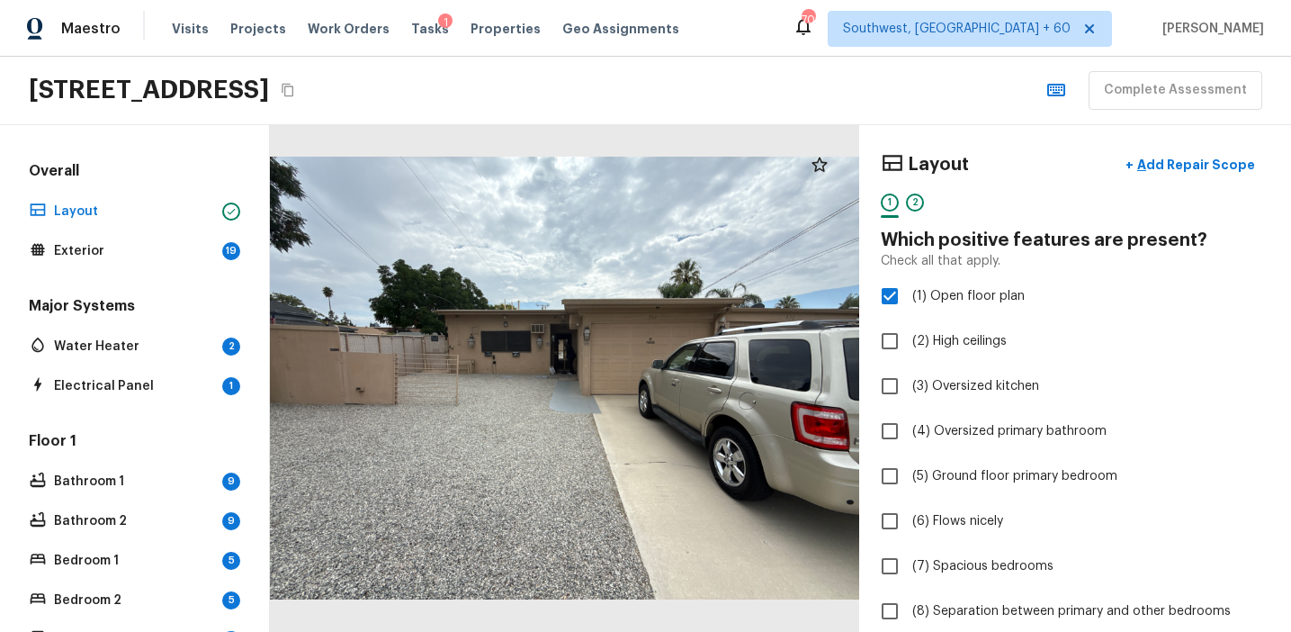
click at [923, 205] on div "2" at bounding box center [915, 207] width 18 height 28
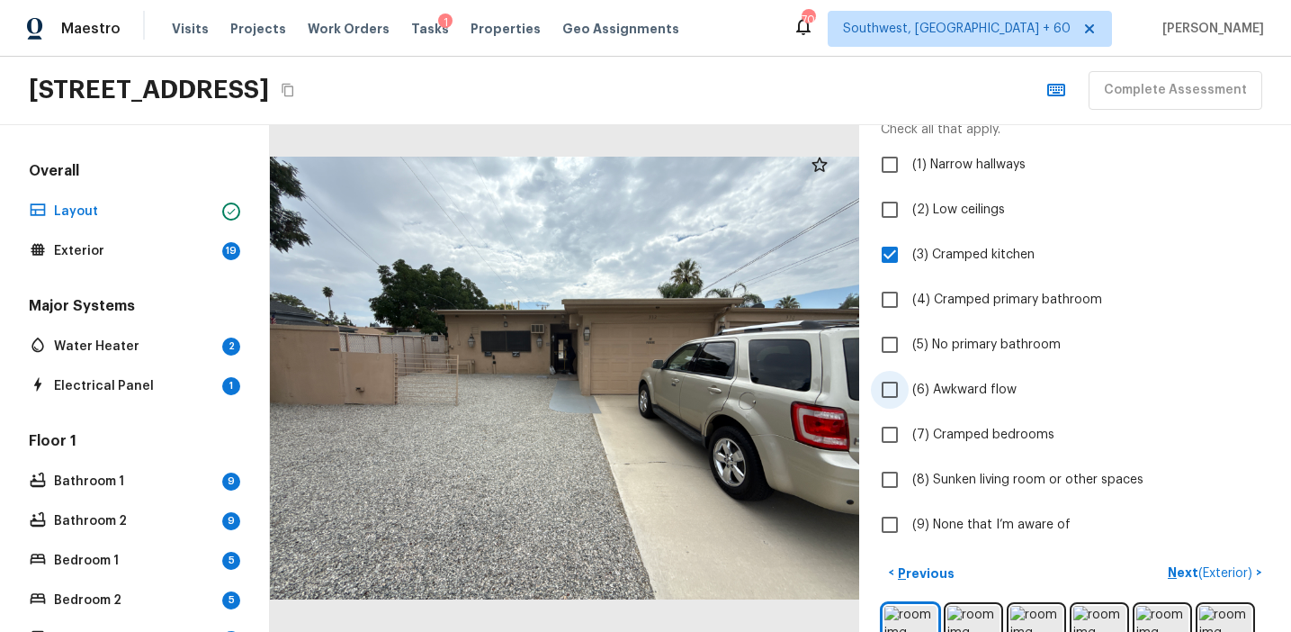
click at [958, 382] on span "(6) Awkward flow" at bounding box center [964, 390] width 104 height 18
click at [909, 382] on input "(6) Awkward flow" at bounding box center [890, 390] width 38 height 38
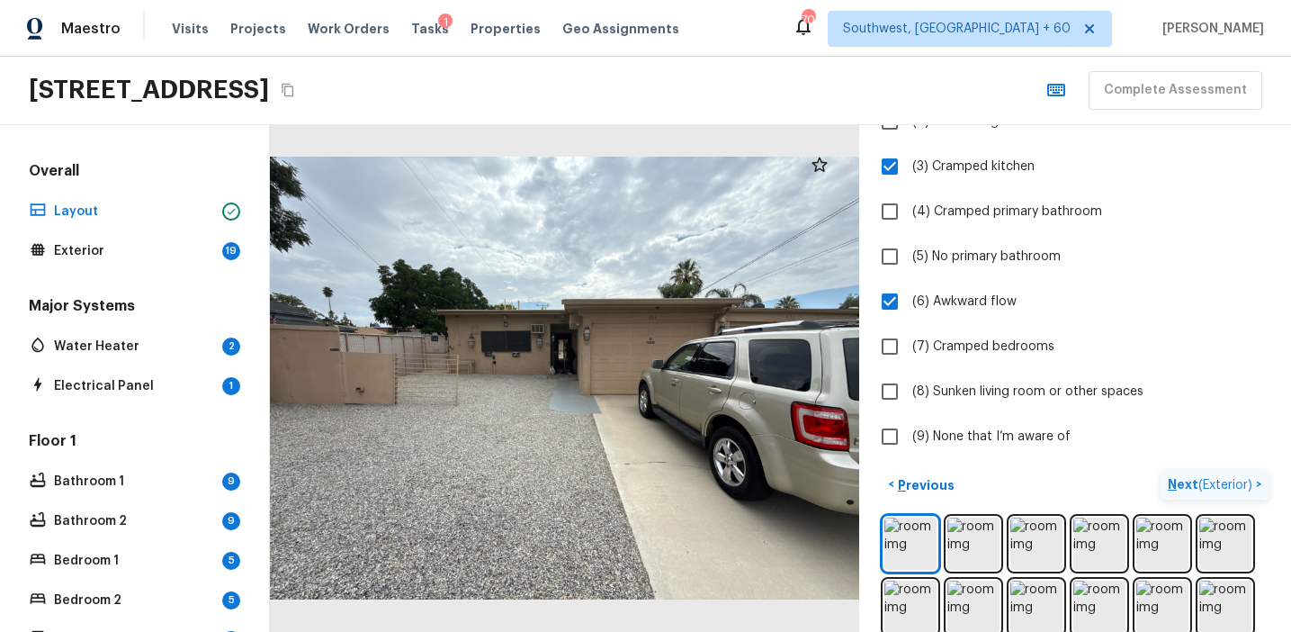
click at [1167, 478] on button "Next ( Exterior ) >" at bounding box center [1215, 485] width 109 height 30
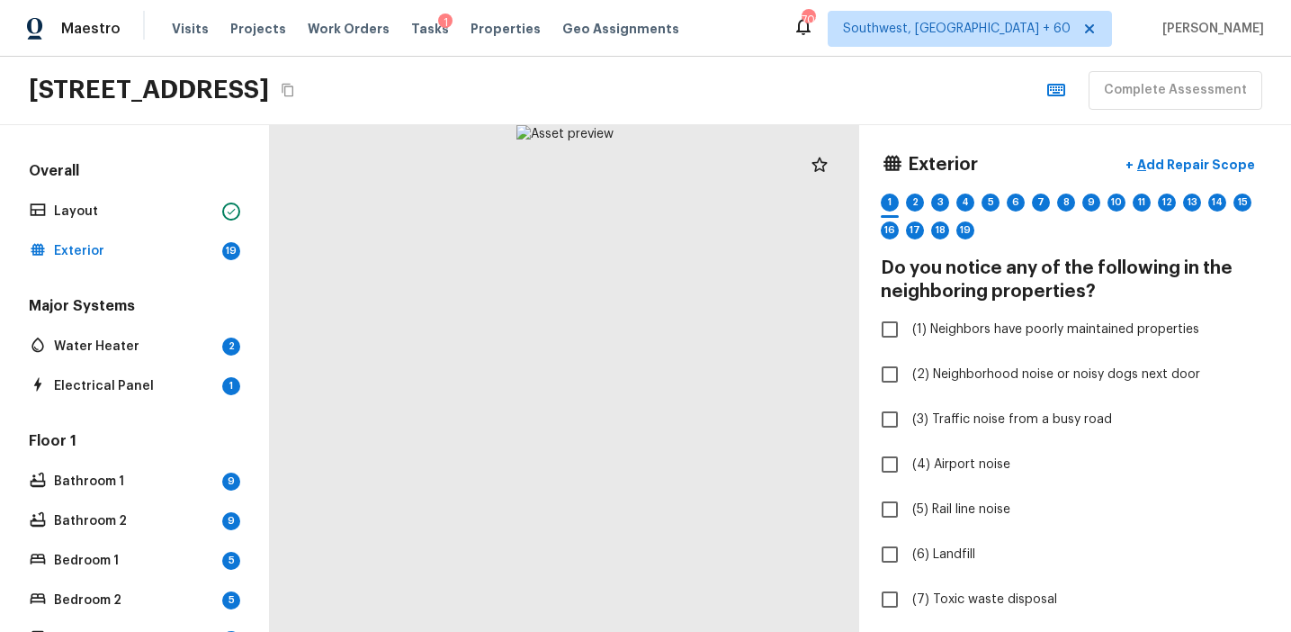
scroll to position [402, 0]
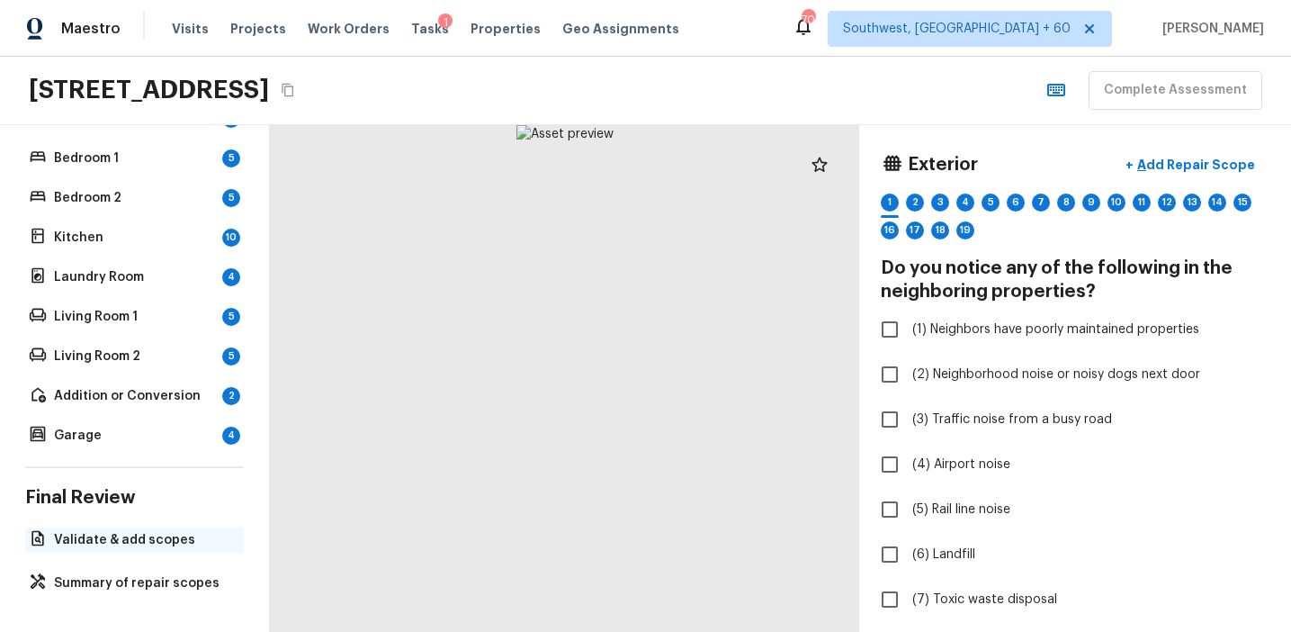
click at [132, 535] on p "Validate & add scopes" at bounding box center [143, 540] width 179 height 18
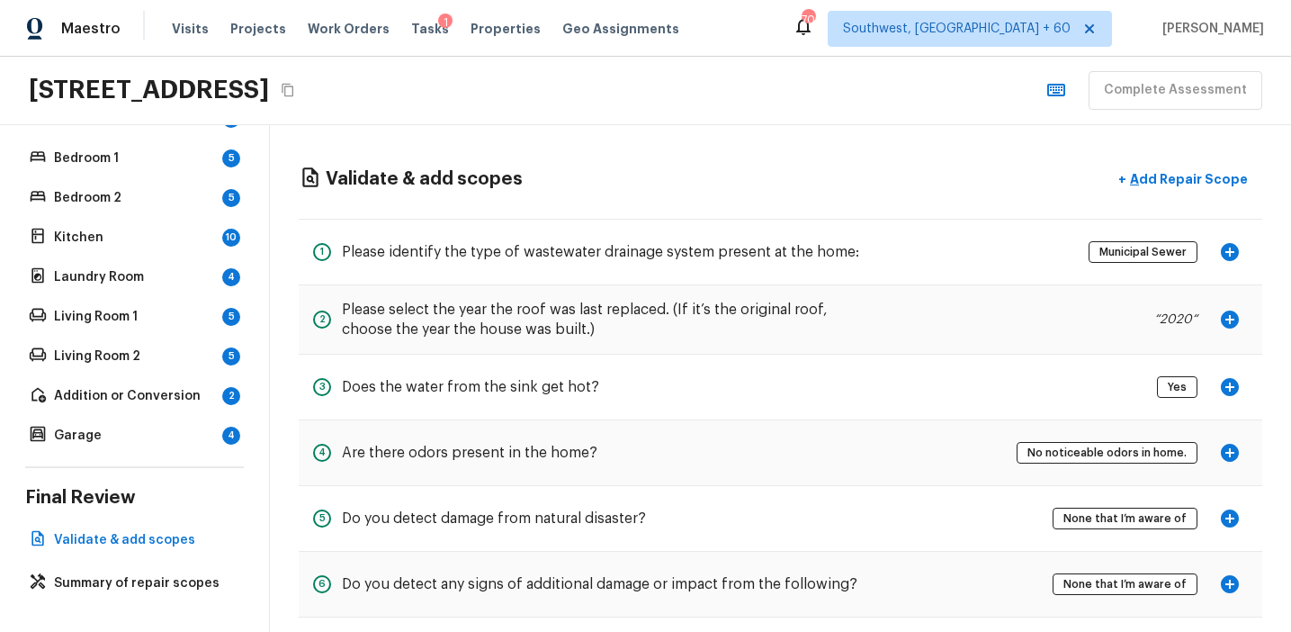
scroll to position [0, 0]
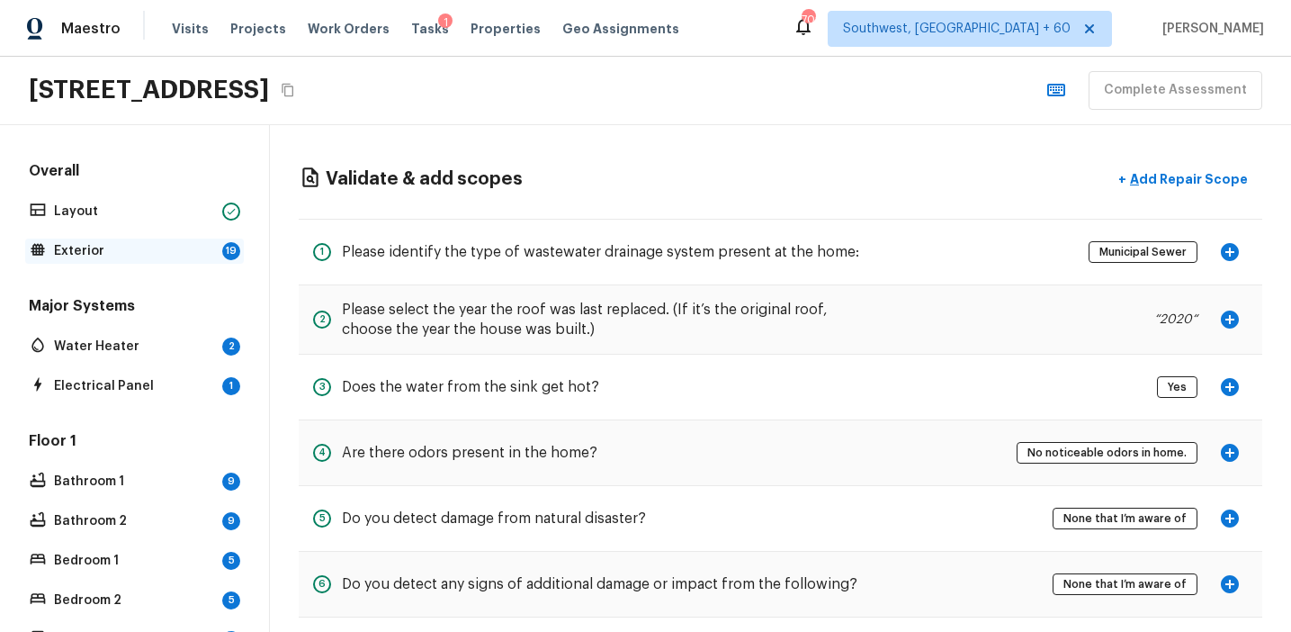
click at [176, 251] on p "Exterior" at bounding box center [134, 251] width 161 height 18
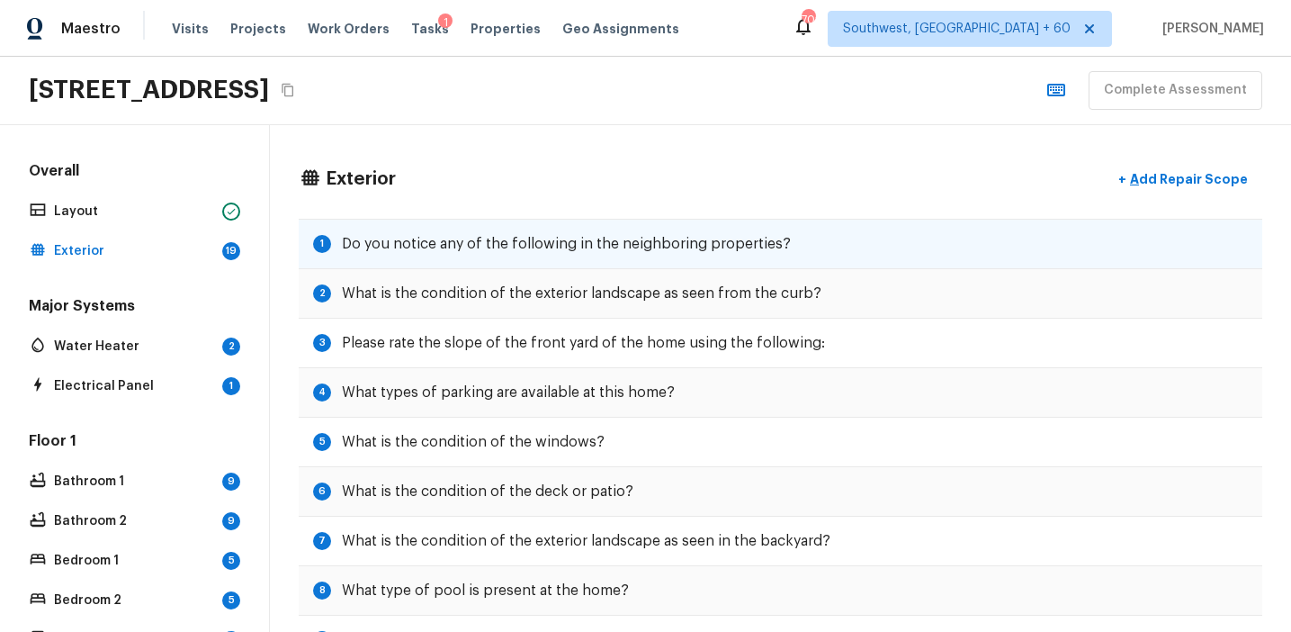
click at [607, 255] on div "1 Do you notice any of the following in the neighboring properties?" at bounding box center [781, 244] width 964 height 50
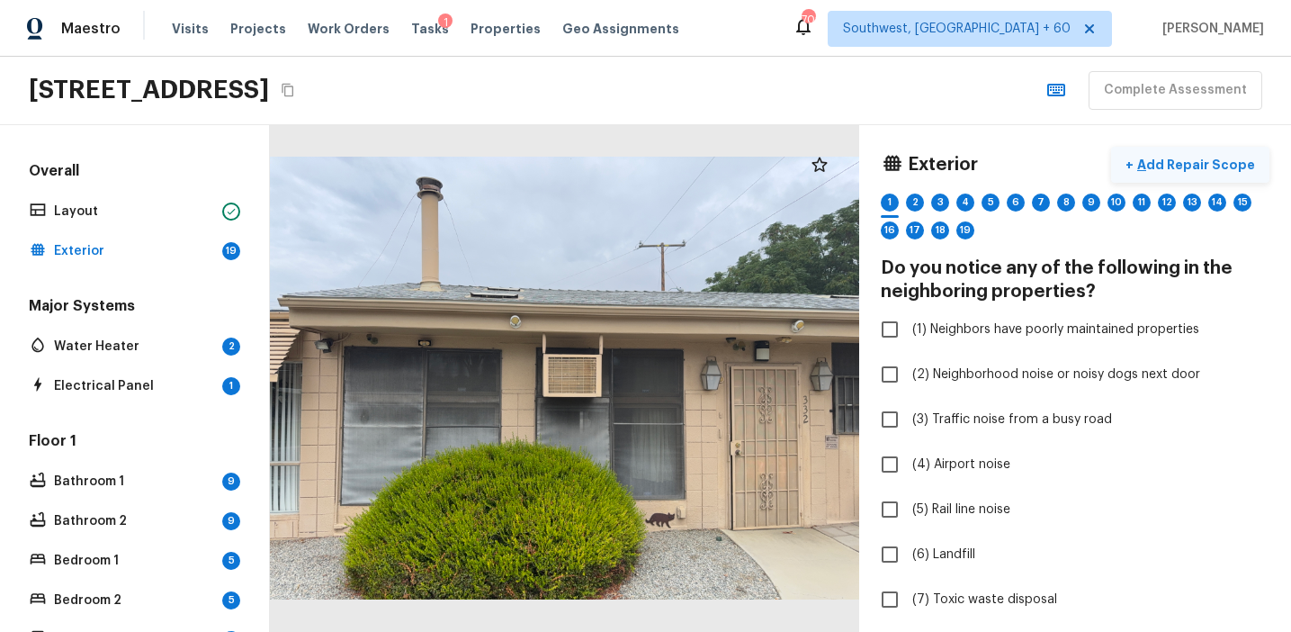
click at [1211, 160] on p "Add Repair Scope" at bounding box center [1194, 165] width 121 height 18
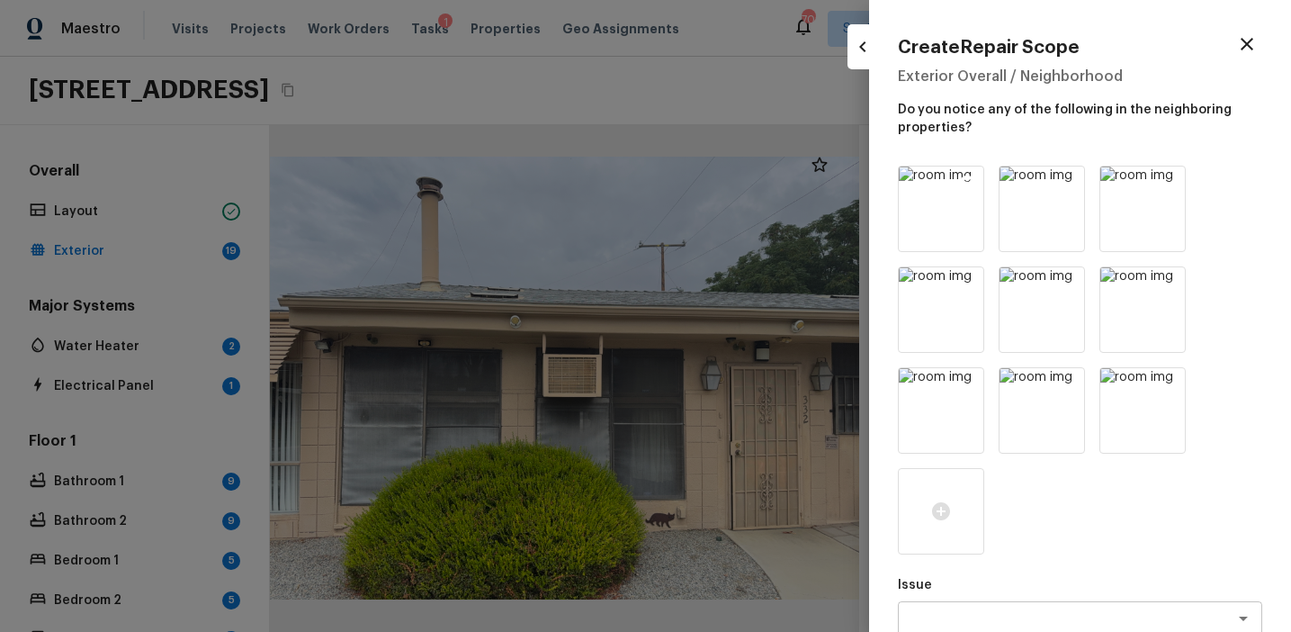
click at [967, 181] on icon at bounding box center [967, 182] width 15 height 15
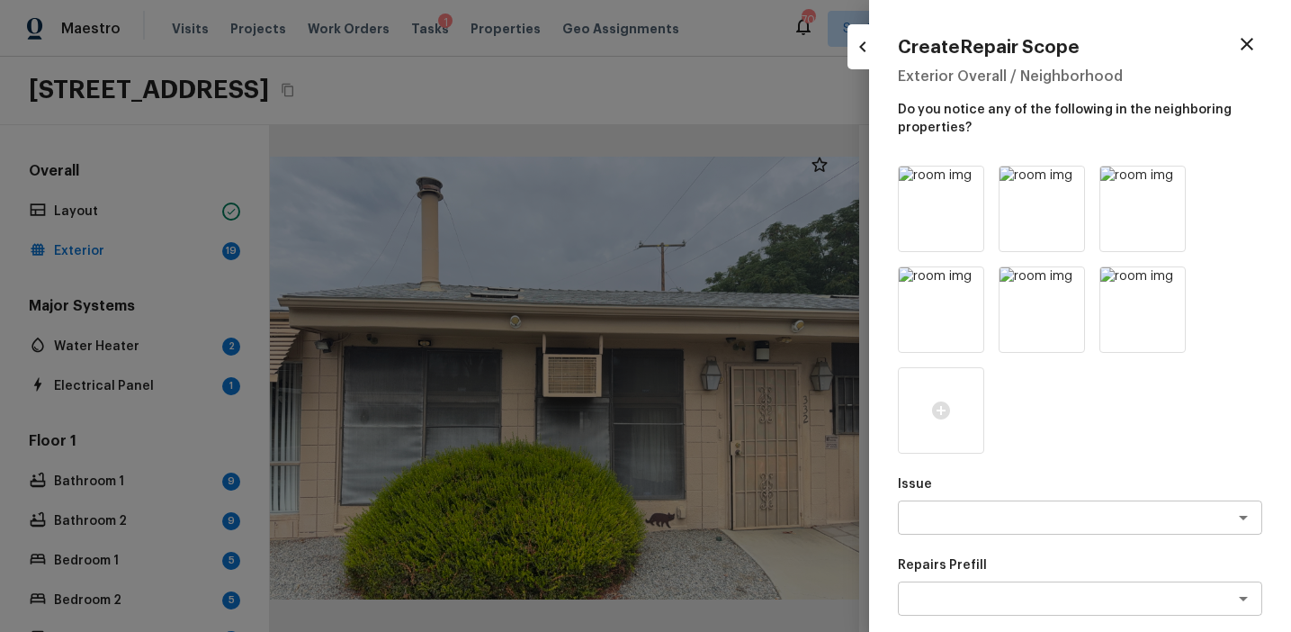
click at [967, 181] on icon at bounding box center [967, 182] width 15 height 15
click at [1170, 188] on icon at bounding box center [1169, 182] width 15 height 15
click at [1161, 188] on icon at bounding box center [1169, 183] width 18 height 18
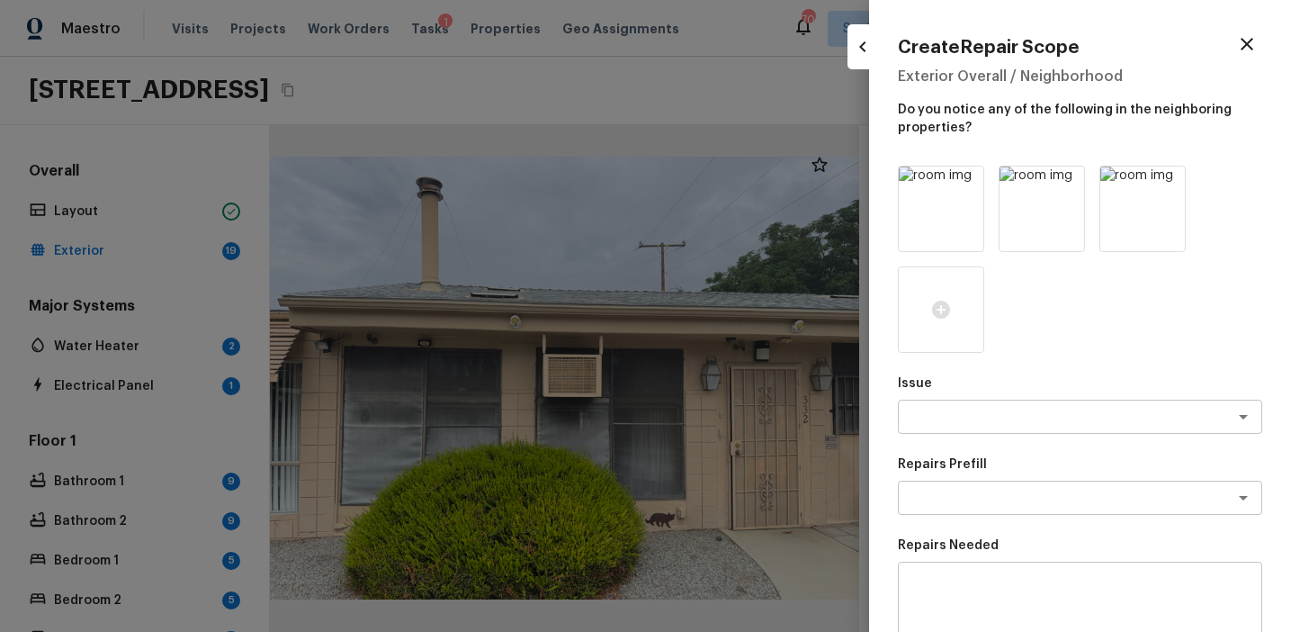
click at [1161, 188] on icon at bounding box center [1169, 183] width 18 height 18
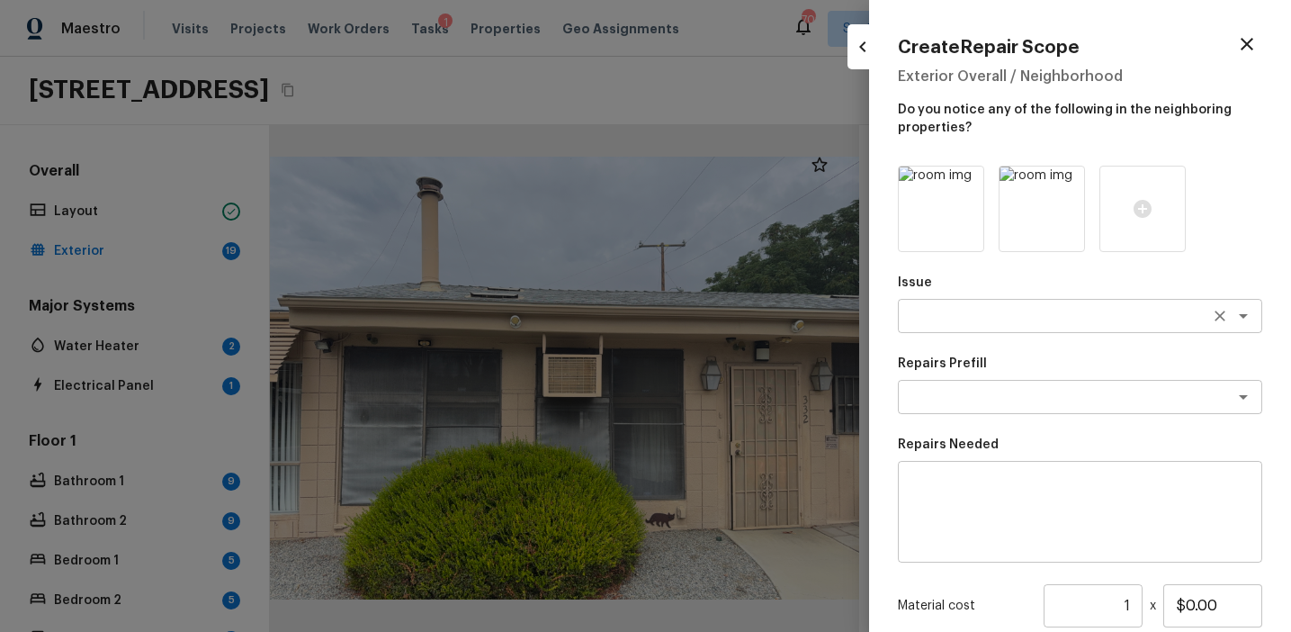
click at [962, 325] on div "x ​" at bounding box center [1080, 316] width 364 height 34
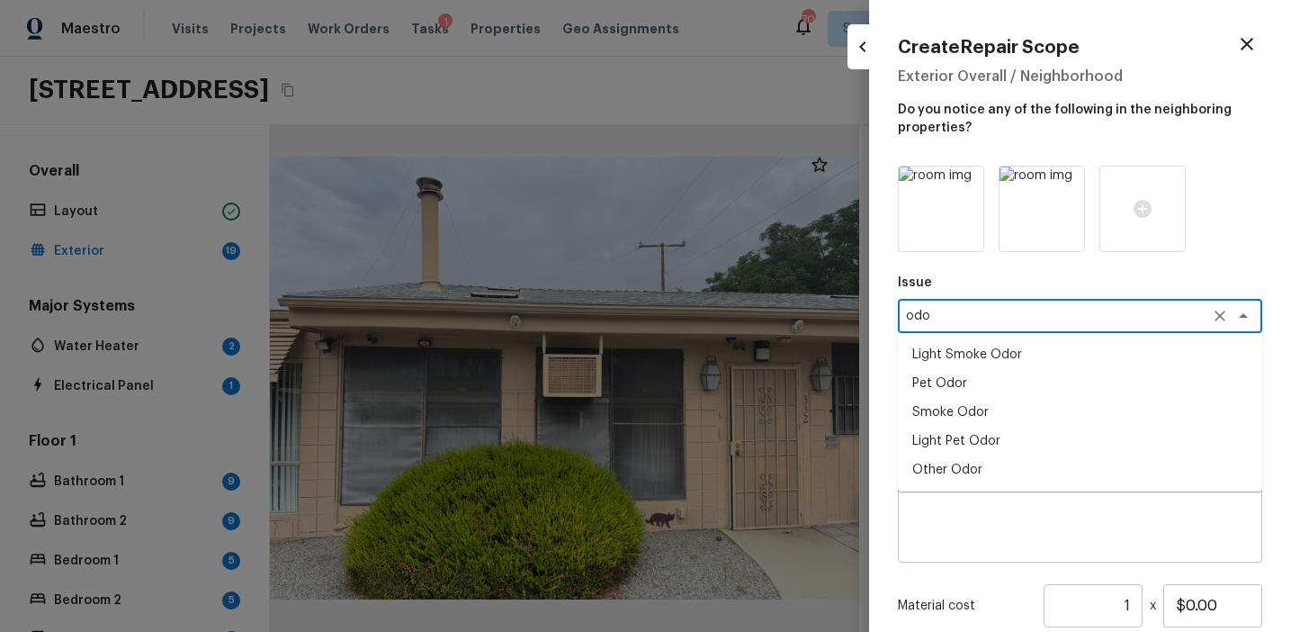
click at [974, 380] on li "Pet Odor" at bounding box center [1080, 383] width 364 height 29
click at [984, 401] on textarea at bounding box center [1055, 397] width 298 height 18
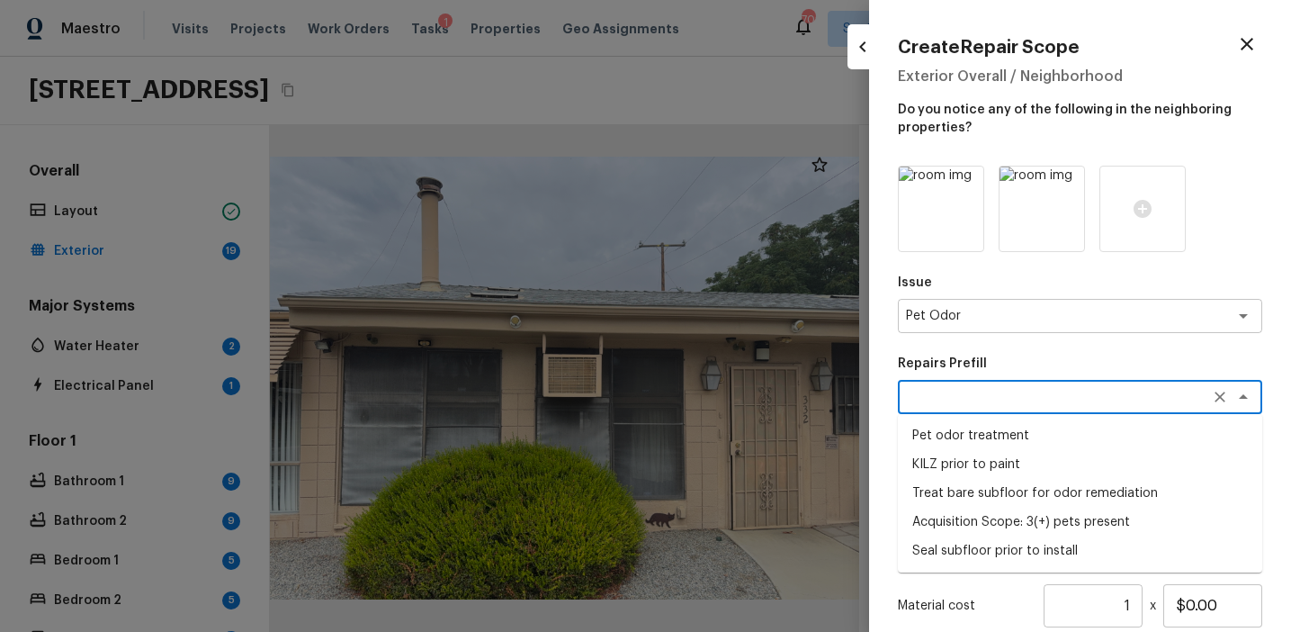
click at [999, 438] on li "Pet odor treatment" at bounding box center [1080, 435] width 364 height 29
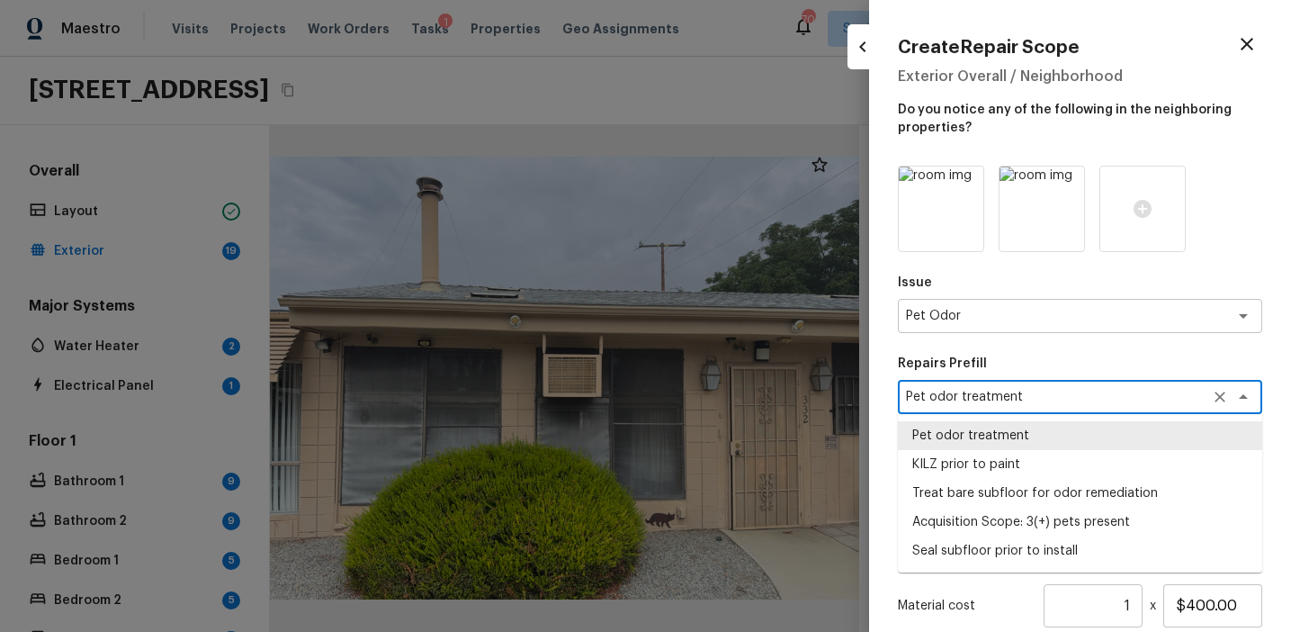
click at [1037, 393] on textarea "Pet odor treatment" at bounding box center [1055, 397] width 298 height 18
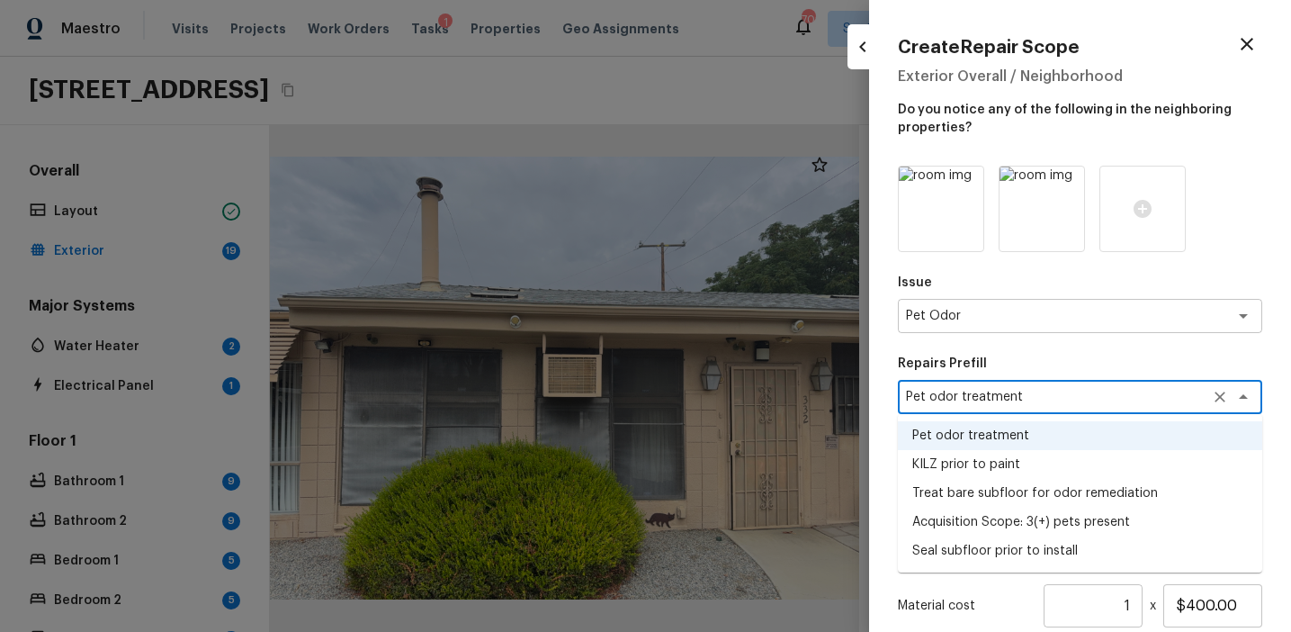
click at [1040, 516] on li "Acquisition Scope: 3(+) pets present" at bounding box center [1080, 521] width 364 height 29
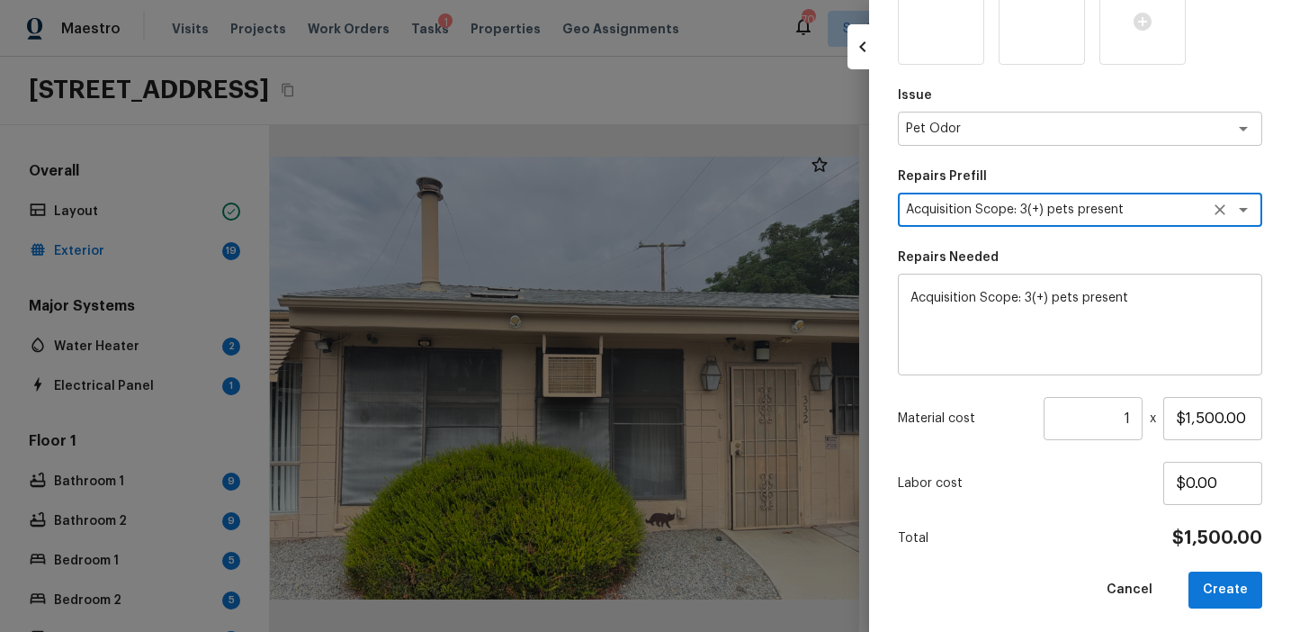
scroll to position [192, 0]
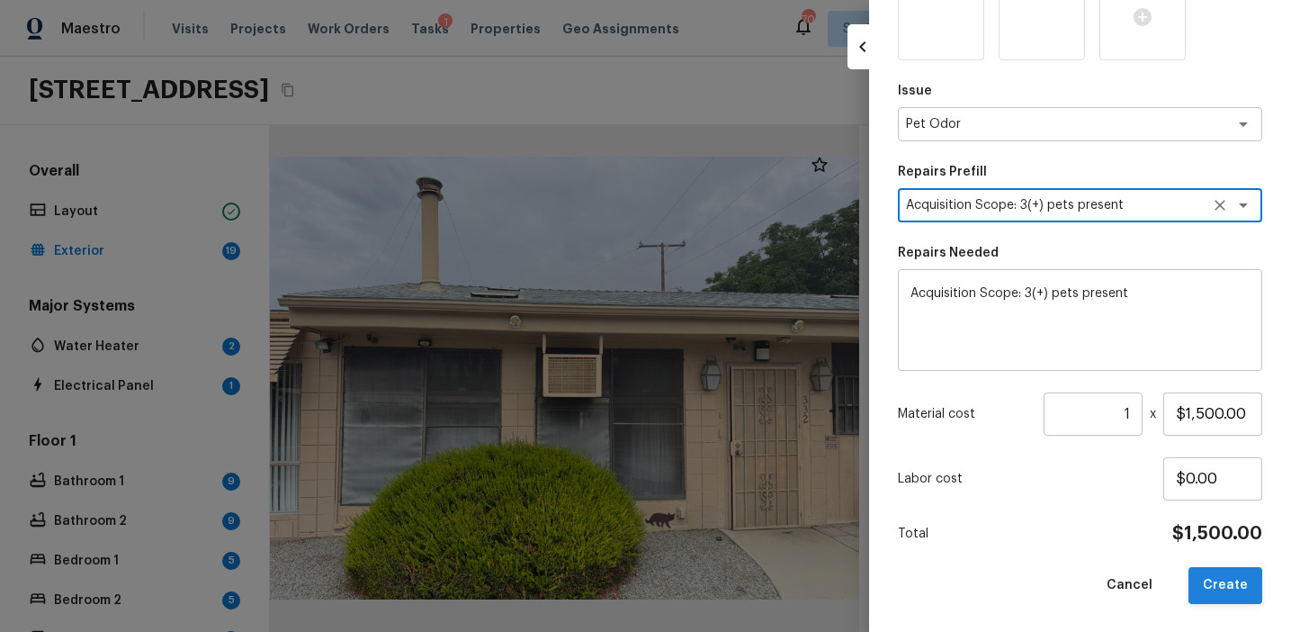
click at [1240, 586] on button "Create" at bounding box center [1226, 585] width 74 height 37
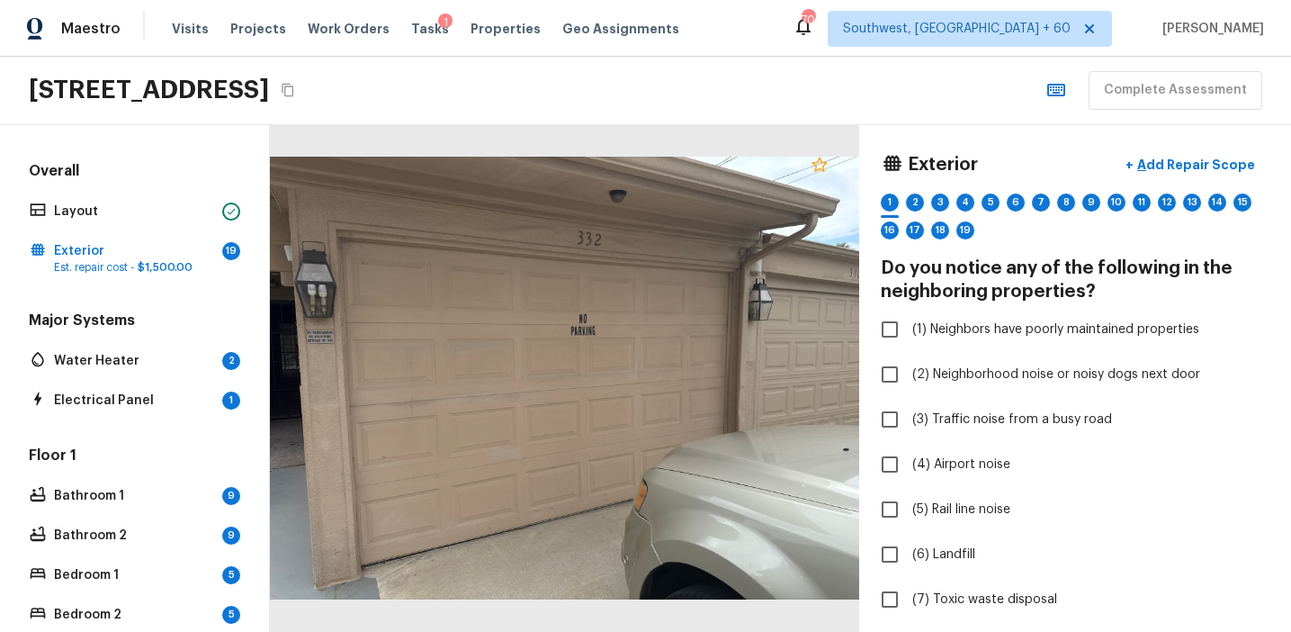
click at [817, 161] on icon at bounding box center [819, 164] width 15 height 14
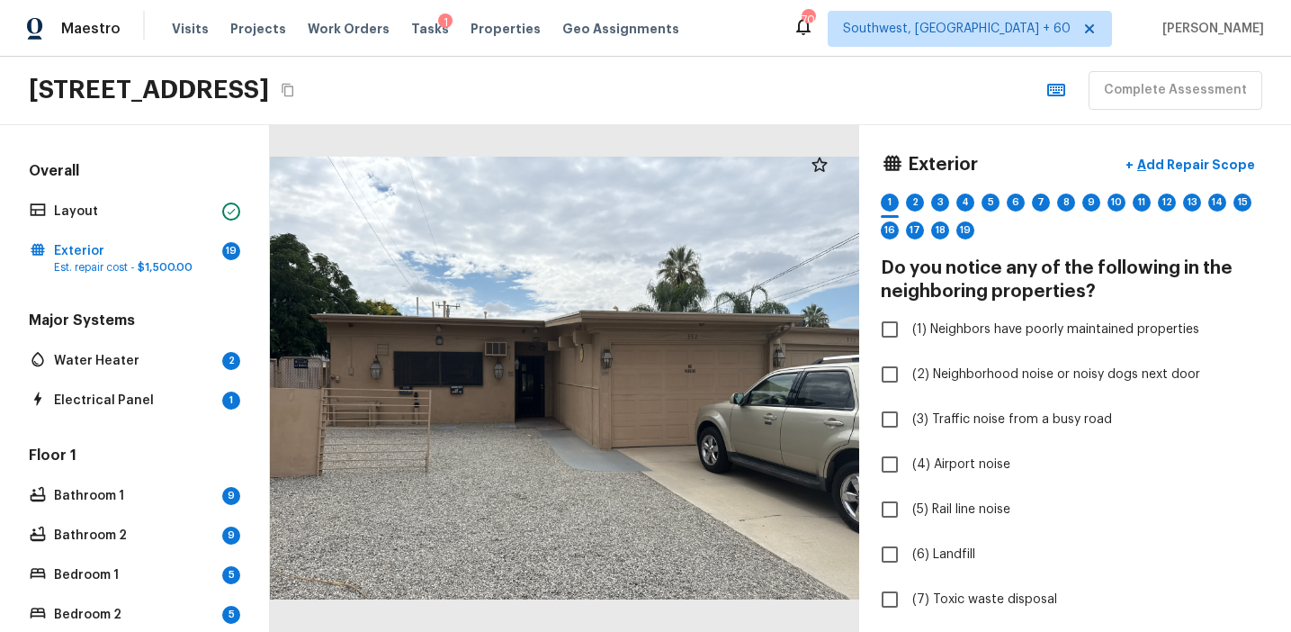
click at [841, 340] on div at bounding box center [564, 378] width 589 height 507
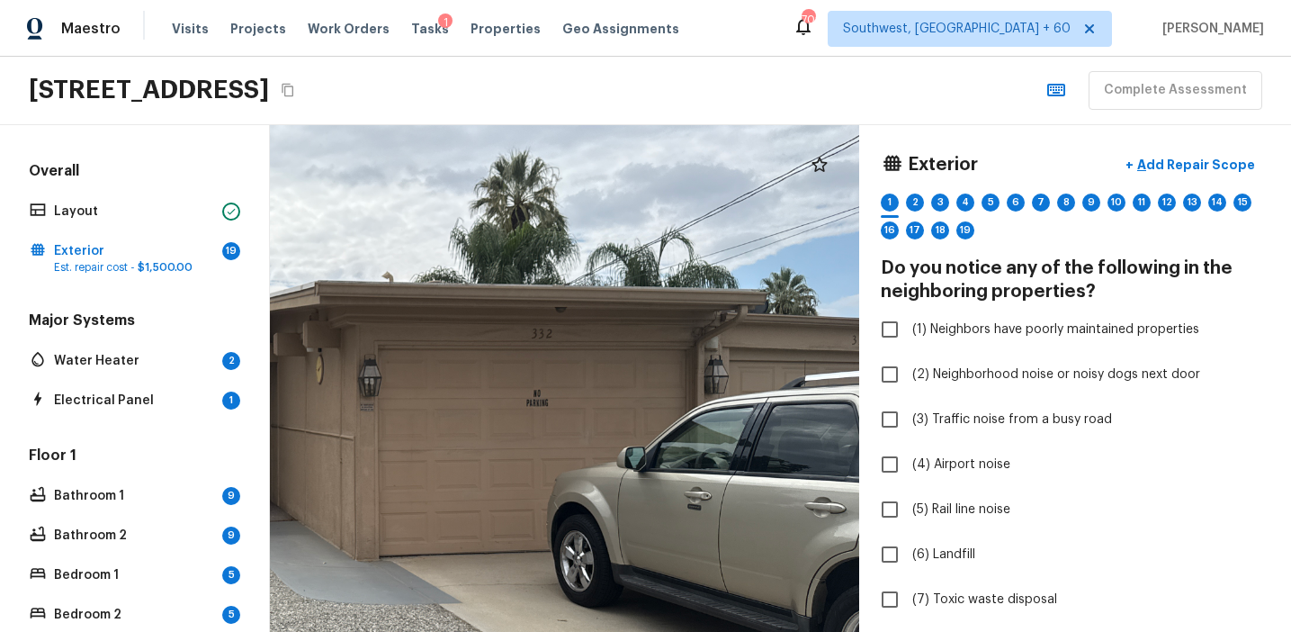
click at [807, 344] on div at bounding box center [285, 416] width 1185 height 1019
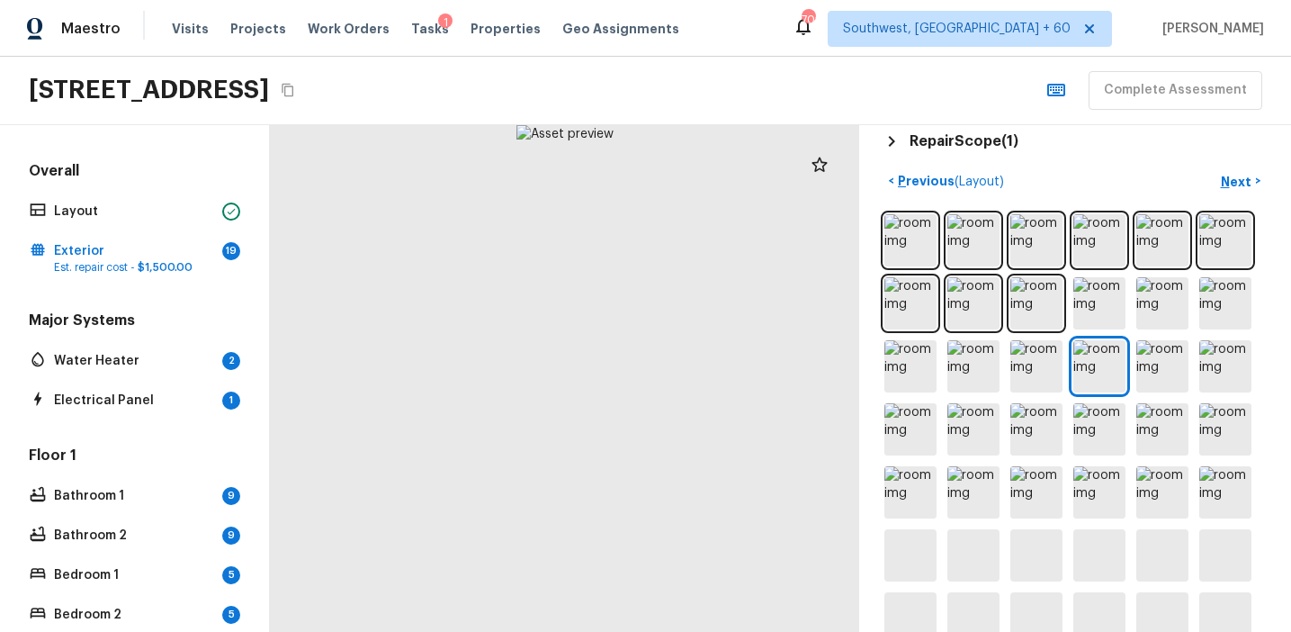
scroll to position [828, 0]
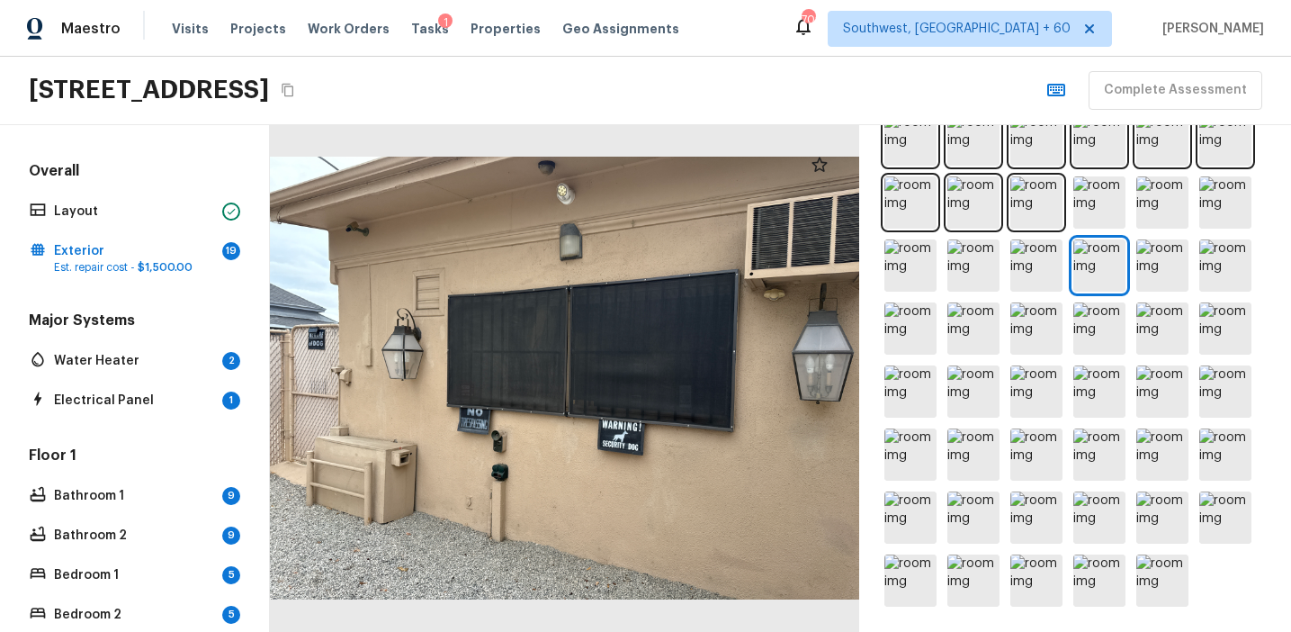
click at [691, 433] on div at bounding box center [564, 378] width 589 height 507
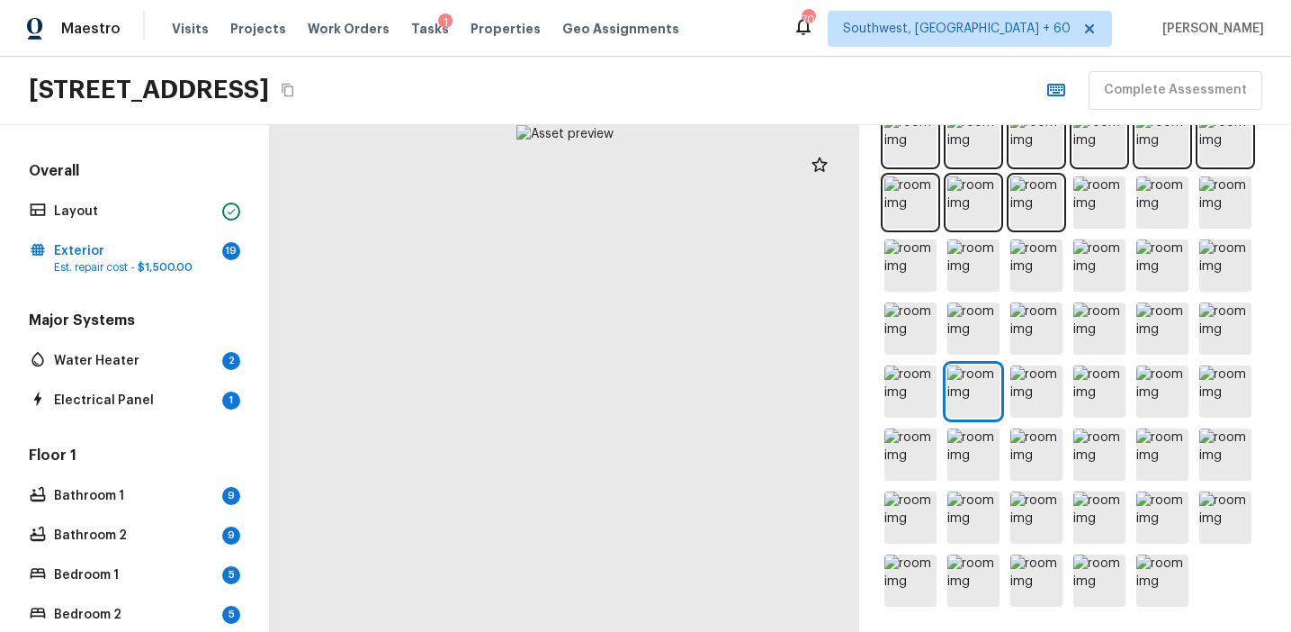
click at [606, 428] on div at bounding box center [564, 378] width 589 height 507
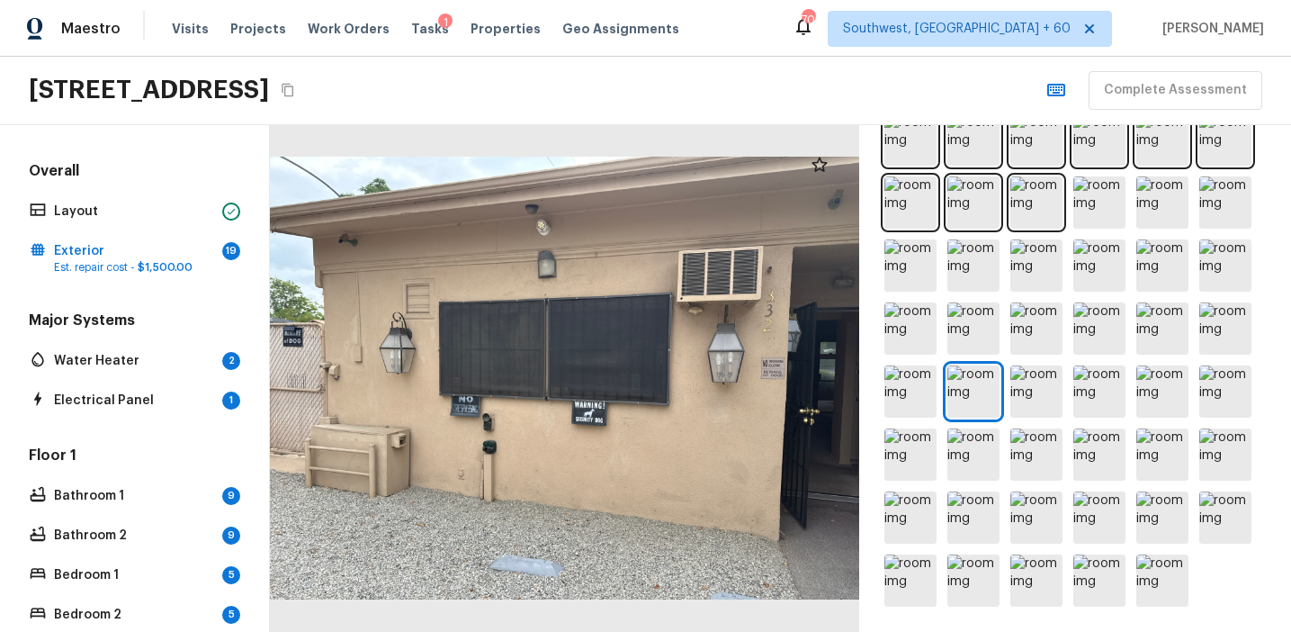
click at [606, 428] on div at bounding box center [564, 378] width 589 height 507
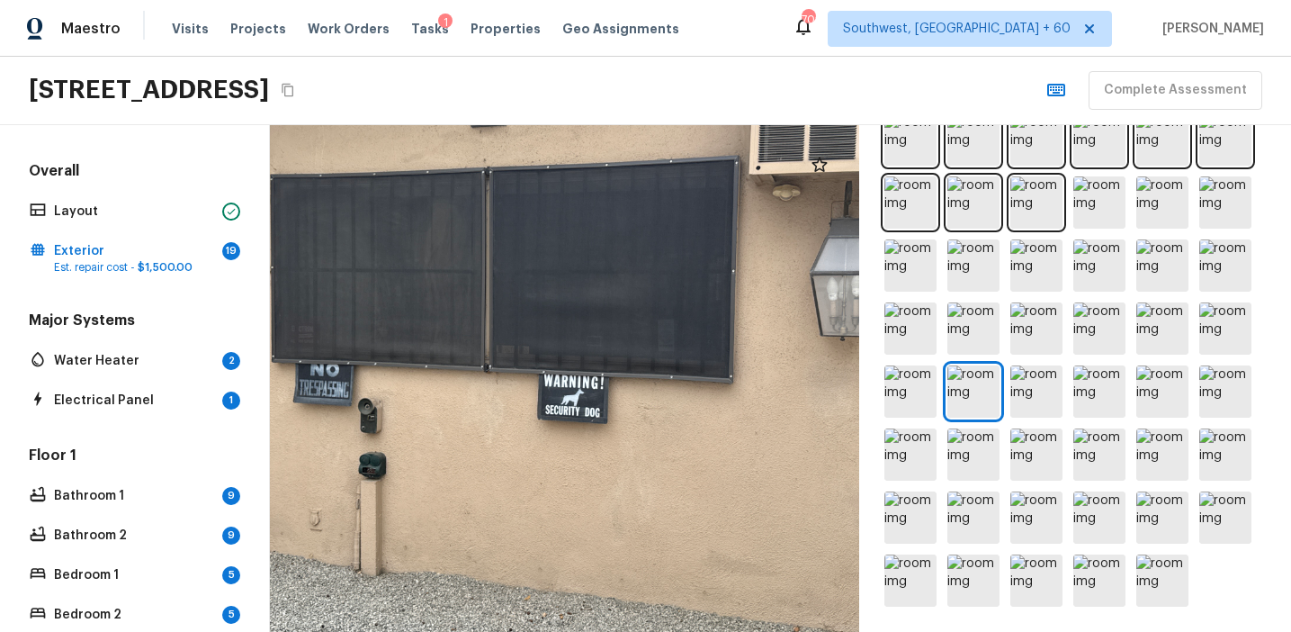
click at [632, 444] on div at bounding box center [523, 327] width 1185 height 1019
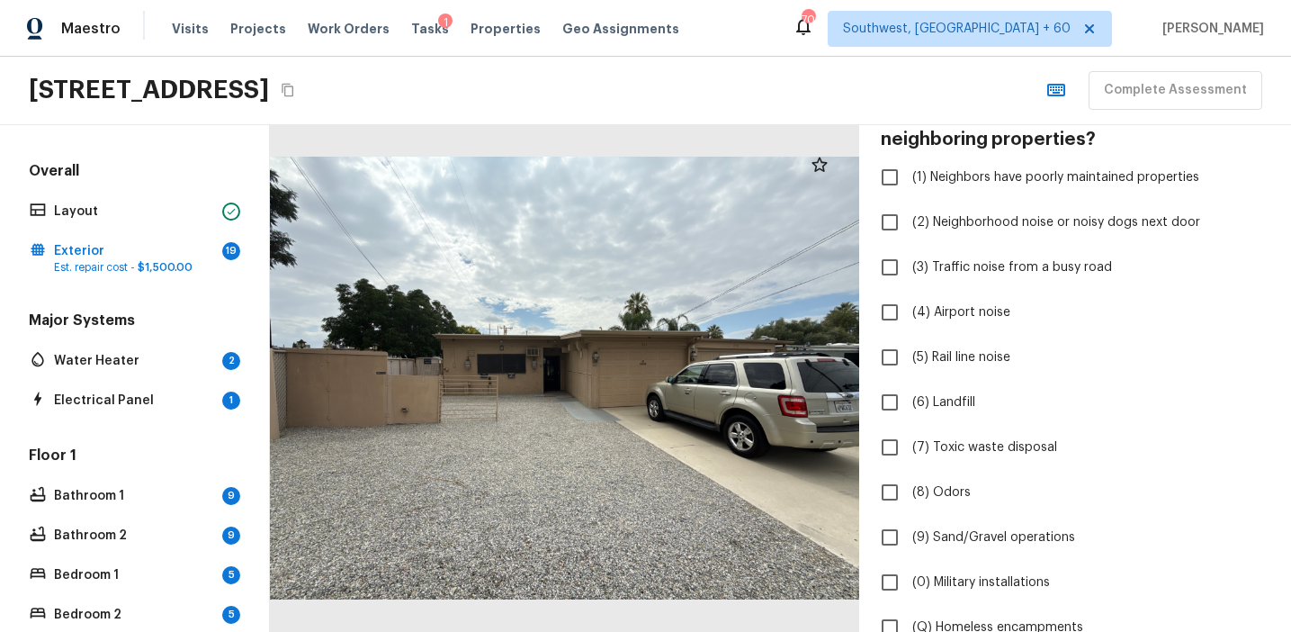
scroll to position [155, 0]
click at [973, 267] on span "(3) Traffic noise from a busy road" at bounding box center [1012, 265] width 200 height 18
click at [909, 267] on input "(3) Traffic noise from a busy road" at bounding box center [890, 265] width 38 height 38
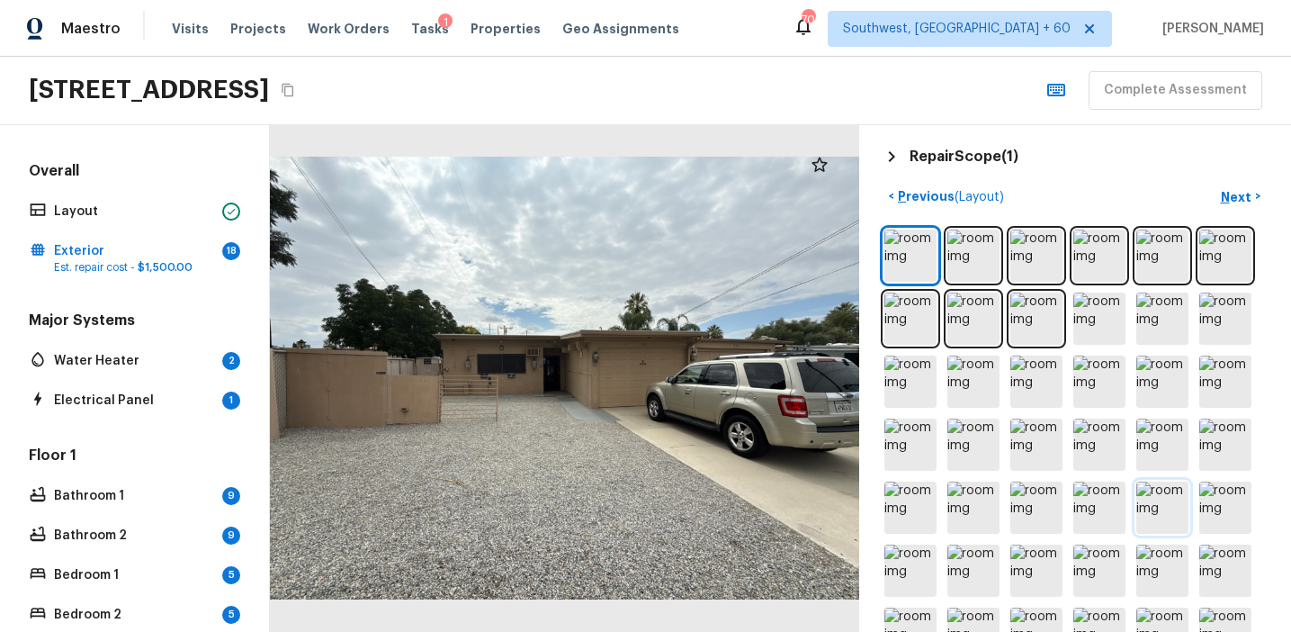
scroll to position [773, 0]
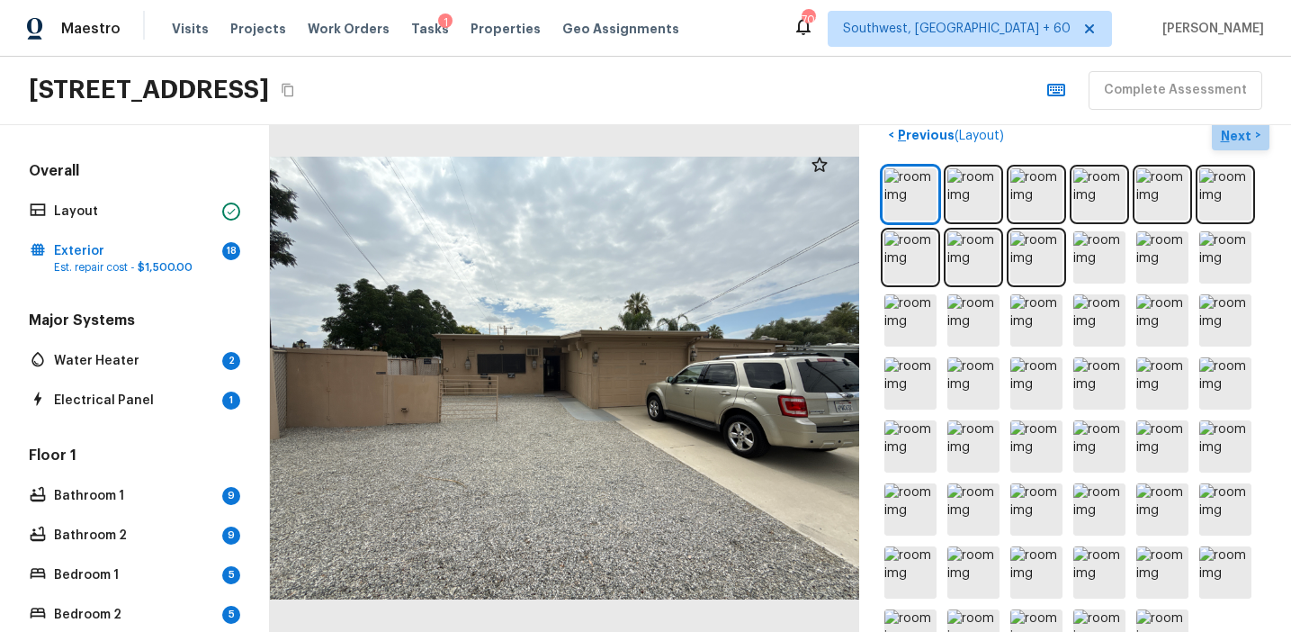
click at [1226, 139] on p "Next" at bounding box center [1238, 136] width 34 height 18
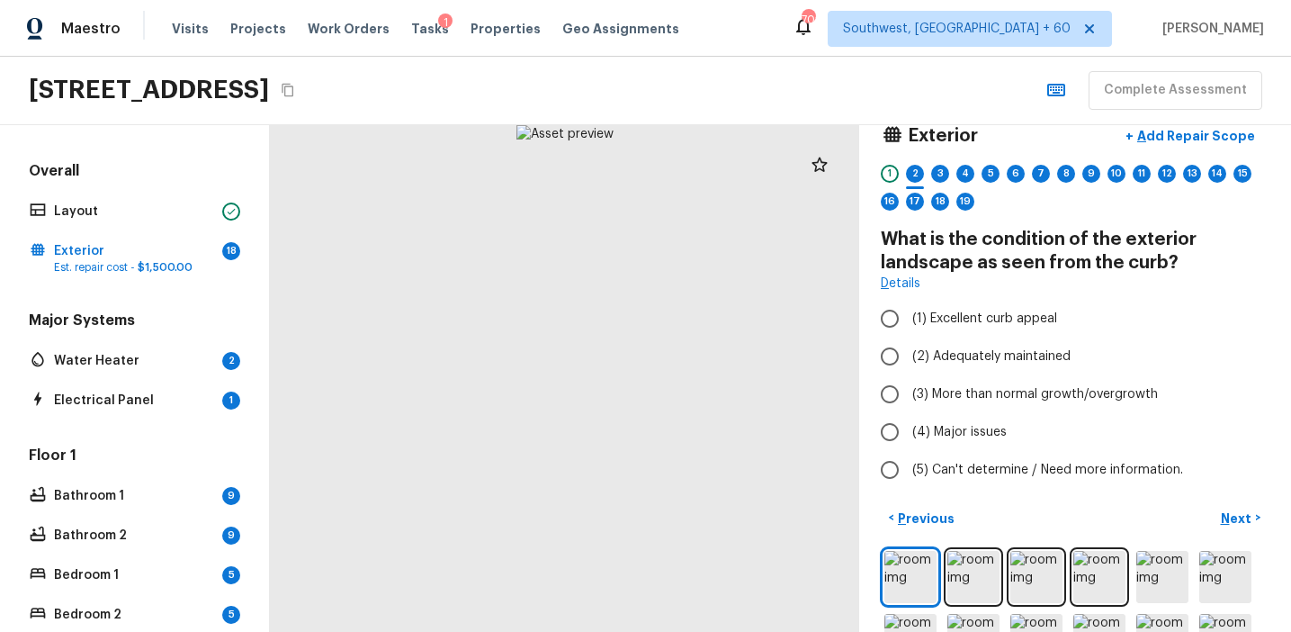
scroll to position [0, 0]
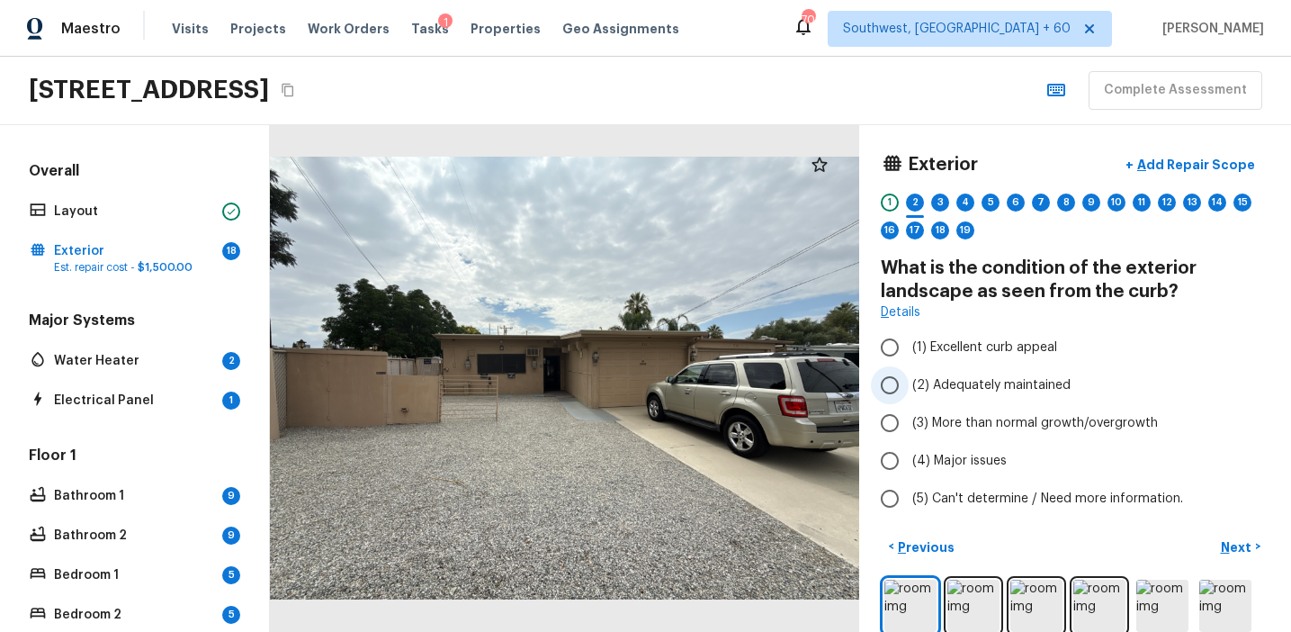
click at [1006, 391] on span "(2) Adequately maintained" at bounding box center [991, 385] width 158 height 18
click at [909, 391] on input "(2) Adequately maintained" at bounding box center [890, 385] width 38 height 38
click at [1237, 543] on p "Next" at bounding box center [1238, 547] width 34 height 18
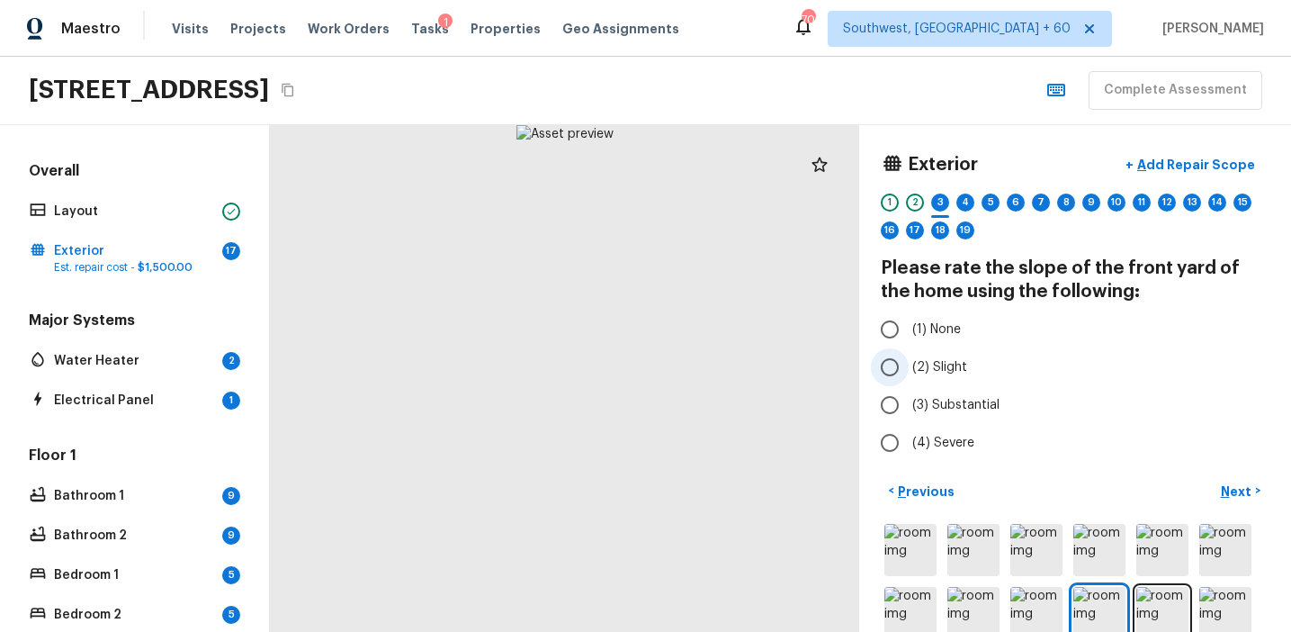
click at [944, 363] on span "(2) Slight" at bounding box center [939, 367] width 55 height 18
click at [909, 363] on input "(2) Slight" at bounding box center [890, 367] width 38 height 38
click at [1240, 480] on button "Next >" at bounding box center [1241, 491] width 58 height 30
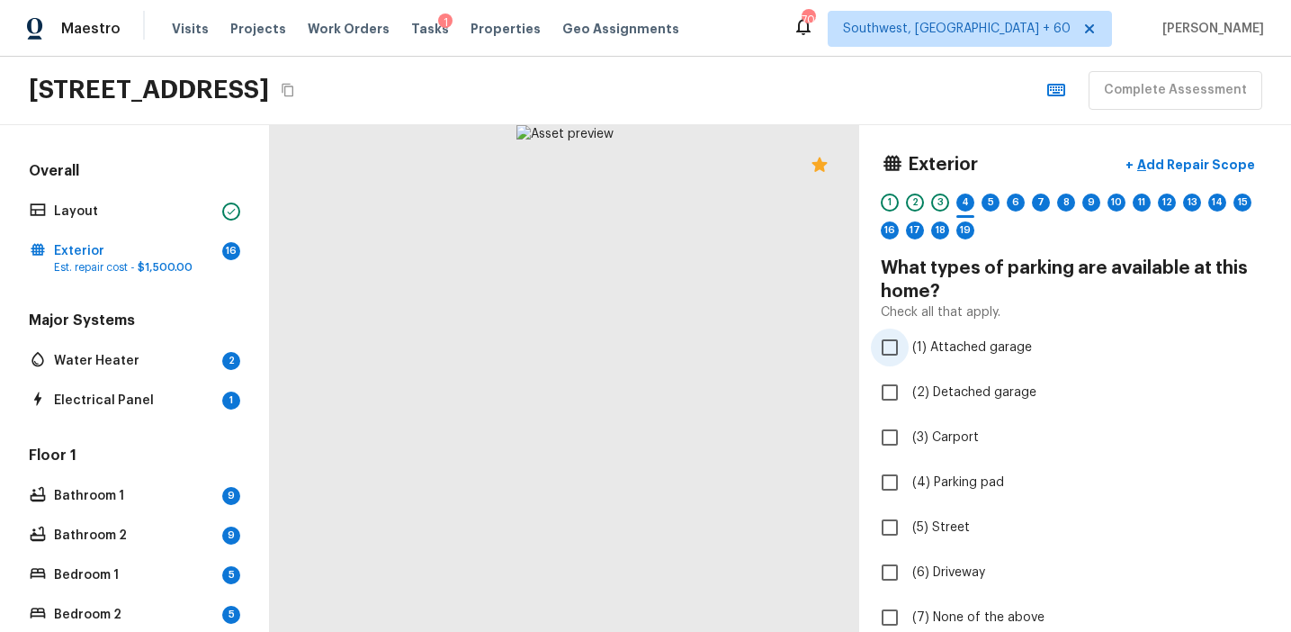
click at [970, 335] on label "(1) Attached garage" at bounding box center [1063, 347] width 384 height 38
click at [909, 335] on input "(1) Attached garage" at bounding box center [890, 347] width 38 height 38
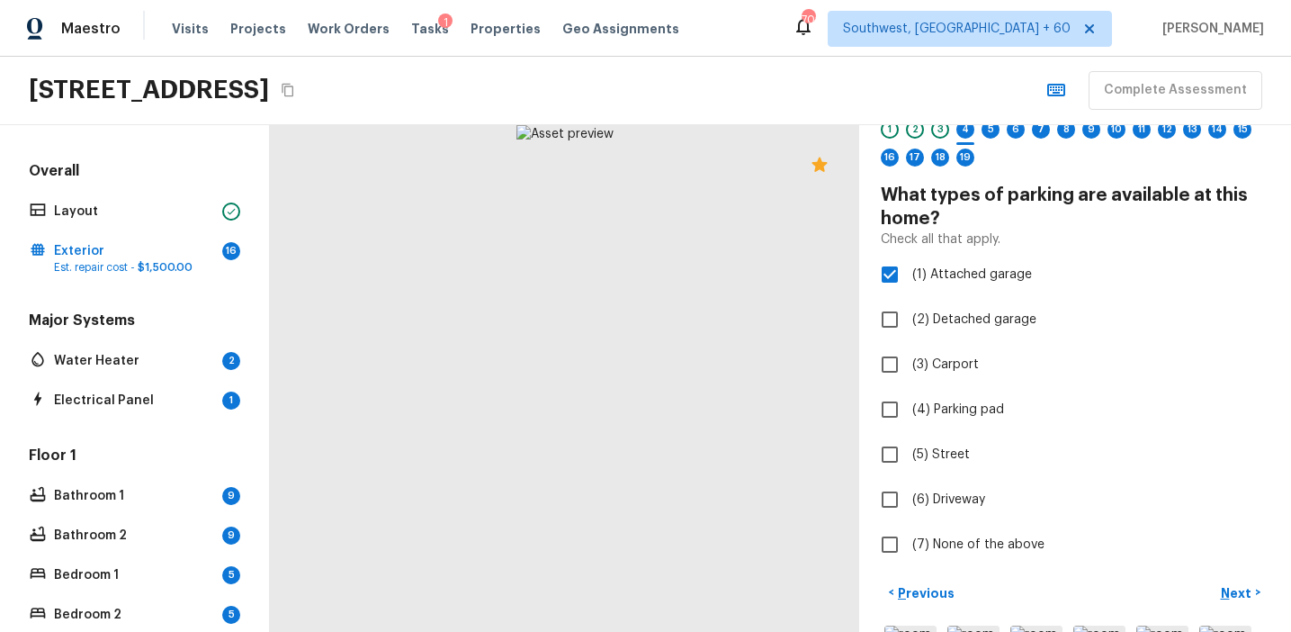
scroll to position [94, 0]
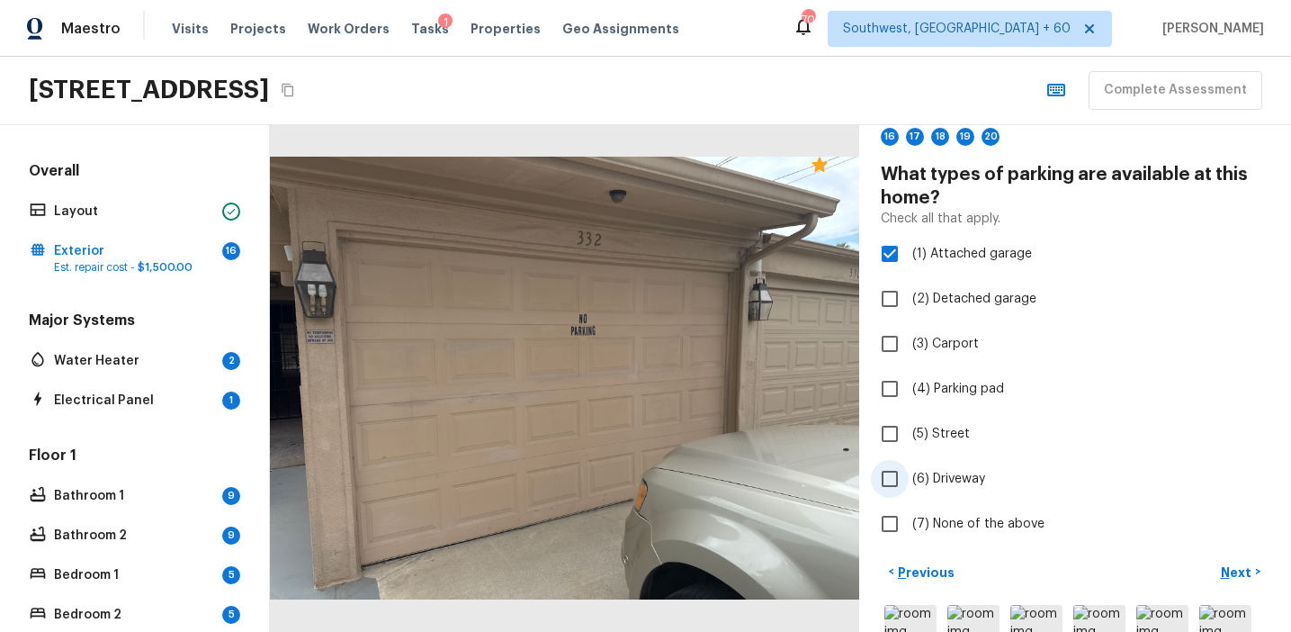
click at [960, 473] on span "(6) Driveway" at bounding box center [948, 479] width 73 height 18
click at [909, 473] on input "(6) Driveway" at bounding box center [890, 479] width 38 height 38
click at [1226, 574] on p "Next" at bounding box center [1238, 572] width 34 height 18
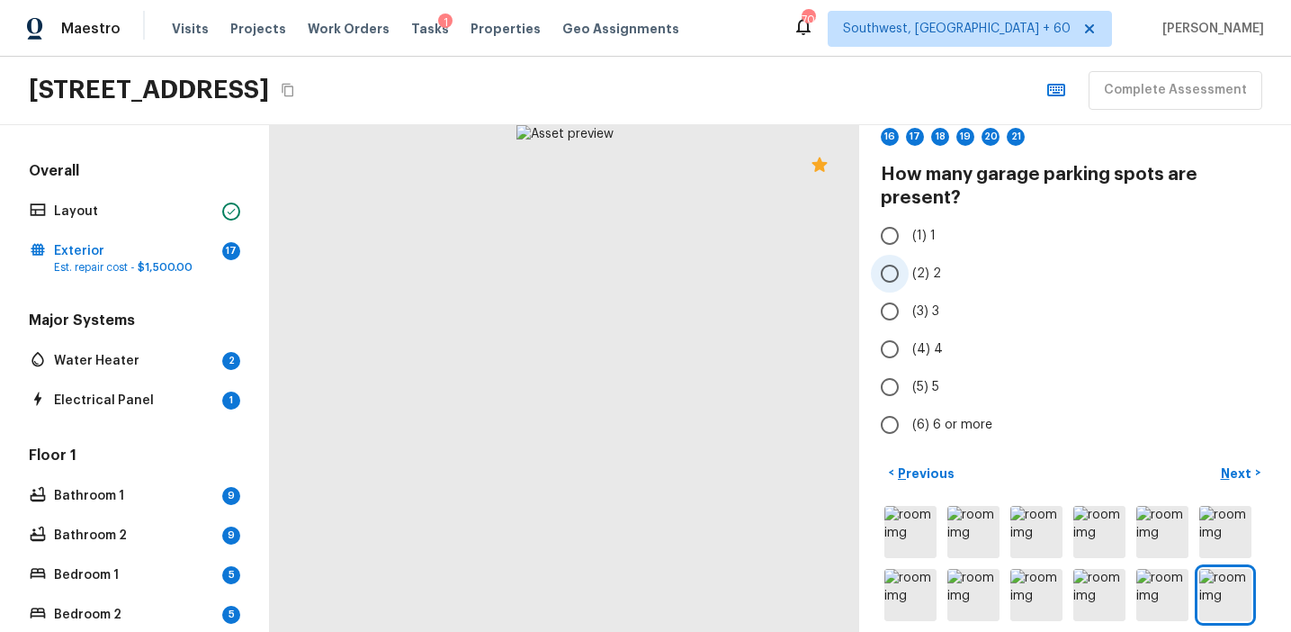
click at [907, 283] on input "(2) 2" at bounding box center [890, 274] width 38 height 38
click at [1235, 470] on p "Next" at bounding box center [1238, 473] width 34 height 18
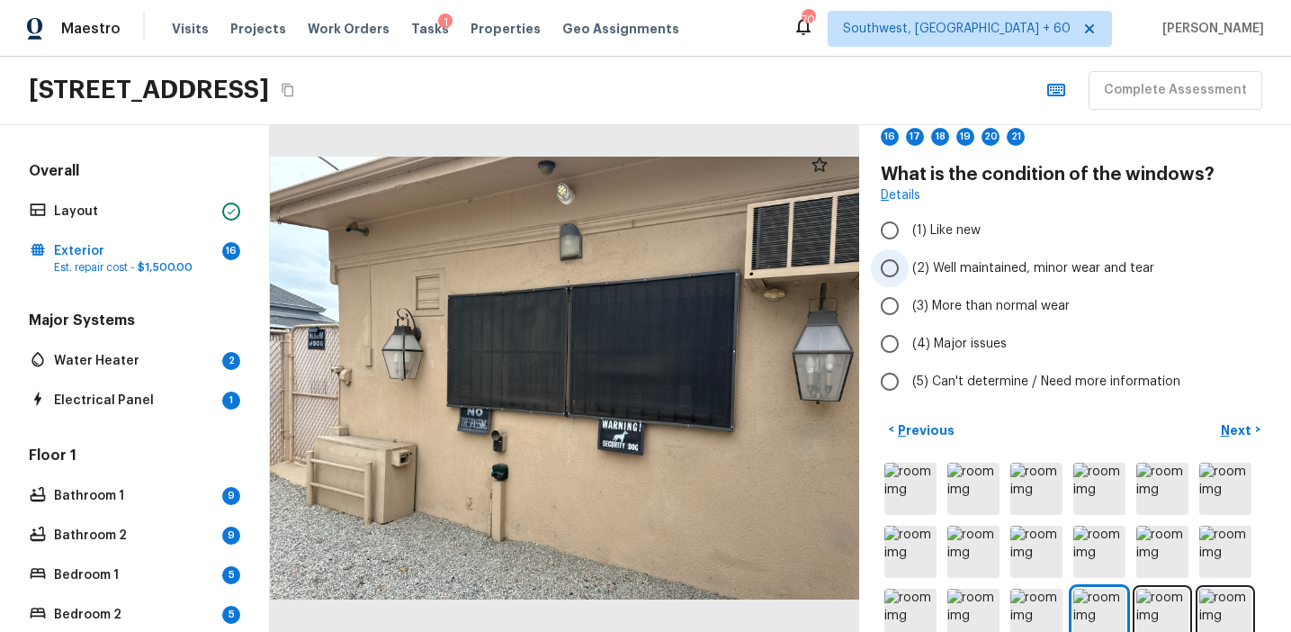
click at [925, 279] on label "(2) Well maintained, minor wear and tear" at bounding box center [1063, 268] width 384 height 38
click at [909, 279] on input "(2) Well maintained, minor wear and tear" at bounding box center [890, 268] width 38 height 38
click at [1224, 429] on p "Next" at bounding box center [1238, 430] width 34 height 18
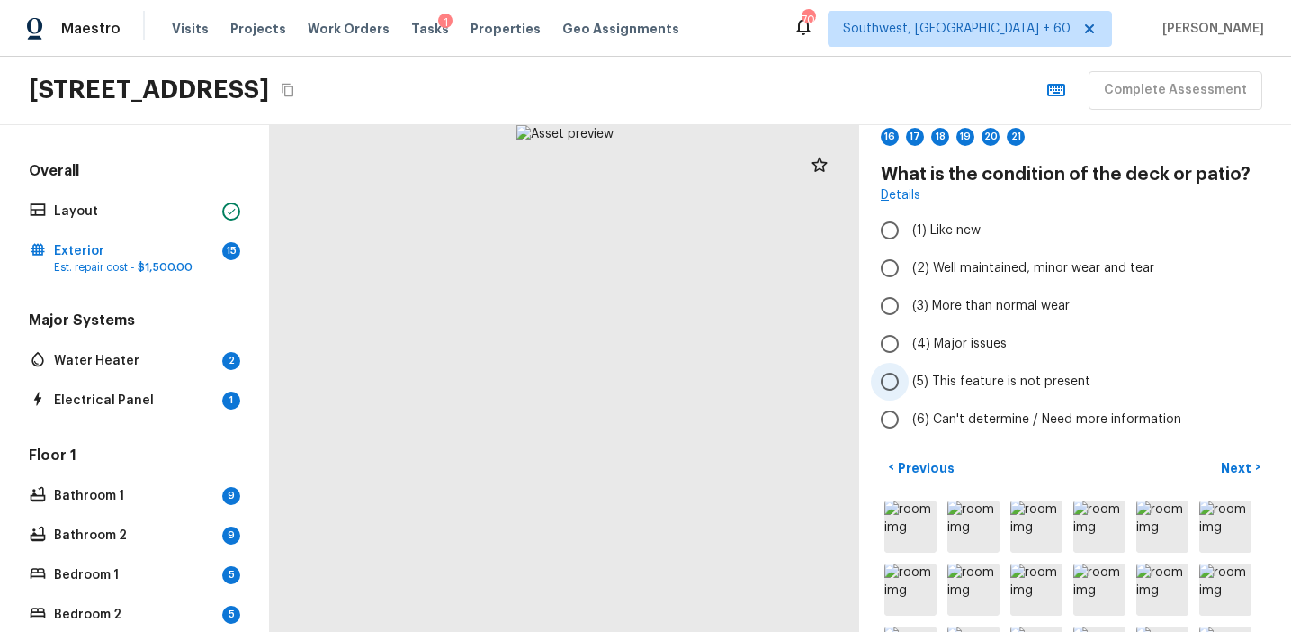
click at [980, 381] on span "(5) This feature is not present" at bounding box center [1001, 381] width 178 height 18
click at [909, 381] on input "(5) This feature is not present" at bounding box center [890, 382] width 38 height 38
click at [1223, 476] on button "Next >" at bounding box center [1241, 468] width 58 height 30
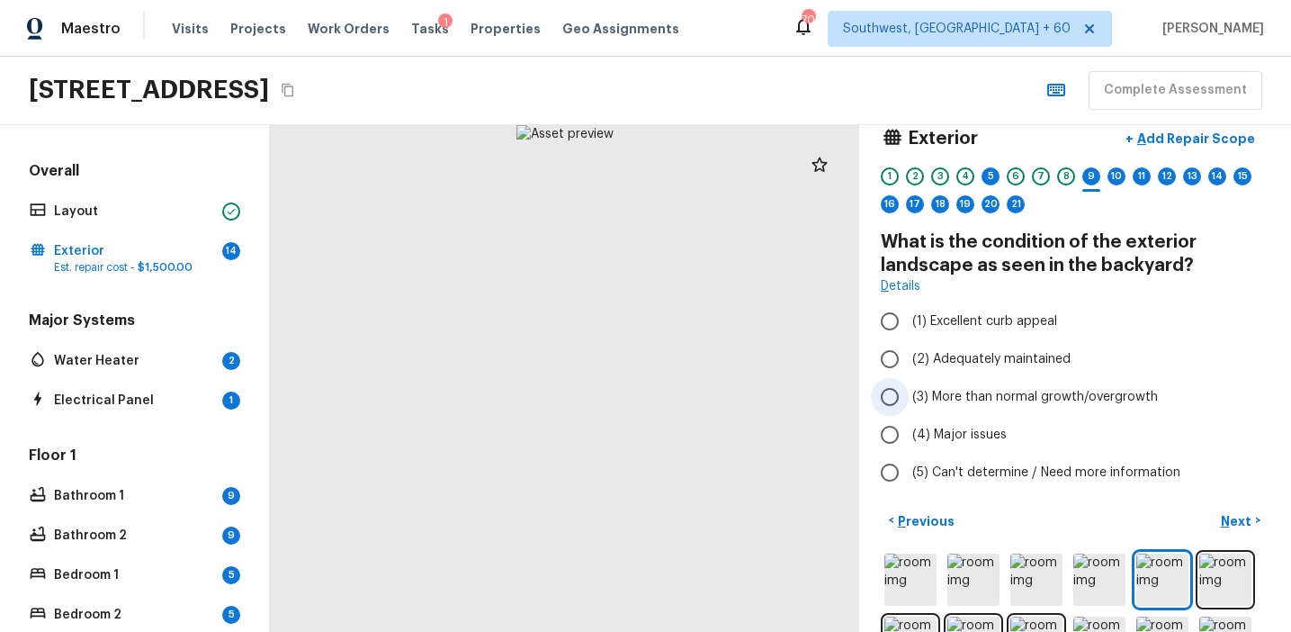
scroll to position [0, 0]
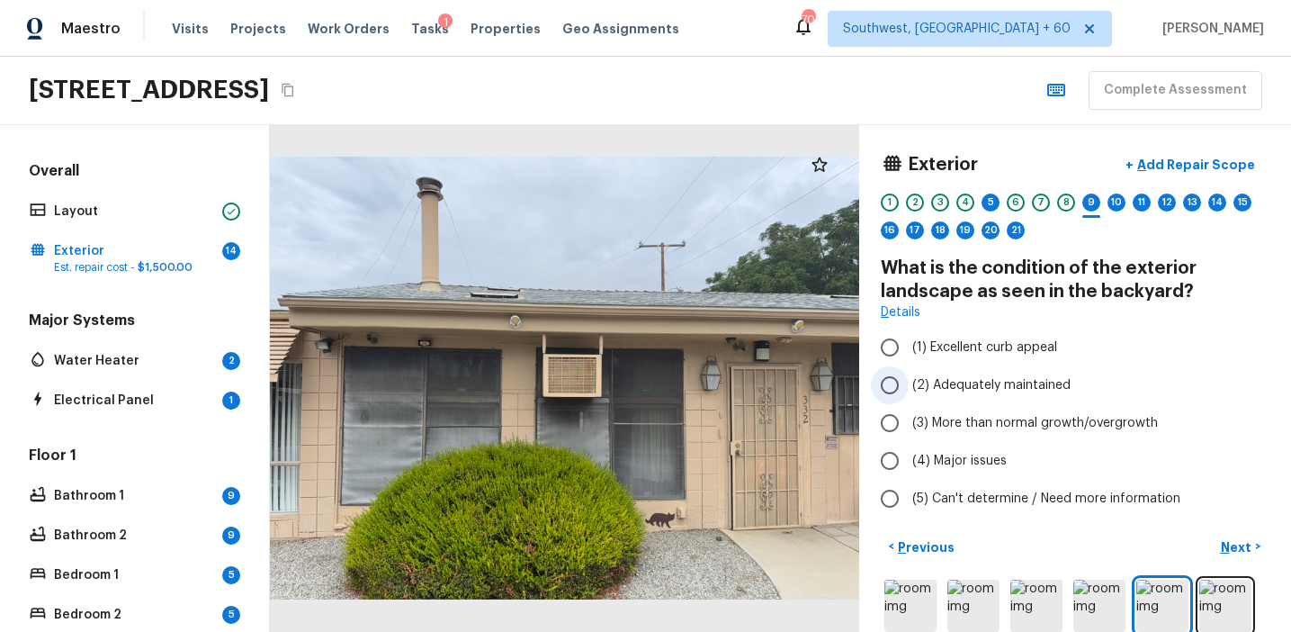
click at [986, 381] on span "(2) Adequately maintained" at bounding box center [991, 385] width 158 height 18
click at [909, 381] on input "(2) Adequately maintained" at bounding box center [890, 385] width 38 height 38
click at [1222, 540] on p "Next" at bounding box center [1238, 547] width 34 height 18
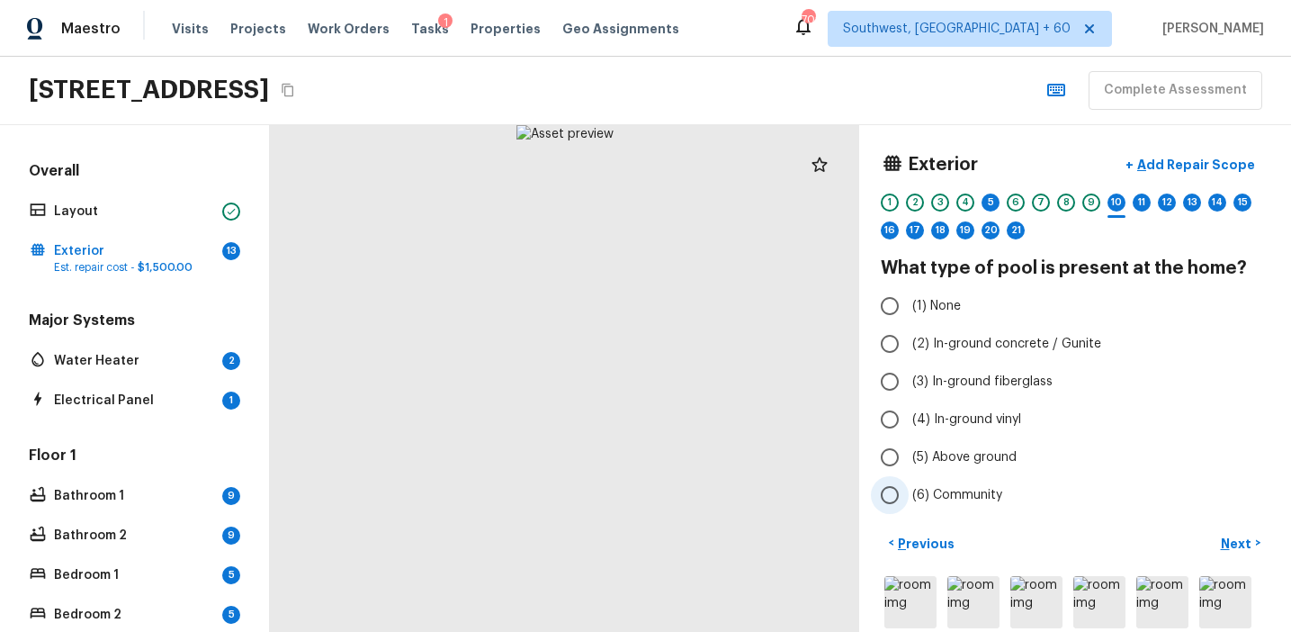
click at [959, 483] on label "(6) Community" at bounding box center [1063, 495] width 384 height 38
click at [909, 483] on input "(6) Community" at bounding box center [890, 495] width 38 height 38
click at [1225, 539] on p "Next" at bounding box center [1238, 543] width 34 height 18
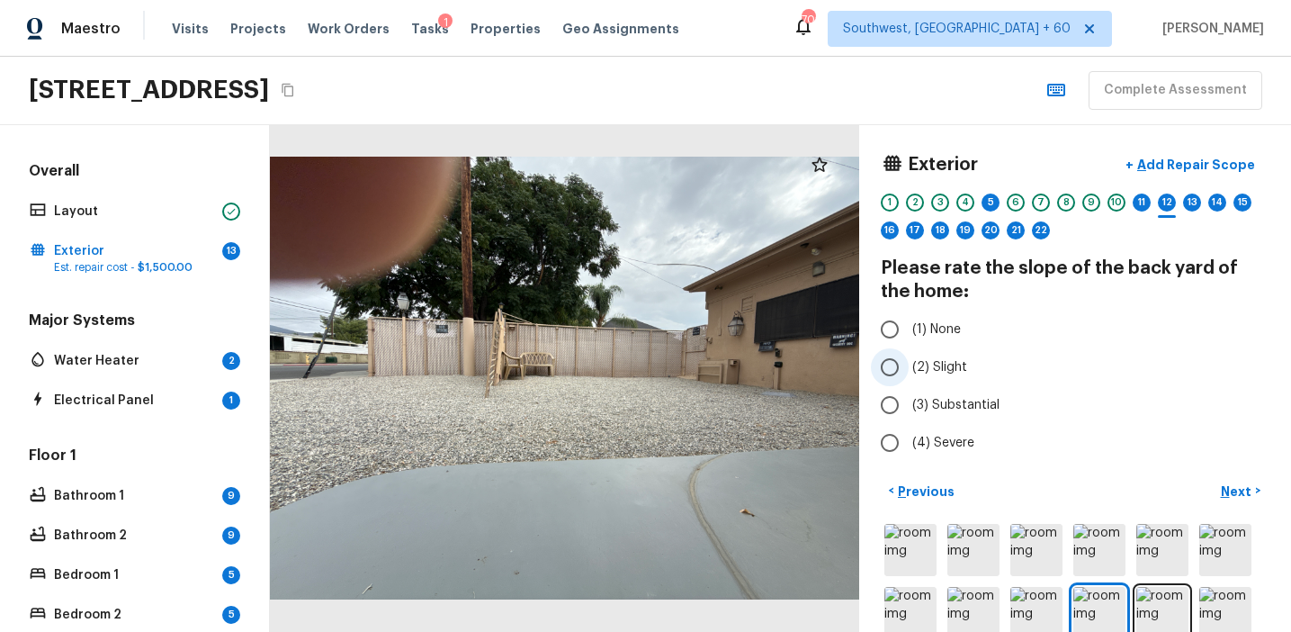
click at [951, 370] on span "(2) Slight" at bounding box center [939, 367] width 55 height 18
click at [909, 370] on input "(2) Slight" at bounding box center [890, 367] width 38 height 38
click at [1231, 472] on div "Exterior + Add Repair Scope 1 2 3 4 5 6 7 8 9 10 11 12 13 14 15 16 17 18 19 20 …" at bounding box center [1075, 378] width 432 height 507
click at [1232, 480] on button "Next >" at bounding box center [1241, 491] width 58 height 30
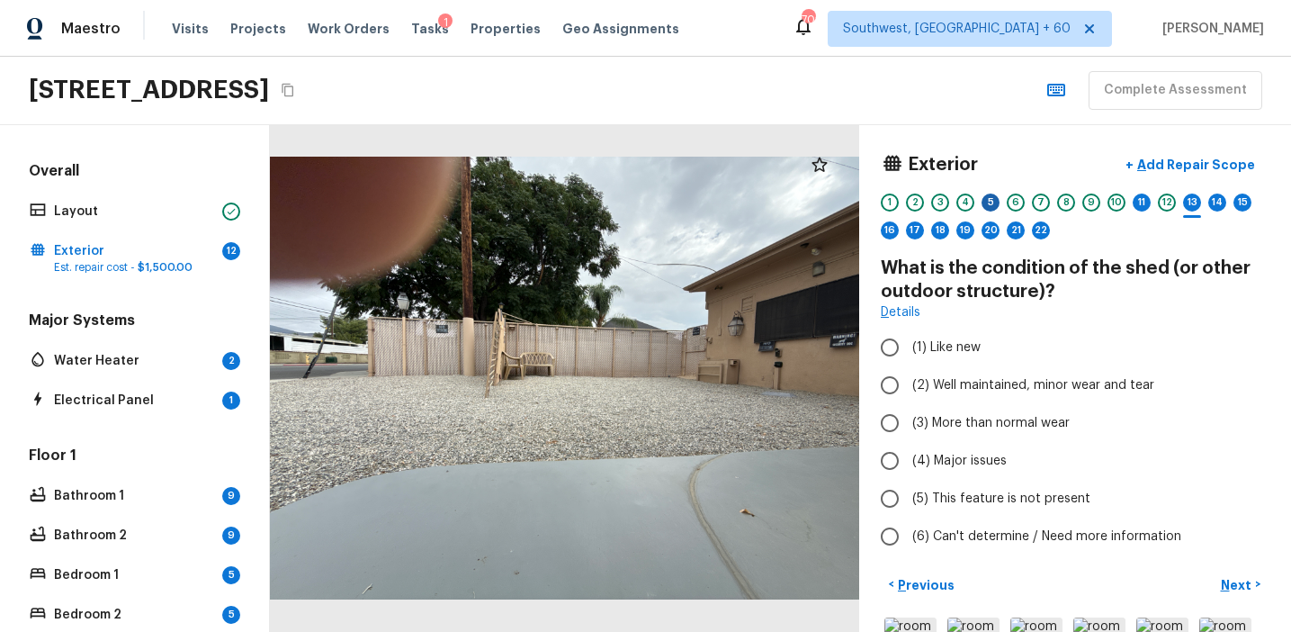
click at [989, 201] on div "5" at bounding box center [991, 202] width 18 height 18
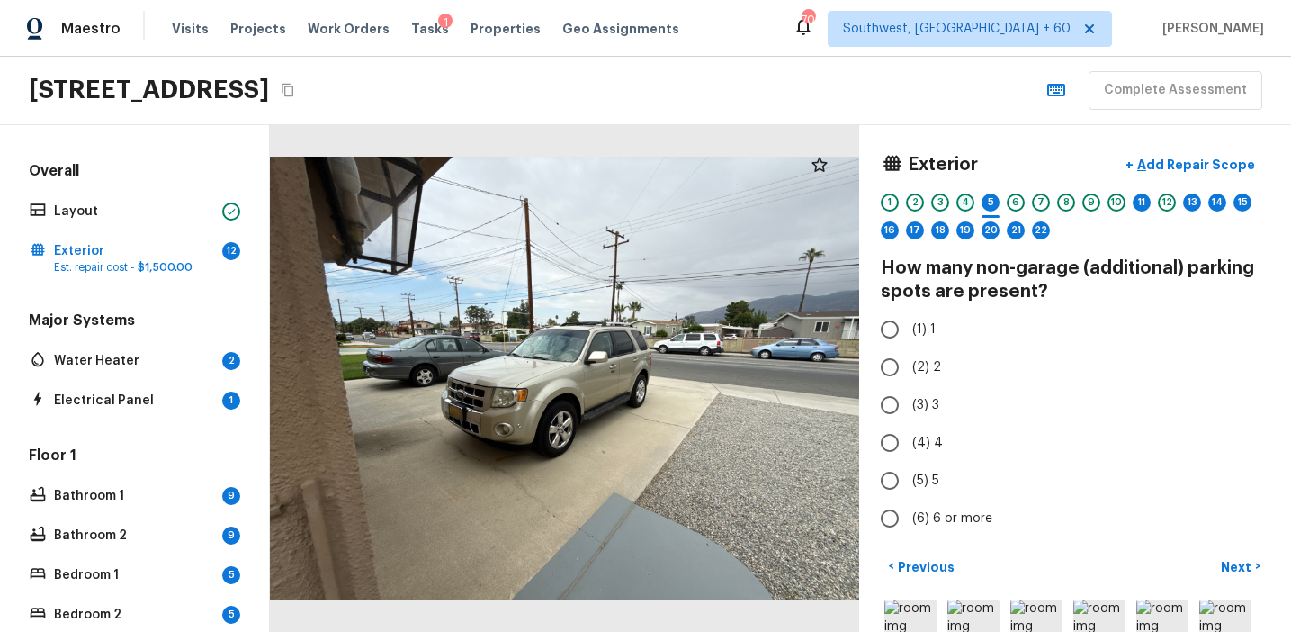
click at [963, 197] on div "4" at bounding box center [965, 202] width 18 height 18
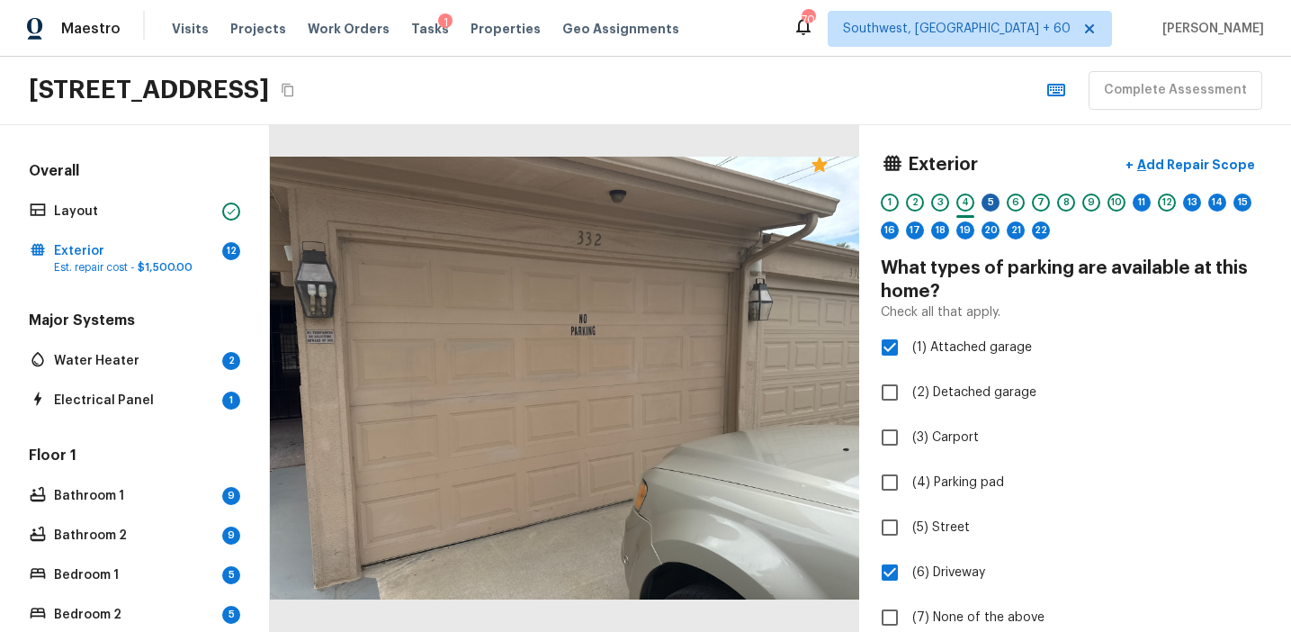
click at [995, 202] on div "5" at bounding box center [991, 202] width 18 height 18
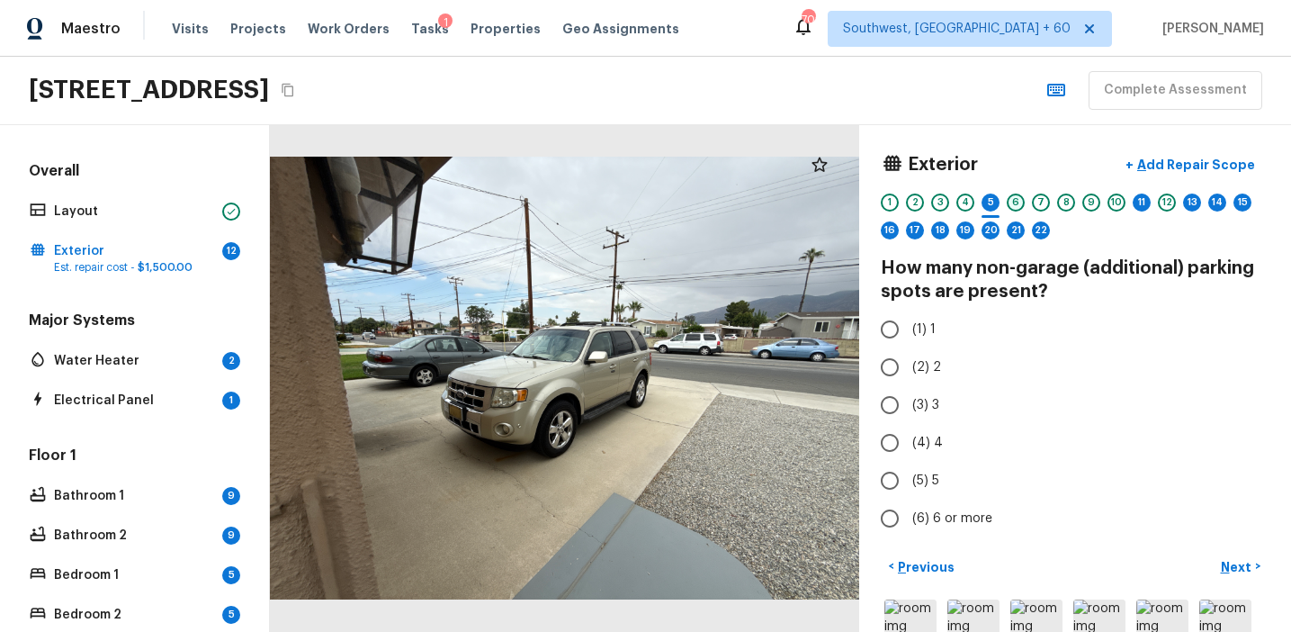
click at [1014, 202] on div "6" at bounding box center [1016, 202] width 18 height 18
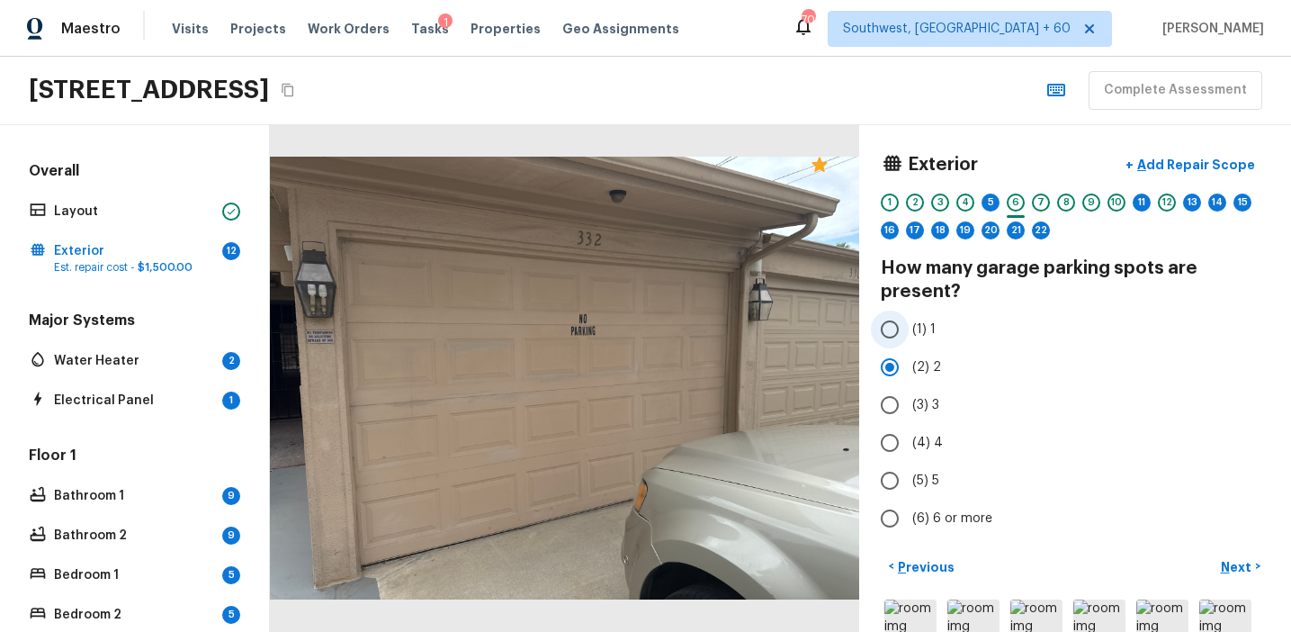
click at [920, 324] on span "(1) 1" at bounding box center [923, 329] width 23 height 18
click at [909, 324] on input "(1) 1" at bounding box center [890, 329] width 38 height 38
click at [989, 198] on div "5" at bounding box center [991, 202] width 18 height 18
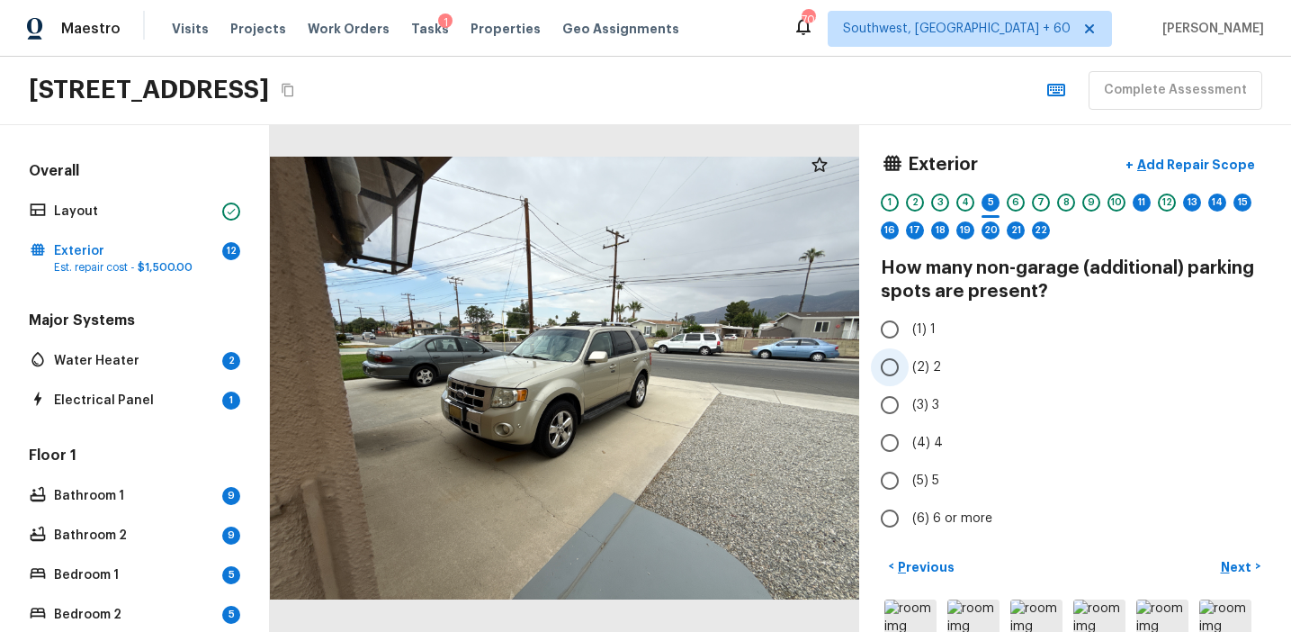
click at [919, 361] on span "(2) 2" at bounding box center [926, 367] width 29 height 18
click at [909, 361] on input "(2) 2" at bounding box center [890, 367] width 38 height 38
click at [1229, 570] on p "Next" at bounding box center [1238, 567] width 34 height 18
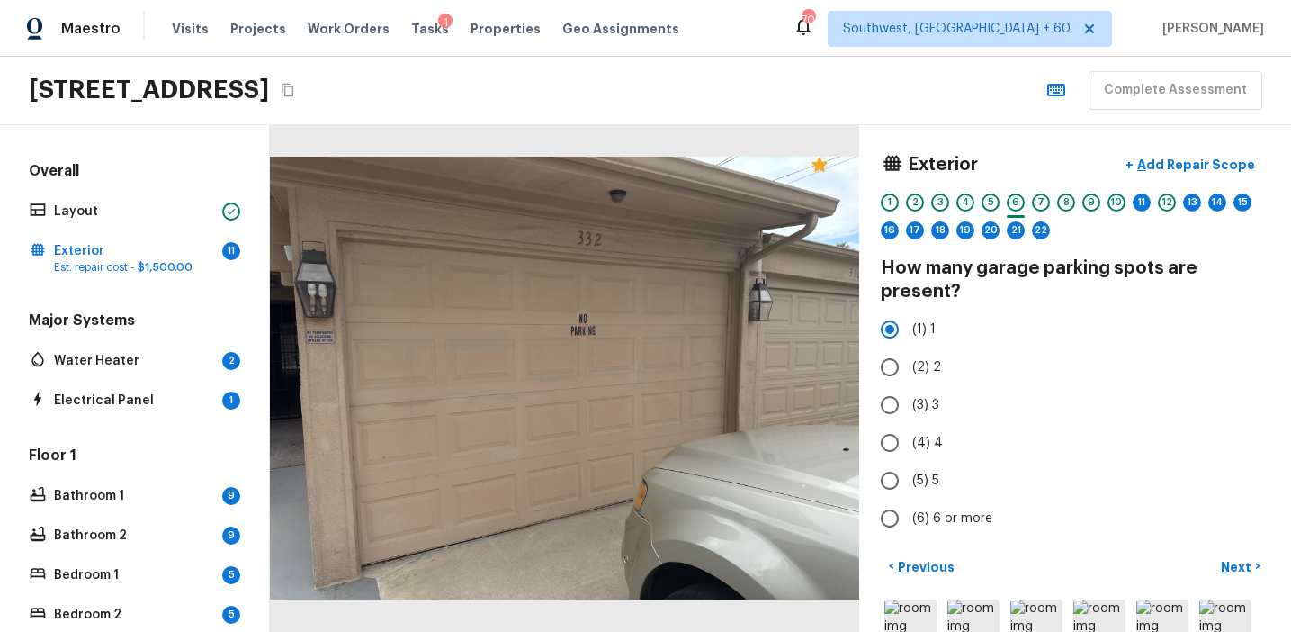
click at [1150, 192] on div "Exterior + Add Repair Scope 1 2 3 4 5 6 7 8 9 10 11 12 13 14 15 16 17 18 19 20 …" at bounding box center [1075, 198] width 389 height 103
click at [1143, 198] on div "11" at bounding box center [1142, 202] width 18 height 18
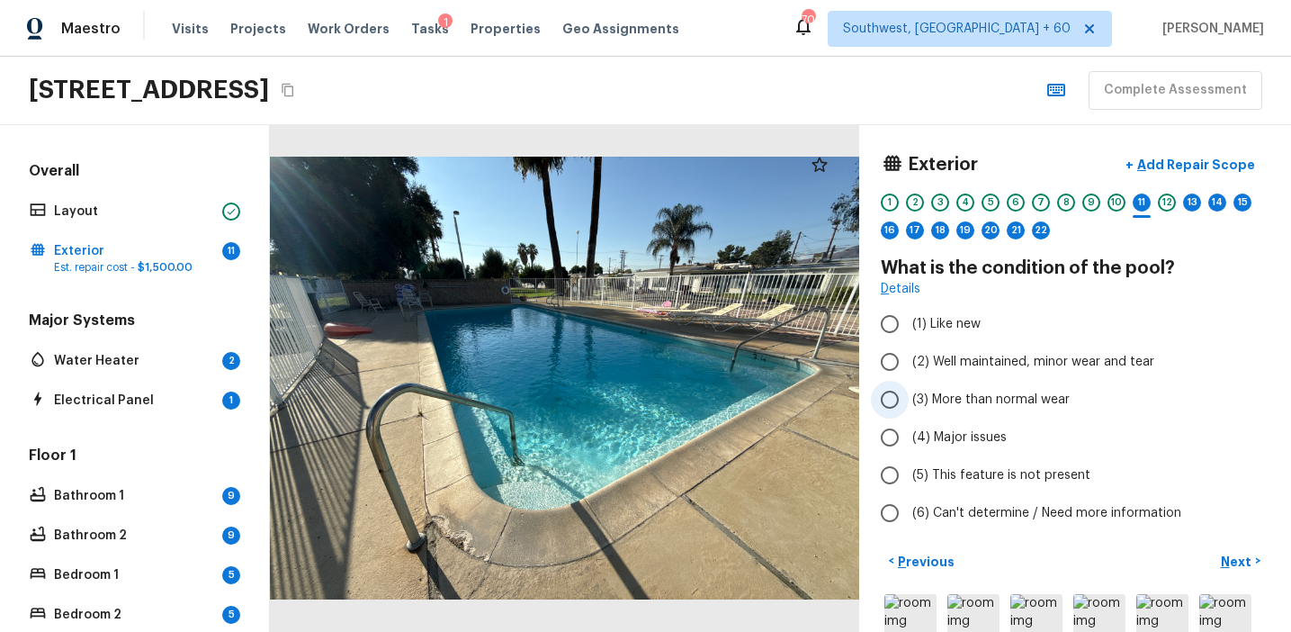
click at [1004, 397] on span "(3) More than normal wear" at bounding box center [990, 399] width 157 height 18
click at [909, 397] on input "(3) More than normal wear" at bounding box center [890, 400] width 38 height 38
click at [1227, 553] on p "Next" at bounding box center [1238, 561] width 34 height 18
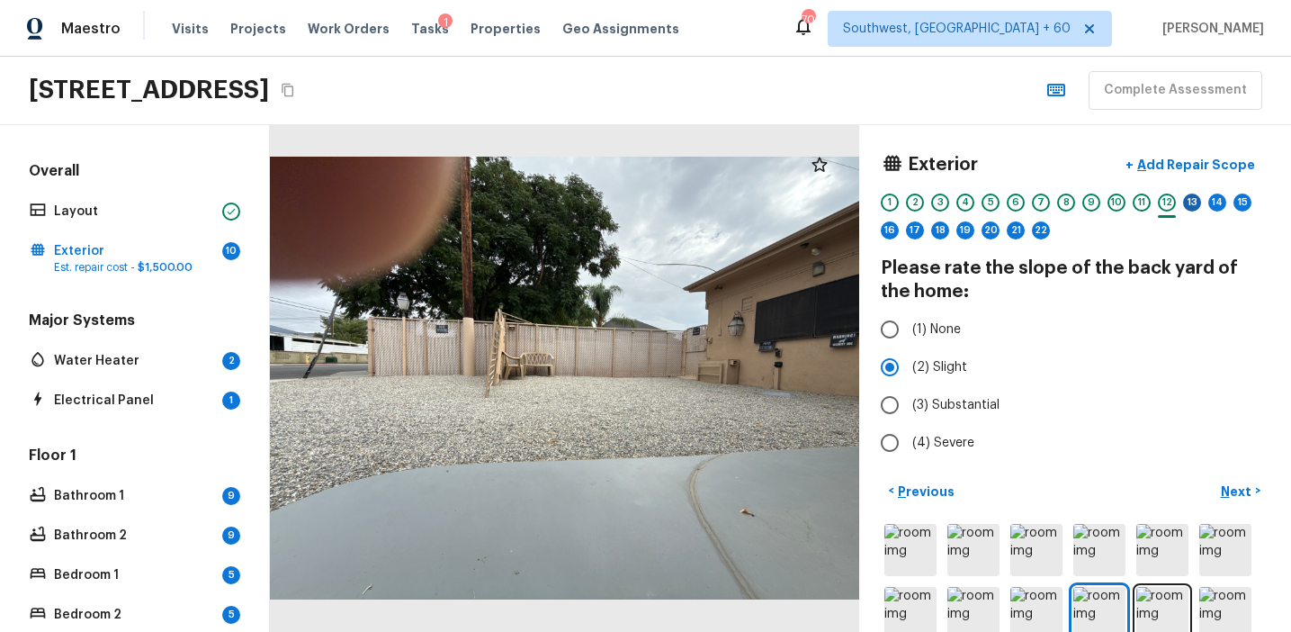
click at [1192, 204] on div "13" at bounding box center [1192, 202] width 18 height 18
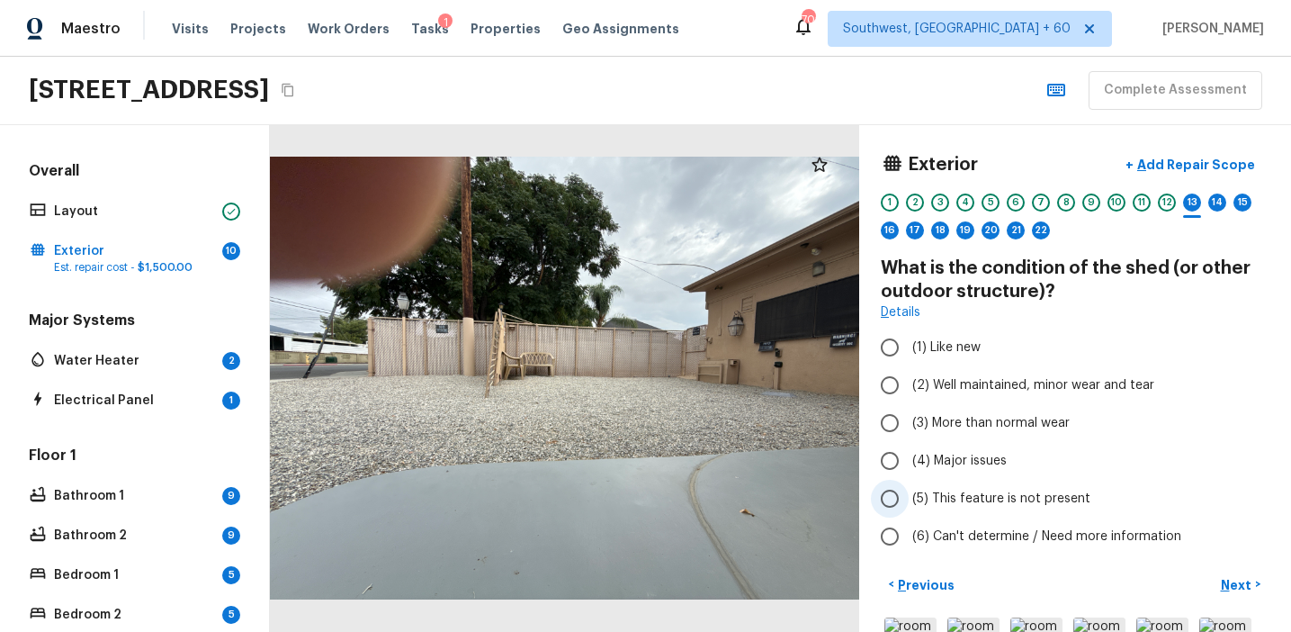
click at [976, 484] on label "(5) This feature is not present" at bounding box center [1063, 499] width 384 height 38
click at [909, 484] on input "(5) This feature is not present" at bounding box center [890, 499] width 38 height 38
click at [1221, 201] on div "14" at bounding box center [1217, 202] width 18 height 18
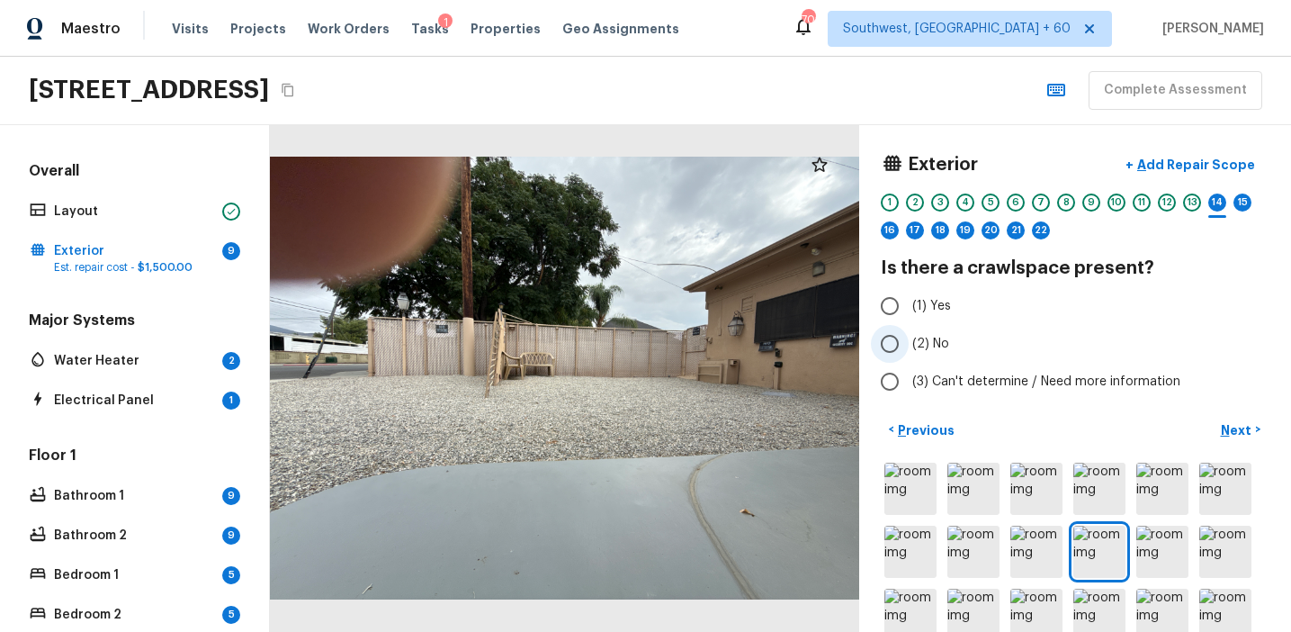
click at [940, 337] on span "(2) No" at bounding box center [930, 344] width 37 height 18
click at [909, 337] on input "(2) No" at bounding box center [890, 344] width 38 height 38
click at [1247, 209] on div "15" at bounding box center [1243, 202] width 18 height 18
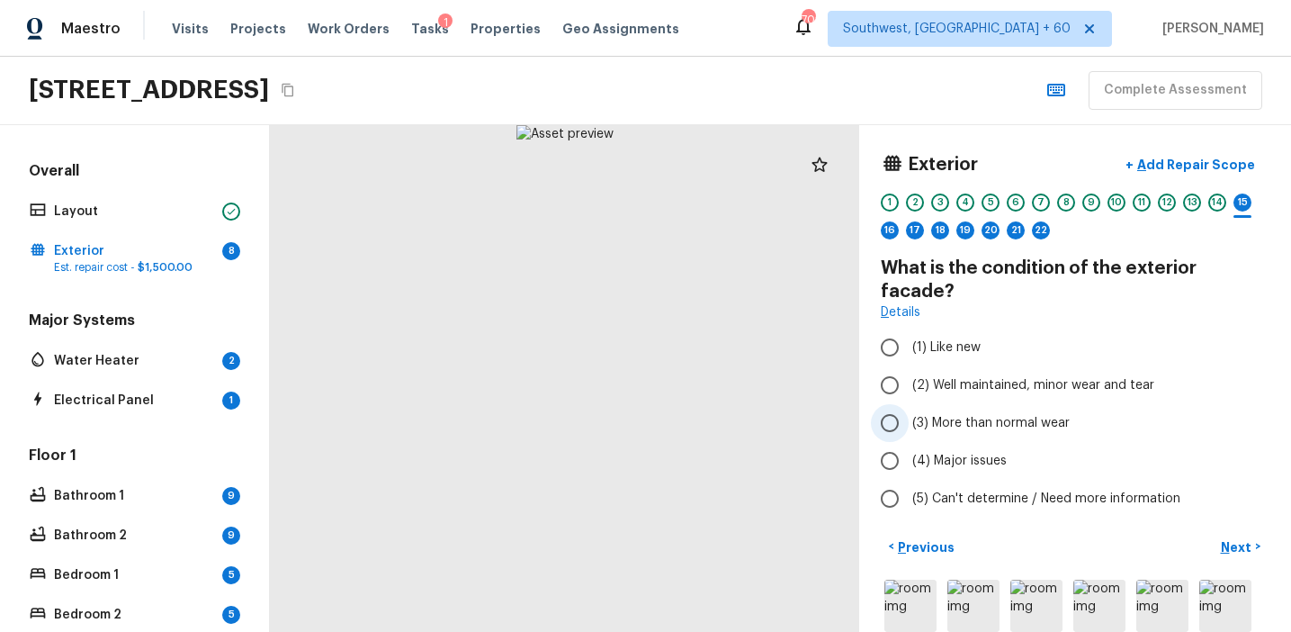
click at [958, 414] on span "(3) More than normal wear" at bounding box center [990, 423] width 157 height 18
click at [909, 404] on input "(3) More than normal wear" at bounding box center [890, 423] width 38 height 38
click at [992, 376] on span "(2) Well maintained, minor wear and tear" at bounding box center [1033, 385] width 242 height 18
click at [909, 366] on input "(2) Well maintained, minor wear and tear" at bounding box center [890, 385] width 38 height 38
click at [893, 235] on div "16" at bounding box center [890, 230] width 18 height 18
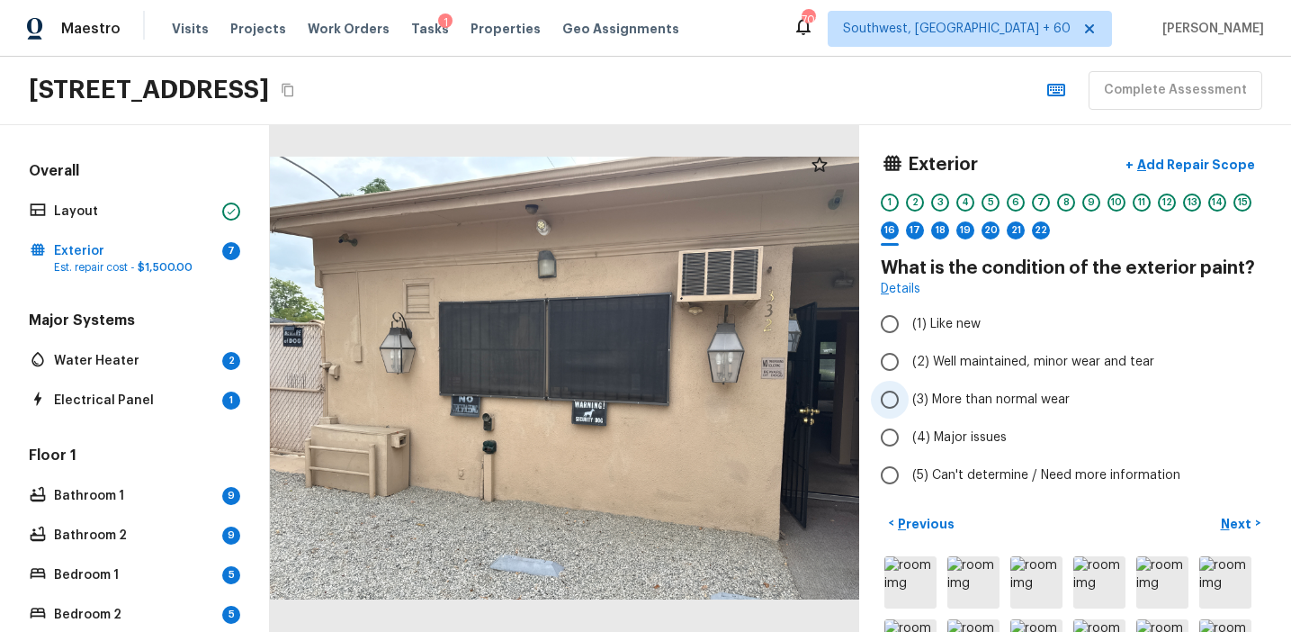
click at [965, 390] on span "(3) More than normal wear" at bounding box center [990, 399] width 157 height 18
click at [909, 390] on input "(3) More than normal wear" at bounding box center [890, 400] width 38 height 38
click at [916, 227] on div "17" at bounding box center [915, 230] width 18 height 18
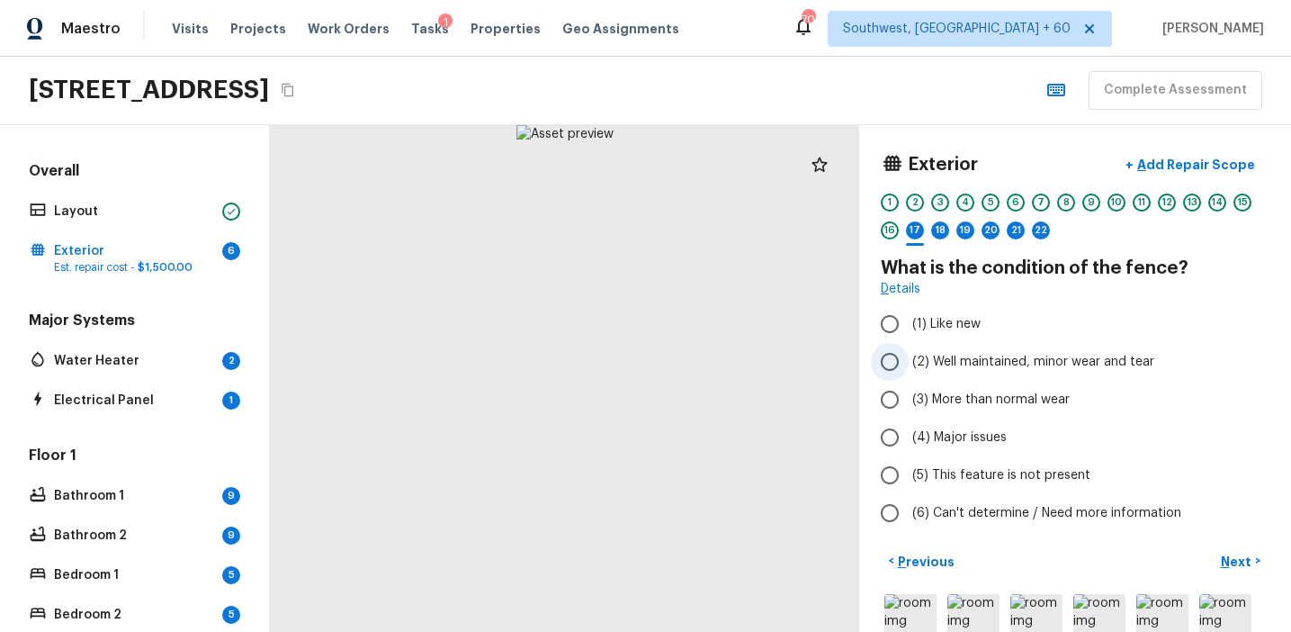
click at [969, 360] on span "(2) Well maintained, minor wear and tear" at bounding box center [1033, 362] width 242 height 18
click at [909, 360] on input "(2) Well maintained, minor wear and tear" at bounding box center [890, 362] width 38 height 38
click at [939, 237] on div "18" at bounding box center [940, 230] width 18 height 18
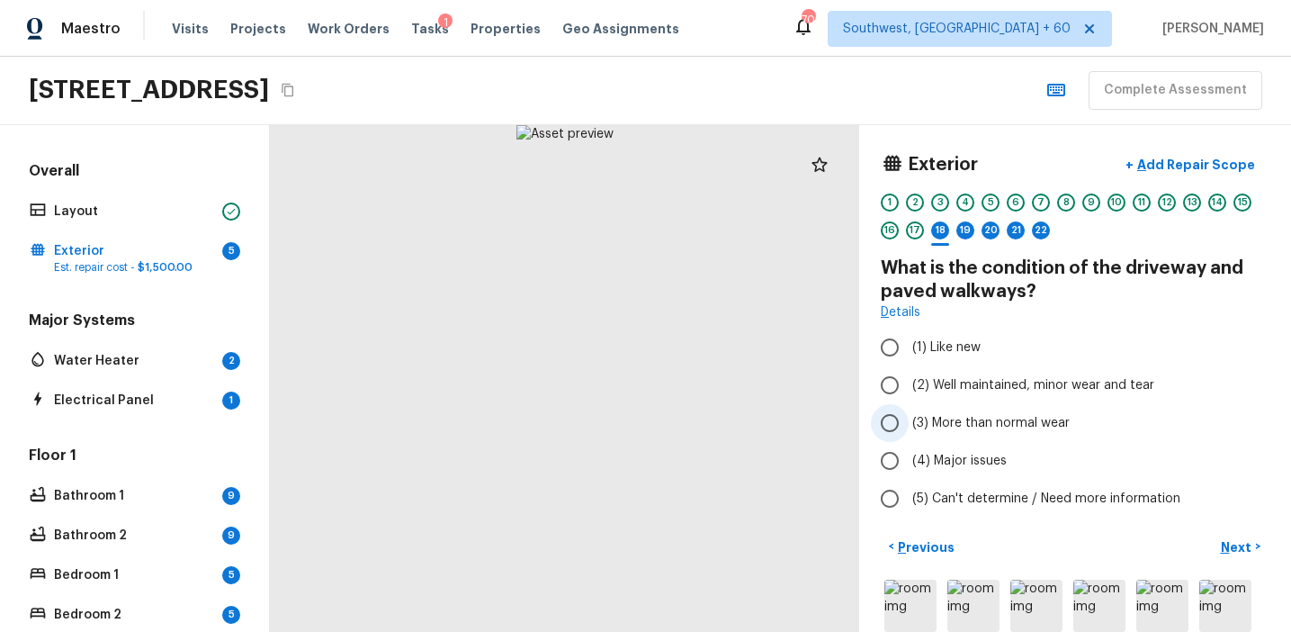
click at [956, 430] on span "(3) More than normal wear" at bounding box center [990, 423] width 157 height 18
click at [909, 430] on input "(3) More than normal wear" at bounding box center [890, 423] width 38 height 38
click at [956, 236] on div "19" at bounding box center [965, 235] width 18 height 28
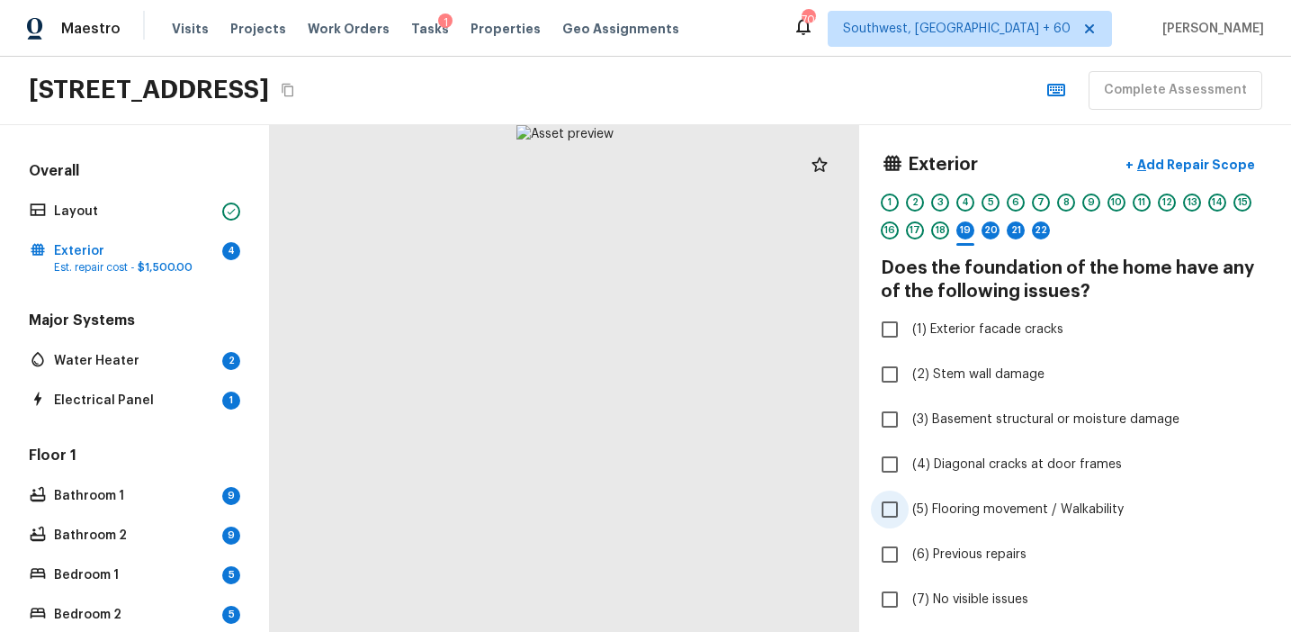
scroll to position [290, 0]
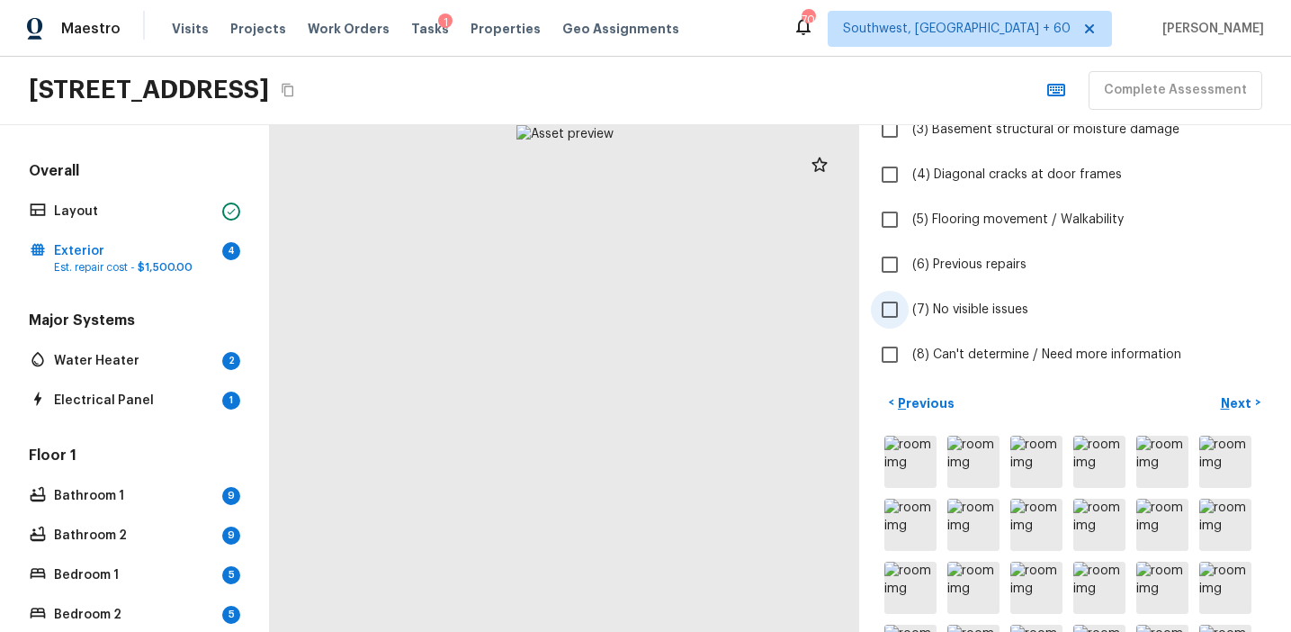
click at [970, 296] on label "(7) No visible issues" at bounding box center [1063, 310] width 384 height 38
click at [909, 296] on input "(7) No visible issues" at bounding box center [890, 310] width 38 height 38
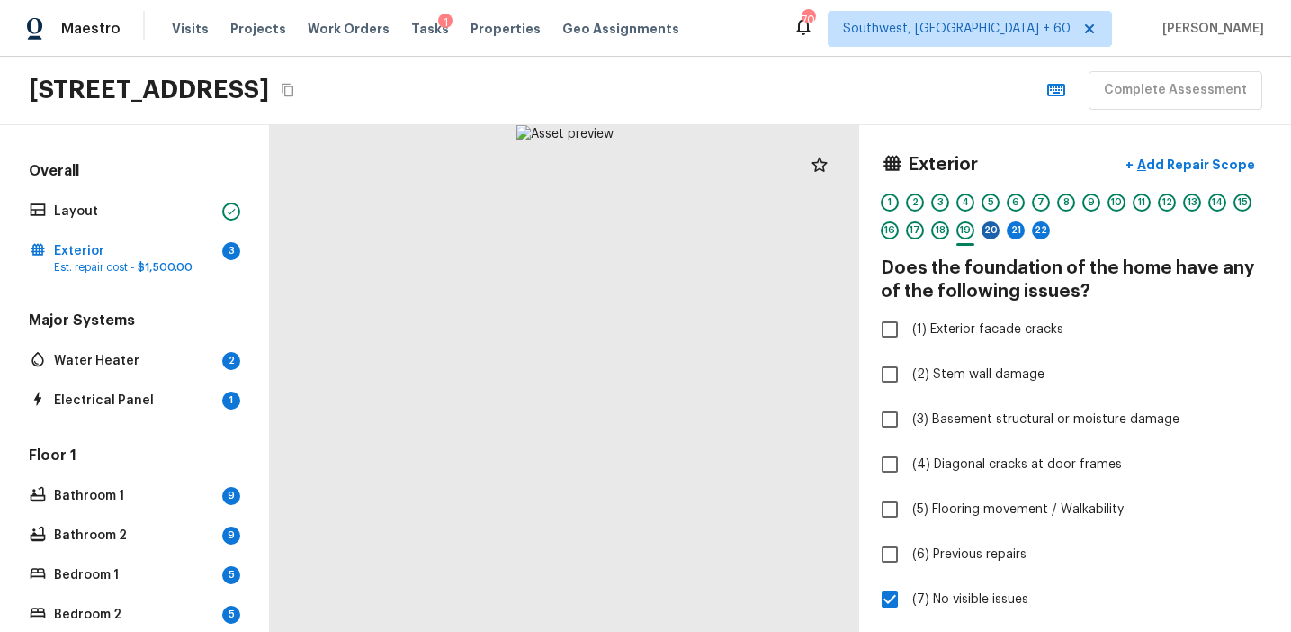
click at [999, 227] on div "20" at bounding box center [991, 230] width 18 height 18
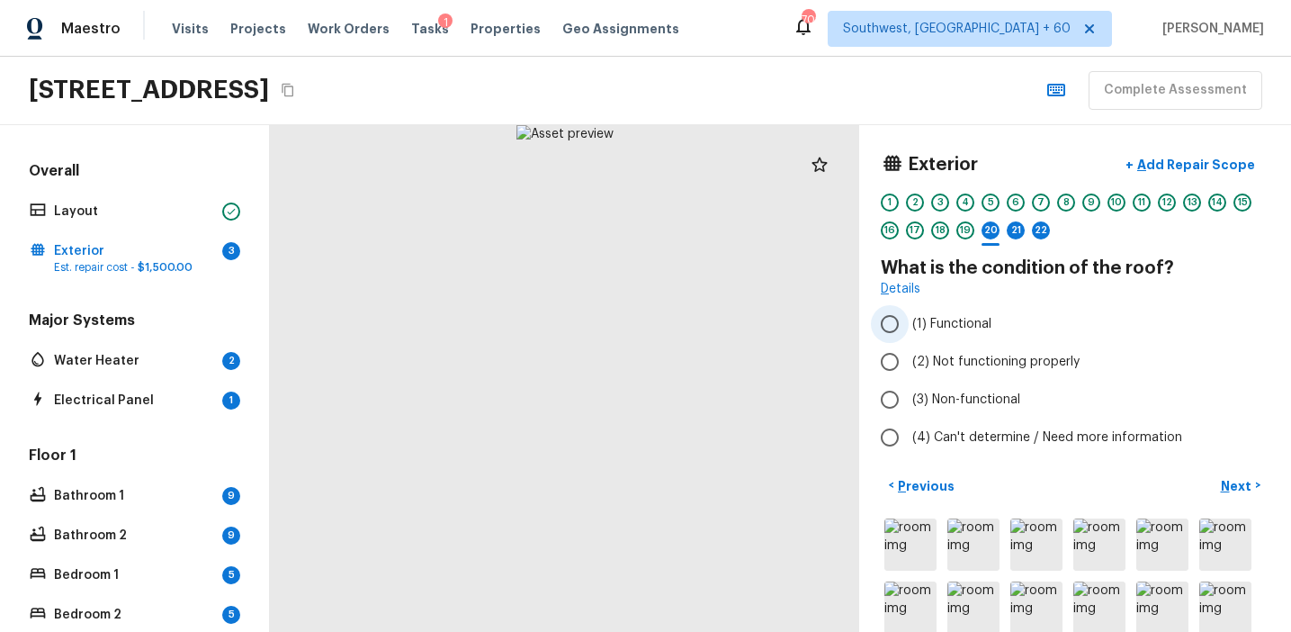
click at [984, 335] on label "(1) Functional" at bounding box center [1063, 324] width 384 height 38
click at [909, 335] on input "(1) Functional" at bounding box center [890, 324] width 38 height 38
click at [1021, 226] on div "21" at bounding box center [1016, 230] width 18 height 18
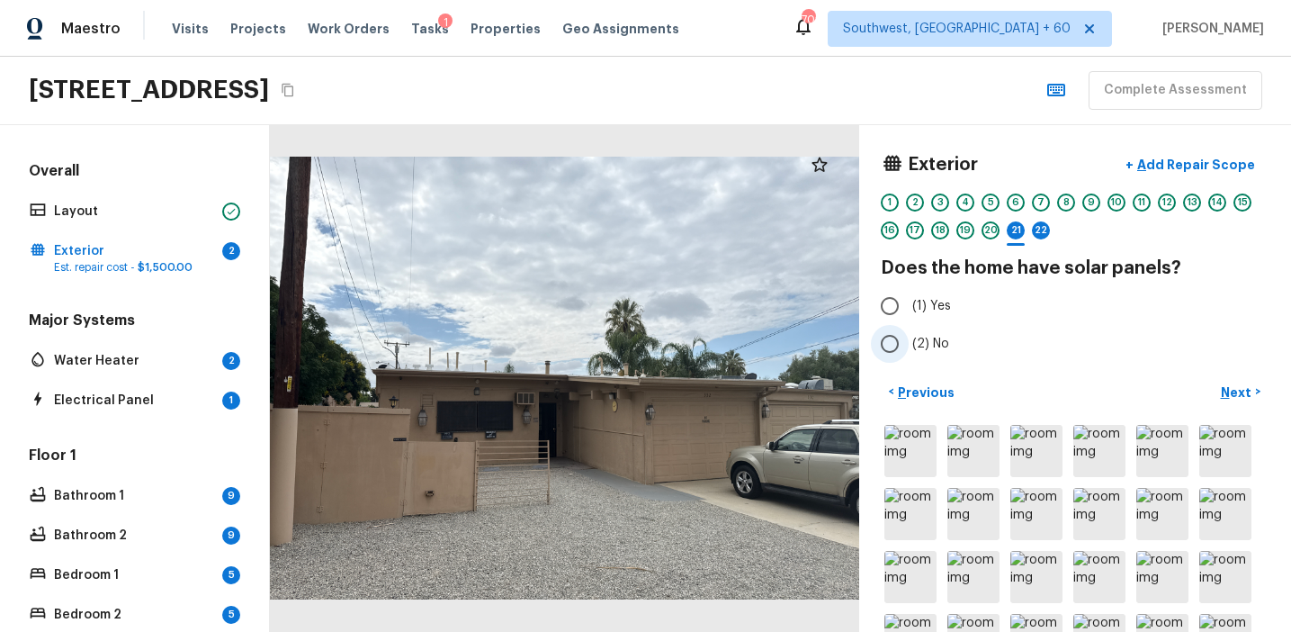
click at [927, 343] on span "(2) No" at bounding box center [930, 344] width 37 height 18
click at [909, 343] on input "(2) No" at bounding box center [890, 344] width 38 height 38
click at [1037, 229] on div "22" at bounding box center [1041, 230] width 18 height 18
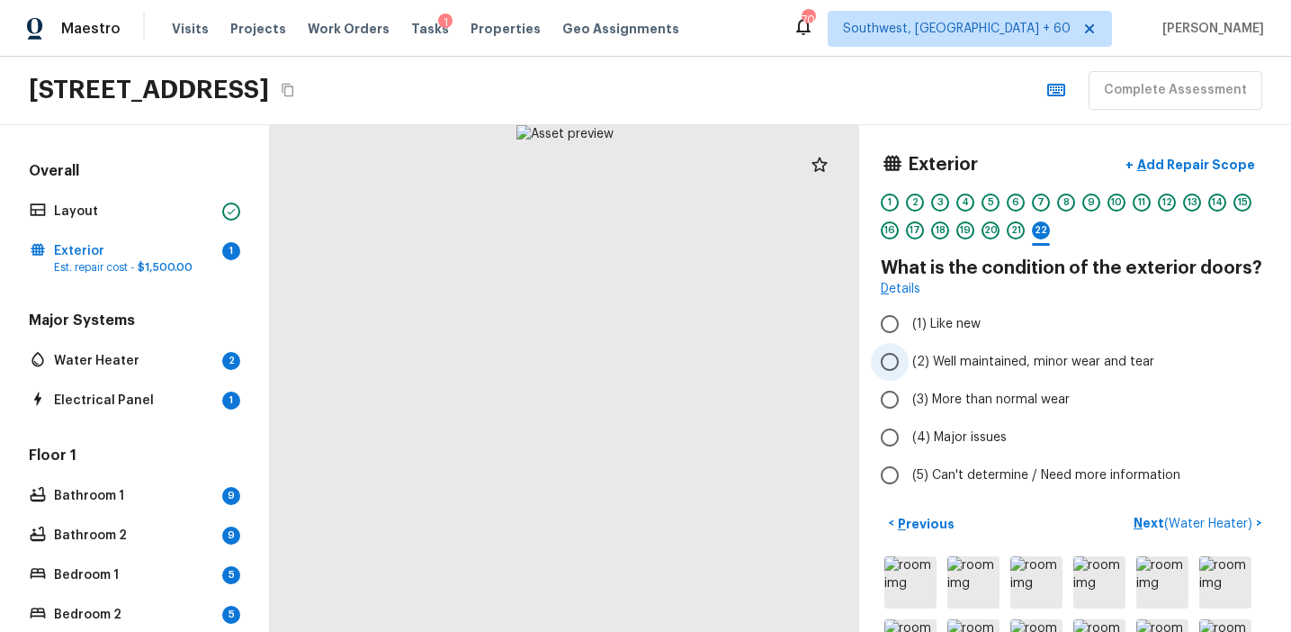
click at [964, 360] on span "(2) Well maintained, minor wear and tear" at bounding box center [1033, 362] width 242 height 18
click at [909, 360] on input "(2) Well maintained, minor wear and tear" at bounding box center [890, 362] width 38 height 38
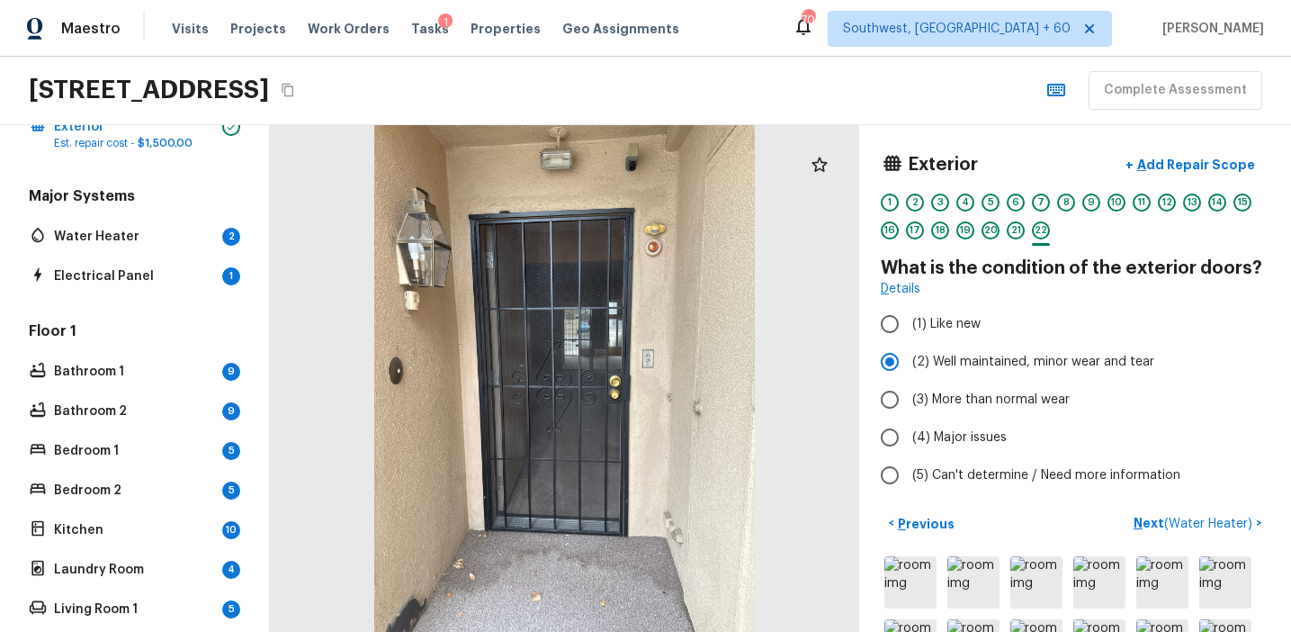
scroll to position [120, 0]
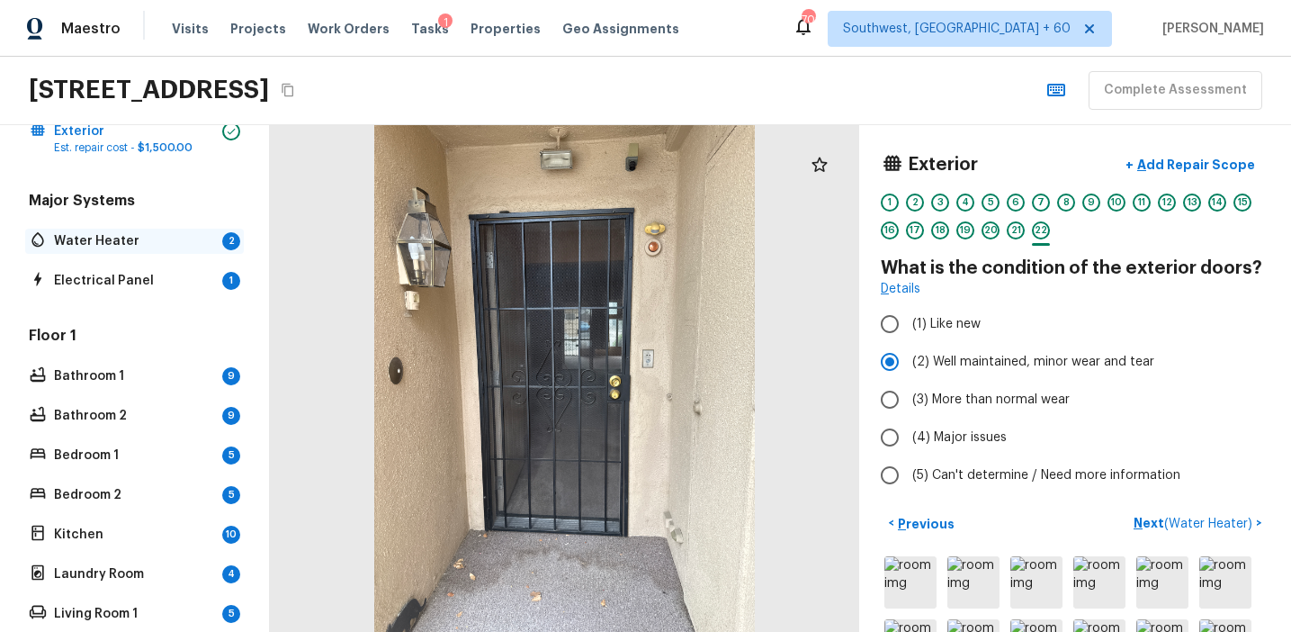
click at [222, 243] on div "2" at bounding box center [231, 241] width 18 height 18
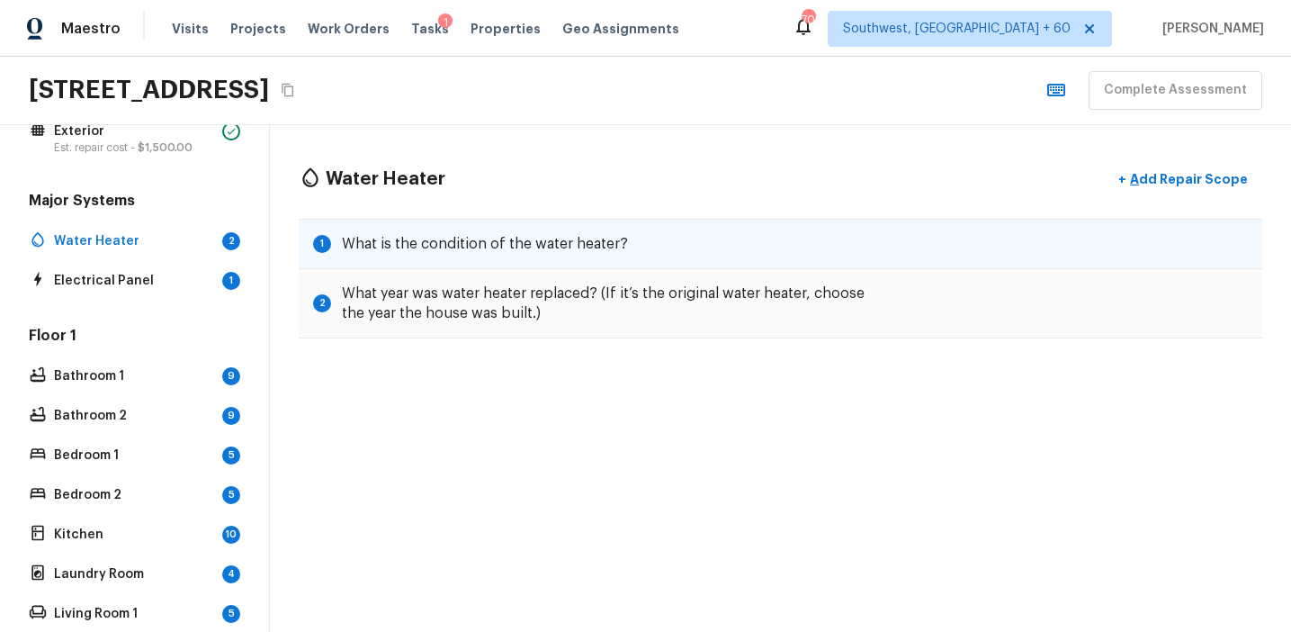
click at [605, 239] on h5 "What is the condition of the water heater?" at bounding box center [485, 244] width 286 height 20
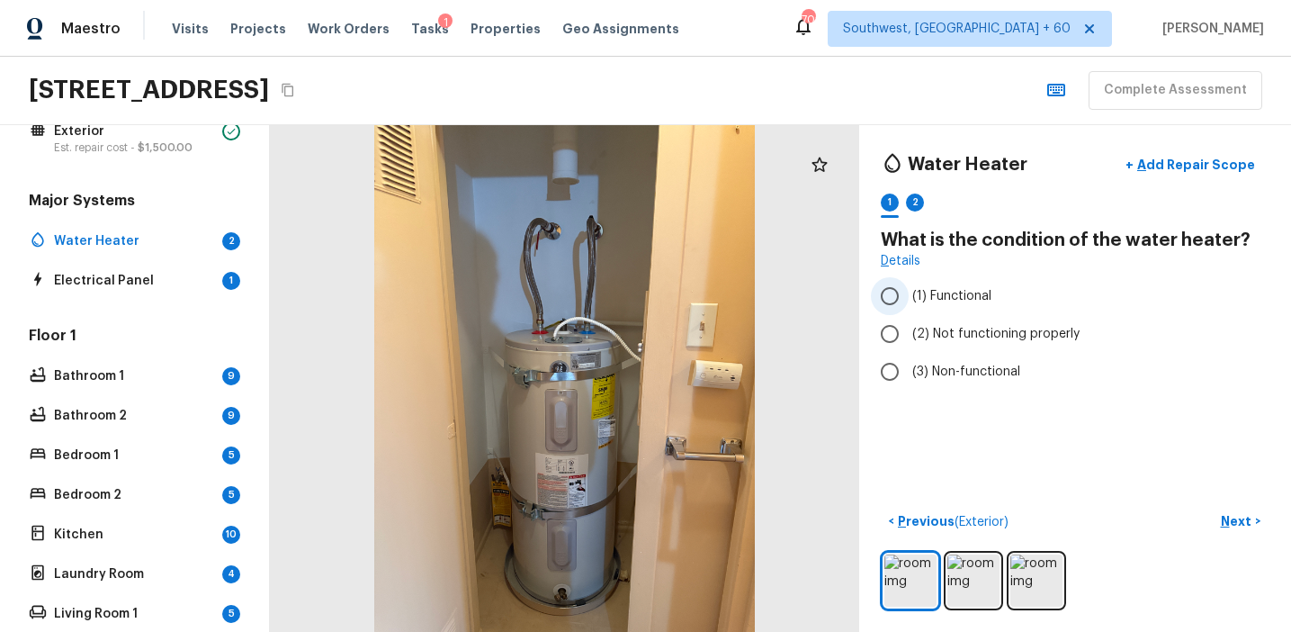
click at [987, 300] on span "(1) Functional" at bounding box center [951, 296] width 79 height 18
click at [909, 300] on input "(1) Functional" at bounding box center [890, 296] width 38 height 38
click at [1232, 514] on p "Next" at bounding box center [1238, 521] width 34 height 18
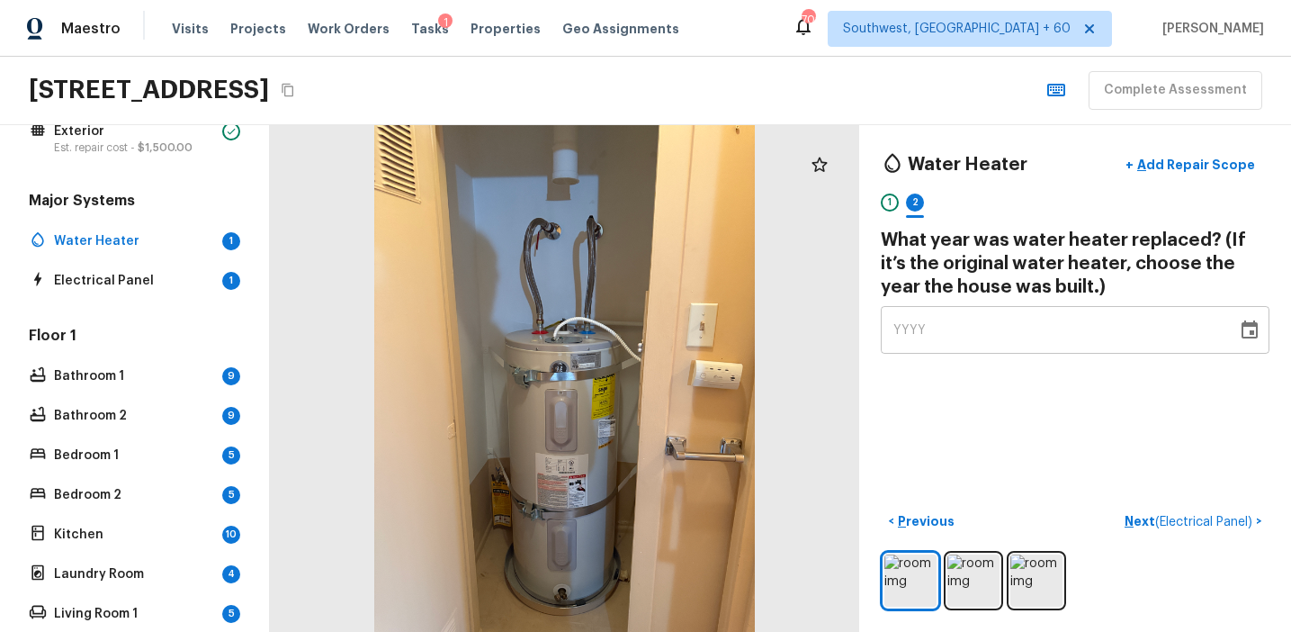
click at [1035, 324] on div "YYYY" at bounding box center [1058, 330] width 331 height 48
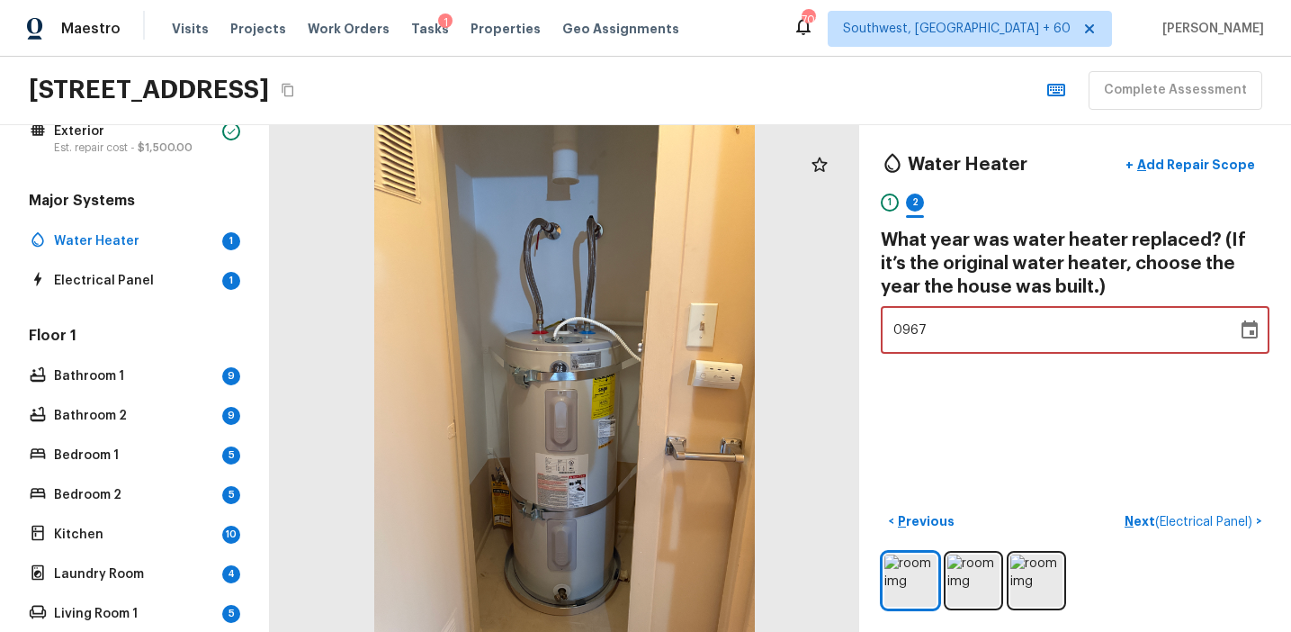
click at [902, 331] on span "0967" at bounding box center [910, 330] width 34 height 13
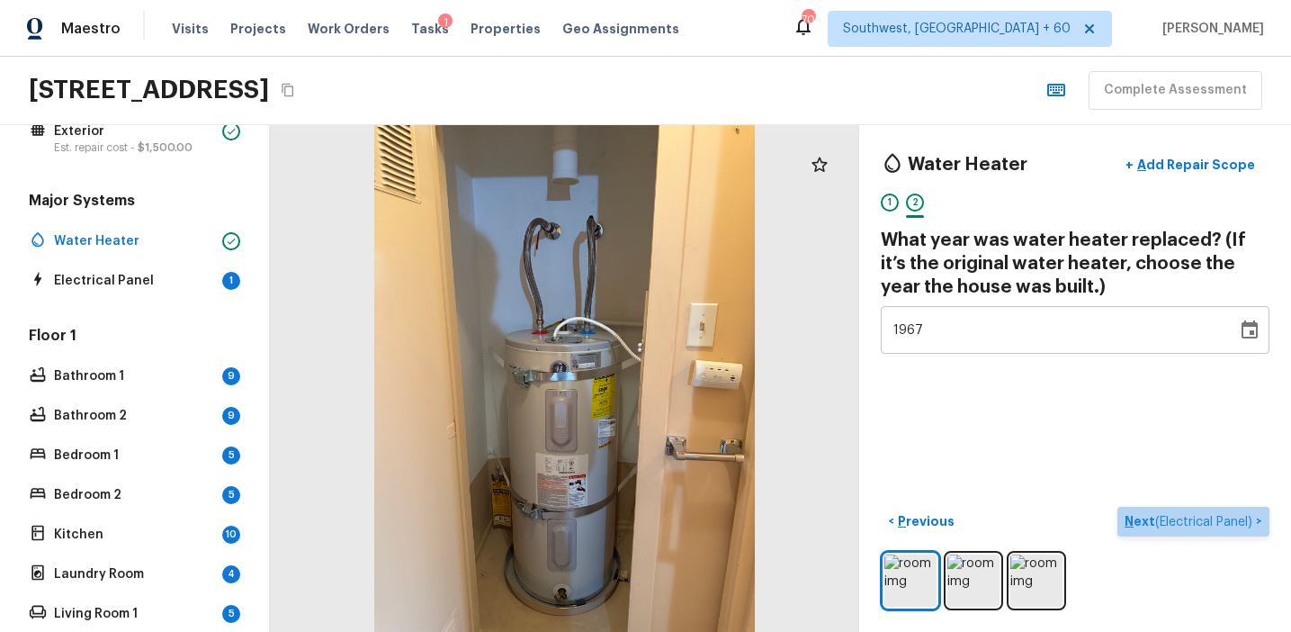
click at [1147, 516] on p "Next ( Electrical Panel )" at bounding box center [1190, 521] width 131 height 19
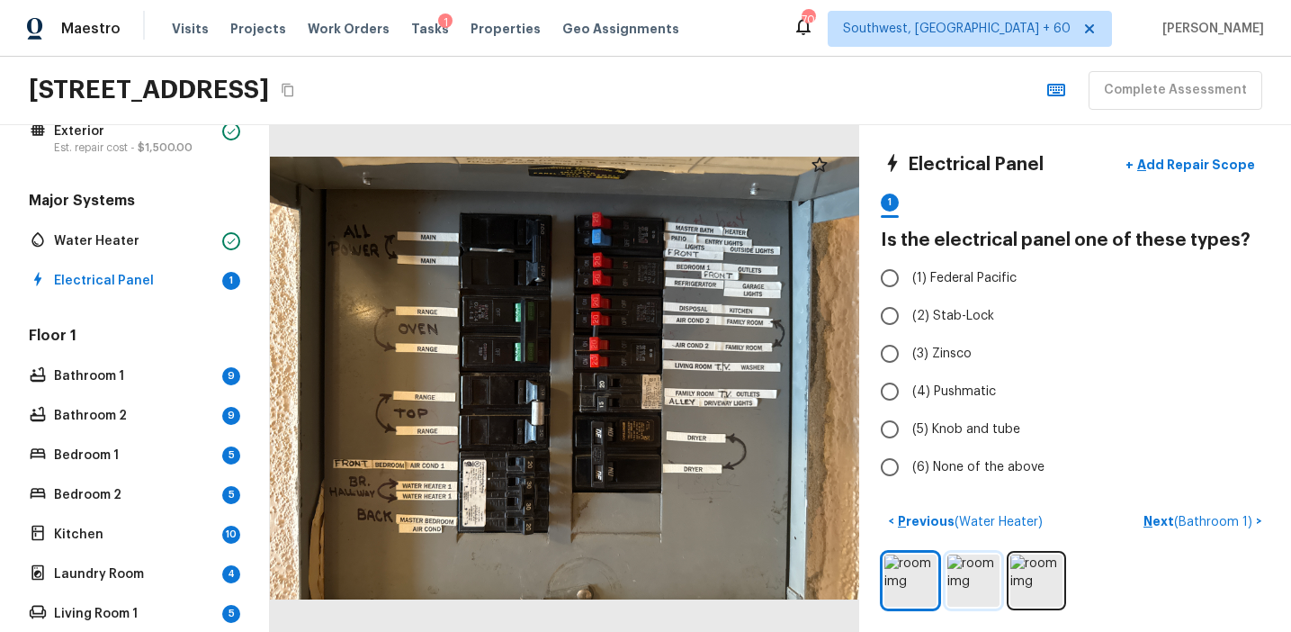
click at [974, 590] on img at bounding box center [973, 580] width 52 height 52
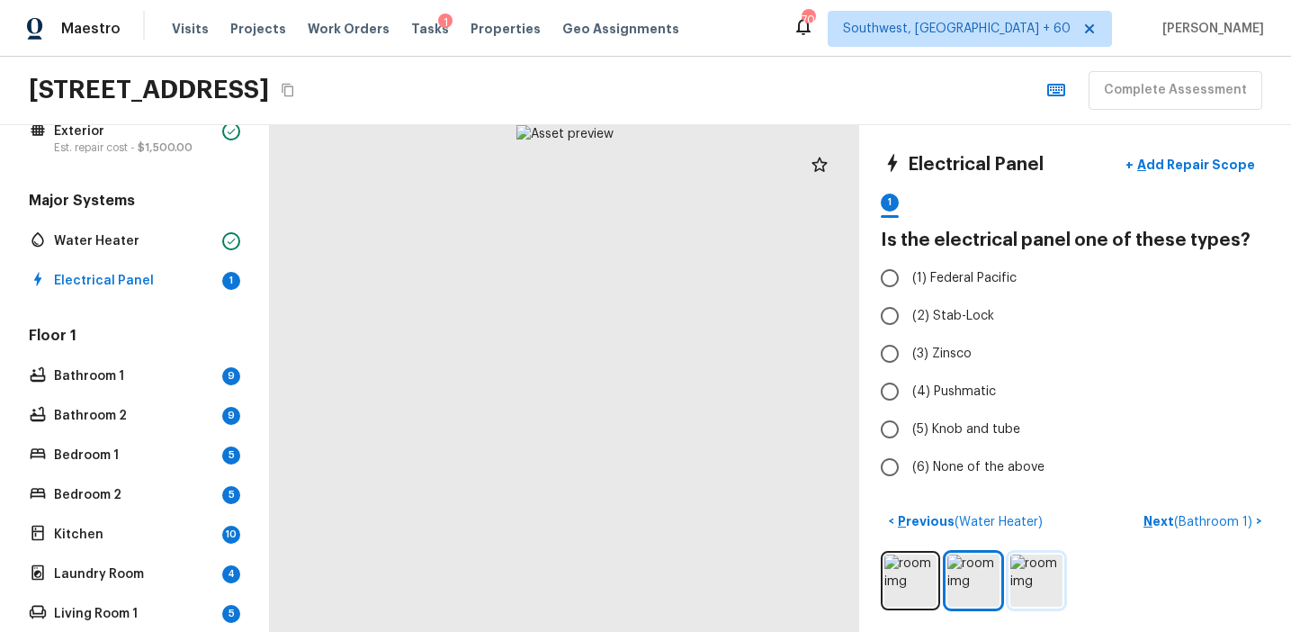
click at [1033, 570] on img at bounding box center [1036, 580] width 52 height 52
click at [955, 578] on img at bounding box center [973, 580] width 52 height 52
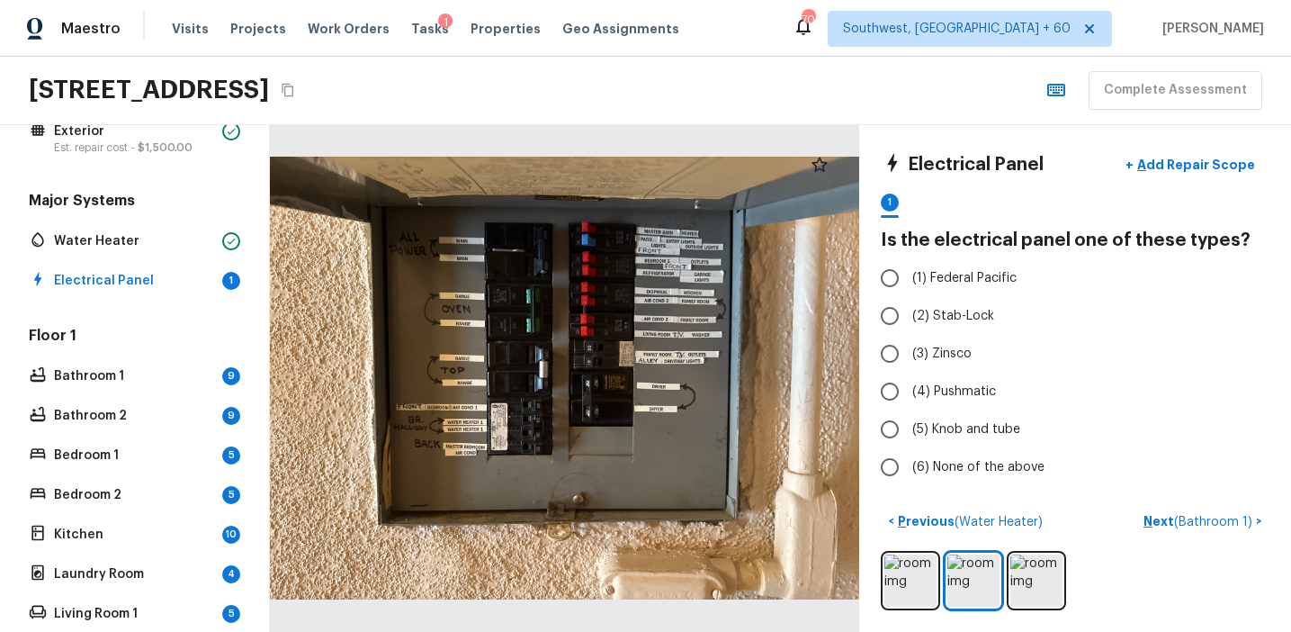
click at [940, 573] on div at bounding box center [1075, 580] width 389 height 59
click at [916, 576] on img at bounding box center [910, 580] width 52 height 52
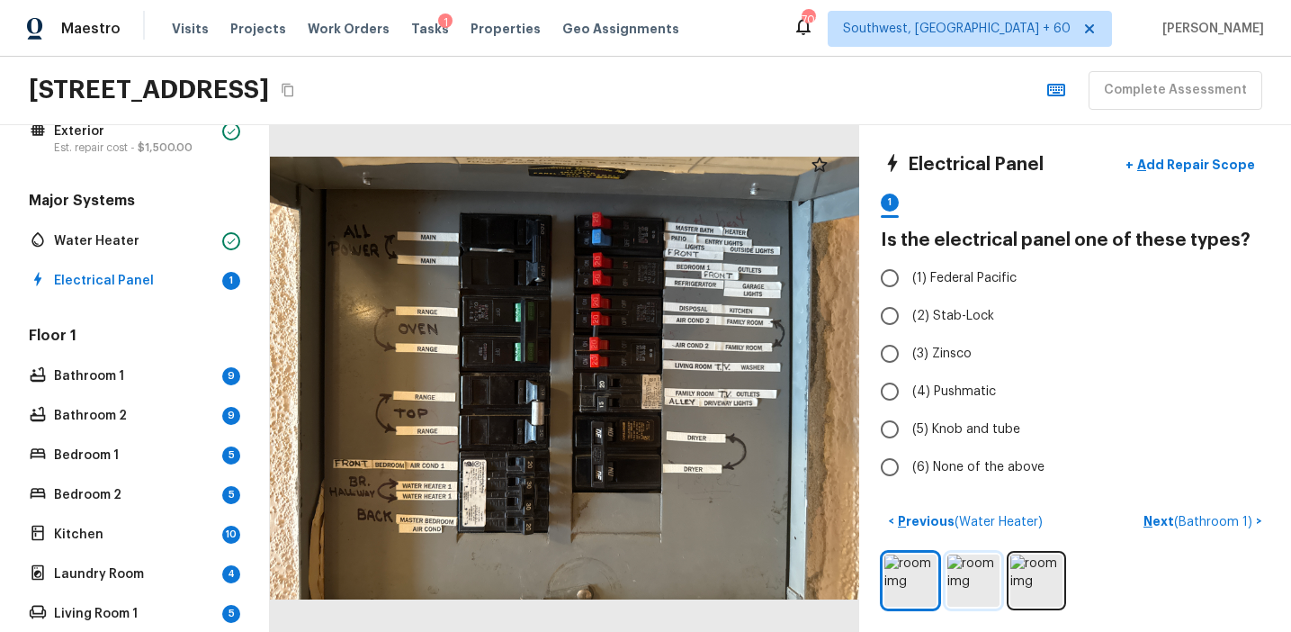
click at [968, 570] on img at bounding box center [973, 580] width 52 height 52
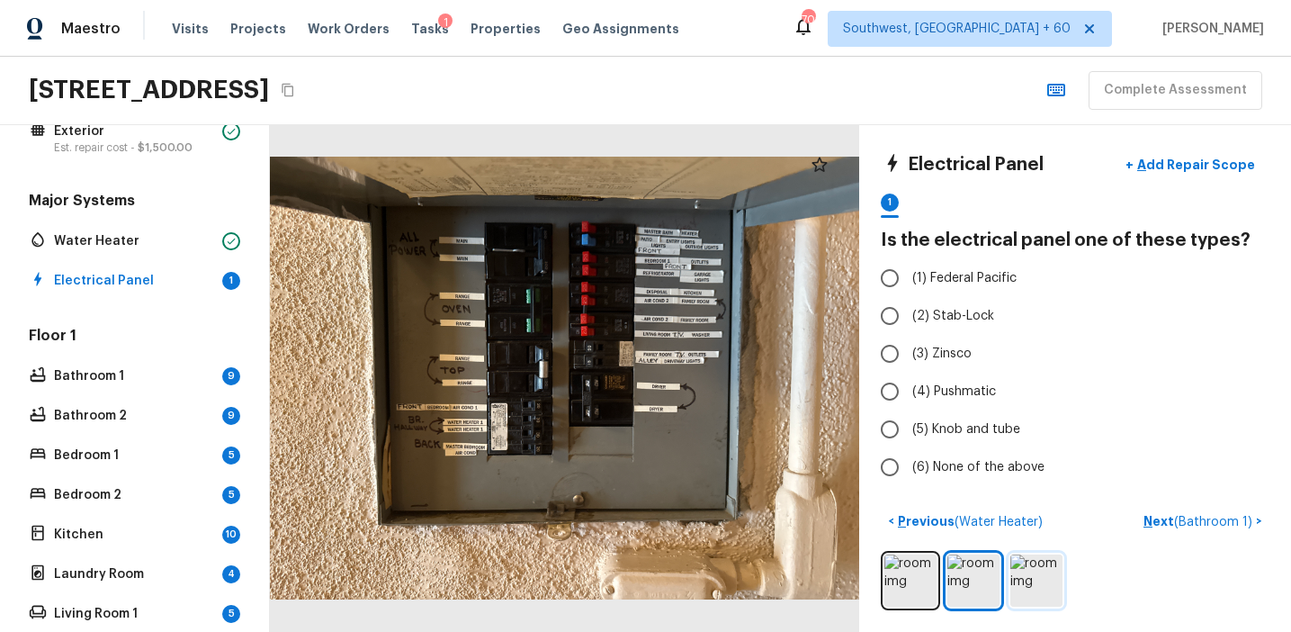
click at [1031, 574] on img at bounding box center [1036, 580] width 52 height 52
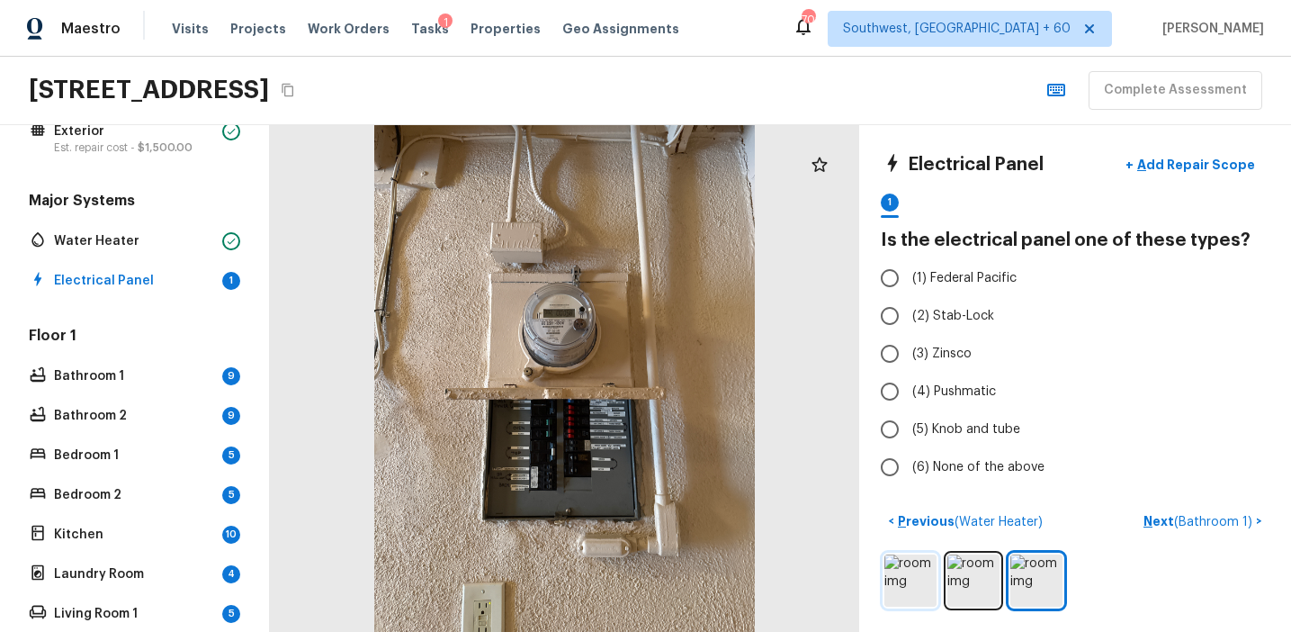
click at [892, 554] on img at bounding box center [910, 580] width 52 height 52
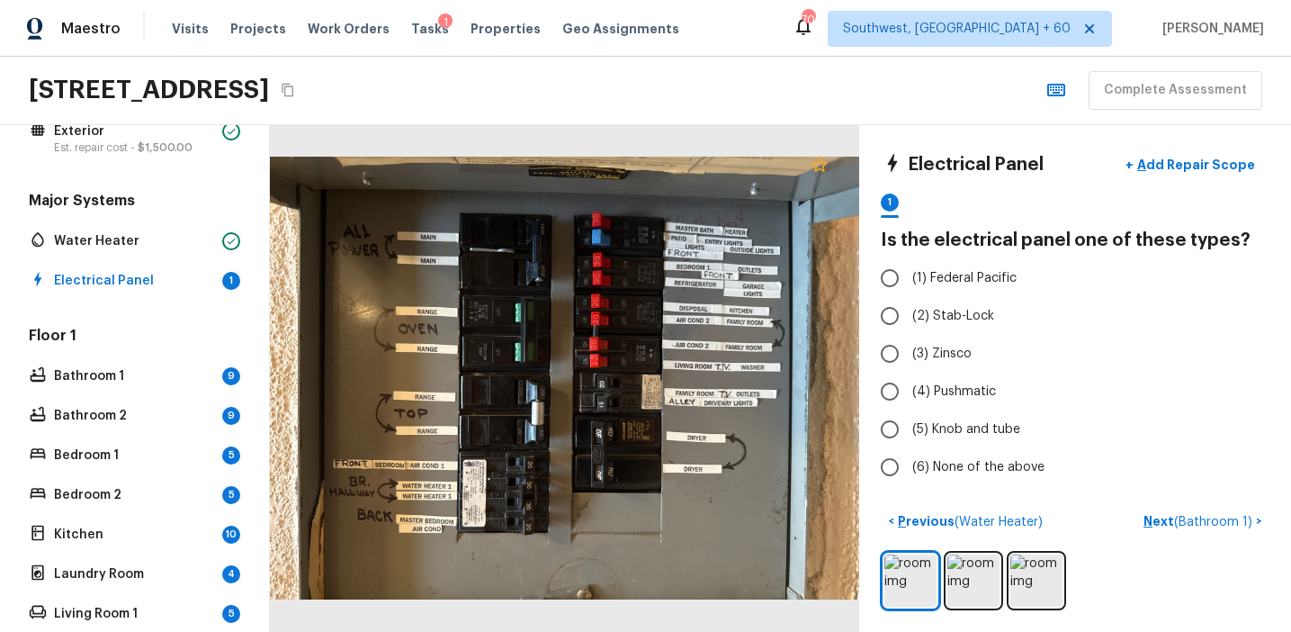
click at [822, 159] on icon at bounding box center [820, 165] width 22 height 22
click at [955, 571] on img at bounding box center [973, 580] width 52 height 52
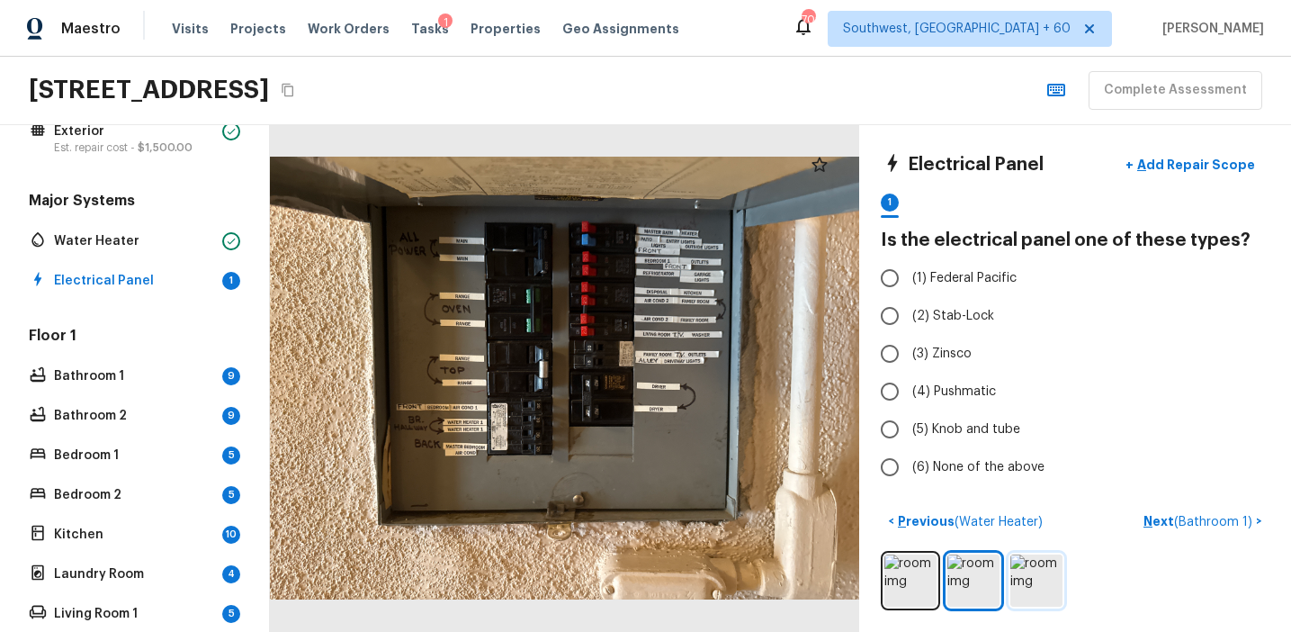
click at [1041, 584] on img at bounding box center [1036, 580] width 52 height 52
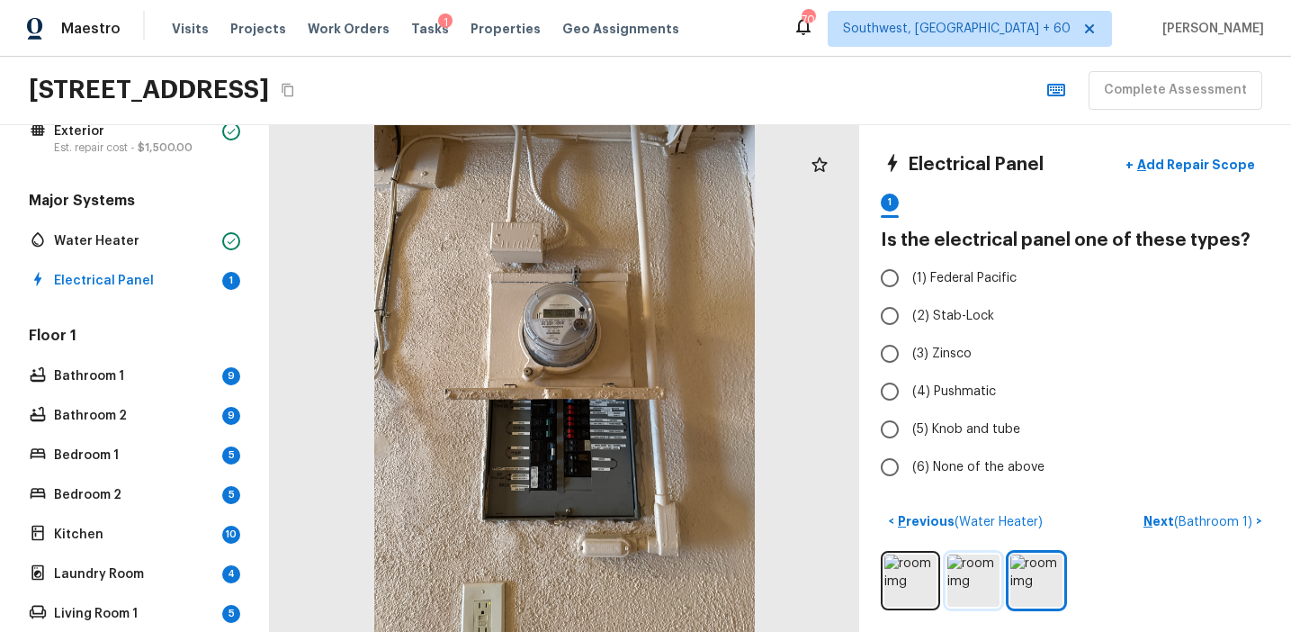
click at [948, 584] on img at bounding box center [973, 580] width 52 height 52
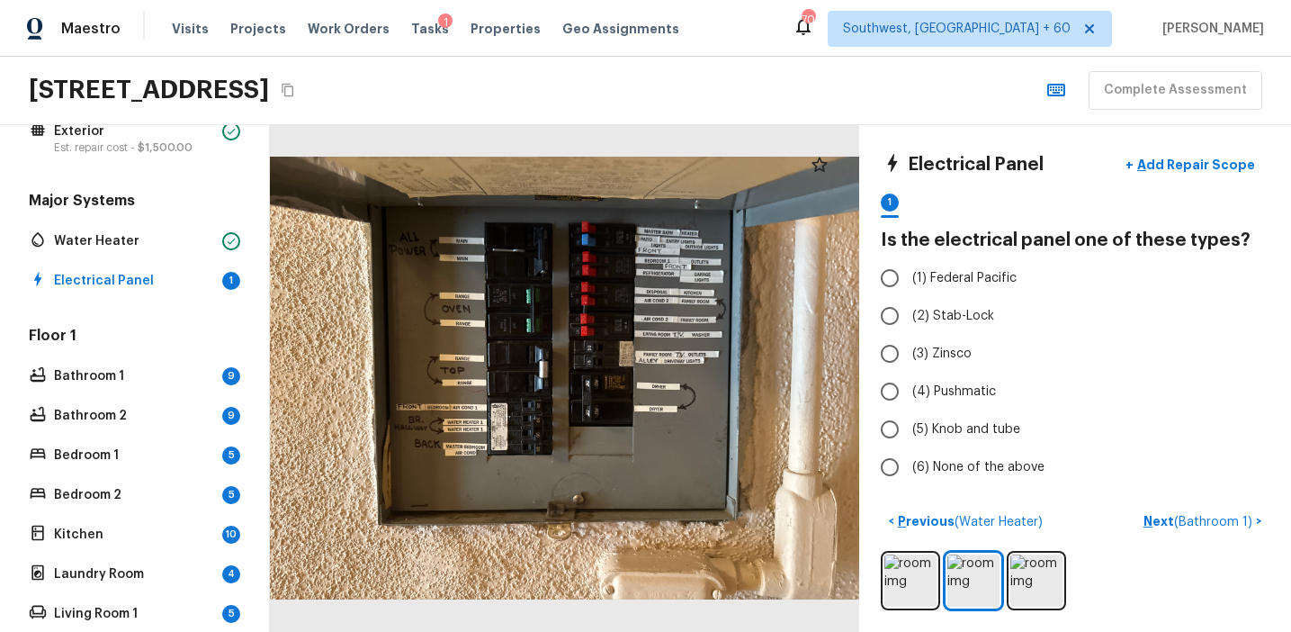
click at [1000, 588] on div at bounding box center [1075, 580] width 389 height 59
click at [1072, 578] on div at bounding box center [1075, 580] width 389 height 59
click at [1029, 571] on img at bounding box center [1036, 580] width 52 height 52
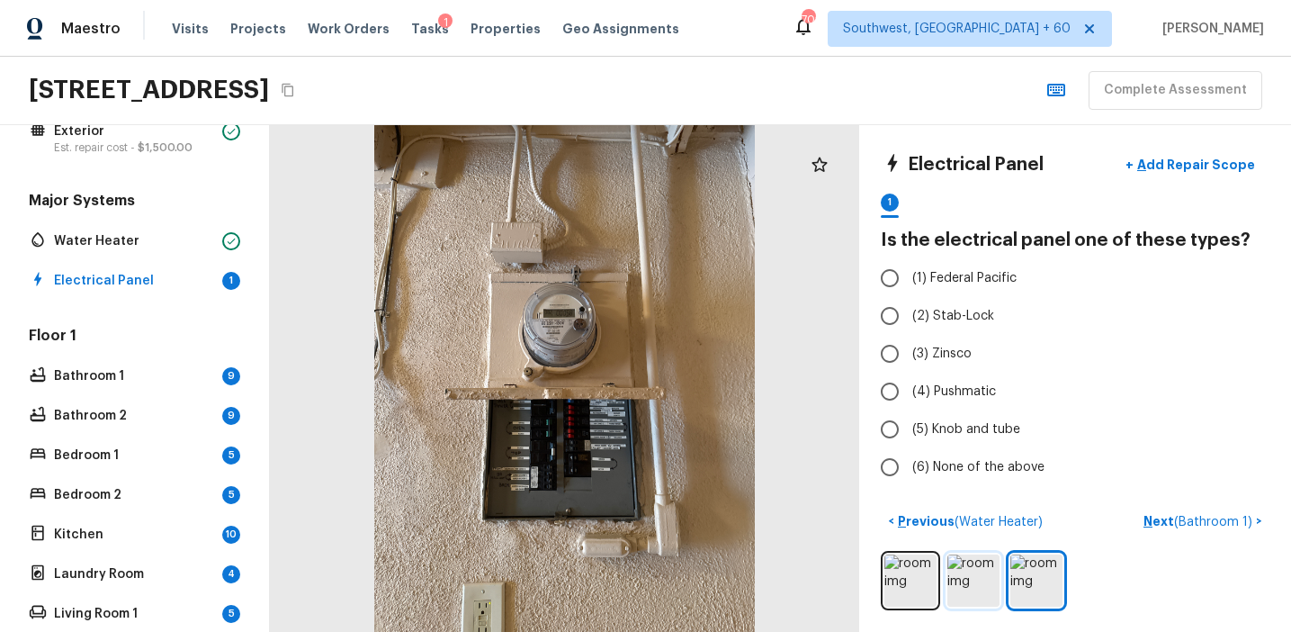
click at [982, 576] on img at bounding box center [973, 580] width 52 height 52
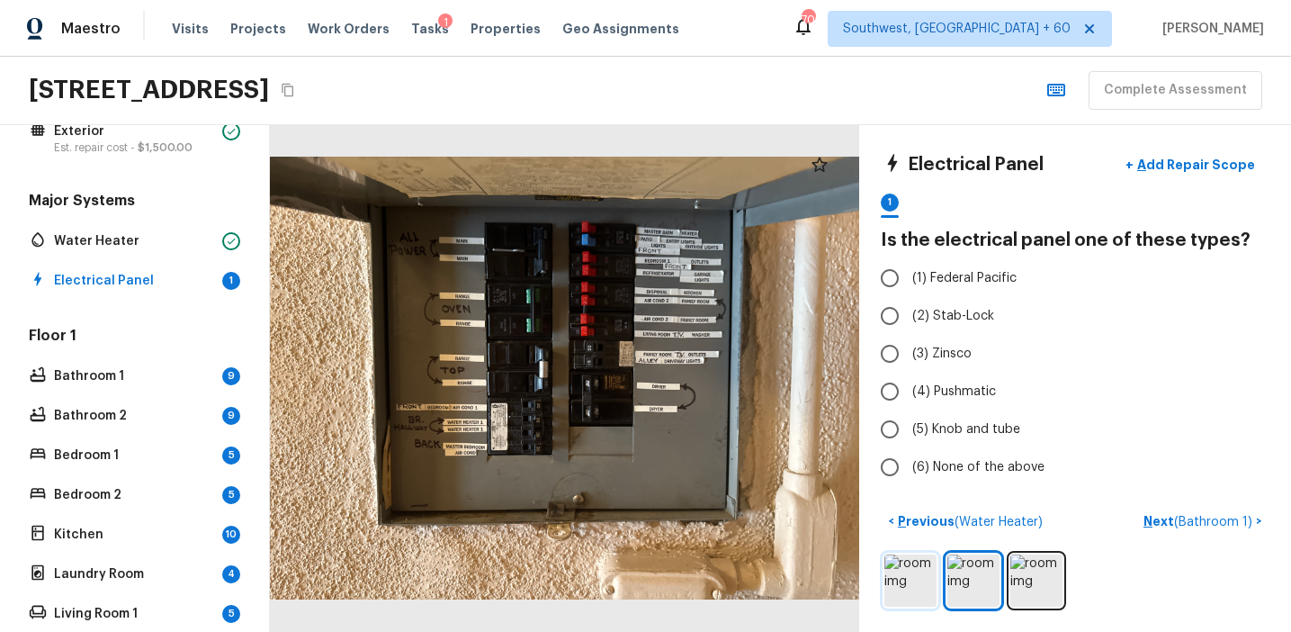
click at [927, 577] on img at bounding box center [910, 580] width 52 height 52
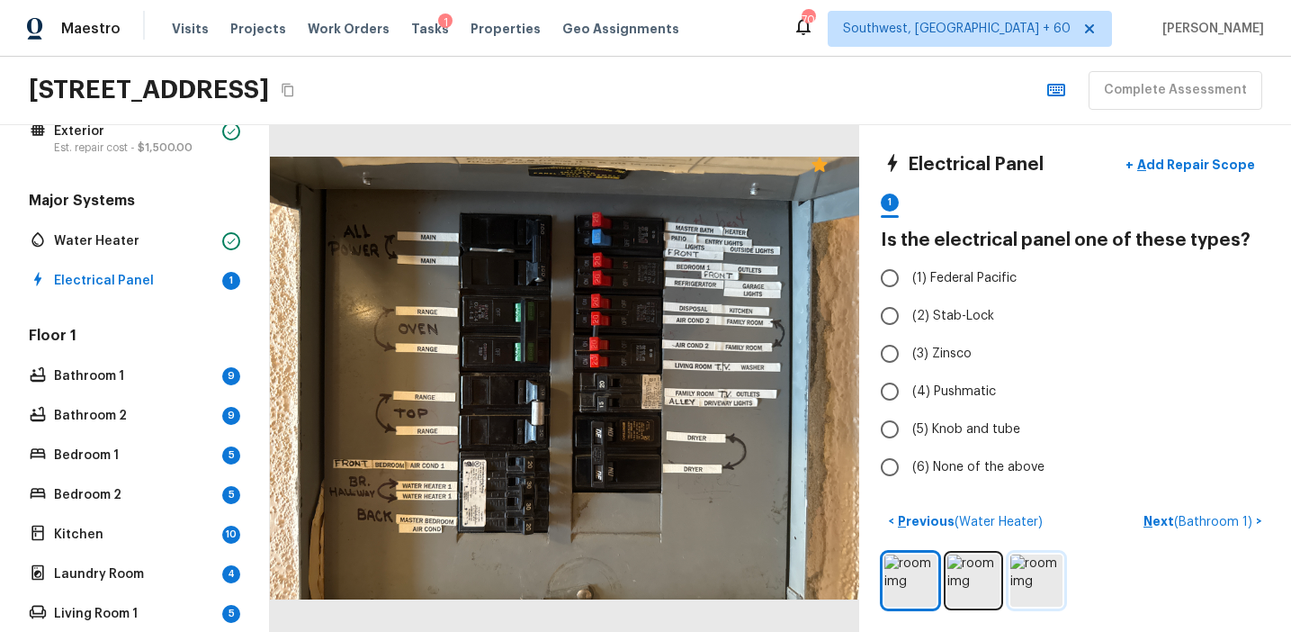
click at [1023, 572] on img at bounding box center [1036, 580] width 52 height 52
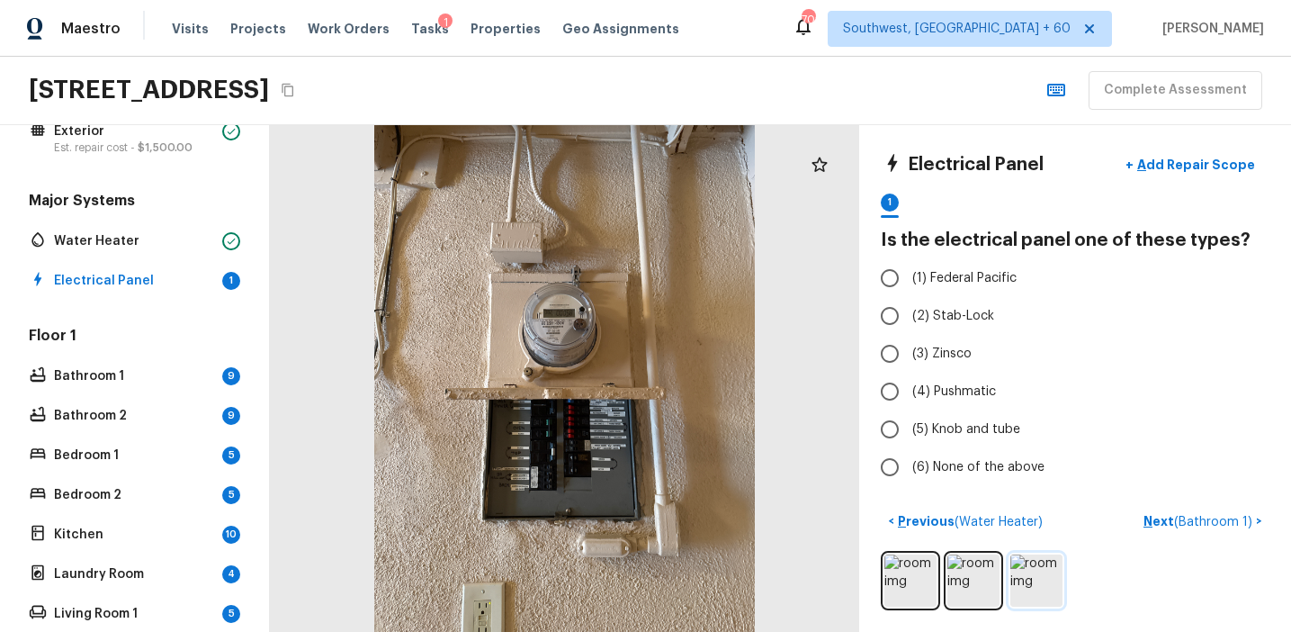
click at [1047, 571] on img at bounding box center [1036, 580] width 52 height 52
click at [977, 577] on img at bounding box center [973, 580] width 52 height 52
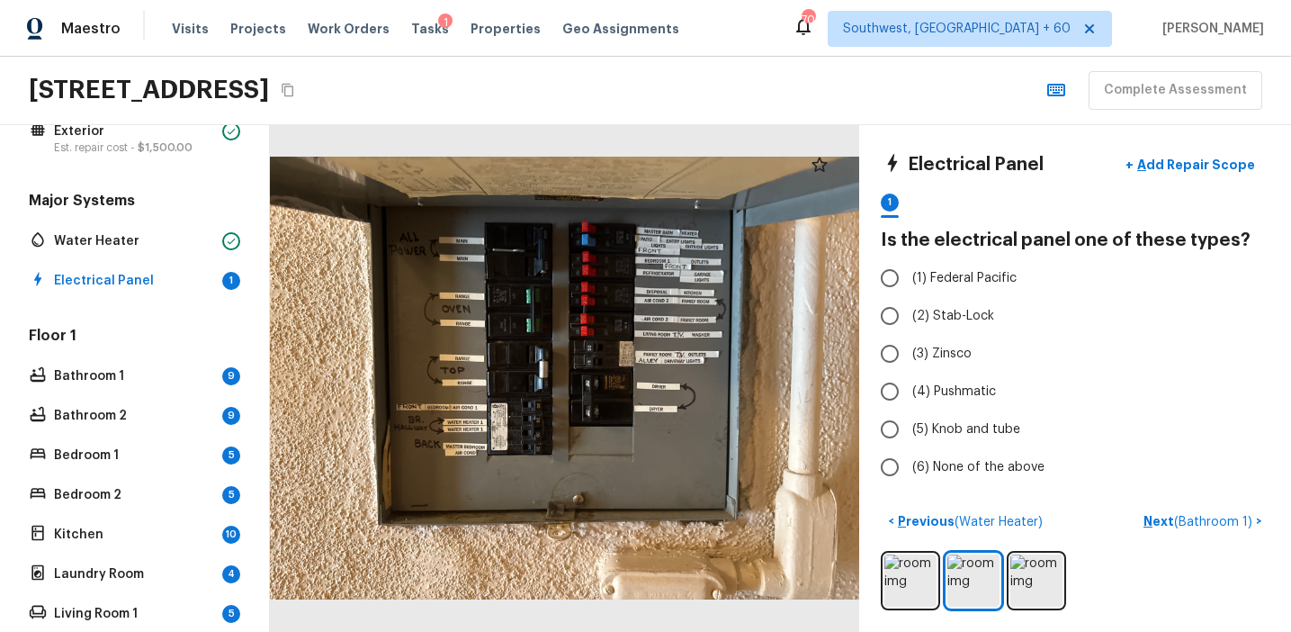
click at [938, 582] on div at bounding box center [1075, 580] width 389 height 59
click at [915, 575] on img at bounding box center [910, 580] width 52 height 52
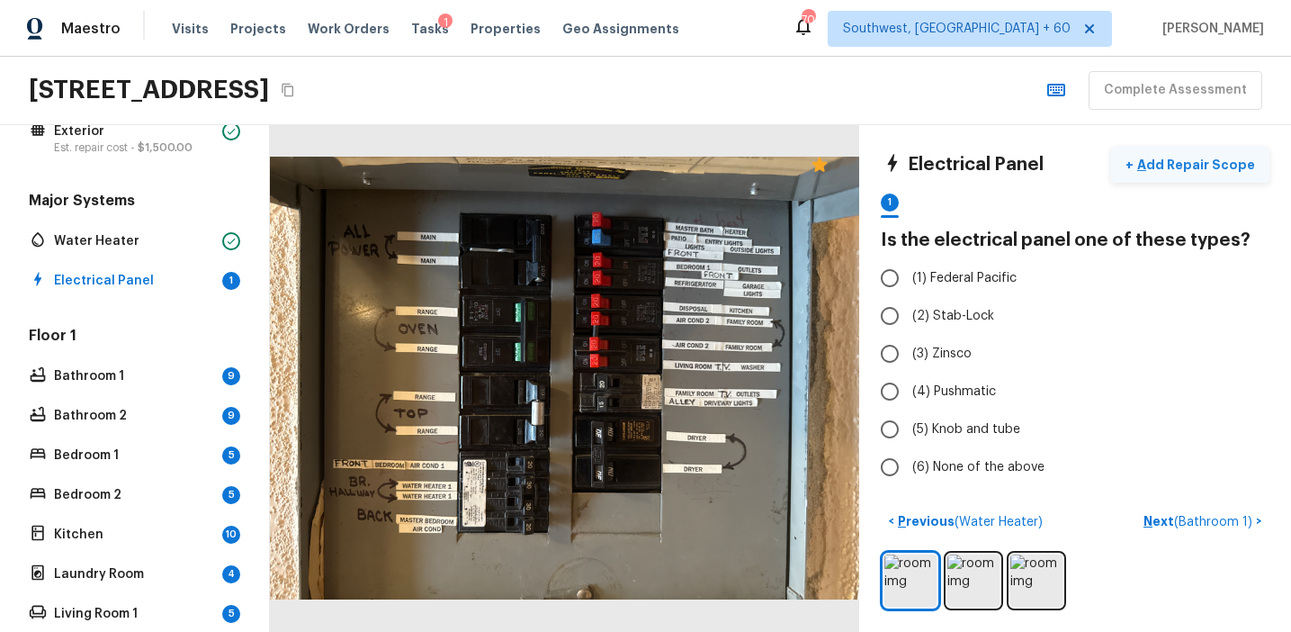
click at [1177, 167] on p "Add Repair Scope" at bounding box center [1194, 165] width 121 height 18
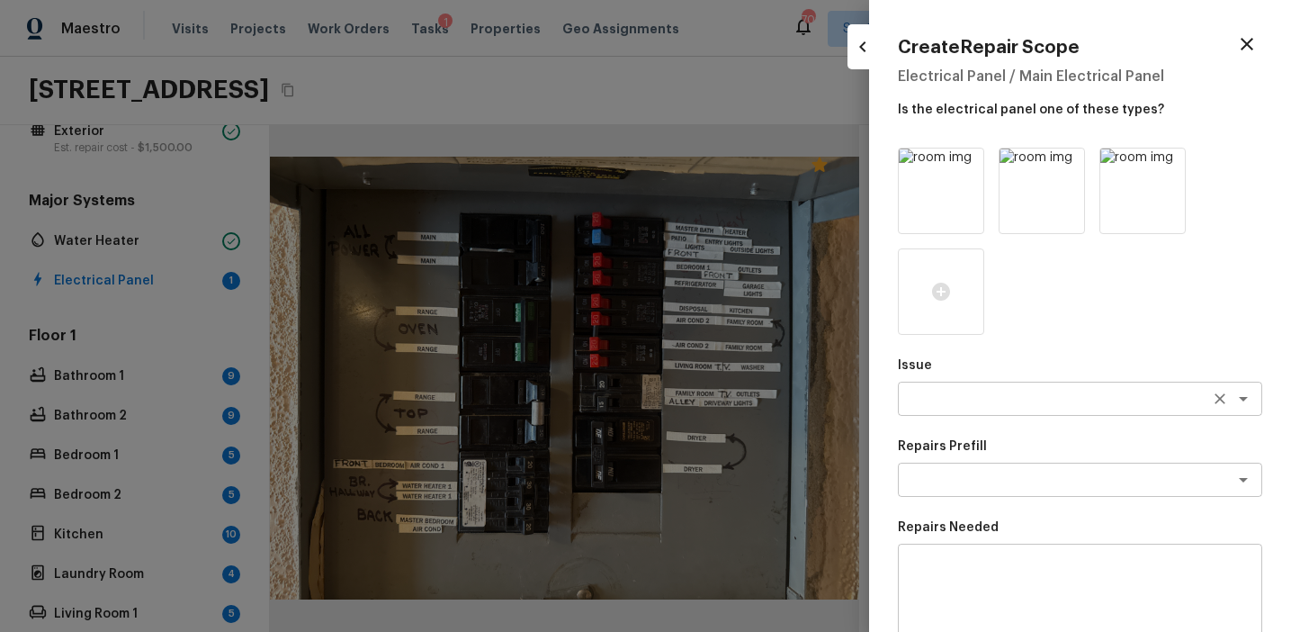
click at [929, 395] on textarea at bounding box center [1055, 399] width 298 height 18
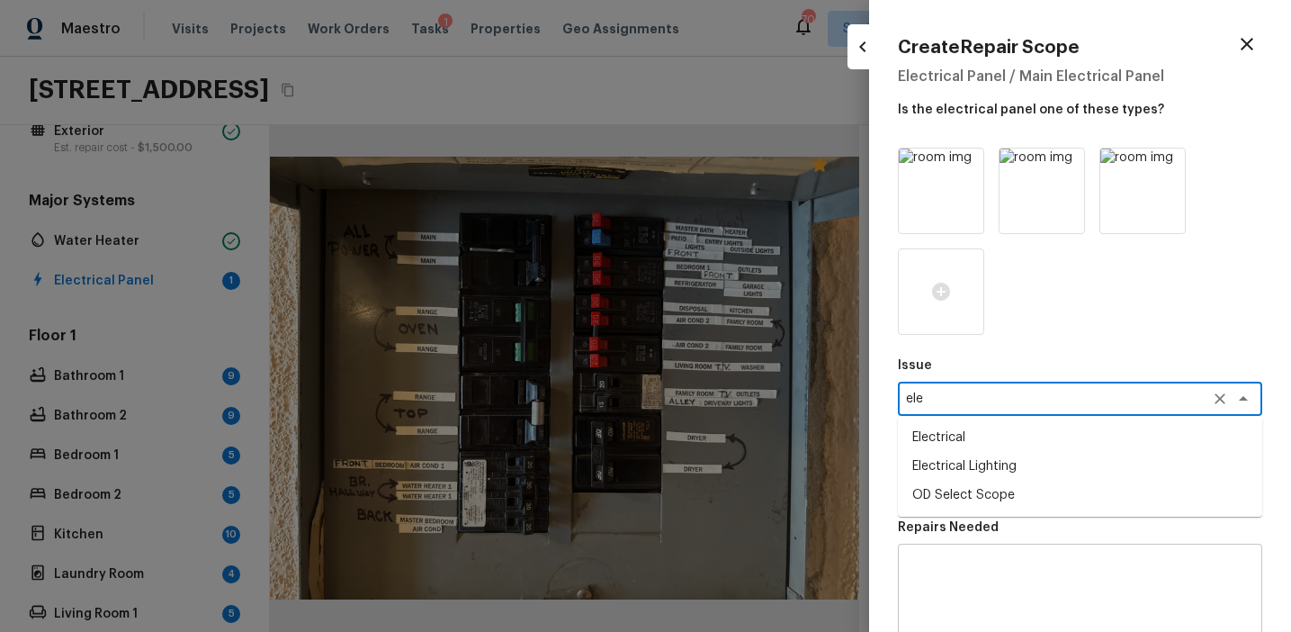
click at [967, 432] on li "Electrical" at bounding box center [1080, 437] width 364 height 29
click at [947, 487] on textarea at bounding box center [1055, 480] width 298 height 18
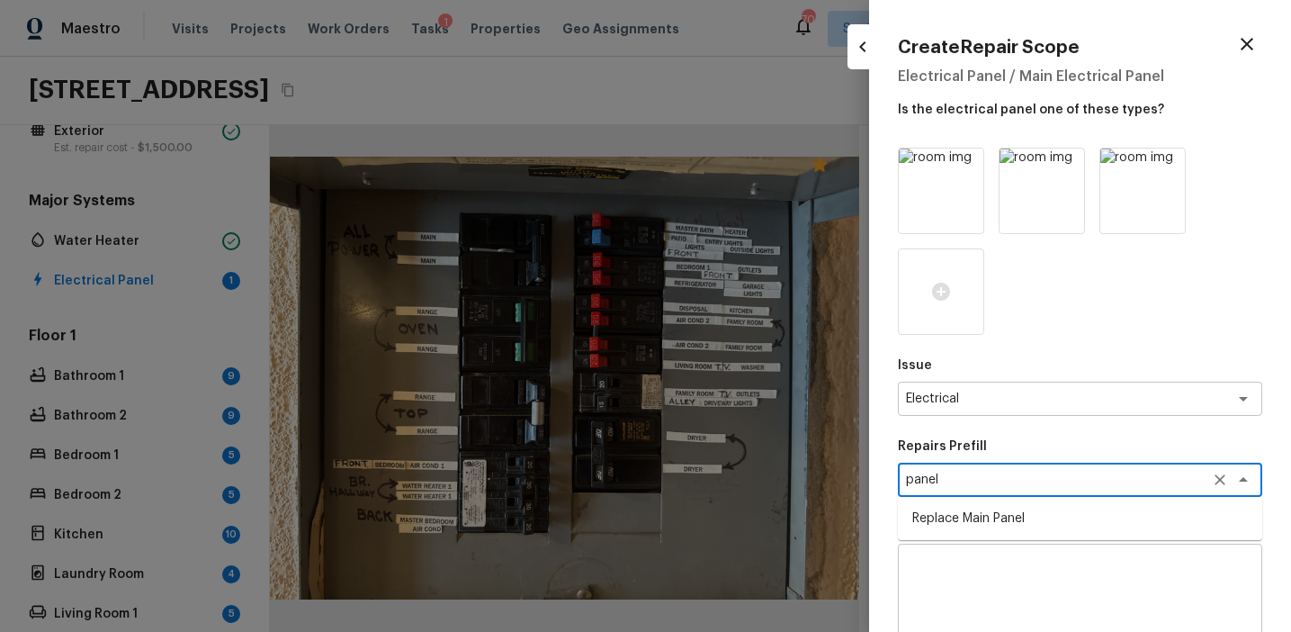
click at [973, 523] on li "Replace Main Panel" at bounding box center [1080, 518] width 364 height 29
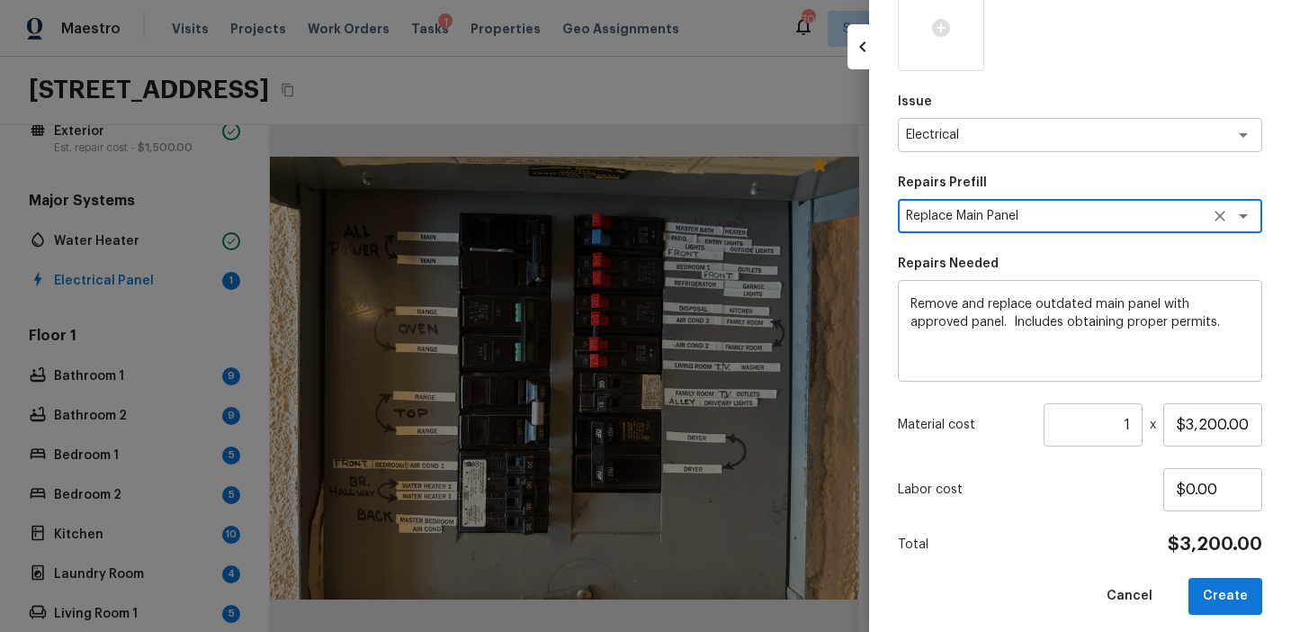
scroll to position [274, 0]
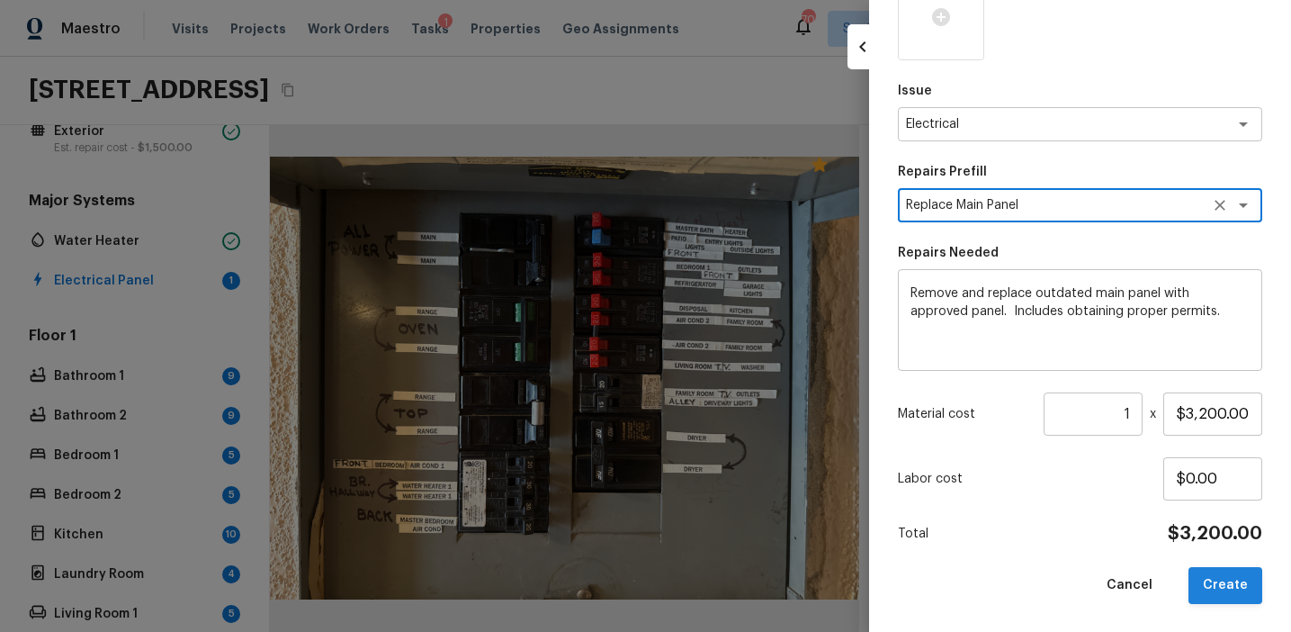
click at [1221, 584] on button "Create" at bounding box center [1226, 585] width 74 height 37
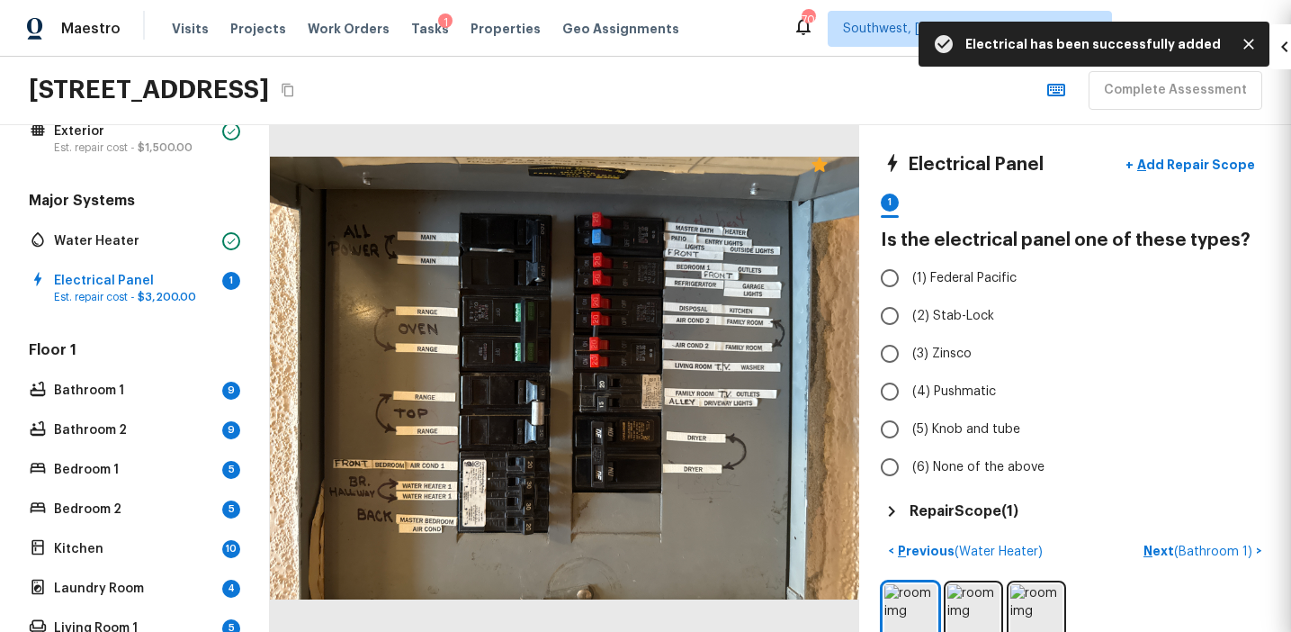
scroll to position [174, 0]
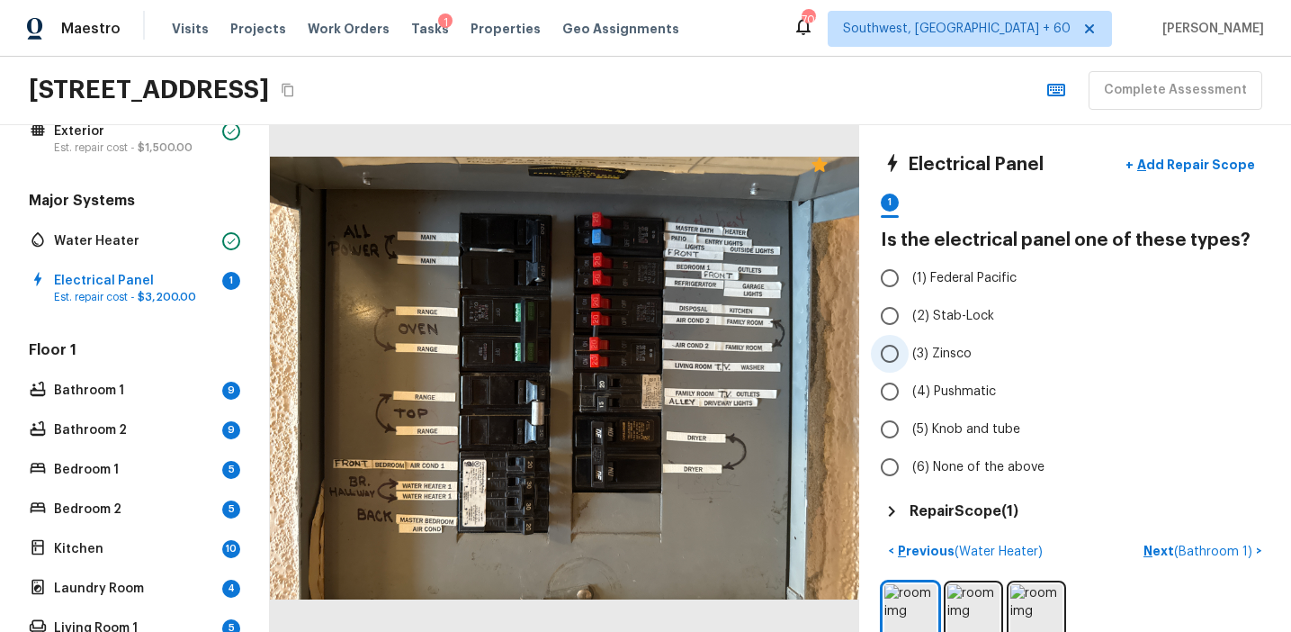
click at [941, 343] on label "(3) Zinsco" at bounding box center [1063, 354] width 384 height 38
click at [909, 343] on input "(3) Zinsco" at bounding box center [890, 354] width 38 height 38
click at [1159, 548] on p "Next ( Bathroom 1 )" at bounding box center [1200, 551] width 112 height 19
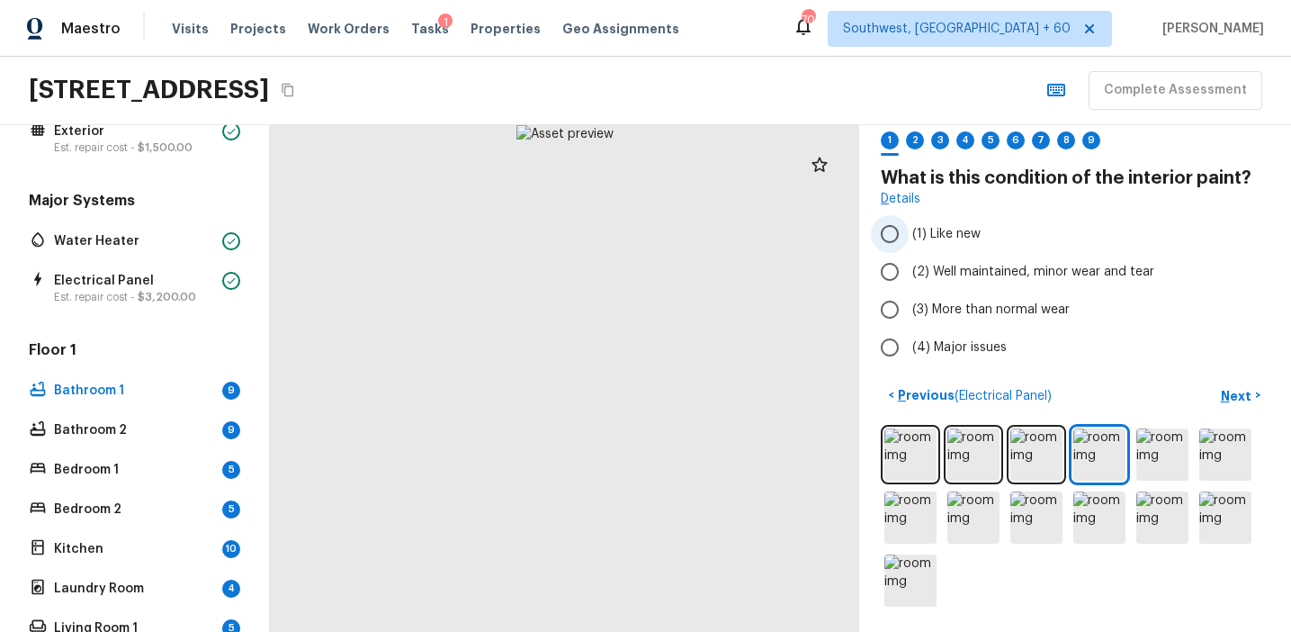
scroll to position [0, 0]
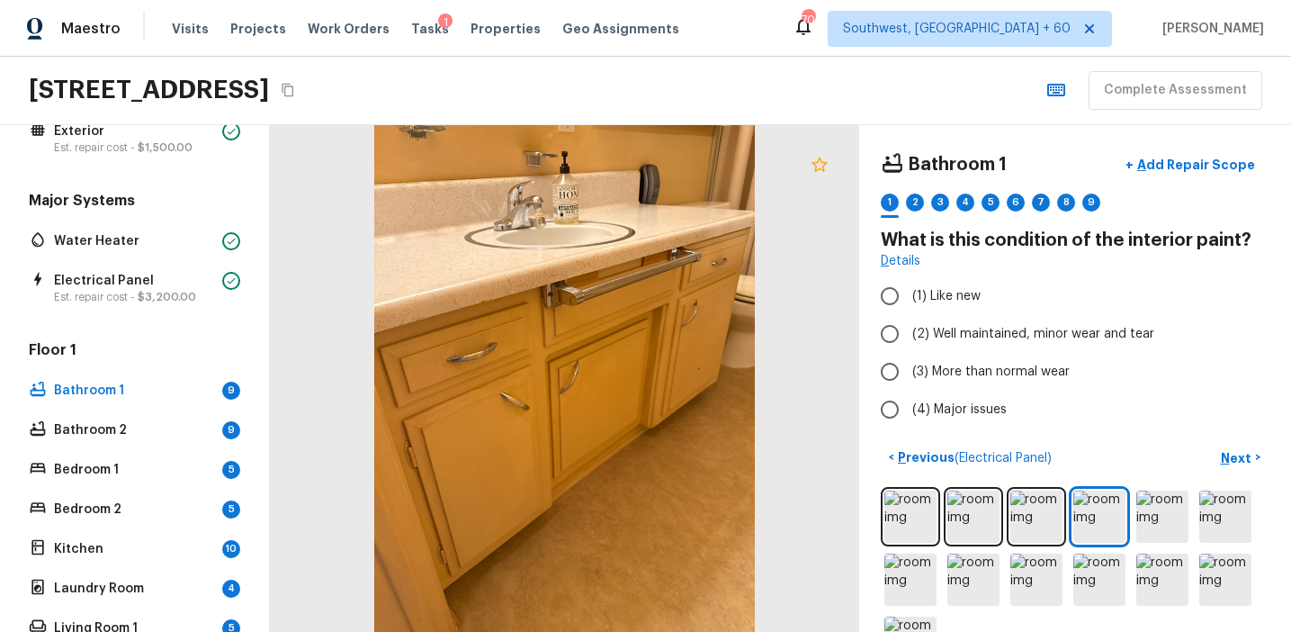
click at [818, 164] on icon at bounding box center [820, 165] width 22 height 22
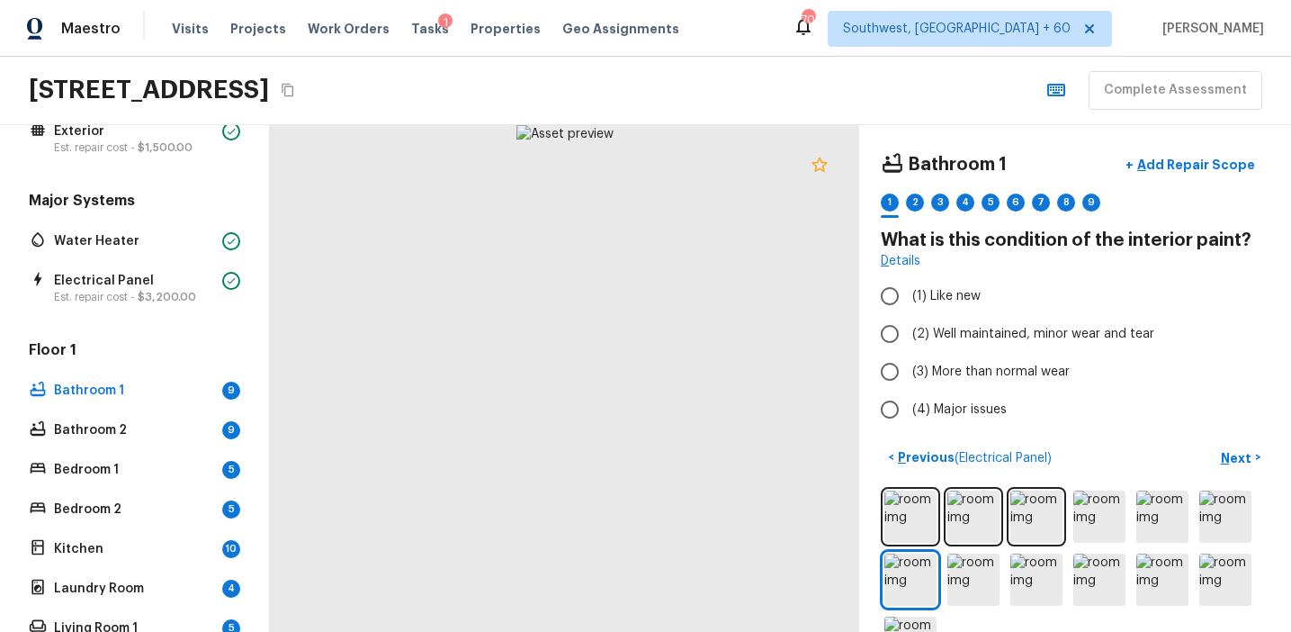
click at [821, 169] on icon at bounding box center [819, 164] width 15 height 14
click at [822, 167] on icon at bounding box center [819, 164] width 15 height 14
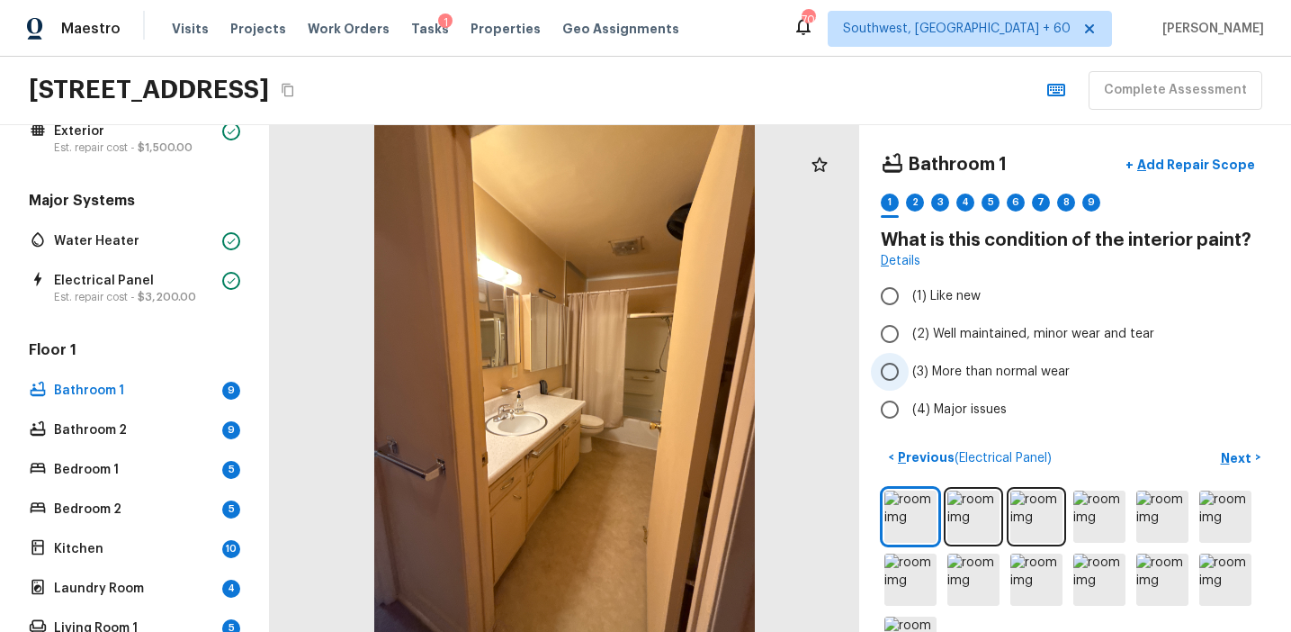
click at [963, 362] on label "(3) More than normal wear" at bounding box center [1063, 372] width 384 height 38
click at [909, 362] on input "(3) More than normal wear" at bounding box center [890, 372] width 38 height 38
click at [1215, 458] on button "Next >" at bounding box center [1241, 458] width 58 height 30
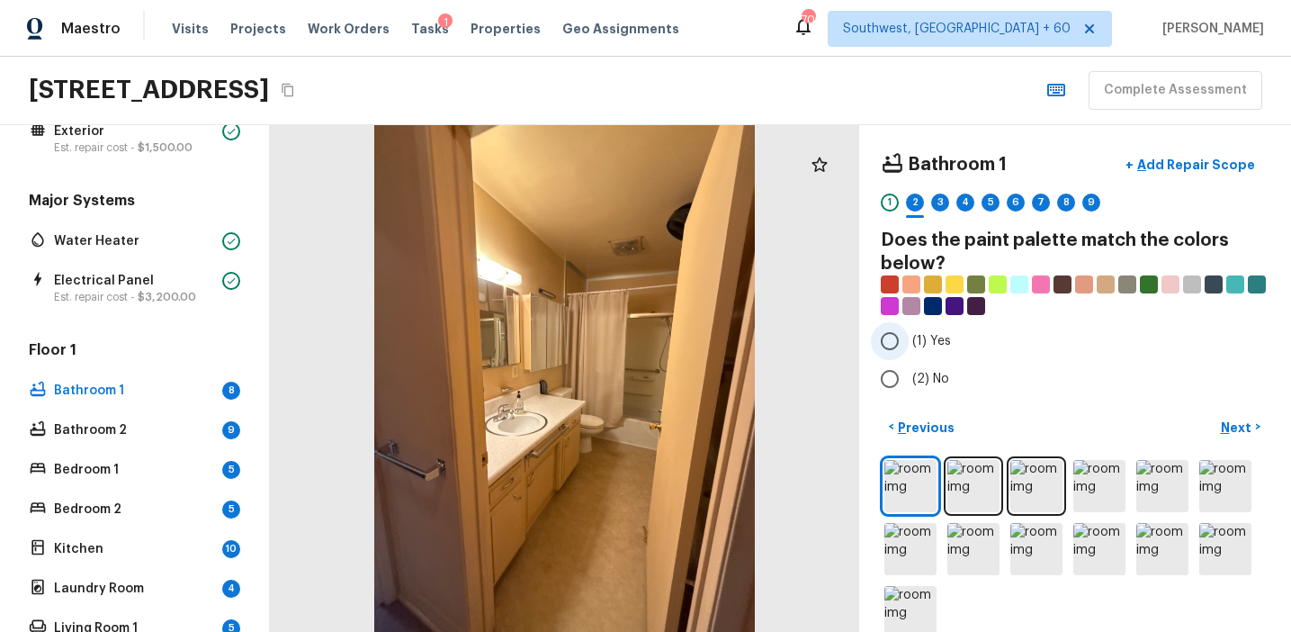
click at [947, 340] on span "(1) Yes" at bounding box center [931, 341] width 39 height 18
click at [909, 340] on input "(1) Yes" at bounding box center [890, 341] width 38 height 38
click at [1232, 423] on p "Next" at bounding box center [1238, 427] width 34 height 18
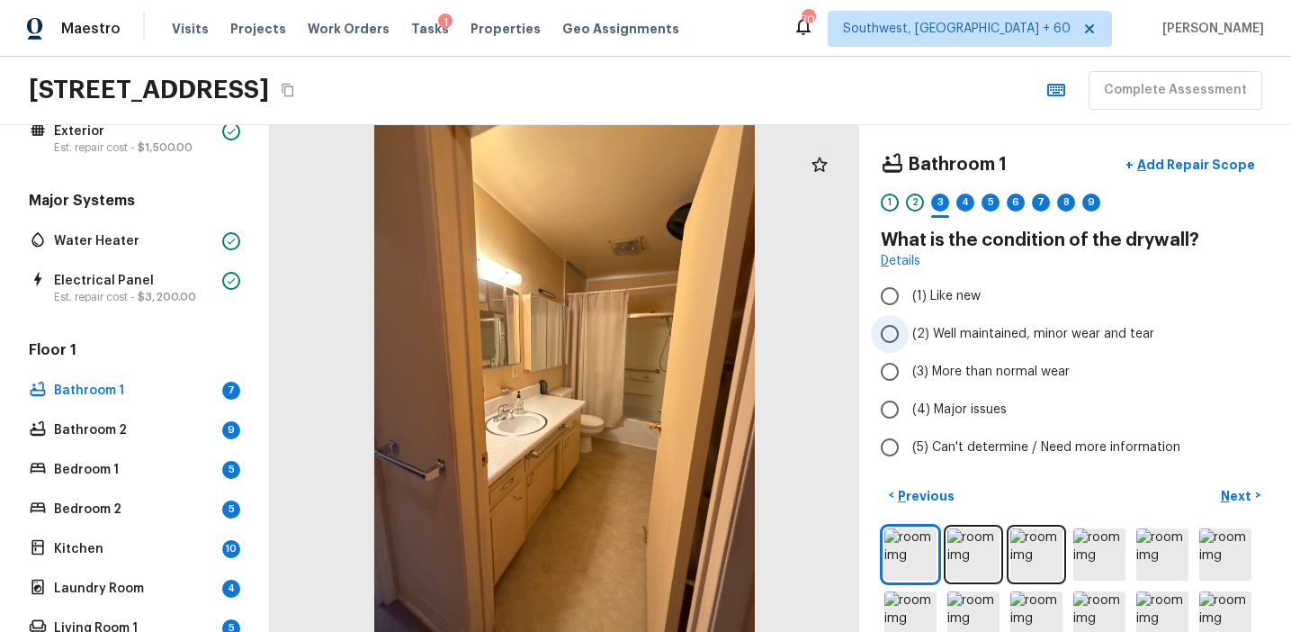
click at [956, 329] on span "(2) Well maintained, minor wear and tear" at bounding box center [1033, 334] width 242 height 18
click at [909, 329] on input "(2) Well maintained, minor wear and tear" at bounding box center [890, 334] width 38 height 38
click at [1231, 491] on p "Next" at bounding box center [1238, 496] width 34 height 18
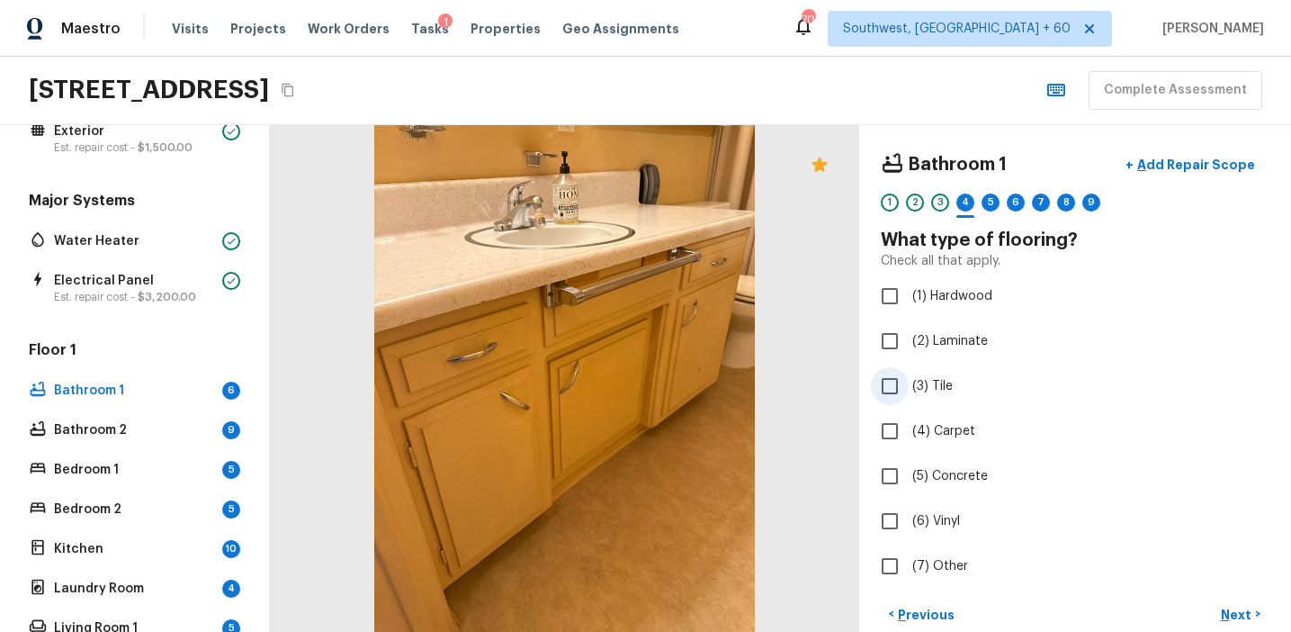
click at [916, 390] on span "(3) Tile" at bounding box center [932, 386] width 40 height 18
click at [909, 390] on input "(3) Tile" at bounding box center [890, 386] width 38 height 38
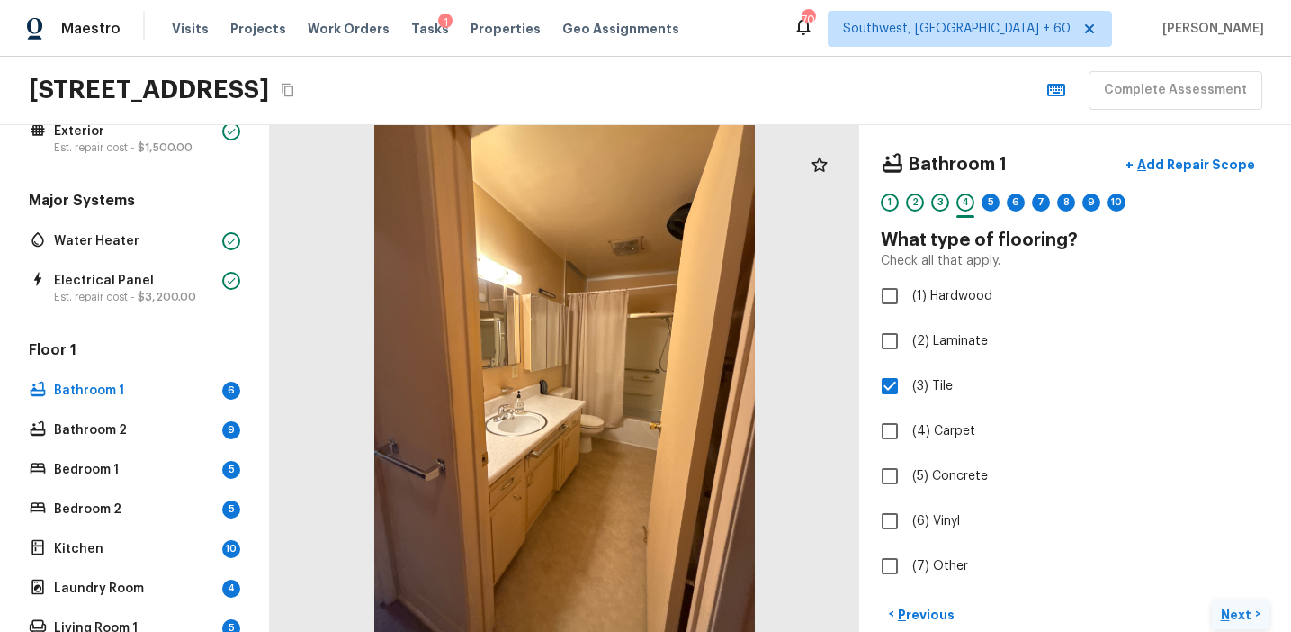
click at [1230, 612] on p "Next" at bounding box center [1238, 615] width 34 height 18
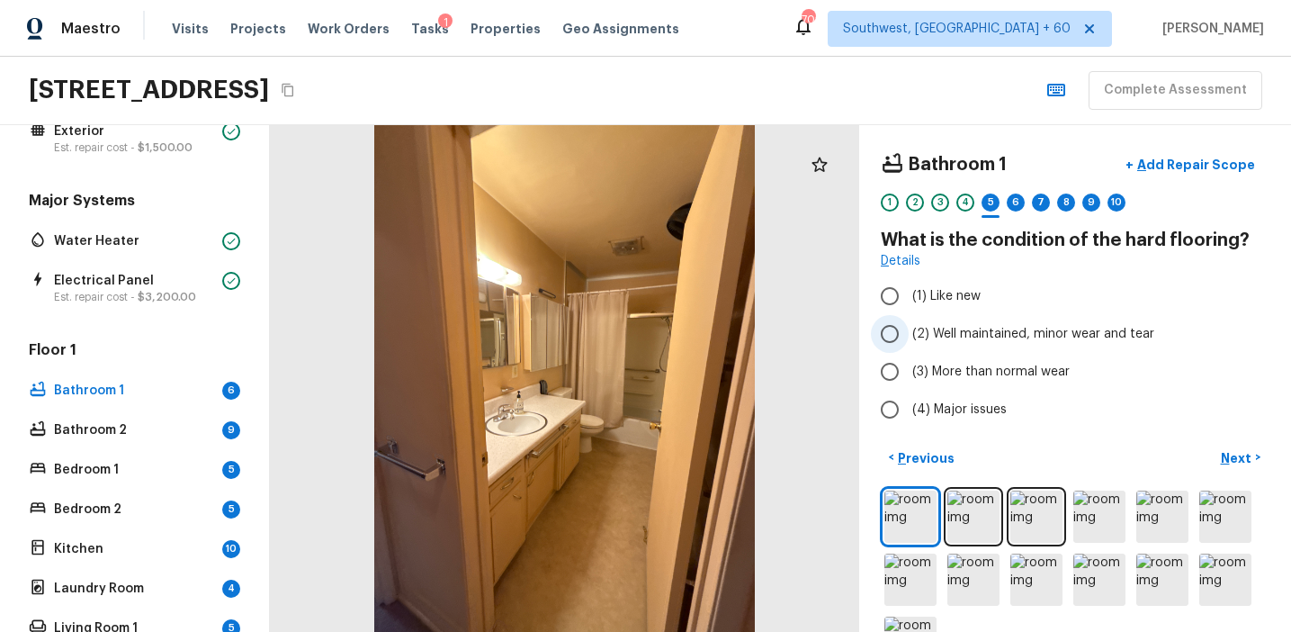
click at [967, 328] on span "(2) Well maintained, minor wear and tear" at bounding box center [1033, 334] width 242 height 18
click at [909, 328] on input "(2) Well maintained, minor wear and tear" at bounding box center [890, 334] width 38 height 38
click at [1238, 449] on p "Next" at bounding box center [1238, 458] width 34 height 18
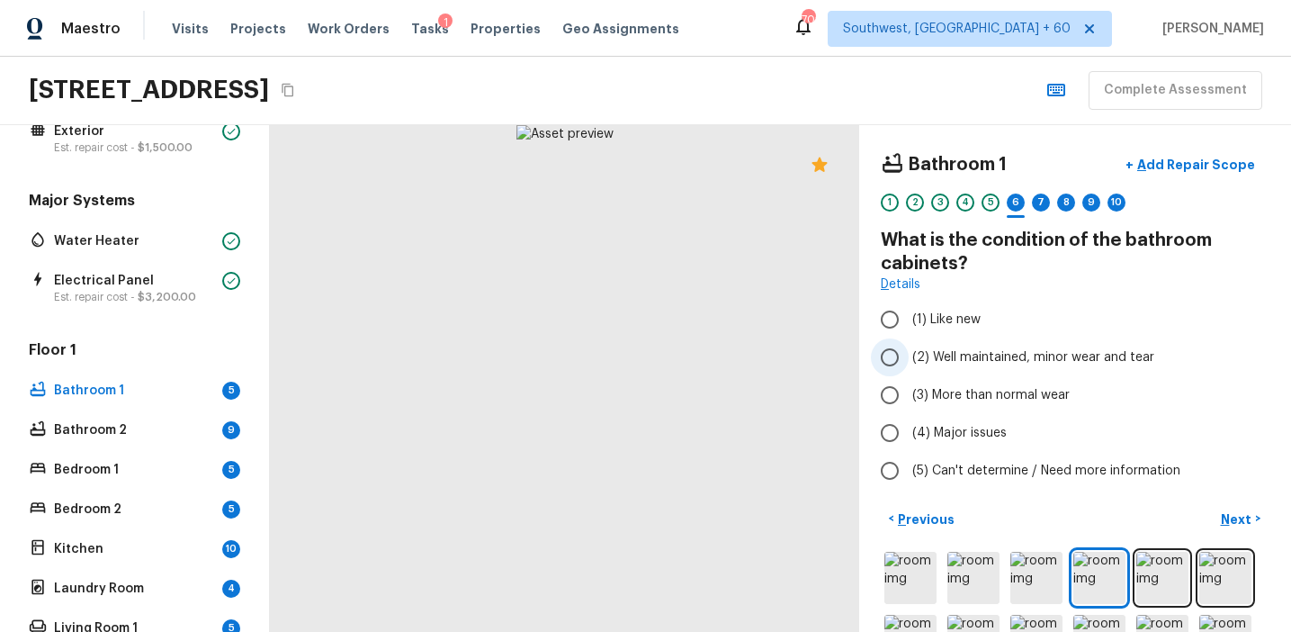
click at [974, 360] on span "(2) Well maintained, minor wear and tear" at bounding box center [1033, 357] width 242 height 18
click at [909, 360] on input "(2) Well maintained, minor wear and tear" at bounding box center [890, 357] width 38 height 38
click at [1229, 522] on p "Next" at bounding box center [1238, 519] width 34 height 18
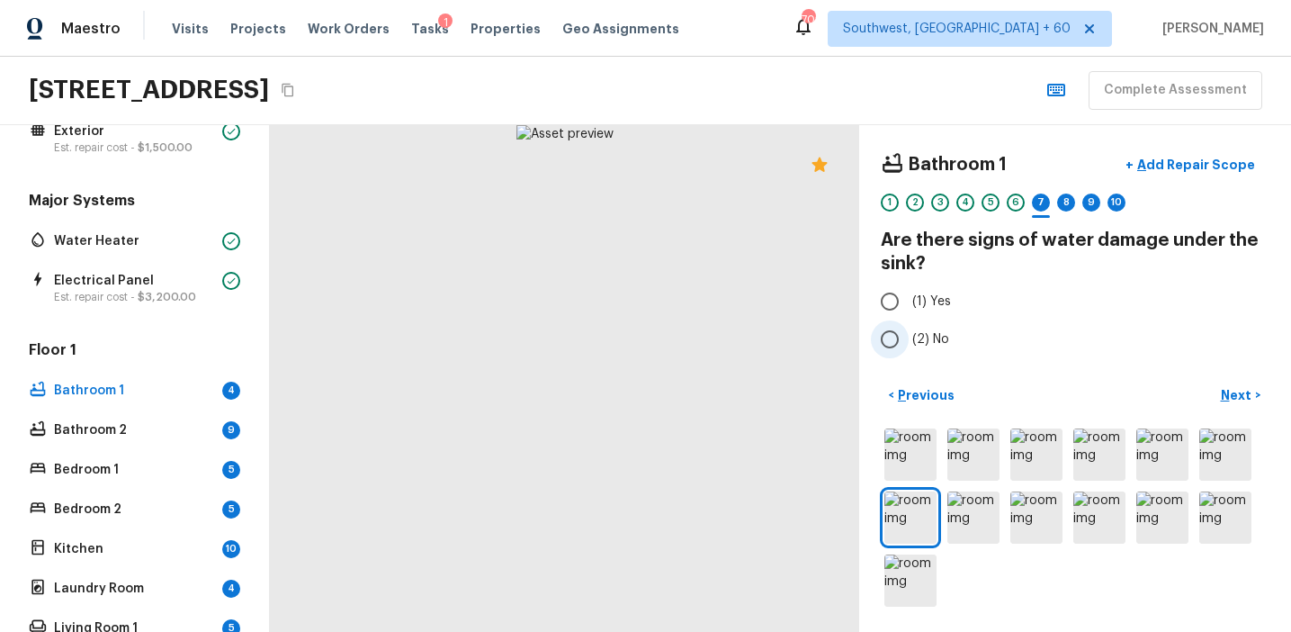
click at [924, 338] on span "(2) No" at bounding box center [930, 339] width 37 height 18
click at [909, 338] on input "(2) No" at bounding box center [890, 339] width 38 height 38
click at [1241, 395] on p "Next" at bounding box center [1238, 395] width 34 height 18
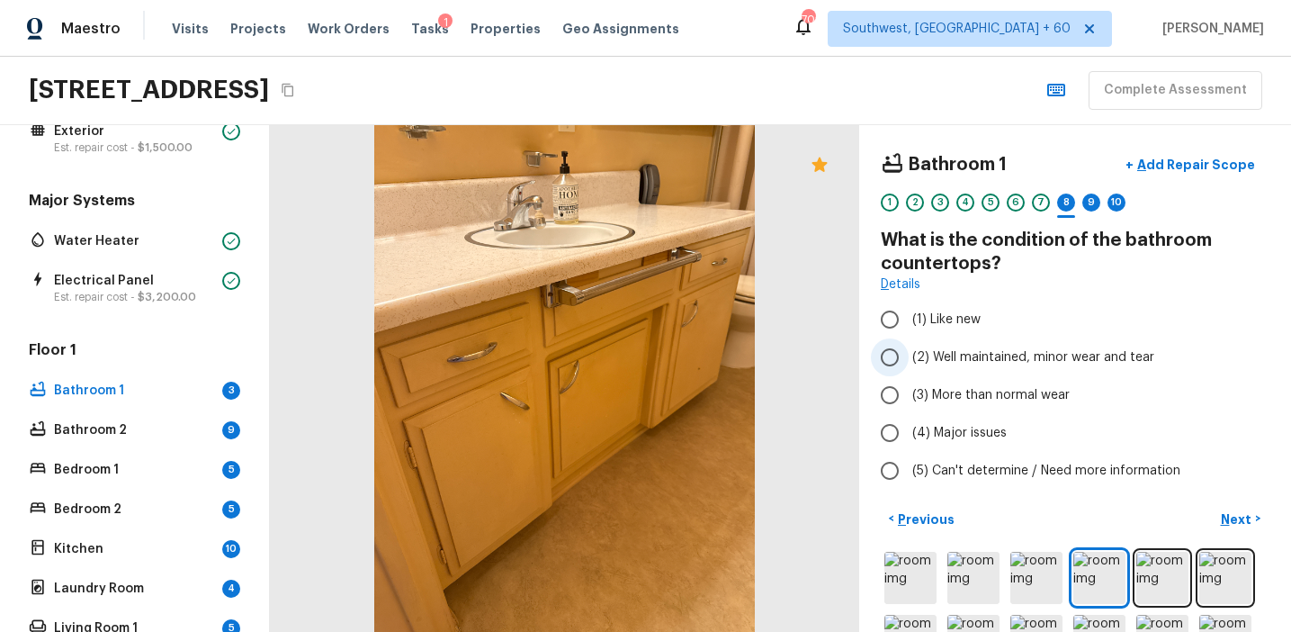
click at [941, 356] on span "(2) Well maintained, minor wear and tear" at bounding box center [1033, 357] width 242 height 18
click at [909, 356] on input "(2) Well maintained, minor wear and tear" at bounding box center [890, 357] width 38 height 38
click at [1225, 516] on p "Next" at bounding box center [1238, 519] width 34 height 18
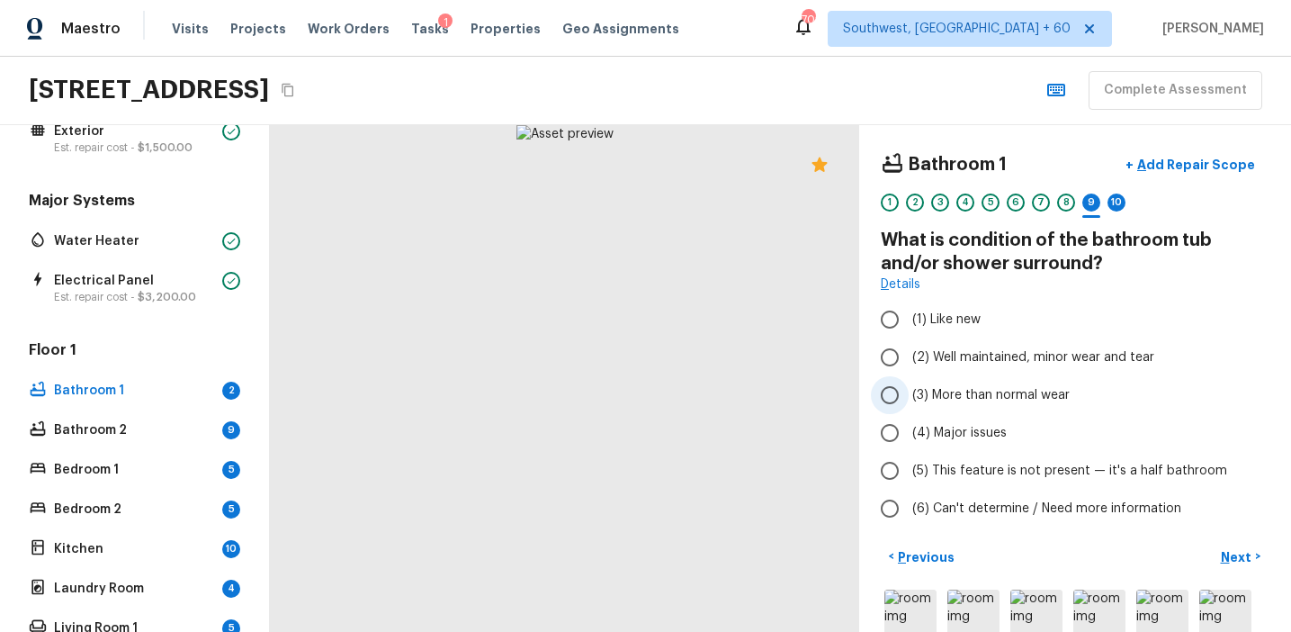
click at [959, 402] on span "(3) More than normal wear" at bounding box center [990, 395] width 157 height 18
click at [909, 402] on input "(3) More than normal wear" at bounding box center [890, 395] width 38 height 38
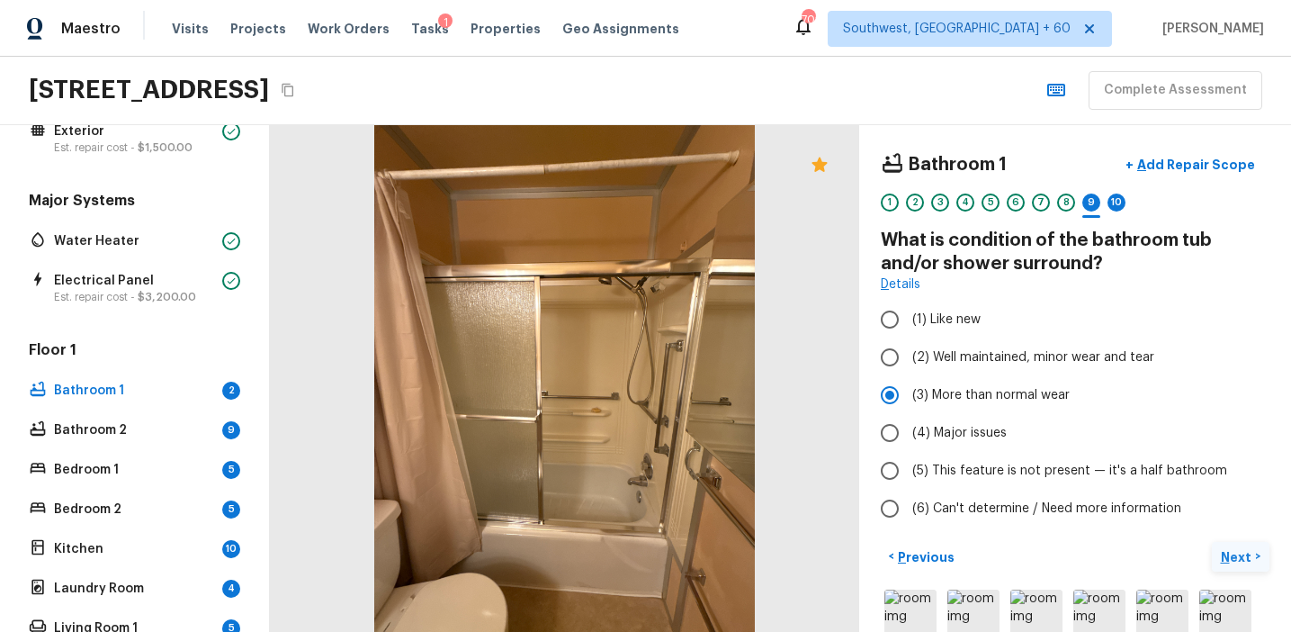
click at [1236, 552] on p "Next" at bounding box center [1238, 557] width 34 height 18
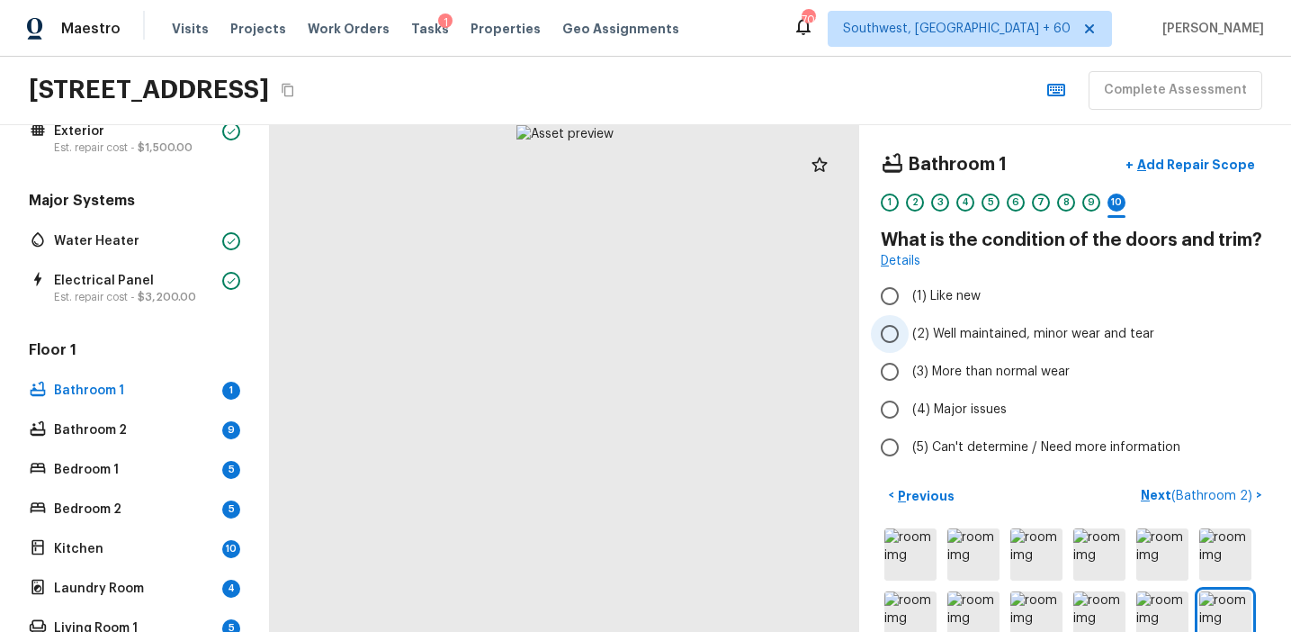
click at [965, 333] on span "(2) Well maintained, minor wear and tear" at bounding box center [1033, 334] width 242 height 18
click at [909, 333] on input "(2) Well maintained, minor wear and tear" at bounding box center [890, 334] width 38 height 38
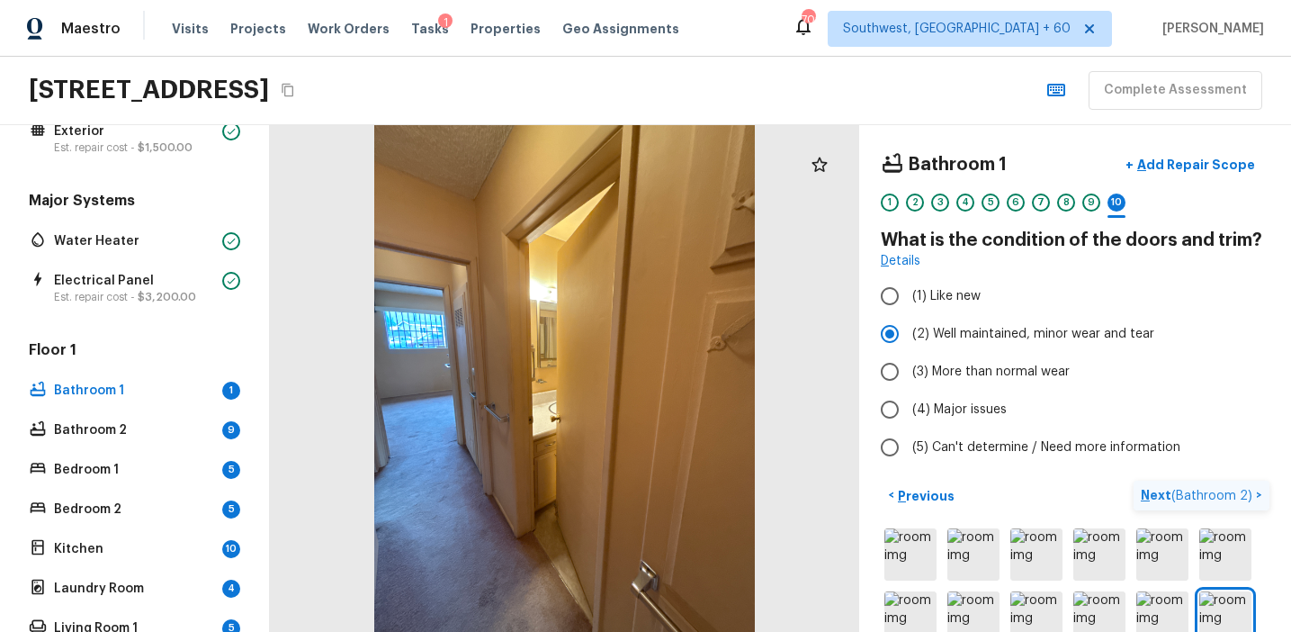
click at [1158, 489] on p "Next ( Bathroom 2 )" at bounding box center [1198, 495] width 115 height 19
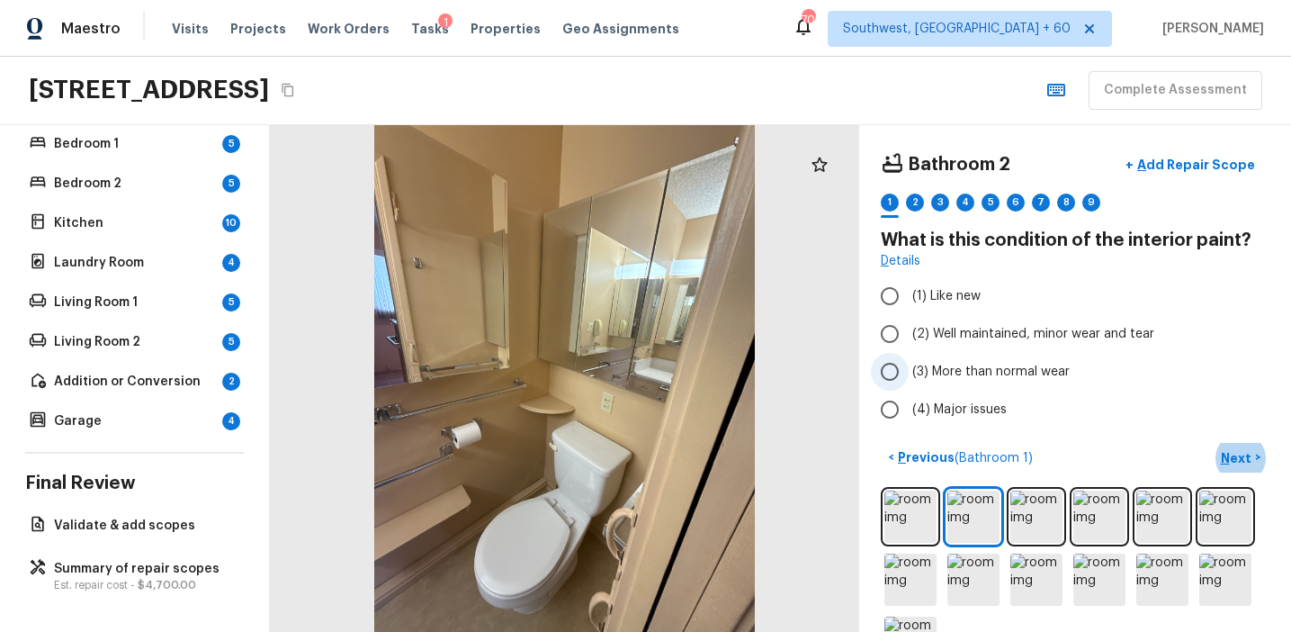
scroll to position [62, 0]
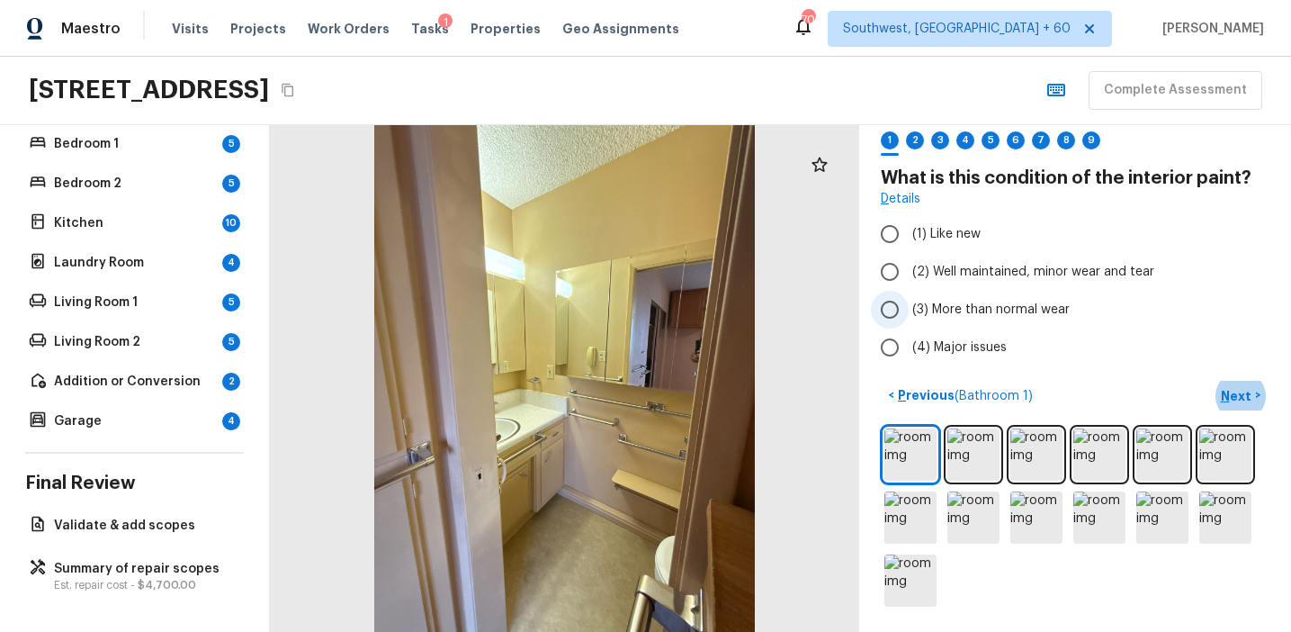
click at [950, 311] on span "(3) More than normal wear" at bounding box center [990, 310] width 157 height 18
click at [909, 311] on input "(3) More than normal wear" at bounding box center [890, 310] width 38 height 38
click at [1219, 394] on button "Next >" at bounding box center [1241, 396] width 58 height 30
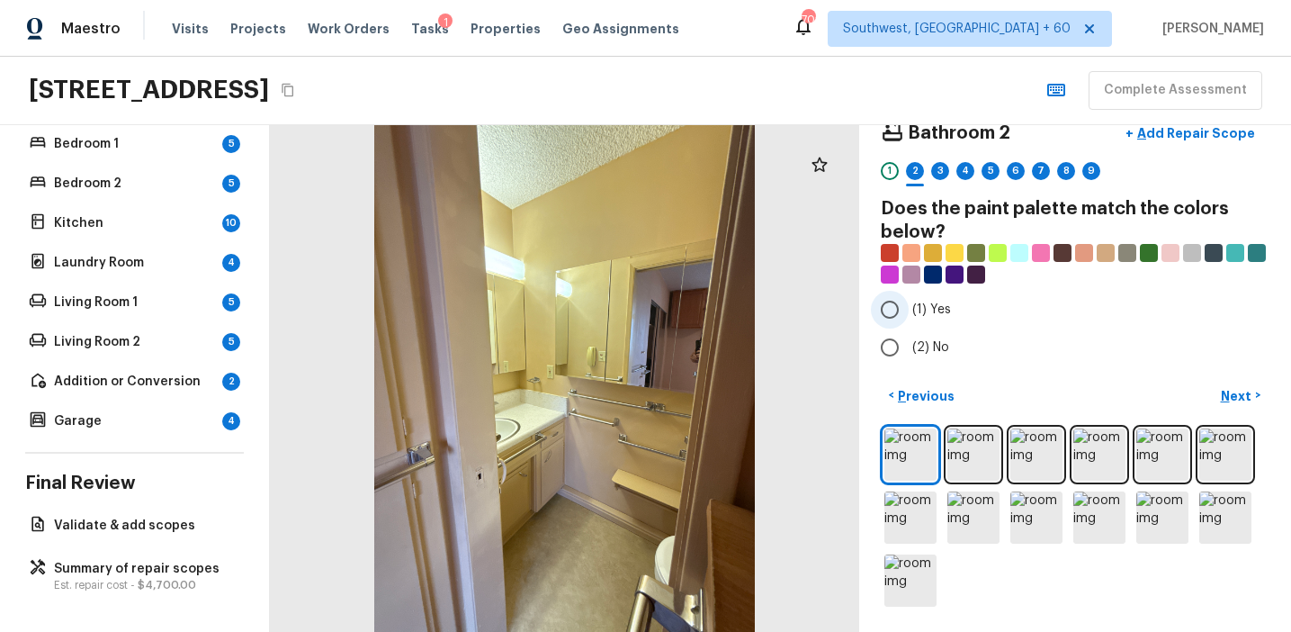
click at [983, 314] on label "(1) Yes" at bounding box center [1063, 310] width 384 height 38
click at [909, 314] on input "(1) Yes" at bounding box center [890, 310] width 38 height 38
click at [1234, 387] on p "Next" at bounding box center [1238, 396] width 34 height 18
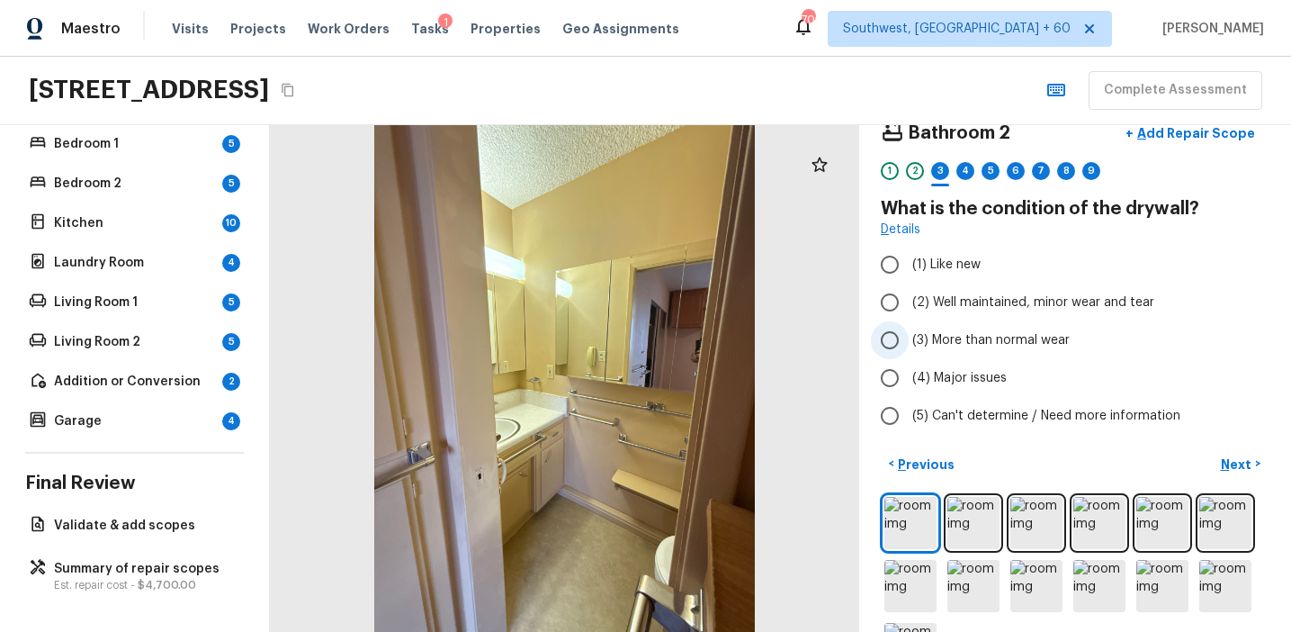
click at [976, 337] on span "(3) More than normal wear" at bounding box center [990, 340] width 157 height 18
click at [909, 337] on input "(3) More than normal wear" at bounding box center [890, 340] width 38 height 38
click at [977, 304] on span "(2) Well maintained, minor wear and tear" at bounding box center [1033, 302] width 242 height 18
click at [909, 304] on input "(2) Well maintained, minor wear and tear" at bounding box center [890, 302] width 38 height 38
click at [1225, 463] on p "Next" at bounding box center [1238, 464] width 34 height 18
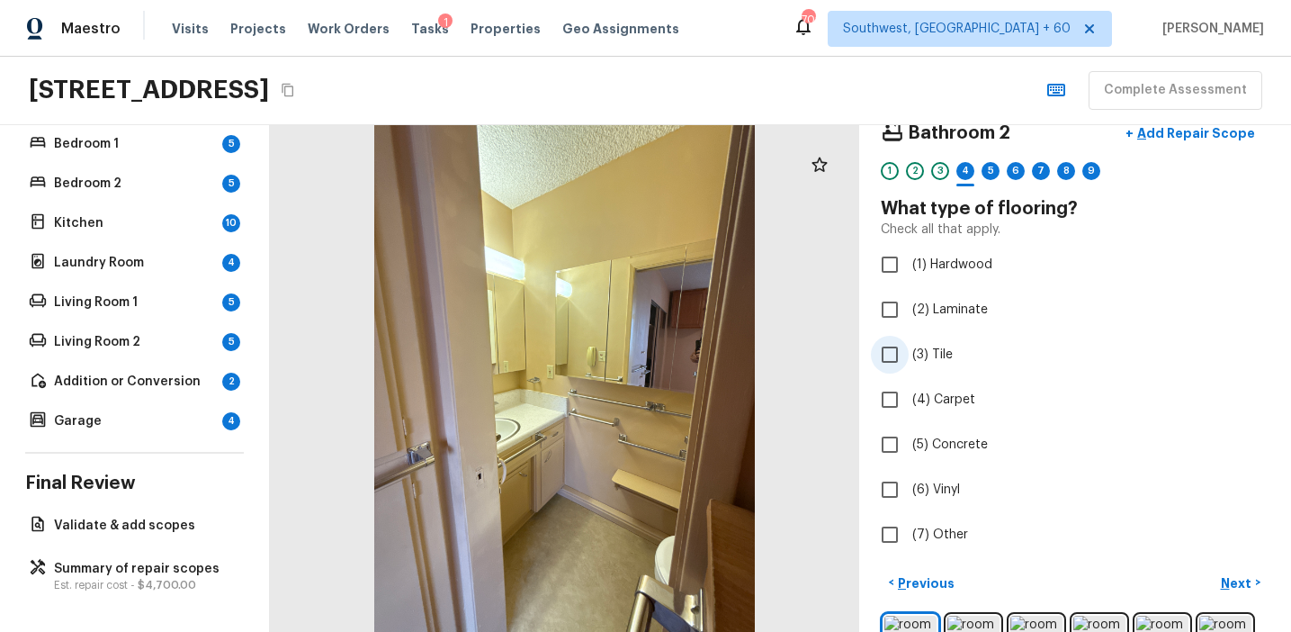
scroll to position [0, 0]
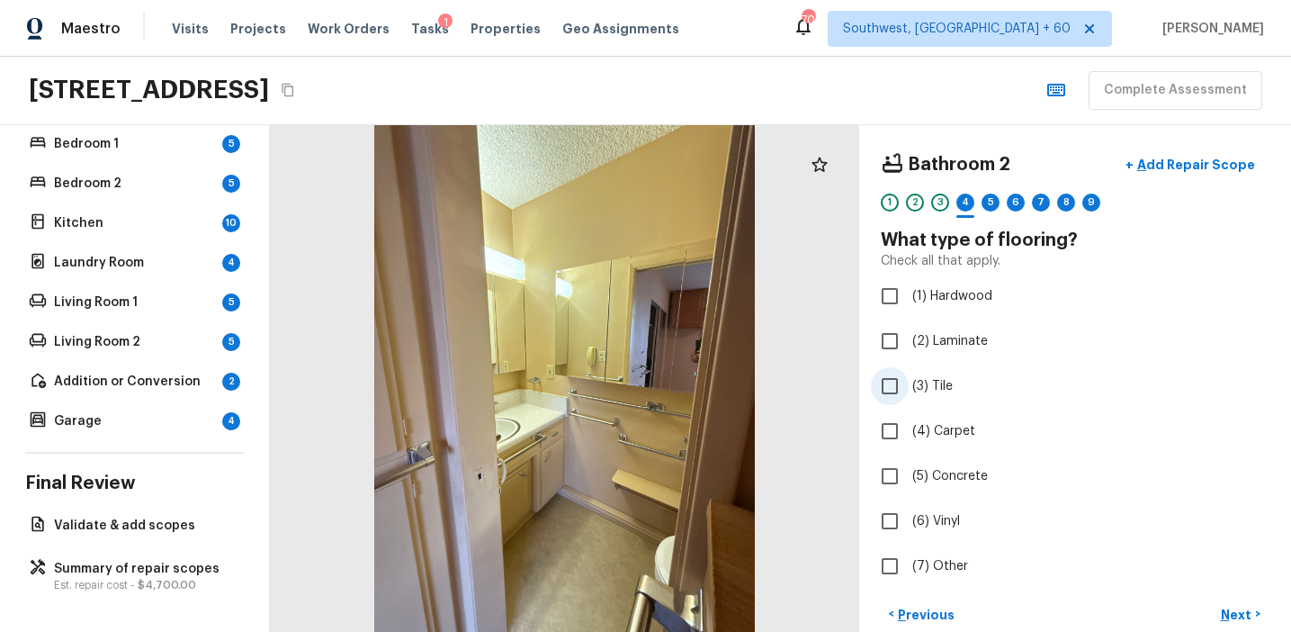
click at [926, 388] on span "(3) Tile" at bounding box center [932, 386] width 40 height 18
click at [909, 388] on input "(3) Tile" at bounding box center [890, 386] width 38 height 38
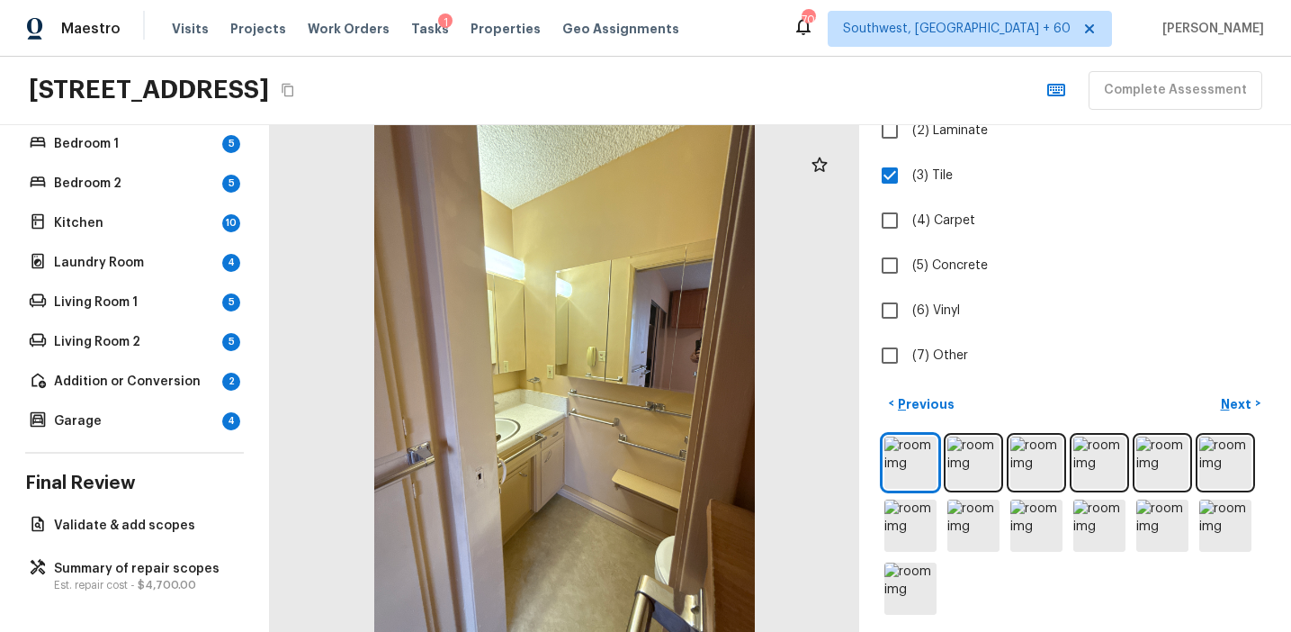
scroll to position [219, 0]
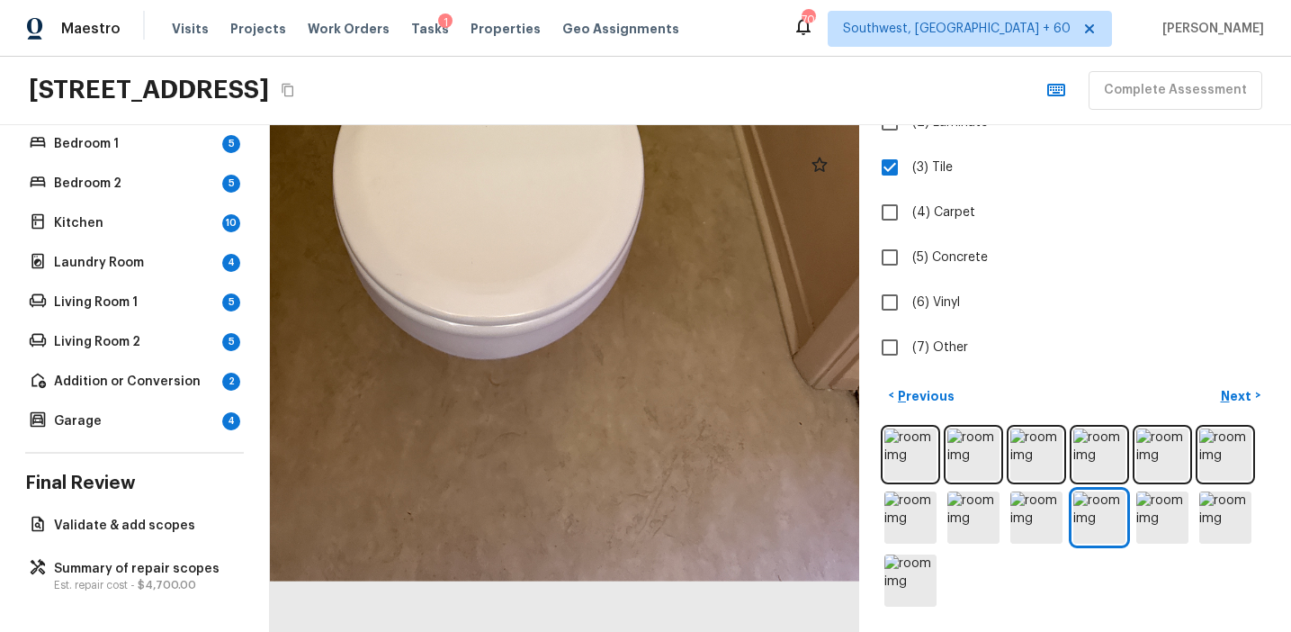
drag, startPoint x: 687, startPoint y: 510, endPoint x: 794, endPoint y: 301, distance: 235.4
click at [794, 301] on div at bounding box center [487, 48] width 1240 height 1066
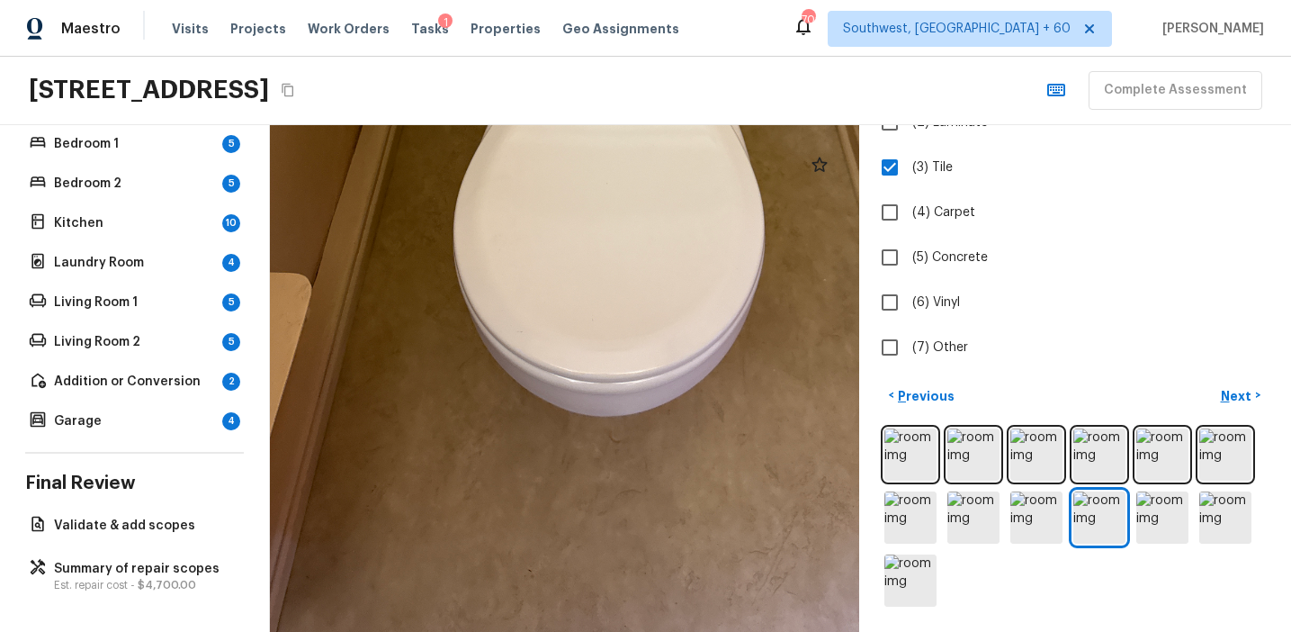
drag, startPoint x: 745, startPoint y: 346, endPoint x: 855, endPoint y: 353, distance: 109.9
click at [855, 353] on div at bounding box center [607, 105] width 1240 height 1066
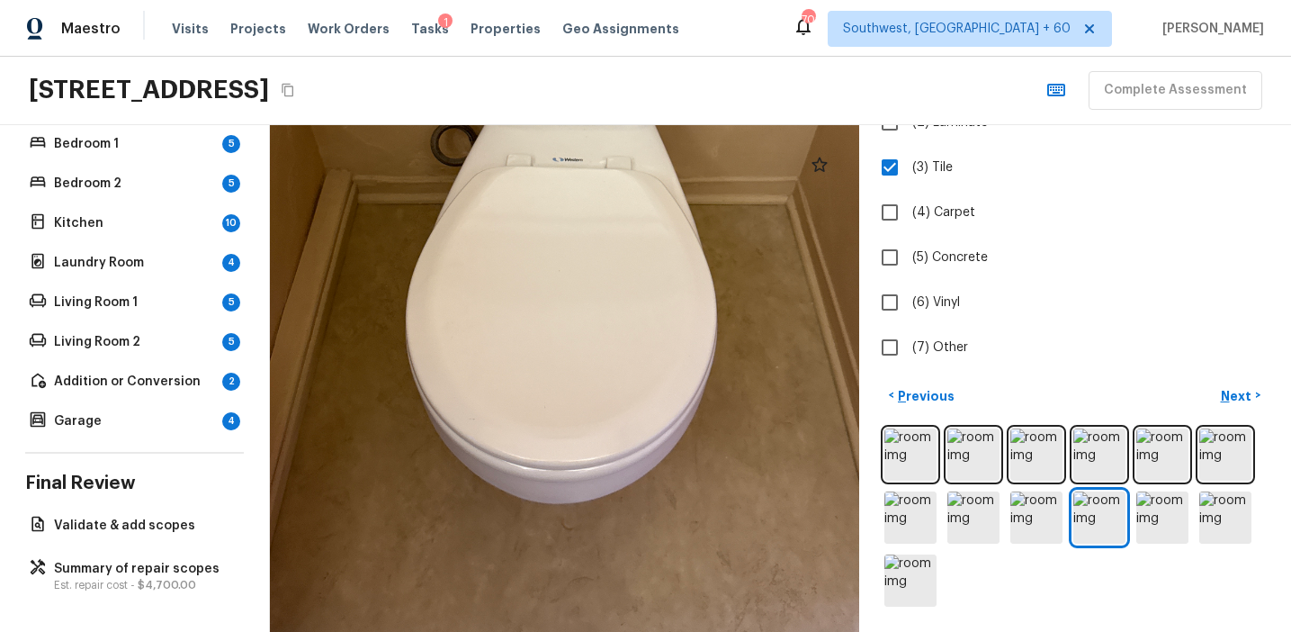
drag, startPoint x: 777, startPoint y: 354, endPoint x: 731, endPoint y: 442, distance: 98.6
click at [731, 442] on div at bounding box center [560, 192] width 1240 height 1066
click at [193, 147] on p "Bedroom 1" at bounding box center [134, 144] width 161 height 18
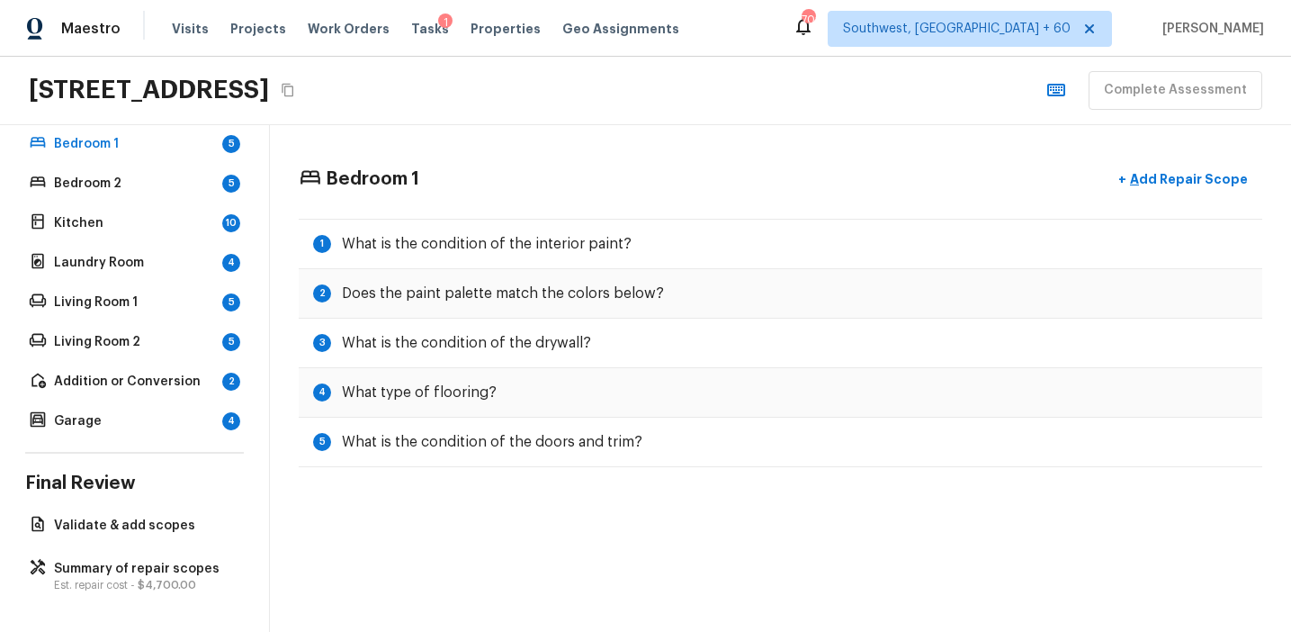
scroll to position [184, 0]
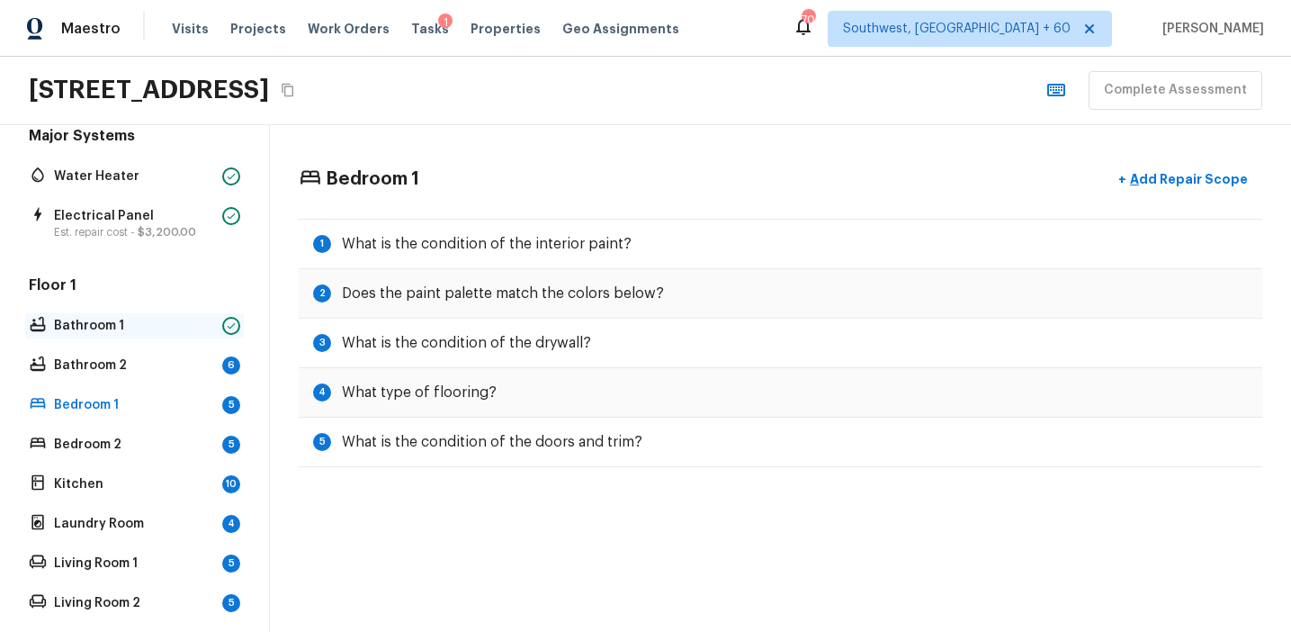
click at [197, 321] on p "Bathroom 1" at bounding box center [134, 326] width 161 height 18
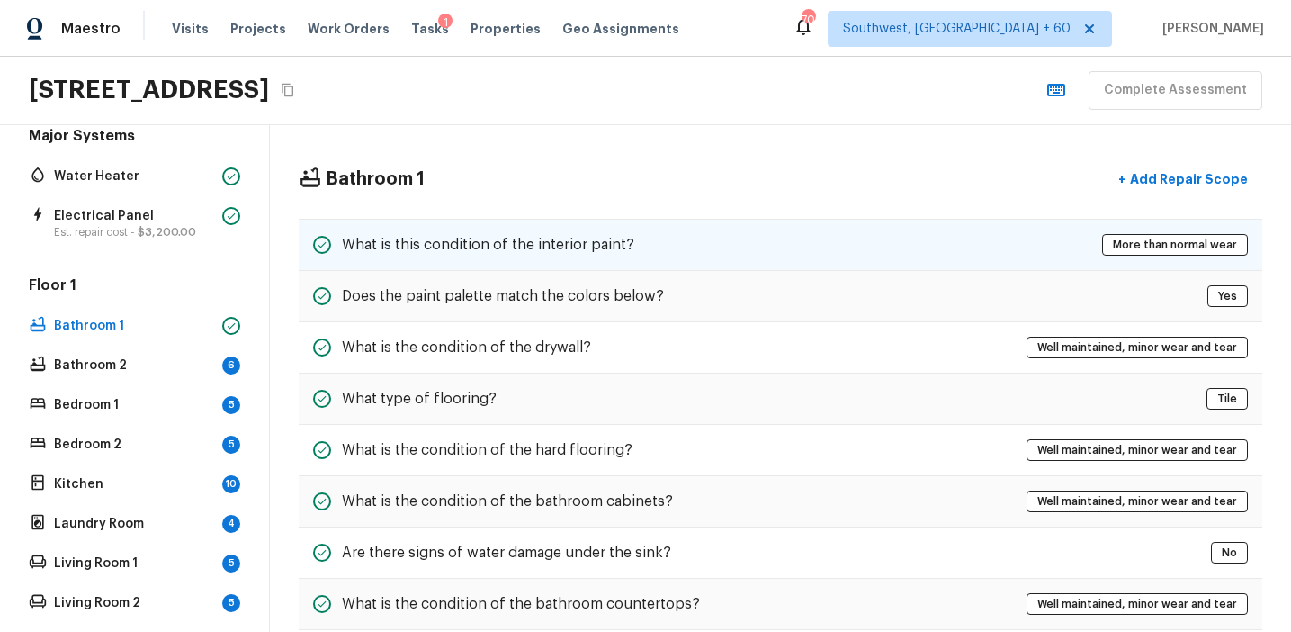
click at [637, 229] on div "What is this condition of the interior paint? More than normal wear" at bounding box center [781, 245] width 964 height 52
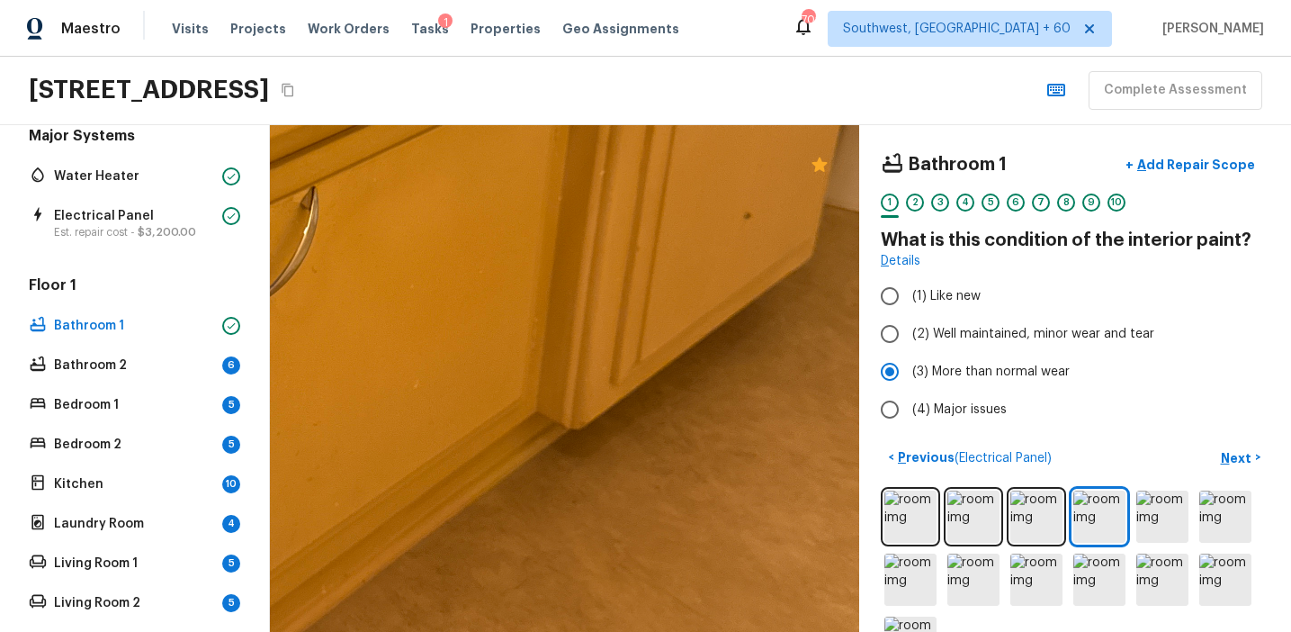
drag, startPoint x: 669, startPoint y: 374, endPoint x: 640, endPoint y: 139, distance: 237.6
click at [639, 146] on div at bounding box center [266, 250] width 2109 height 1813
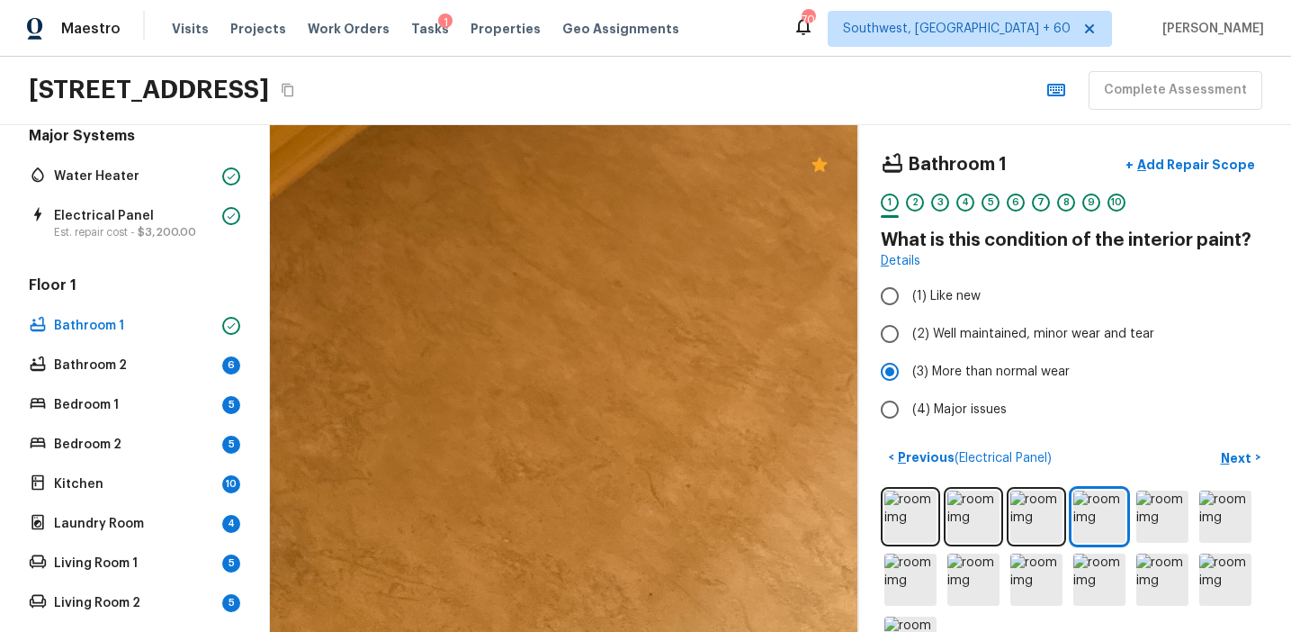
drag, startPoint x: 674, startPoint y: 295, endPoint x: 533, endPoint y: 334, distance: 146.5
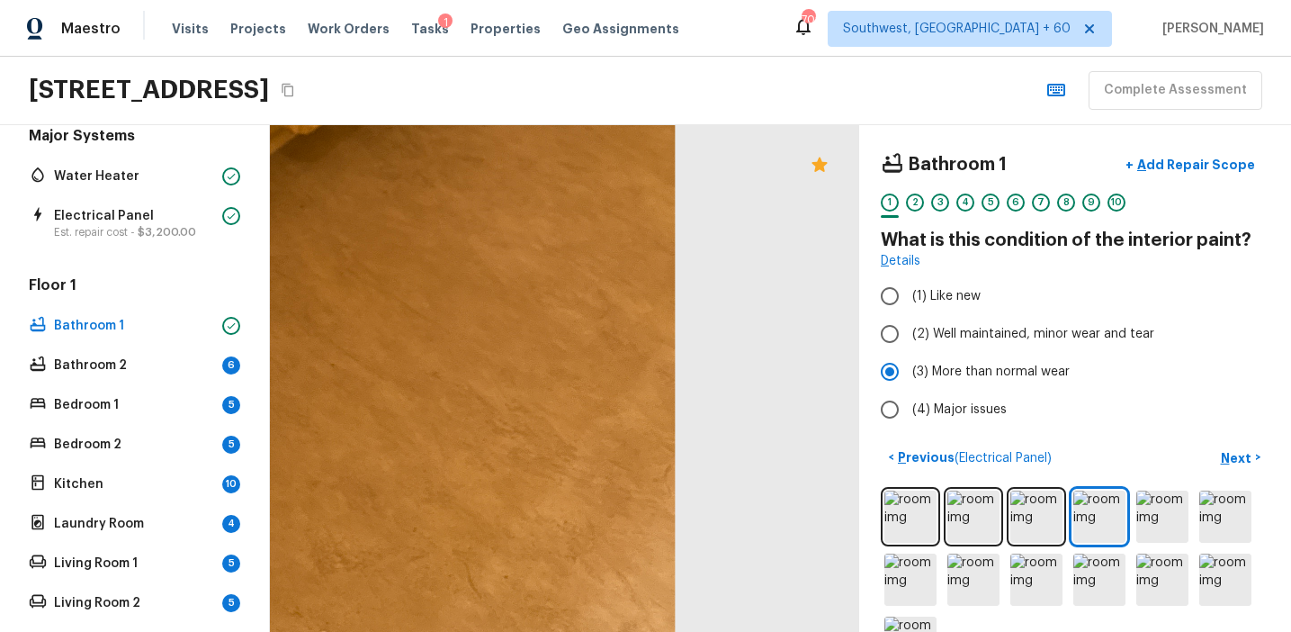
drag, startPoint x: 535, startPoint y: 336, endPoint x: 550, endPoint y: 337, distance: 14.5
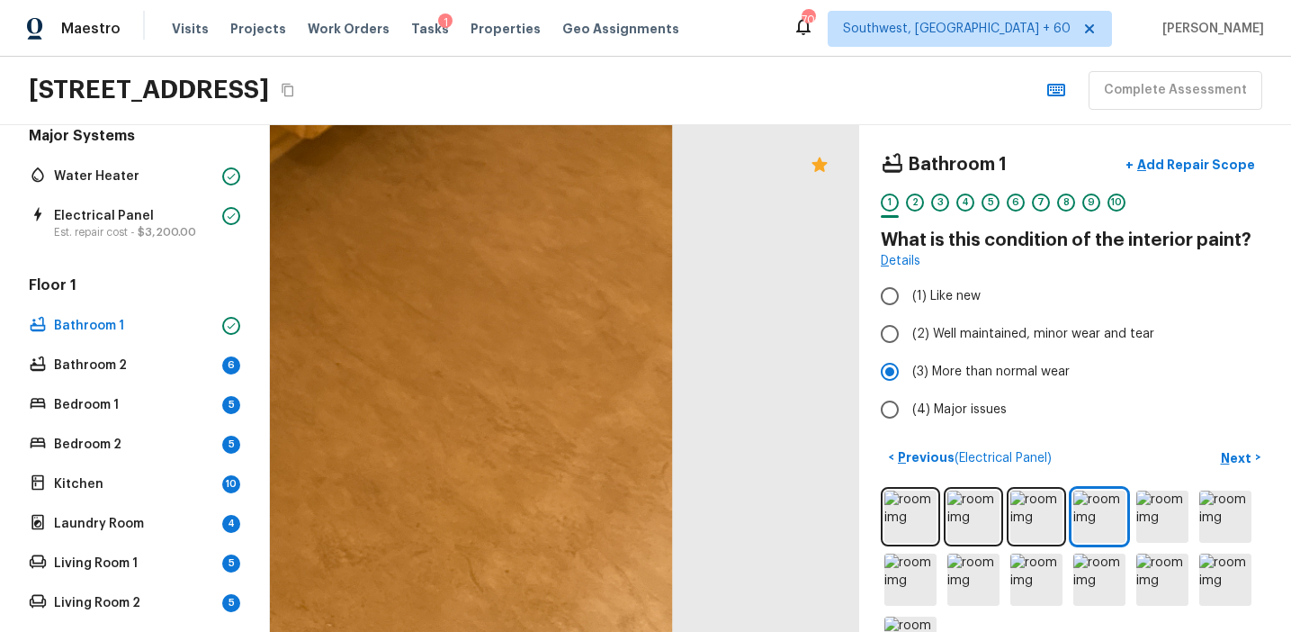
click at [982, 210] on div "5" at bounding box center [991, 207] width 18 height 28
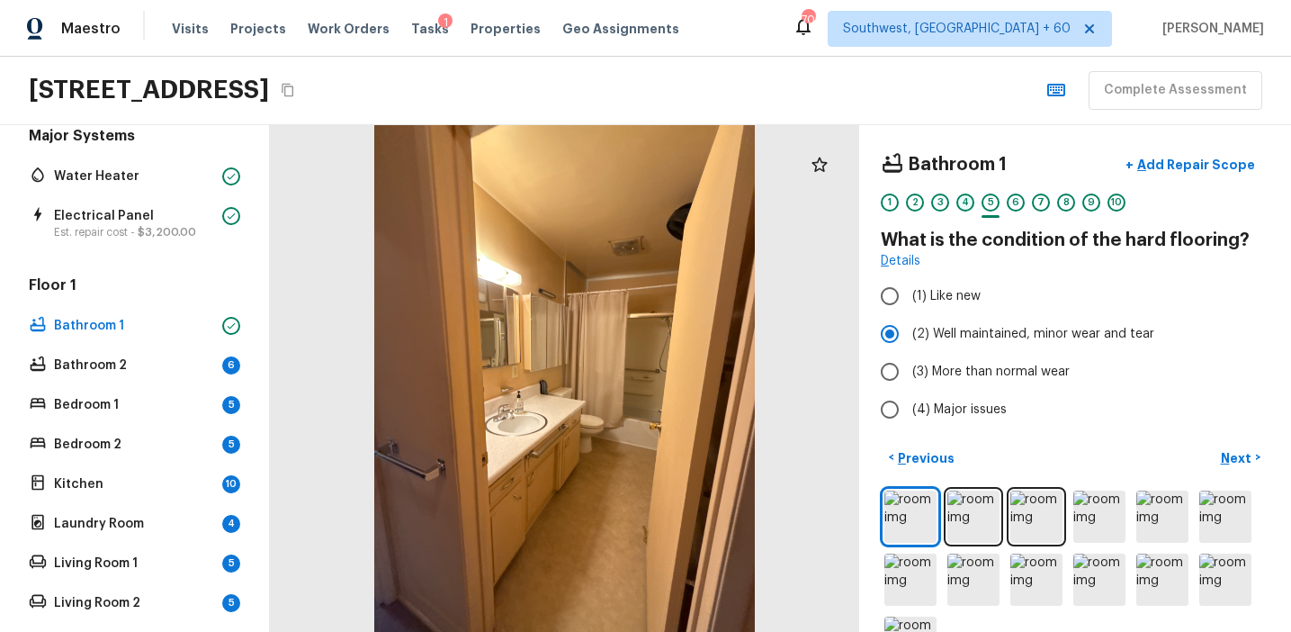
click at [969, 209] on div "4" at bounding box center [965, 202] width 18 height 18
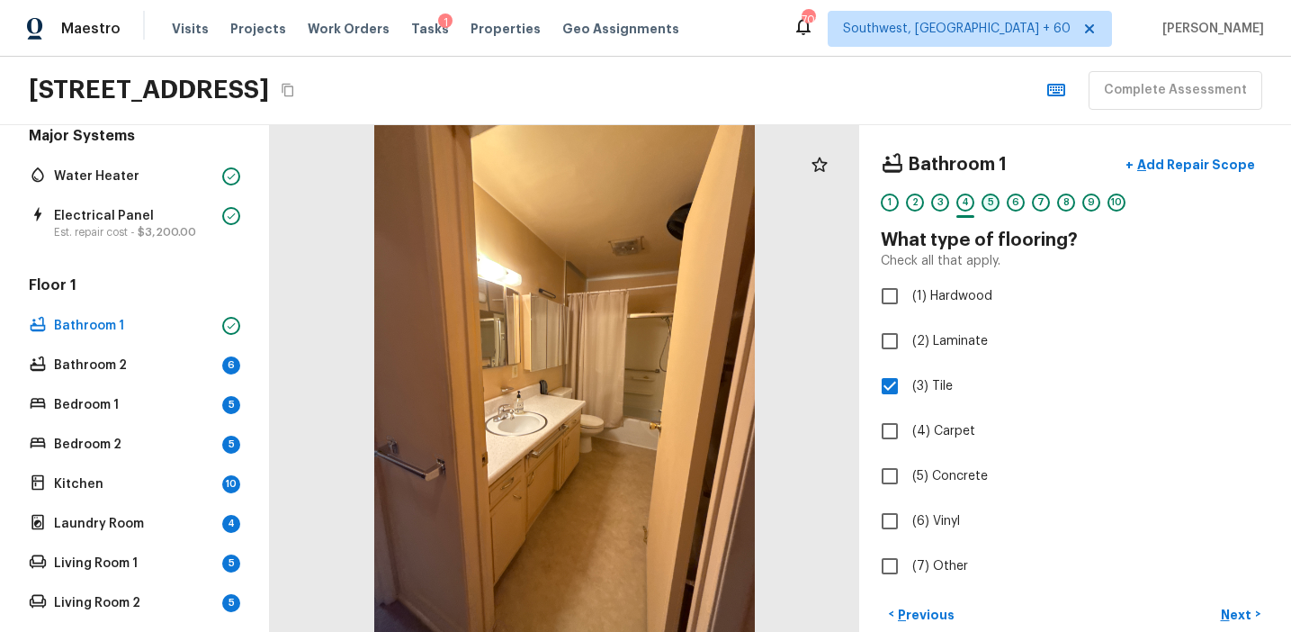
click at [996, 207] on div "5" at bounding box center [991, 202] width 18 height 18
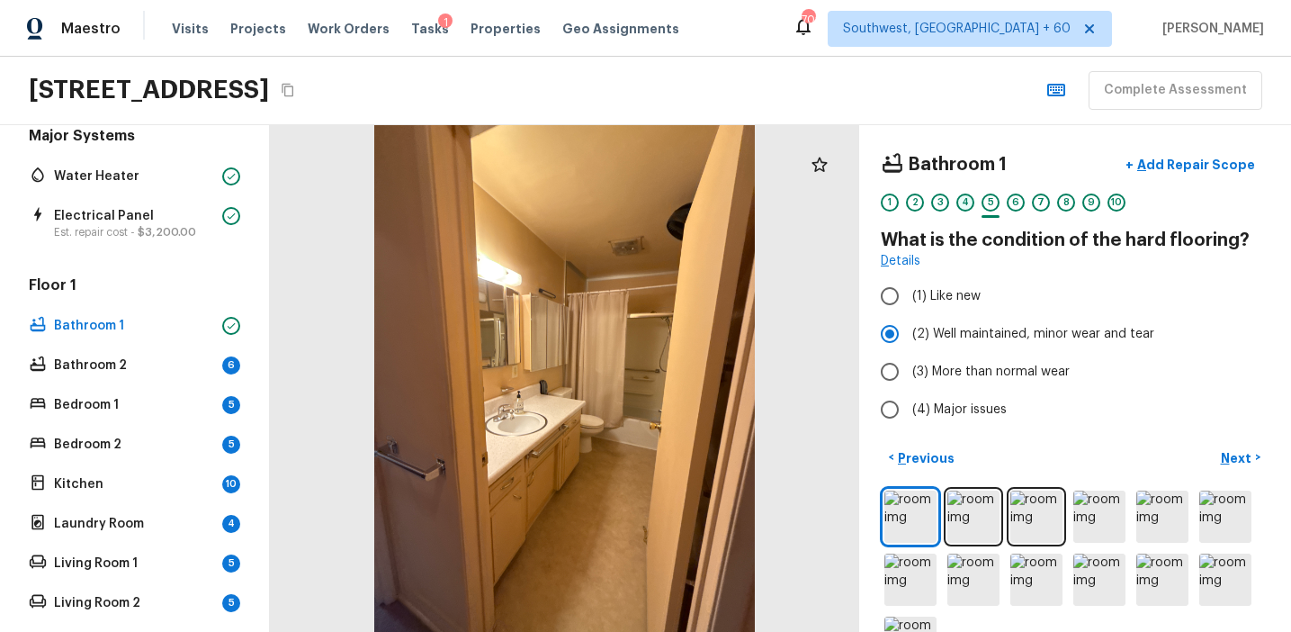
click at [965, 201] on div "4" at bounding box center [965, 202] width 18 height 18
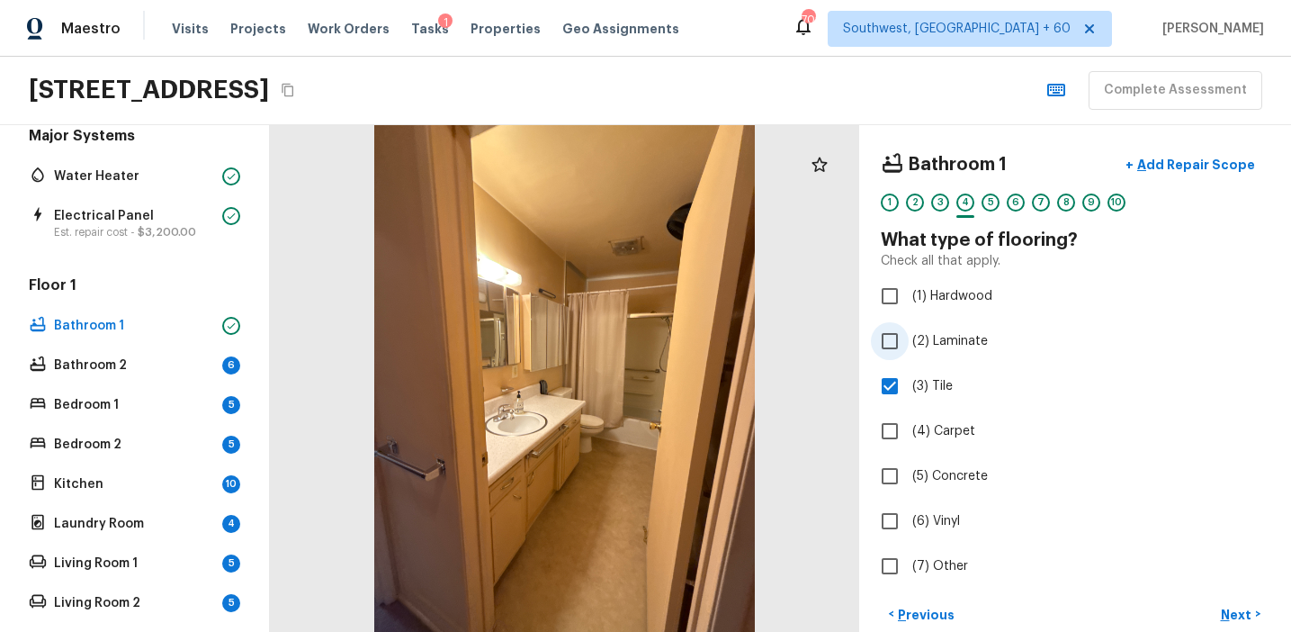
click at [935, 340] on span "(2) Laminate" at bounding box center [950, 341] width 76 height 18
click at [909, 340] on input "(2) Laminate" at bounding box center [890, 341] width 38 height 38
click at [934, 388] on span "(3) Tile" at bounding box center [932, 386] width 40 height 18
click at [909, 388] on input "(3) Tile" at bounding box center [890, 386] width 38 height 38
click at [989, 199] on div "5" at bounding box center [991, 202] width 18 height 18
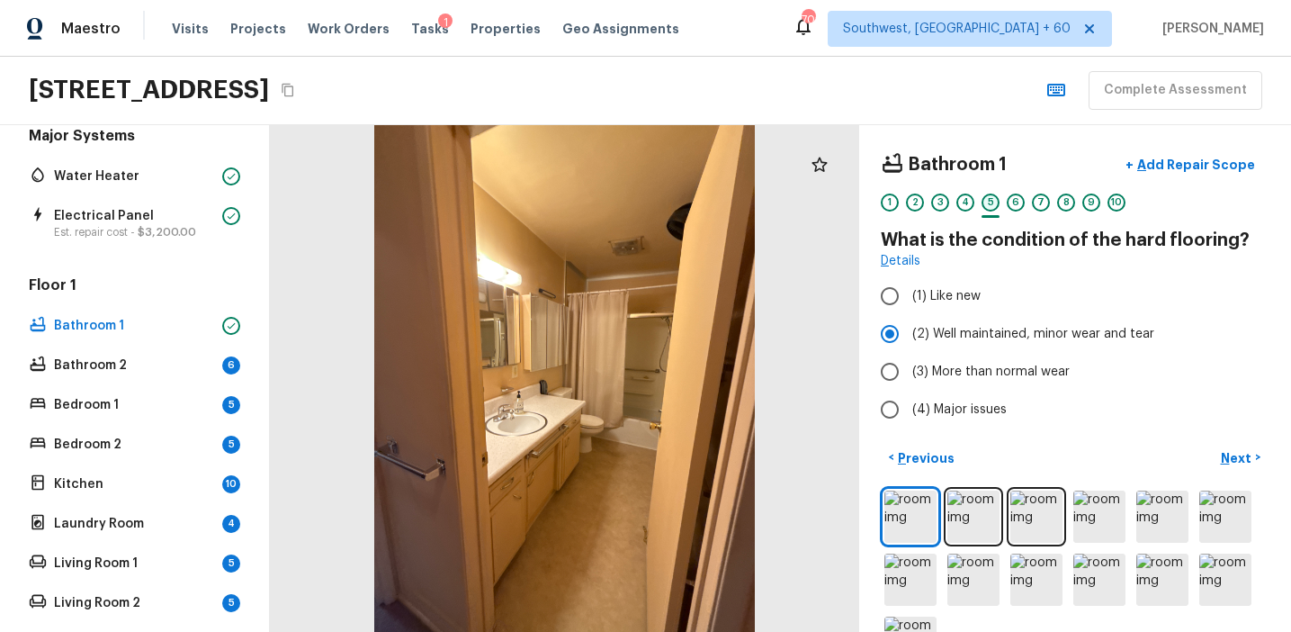
click at [983, 199] on div "5" at bounding box center [991, 202] width 18 height 18
click at [973, 208] on div "4" at bounding box center [965, 207] width 18 height 28
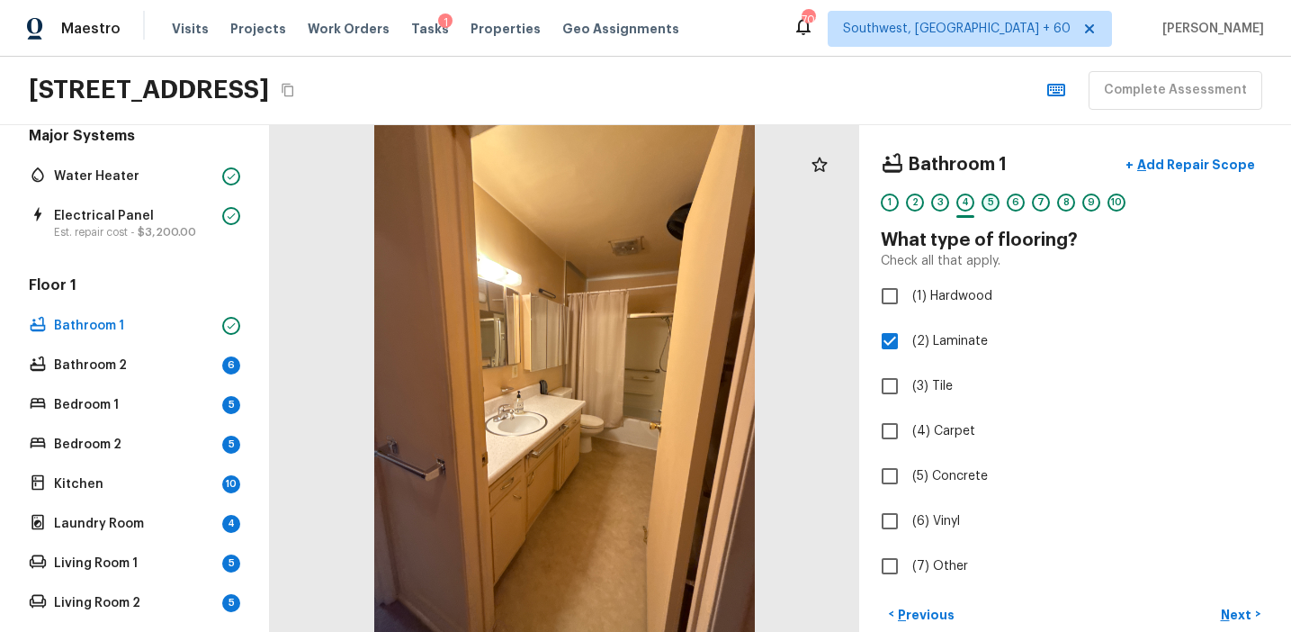
click at [994, 207] on div "5" at bounding box center [991, 202] width 18 height 18
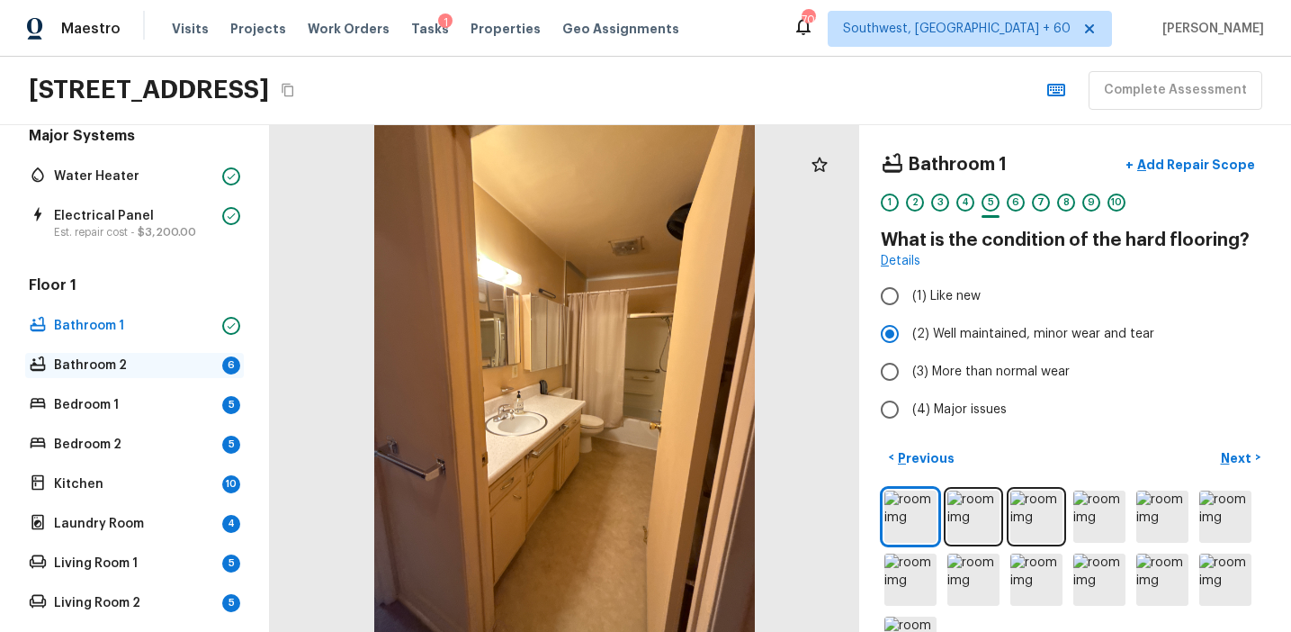
click at [199, 373] on div "Bathroom 2 6" at bounding box center [134, 365] width 219 height 25
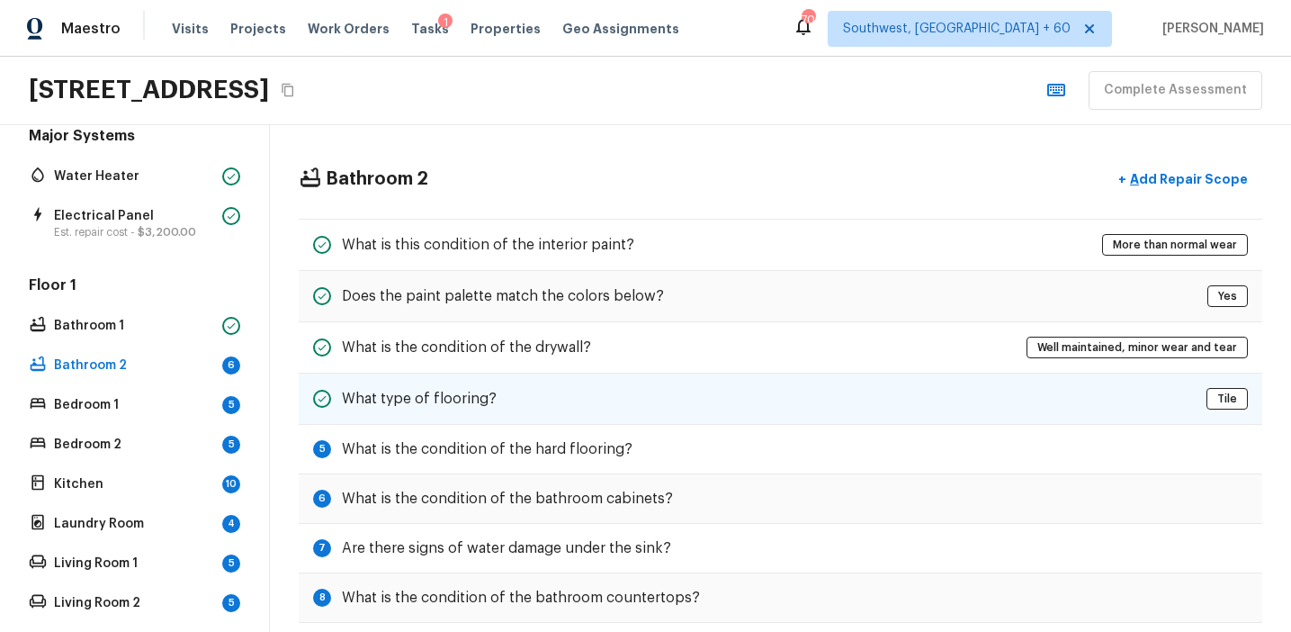
click at [786, 406] on div "What type of flooring? Tile" at bounding box center [781, 398] width 964 height 51
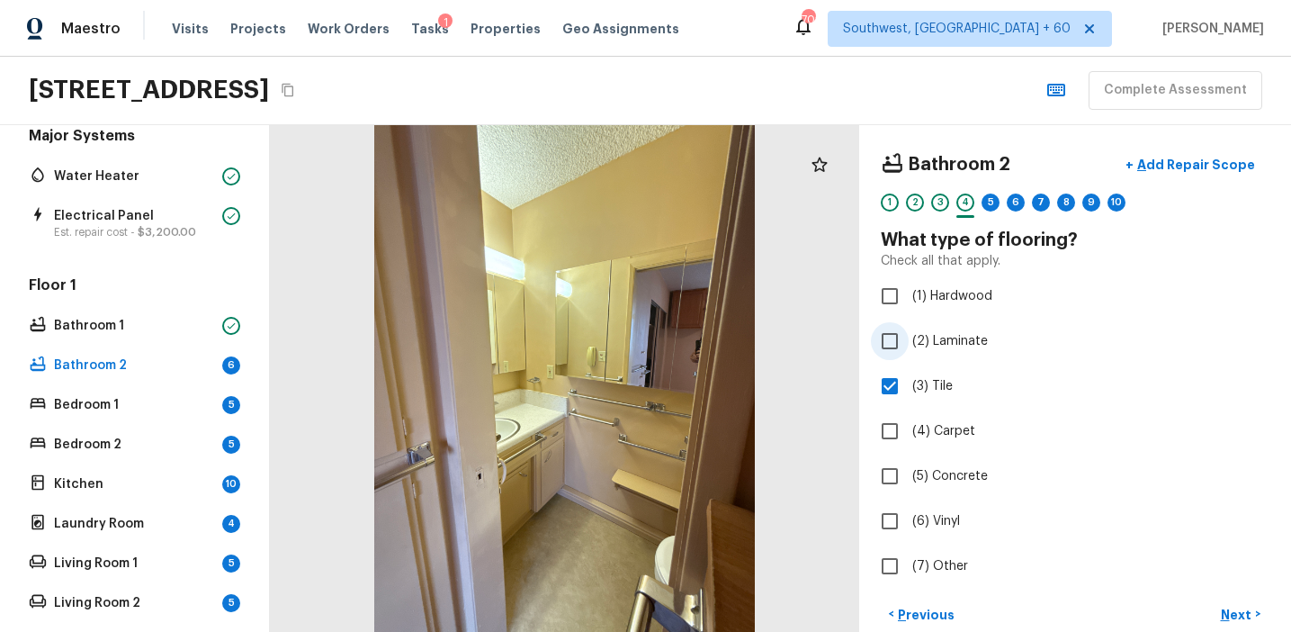
click at [938, 333] on span "(2) Laminate" at bounding box center [950, 341] width 76 height 18
click at [909, 333] on input "(2) Laminate" at bounding box center [890, 341] width 38 height 38
click at [927, 393] on span "(3) Tile" at bounding box center [932, 386] width 40 height 18
click at [909, 393] on input "(3) Tile" at bounding box center [890, 386] width 38 height 38
click at [1229, 613] on p "Next" at bounding box center [1238, 615] width 34 height 18
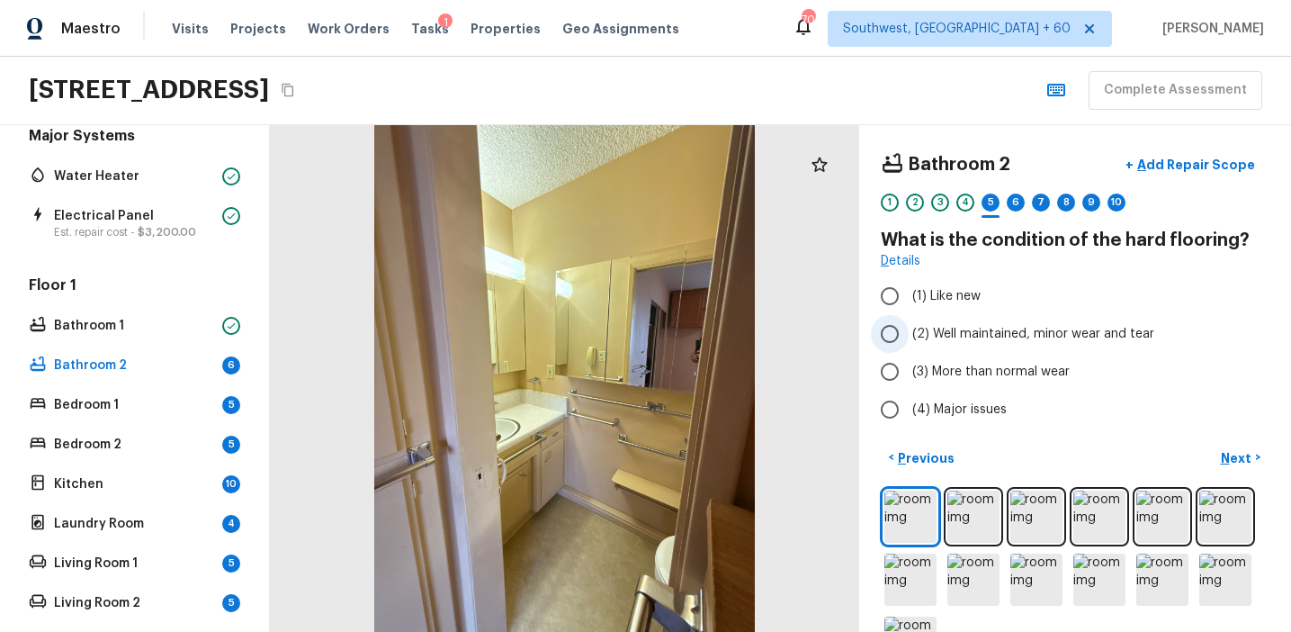
click at [1012, 336] on span "(2) Well maintained, minor wear and tear" at bounding box center [1033, 334] width 242 height 18
click at [909, 336] on input "(2) Well maintained, minor wear and tear" at bounding box center [890, 334] width 38 height 38
click at [1232, 453] on p "Next" at bounding box center [1238, 458] width 34 height 18
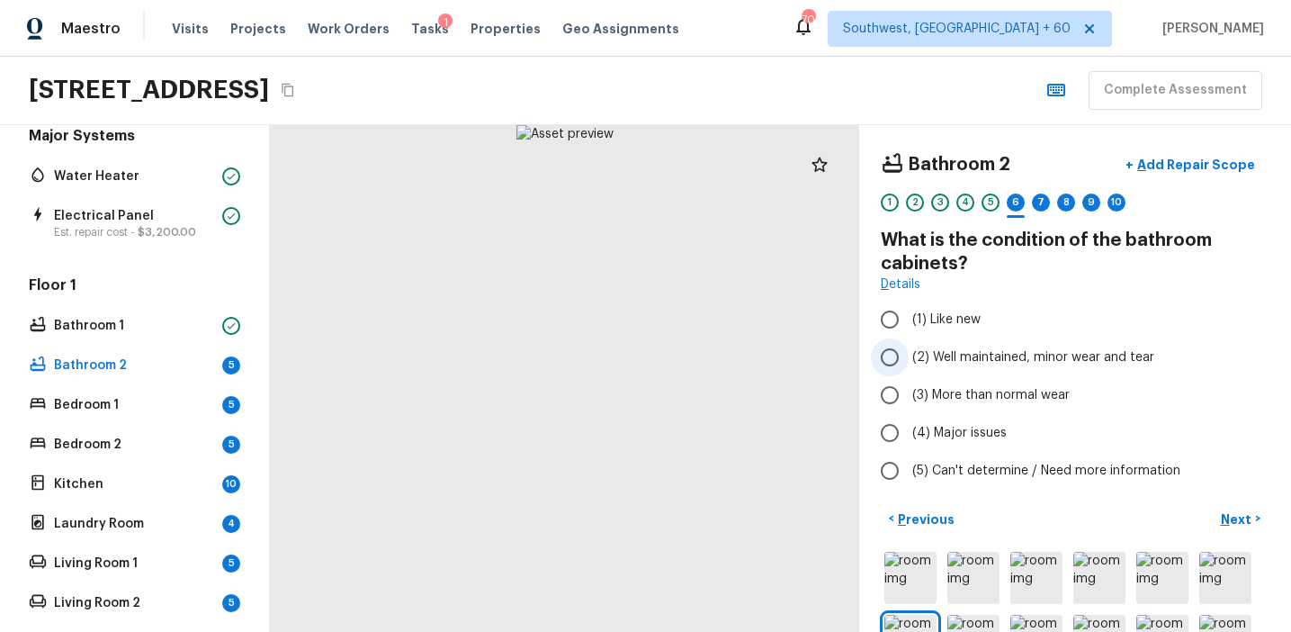
click at [955, 362] on span "(2) Well maintained, minor wear and tear" at bounding box center [1033, 357] width 242 height 18
click at [909, 362] on input "(2) Well maintained, minor wear and tear" at bounding box center [890, 357] width 38 height 38
click at [1225, 508] on button "Next >" at bounding box center [1241, 519] width 58 height 30
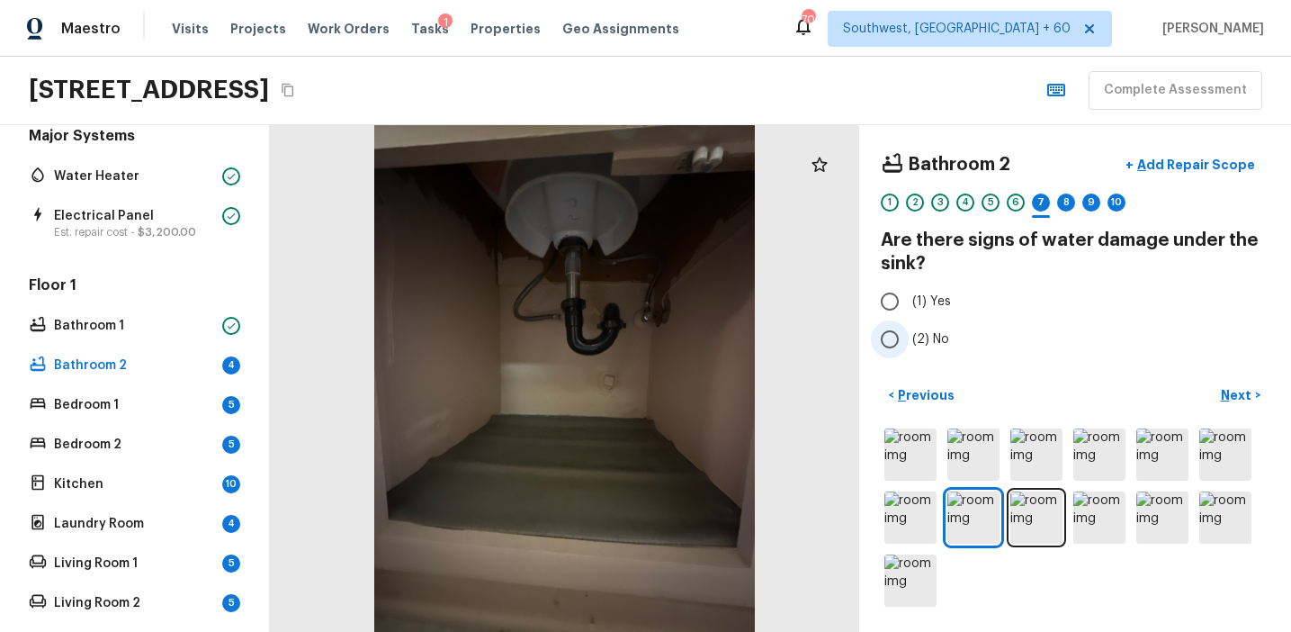
click at [935, 338] on span "(2) No" at bounding box center [930, 339] width 37 height 18
click at [909, 338] on input "(2) No" at bounding box center [890, 339] width 38 height 38
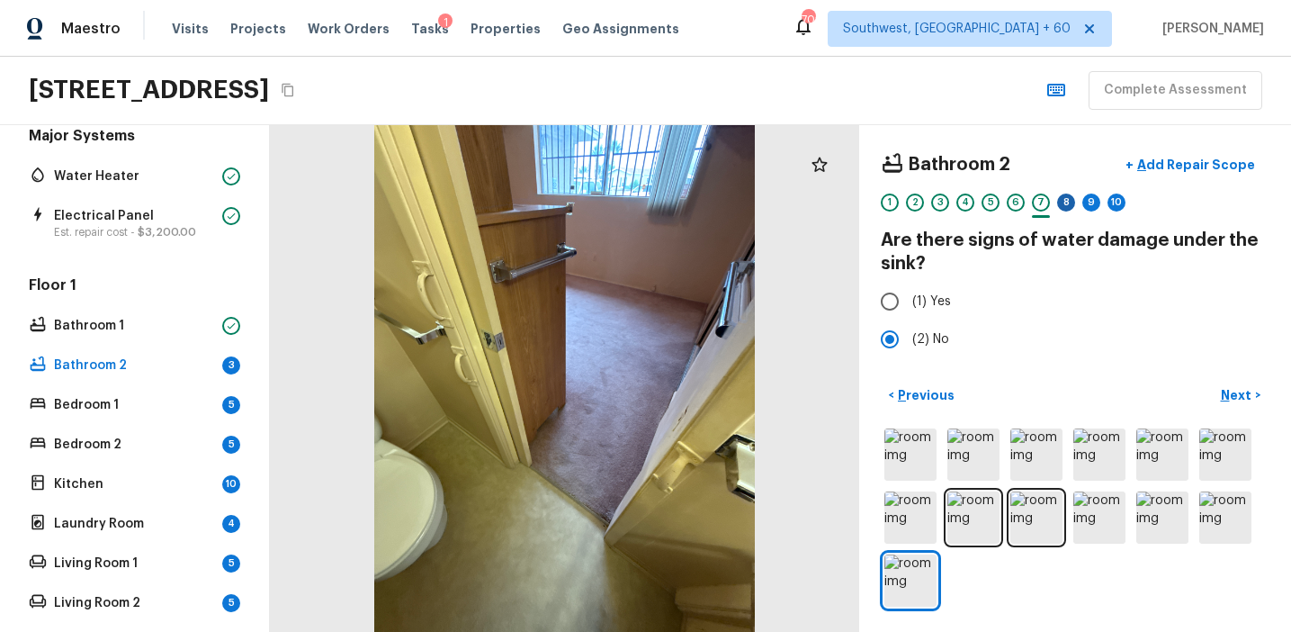
click at [1071, 199] on div "8" at bounding box center [1066, 202] width 18 height 18
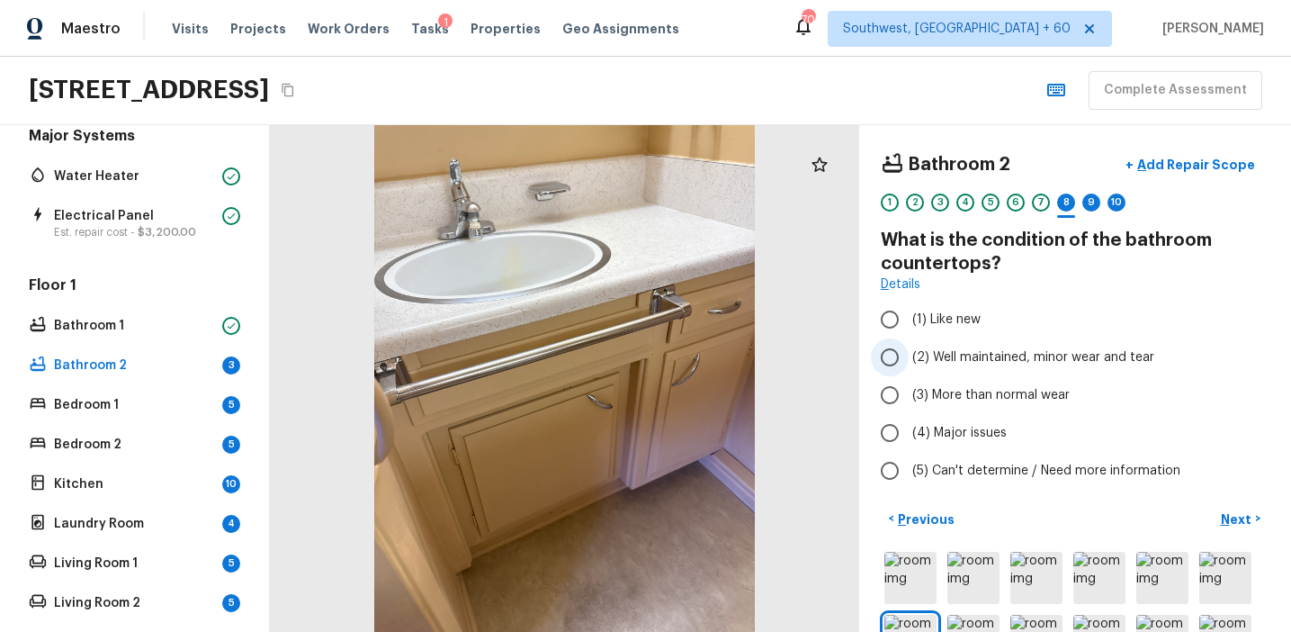
click at [1014, 355] on span "(2) Well maintained, minor wear and tear" at bounding box center [1033, 357] width 242 height 18
click at [909, 355] on input "(2) Well maintained, minor wear and tear" at bounding box center [890, 357] width 38 height 38
click at [1230, 506] on button "Next >" at bounding box center [1241, 519] width 58 height 30
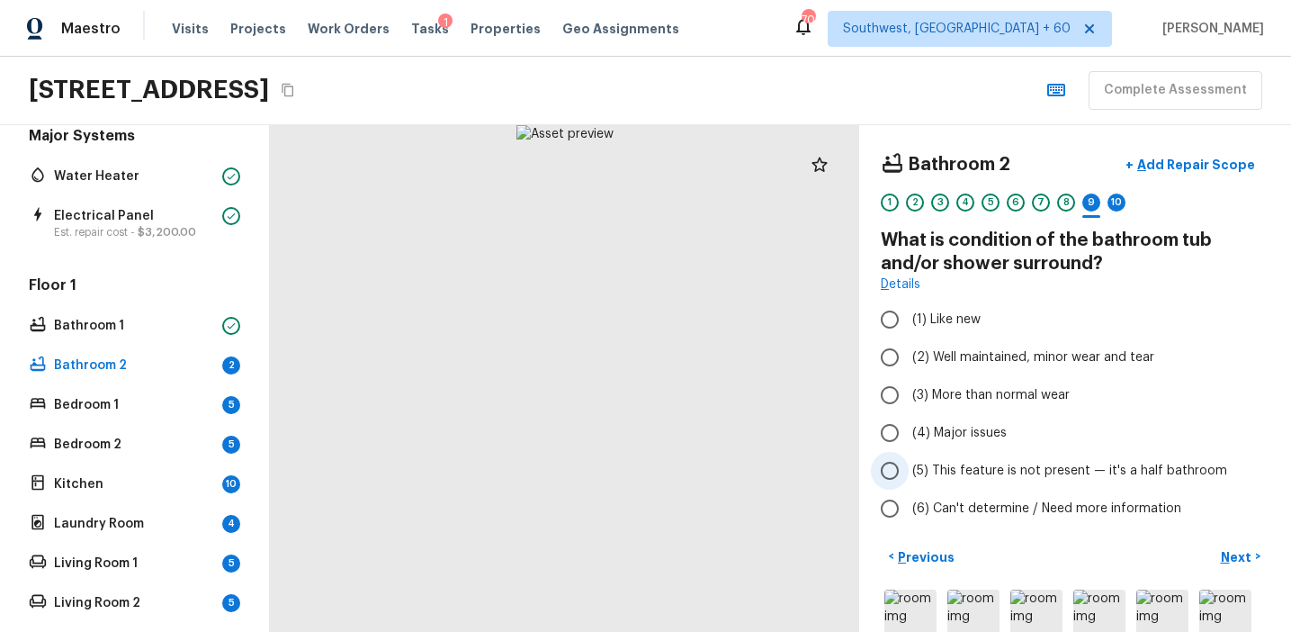
click at [977, 462] on span "(5) This feature is not present — it's a half bathroom" at bounding box center [1069, 471] width 315 height 18
click at [909, 462] on input "(5) This feature is not present — it's a half bathroom" at bounding box center [890, 471] width 38 height 38
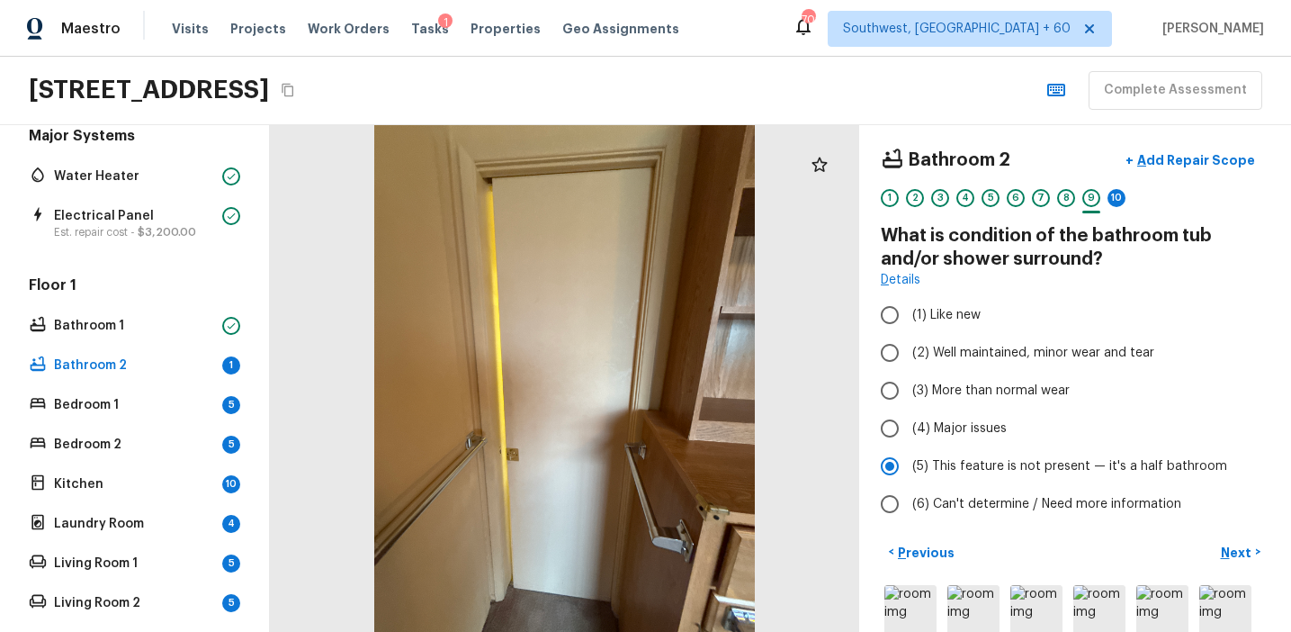
scroll to position [0, 0]
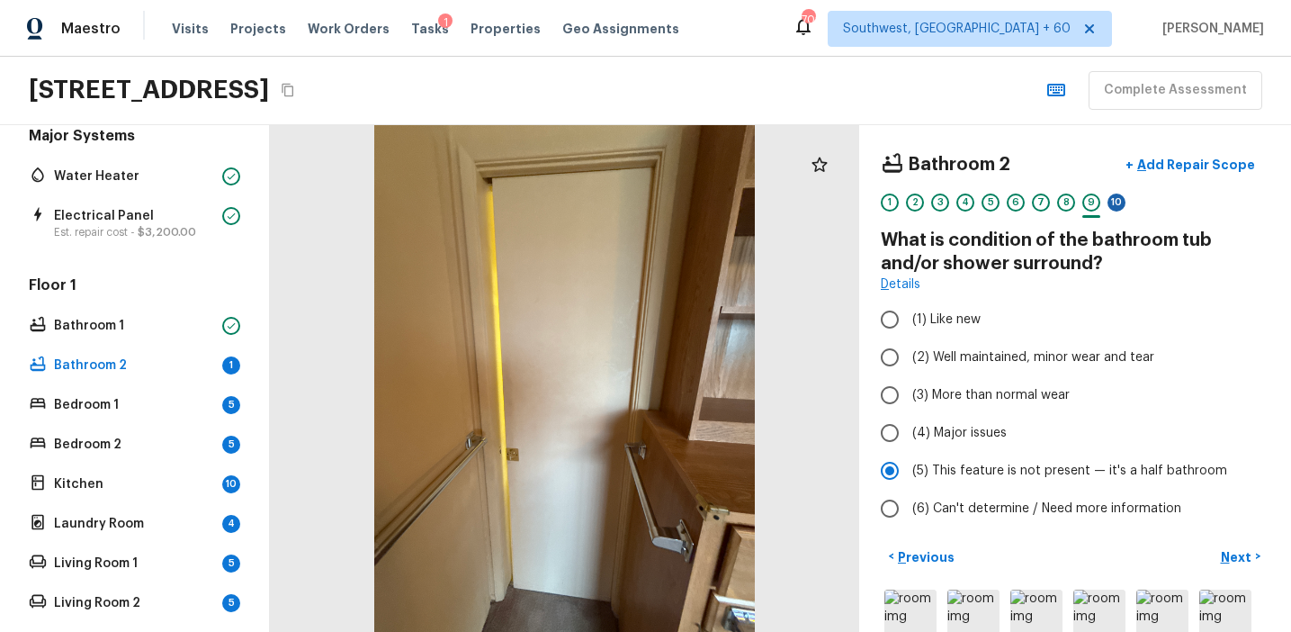
click at [1122, 208] on div "10" at bounding box center [1117, 202] width 18 height 18
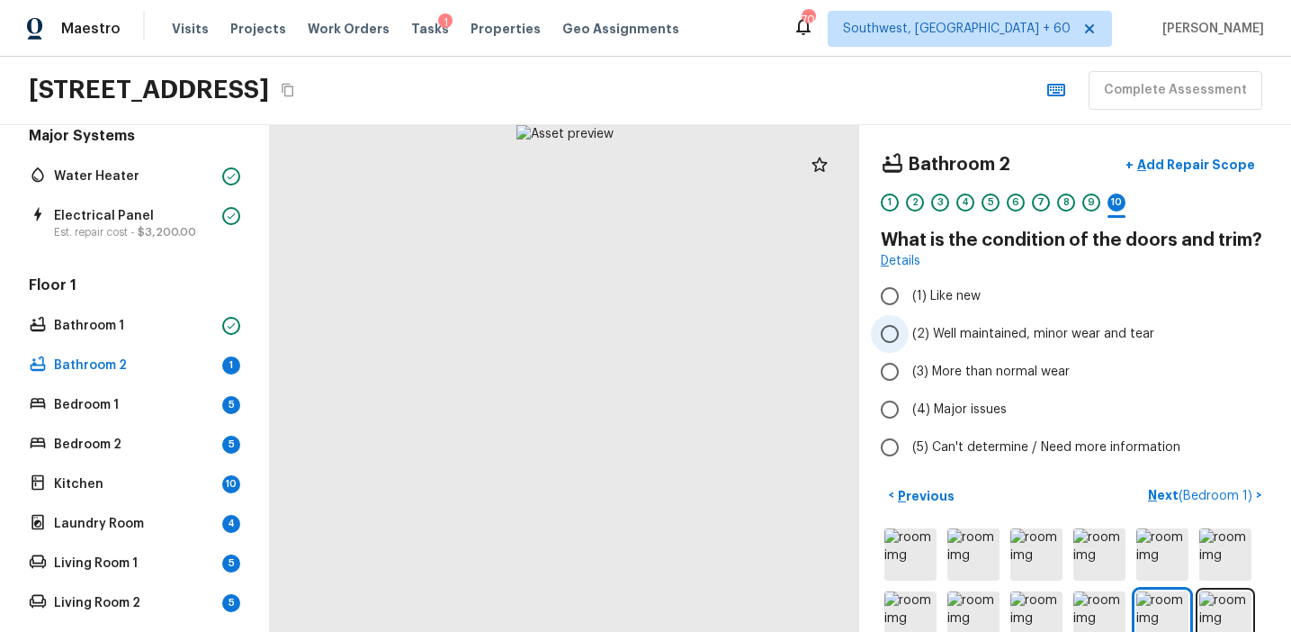
click at [1008, 335] on span "(2) Well maintained, minor wear and tear" at bounding box center [1033, 334] width 242 height 18
click at [909, 335] on input "(2) Well maintained, minor wear and tear" at bounding box center [890, 334] width 38 height 38
click at [1163, 493] on p "Next ( Bedroom 1 )" at bounding box center [1202, 495] width 108 height 19
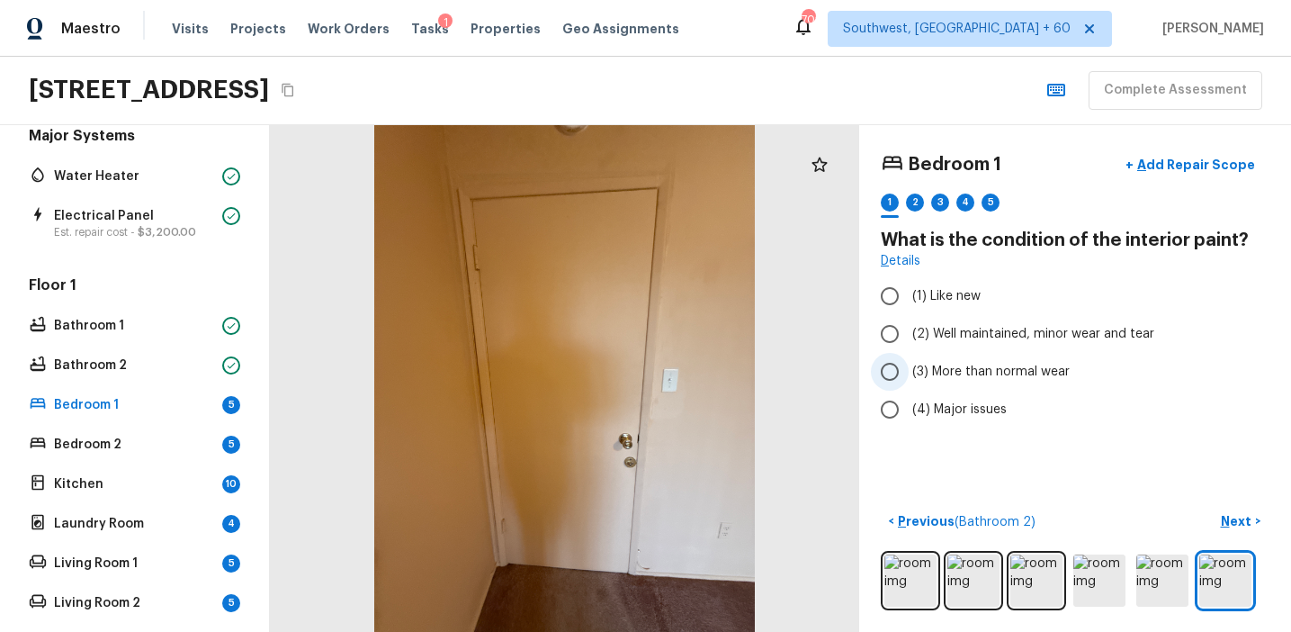
click at [956, 368] on span "(3) More than normal wear" at bounding box center [990, 372] width 157 height 18
click at [909, 368] on input "(3) More than normal wear" at bounding box center [890, 372] width 38 height 38
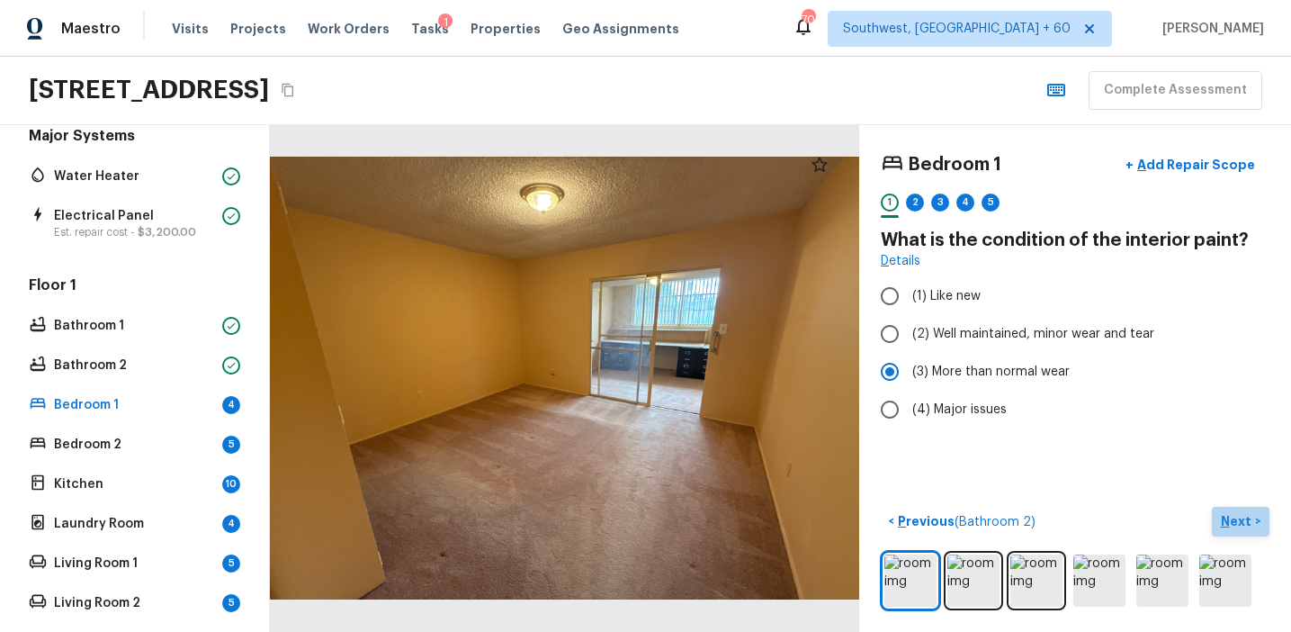
click at [1236, 509] on button "Next >" at bounding box center [1241, 522] width 58 height 30
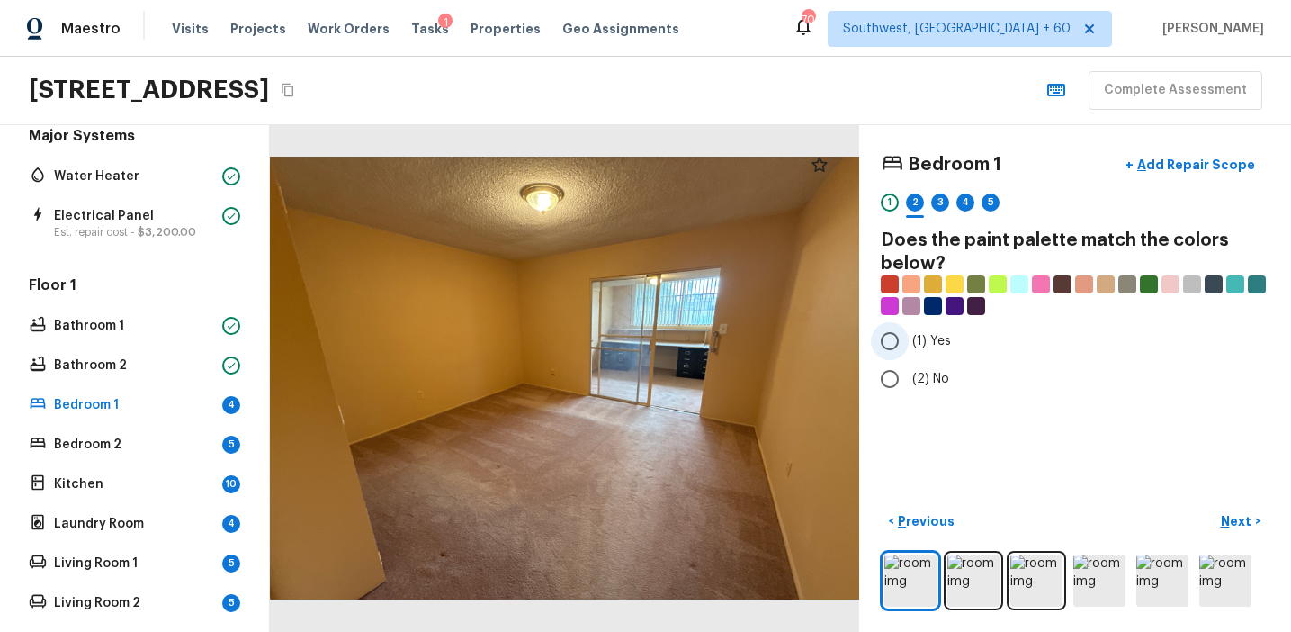
click at [936, 342] on span "(1) Yes" at bounding box center [931, 341] width 39 height 18
click at [909, 342] on input "(1) Yes" at bounding box center [890, 341] width 38 height 38
click at [1234, 520] on p "Next" at bounding box center [1238, 521] width 34 height 18
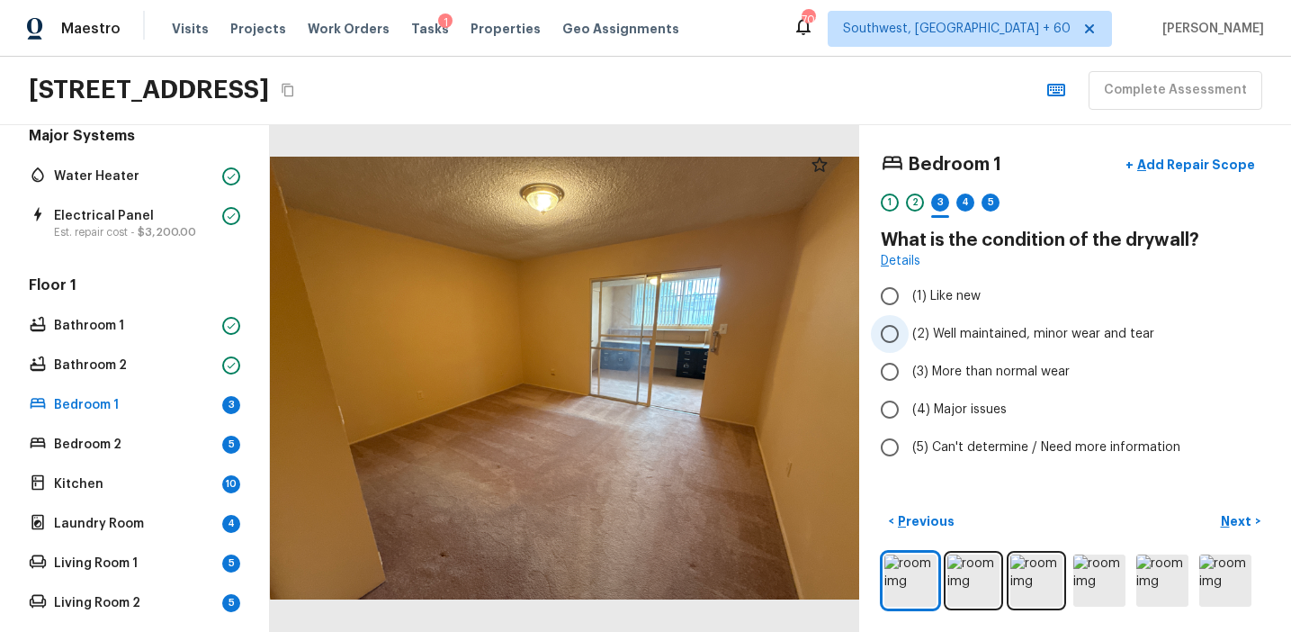
click at [1005, 334] on span "(2) Well maintained, minor wear and tear" at bounding box center [1033, 334] width 242 height 18
click at [909, 334] on input "(2) Well maintained, minor wear and tear" at bounding box center [890, 334] width 38 height 38
click at [1235, 513] on p "Next" at bounding box center [1238, 521] width 34 height 18
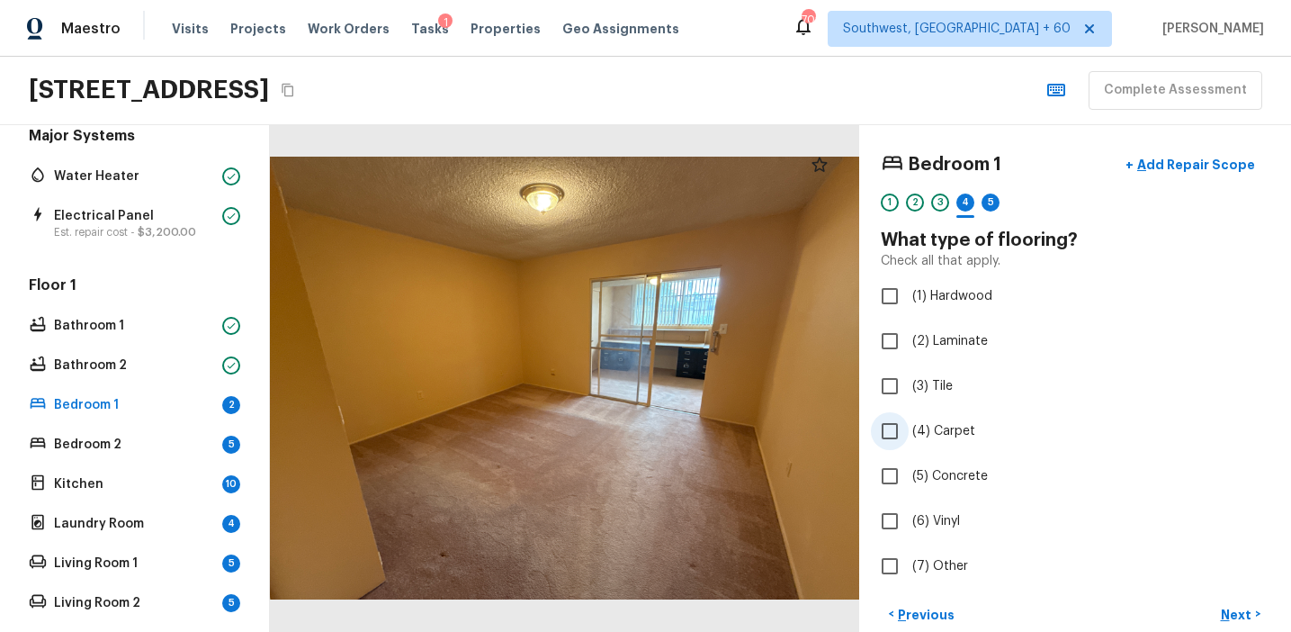
click at [947, 430] on span "(4) Carpet" at bounding box center [943, 431] width 63 height 18
click at [909, 430] on input "(4) Carpet" at bounding box center [890, 431] width 38 height 38
click at [1219, 604] on button "Next >" at bounding box center [1241, 614] width 58 height 30
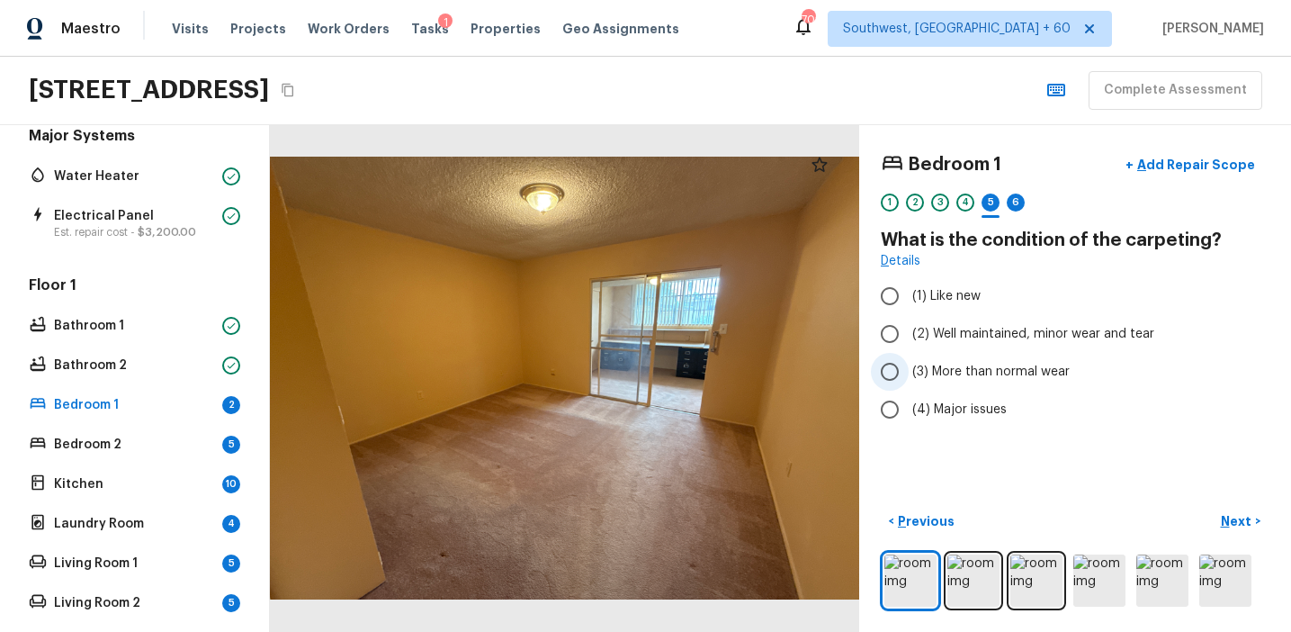
click at [992, 363] on span "(3) More than normal wear" at bounding box center [990, 372] width 157 height 18
click at [909, 363] on input "(3) More than normal wear" at bounding box center [890, 372] width 38 height 38
click at [1232, 514] on p "Next" at bounding box center [1238, 521] width 34 height 18
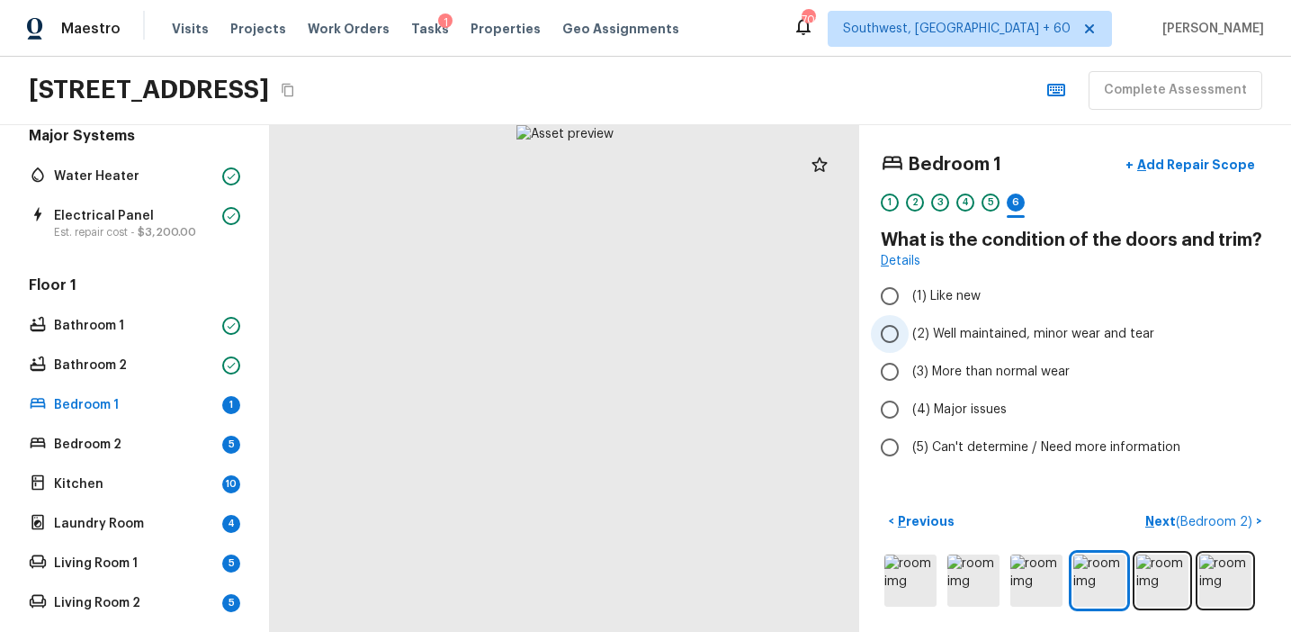
click at [1010, 344] on label "(2) Well maintained, minor wear and tear" at bounding box center [1063, 334] width 384 height 38
click at [909, 344] on input "(2) Well maintained, minor wear and tear" at bounding box center [890, 334] width 38 height 38
click at [1158, 512] on p "Next ( Bedroom 2 )" at bounding box center [1200, 521] width 111 height 19
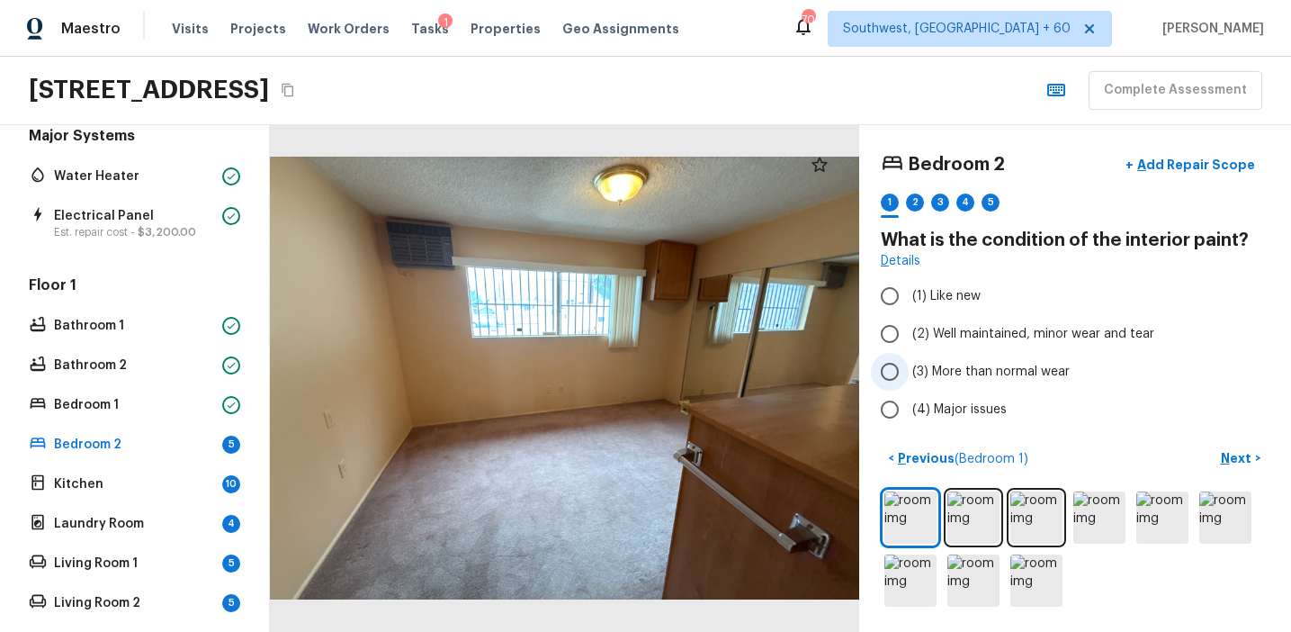
click at [943, 371] on span "(3) More than normal wear" at bounding box center [990, 372] width 157 height 18
click at [909, 371] on input "(3) More than normal wear" at bounding box center [890, 372] width 38 height 38
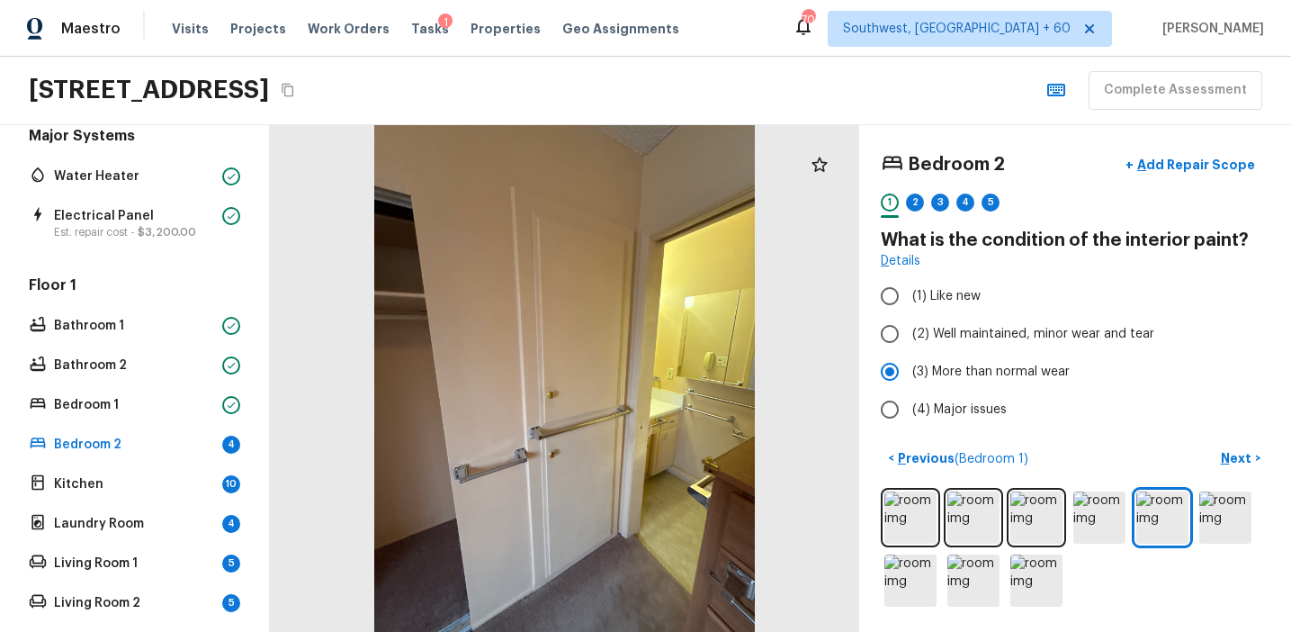
click at [619, 148] on div at bounding box center [564, 378] width 589 height 507
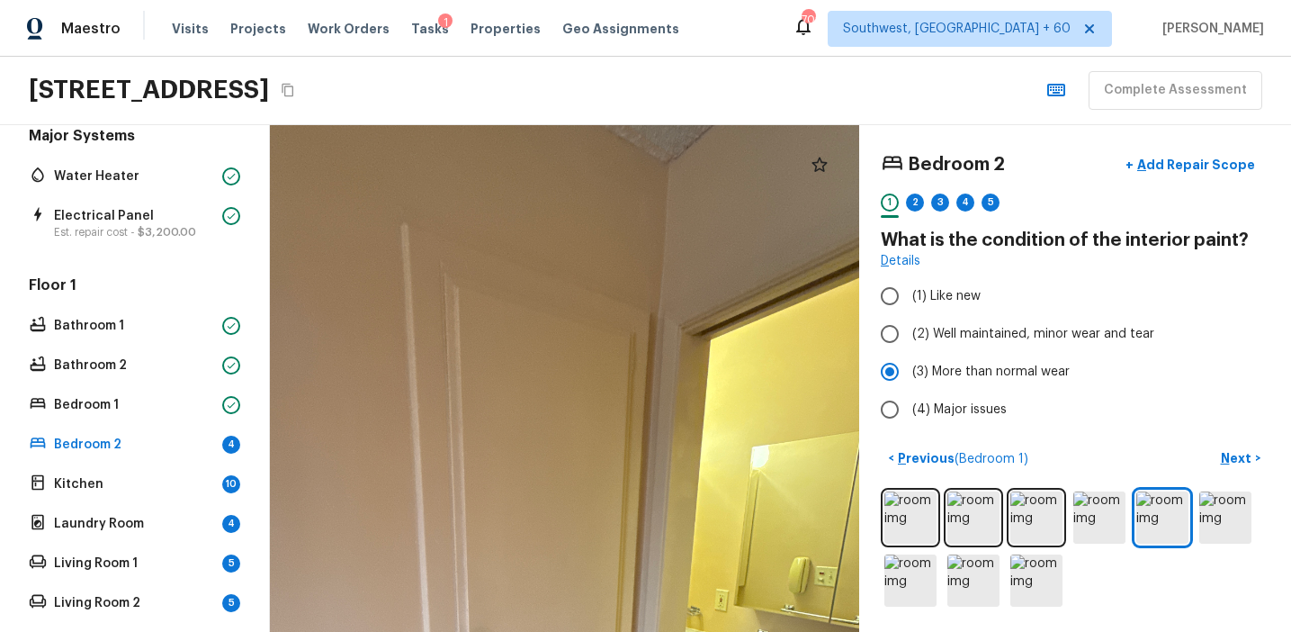
click at [636, 214] on div at bounding box center [509, 610] width 1185 height 1019
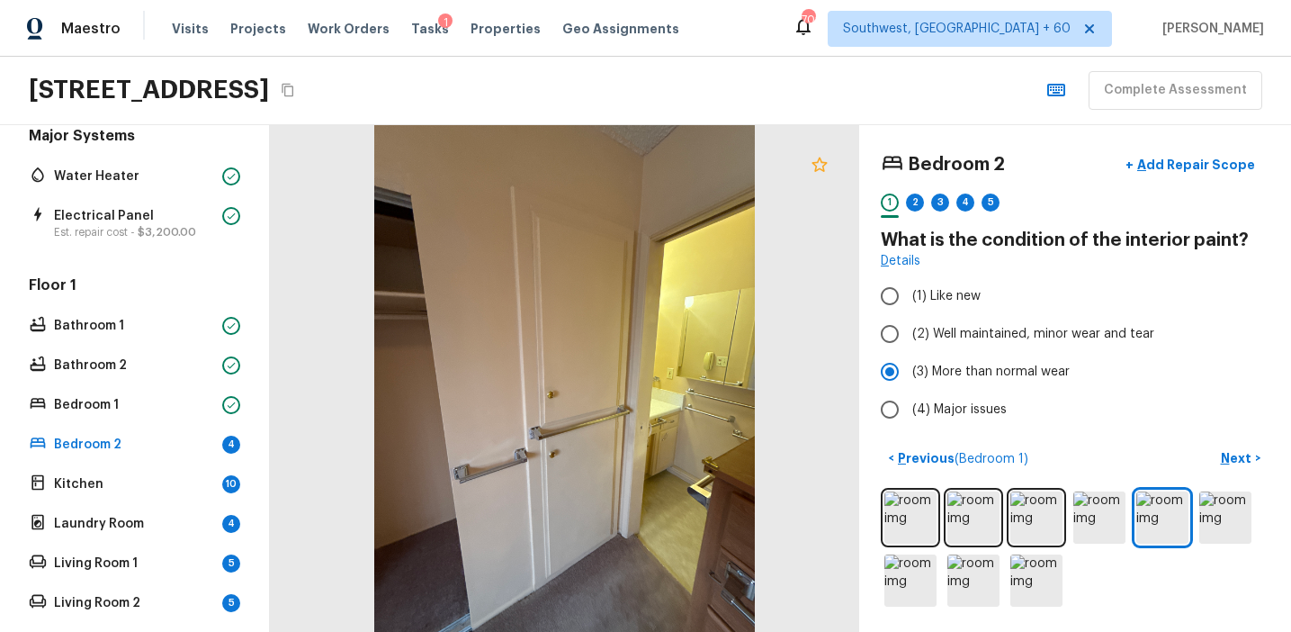
click at [814, 166] on icon at bounding box center [820, 165] width 22 height 22
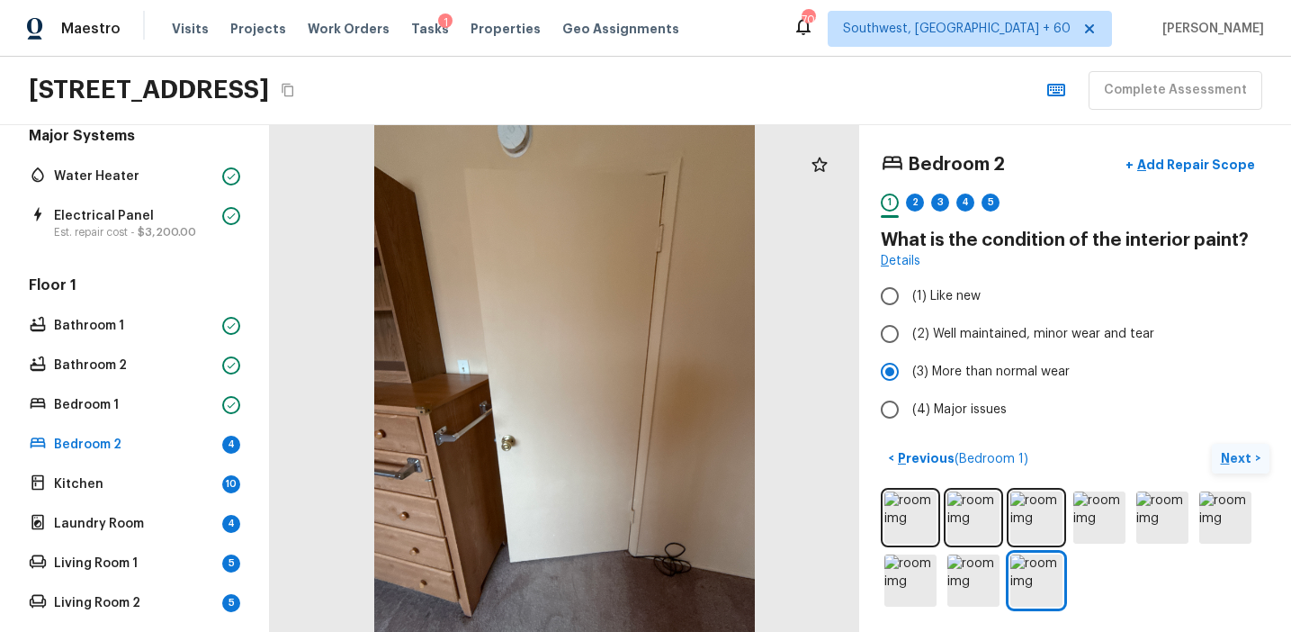
click at [1228, 447] on button "Next >" at bounding box center [1241, 459] width 58 height 30
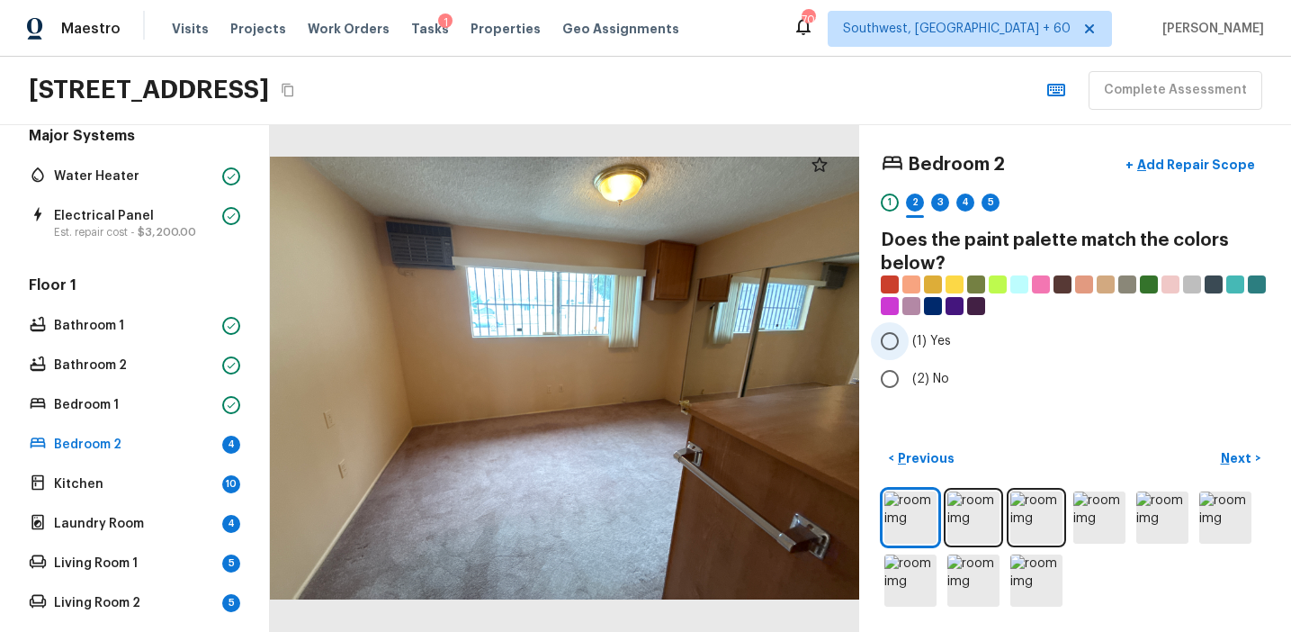
click at [932, 325] on label "(1) Yes" at bounding box center [1063, 341] width 384 height 38
click at [909, 325] on input "(1) Yes" at bounding box center [890, 341] width 38 height 38
click at [1239, 452] on p "Next" at bounding box center [1238, 458] width 34 height 18
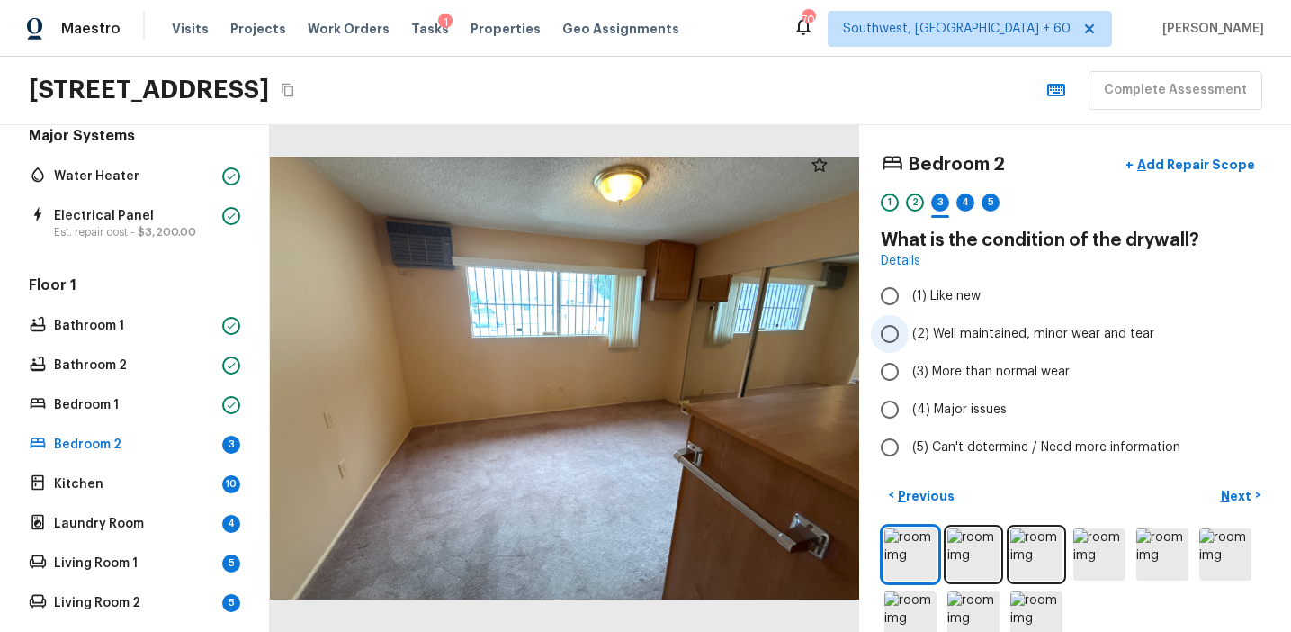
click at [996, 342] on span "(2) Well maintained, minor wear and tear" at bounding box center [1033, 334] width 242 height 18
click at [909, 342] on input "(2) Well maintained, minor wear and tear" at bounding box center [890, 334] width 38 height 38
click at [966, 370] on span "(3) More than normal wear" at bounding box center [990, 372] width 157 height 18
click at [909, 370] on input "(3) More than normal wear" at bounding box center [890, 372] width 38 height 38
click at [1225, 498] on p "Next" at bounding box center [1238, 496] width 34 height 18
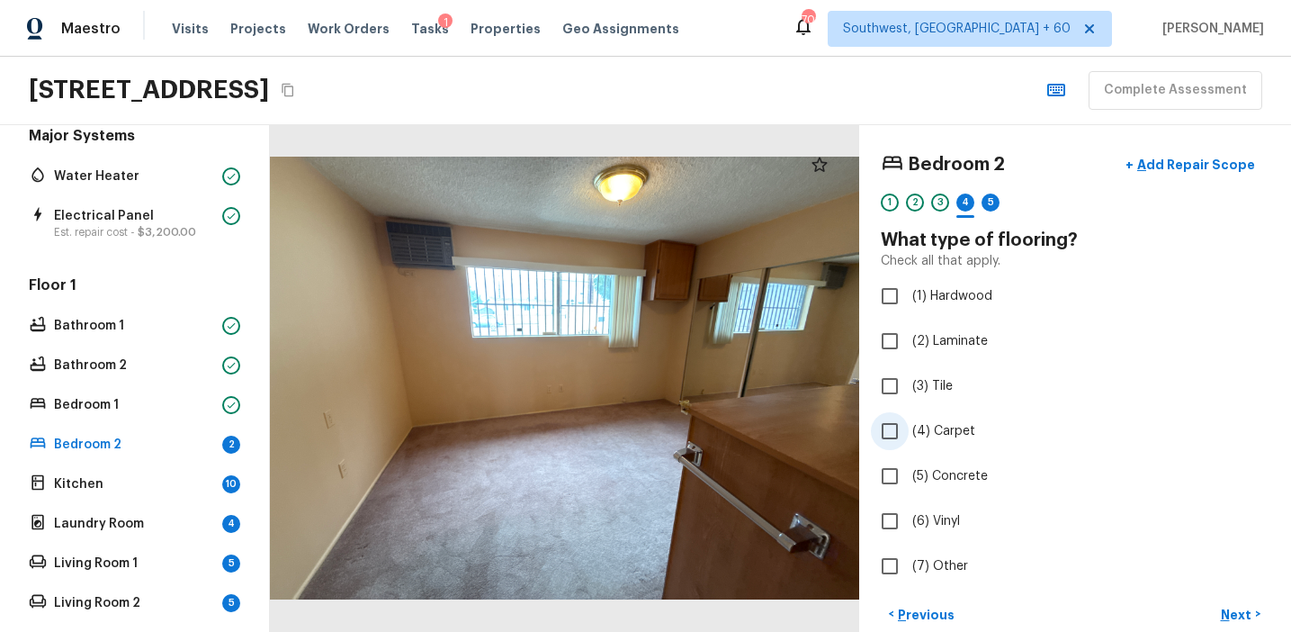
click at [949, 435] on span "(4) Carpet" at bounding box center [943, 431] width 63 height 18
click at [909, 435] on input "(4) Carpet" at bounding box center [890, 431] width 38 height 38
click at [1239, 610] on p "Next" at bounding box center [1238, 615] width 34 height 18
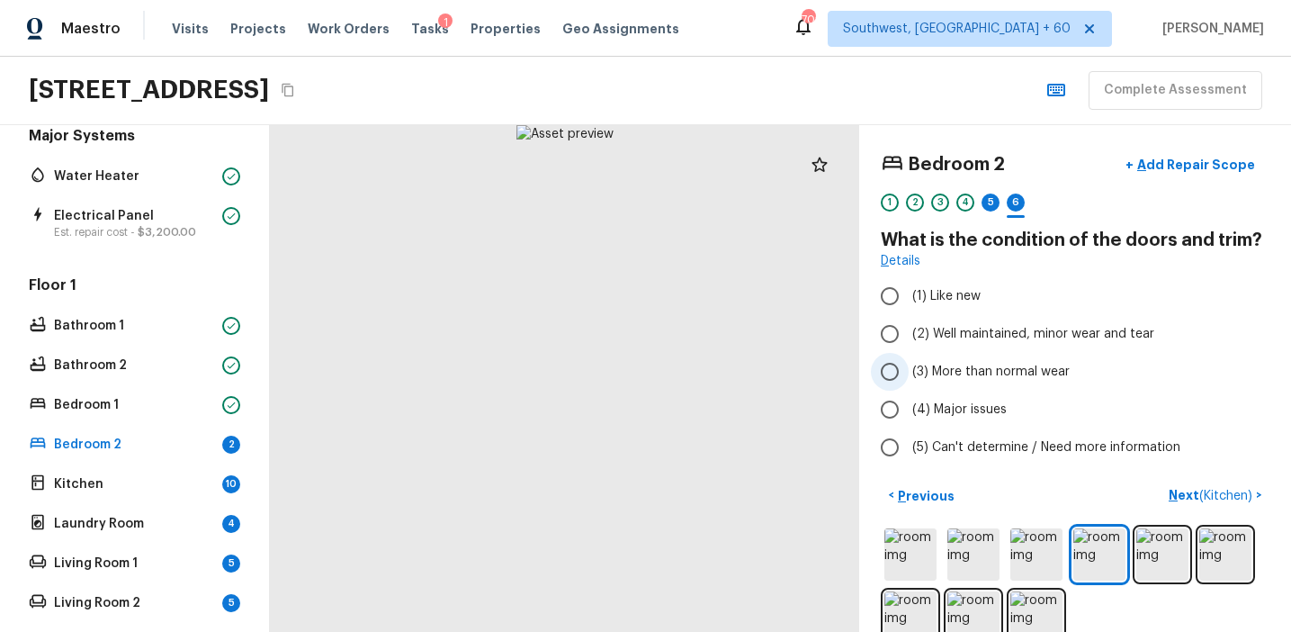
click at [996, 365] on span "(3) More than normal wear" at bounding box center [990, 372] width 157 height 18
click at [909, 365] on input "(3) More than normal wear" at bounding box center [890, 372] width 38 height 38
click at [1059, 337] on span "(2) Well maintained, minor wear and tear" at bounding box center [1033, 334] width 242 height 18
click at [909, 337] on input "(2) Well maintained, minor wear and tear" at bounding box center [890, 334] width 38 height 38
click at [1173, 491] on p "Next ( Kitchen )" at bounding box center [1212, 495] width 87 height 19
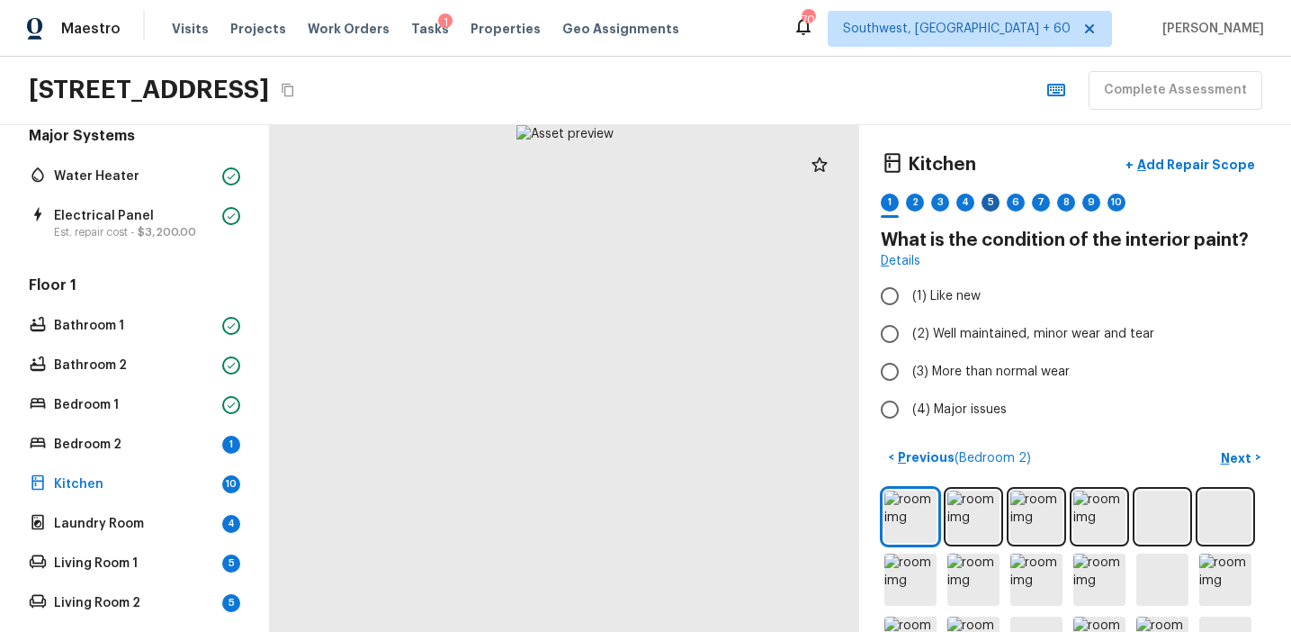
click at [985, 203] on div "5" at bounding box center [991, 202] width 18 height 18
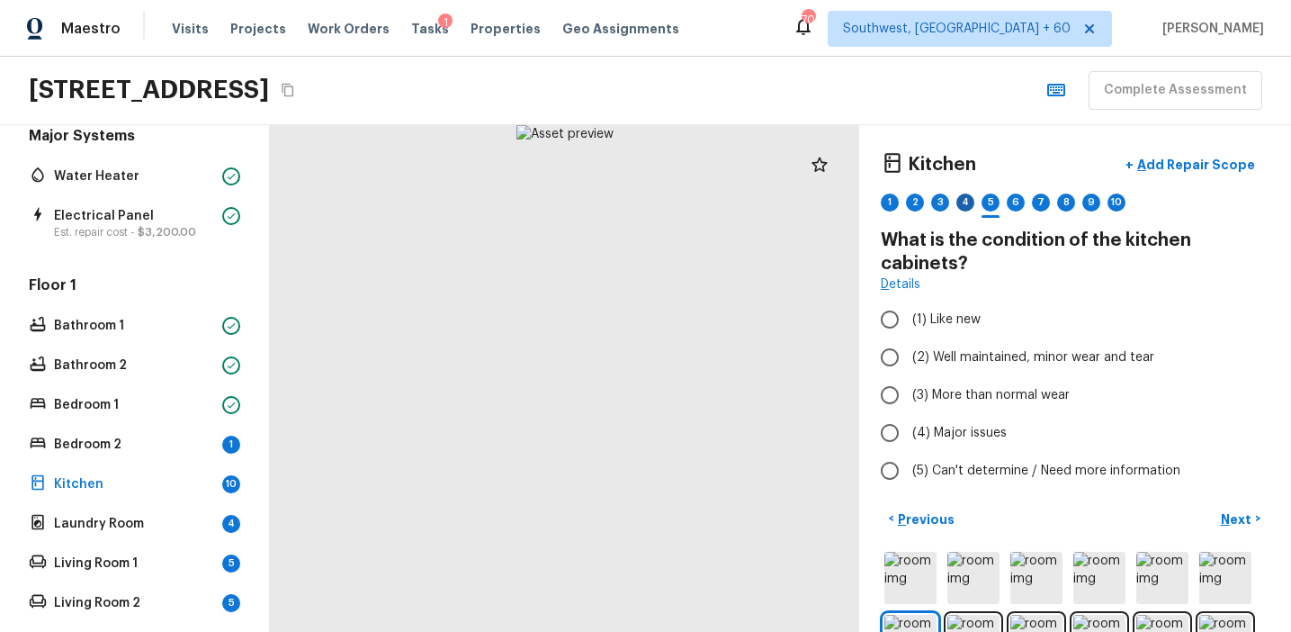
click at [969, 205] on div "4" at bounding box center [965, 202] width 18 height 18
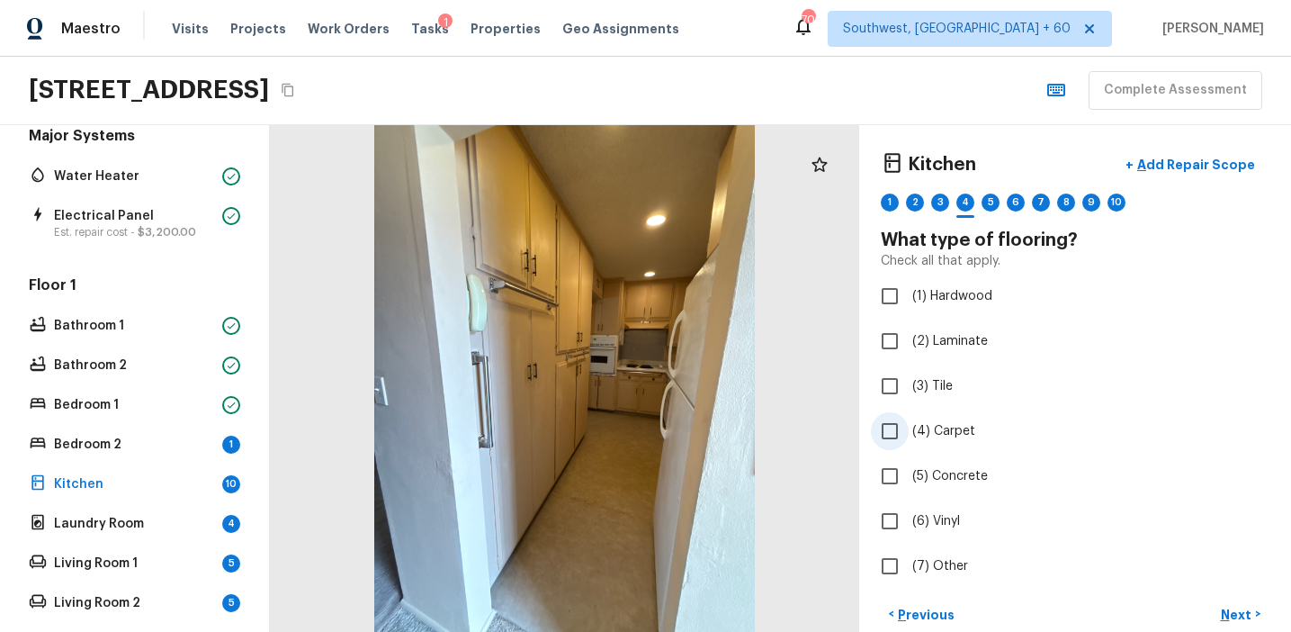
click at [936, 424] on span "(4) Carpet" at bounding box center [943, 431] width 63 height 18
click at [909, 424] on input "(4) Carpet" at bounding box center [890, 431] width 38 height 38
click at [1226, 610] on p "Next" at bounding box center [1238, 615] width 34 height 18
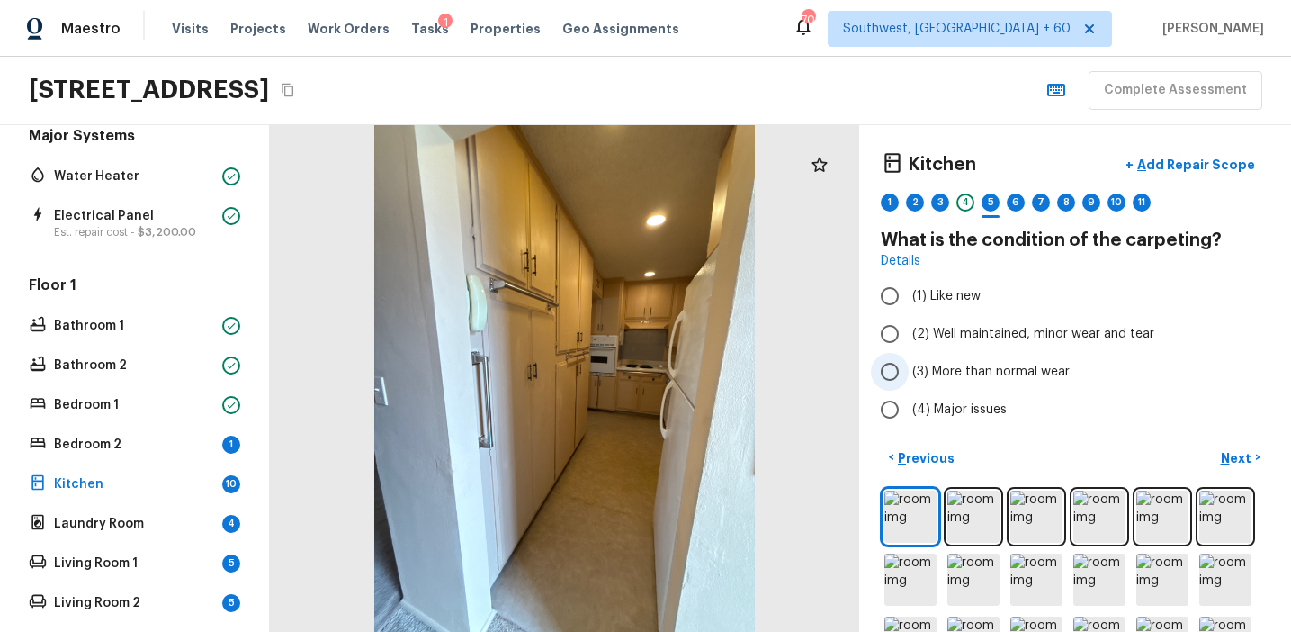
click at [957, 376] on span "(3) More than normal wear" at bounding box center [990, 372] width 157 height 18
click at [909, 376] on input "(3) More than normal wear" at bounding box center [890, 372] width 38 height 38
click at [1019, 207] on div "6" at bounding box center [1016, 202] width 18 height 18
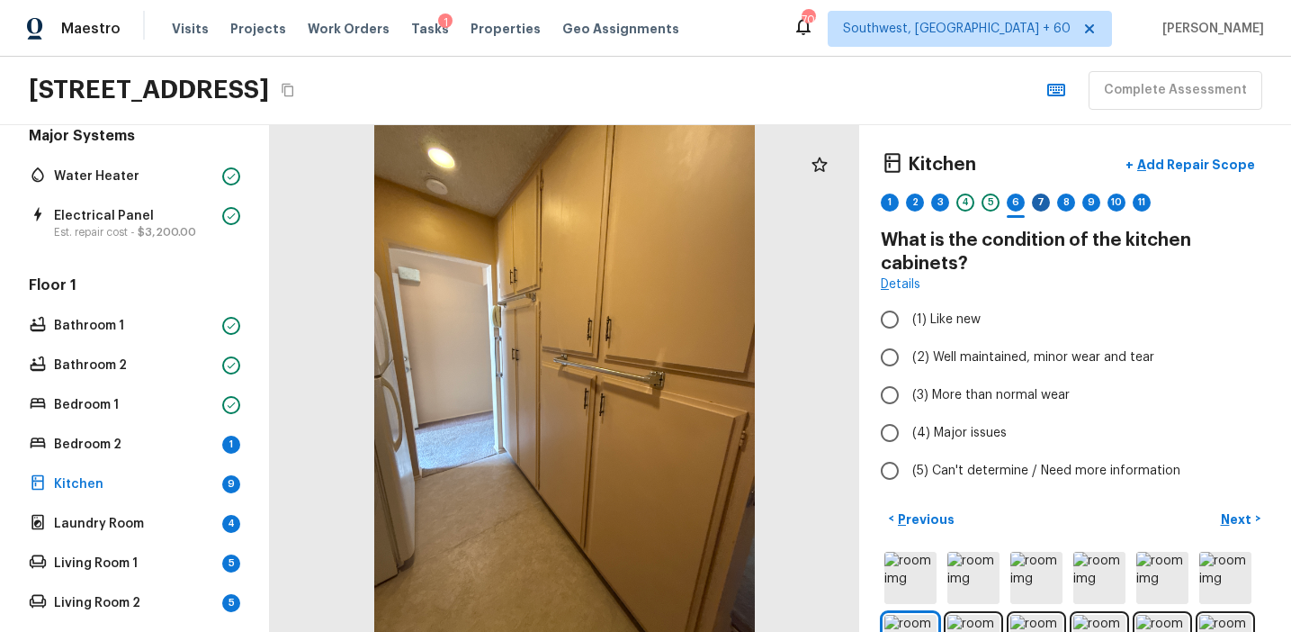
click at [1044, 207] on div "7" at bounding box center [1041, 202] width 18 height 18
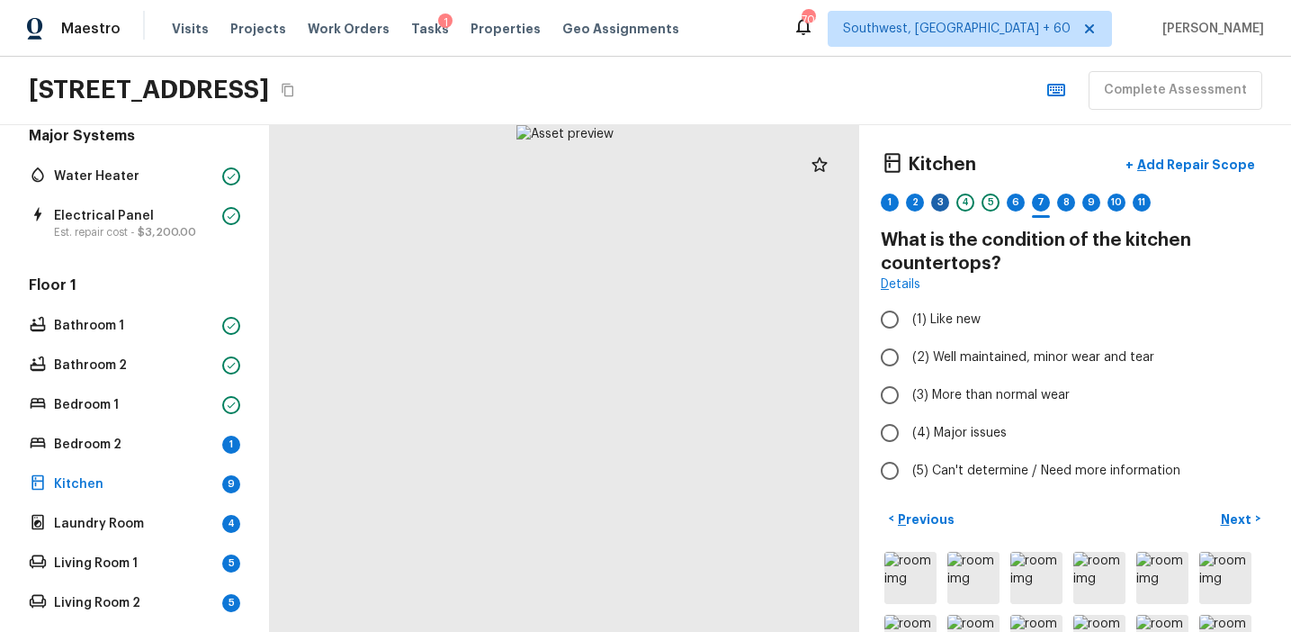
click at [934, 202] on div "3" at bounding box center [940, 202] width 18 height 18
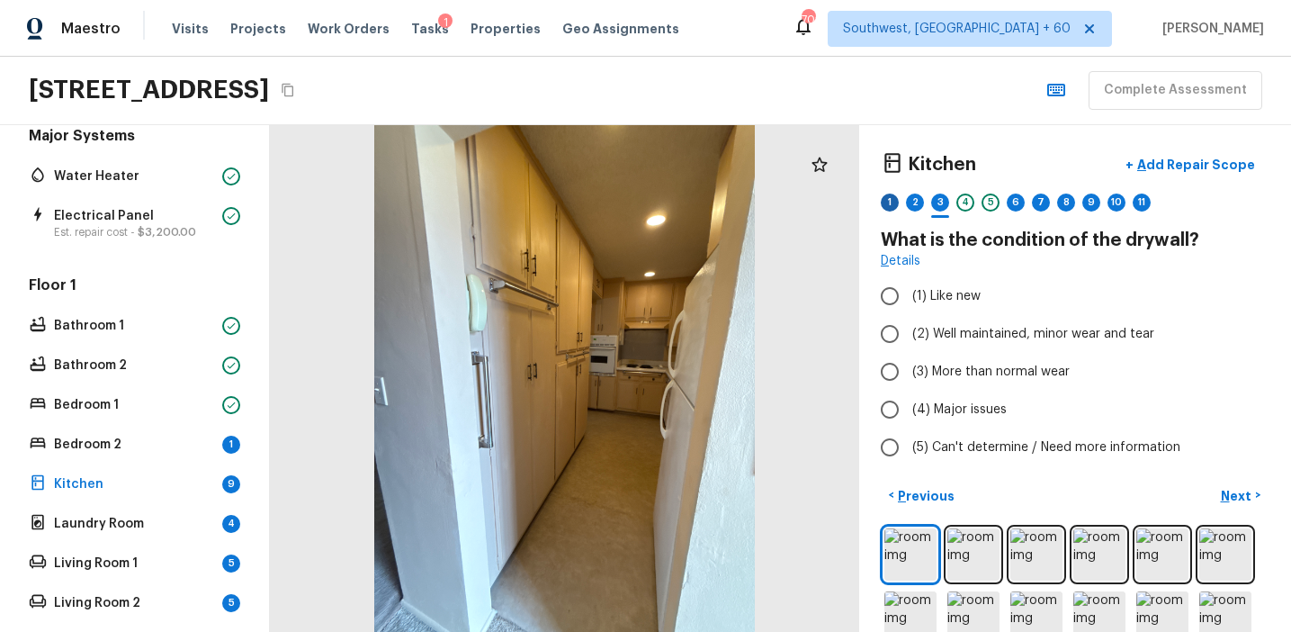
click at [893, 202] on div "1" at bounding box center [890, 202] width 18 height 18
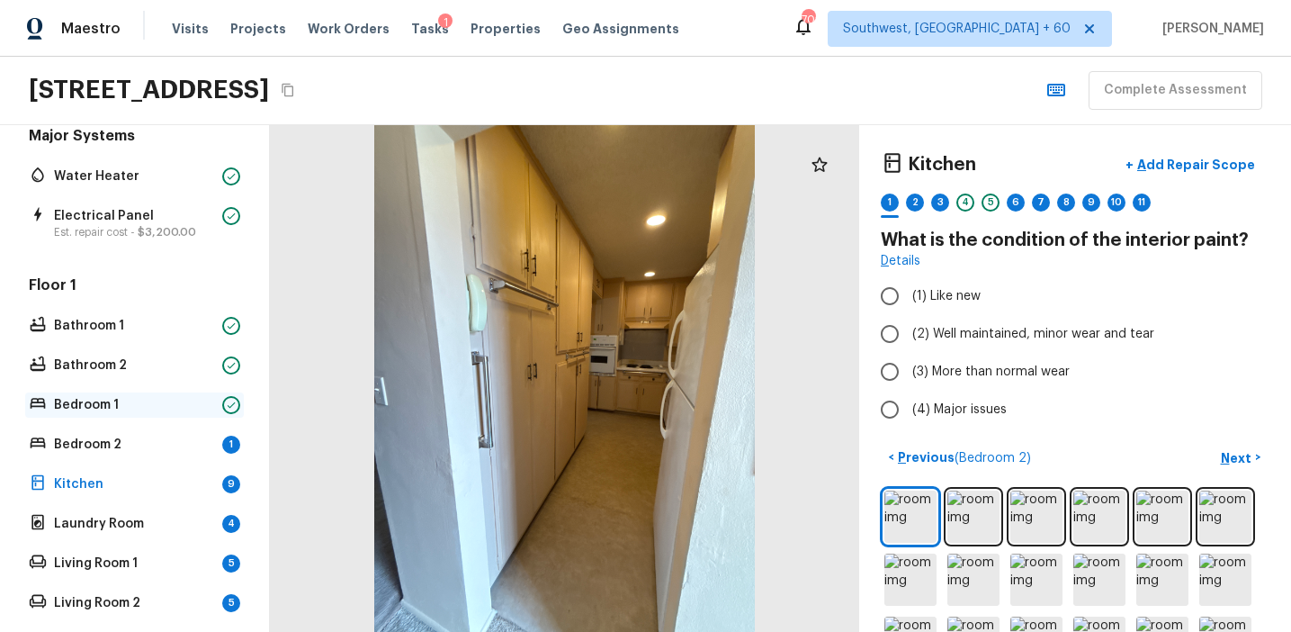
click at [210, 406] on p "Bedroom 1" at bounding box center [134, 405] width 161 height 18
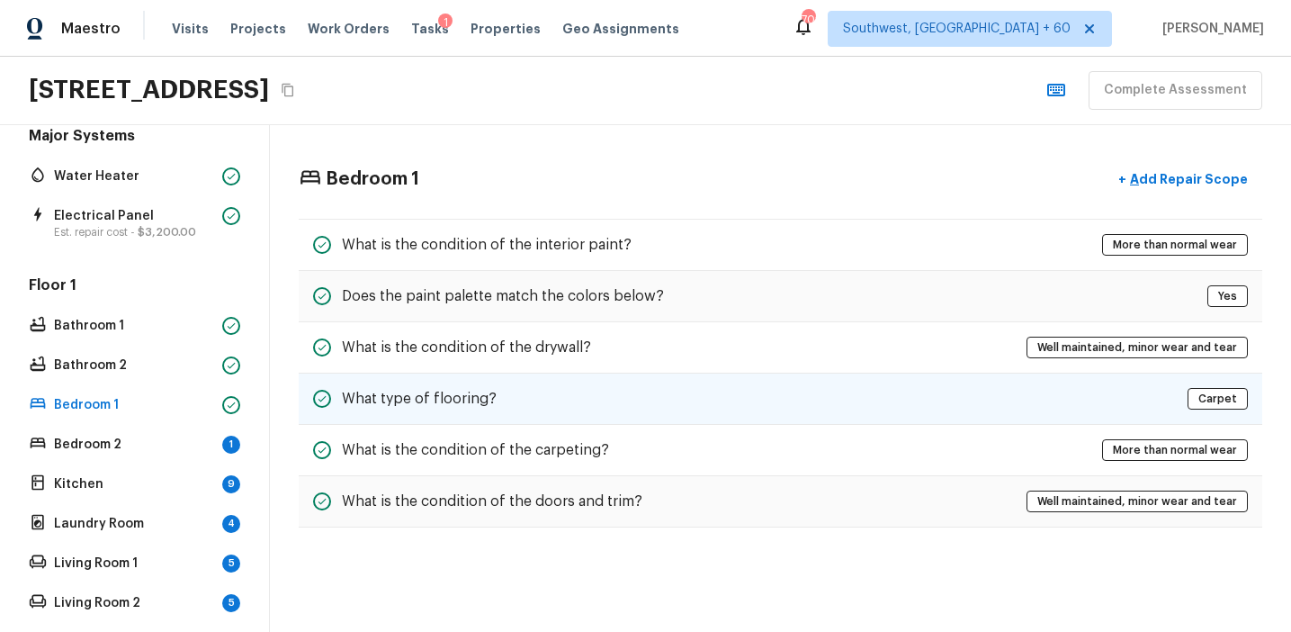
click at [615, 389] on div "What type of flooring? Carpet" at bounding box center [781, 398] width 964 height 51
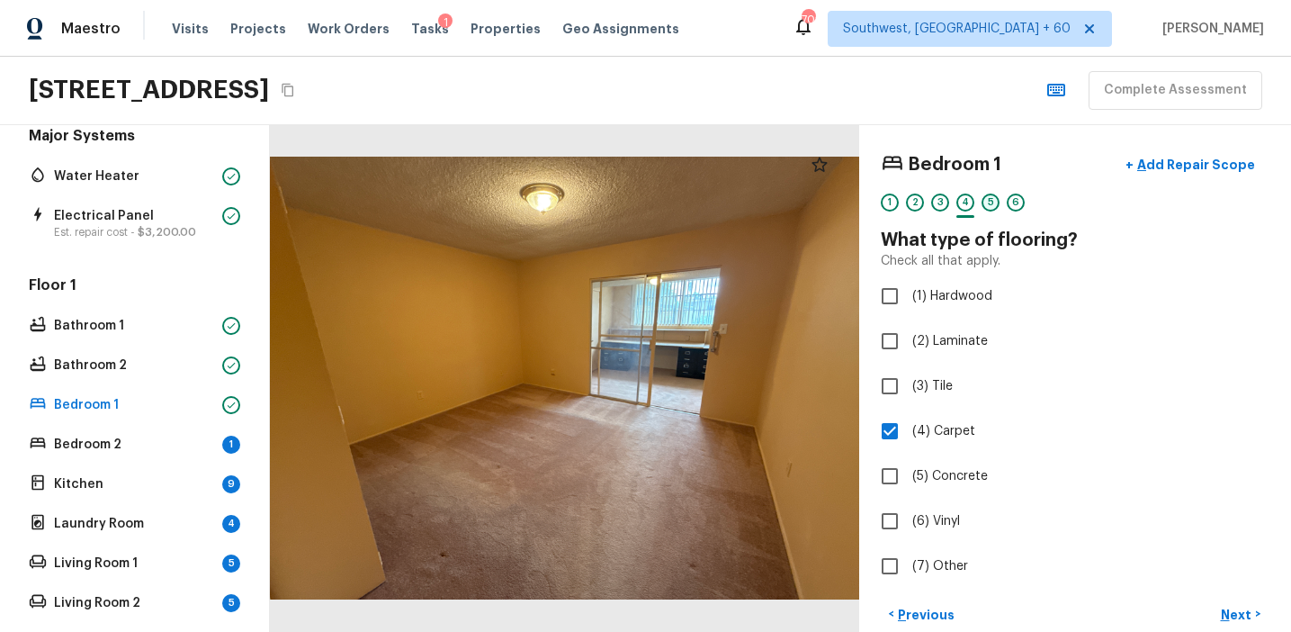
click at [991, 208] on div "5" at bounding box center [991, 202] width 18 height 18
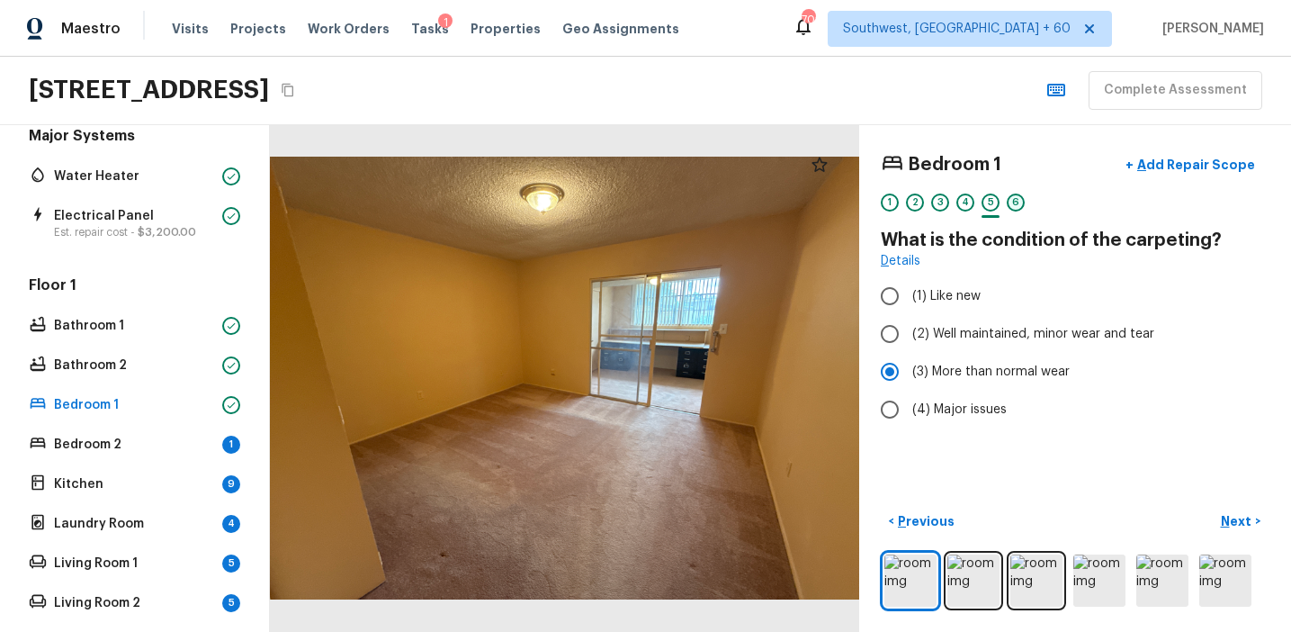
click at [1015, 209] on div "6" at bounding box center [1016, 202] width 18 height 18
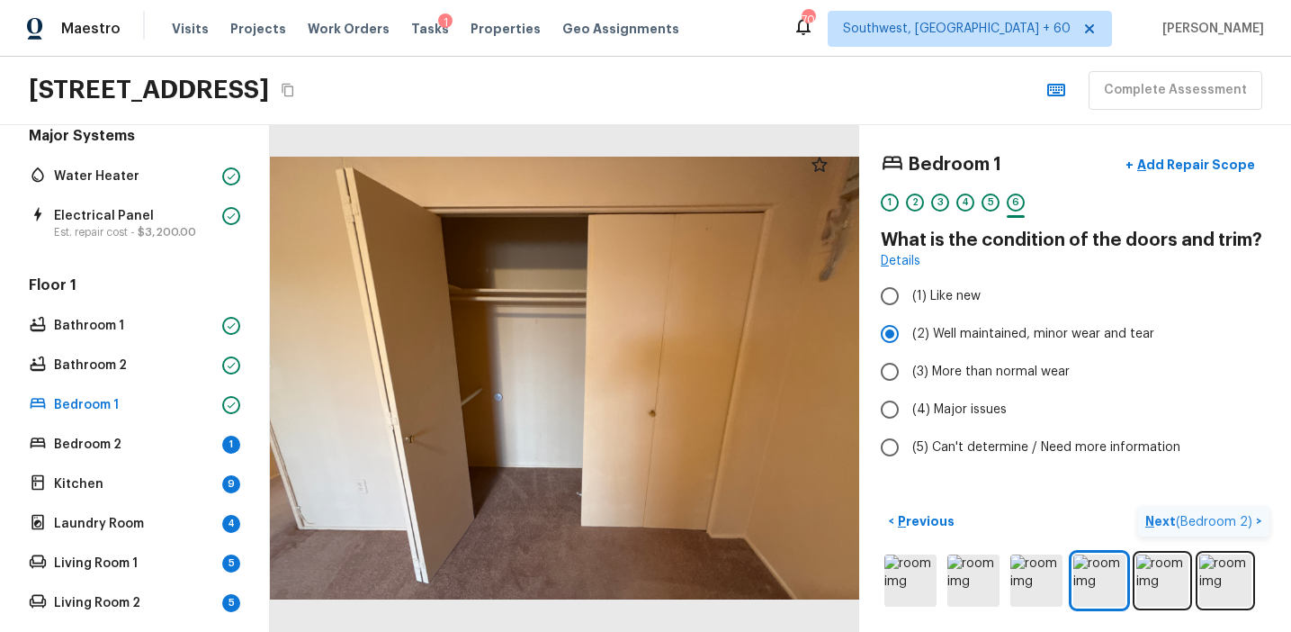
click at [1160, 524] on p "Next ( Bedroom 2 )" at bounding box center [1200, 521] width 111 height 19
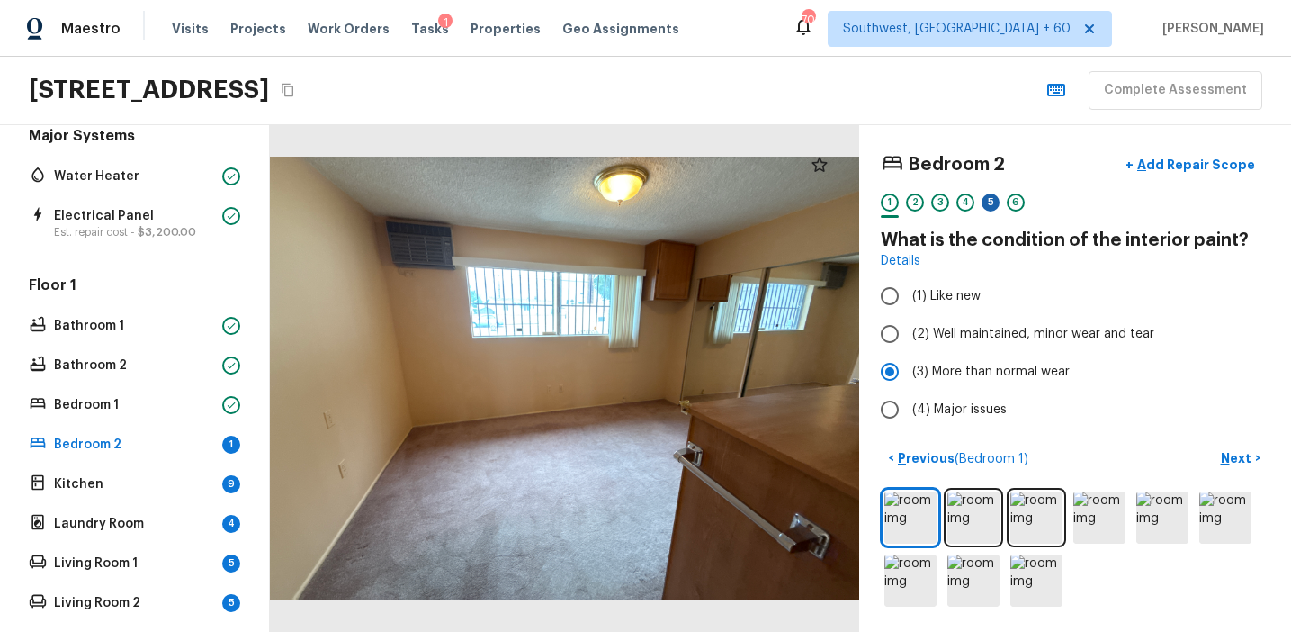
click at [990, 204] on div "5" at bounding box center [991, 202] width 18 height 18
click at [995, 369] on span "(3) More than normal wear" at bounding box center [990, 372] width 157 height 18
click at [909, 369] on input "(3) More than normal wear" at bounding box center [890, 372] width 38 height 38
click at [1229, 453] on p "Next" at bounding box center [1238, 458] width 34 height 18
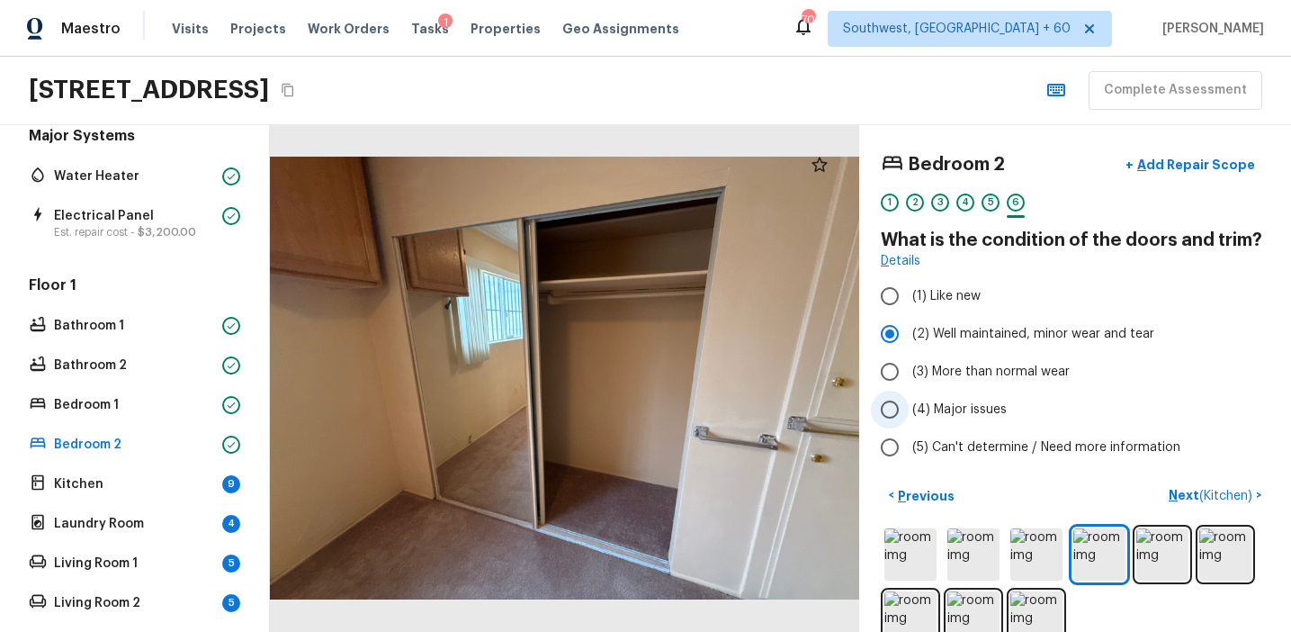
scroll to position [37, 0]
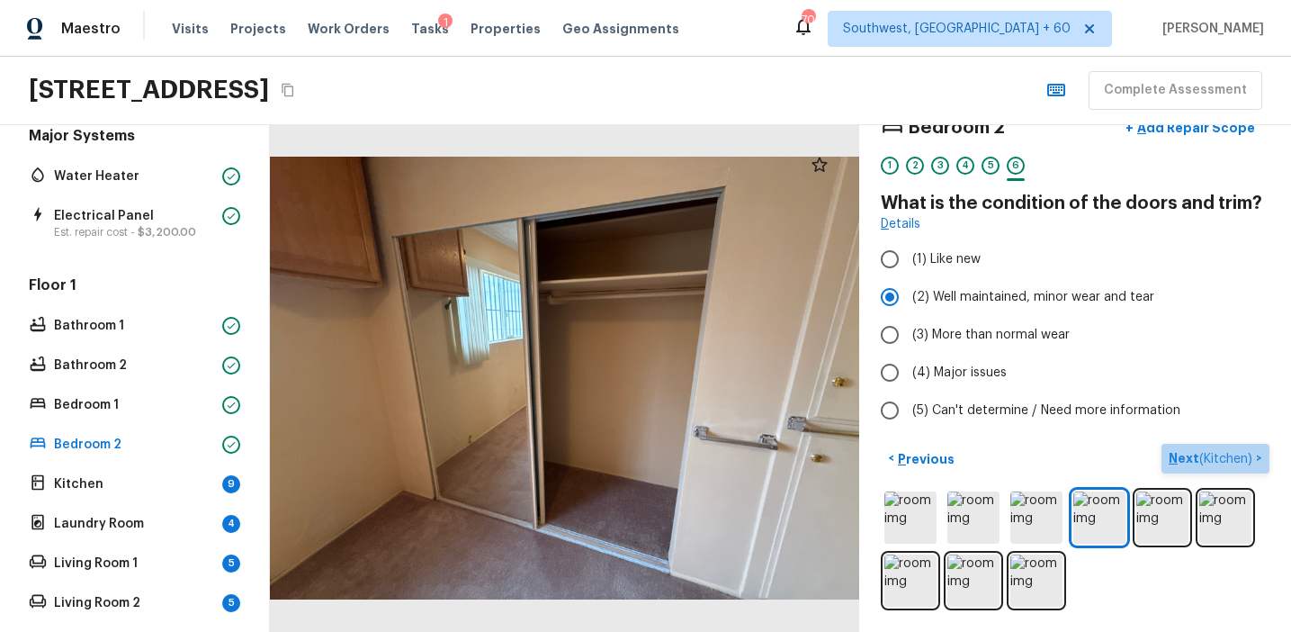
click at [1190, 453] on p "Next ( Kitchen )" at bounding box center [1212, 458] width 87 height 19
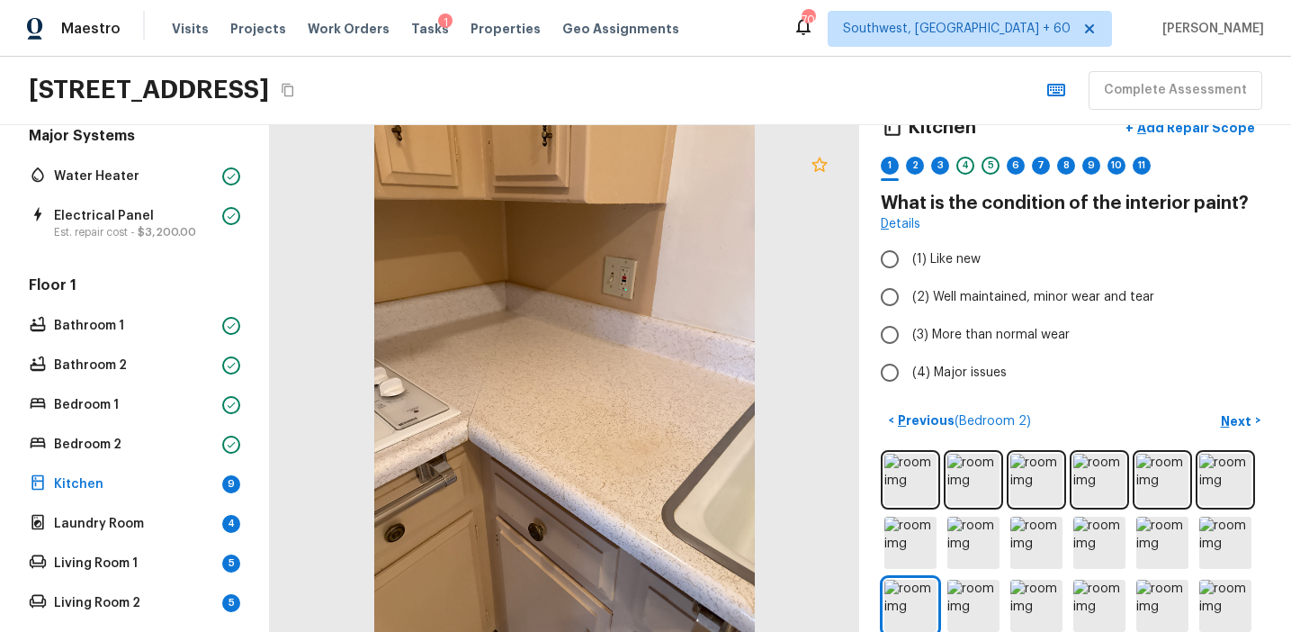
click at [827, 167] on icon at bounding box center [820, 165] width 22 height 22
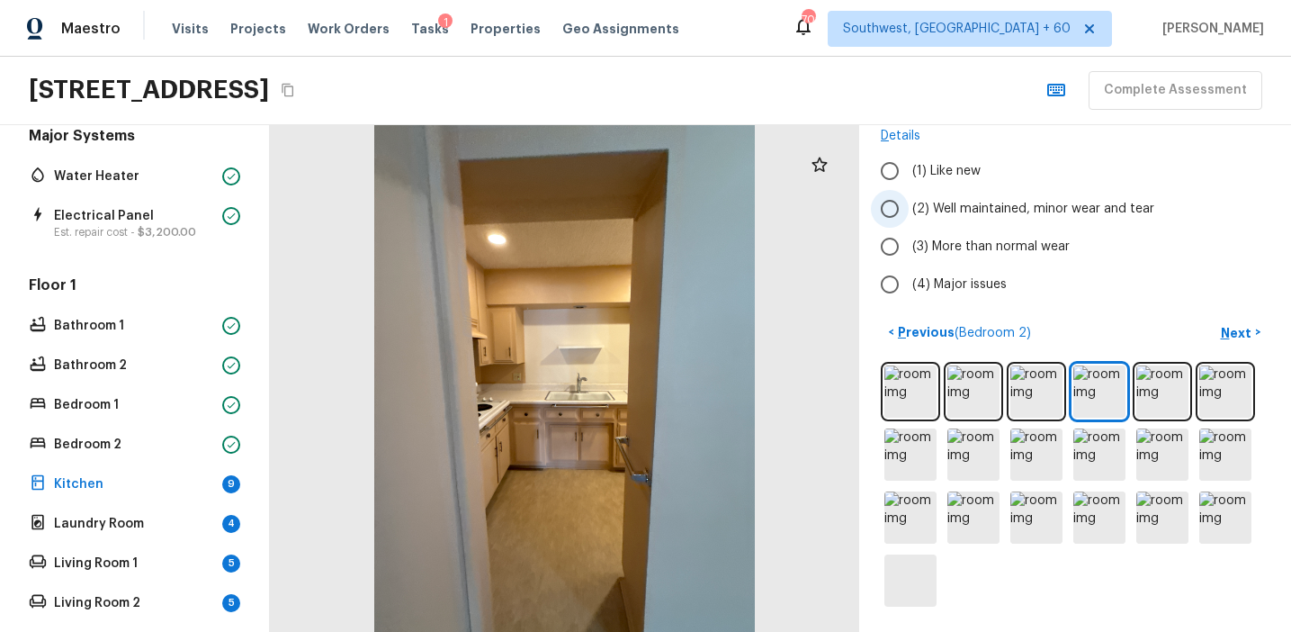
scroll to position [0, 0]
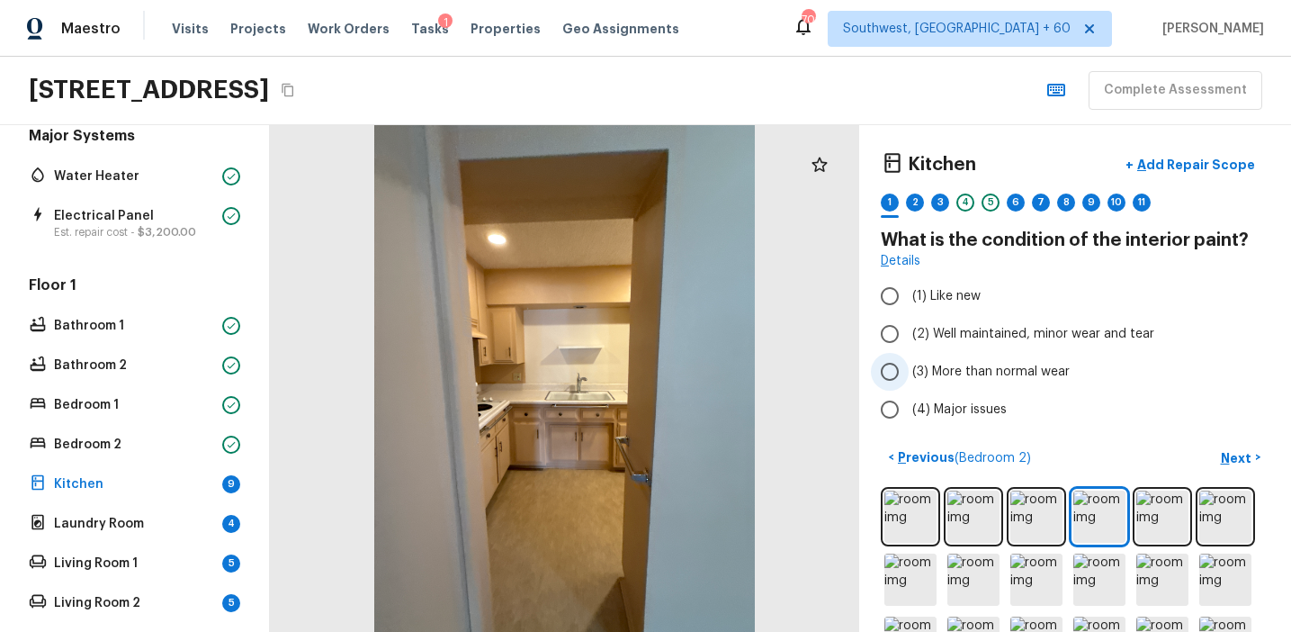
click at [965, 355] on label "(3) More than normal wear" at bounding box center [1063, 372] width 384 height 38
click at [909, 355] on input "(3) More than normal wear" at bounding box center [890, 372] width 38 height 38
click at [1233, 461] on p "Next" at bounding box center [1238, 458] width 34 height 18
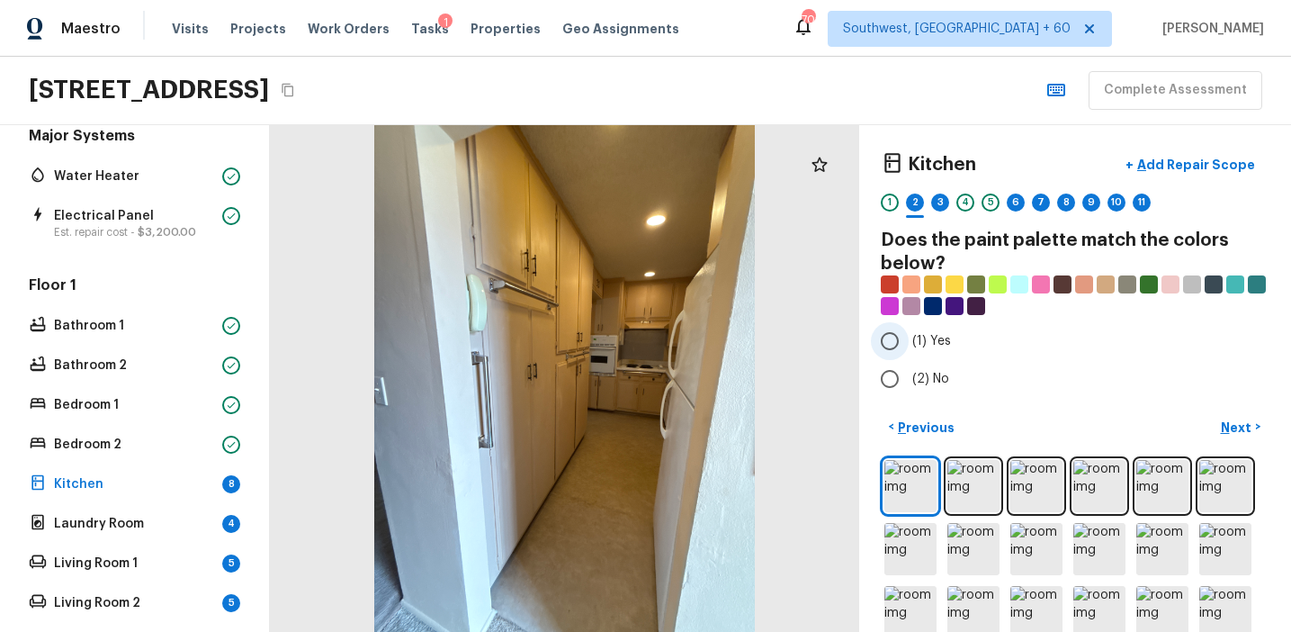
click at [940, 340] on span "(1) Yes" at bounding box center [931, 341] width 39 height 18
click at [909, 340] on input "(1) Yes" at bounding box center [890, 341] width 38 height 38
click at [1233, 432] on p "Next" at bounding box center [1238, 427] width 34 height 18
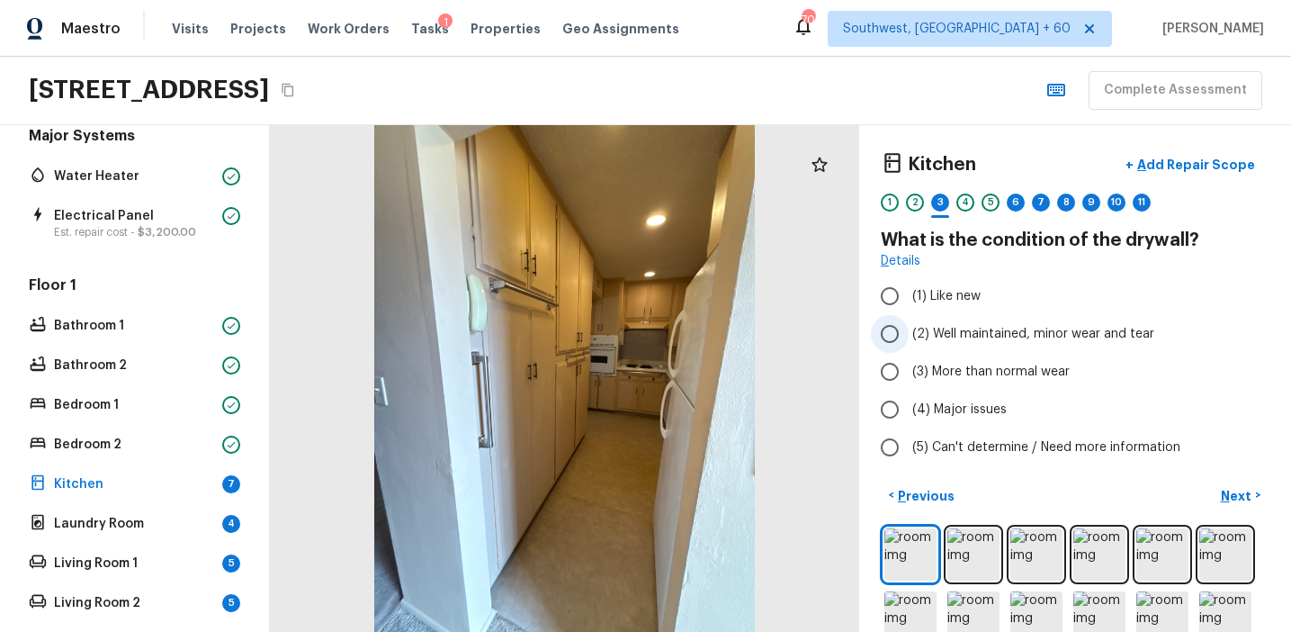
click at [1001, 319] on label "(2) Well maintained, minor wear and tear" at bounding box center [1063, 334] width 384 height 38
click at [909, 319] on input "(2) Well maintained, minor wear and tear" at bounding box center [890, 334] width 38 height 38
click at [1237, 493] on p "Next" at bounding box center [1238, 496] width 34 height 18
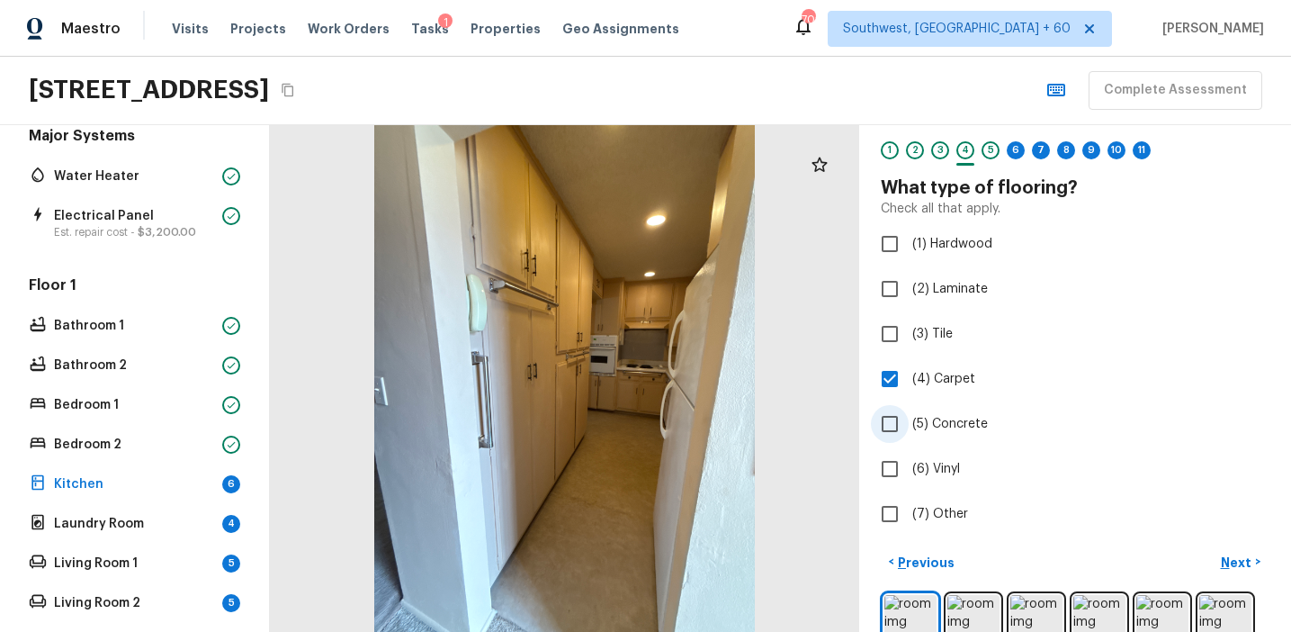
scroll to position [61, 0]
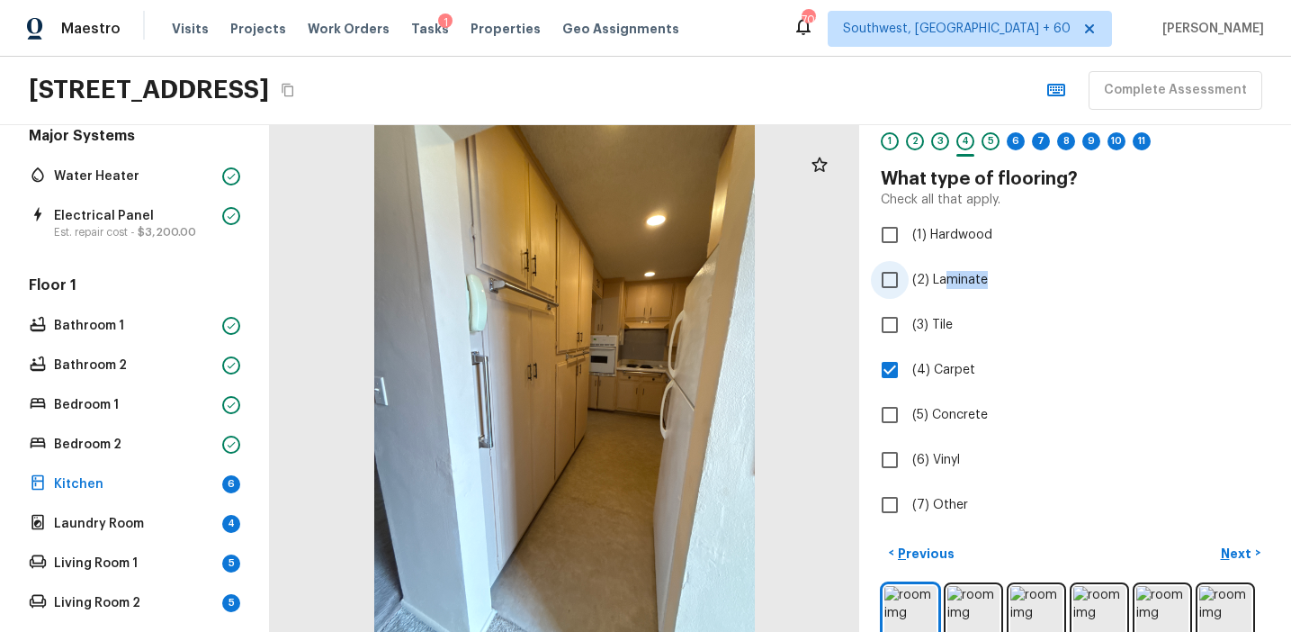
click at [945, 288] on label "(2) Laminate" at bounding box center [1063, 280] width 384 height 38
click at [953, 362] on span "(4) Carpet" at bounding box center [943, 370] width 63 height 18
click at [909, 362] on input "(4) Carpet" at bounding box center [890, 370] width 38 height 38
click at [942, 274] on span "(2) Laminate" at bounding box center [950, 280] width 76 height 18
click at [909, 274] on input "(2) Laminate" at bounding box center [890, 280] width 38 height 38
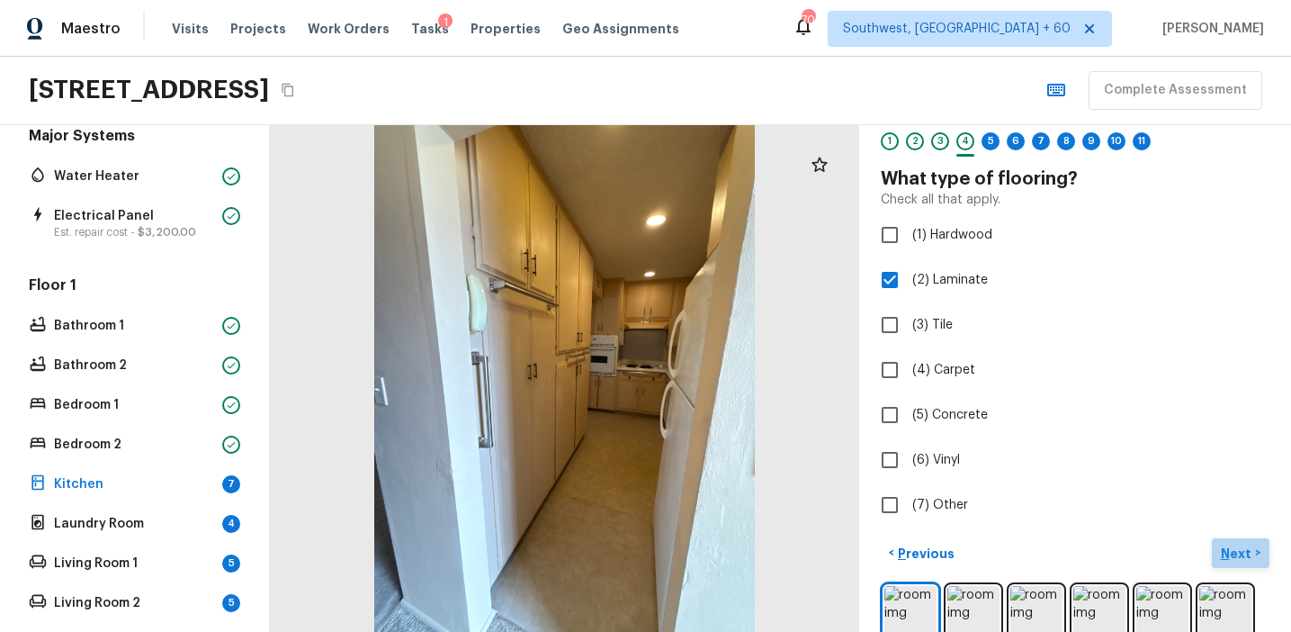
click at [1234, 556] on p "Next" at bounding box center [1238, 553] width 34 height 18
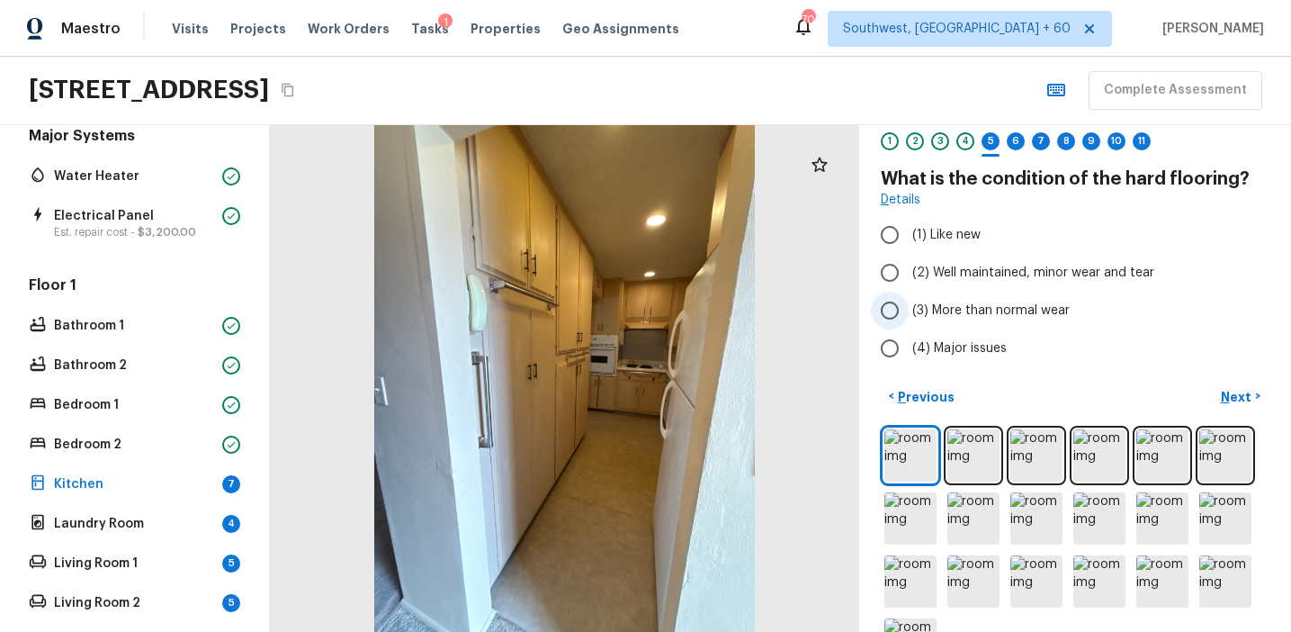
click at [1006, 307] on span "(3) More than normal wear" at bounding box center [990, 310] width 157 height 18
click at [909, 307] on input "(3) More than normal wear" at bounding box center [890, 311] width 38 height 38
click at [1234, 397] on p "Next" at bounding box center [1238, 397] width 34 height 18
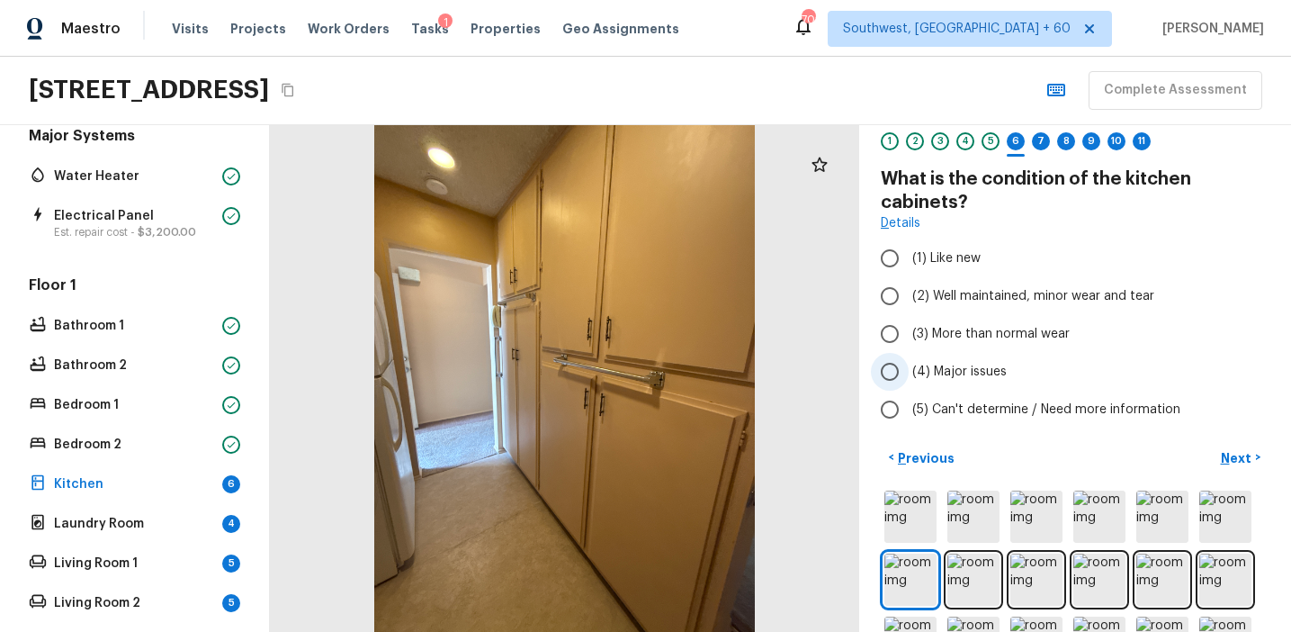
scroll to position [0, 0]
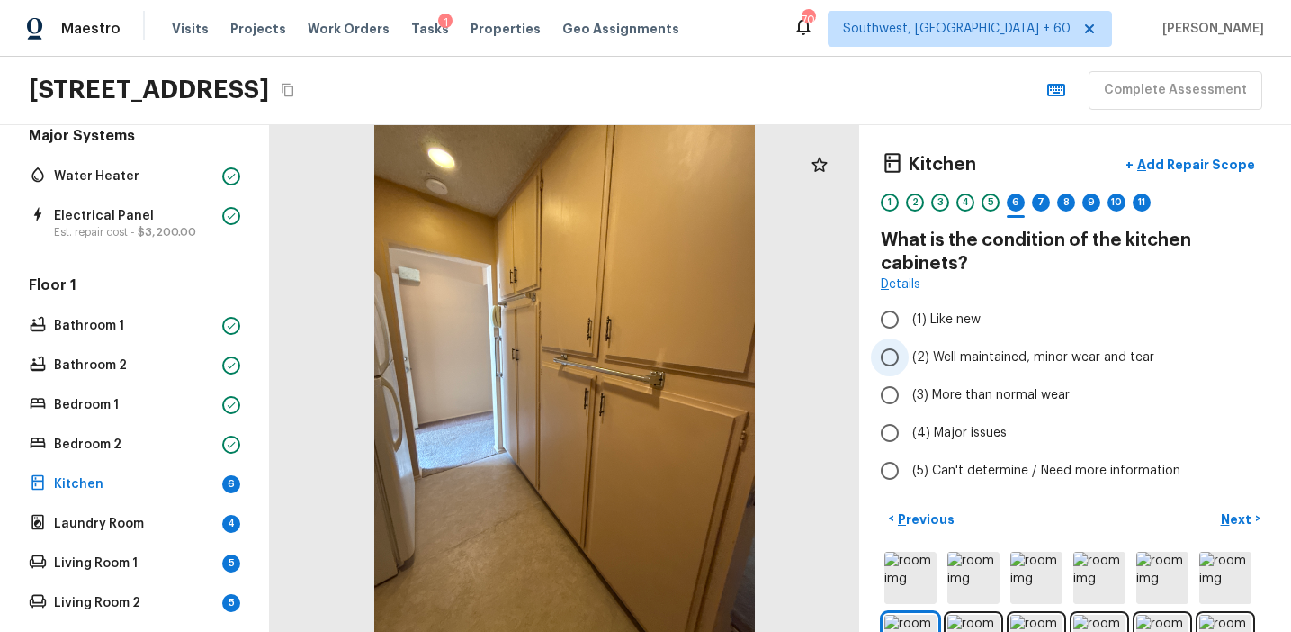
click at [992, 355] on span "(2) Well maintained, minor wear and tear" at bounding box center [1033, 357] width 242 height 18
click at [909, 355] on input "(2) Well maintained, minor wear and tear" at bounding box center [890, 357] width 38 height 38
click at [1231, 522] on p "Next" at bounding box center [1238, 519] width 34 height 18
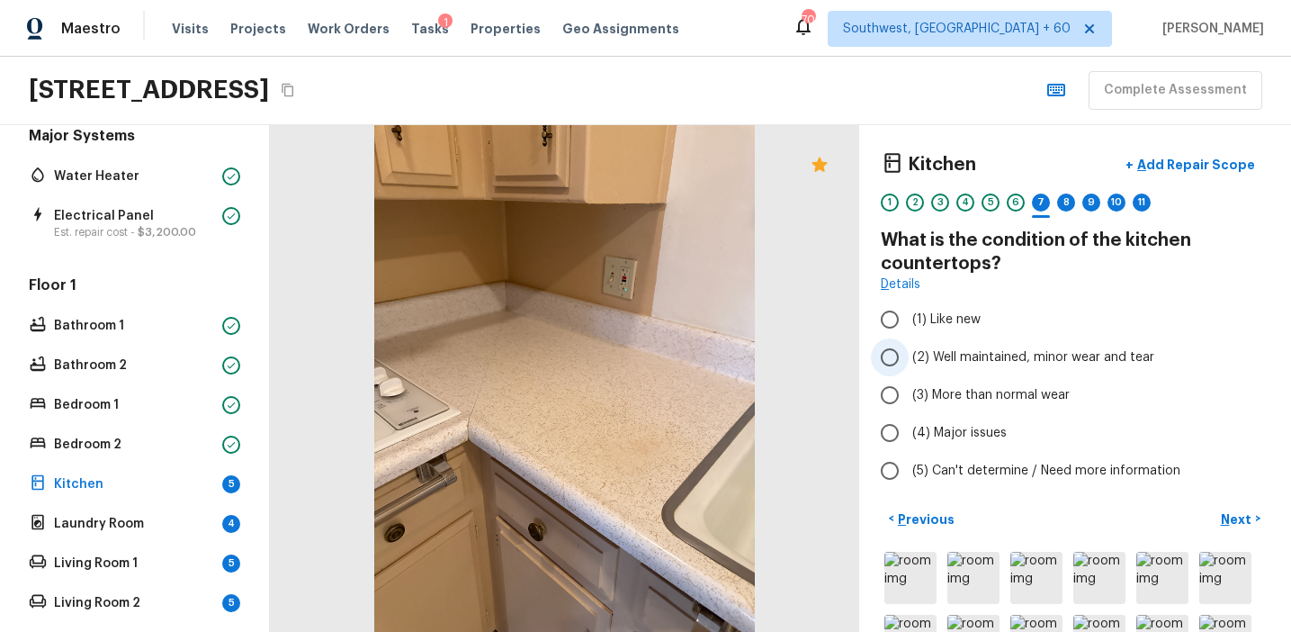
click at [1004, 348] on span "(2) Well maintained, minor wear and tear" at bounding box center [1033, 357] width 242 height 18
click at [909, 348] on input "(2) Well maintained, minor wear and tear" at bounding box center [890, 357] width 38 height 38
click at [1230, 513] on p "Next" at bounding box center [1238, 519] width 34 height 18
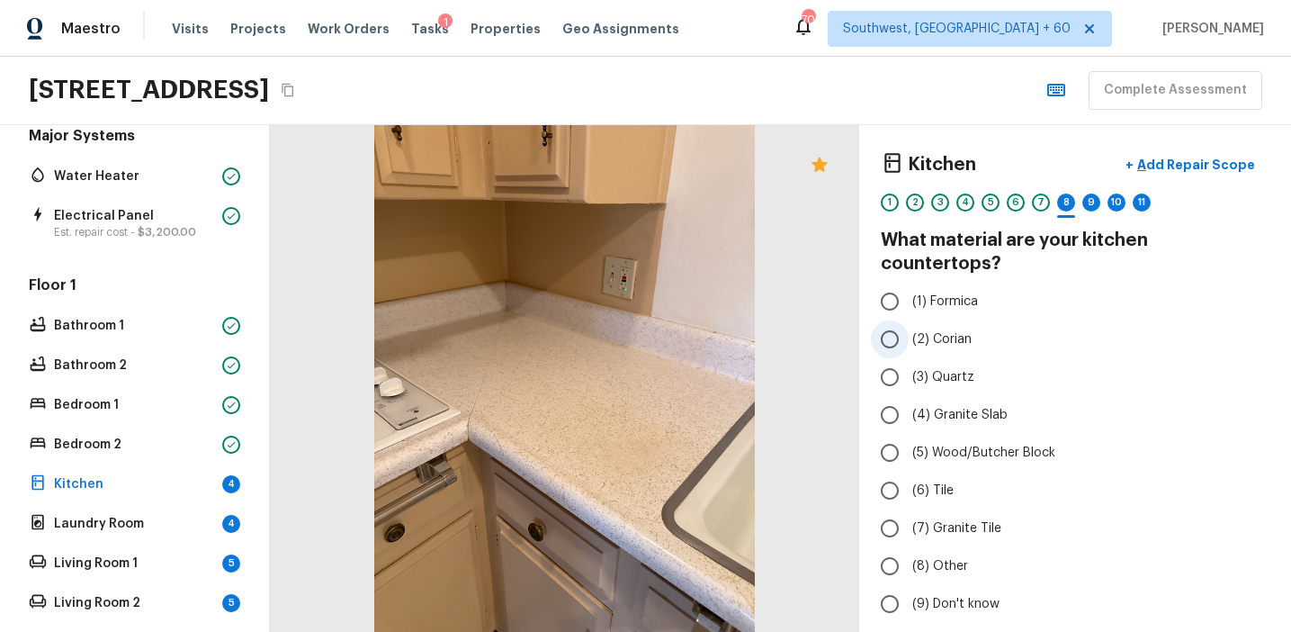
click at [967, 330] on span "(2) Corian" at bounding box center [941, 339] width 59 height 18
click at [909, 320] on input "(2) Corian" at bounding box center [890, 339] width 38 height 38
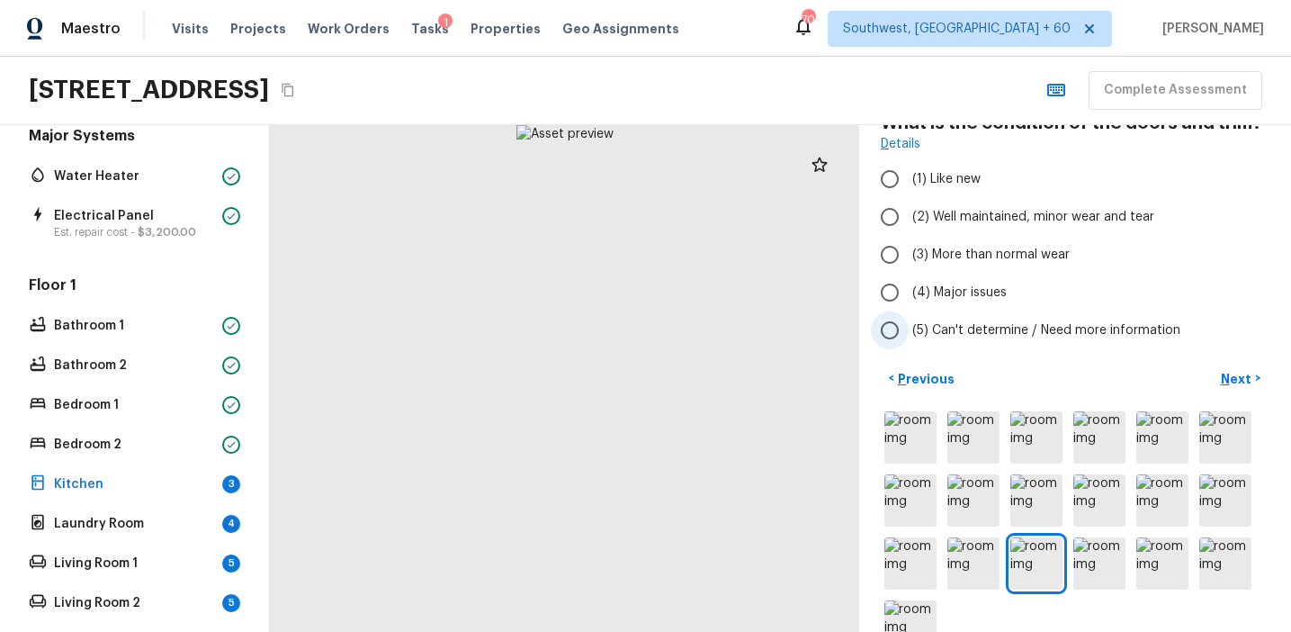
scroll to position [163, 0]
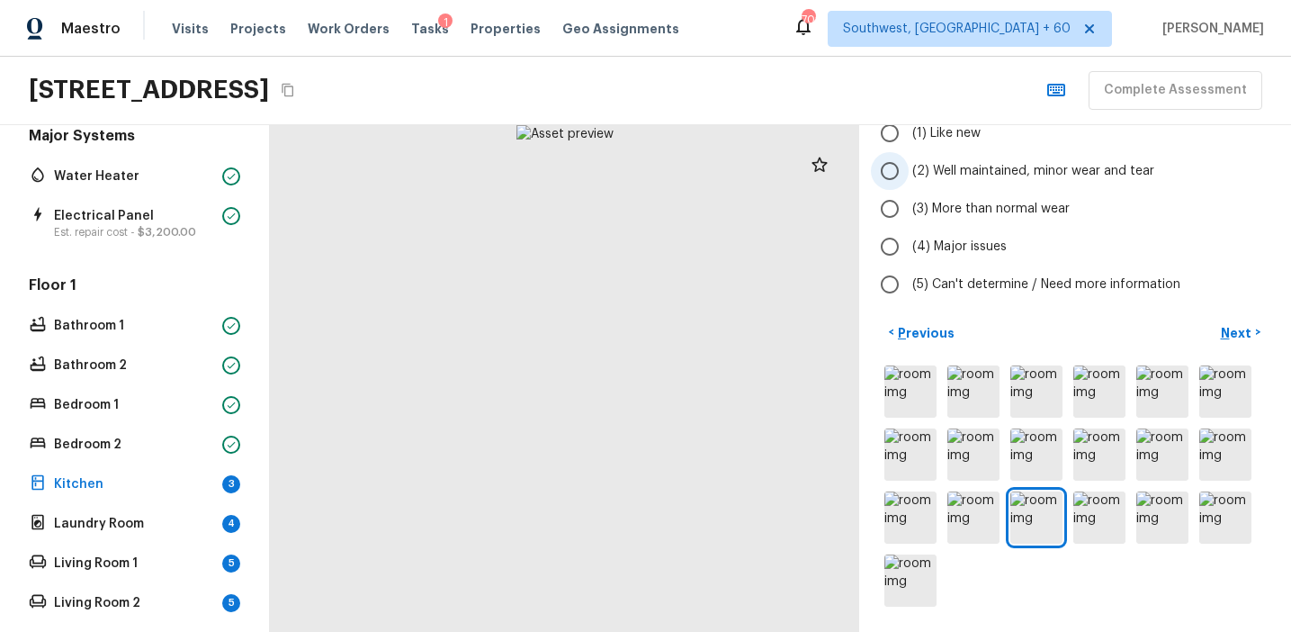
click at [1015, 184] on label "(2) Well maintained, minor wear and tear" at bounding box center [1063, 171] width 384 height 38
click at [909, 184] on input "(2) Well maintained, minor wear and tear" at bounding box center [890, 171] width 38 height 38
click at [1232, 333] on p "Next" at bounding box center [1238, 333] width 34 height 18
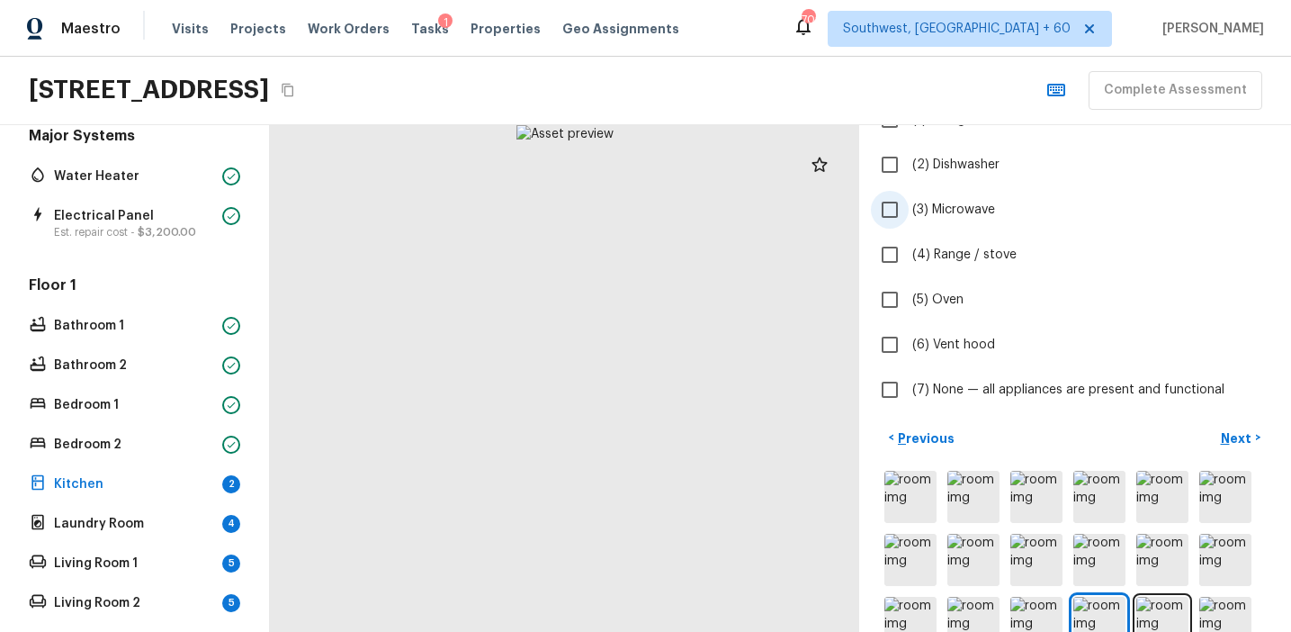
scroll to position [238, 0]
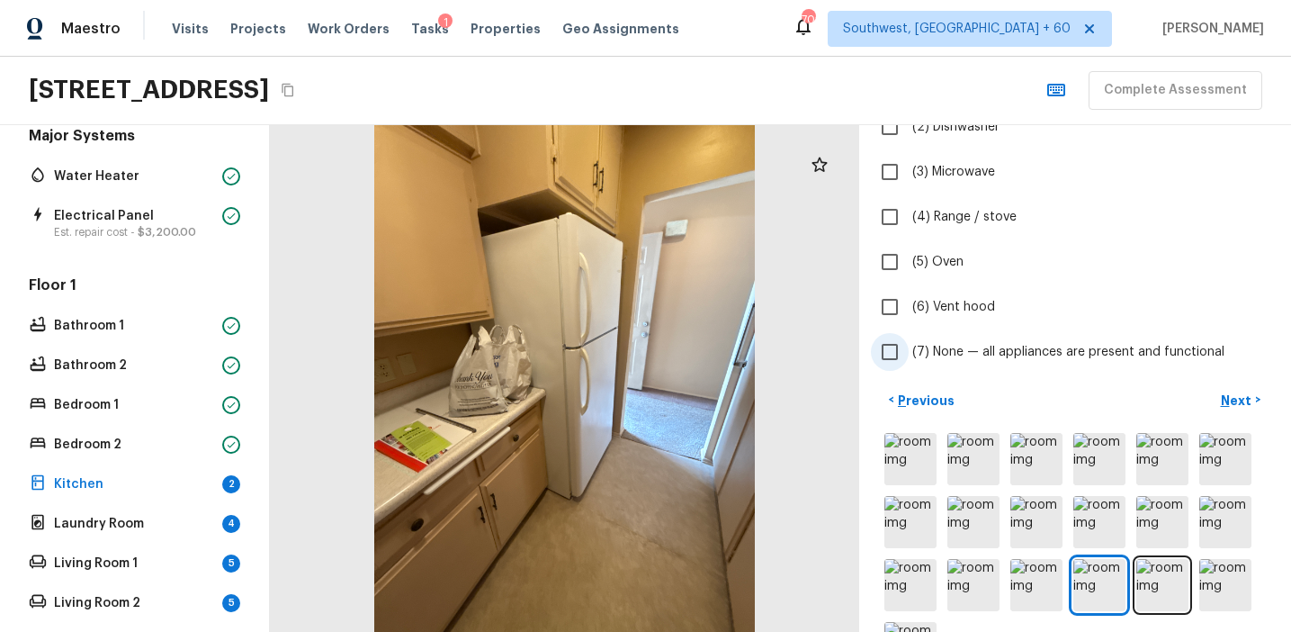
click at [1058, 344] on span "(7) None — all appliances are present and functional" at bounding box center [1068, 352] width 312 height 18
click at [909, 344] on input "(7) None — all appliances are present and functional" at bounding box center [890, 352] width 38 height 38
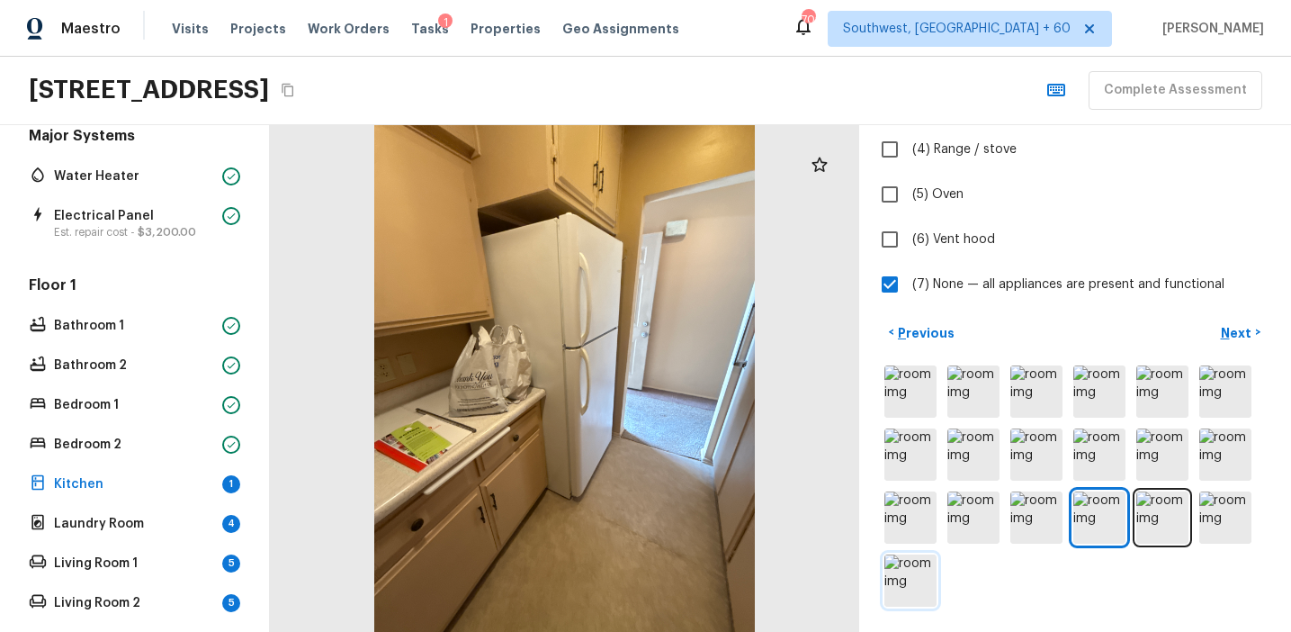
click at [907, 579] on img at bounding box center [910, 580] width 52 height 52
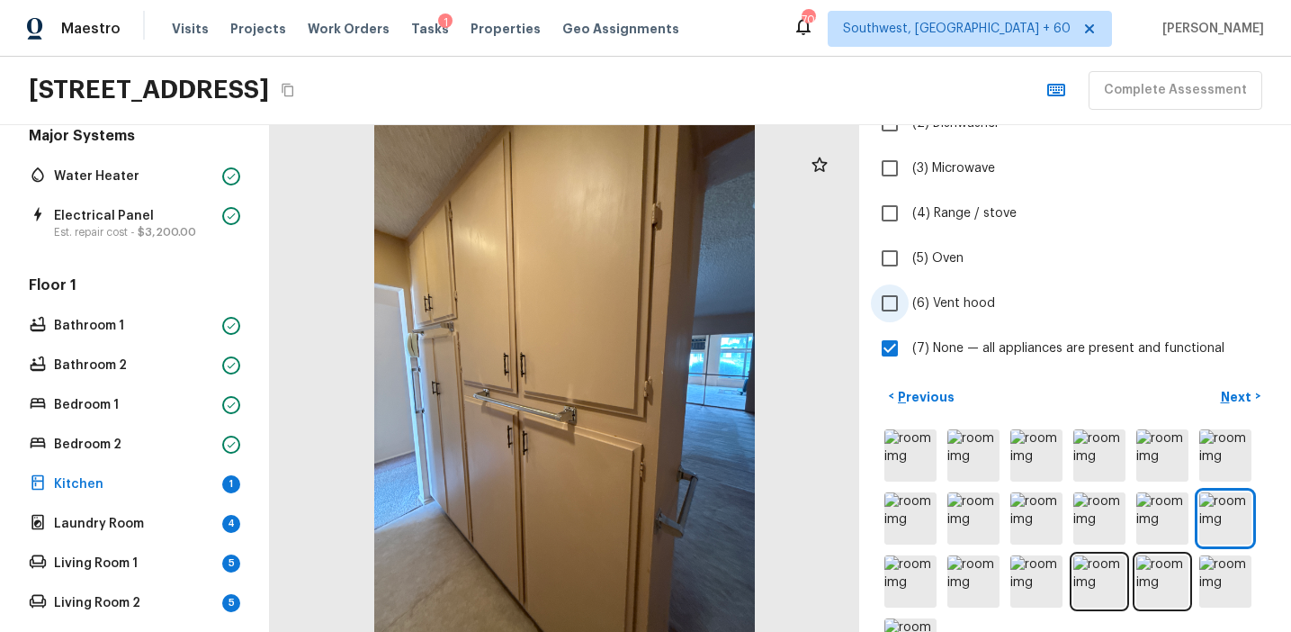
scroll to position [146, 0]
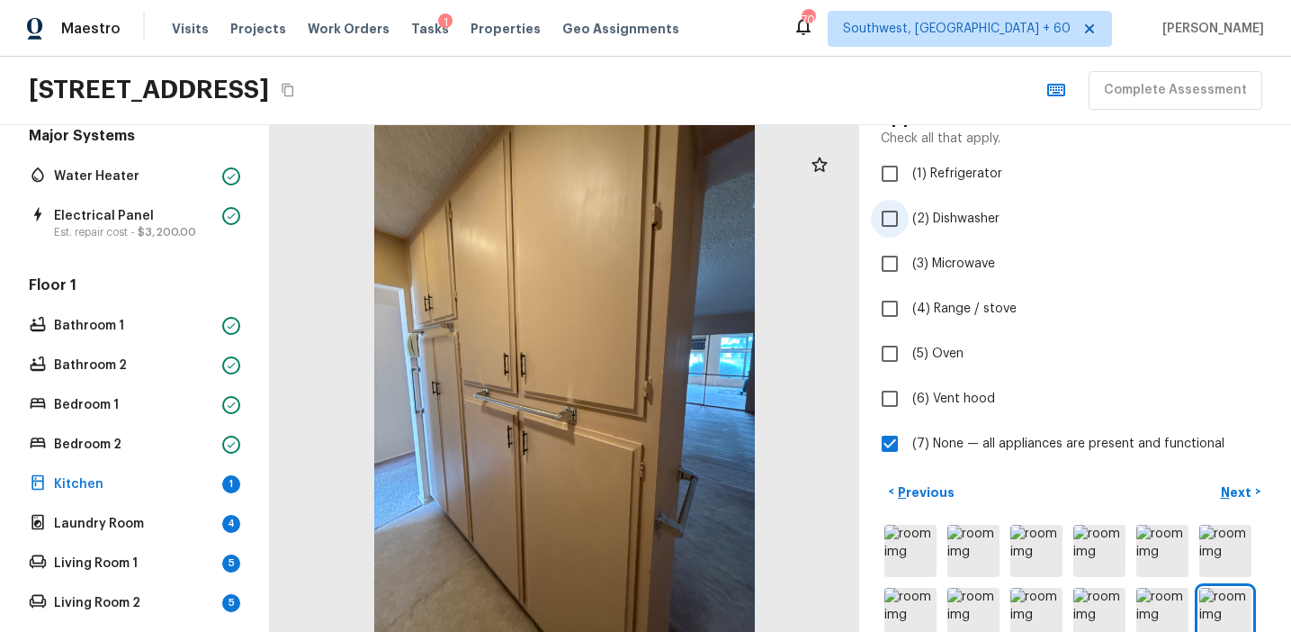
click at [952, 210] on span "(2) Dishwasher" at bounding box center [955, 219] width 87 height 18
click at [909, 210] on input "(2) Dishwasher" at bounding box center [890, 219] width 38 height 38
click at [925, 444] on span "(7) None — all appliances are present and functional" at bounding box center [1068, 444] width 312 height 18
click at [909, 444] on input "(7) None — all appliances are present and functional" at bounding box center [890, 444] width 38 height 38
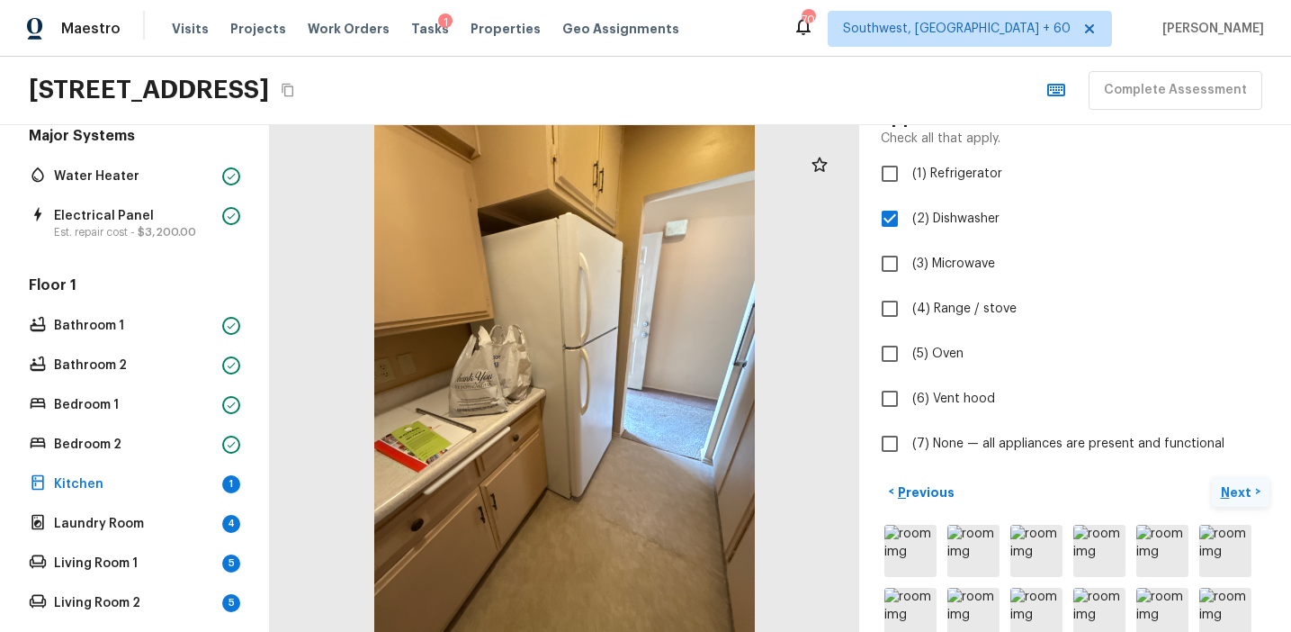
click at [1215, 492] on button "Next >" at bounding box center [1241, 492] width 58 height 30
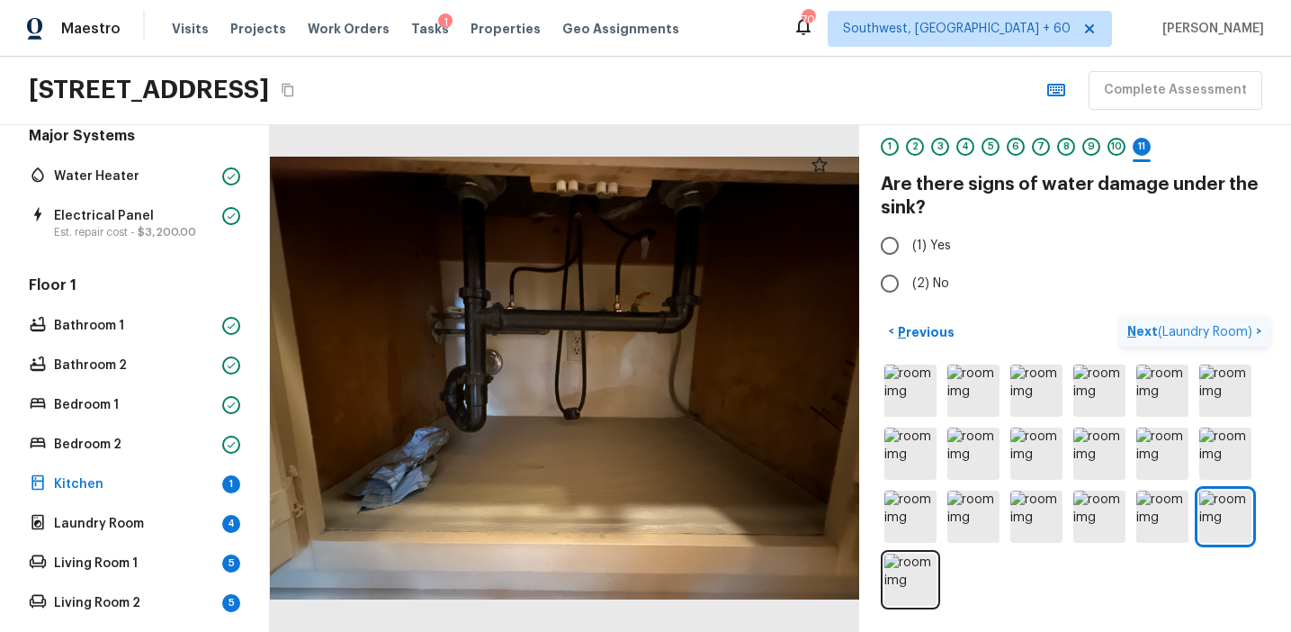
scroll to position [55, 0]
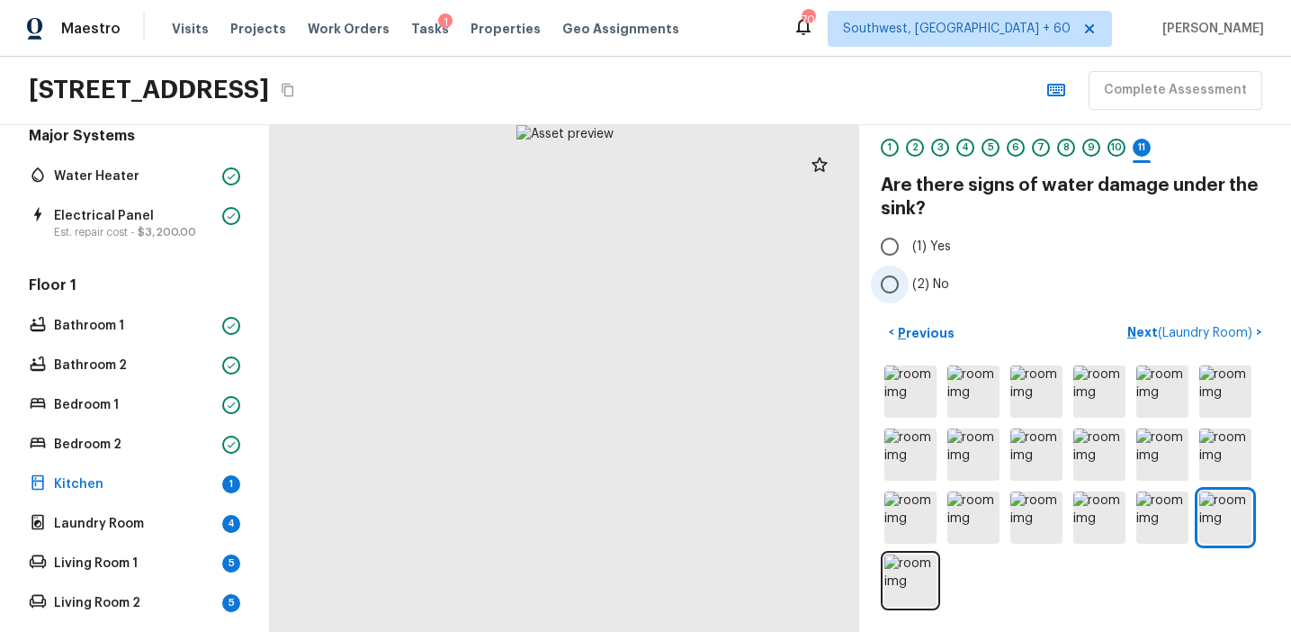
click at [914, 278] on span "(2) No" at bounding box center [930, 284] width 37 height 18
click at [909, 278] on input "(2) No" at bounding box center [890, 284] width 38 height 38
click at [1136, 326] on p "Next ( Laundry Room )" at bounding box center [1191, 332] width 129 height 19
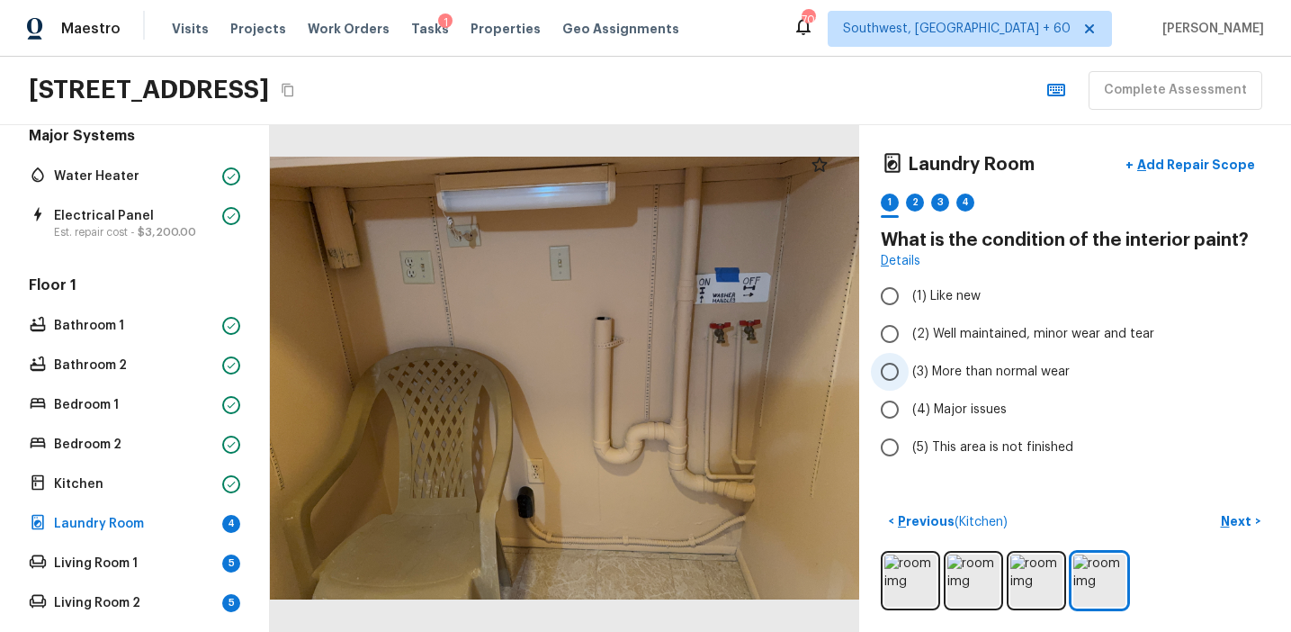
click at [947, 371] on span "(3) More than normal wear" at bounding box center [990, 372] width 157 height 18
click at [909, 371] on input "(3) More than normal wear" at bounding box center [890, 372] width 38 height 38
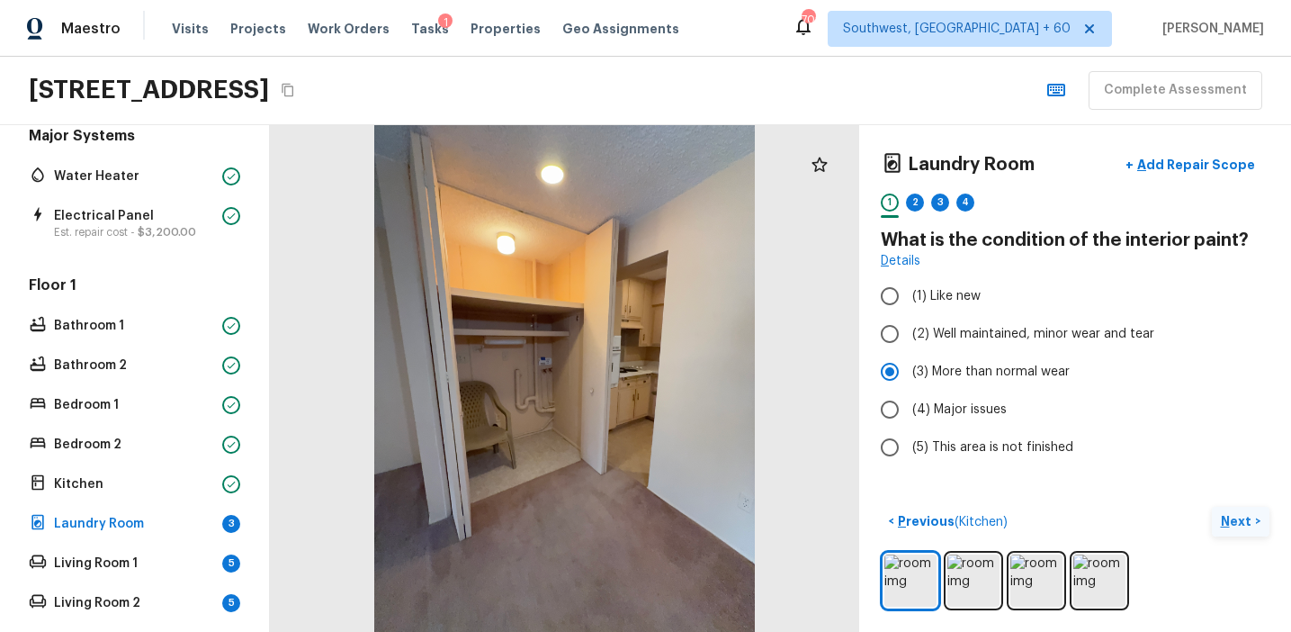
click at [1234, 526] on p "Next" at bounding box center [1238, 521] width 34 height 18
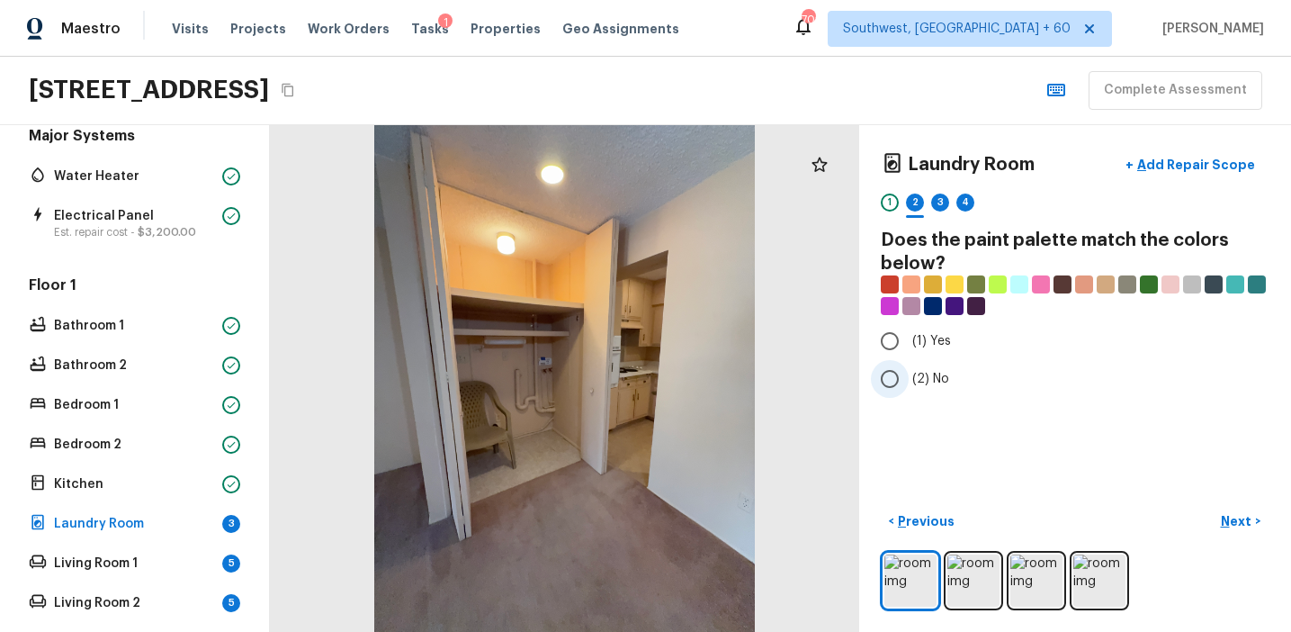
click at [921, 377] on span "(2) No" at bounding box center [930, 379] width 37 height 18
click at [909, 377] on input "(2) No" at bounding box center [890, 379] width 38 height 38
click at [1237, 516] on p "Next" at bounding box center [1238, 521] width 34 height 18
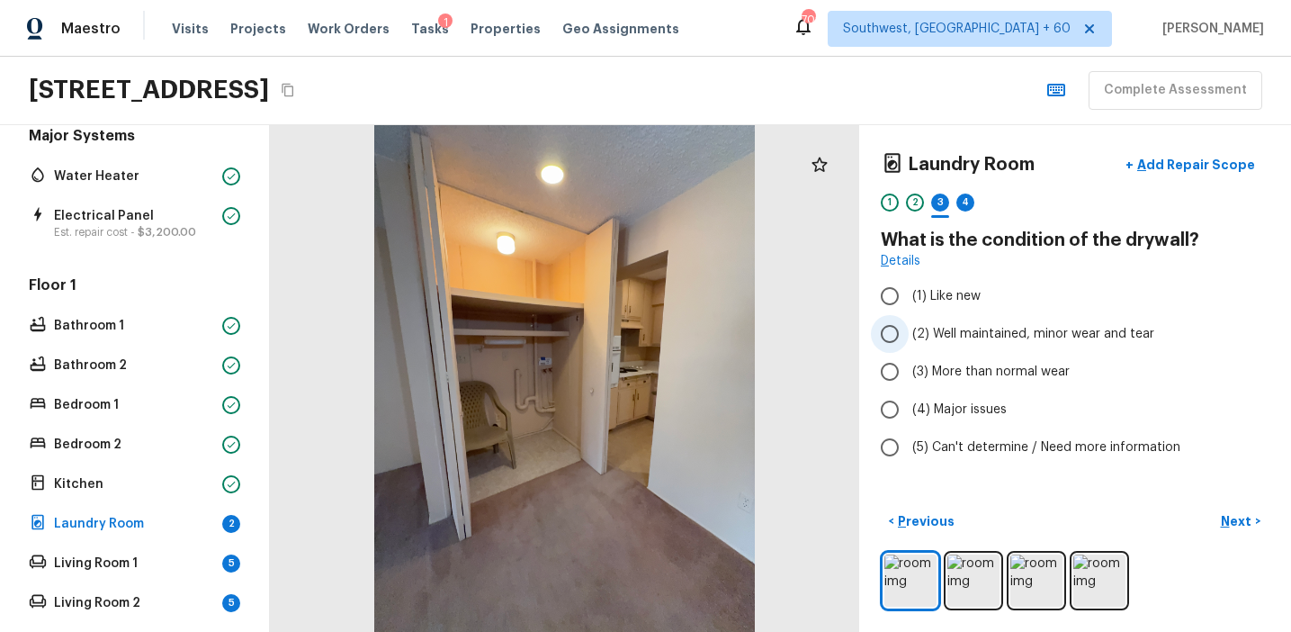
click at [966, 346] on label "(2) Well maintained, minor wear and tear" at bounding box center [1063, 334] width 384 height 38
click at [909, 346] on input "(2) Well maintained, minor wear and tear" at bounding box center [890, 334] width 38 height 38
click at [1229, 516] on p "Next" at bounding box center [1238, 521] width 34 height 18
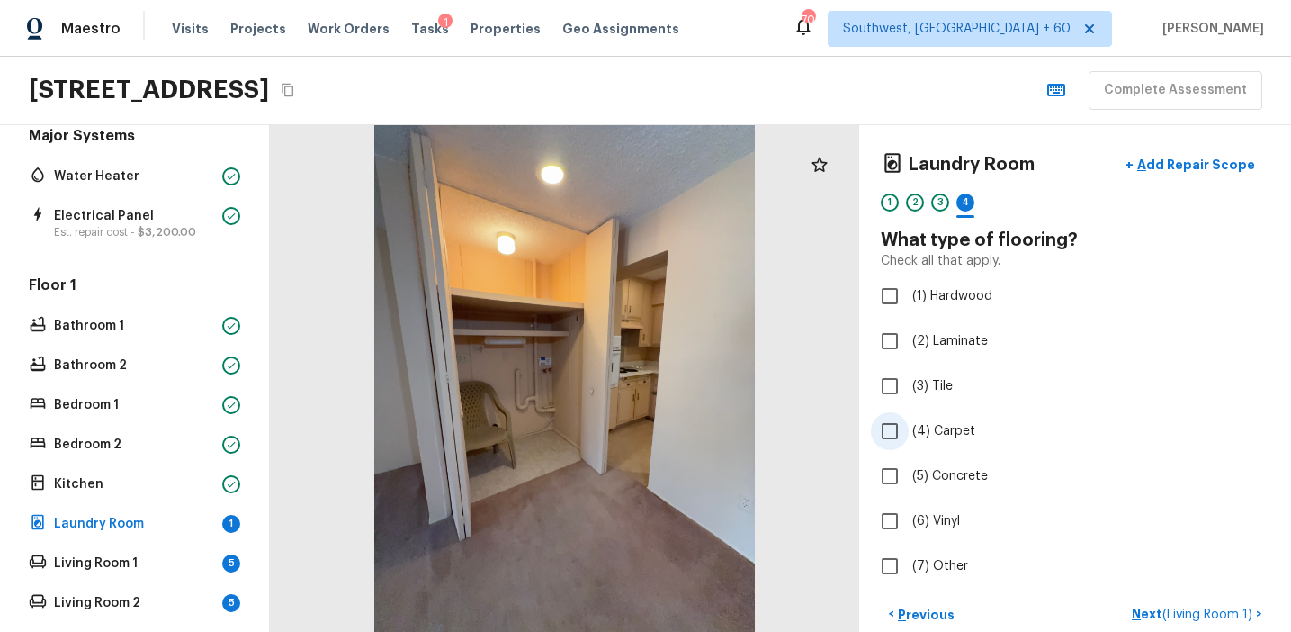
click at [940, 434] on span "(4) Carpet" at bounding box center [943, 431] width 63 height 18
click at [909, 434] on input "(4) Carpet" at bounding box center [890, 431] width 38 height 38
click at [1234, 606] on p "Next" at bounding box center [1238, 615] width 34 height 18
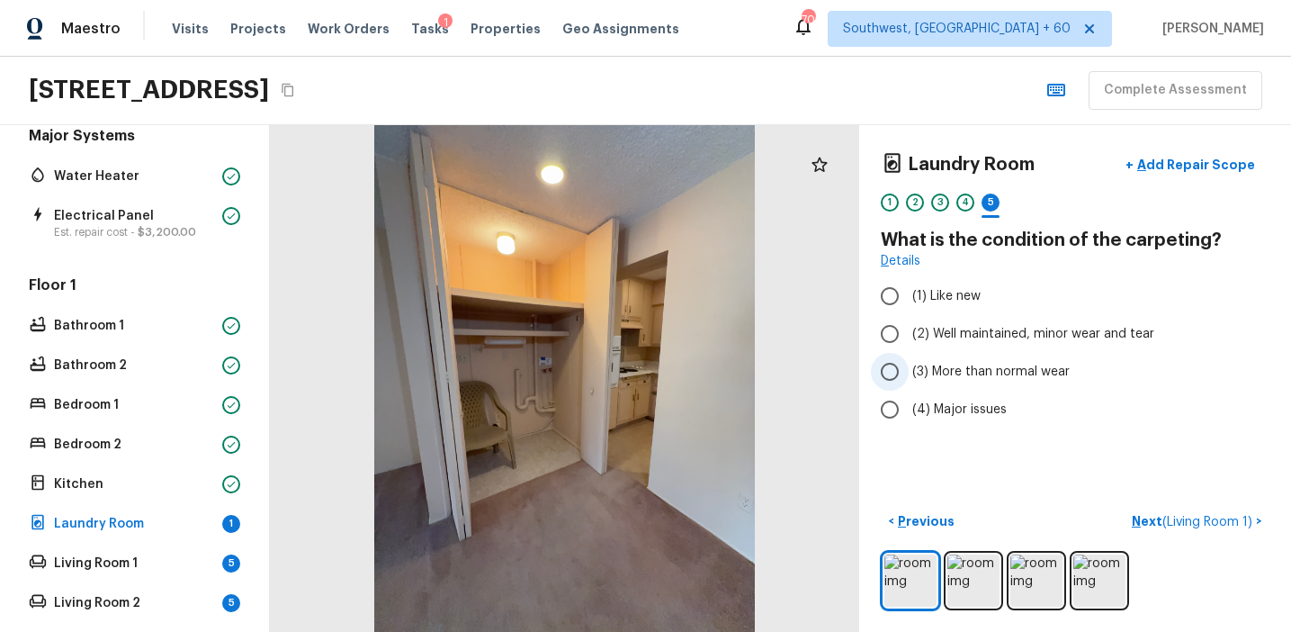
click at [1001, 364] on span "(3) More than normal wear" at bounding box center [990, 372] width 157 height 18
click at [909, 364] on input "(3) More than normal wear" at bounding box center [890, 372] width 38 height 38
click at [1147, 524] on p "Next ( Living Room 1 )" at bounding box center [1194, 521] width 124 height 19
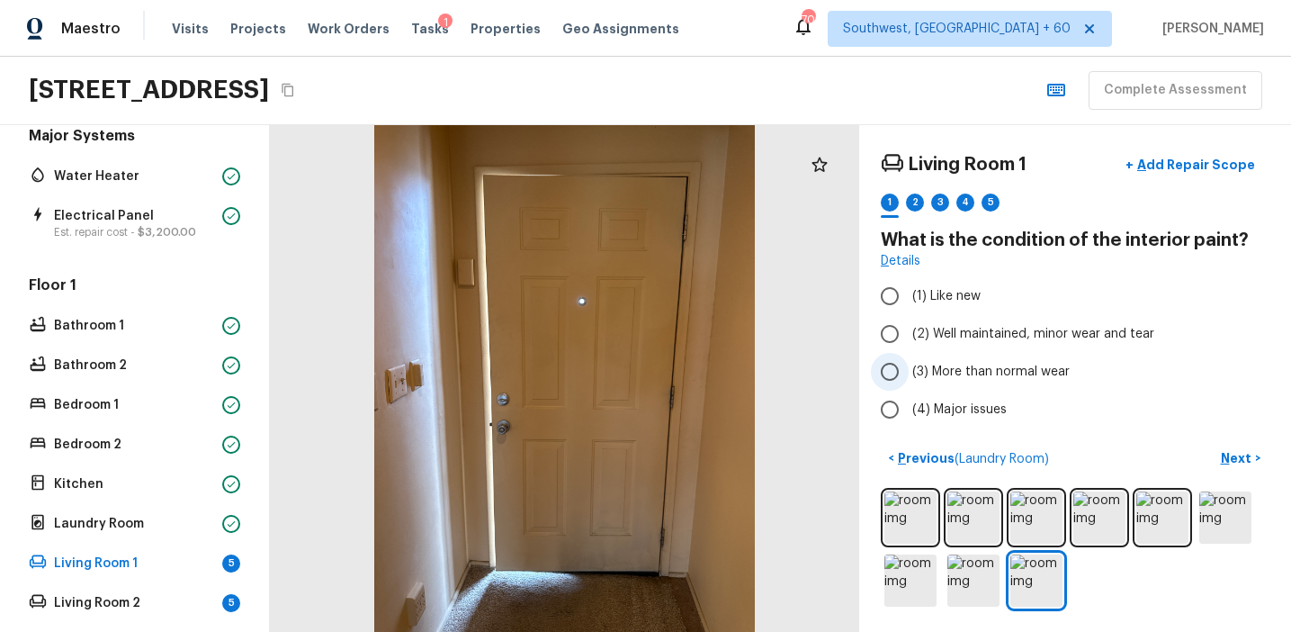
click at [995, 372] on span "(3) More than normal wear" at bounding box center [990, 372] width 157 height 18
click at [909, 372] on input "(3) More than normal wear" at bounding box center [890, 372] width 38 height 38
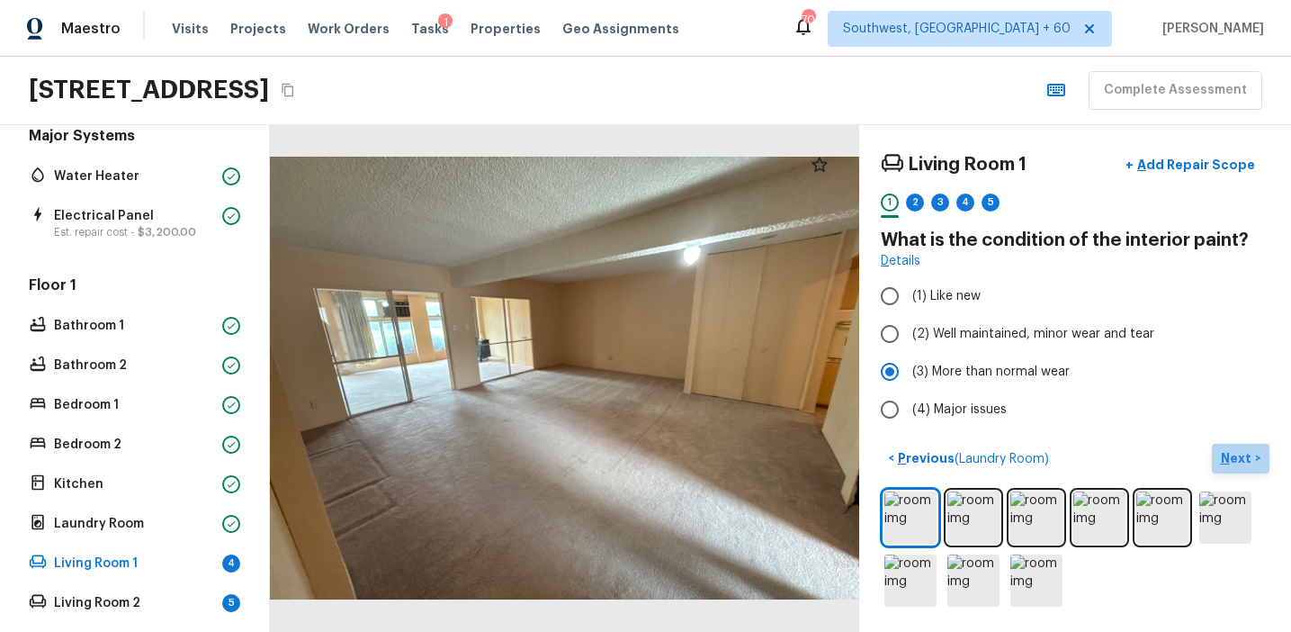
click at [1241, 452] on p "Next" at bounding box center [1238, 458] width 34 height 18
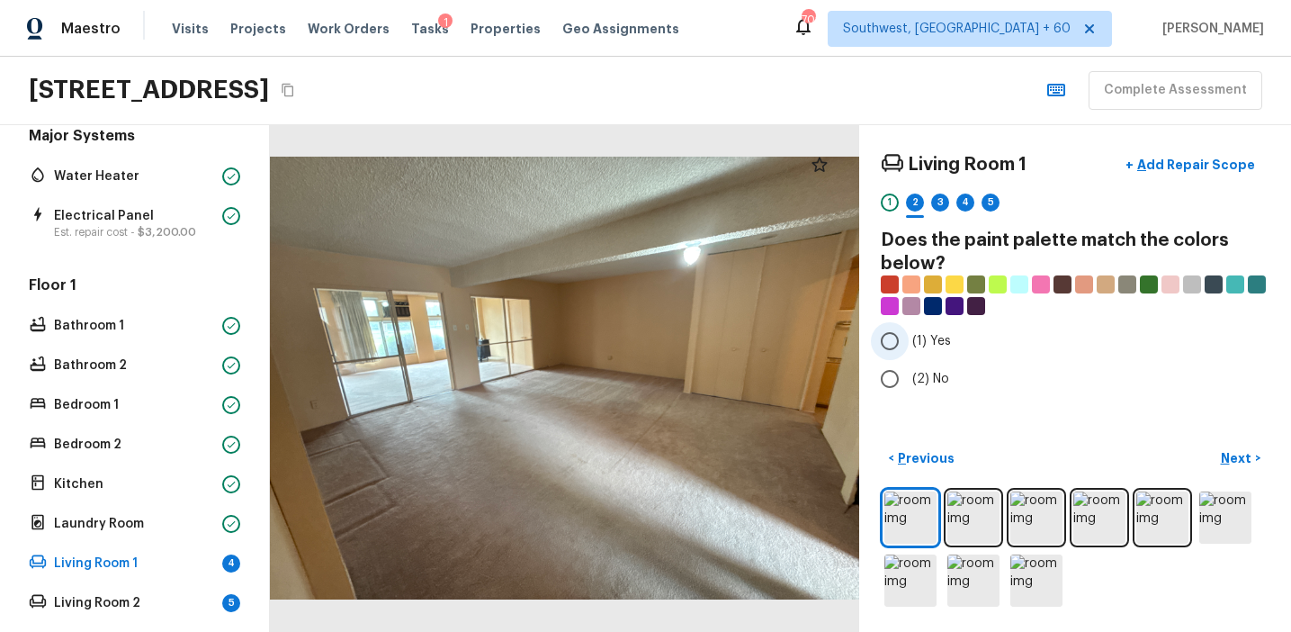
click at [914, 335] on span "(1) Yes" at bounding box center [931, 341] width 39 height 18
click at [909, 335] on input "(1) Yes" at bounding box center [890, 341] width 38 height 38
click at [1239, 456] on p "Next" at bounding box center [1238, 458] width 34 height 18
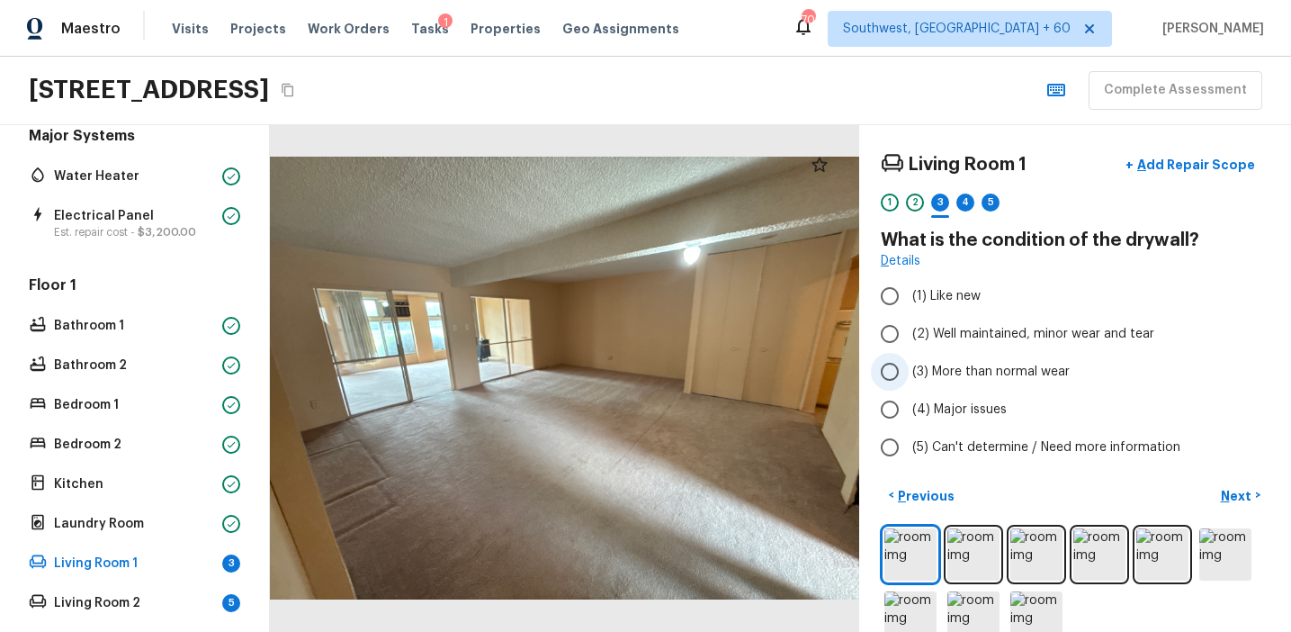
click at [983, 361] on label "(3) More than normal wear" at bounding box center [1063, 372] width 384 height 38
click at [909, 361] on input "(3) More than normal wear" at bounding box center [890, 372] width 38 height 38
click at [1237, 497] on p "Next" at bounding box center [1238, 496] width 34 height 18
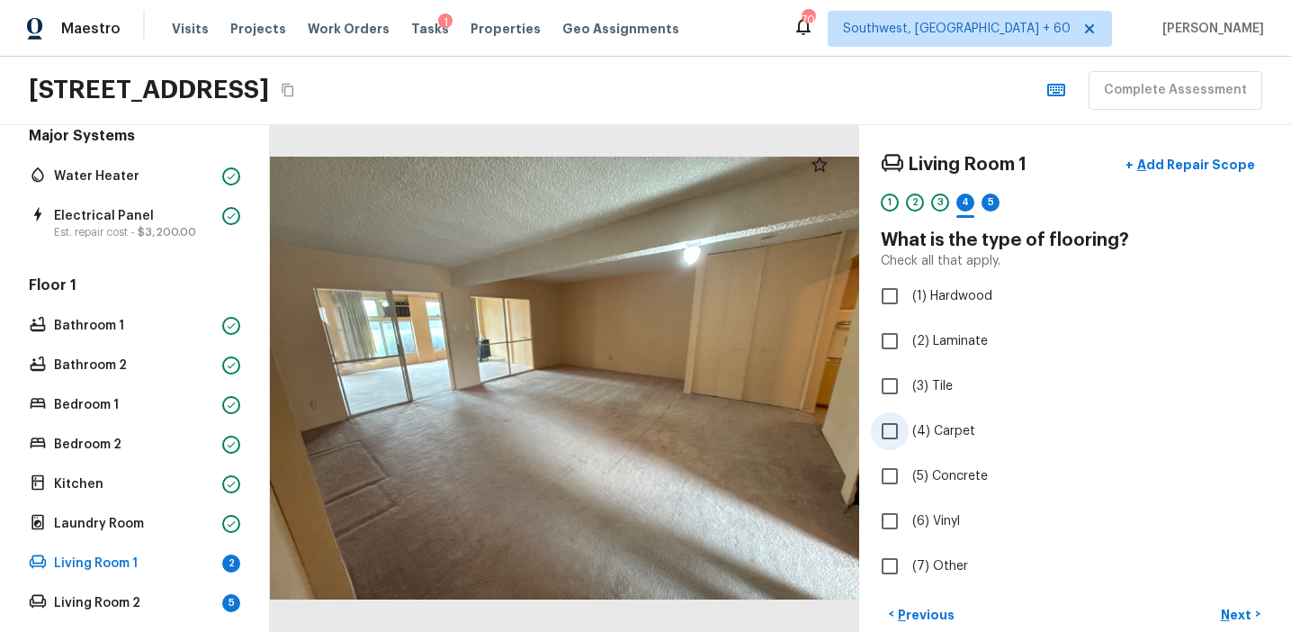
click at [946, 435] on span "(4) Carpet" at bounding box center [943, 431] width 63 height 18
click at [909, 435] on input "(4) Carpet" at bounding box center [890, 431] width 38 height 38
click at [1240, 613] on p "Next" at bounding box center [1238, 615] width 34 height 18
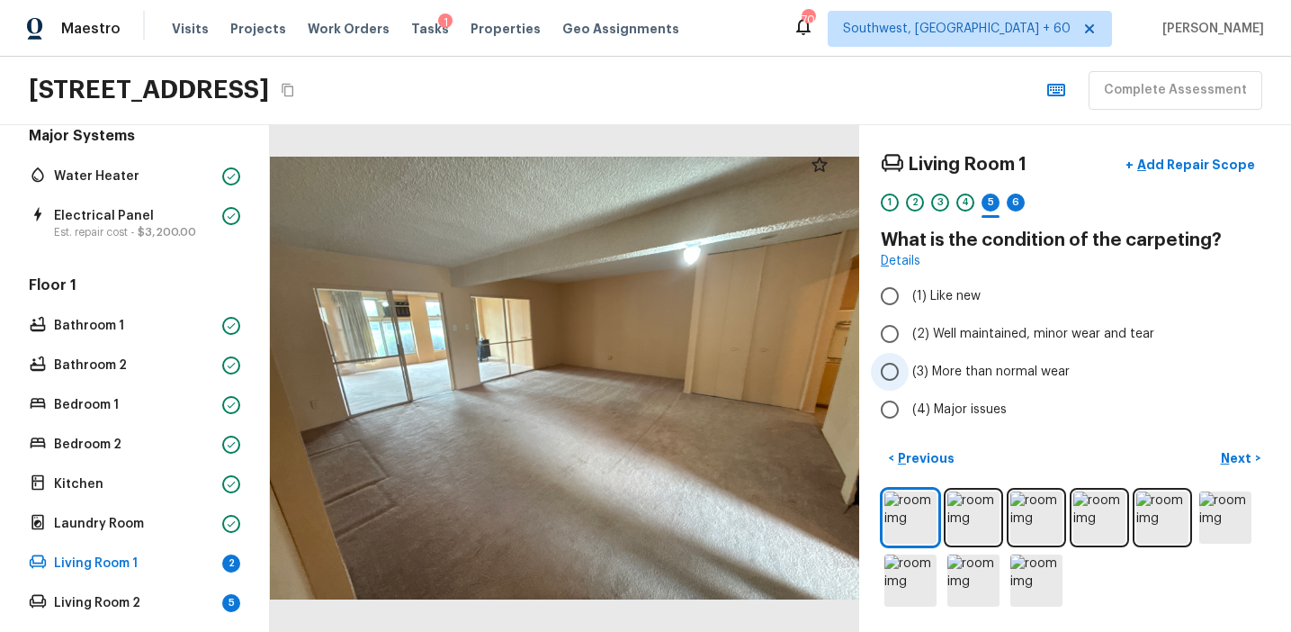
click at [1001, 372] on span "(3) More than normal wear" at bounding box center [990, 372] width 157 height 18
click at [909, 372] on input "(3) More than normal wear" at bounding box center [890, 372] width 38 height 38
click at [1238, 456] on p "Next" at bounding box center [1238, 458] width 34 height 18
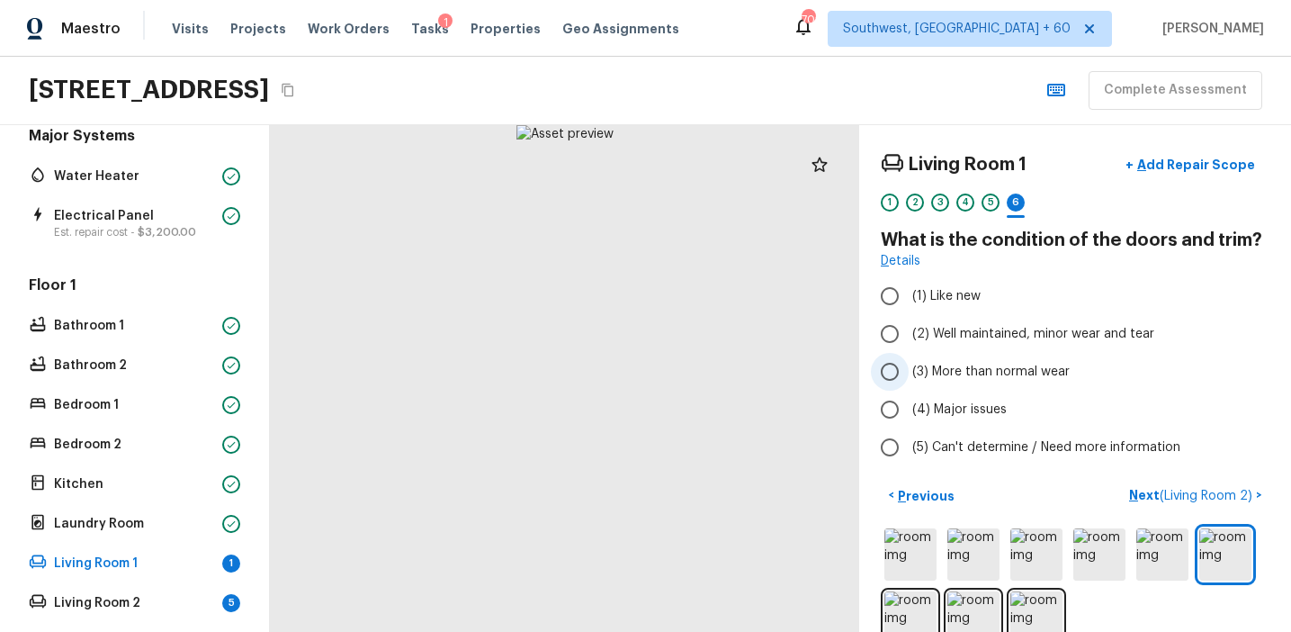
click at [999, 366] on span "(3) More than normal wear" at bounding box center [990, 372] width 157 height 18
click at [909, 366] on input "(3) More than normal wear" at bounding box center [890, 372] width 38 height 38
click at [999, 329] on span "(2) Well maintained, minor wear and tear" at bounding box center [1033, 334] width 242 height 18
click at [909, 329] on input "(2) Well maintained, minor wear and tear" at bounding box center [890, 334] width 38 height 38
click at [1143, 492] on p "Next ( Living Room 2 )" at bounding box center [1192, 495] width 127 height 19
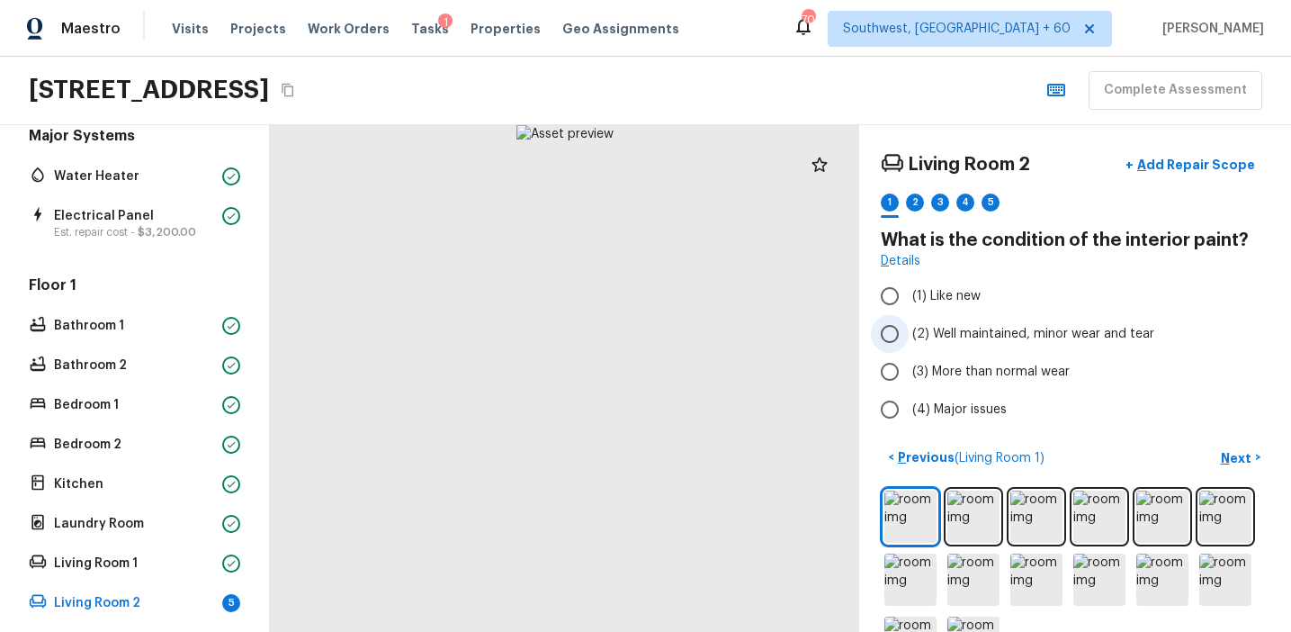
scroll to position [62, 0]
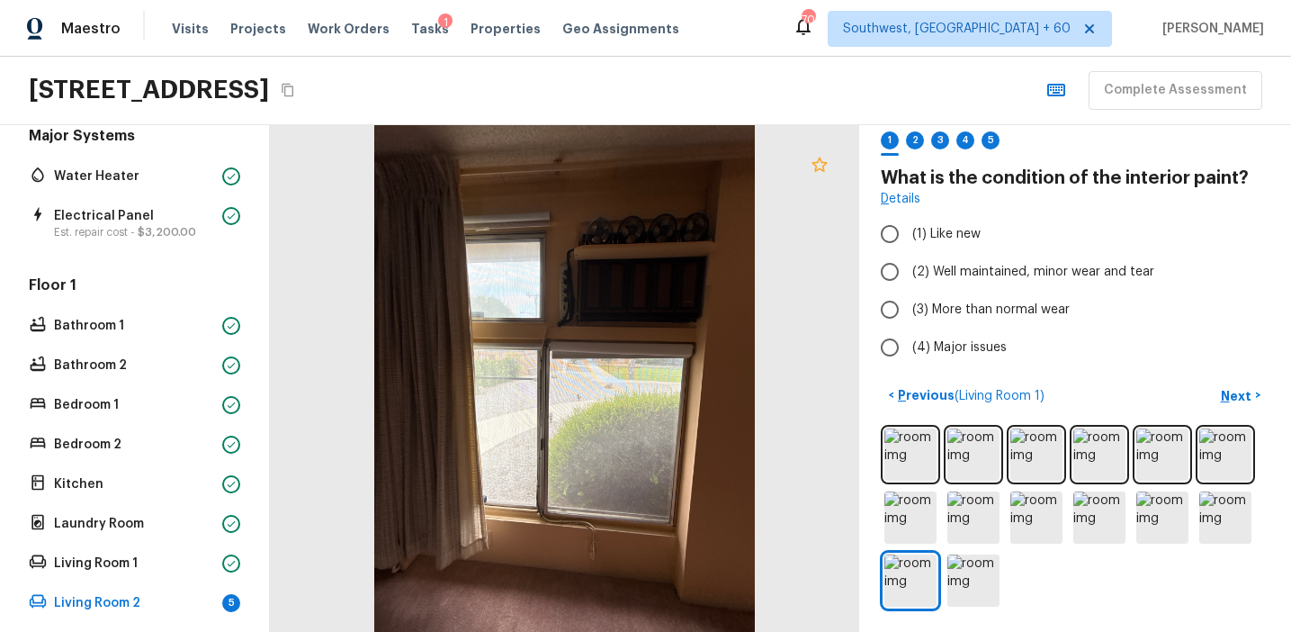
click at [818, 167] on icon at bounding box center [819, 164] width 15 height 14
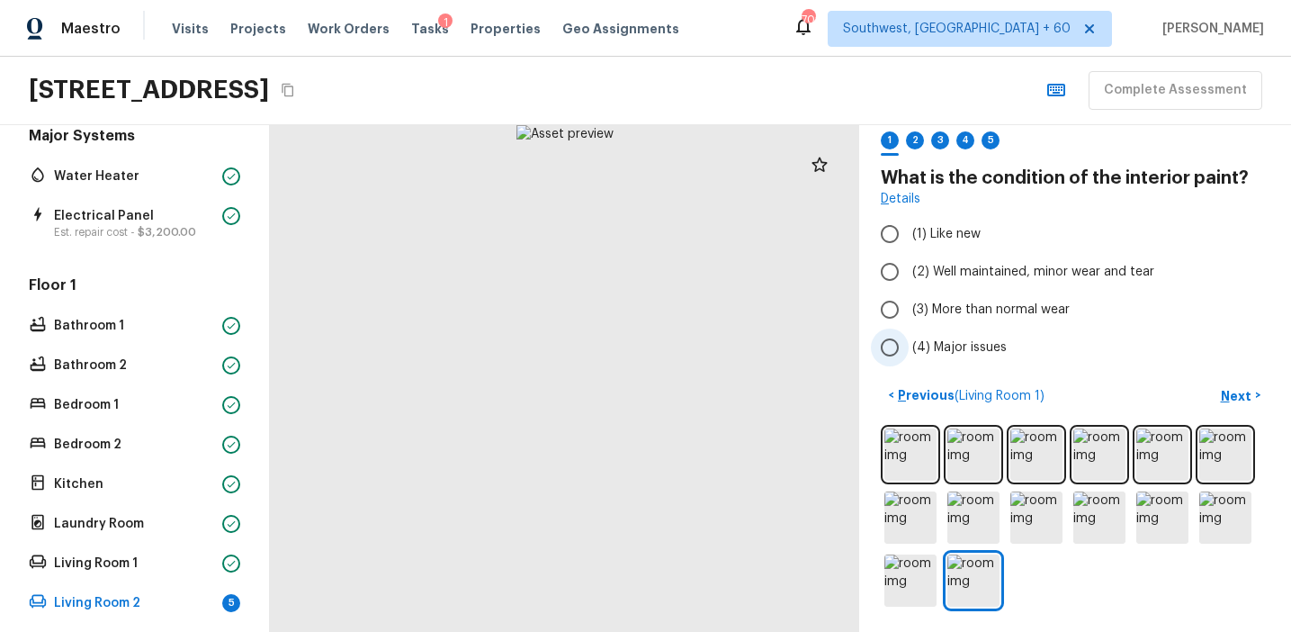
scroll to position [0, 0]
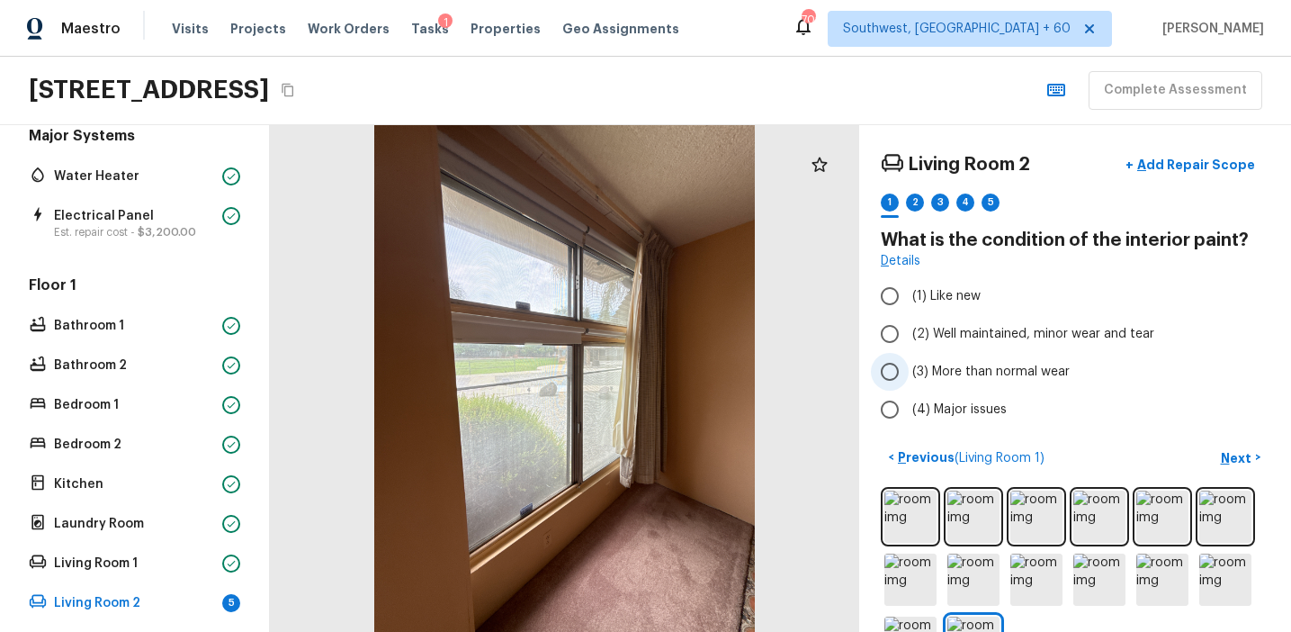
click at [976, 357] on label "(3) More than normal wear" at bounding box center [1063, 372] width 384 height 38
click at [909, 357] on input "(3) More than normal wear" at bounding box center [890, 372] width 38 height 38
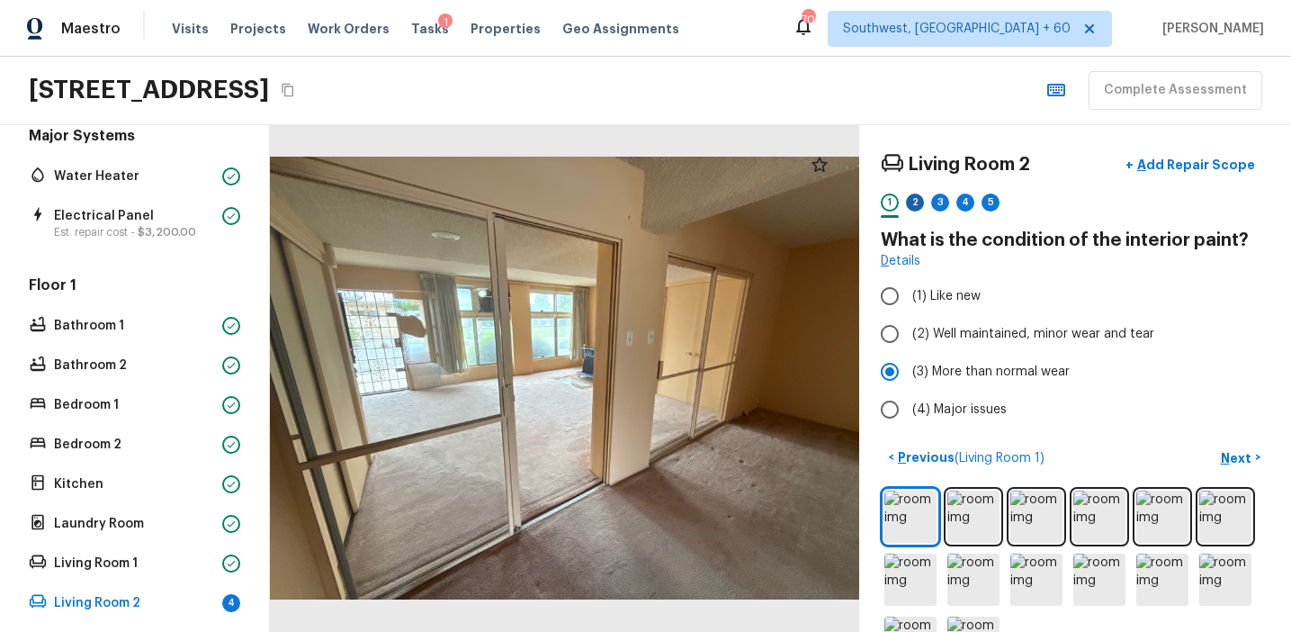
click at [920, 204] on div "2" at bounding box center [915, 202] width 18 height 18
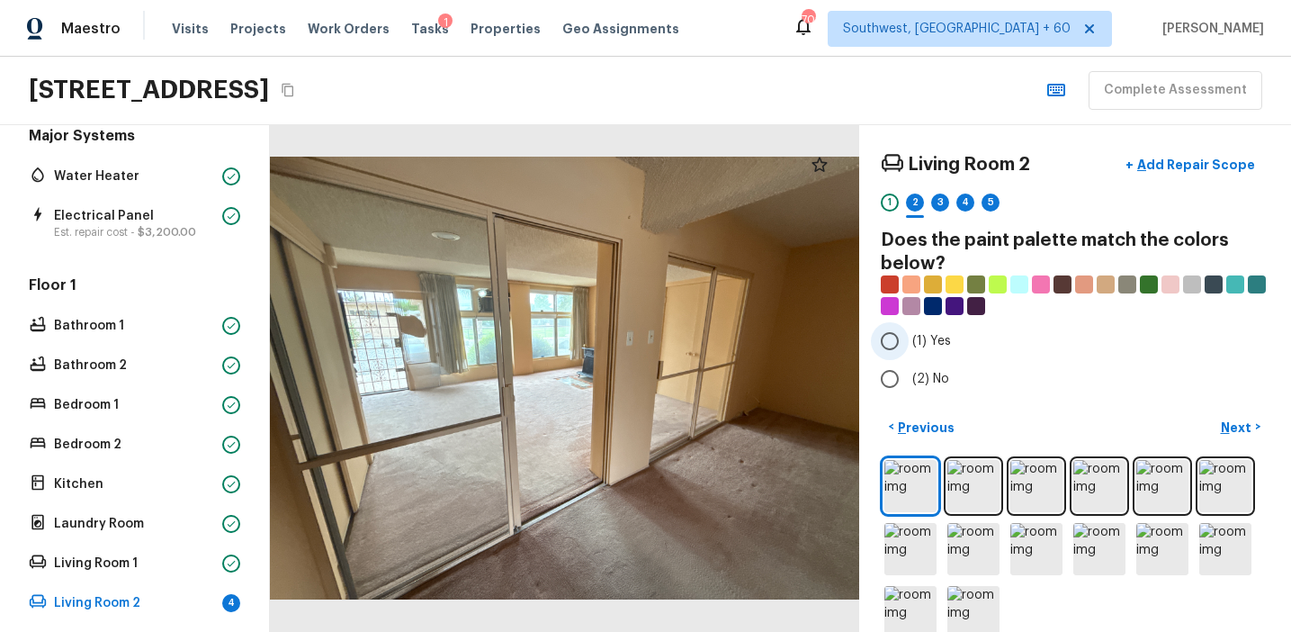
click at [910, 351] on label "(1) Yes" at bounding box center [1063, 341] width 384 height 38
click at [909, 351] on input "(1) Yes" at bounding box center [890, 341] width 38 height 38
click at [1243, 428] on p "Next" at bounding box center [1238, 427] width 34 height 18
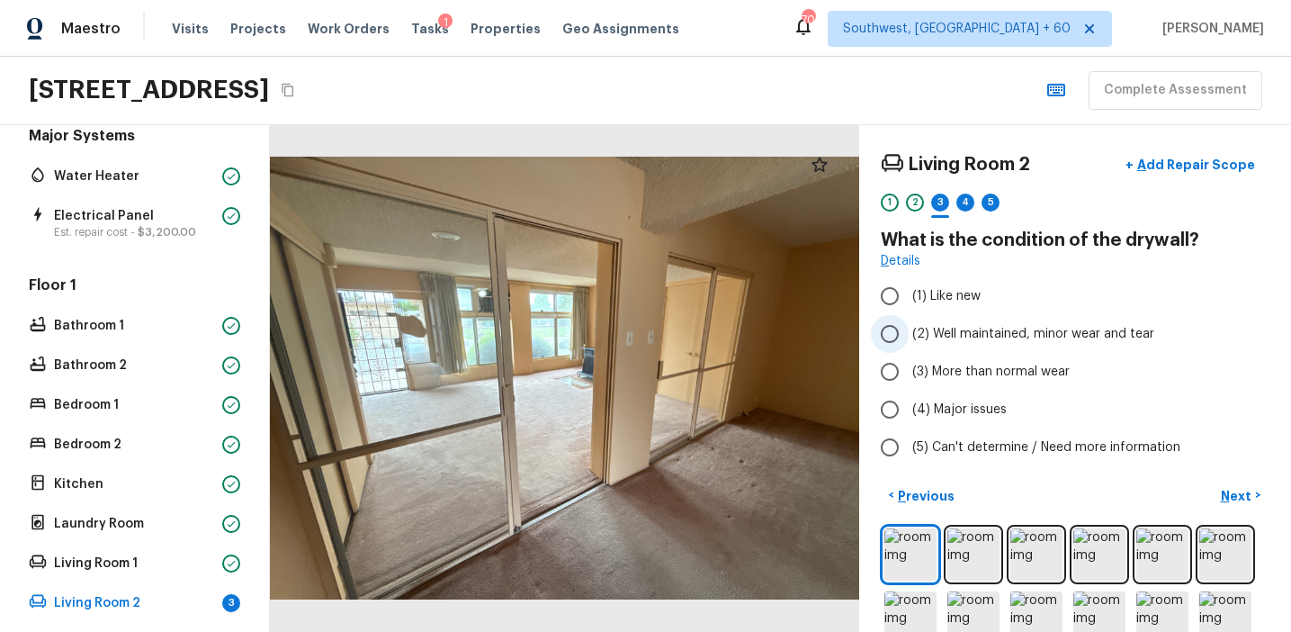
click at [954, 325] on span "(2) Well maintained, minor wear and tear" at bounding box center [1033, 334] width 242 height 18
click at [909, 325] on input "(2) Well maintained, minor wear and tear" at bounding box center [890, 334] width 38 height 38
click at [1232, 498] on p "Next" at bounding box center [1238, 496] width 34 height 18
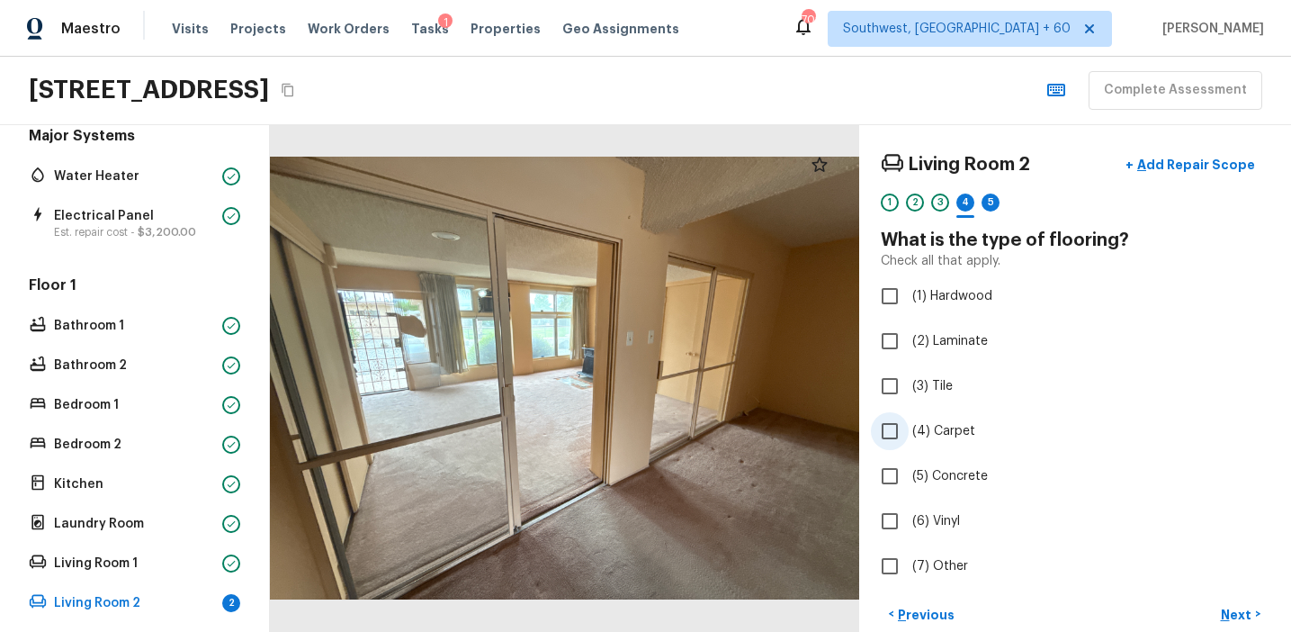
click at [946, 424] on span "(4) Carpet" at bounding box center [943, 431] width 63 height 18
click at [909, 424] on input "(4) Carpet" at bounding box center [890, 431] width 38 height 38
click at [1226, 612] on p "Next" at bounding box center [1238, 615] width 34 height 18
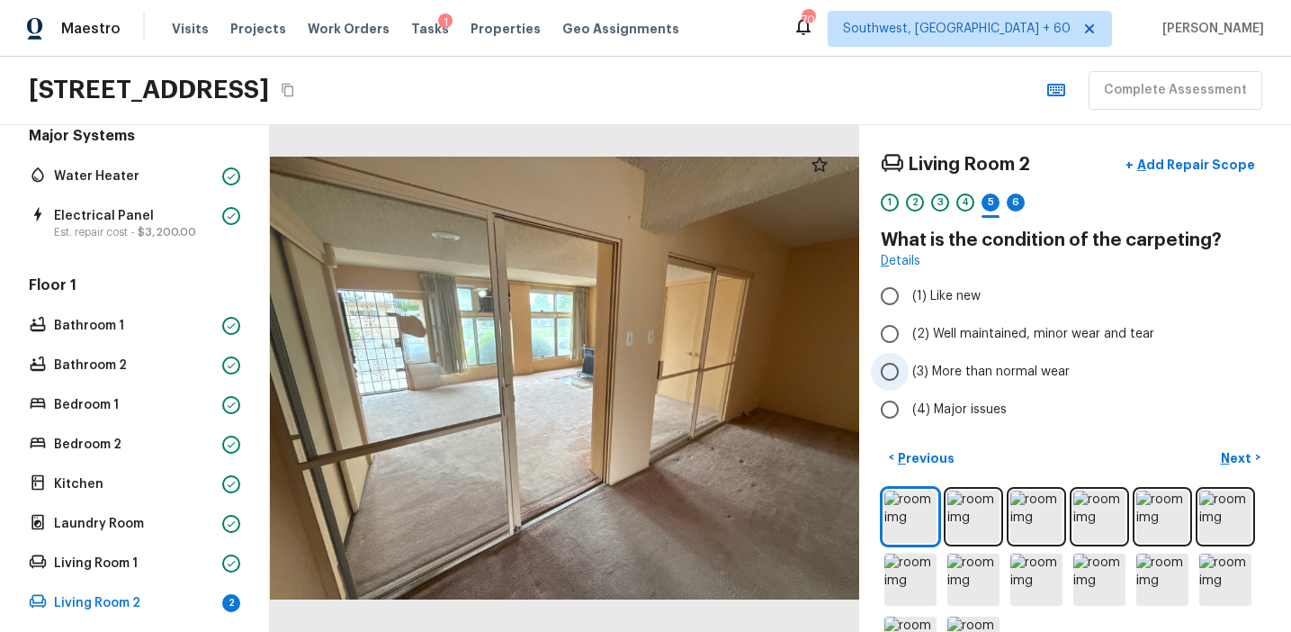
click at [990, 378] on span "(3) More than normal wear" at bounding box center [990, 372] width 157 height 18
click at [909, 378] on input "(3) More than normal wear" at bounding box center [890, 372] width 38 height 38
click at [1229, 453] on p "Next" at bounding box center [1238, 458] width 34 height 18
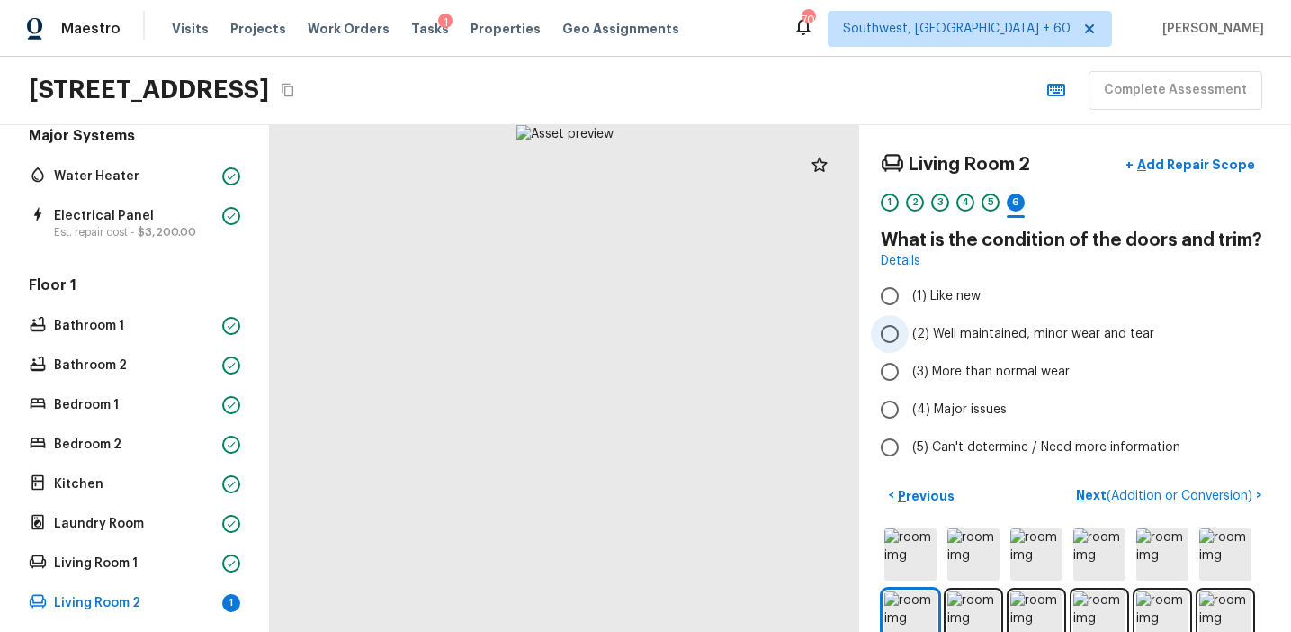
click at [1008, 339] on span "(2) Well maintained, minor wear and tear" at bounding box center [1033, 334] width 242 height 18
click at [909, 339] on input "(2) Well maintained, minor wear and tear" at bounding box center [890, 334] width 38 height 38
click at [923, 502] on p "Previous" at bounding box center [924, 496] width 60 height 18
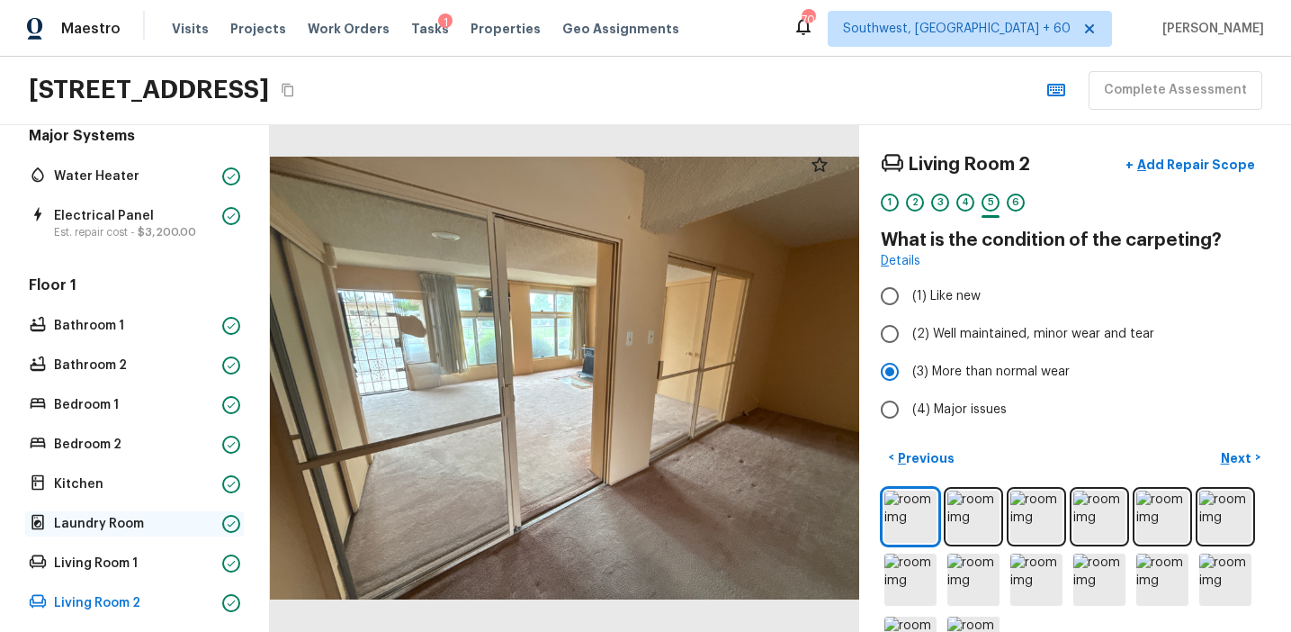
click at [129, 522] on p "Laundry Room" at bounding box center [134, 524] width 161 height 18
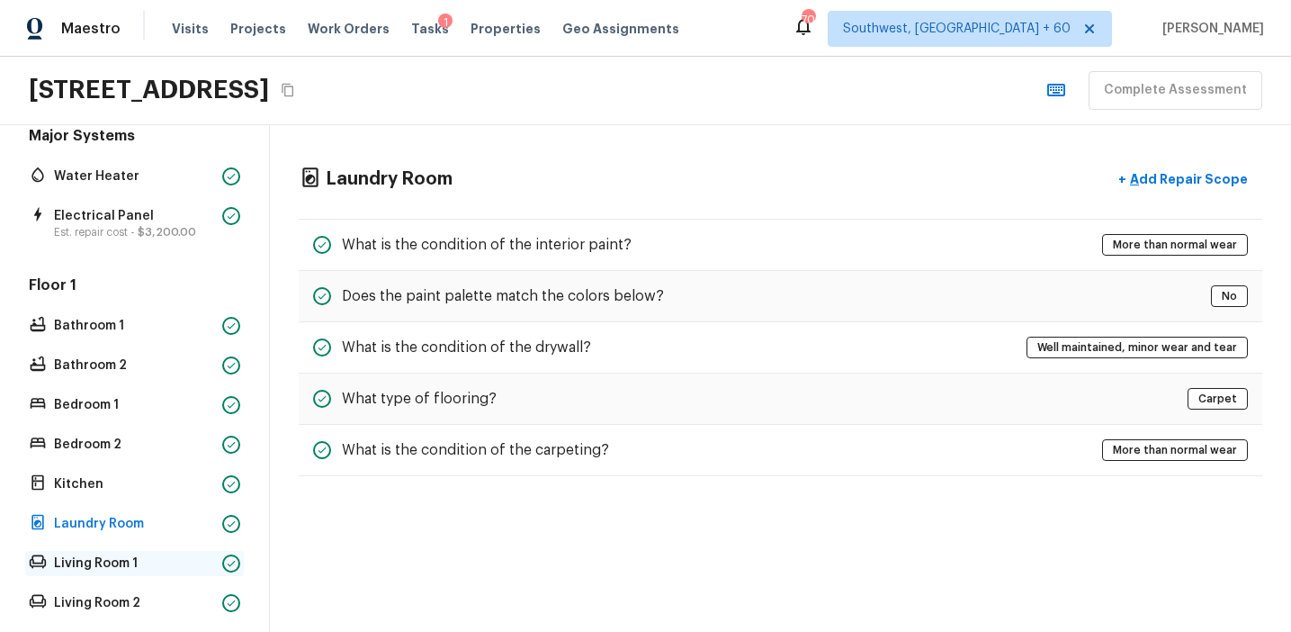
click at [136, 561] on p "Living Room 1" at bounding box center [134, 563] width 161 height 18
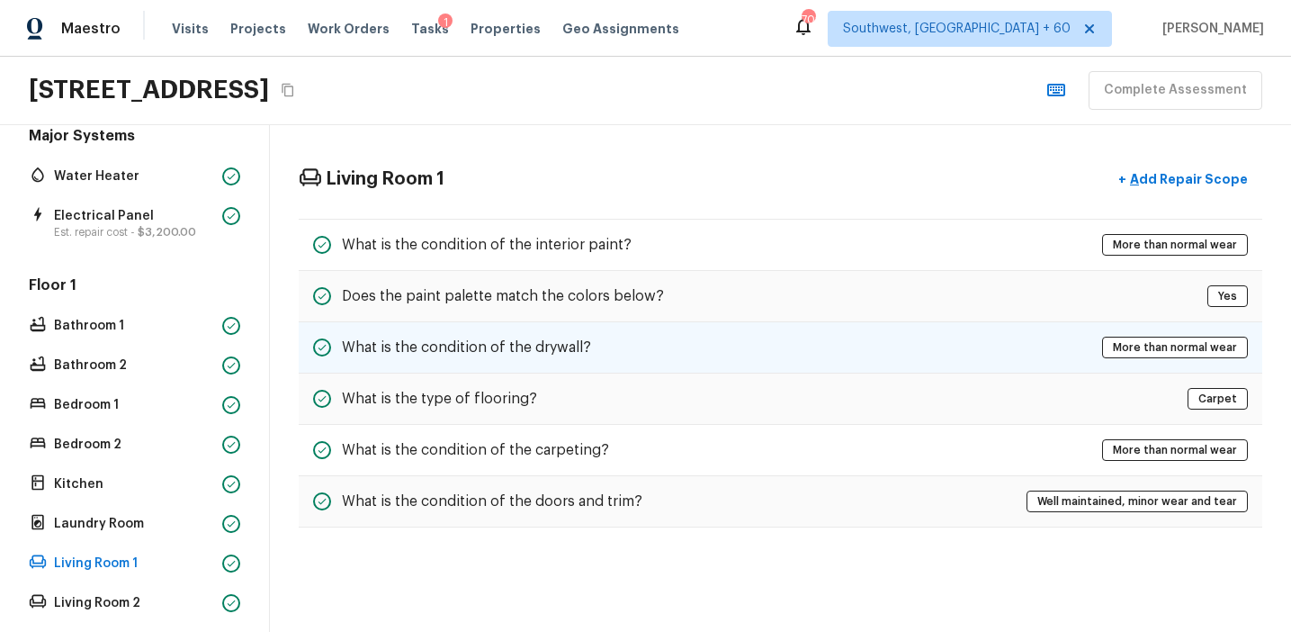
click at [585, 344] on h5 "What is the condition of the drywall?" at bounding box center [466, 347] width 249 height 20
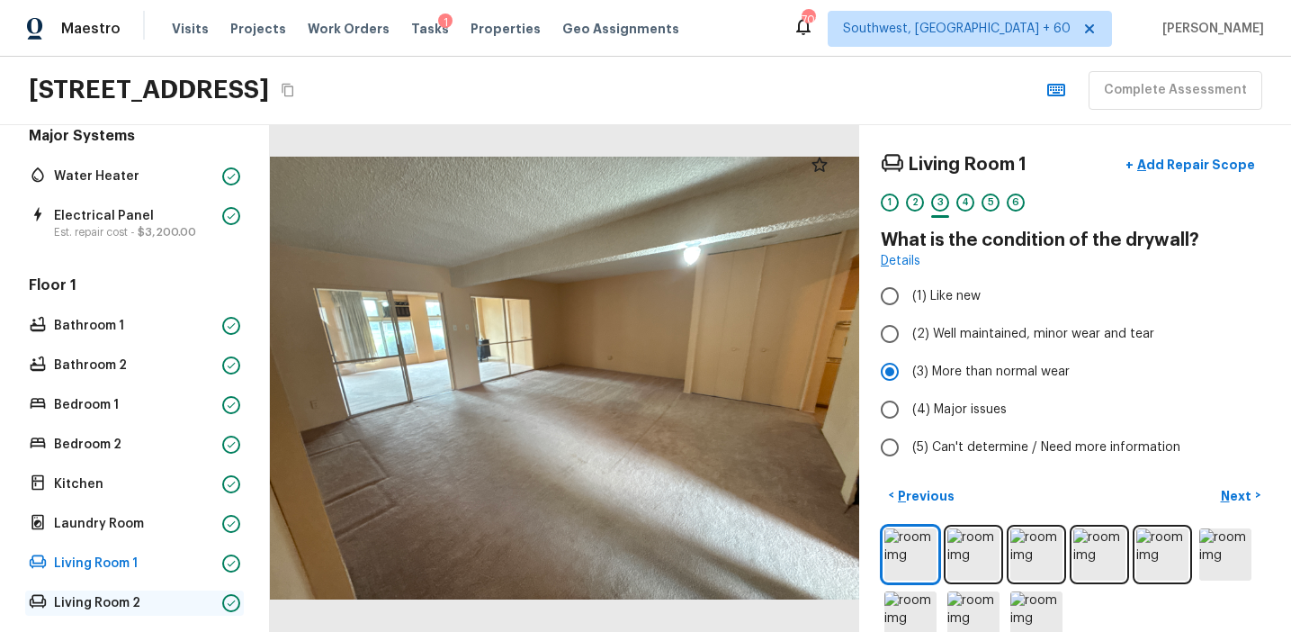
click at [194, 599] on p "Living Room 2" at bounding box center [134, 603] width 161 height 18
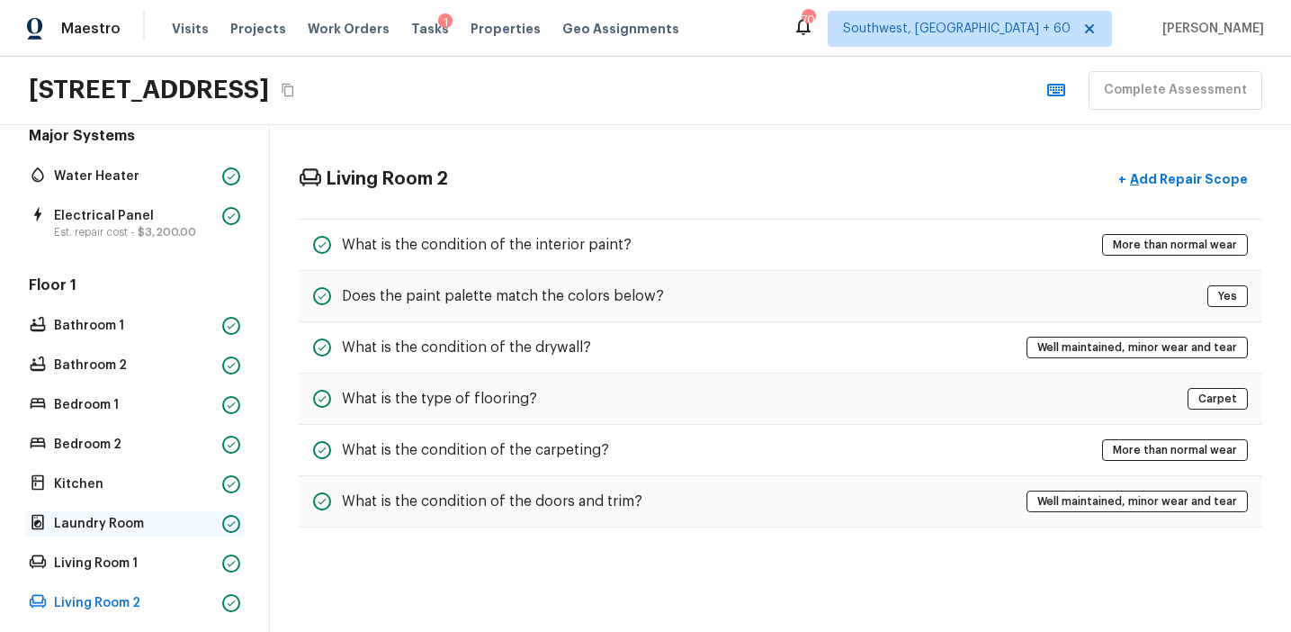
scroll to position [445, 0]
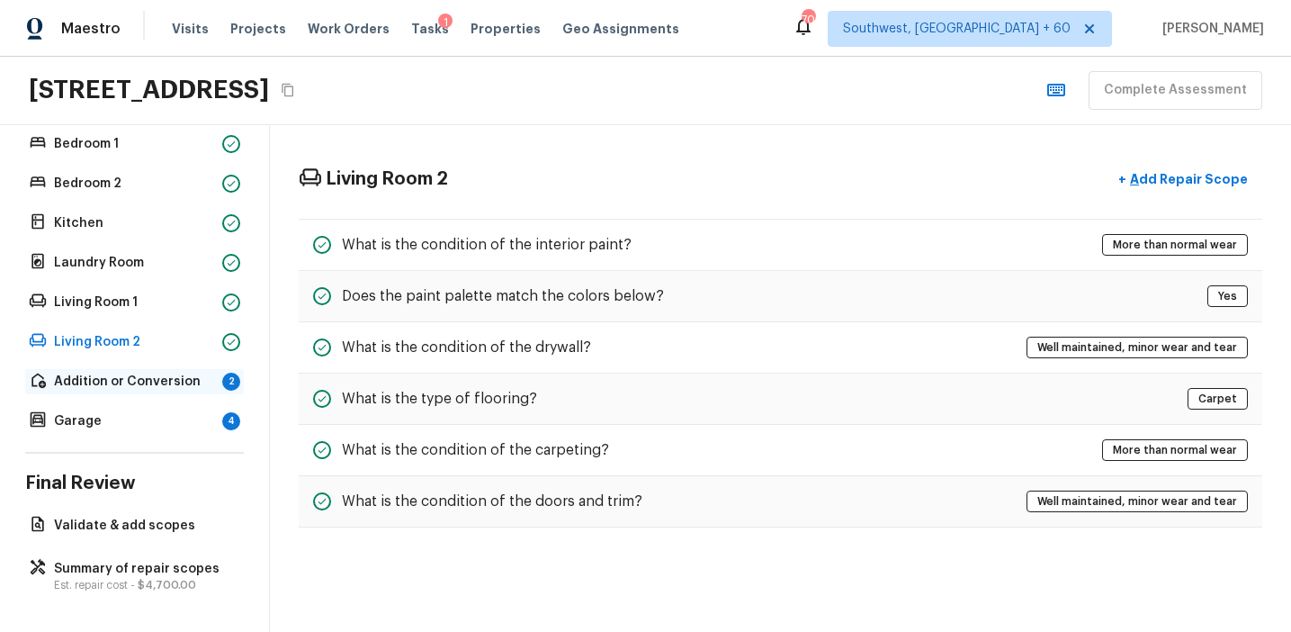
click at [192, 387] on p "Addition or Conversion" at bounding box center [134, 381] width 161 height 18
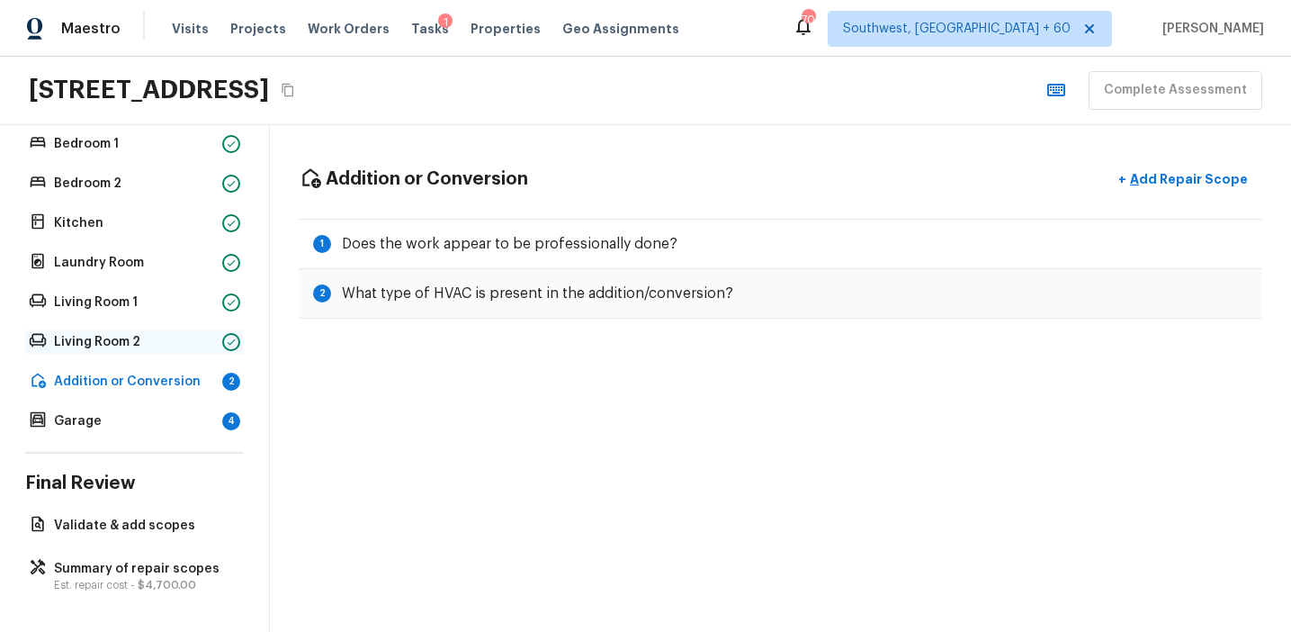
click at [220, 333] on div "Living Room 2" at bounding box center [134, 341] width 219 height 25
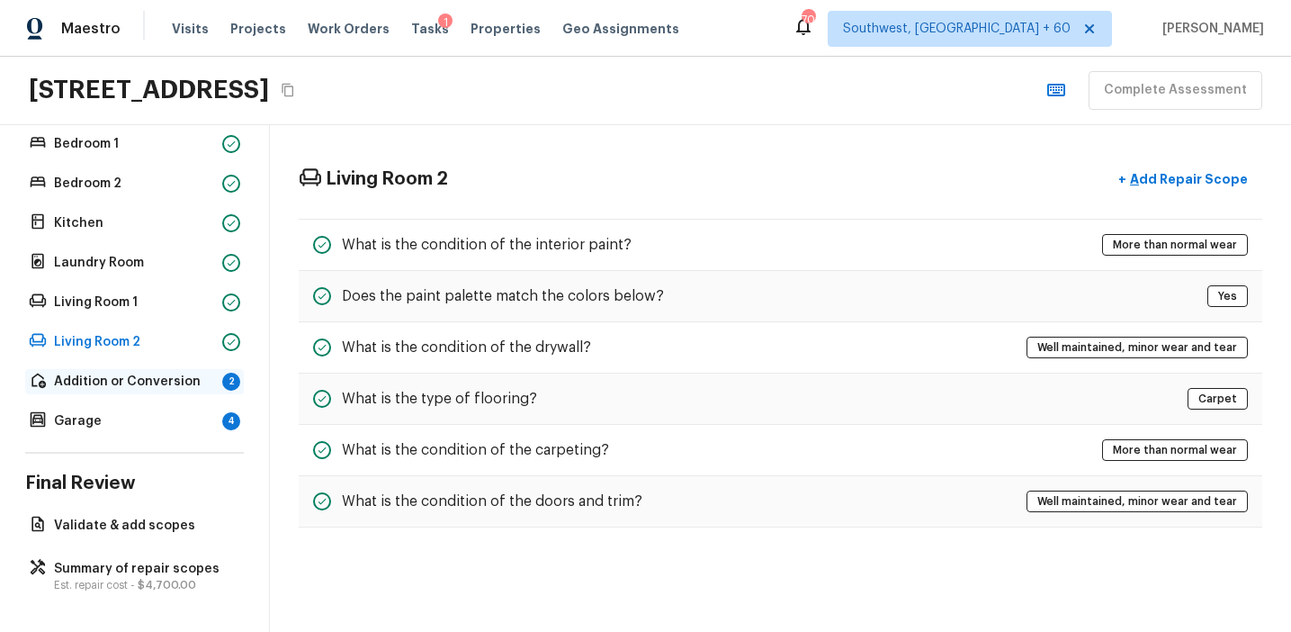
click at [220, 375] on div "Addition or Conversion 2" at bounding box center [134, 381] width 219 height 25
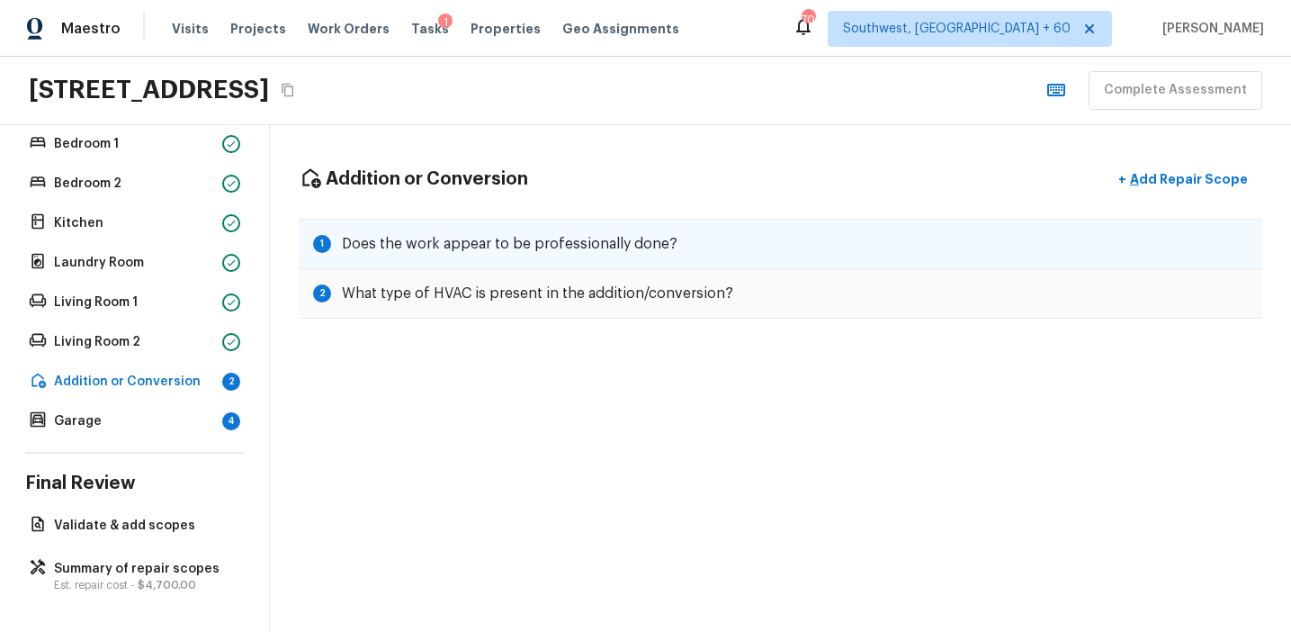
click at [568, 240] on h5 "Does the work appear to be professionally done?" at bounding box center [510, 244] width 336 height 20
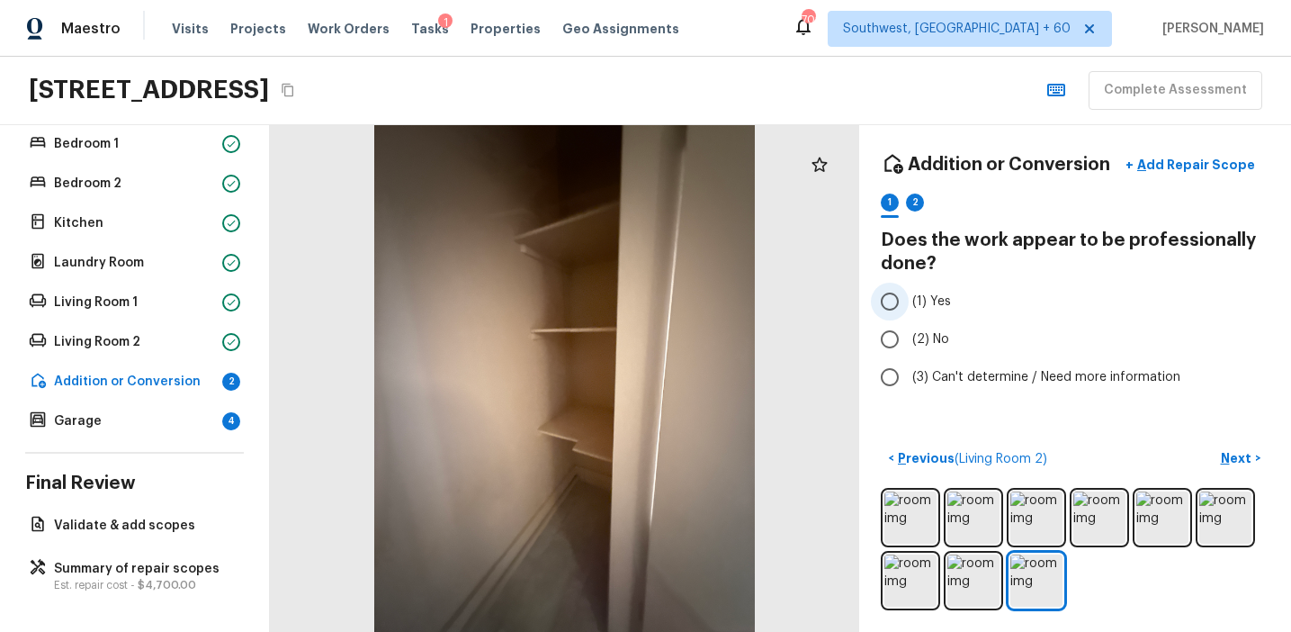
click at [955, 301] on label "(1) Yes" at bounding box center [1063, 302] width 384 height 38
click at [909, 301] on input "(1) Yes" at bounding box center [890, 302] width 38 height 38
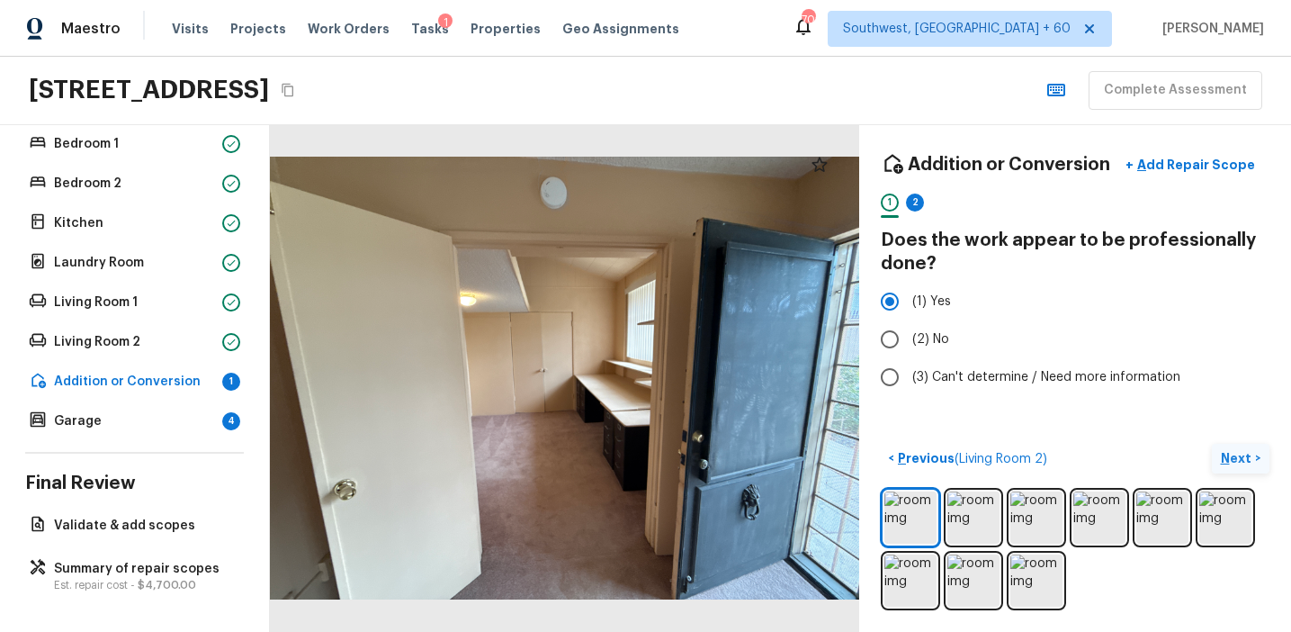
click at [1228, 464] on p "Next" at bounding box center [1238, 458] width 34 height 18
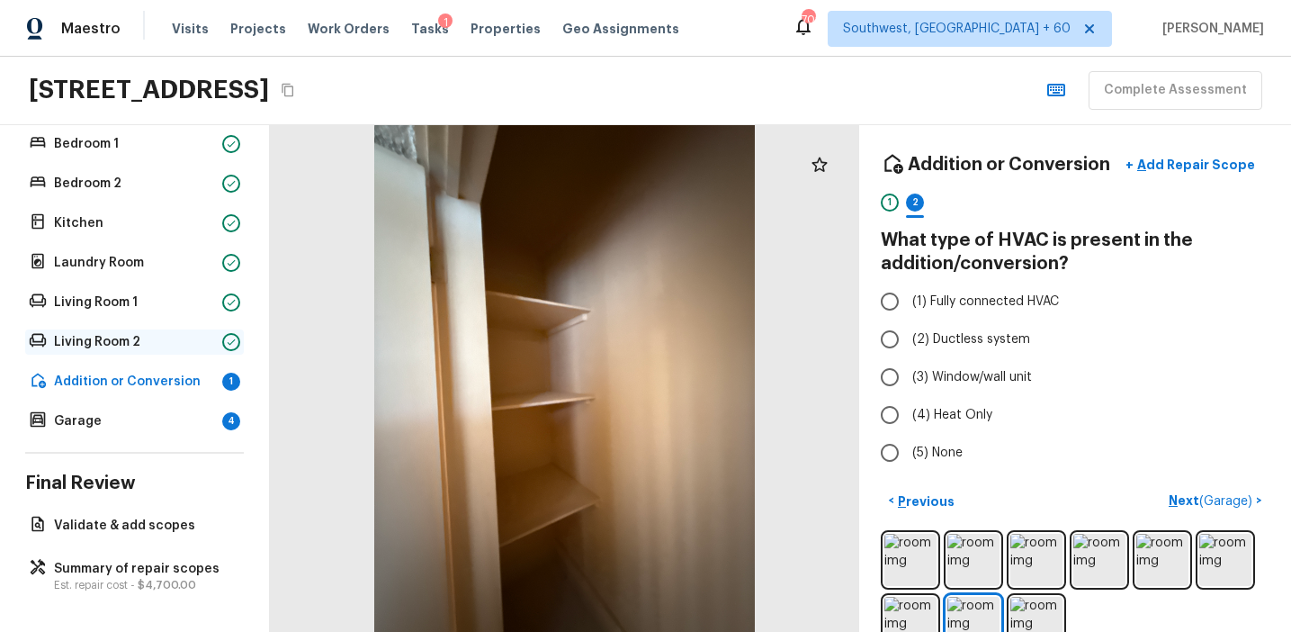
click at [208, 346] on p "Living Room 2" at bounding box center [134, 342] width 161 height 18
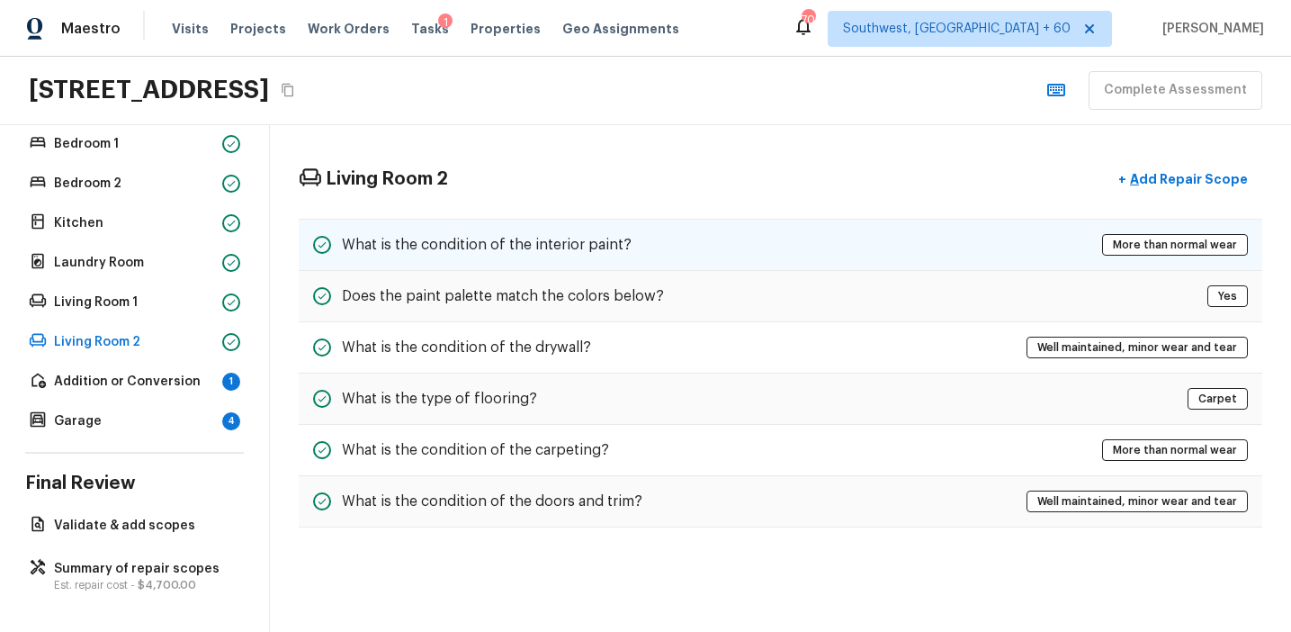
click at [638, 256] on div "What is the condition of the interior paint? More than normal wear" at bounding box center [781, 245] width 964 height 52
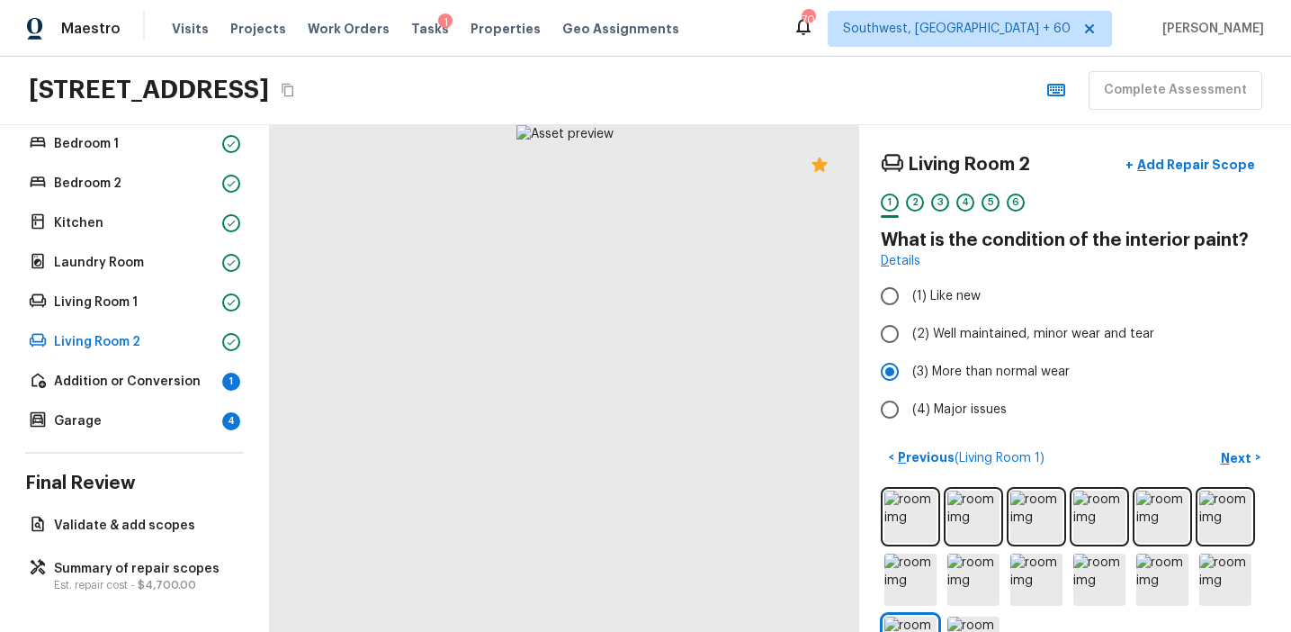
click at [207, 393] on div "Floor 1 Bathroom 1 Bathroom 2 Bedroom 1 Bedroom 2 Kitchen Laundry Room Living R…" at bounding box center [134, 223] width 219 height 419
click at [236, 379] on div "1" at bounding box center [231, 381] width 18 height 18
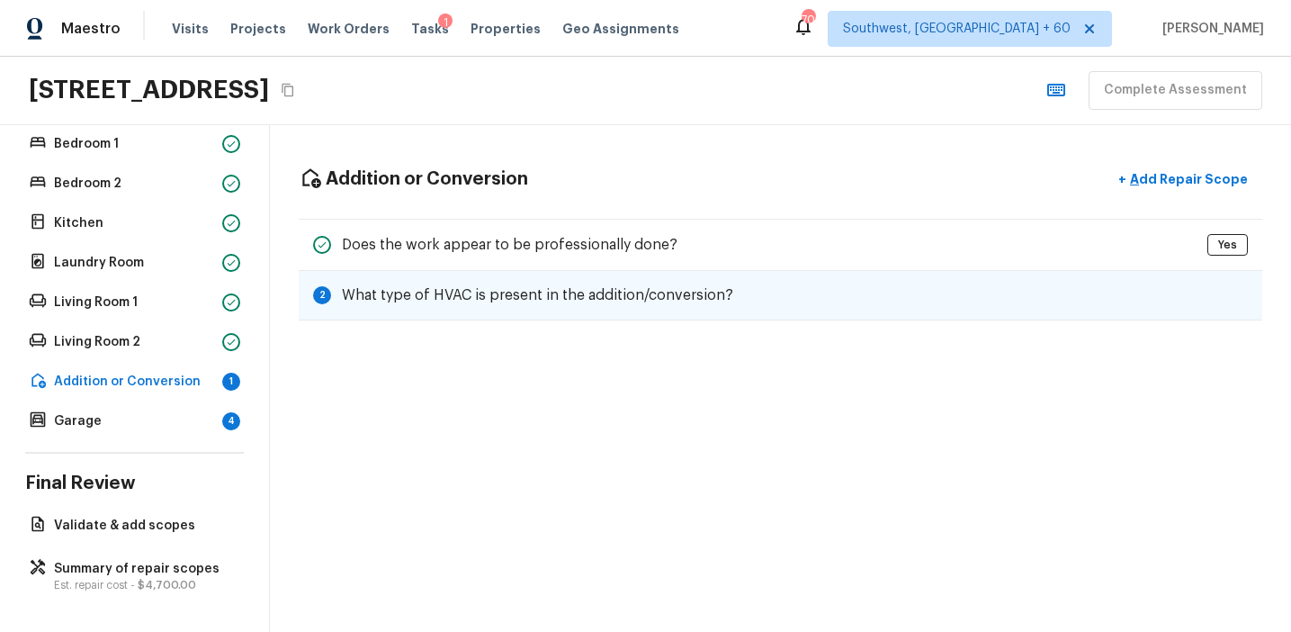
click at [673, 283] on div "2 What type of HVAC is present in the addition/conversion?" at bounding box center [781, 295] width 964 height 49
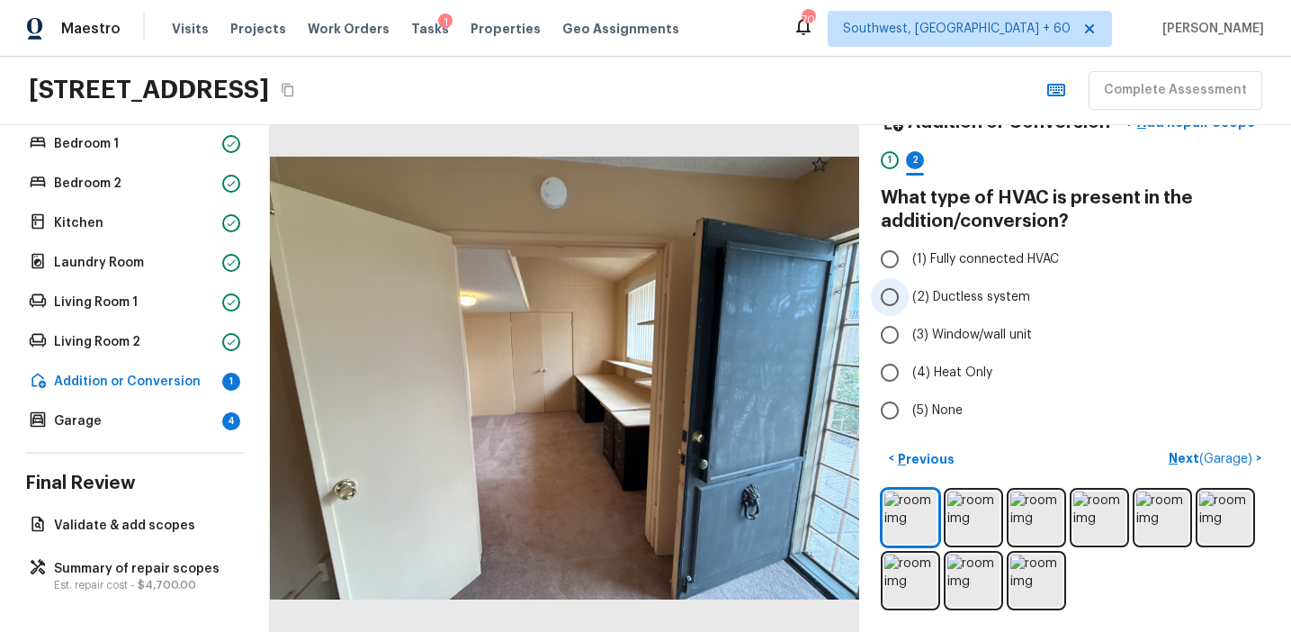
scroll to position [0, 0]
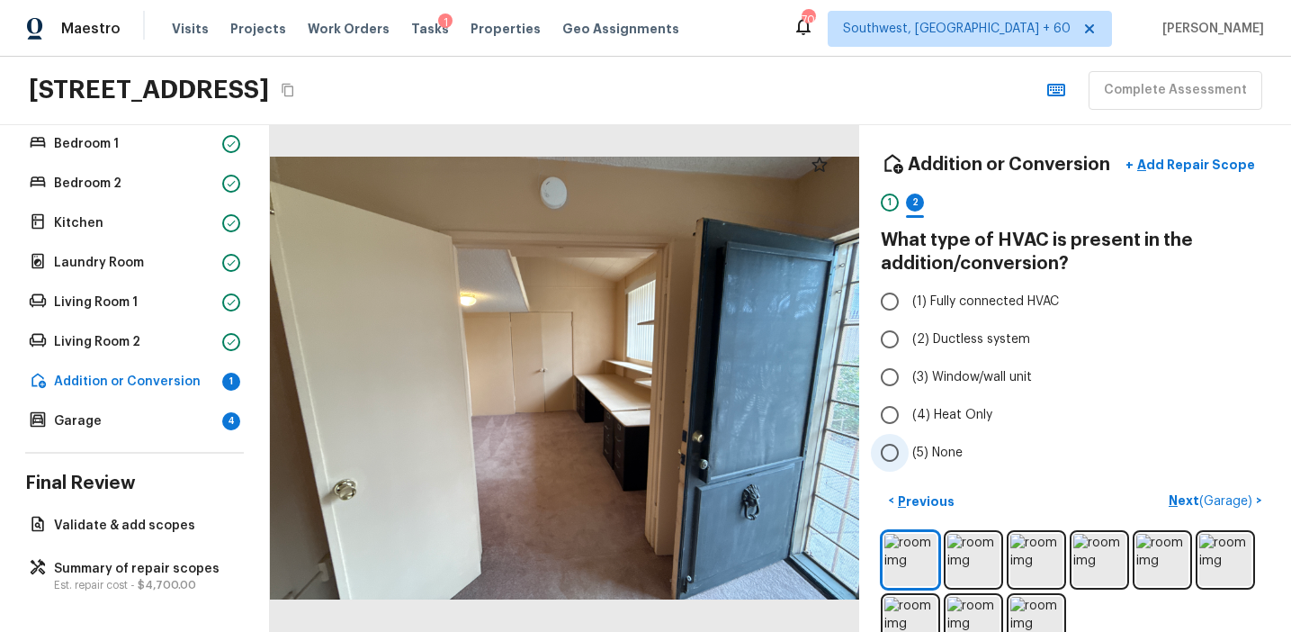
click at [944, 442] on label "(5) None" at bounding box center [1063, 453] width 384 height 38
click at [909, 442] on input "(5) None" at bounding box center [890, 453] width 38 height 38
click at [995, 347] on span "(2) Ductless system" at bounding box center [971, 339] width 118 height 18
click at [909, 347] on input "(2) Ductless system" at bounding box center [890, 339] width 38 height 38
click at [1171, 495] on p "Next ( Garage )" at bounding box center [1212, 500] width 87 height 19
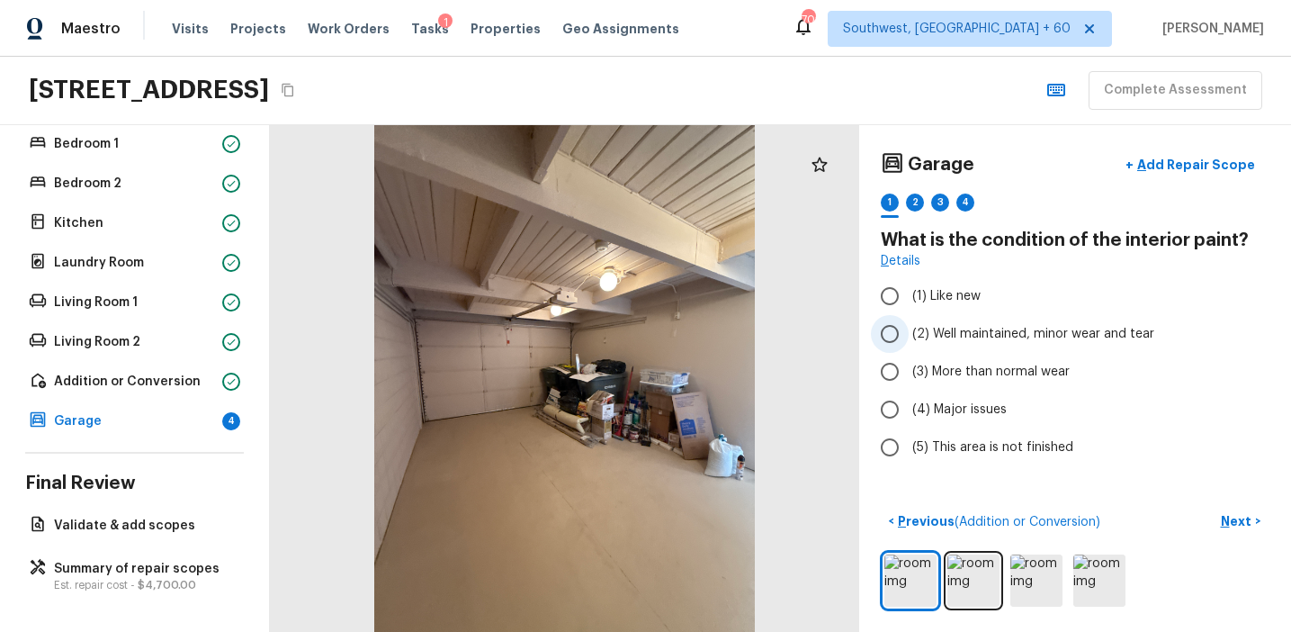
click at [992, 349] on label "(2) Well maintained, minor wear and tear" at bounding box center [1063, 334] width 384 height 38
click at [909, 349] on input "(2) Well maintained, minor wear and tear" at bounding box center [890, 334] width 38 height 38
click at [722, 504] on div at bounding box center [564, 378] width 589 height 507
click at [1011, 471] on div "Garage + Add Repair Scope 1 2 3 4 What is the condition of the interior paint? …" at bounding box center [1075, 378] width 432 height 507
click at [1221, 514] on button "Next >" at bounding box center [1241, 522] width 58 height 30
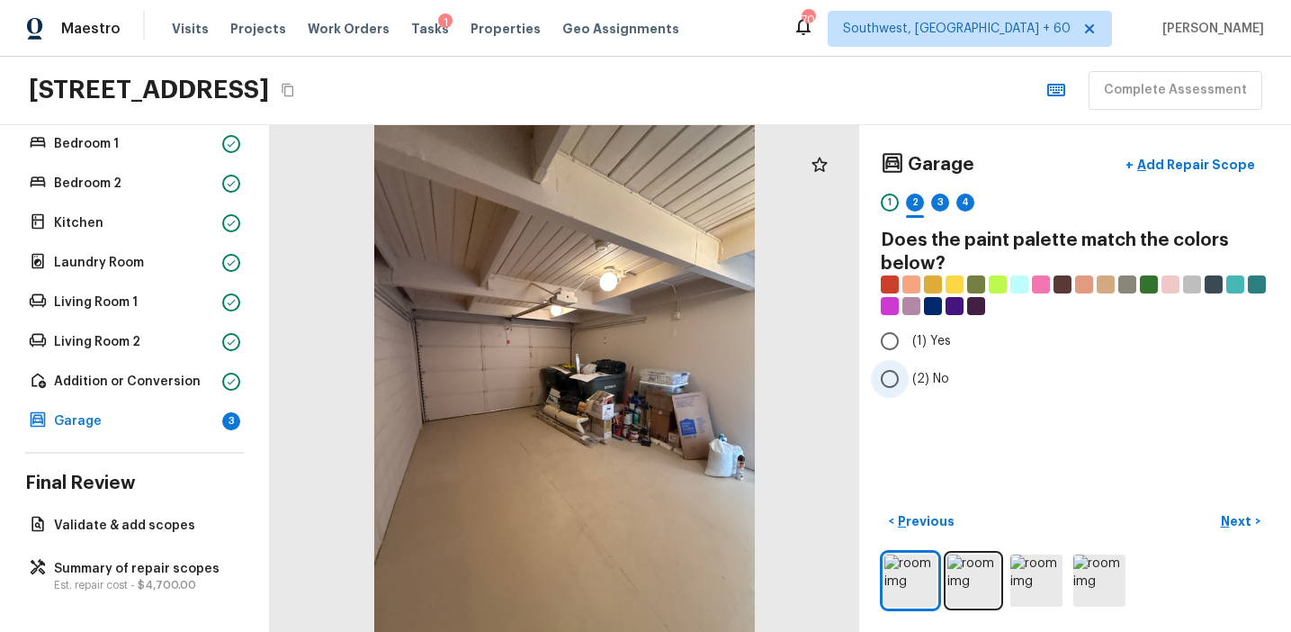
click at [938, 373] on span "(2) No" at bounding box center [930, 379] width 37 height 18
click at [909, 373] on input "(2) No" at bounding box center [890, 379] width 38 height 38
click at [1231, 517] on p "Next" at bounding box center [1238, 521] width 34 height 18
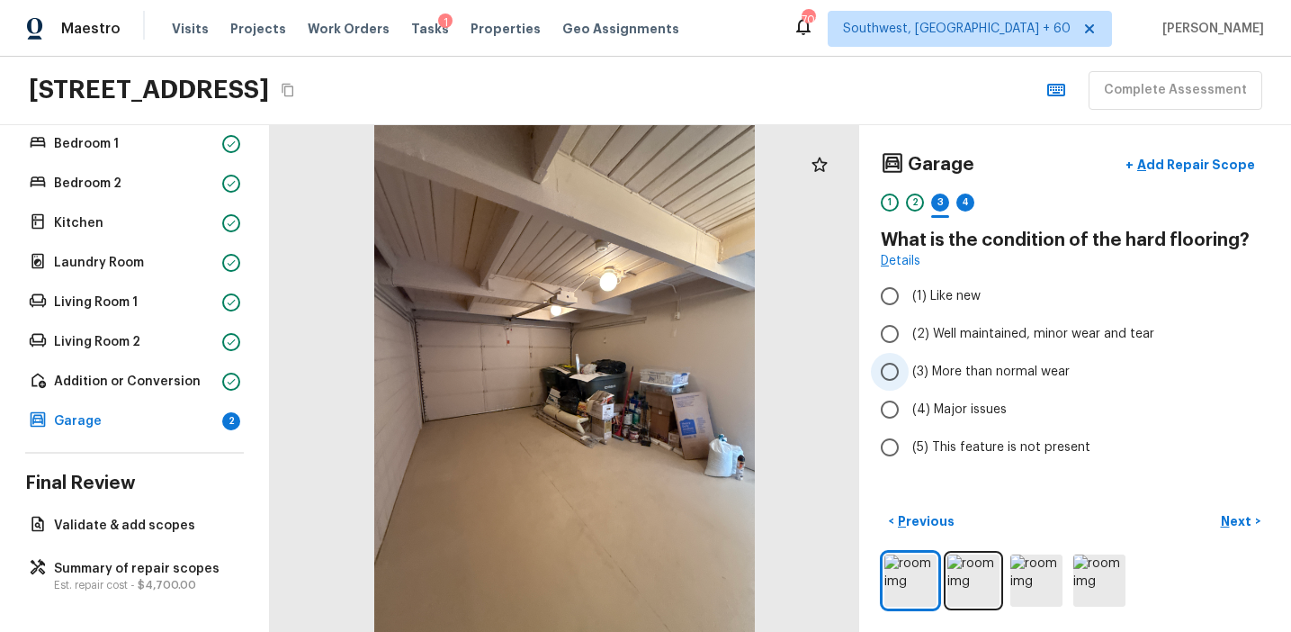
click at [1029, 381] on label "(3) More than normal wear" at bounding box center [1063, 372] width 384 height 38
click at [909, 381] on input "(3) More than normal wear" at bounding box center [890, 372] width 38 height 38
click at [1225, 515] on p "Next" at bounding box center [1238, 521] width 34 height 18
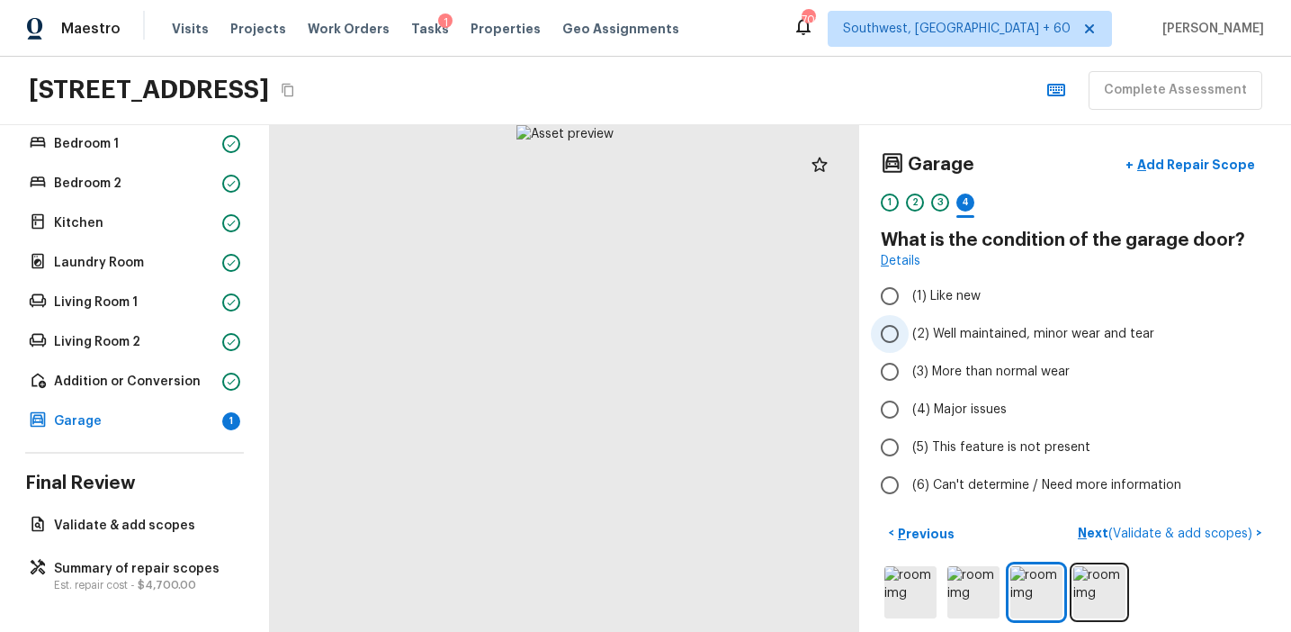
click at [1031, 337] on span "(2) Well maintained, minor wear and tear" at bounding box center [1033, 334] width 242 height 18
click at [909, 337] on input "(2) Well maintained, minor wear and tear" at bounding box center [890, 334] width 38 height 38
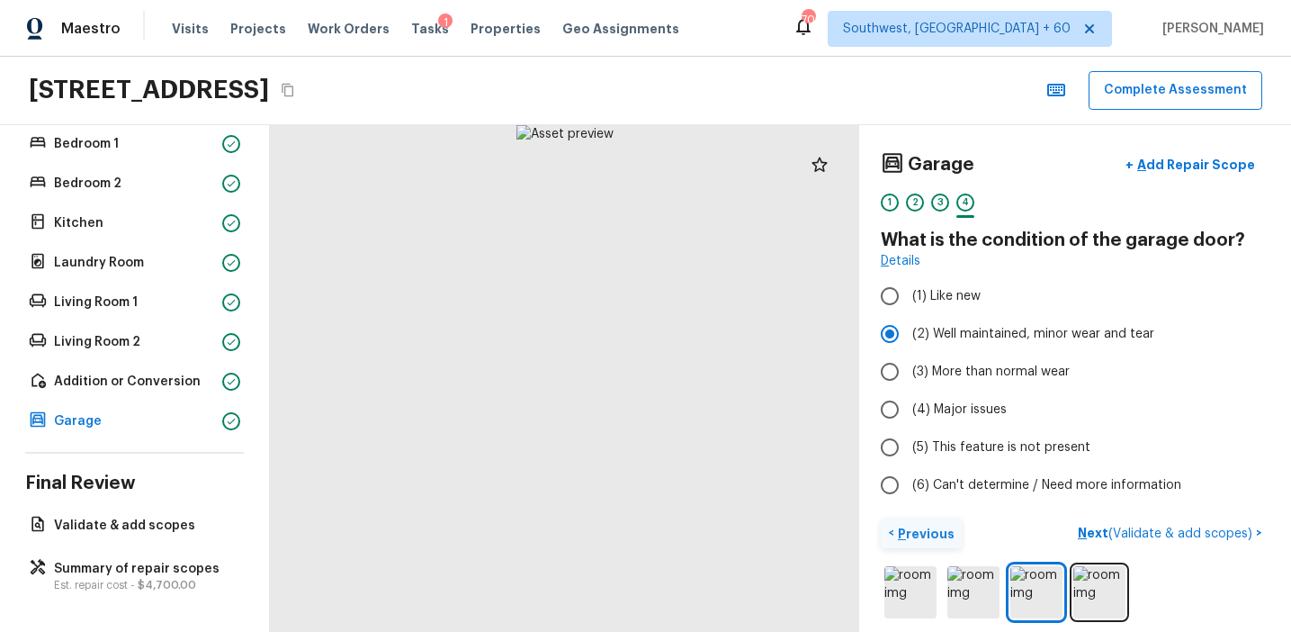
click at [921, 525] on p "Previous" at bounding box center [924, 534] width 60 height 18
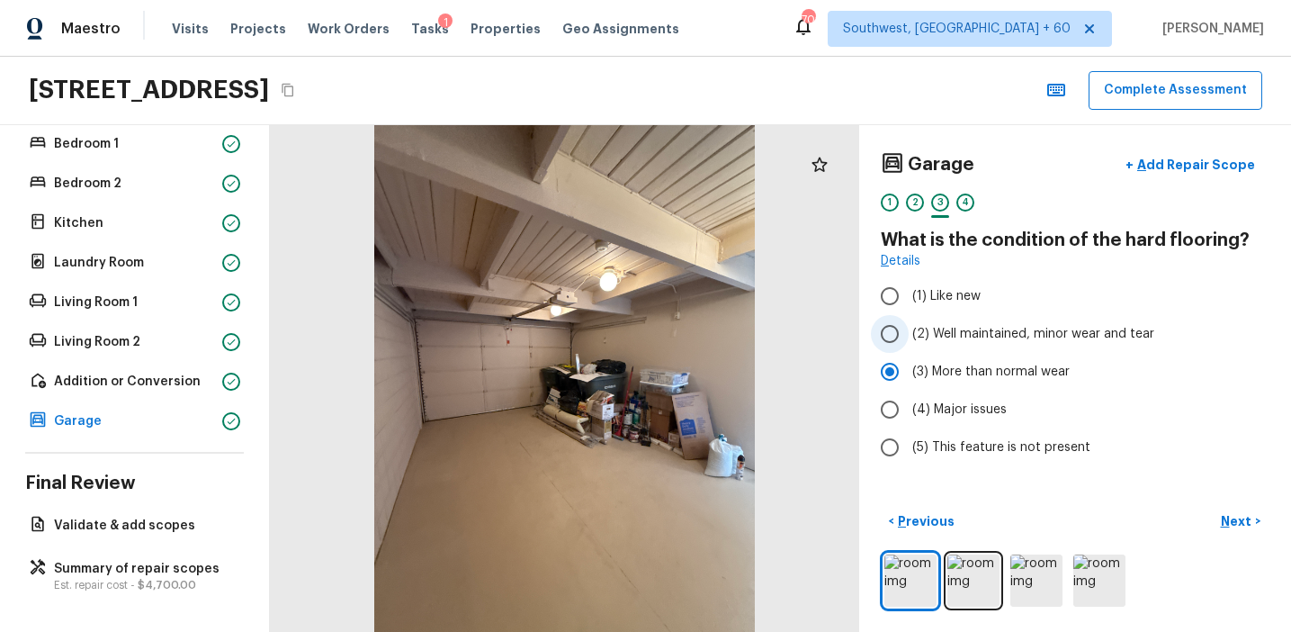
click at [1067, 326] on span "(2) Well maintained, minor wear and tear" at bounding box center [1033, 334] width 242 height 18
click at [909, 326] on input "(2) Well maintained, minor wear and tear" at bounding box center [890, 334] width 38 height 38
click at [1236, 525] on p "Next" at bounding box center [1238, 521] width 34 height 18
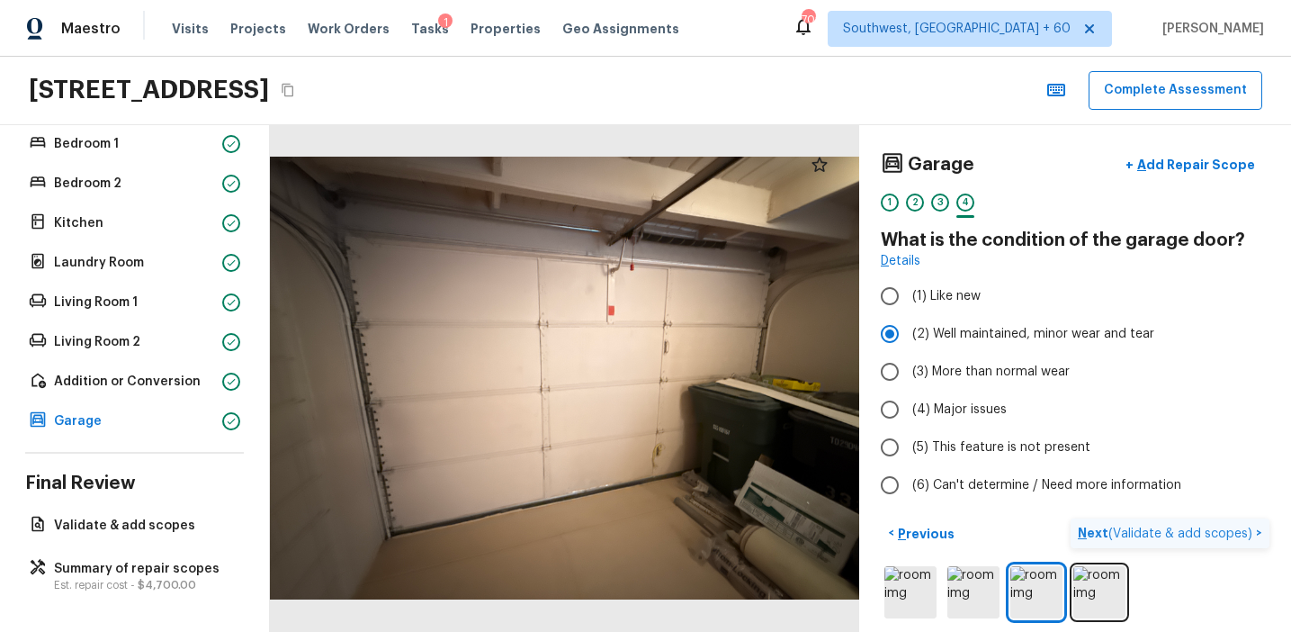
click at [1099, 529] on p "Next ( Validate & add scopes )" at bounding box center [1167, 533] width 178 height 19
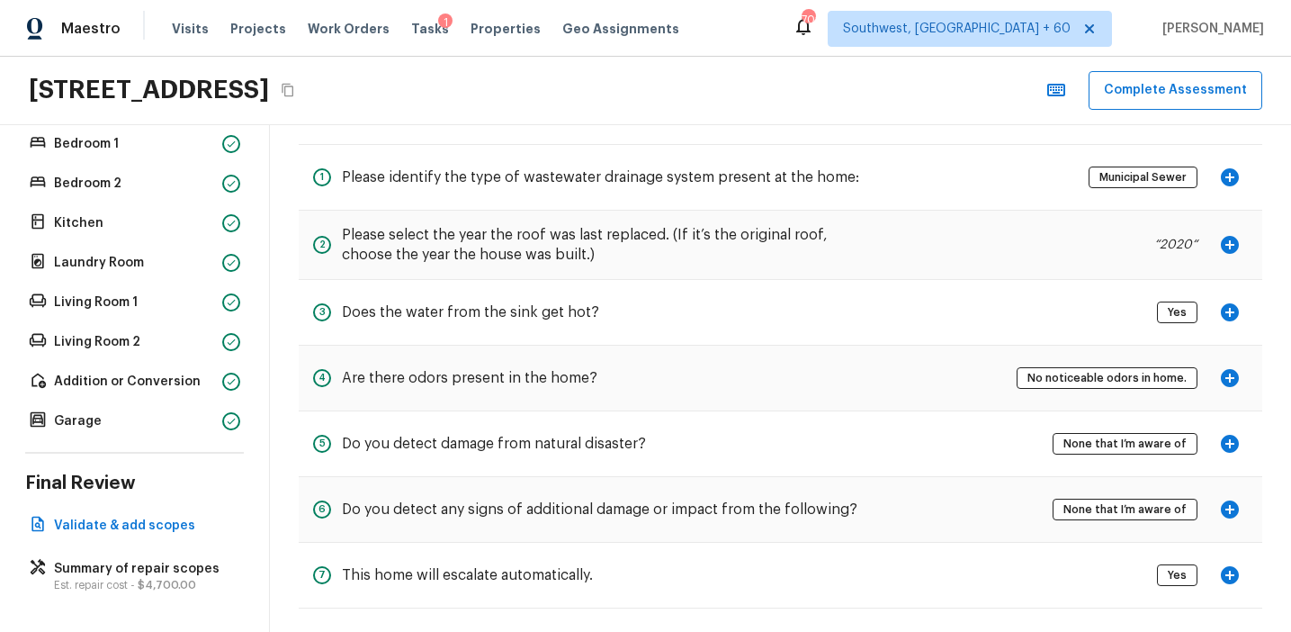
scroll to position [87, 0]
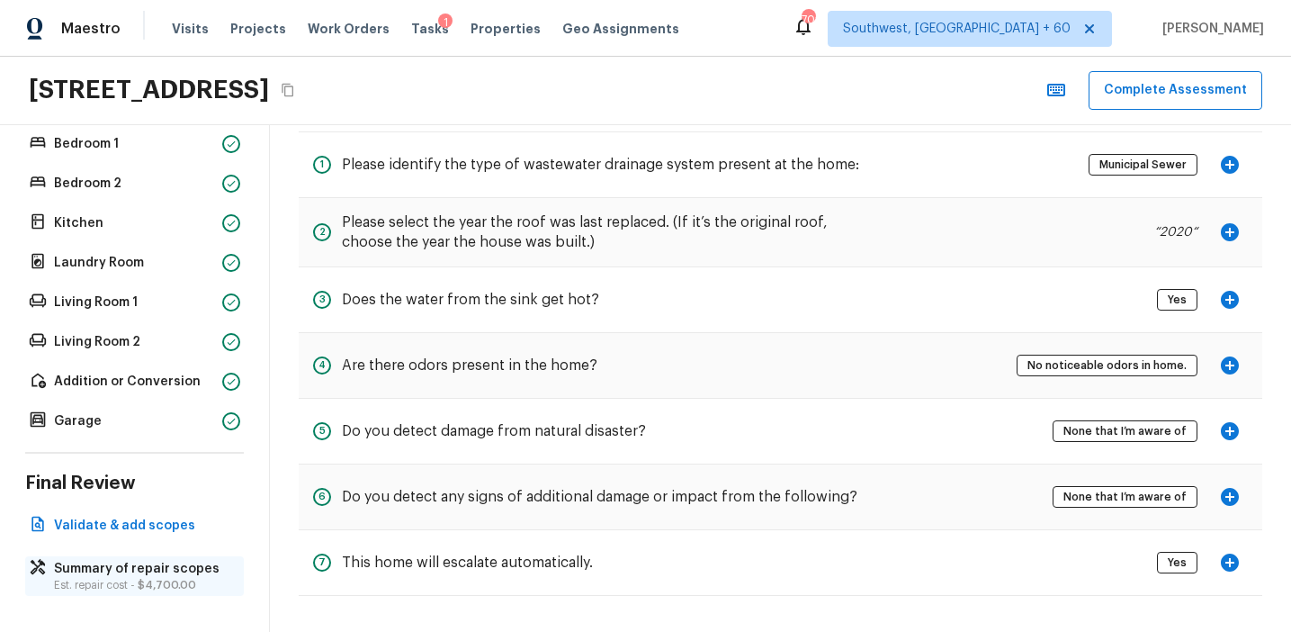
click at [193, 576] on p "Summary of repair scopes" at bounding box center [143, 569] width 179 height 18
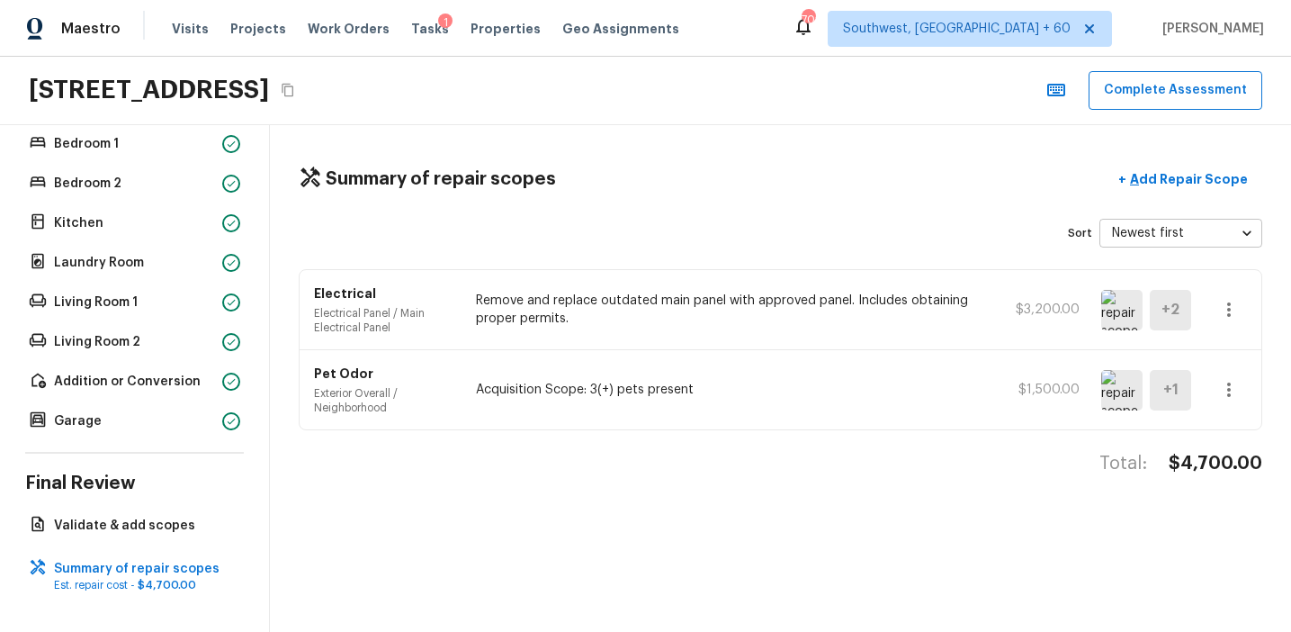
click at [1108, 310] on img at bounding box center [1121, 310] width 41 height 40
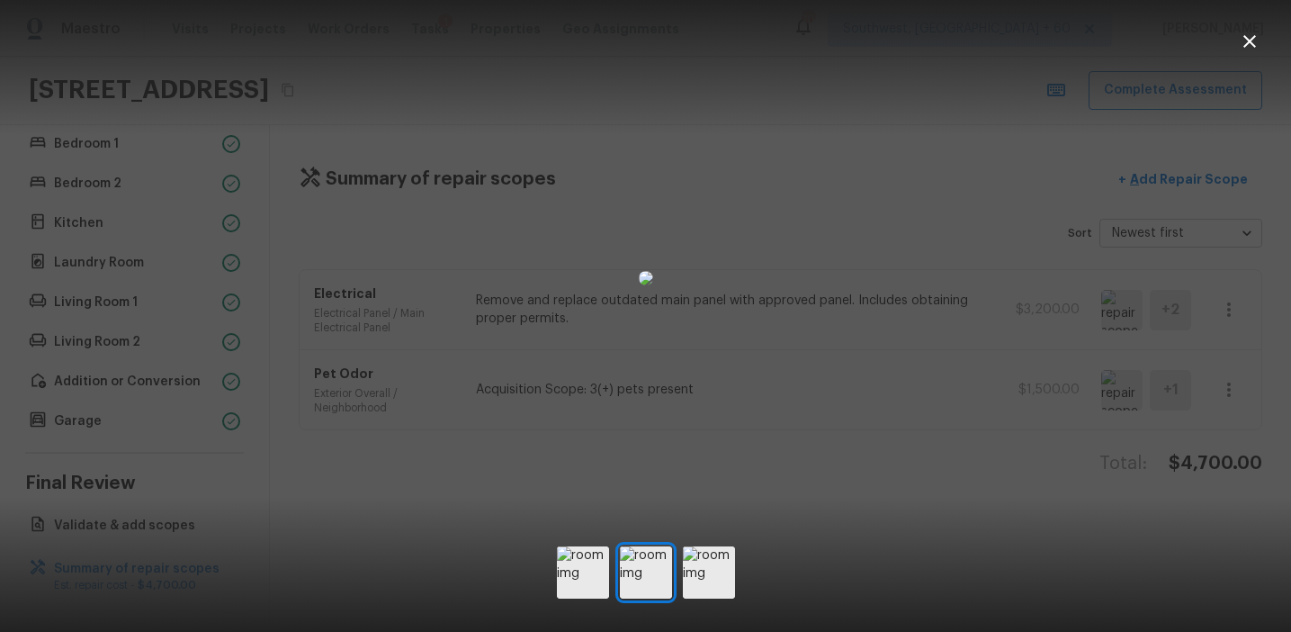
click at [1073, 323] on div at bounding box center [645, 278] width 1291 height 498
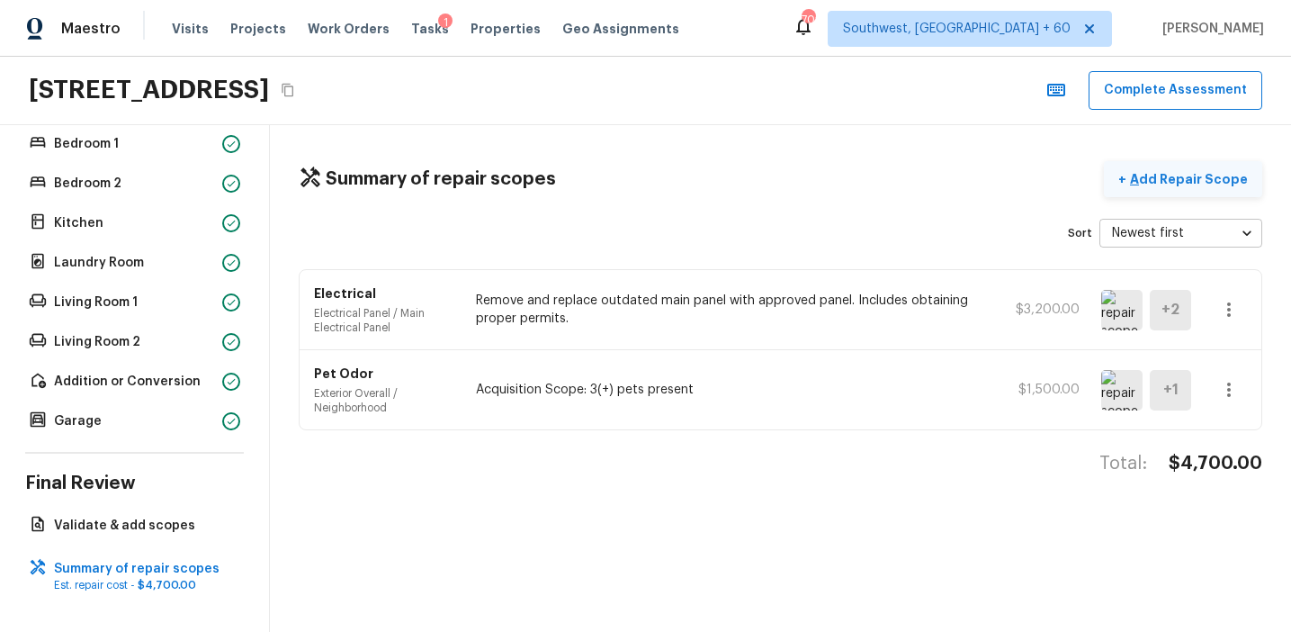
click at [1216, 179] on p "Add Repair Scope" at bounding box center [1186, 179] width 121 height 18
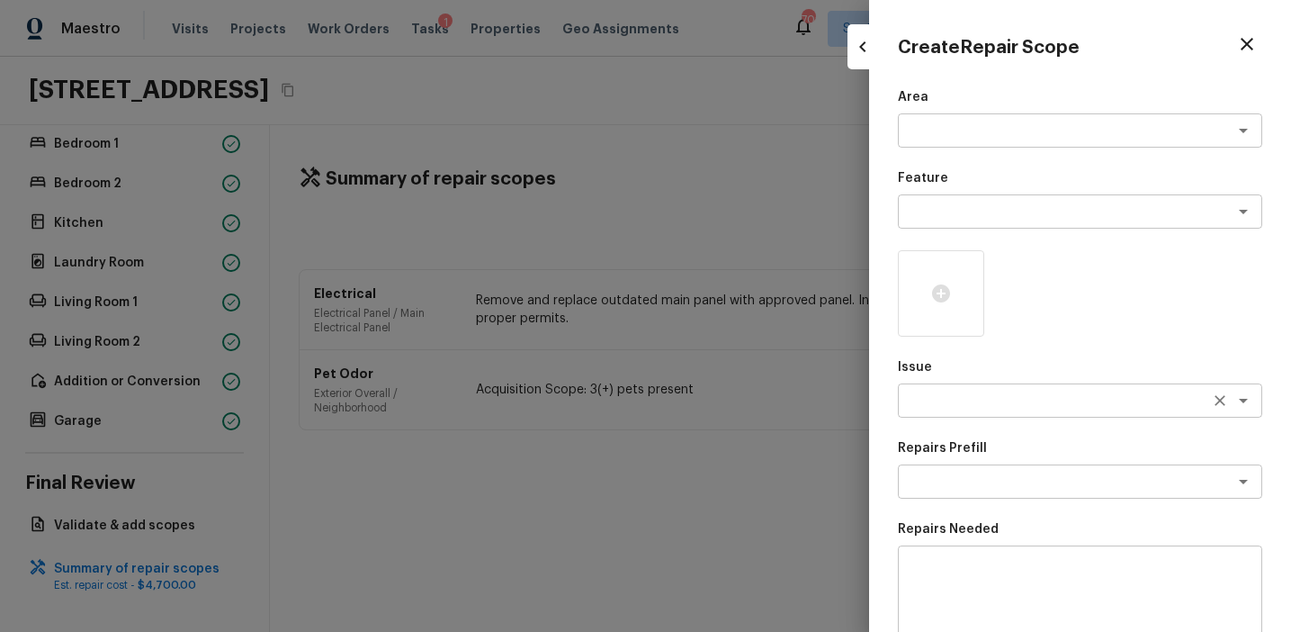
click at [906, 401] on textarea at bounding box center [1055, 400] width 298 height 18
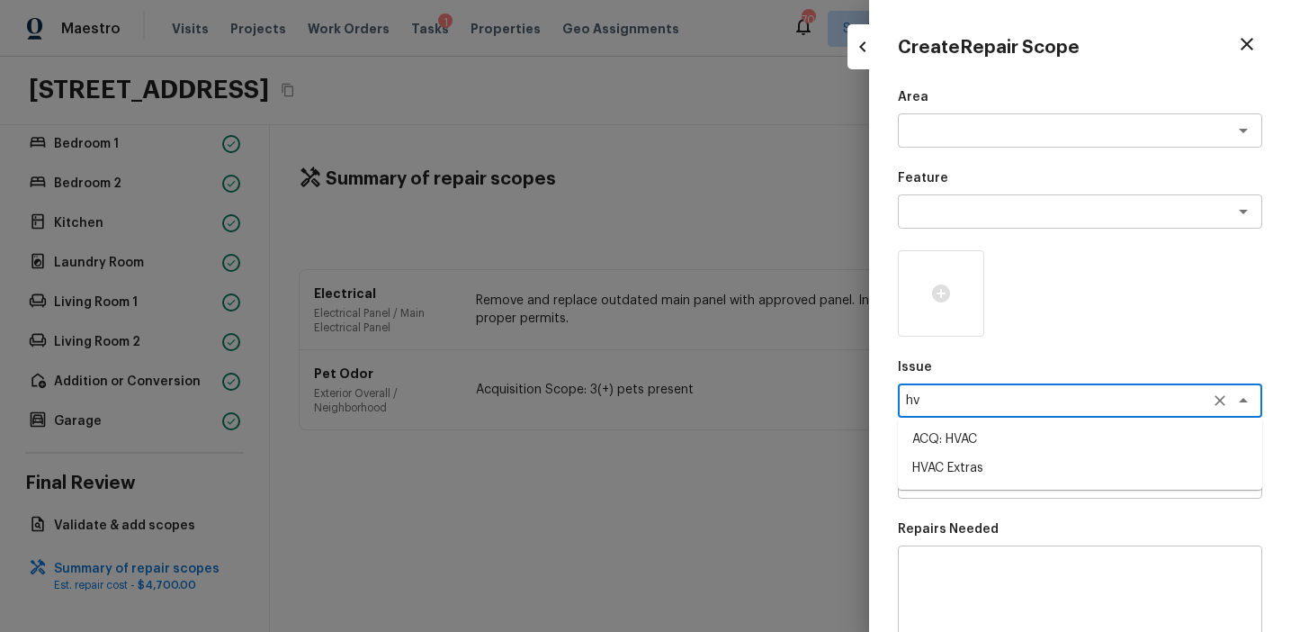
click at [961, 441] on li "ACQ: HVAC" at bounding box center [1080, 439] width 364 height 29
click at [962, 481] on textarea at bounding box center [1055, 481] width 298 height 18
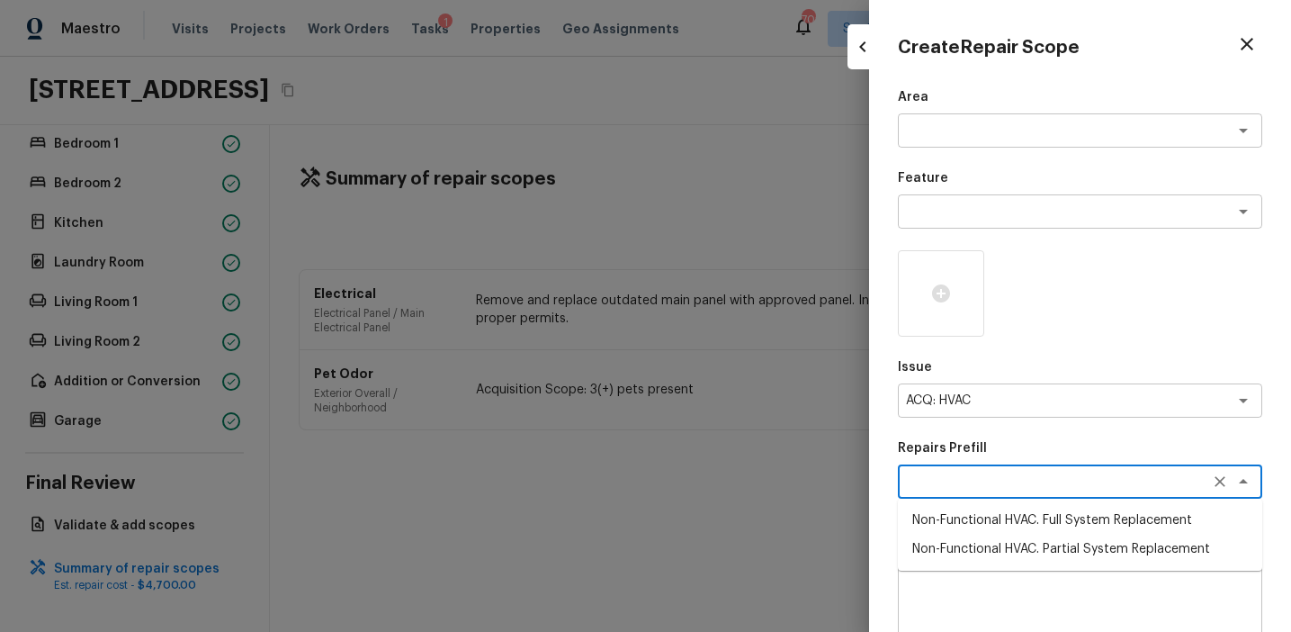
click at [983, 523] on li "Non-Functional HVAC. Full System Replacement" at bounding box center [1080, 520] width 364 height 29
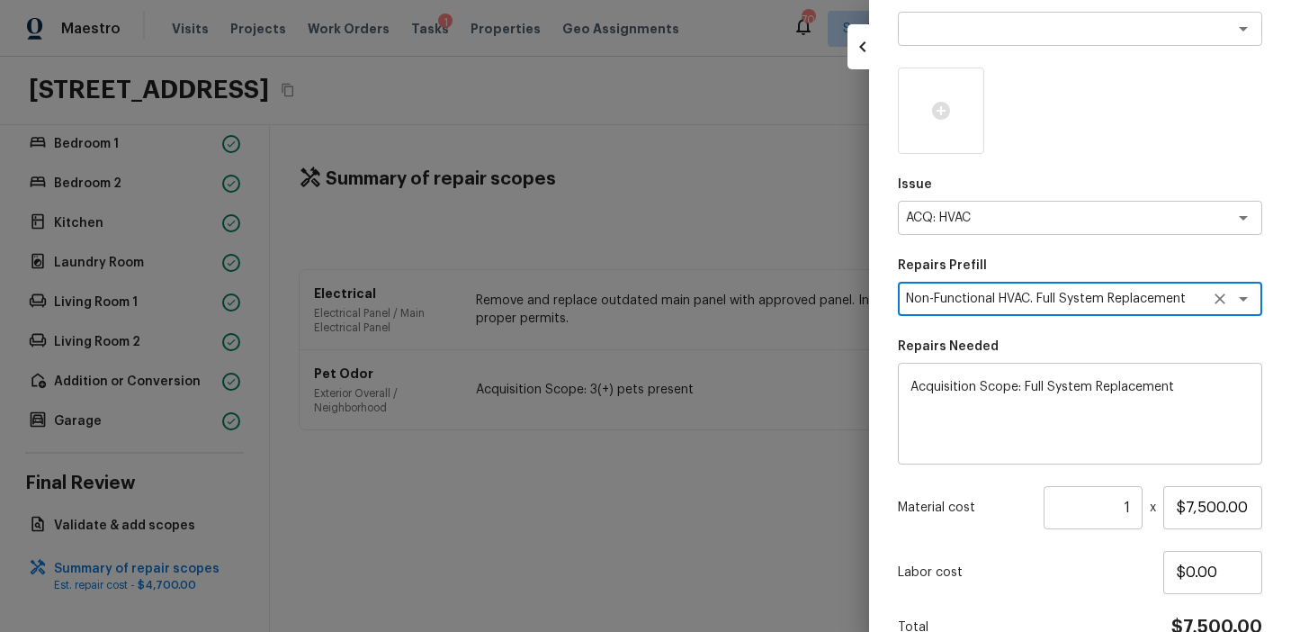
scroll to position [276, 0]
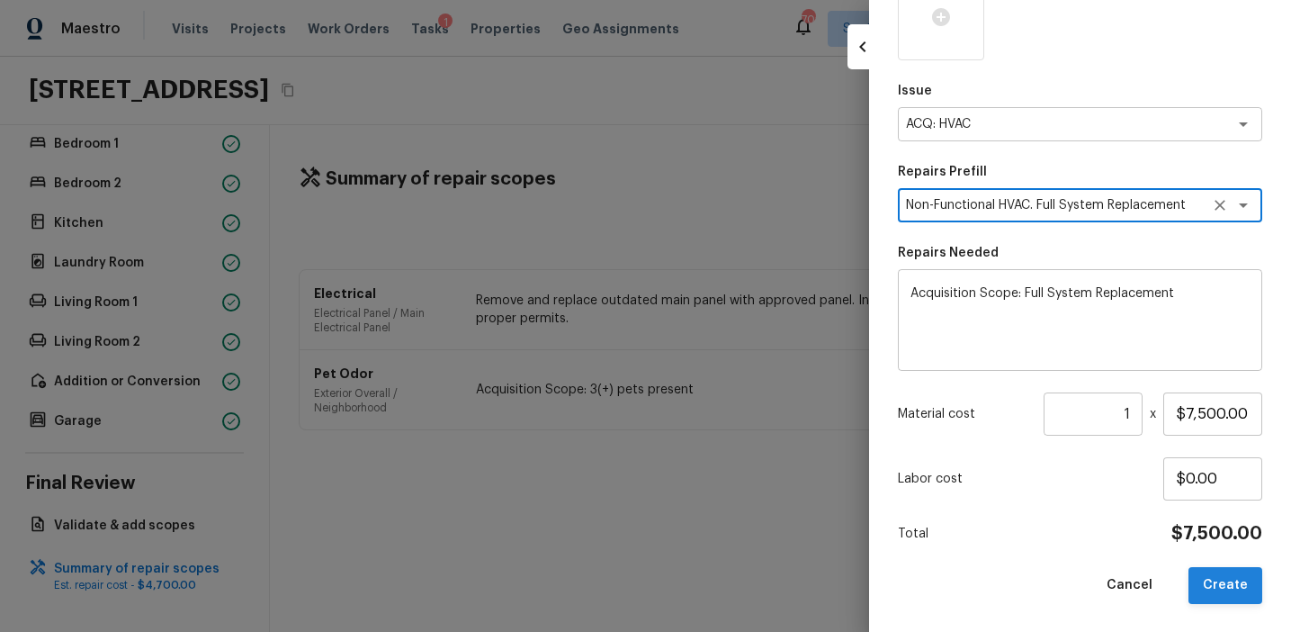
click at [1216, 585] on button "Create" at bounding box center [1226, 585] width 74 height 37
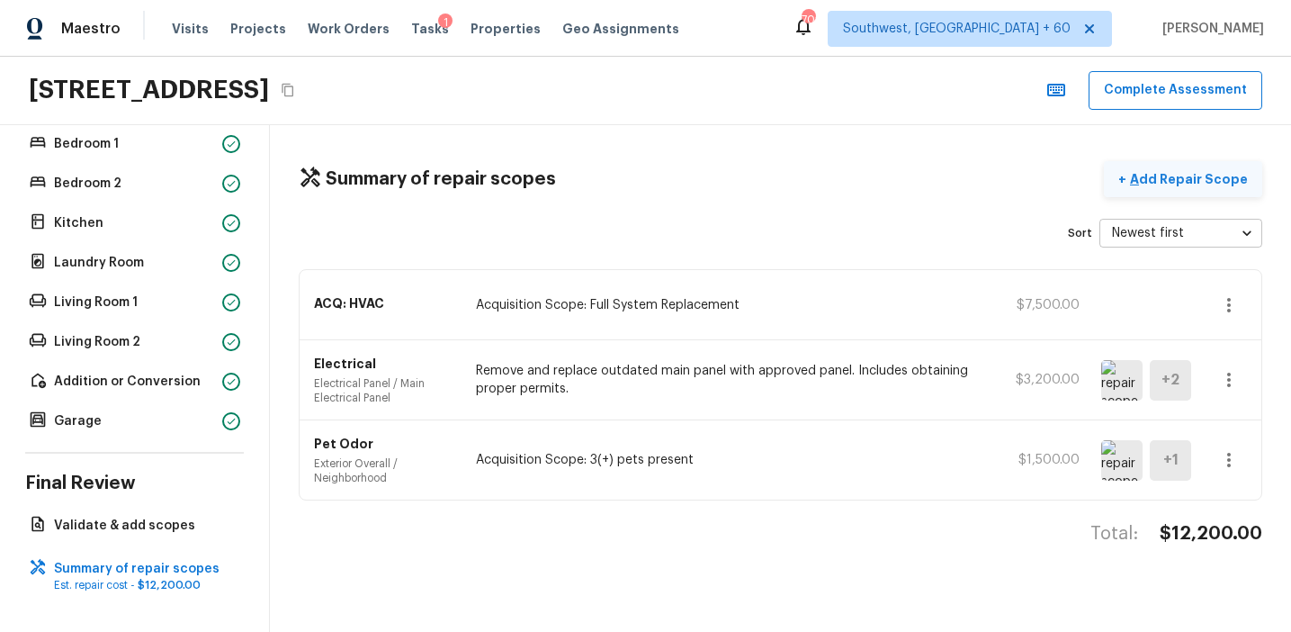
click at [1176, 182] on p "Add Repair Scope" at bounding box center [1186, 179] width 121 height 18
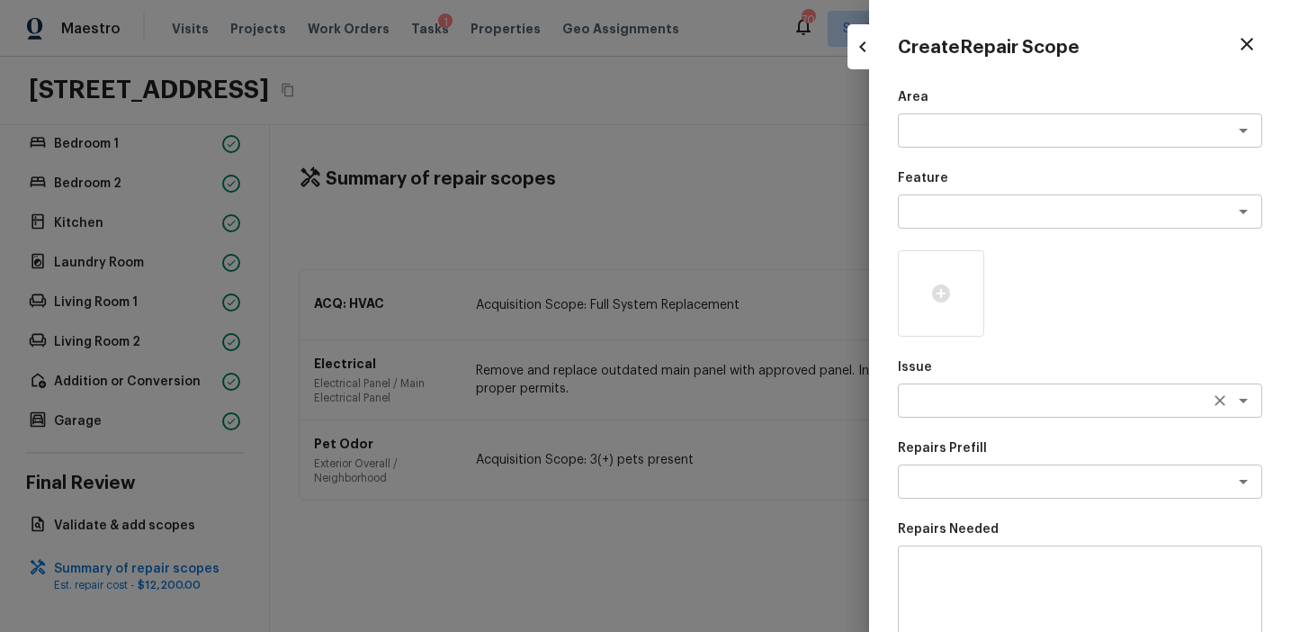
click at [936, 401] on textarea at bounding box center [1055, 400] width 298 height 18
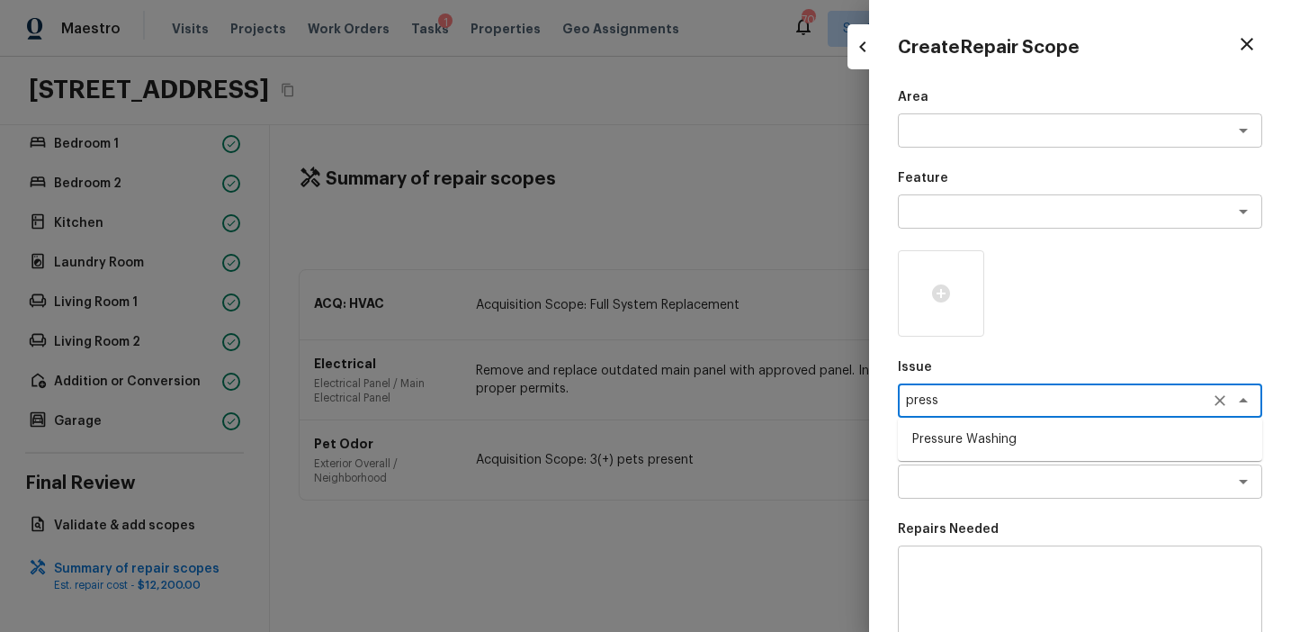
click at [979, 443] on li "Pressure Washing" at bounding box center [1080, 439] width 364 height 29
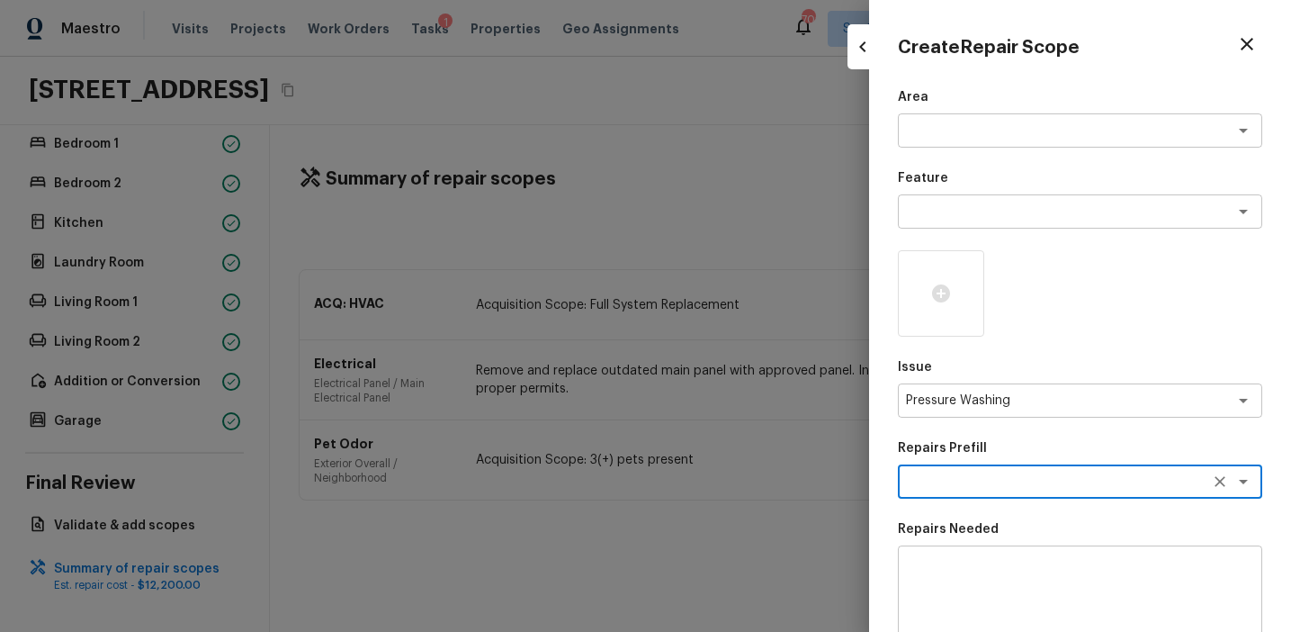
click at [1001, 474] on textarea at bounding box center [1055, 481] width 298 height 18
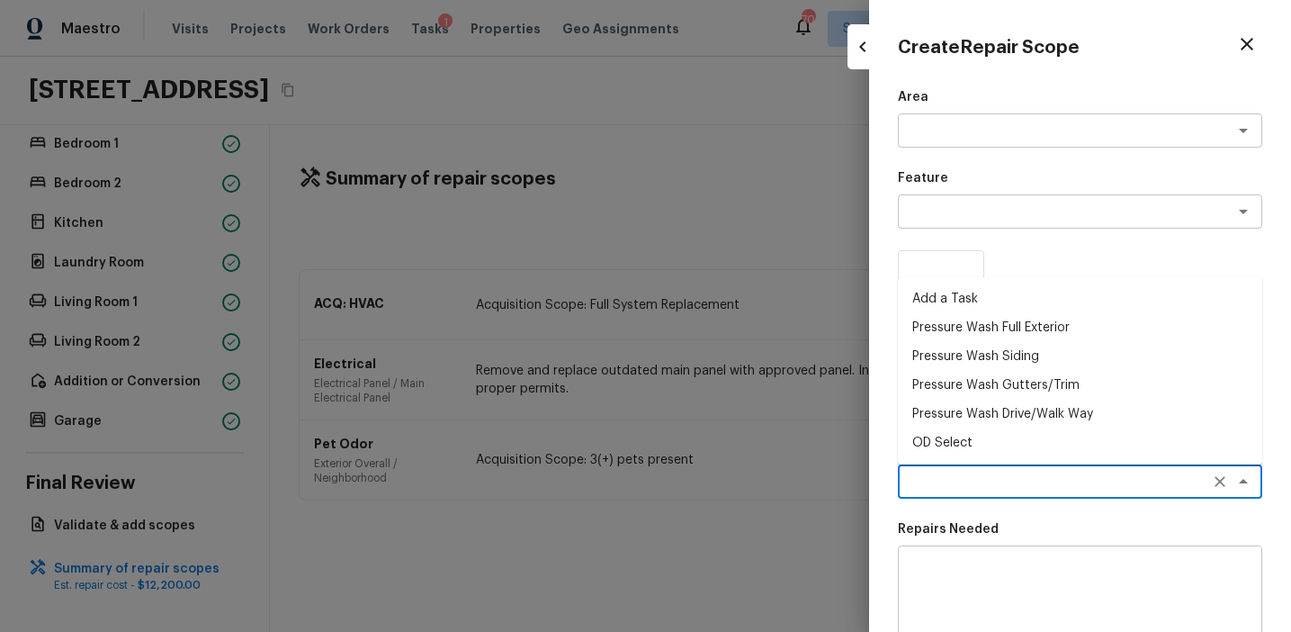
click at [1011, 326] on li "Pressure Wash Full Exterior" at bounding box center [1080, 327] width 364 height 29
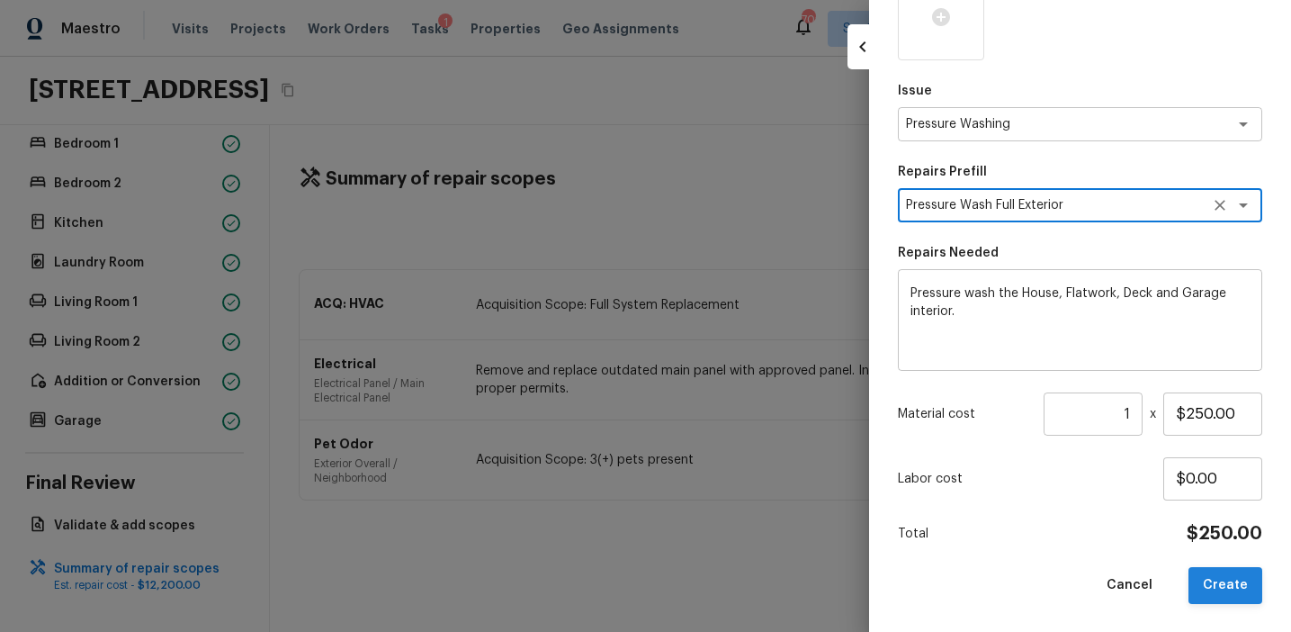
click at [1214, 574] on button "Create" at bounding box center [1226, 585] width 74 height 37
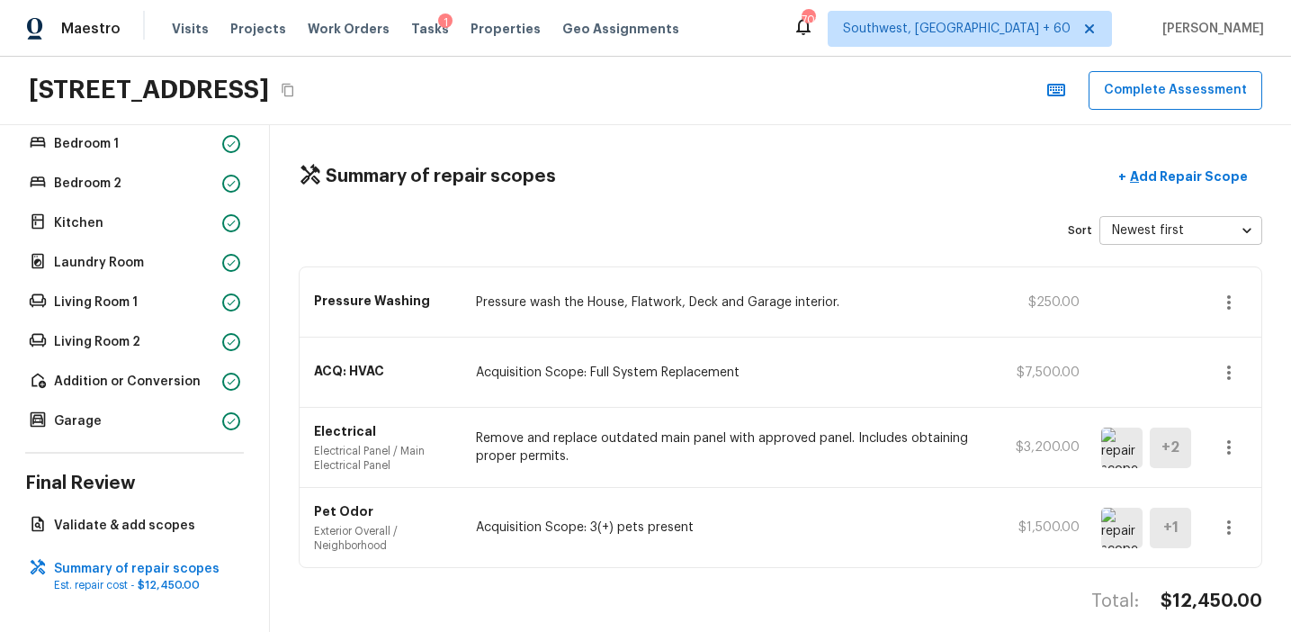
scroll to position [0, 0]
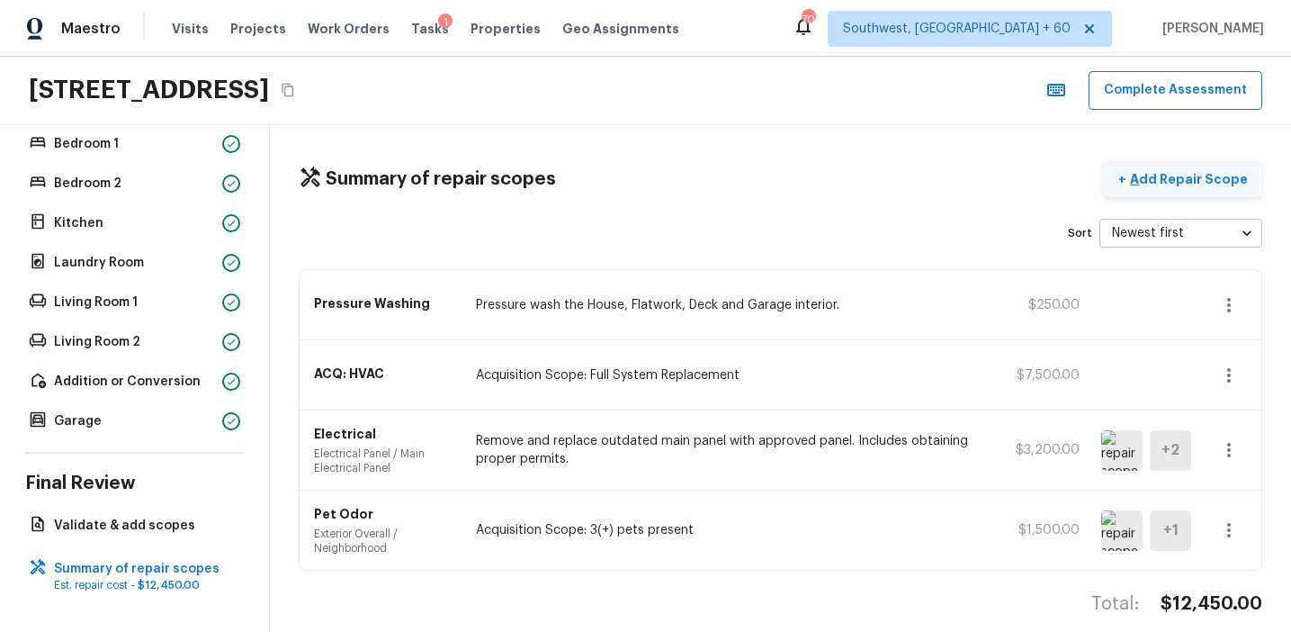
click at [1195, 183] on p "Add Repair Scope" at bounding box center [1186, 179] width 121 height 18
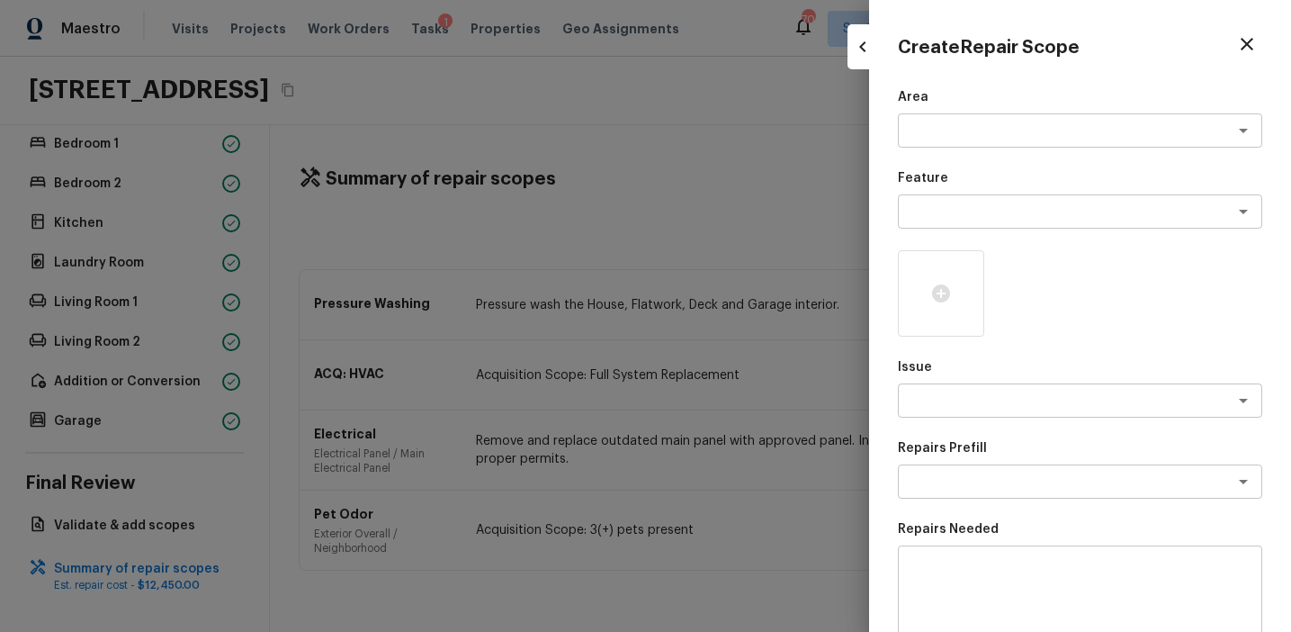
click at [803, 341] on div at bounding box center [645, 316] width 1291 height 632
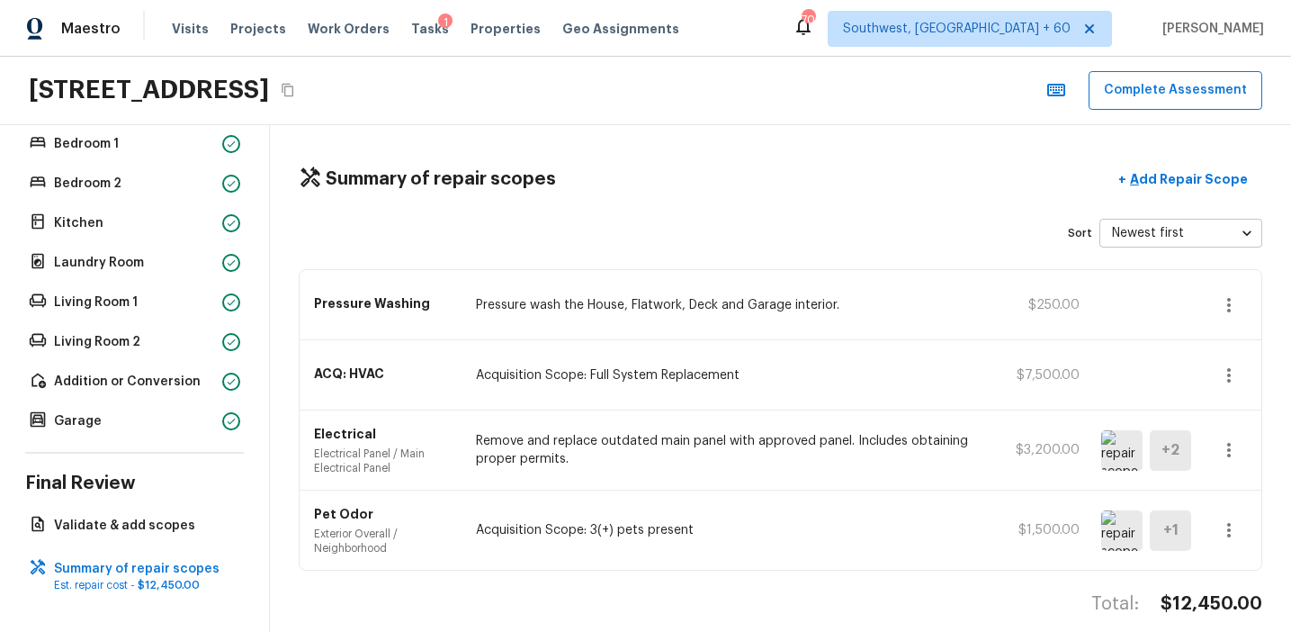
scroll to position [20, 0]
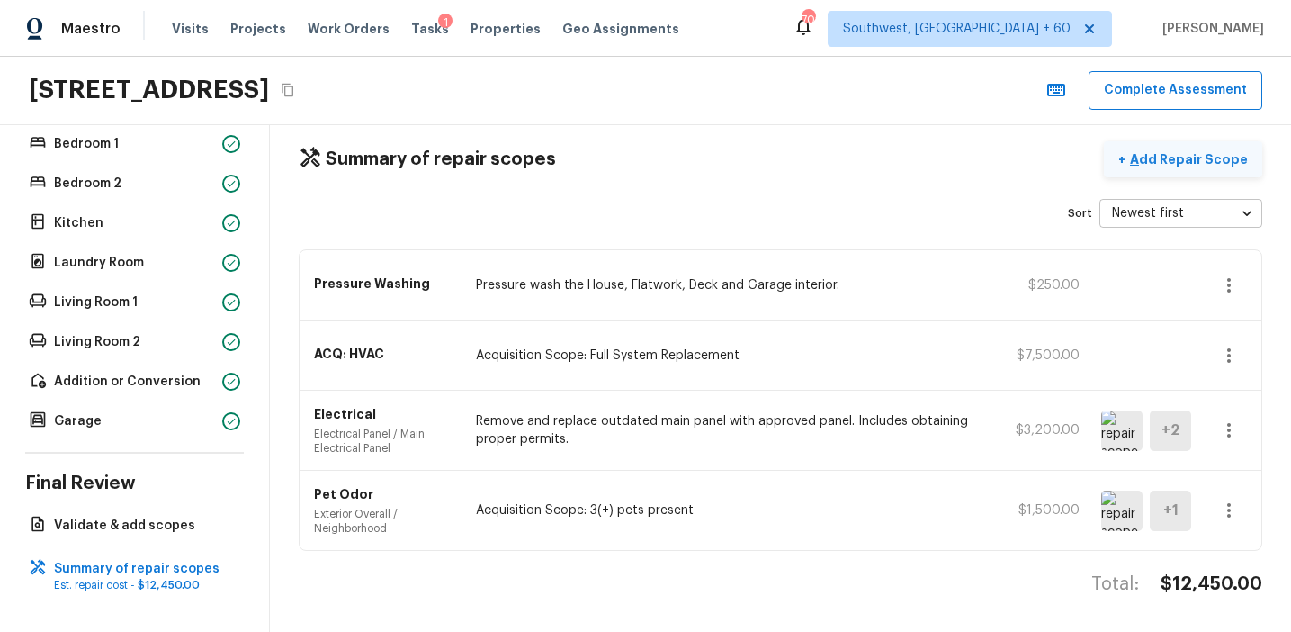
click at [1189, 158] on p "Add Repair Scope" at bounding box center [1186, 159] width 121 height 18
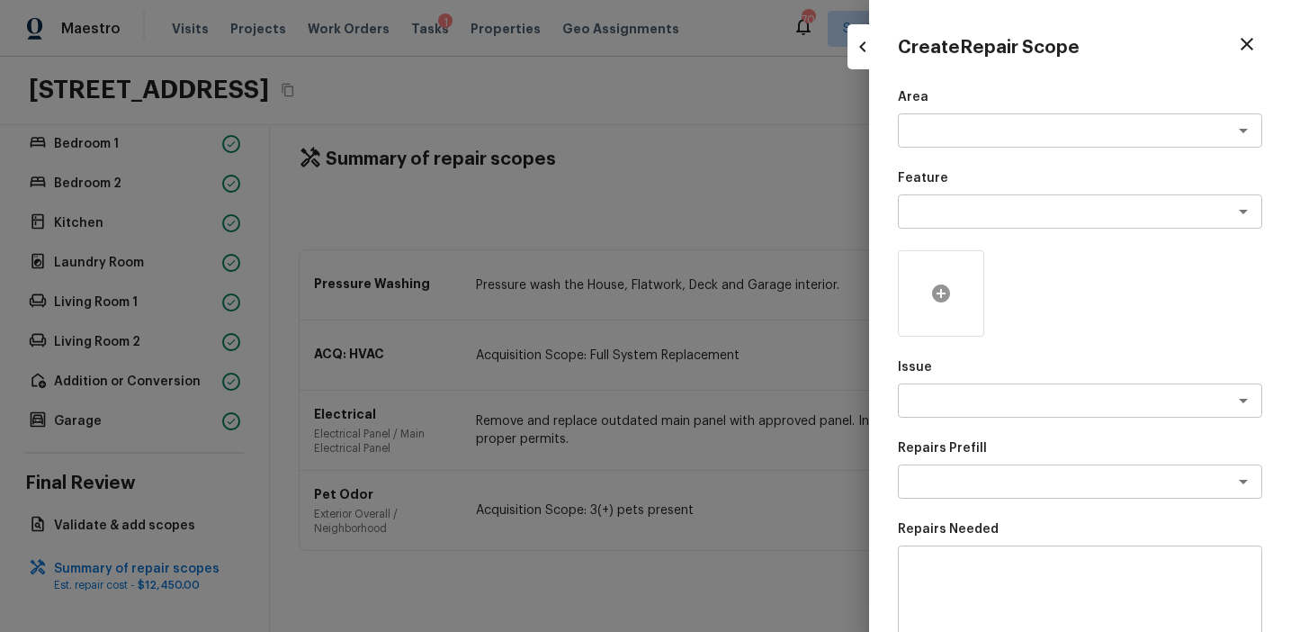
click at [958, 300] on div at bounding box center [941, 293] width 86 height 86
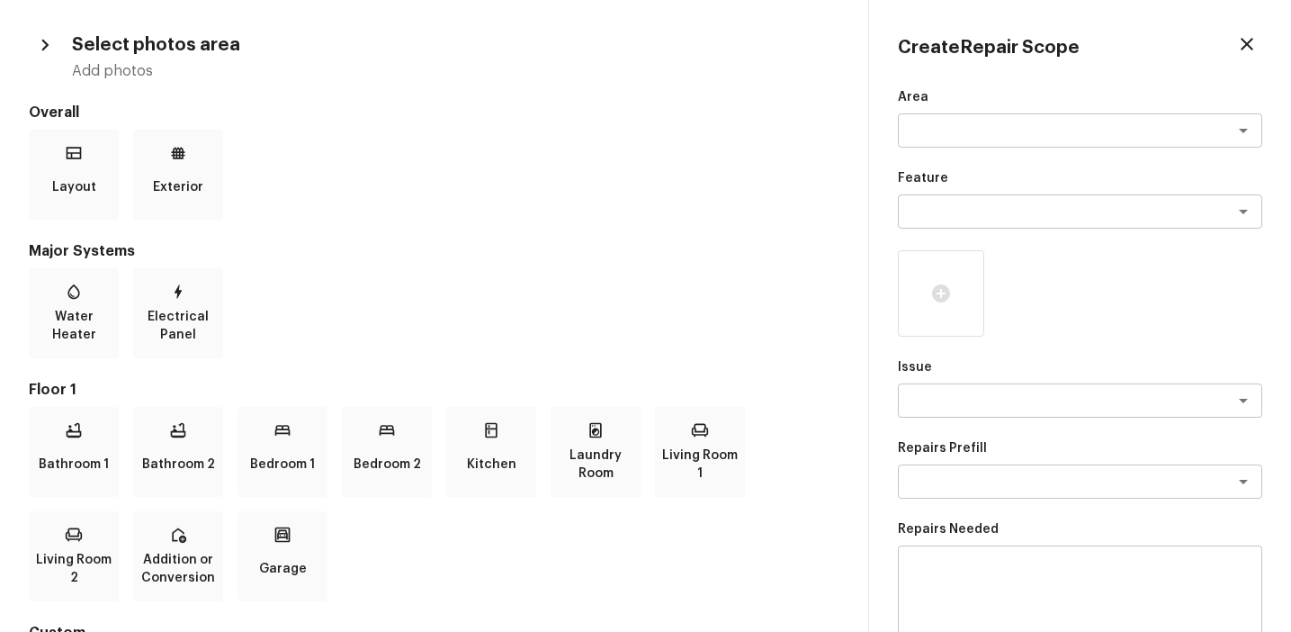
click at [68, 621] on div "Overall Layout Exterior Major Systems Water Heater Electrical Panel Floor 1 Bat…" at bounding box center [434, 421] width 811 height 637
click at [957, 296] on div at bounding box center [941, 293] width 86 height 86
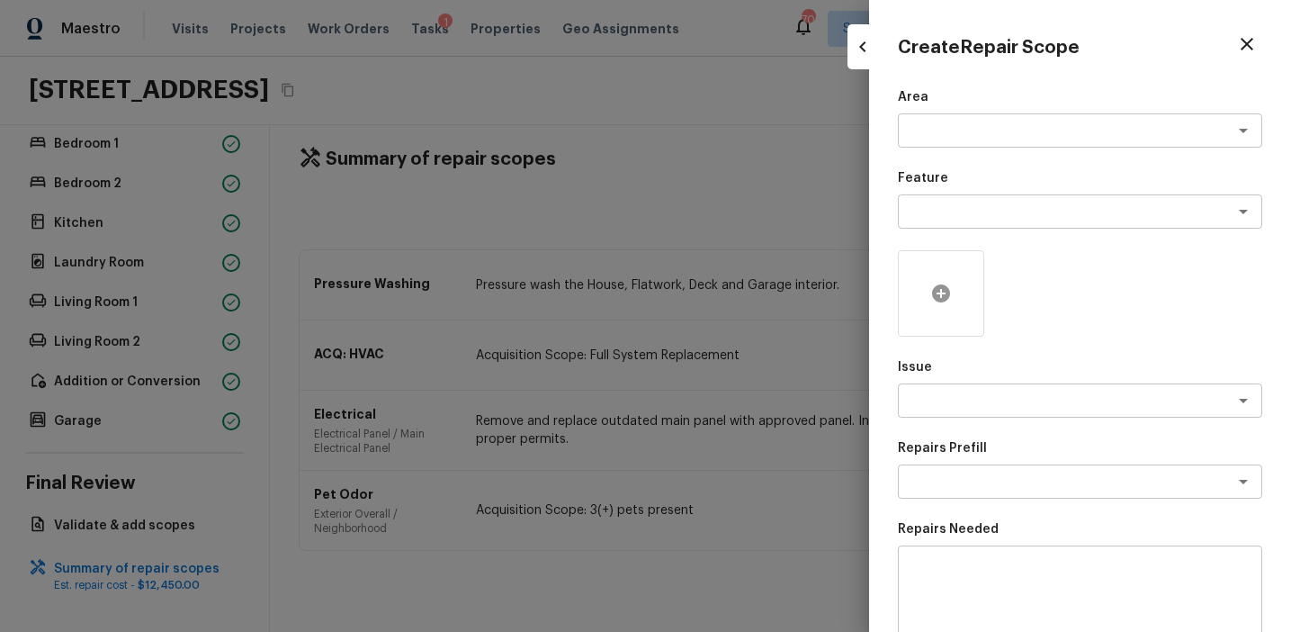
click at [946, 297] on icon at bounding box center [941, 293] width 18 height 18
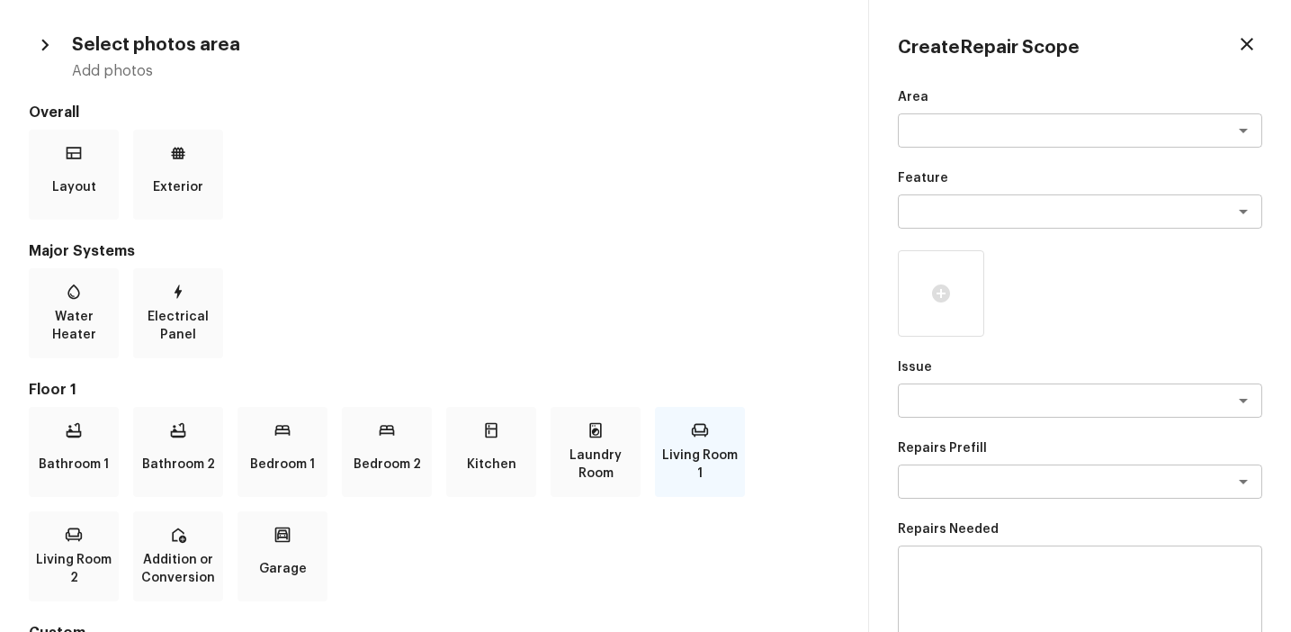
click at [732, 450] on p "Living Room 1" at bounding box center [700, 464] width 83 height 36
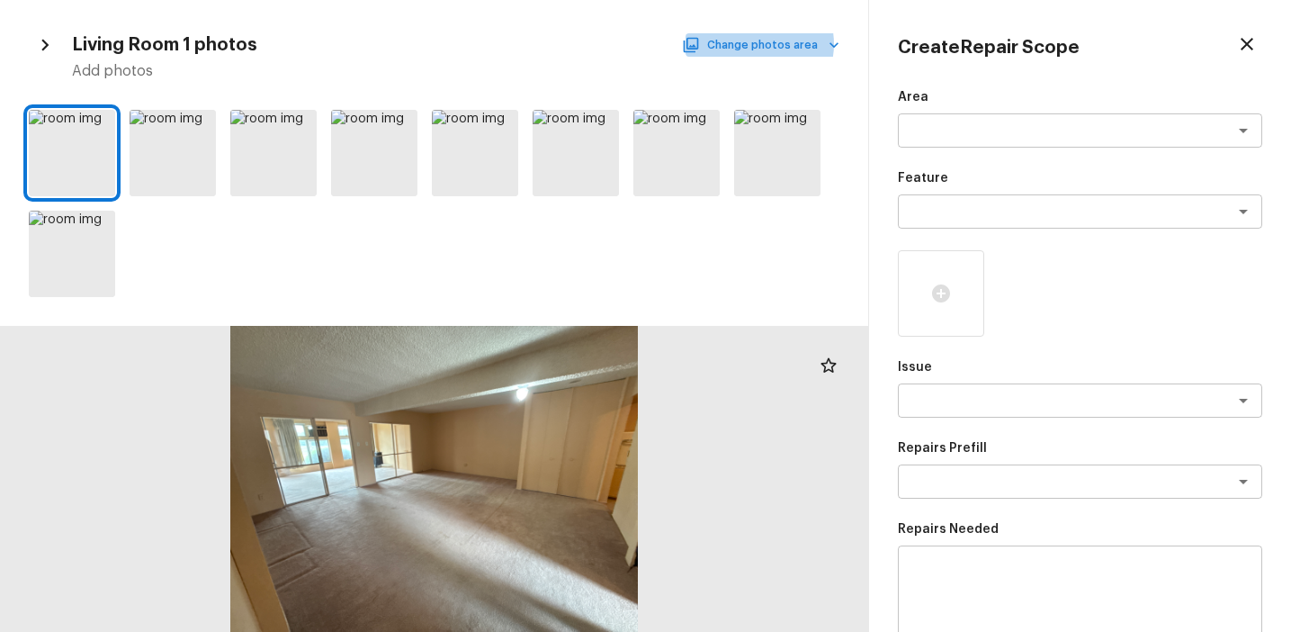
click at [761, 44] on button "Change photos area" at bounding box center [763, 44] width 154 height 23
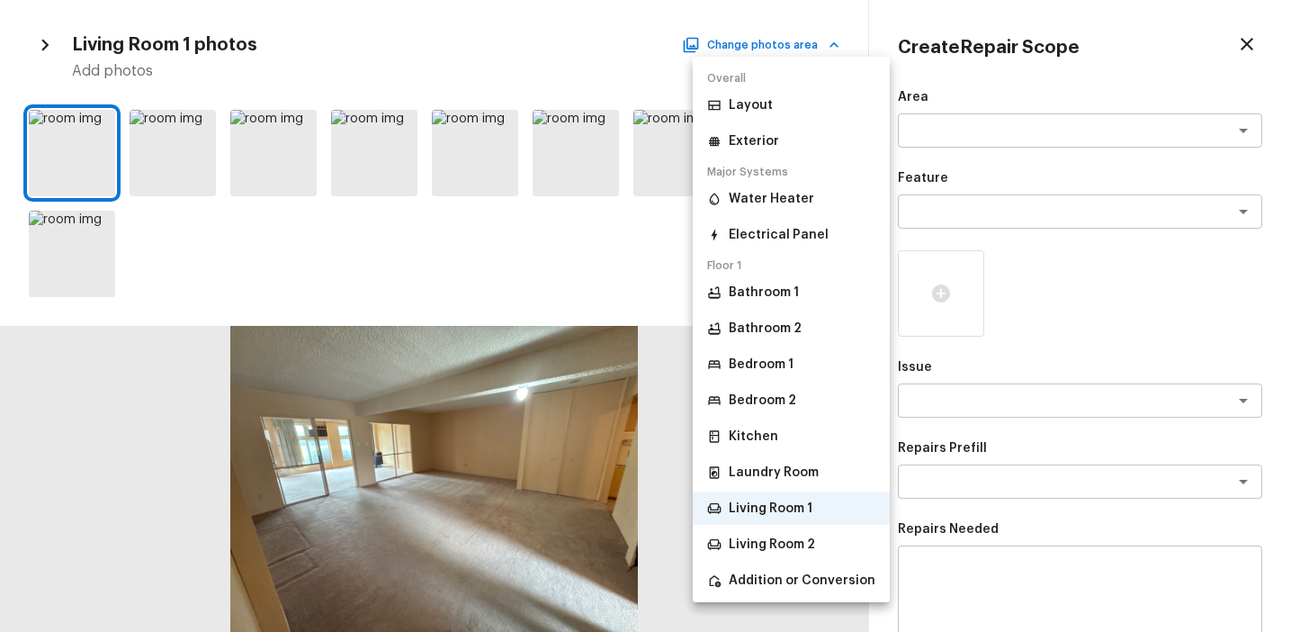
scroll to position [95, 0]
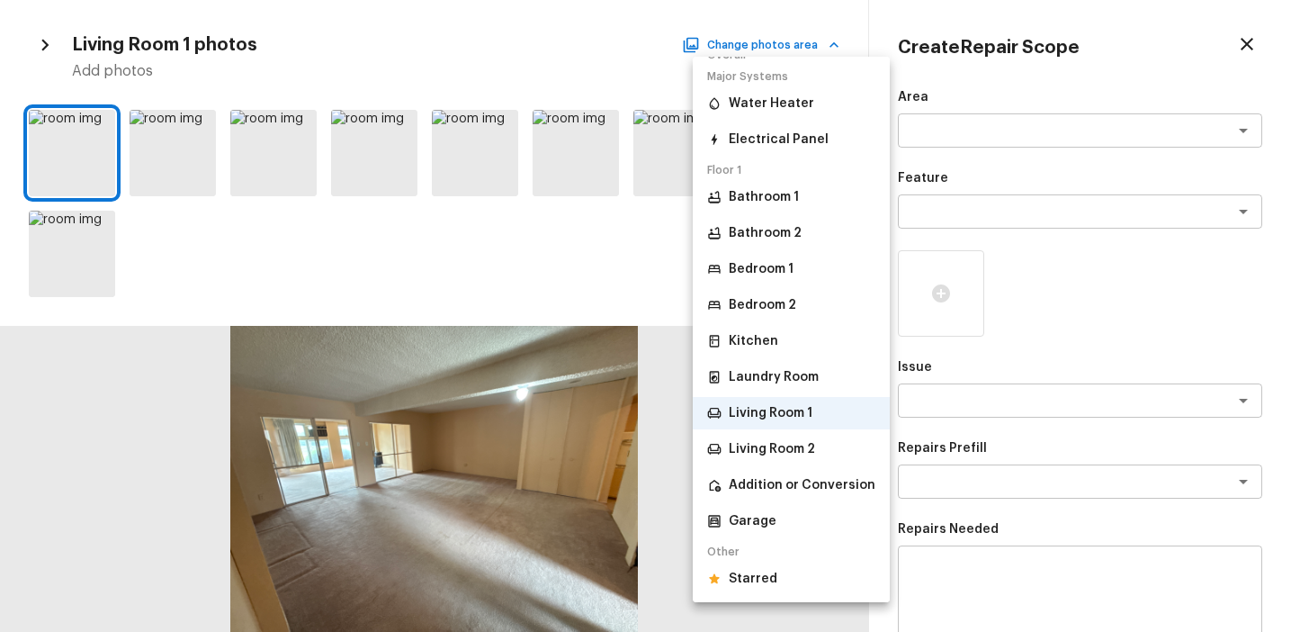
click at [757, 551] on p "Other" at bounding box center [791, 548] width 197 height 22
click at [757, 577] on p "Starred" at bounding box center [753, 579] width 49 height 18
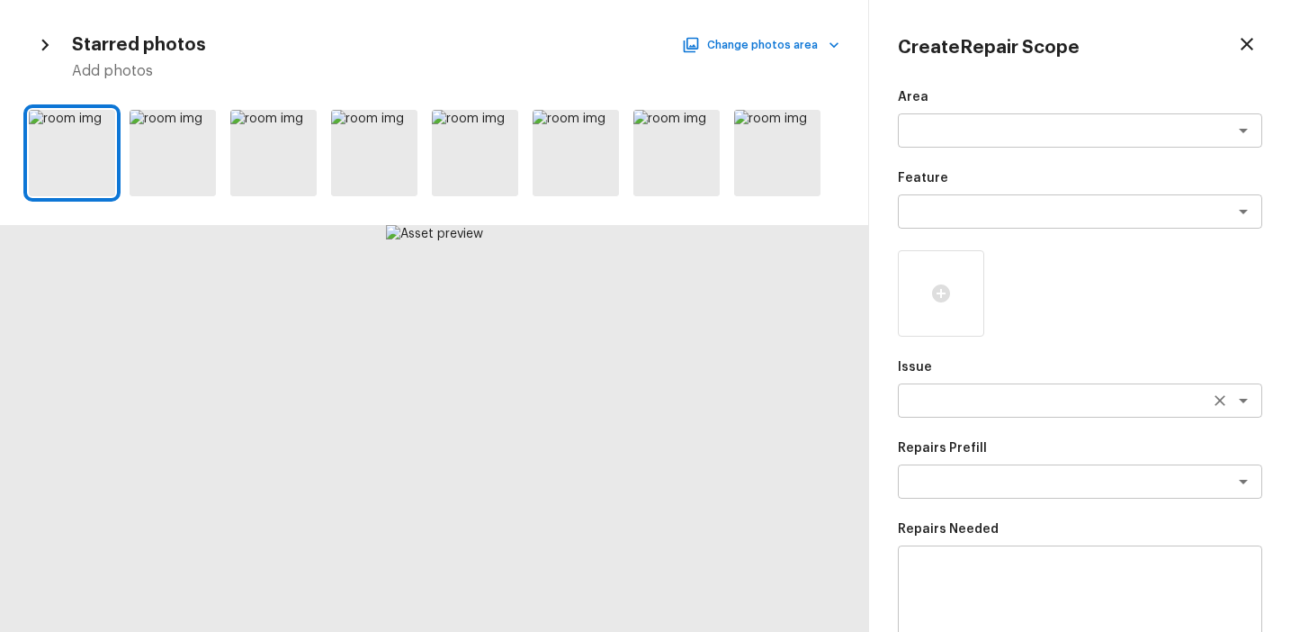
click at [934, 402] on textarea at bounding box center [1055, 400] width 298 height 18
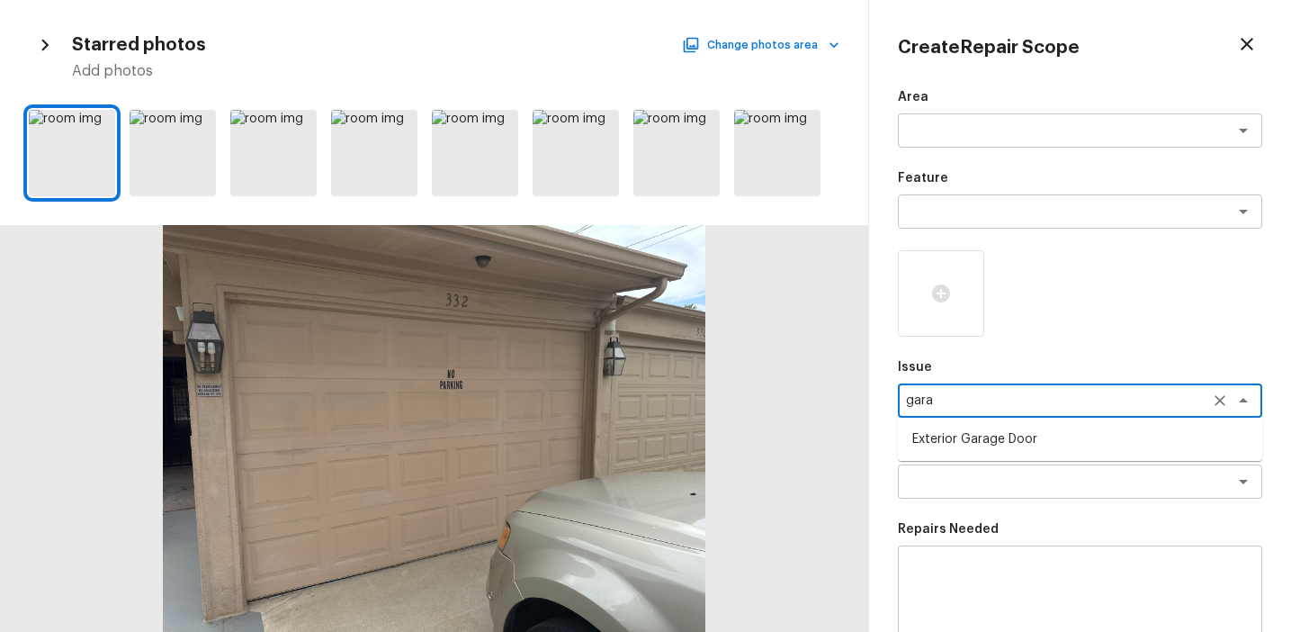
click at [950, 437] on li "Exterior Garage Door" at bounding box center [1080, 439] width 364 height 29
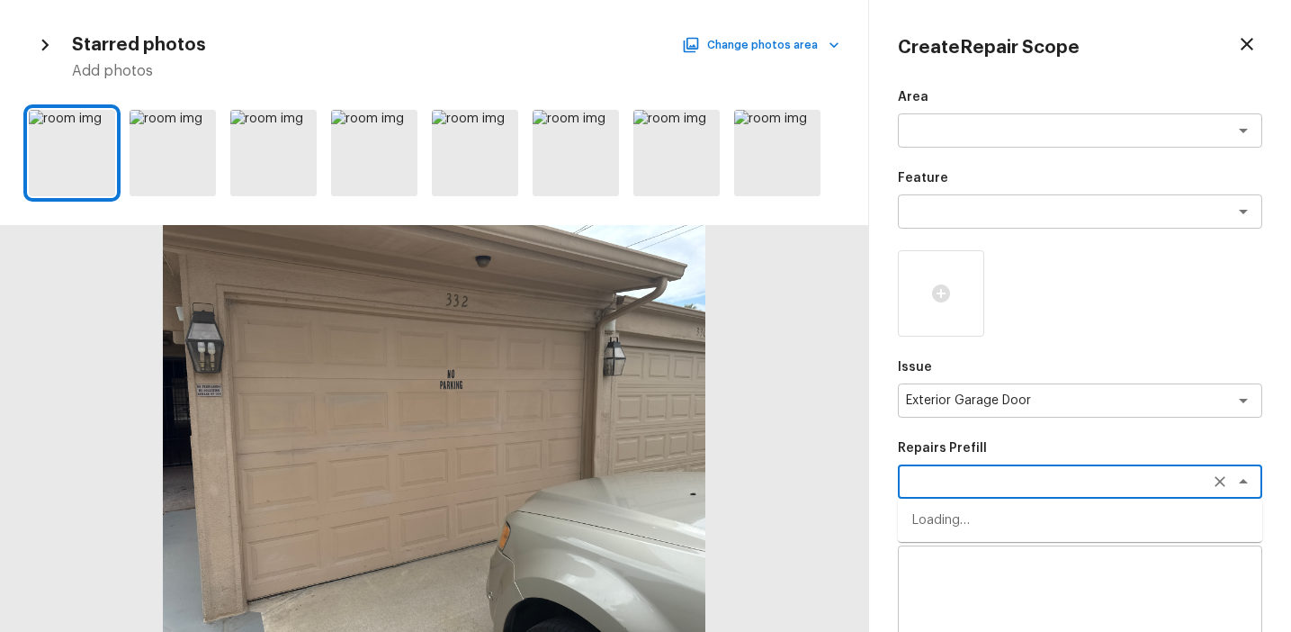
click at [950, 473] on textarea at bounding box center [1055, 481] width 298 height 18
click at [1001, 516] on li "Replace Garage Door 8x7 (Steel)" at bounding box center [1080, 520] width 364 height 29
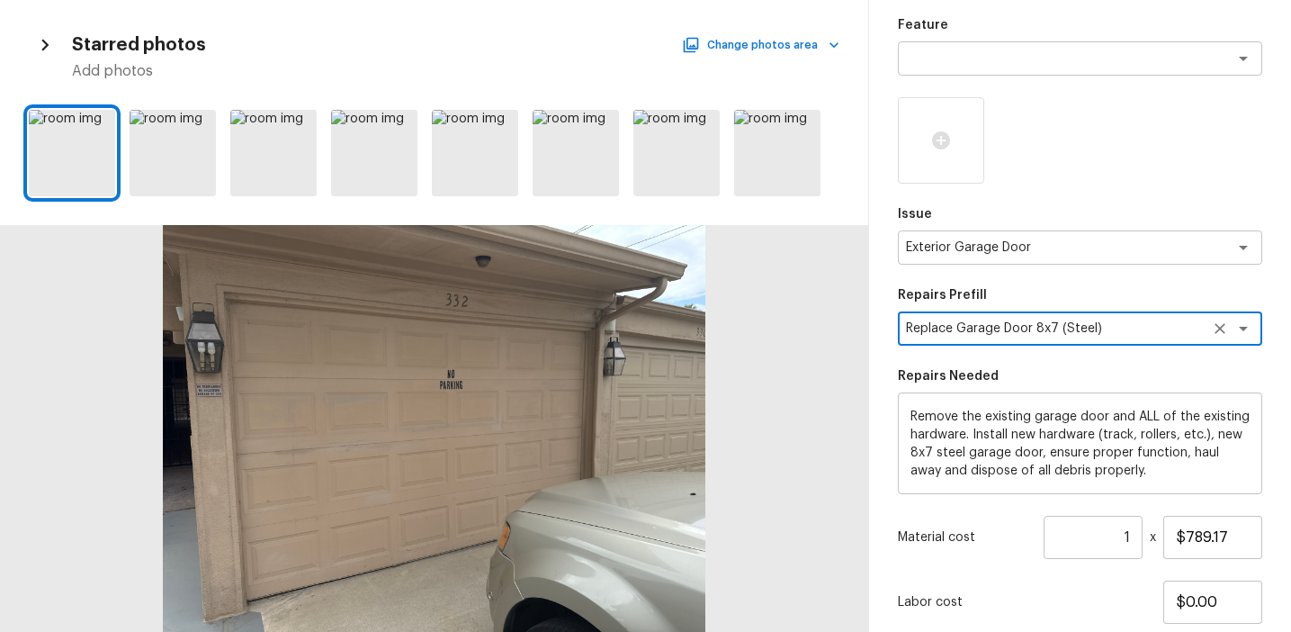
scroll to position [276, 0]
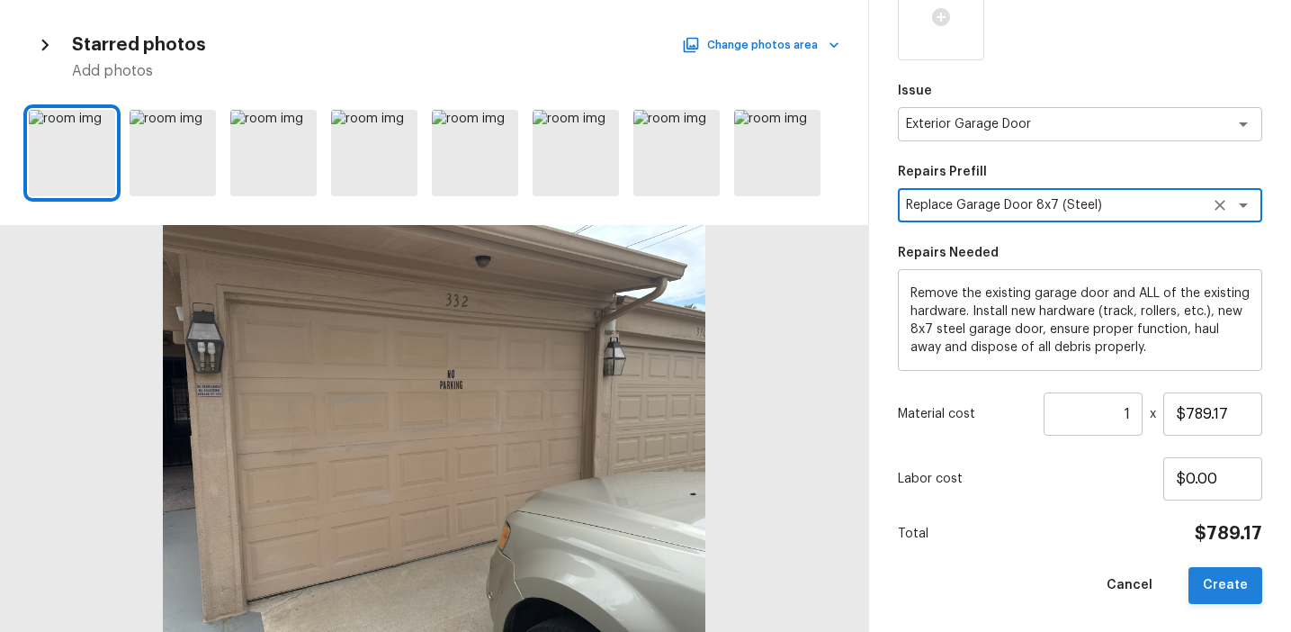
click at [1216, 579] on button "Create" at bounding box center [1226, 585] width 74 height 37
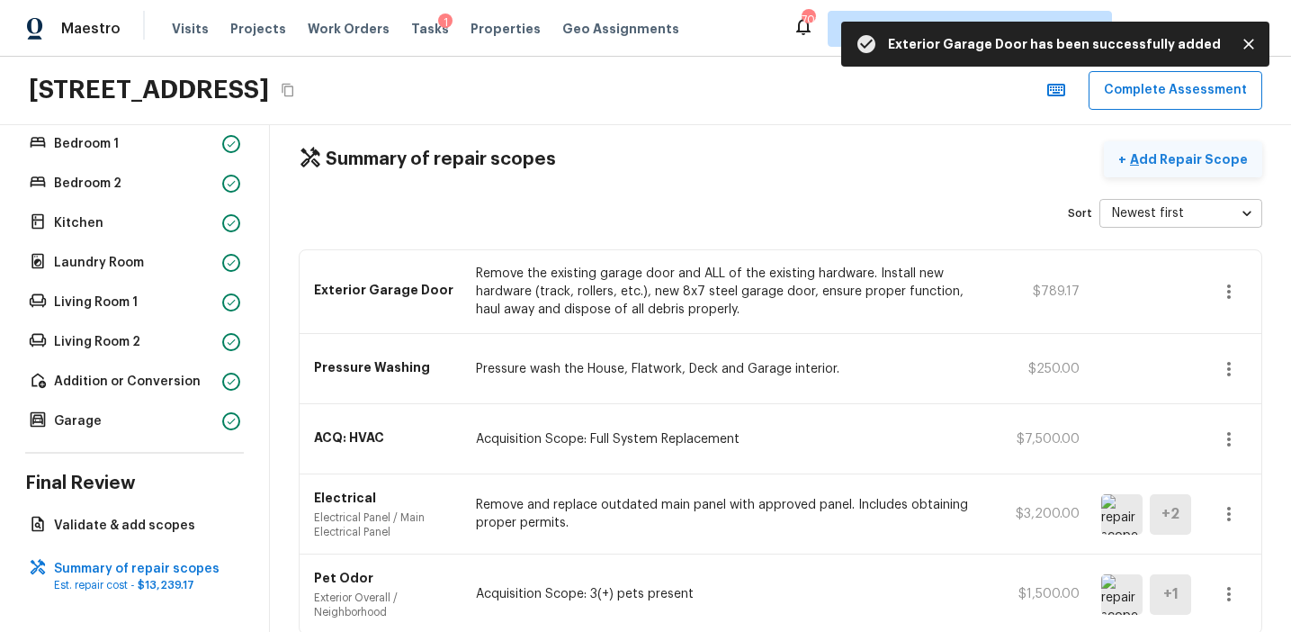
click at [1162, 164] on p "Add Repair Scope" at bounding box center [1186, 159] width 121 height 18
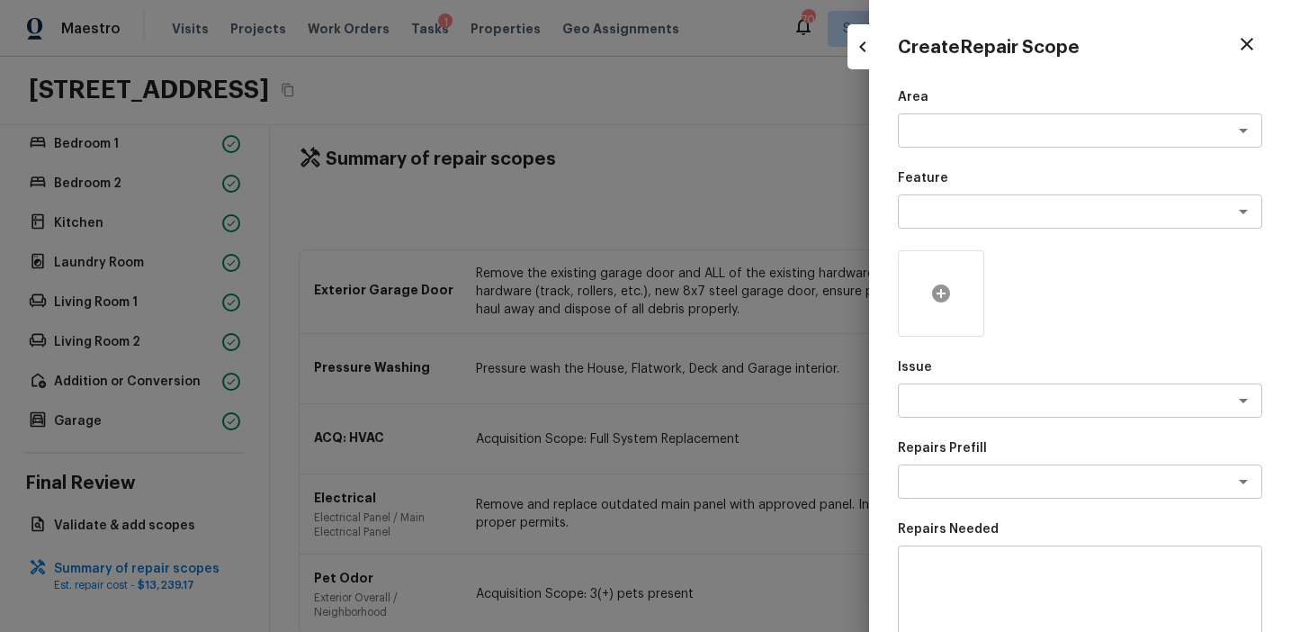
click at [946, 286] on icon at bounding box center [941, 293] width 18 height 18
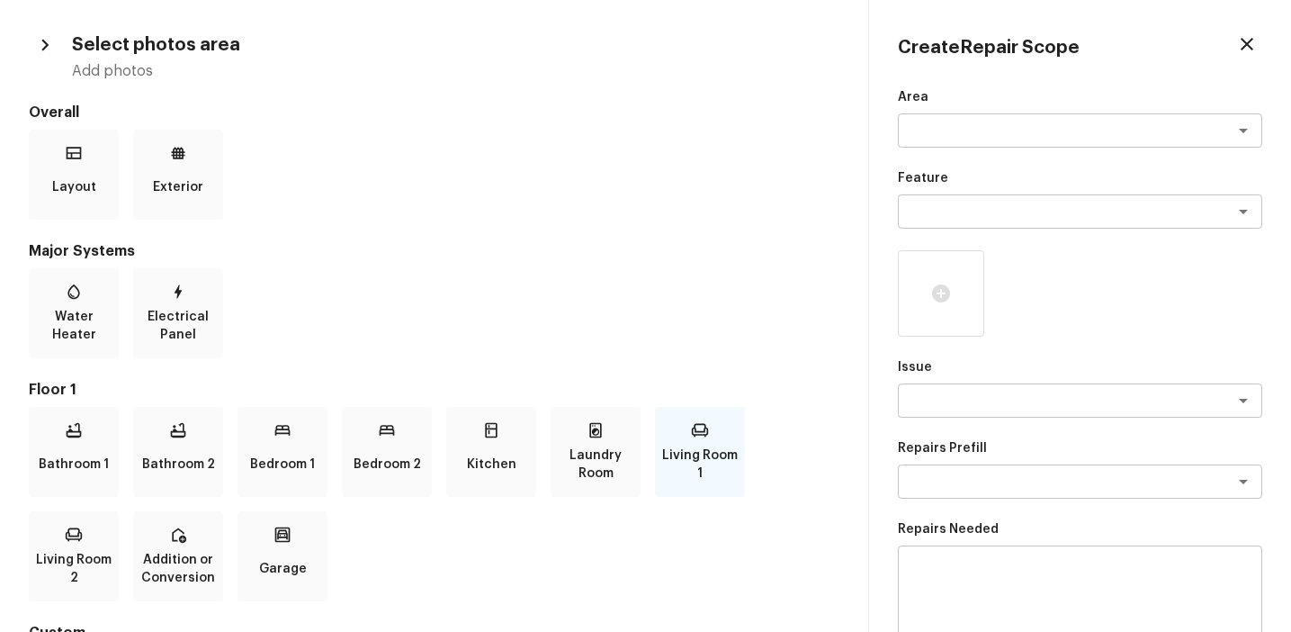
click at [712, 442] on div "Living Room 1" at bounding box center [700, 452] width 90 height 90
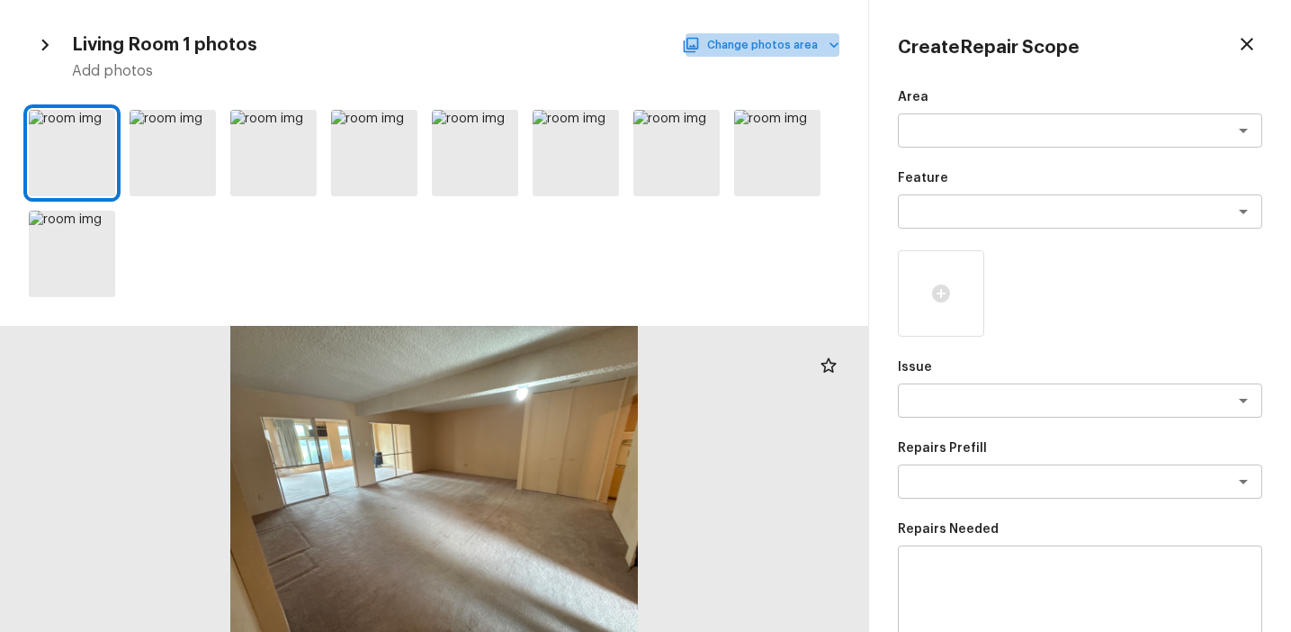
click at [813, 42] on button "Change photos area" at bounding box center [763, 44] width 154 height 23
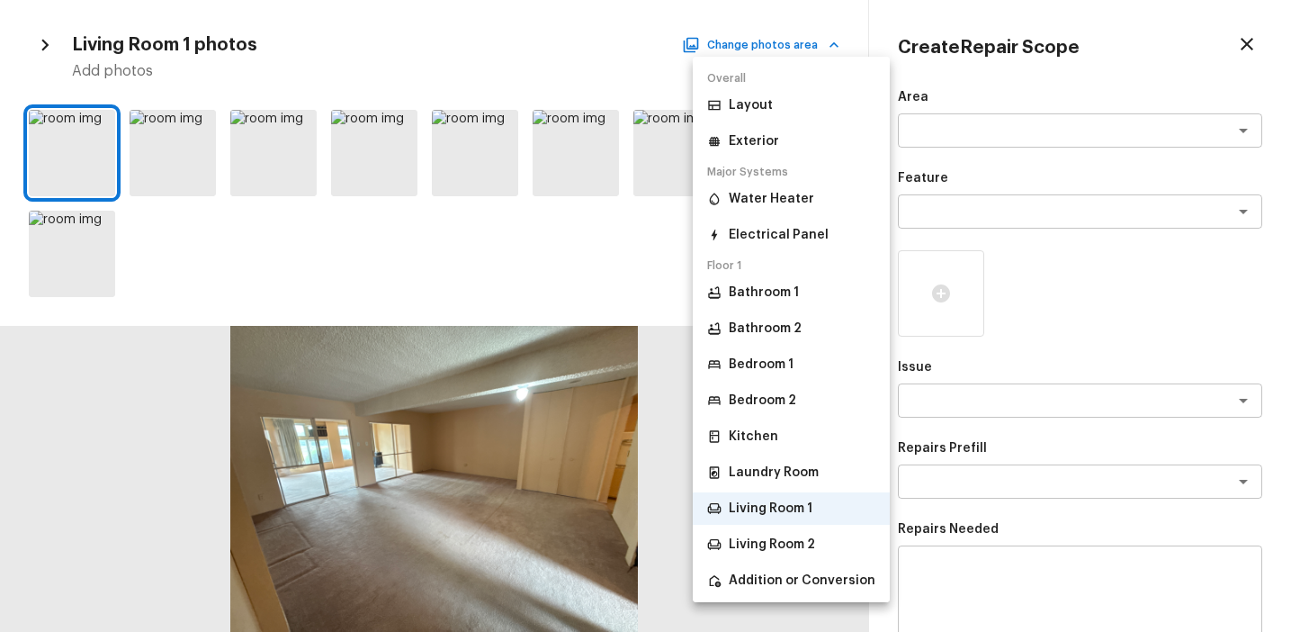
scroll to position [95, 0]
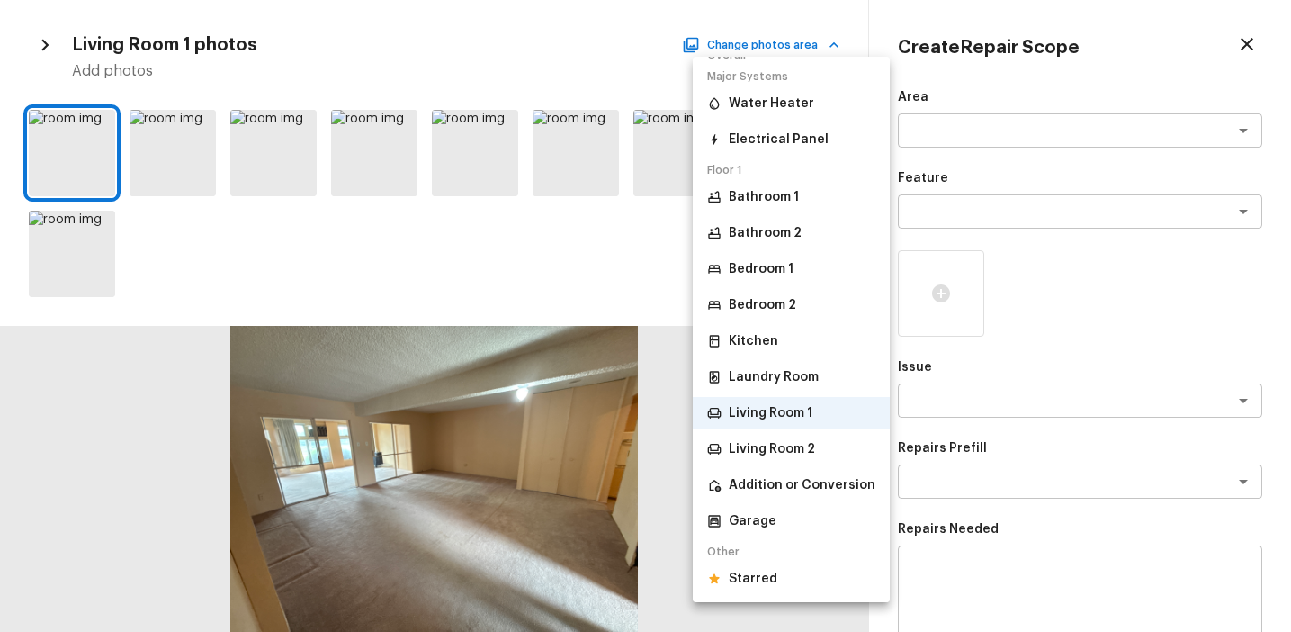
click at [758, 576] on p "Starred" at bounding box center [753, 579] width 49 height 18
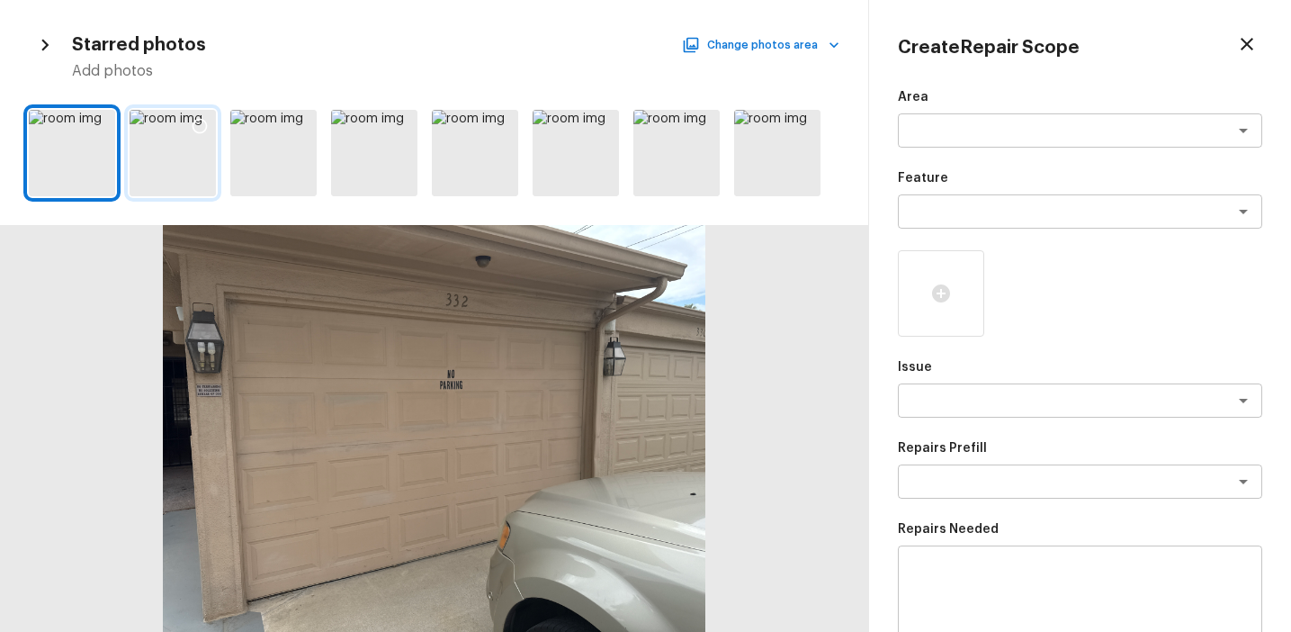
click at [174, 166] on div at bounding box center [173, 153] width 86 height 86
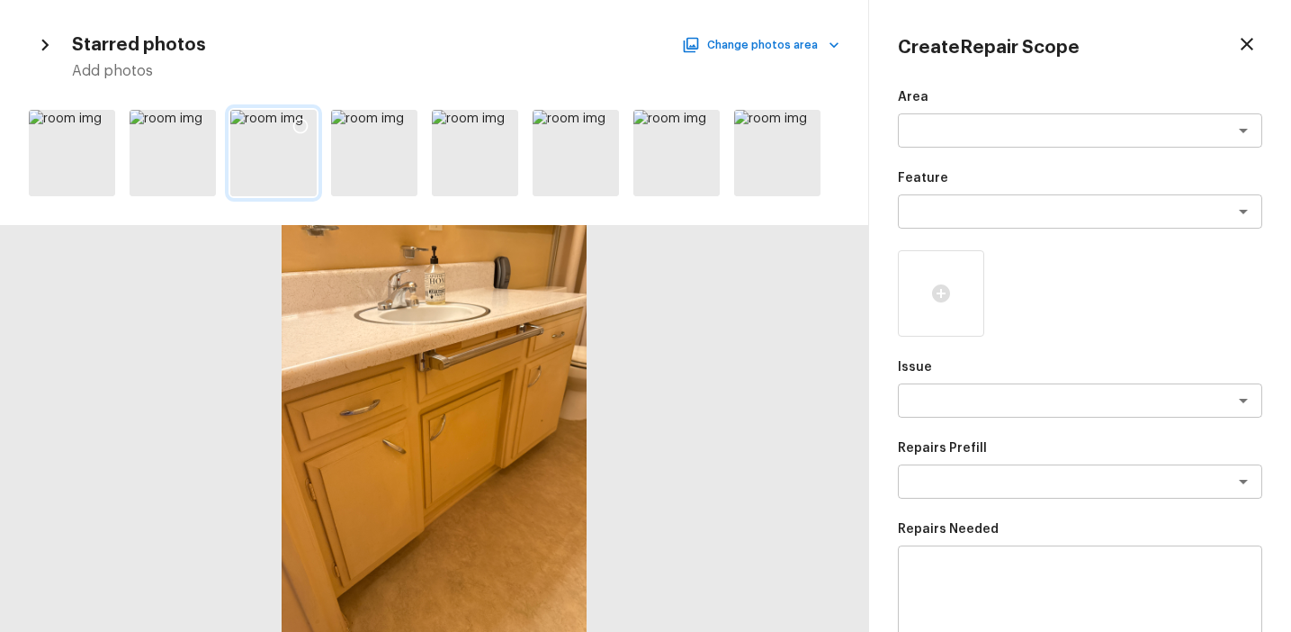
click at [300, 125] on icon at bounding box center [301, 126] width 18 height 18
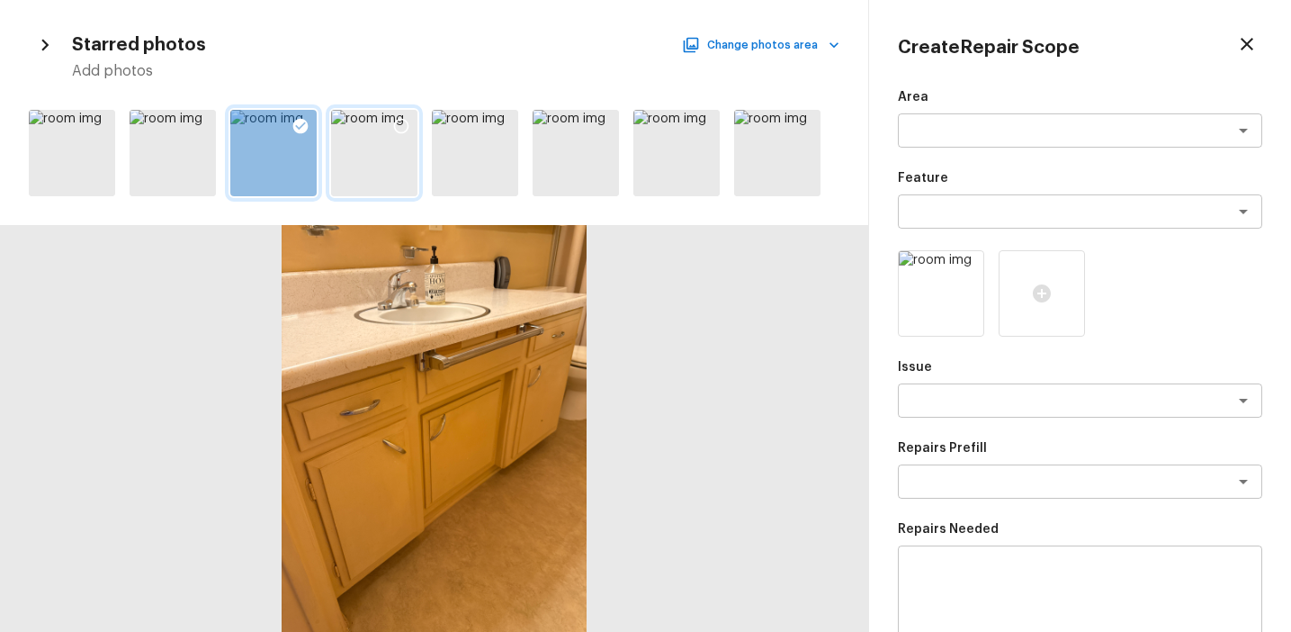
click at [393, 126] on icon at bounding box center [401, 126] width 18 height 18
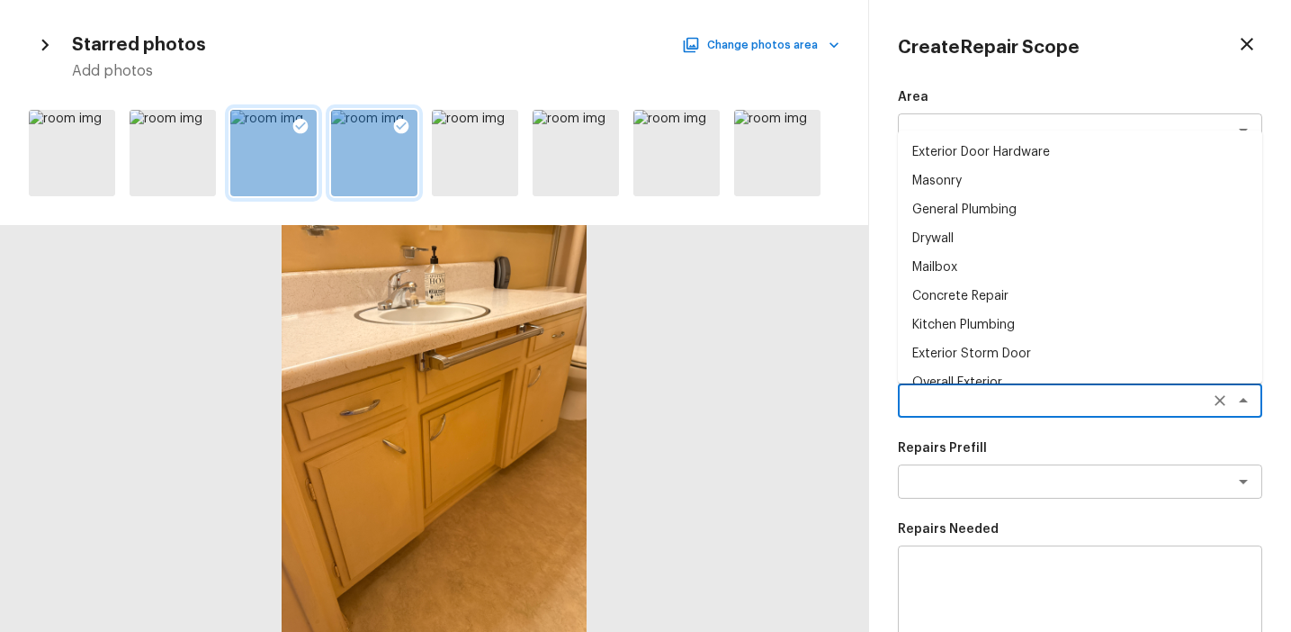
click at [949, 400] on textarea at bounding box center [1055, 400] width 298 height 18
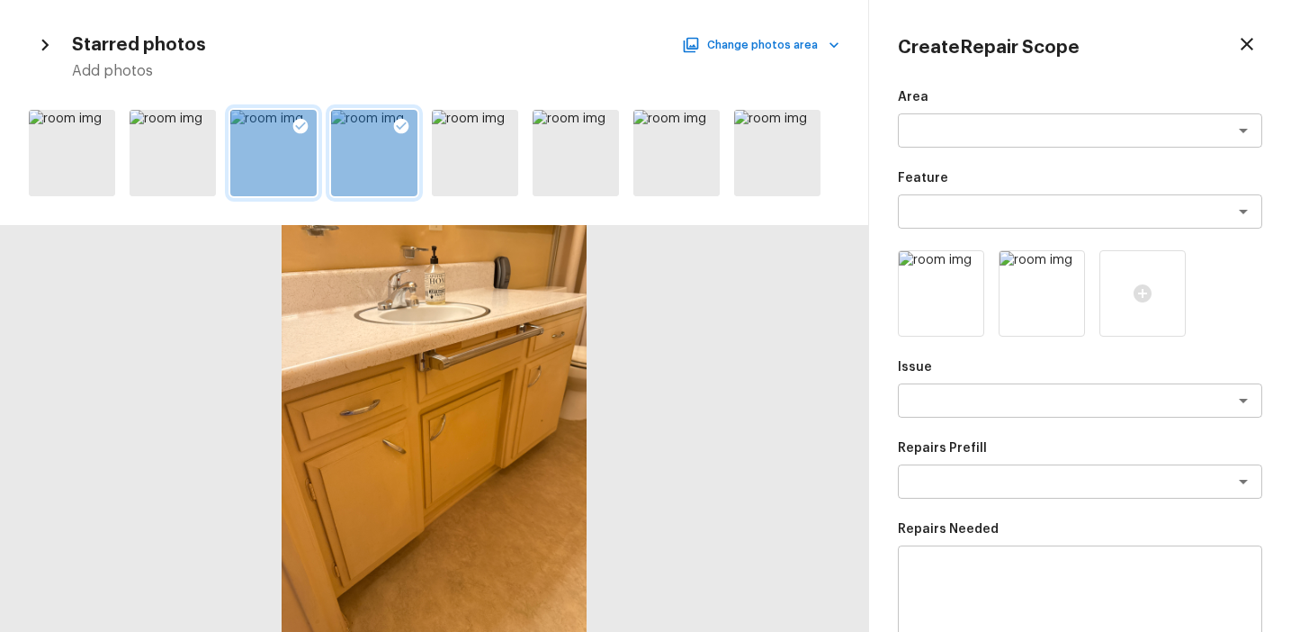
click at [886, 287] on div "Create Repair Scope Area x ​ Feature x ​ Issue x ​ Repairs Prefill x ​ Repairs …" at bounding box center [1080, 316] width 422 height 632
click at [956, 220] on textarea at bounding box center [1055, 211] width 298 height 18
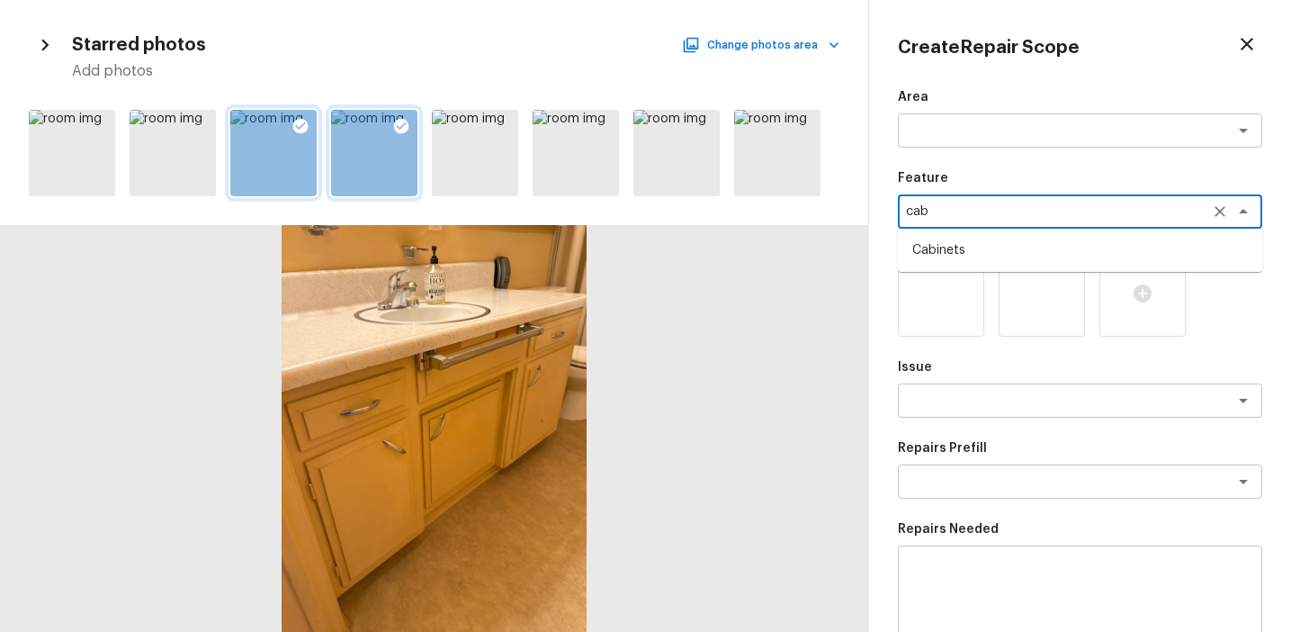
click at [986, 248] on li "Cabinets" at bounding box center [1080, 250] width 364 height 29
click at [945, 411] on div "x ​" at bounding box center [1080, 400] width 364 height 34
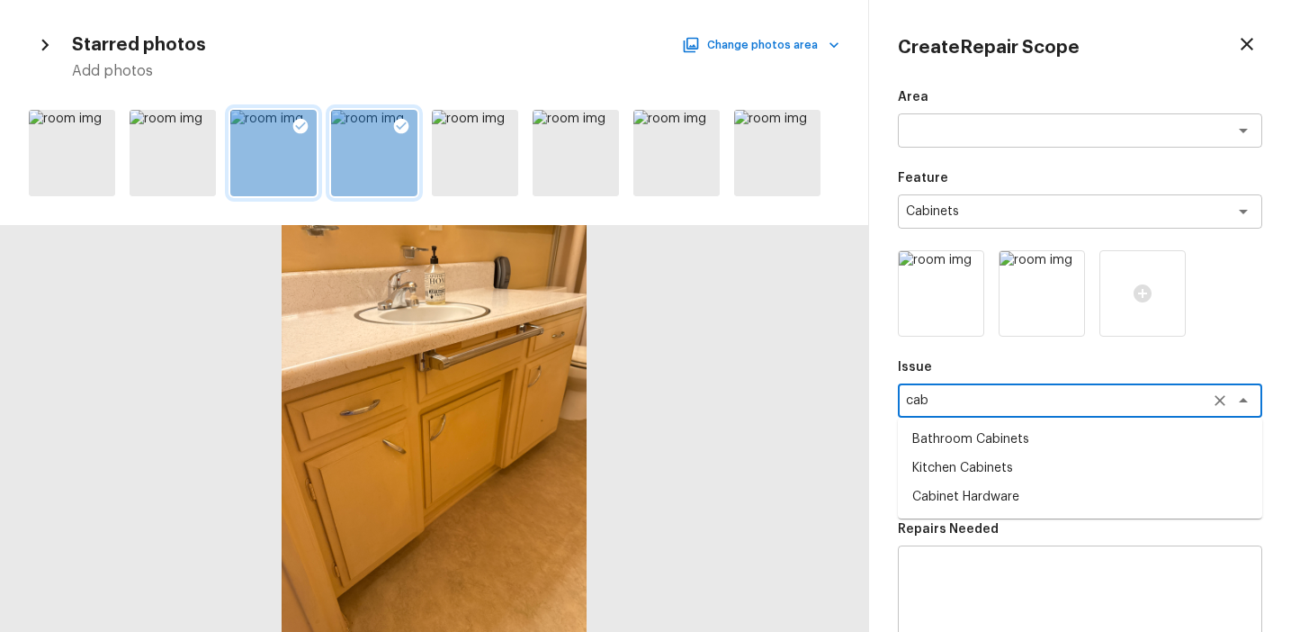
click at [1001, 494] on li "Cabinet Hardware" at bounding box center [1080, 496] width 364 height 29
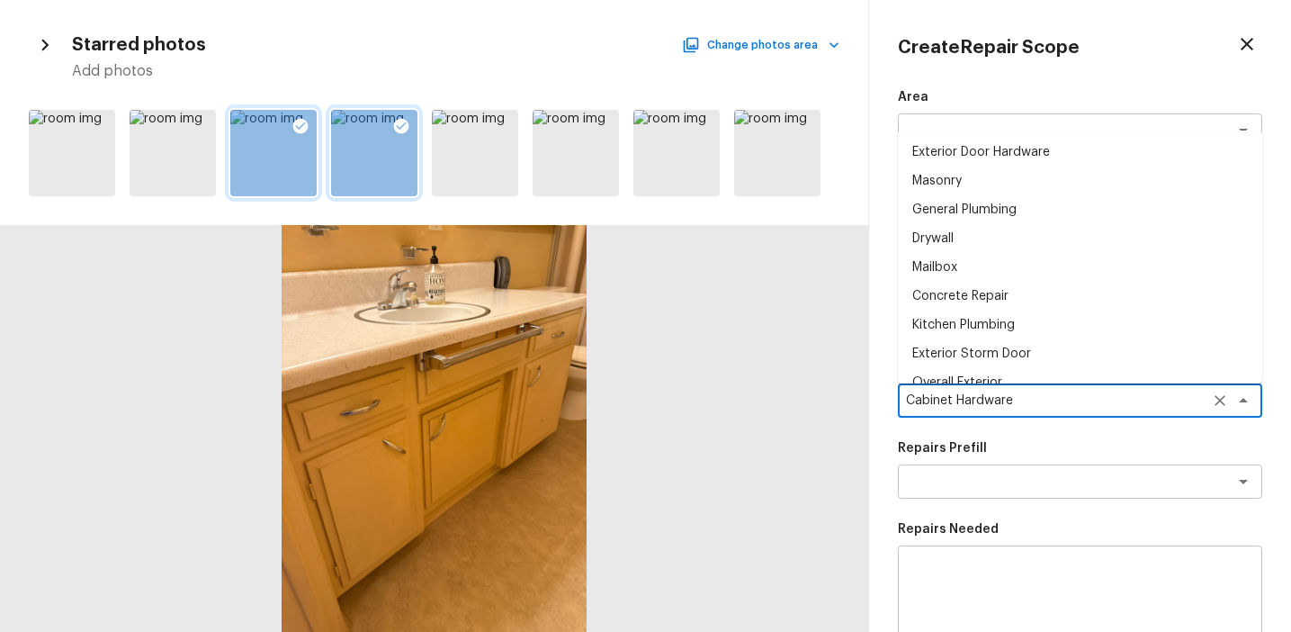
click at [926, 399] on textarea "Cabinet Hardware" at bounding box center [1055, 400] width 298 height 18
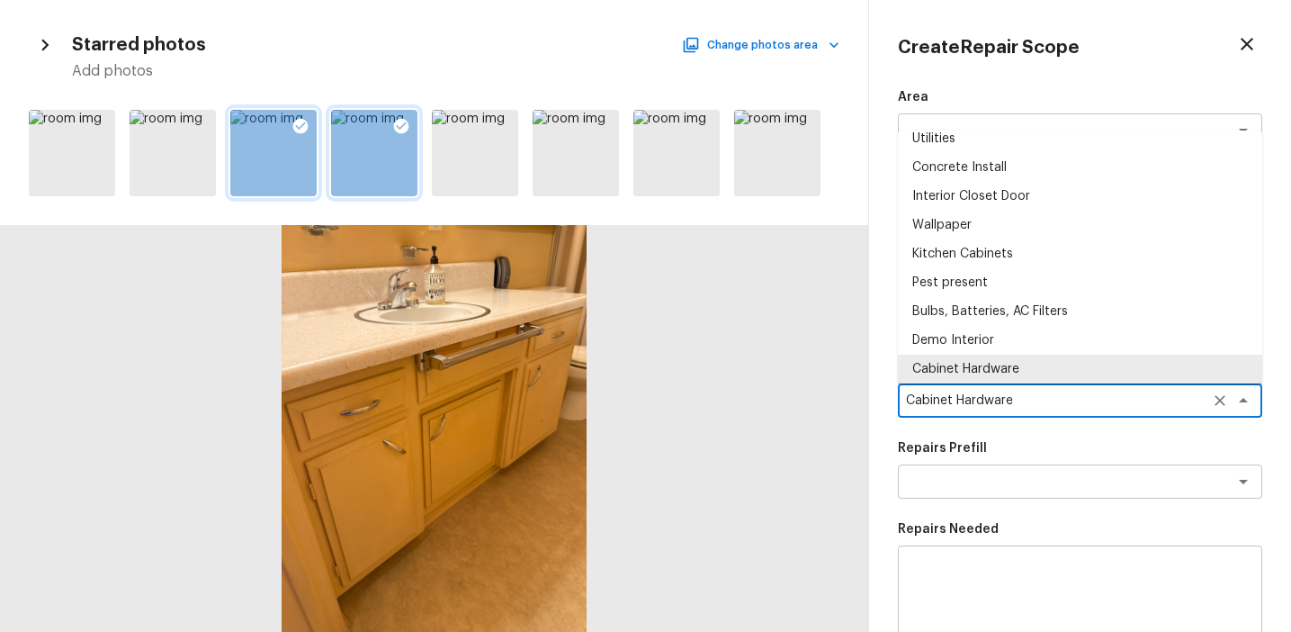
click at [926, 399] on textarea "Cabinet Hardware" at bounding box center [1055, 400] width 298 height 18
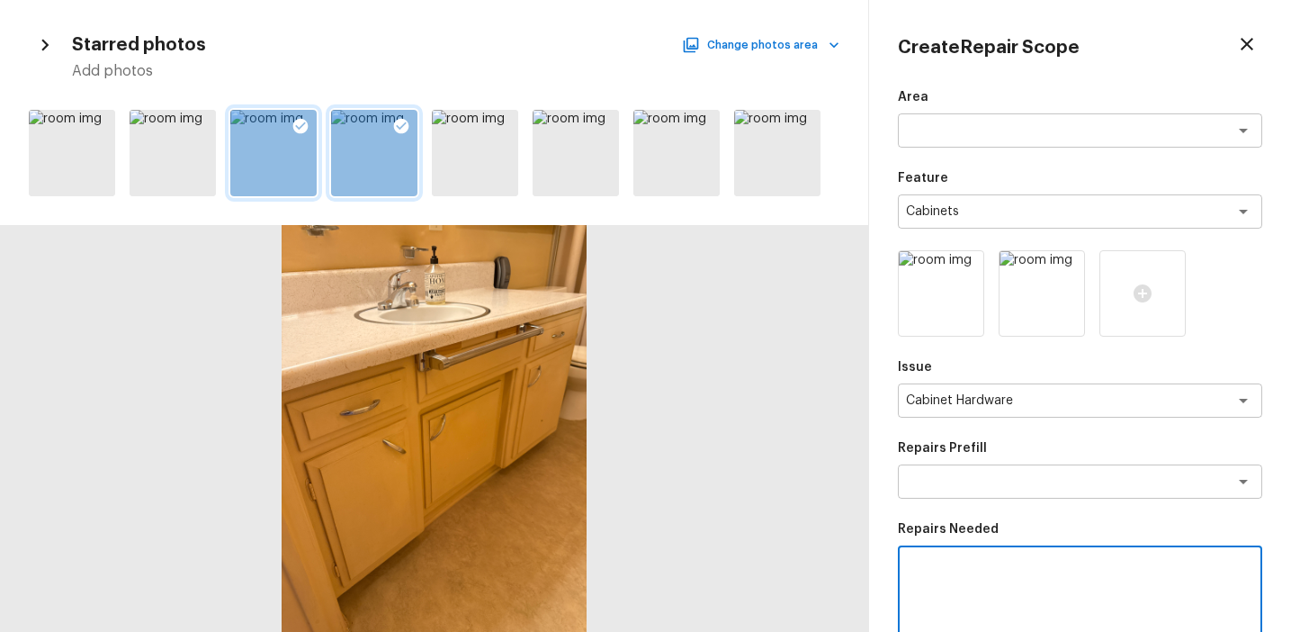
click at [928, 561] on textarea at bounding box center [1080, 597] width 339 height 72
paste textarea "Cabinet"
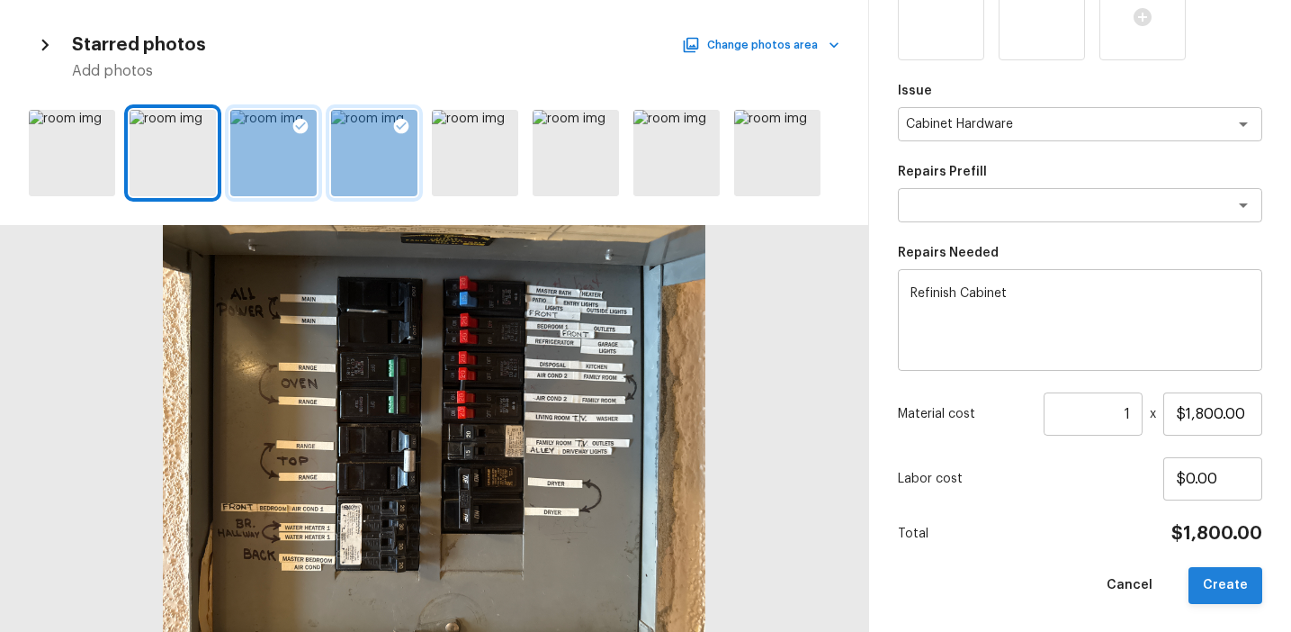
click at [1222, 574] on button "Create" at bounding box center [1226, 585] width 74 height 37
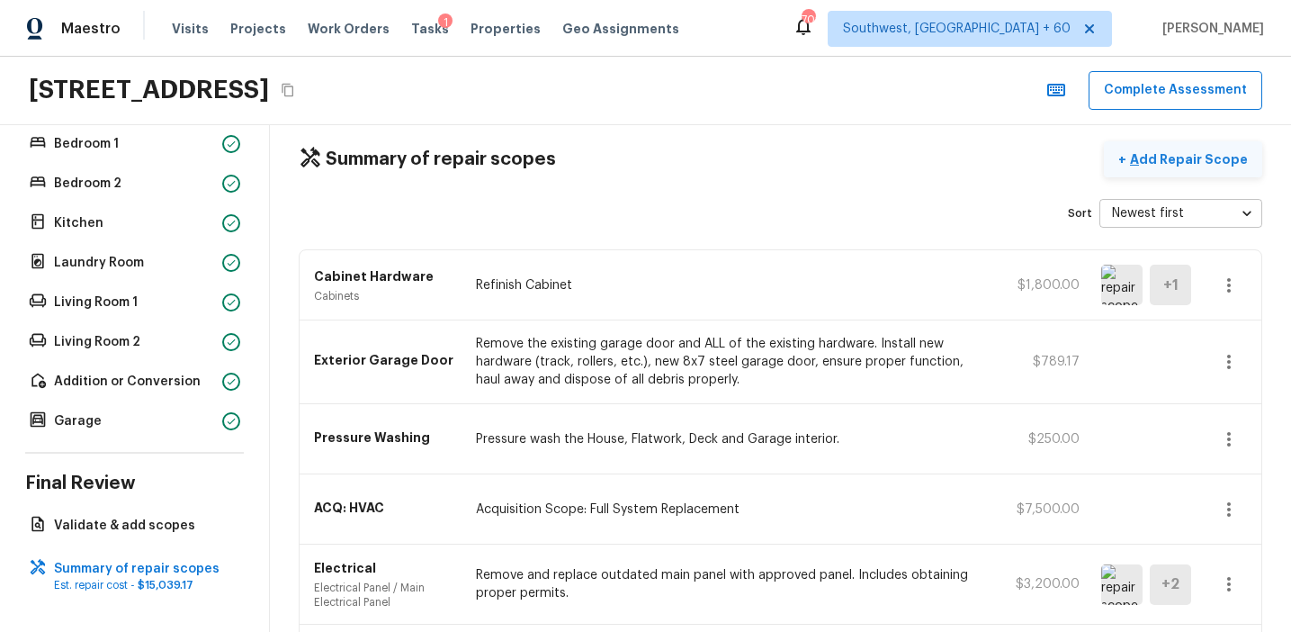
click at [1182, 152] on p "Add Repair Scope" at bounding box center [1186, 159] width 121 height 18
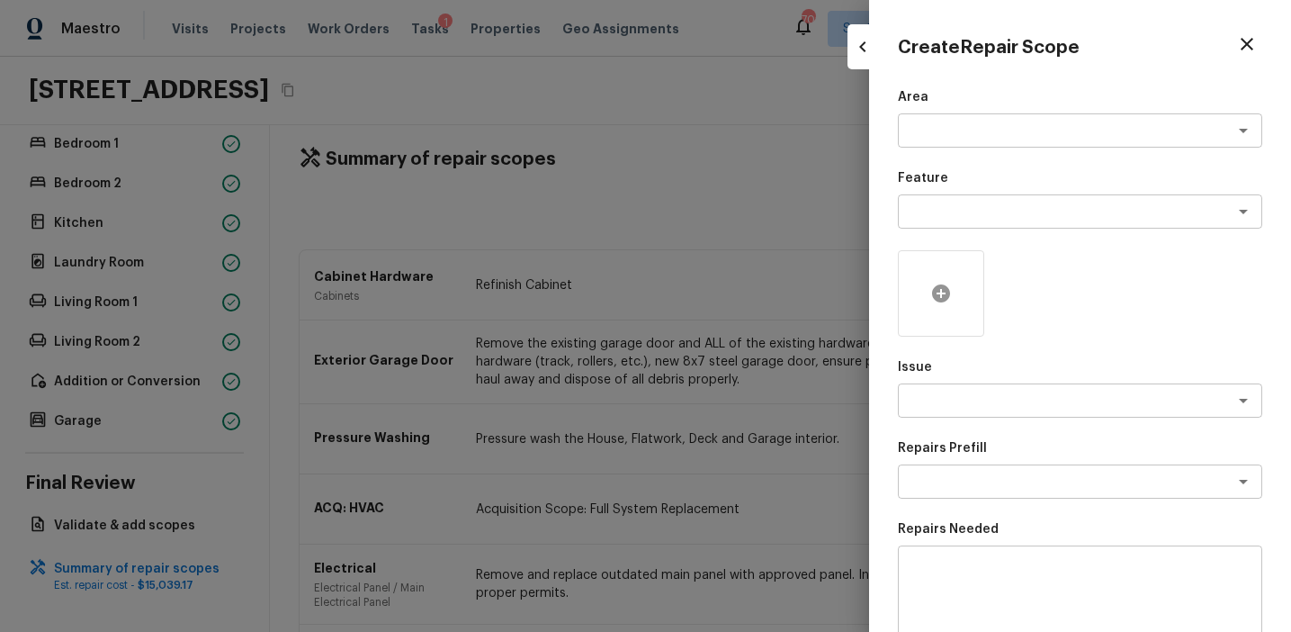
click at [947, 295] on icon at bounding box center [941, 293] width 18 height 18
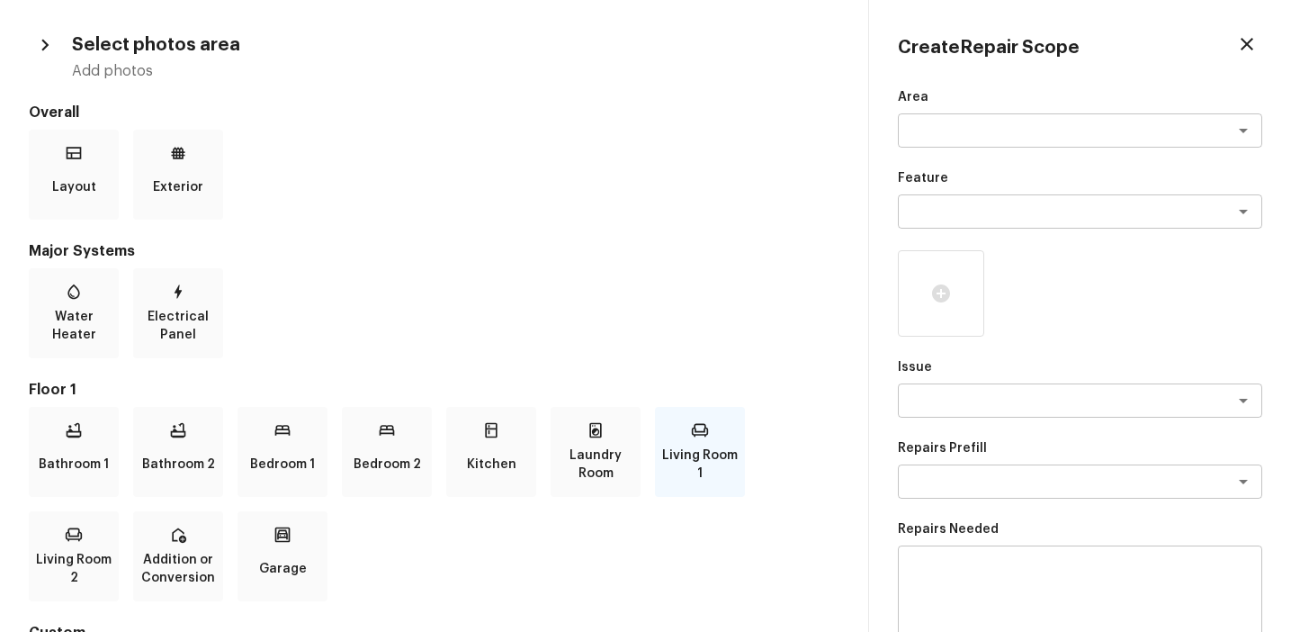
click at [657, 432] on div "Living Room 1" at bounding box center [700, 452] width 90 height 90
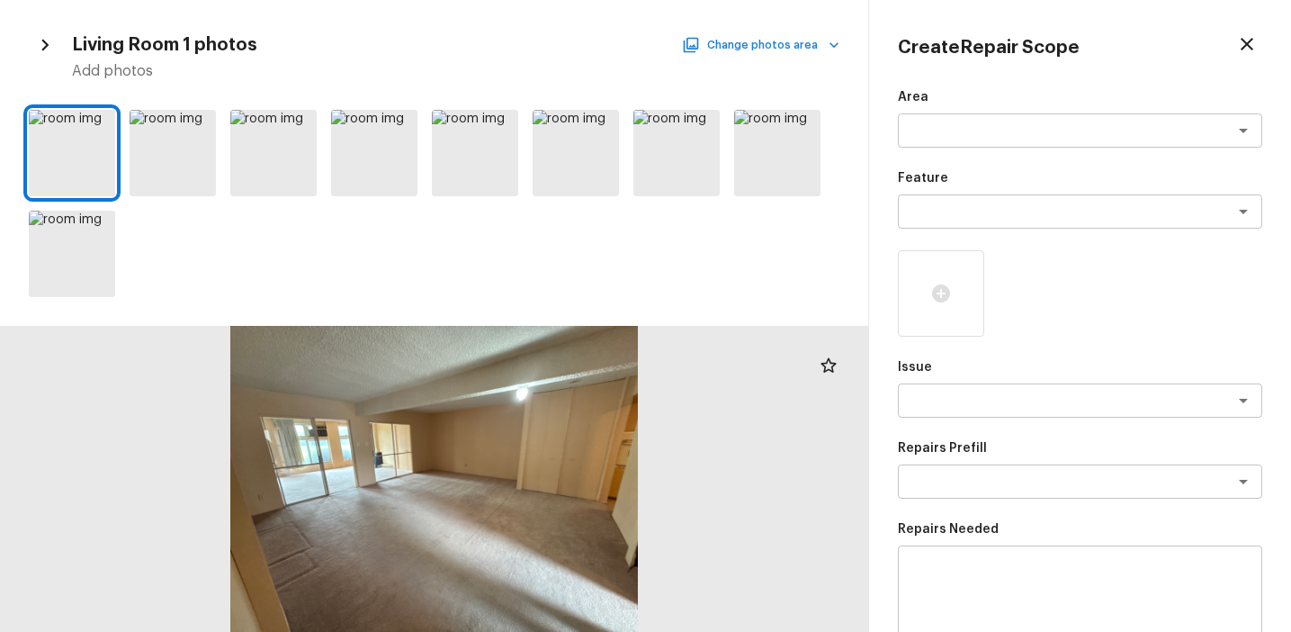
click at [776, 49] on button "Change photos area" at bounding box center [763, 44] width 154 height 23
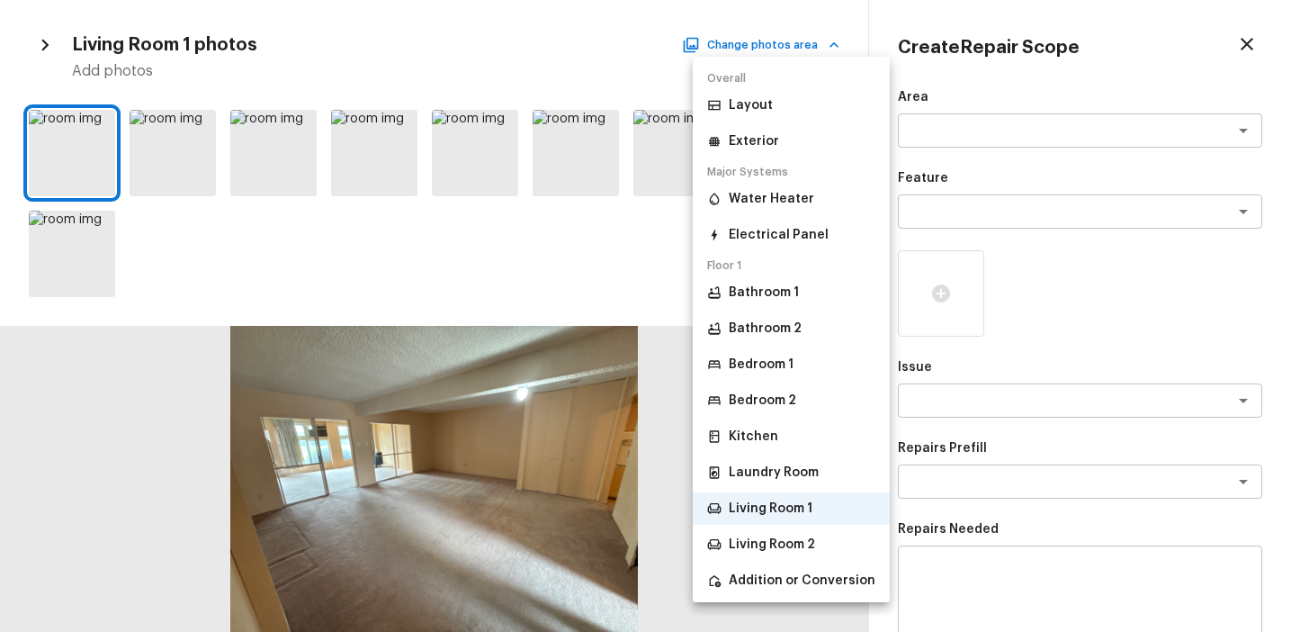
scroll to position [95, 0]
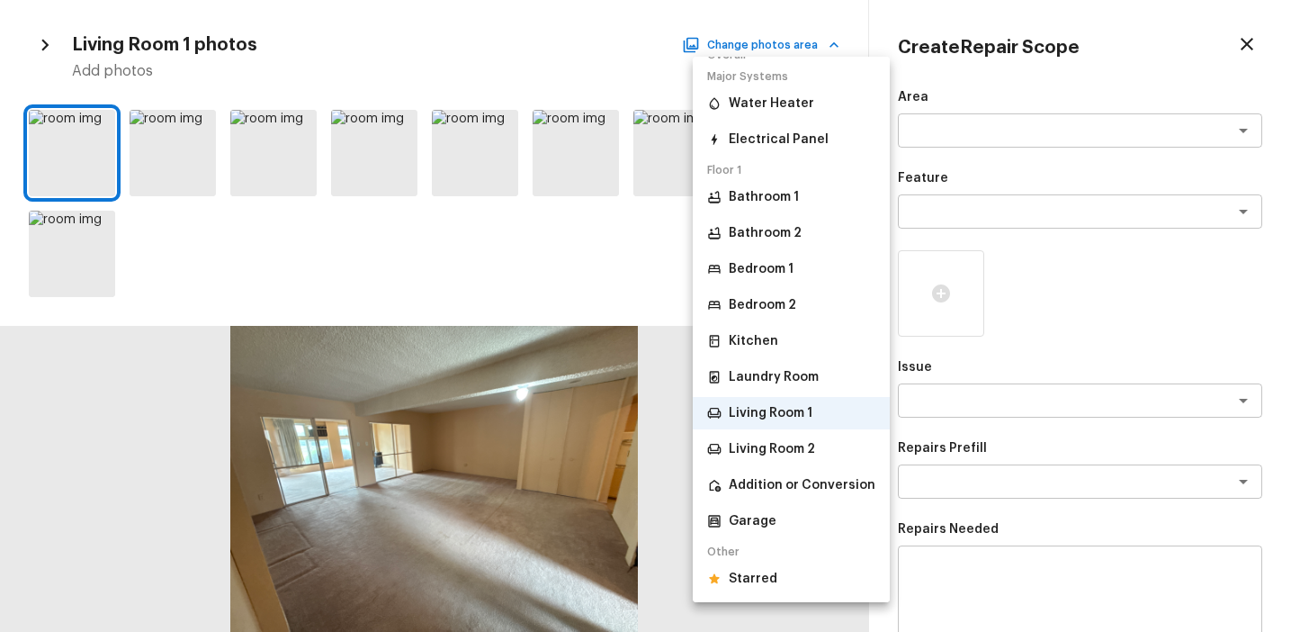
click at [770, 572] on p "Starred" at bounding box center [753, 579] width 49 height 18
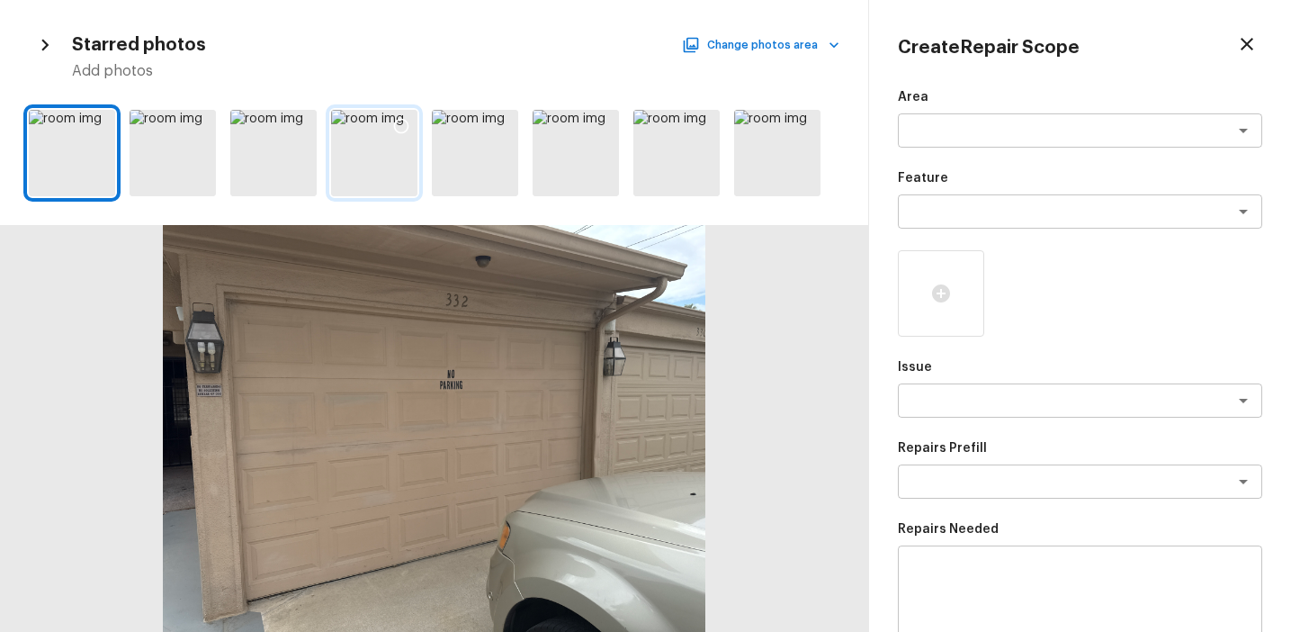
click at [376, 171] on div at bounding box center [374, 153] width 86 height 86
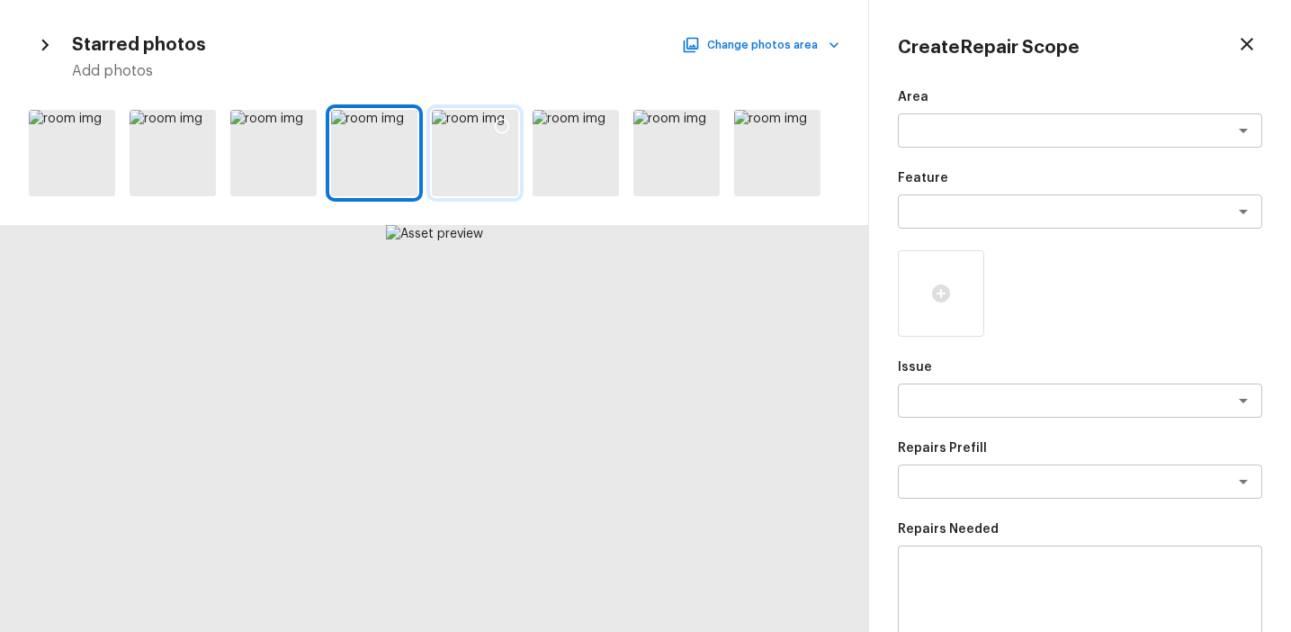
click at [452, 146] on div at bounding box center [475, 153] width 86 height 86
click at [498, 127] on icon at bounding box center [502, 126] width 18 height 18
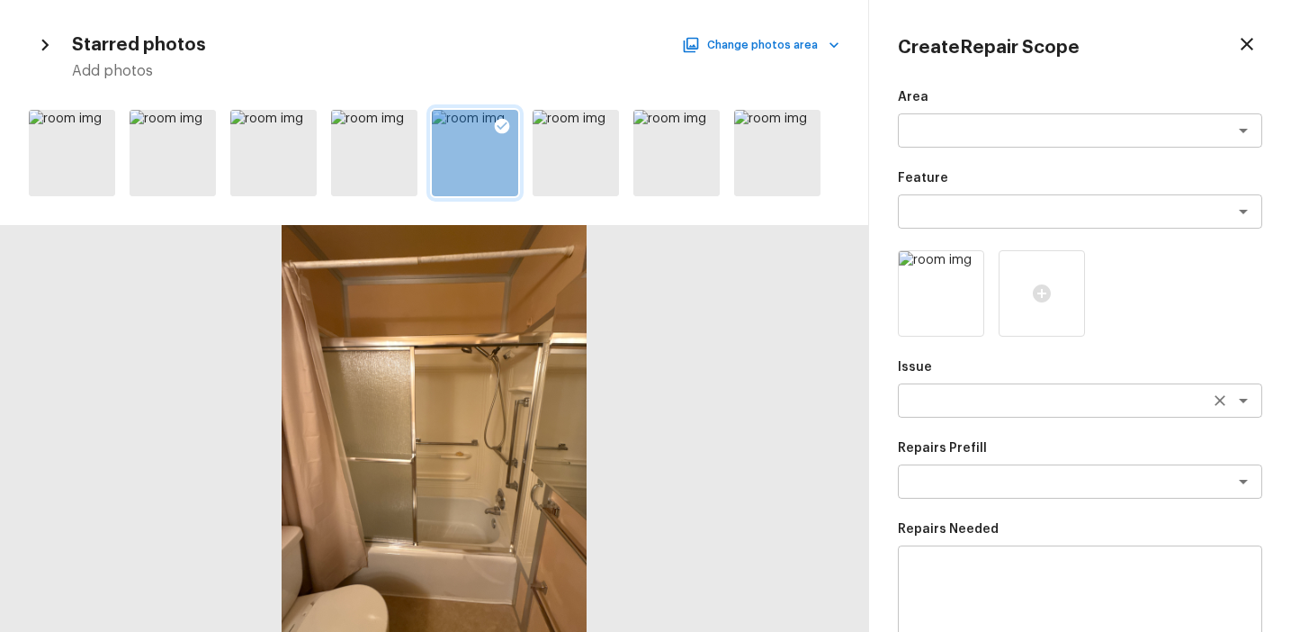
click at [977, 413] on div "x ​" at bounding box center [1080, 400] width 364 height 34
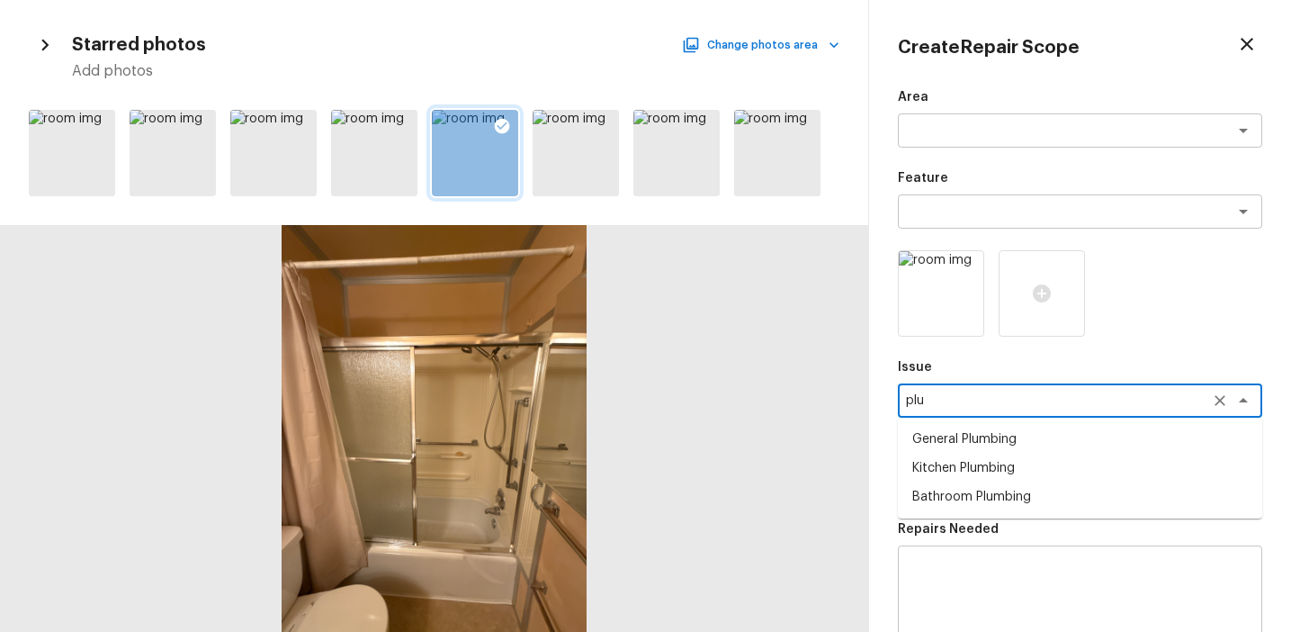
click at [994, 494] on li "Bathroom Plumbing" at bounding box center [1080, 496] width 364 height 29
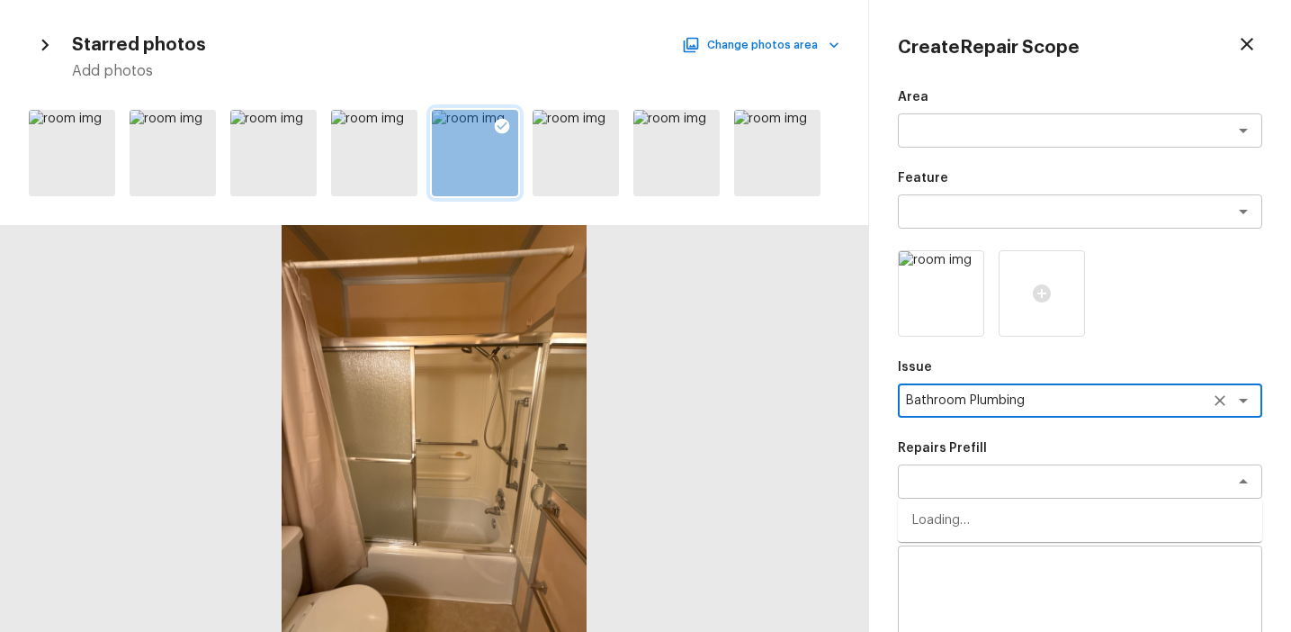
click at [994, 494] on div "x ​" at bounding box center [1080, 481] width 364 height 34
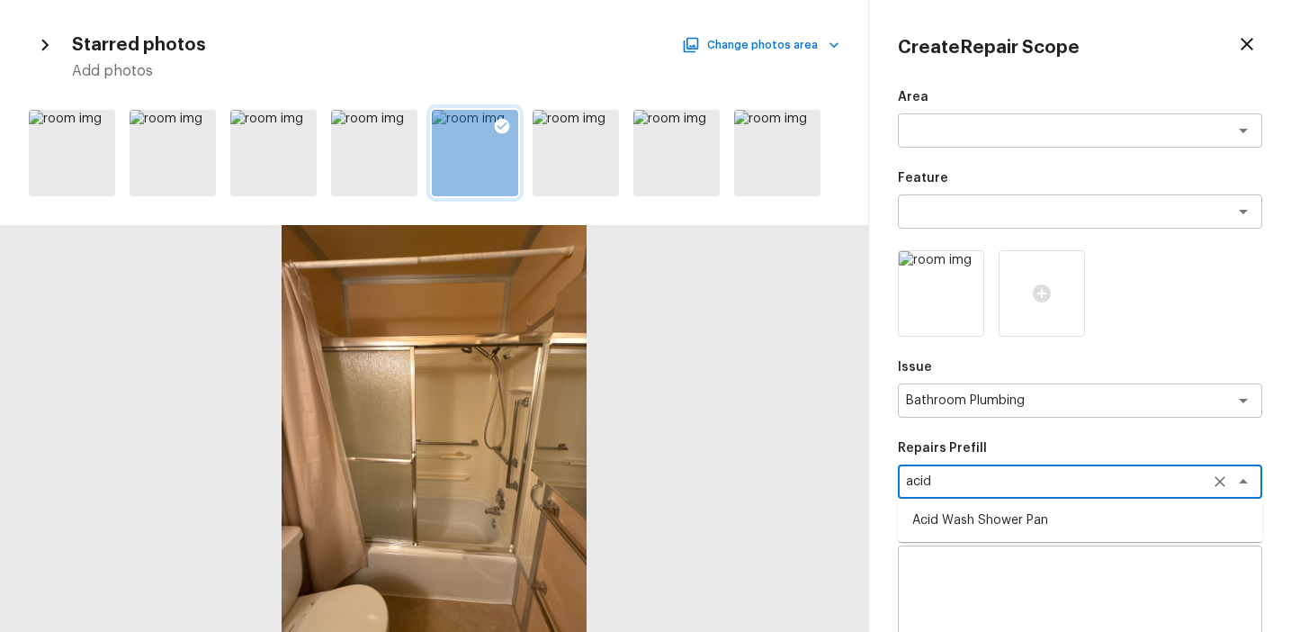
click at [1015, 530] on li "Acid Wash Shower Pan" at bounding box center [1080, 520] width 364 height 29
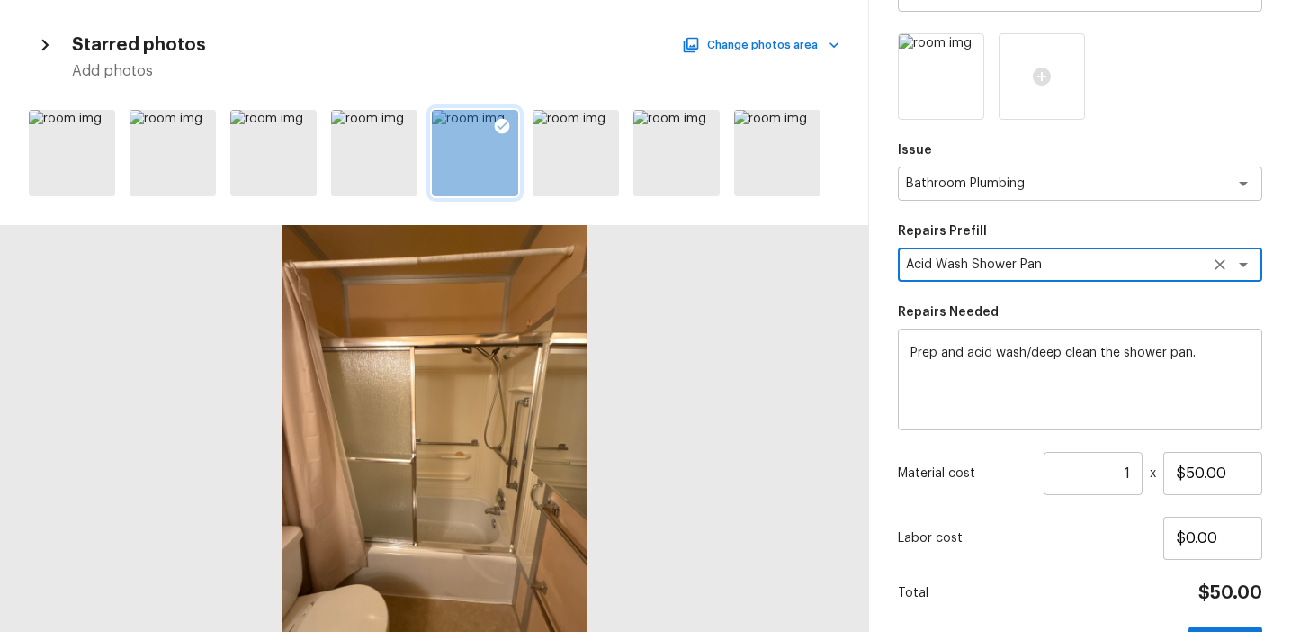
scroll to position [276, 0]
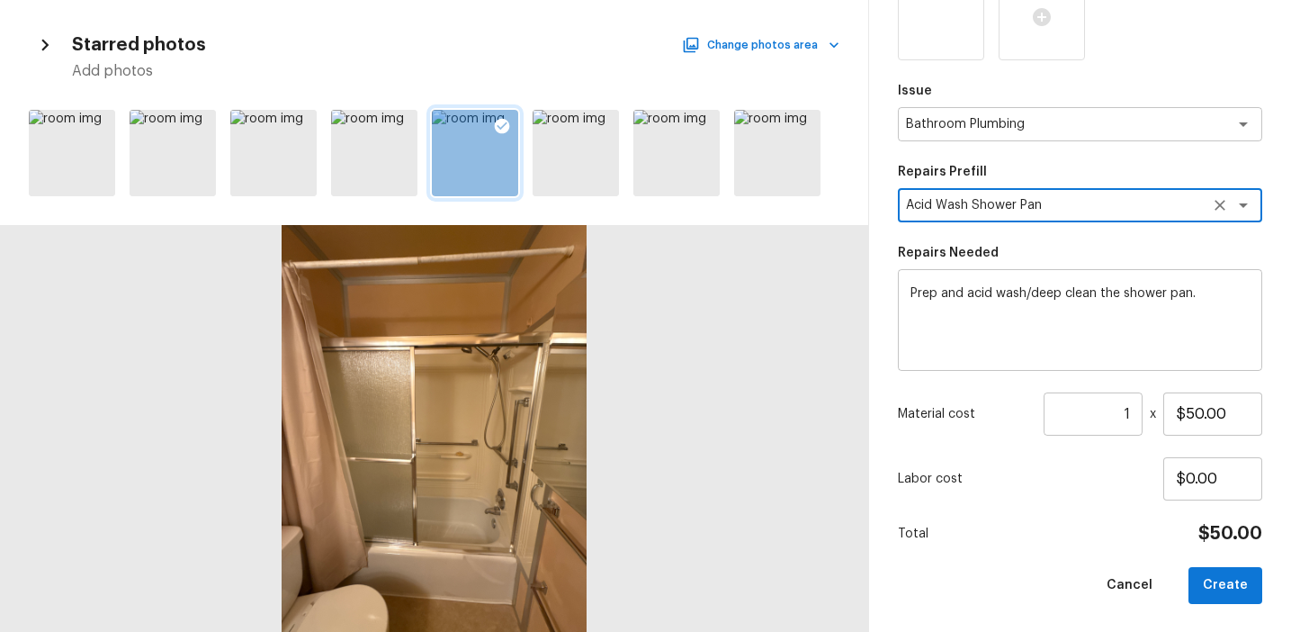
click at [1124, 409] on input "1" at bounding box center [1093, 413] width 99 height 43
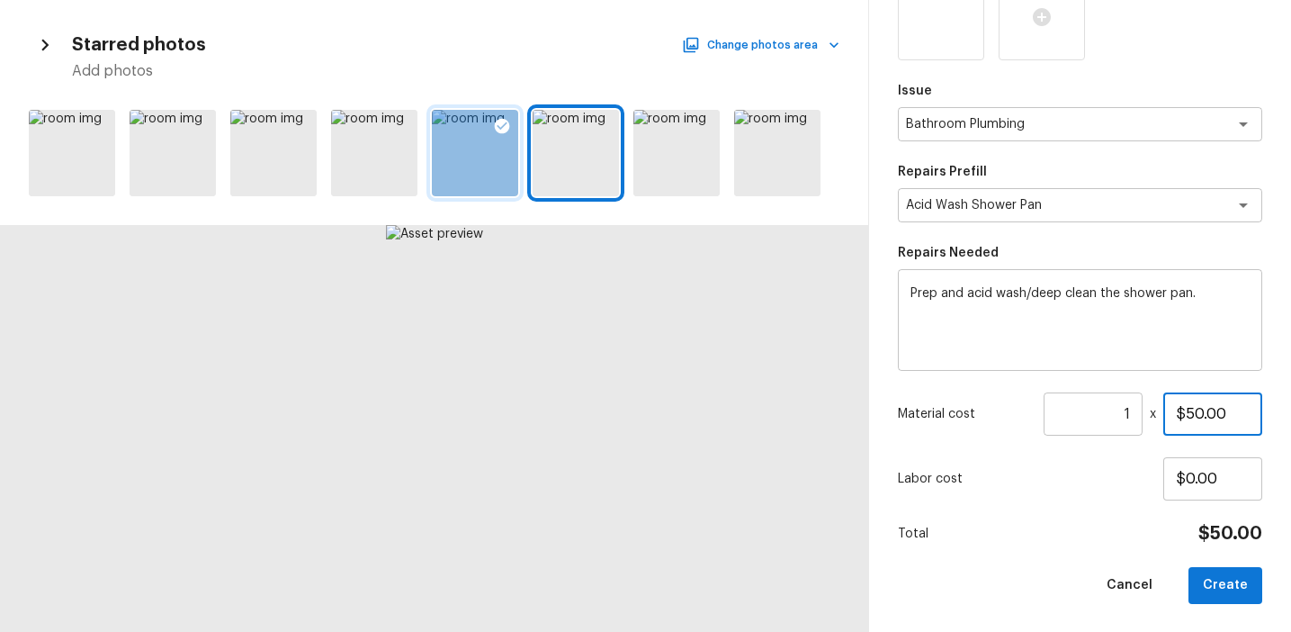
click at [1186, 413] on input "$50.00" at bounding box center [1212, 413] width 99 height 43
click at [1216, 588] on button "Create" at bounding box center [1226, 585] width 74 height 37
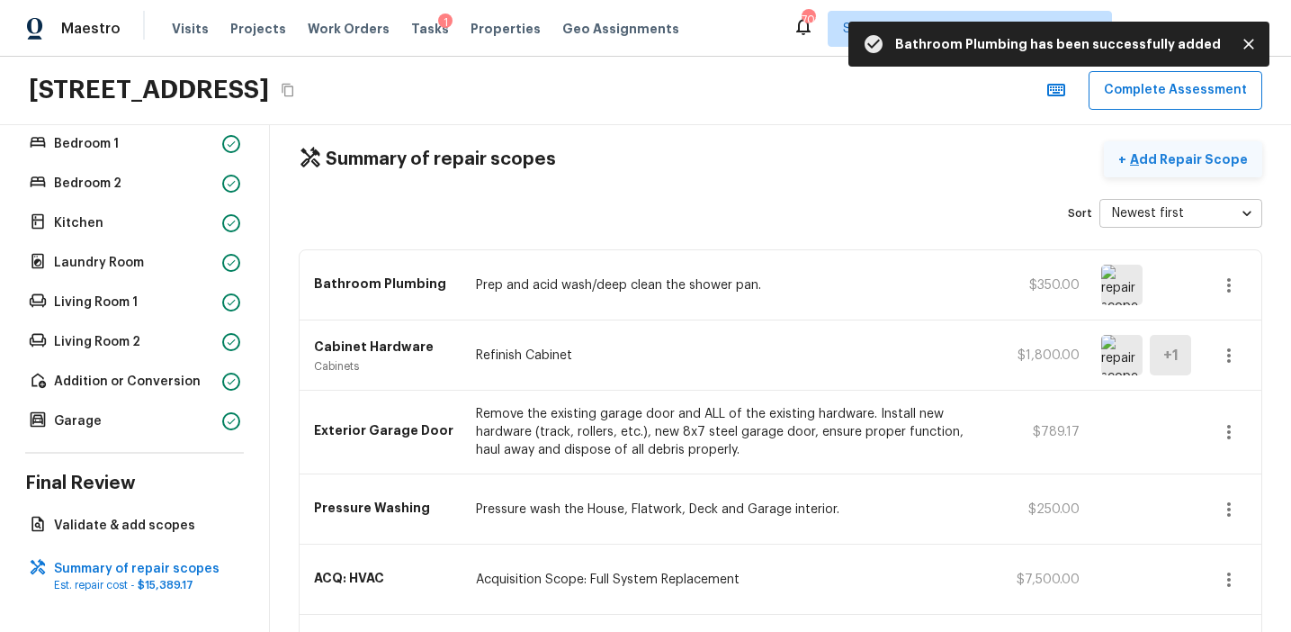
click at [1195, 164] on p "Add Repair Scope" at bounding box center [1186, 159] width 121 height 18
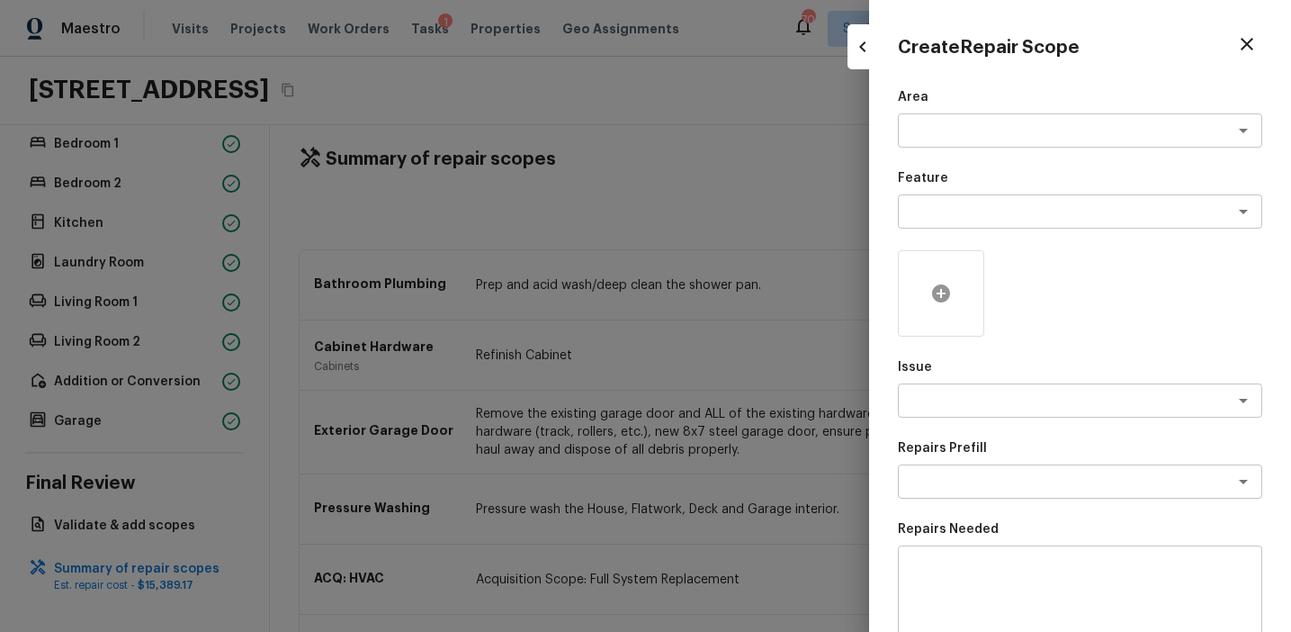
click at [930, 303] on icon at bounding box center [941, 294] width 22 height 22
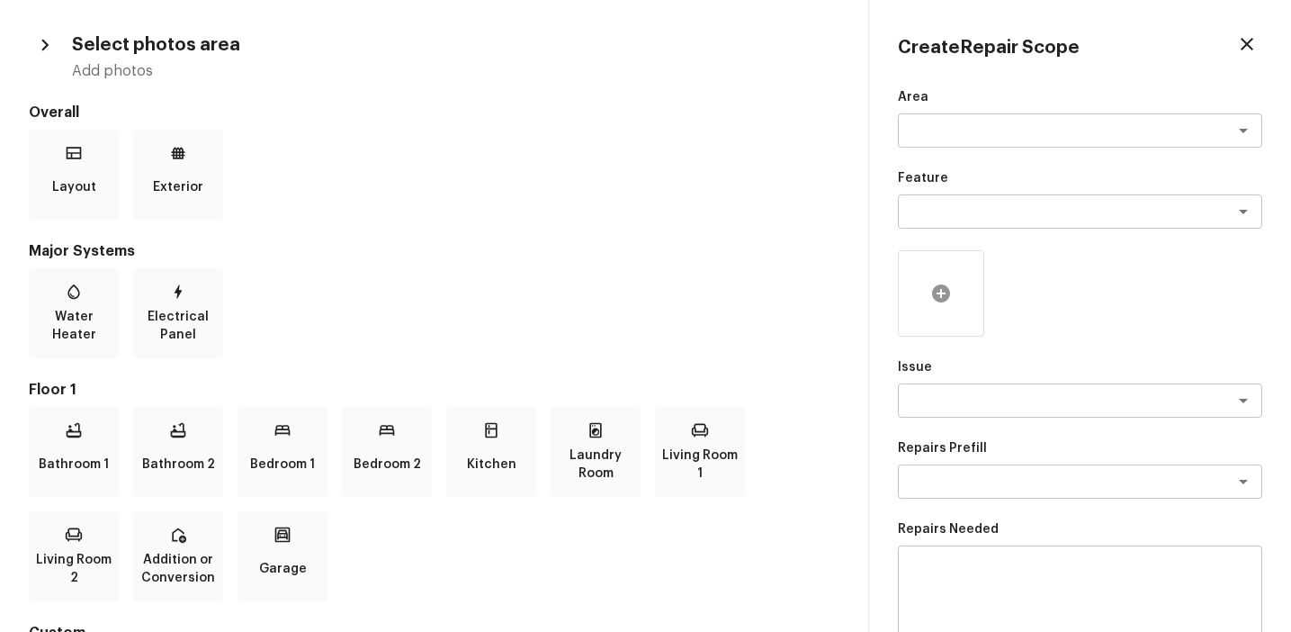
click at [930, 303] on icon at bounding box center [941, 294] width 22 height 22
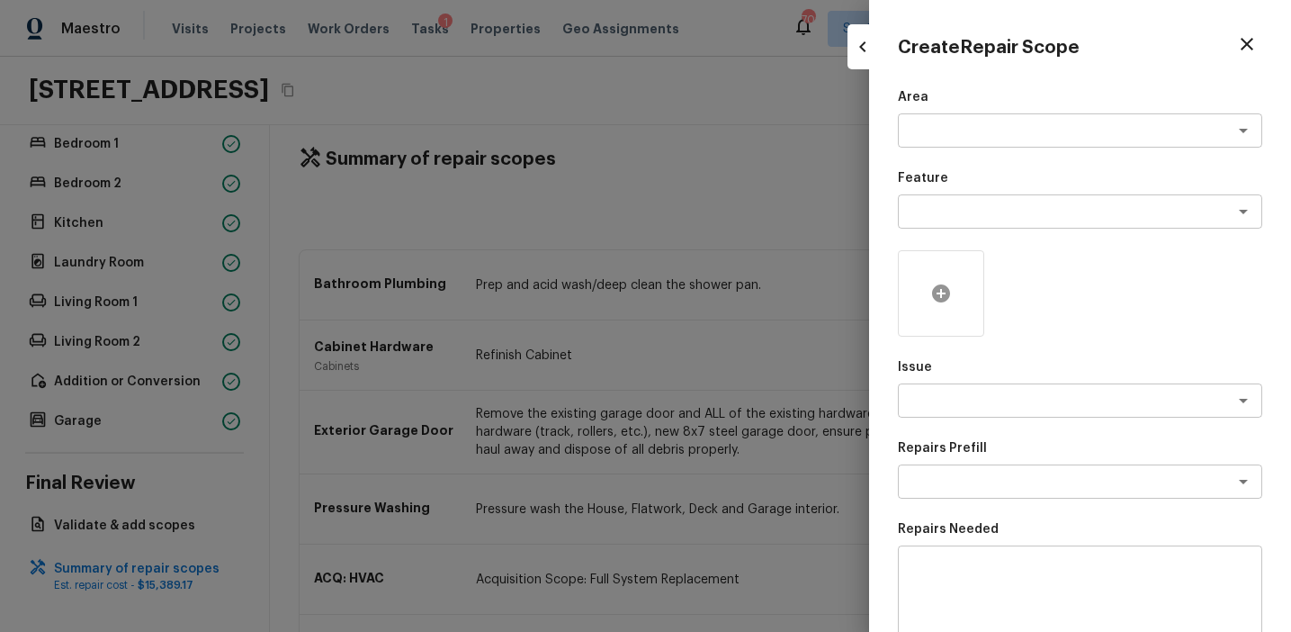
click at [938, 294] on icon at bounding box center [941, 293] width 18 height 18
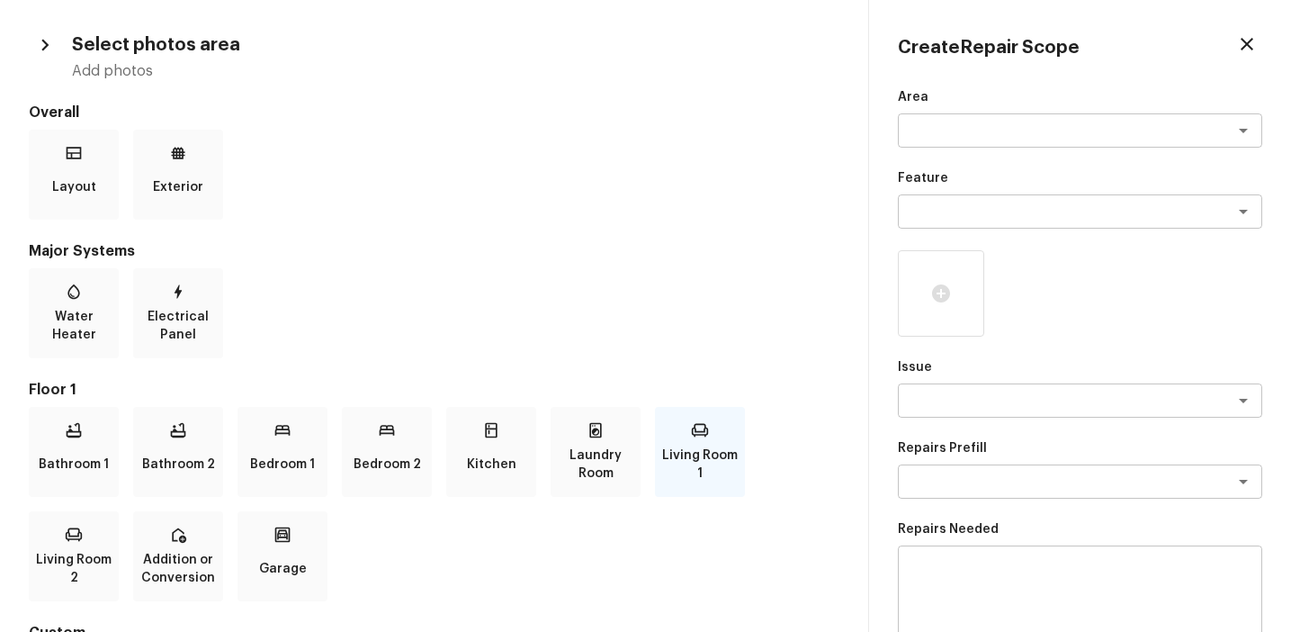
click at [686, 451] on p "Living Room 1" at bounding box center [700, 464] width 83 height 36
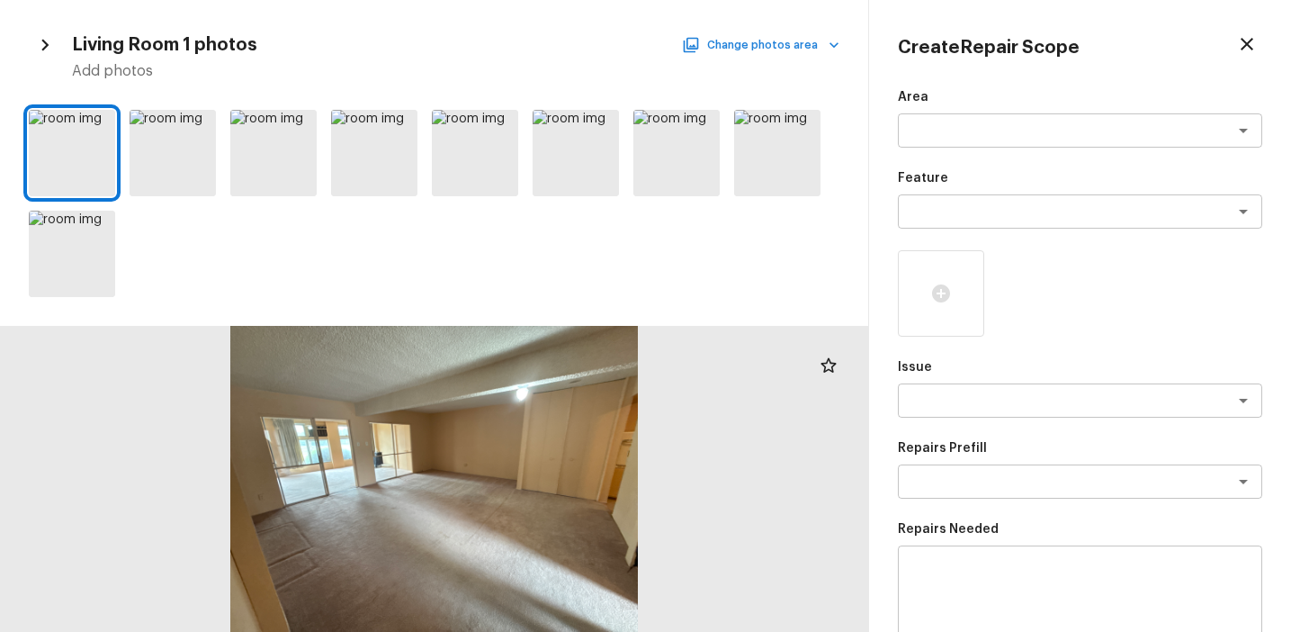
click at [796, 48] on button "Change photos area" at bounding box center [763, 44] width 154 height 23
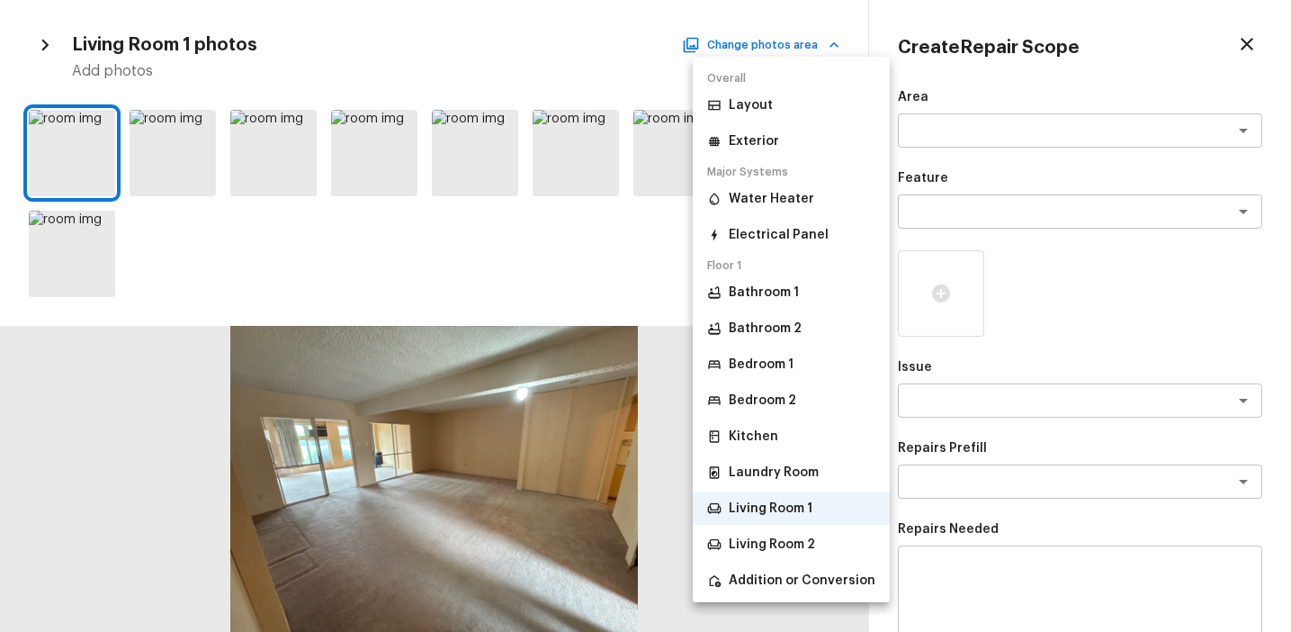
scroll to position [95, 0]
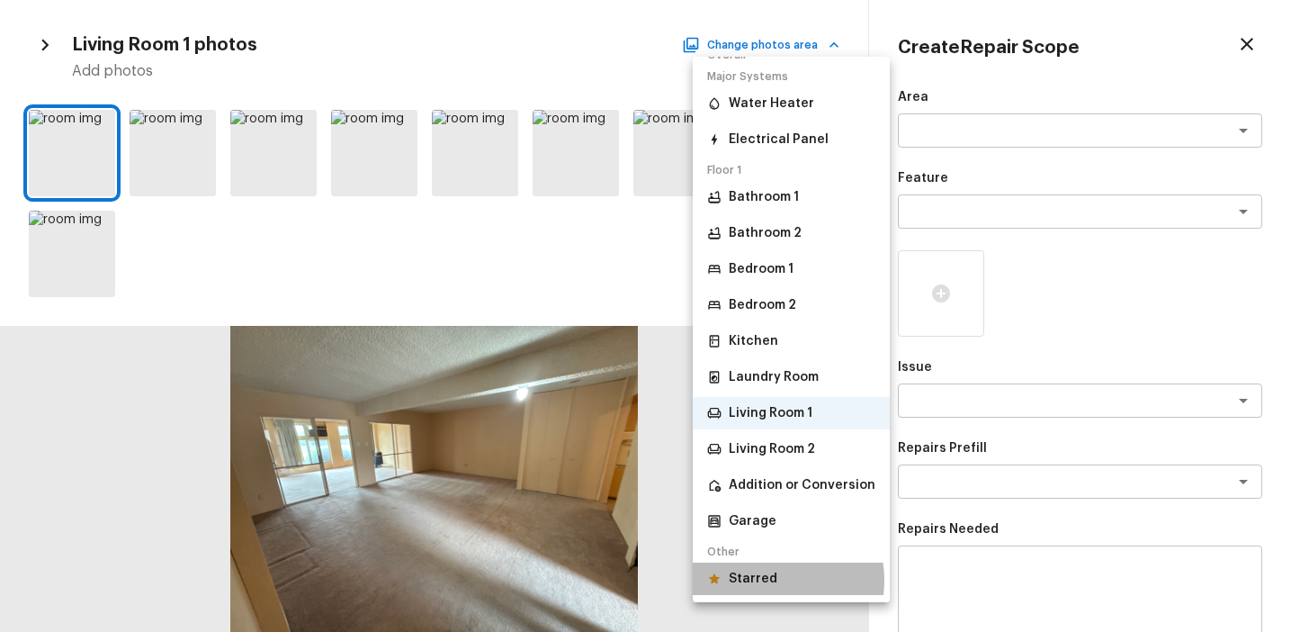
click at [762, 579] on p "Starred" at bounding box center [753, 579] width 49 height 18
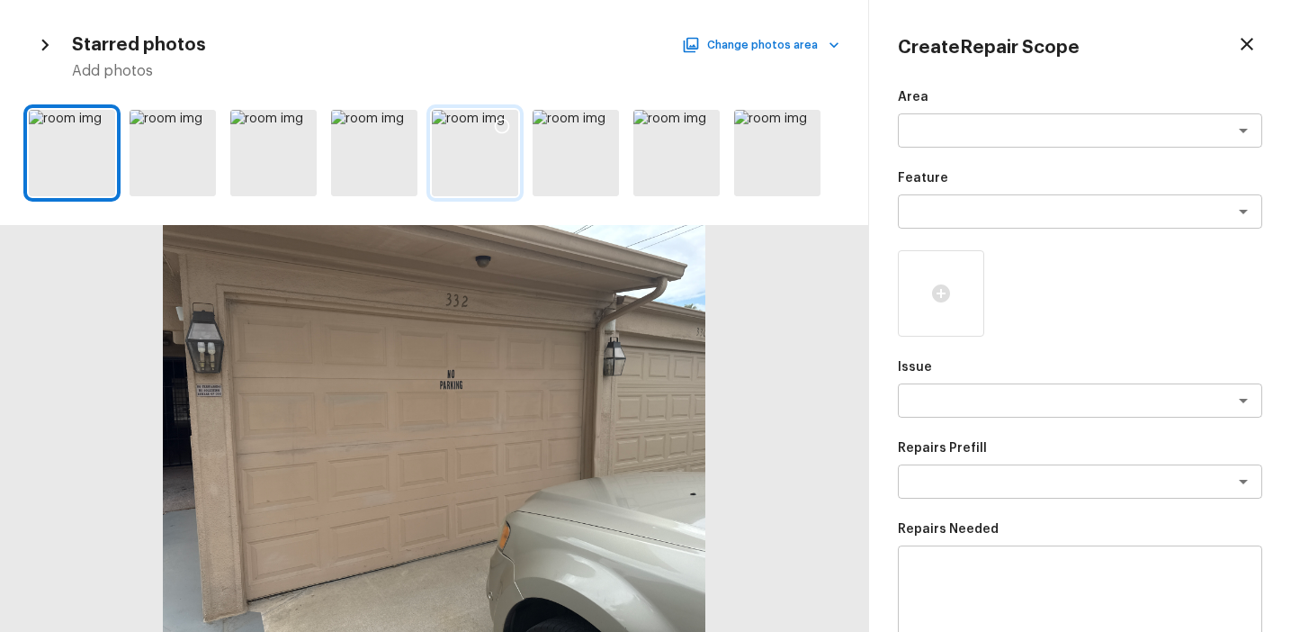
click at [479, 184] on div at bounding box center [475, 153] width 86 height 86
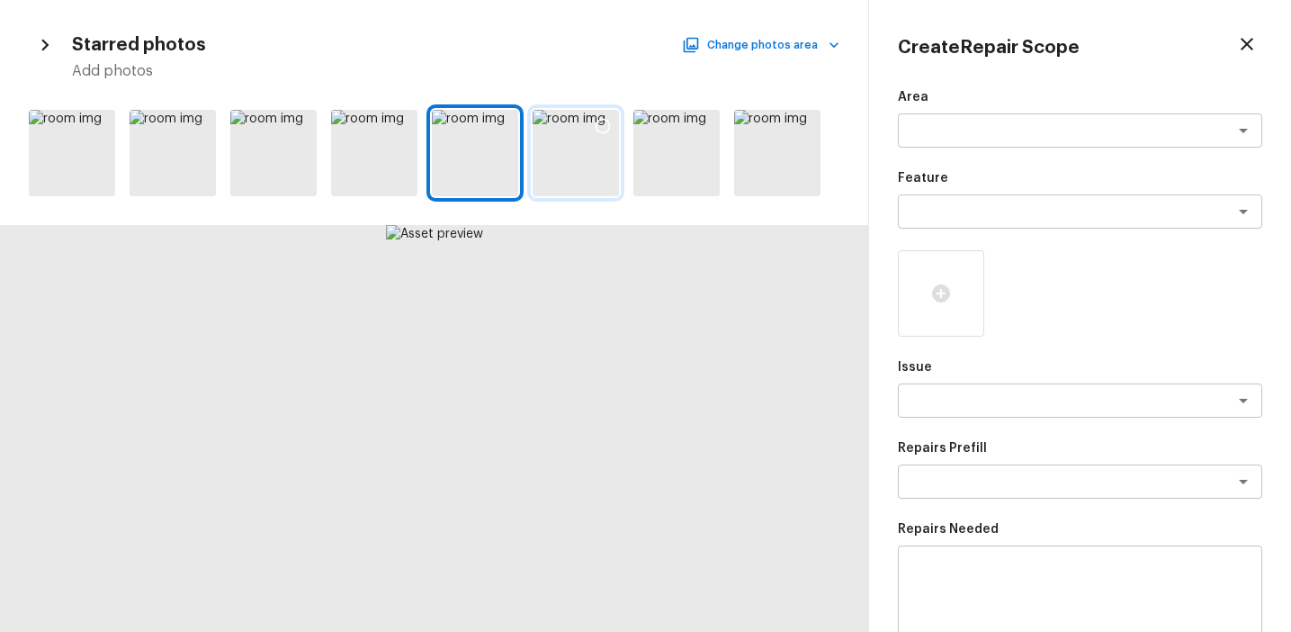
click at [567, 167] on div at bounding box center [576, 153] width 86 height 86
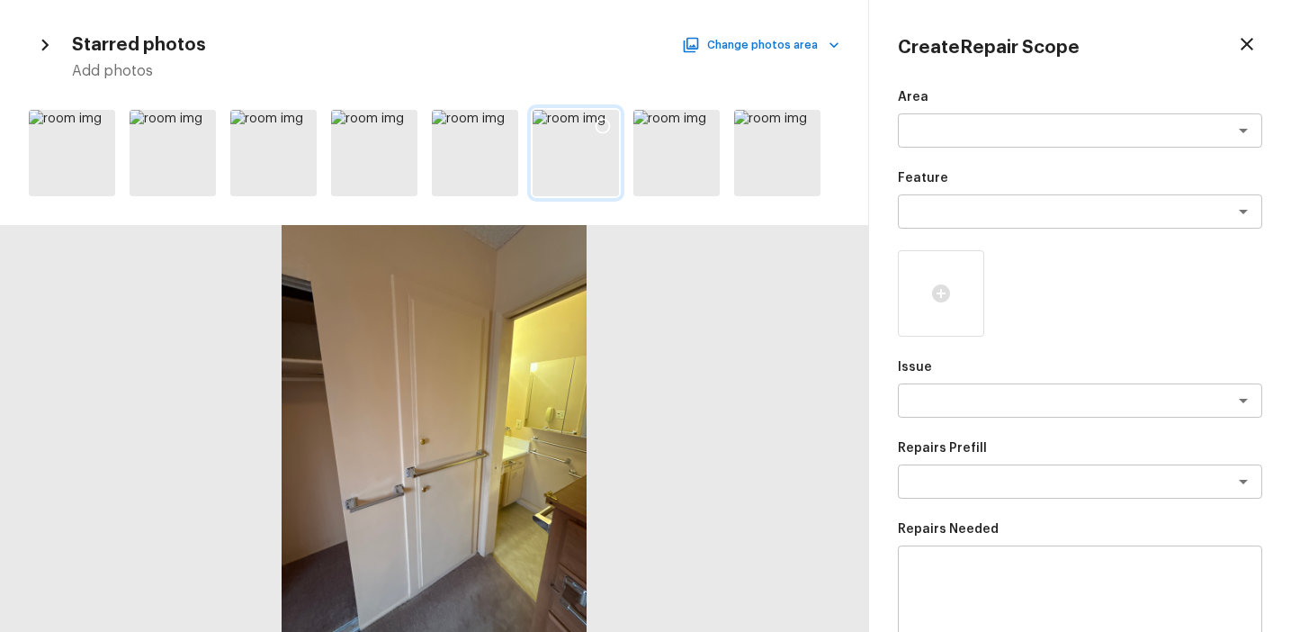
click at [608, 124] on icon at bounding box center [603, 126] width 15 height 15
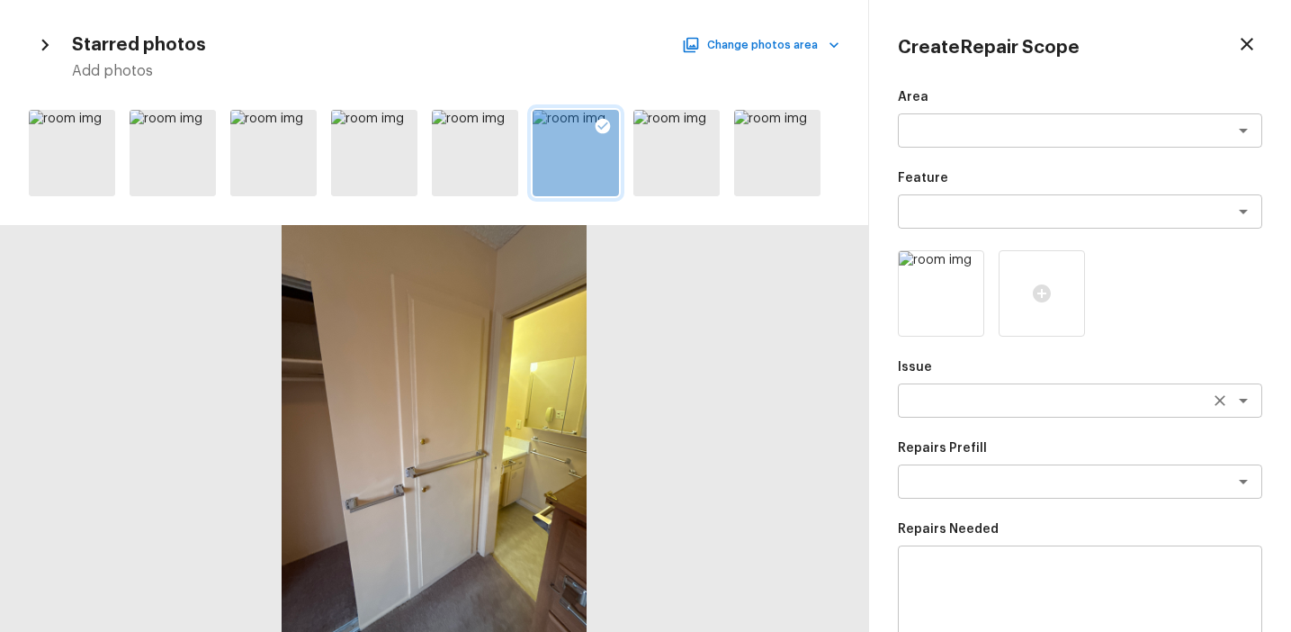
click at [998, 405] on textarea at bounding box center [1055, 400] width 298 height 18
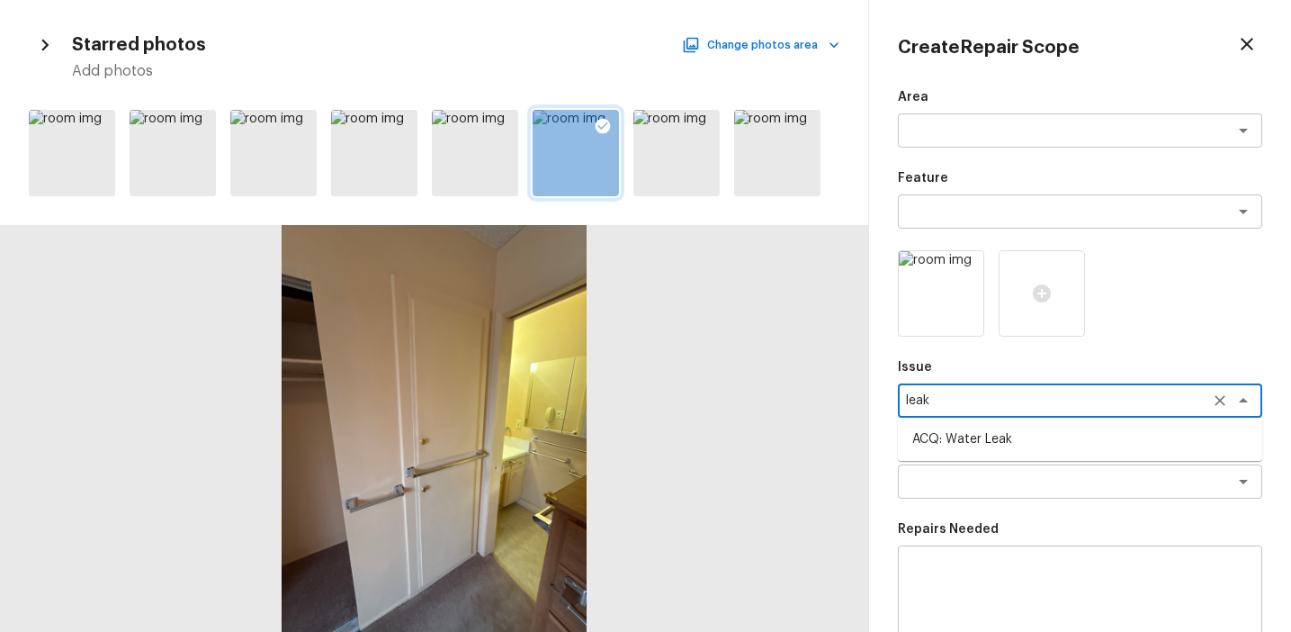
click at [1007, 435] on li "ACQ: Water Leak" at bounding box center [1080, 439] width 364 height 29
click at [1011, 470] on div "x ​" at bounding box center [1080, 481] width 364 height 34
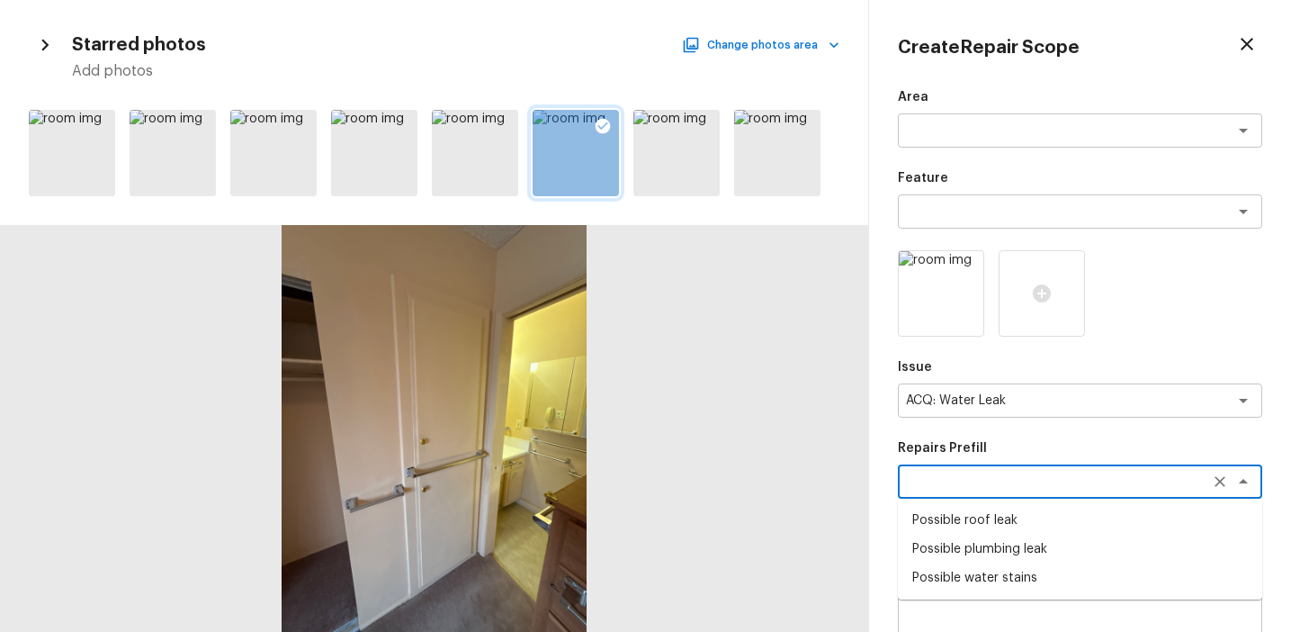
click at [1013, 545] on li "Possible plumbing leak" at bounding box center [1080, 548] width 364 height 29
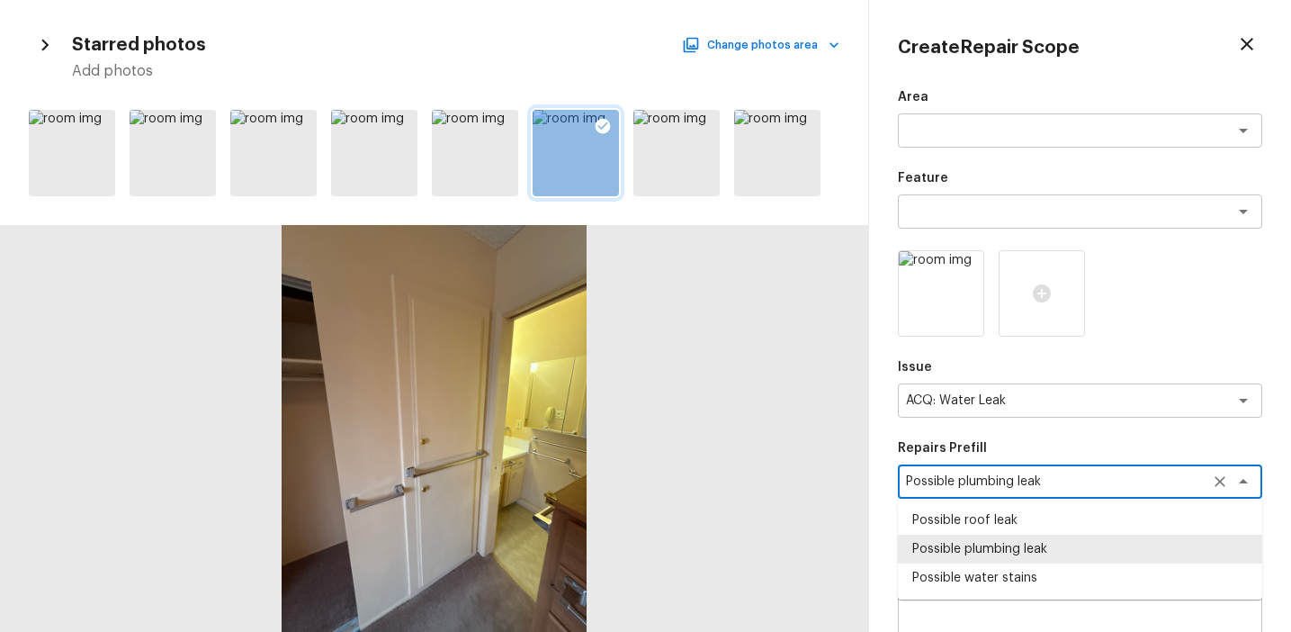
click at [989, 478] on textarea "Possible plumbing leak" at bounding box center [1055, 481] width 298 height 18
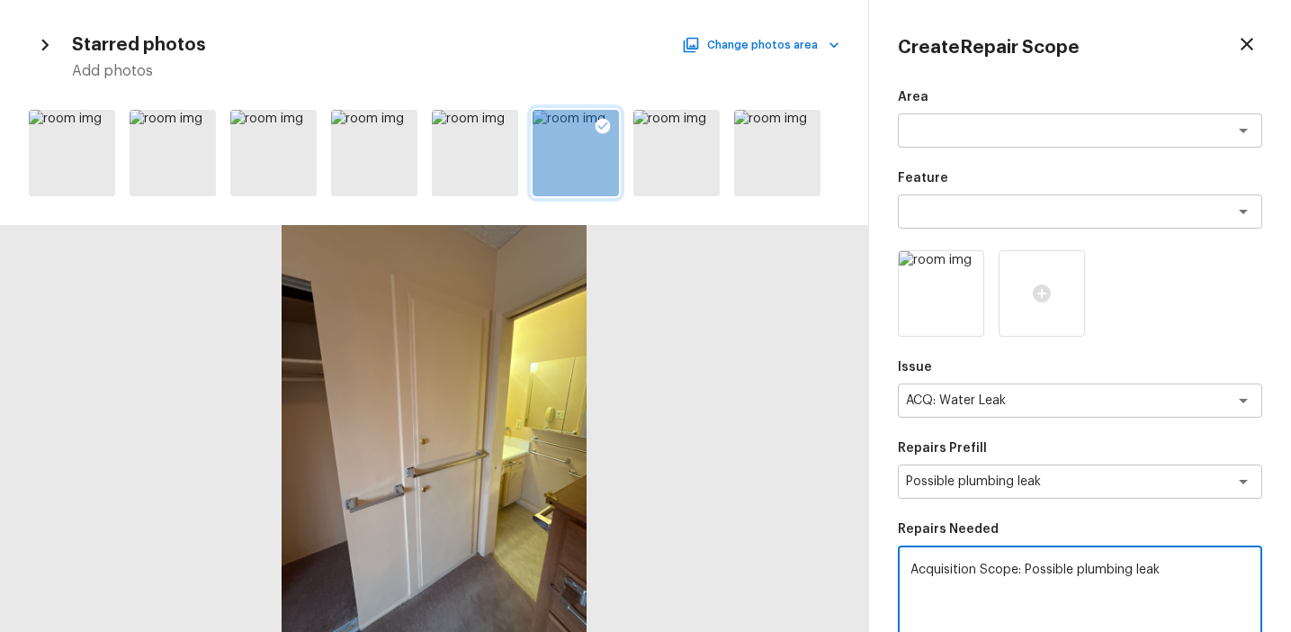
scroll to position [276, 0]
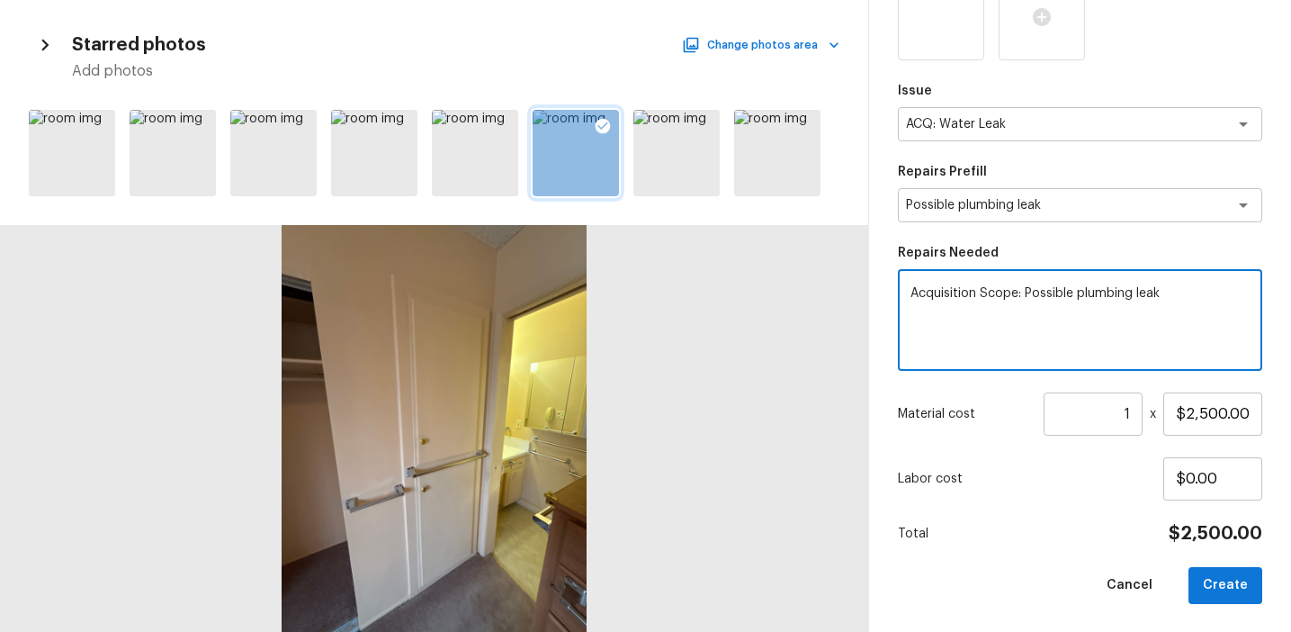
click at [1105, 286] on textarea "Acquisition Scope: Possible plumbing leak" at bounding box center [1080, 320] width 339 height 72
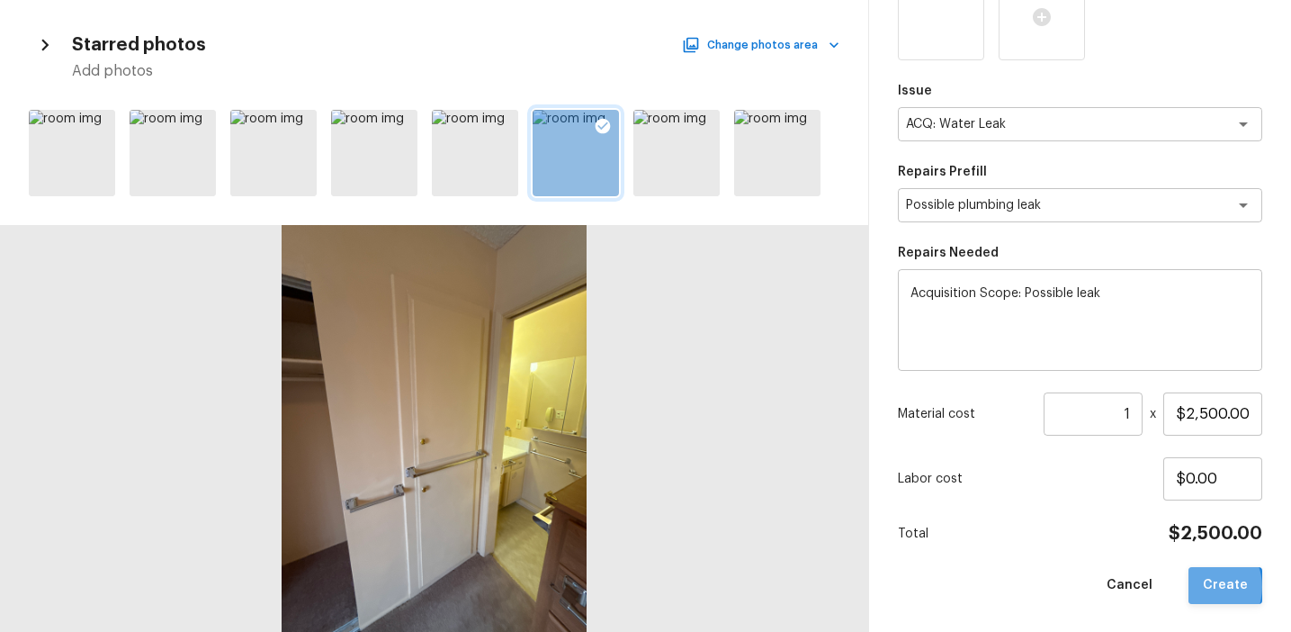
click at [1205, 586] on button "Create" at bounding box center [1226, 585] width 74 height 37
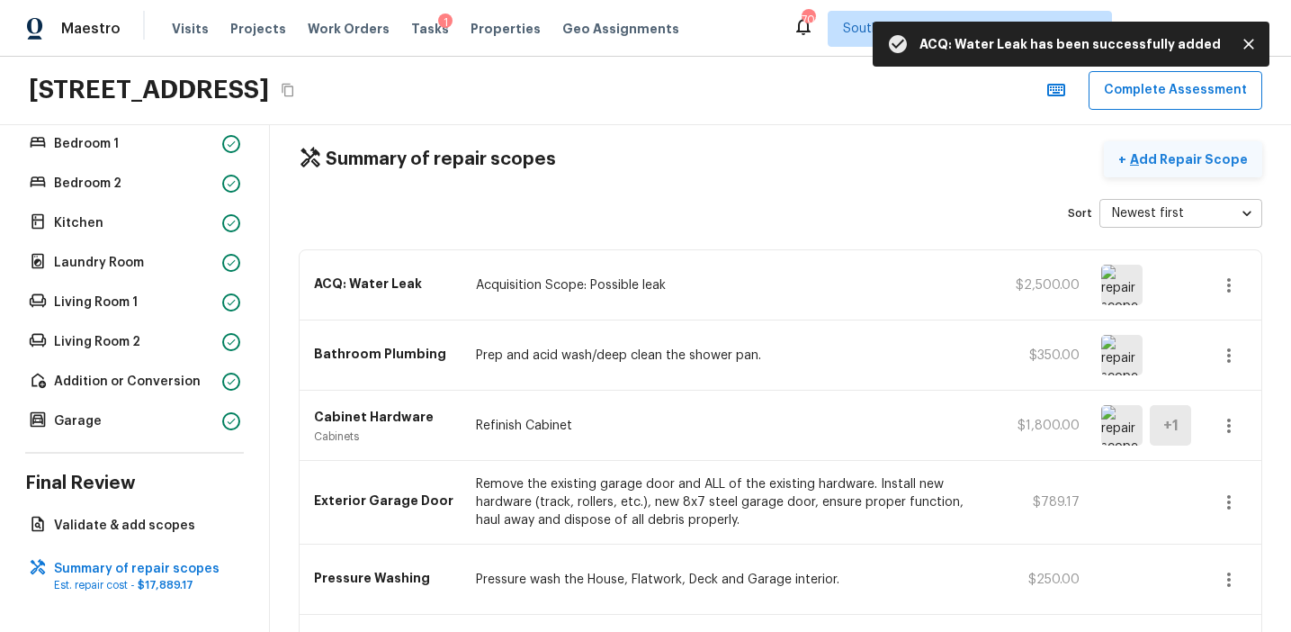
click at [1176, 161] on p "Add Repair Scope" at bounding box center [1186, 159] width 121 height 18
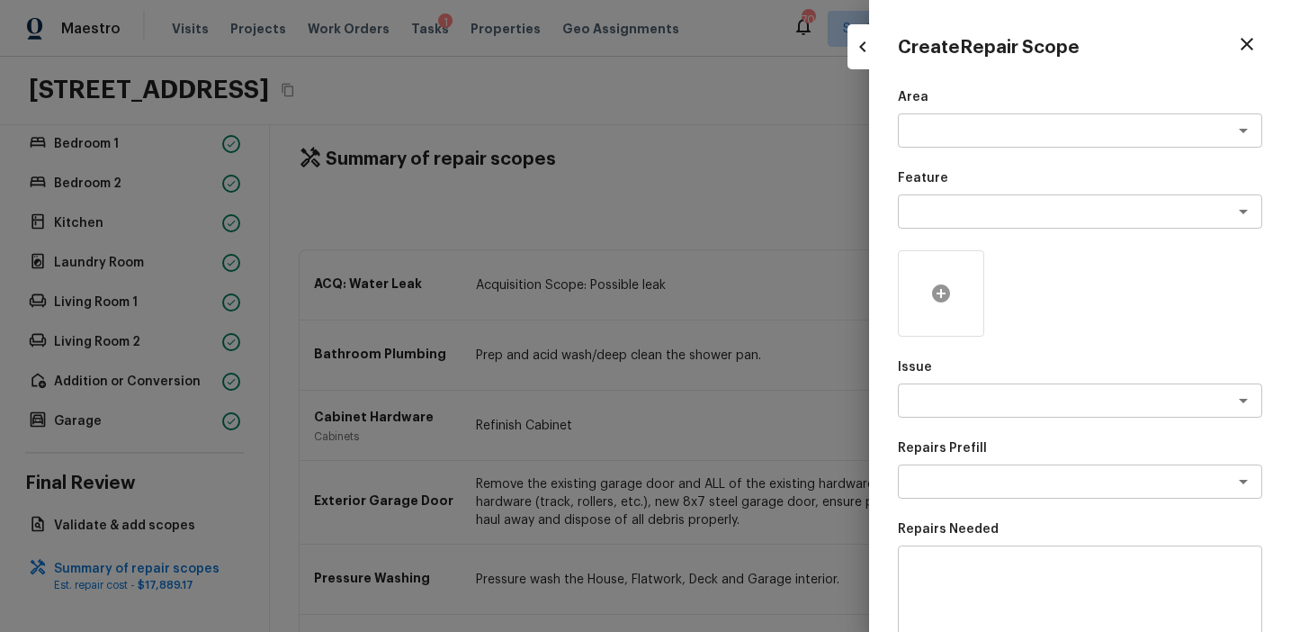
click at [944, 280] on div at bounding box center [941, 293] width 86 height 86
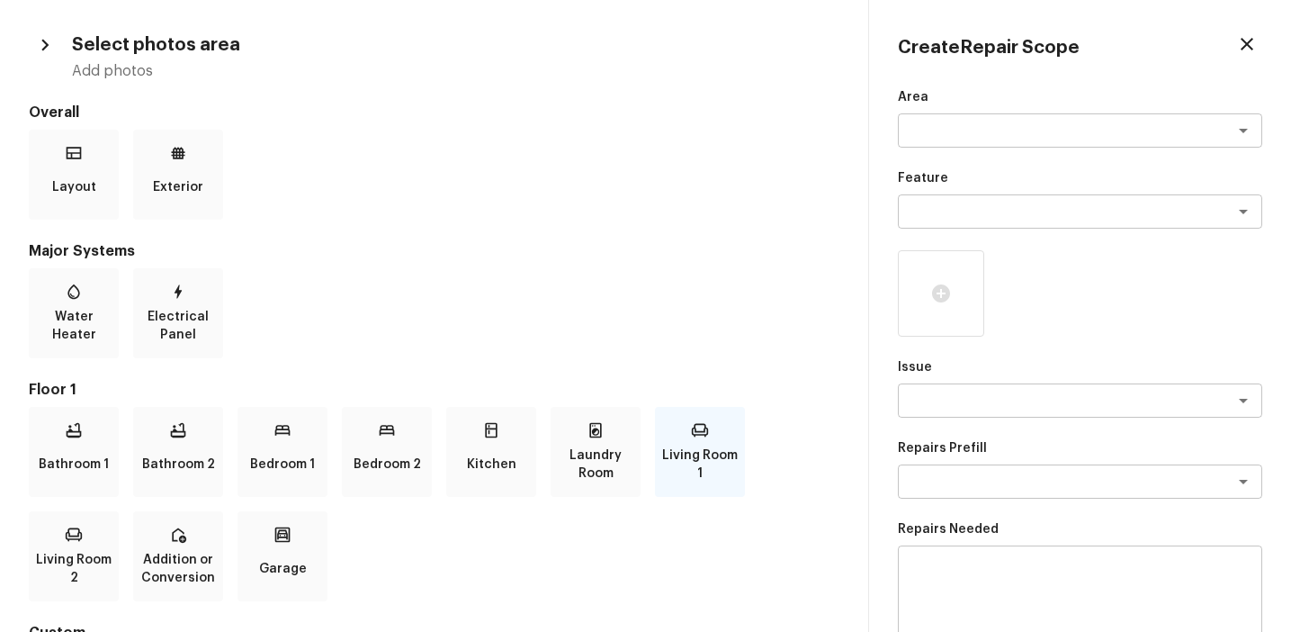
click at [694, 468] on p "Living Room 1" at bounding box center [700, 464] width 83 height 36
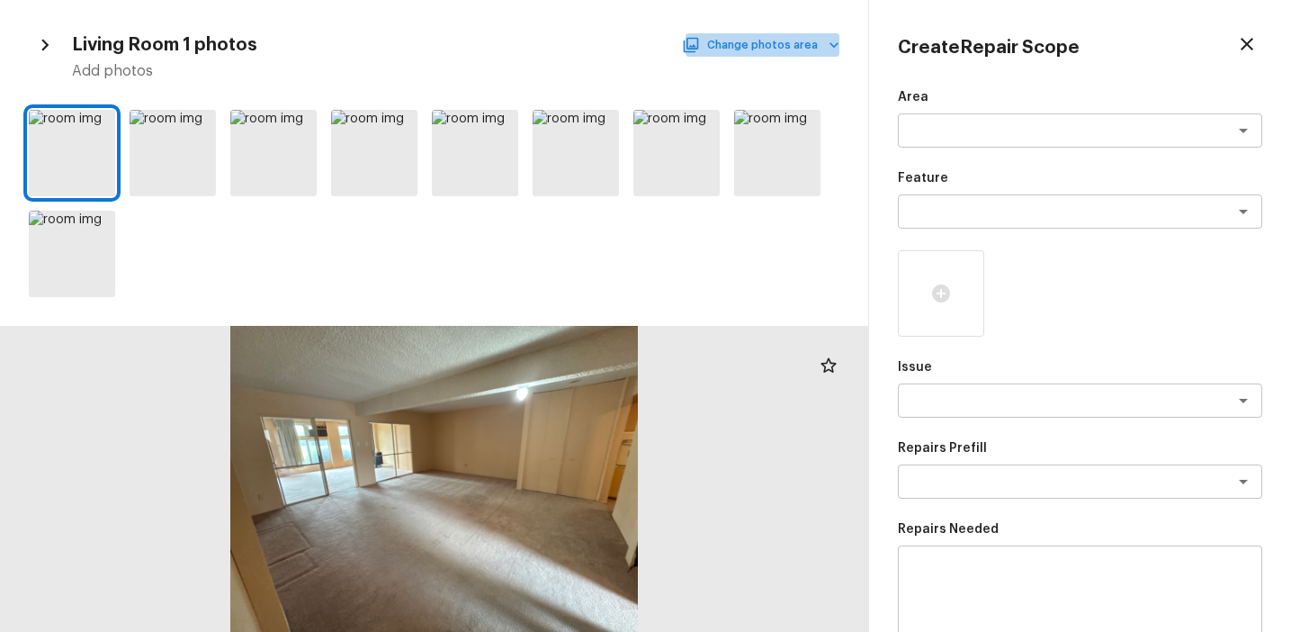
click at [798, 45] on button "Change photos area" at bounding box center [763, 44] width 154 height 23
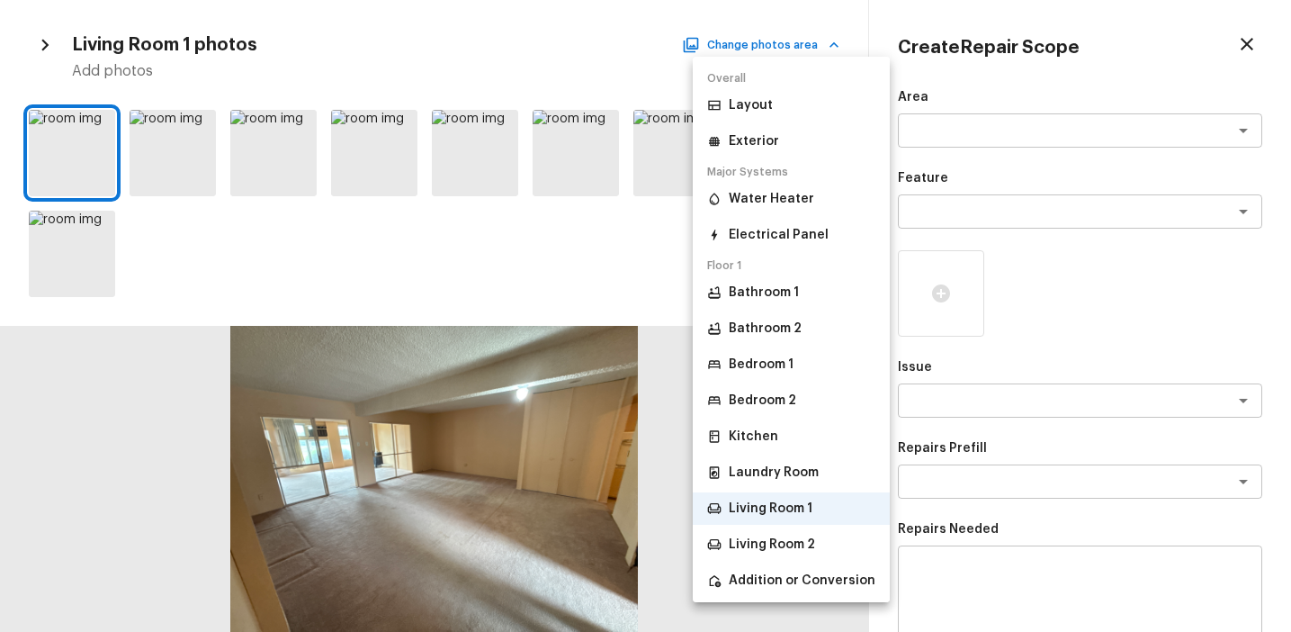
scroll to position [95, 0]
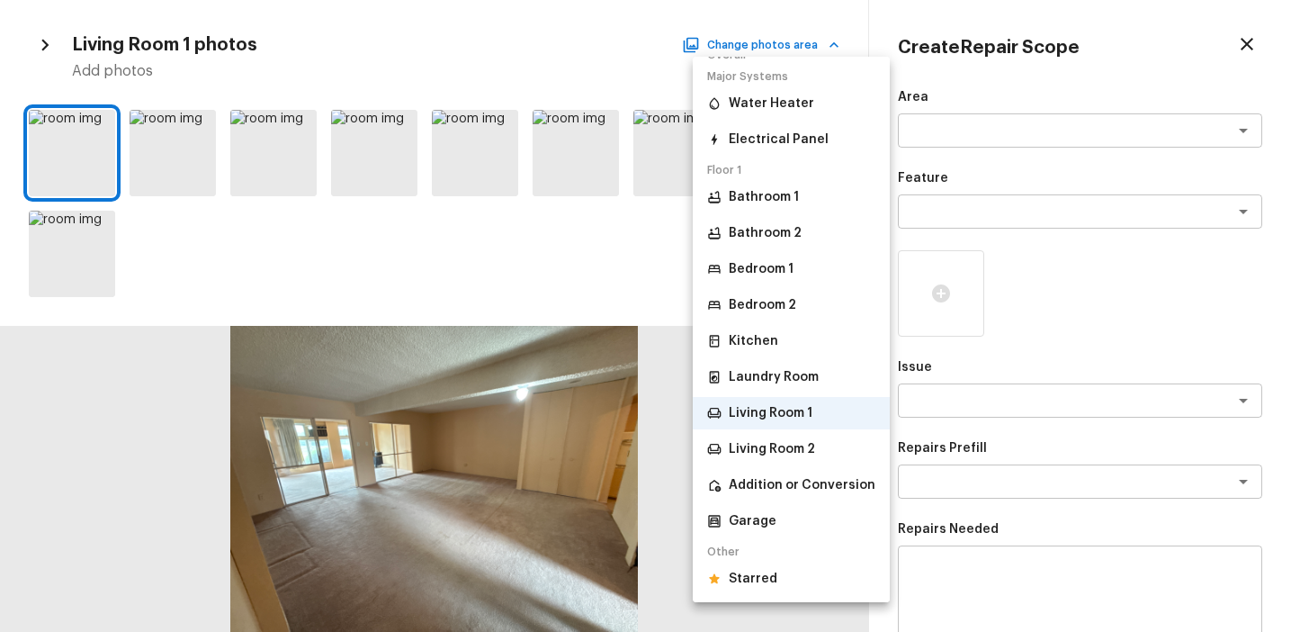
click at [766, 561] on div "Other Starred" at bounding box center [791, 566] width 197 height 58
click at [766, 584] on p "Starred" at bounding box center [753, 579] width 49 height 18
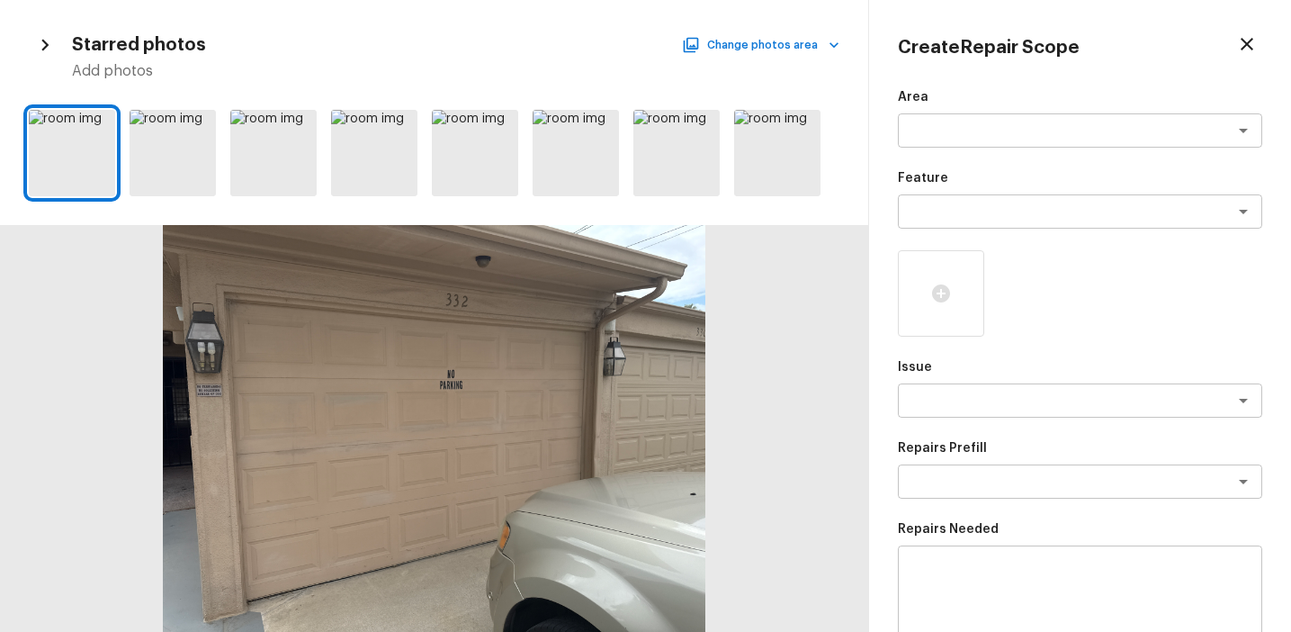
click at [621, 143] on div at bounding box center [434, 153] width 868 height 101
click at [604, 120] on icon at bounding box center [603, 126] width 15 height 15
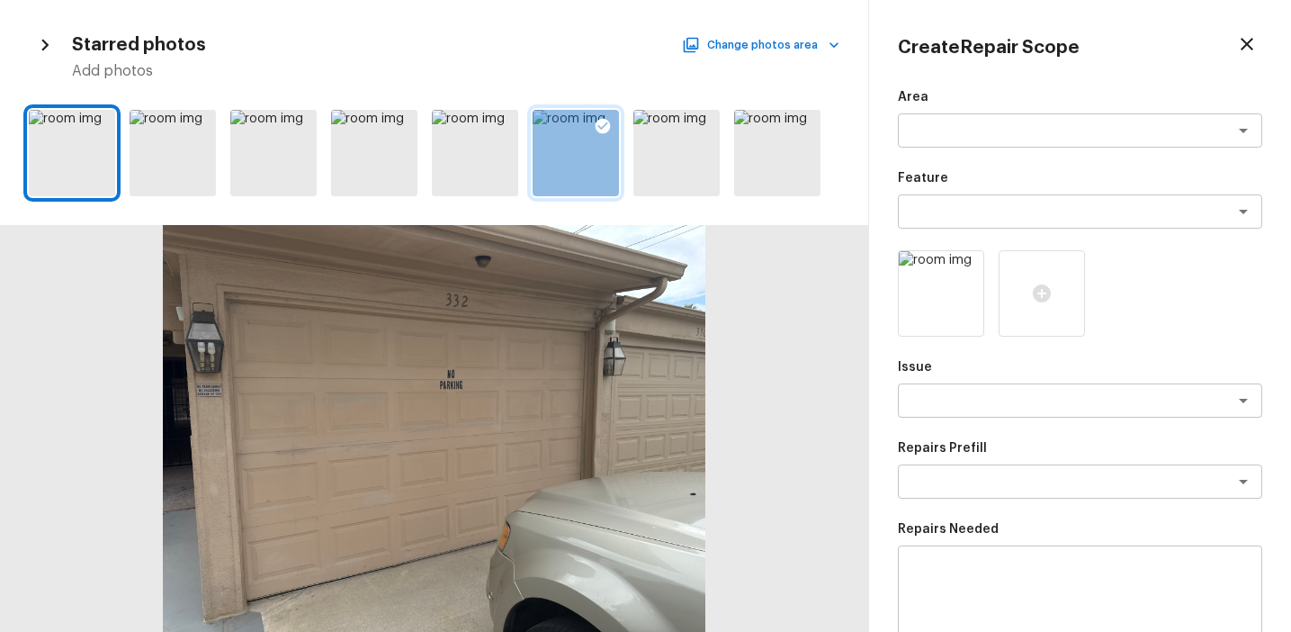
click at [606, 122] on icon at bounding box center [603, 126] width 18 height 18
click at [703, 114] on div at bounding box center [703, 129] width 32 height 38
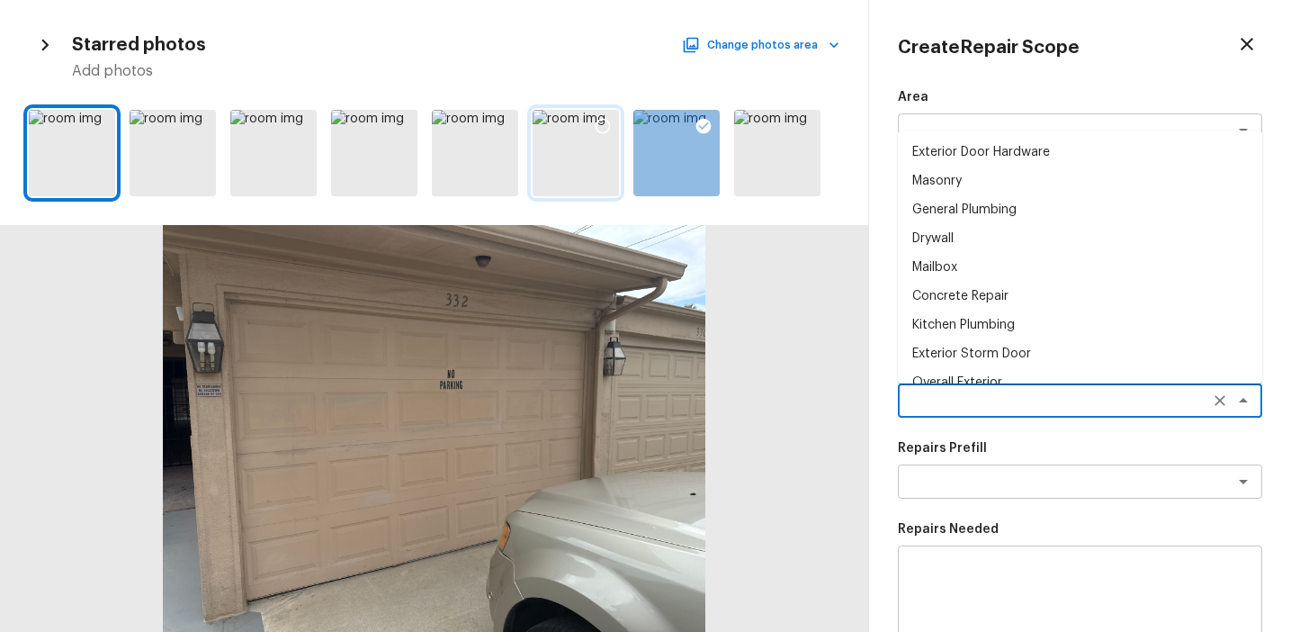
click at [966, 397] on textarea at bounding box center [1055, 400] width 298 height 18
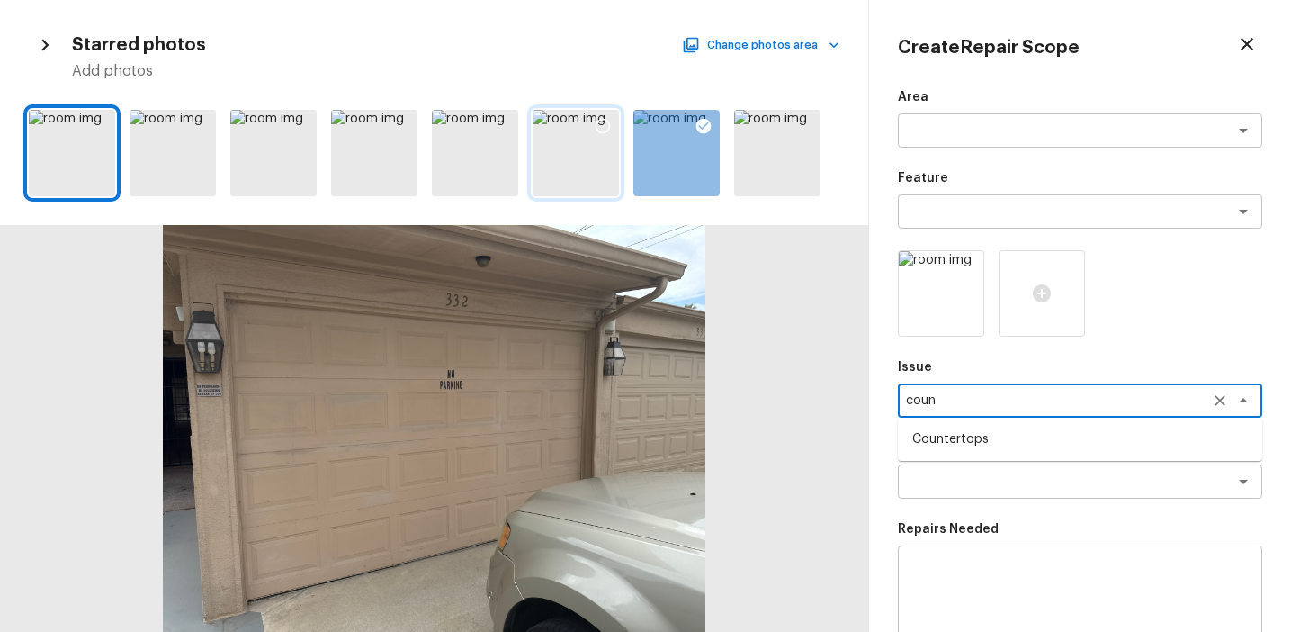
click at [996, 444] on li "Countertops" at bounding box center [1080, 439] width 364 height 29
click at [928, 215] on textarea at bounding box center [1055, 211] width 298 height 18
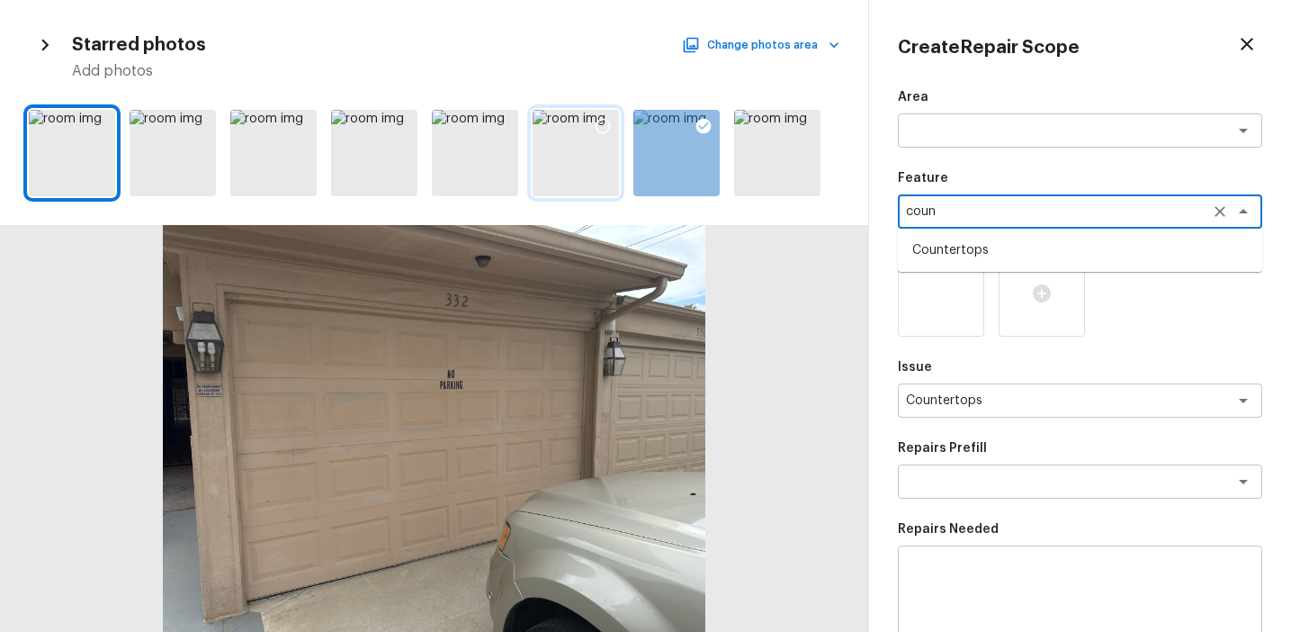
click at [933, 242] on li "Countertops" at bounding box center [1080, 250] width 364 height 29
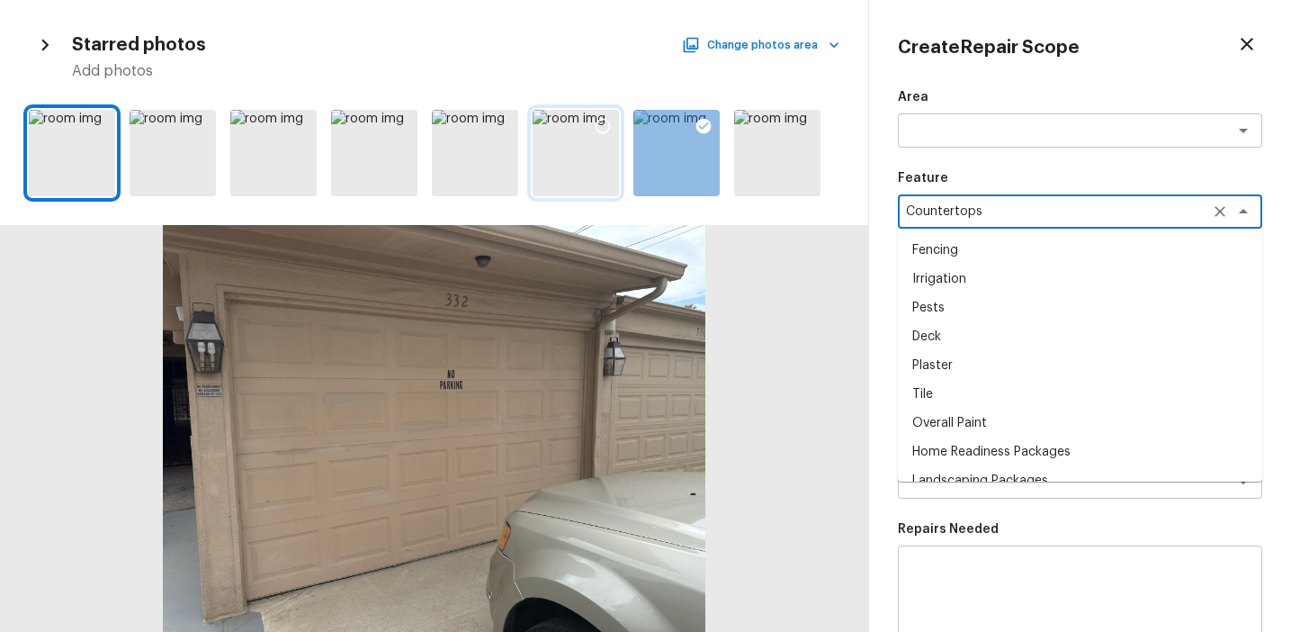
click at [931, 207] on textarea "Countertops" at bounding box center [1055, 211] width 298 height 18
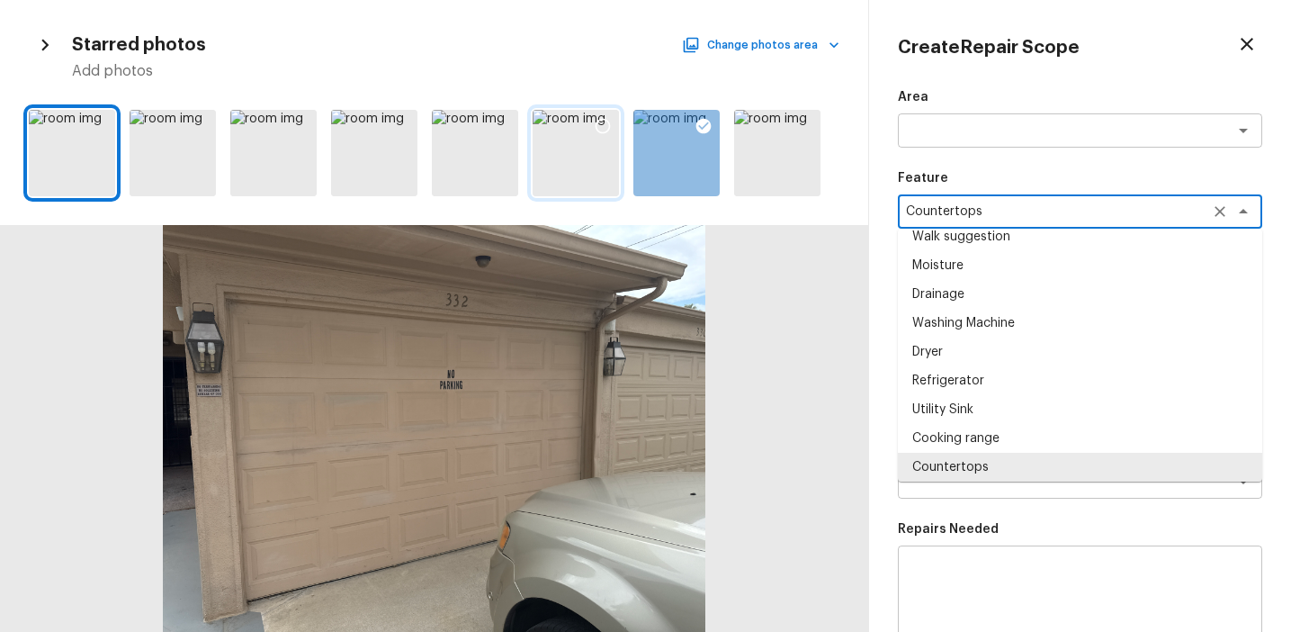
click at [931, 207] on textarea "Countertops" at bounding box center [1055, 211] width 298 height 18
click at [985, 551] on div "x ​" at bounding box center [1080, 596] width 364 height 102
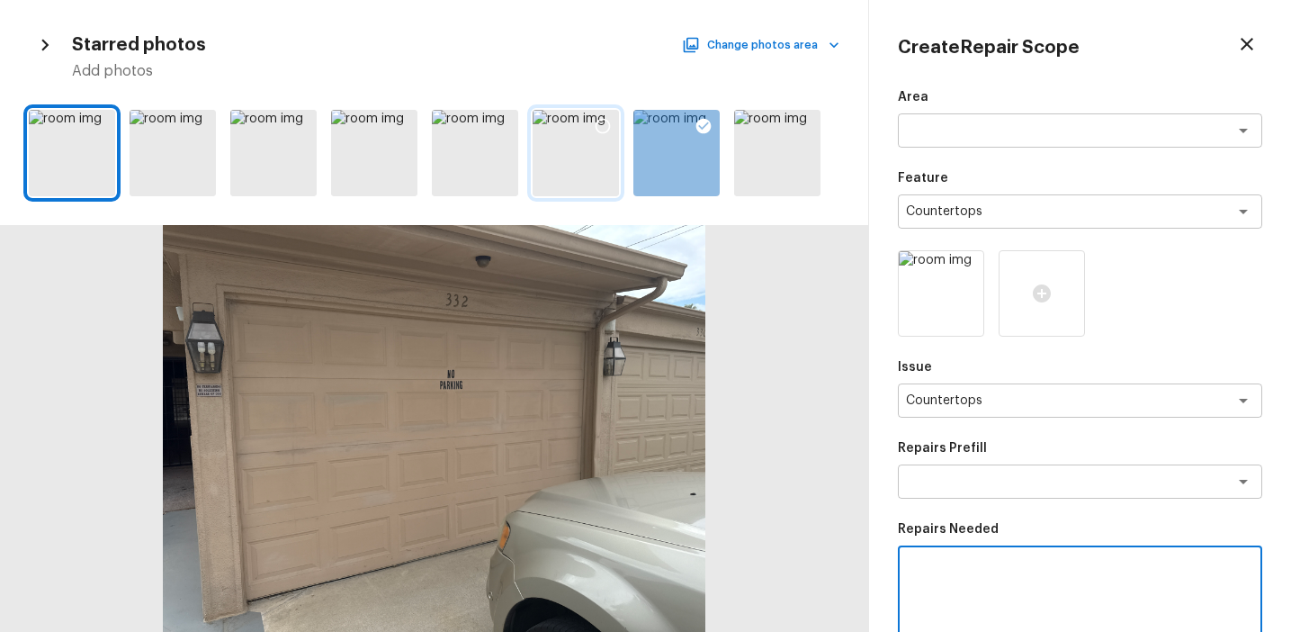
paste textarea "Countertops"
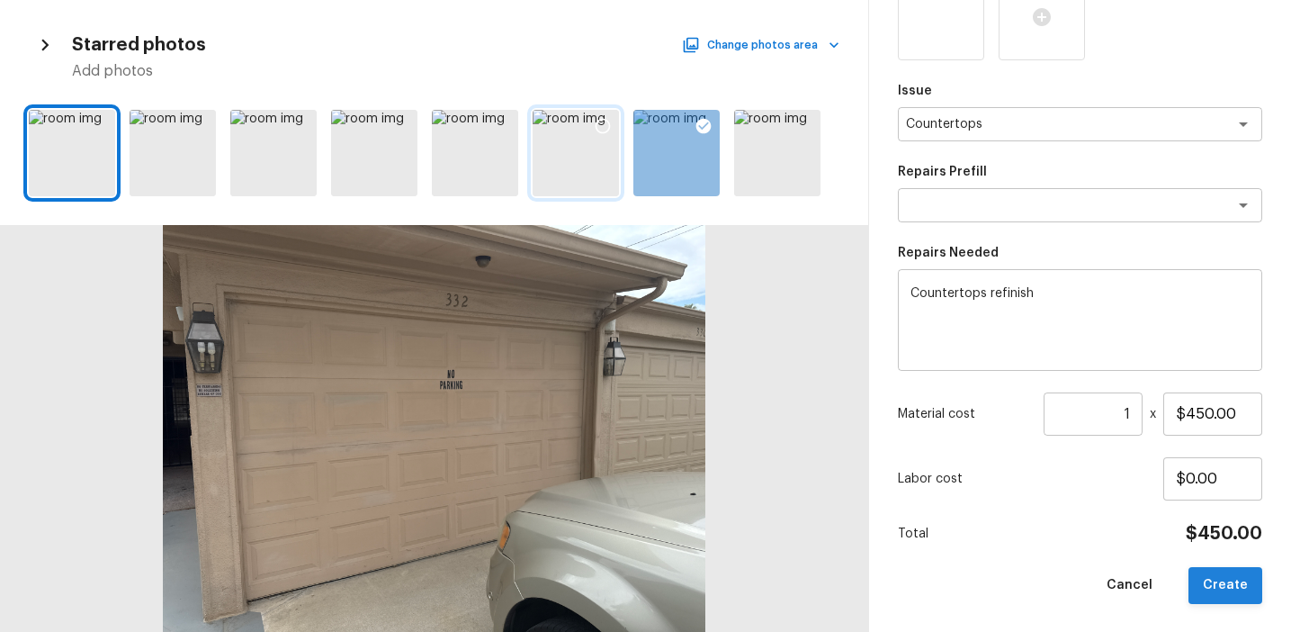
click at [1209, 572] on button "Create" at bounding box center [1226, 585] width 74 height 37
click at [1209, 572] on div "Cancel Create" at bounding box center [1080, 585] width 364 height 37
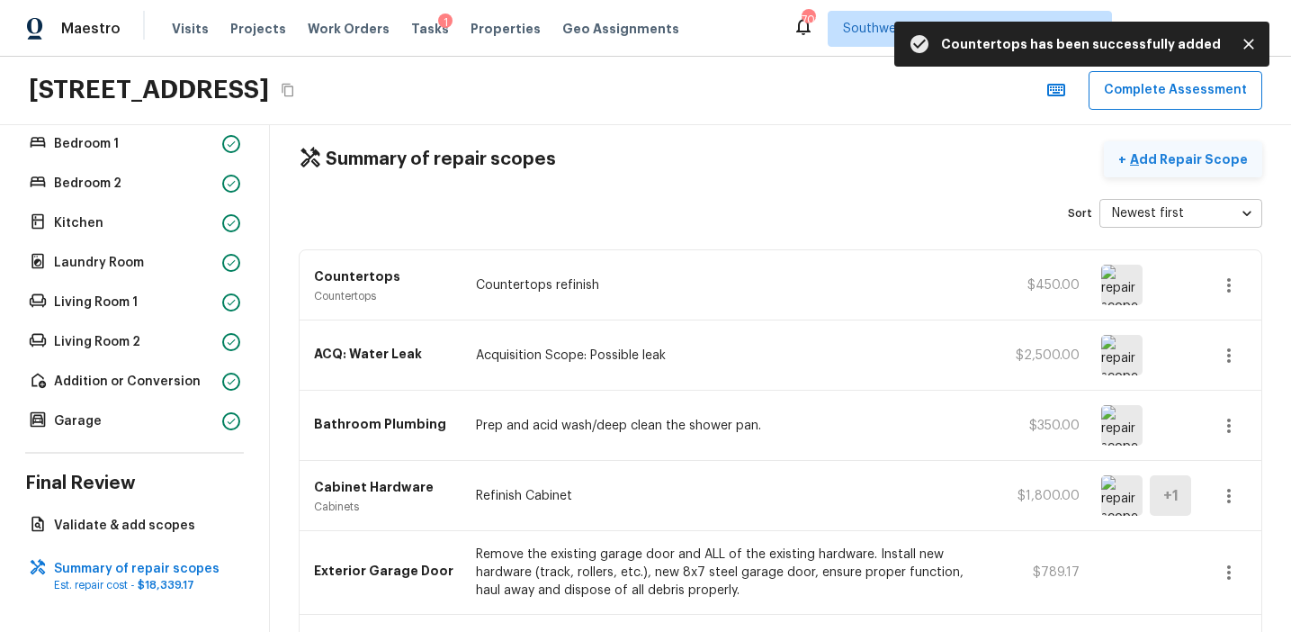
click at [1195, 158] on p "Add Repair Scope" at bounding box center [1186, 159] width 121 height 18
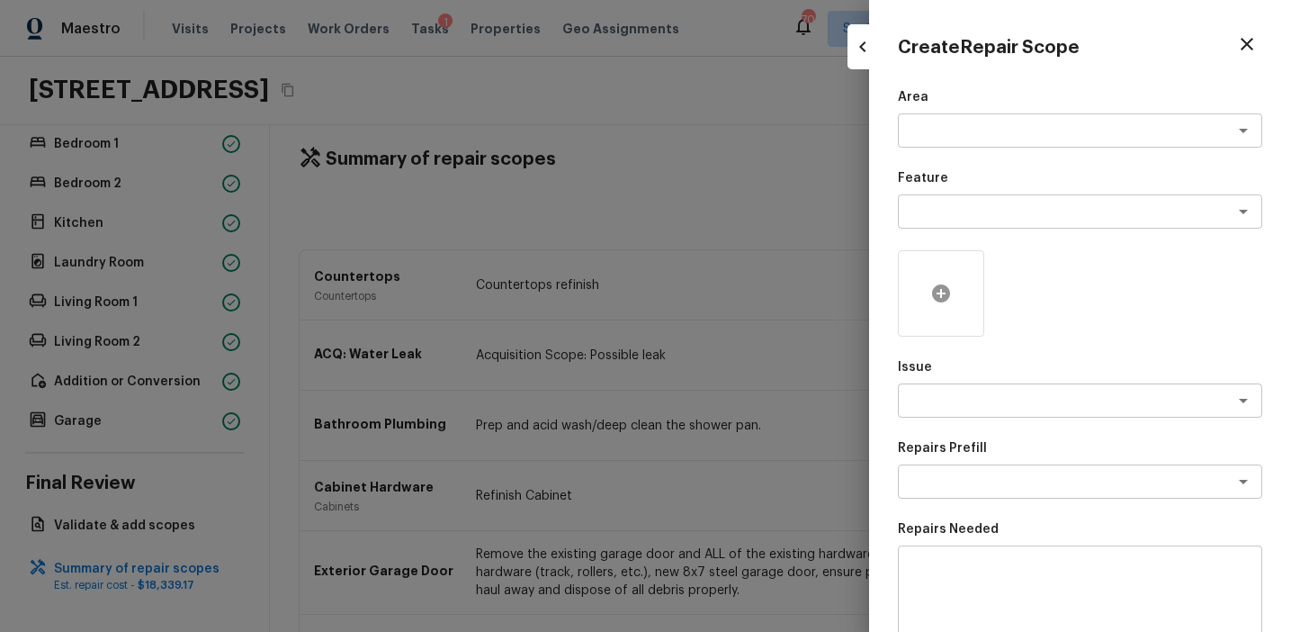
click at [949, 306] on div at bounding box center [941, 293] width 86 height 86
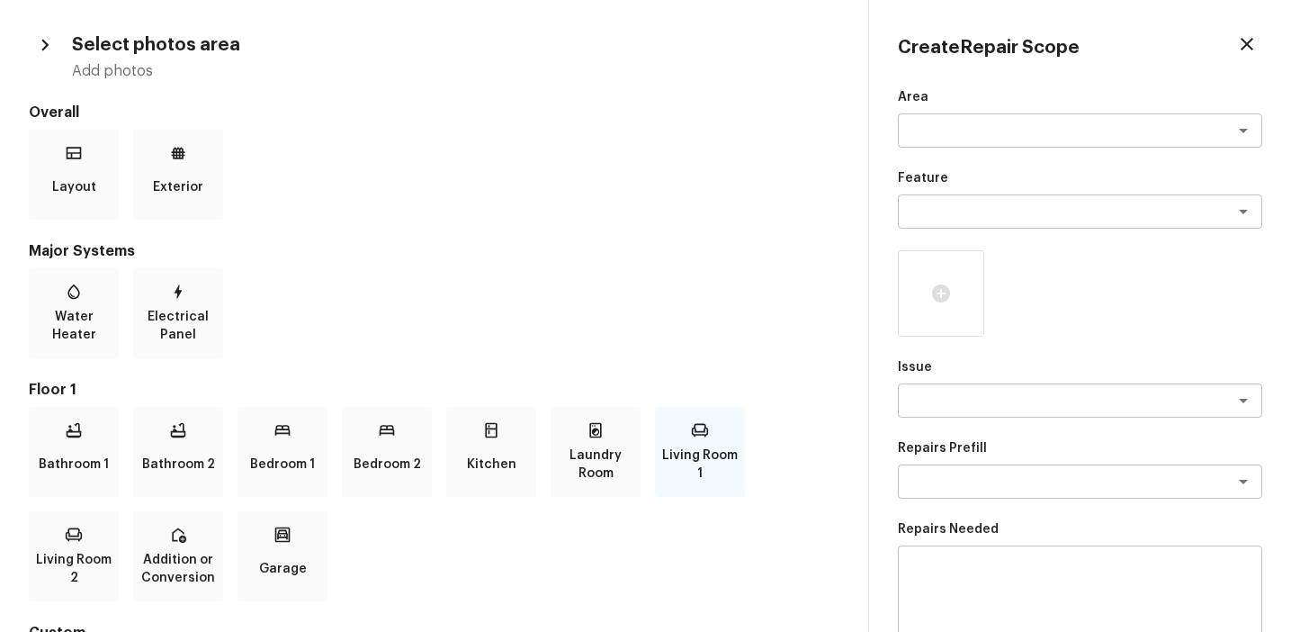
click at [692, 452] on p "Living Room 1" at bounding box center [700, 464] width 83 height 36
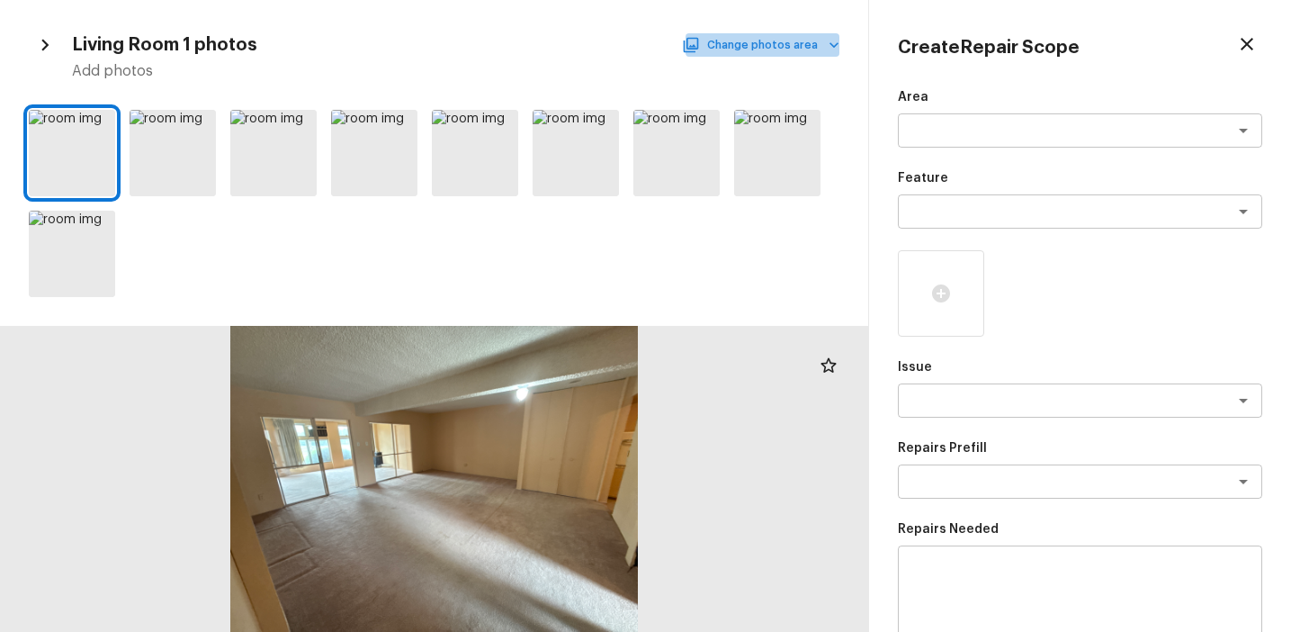
click at [776, 44] on button "Change photos area" at bounding box center [763, 44] width 154 height 23
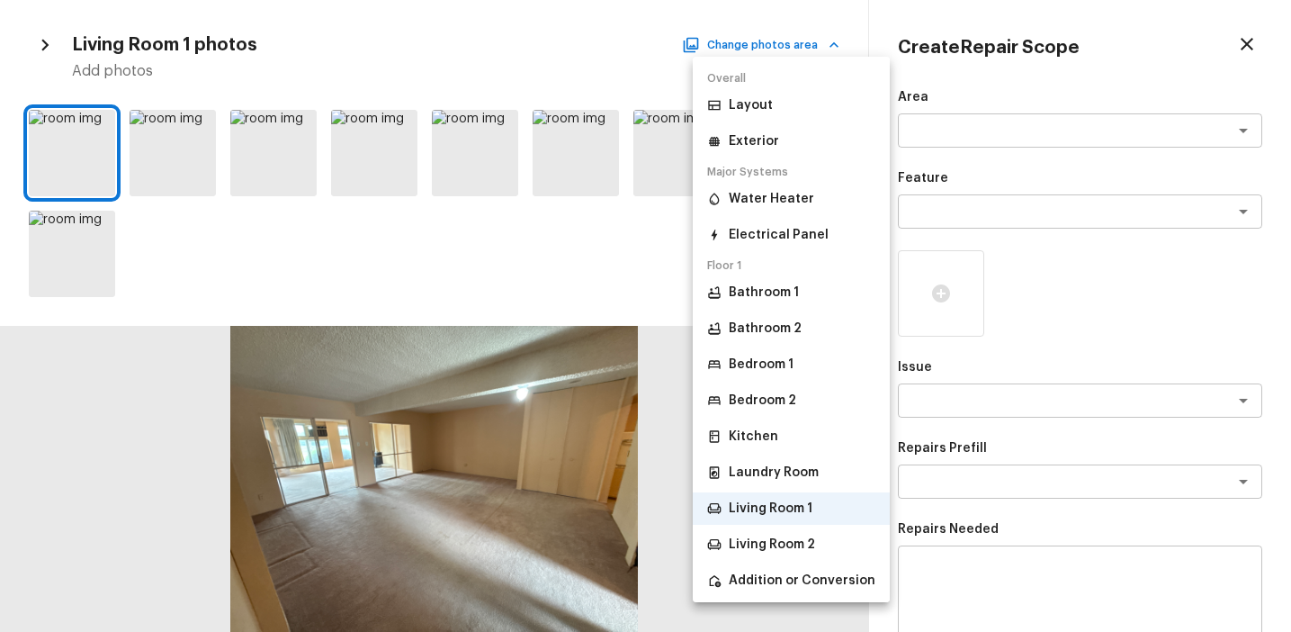
scroll to position [95, 0]
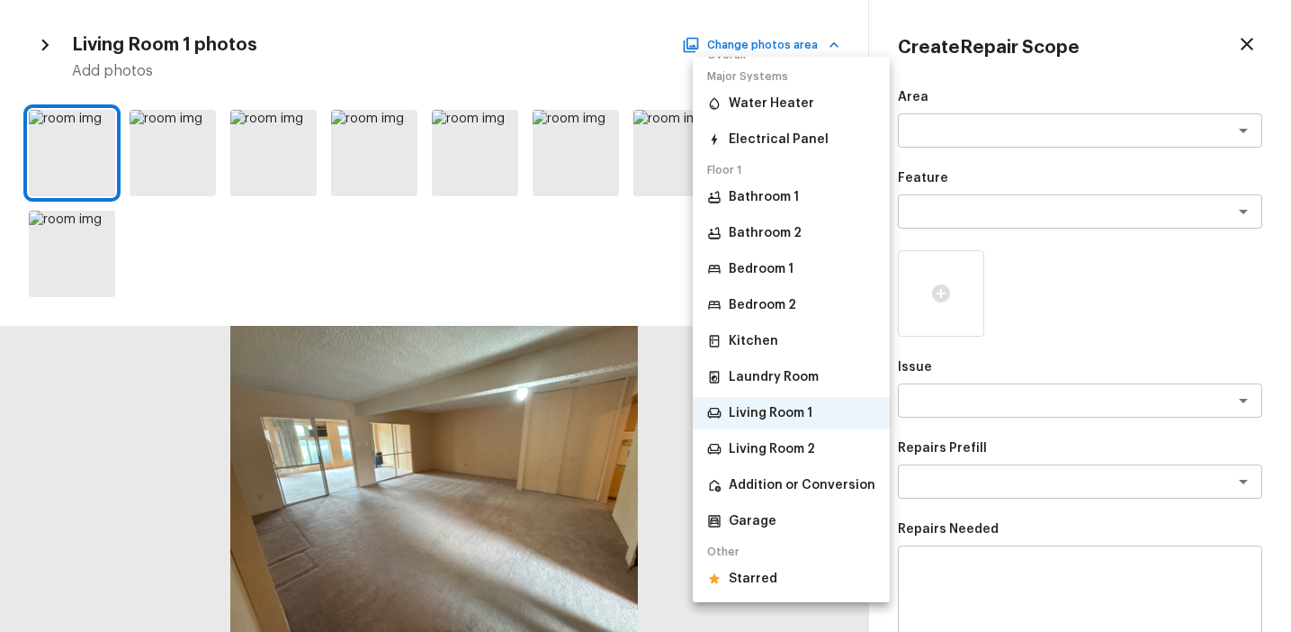
click at [788, 579] on li "Starred" at bounding box center [791, 578] width 197 height 32
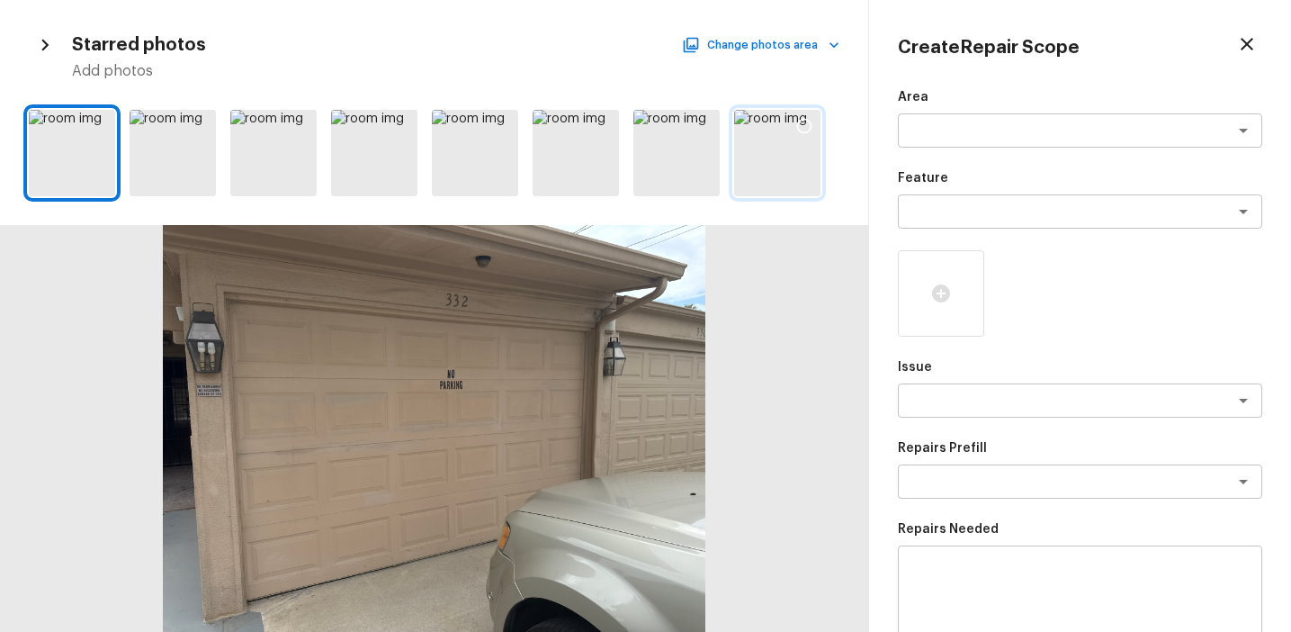
click at [780, 156] on div at bounding box center [777, 153] width 86 height 86
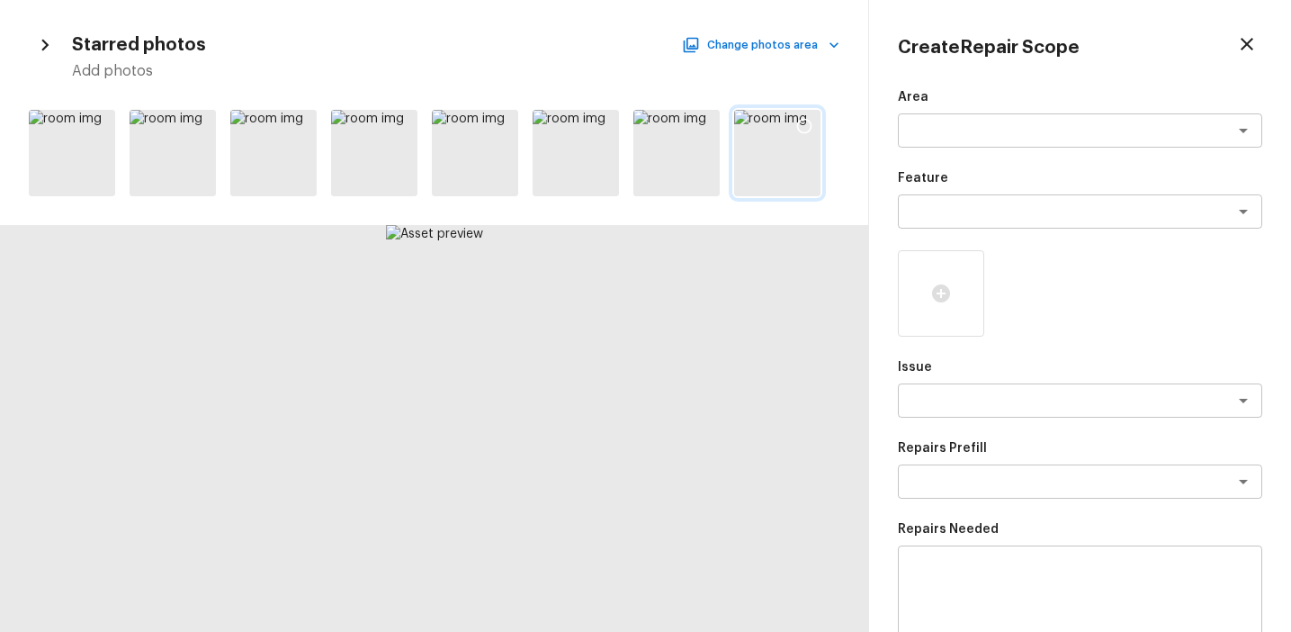
click at [806, 124] on icon at bounding box center [804, 126] width 18 height 18
click at [960, 230] on div "Area x ​ Feature x ​ Issue x ​ Repairs Prefill x ​ Repairs Needed x ​ Material …" at bounding box center [1080, 484] width 364 height 792
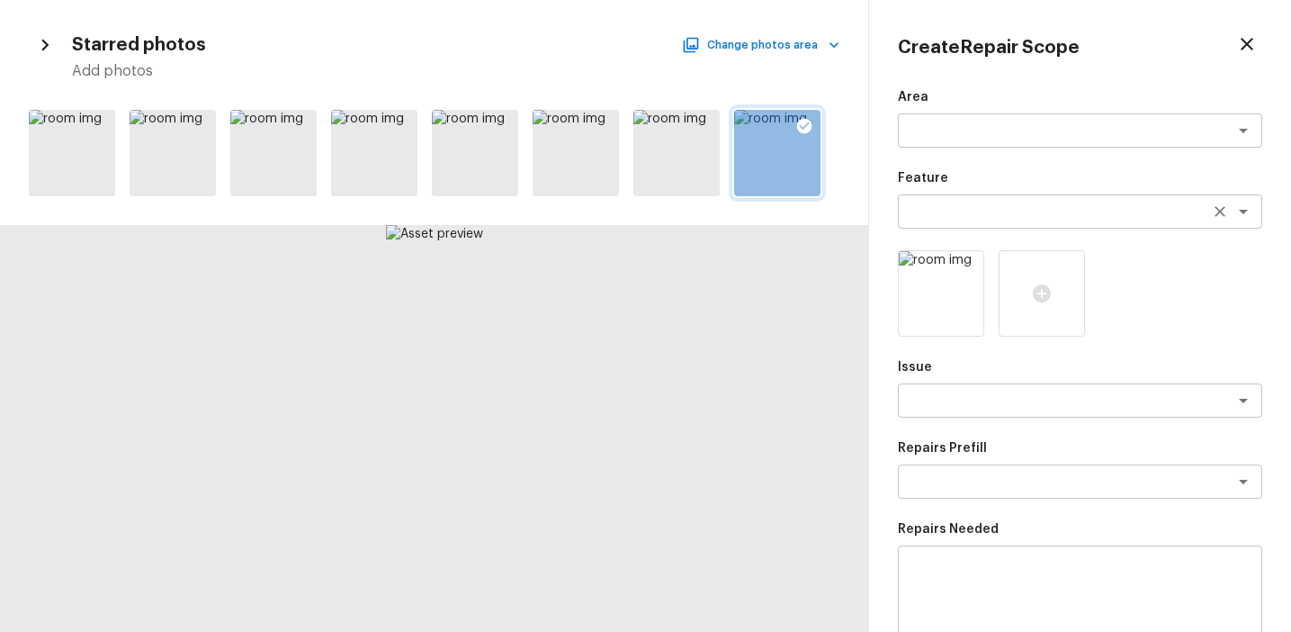
click at [956, 218] on textarea at bounding box center [1055, 211] width 298 height 18
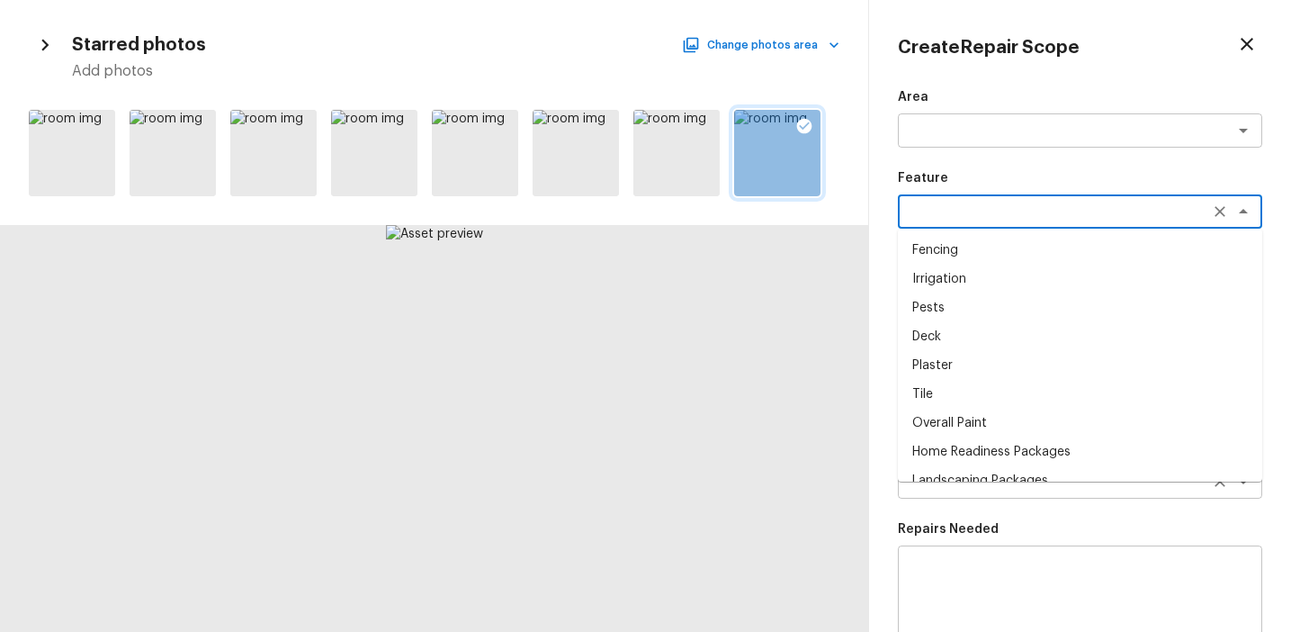
click at [933, 494] on div "x ​" at bounding box center [1080, 481] width 364 height 34
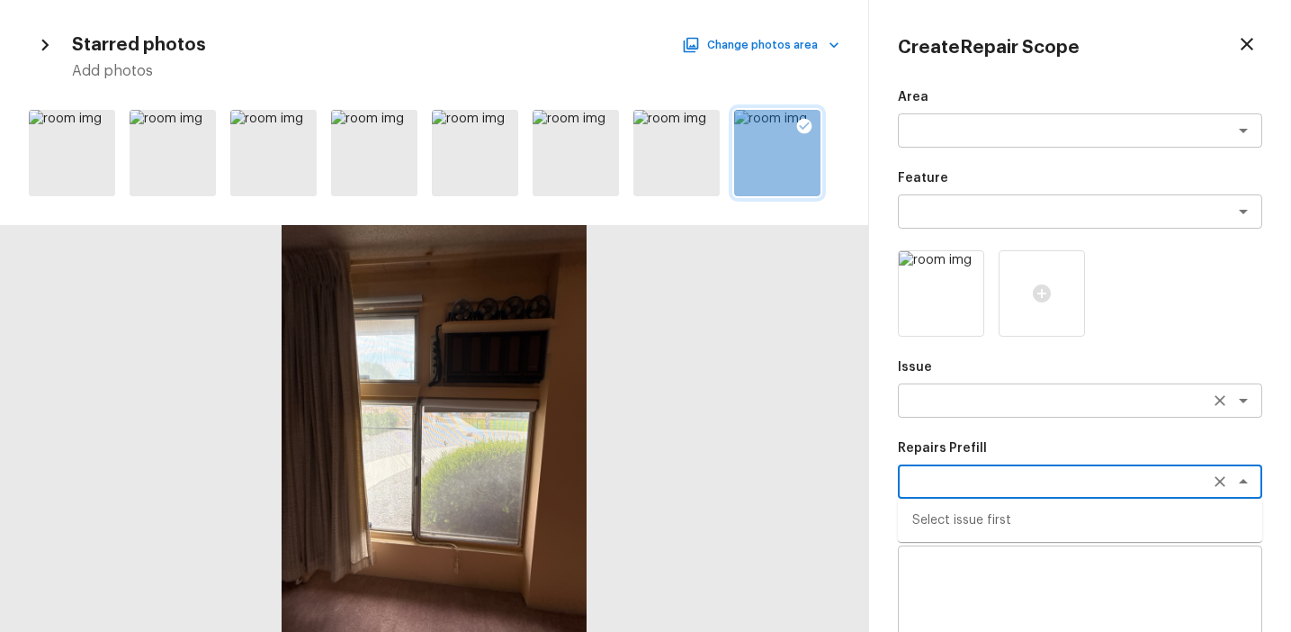
click at [974, 410] on div "x ​" at bounding box center [1080, 400] width 364 height 34
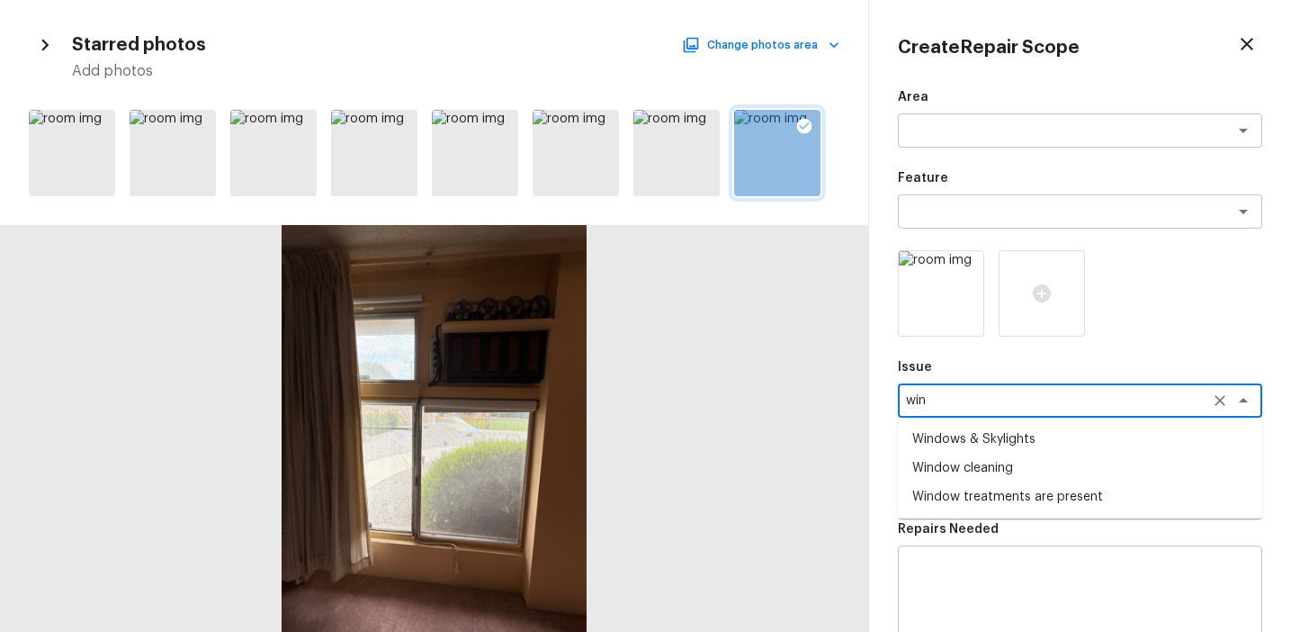
click at [1001, 468] on li "Window cleaning" at bounding box center [1080, 467] width 364 height 29
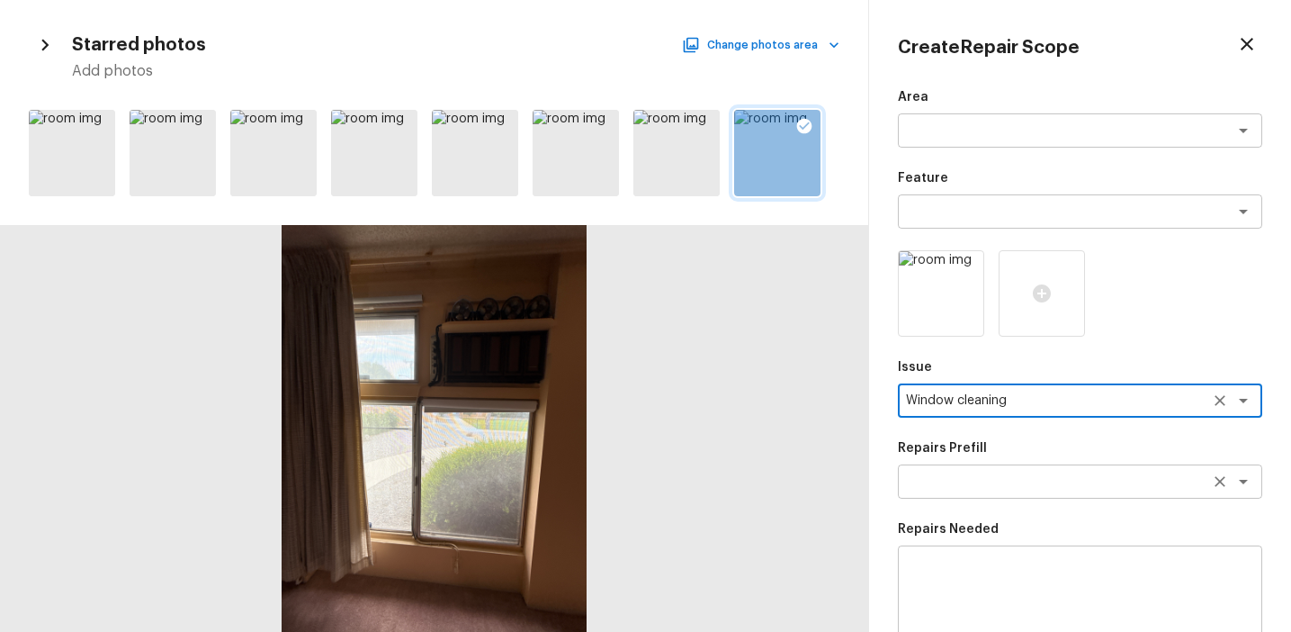
click at [1010, 490] on div "x ​" at bounding box center [1080, 481] width 364 height 34
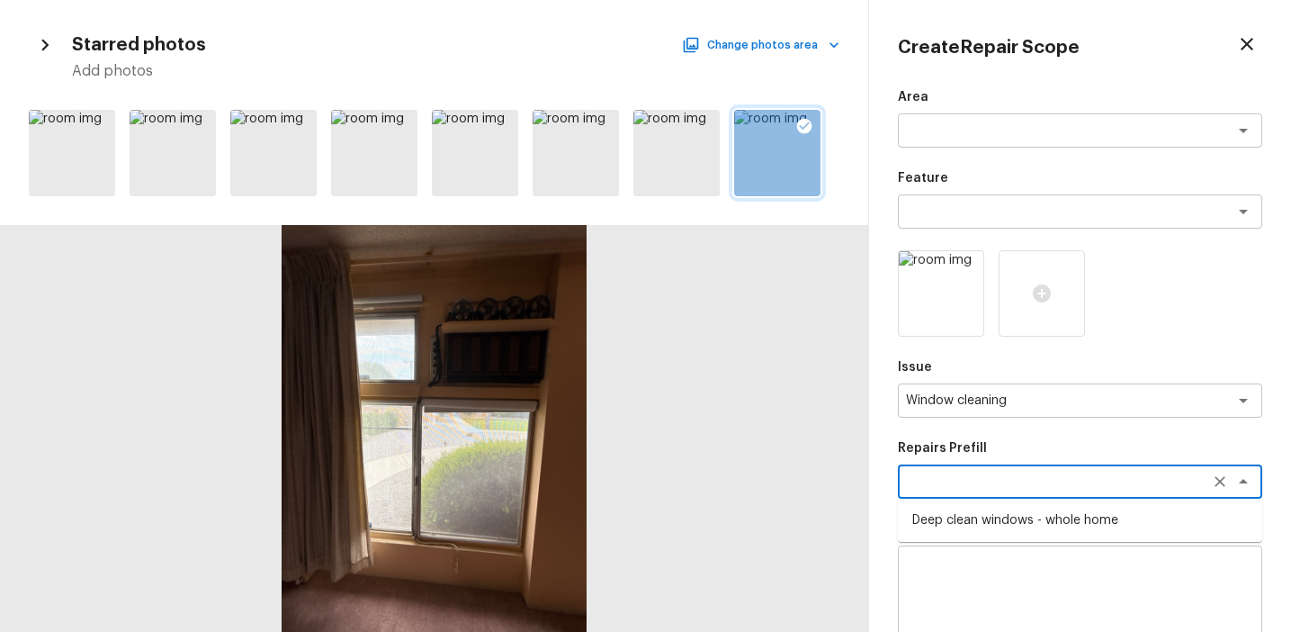
click at [1020, 518] on li "Deep clean windows - whole home" at bounding box center [1080, 520] width 364 height 29
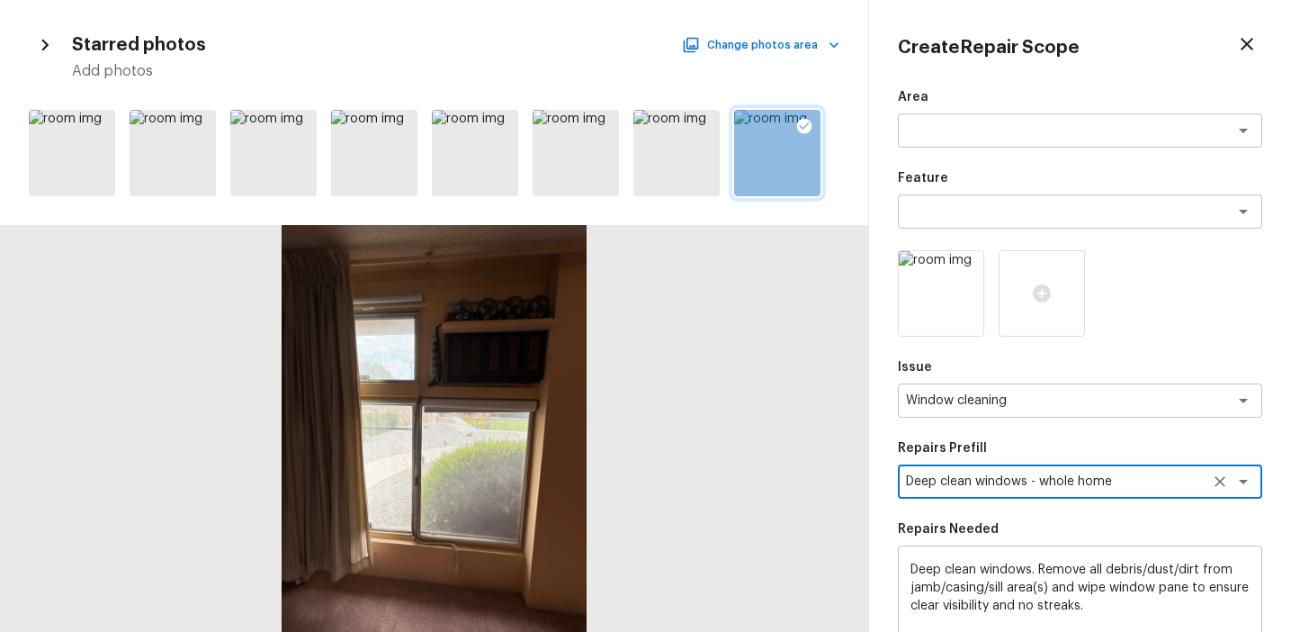
scroll to position [276, 0]
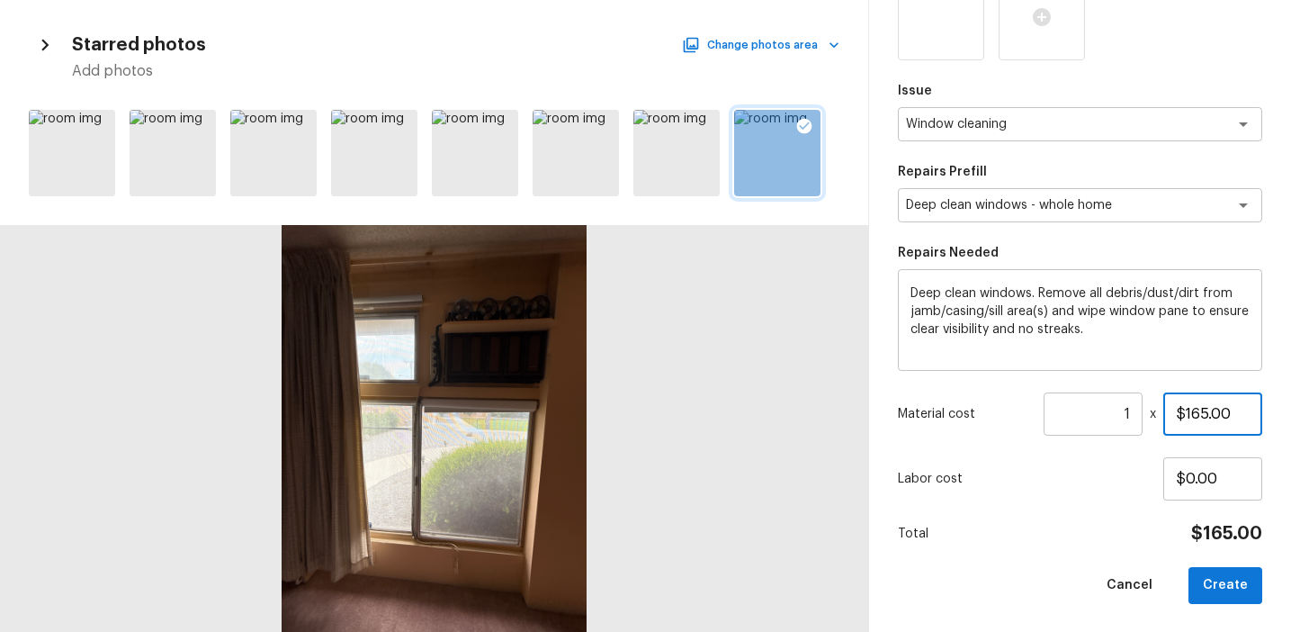
click at [1198, 413] on input "$165.00" at bounding box center [1212, 413] width 99 height 43
click at [1233, 593] on button "Create" at bounding box center [1226, 585] width 74 height 37
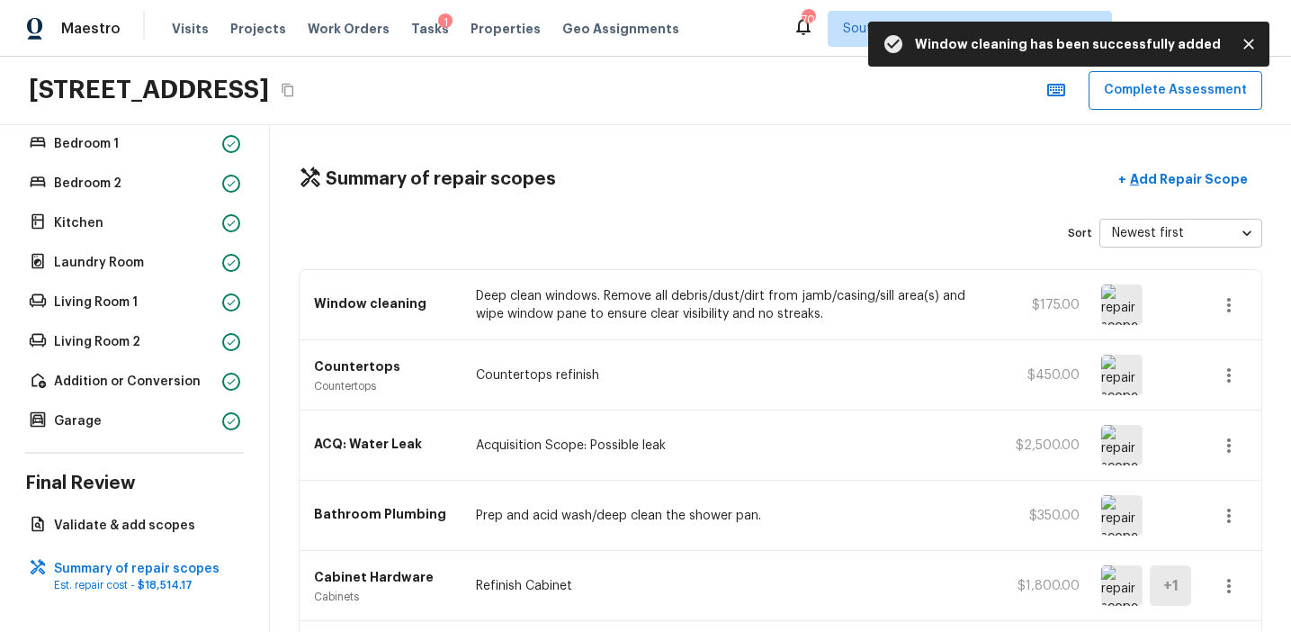
scroll to position [454, 0]
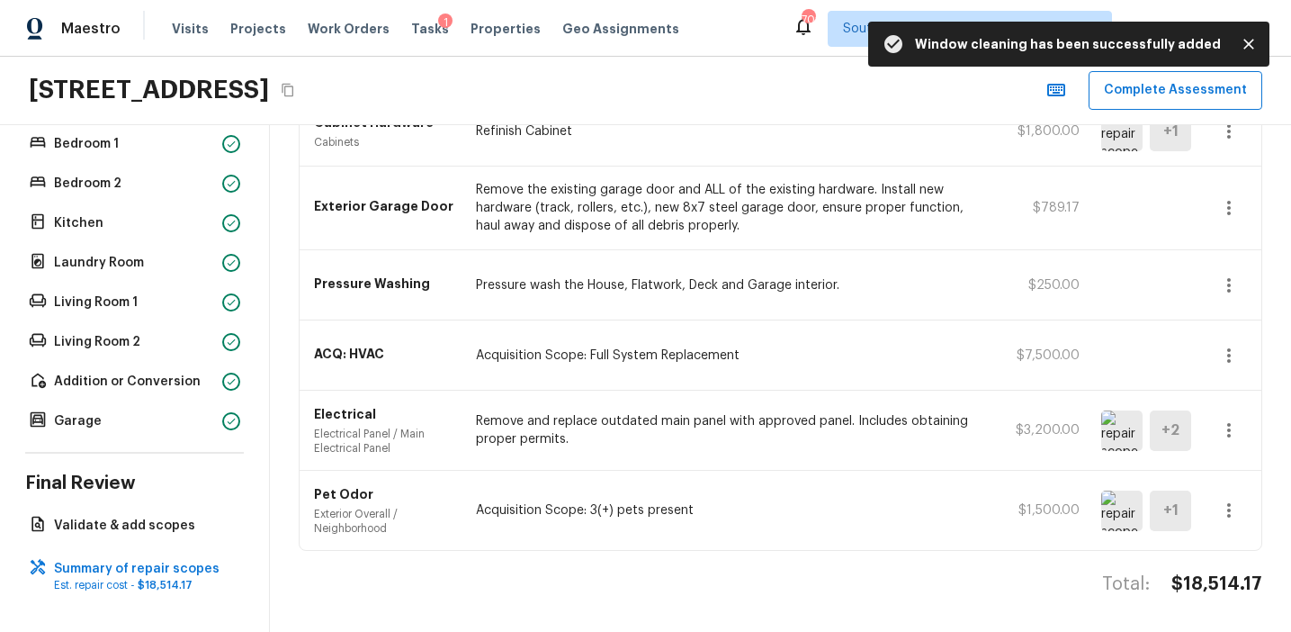
click at [902, 329] on div "ACQ: HVAC Acquisition Scope: Full System Replacement $7,500.00" at bounding box center [781, 355] width 962 height 70
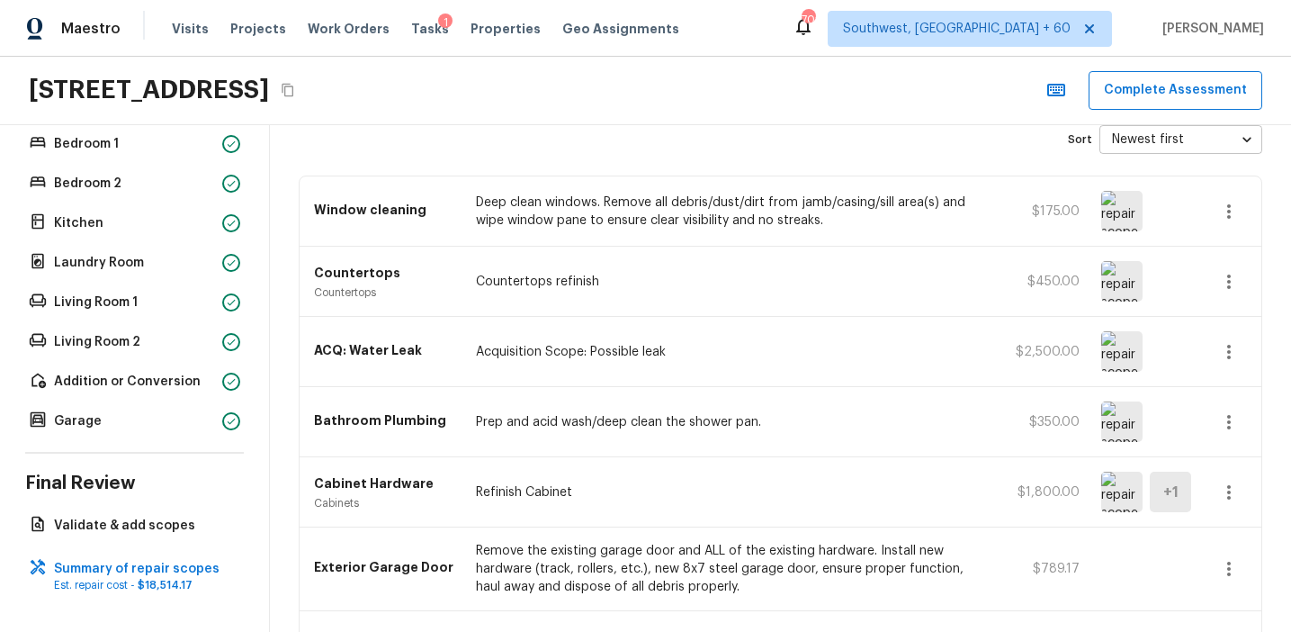
scroll to position [89, 0]
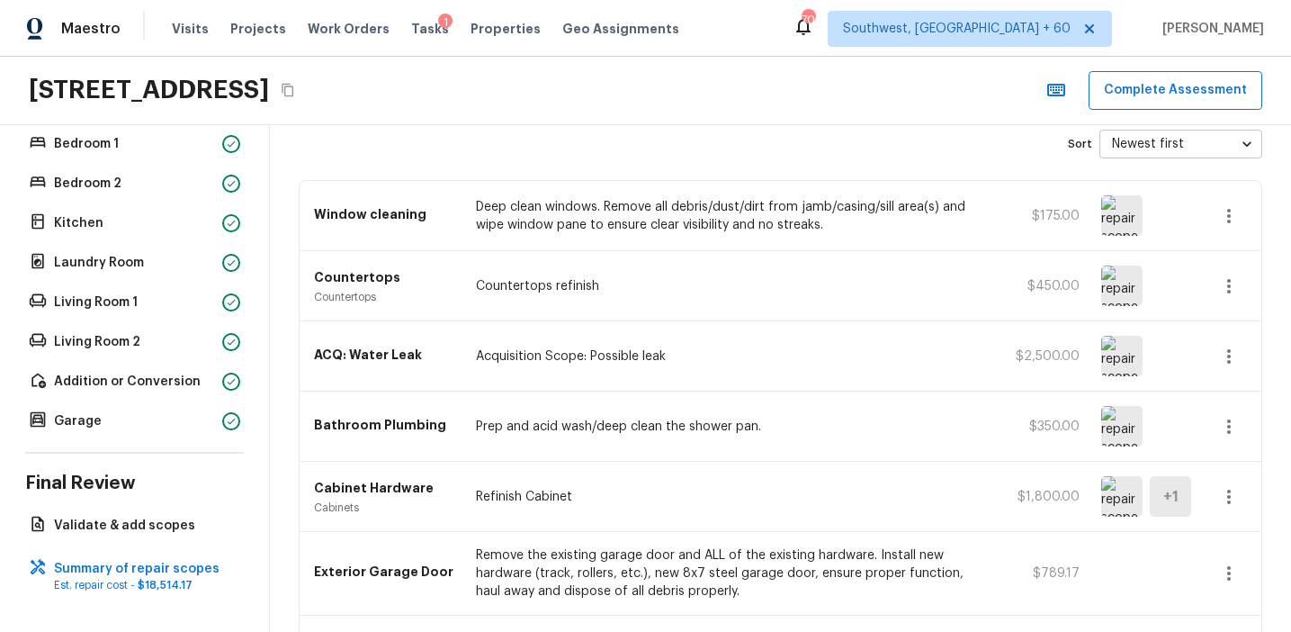
click at [1236, 496] on icon "button" at bounding box center [1229, 497] width 22 height 22
click at [1269, 496] on ul "Edit Remove" at bounding box center [1235, 556] width 84 height 122
click at [1238, 525] on li "Edit" at bounding box center [1235, 529] width 84 height 54
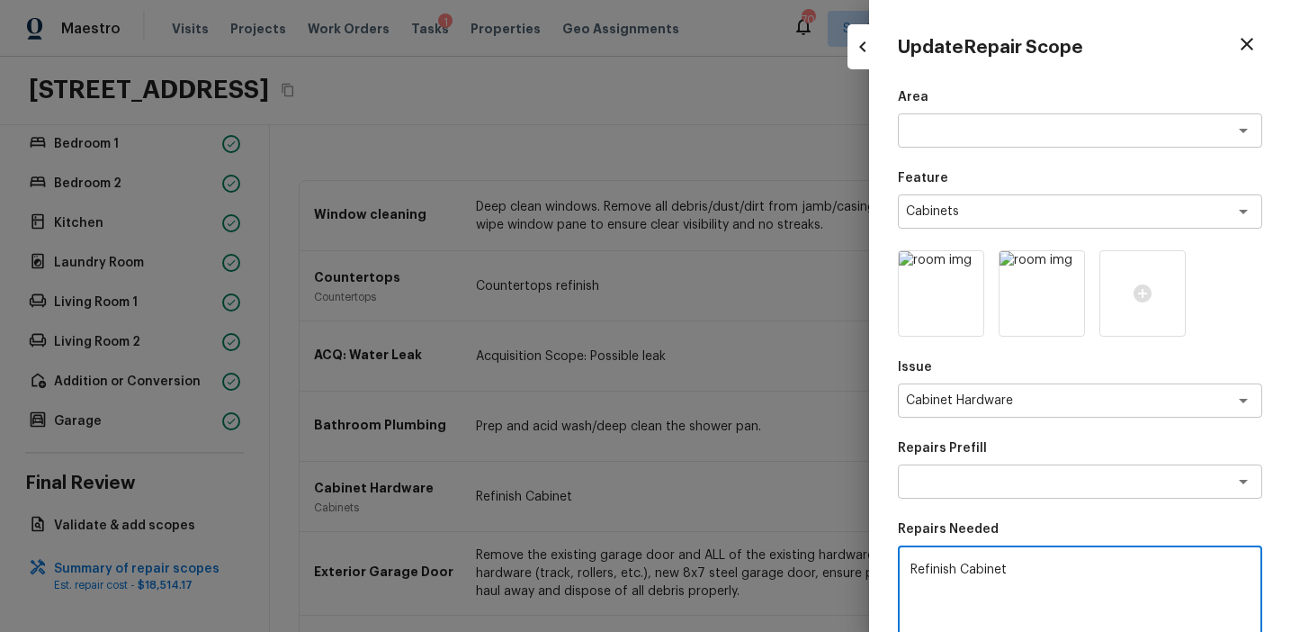
click at [1025, 567] on textarea "Refinish Cabinet" at bounding box center [1080, 597] width 339 height 72
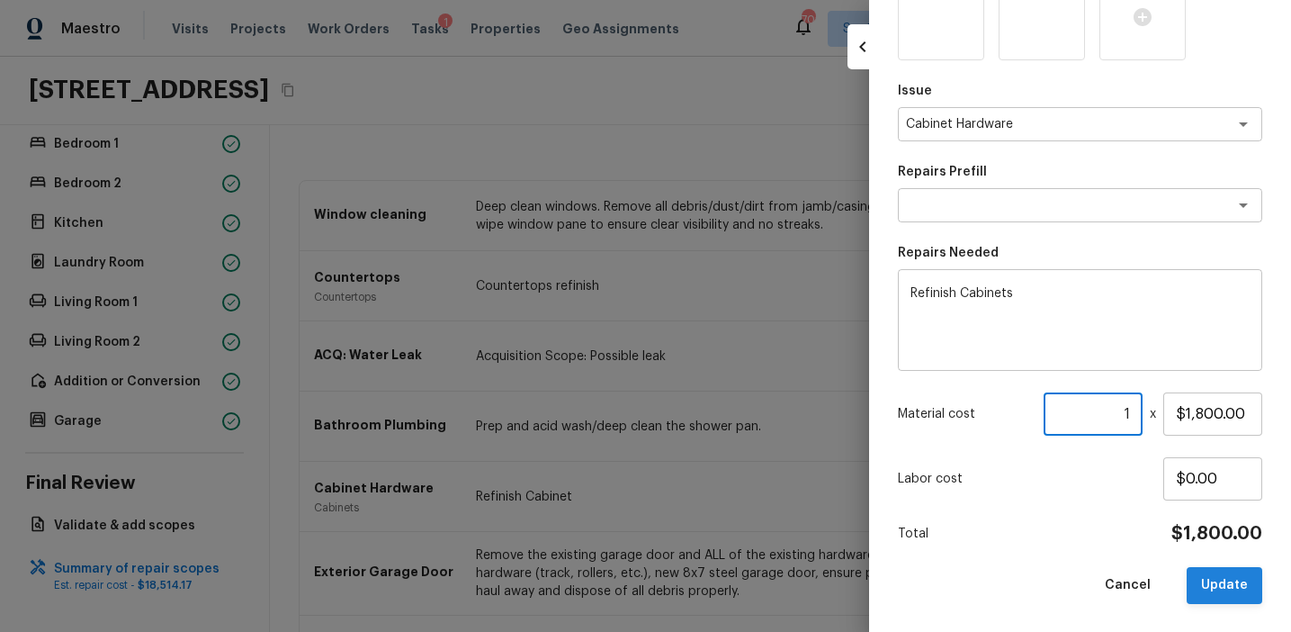
click at [1212, 588] on button "Update" at bounding box center [1225, 585] width 76 height 37
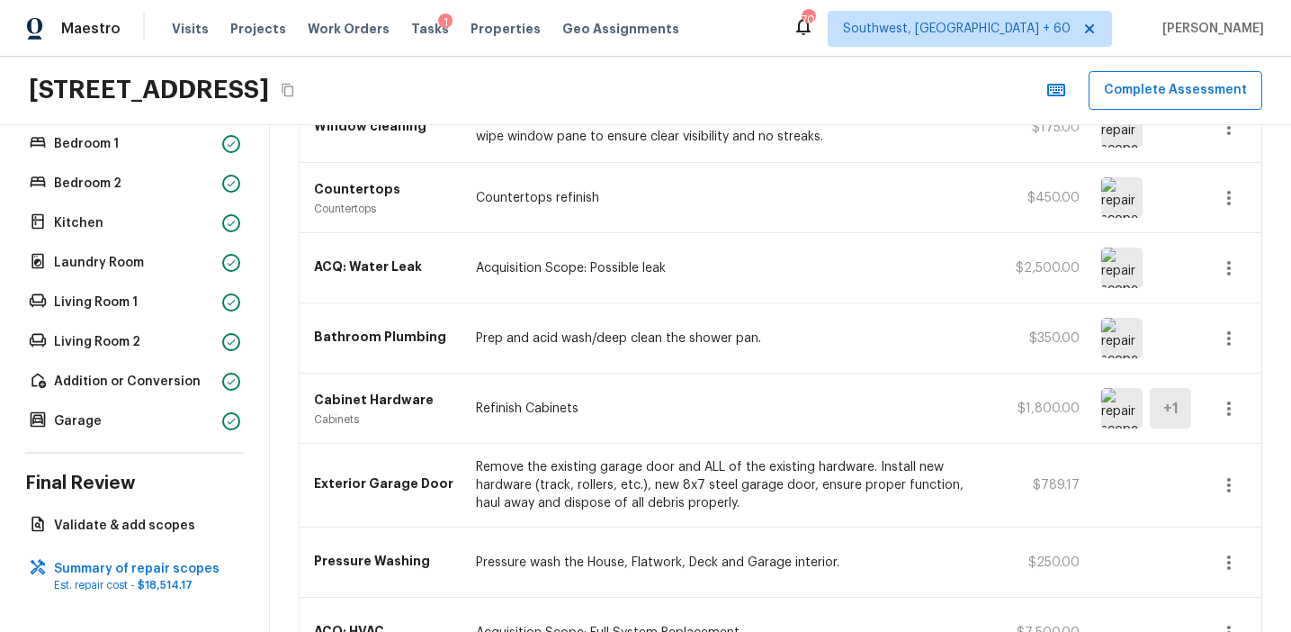
scroll to position [0, 0]
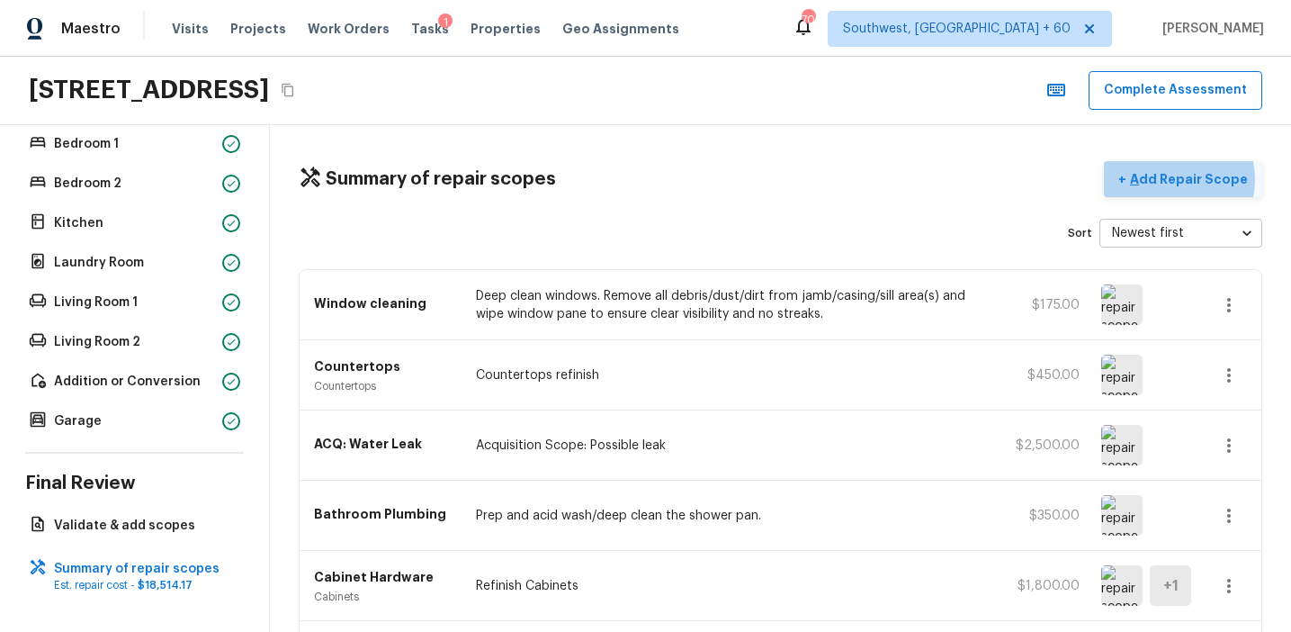
click at [1178, 179] on p "Add Repair Scope" at bounding box center [1186, 179] width 121 height 18
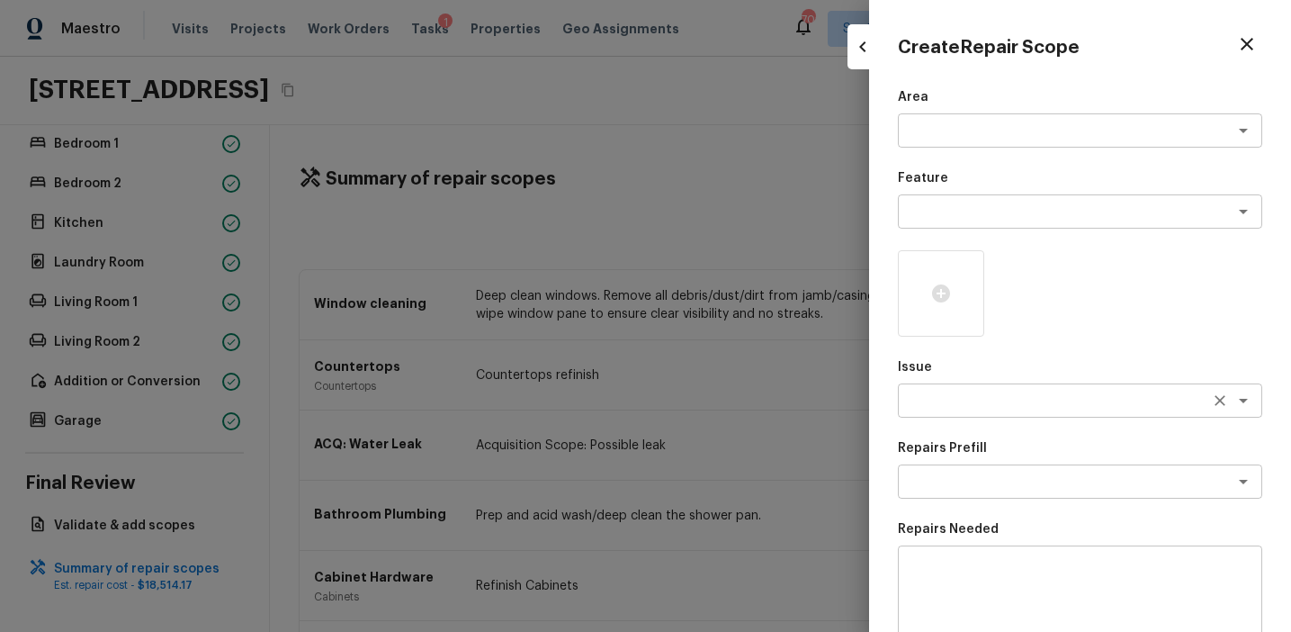
click at [924, 414] on div "x ​" at bounding box center [1080, 400] width 364 height 34
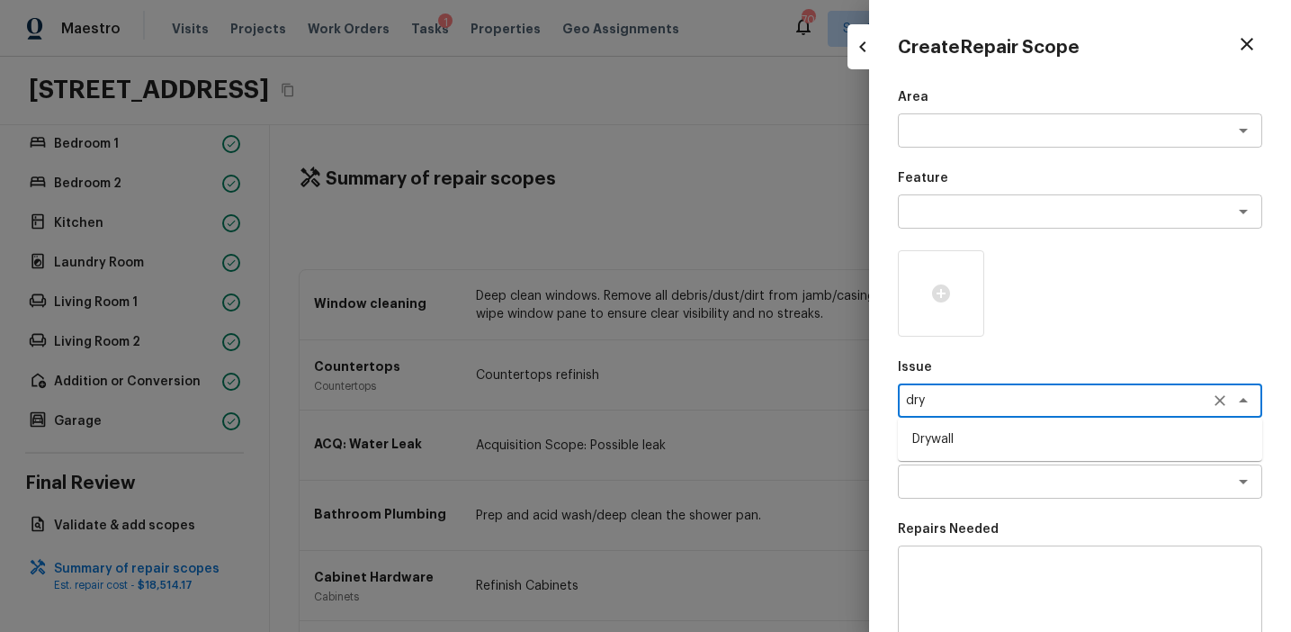
click at [965, 440] on li "Drywall" at bounding box center [1080, 439] width 364 height 29
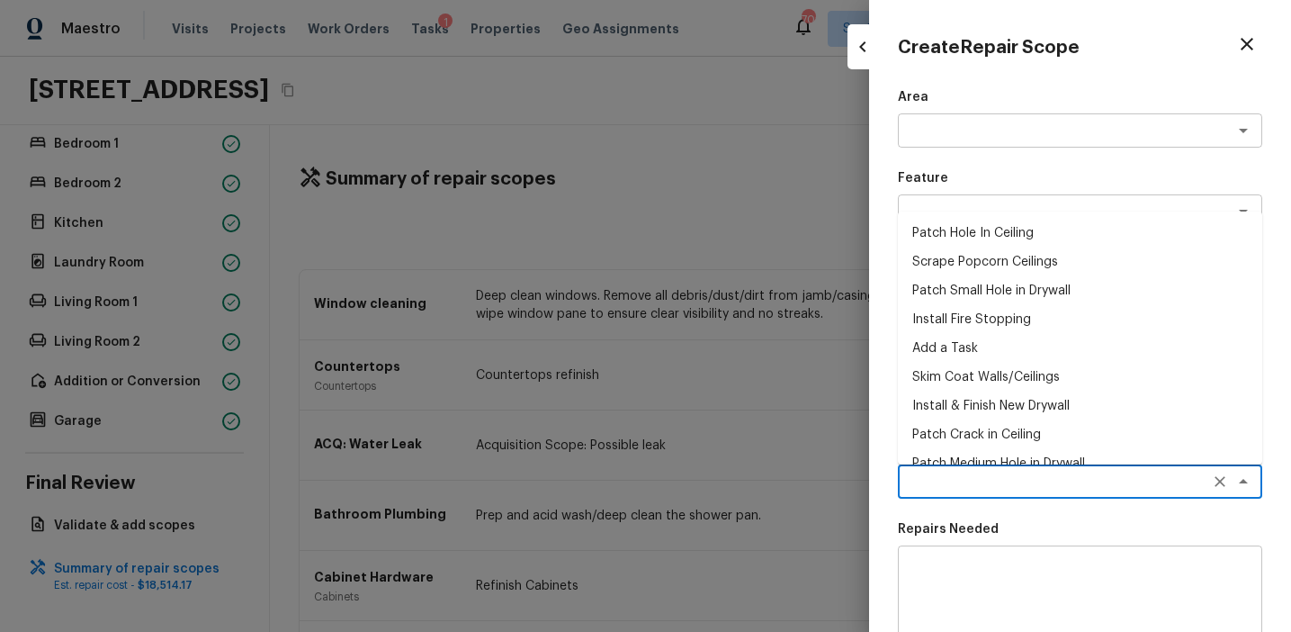
click at [991, 489] on textarea at bounding box center [1055, 481] width 298 height 18
click at [979, 400] on li "Install & Finish New Drywall" at bounding box center [1080, 405] width 364 height 29
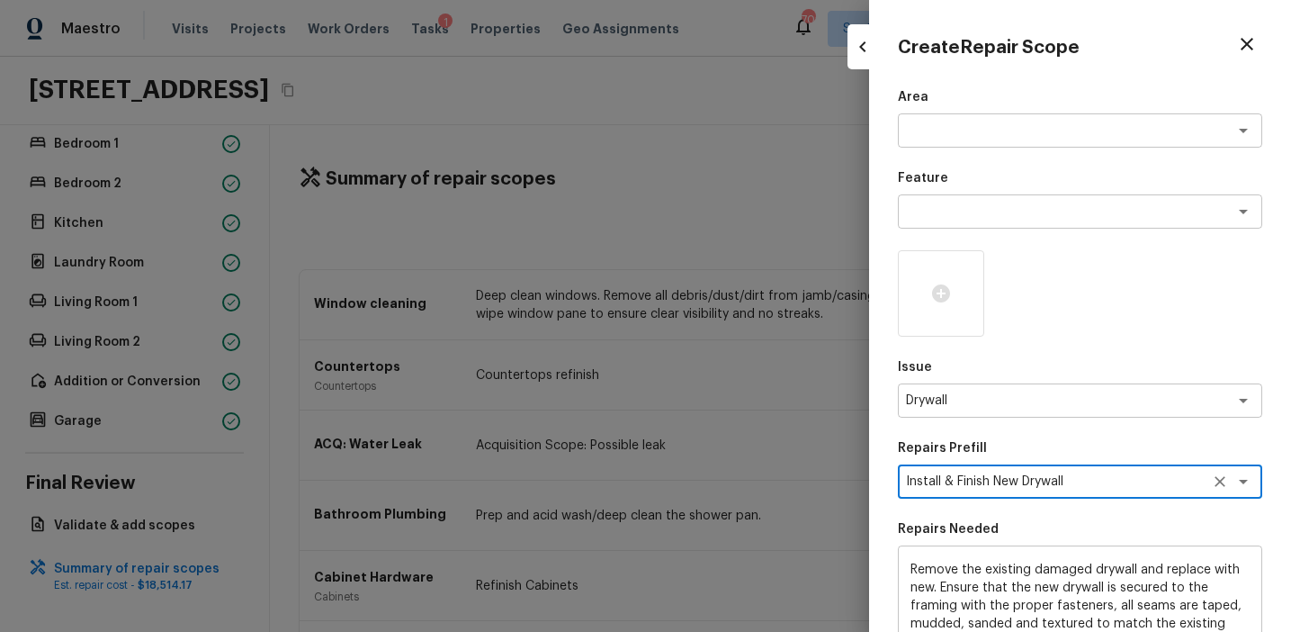
scroll to position [276, 0]
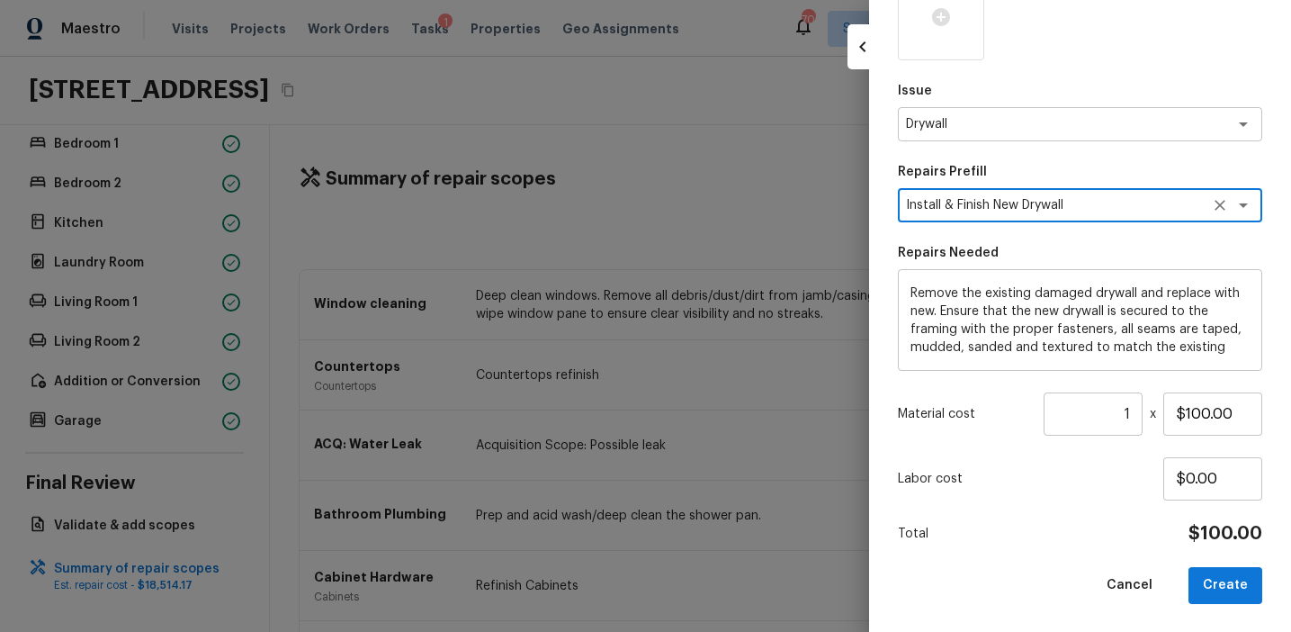
click at [1132, 415] on input "1" at bounding box center [1093, 413] width 99 height 43
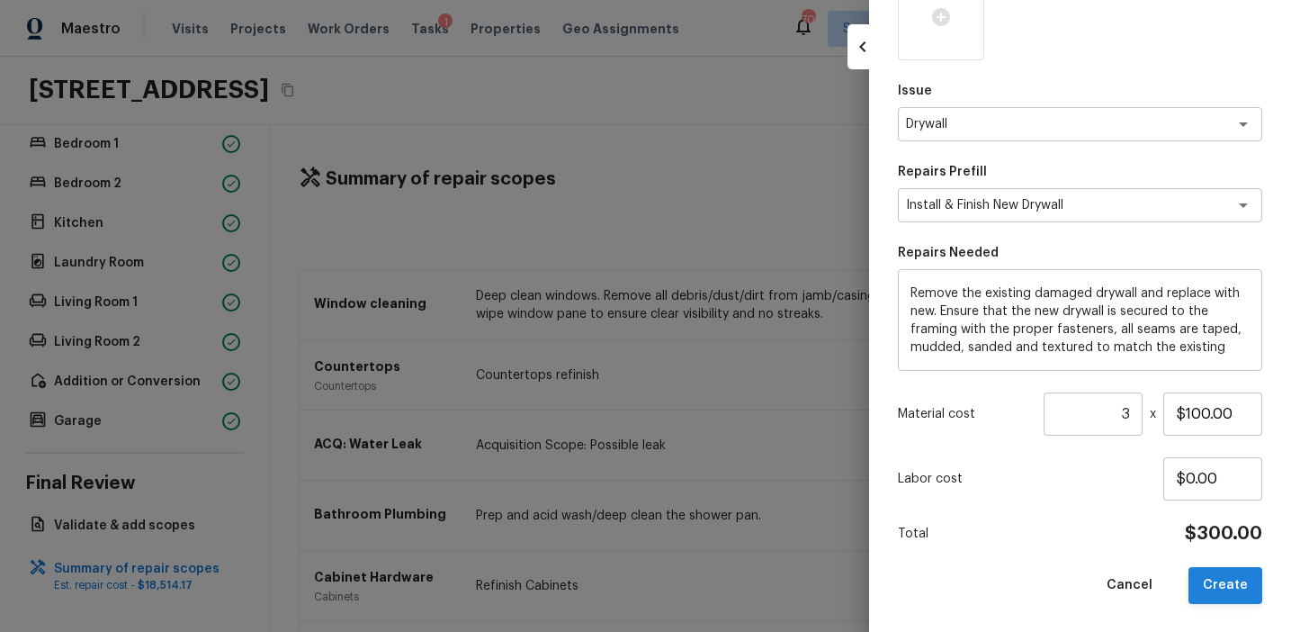
click at [1218, 586] on button "Create" at bounding box center [1226, 585] width 74 height 37
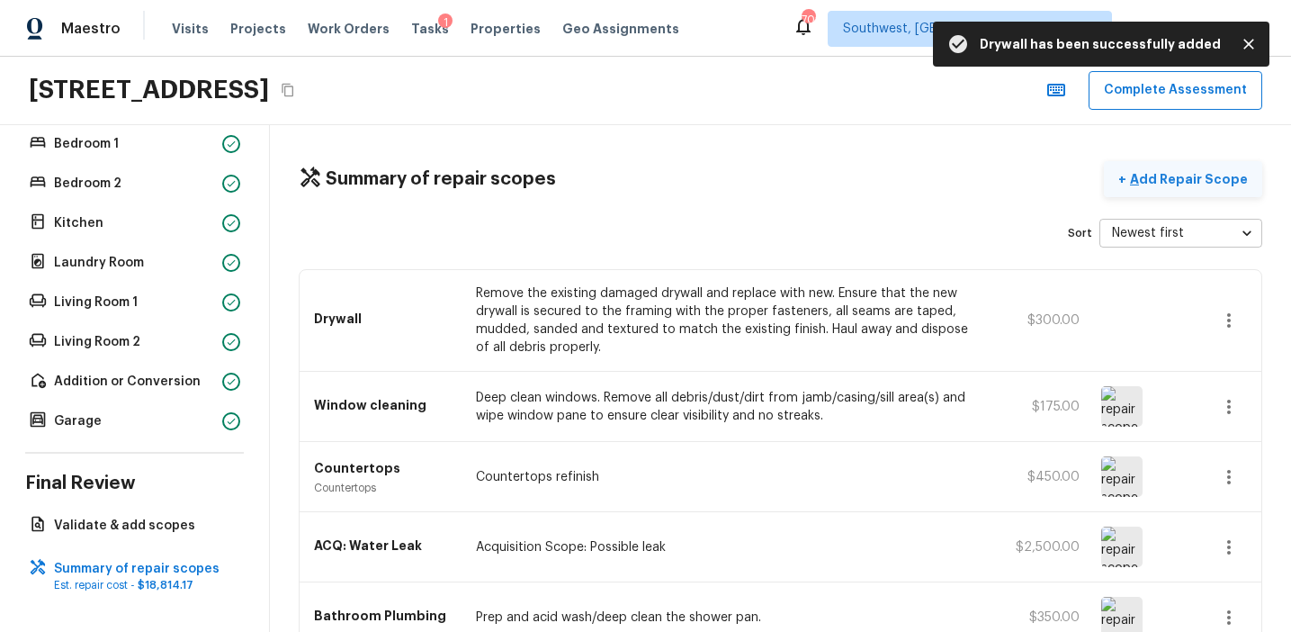
click at [1178, 177] on p "Add Repair Scope" at bounding box center [1186, 179] width 121 height 18
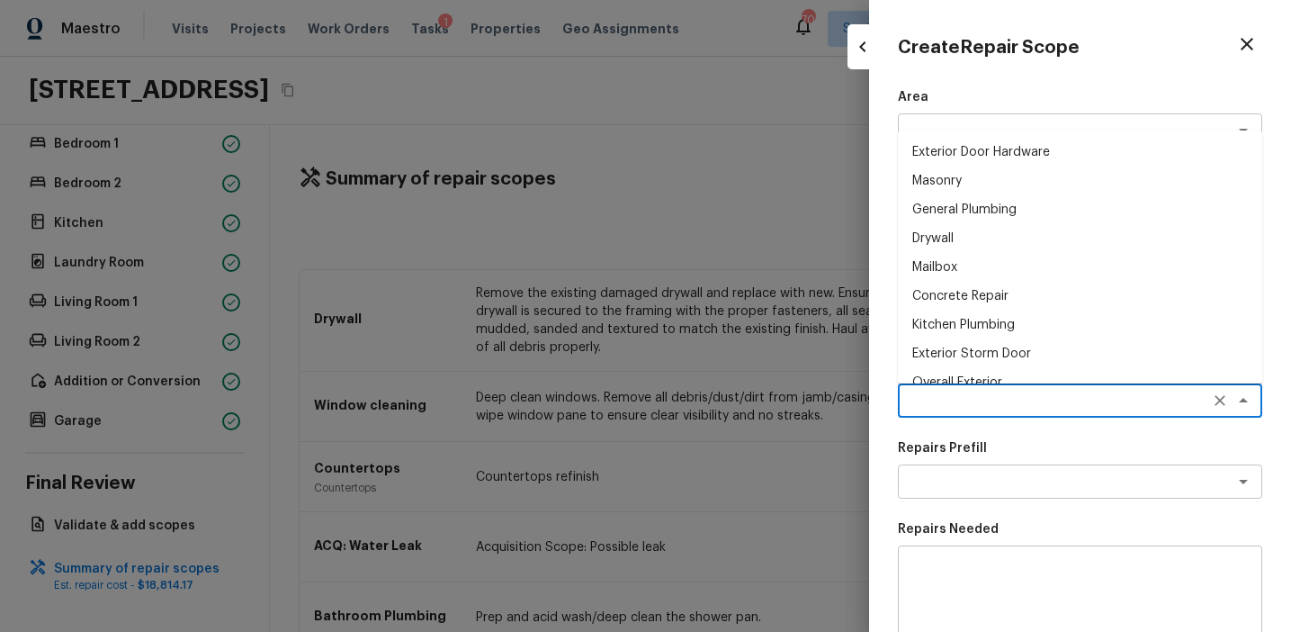
click at [939, 394] on textarea at bounding box center [1055, 400] width 298 height 18
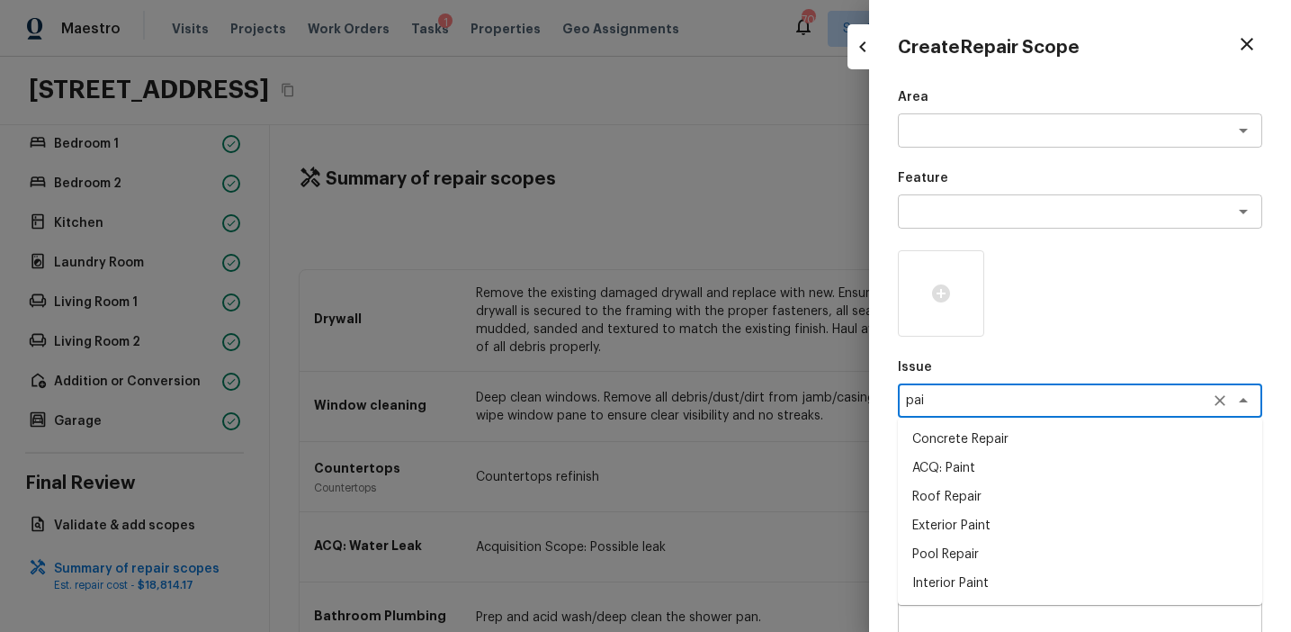
click at [963, 476] on li "ACQ: Paint" at bounding box center [1080, 467] width 364 height 29
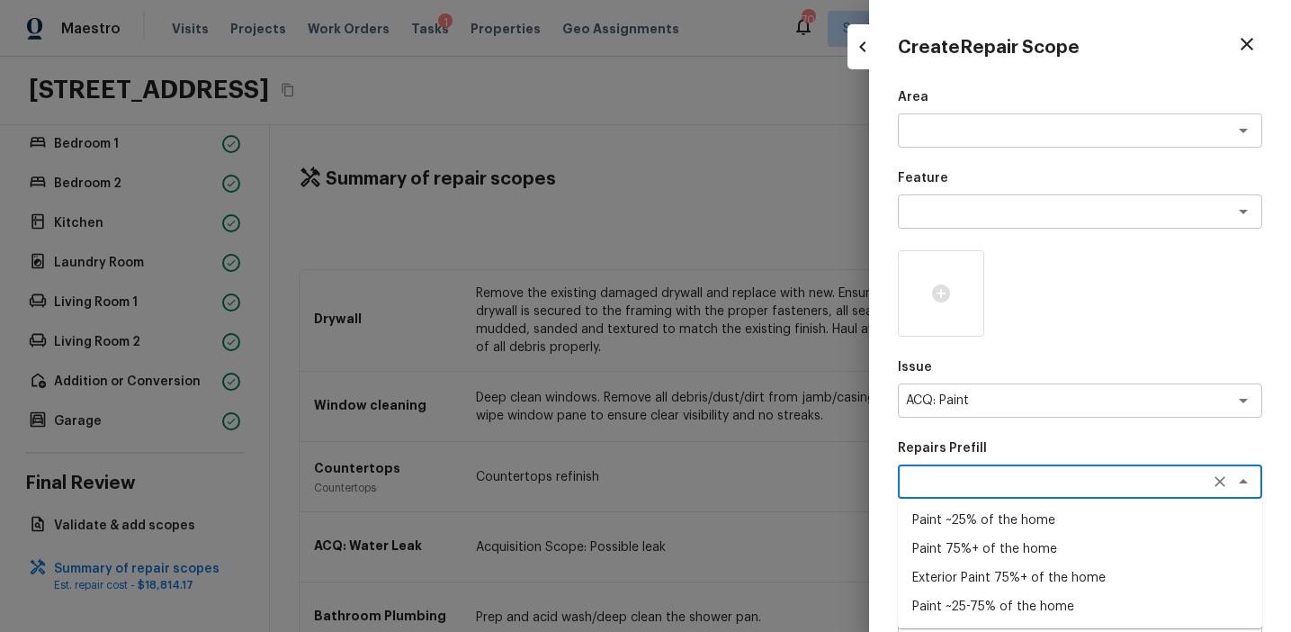
click at [1038, 484] on textarea at bounding box center [1055, 481] width 298 height 18
click at [1025, 554] on li "Paint 75%+ of the home" at bounding box center [1080, 548] width 364 height 29
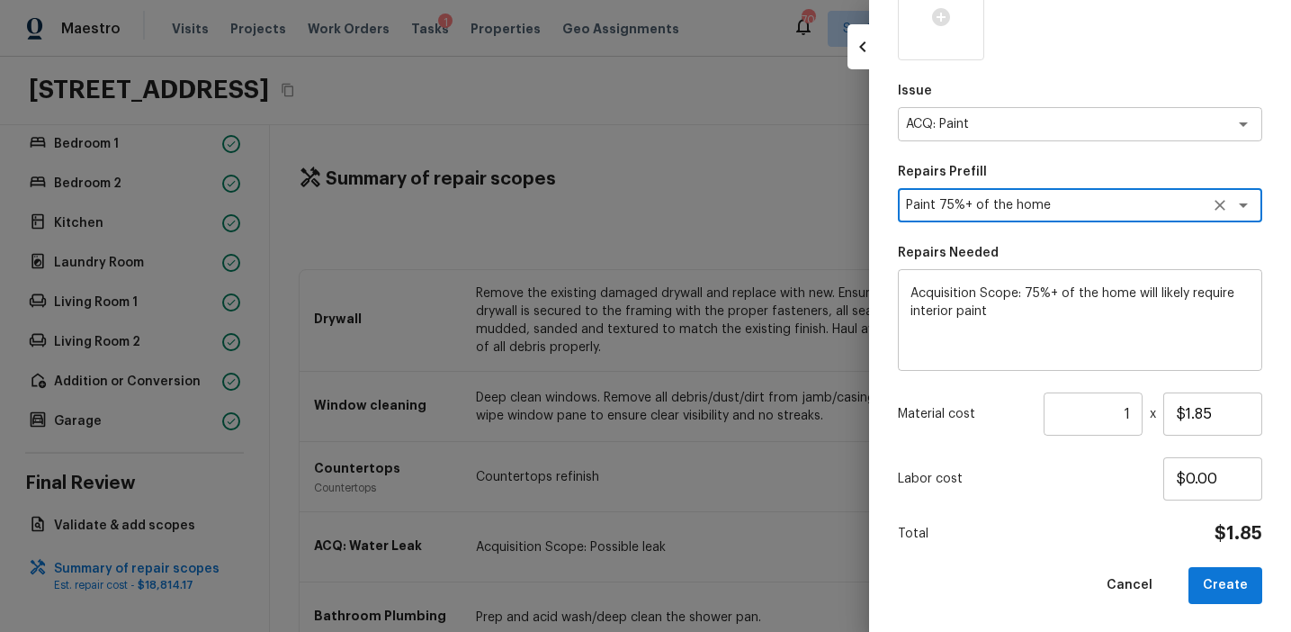
click at [1134, 412] on input "1" at bounding box center [1093, 413] width 99 height 43
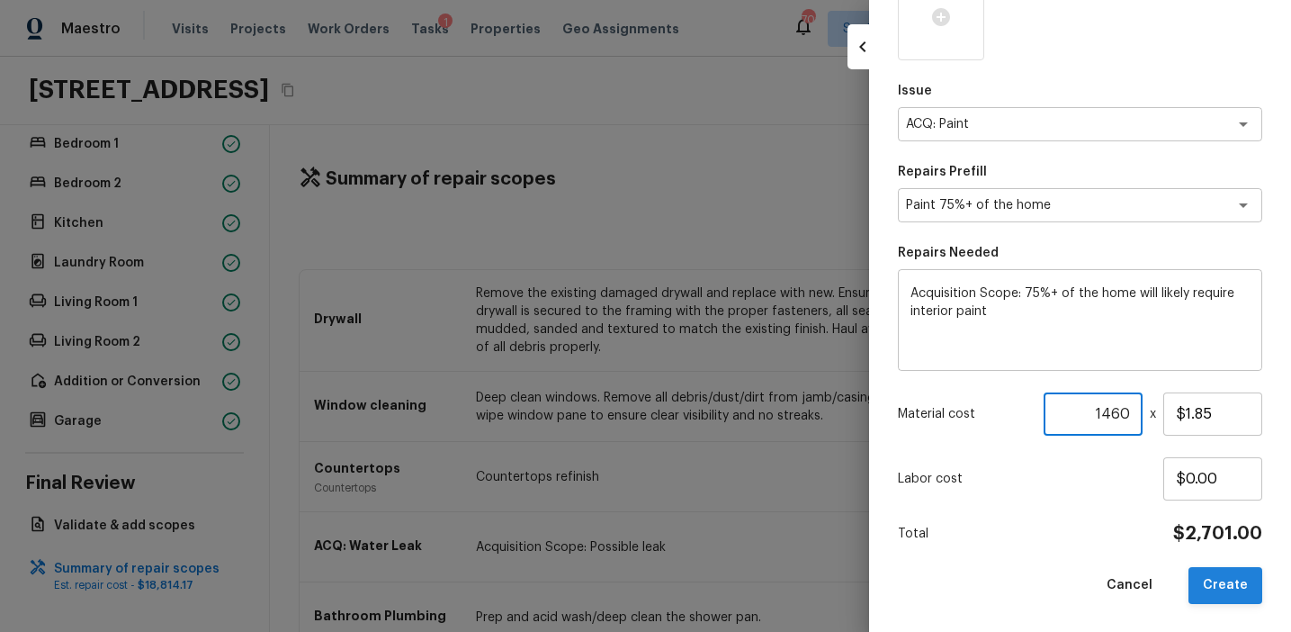
click at [1222, 582] on button "Create" at bounding box center [1226, 585] width 74 height 37
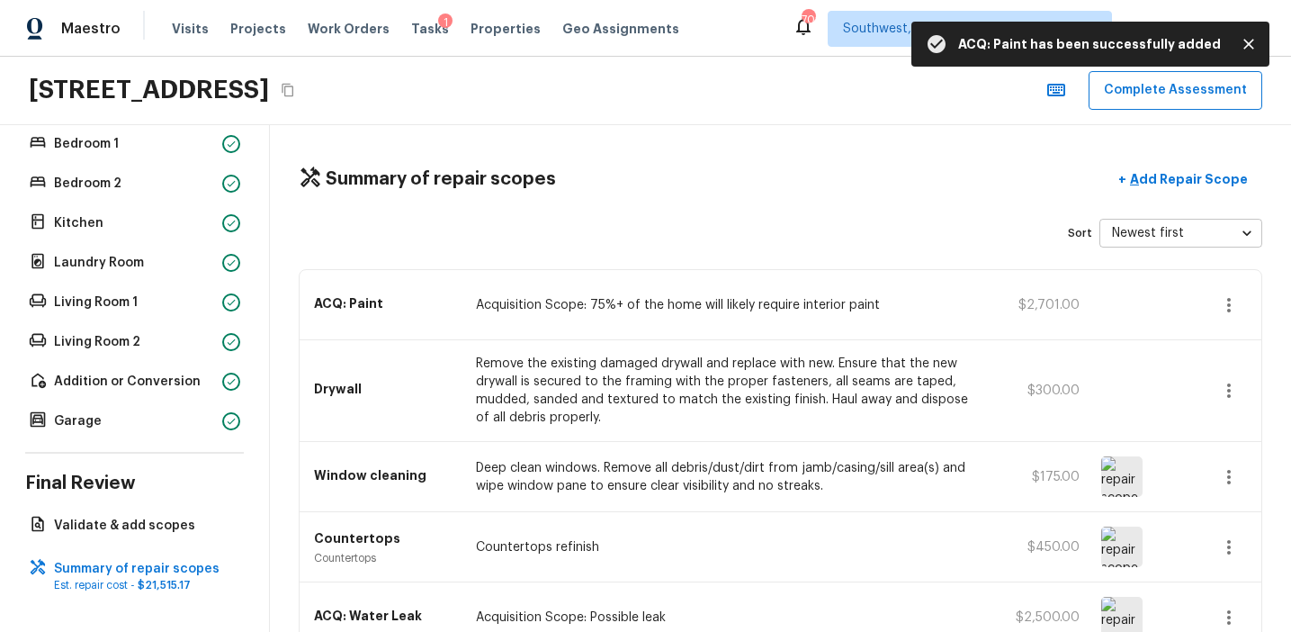
click at [1229, 306] on icon "button" at bounding box center [1229, 305] width 4 height 14
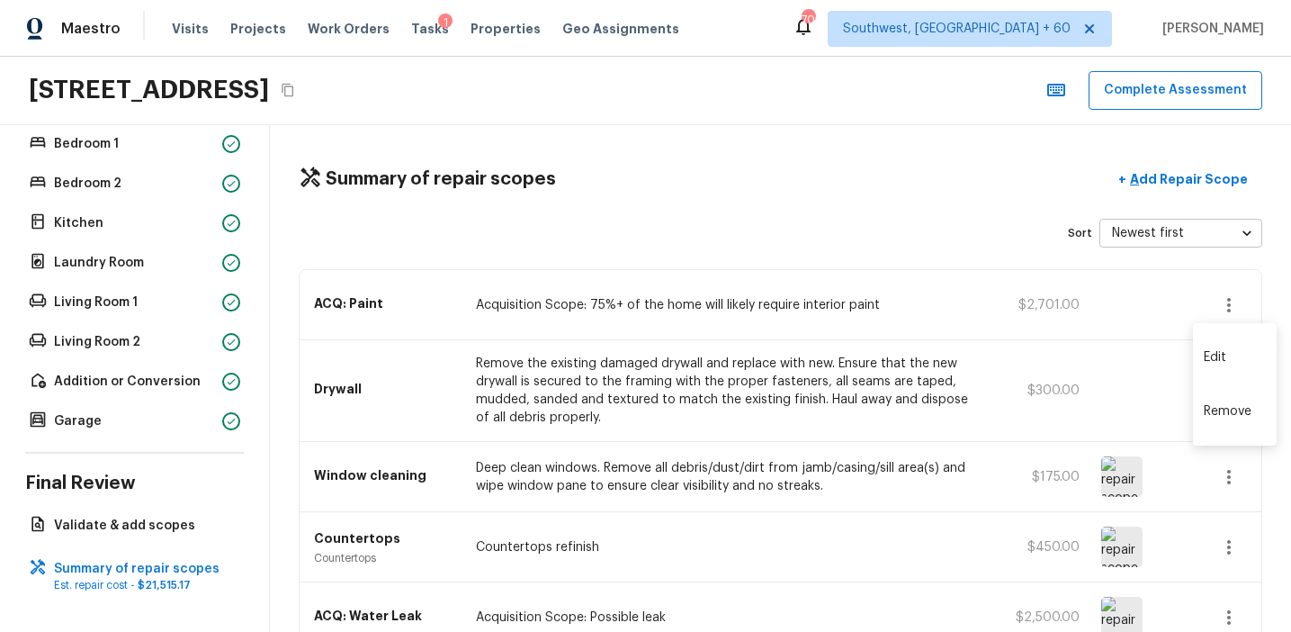
click at [1231, 357] on li "Edit" at bounding box center [1235, 357] width 84 height 54
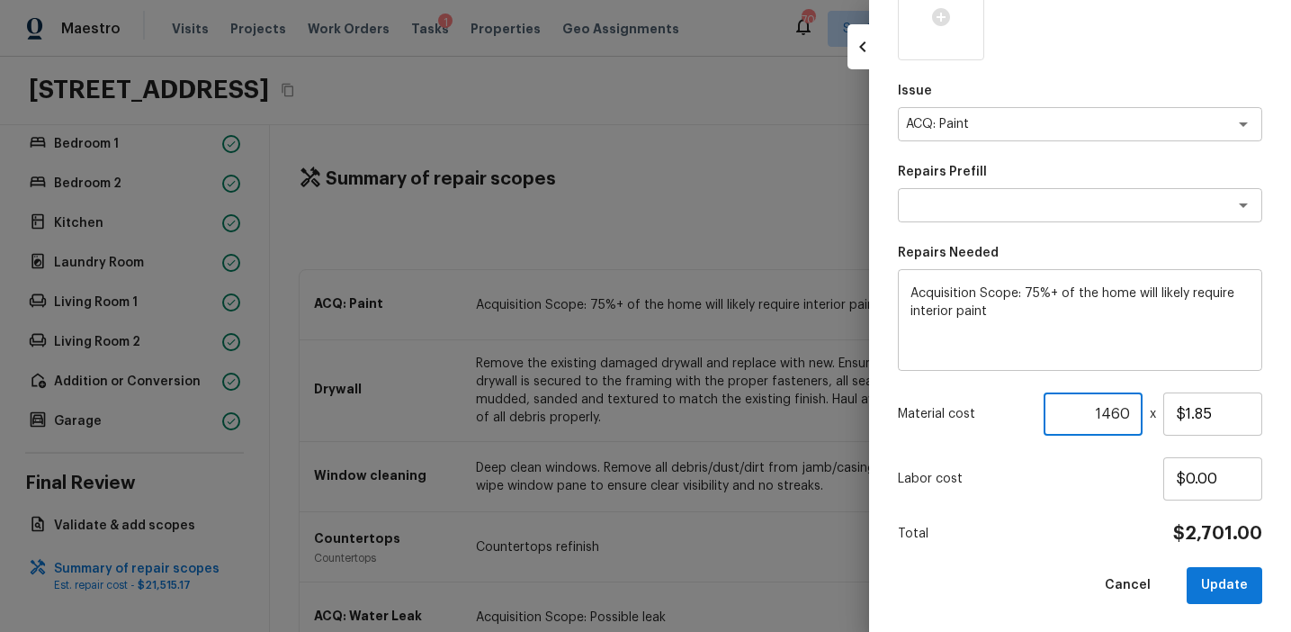
click at [1111, 411] on input "1460" at bounding box center [1093, 413] width 99 height 43
click at [1239, 573] on button "Update" at bounding box center [1225, 585] width 76 height 37
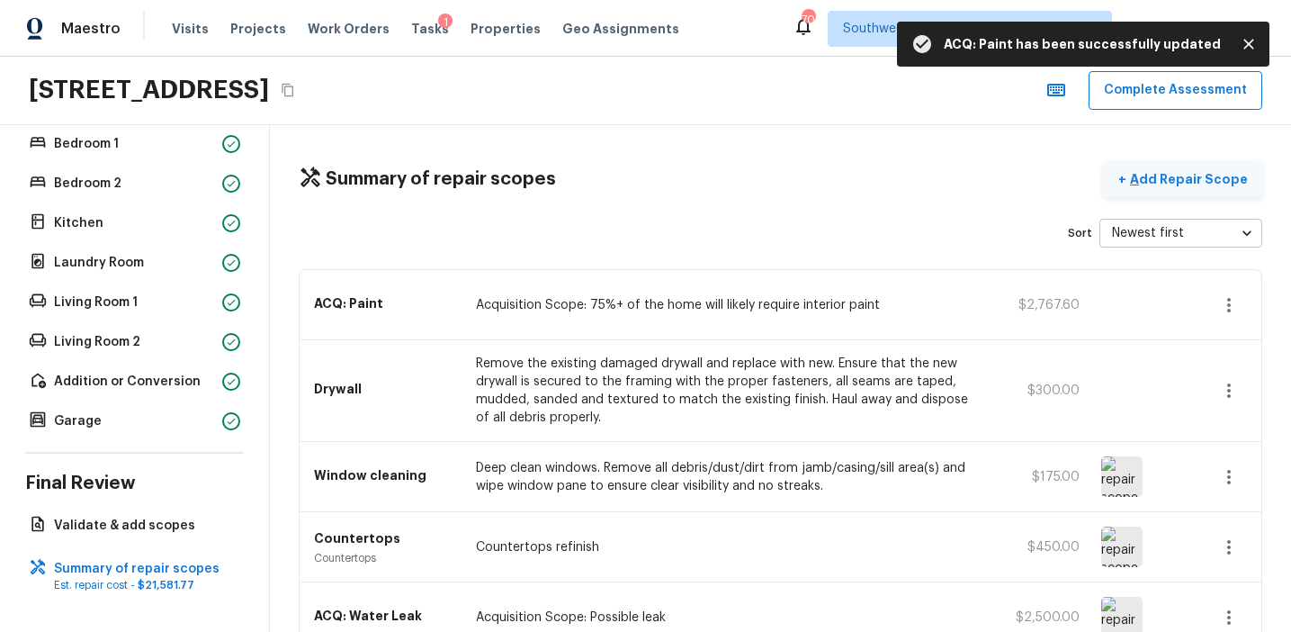
click at [1169, 178] on p "Add Repair Scope" at bounding box center [1186, 179] width 121 height 18
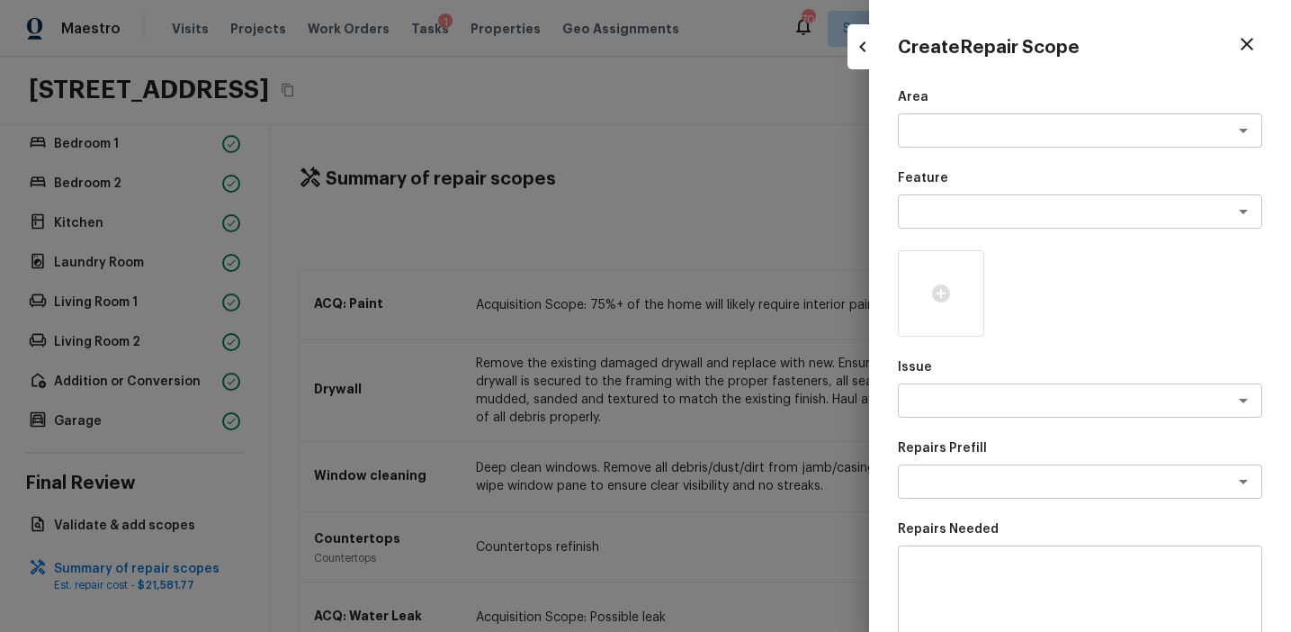
click at [731, 244] on div at bounding box center [645, 316] width 1291 height 632
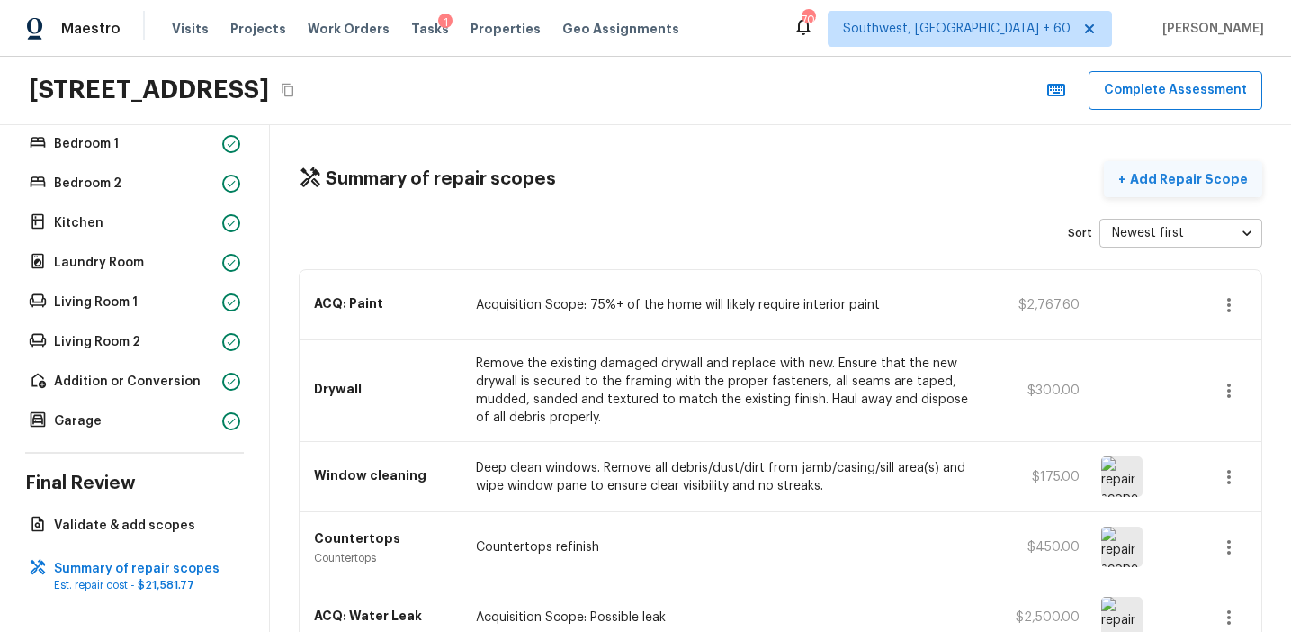
click at [1162, 186] on p "Add Repair Scope" at bounding box center [1186, 179] width 121 height 18
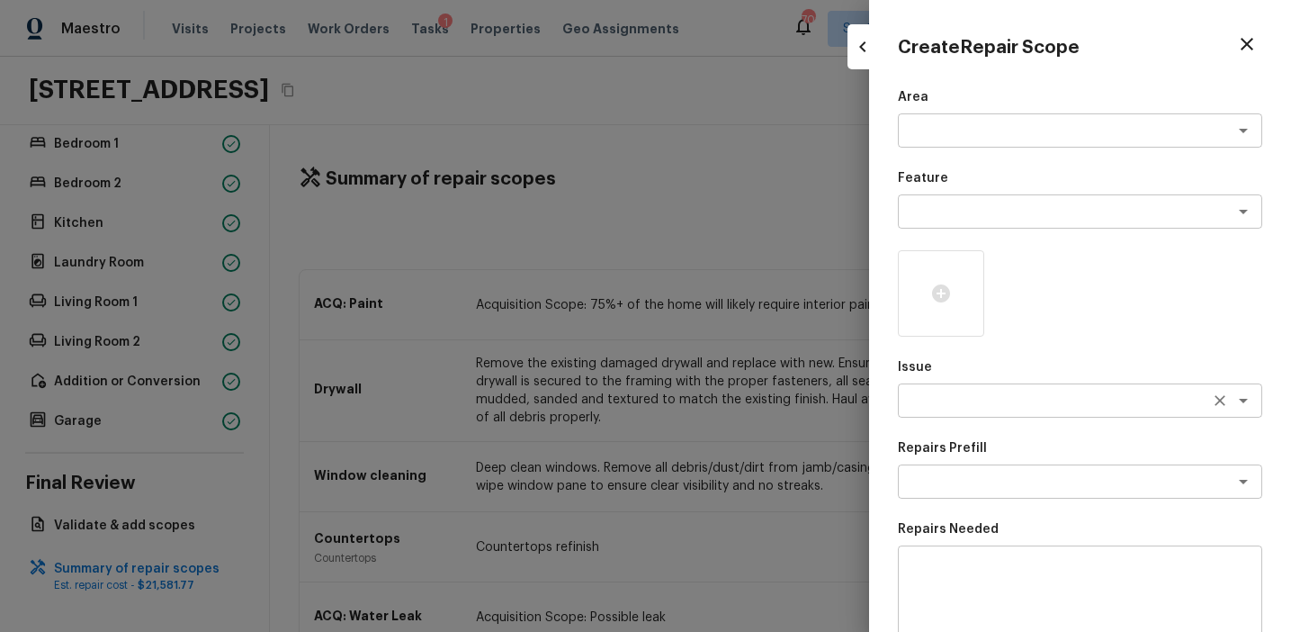
click at [917, 395] on textarea at bounding box center [1055, 400] width 298 height 18
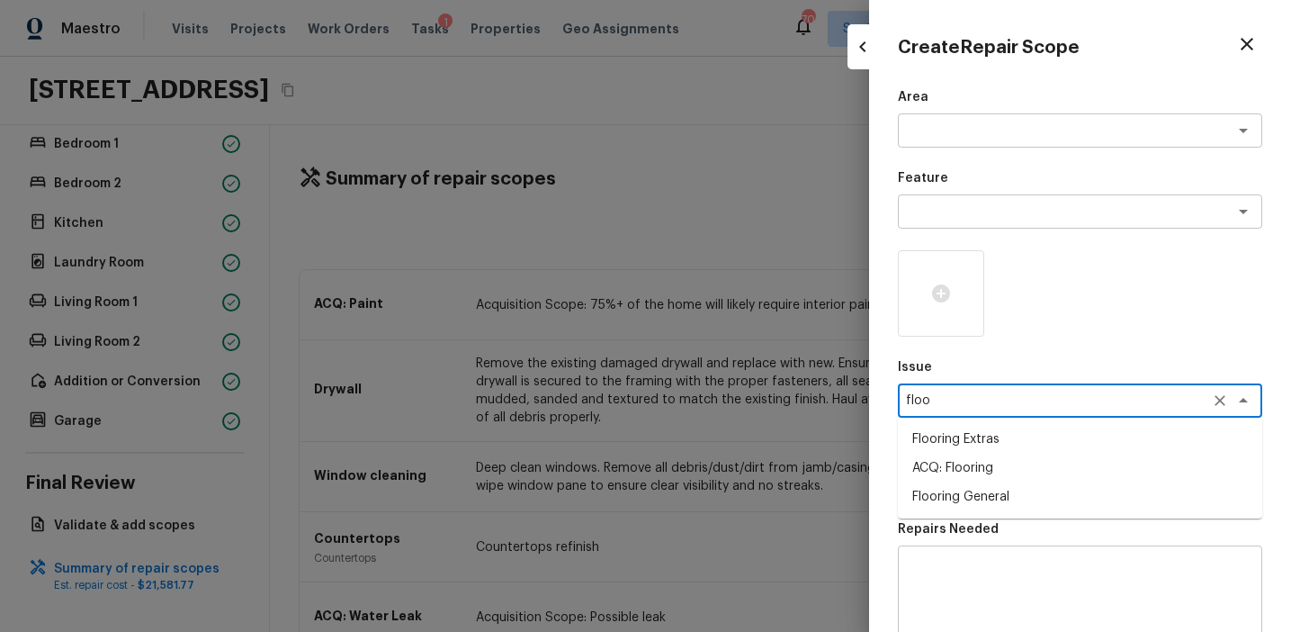
click at [983, 434] on li "Flooring Extras" at bounding box center [1080, 439] width 364 height 29
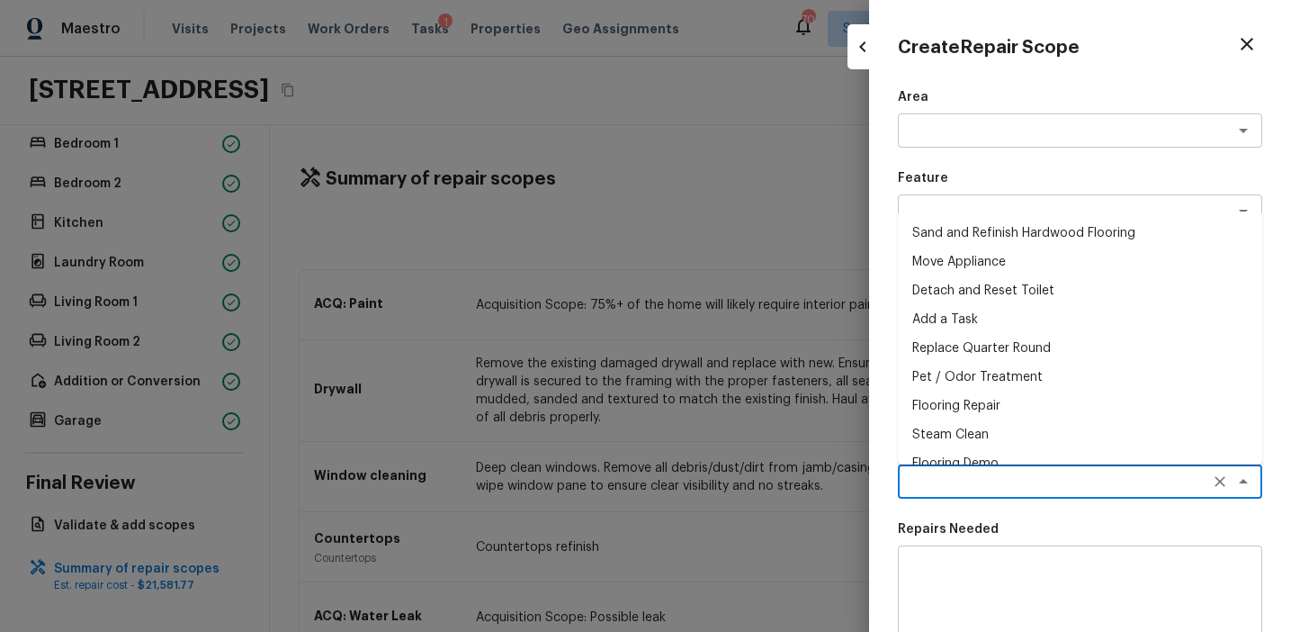
click at [967, 489] on textarea at bounding box center [1055, 481] width 298 height 18
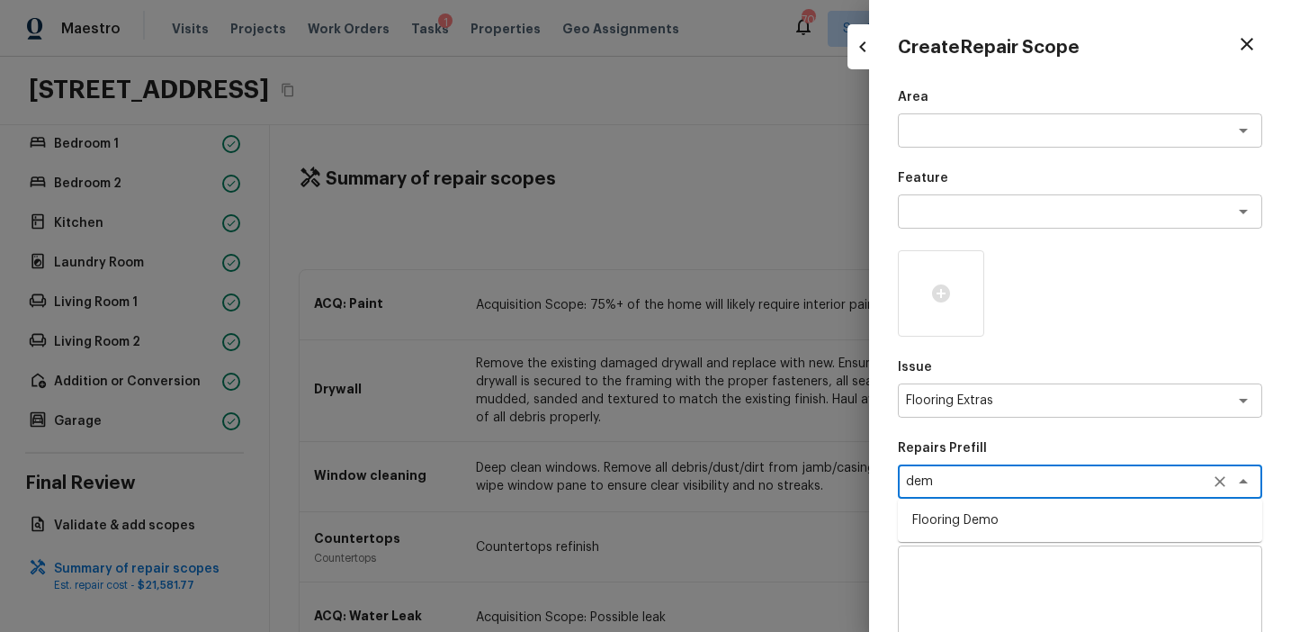
click at [998, 519] on li "Flooring Demo" at bounding box center [1080, 520] width 364 height 29
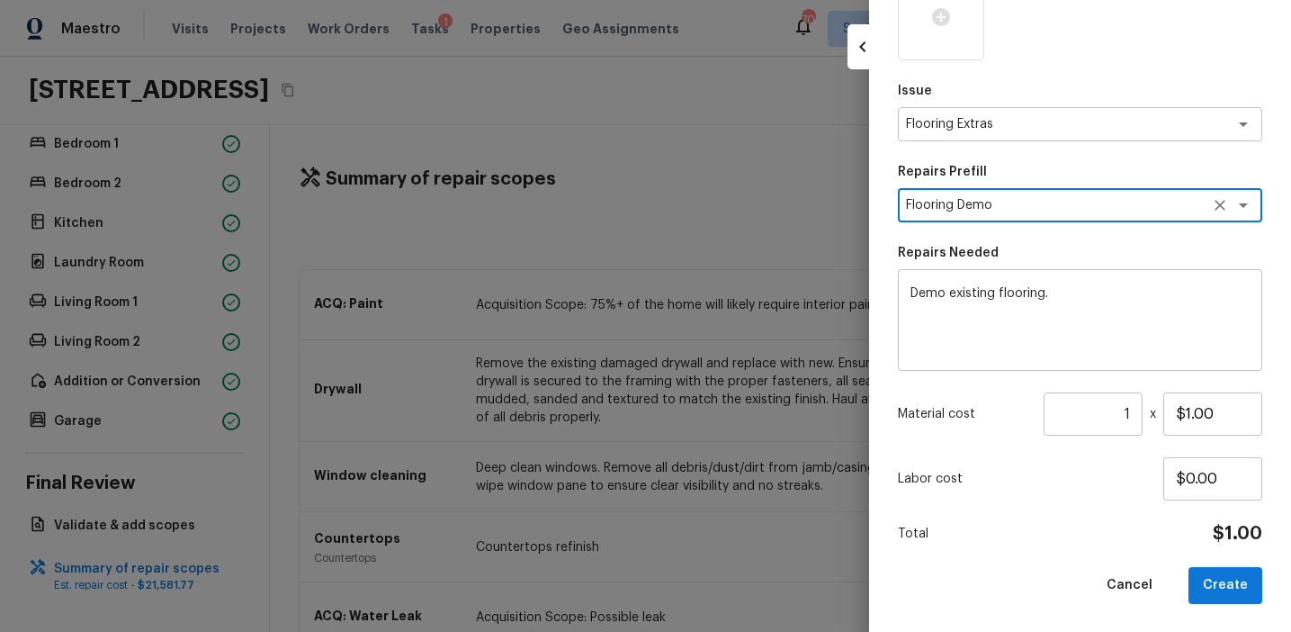
click at [1117, 413] on input "1" at bounding box center [1093, 413] width 99 height 43
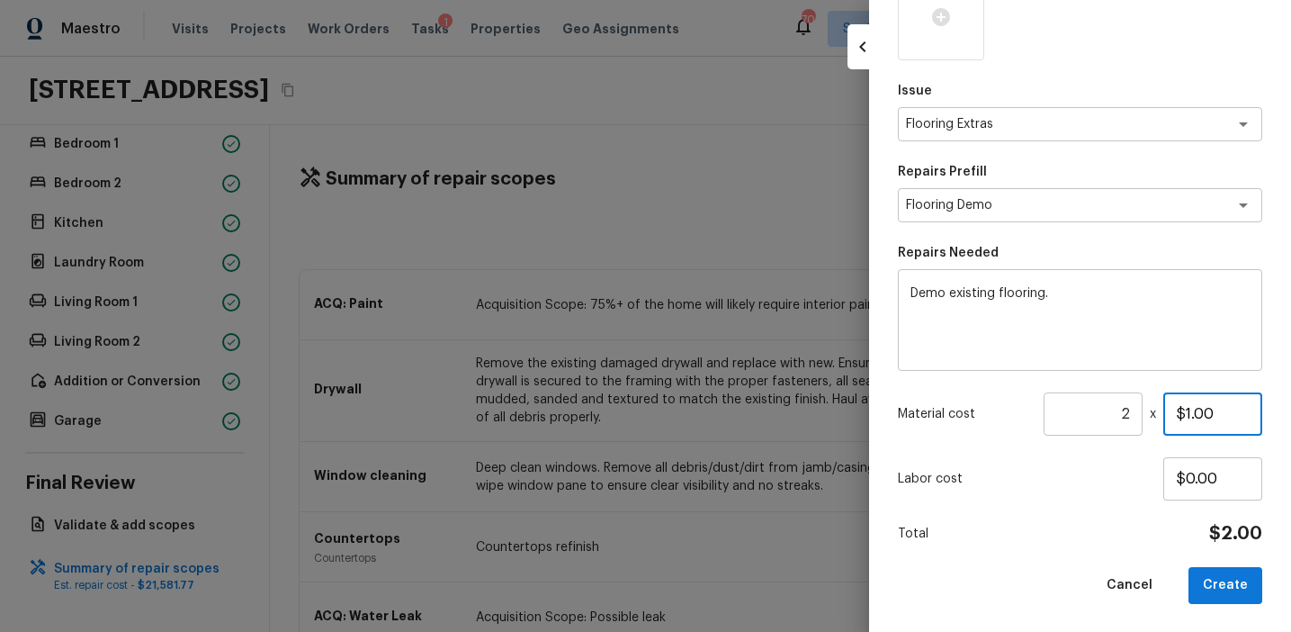
paste input "748"
click at [1228, 581] on button "Create" at bounding box center [1226, 585] width 74 height 37
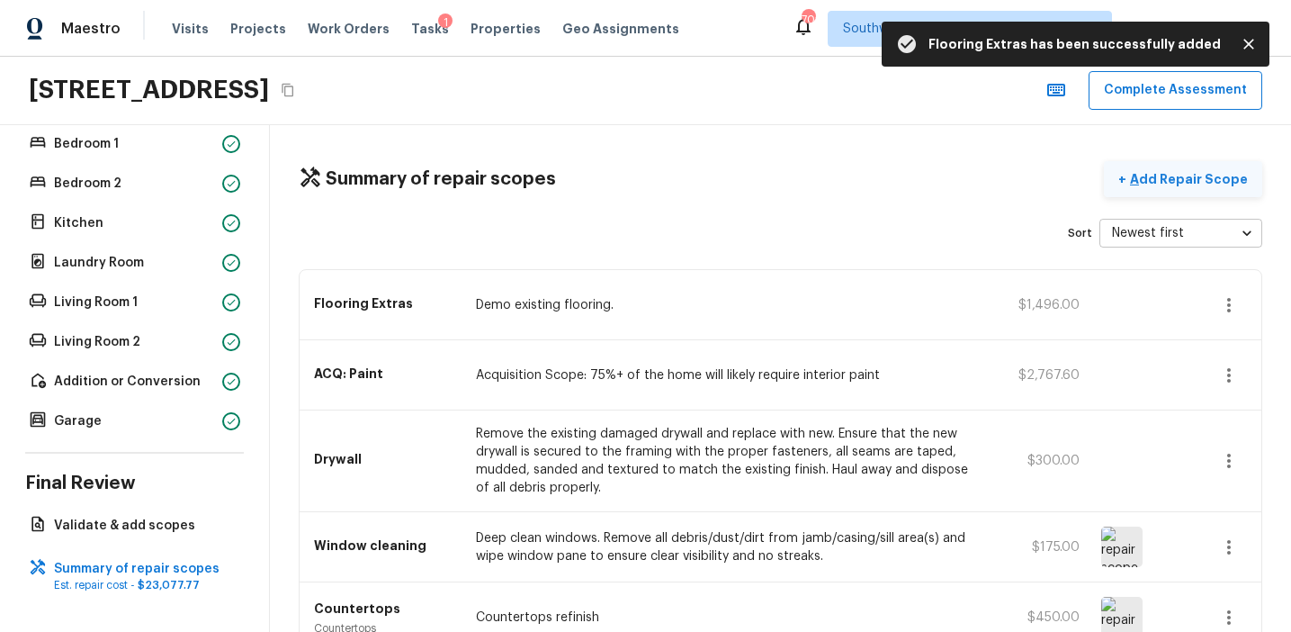
click at [1160, 183] on p "Add Repair Scope" at bounding box center [1186, 179] width 121 height 18
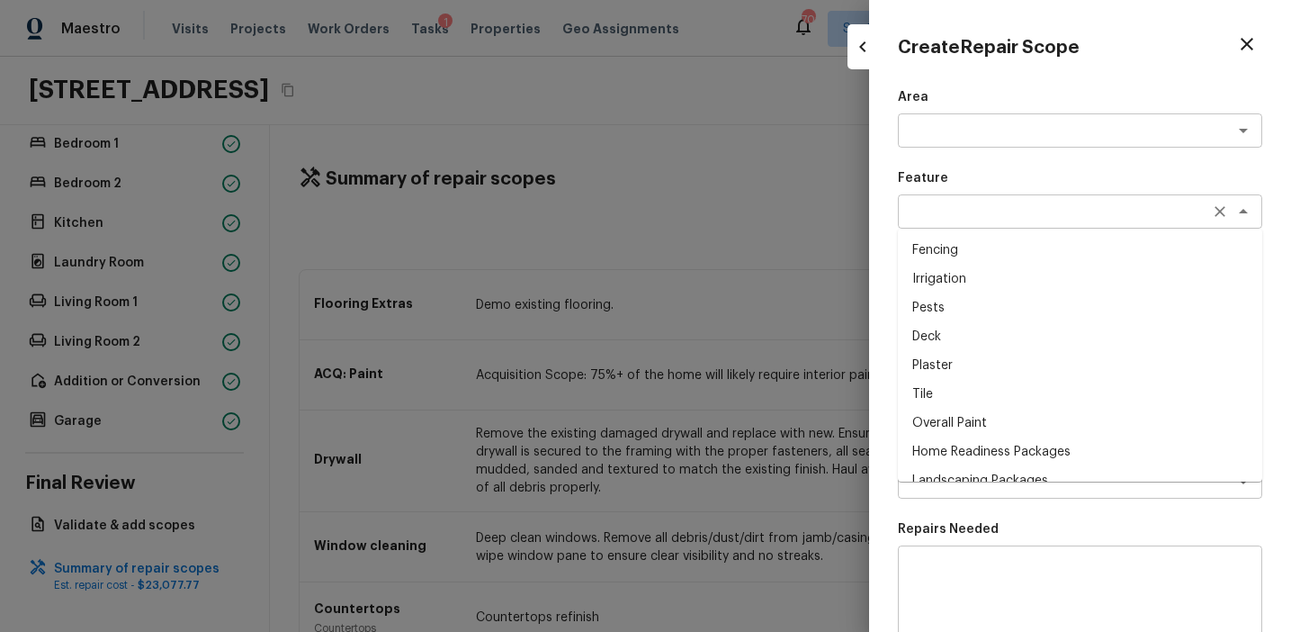
click at [953, 223] on div "x ​" at bounding box center [1080, 211] width 364 height 34
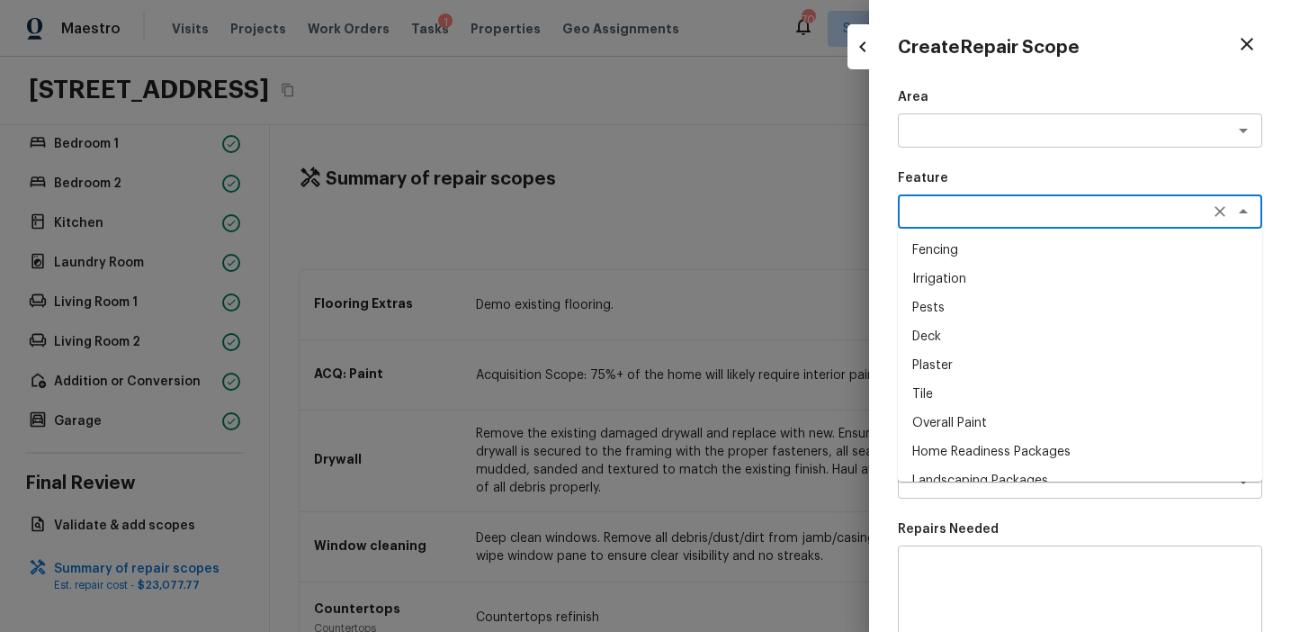
click at [875, 400] on div "Create Repair Scope Area x ​ Feature x ​ Fencing Irrigation Pests Deck Plaster …" at bounding box center [1080, 316] width 422 height 632
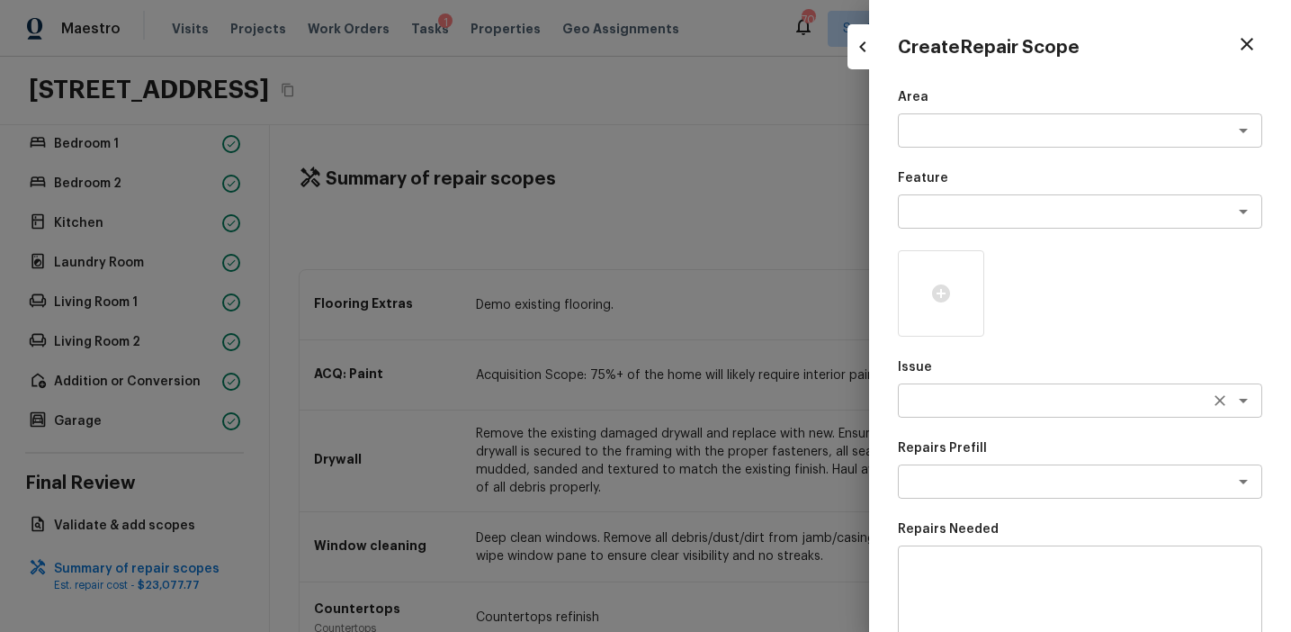
click at [950, 398] on textarea at bounding box center [1055, 400] width 298 height 18
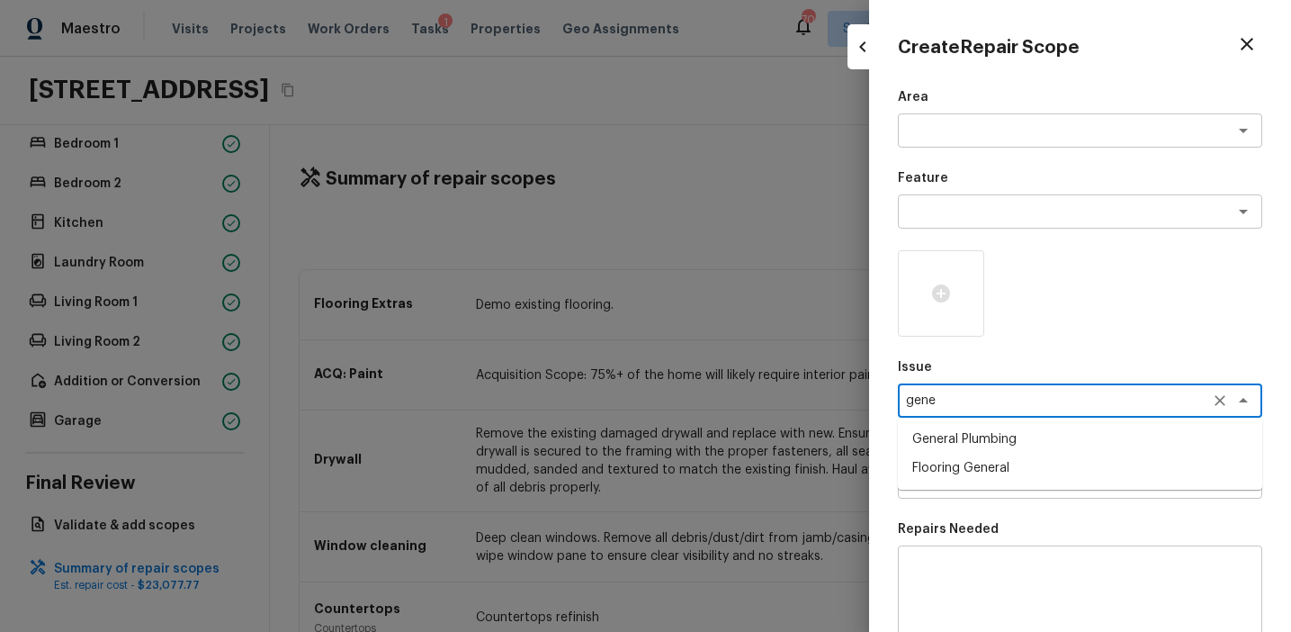
click at [985, 475] on li "Flooring General" at bounding box center [1080, 467] width 364 height 29
click at [992, 475] on textarea at bounding box center [1055, 481] width 298 height 18
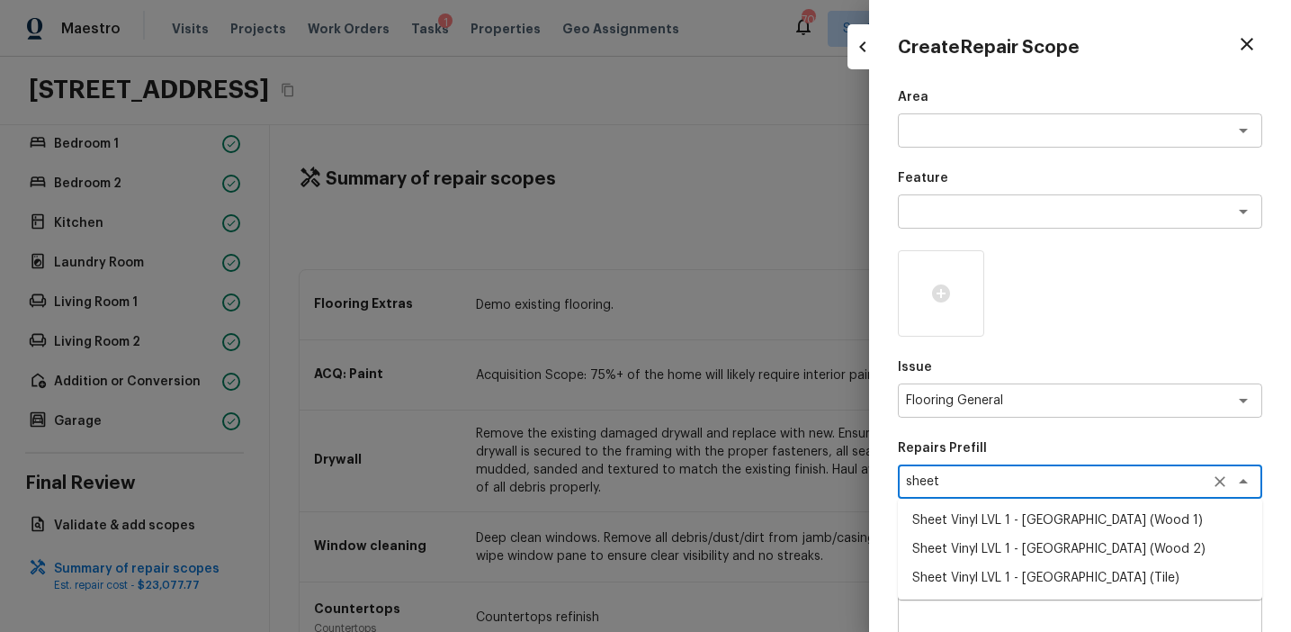
click at [1026, 523] on li "Sheet Vinyl LVL 1 - [GEOGRAPHIC_DATA] (Wood 1)" at bounding box center [1080, 520] width 364 height 29
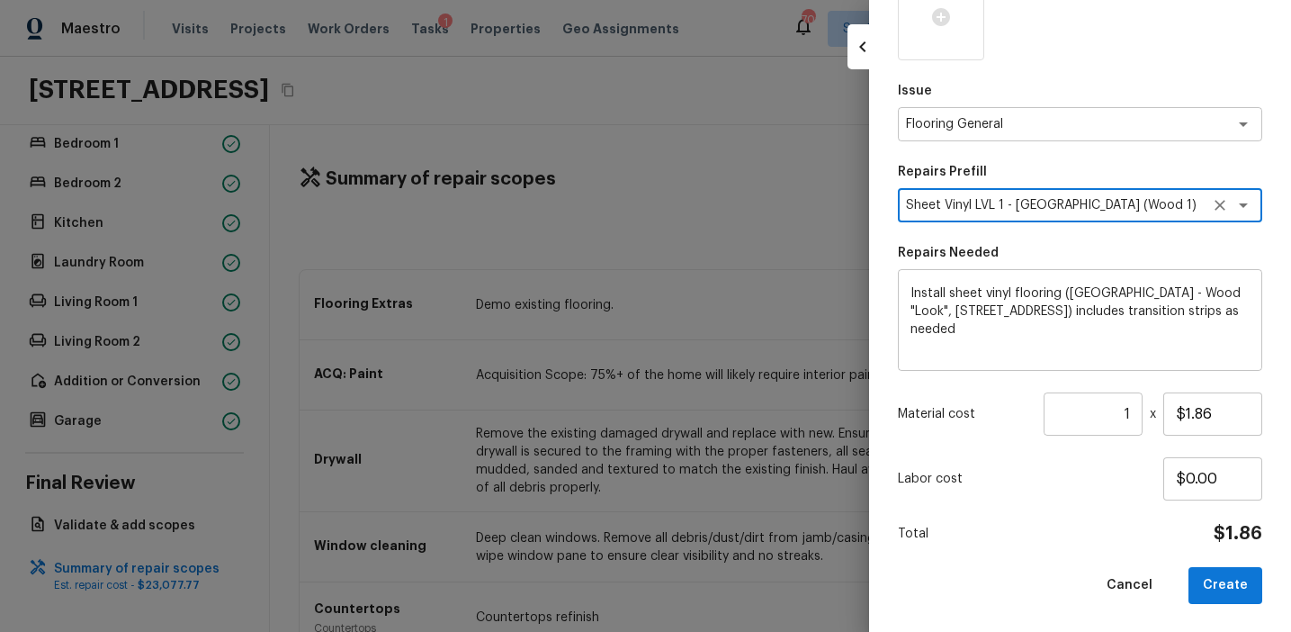
click at [1130, 415] on input "1" at bounding box center [1093, 413] width 99 height 43
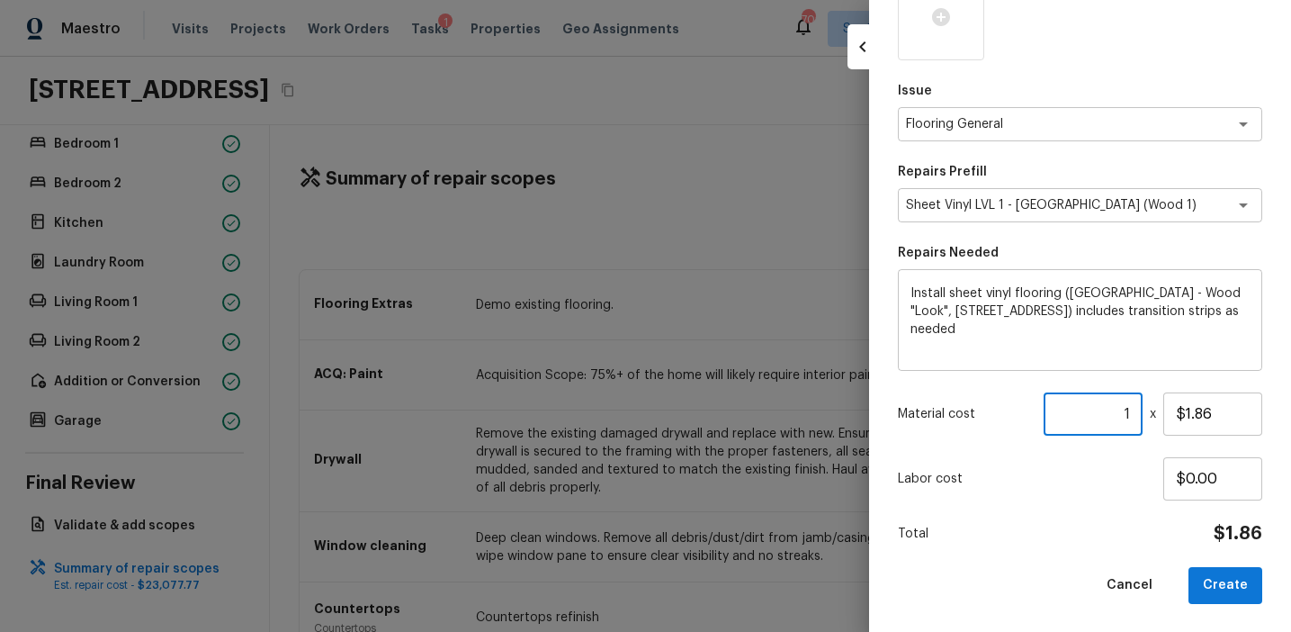
click at [1130, 415] on input "1" at bounding box center [1093, 413] width 99 height 43
paste input "748"
click at [1117, 409] on input "1748" at bounding box center [1093, 413] width 99 height 43
click at [1106, 414] on input "1748" at bounding box center [1093, 413] width 99 height 43
click at [1227, 579] on button "Create" at bounding box center [1226, 585] width 74 height 37
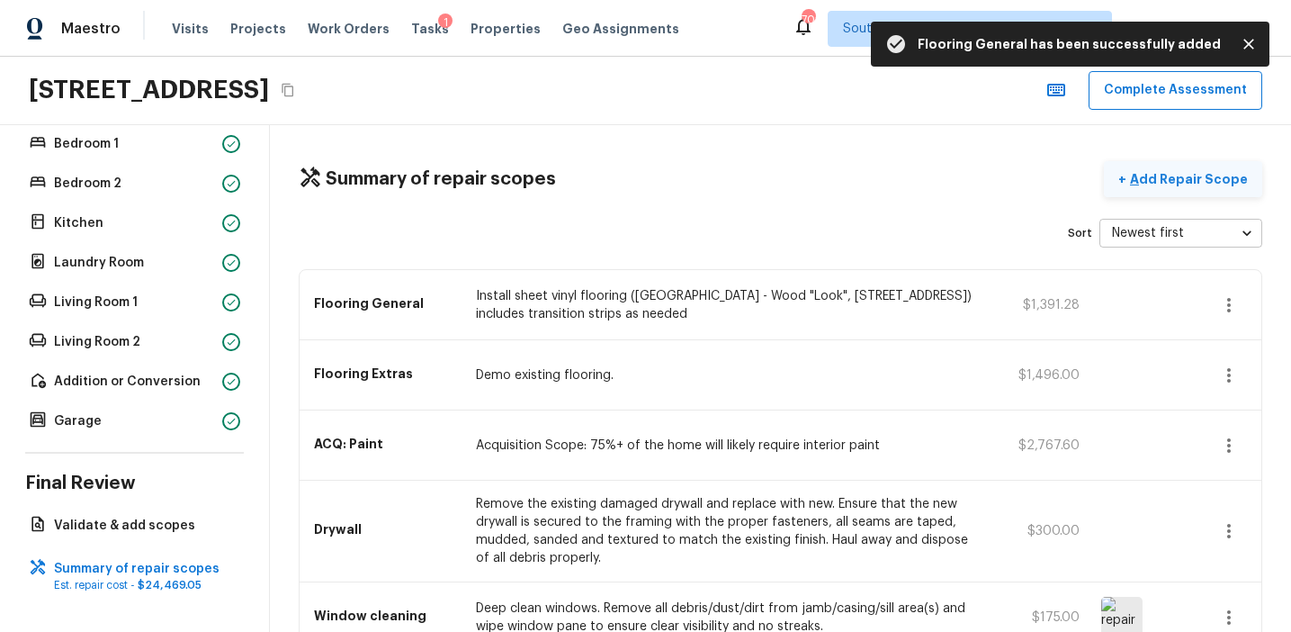
click at [1169, 174] on p "Add Repair Scope" at bounding box center [1186, 179] width 121 height 18
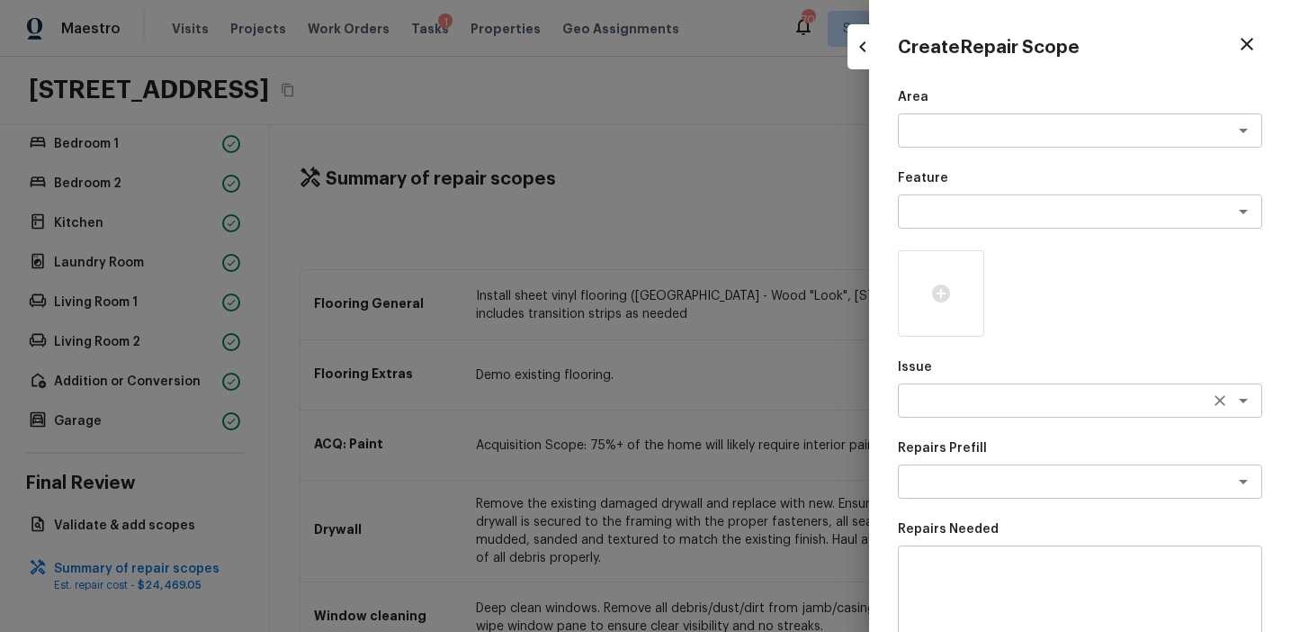
click at [917, 408] on textarea at bounding box center [1055, 400] width 298 height 18
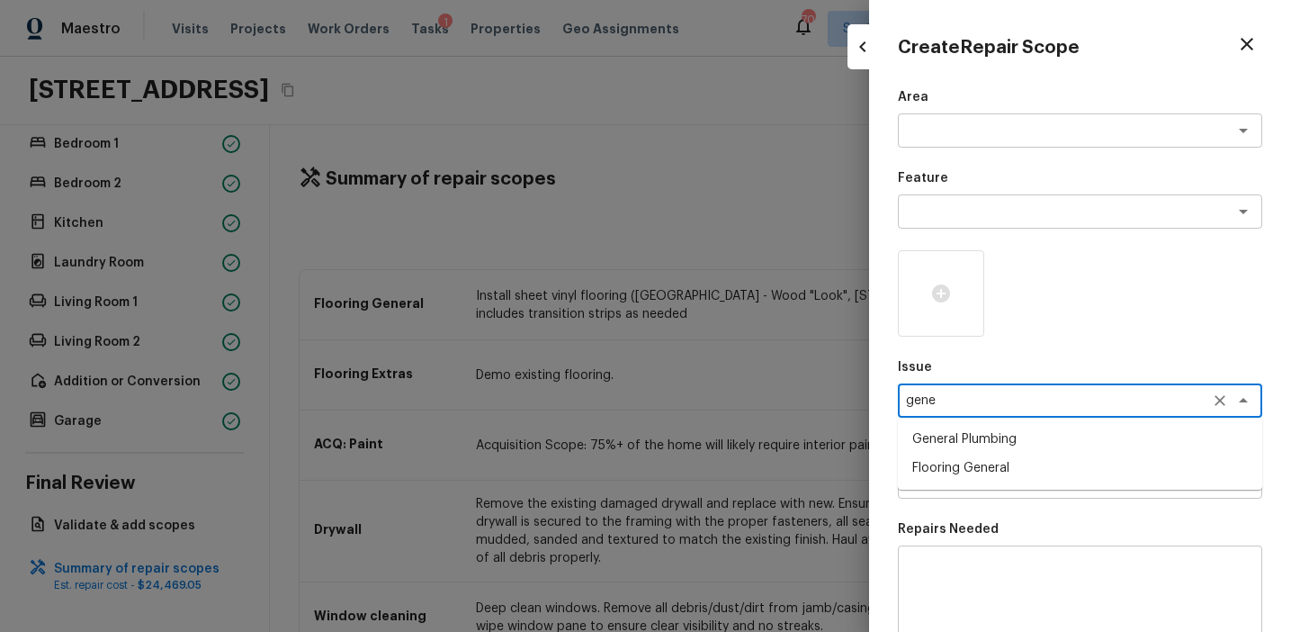
click at [974, 464] on li "Flooring General" at bounding box center [1080, 467] width 364 height 29
click at [965, 468] on div "x ​" at bounding box center [1080, 481] width 364 height 34
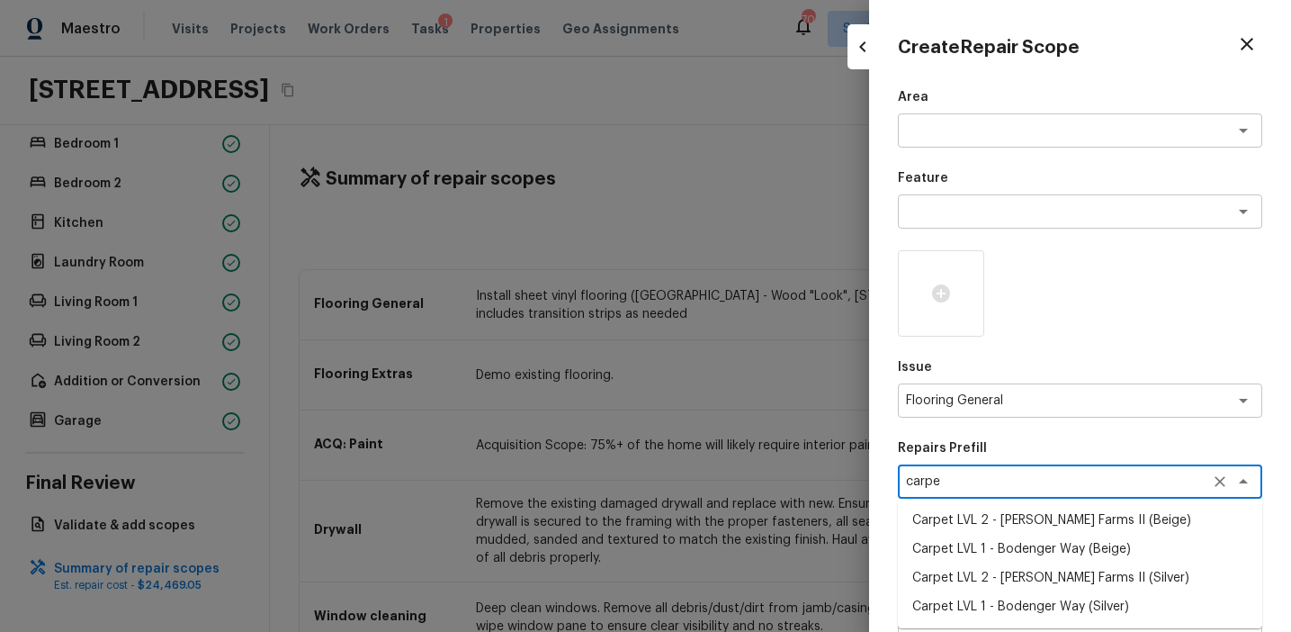
click at [1035, 586] on li "Carpet LVL 2 - [PERSON_NAME] Farms II (Silver)" at bounding box center [1080, 577] width 364 height 29
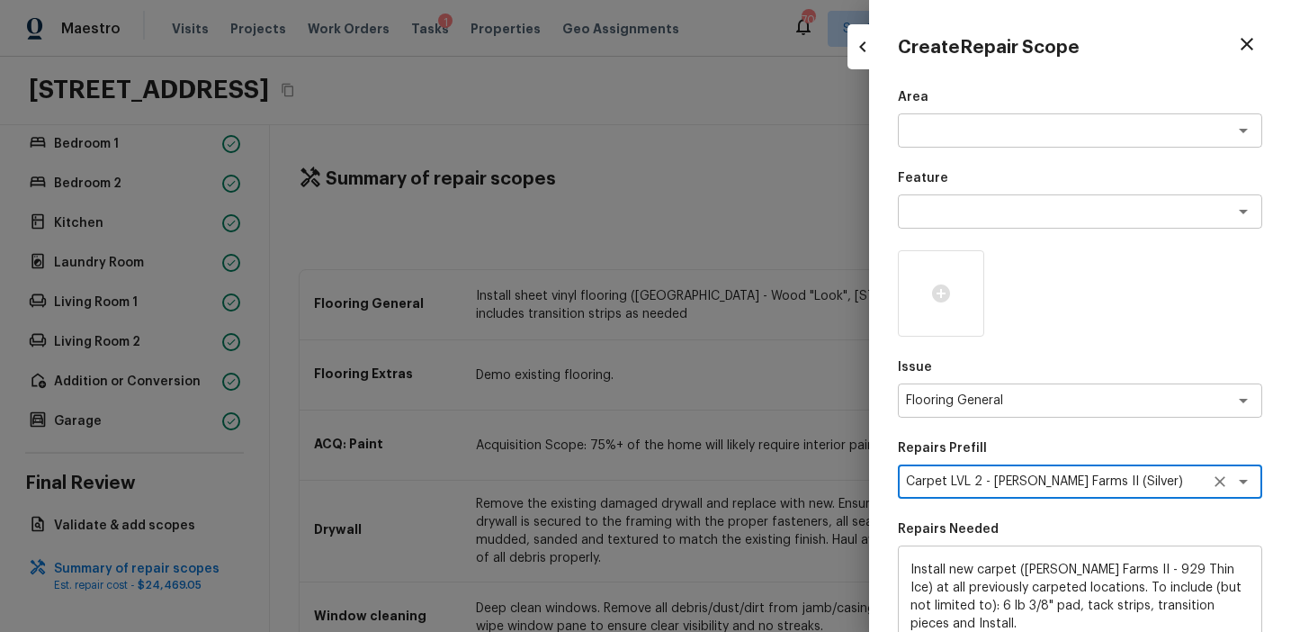
scroll to position [271, 0]
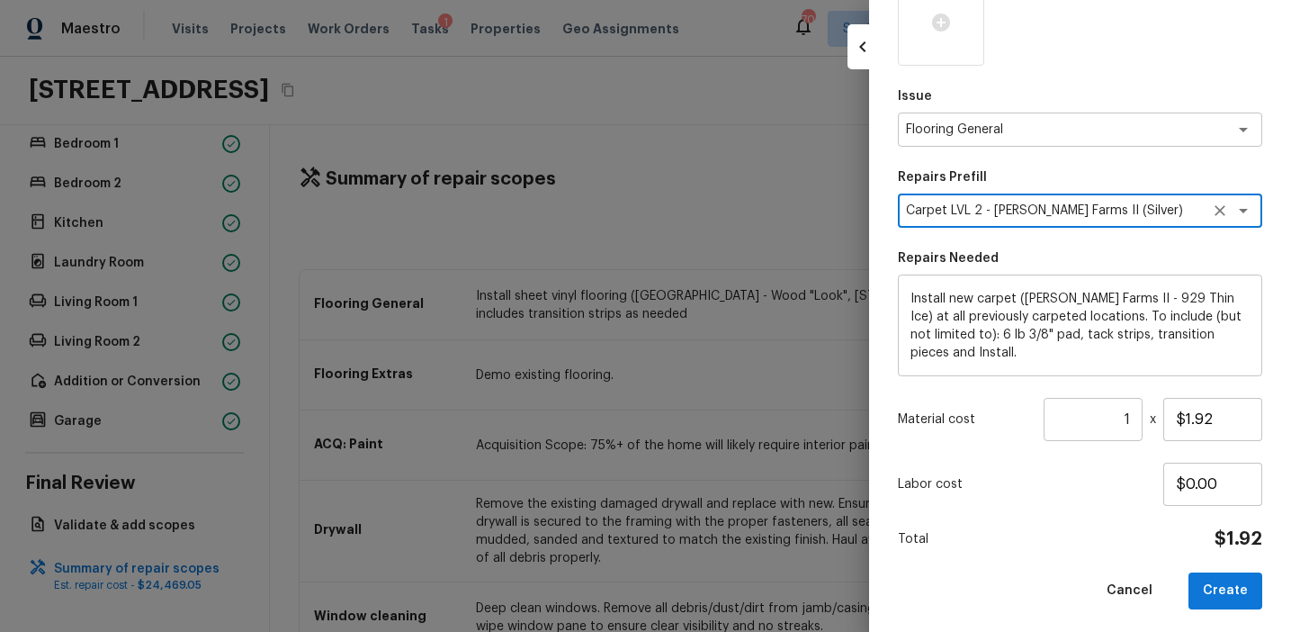
click at [1134, 418] on input "1" at bounding box center [1093, 419] width 99 height 43
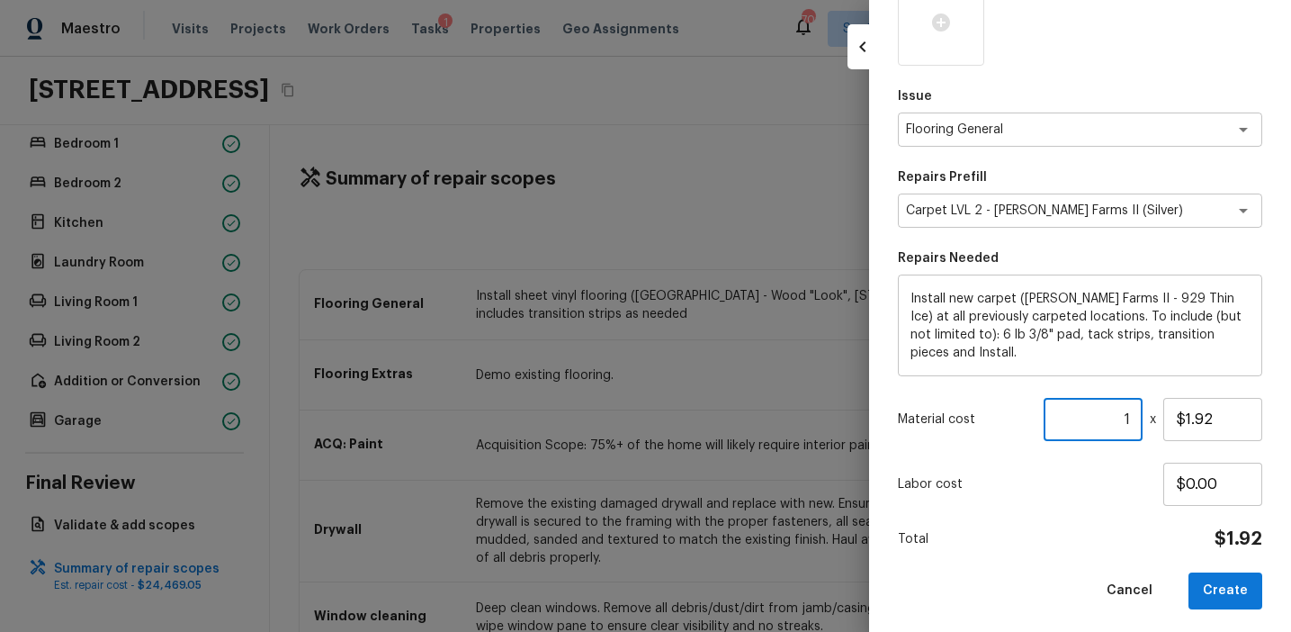
click at [1134, 418] on input "1" at bounding box center [1093, 419] width 99 height 43
click at [1117, 416] on input "1" at bounding box center [1093, 419] width 99 height 43
paste input "748"
click at [1222, 584] on button "Create" at bounding box center [1226, 590] width 74 height 37
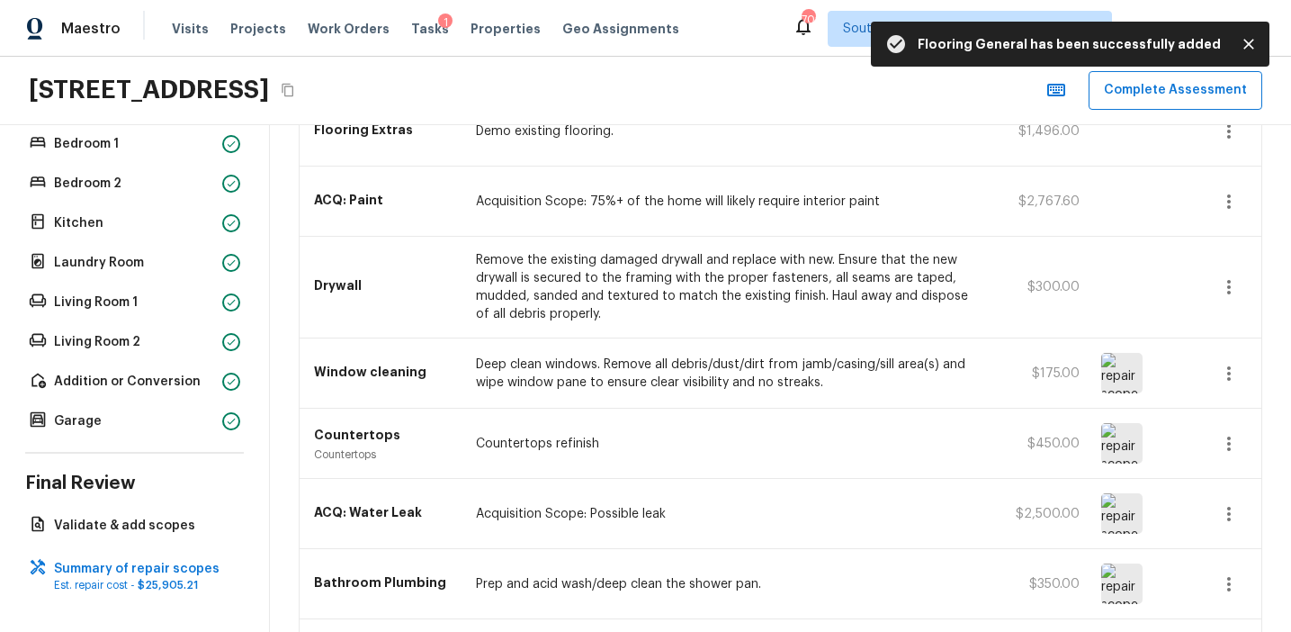
scroll to position [850, 0]
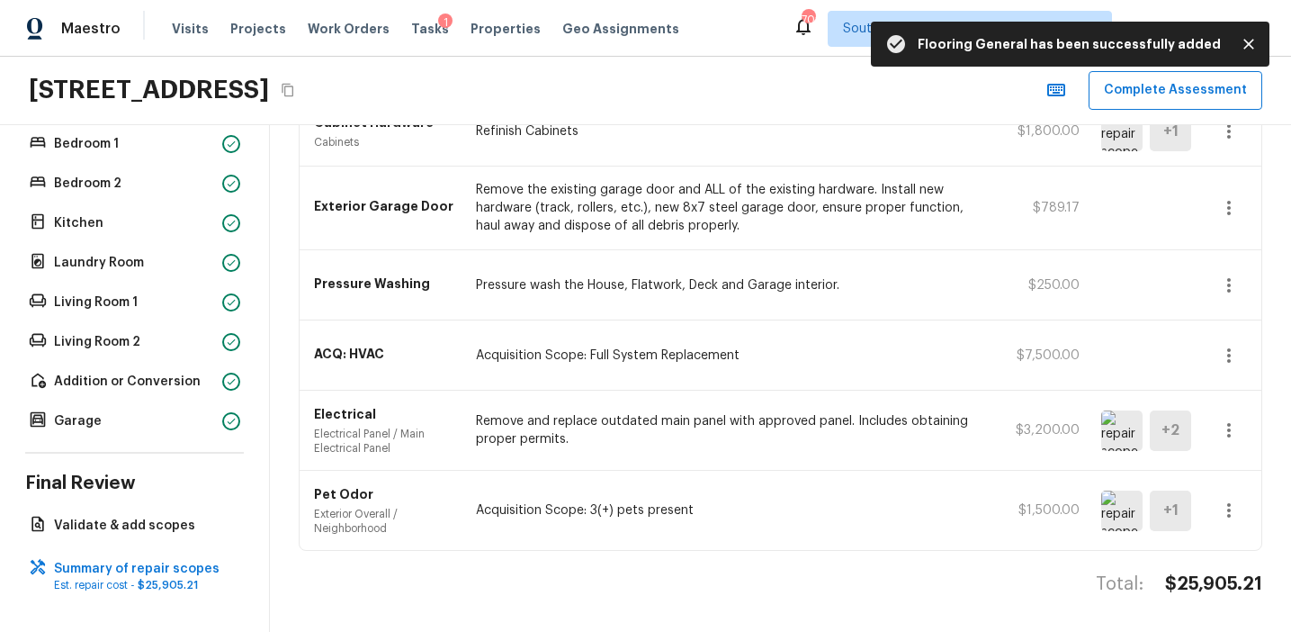
click at [1207, 585] on h4 "$25,905.21" at bounding box center [1213, 583] width 97 height 23
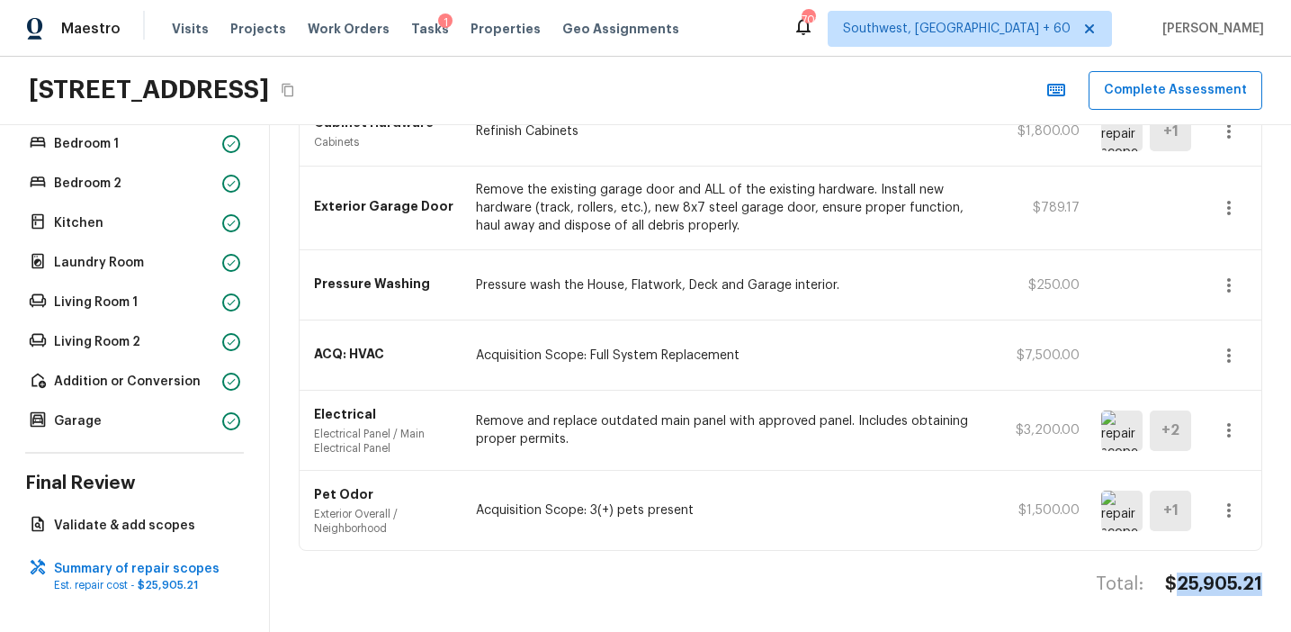
click at [1207, 585] on h4 "$25,905.21" at bounding box center [1213, 583] width 97 height 23
copy h4 "25,905.21"
click at [1200, 576] on h4 "$25,905.21" at bounding box center [1213, 583] width 97 height 23
copy h4 "25,905.21"
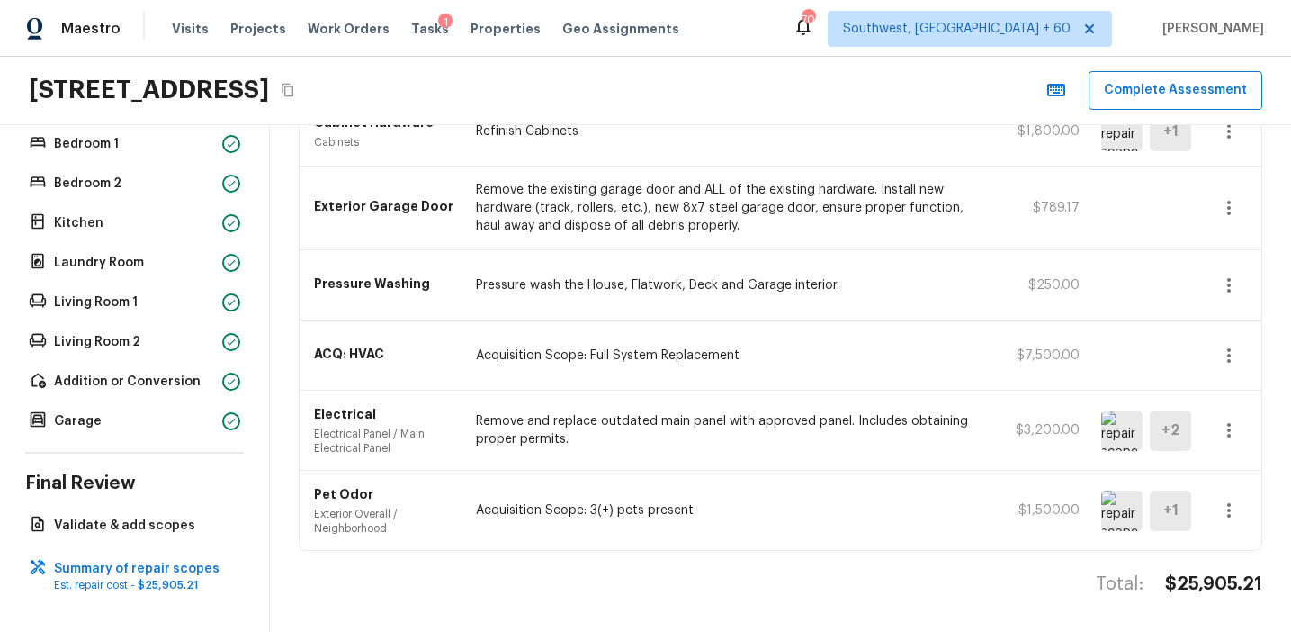
click at [844, 455] on div "Electrical Electrical Panel / Main Electrical Panel Remove and replace outdated…" at bounding box center [781, 430] width 962 height 80
click at [166, 525] on p "Validate & add scopes" at bounding box center [143, 525] width 179 height 18
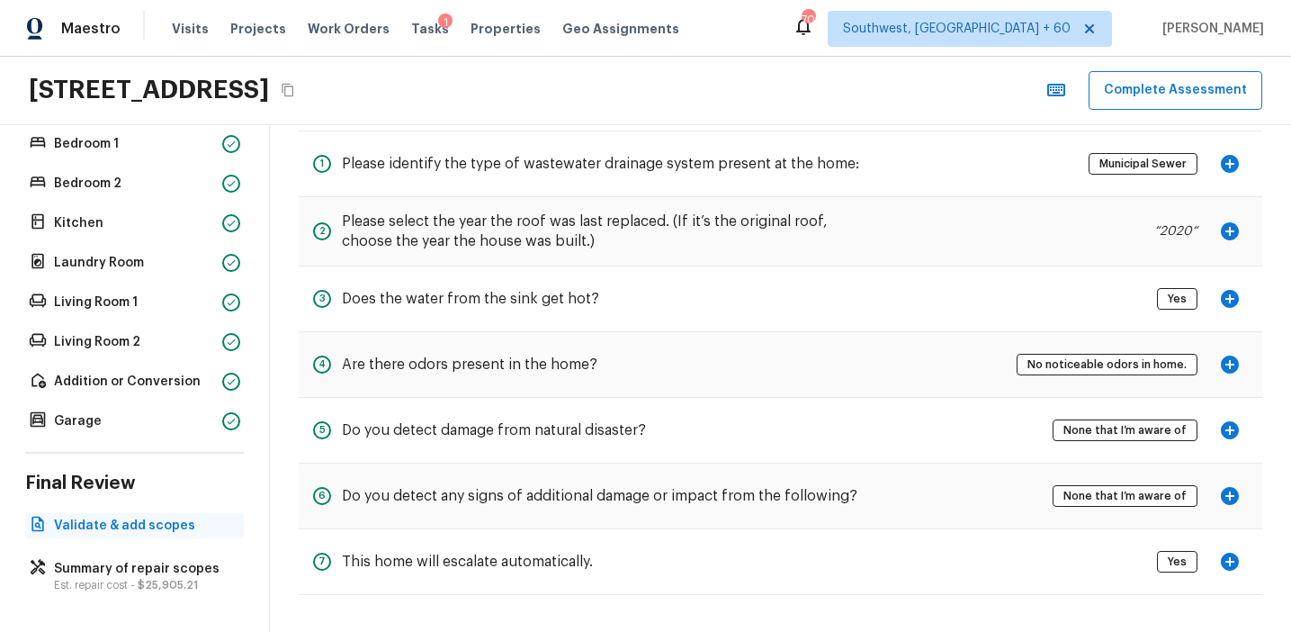
scroll to position [87, 0]
click at [185, 557] on div "Summary of repair scopes Est. repair cost - $25,905.21" at bounding box center [134, 576] width 219 height 40
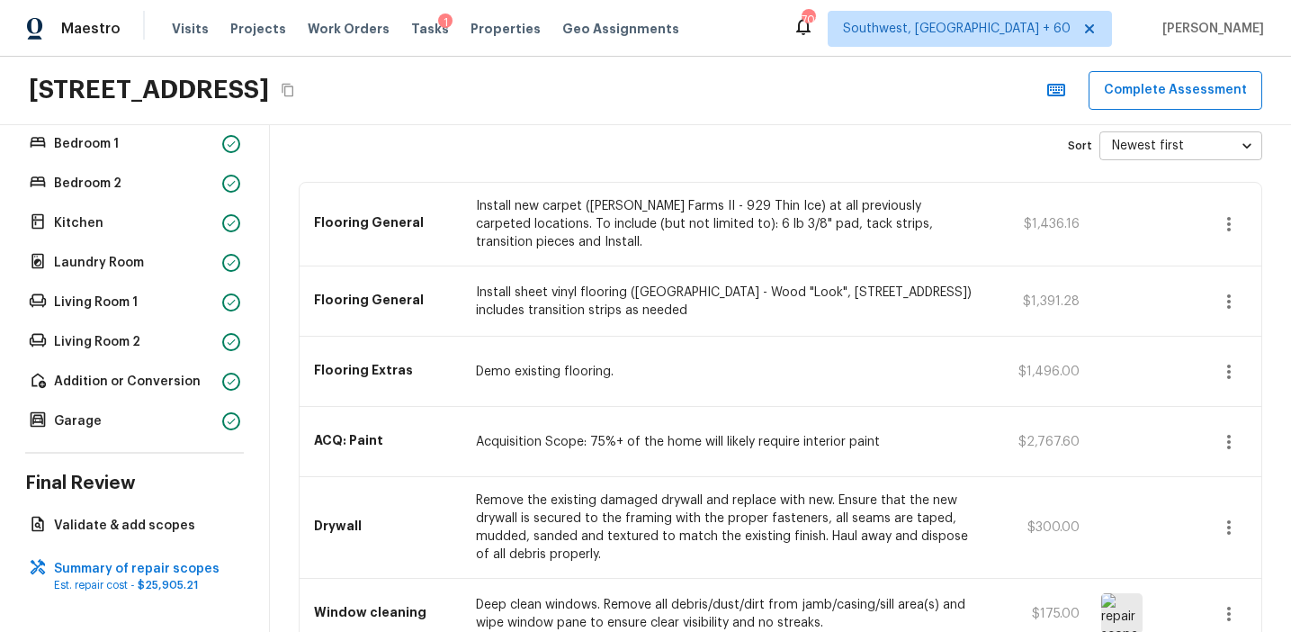
click at [507, 407] on div "ACQ: Paint Acquisition Scope: 75%+ of the home will likely require interior pai…" at bounding box center [781, 442] width 962 height 70
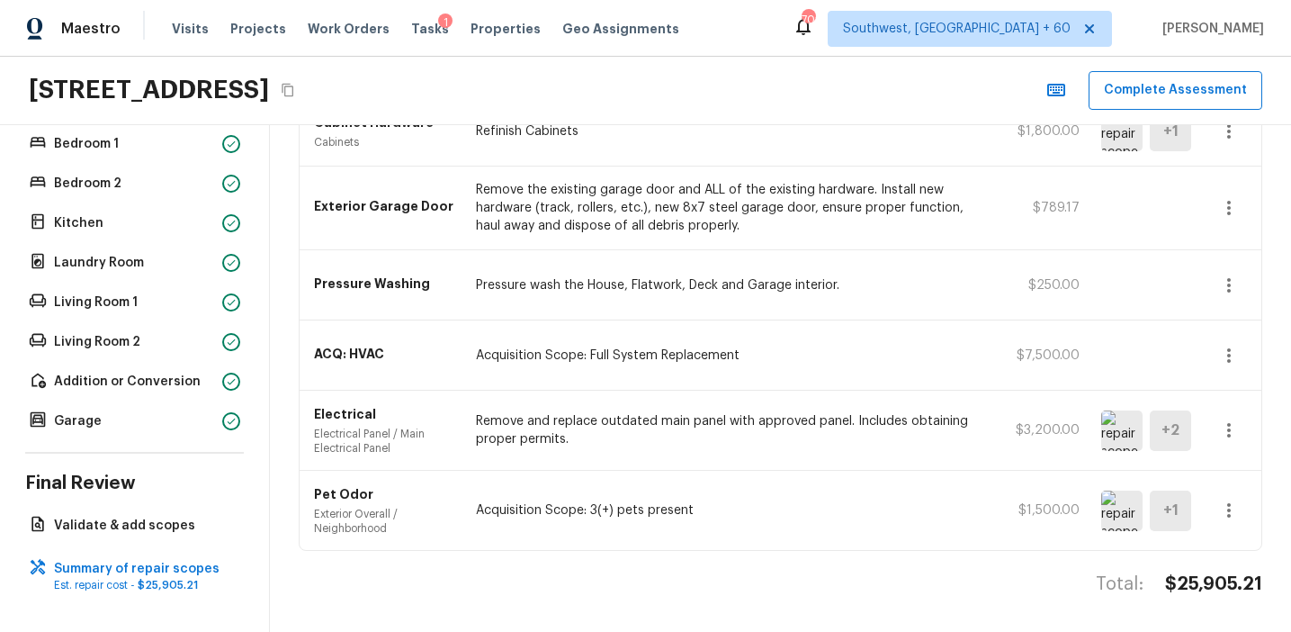
click at [752, 423] on p "Remove and replace outdated main panel with approved panel. Includes obtaining …" at bounding box center [726, 430] width 501 height 36
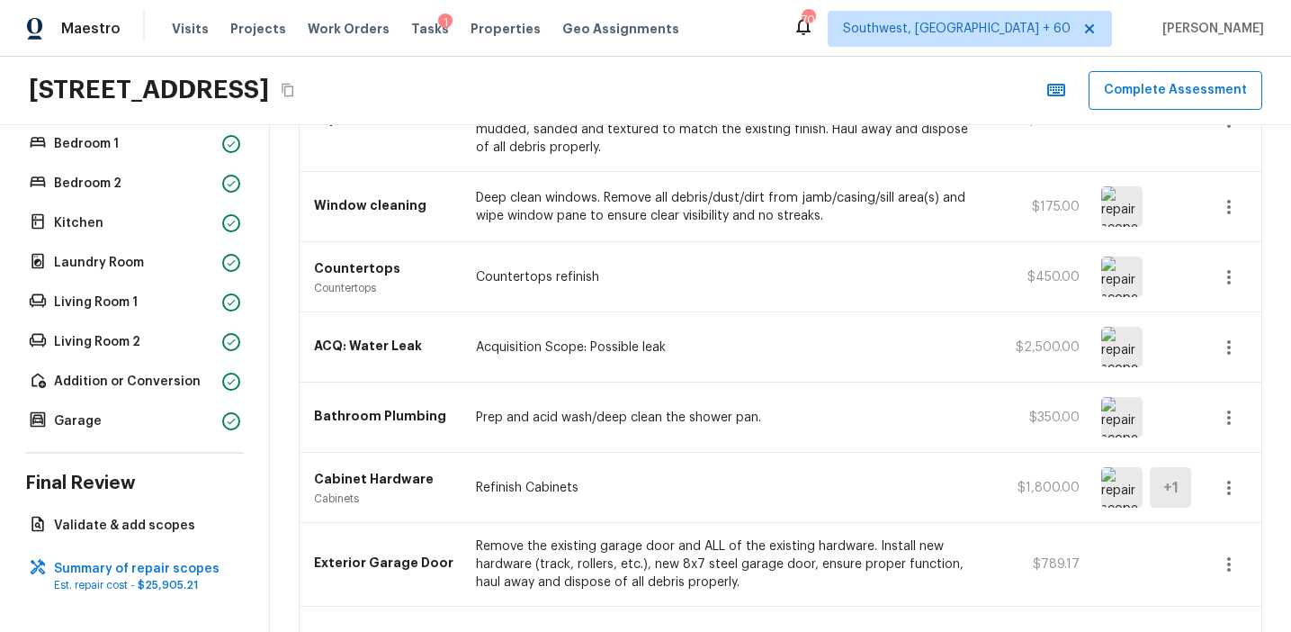
scroll to position [482, 0]
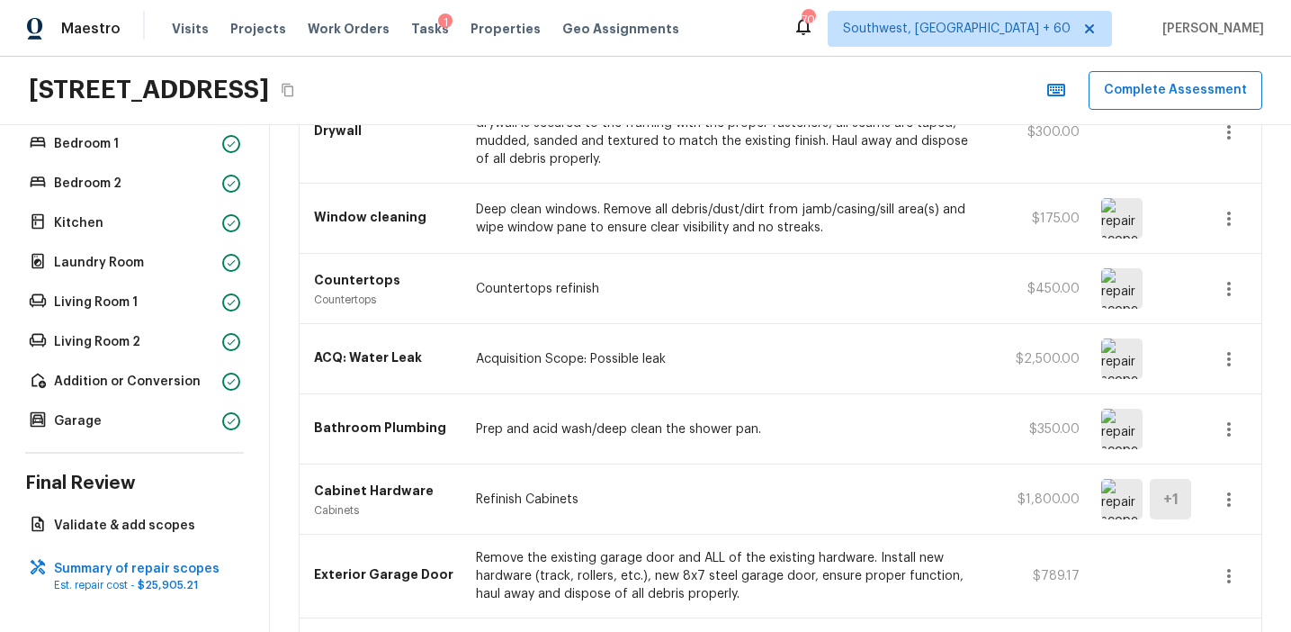
click at [1108, 354] on img at bounding box center [1121, 358] width 41 height 40
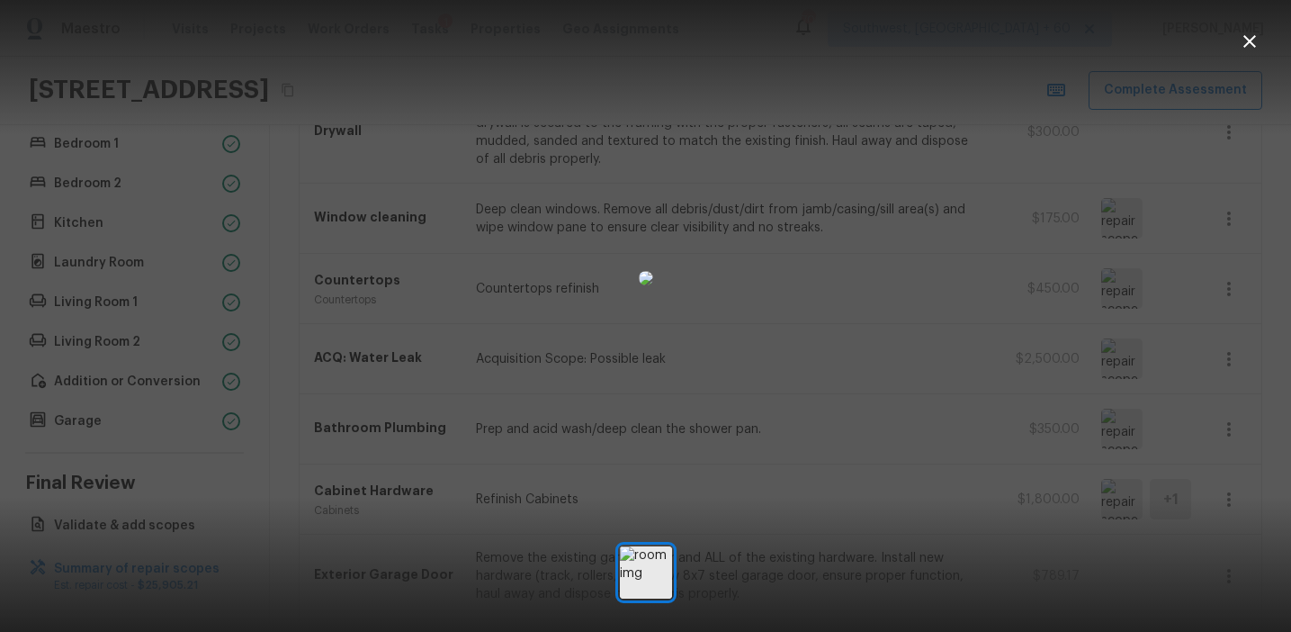
click at [653, 271] on img at bounding box center [646, 278] width 14 height 14
click at [937, 231] on div at bounding box center [645, 278] width 1291 height 498
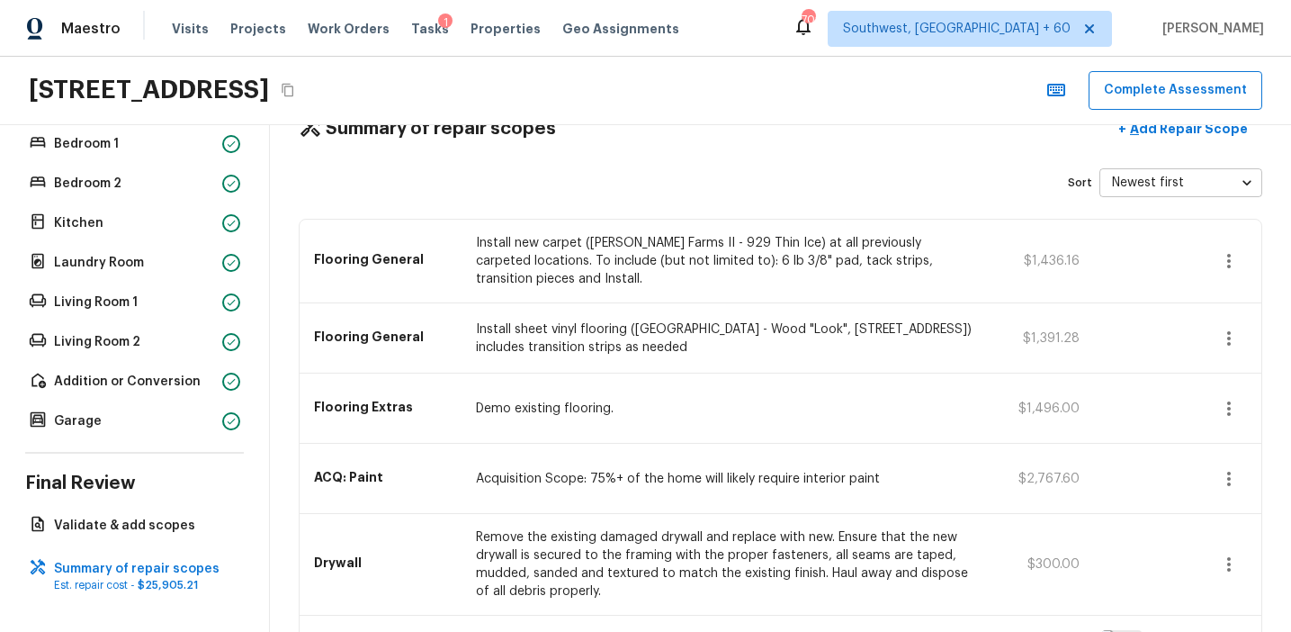
scroll to position [0, 0]
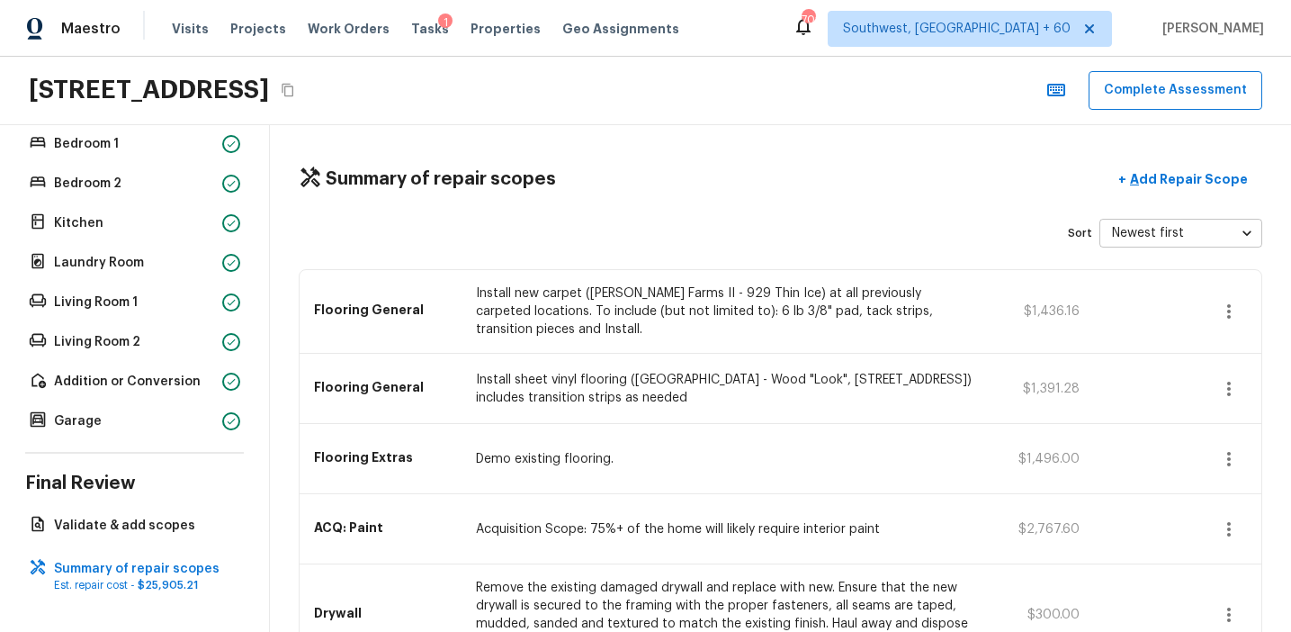
click at [640, 379] on p "Install sheet vinyl flooring ([GEOGRAPHIC_DATA] - Wood "Look", [STREET_ADDRESS]…" at bounding box center [726, 389] width 501 height 36
click at [689, 380] on p "Install sheet vinyl flooring ([GEOGRAPHIC_DATA] - Wood "Look", [STREET_ADDRESS]…" at bounding box center [726, 389] width 501 height 36
click at [659, 390] on p "Install sheet vinyl flooring ([GEOGRAPHIC_DATA] - Wood "Look", [STREET_ADDRESS]…" at bounding box center [726, 389] width 501 height 36
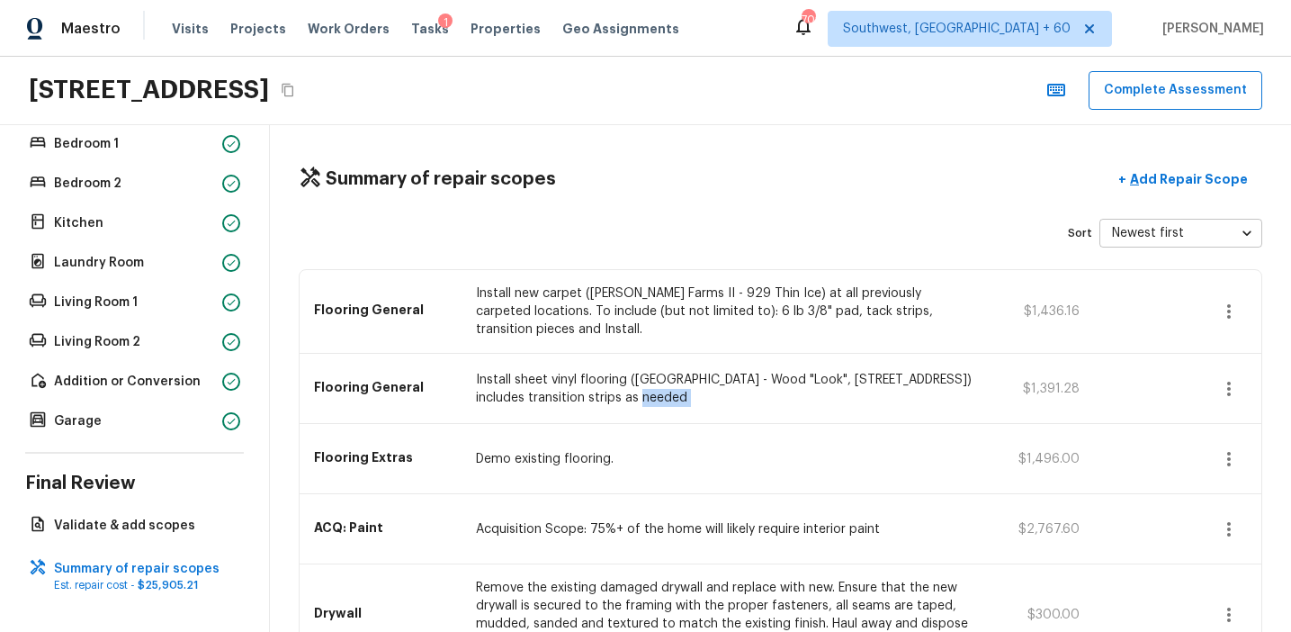
click at [659, 390] on p "Install sheet vinyl flooring ([GEOGRAPHIC_DATA] - Wood "Look", [STREET_ADDRESS]…" at bounding box center [726, 389] width 501 height 36
click at [696, 398] on p "Install sheet vinyl flooring ([GEOGRAPHIC_DATA] - Wood "Look", [STREET_ADDRESS]…" at bounding box center [726, 389] width 501 height 36
click at [1157, 173] on p "Add Repair Scope" at bounding box center [1186, 179] width 121 height 18
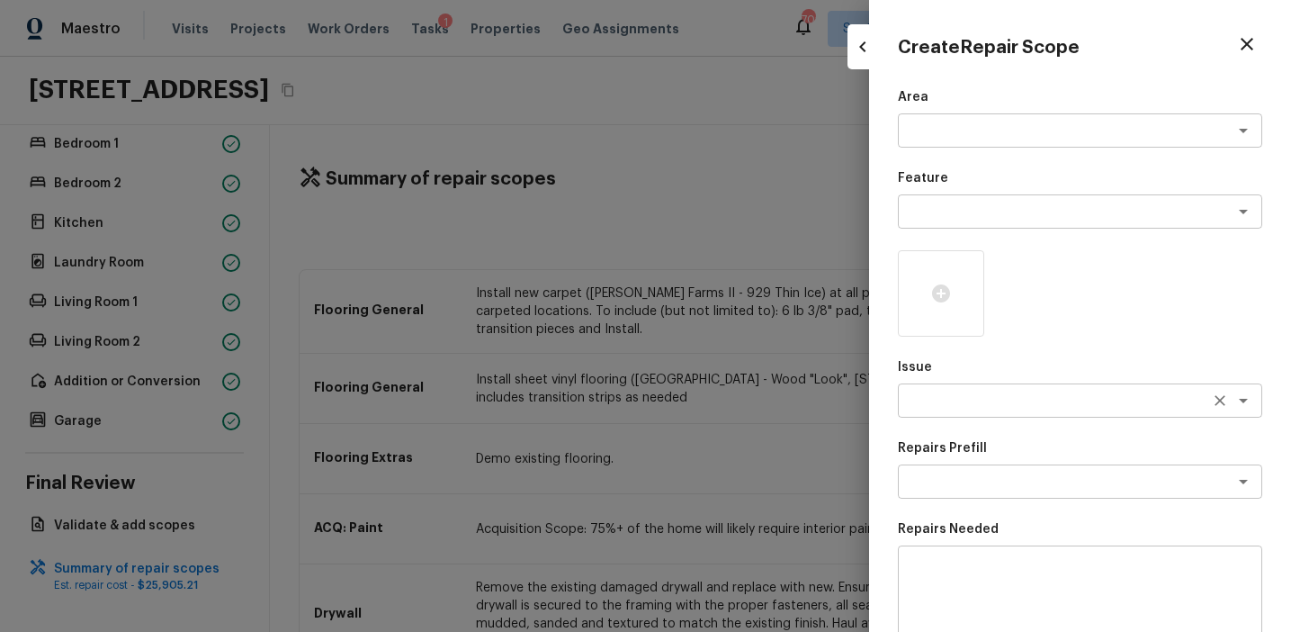
click at [938, 399] on textarea at bounding box center [1055, 400] width 298 height 18
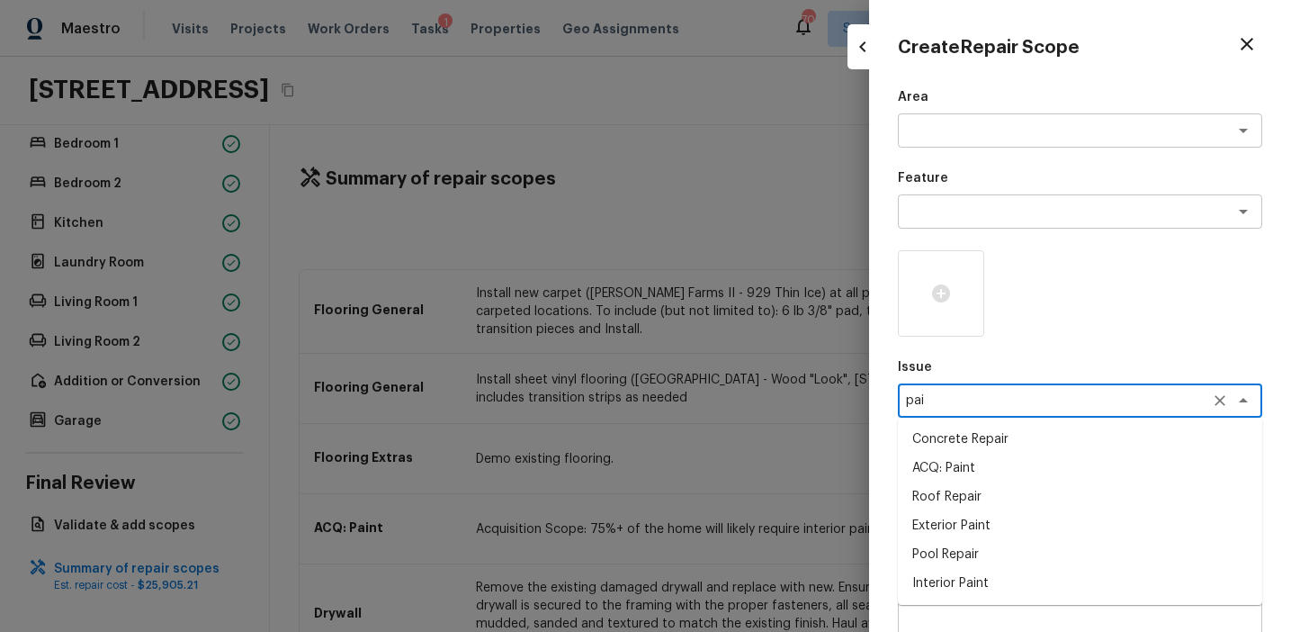
click at [968, 573] on li "Interior Paint" at bounding box center [1080, 583] width 364 height 29
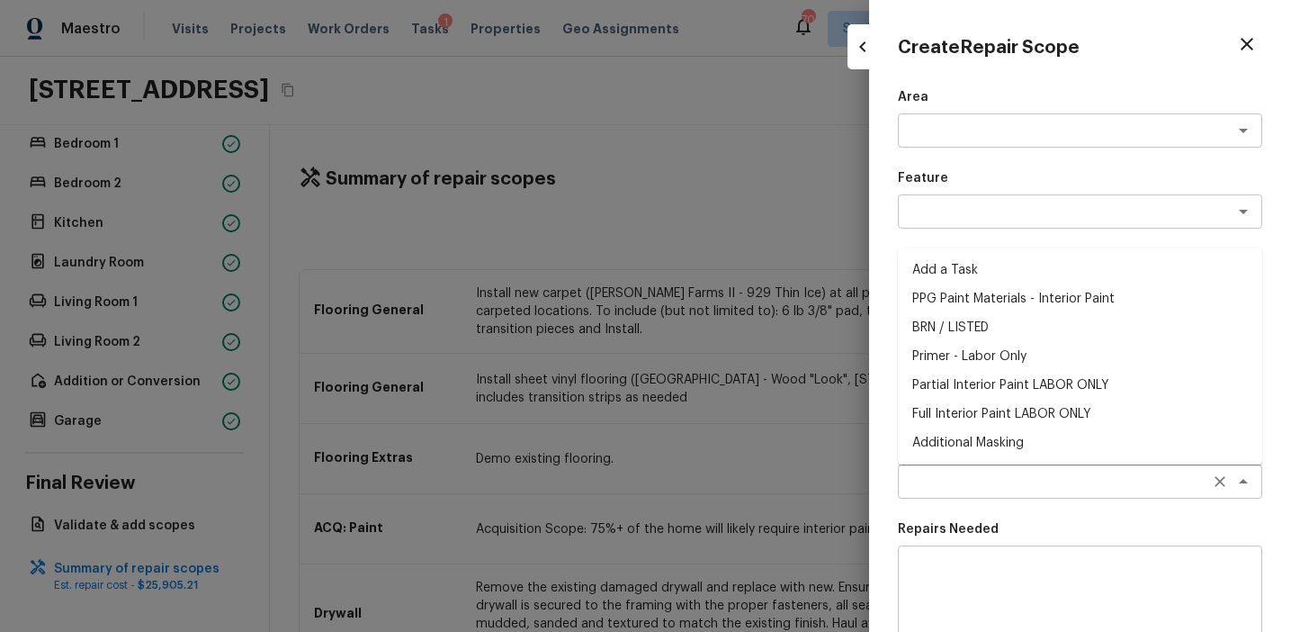
click at [966, 471] on div "x ​" at bounding box center [1080, 481] width 364 height 34
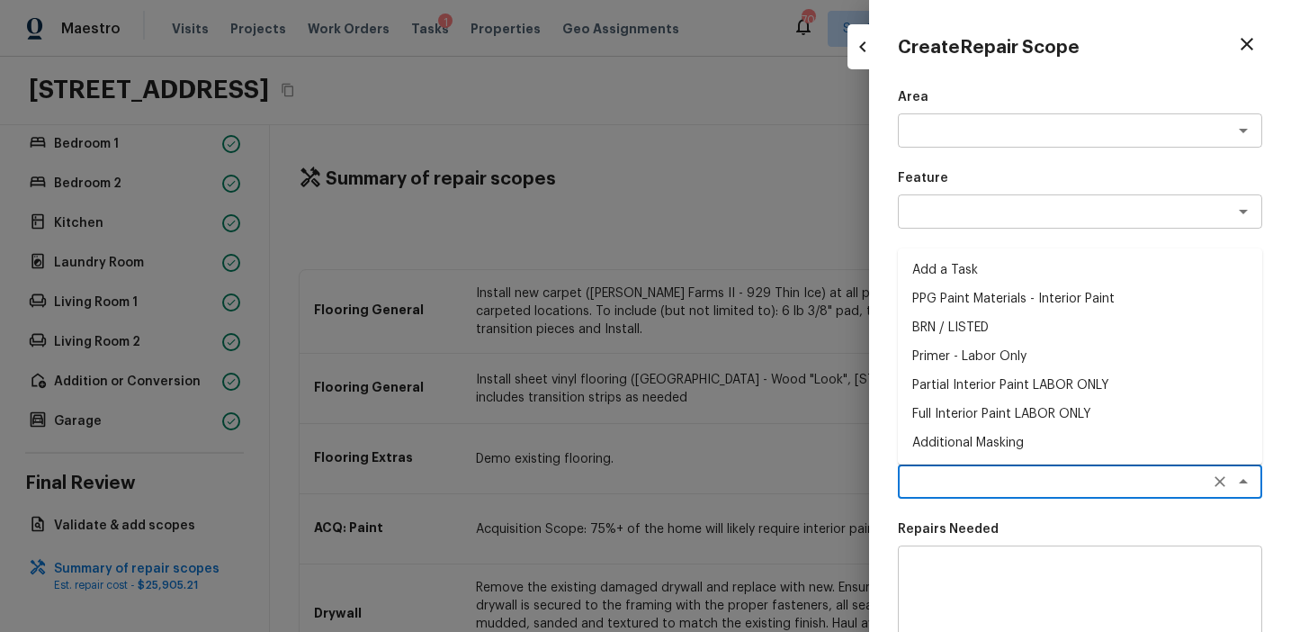
click at [1004, 355] on li "Primer - Labor Only" at bounding box center [1080, 356] width 364 height 29
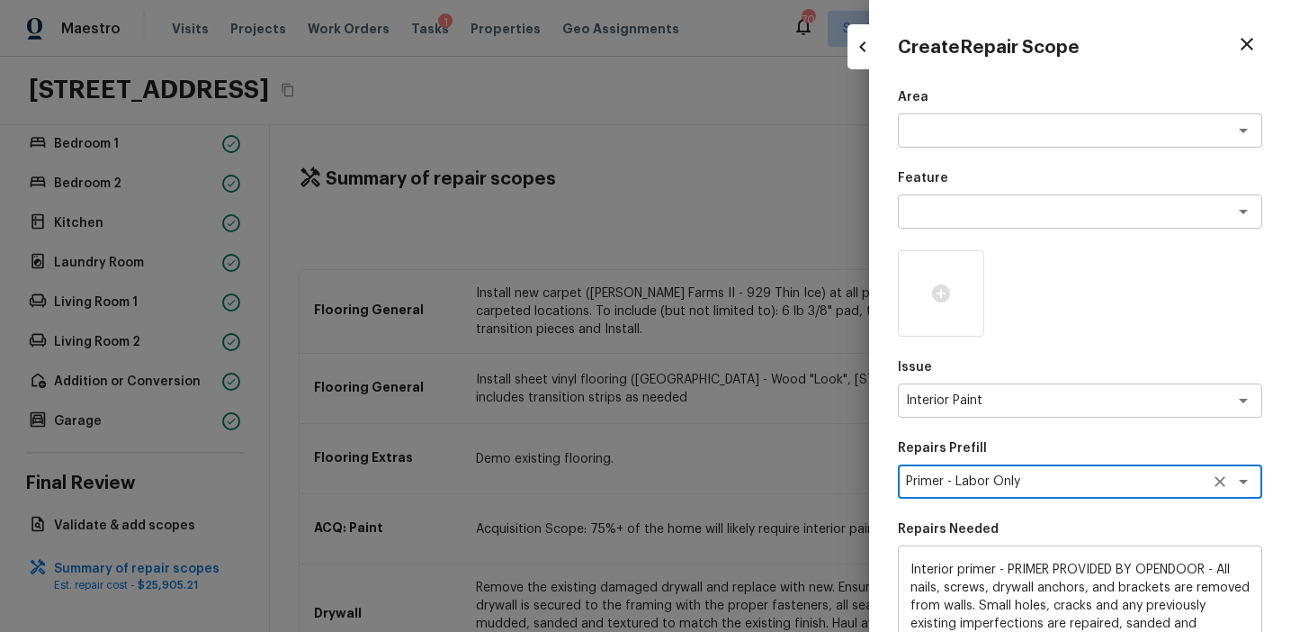
scroll to position [276, 0]
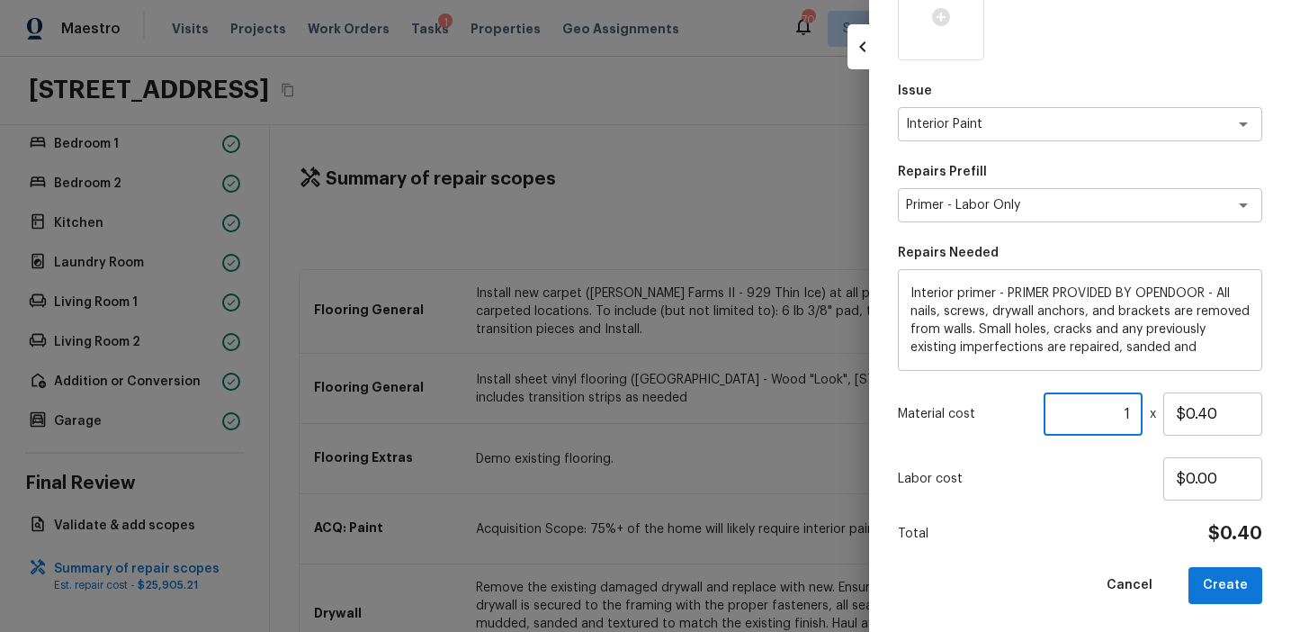
click at [1132, 412] on input "1" at bounding box center [1093, 413] width 99 height 43
click at [1214, 412] on input "$0.40" at bounding box center [1212, 413] width 99 height 43
click at [1224, 581] on button "Create" at bounding box center [1226, 585] width 74 height 37
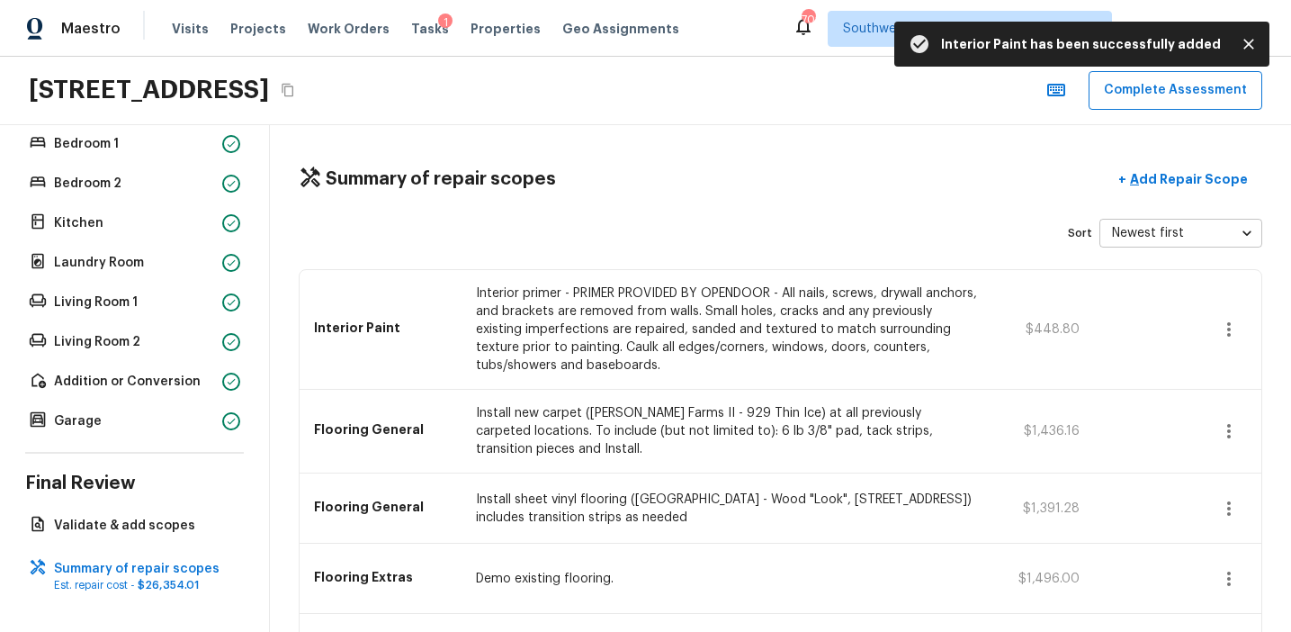
click at [365, 134] on div "Summary of repair scopes + Add Repair Scope Sort Newest first newestFirst ​ Int…" at bounding box center [780, 378] width 1021 height 507
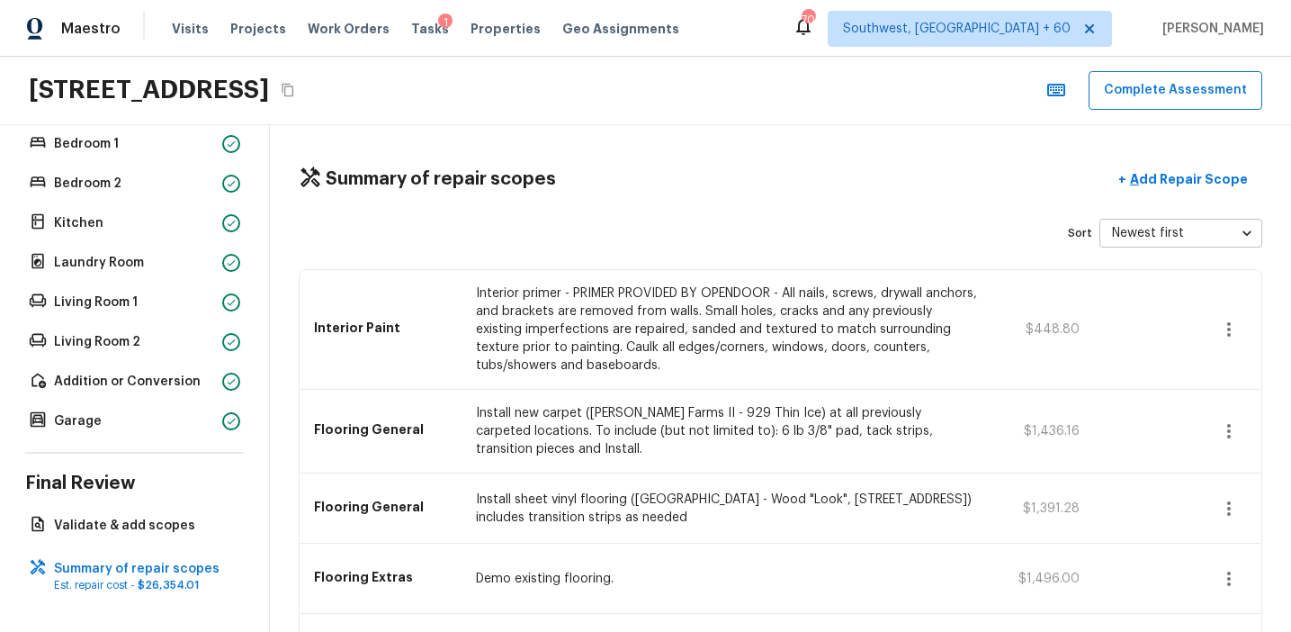
scroll to position [970, 0]
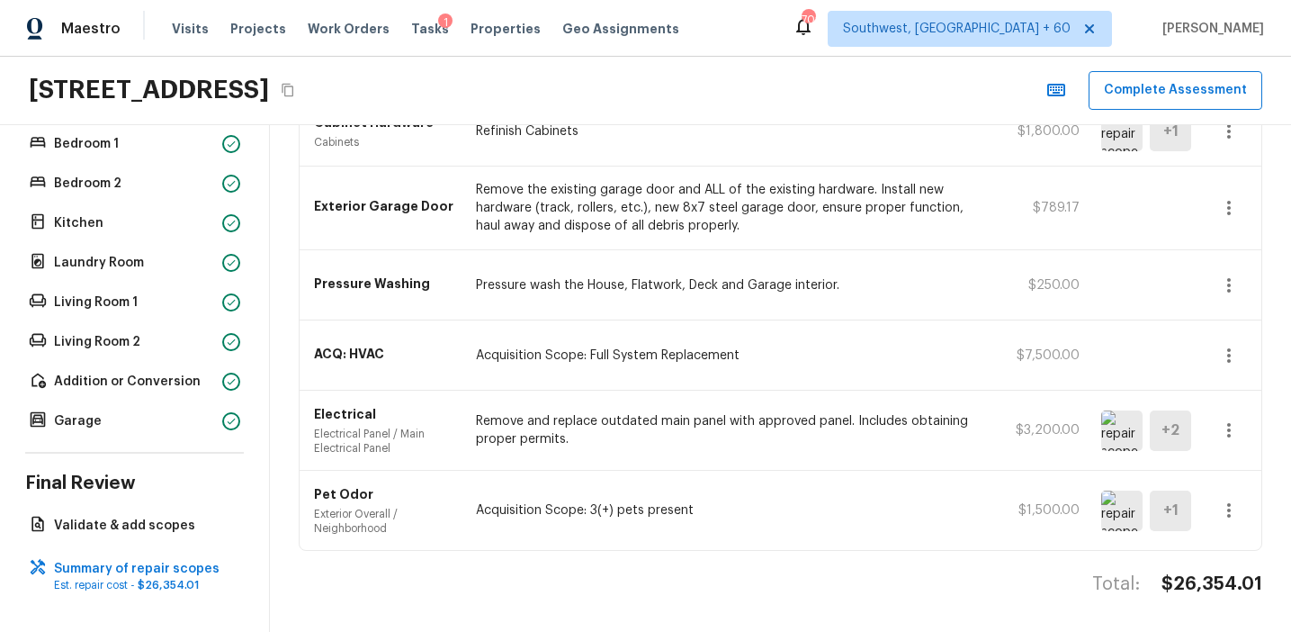
click at [1197, 583] on h4 "$26,354.01" at bounding box center [1212, 583] width 101 height 23
copy h4 "26,354.01"
click at [565, 560] on div "Summary of repair scopes + Add Repair Scope Sort Newest first newestFirst ​ Int…" at bounding box center [780, 378] width 1021 height 507
click at [583, 538] on div "Pet Odor Exterior Overall / Neighborhood Acquisition Scope: 3(+) pets present $…" at bounding box center [781, 510] width 962 height 79
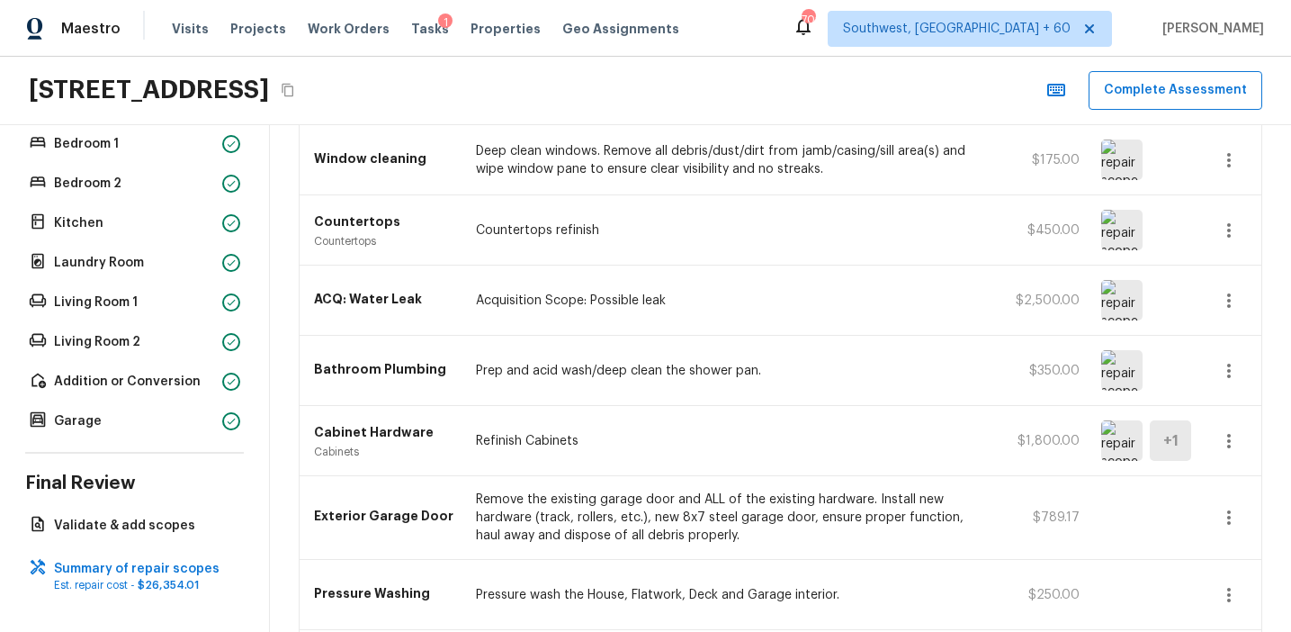
scroll to position [656, 0]
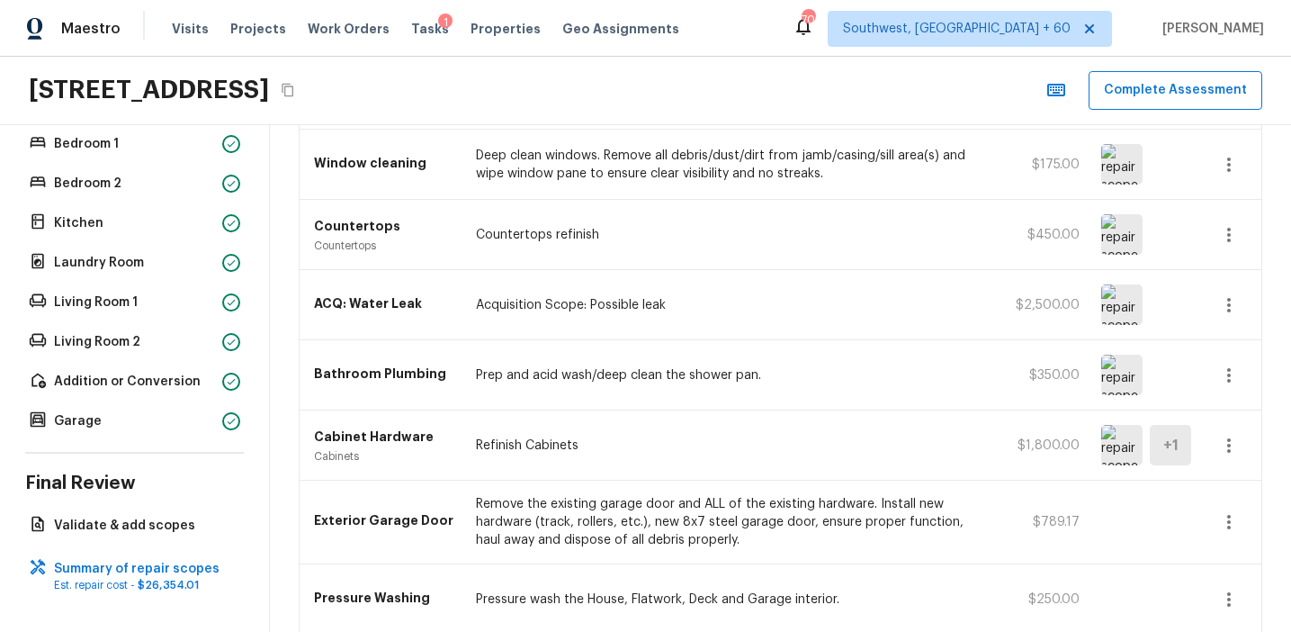
click at [657, 373] on p "Prep and acid wash/deep clean the shower pan." at bounding box center [726, 375] width 501 height 18
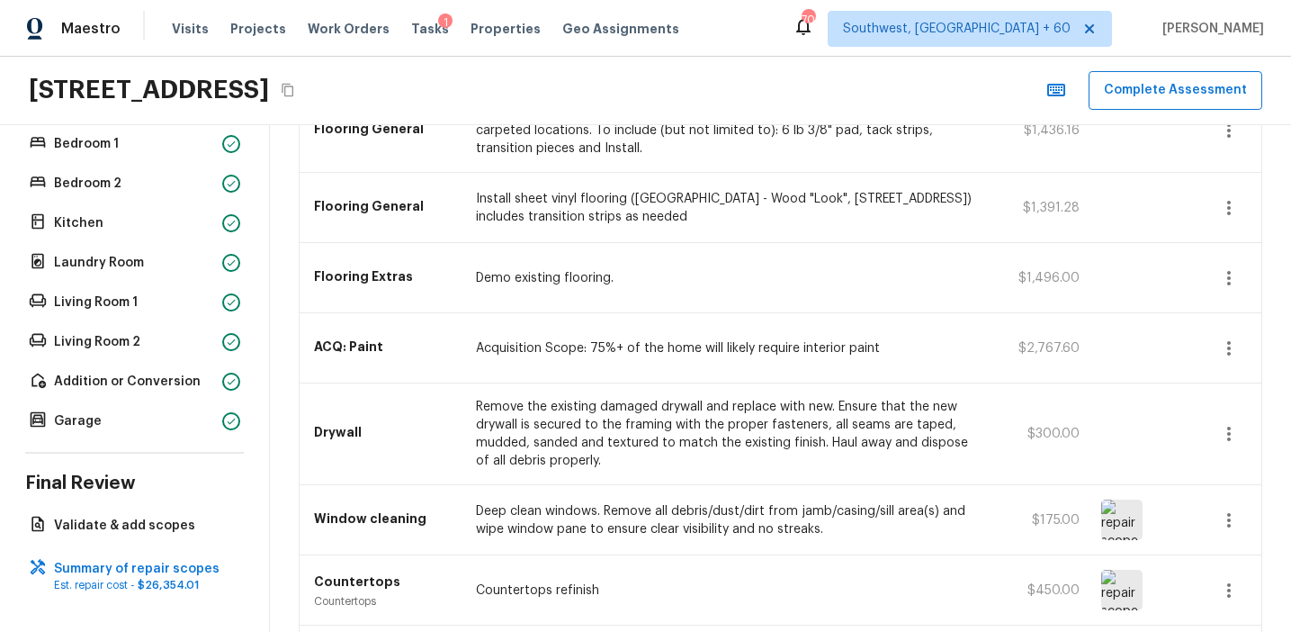
scroll to position [291, 0]
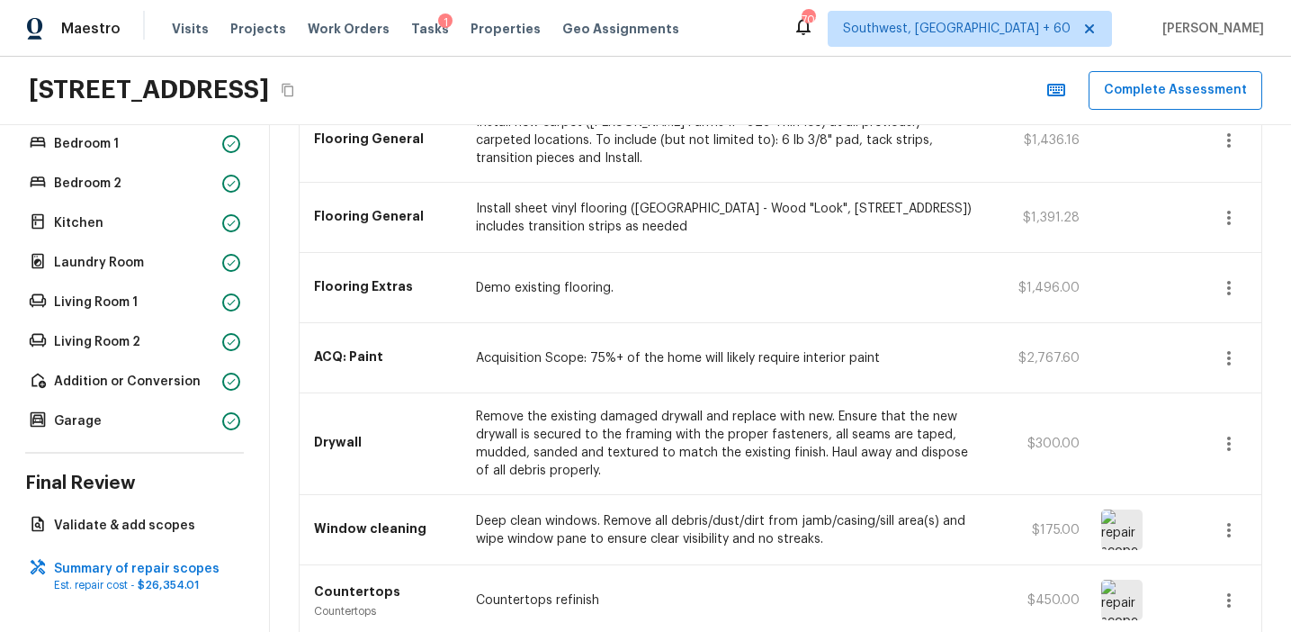
click at [657, 373] on div "ACQ: Paint Acquisition Scope: 75%+ of the home will likely require interior pai…" at bounding box center [781, 358] width 962 height 70
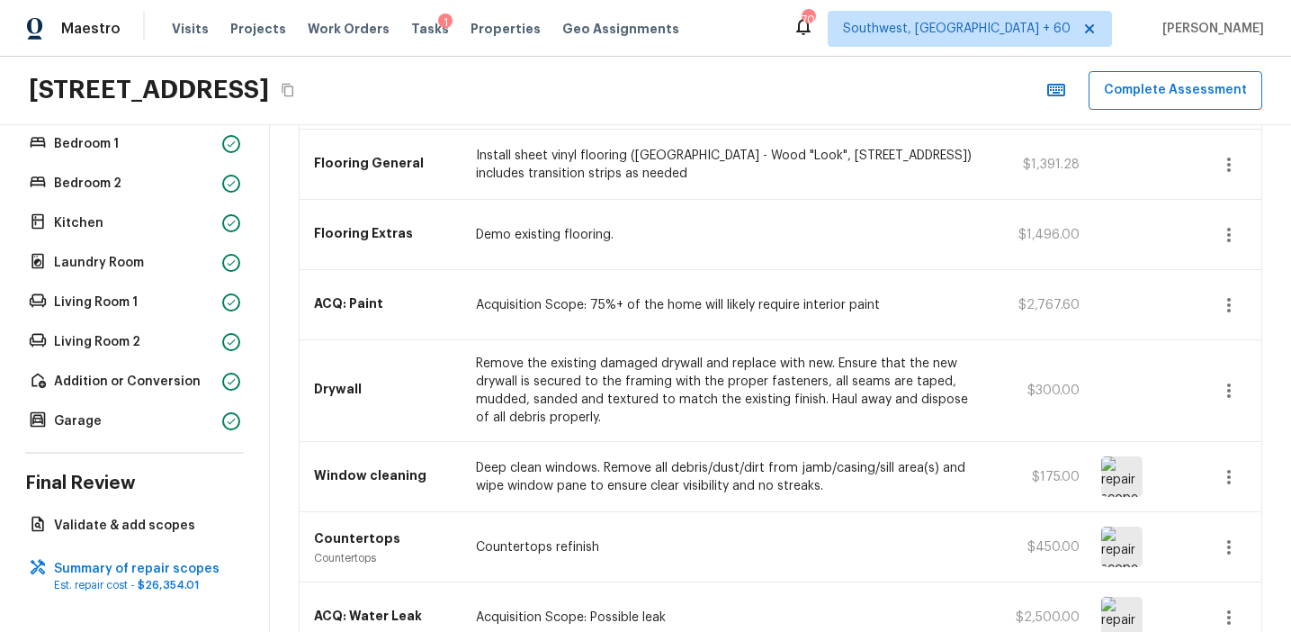
scroll to position [0, 0]
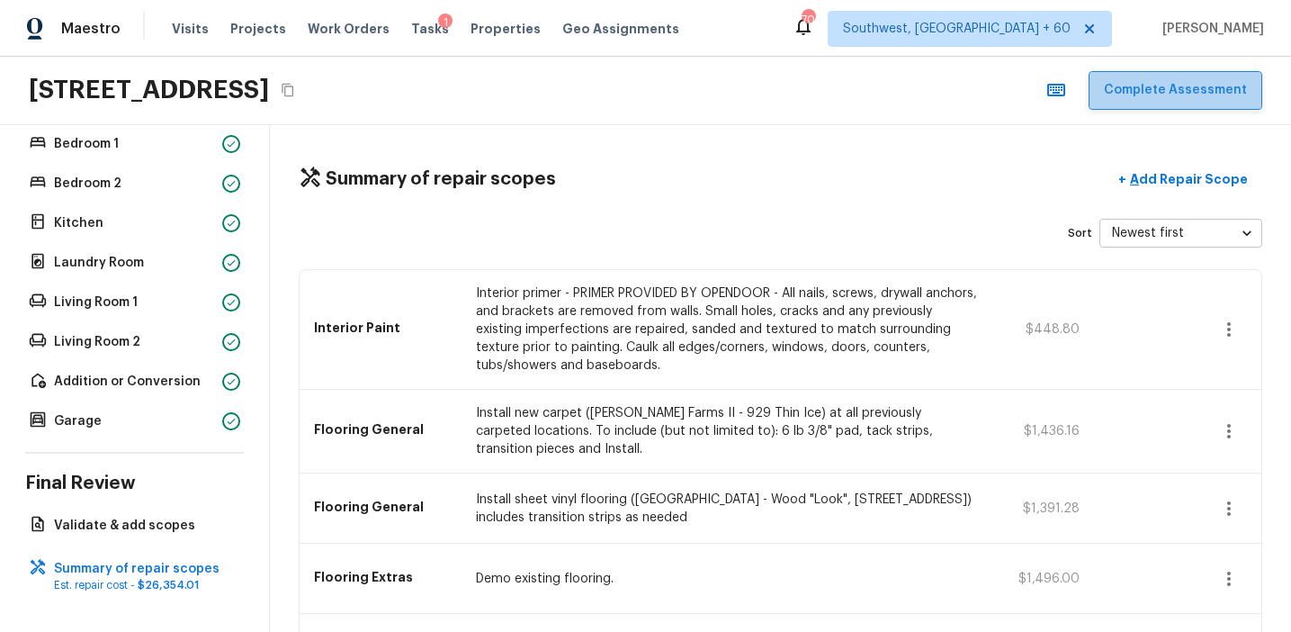
click at [1222, 87] on button "Complete Assessment" at bounding box center [1176, 90] width 174 height 39
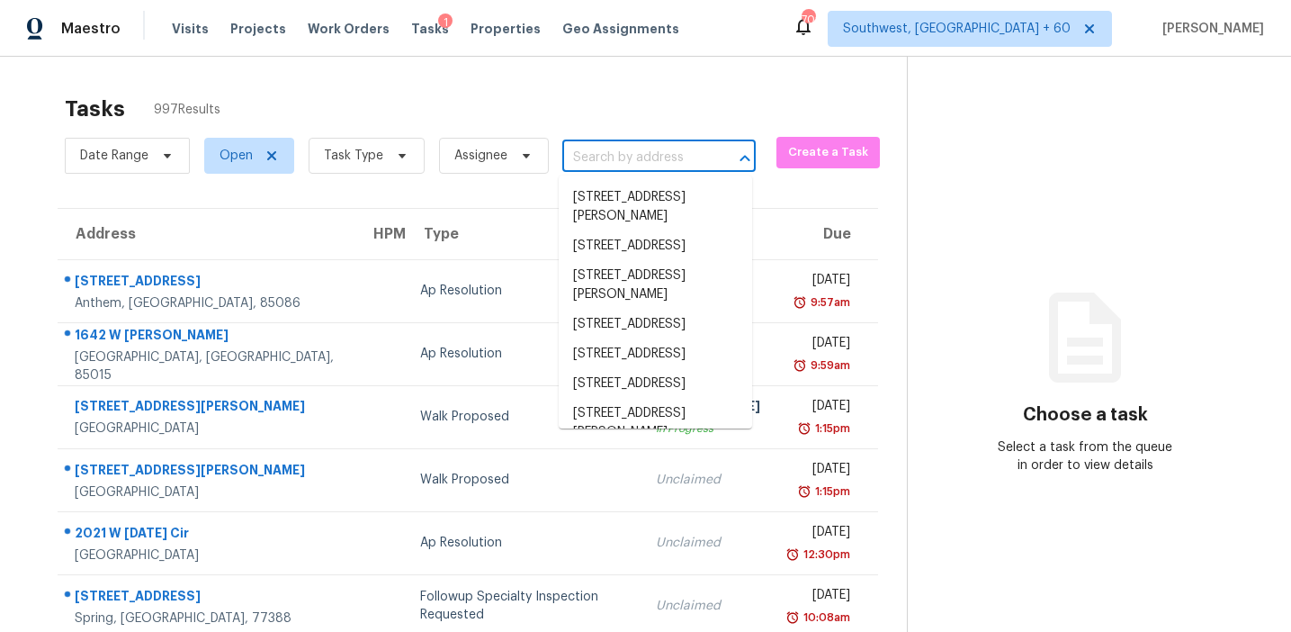
click at [606, 157] on input "text" at bounding box center [633, 158] width 143 height 28
paste input "[STREET_ADDRESS]"
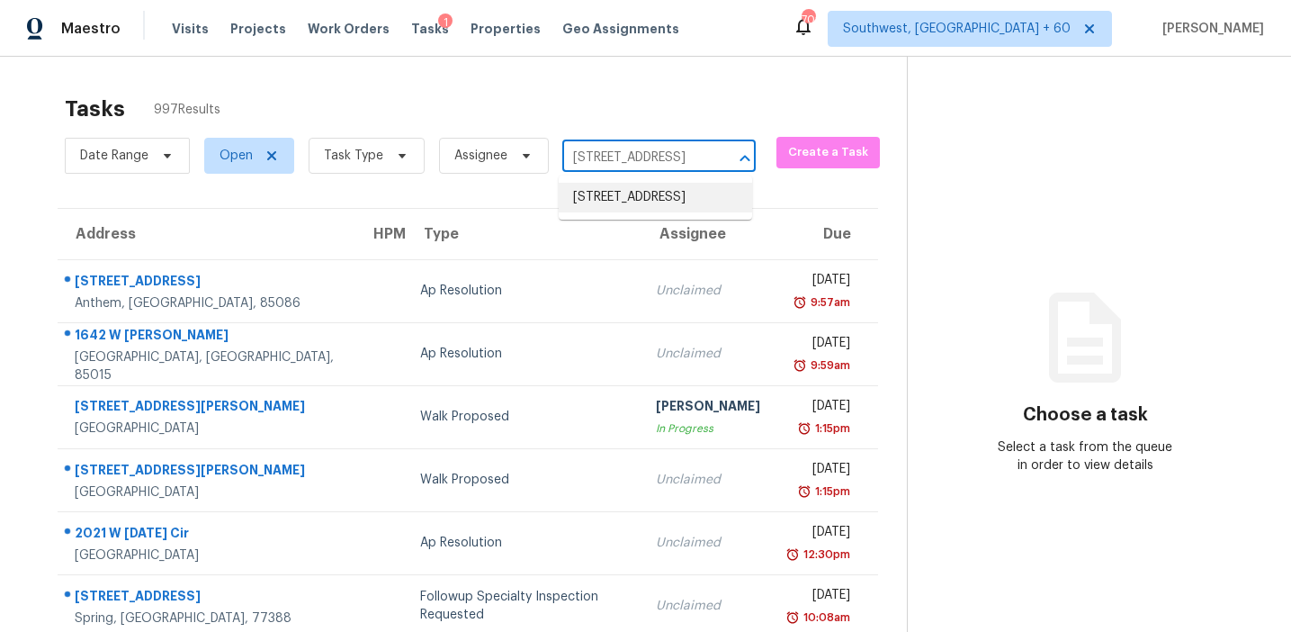
click at [623, 212] on li "[STREET_ADDRESS]" at bounding box center [655, 198] width 193 height 30
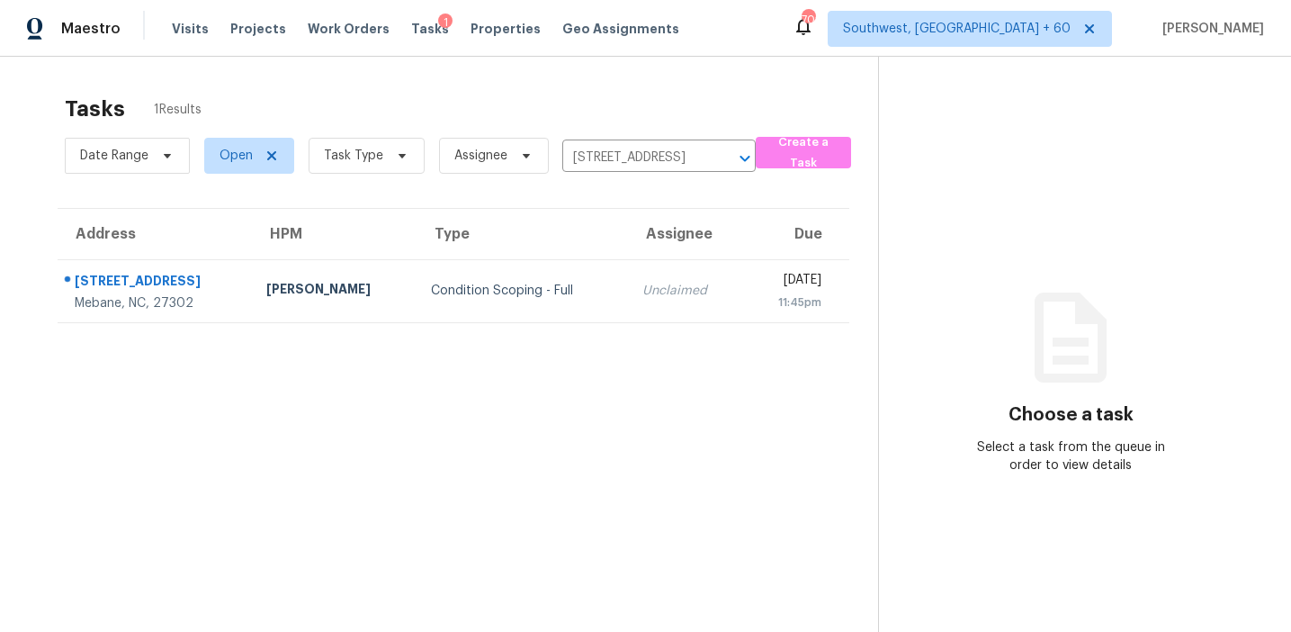
click at [628, 280] on td "Unclaimed" at bounding box center [686, 290] width 116 height 63
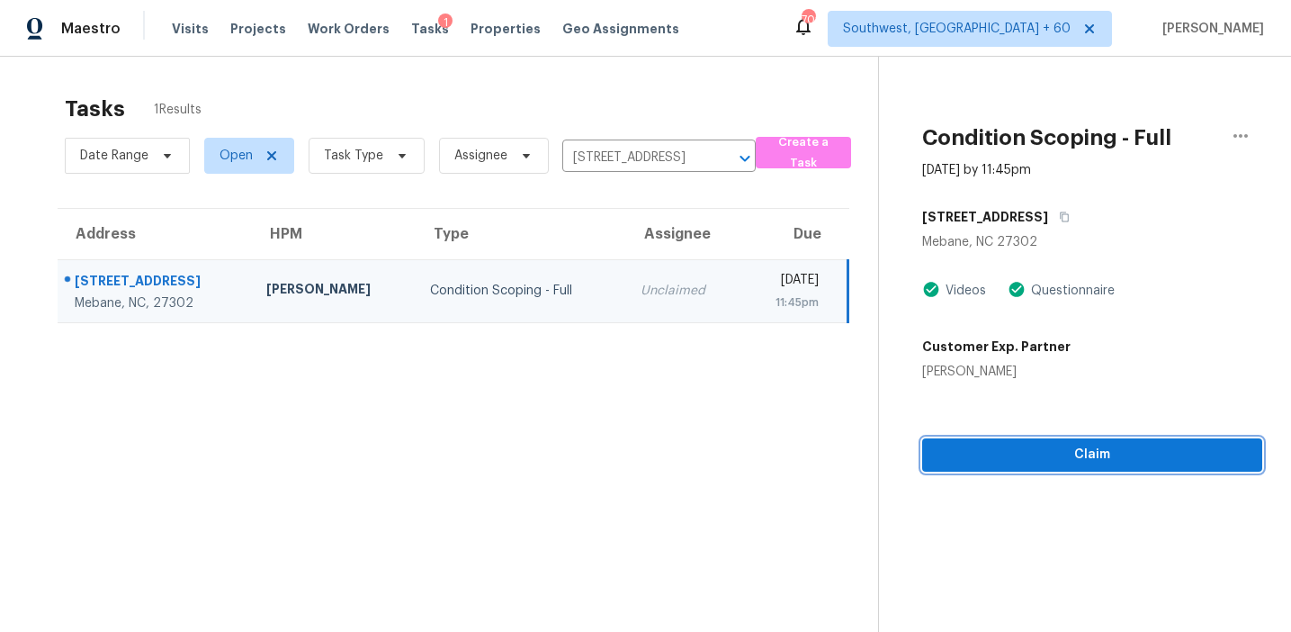
click at [998, 457] on span "Claim" at bounding box center [1092, 455] width 311 height 22
